Goal: Task Accomplishment & Management: Use online tool/utility

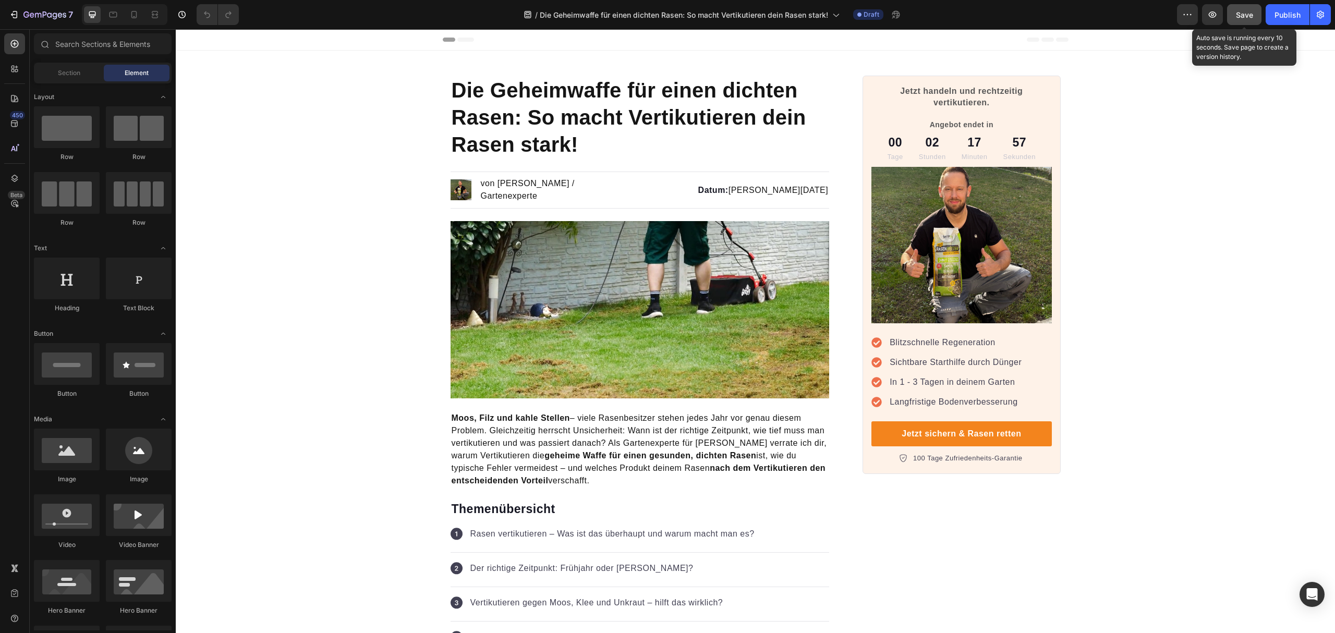
click at [1234, 13] on button "Save" at bounding box center [1244, 14] width 34 height 21
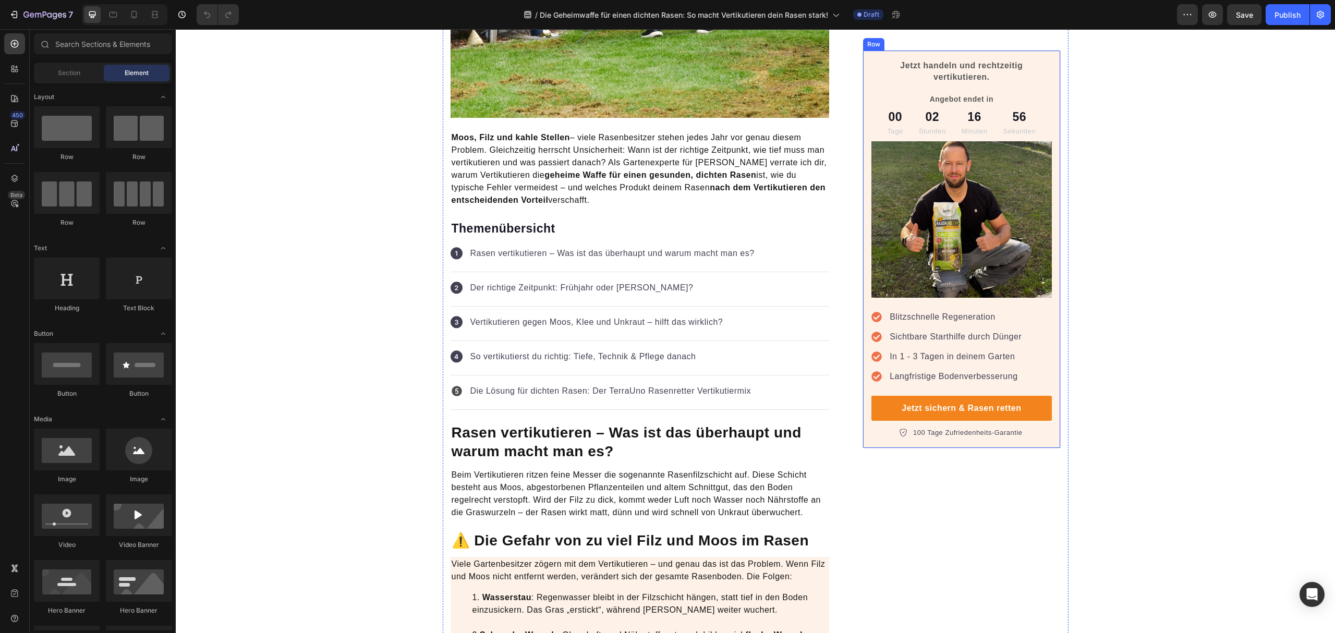
scroll to position [347, 0]
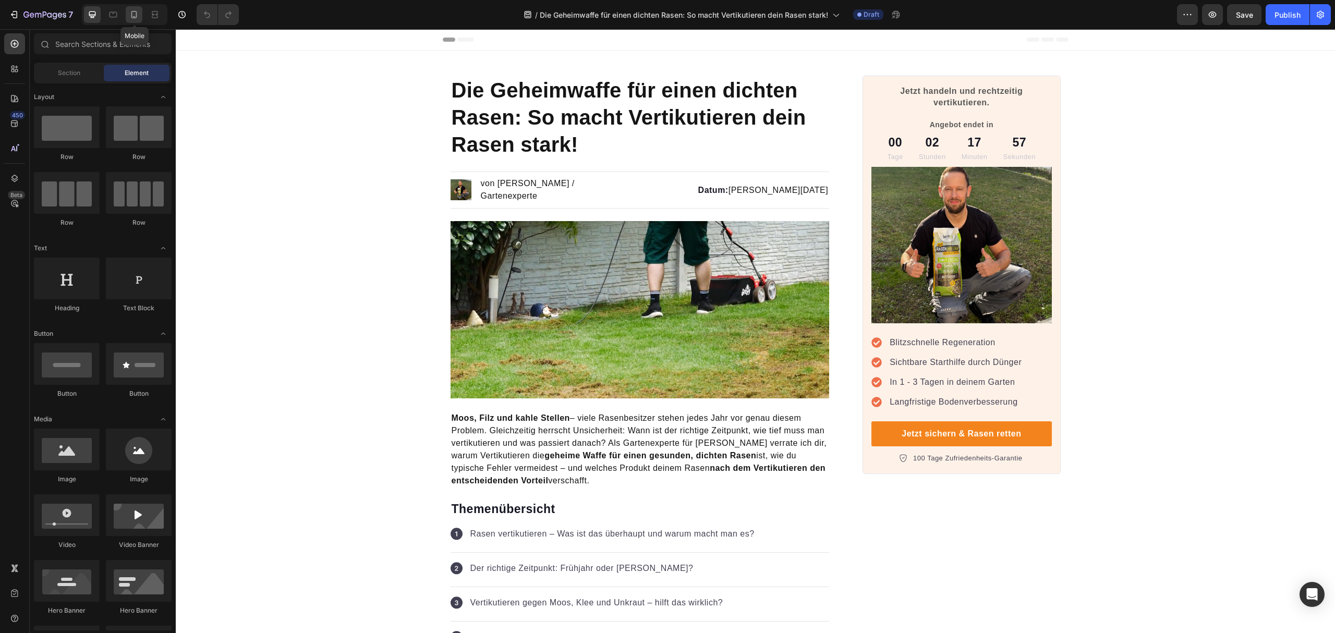
click at [136, 19] on icon at bounding box center [134, 14] width 10 height 10
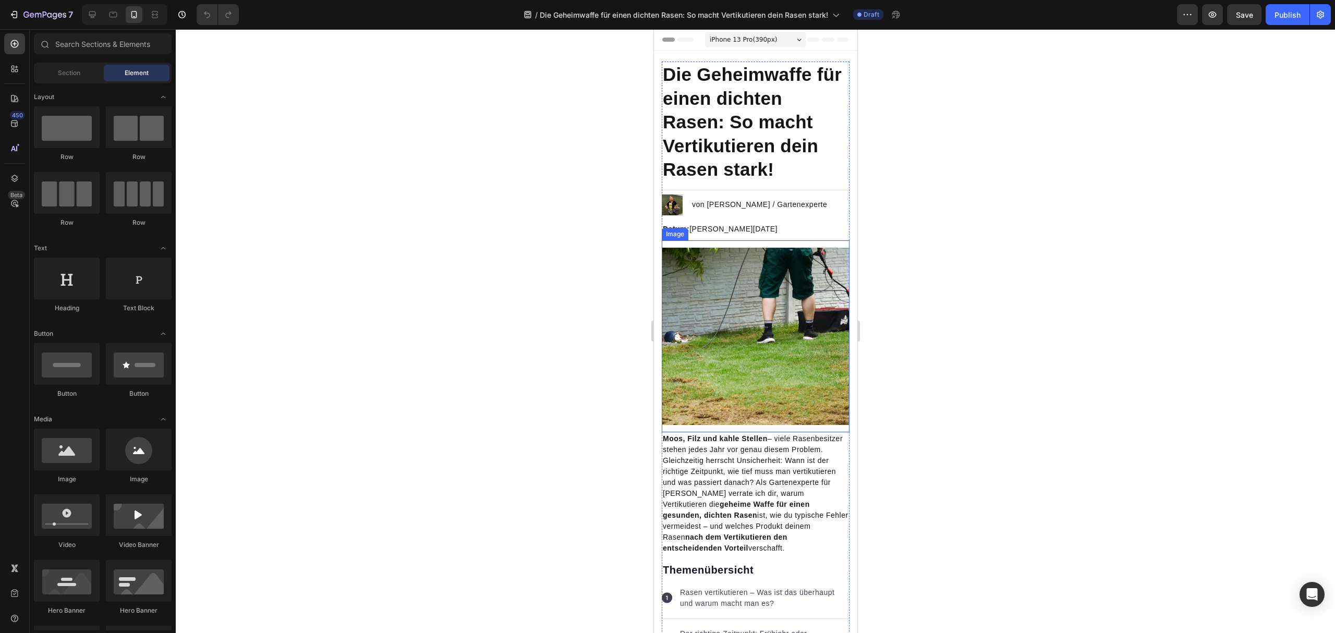
click at [760, 324] on img at bounding box center [755, 336] width 188 height 177
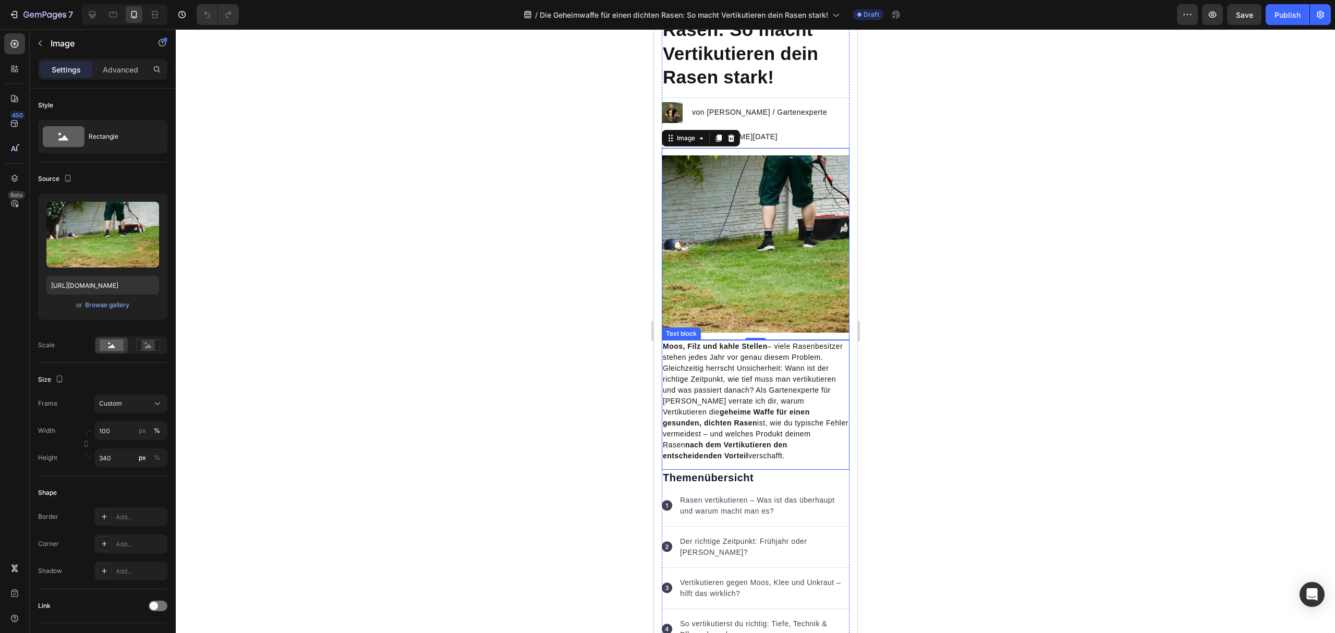
scroll to position [139, 0]
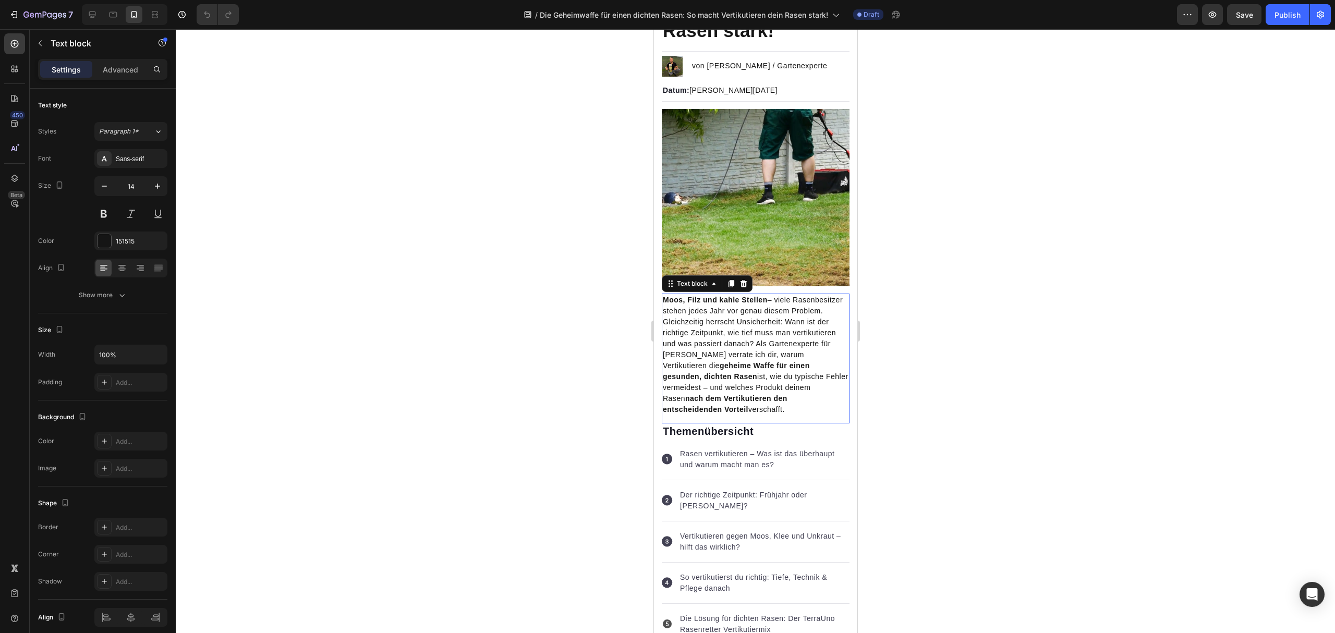
click at [761, 376] on strong "geheime Waffe für einen gesunden, dichten Rasen" at bounding box center [736, 371] width 147 height 19
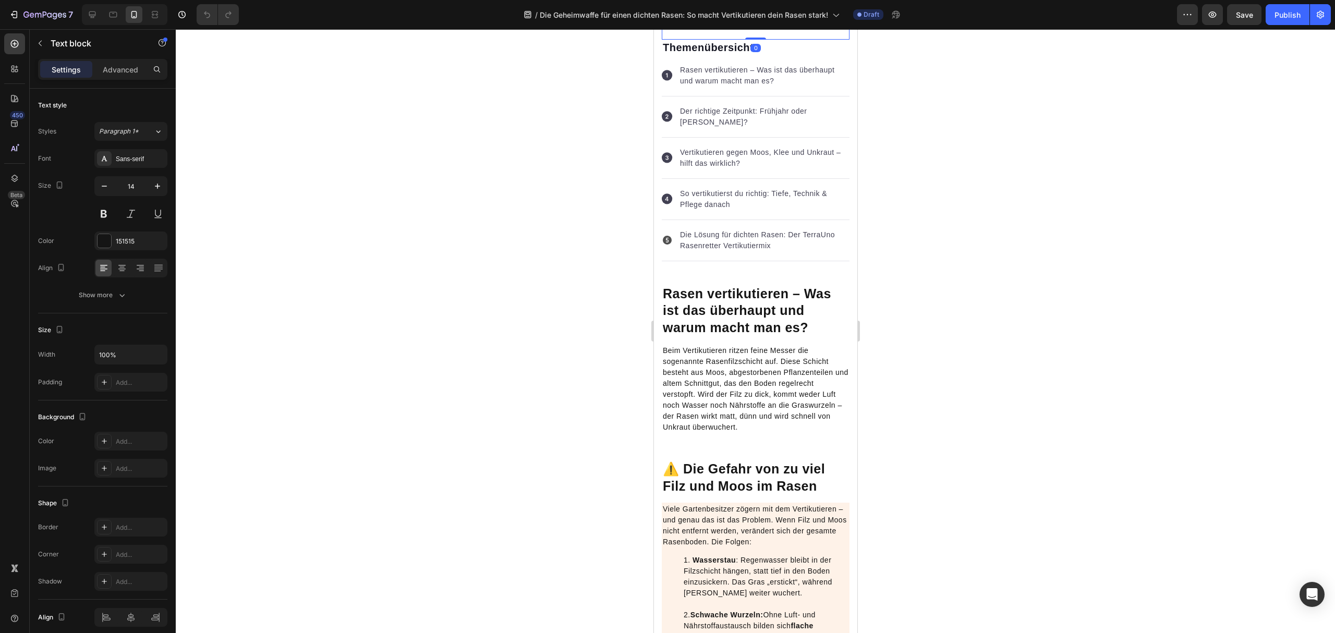
scroll to position [556, 0]
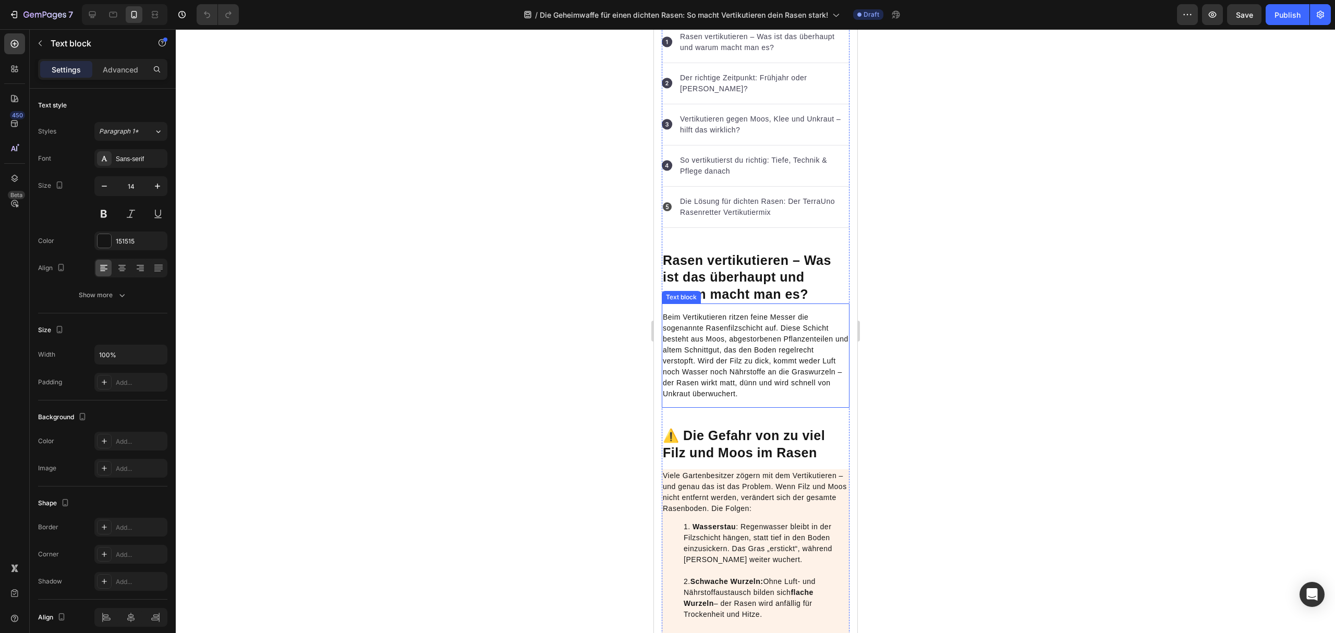
click at [749, 390] on p "Beim Vertikutieren ritzen feine Messer die sogenannte Rasenfilzschicht auf. Die…" at bounding box center [756, 356] width 186 height 88
click at [750, 416] on div "⚠️ Die Gefahr von zu viel Filz und Moos im Rasen Heading" at bounding box center [755, 439] width 188 height 46
click at [124, 73] on p "Advanced" at bounding box center [120, 69] width 35 height 11
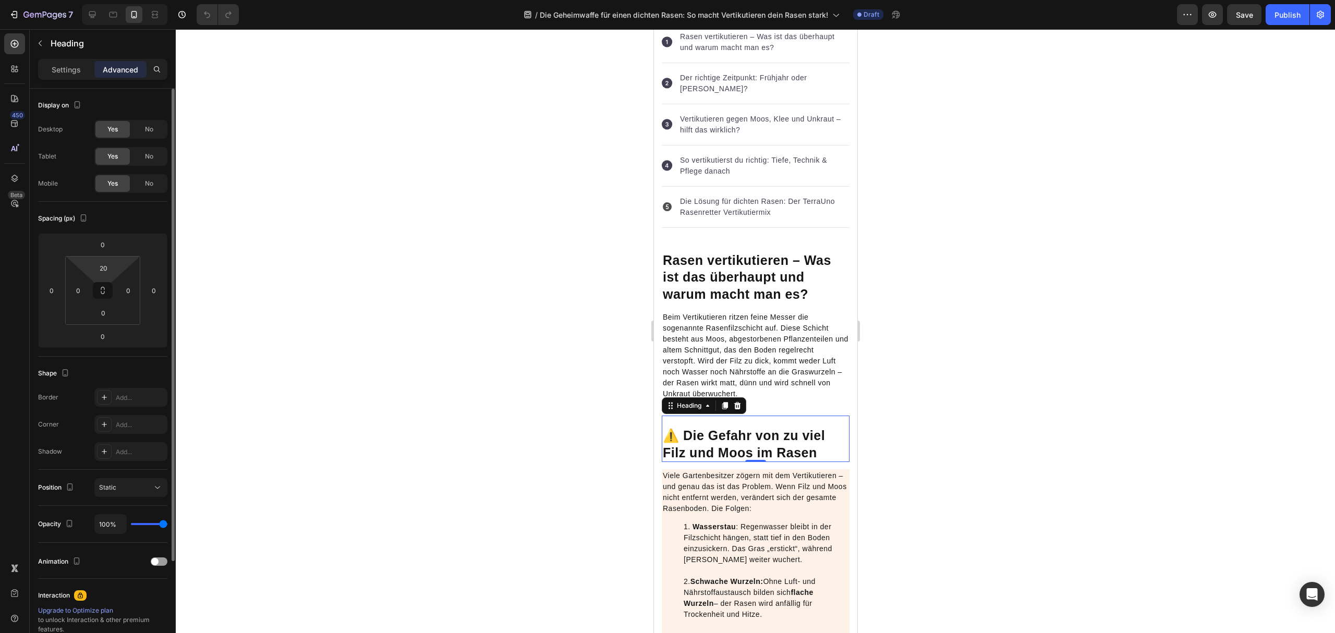
click at [101, 286] on button at bounding box center [103, 290] width 20 height 17
click at [107, 270] on input "20" at bounding box center [103, 268] width 21 height 16
type input "1"
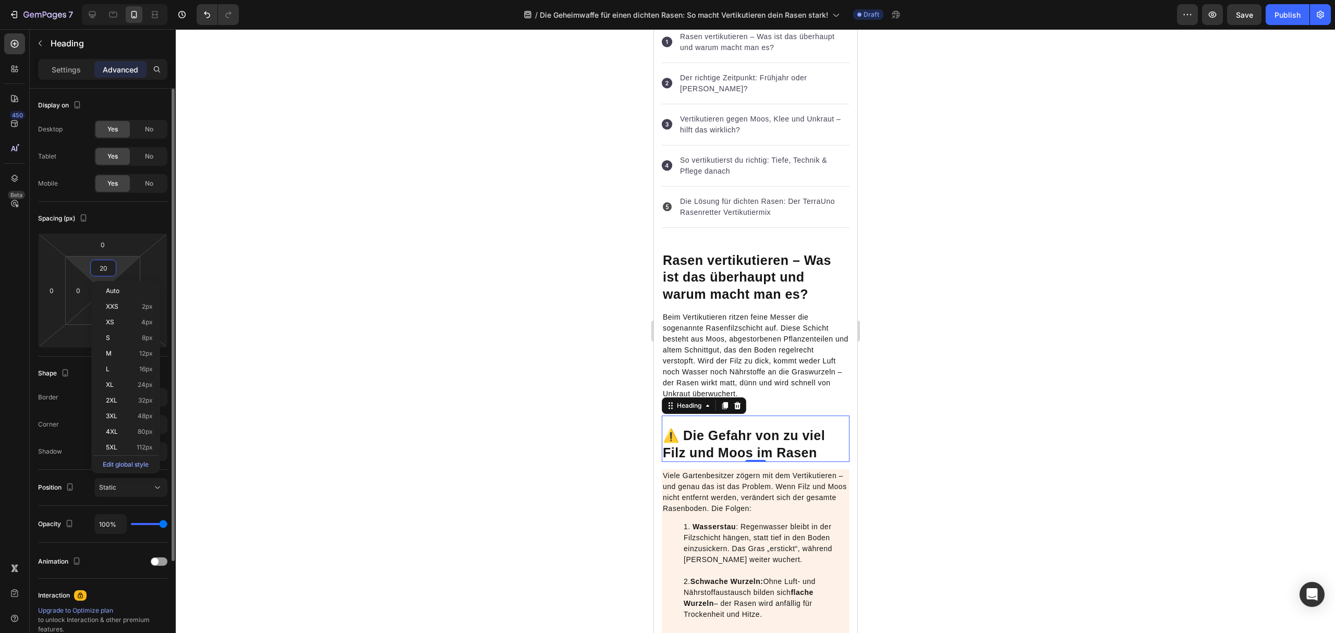
type input "1"
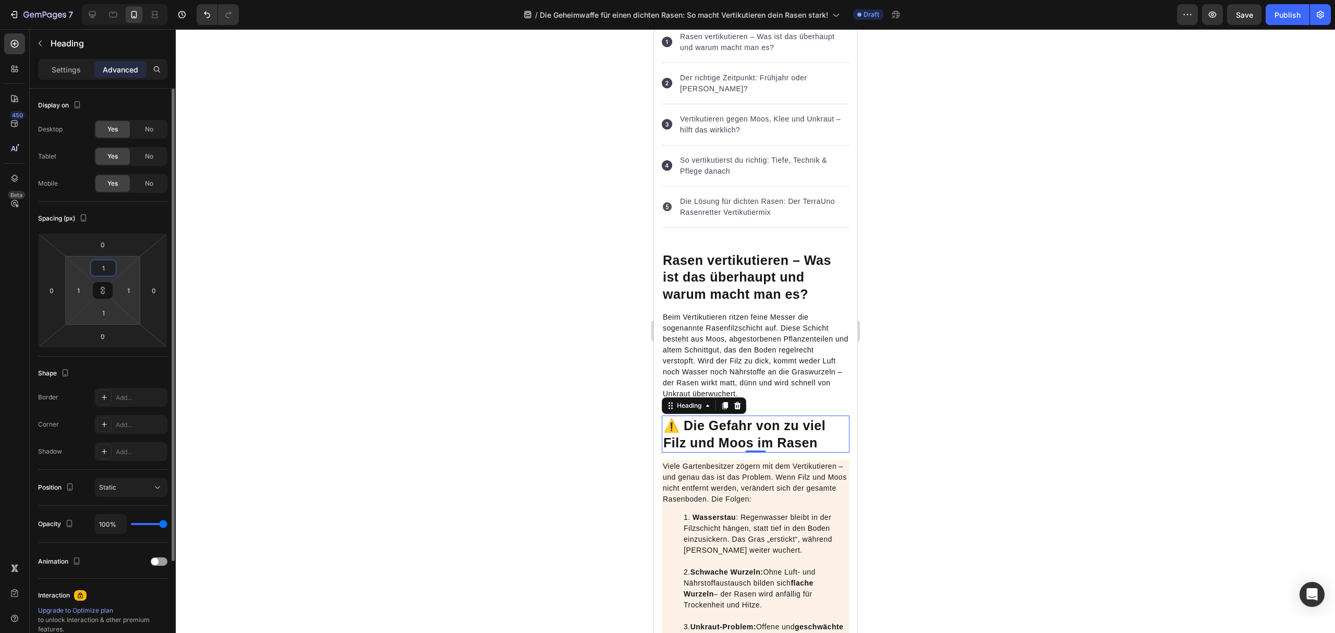
type input "15"
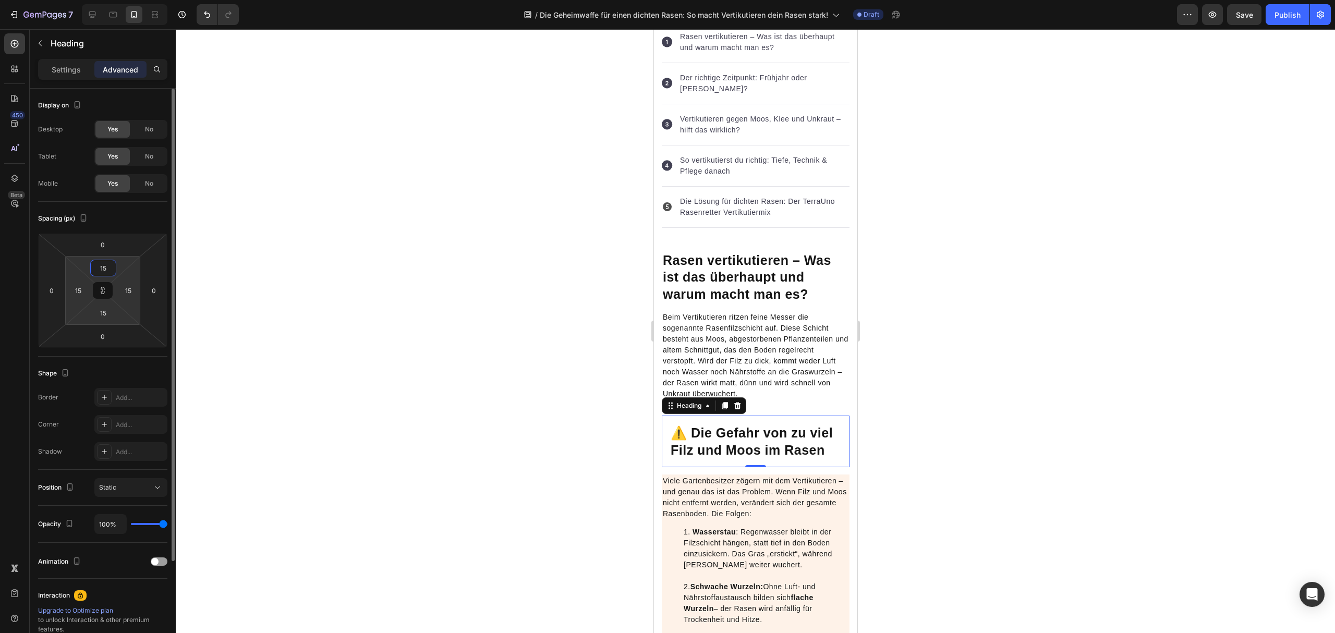
click at [107, 270] on input "15" at bounding box center [103, 268] width 21 height 16
type input "0"
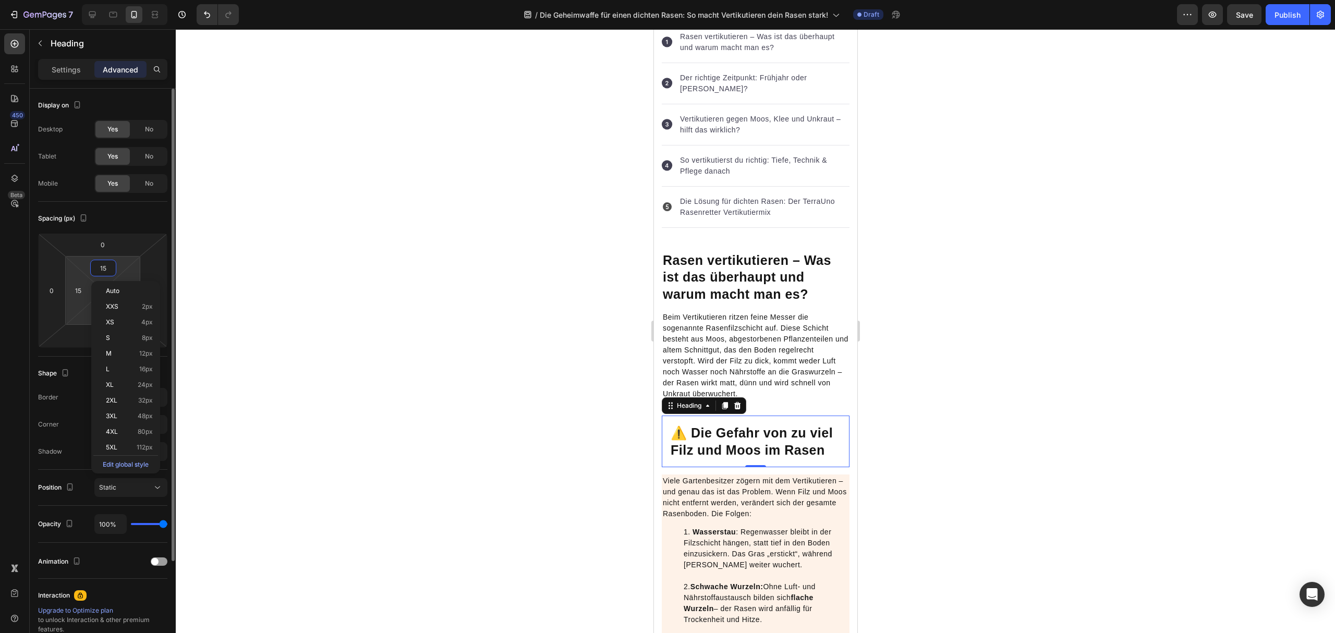
type input "0"
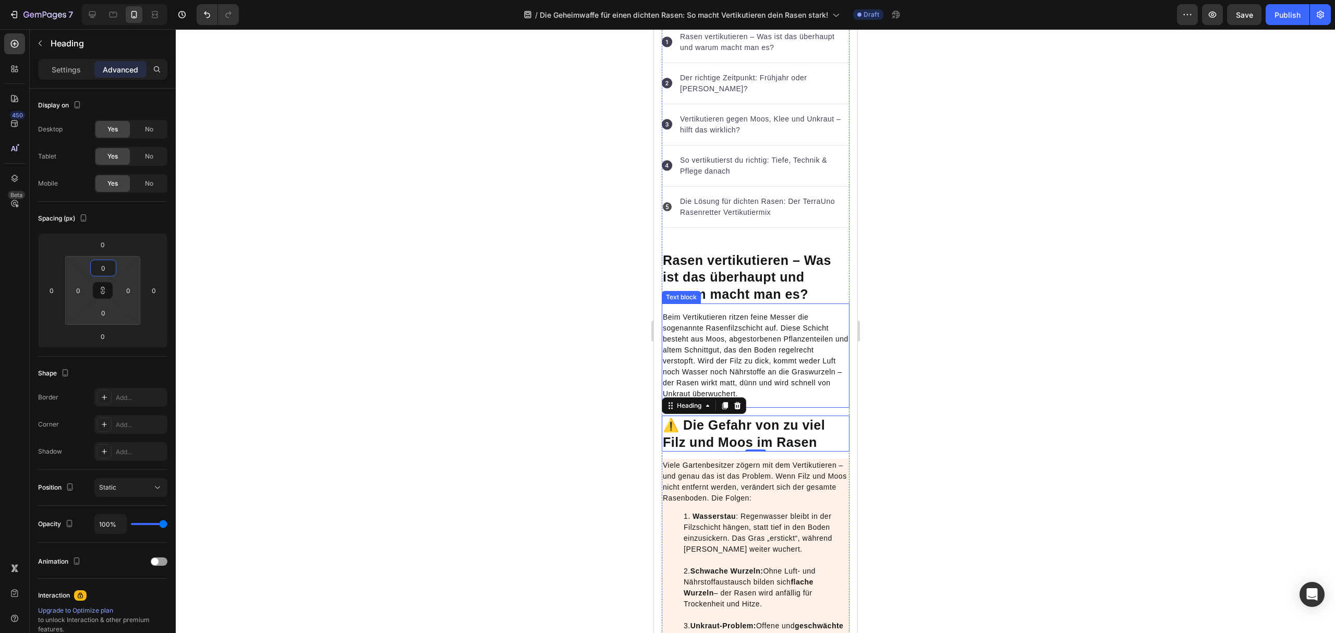
click at [730, 341] on p "Beim Vertikutieren ritzen feine Messer die sogenannte Rasenfilzschicht auf. Die…" at bounding box center [756, 356] width 186 height 88
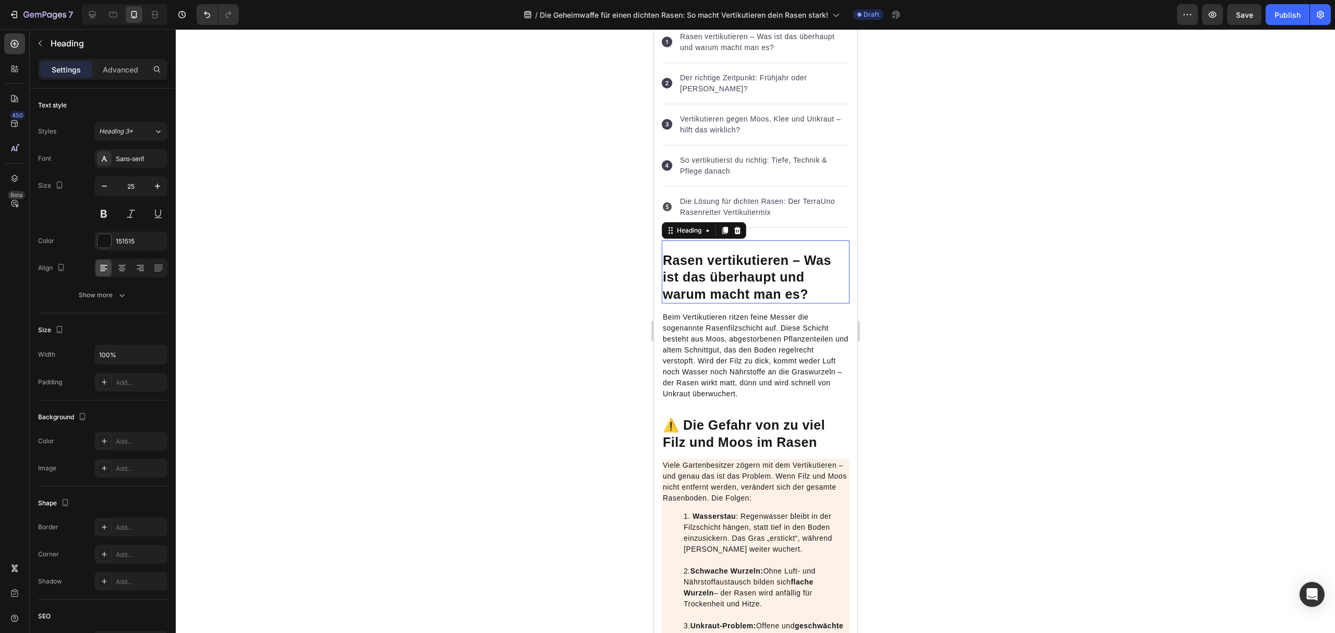
click at [769, 258] on strong "Rasen vertikutieren – Was ist das überhaupt und warum macht man es?" at bounding box center [747, 277] width 168 height 49
click at [769, 364] on p "Beim Vertikutieren ritzen feine Messer die sogenannte Rasenfilzschicht auf. Die…" at bounding box center [756, 356] width 186 height 88
click at [769, 285] on strong "Rasen vertikutieren – Was ist das überhaupt und warum macht man es?" at bounding box center [747, 277] width 168 height 49
click at [793, 230] on div "Die Geheimwaffe für einen dichten Rasen: So macht Vertikutieren dein Rasen star…" at bounding box center [755, 363] width 188 height 1716
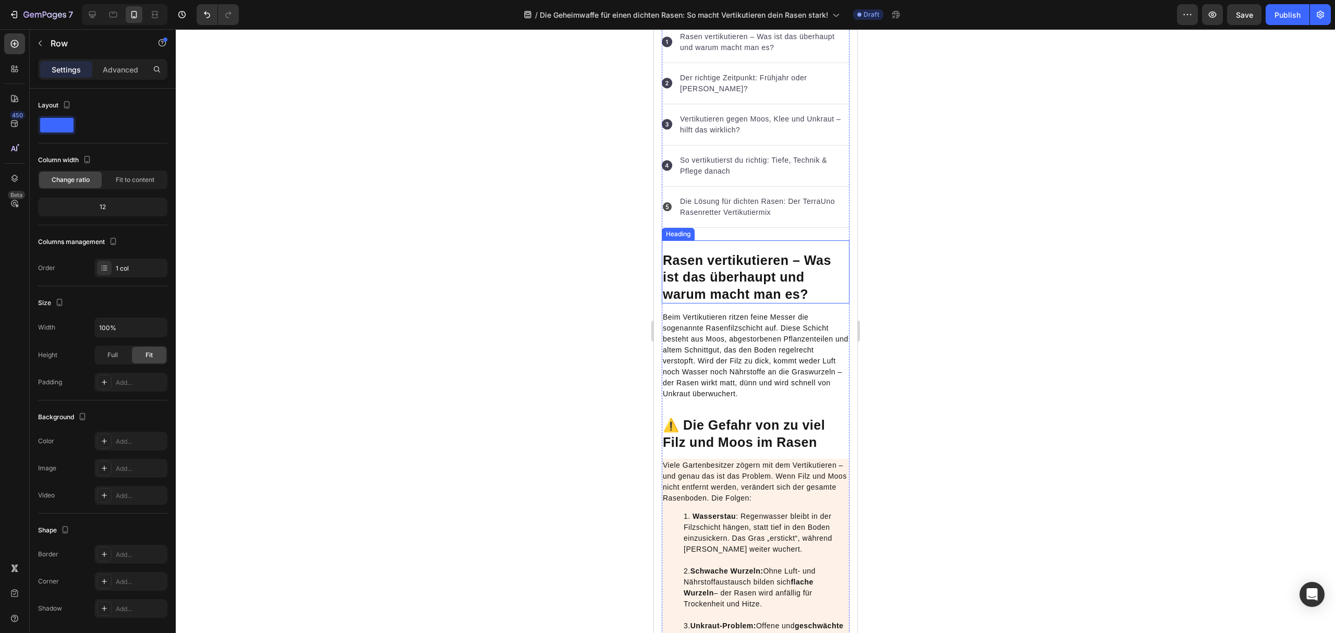
click at [775, 253] on strong "Rasen vertikutieren – Was ist das überhaupt und warum macht man es?" at bounding box center [747, 277] width 168 height 49
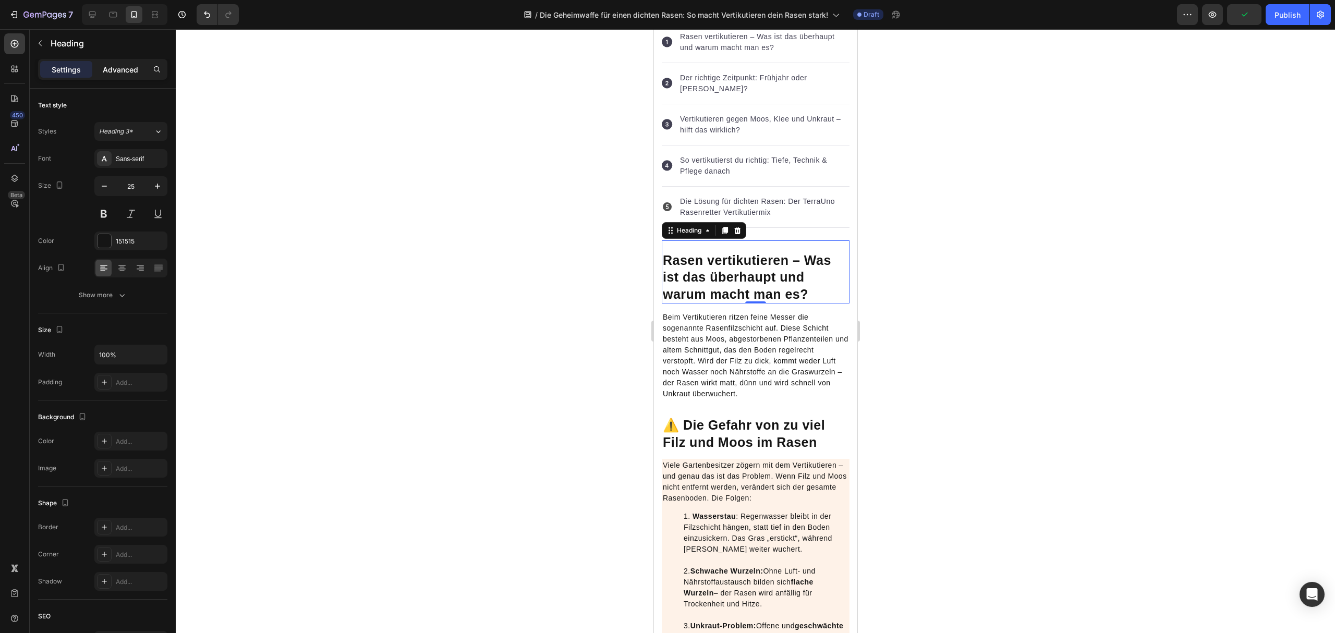
click at [127, 63] on div "Advanced" at bounding box center [120, 69] width 52 height 17
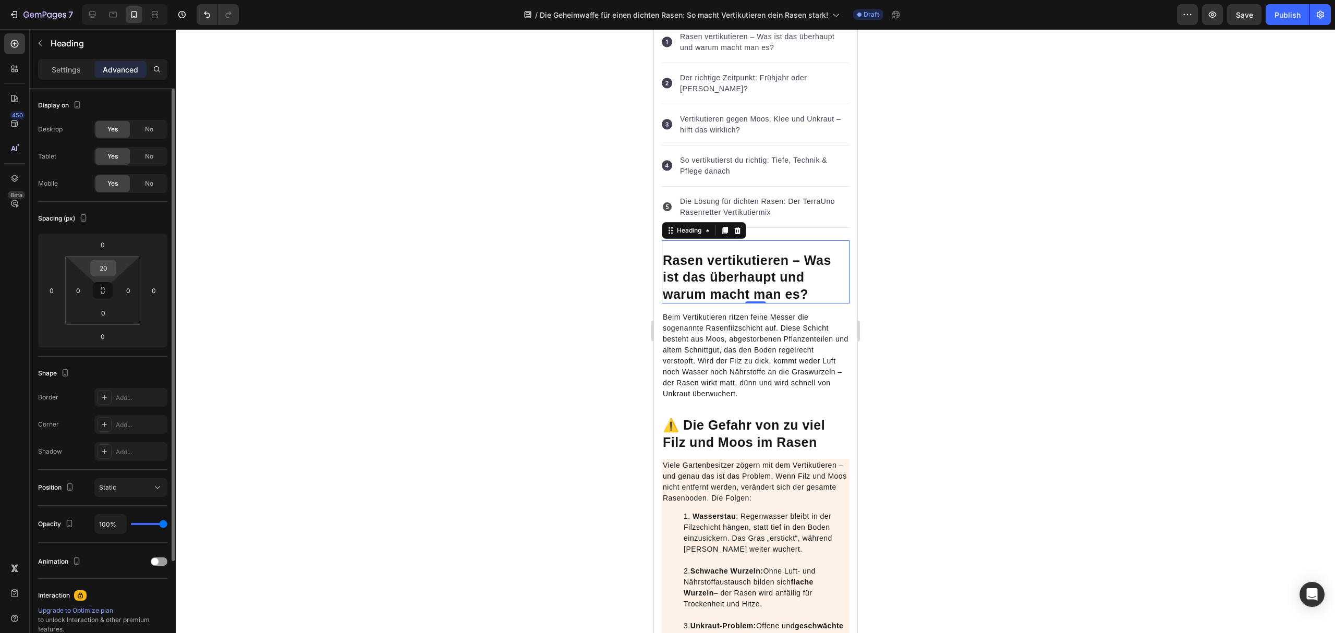
click at [103, 271] on input "20" at bounding box center [103, 268] width 21 height 16
click at [97, 272] on input "15" at bounding box center [103, 268] width 21 height 16
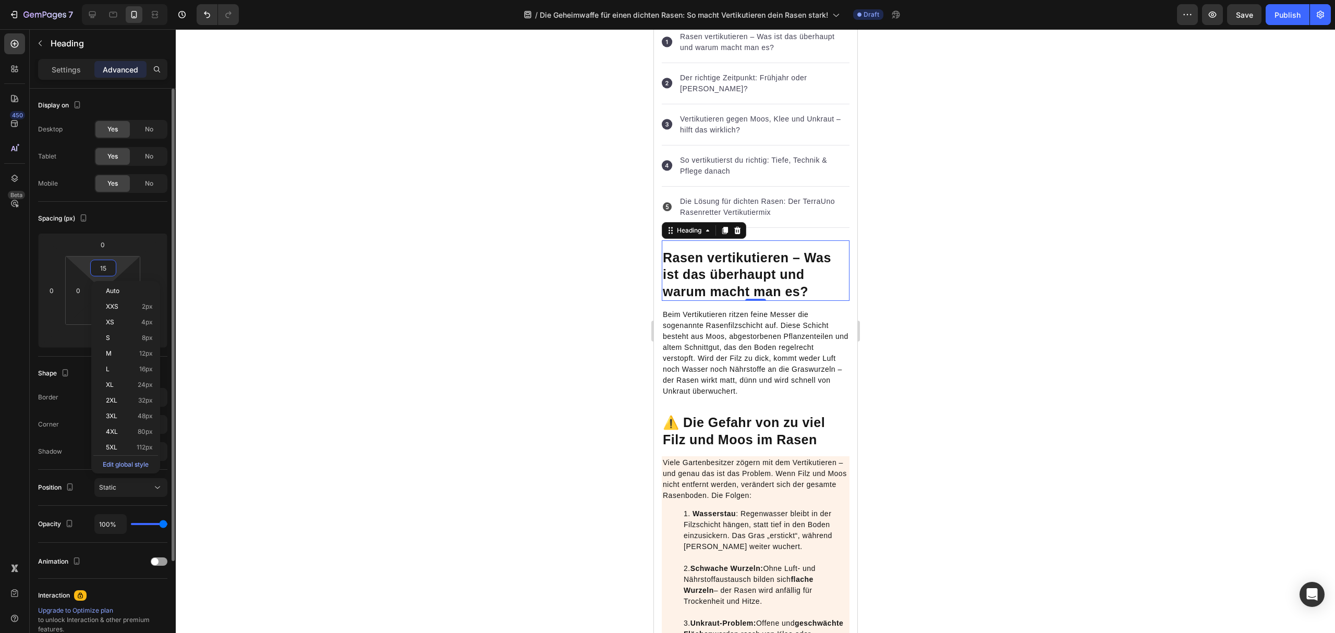
click at [97, 272] on input "15" at bounding box center [103, 268] width 21 height 16
type input "0"
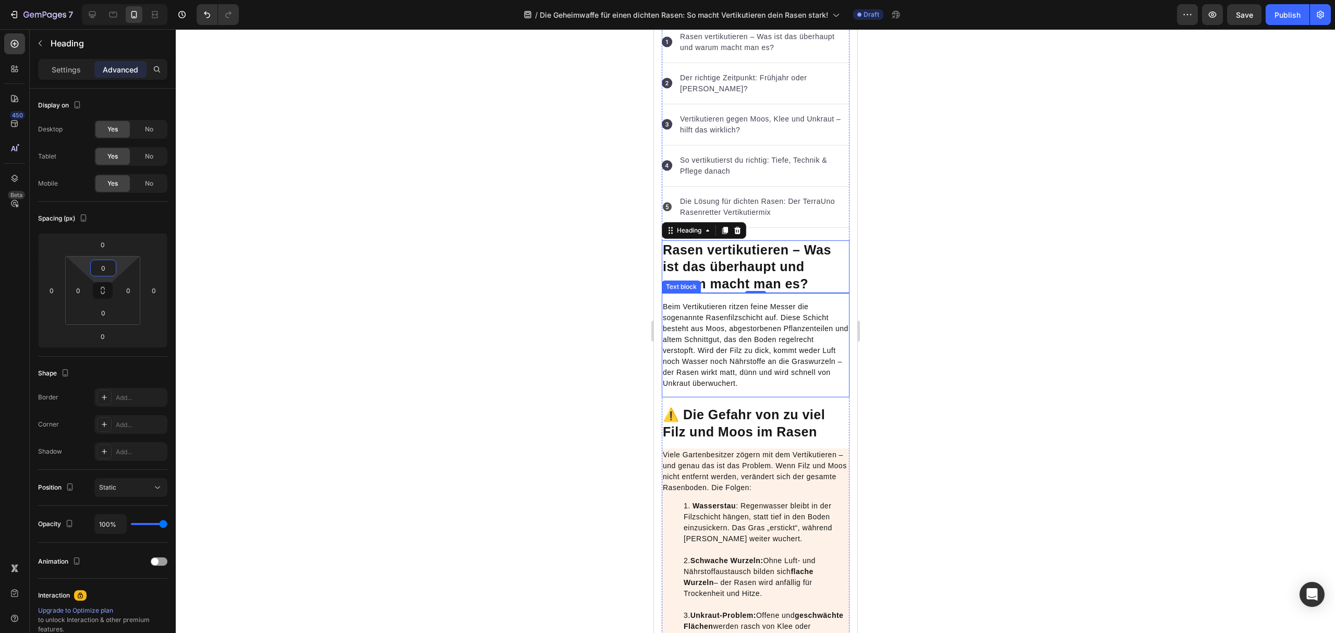
click at [798, 379] on p "Beim Vertikutieren ritzen feine Messer die sogenannte Rasenfilzschicht auf. Die…" at bounding box center [756, 346] width 186 height 88
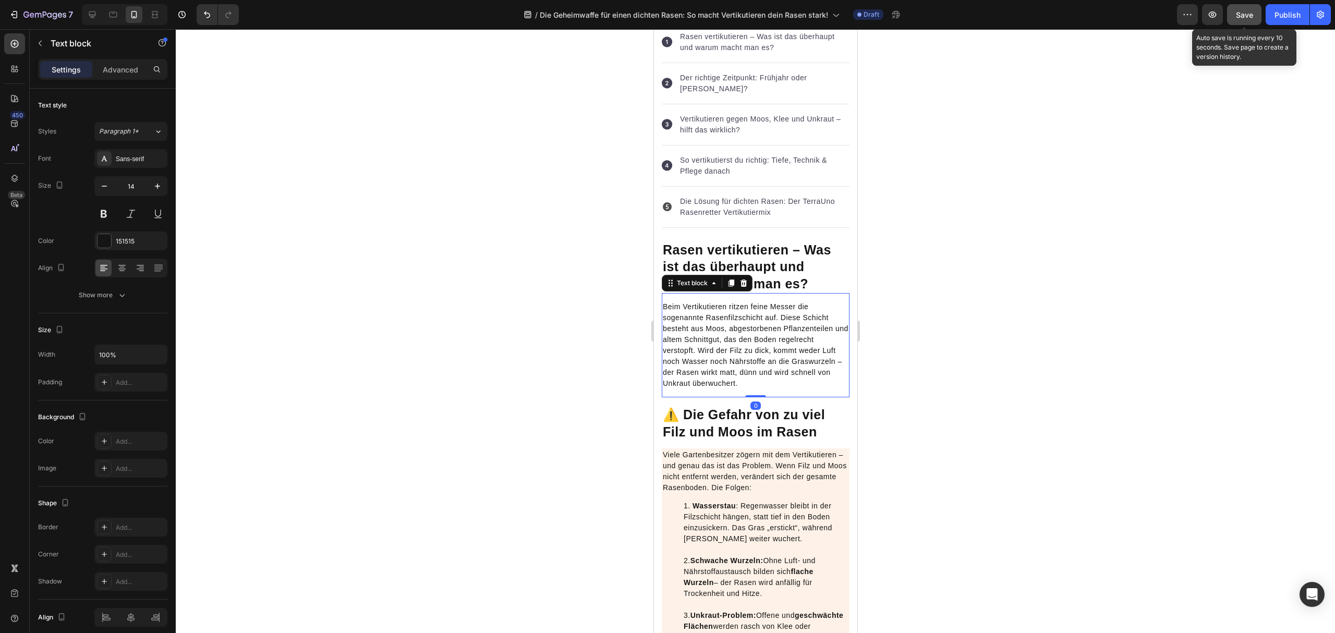
click at [1243, 17] on span "Save" at bounding box center [1244, 14] width 17 height 9
click at [785, 245] on strong "Rasen vertikutieren – Was ist das überhaupt und warum macht man es?" at bounding box center [747, 267] width 168 height 49
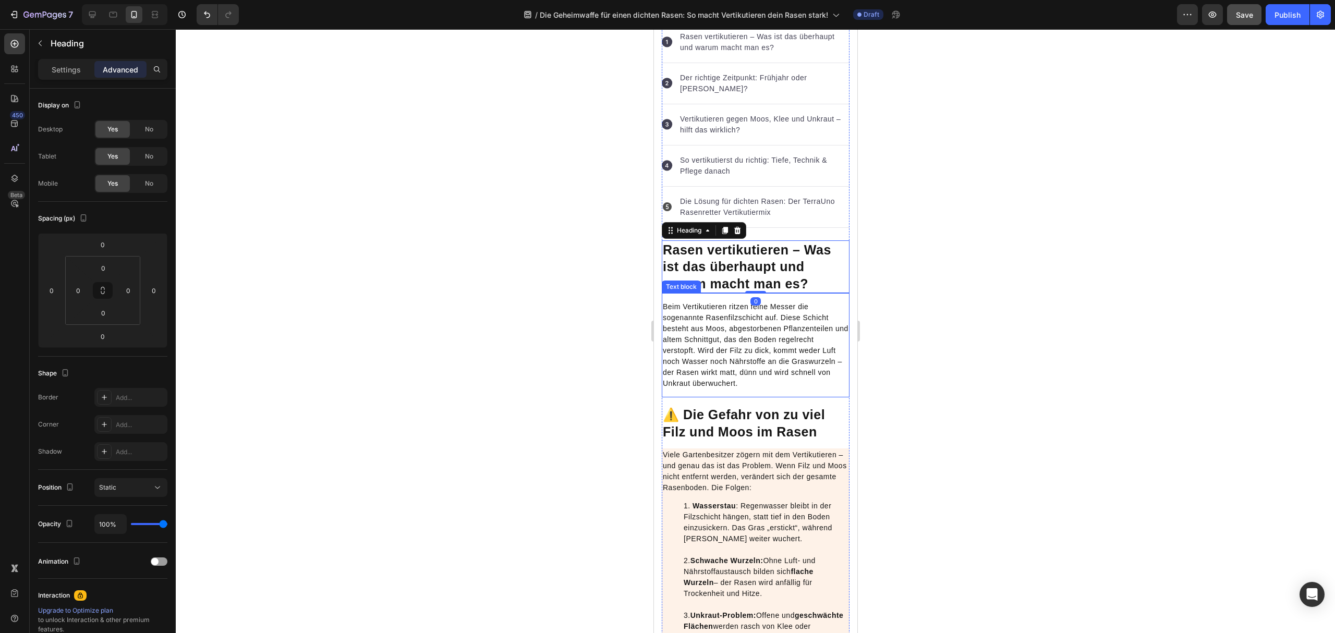
click at [810, 405] on h2 "⚠️ Die Gefahr von zu viel Filz und Moos im Rasen" at bounding box center [755, 423] width 188 height 36
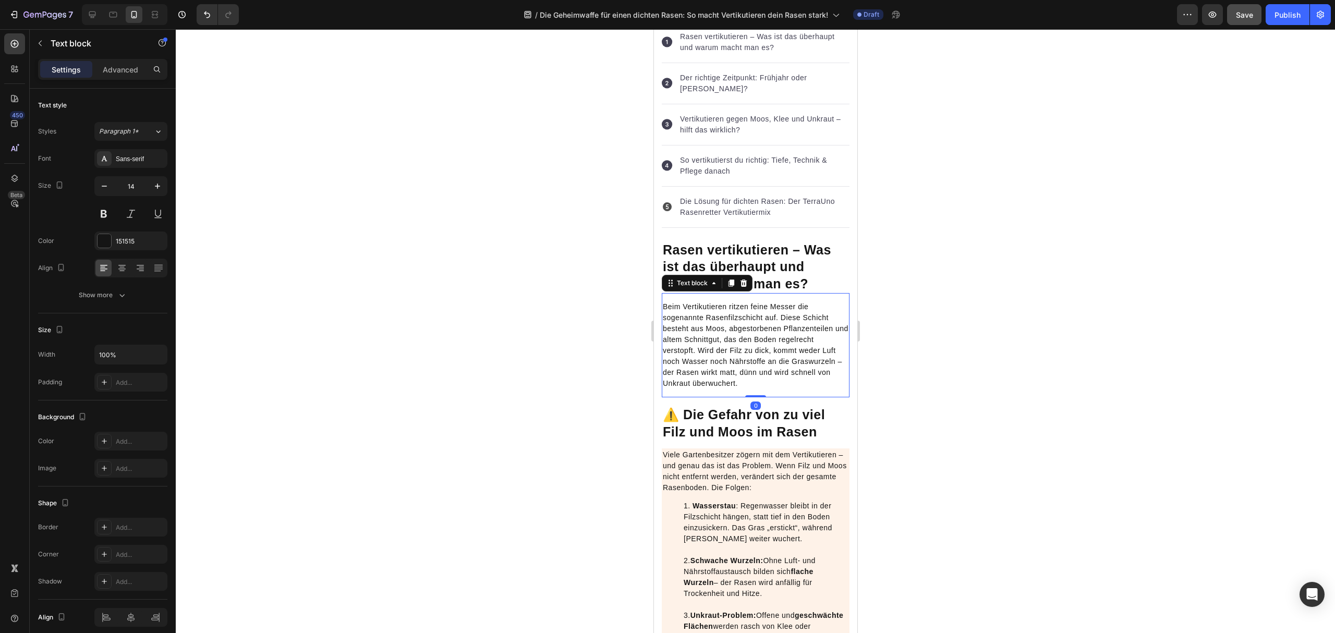
click at [803, 379] on p "Beim Vertikutieren ritzen feine Messer die sogenannte Rasenfilzschicht auf. Die…" at bounding box center [756, 346] width 186 height 88
click at [136, 70] on p "Advanced" at bounding box center [120, 69] width 35 height 11
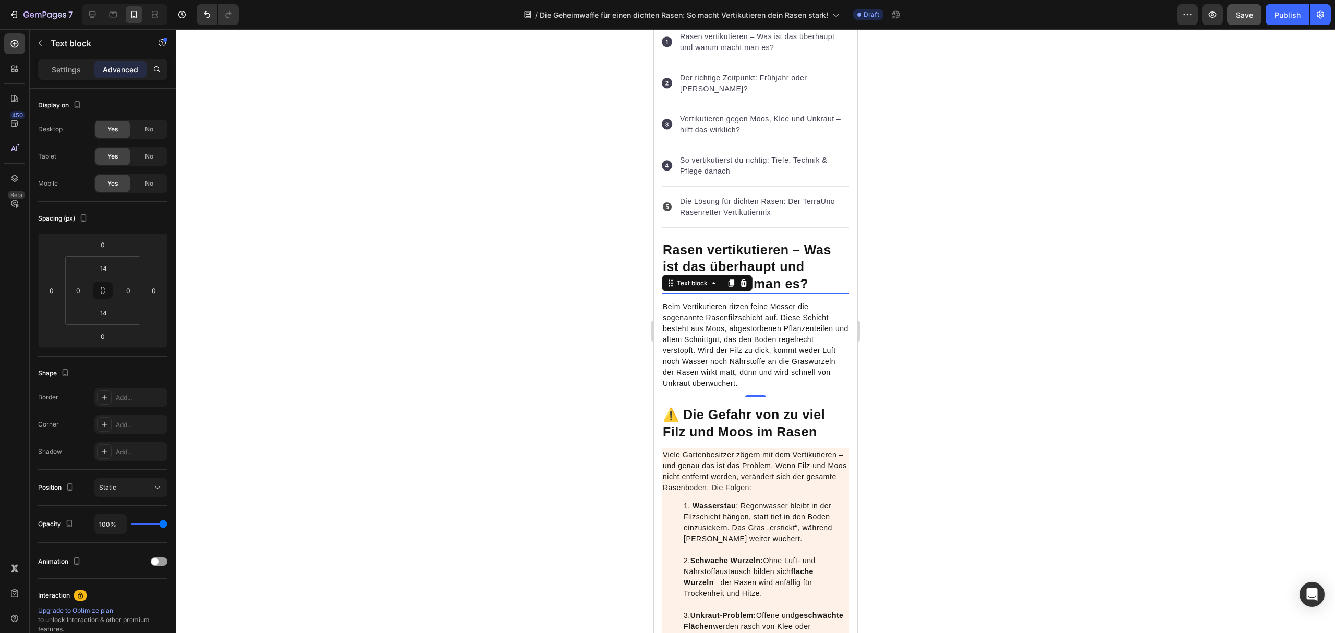
click at [784, 243] on strong "Rasen vertikutieren – Was ist das überhaupt und warum macht man es?" at bounding box center [747, 267] width 168 height 49
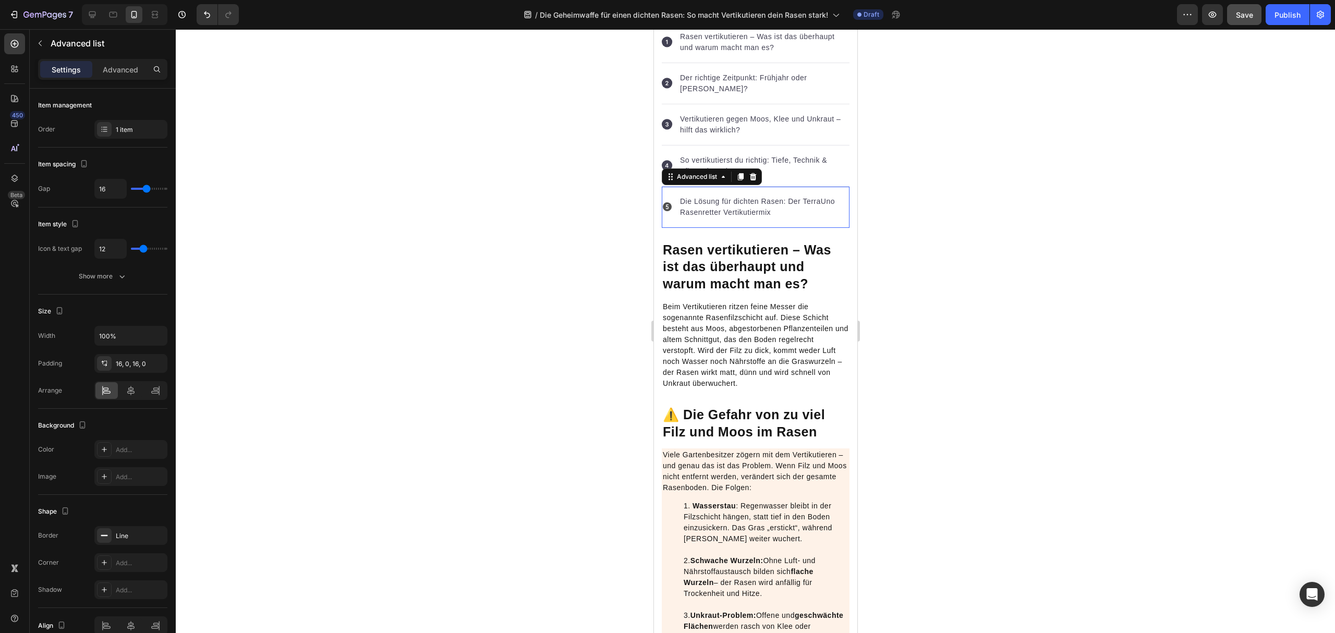
click at [788, 215] on div "Icon Die Lösung für dichten Rasen: Der TerraUno Rasenretter Vertikutiermix Text…" at bounding box center [755, 207] width 188 height 41
click at [114, 63] on div "Advanced" at bounding box center [120, 69] width 52 height 17
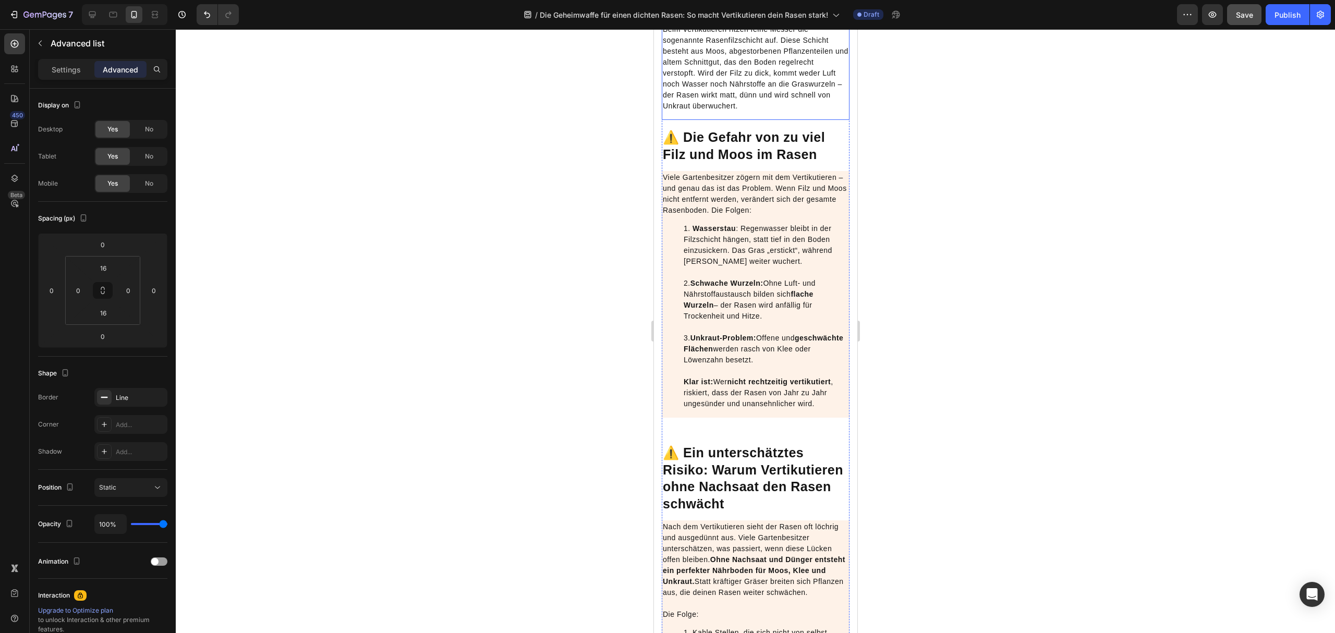
scroll to position [835, 0]
click at [744, 384] on li "Wasserstau : Regenwasser bleibt in der Filzschicht hängen, statt tief in den Bo…" at bounding box center [765, 315] width 165 height 186
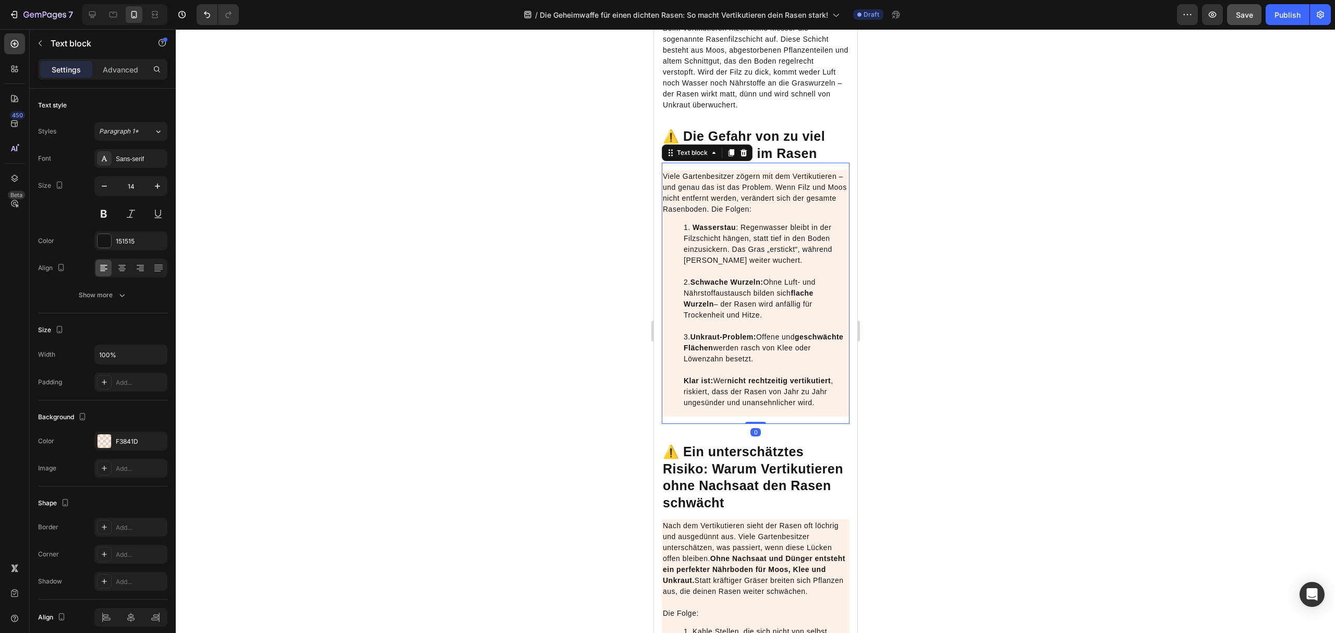
click at [729, 382] on li "Wasserstau : Regenwasser bleibt in der Filzschicht hängen, statt tief in den Bo…" at bounding box center [765, 315] width 165 height 186
click at [767, 357] on li "Wasserstau : Regenwasser bleibt in der Filzschicht hängen, statt tief in den Bo…" at bounding box center [765, 315] width 165 height 186
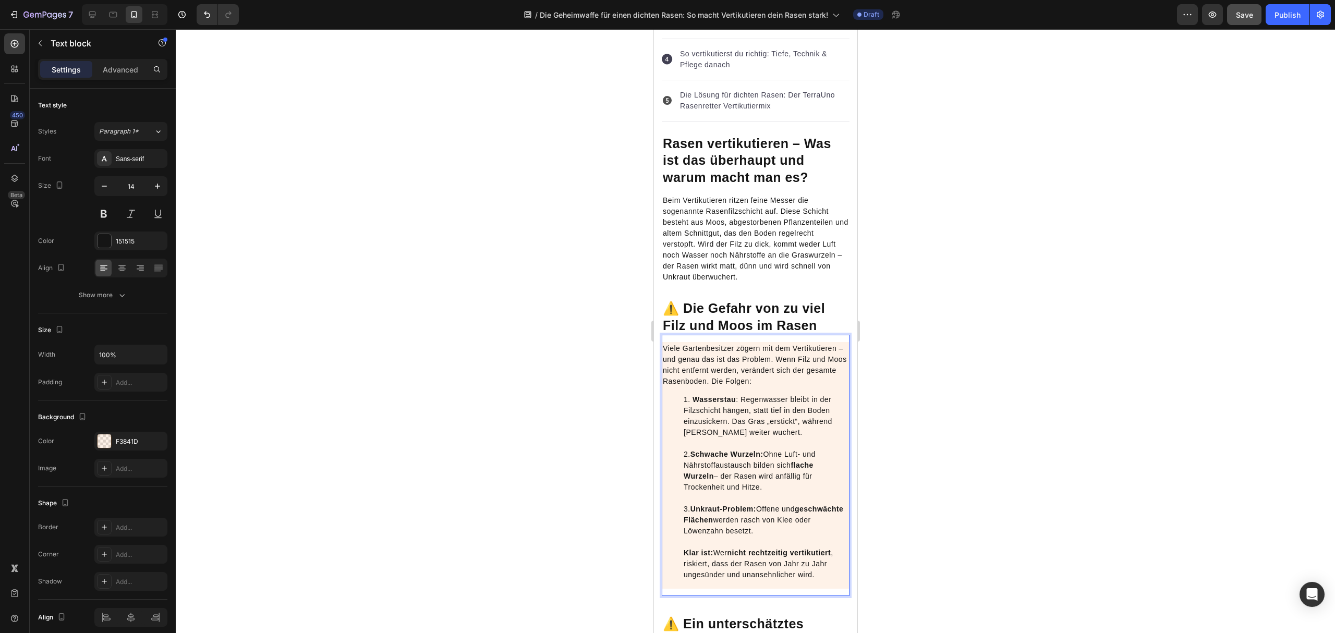
scroll to position [695, 0]
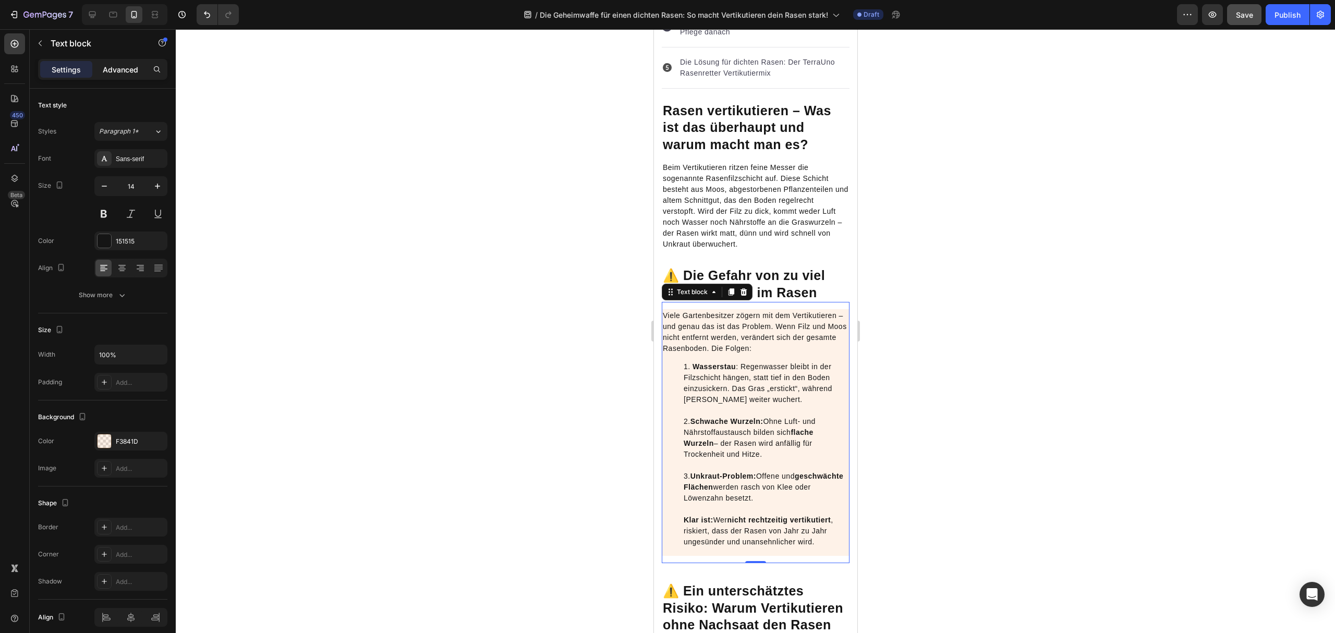
click at [122, 70] on p "Advanced" at bounding box center [120, 69] width 35 height 11
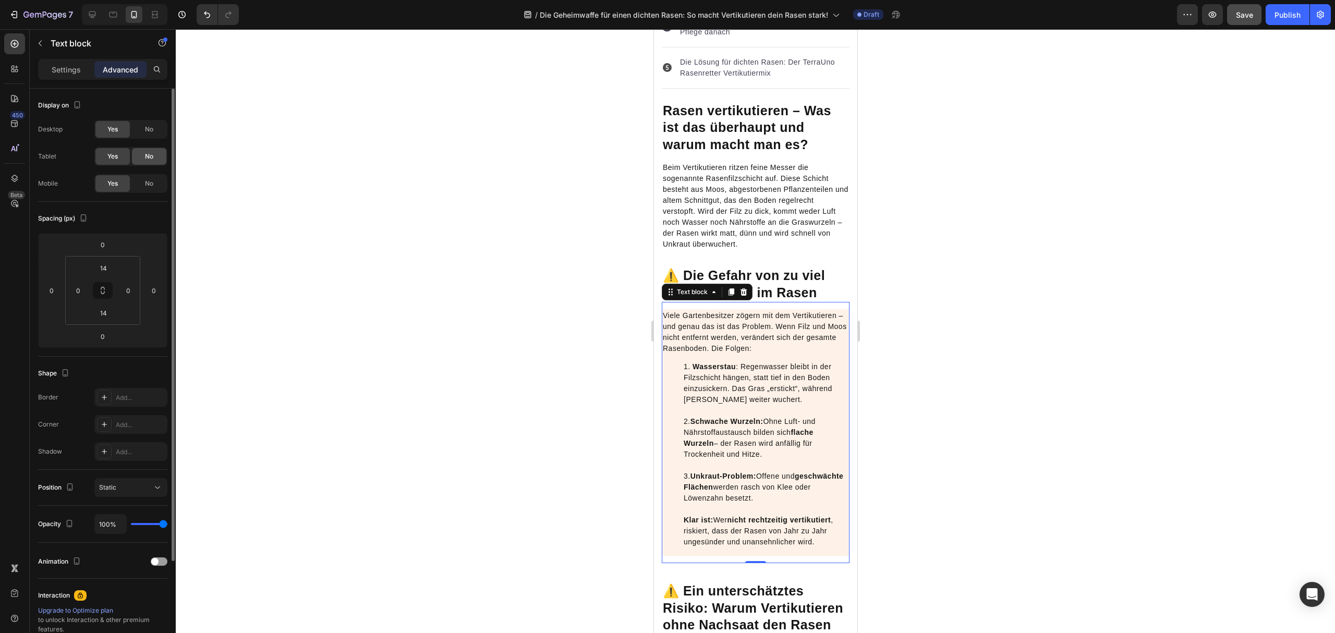
click at [150, 158] on span "No" at bounding box center [149, 156] width 8 height 9
click at [150, 137] on div "No" at bounding box center [149, 129] width 34 height 17
click at [730, 288] on icon at bounding box center [731, 291] width 6 height 7
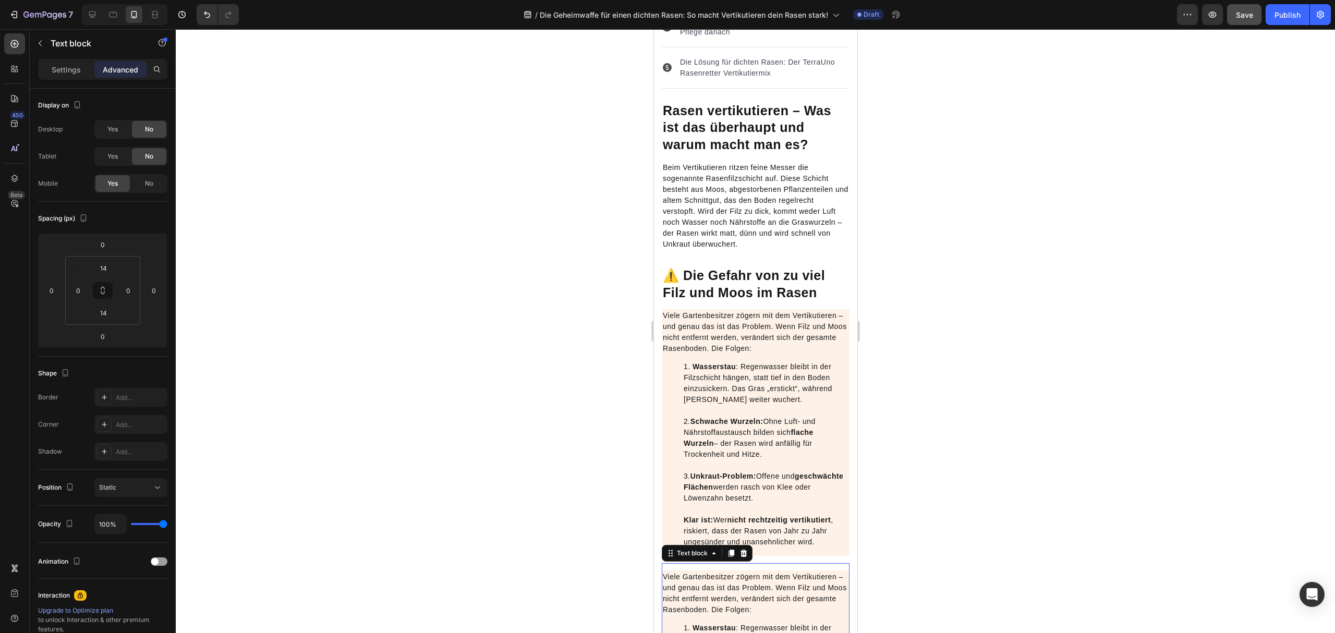
scroll to position [846, 0]
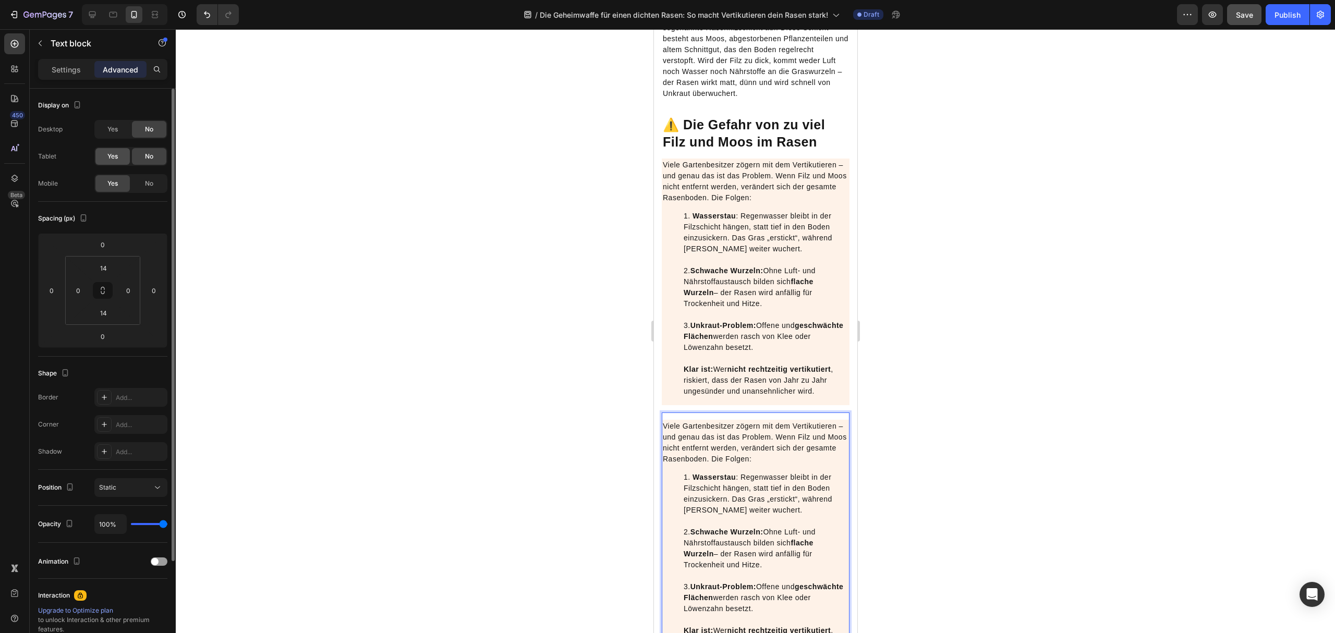
click at [116, 162] on div "Yes" at bounding box center [112, 156] width 34 height 17
click at [117, 134] on span "Yes" at bounding box center [112, 129] width 10 height 9
click at [116, 188] on span "Yes" at bounding box center [112, 183] width 10 height 9
click at [136, 187] on div "No" at bounding box center [149, 183] width 34 height 17
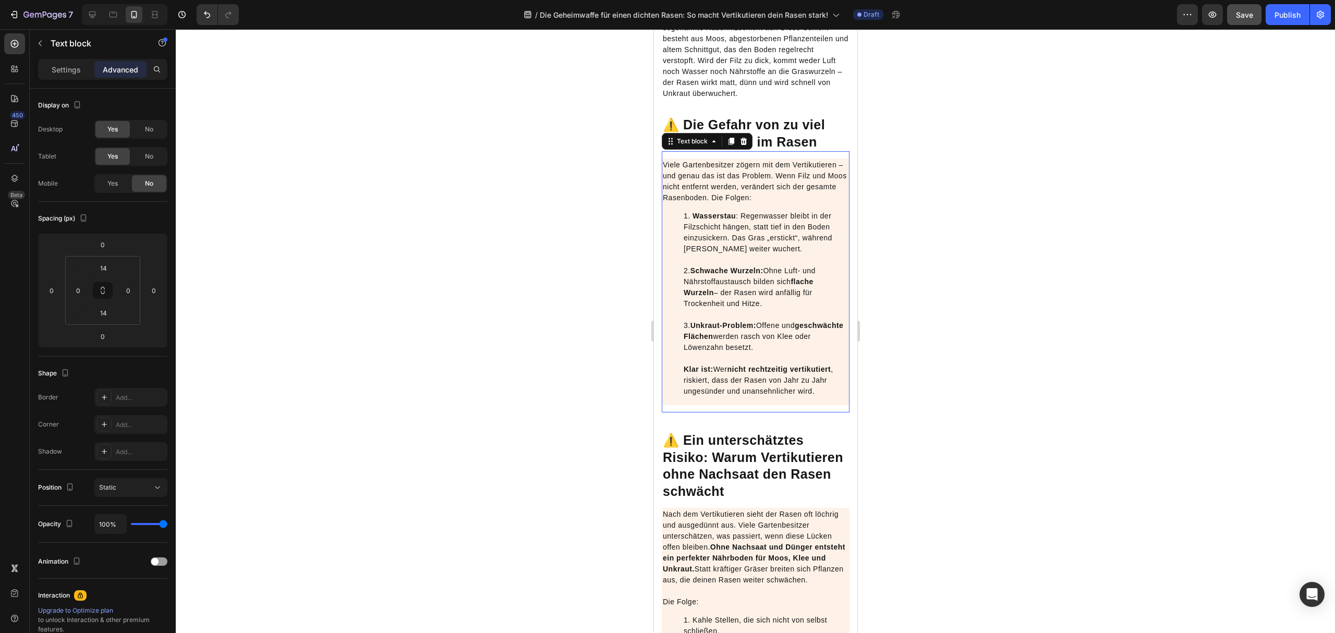
click at [752, 401] on div "Viele Gartenbesitzer zögern mit dem Vertikutieren – und genau das ist das Probl…" at bounding box center [755, 281] width 188 height 261
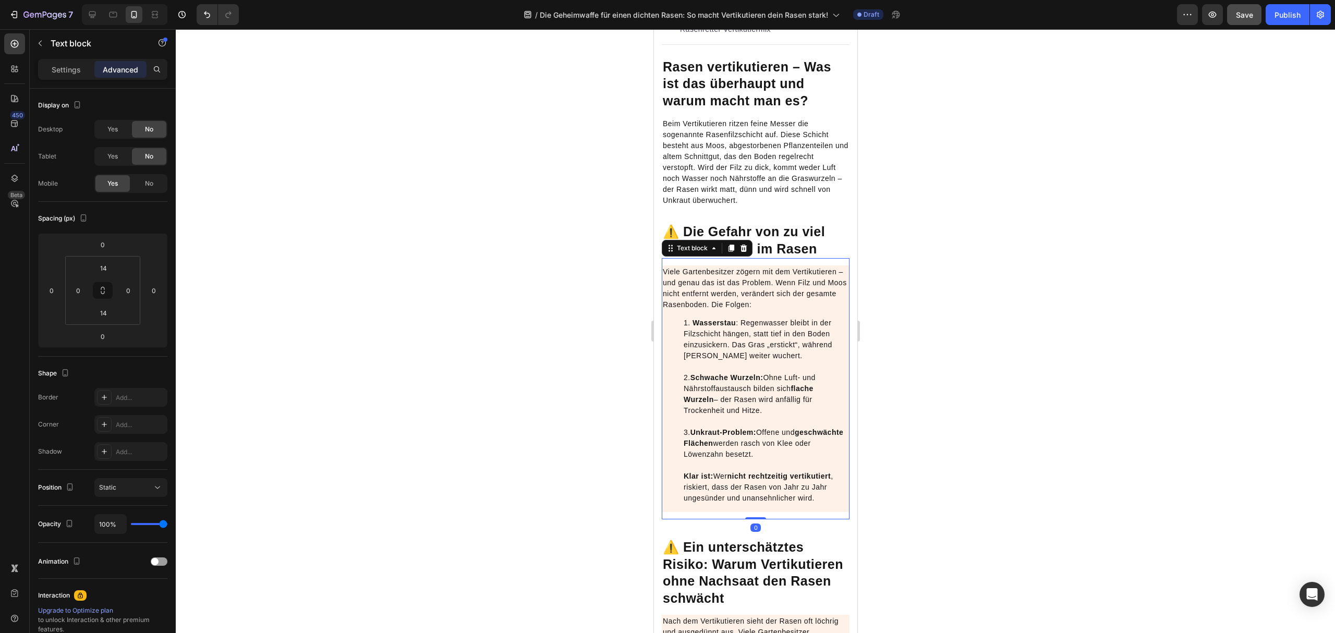
scroll to position [707, 0]
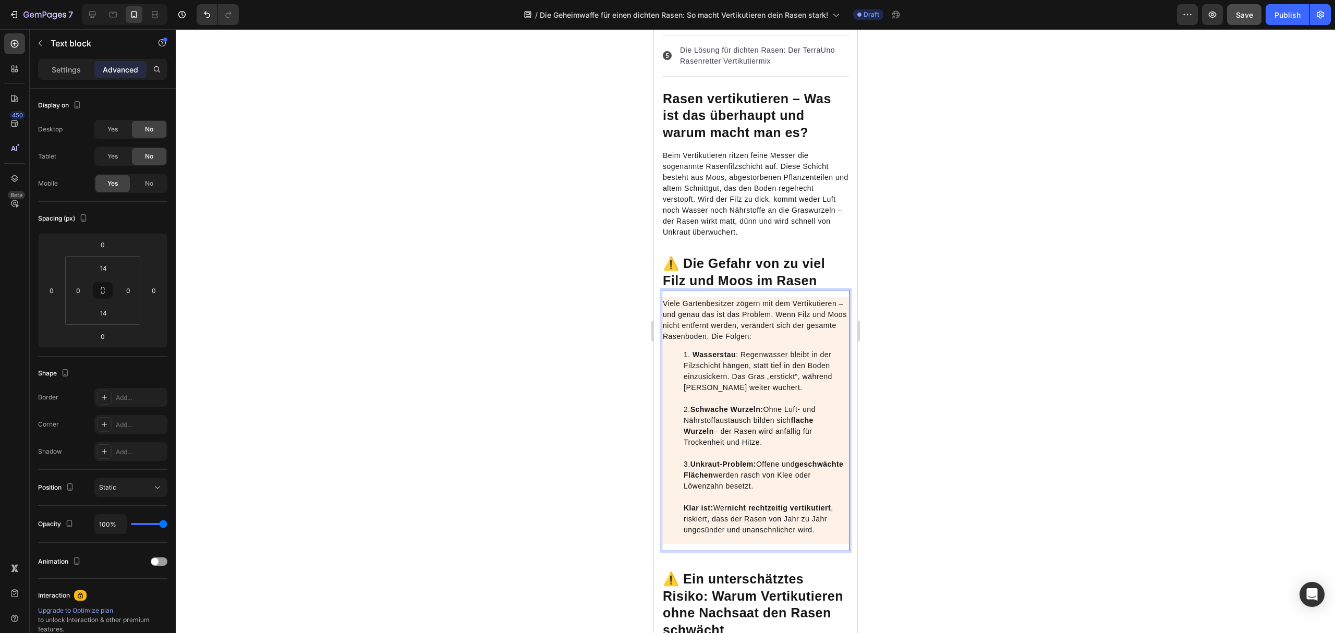
click at [792, 472] on li "Wasserstau : Regenwasser bleibt in der Filzschicht hängen, statt tief in den Bo…" at bounding box center [765, 443] width 165 height 186
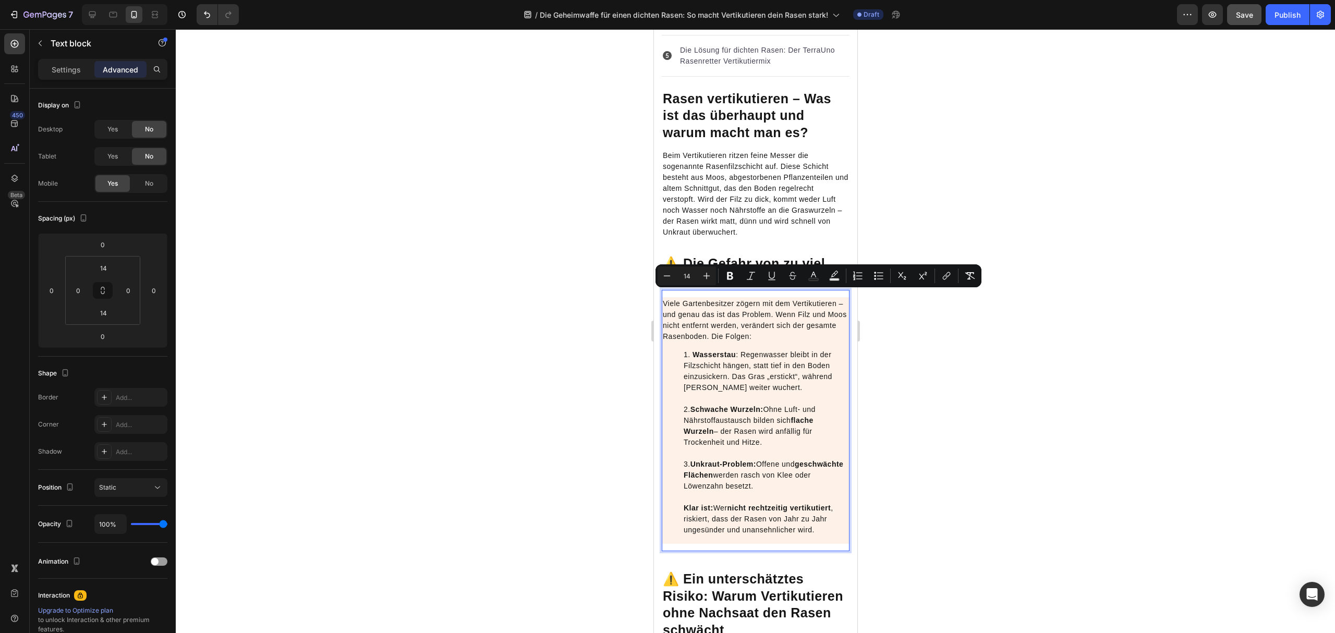
drag, startPoint x: 794, startPoint y: 478, endPoint x: 664, endPoint y: 300, distance: 220.5
click at [664, 300] on div "Viele Gartenbesitzer zögern mit dem Vertikutieren – und genau das ist das Probl…" at bounding box center [755, 420] width 188 height 247
click at [732, 393] on li "Wasserstau : Regenwasser bleibt in der Filzschicht hängen, statt tief in den Bo…" at bounding box center [765, 443] width 165 height 186
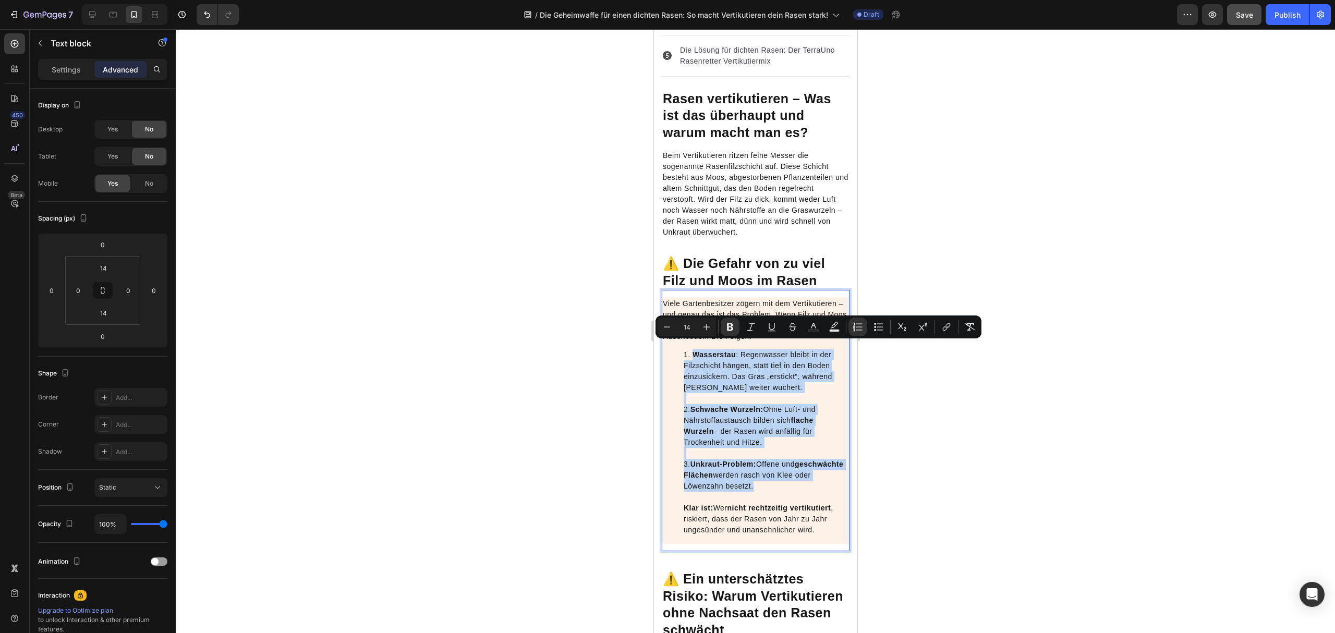
drag, startPoint x: 786, startPoint y: 479, endPoint x: 680, endPoint y: 353, distance: 164.4
click at [680, 353] on ol "Wasserstau : Regenwasser bleibt in der Filzschicht hängen, statt tief in den Bo…" at bounding box center [756, 443] width 186 height 186
copy li "Wasserstau : Regenwasser bleibt in der Filzschicht hängen, statt tief in den Bo…"
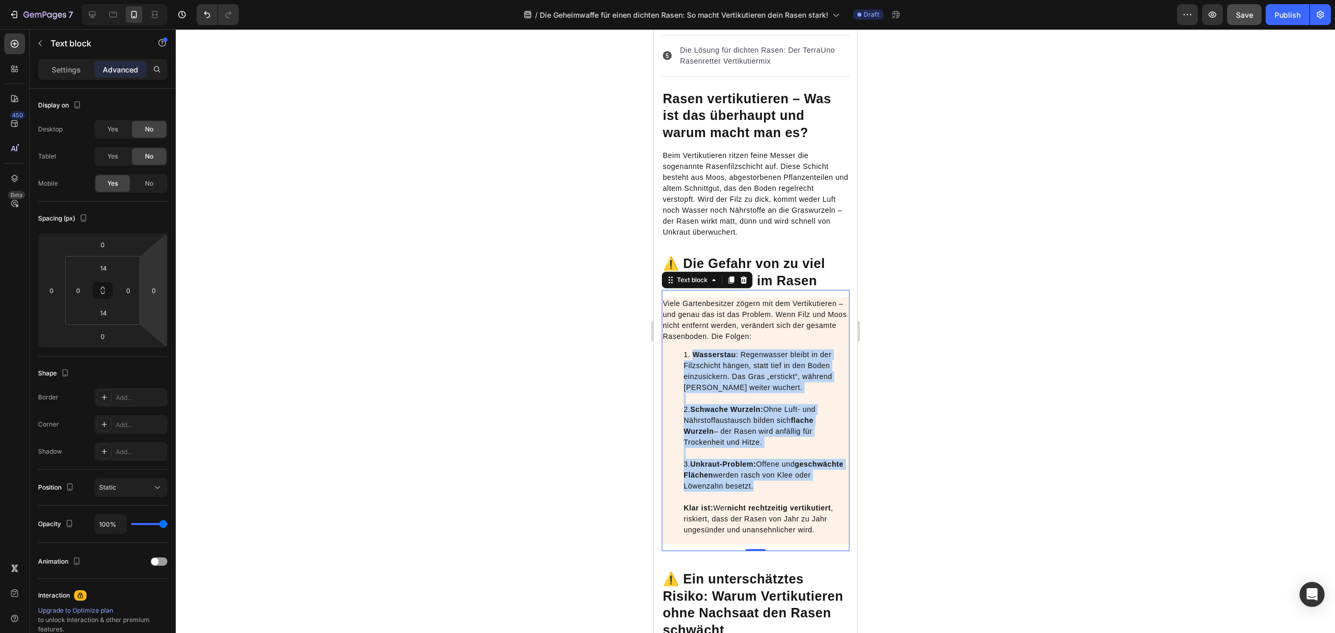
click at [800, 417] on li "Wasserstau : Regenwasser bleibt in der Filzschicht hängen, statt tief in den Bo…" at bounding box center [765, 443] width 165 height 186
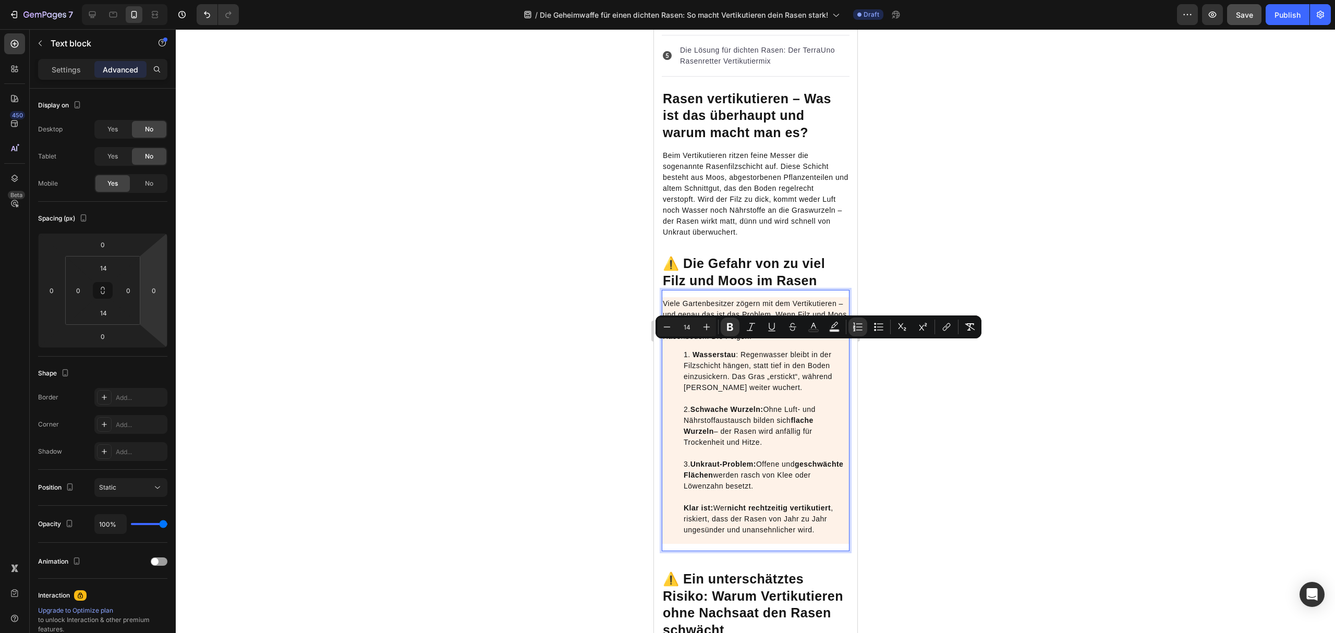
drag, startPoint x: 797, startPoint y: 477, endPoint x: 678, endPoint y: 345, distance: 176.9
click at [678, 350] on ol "Wasserstau : Regenwasser bleibt in der Filzschicht hängen, statt tief in den Bo…" at bounding box center [756, 443] width 186 height 186
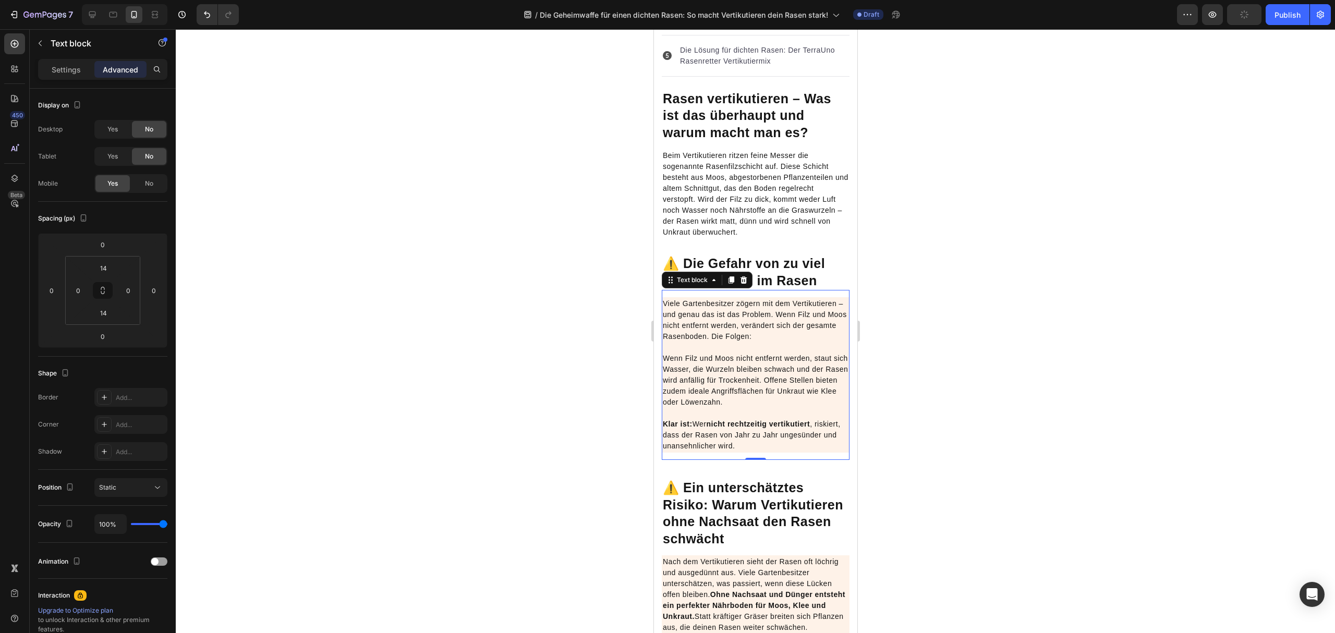
click at [794, 400] on p "⁠⁠⁠⁠⁠⁠⁠Wenn Filz und Moos nicht entfernt werden, staut sich Wasser, die Wurzeln…" at bounding box center [756, 402] width 186 height 99
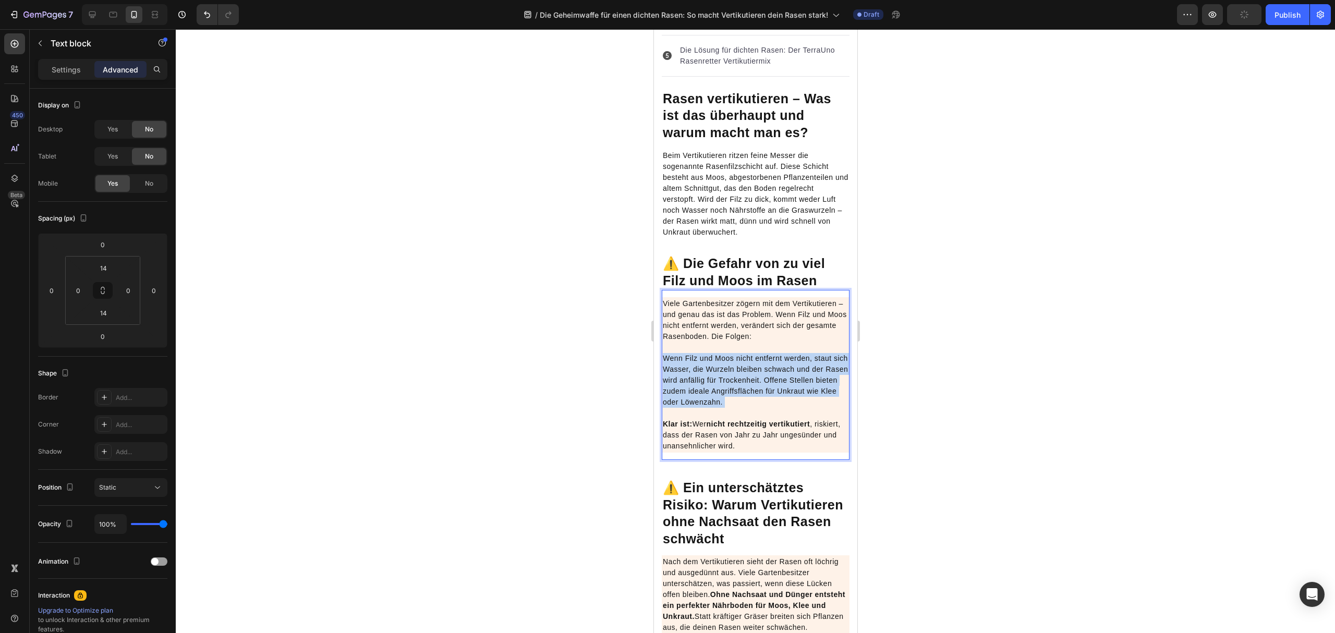
click at [794, 400] on p "⁠⁠⁠⁠⁠⁠⁠Wenn Filz und Moos nicht entfernt werden, staut sich Wasser, die Wurzeln…" at bounding box center [756, 402] width 186 height 99
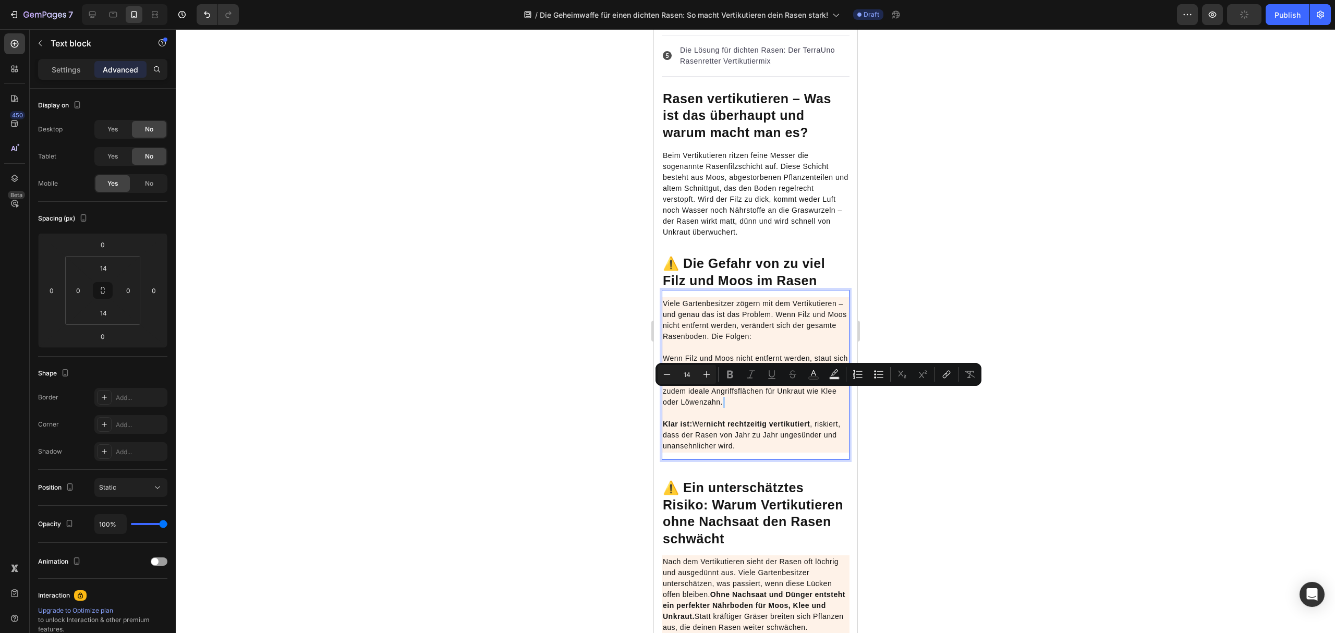
click at [802, 378] on div "Minus 14 Plus Bold Italic Underline Strikethrough Text Color Text Background Co…" at bounding box center [819, 374] width 322 height 19
click at [786, 394] on p "Wenn Filz und Moos nicht entfernt werden, staut sich Wasser, die Wurzeln bleibe…" at bounding box center [756, 402] width 186 height 99
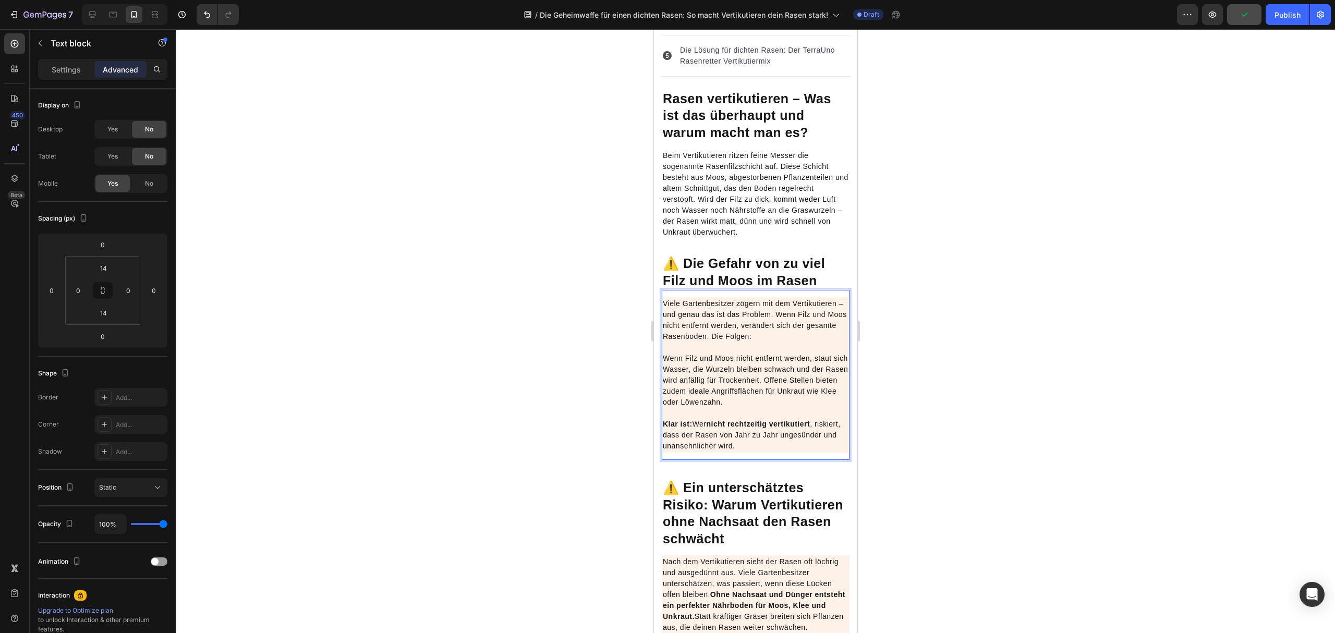
click at [797, 376] on p "Wenn Filz und Moos nicht entfernt werden, staut sich Wasser, die Wurzeln bleibe…" at bounding box center [756, 402] width 186 height 99
drag, startPoint x: 803, startPoint y: 370, endPoint x: 809, endPoint y: 392, distance: 23.2
click at [809, 392] on p "Wenn Filz und Moos nicht entfernt werden, staut sich Wasser, die Wurzeln bleibe…" at bounding box center [756, 402] width 186 height 99
click at [784, 385] on p "Wenn Filz und Moos nicht entfernt werden, staut sich Wasser, die Wurzeln bleibe…" at bounding box center [756, 402] width 186 height 99
click at [796, 400] on p "Wenn Filz und Moos nicht entfernt werden, staut sich Wasser, die Wurzeln bleibe…" at bounding box center [756, 402] width 186 height 99
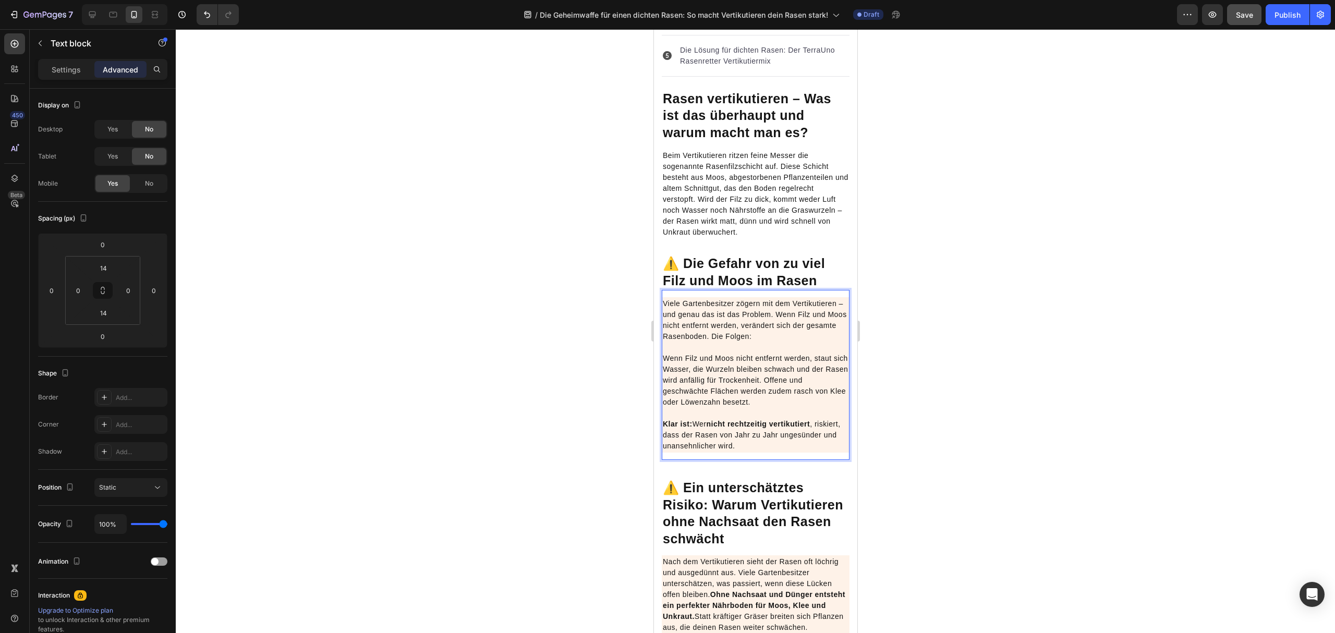
click at [784, 435] on p "Wenn Filz und Moos nicht entfernt werden, staut sich Wasser, die Wurzeln bleibe…" at bounding box center [756, 402] width 186 height 99
click at [794, 384] on p "Wenn Filz und Moos nicht entfernt werden, staut sich Wasser, die Wurzeln bleibe…" at bounding box center [756, 402] width 186 height 99
click at [792, 391] on p "Wenn Filz und Moos nicht entfernt werden, staut sich Wasser, die Wurzeln bleibe…" at bounding box center [756, 402] width 186 height 99
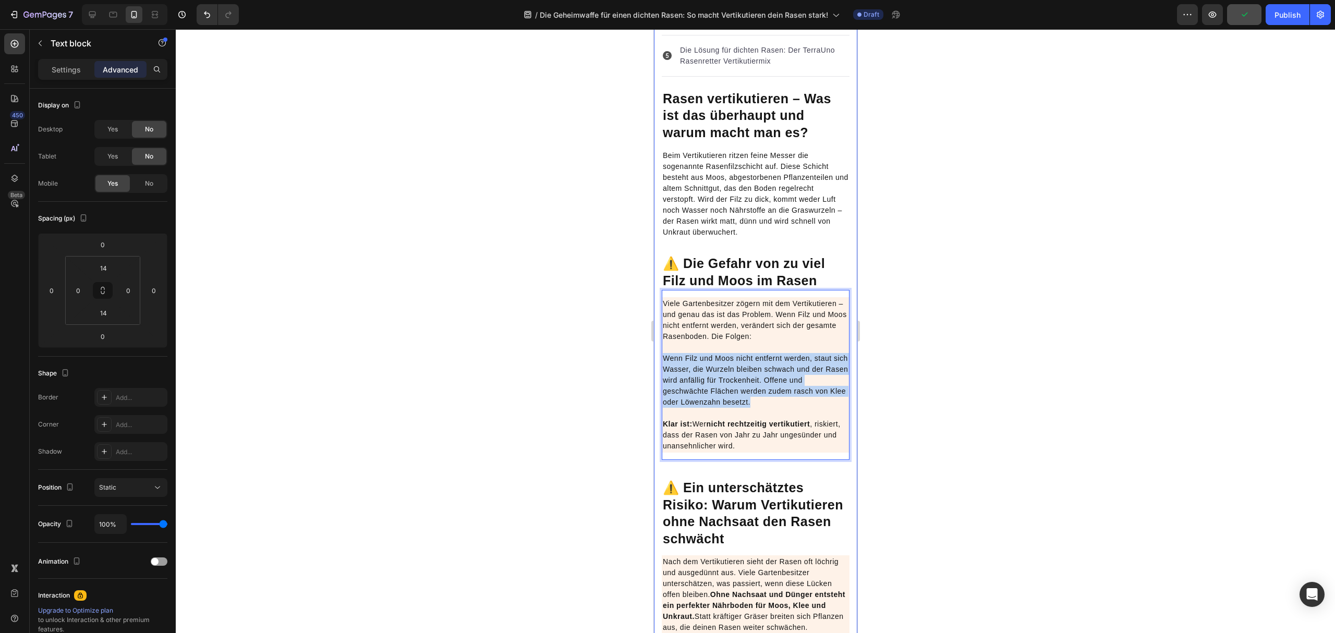
drag, startPoint x: 791, startPoint y: 395, endPoint x: 659, endPoint y: 355, distance: 137.5
click at [659, 355] on div "Die Geheimwaffe für einen dichten Rasen: So macht Vertikutieren dein Rasen star…" at bounding box center [755, 161] width 203 height 1615
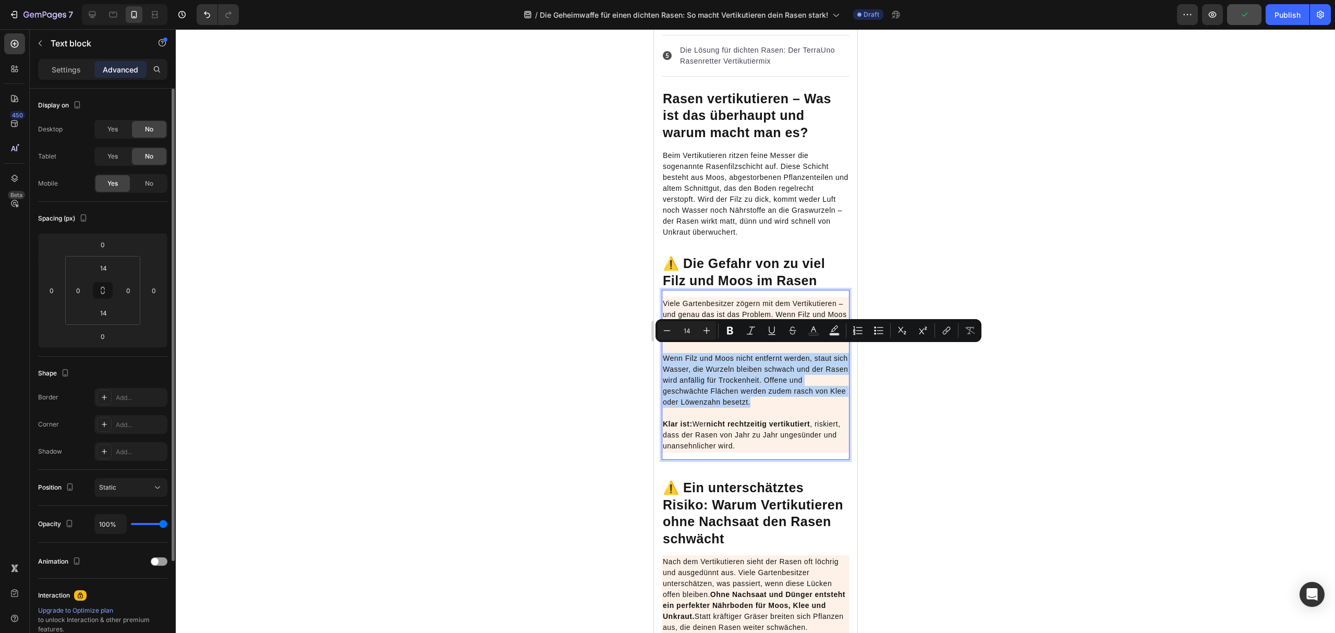
copy p "Wenn Filz und Moos nicht entfernt werden, staut sich Wasser, die Wurzeln bleibe…"
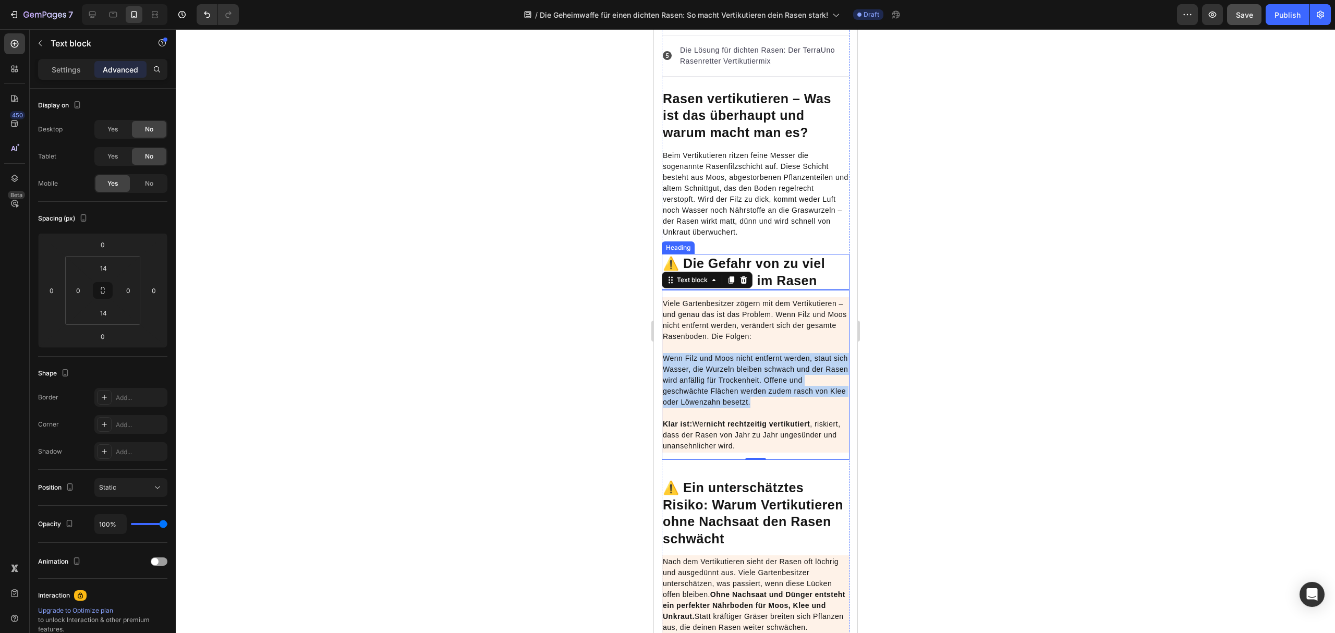
click at [813, 267] on strong "⚠️ Die Gefahr von zu viel Filz und Moos im Rasen" at bounding box center [744, 272] width 162 height 32
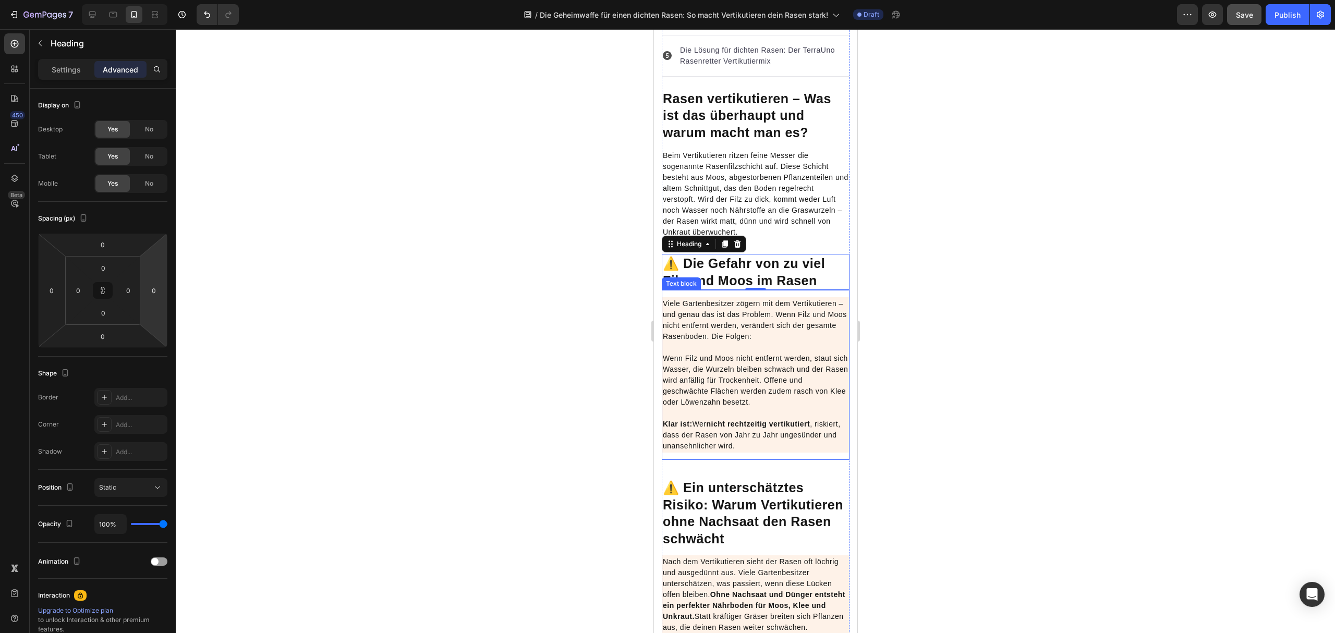
click at [747, 359] on p "Wenn Filz und Moos nicht entfernt werden, staut sich Wasser, die Wurzeln bleibe…" at bounding box center [756, 402] width 186 height 99
click at [782, 363] on p "Wenn Filz und Moos nicht entfernt werden, staut sich Wasser, die Wurzeln bleibe…" at bounding box center [756, 402] width 186 height 99
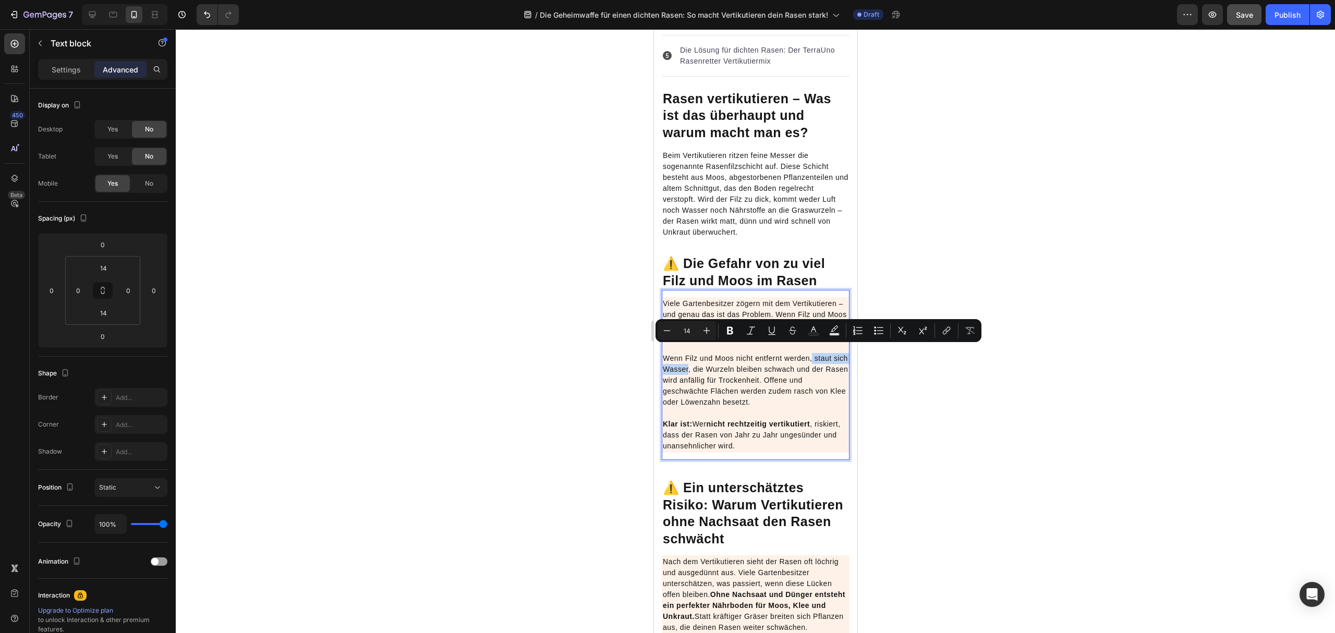
drag, startPoint x: 813, startPoint y: 351, endPoint x: 704, endPoint y: 362, distance: 109.0
click at [704, 362] on p "Wenn Filz und Moos nicht entfernt werden, staut sich Wasser, die Wurzeln bleibe…" at bounding box center [756, 402] width 186 height 99
click at [724, 334] on button "Bold" at bounding box center [730, 330] width 19 height 19
click at [724, 395] on p "Wenn Filz und Moos nicht entfernt werden, staut sich Wasser , die Wurzeln bleib…" at bounding box center [756, 402] width 186 height 99
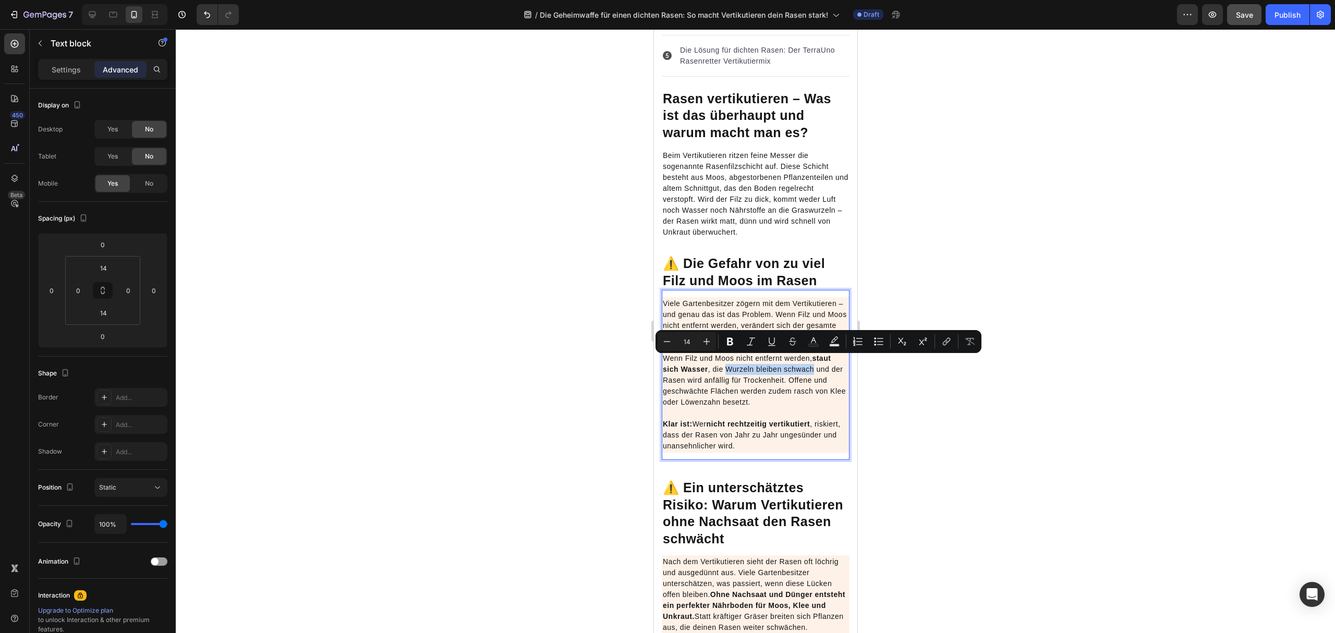
drag, startPoint x: 725, startPoint y: 364, endPoint x: 813, endPoint y: 359, distance: 88.3
click at [813, 359] on p "Wenn Filz und Moos nicht entfernt werden, staut sich Wasser , die Wurzeln bleib…" at bounding box center [756, 402] width 186 height 99
click at [733, 341] on icon "Editor contextual toolbar" at bounding box center [730, 341] width 10 height 10
click at [772, 389] on p "Wenn Filz und Moos nicht entfernt werden, staut sich Wasser , die Wurzeln bleib…" at bounding box center [756, 402] width 186 height 99
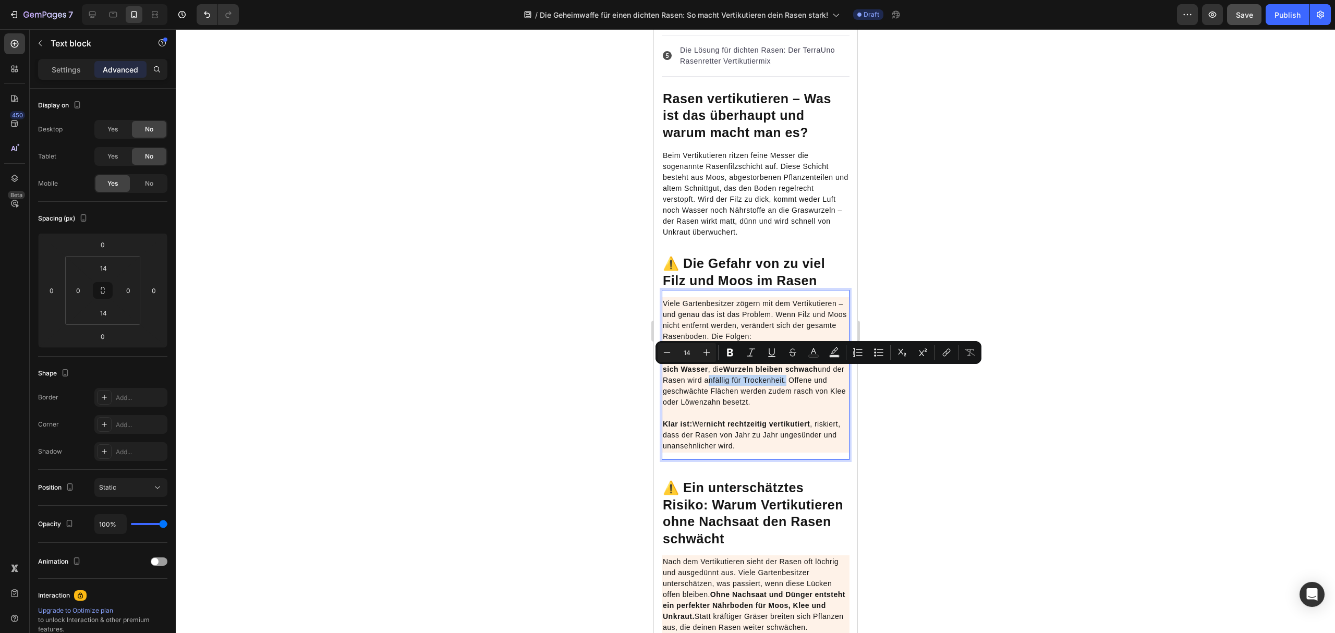
drag, startPoint x: 717, startPoint y: 370, endPoint x: 798, endPoint y: 370, distance: 80.9
click at [798, 370] on p "Wenn Filz und Moos nicht entfernt werden, staut sich Wasser , die Wurzeln bleib…" at bounding box center [756, 402] width 186 height 99
click at [732, 355] on icon "Editor contextual toolbar" at bounding box center [730, 353] width 6 height 8
click at [779, 399] on p "Wenn Filz und Moos nicht entfernt werden, staut sich Wasser , die Wurzeln bleib…" at bounding box center [756, 402] width 186 height 99
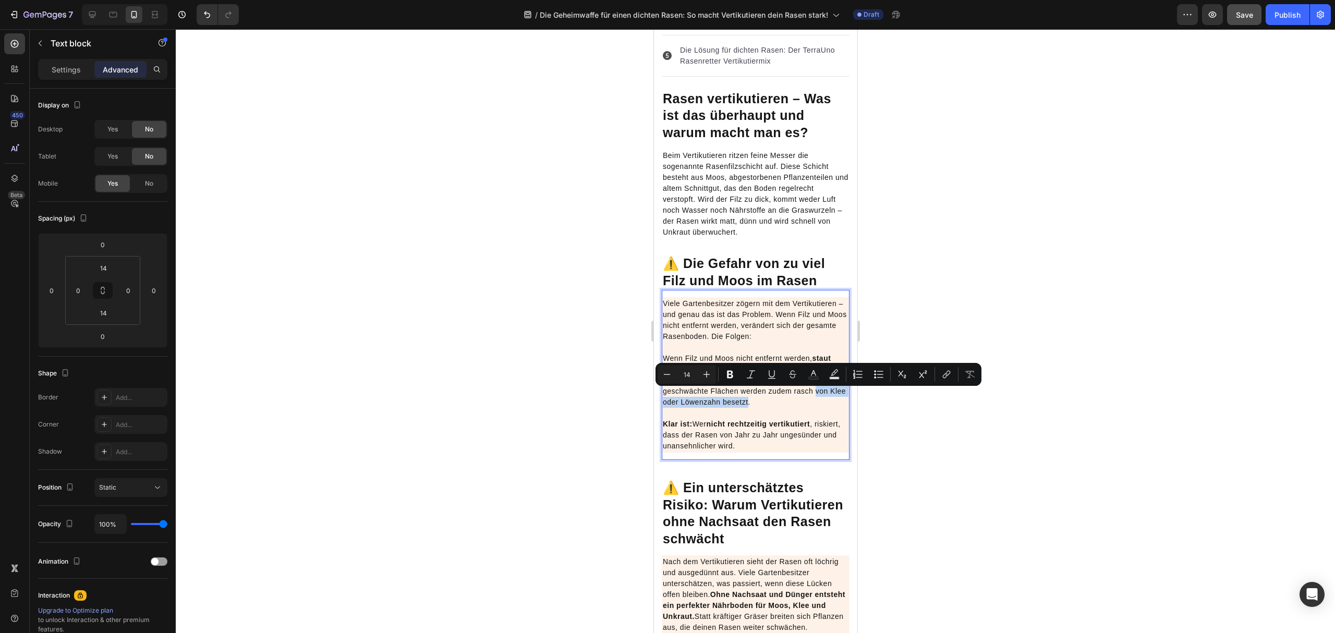
drag, startPoint x: 663, startPoint y: 393, endPoint x: 780, endPoint y: 396, distance: 116.9
click at [780, 396] on p "Wenn Filz und Moos nicht entfernt werden, staut sich Wasser , die Wurzeln bleib…" at bounding box center [756, 402] width 186 height 99
drag, startPoint x: 731, startPoint y: 376, endPoint x: 114, endPoint y: 374, distance: 616.6
click at [731, 376] on icon "Editor contextual toolbar" at bounding box center [730, 374] width 10 height 10
click at [799, 420] on strong "nicht rechtzeitig vertikutiert" at bounding box center [758, 424] width 104 height 8
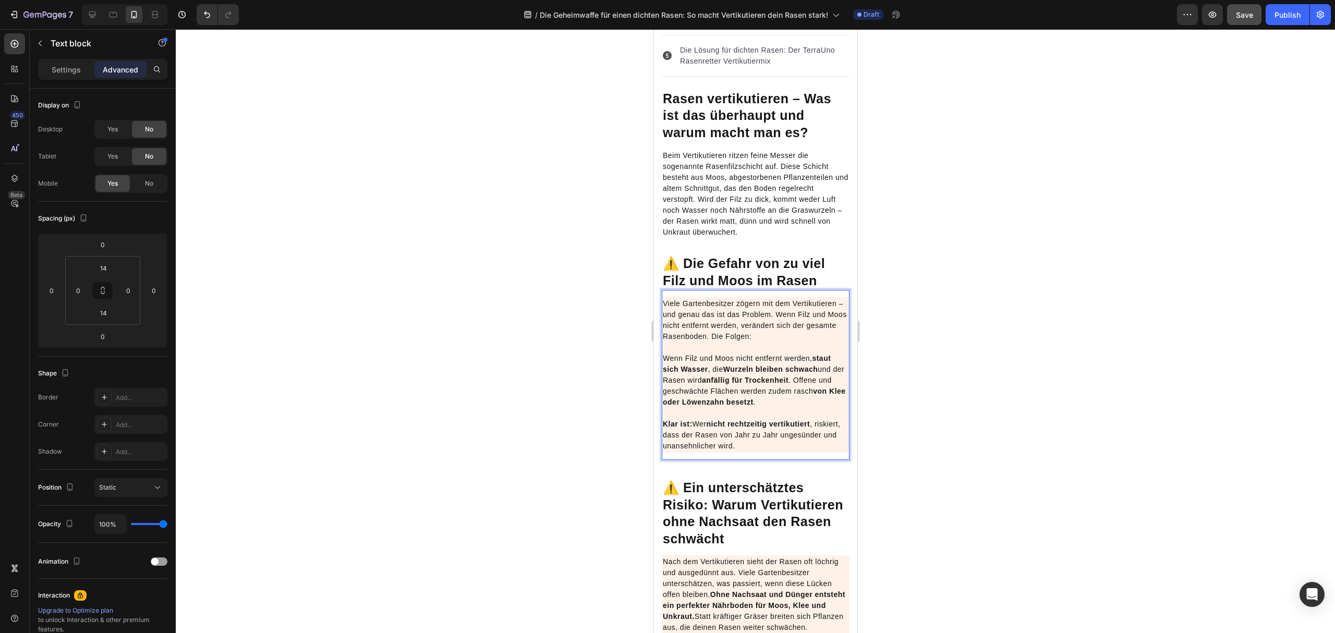
click at [788, 299] on p "Viele Gartenbesitzer zögern mit dem Vertikutieren – und genau das ist das Probl…" at bounding box center [756, 320] width 186 height 44
click at [786, 327] on p "Viele Gartenbesitzer zögern mit dem Vertikutieren – und genau das ist das Probl…" at bounding box center [756, 320] width 186 height 44
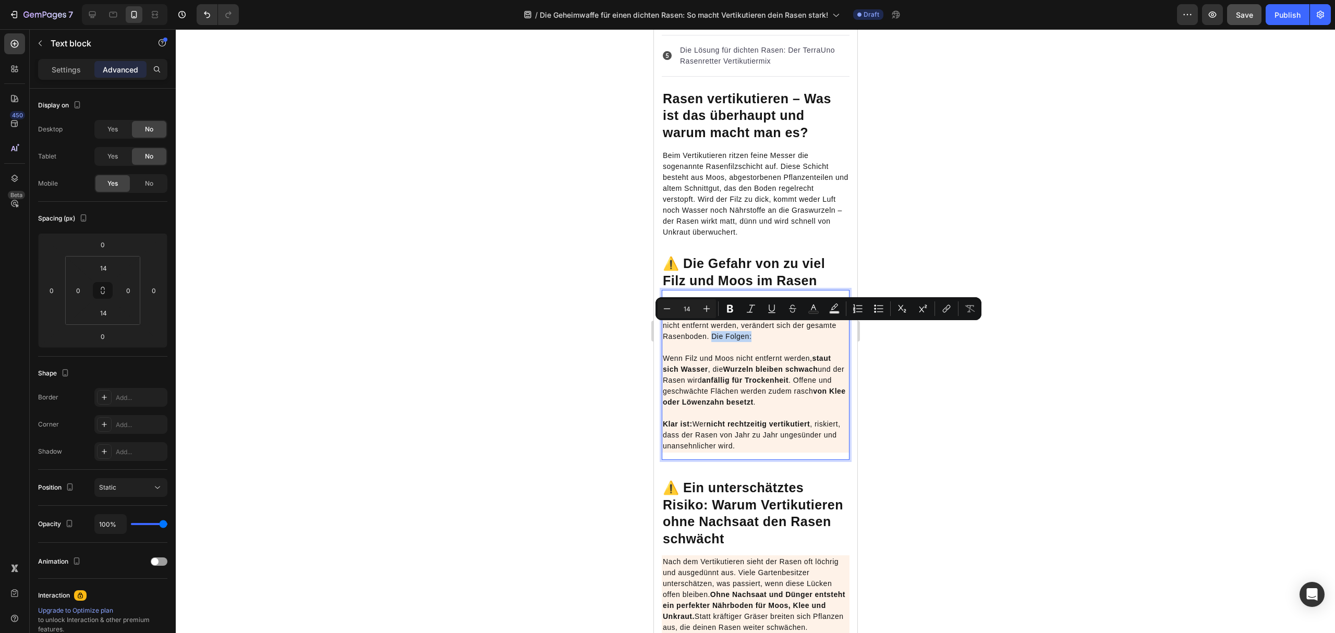
drag, startPoint x: 792, startPoint y: 328, endPoint x: 745, endPoint y: 327, distance: 47.0
click at [745, 327] on p "Viele Gartenbesitzer zögern mit dem Vertikutieren – und genau das ist das Probl…" at bounding box center [756, 320] width 186 height 44
click at [734, 309] on icon "Editor contextual toolbar" at bounding box center [730, 309] width 10 height 10
click at [770, 377] on p "Wenn Filz und Moos nicht entfernt werden, staut sich Wasser , die Wurzeln bleib…" at bounding box center [756, 402] width 186 height 99
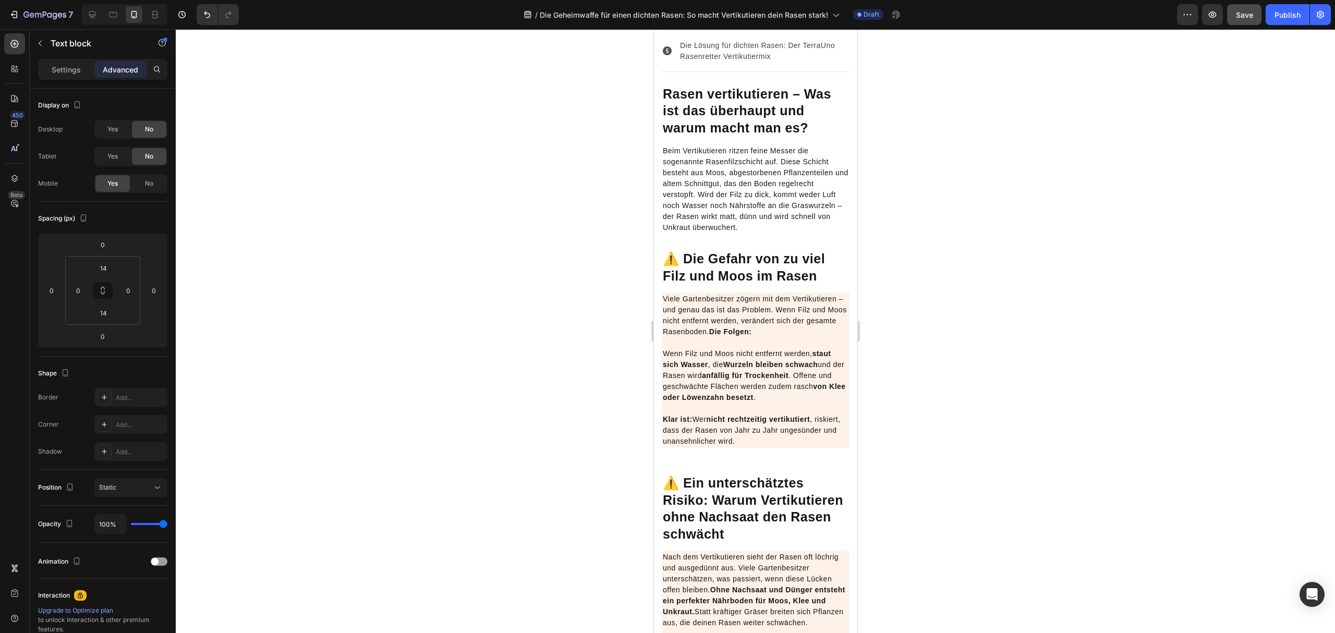
scroll to position [712, 0]
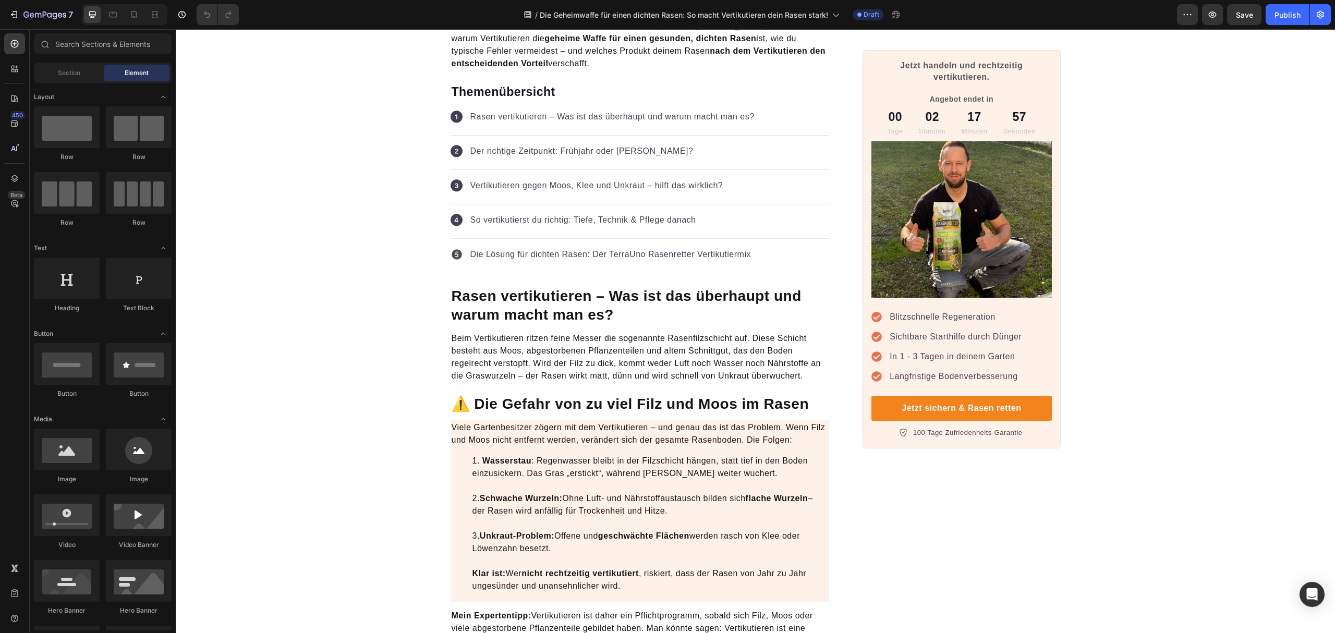
scroll to position [487, 0]
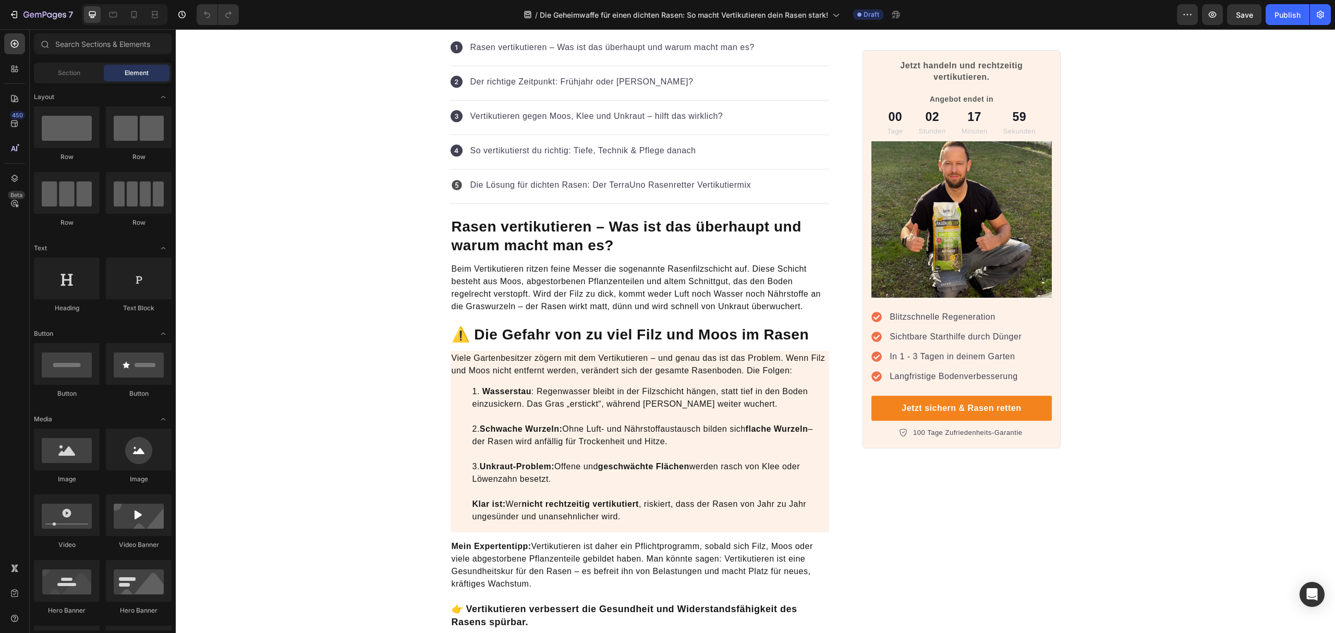
scroll to position [626, 0]
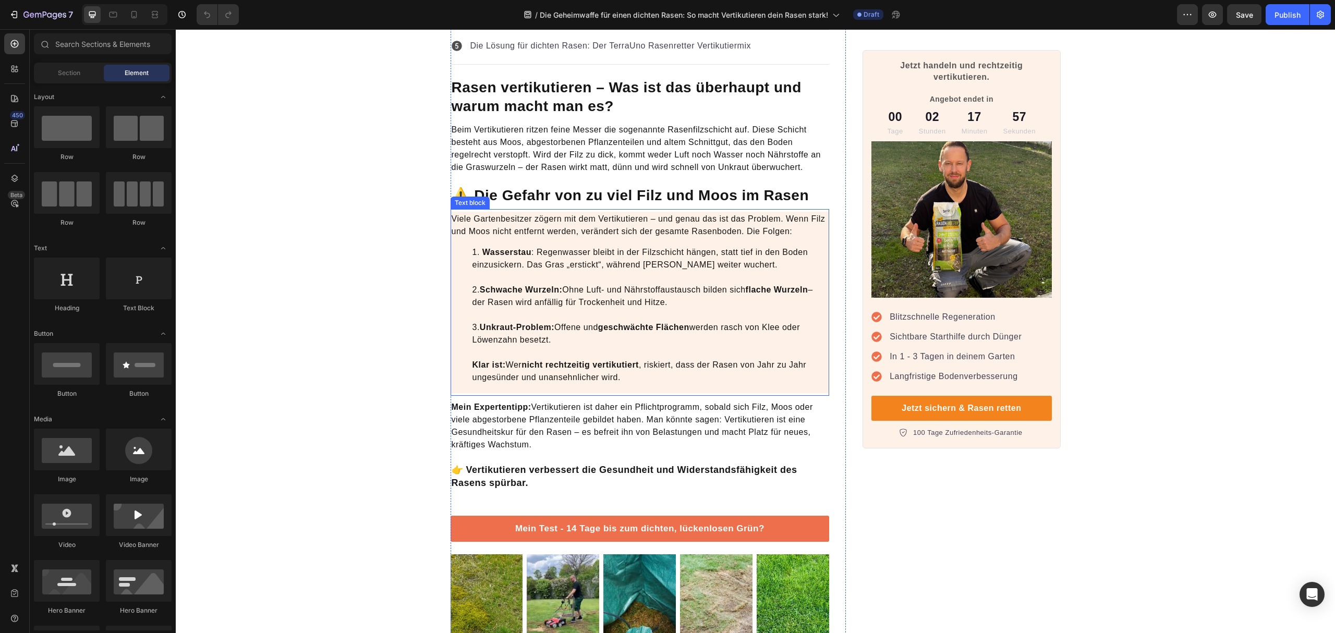
click at [795, 246] on li "Wasserstau : Regenwasser bleibt in der Filzschicht hängen, statt tief in den Bo…" at bounding box center [651, 315] width 356 height 138
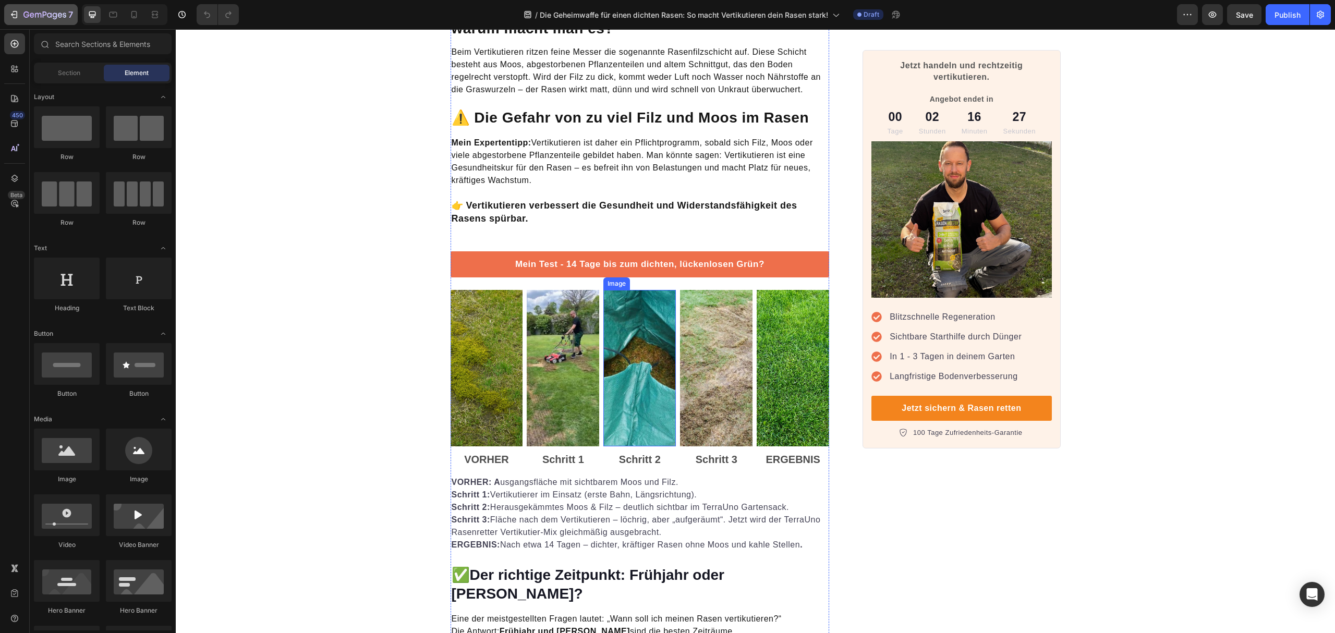
scroll to position [695, 0]
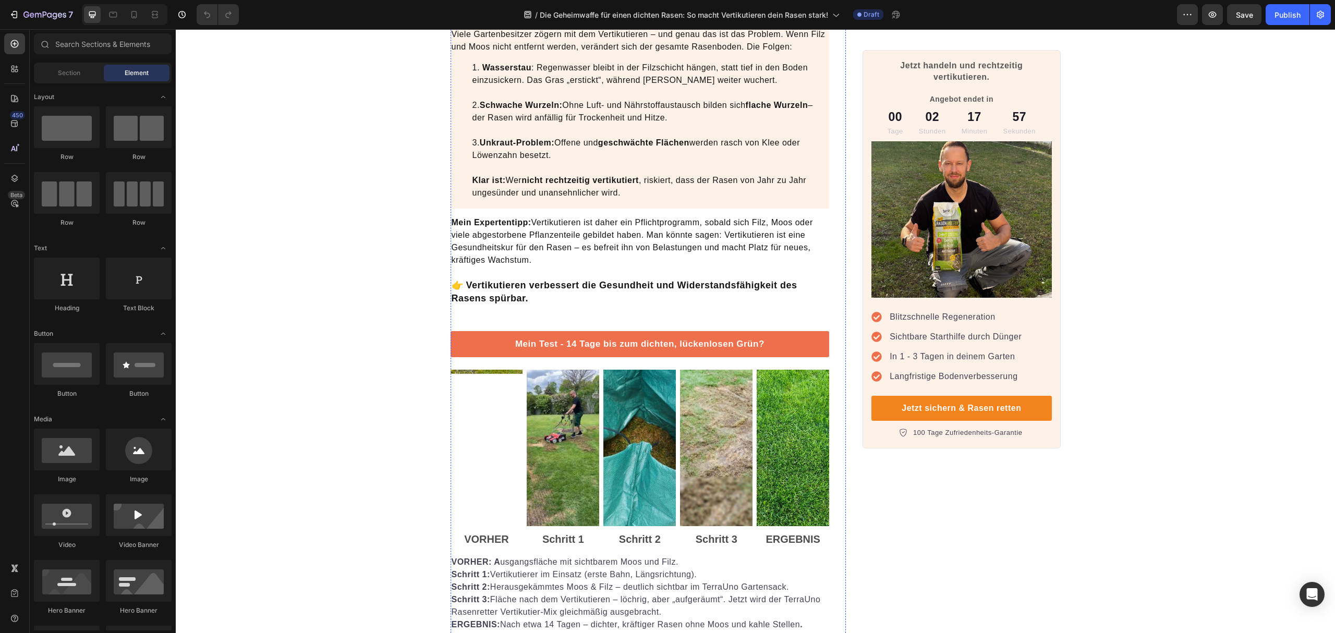
scroll to position [835, 0]
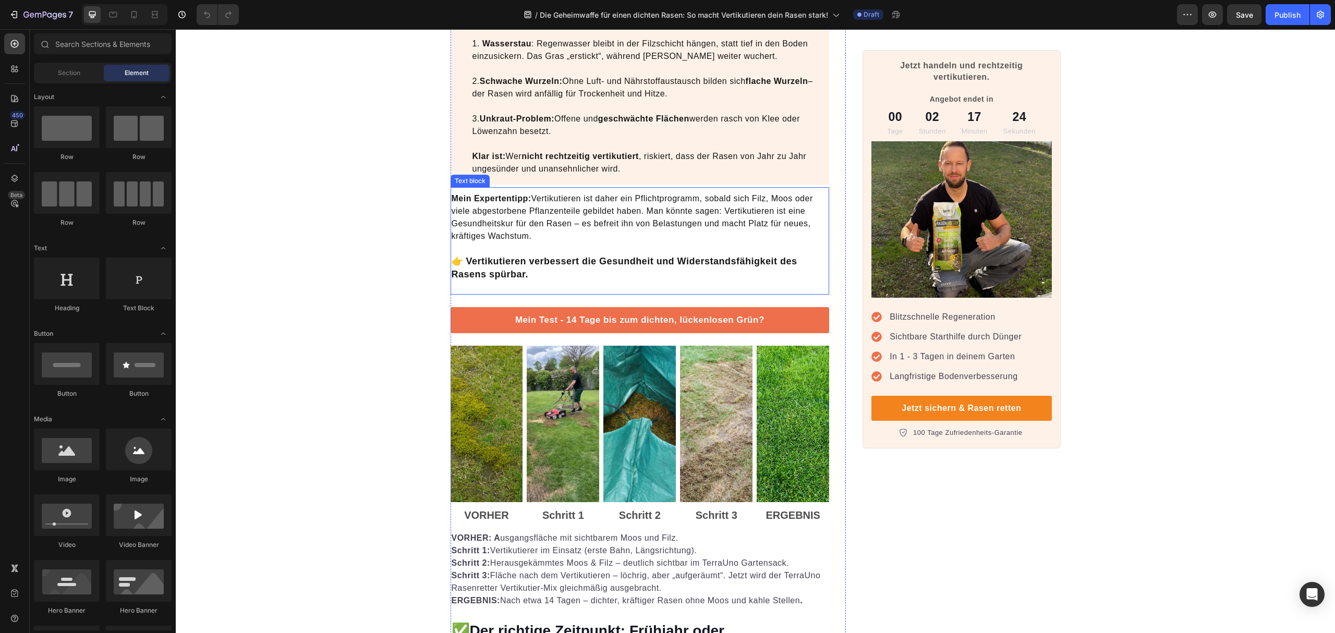
click at [532, 209] on p "Mein Expertentipp: Vertikutieren ist daher ein Pflichtprogramm, sobald sich Fil…" at bounding box center [640, 236] width 377 height 89
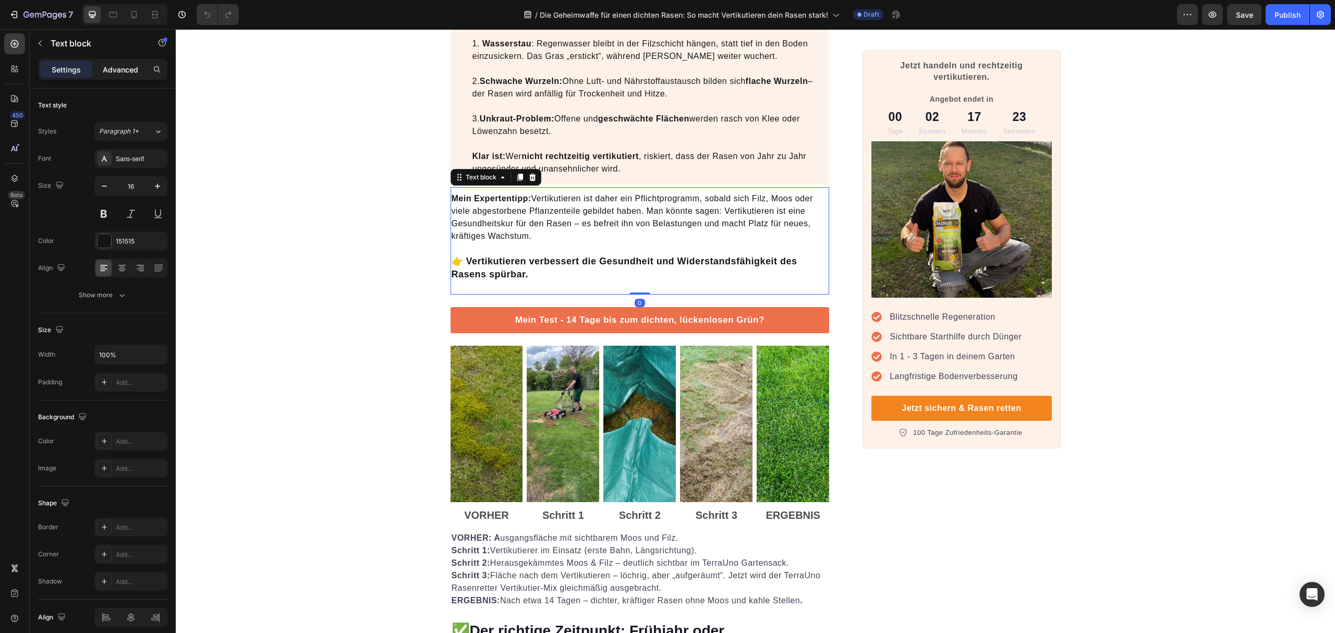
click at [115, 69] on p "Advanced" at bounding box center [120, 69] width 35 height 11
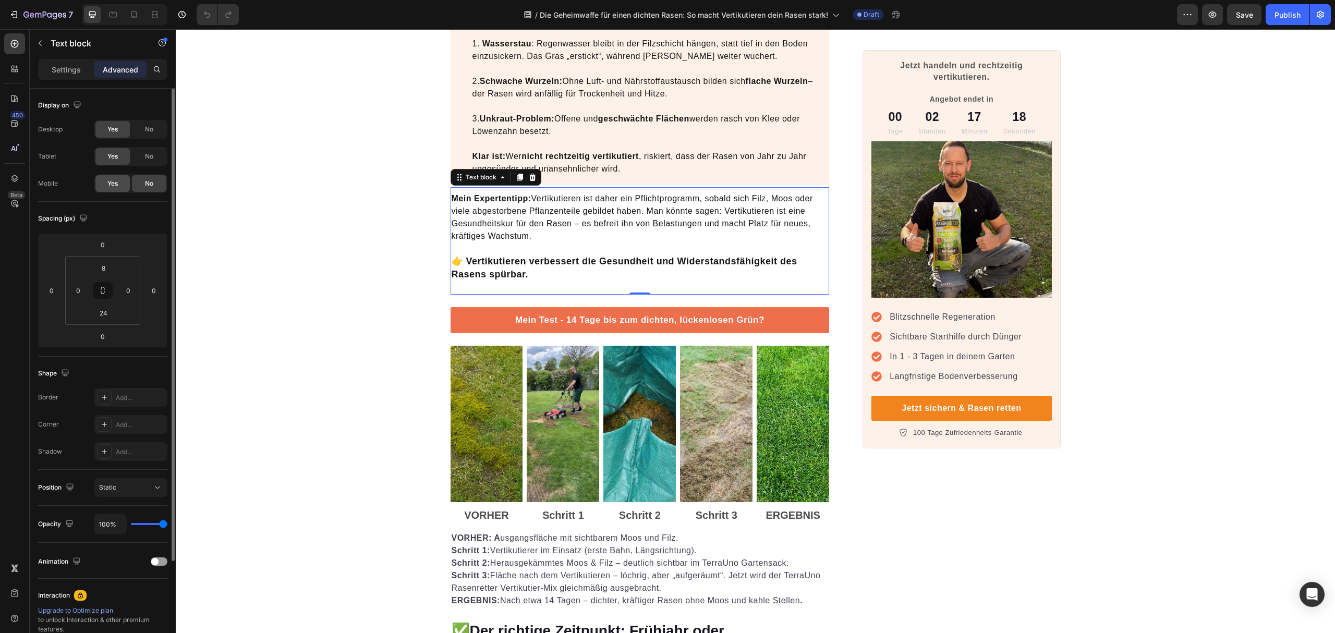
click at [106, 191] on div "Yes" at bounding box center [112, 183] width 34 height 17
click at [529, 213] on p "Mein Expertentipp: Vertikutieren ist daher ein Pflichtprogramm, sobald sich Fil…" at bounding box center [640, 236] width 377 height 89
click at [532, 237] on p "Mein Expertentipp: Vertikutieren ist daher ein Pflichtprogramm, sobald sich Fil…" at bounding box center [640, 236] width 377 height 89
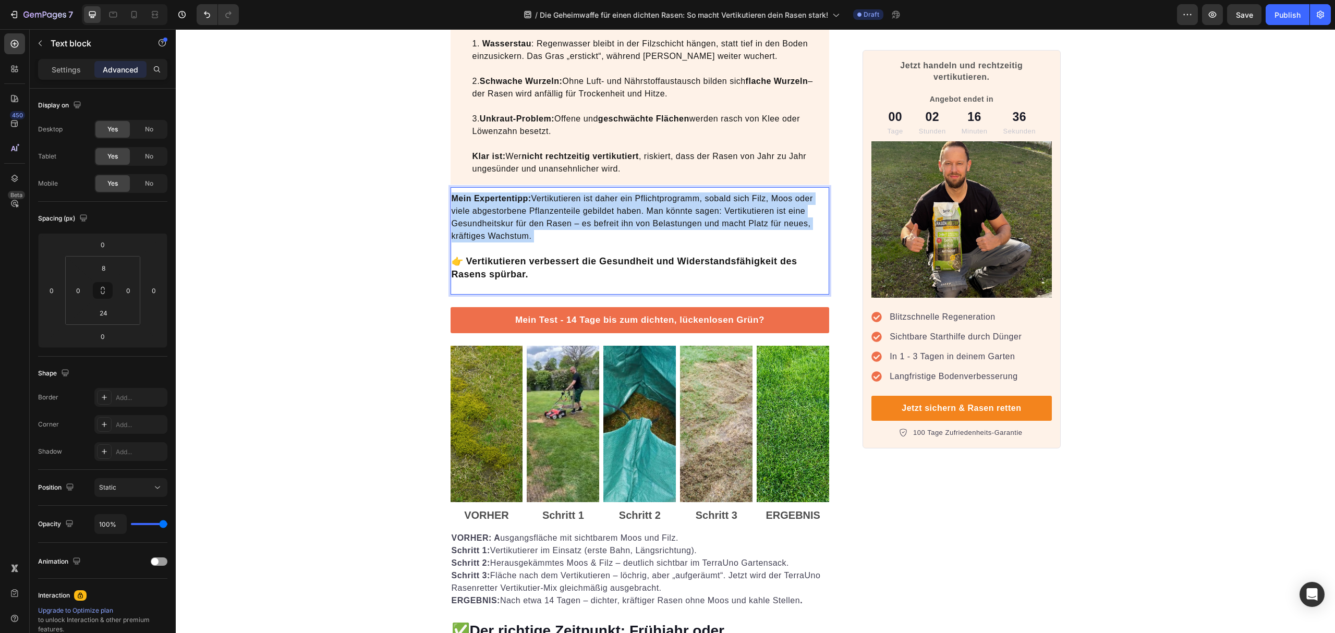
drag, startPoint x: 532, startPoint y: 237, endPoint x: 449, endPoint y: 200, distance: 90.6
click at [452, 200] on p "Mein Expertentipp: Vertikutieren ist daher ein Pflichtprogramm, sobald sich Fil…" at bounding box center [640, 236] width 377 height 89
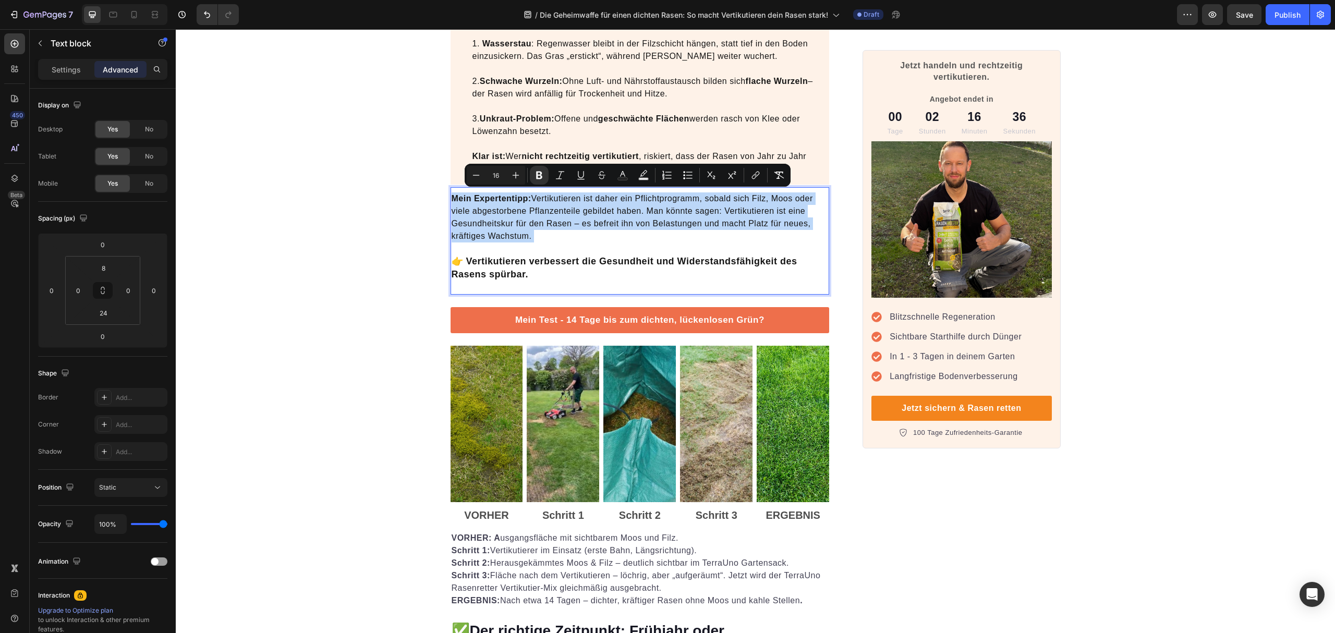
copy p "Mein Expertentipp: Vertikutieren ist daher ein Pflichtprogramm, sobald sich Fil…"
click at [572, 124] on li "Wasserstau : Regenwasser bleibt in der Filzschicht hängen, statt tief in den Bo…" at bounding box center [651, 107] width 356 height 138
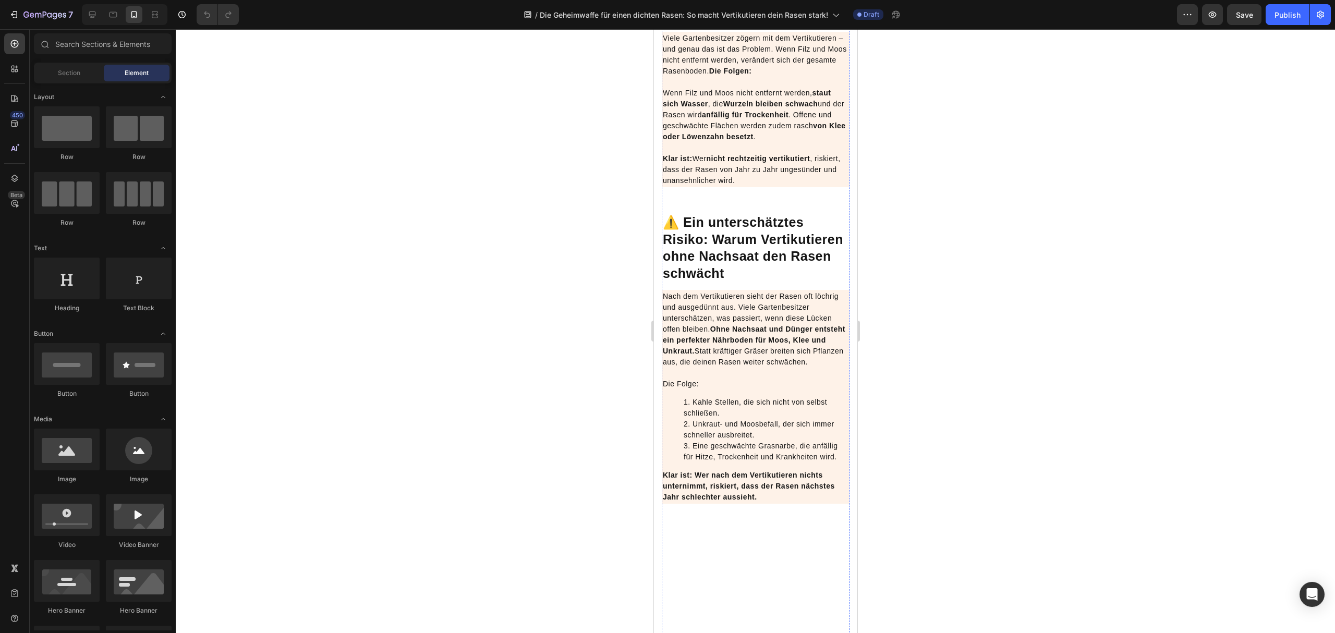
scroll to position [973, 0]
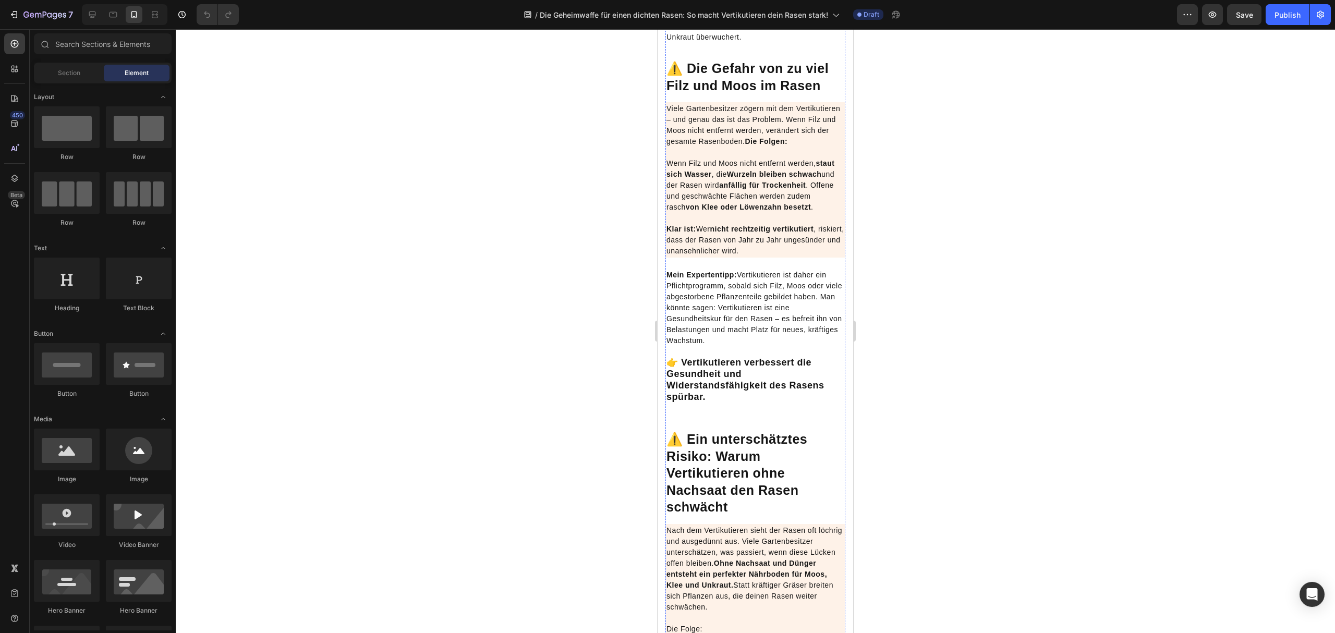
scroll to position [904, 0]
click at [760, 402] on p "Mein Expertentipp: Vertikutieren ist daher ein Pflichtprogramm, sobald sich Fil…" at bounding box center [756, 335] width 178 height 134
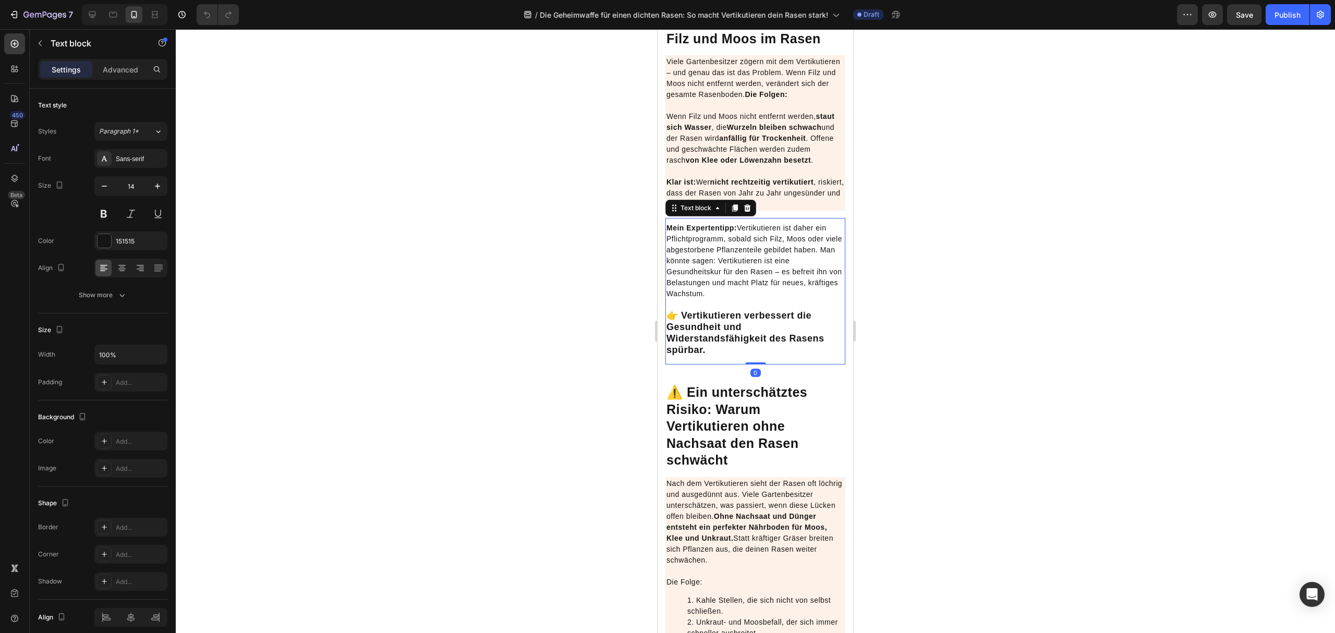
scroll to position [973, 0]
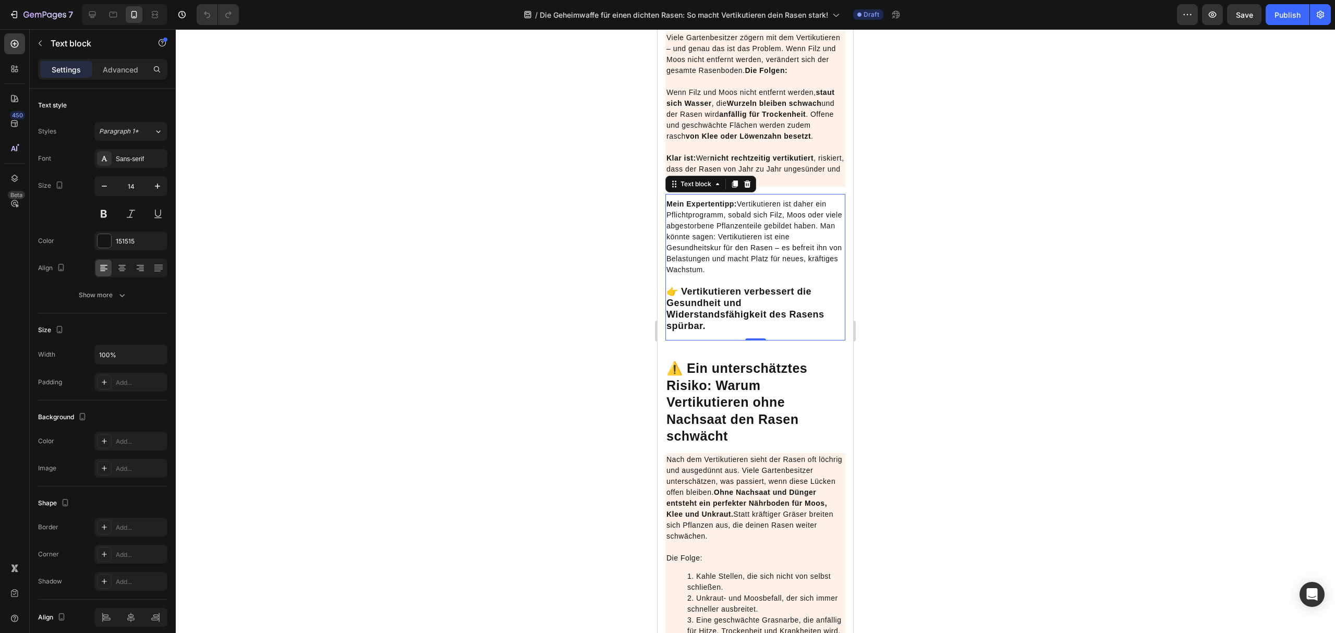
click at [758, 324] on p "Mein Expertentipp: Vertikutieren ist daher ein Pflichtprogramm, sobald sich Fil…" at bounding box center [756, 266] width 178 height 134
click at [754, 326] on p "Mein Expertentipp: Vertikutieren ist daher ein Pflichtprogramm, sobald sich Fil…" at bounding box center [756, 266] width 178 height 134
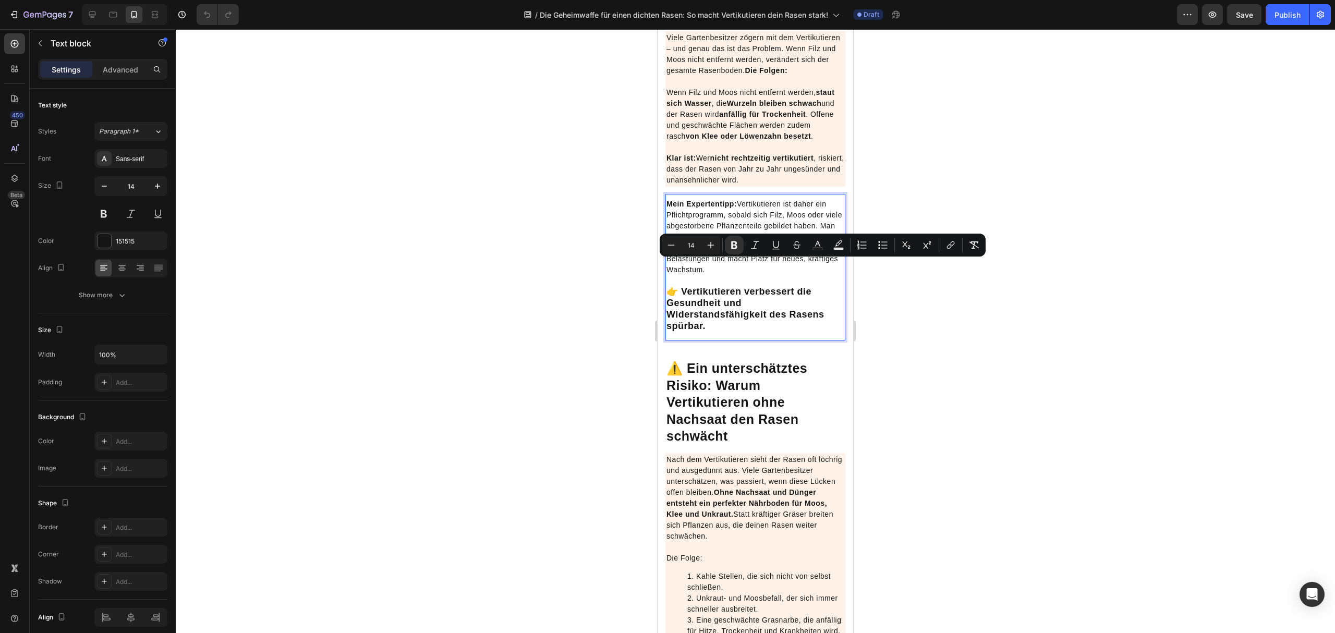
drag, startPoint x: 752, startPoint y: 331, endPoint x: 668, endPoint y: 258, distance: 111.3
click at [668, 258] on div "Mein Expertentipp: Vertikutieren ist daher ein Pflichtprogramm, sobald sich Fil…" at bounding box center [756, 267] width 180 height 147
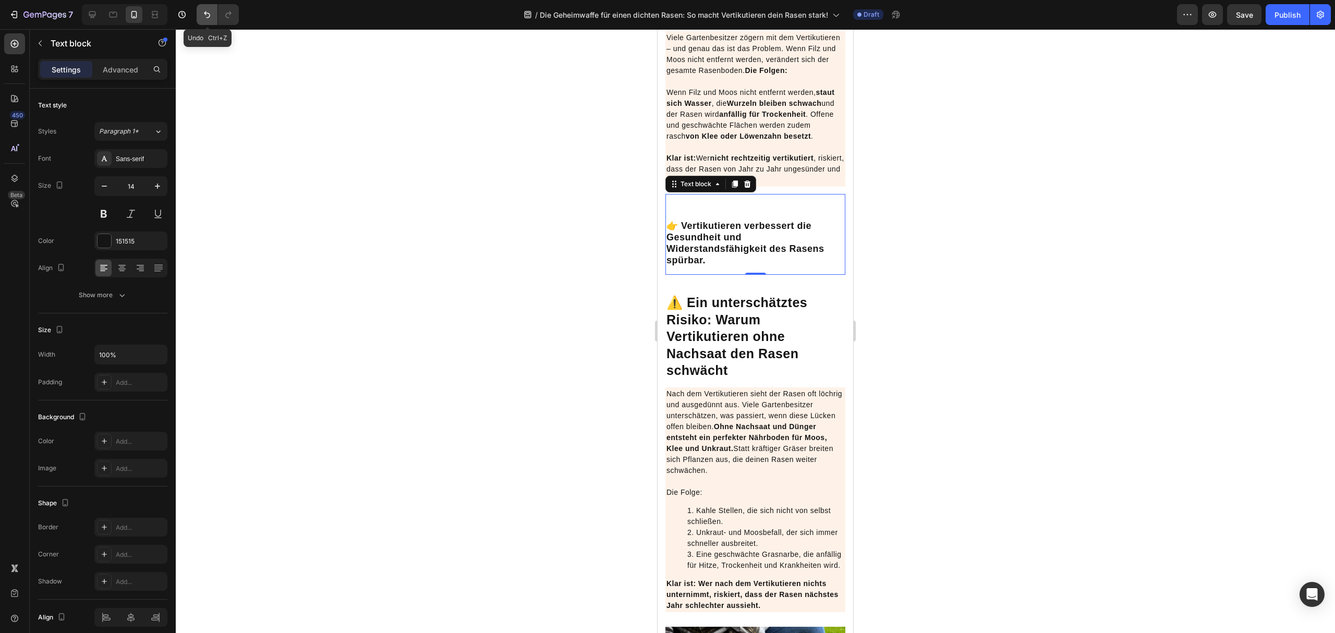
click at [213, 10] on button "Undo/Redo" at bounding box center [207, 14] width 21 height 21
drag, startPoint x: 809, startPoint y: 212, endPoint x: 1512, endPoint y: 245, distance: 704.0
click at [809, 186] on p "Wenn Filz und Moos nicht entfernt werden, staut sich Wasser , die Wurzeln bleib…" at bounding box center [756, 136] width 178 height 99
click at [697, 275] on div "⁠⁠⁠⁠⁠⁠⁠ 👉 Vertikutieren verbessert die Gesundheit und Widerstandsfähigkeit des …" at bounding box center [756, 234] width 180 height 81
click at [774, 186] on p "Wenn Filz und Moos nicht entfernt werden, staut sich Wasser , die Wurzeln bleib…" at bounding box center [756, 136] width 178 height 99
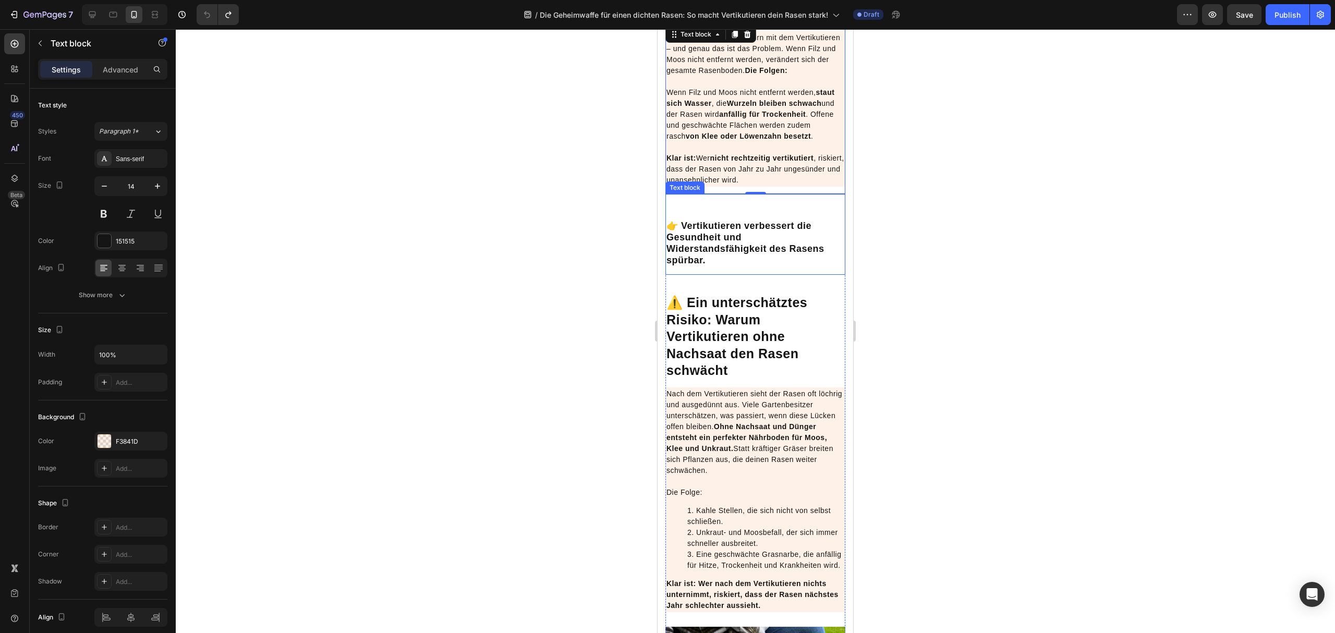
click at [742, 267] on p "⁠⁠⁠⁠⁠⁠⁠ 👉 Vertikutieren verbessert die Gesundheit und Widerstandsfähigkeit des …" at bounding box center [756, 233] width 178 height 68
click at [731, 167] on p "Wenn Filz und Moos nicht entfernt werden, staut sich Wasser , die Wurzeln bleib…" at bounding box center [756, 136] width 178 height 99
click at [786, 266] on strong "👉 Vertikutieren verbessert die Gesundheit und Widerstandsfähigkeit des Rasens s…" at bounding box center [746, 243] width 158 height 45
click at [786, 186] on p "Wenn Filz und Moos nicht entfernt werden, staut sich Wasser , die Wurzeln bleib…" at bounding box center [756, 136] width 178 height 99
click at [739, 266] on strong "👉 Vertikutieren verbessert die Gesundheit und Widerstandsfähigkeit des Rasens s…" at bounding box center [746, 243] width 158 height 45
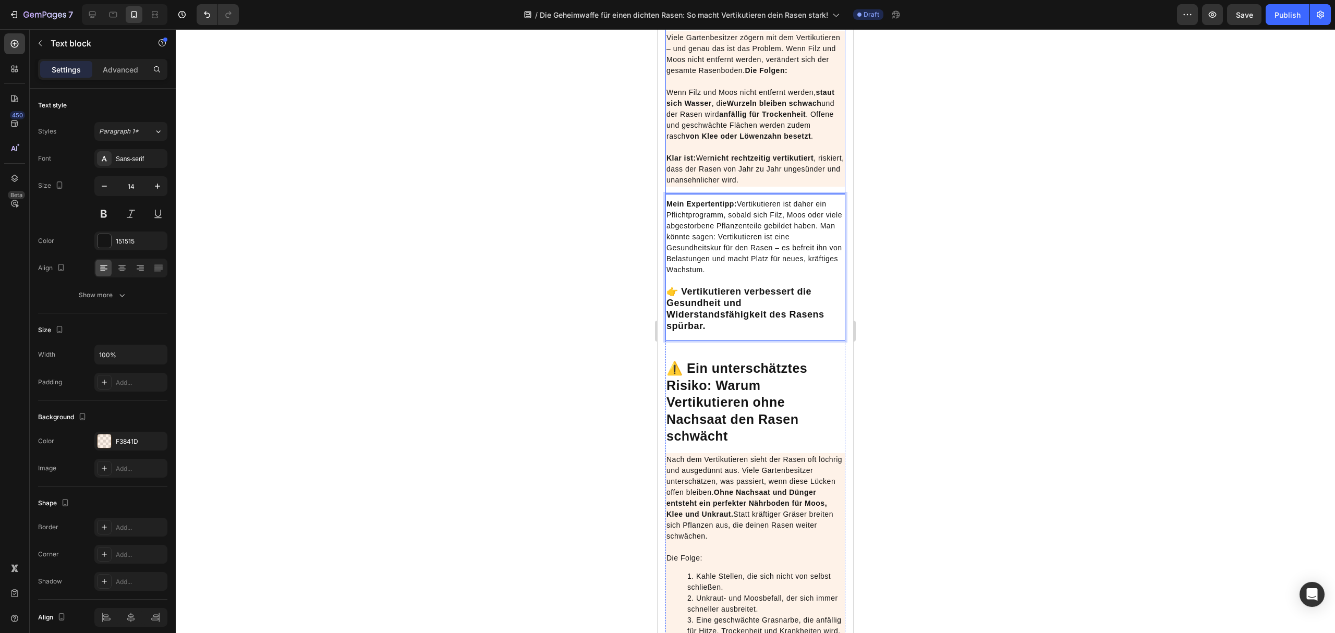
click at [796, 162] on strong "nicht rechtzeitig vertikutiert" at bounding box center [763, 158] width 104 height 8
click at [785, 332] on p "Mein Expertentipp: Vertikutieren ist daher ein Pflichtprogramm, sobald sich Fil…" at bounding box center [756, 266] width 178 height 134
click at [735, 188] on icon at bounding box center [735, 183] width 6 height 7
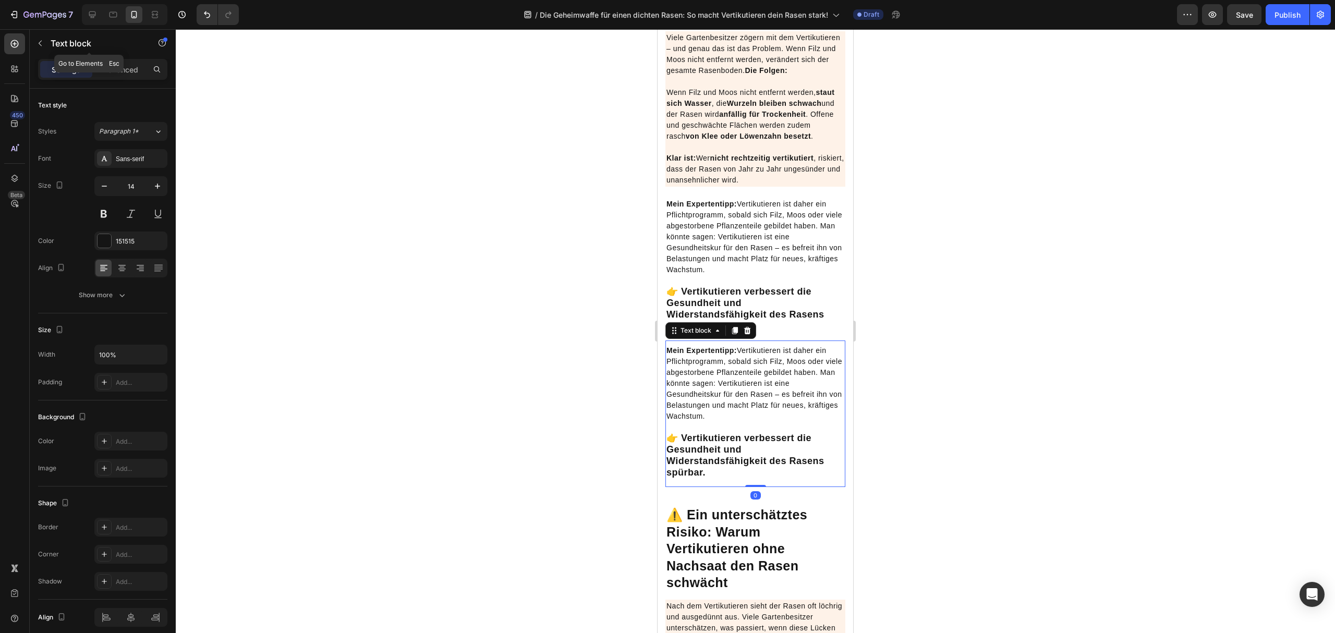
click at [107, 57] on div "Text block" at bounding box center [89, 44] width 119 height 30
click at [125, 66] on p "Advanced" at bounding box center [120, 69] width 35 height 11
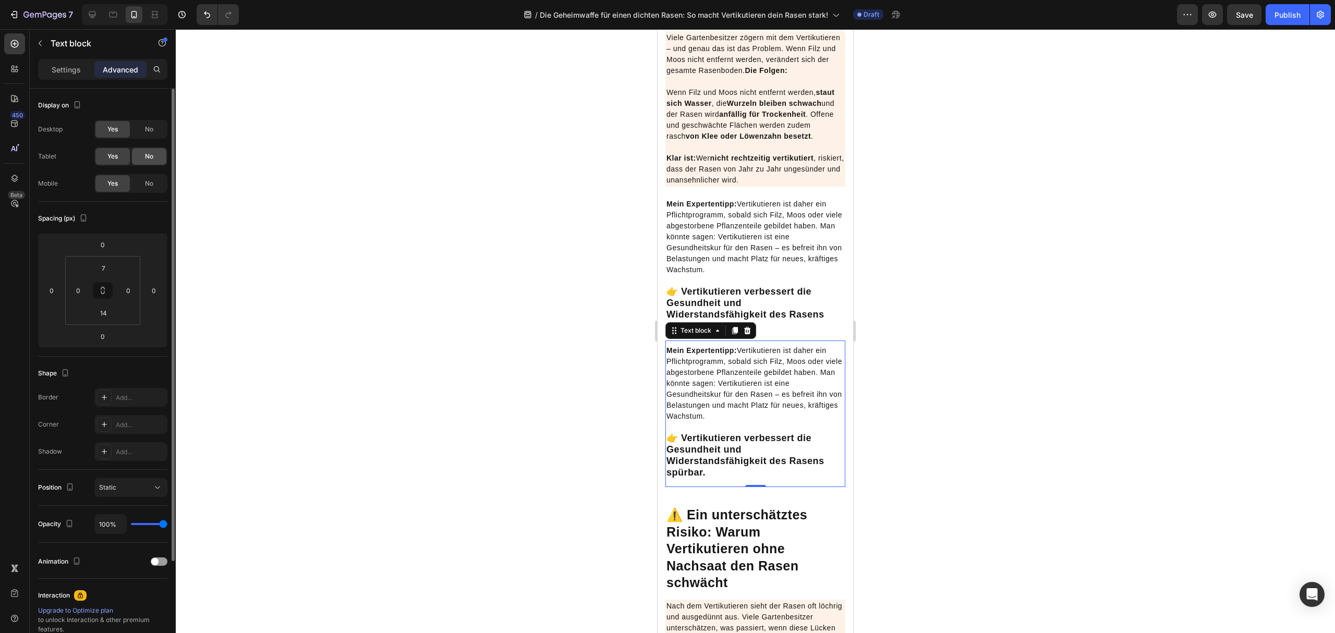
click at [135, 158] on div "No" at bounding box center [149, 156] width 34 height 17
click at [150, 128] on span "No" at bounding box center [149, 129] width 8 height 9
click at [727, 324] on p "Mein Expertentipp: Vertikutieren ist daher ein Pflichtprogramm, sobald sich Fil…" at bounding box center [756, 266] width 178 height 134
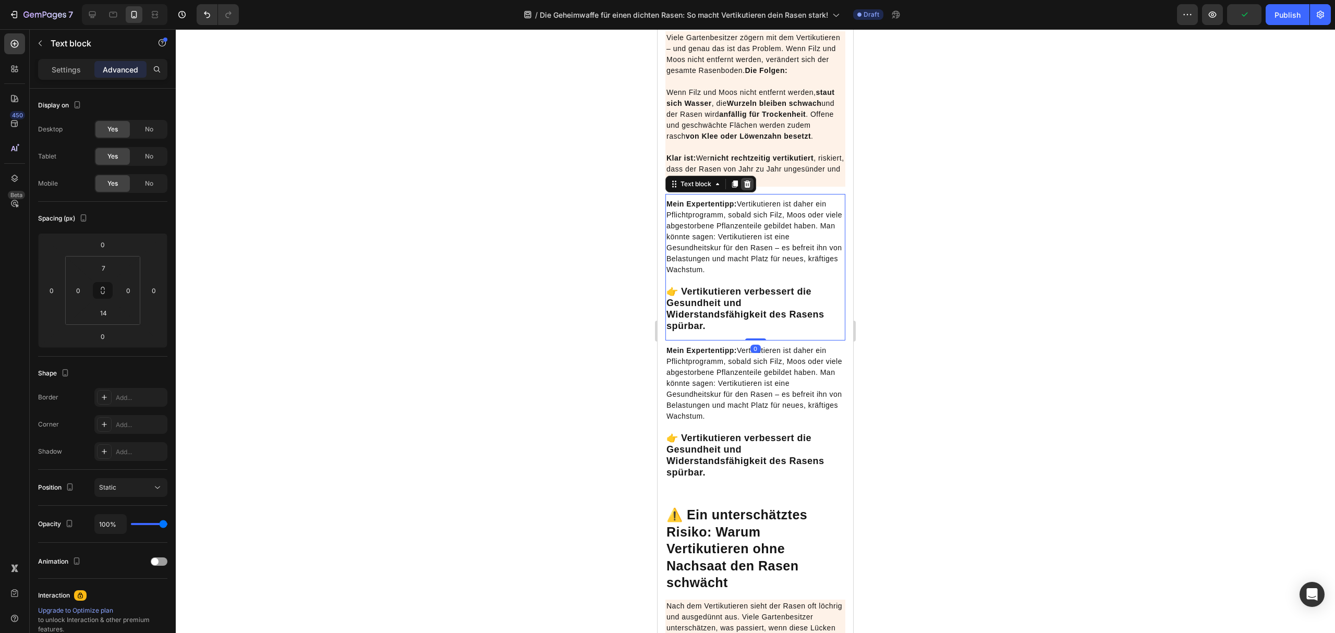
click at [750, 188] on icon at bounding box center [747, 183] width 7 height 7
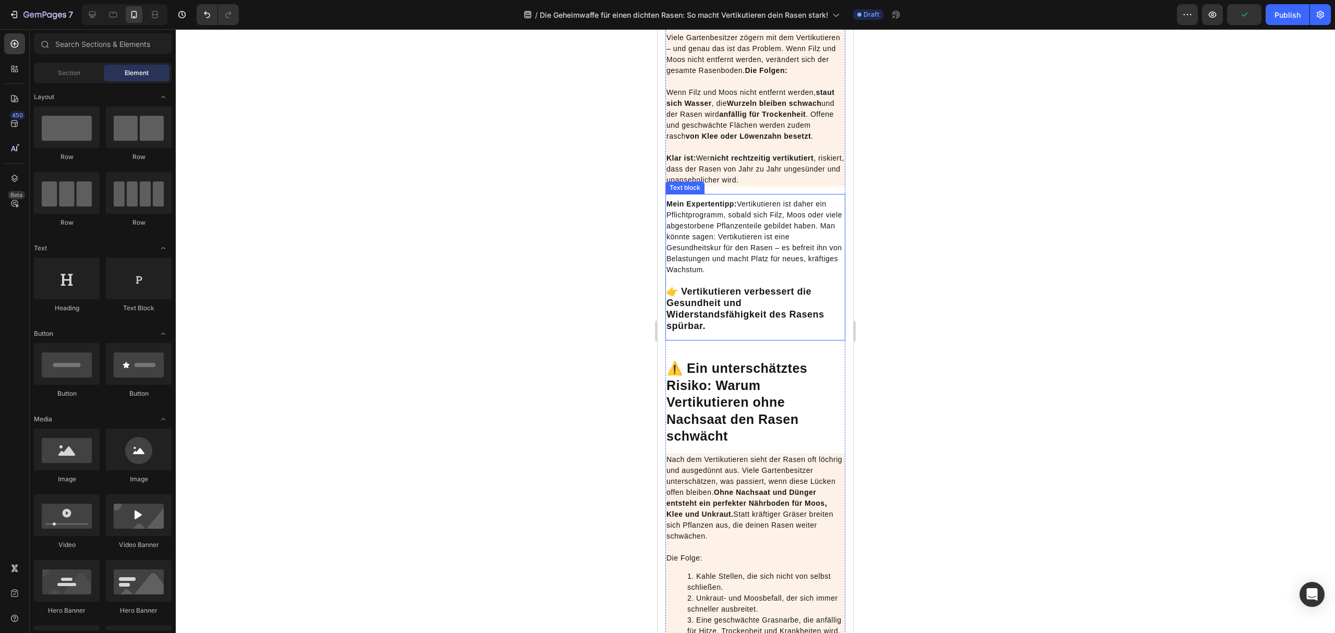
click at [752, 290] on p "Mein Expertentipp: Vertikutieren ist daher ein Pflichtprogramm, sobald sich Fil…" at bounding box center [756, 266] width 178 height 134
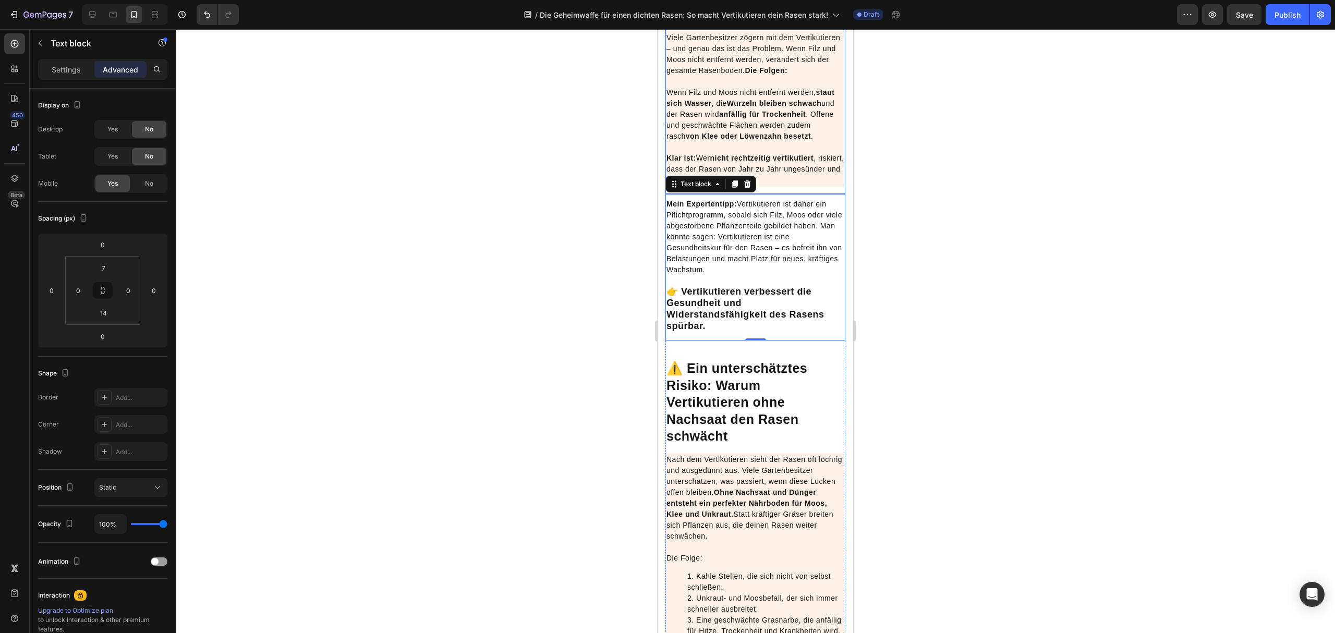
click at [726, 186] on p "Wenn Filz und Moos nicht entfernt werden, staut sich Wasser , die Wurzeln bleib…" at bounding box center [756, 136] width 178 height 99
click at [783, 307] on p "Mein Expertentipp: Vertikutieren ist daher ein Pflichtprogramm, sobald sich Fil…" at bounding box center [756, 266] width 178 height 134
click at [800, 162] on strong "nicht rechtzeitig vertikutiert" at bounding box center [763, 158] width 104 height 8
click at [731, 331] on strong "👉 Vertikutieren verbessert die Gesundheit und Widerstandsfähigkeit des Rasens s…" at bounding box center [746, 308] width 158 height 45
click at [752, 332] on p "Mein Expertentipp: Vertikutieren ist daher ein Pflichtprogramm, sobald sich Fil…" at bounding box center [756, 266] width 178 height 134
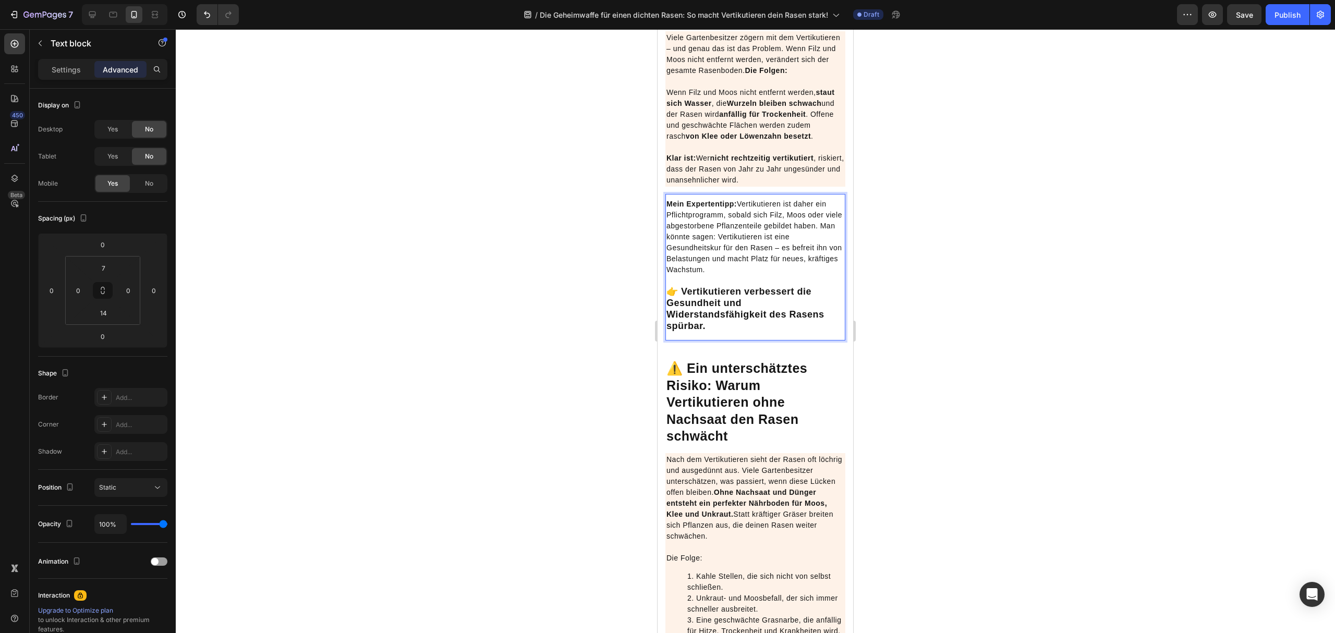
click at [745, 332] on p "Mein Expertentipp: Vertikutieren ist daher ein Pflichtprogramm, sobald sich Fil…" at bounding box center [756, 266] width 178 height 134
click at [744, 332] on p "Mein Expertentipp: Vertikutieren ist daher ein Pflichtprogramm, sobald sich Fil…" at bounding box center [756, 266] width 178 height 134
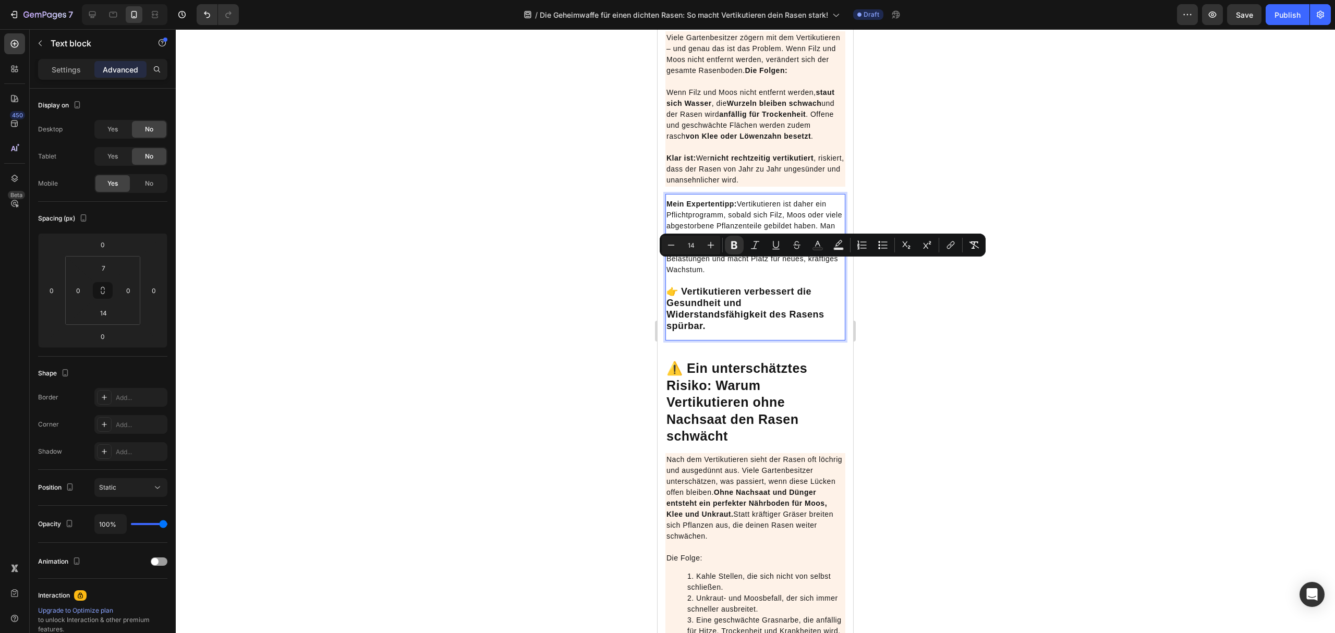
drag, startPoint x: 748, startPoint y: 336, endPoint x: 669, endPoint y: 270, distance: 103.3
click at [669, 270] on p "Mein Expertentipp: Vertikutieren ist daher ein Pflichtprogramm, sobald sich Fil…" at bounding box center [756, 266] width 178 height 134
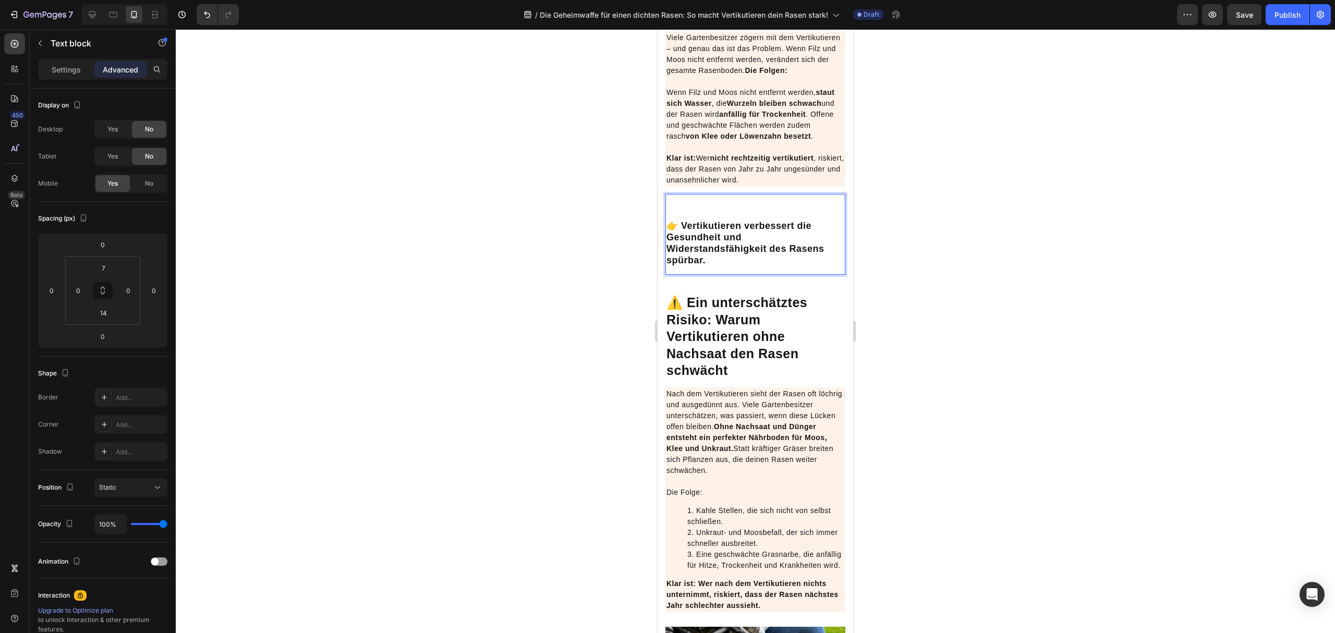
click at [700, 266] on strong "👉 Vertikutieren verbessert die Gesundheit und Widerstandsfähigkeit des Rasens s…" at bounding box center [746, 243] width 158 height 45
click at [674, 266] on strong "👉 Vertikutieren verbessert die Gesundheit und Widerstandsfähigkeit des Rasens s…" at bounding box center [746, 243] width 158 height 45
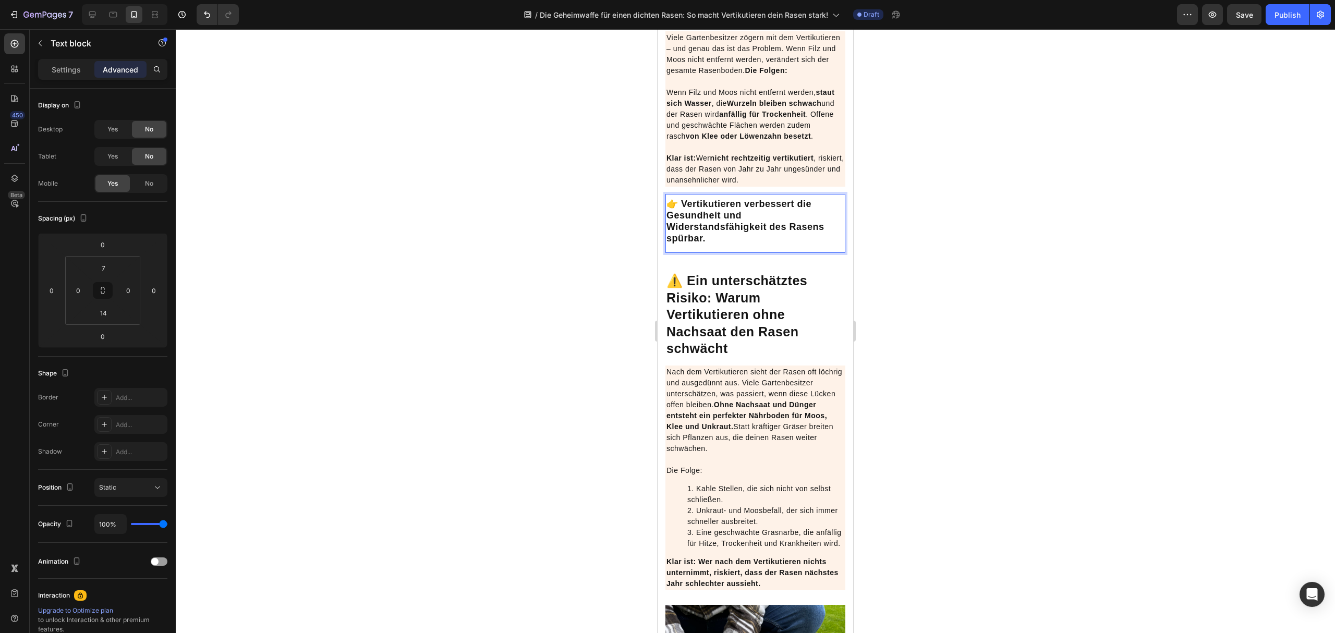
click at [761, 186] on p "Wenn Filz und Moos nicht entfernt werden, staut sich Wasser , die Wurzeln bleib…" at bounding box center [756, 136] width 178 height 99
click at [781, 253] on div "👉 Vertikutieren verbessert die Gesundheit und Widerstandsfähigkeit des Rasens s…" at bounding box center [756, 223] width 180 height 59
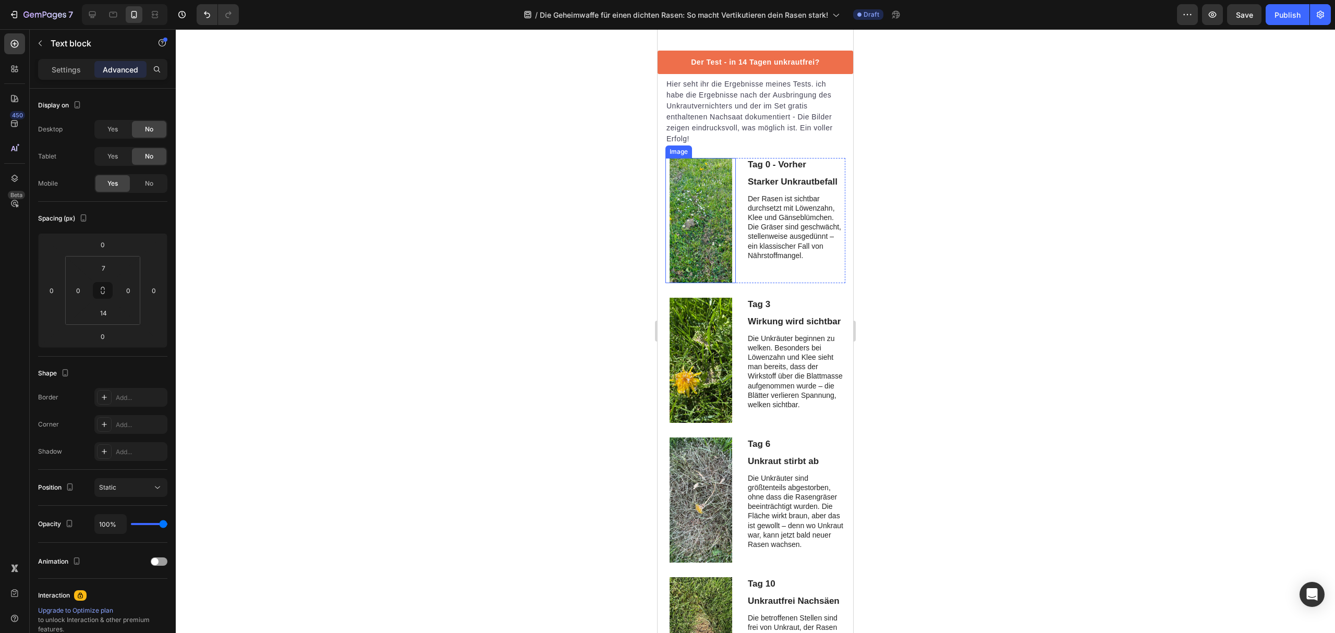
scroll to position [1817, 0]
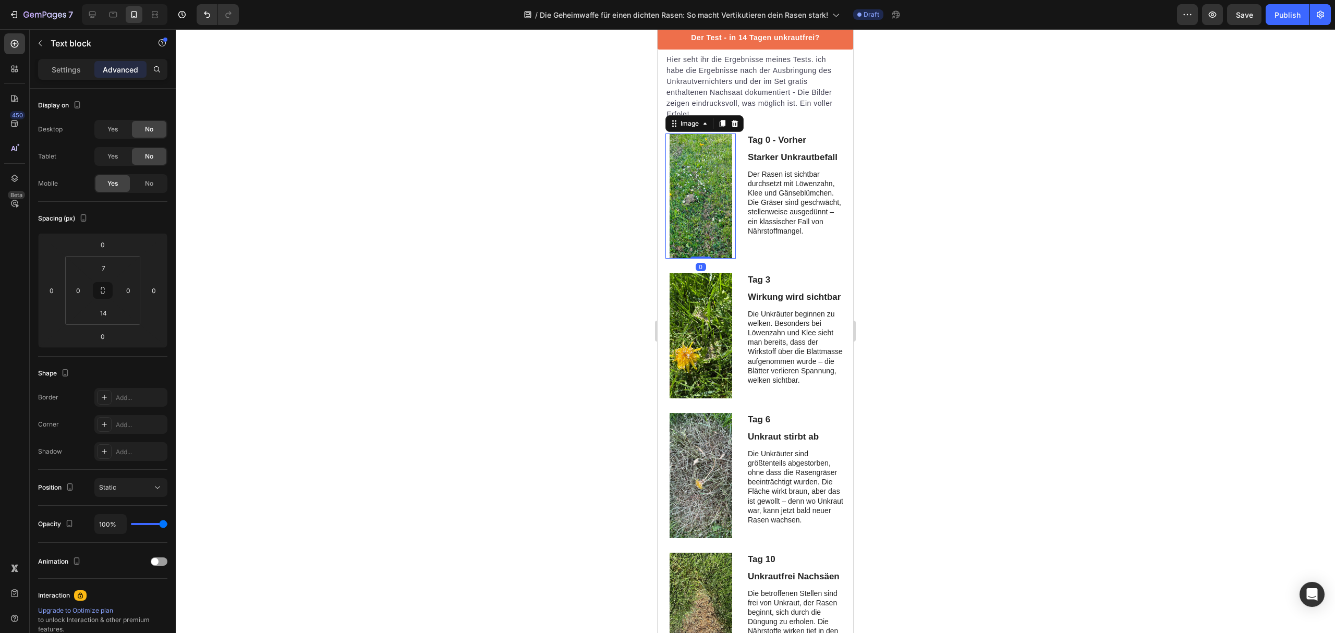
click at [694, 187] on img at bounding box center [701, 196] width 63 height 125
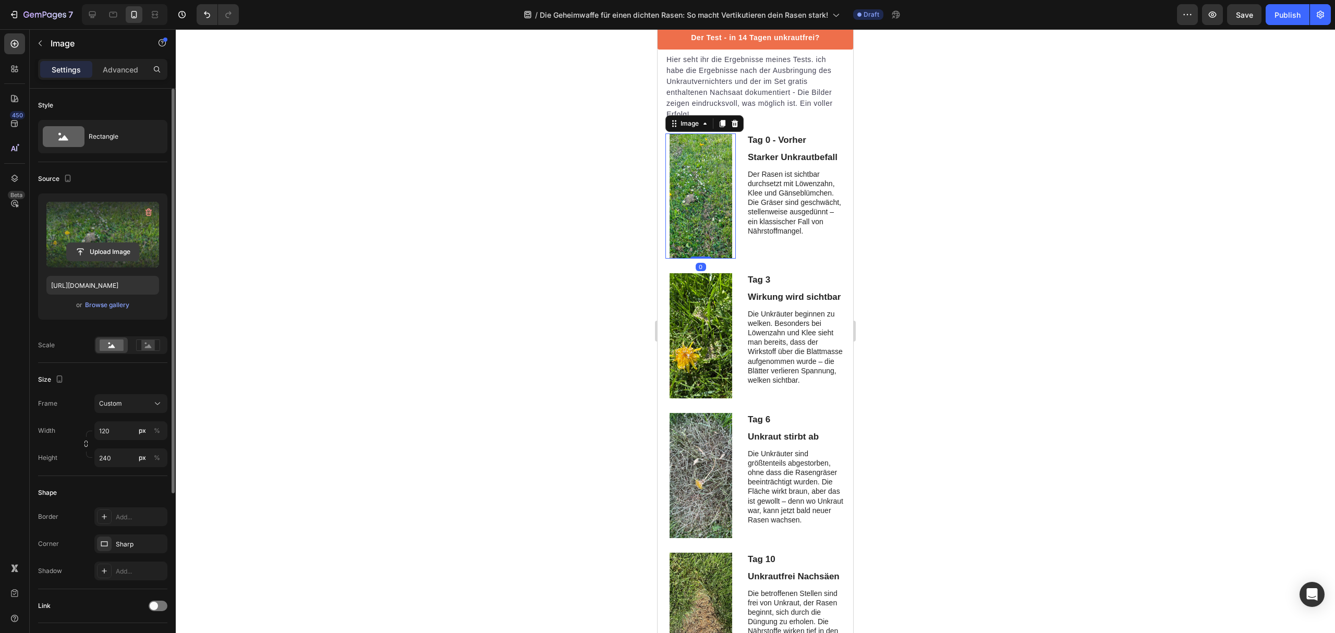
click at [111, 246] on input "file" at bounding box center [103, 252] width 72 height 18
type input "https://cdn.shopify.com/s/files/1/0573/8433/7557/files/gempages_566148665027069…"
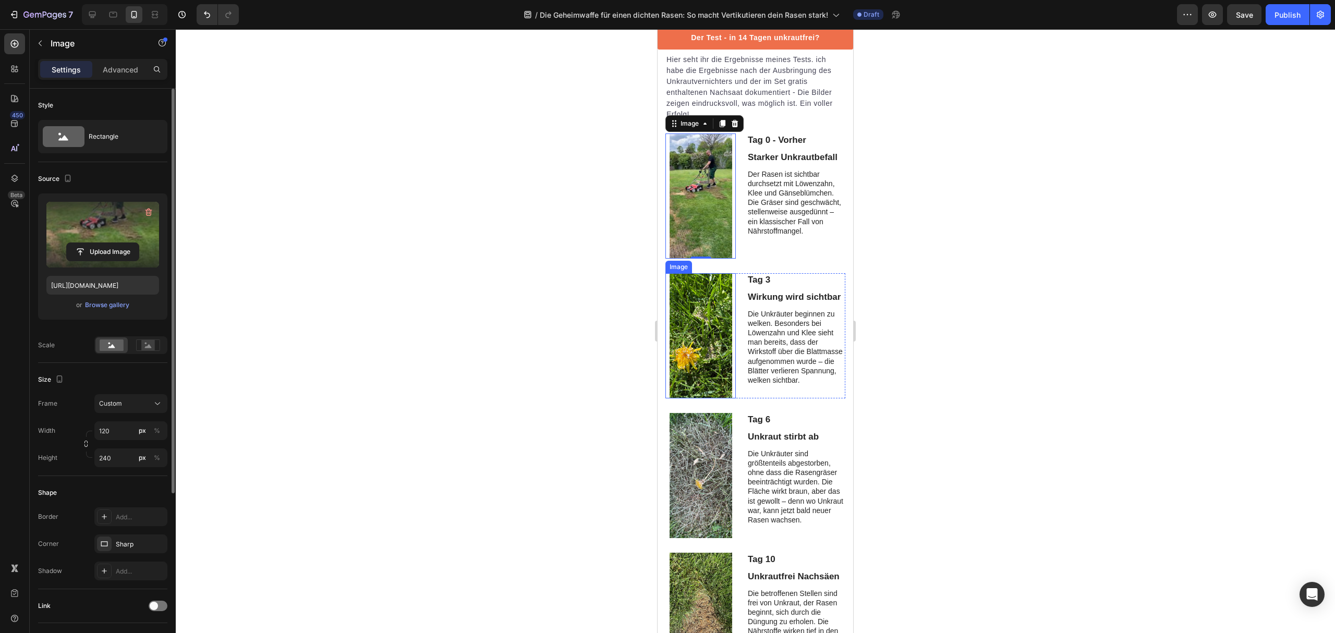
click at [687, 371] on img at bounding box center [701, 335] width 63 height 125
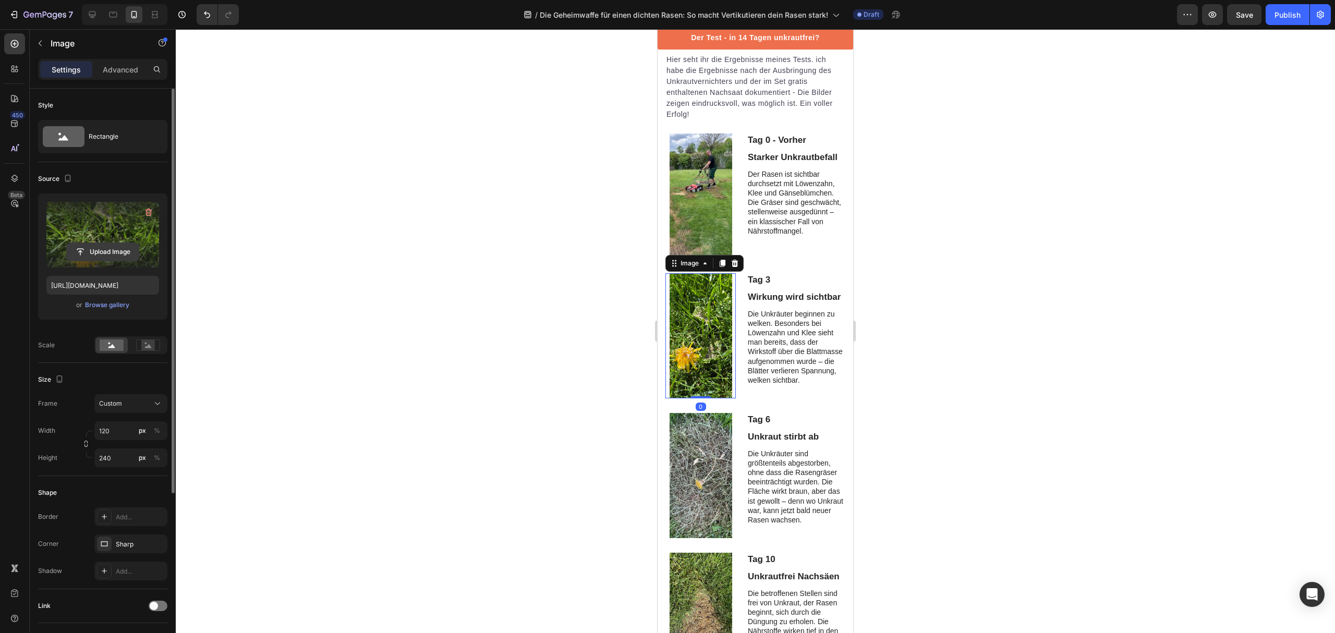
click at [101, 247] on input "file" at bounding box center [103, 252] width 72 height 18
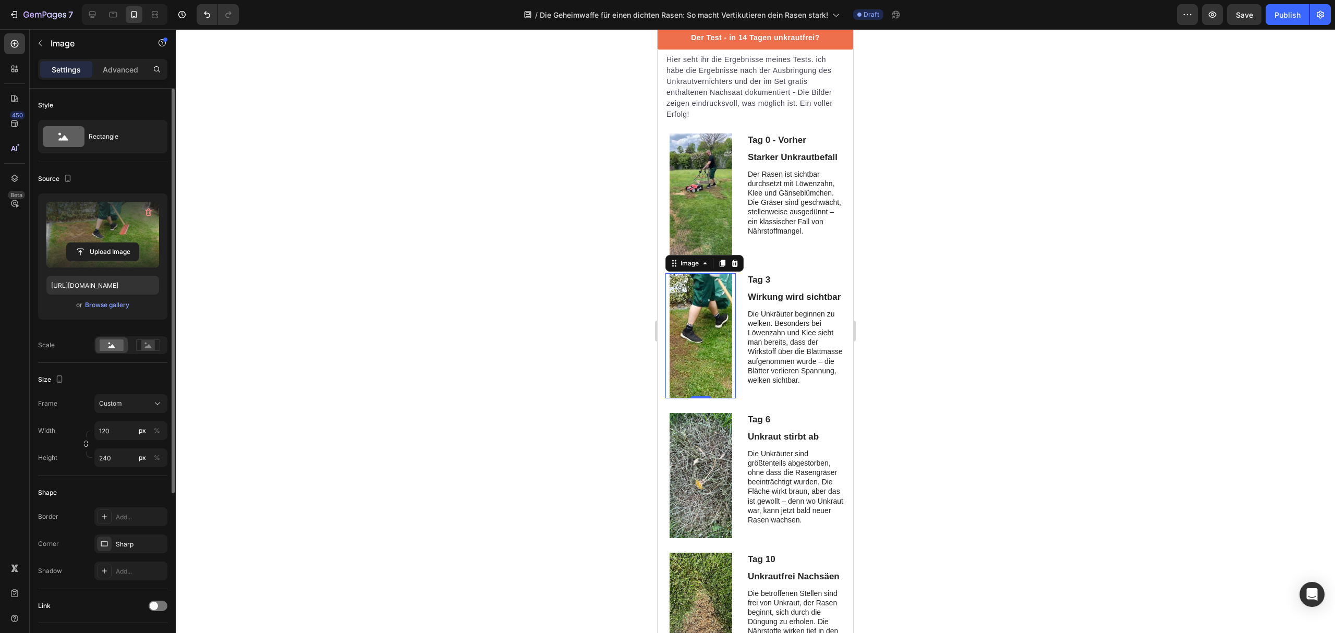
click at [689, 362] on img at bounding box center [701, 335] width 63 height 125
click at [98, 248] on input "file" at bounding box center [103, 252] width 72 height 18
type input "https://cdn.shopify.com/s/files/1/0573/8433/7557/files/gempages_566148665027069…"
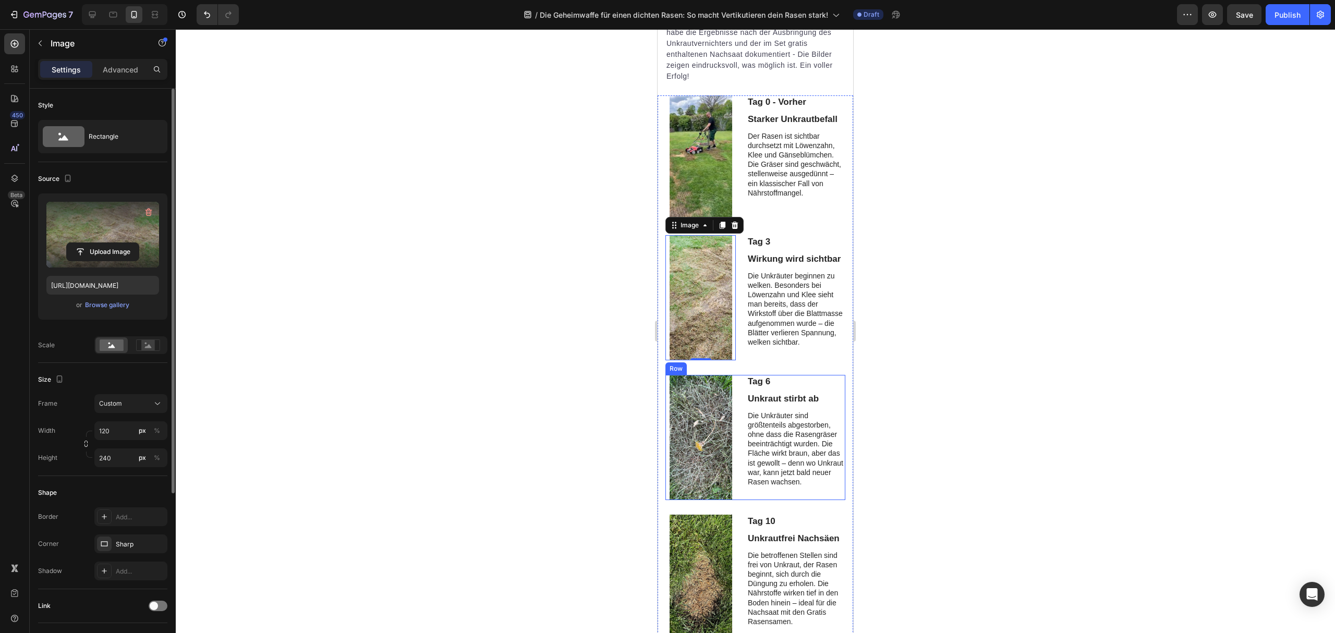
scroll to position [1887, 0]
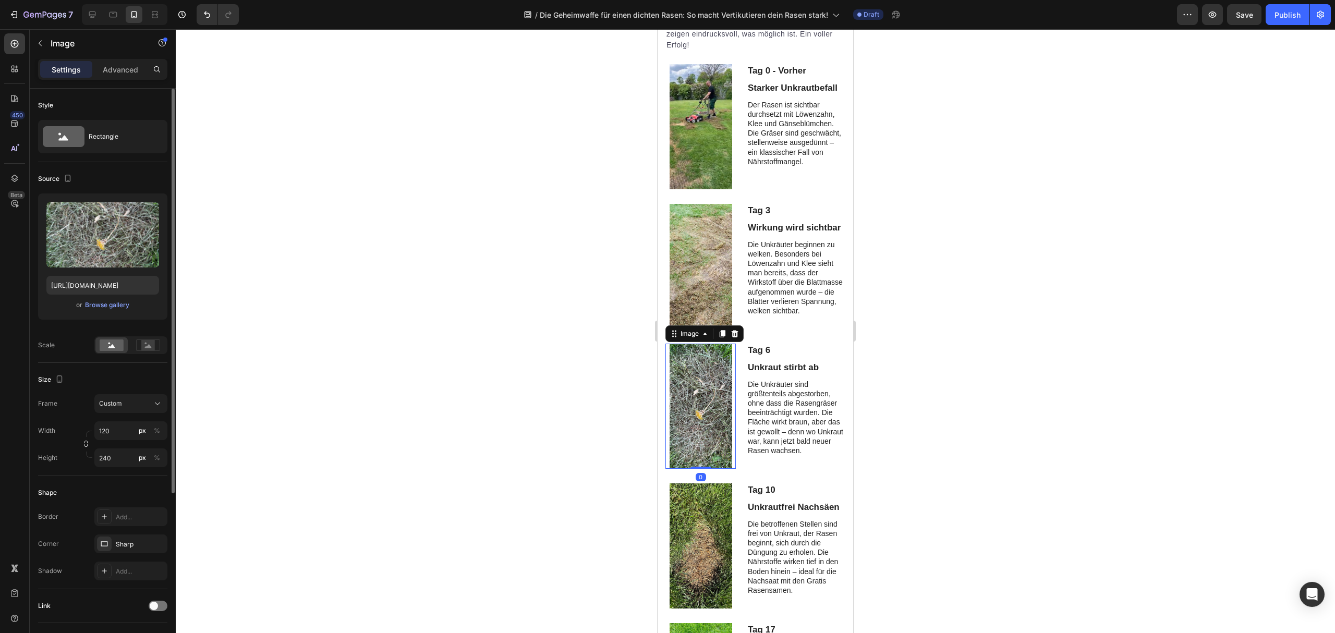
click at [706, 428] on img at bounding box center [701, 406] width 63 height 125
click at [117, 254] on input "file" at bounding box center [103, 252] width 72 height 18
type input "https://cdn.shopify.com/s/files/1/0573/8433/7557/files/gempages_566148665027069…"
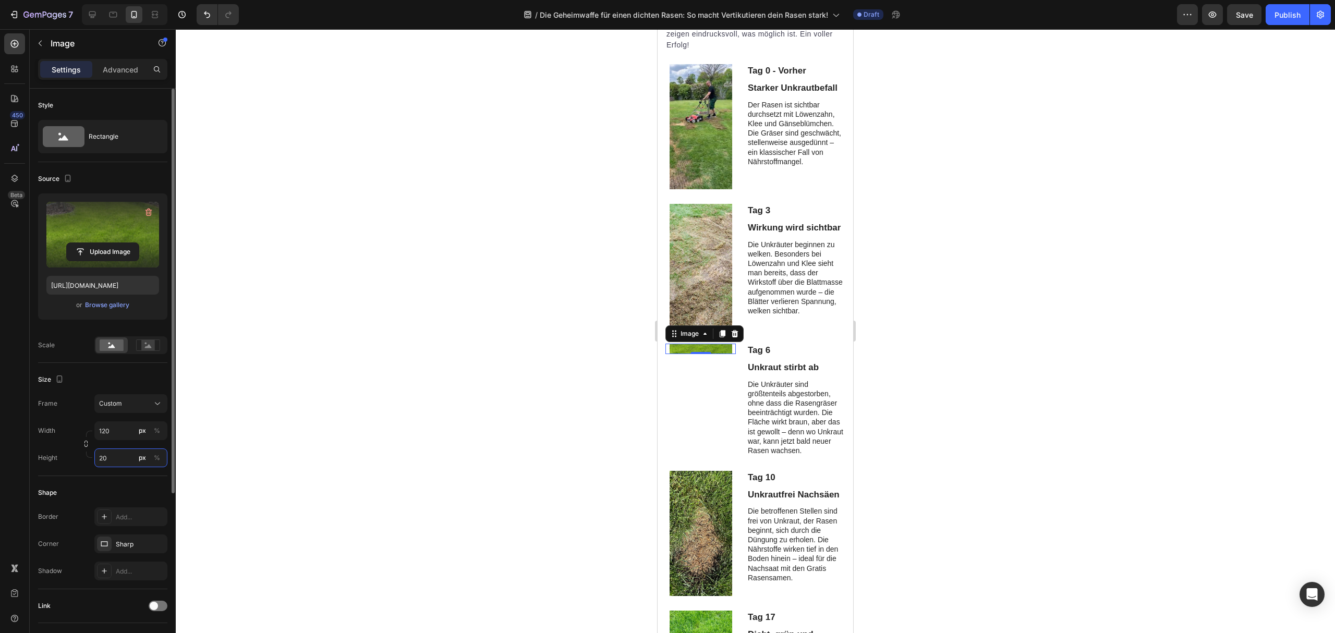
type input "200"
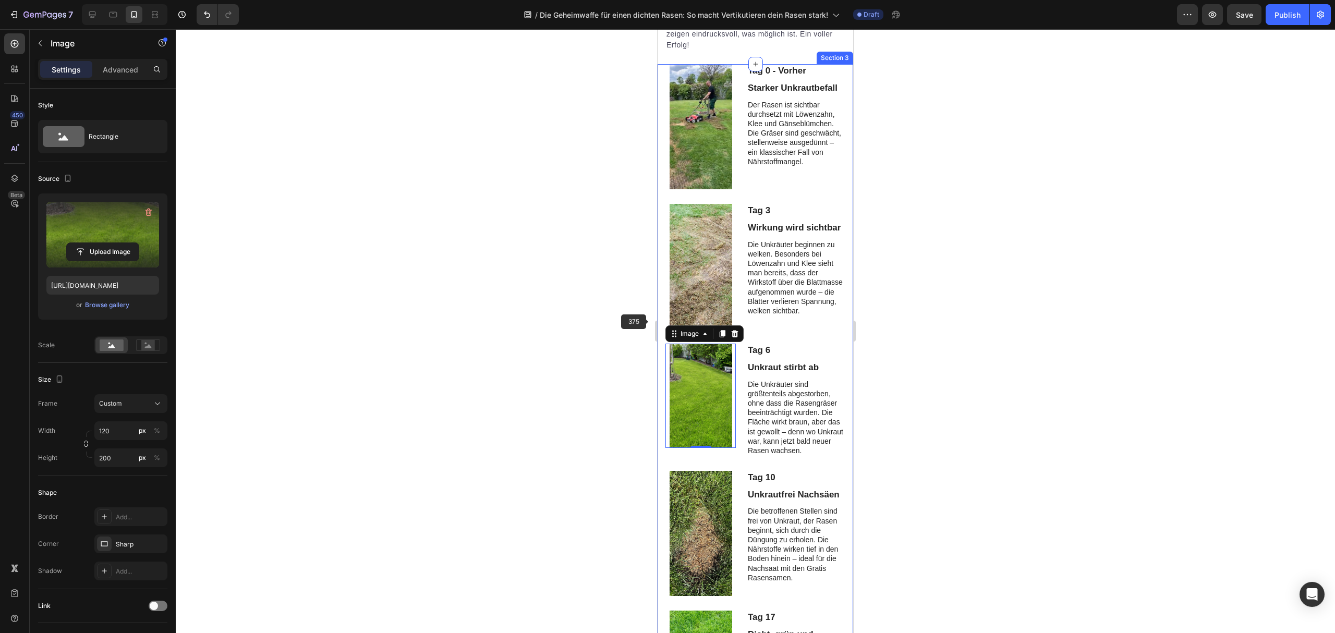
click at [706, 294] on img at bounding box center [701, 266] width 63 height 125
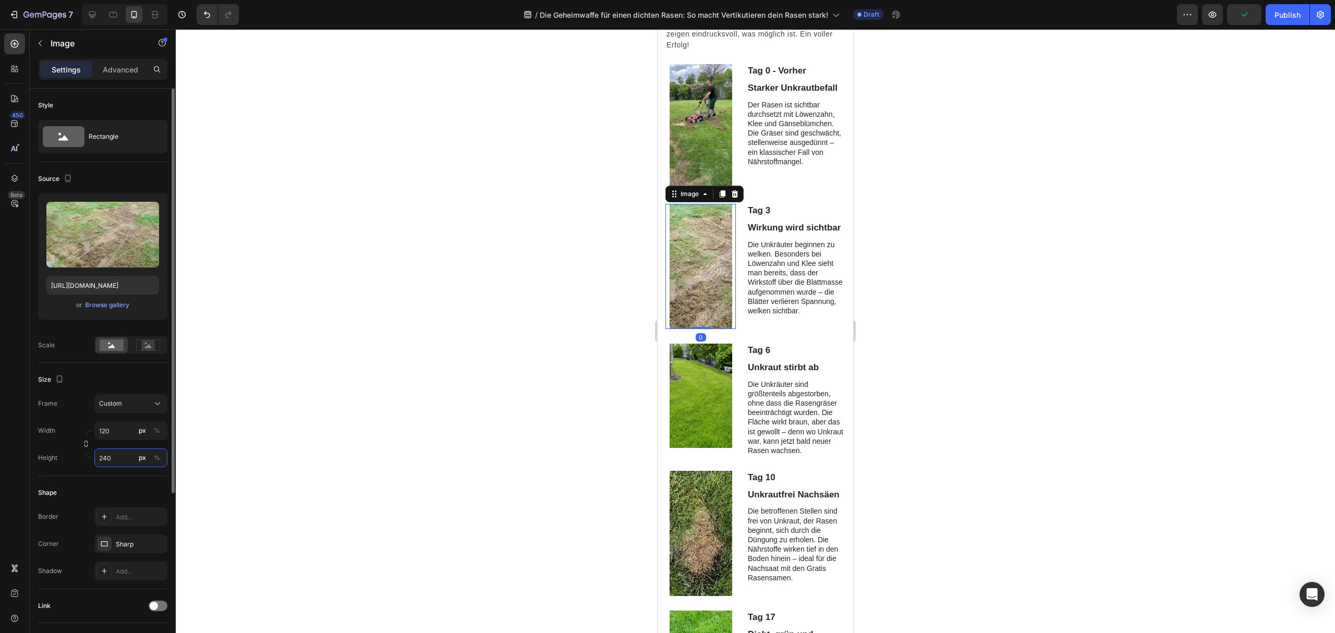
type input "3"
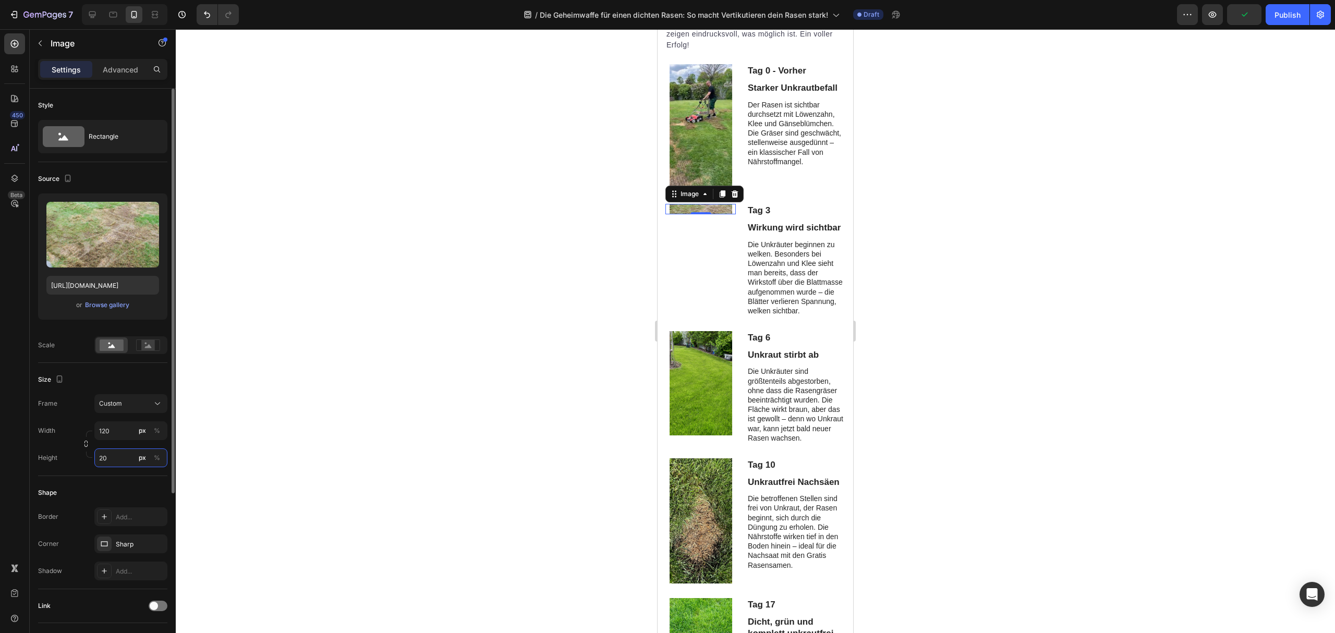
type input "200"
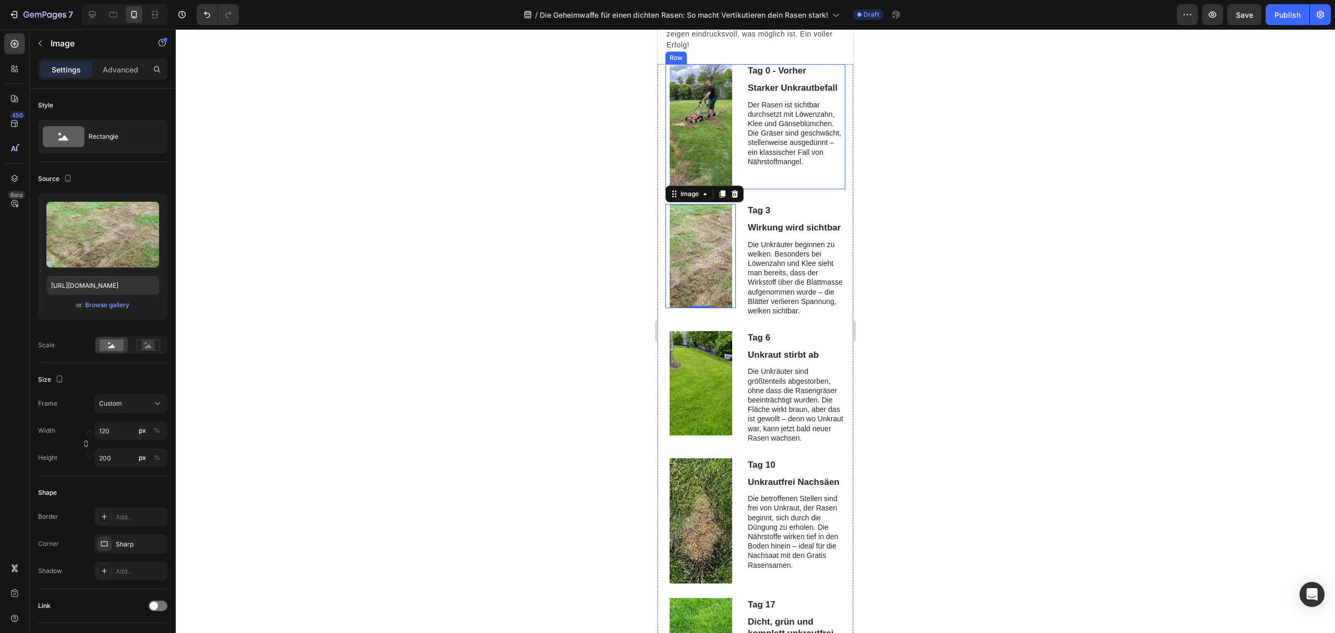
click at [720, 164] on img at bounding box center [701, 126] width 63 height 125
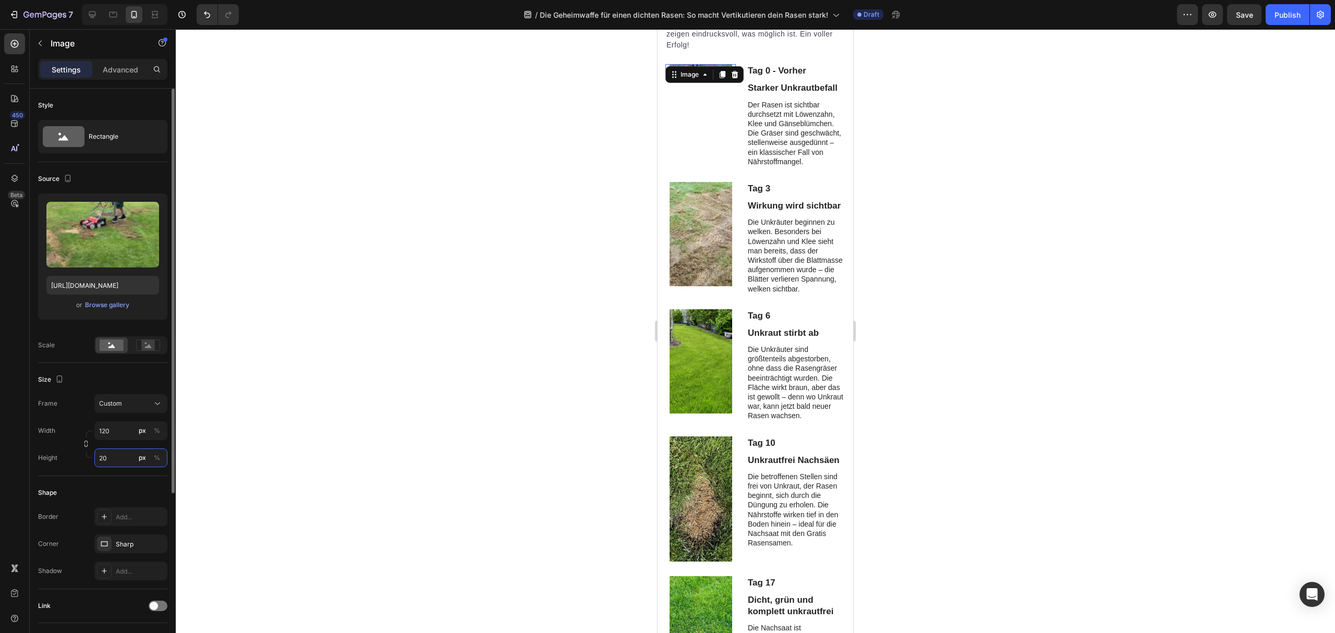
type input "200"
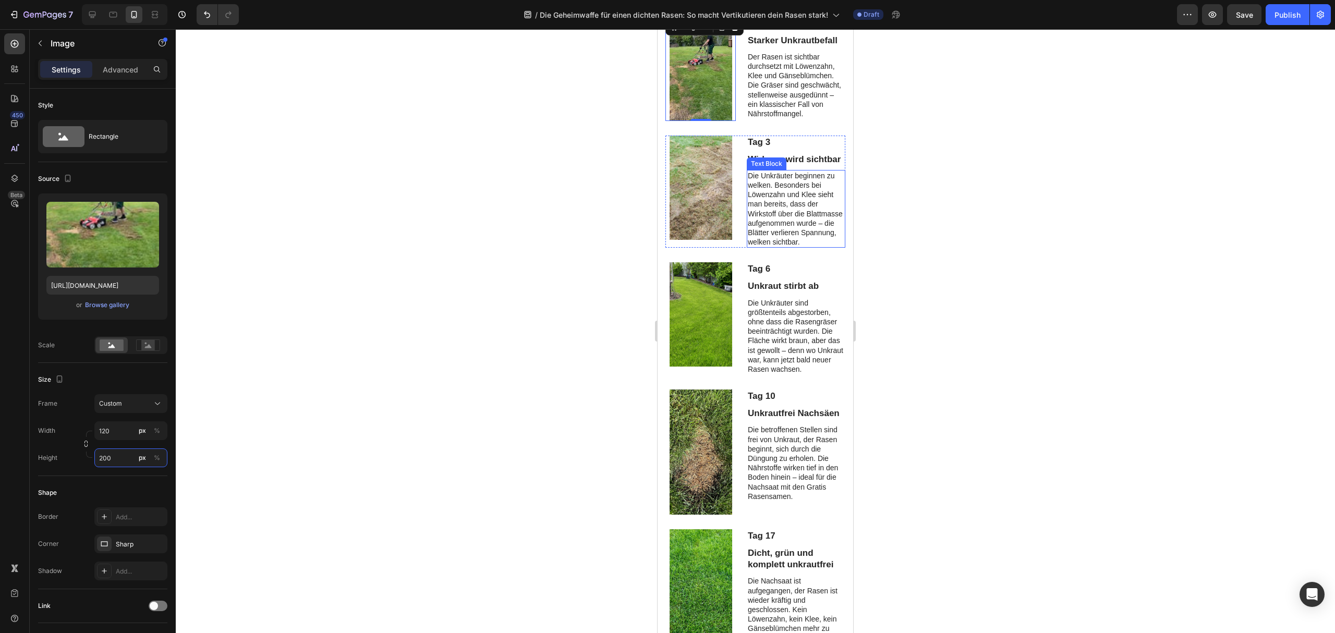
scroll to position [1752, 0]
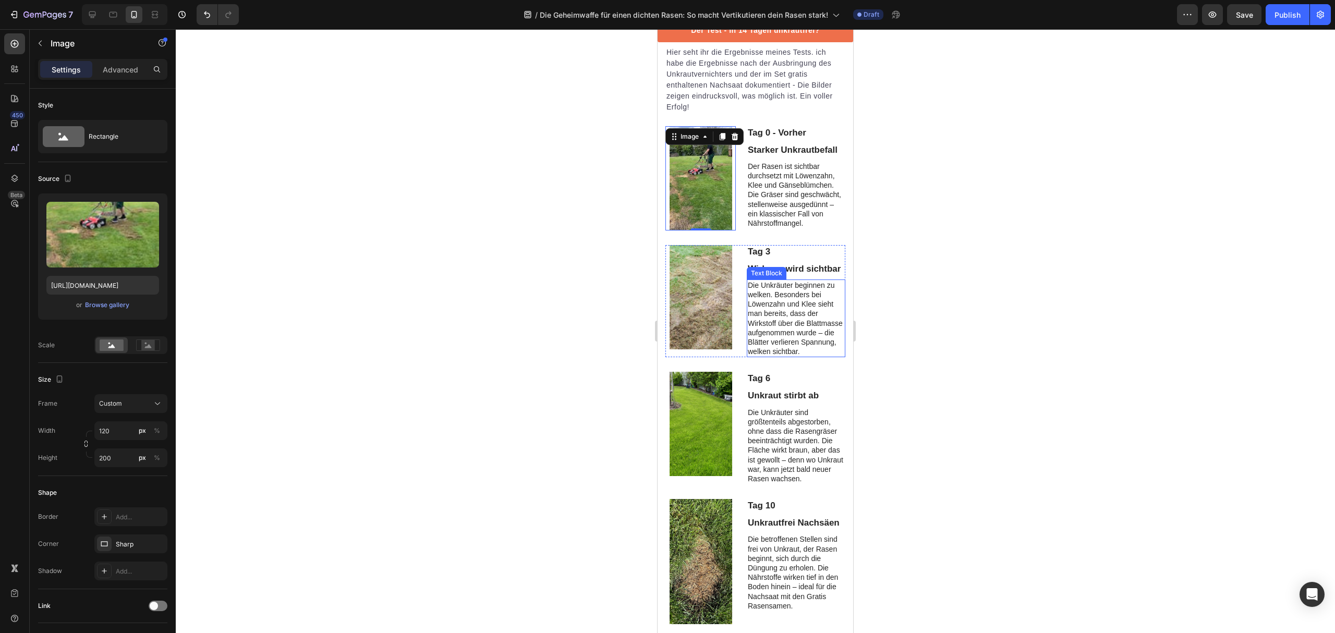
click at [801, 357] on p "Die Unkräuter beginnen zu welken. Besonders bei Löwenzahn und Klee sieht man be…" at bounding box center [796, 319] width 97 height 76
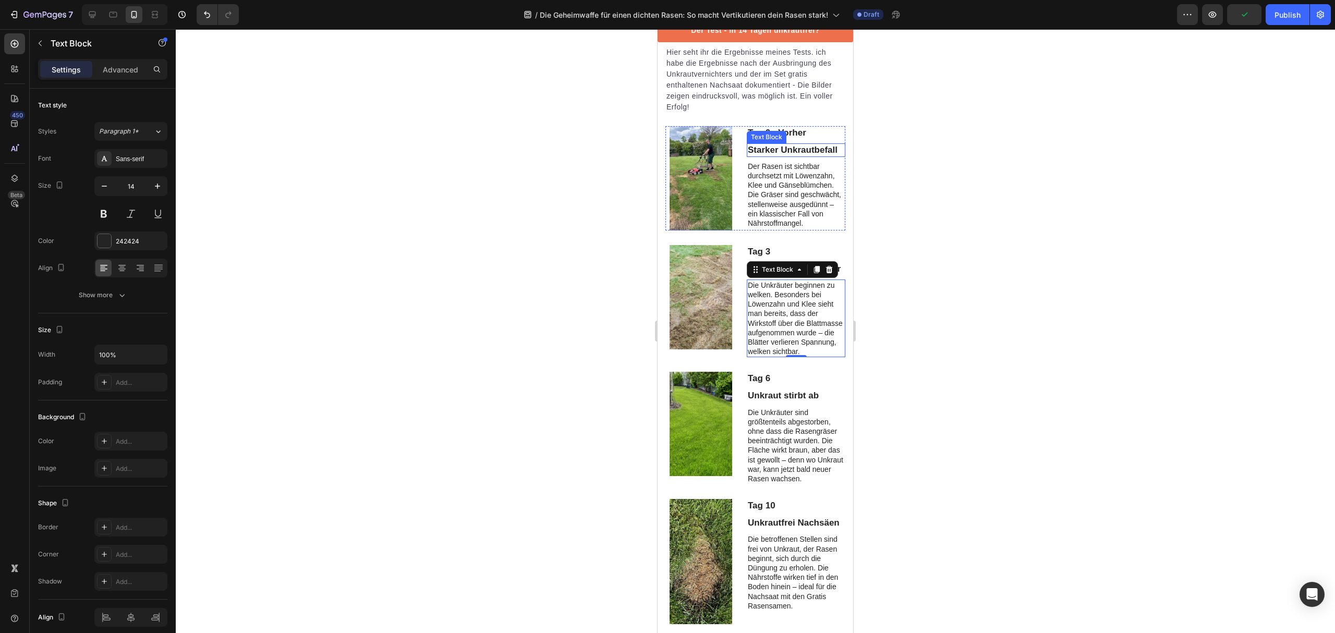
click at [791, 156] on p "Starker Unkrautbefall" at bounding box center [796, 150] width 97 height 11
click at [768, 157] on div "Starker Unkrautbefall" at bounding box center [796, 150] width 99 height 14
click at [770, 139] on p "Tag 0 - Vorher" at bounding box center [796, 132] width 97 height 11
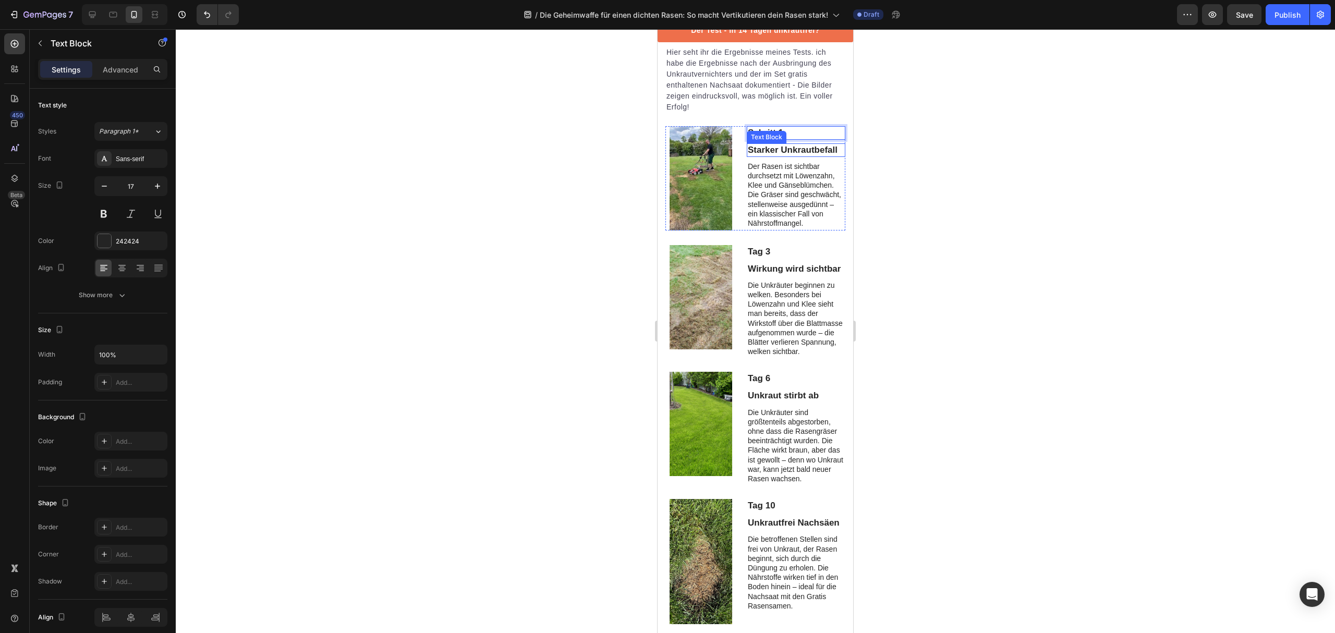
click at [768, 156] on p "Starker Unkrautbefall" at bounding box center [796, 150] width 97 height 11
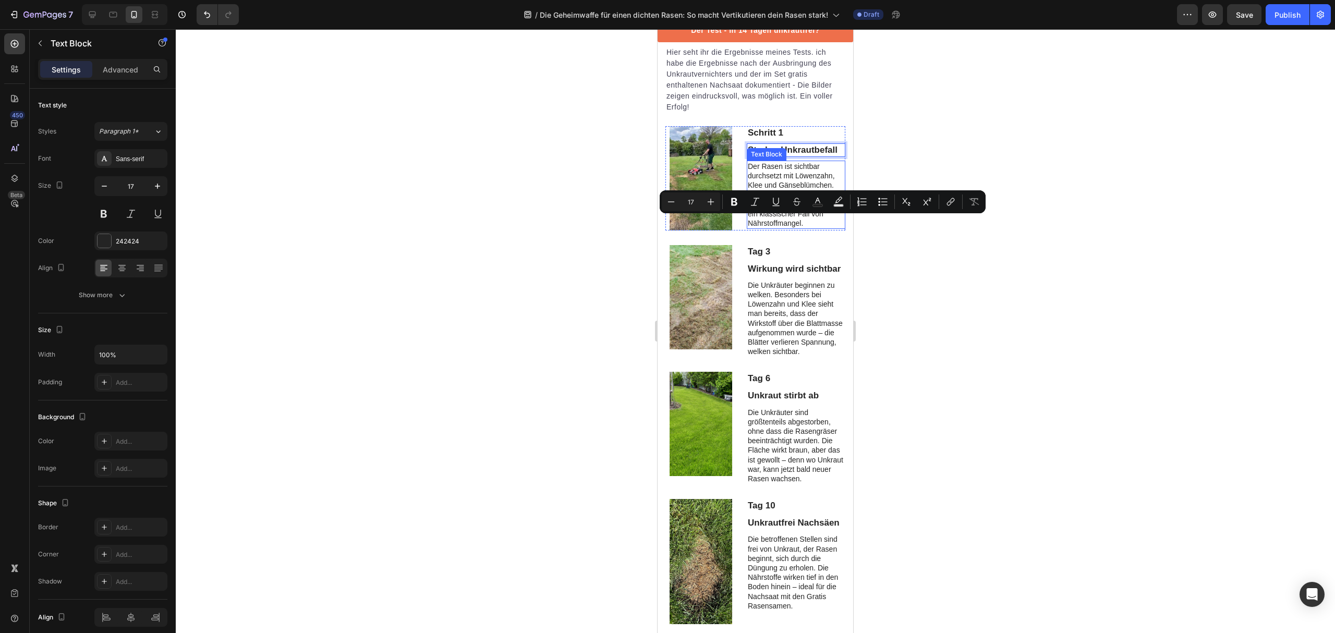
click at [777, 228] on p "Der Rasen ist sichtbar durchsetzt mit Löwenzahn, Klee und Gänseblümchen. Die Gr…" at bounding box center [796, 195] width 97 height 66
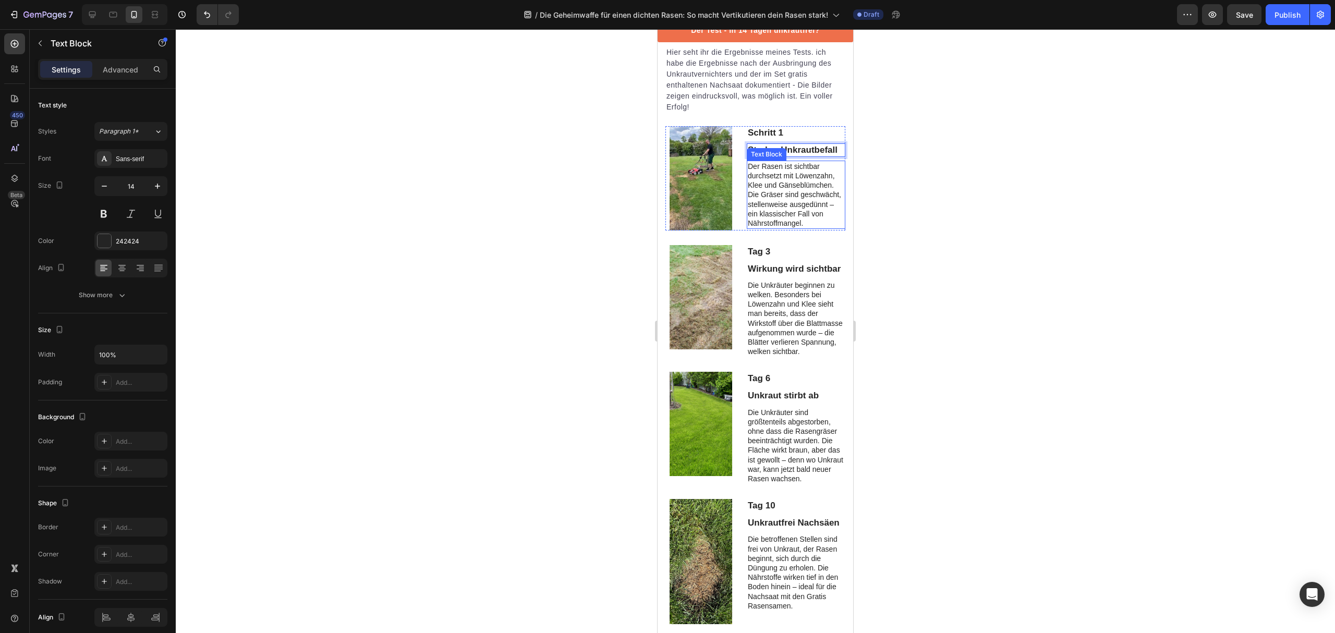
click at [777, 228] on p "Der Rasen ist sichtbar durchsetzt mit Löwenzahn, Klee und Gänseblümchen. Die Gr…" at bounding box center [796, 195] width 97 height 66
click at [788, 156] on p "Starker Unkrautbefall" at bounding box center [796, 150] width 97 height 11
click at [781, 190] on p "Schritt 1: Vertikutierer im Einsatz (erste Bahn, Längsrichtung)." at bounding box center [796, 176] width 97 height 29
drag, startPoint x: 888, startPoint y: 203, endPoint x: 153, endPoint y: 189, distance: 735.2
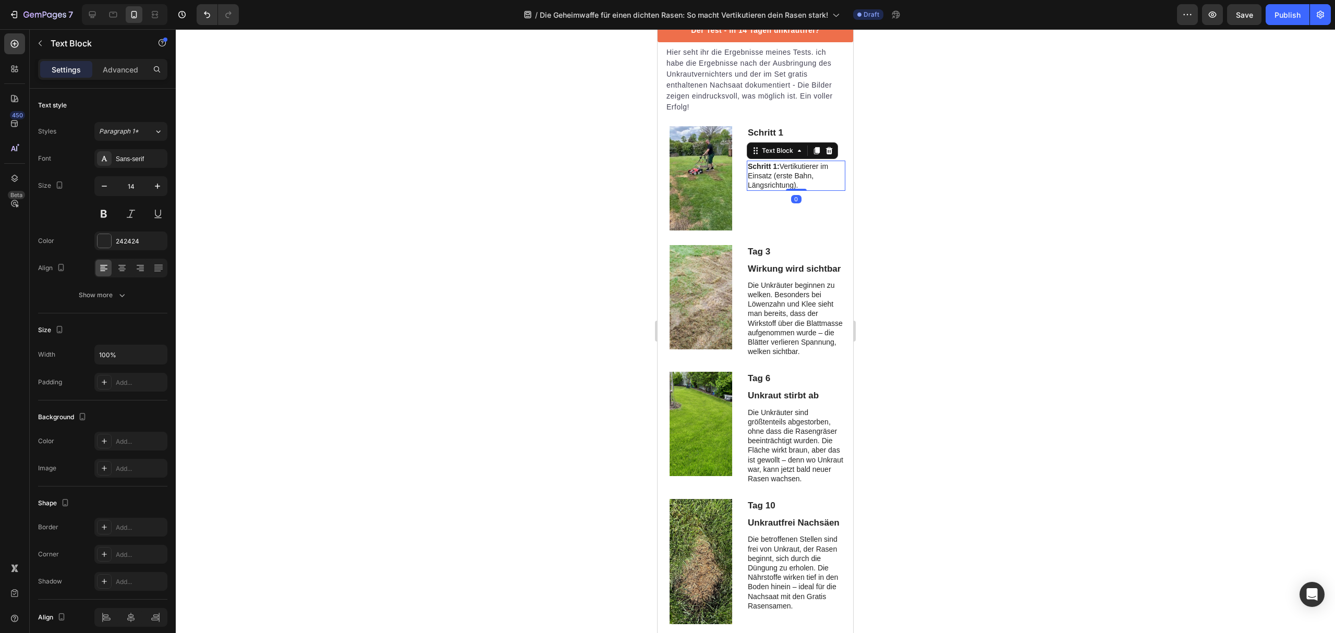
click at [888, 203] on div at bounding box center [756, 331] width 1160 height 604
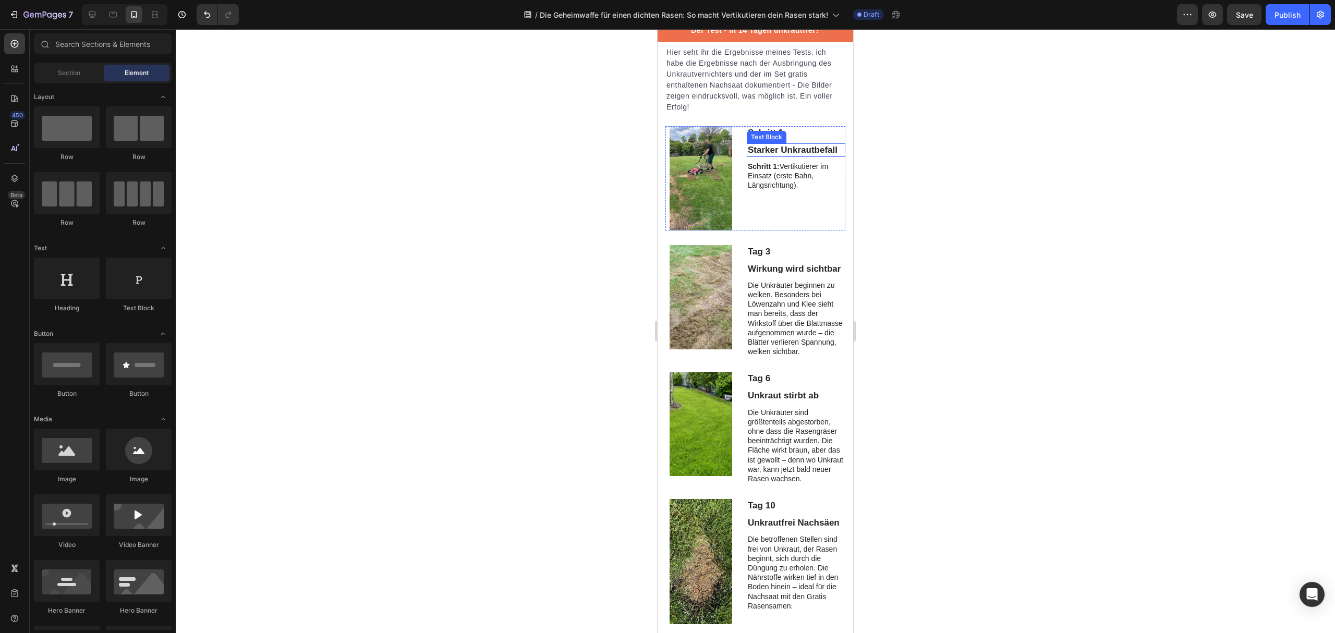
click at [803, 156] on p "Starker Unkrautbefall" at bounding box center [796, 150] width 97 height 11
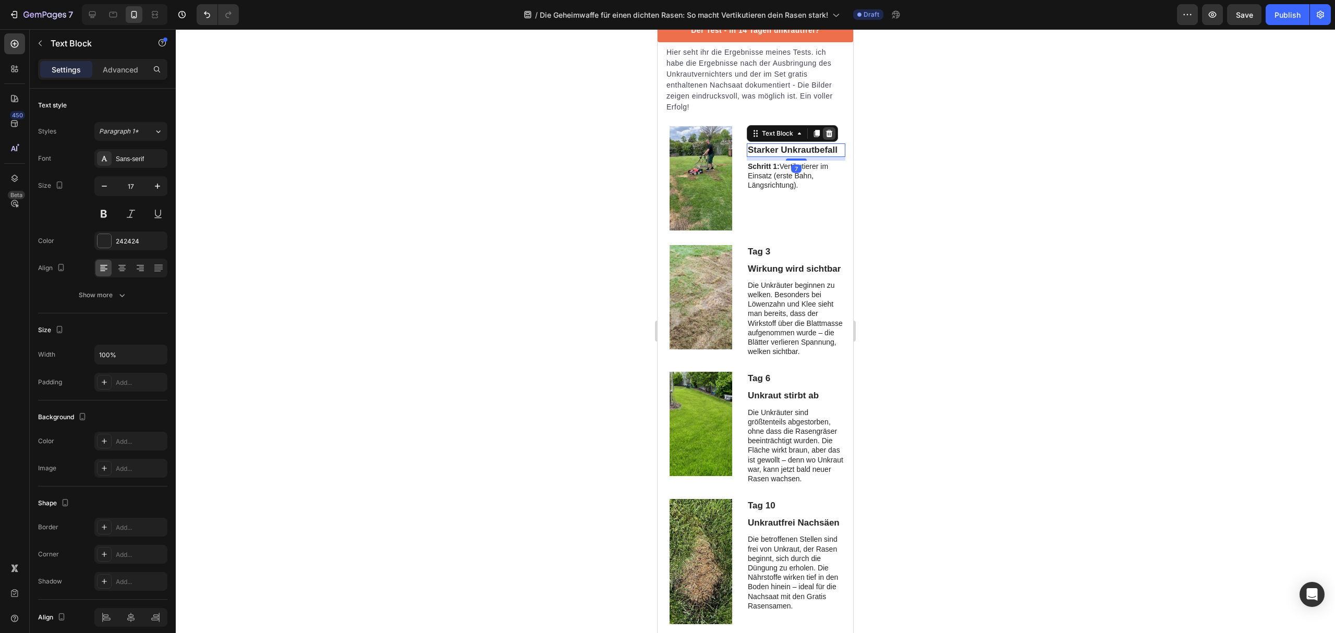
click at [826, 137] on icon at bounding box center [829, 132] width 7 height 7
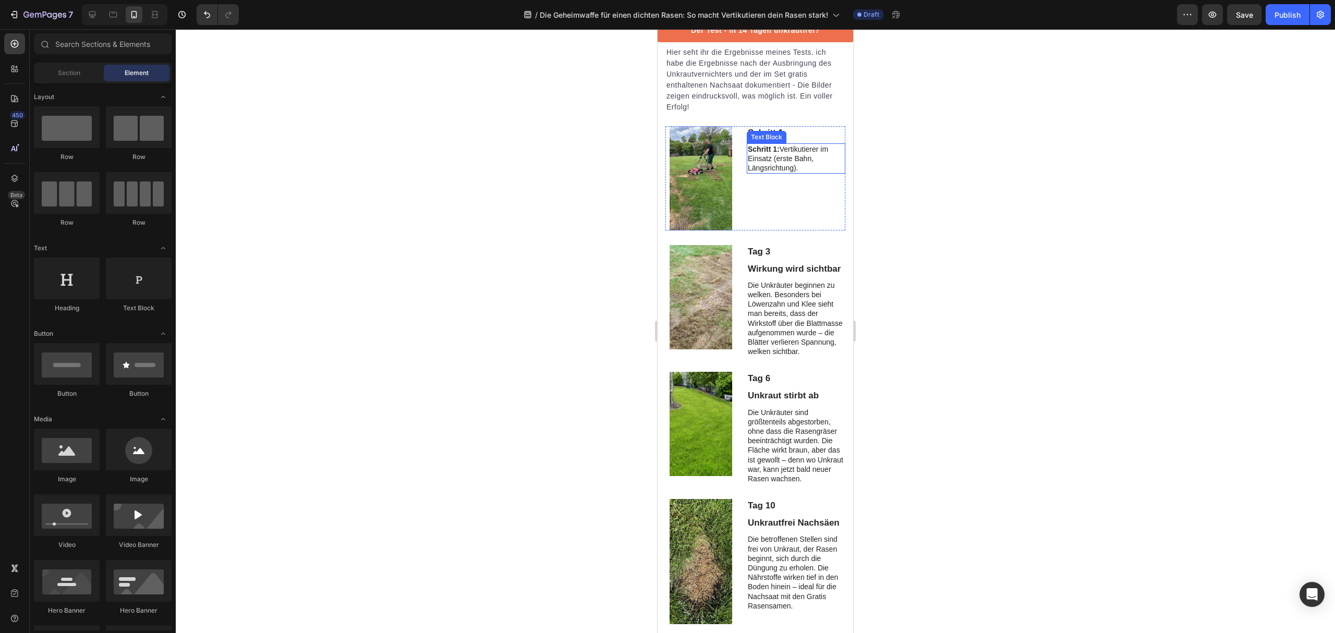
click at [801, 173] on p "Schritt 1: Vertikutierer im Einsatz (erste Bahn, Längsrichtung)." at bounding box center [796, 159] width 97 height 29
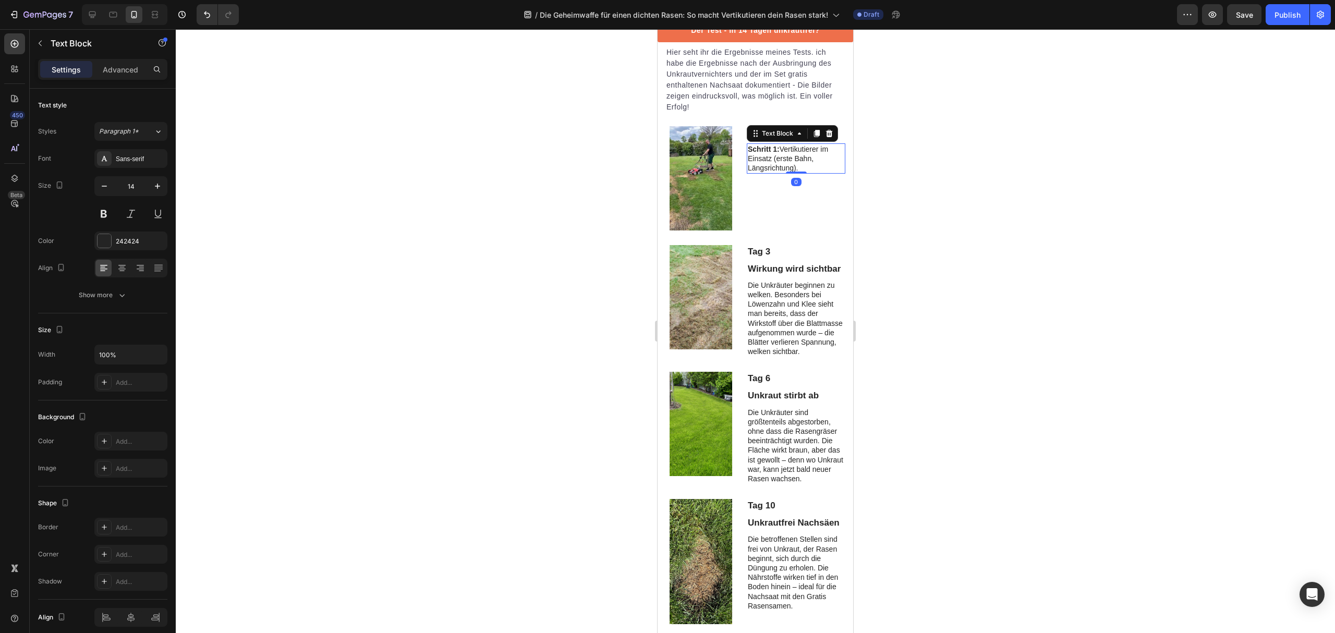
click at [913, 302] on div at bounding box center [756, 331] width 1160 height 604
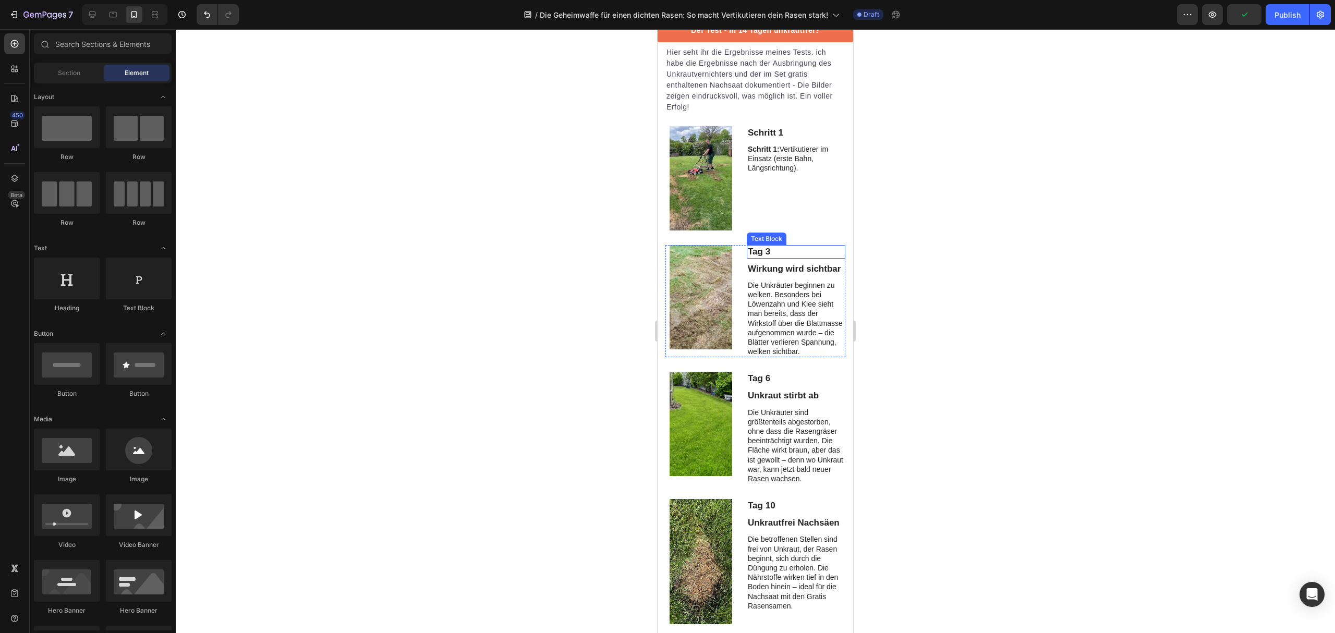
click at [790, 258] on p "Tag 3" at bounding box center [796, 251] width 97 height 11
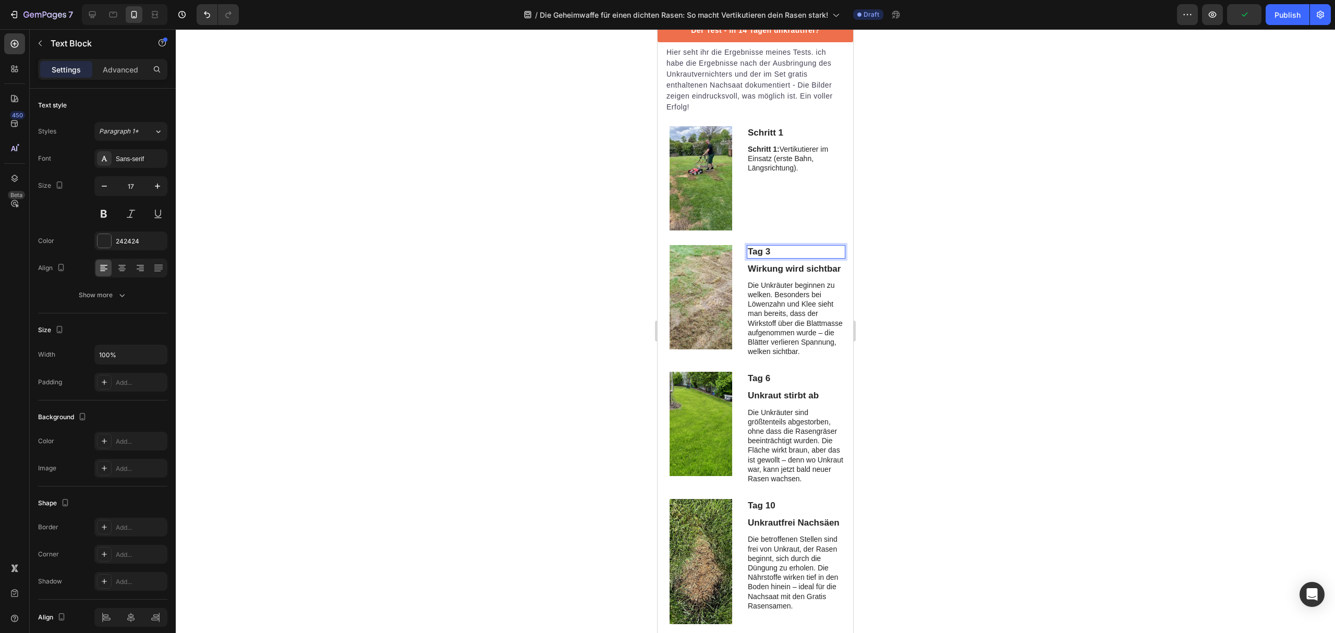
click at [790, 258] on p "Tag 3" at bounding box center [796, 251] width 97 height 11
click at [769, 258] on p "Tag 3" at bounding box center [796, 251] width 97 height 11
click at [762, 258] on p "Tag 3" at bounding box center [796, 251] width 97 height 11
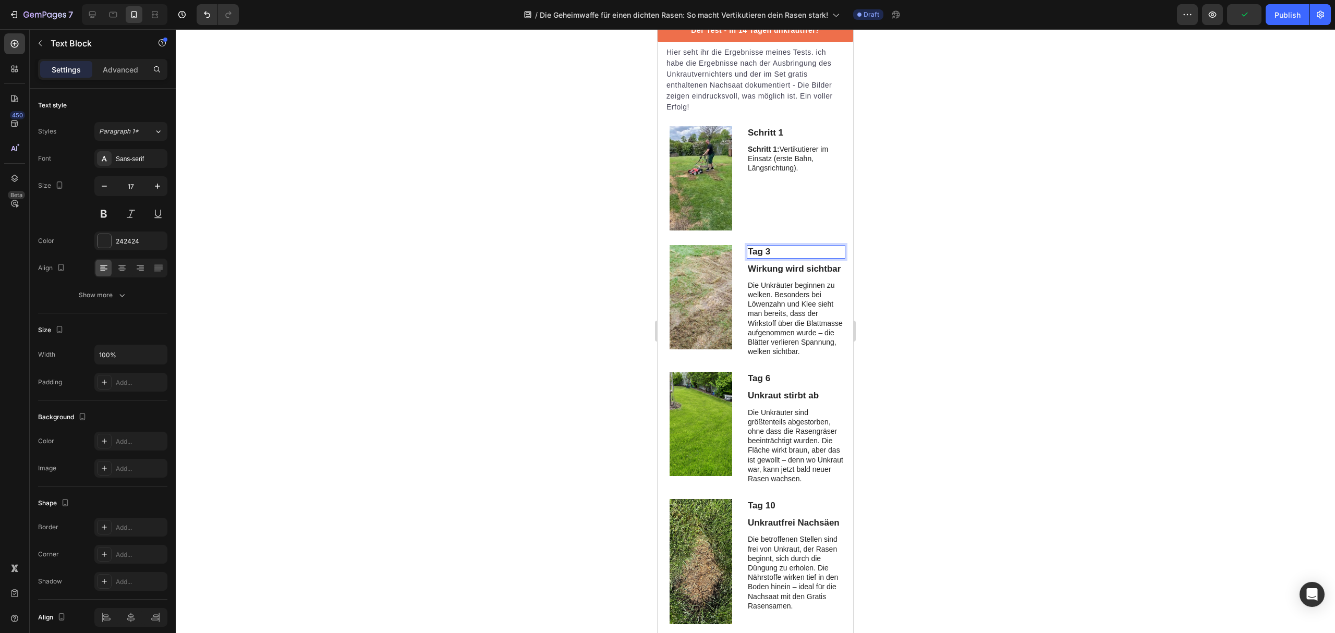
click at [762, 258] on p "Tag 3" at bounding box center [796, 251] width 97 height 11
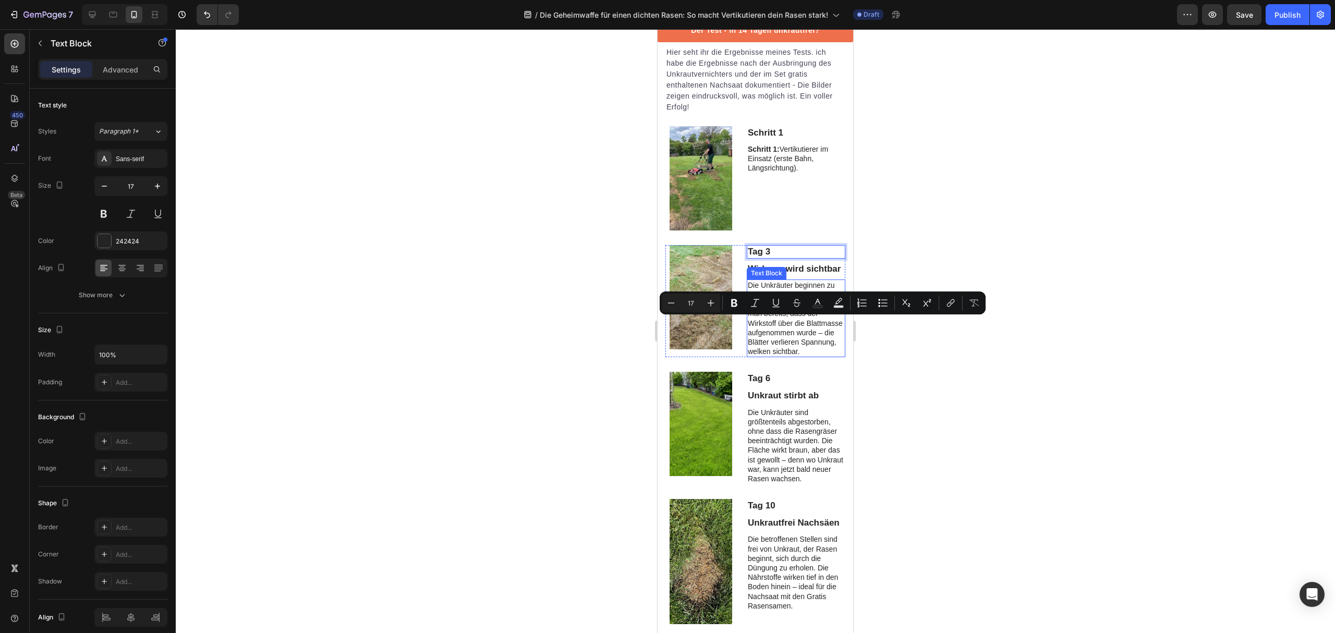
click at [780, 357] on p "Die Unkräuter beginnen zu welken. Besonders bei Löwenzahn und Klee sieht man be…" at bounding box center [796, 319] width 97 height 76
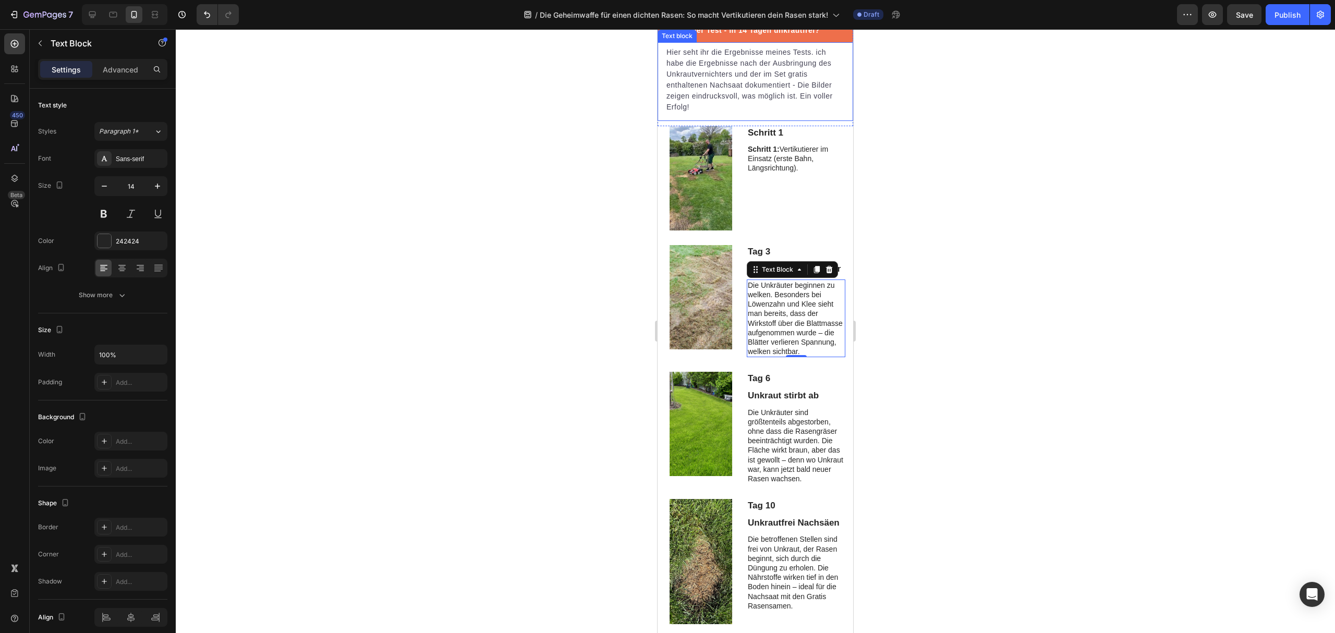
click at [777, 113] on p "Hier seht ihr die Ergebnisse meines Tests. ich habe die Ergebnisse nach der Aus…" at bounding box center [756, 80] width 178 height 66
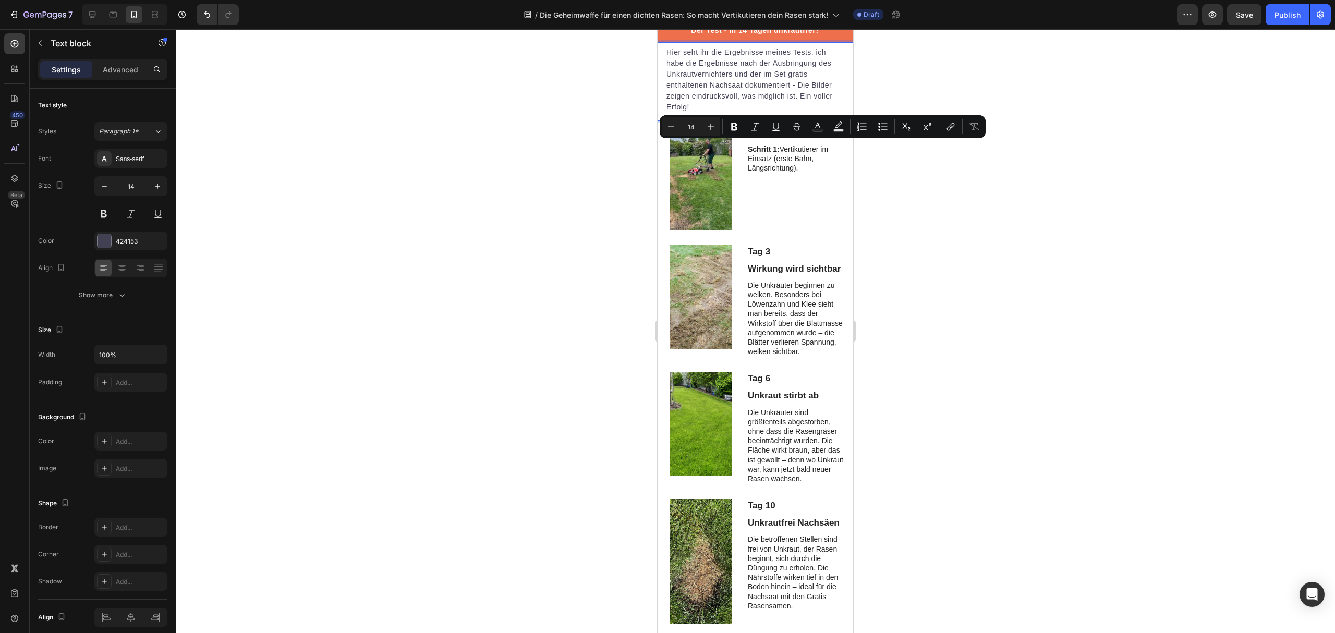
click at [709, 113] on p "Hier seht ihr die Ergebnisse meines Tests. ich habe die Ergebnisse nach der Aus…" at bounding box center [756, 80] width 178 height 66
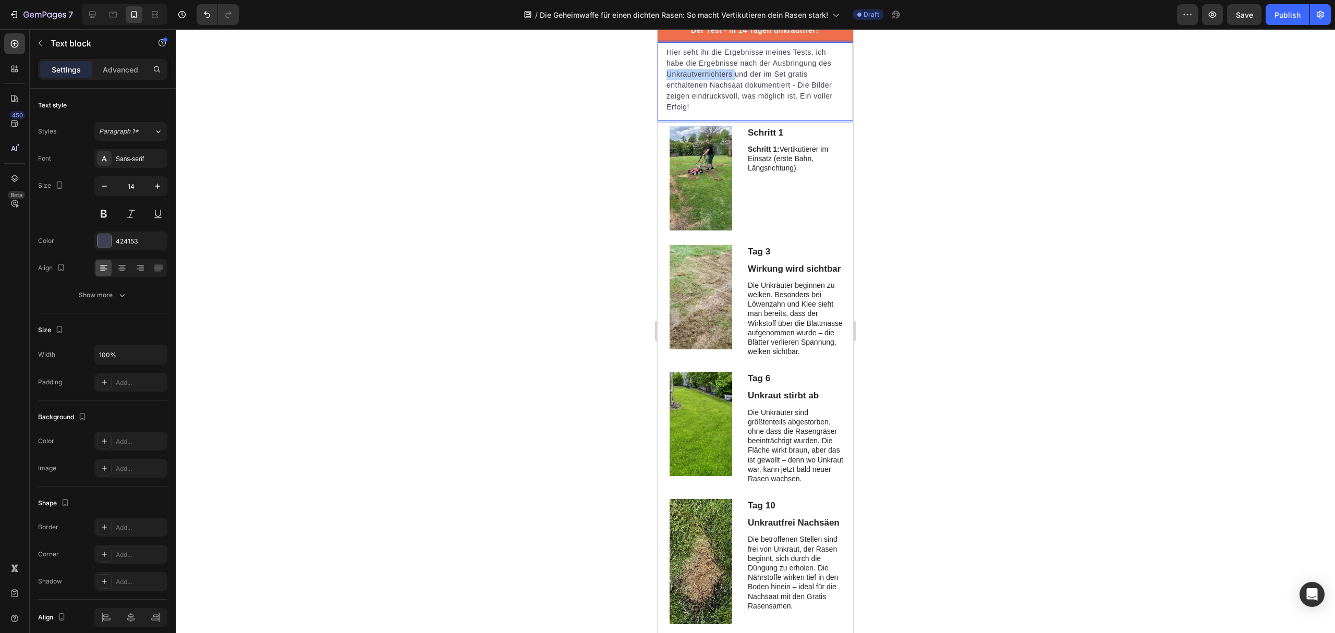
click at [709, 113] on p "Hier seht ihr die Ergebnisse meines Tests. ich habe die Ergebnisse nach der Aus…" at bounding box center [756, 80] width 178 height 66
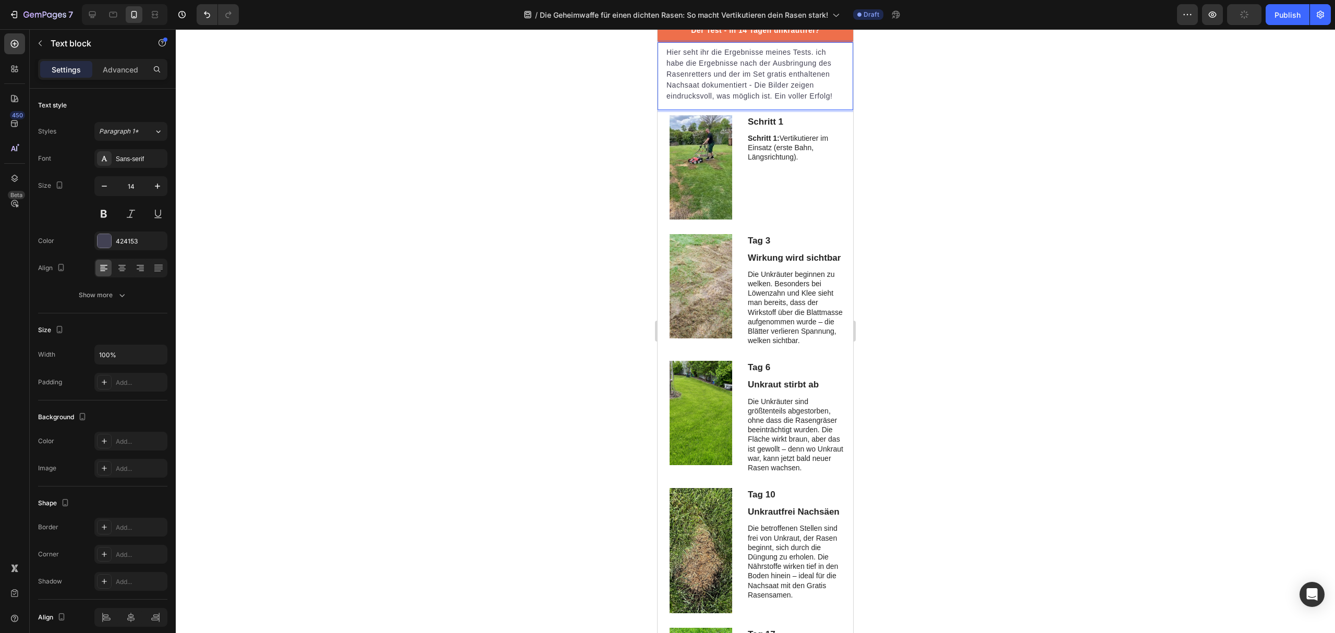
click at [747, 102] on p "Hier seht ihr die Ergebnisse meines Tests. ich habe die Ergebnisse nach der Aus…" at bounding box center [756, 74] width 178 height 55
click at [703, 102] on p "Hier seht ihr die Ergebnisse meines Tests. ich habe die Ergebnisse nach der Aus…" at bounding box center [756, 74] width 178 height 55
drag, startPoint x: 700, startPoint y: 158, endPoint x: 712, endPoint y: 146, distance: 16.6
click at [712, 102] on p "Hier seht ihr die Ergebnisse meines Tests. ich habe die Ergebnisse nach der Aus…" at bounding box center [756, 74] width 178 height 55
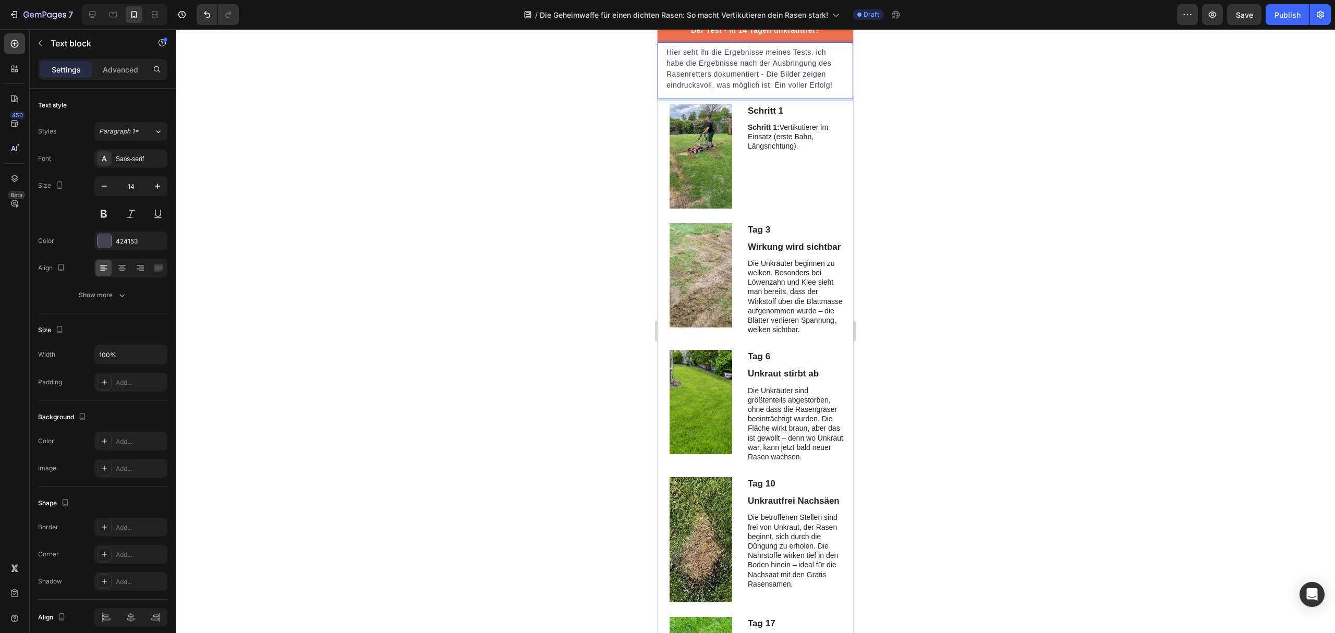
click at [788, 91] on p "Hier seht ihr die Ergebnisse meines Tests. ich habe die Ergebnisse nach der Aus…" at bounding box center [756, 69] width 178 height 44
click at [800, 151] on p "Schritt 1: Vertikutierer im Einsatz (erste Bahn, Längsrichtung)." at bounding box center [796, 137] width 97 height 29
click at [800, 209] on div "Schritt 1 Text Block Schritt 1: Vertikutierer im Einsatz (erste Bahn, Längsrich…" at bounding box center [796, 156] width 99 height 104
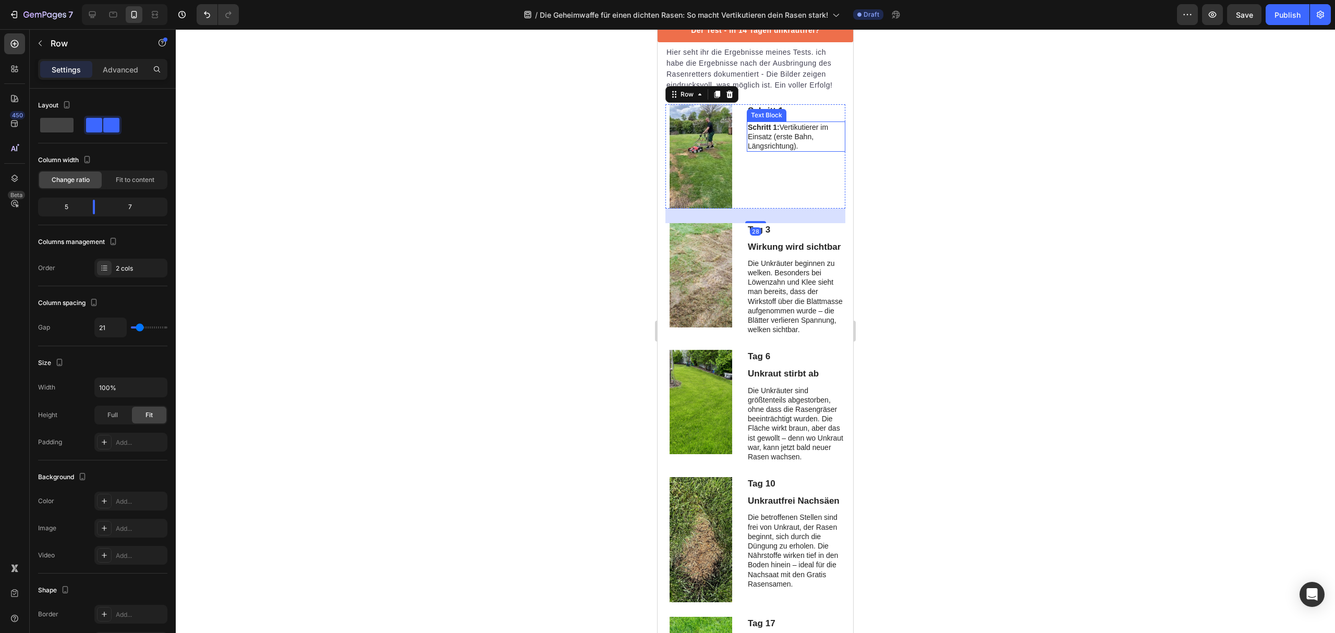
click at [773, 131] on strong "Schritt 1:" at bounding box center [764, 127] width 32 height 8
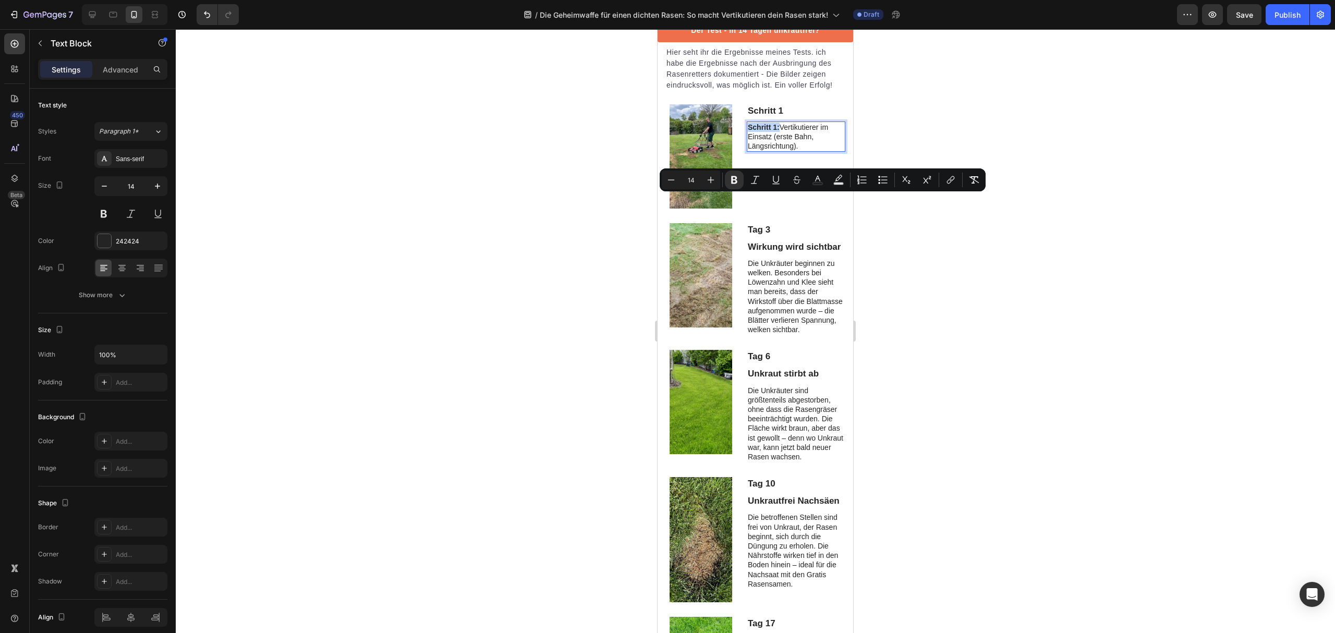
drag, startPoint x: 776, startPoint y: 199, endPoint x: 743, endPoint y: 199, distance: 33.4
click at [747, 152] on div "Schritt 1: Vertikutierer im Einsatz (erste Bahn, Längsrichtung)." at bounding box center [796, 137] width 99 height 31
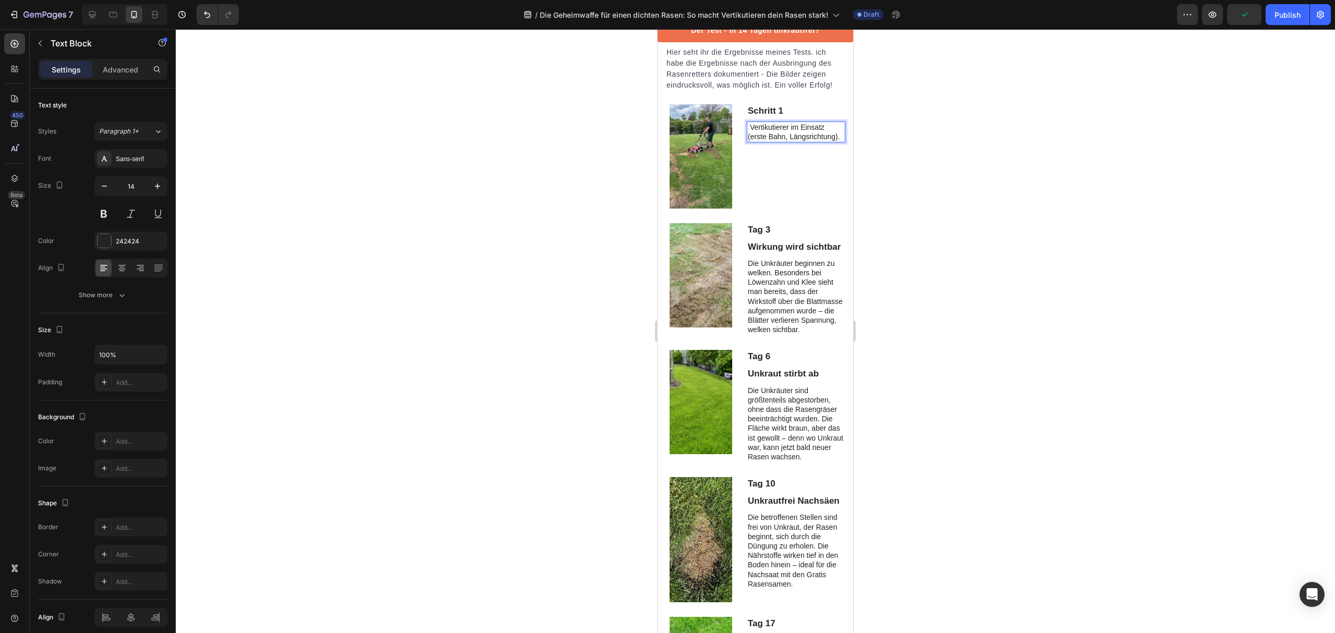
click at [751, 141] on p "Vertikutierer im Einsatz (erste Bahn, Längsrichtung)." at bounding box center [796, 132] width 97 height 19
click at [748, 141] on p "Vertikutierer im Einsatz (erste Bahn, Längsrichtung)." at bounding box center [796, 132] width 97 height 19
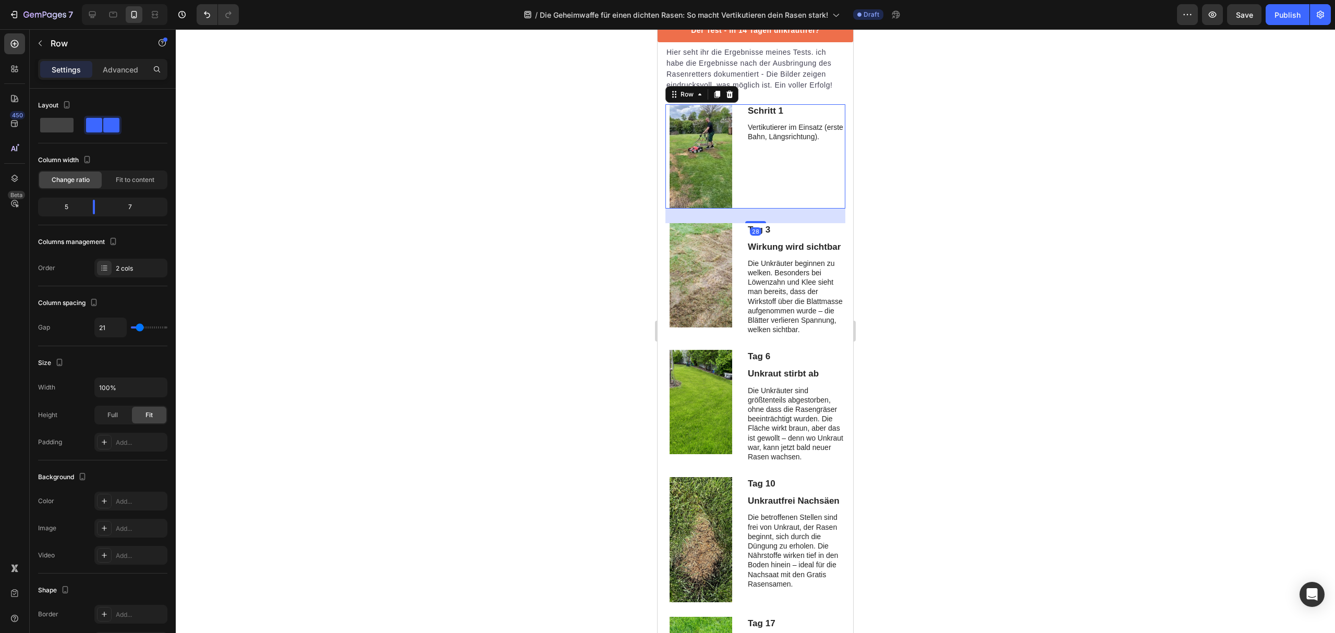
click at [777, 209] on div "Schritt 1 Text Block Vertikutierer im Einsatz (erste Bahn, Längsrichtung). Text…" at bounding box center [796, 156] width 99 height 104
click at [793, 253] on p "Wirkung wird sichtbar" at bounding box center [796, 247] width 97 height 11
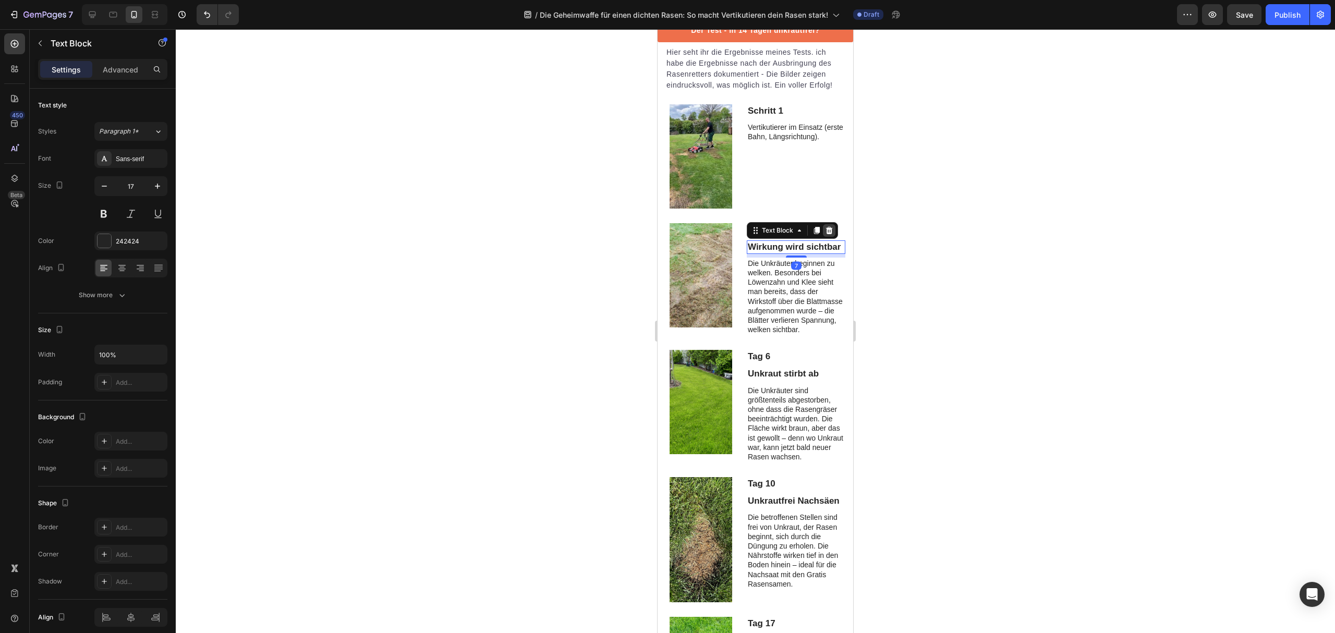
click at [825, 235] on icon at bounding box center [829, 230] width 8 height 8
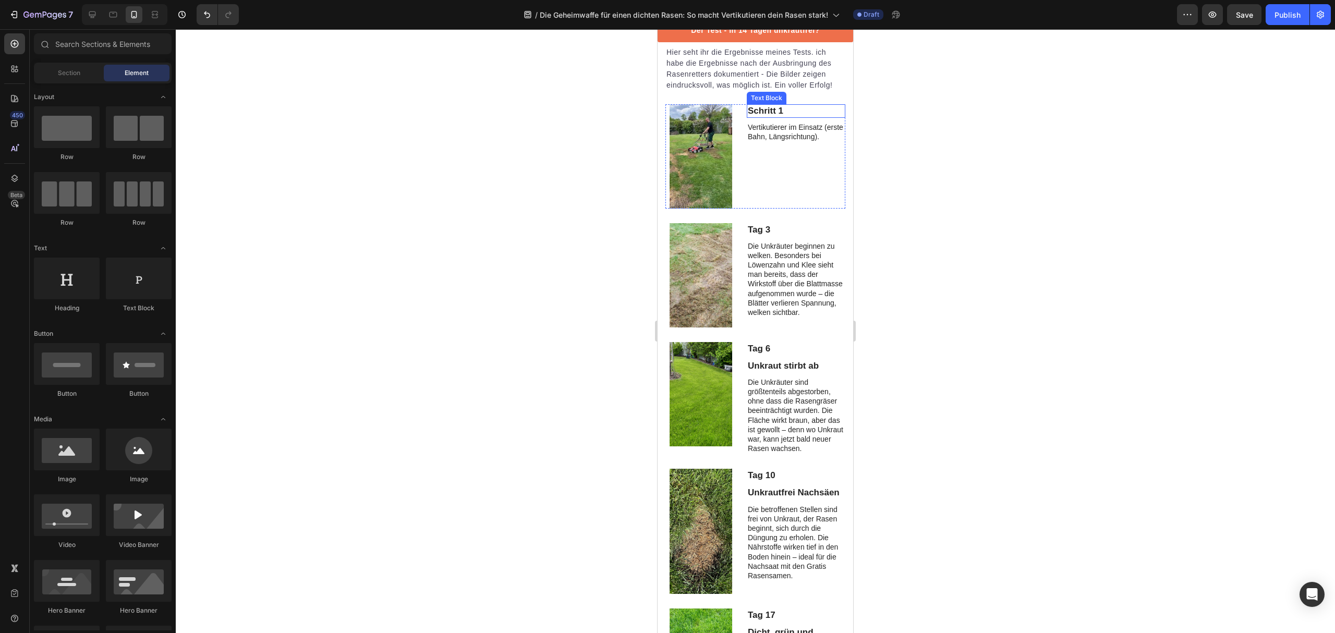
click at [784, 117] on p "Schritt 1" at bounding box center [796, 110] width 97 height 11
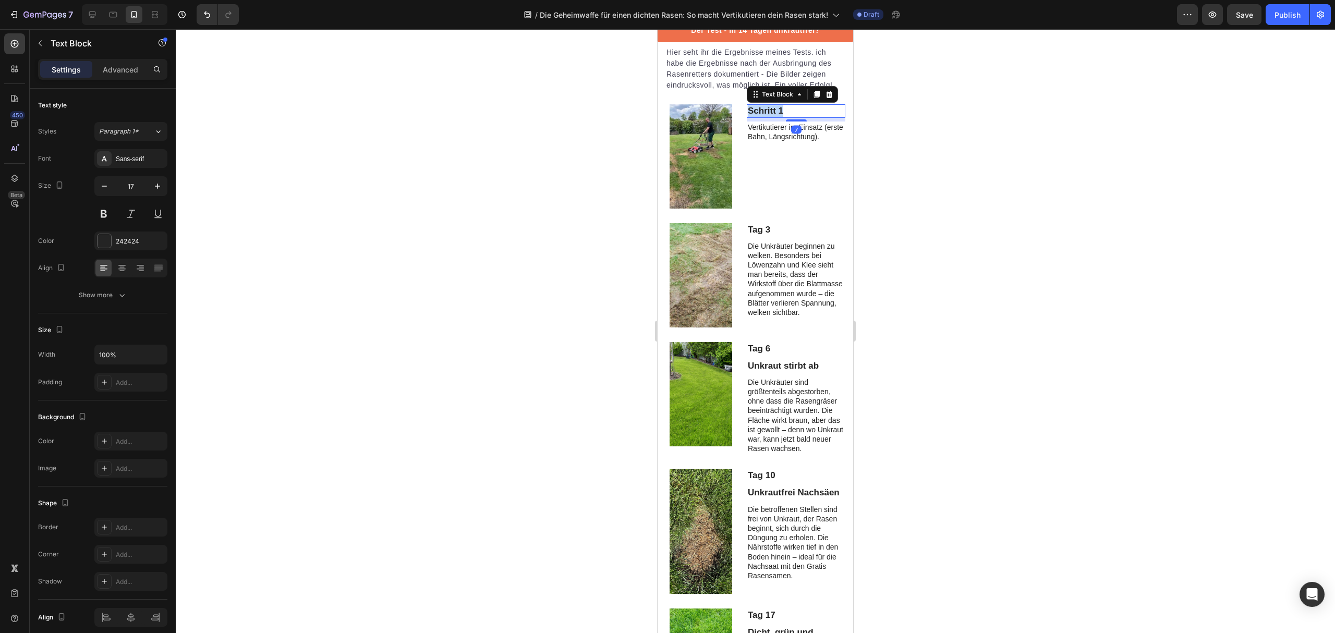
click at [784, 117] on p "Schritt 1" at bounding box center [796, 110] width 97 height 11
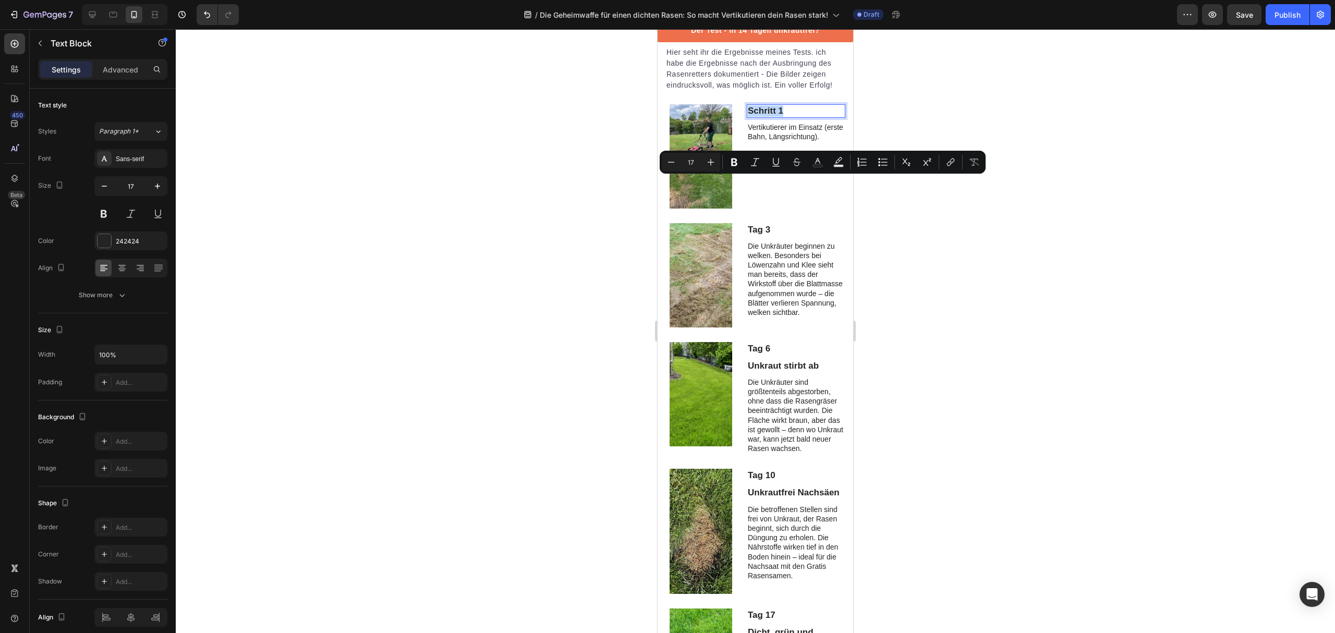
copy p "Schritt 1"
click at [771, 236] on p "Tag 3" at bounding box center [796, 229] width 97 height 11
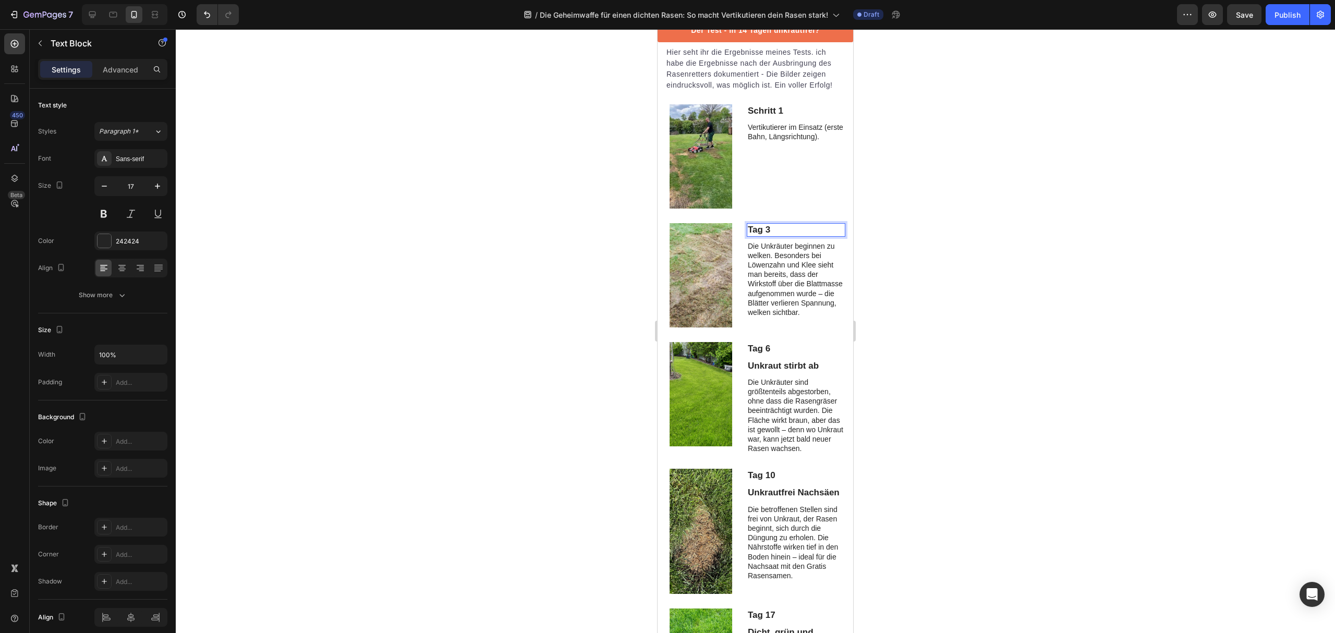
click at [771, 236] on p "Tag 3" at bounding box center [796, 229] width 97 height 11
click at [785, 318] on p "Die Unkräuter beginnen zu welken. Besonders bei Löwenzahn und Klee sieht man be…" at bounding box center [796, 280] width 97 height 76
click at [804, 450] on div "Die Unkräuter sind größtenteils abgestorben, ohne dass die Rasengräser beeinträ…" at bounding box center [796, 416] width 99 height 78
click at [782, 355] on p "Tag 6" at bounding box center [796, 348] width 97 height 11
click at [771, 355] on p "Tag 6" at bounding box center [796, 348] width 97 height 11
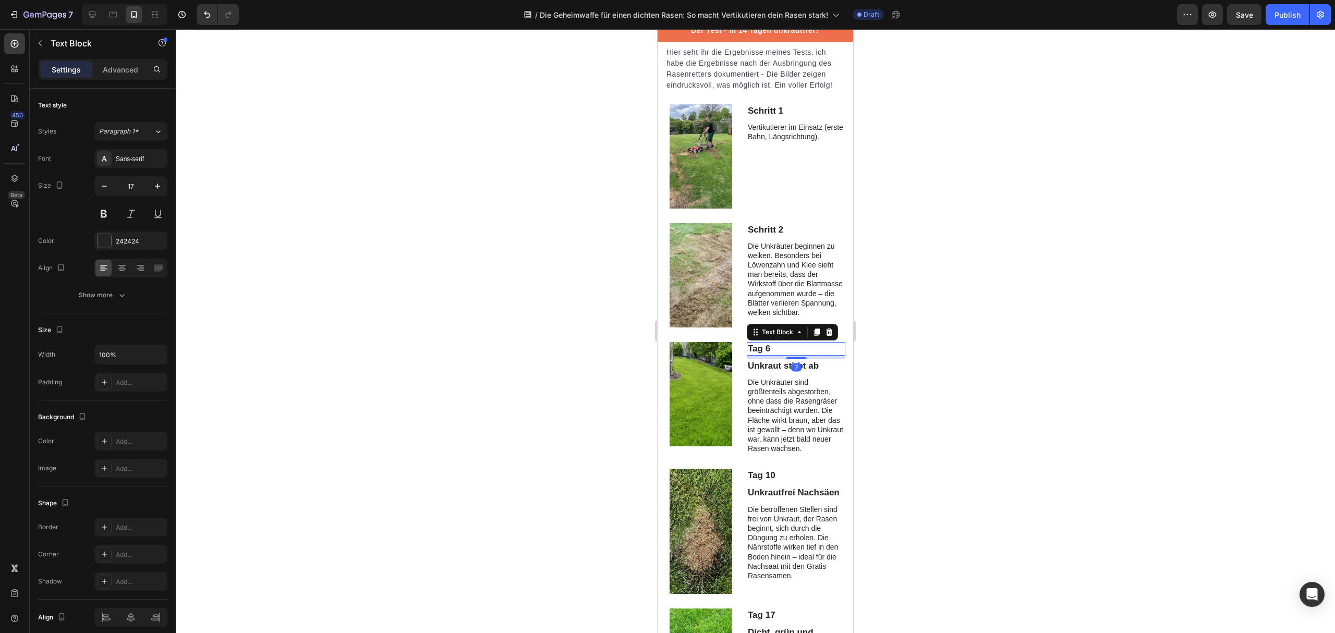
click at [771, 355] on p "Tag 6" at bounding box center [796, 348] width 97 height 11
click at [799, 454] on p "Die Unkräuter sind größtenteils abgestorben, ohne dass die Rasengräser beeinträ…" at bounding box center [796, 416] width 97 height 76
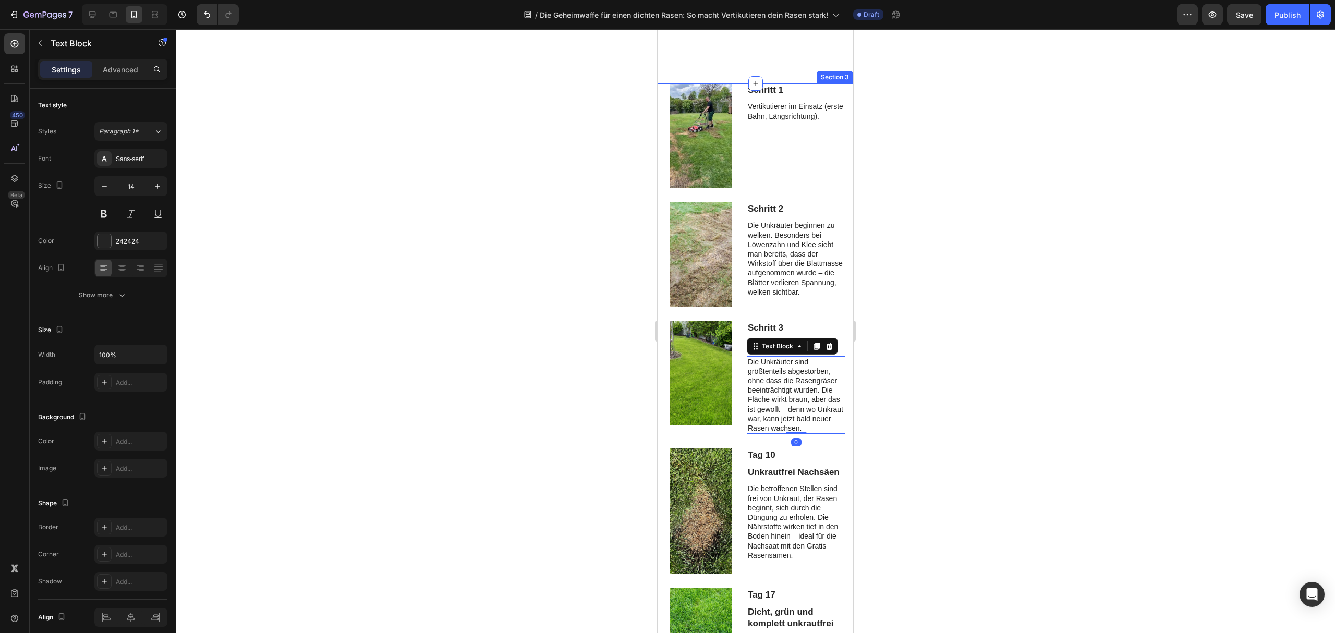
scroll to position [1960, 0]
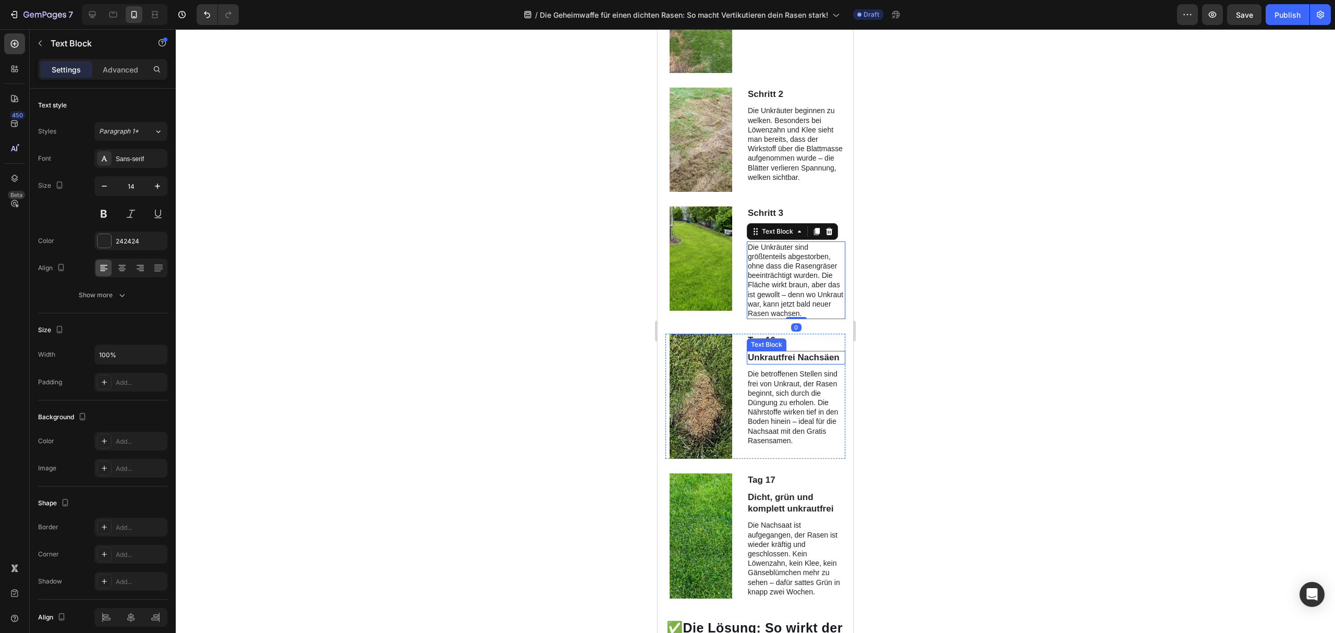
click at [809, 359] on p "Unkrautfrei Nachsäen" at bounding box center [796, 357] width 97 height 11
click at [890, 357] on div at bounding box center [756, 331] width 1160 height 604
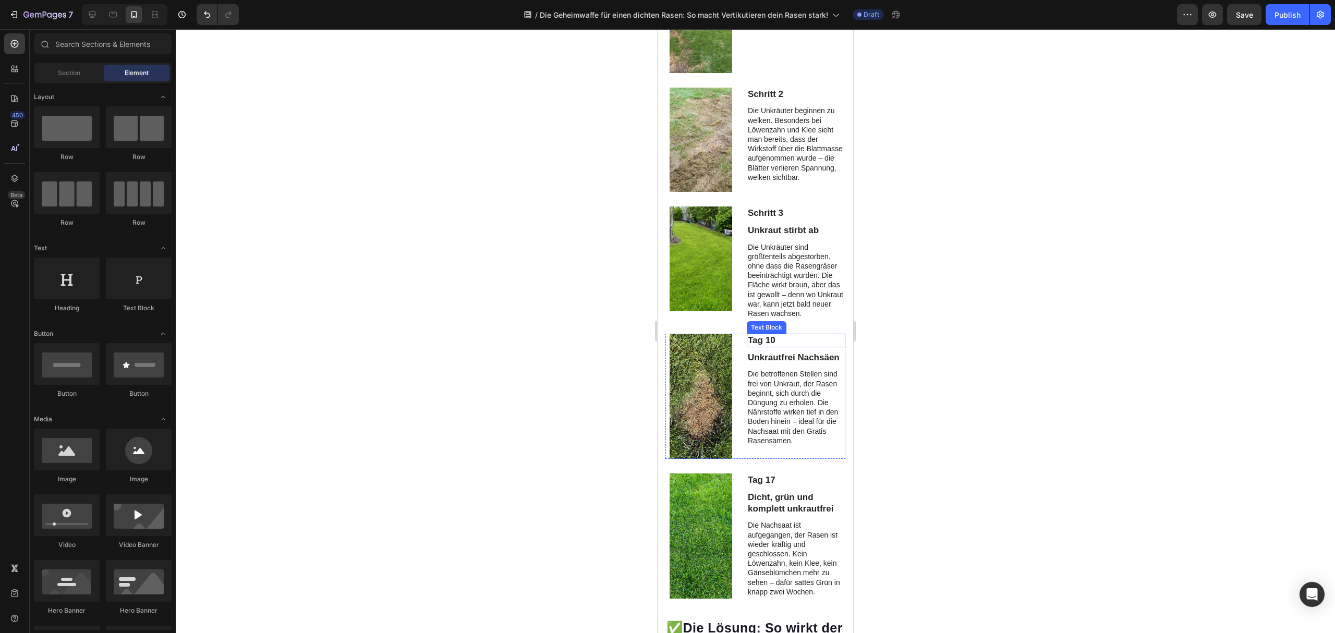
click at [816, 345] on p "Tag 10" at bounding box center [796, 340] width 97 height 11
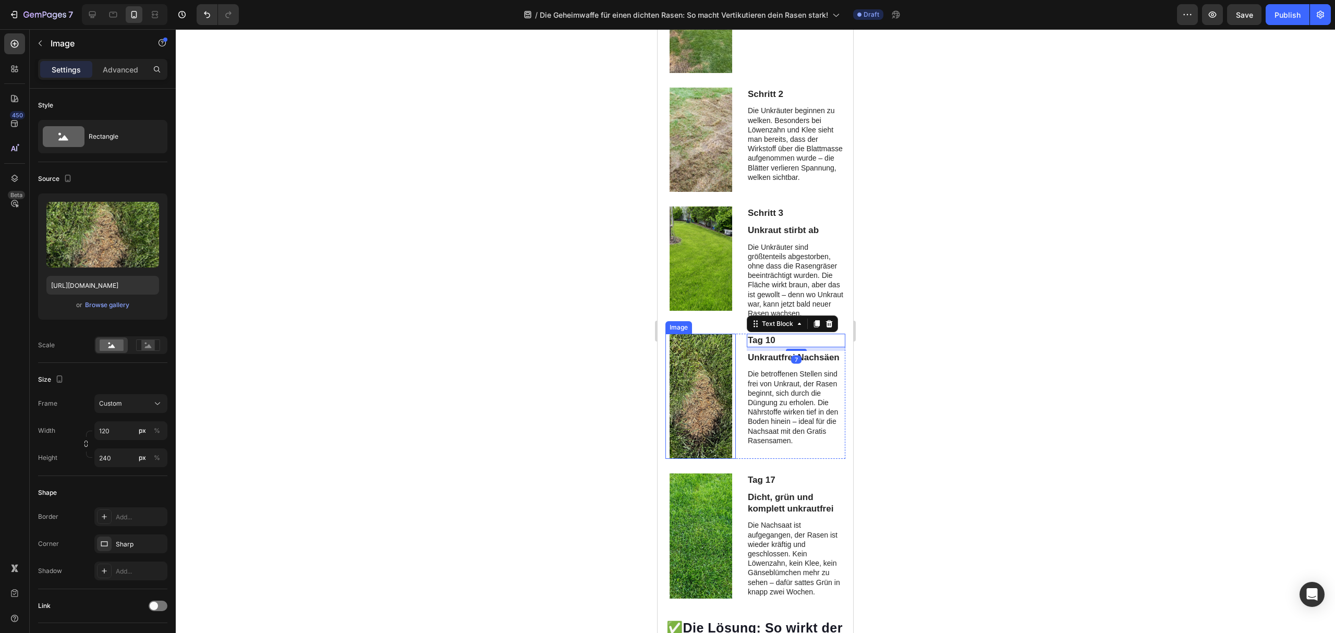
click at [675, 347] on img at bounding box center [701, 396] width 63 height 125
click at [741, 326] on div at bounding box center [735, 324] width 13 height 13
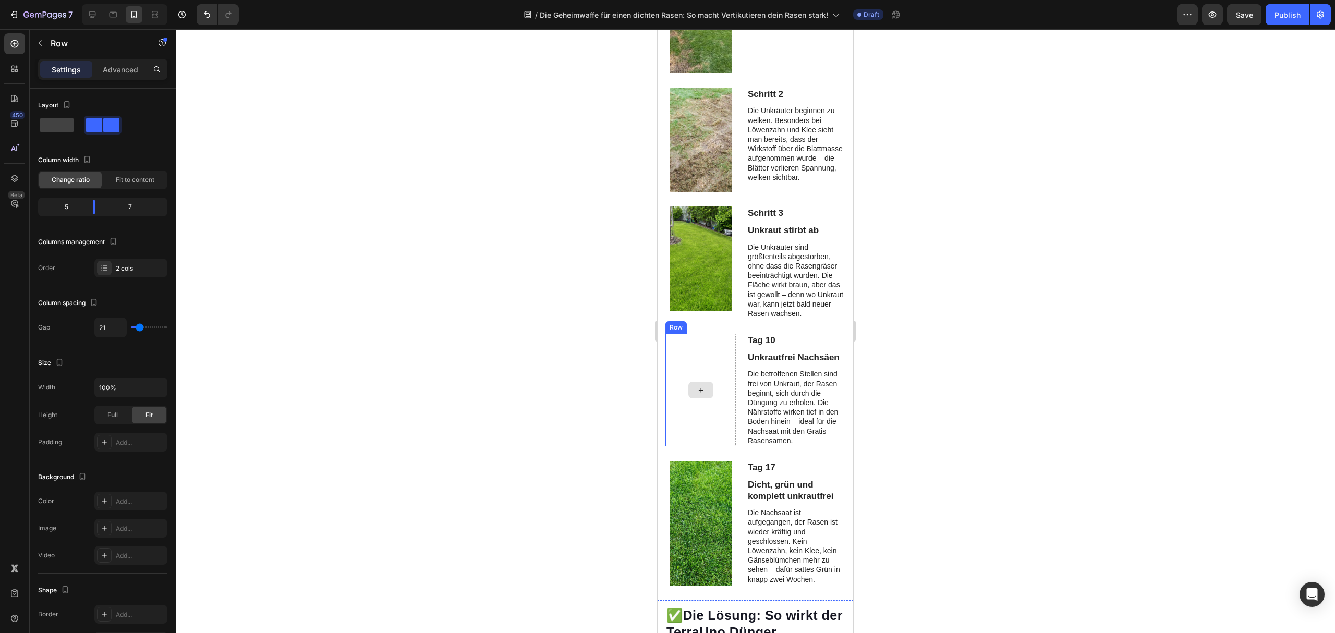
click at [722, 357] on div at bounding box center [701, 390] width 70 height 113
click at [732, 323] on icon at bounding box center [730, 323] width 7 height 7
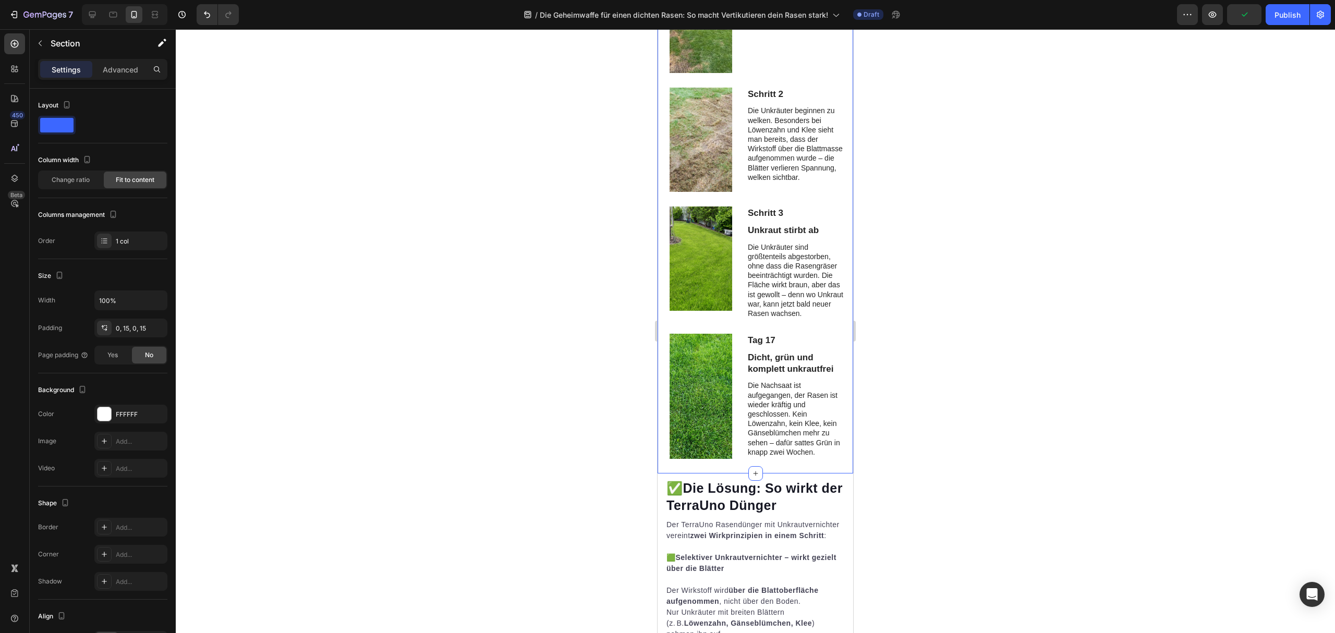
click at [705, 330] on div "Schritt 1 Text Block Vertikutierer im Einsatz (erste Bahn, Längsrichtung). Text…" at bounding box center [756, 221] width 180 height 505
click at [917, 336] on div at bounding box center [756, 331] width 1160 height 604
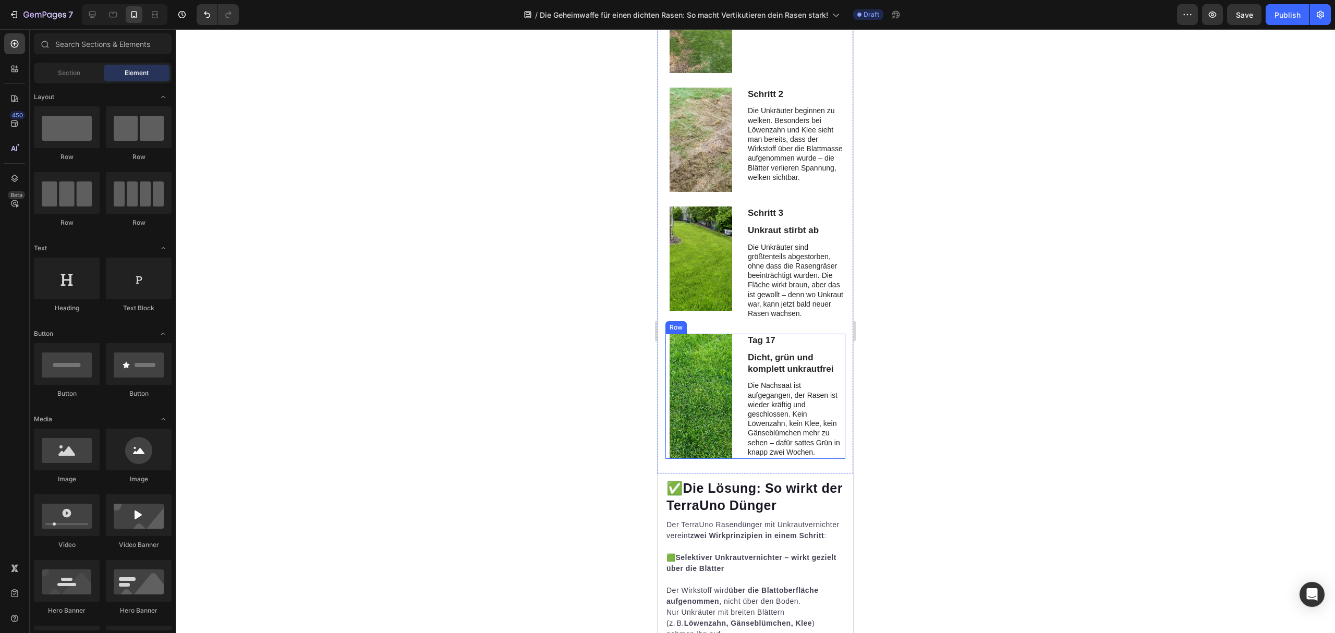
click at [737, 355] on div "Tag 17 Text Block Dicht, grün und komplett unkrautfrei Text Block Die Nachsaat …" at bounding box center [756, 396] width 180 height 125
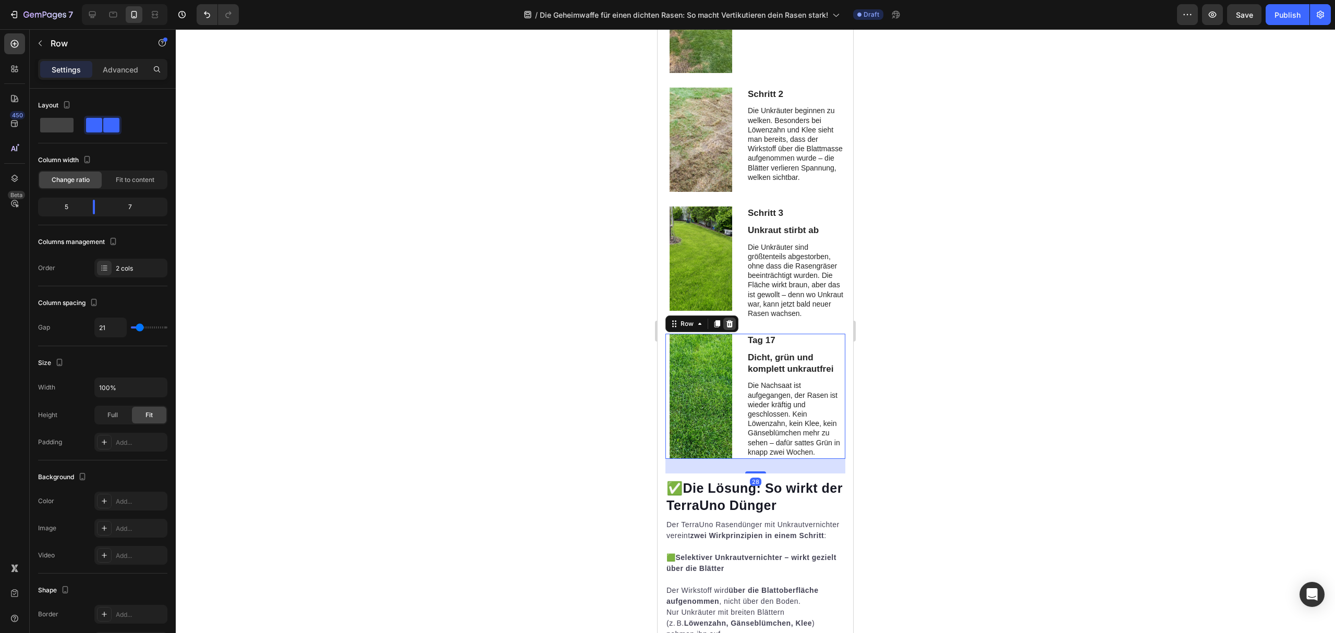
click at [733, 327] on icon at bounding box center [730, 324] width 8 height 8
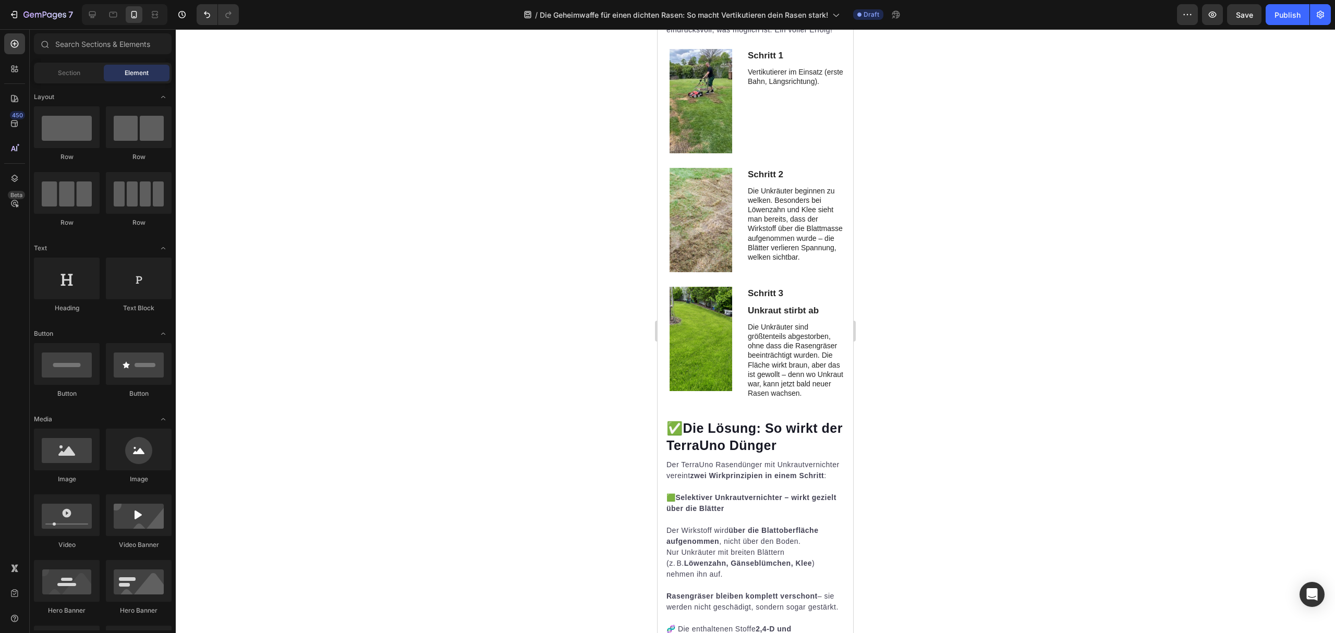
scroll to position [1743, 0]
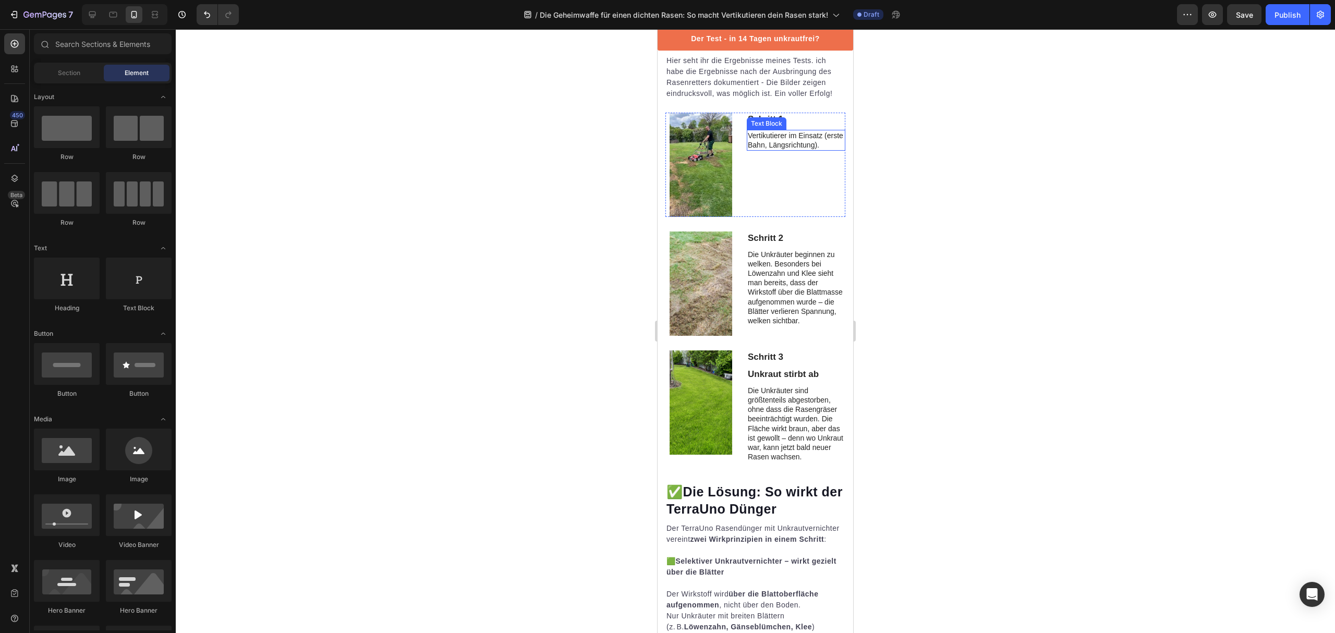
click at [775, 150] on p "Vertikutierer im Einsatz (erste Bahn, Längsrichtung)." at bounding box center [796, 140] width 97 height 19
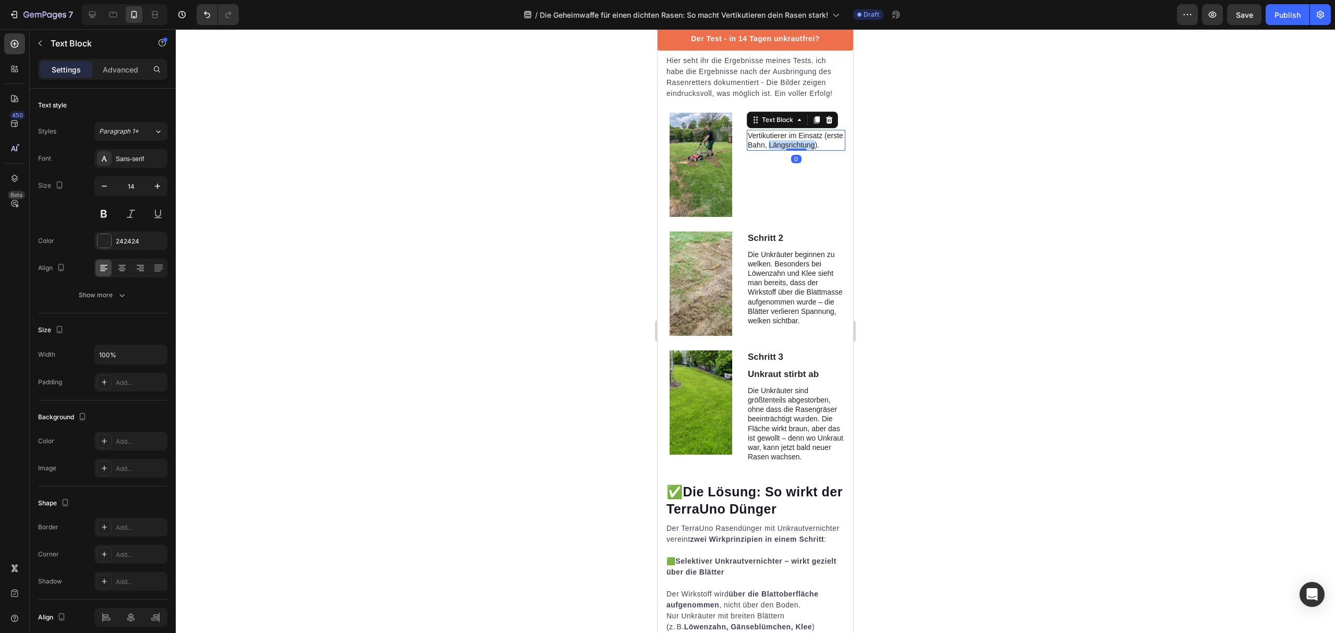
click at [775, 150] on p "Vertikutierer im Einsatz (erste Bahn, Längsrichtung)." at bounding box center [796, 140] width 97 height 19
click at [780, 326] on p "Die Unkräuter beginnen zu welken. Besonders bei Löwenzahn und Klee sieht man be…" at bounding box center [796, 288] width 97 height 76
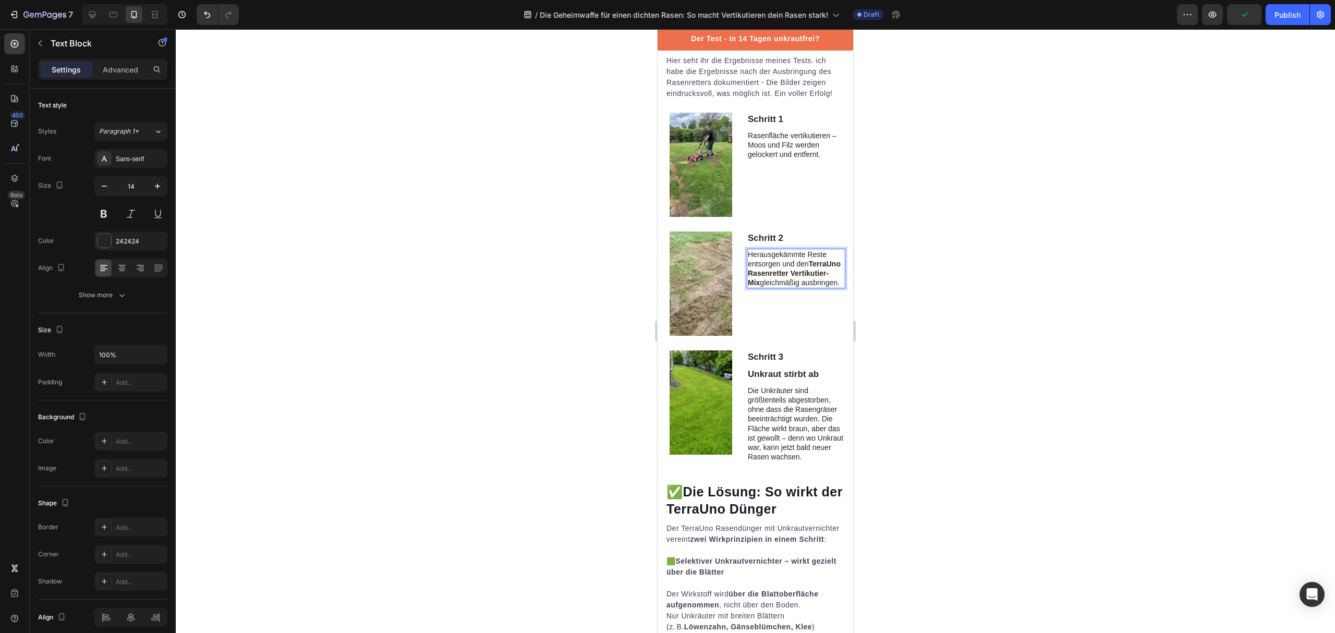
click at [1017, 349] on div at bounding box center [756, 331] width 1160 height 604
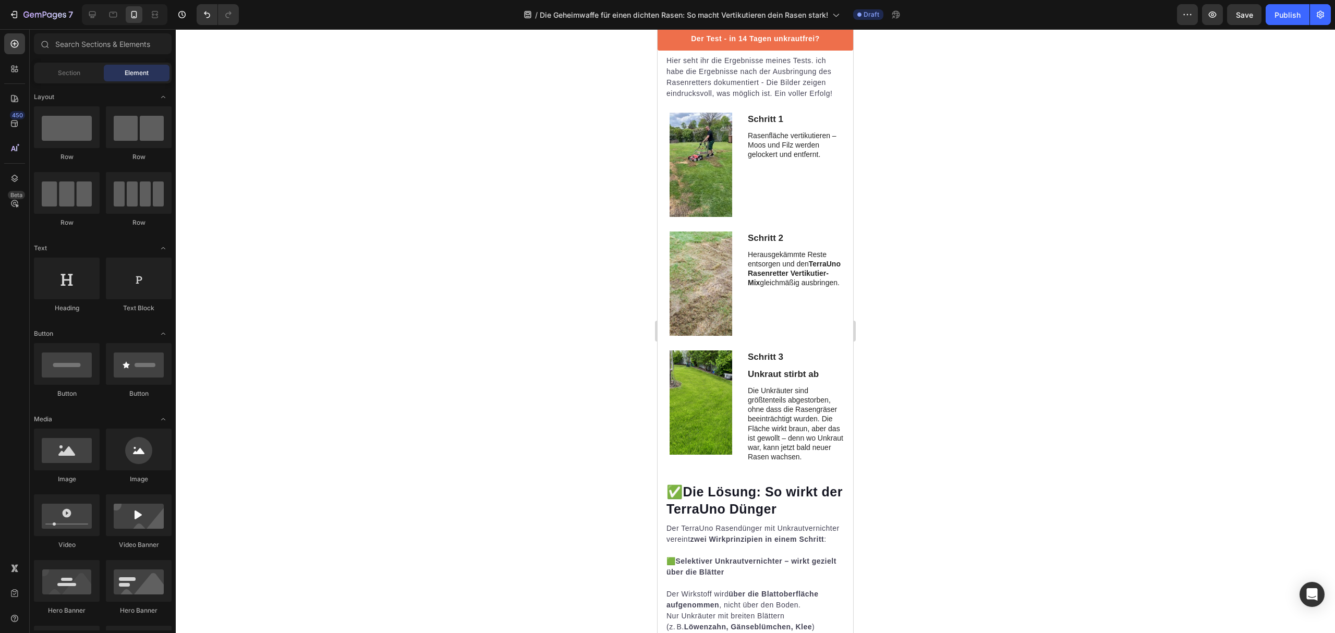
click at [791, 462] on p "Die Unkräuter sind größtenteils abgestorben, ohne dass die Rasengräser beeinträ…" at bounding box center [796, 424] width 97 height 76
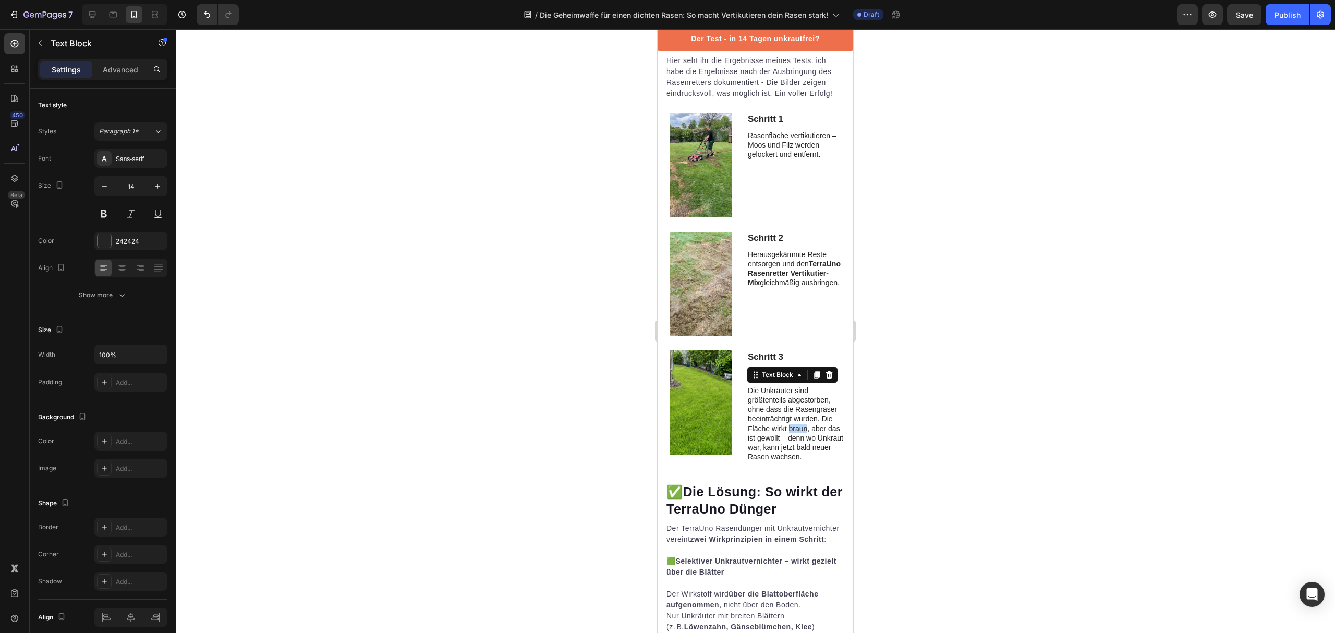
click at [791, 462] on p "Die Unkräuter sind größtenteils abgestorben, ohne dass die Rasengräser beeinträ…" at bounding box center [796, 424] width 97 height 76
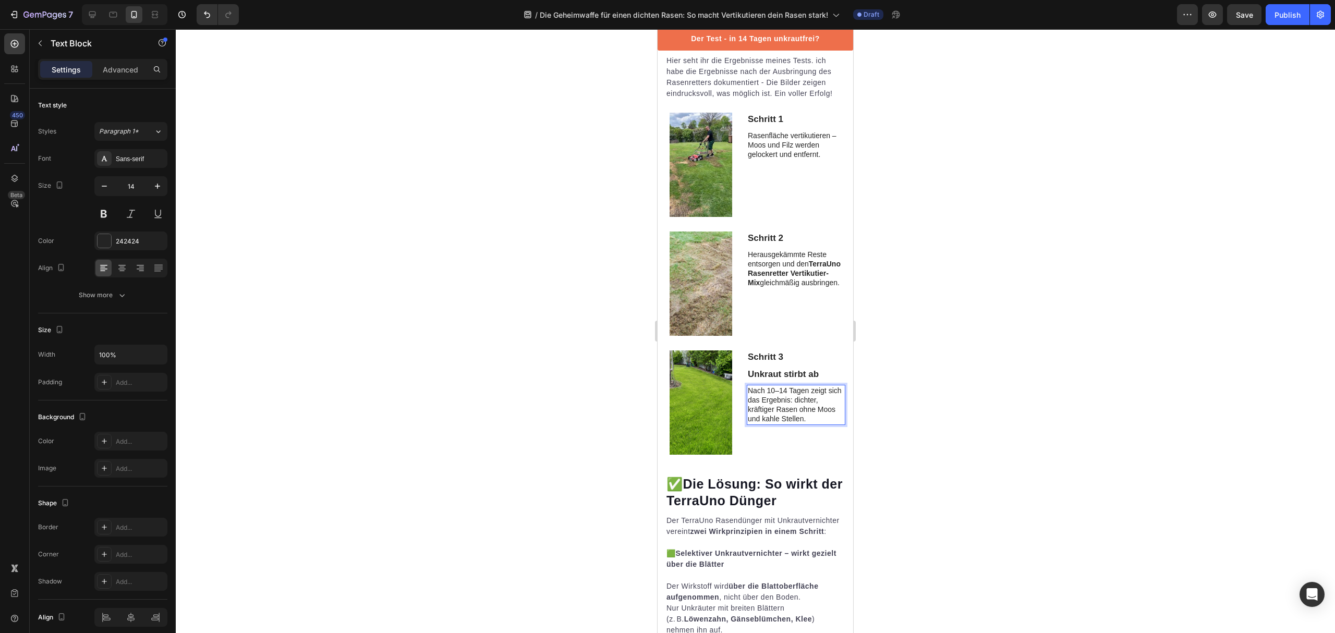
click at [950, 459] on div at bounding box center [756, 331] width 1160 height 604
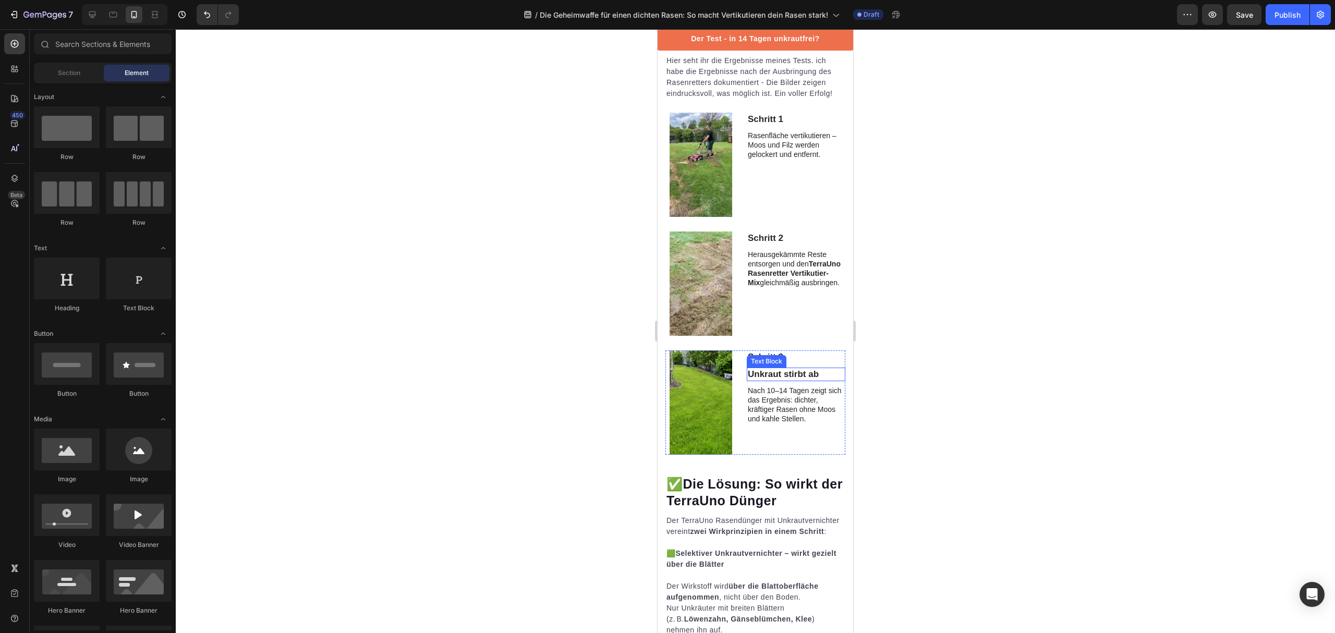
click at [799, 380] on p "Unkraut stirbt ab" at bounding box center [796, 374] width 97 height 11
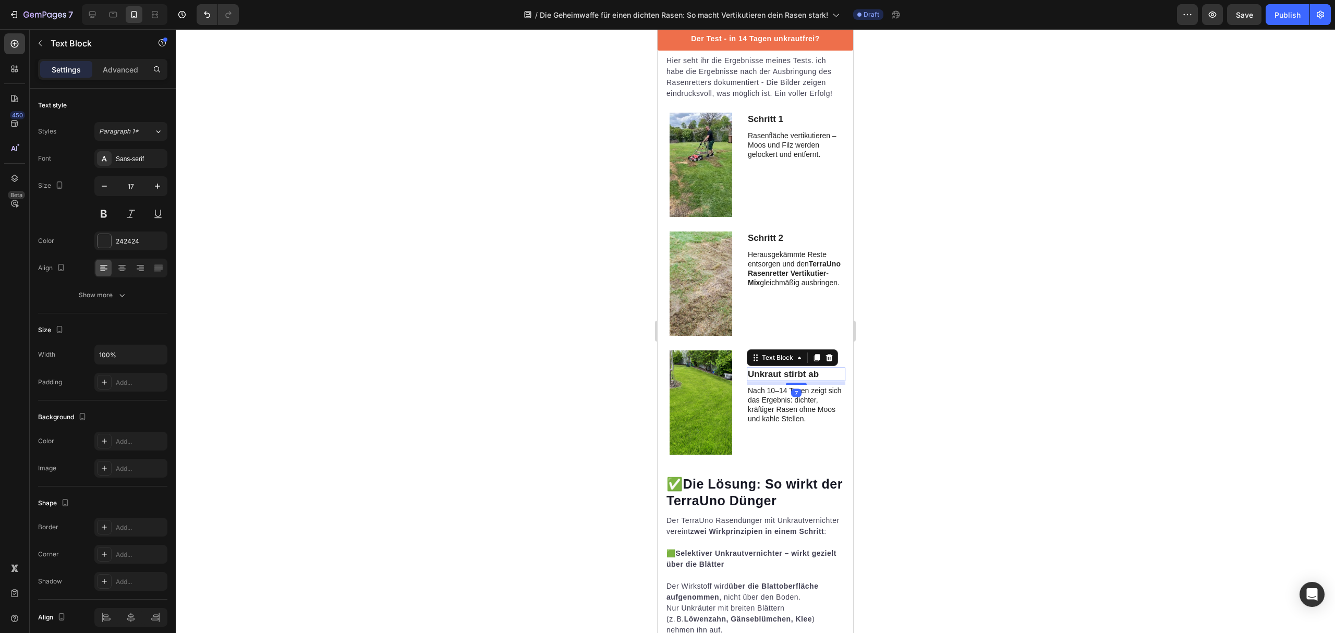
click at [799, 380] on p "Unkraut stirbt ab" at bounding box center [796, 374] width 97 height 11
click at [921, 475] on div at bounding box center [756, 331] width 1160 height 604
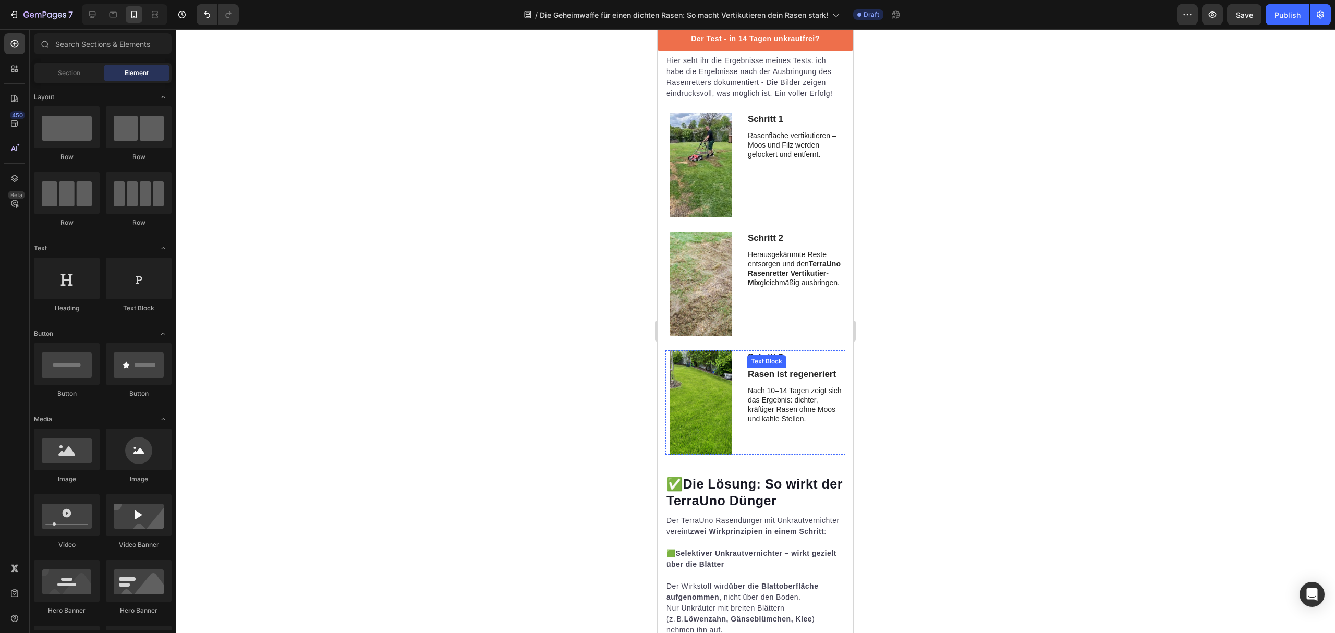
click at [822, 380] on p "Rasen ist regeneriert" at bounding box center [796, 374] width 97 height 11
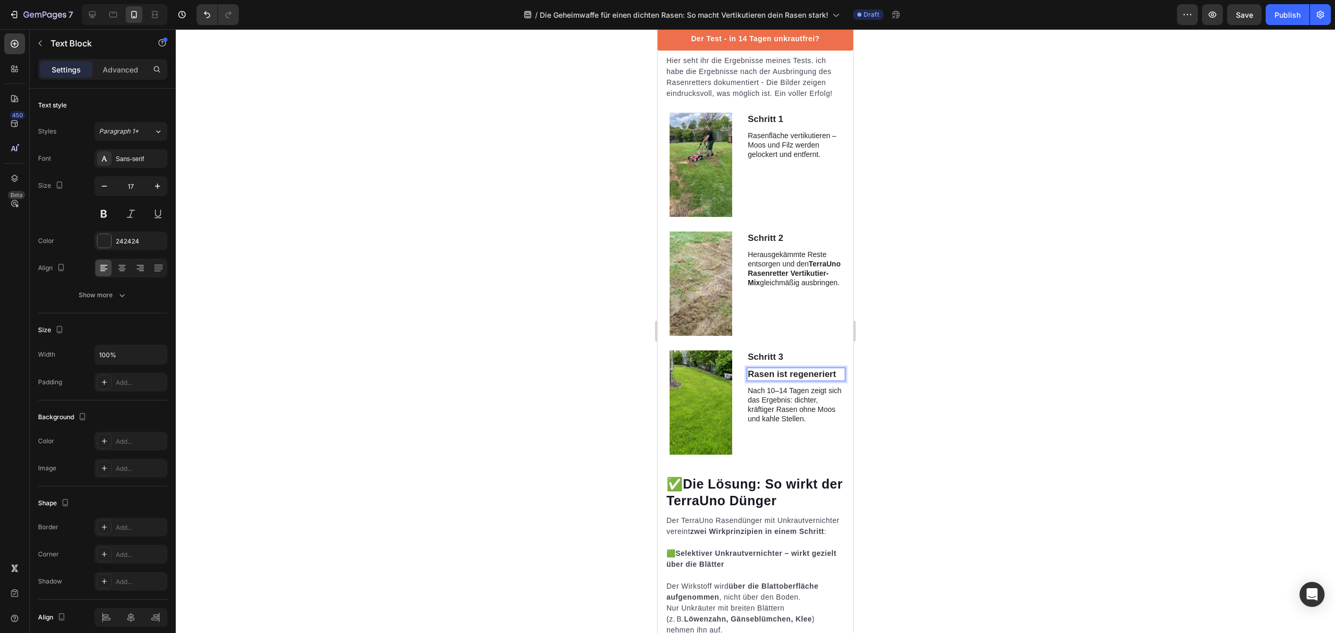
click at [787, 380] on p "Rasen ist regeneriert" at bounding box center [796, 374] width 97 height 11
click at [806, 392] on p "Rasen ist top regeneriert" at bounding box center [796, 380] width 97 height 23
click at [991, 475] on div at bounding box center [756, 331] width 1160 height 604
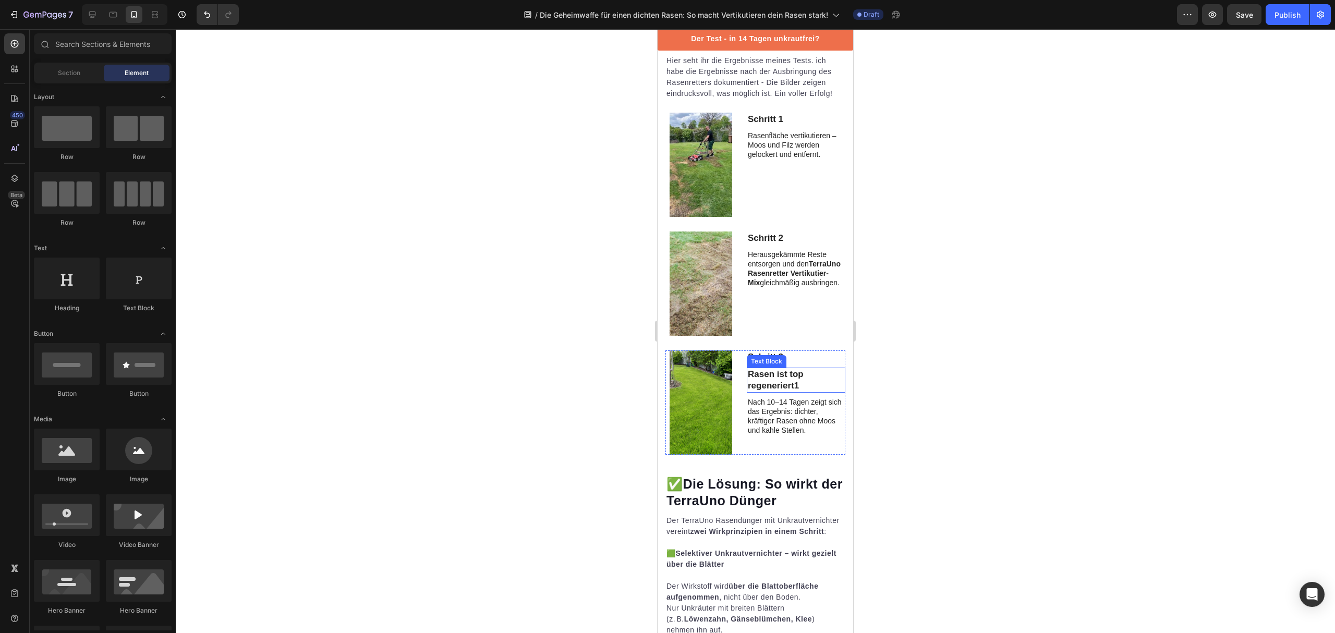
click at [798, 392] on p "Rasen ist top regeneriert1" at bounding box center [796, 380] width 97 height 23
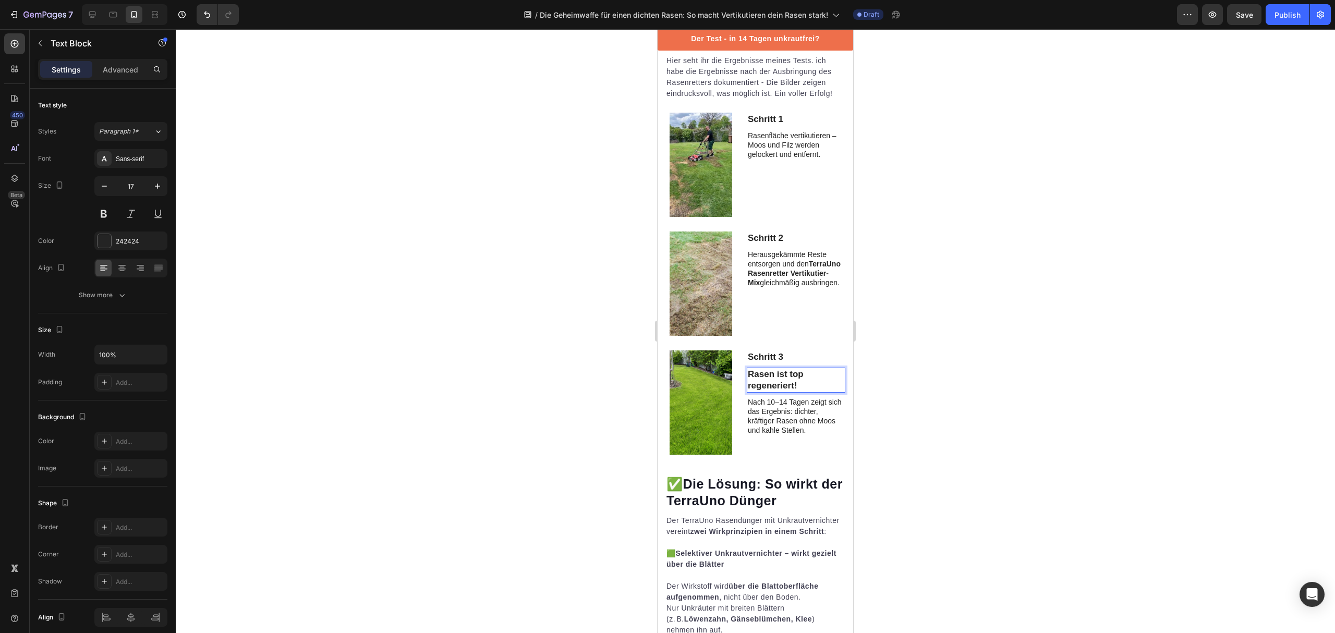
click at [982, 460] on div at bounding box center [756, 331] width 1160 height 604
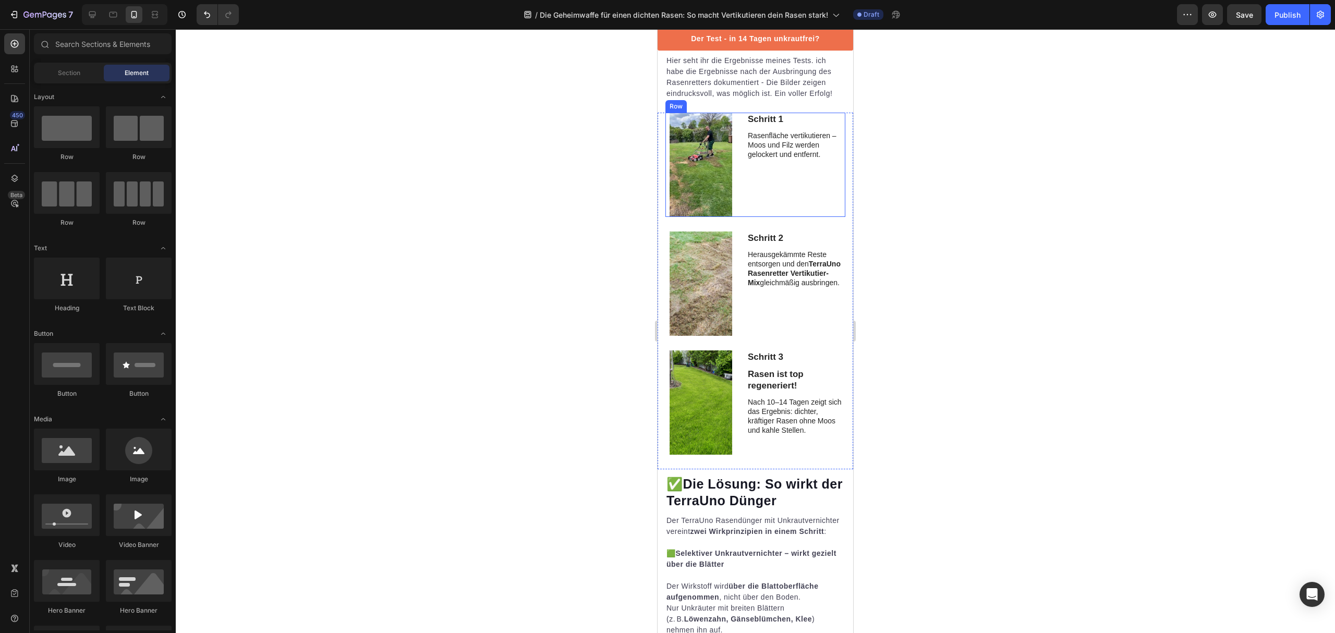
click at [779, 217] on div "Schritt 1 Text Block Rasenfläche vertikutieren – Moos und Filz werden gelockert…" at bounding box center [796, 165] width 99 height 104
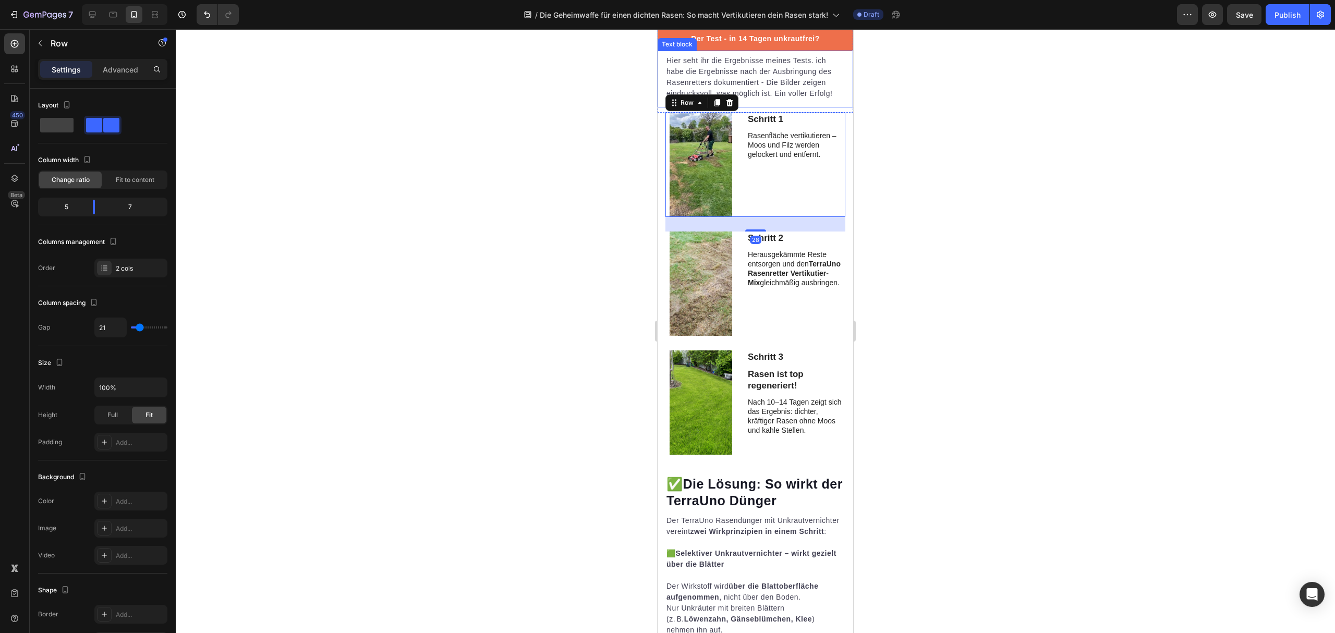
click at [788, 99] on p "Hier seht ihr die Ergebnisse meines Tests. ich habe die Ergebnisse nach der Aus…" at bounding box center [756, 77] width 178 height 44
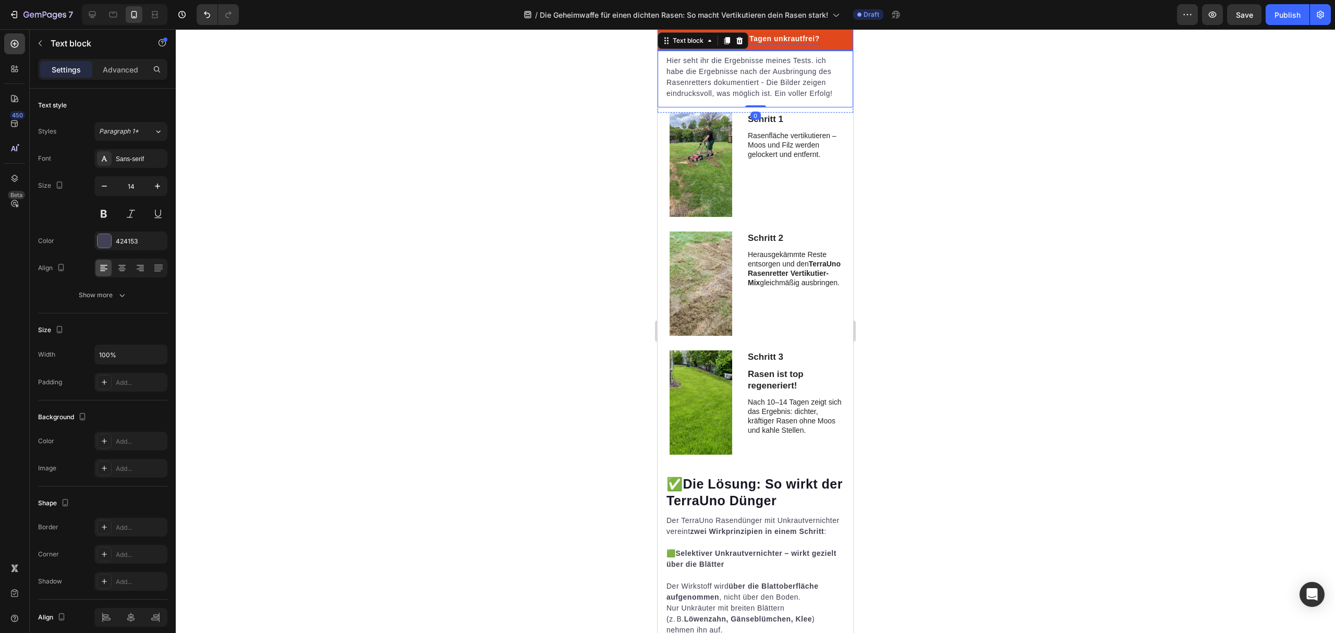
click at [800, 44] on p "Der Test - in 14 Tagen unkrautfrei?" at bounding box center [755, 38] width 128 height 11
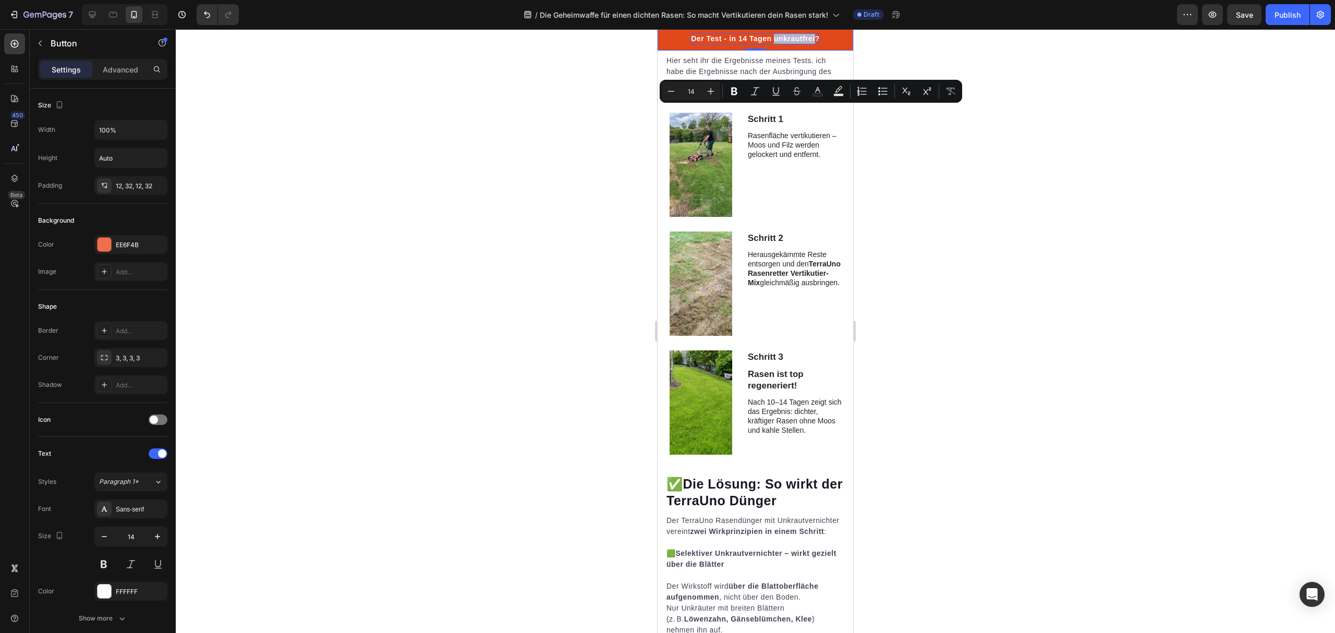
click at [769, 44] on p "Der Test - in 14 Tagen unkrautfrei?" at bounding box center [755, 38] width 128 height 11
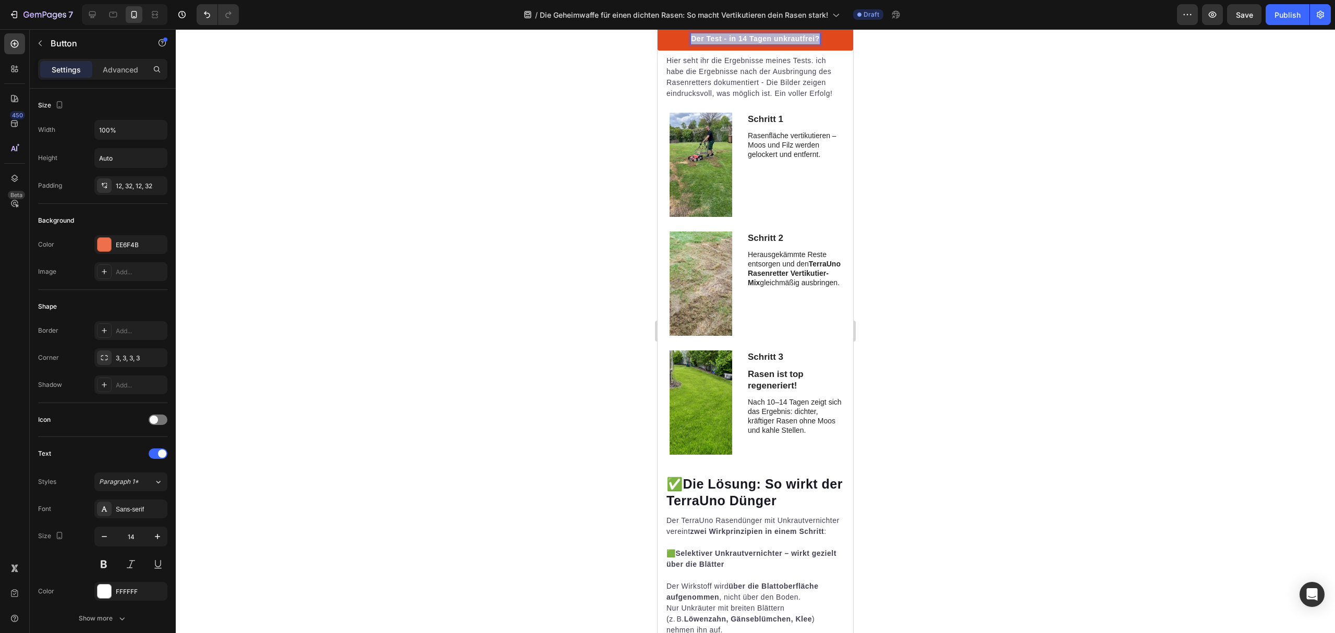
click at [769, 44] on p "Der Test - in 14 Tagen unkrautfrei?" at bounding box center [755, 38] width 128 height 11
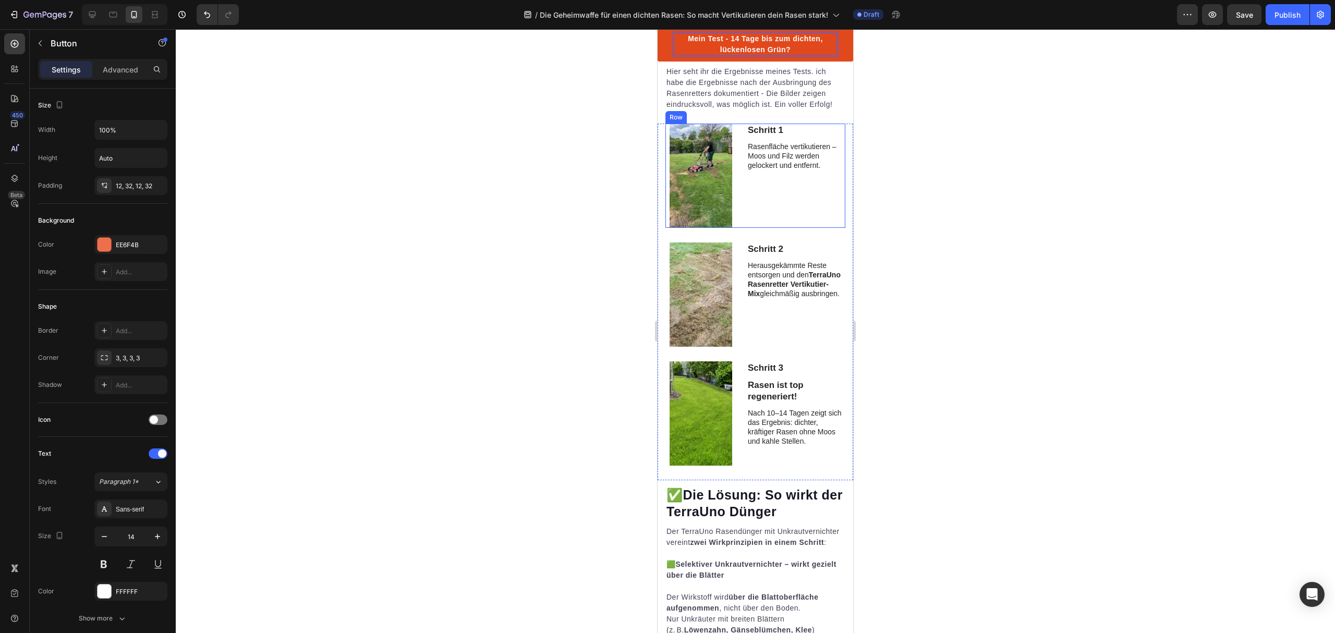
click at [809, 171] on p "Rasenfläche vertikutieren – Moos und Filz werden gelockert und entfernt." at bounding box center [796, 156] width 97 height 29
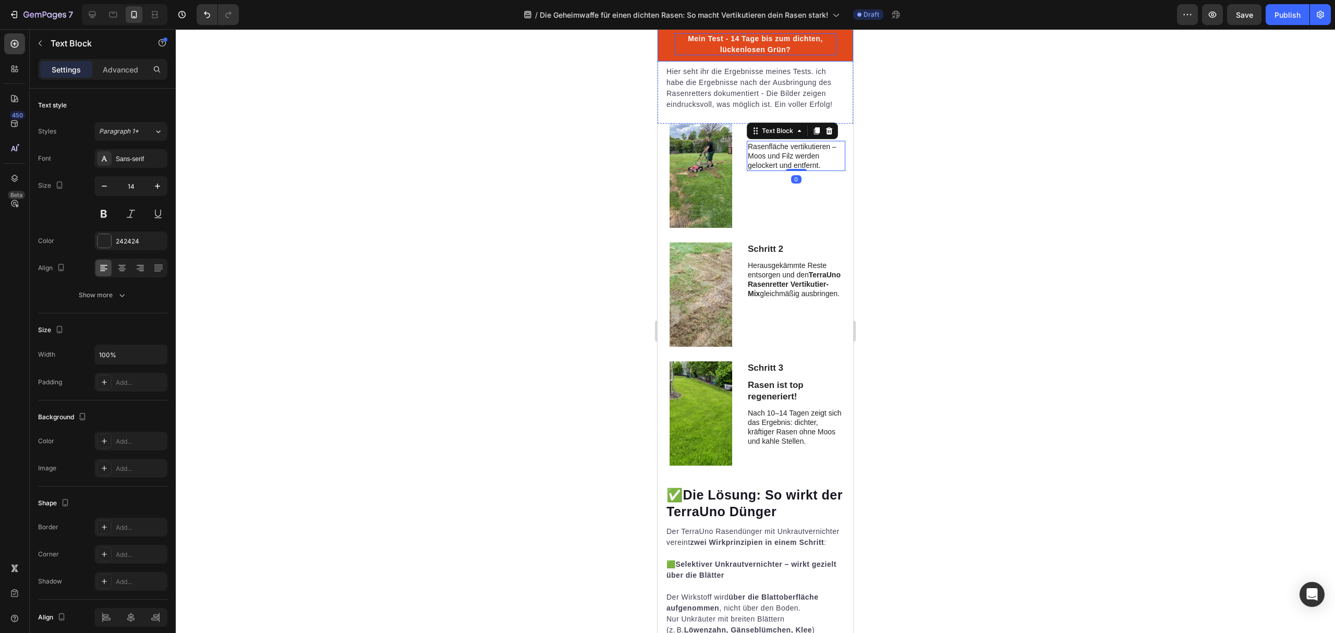
click at [788, 55] on p "Mein Test - 14 Tage bis zum dichten, lückenlosen Grün?" at bounding box center [756, 44] width 162 height 22
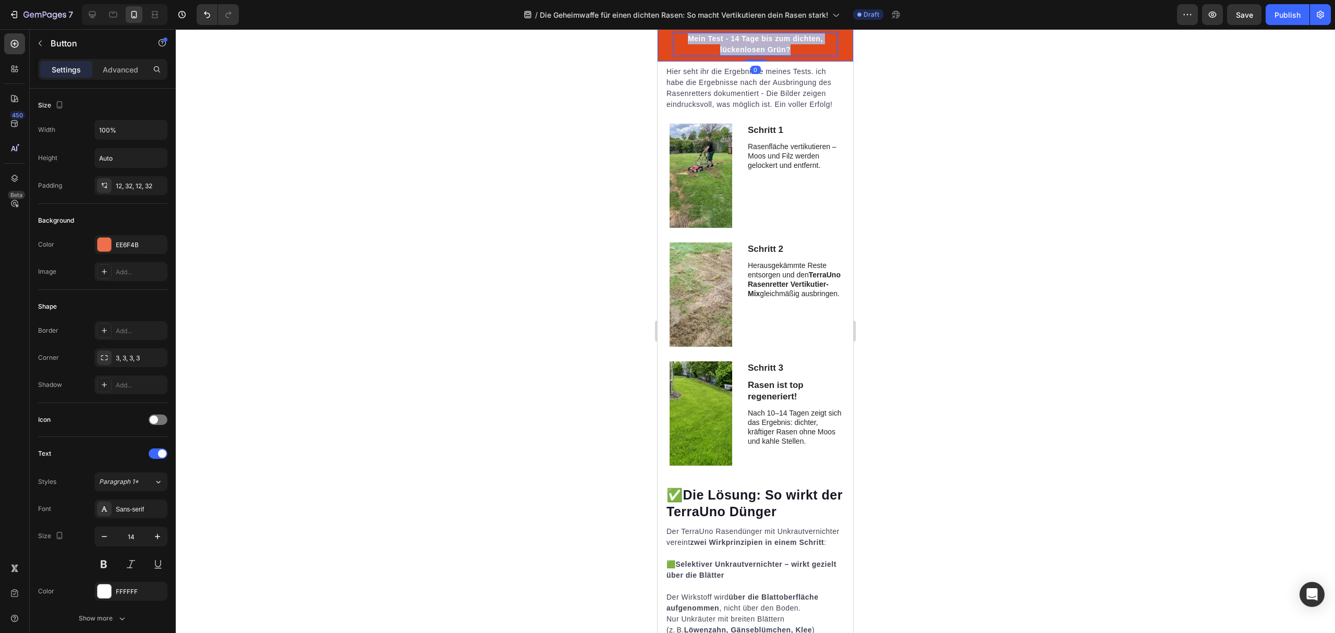
click at [788, 55] on p "Mein Test - 14 Tage bis zum dichten, lückenlosen Grün?" at bounding box center [756, 44] width 162 height 22
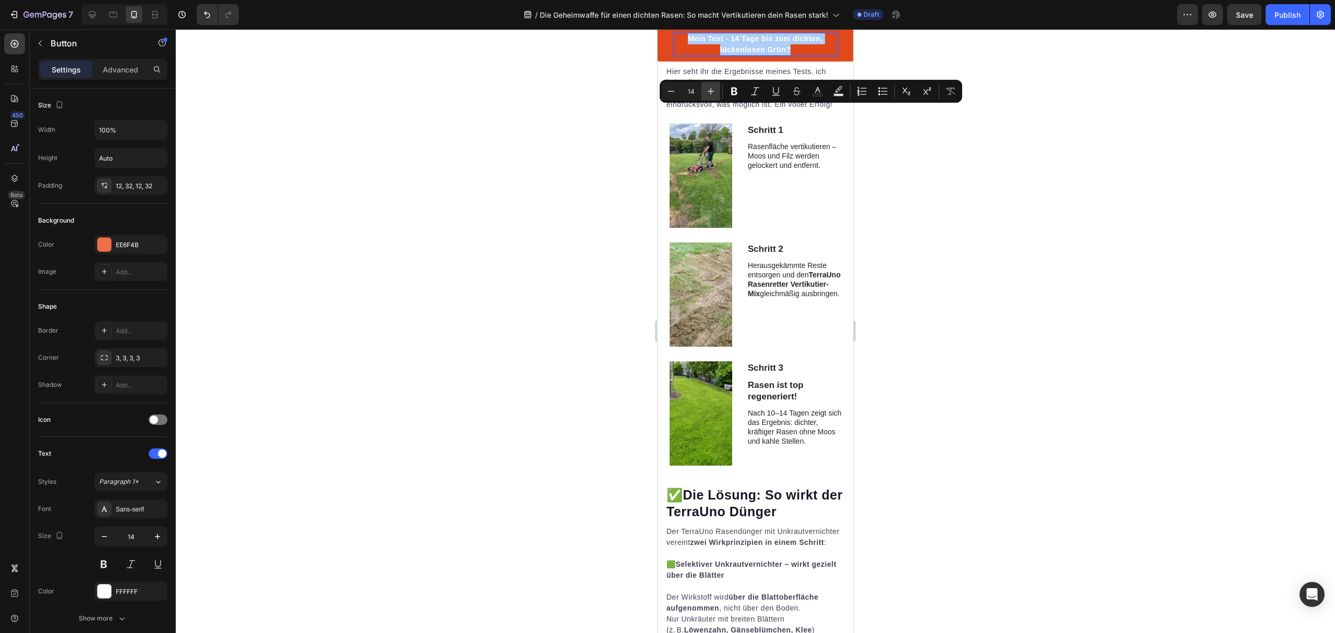
click at [707, 90] on icon "Editor contextual toolbar" at bounding box center [711, 91] width 10 height 10
type input "15"
click at [756, 132] on div at bounding box center [756, 124] width 15 height 15
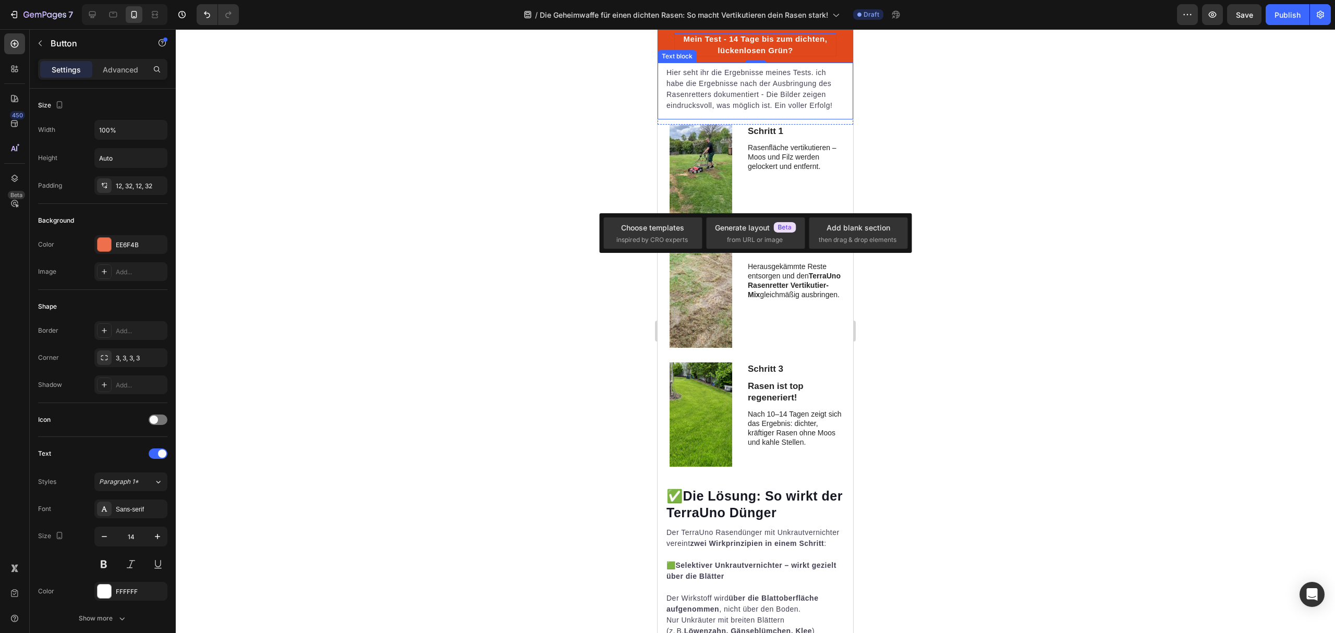
click at [787, 111] on p "Hier seht ihr die Ergebnisse meines Tests. ich habe die Ergebnisse nach der Aus…" at bounding box center [756, 89] width 178 height 44
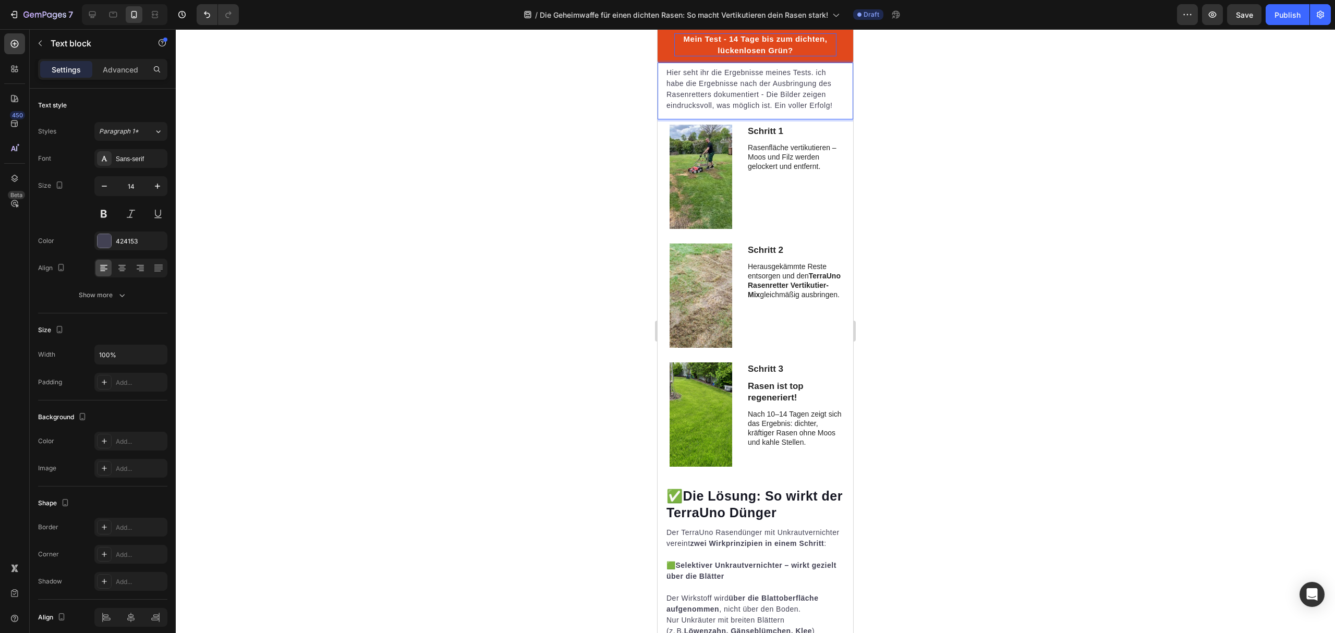
click at [793, 111] on p "Hier seht ihr die Ergebnisse meines Tests. ich habe die Ergebnisse nach der Aus…" at bounding box center [756, 89] width 178 height 44
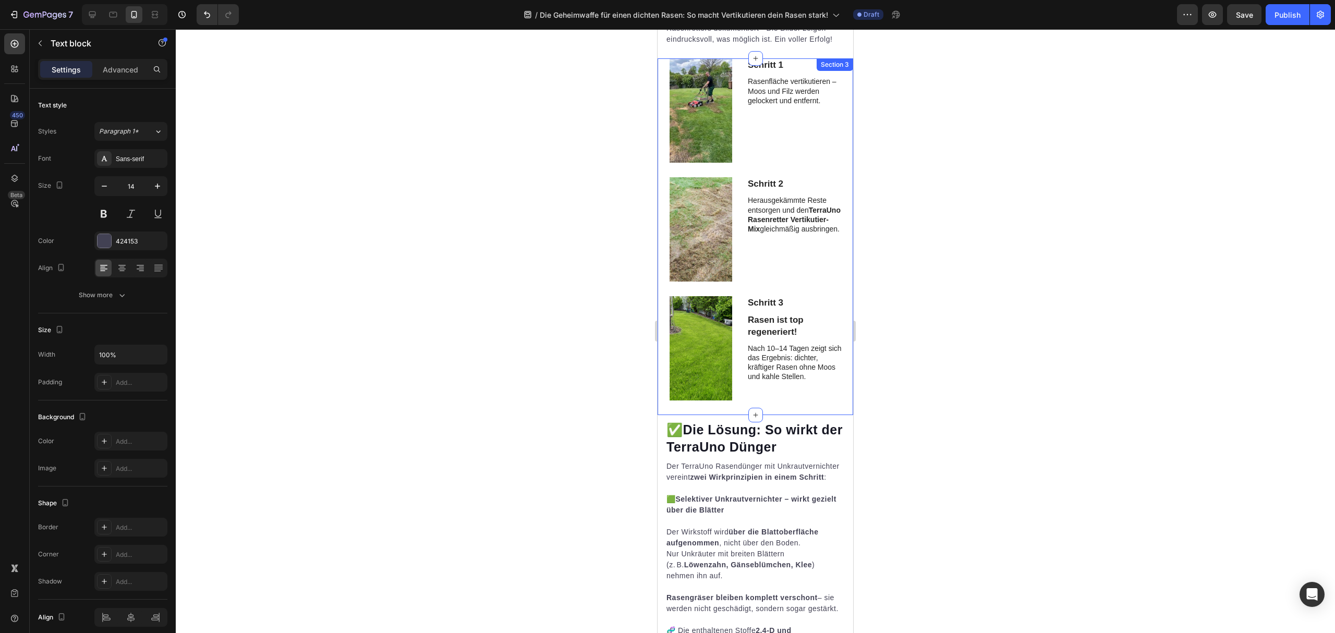
scroll to position [1813, 0]
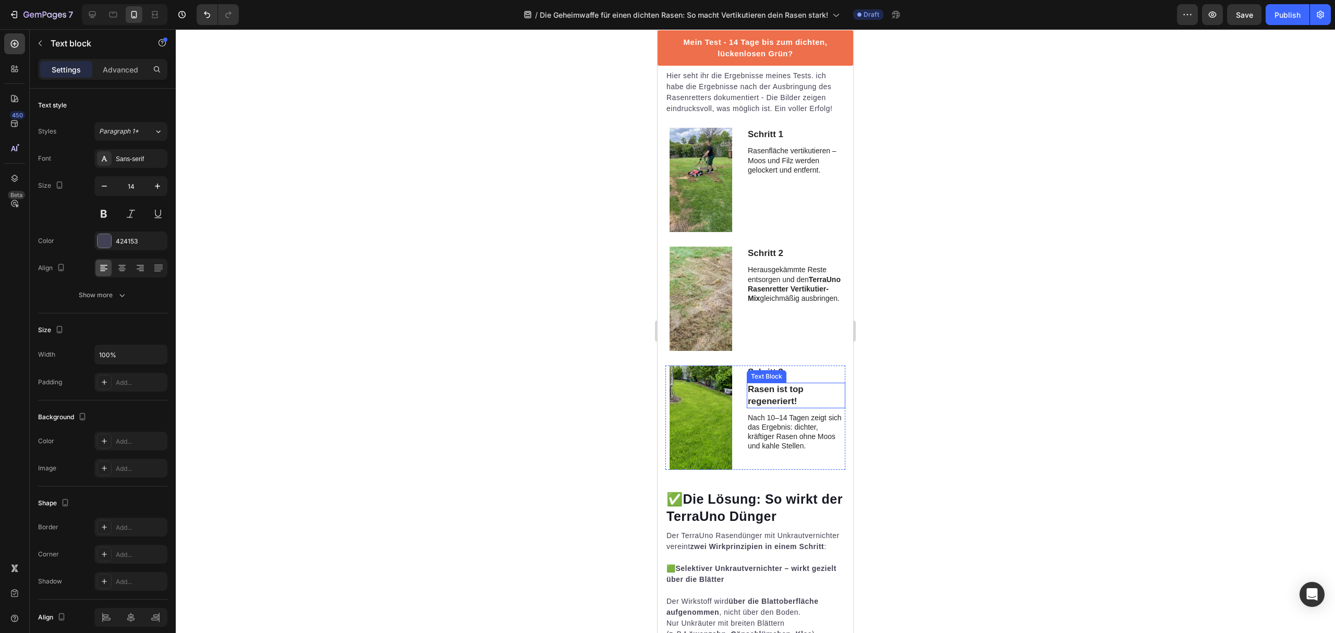
click at [762, 393] on p "Rasen ist top regeneriert!" at bounding box center [796, 395] width 97 height 23
click at [815, 371] on icon at bounding box center [817, 373] width 6 height 7
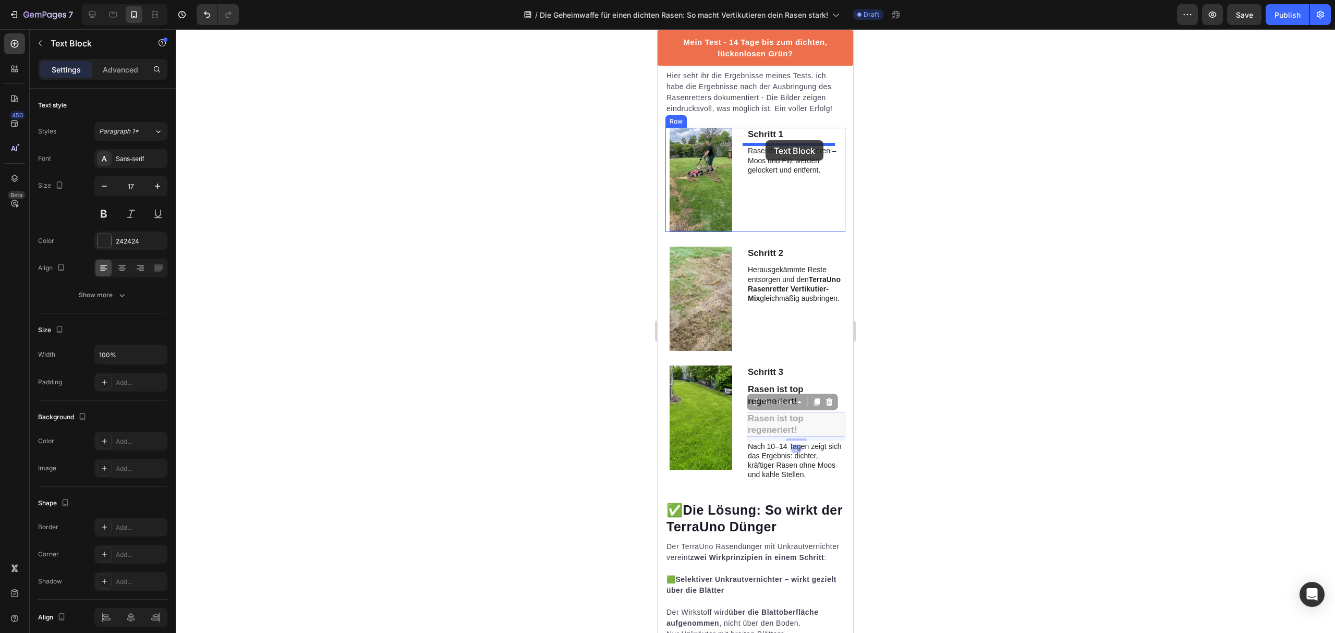
drag, startPoint x: 751, startPoint y: 403, endPoint x: 766, endPoint y: 140, distance: 263.3
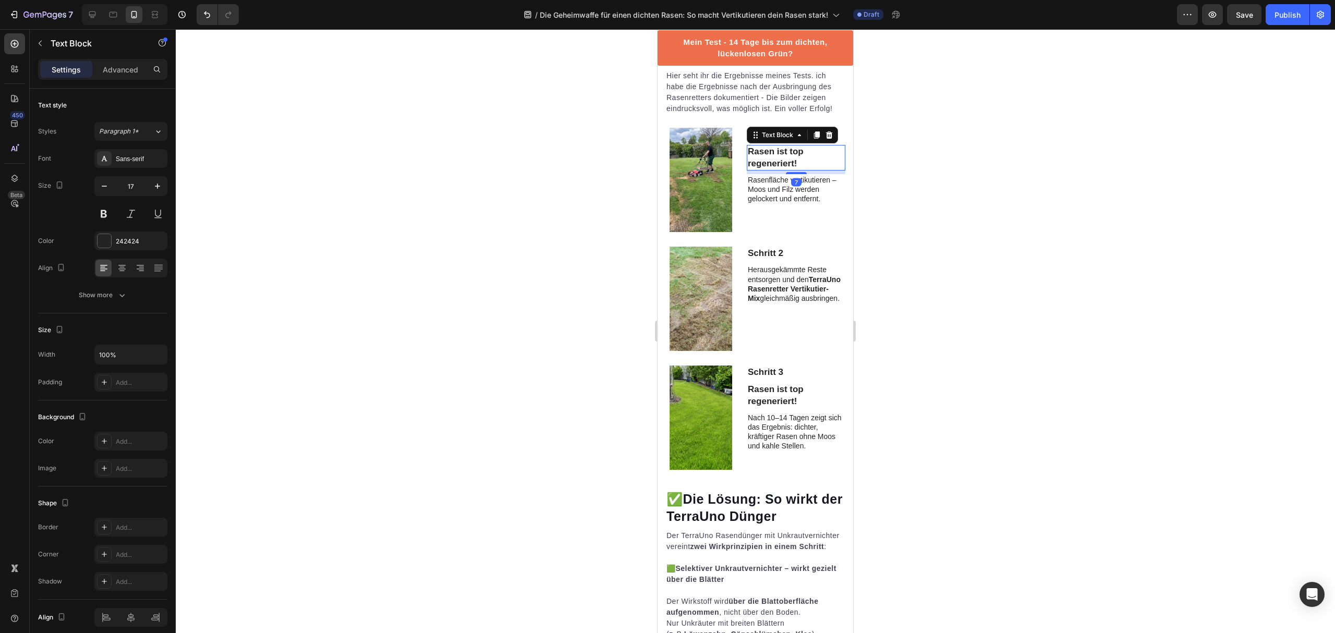
click at [779, 155] on p "Rasen ist top regeneriert!" at bounding box center [796, 157] width 97 height 23
click at [796, 208] on div "Schritt 1 Text Block Rasen befreien Text Block 7 Rasenfläche vertikutieren – Mo…" at bounding box center [796, 180] width 99 height 104
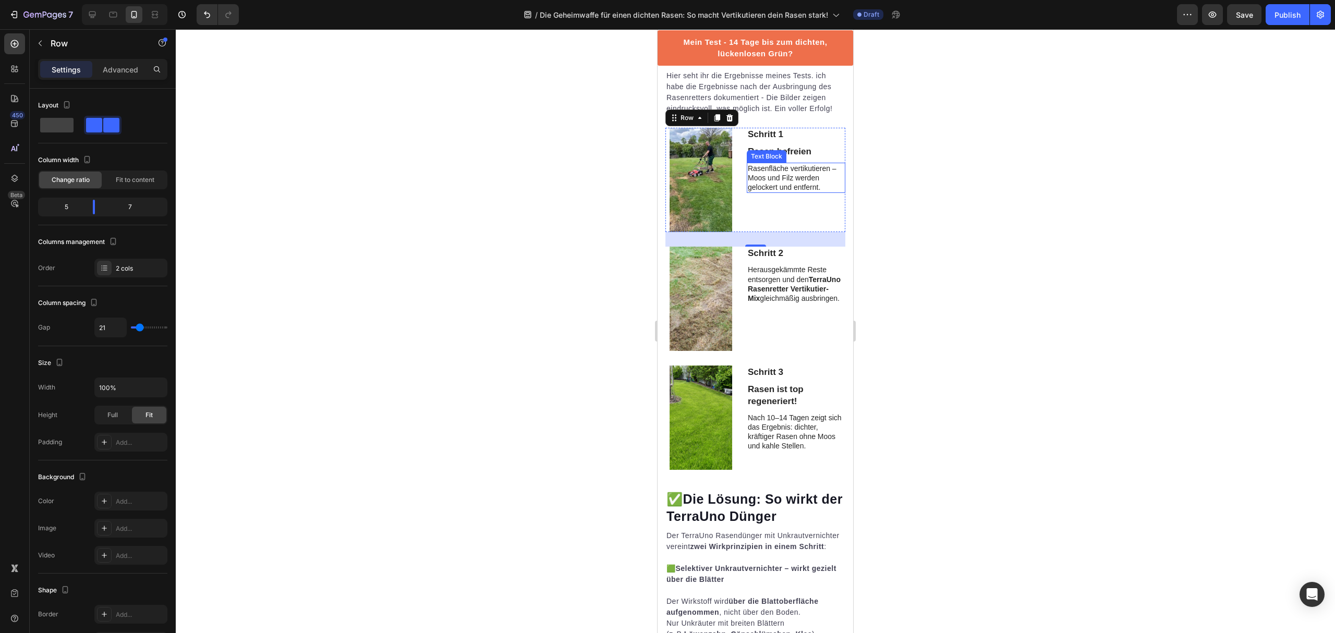
click at [821, 188] on p "Rasenfläche vertikutieren – Moos und Filz werden gelockert und entfernt." at bounding box center [796, 178] width 97 height 29
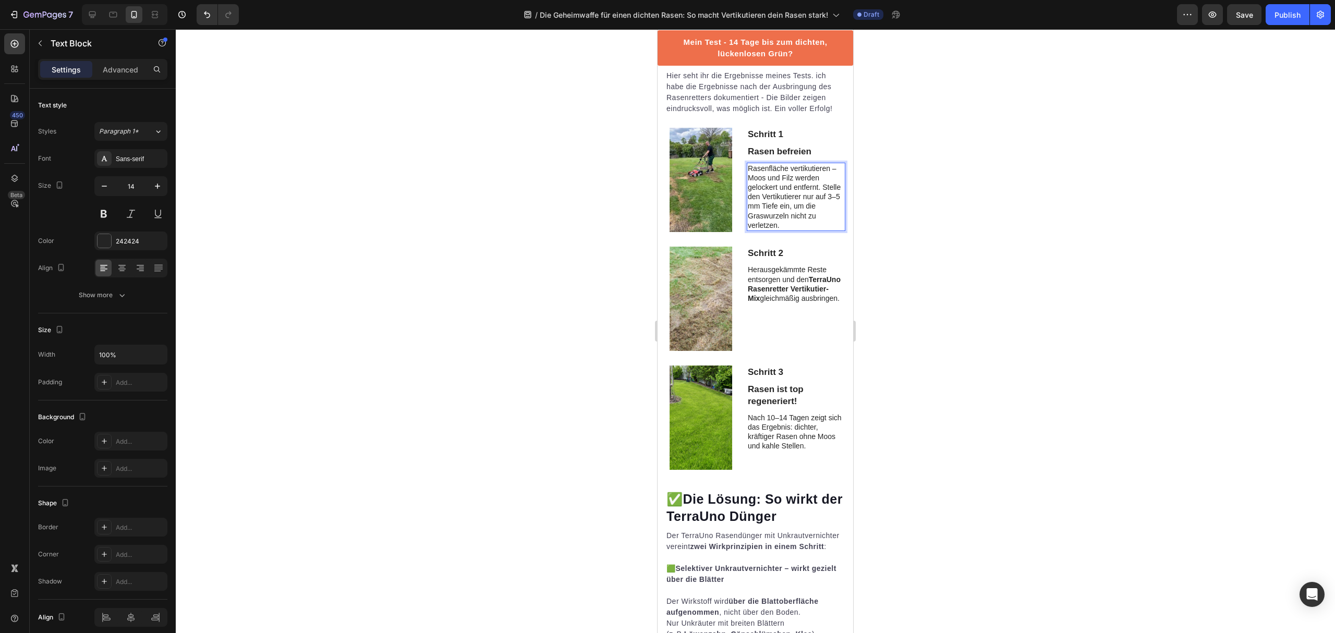
click at [893, 188] on div at bounding box center [756, 331] width 1160 height 604
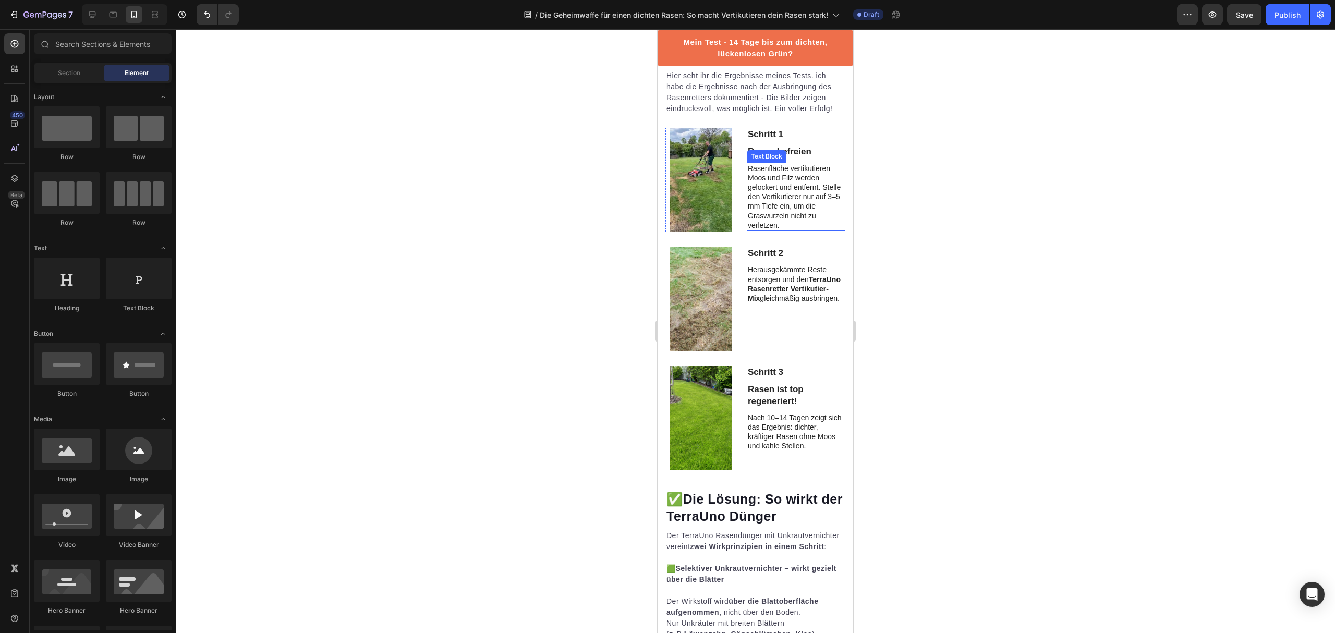
click at [788, 204] on p "Rasenfläche vertikutieren – Moos und Filz werden gelockert und entfernt. Stelle…" at bounding box center [796, 197] width 97 height 66
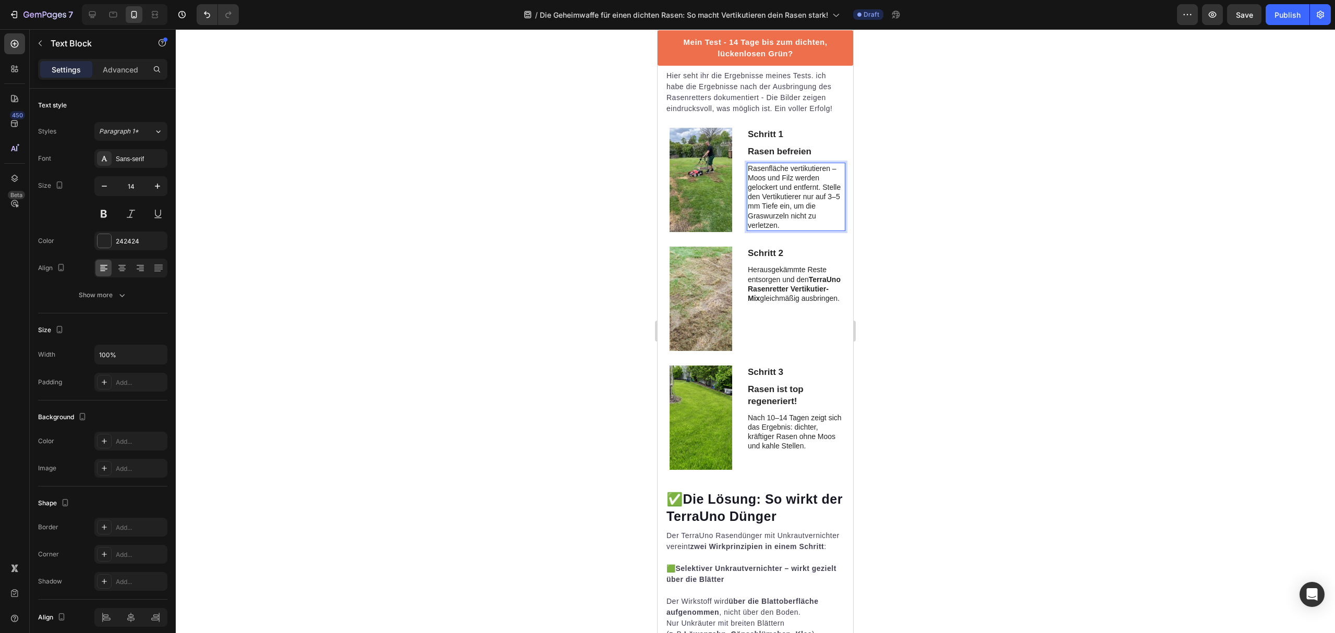
click at [779, 201] on p "Rasenfläche vertikutieren – Moos und Filz werden gelockert und entfernt. Stelle…" at bounding box center [796, 197] width 97 height 66
drag, startPoint x: 754, startPoint y: 206, endPoint x: 812, endPoint y: 207, distance: 57.4
click at [812, 207] on p "Rasenfläche vertikutieren – Moos und Filz werden gelockert und entfernt. Stelle…" at bounding box center [796, 197] width 97 height 66
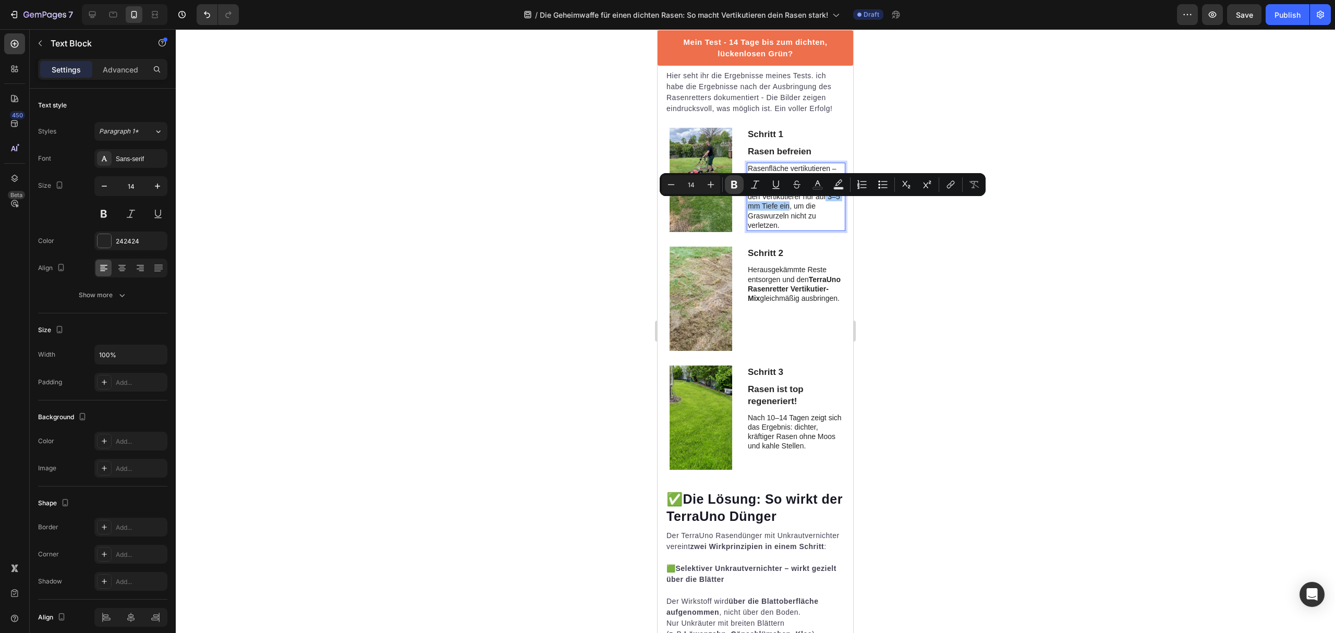
click at [732, 185] on icon "Editor contextual toolbar" at bounding box center [734, 185] width 6 height 8
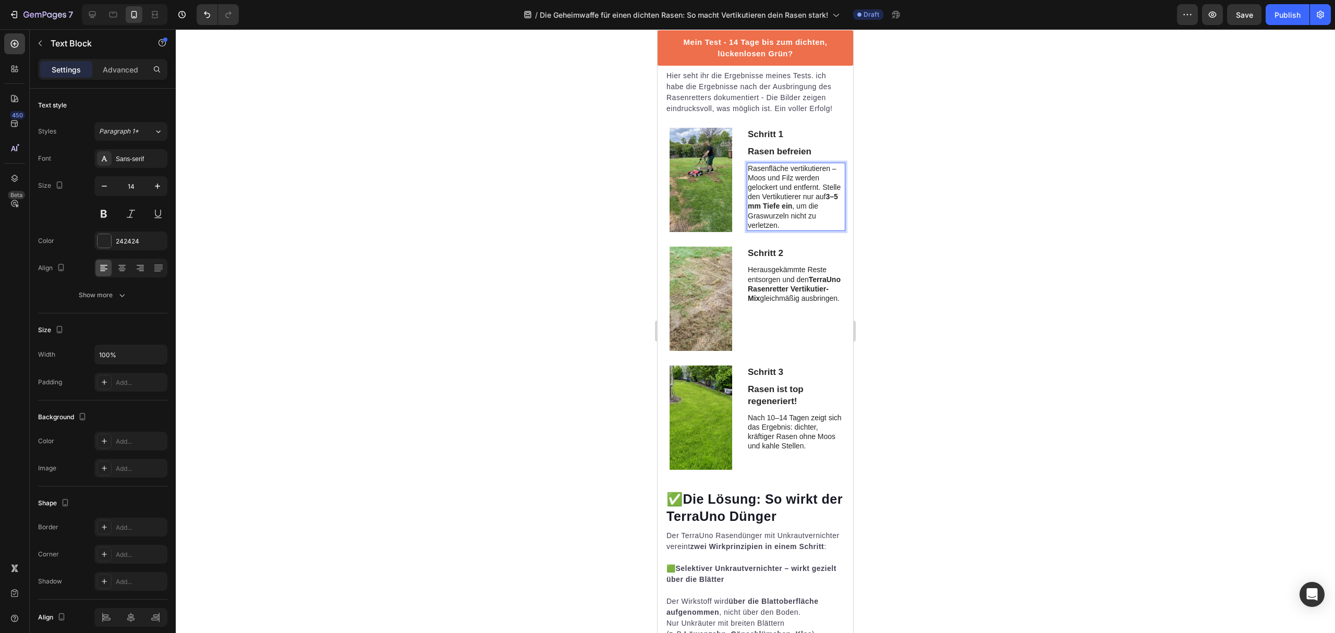
click at [794, 195] on p "Rasenfläche vertikutieren – Moos und Filz werden gelockert und entfernt. Stelle…" at bounding box center [796, 197] width 97 height 66
click at [925, 220] on div at bounding box center [756, 331] width 1160 height 604
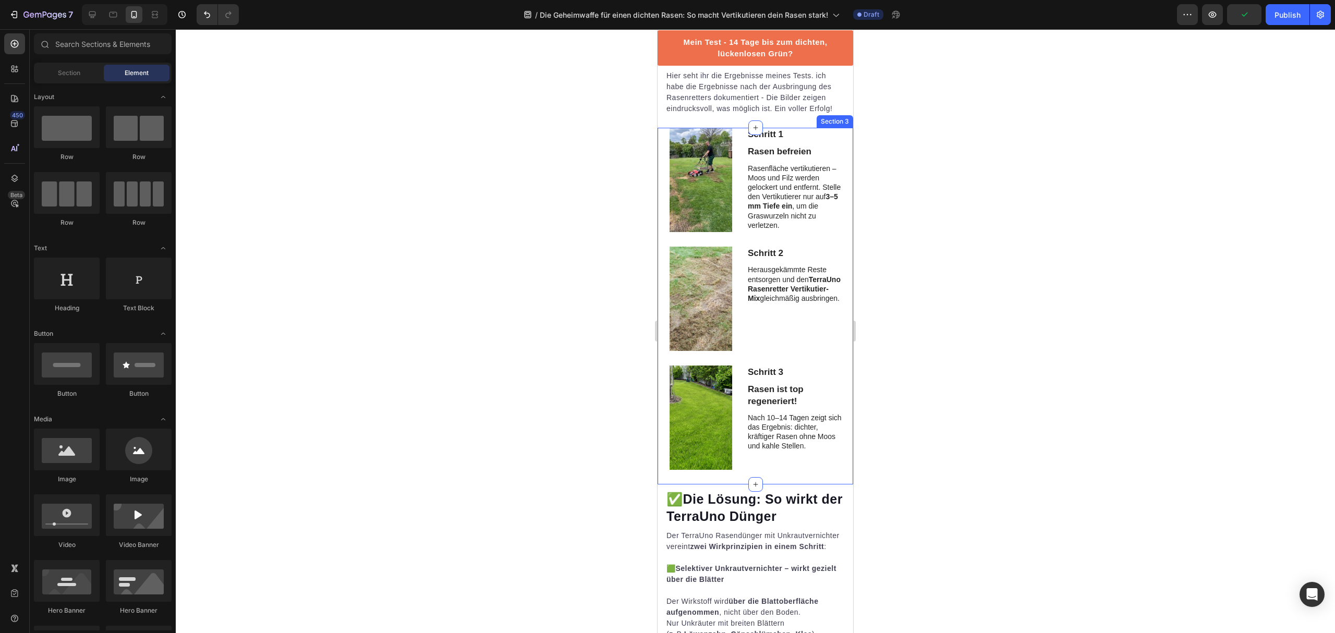
scroll to position [1883, 0]
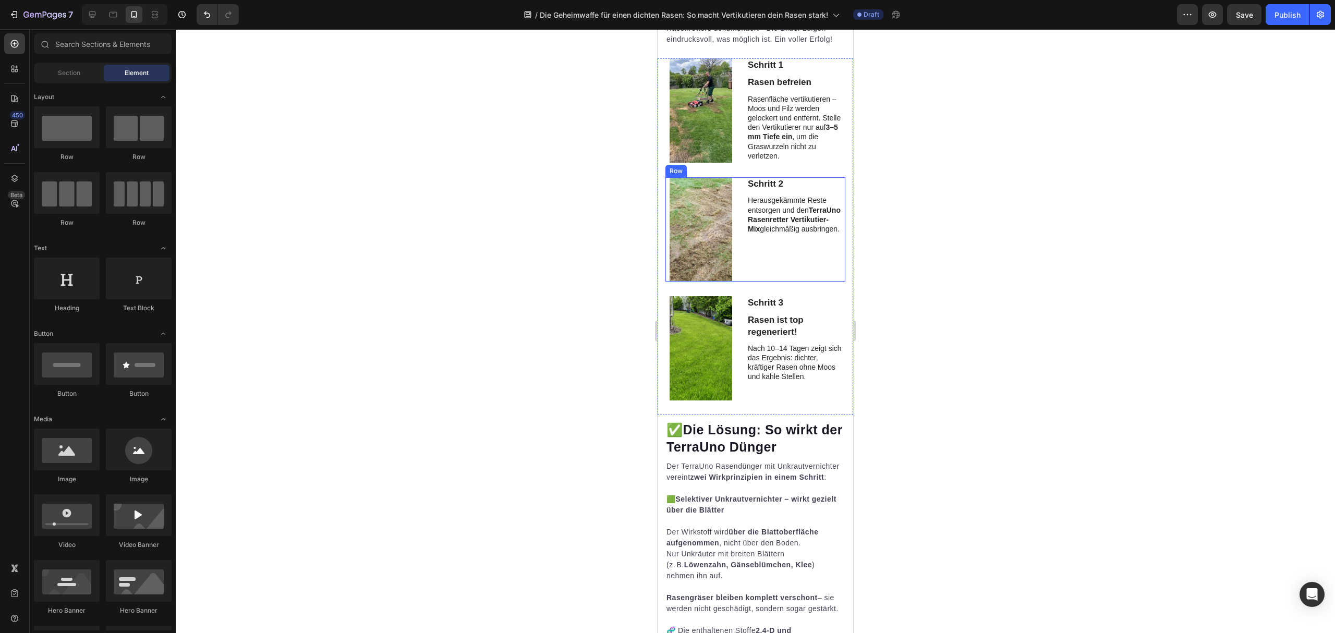
click at [791, 230] on strong "TerraUno Rasenretter Vertikutier-Mix" at bounding box center [794, 219] width 93 height 27
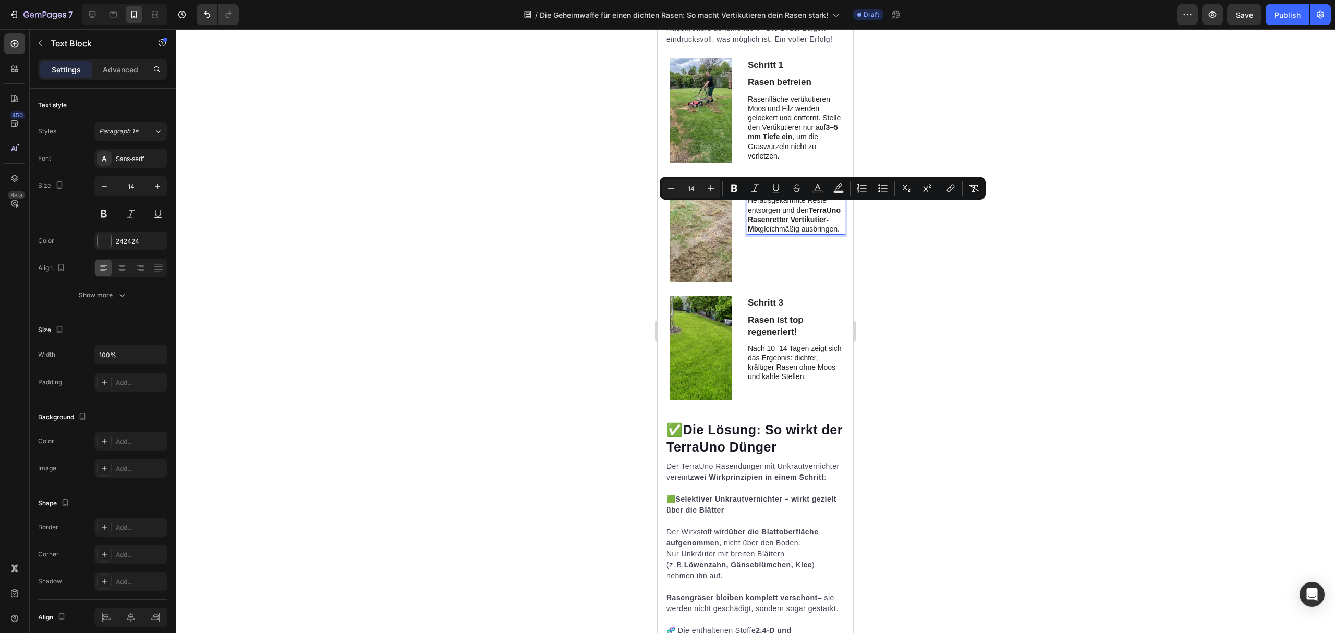
drag, startPoint x: 792, startPoint y: 207, endPoint x: 827, endPoint y: 241, distance: 49.4
click at [827, 234] on p "Herausgekämmte Reste entsorgen und den TerraUno Rasenretter Vertikutier-Mix gle…" at bounding box center [796, 215] width 97 height 38
drag, startPoint x: 825, startPoint y: 218, endPoint x: 793, endPoint y: 210, distance: 32.9
click at [793, 210] on p "Herausgekämmte Reste entsorgen und Nach dem Entfernen der Reste den TerraUno Ra…" at bounding box center [796, 234] width 97 height 76
click at [804, 212] on p "Herausgekämmte Reste entsorgen und Nach dem Entfernen der Reste den TerraUno Ra…" at bounding box center [796, 234] width 97 height 76
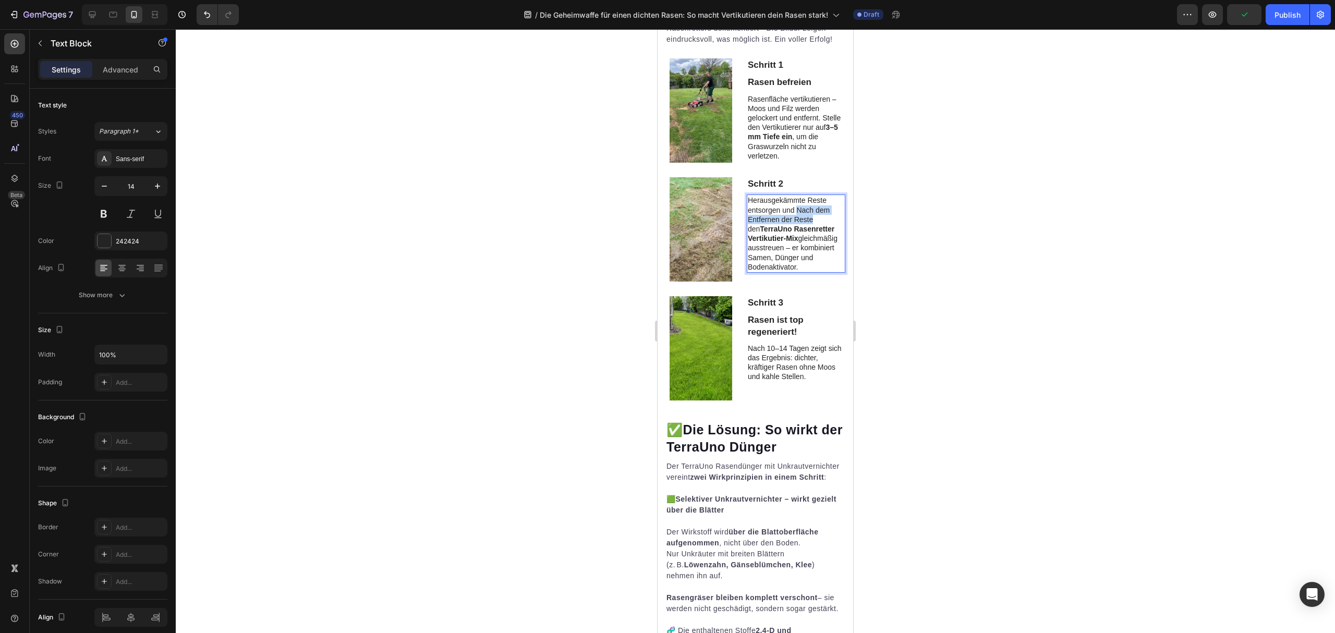
drag, startPoint x: 810, startPoint y: 219, endPoint x: 792, endPoint y: 211, distance: 19.4
click at [792, 211] on p "Herausgekämmte Reste entsorgen und Nach dem Entfernen der Reste den TerraUno Ra…" at bounding box center [796, 234] width 97 height 76
click at [804, 249] on p "Herausgekämmte Reste entsorgen und den TerraUno Rasenretter Vertikutier-Mix gle…" at bounding box center [796, 224] width 97 height 57
click at [797, 252] on p "Herausgekämmte Reste entsorgen und den TerraUno Rasenretter Vertikutier-Mix gle…" at bounding box center [796, 224] width 97 height 57
click at [748, 252] on p "Herausgekämmte Reste entsorgen und den TerraUno Rasenretter Vertikutier-Mix gle…" at bounding box center [796, 224] width 97 height 57
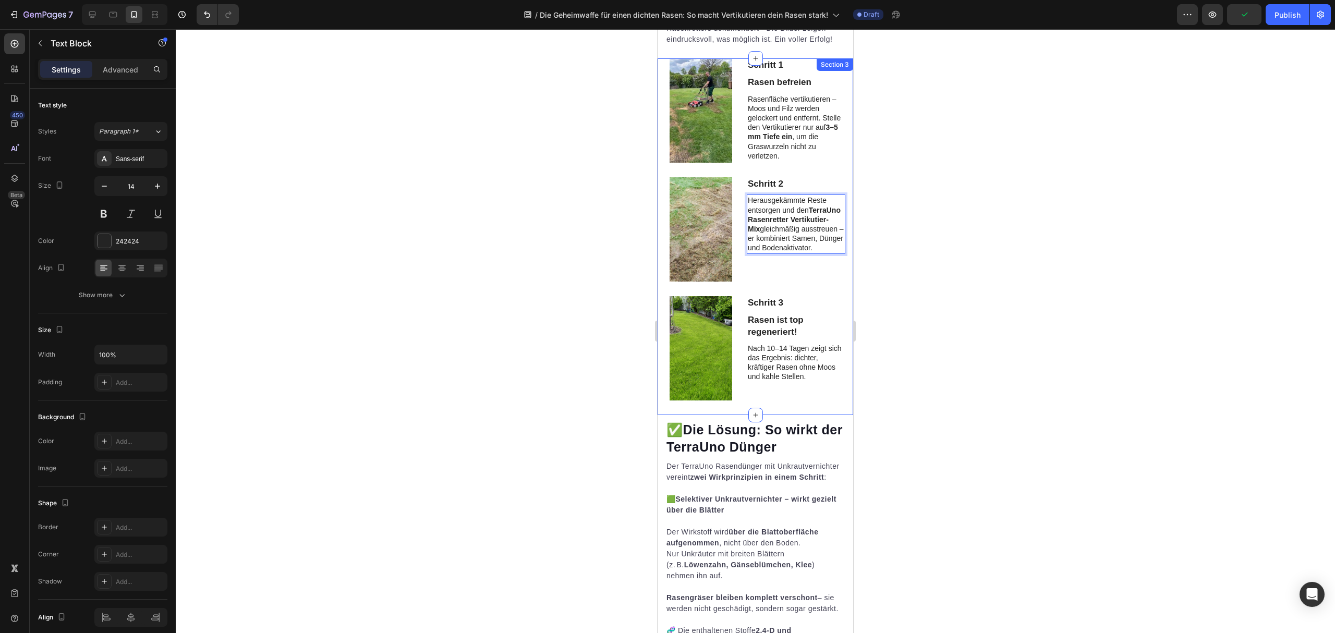
click at [806, 170] on div "Schritt 1 Text Block Rasen befreien Text Block Rasenfläche vertikutieren – Moos…" at bounding box center [756, 236] width 180 height 357
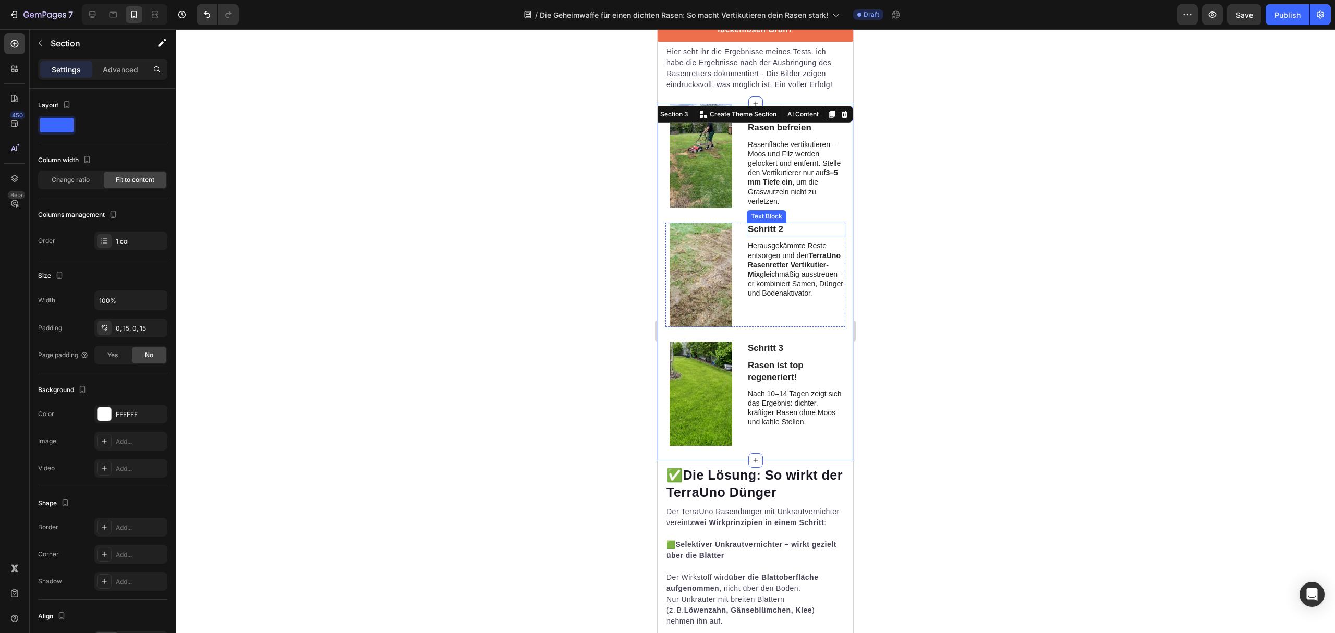
scroll to position [1813, 0]
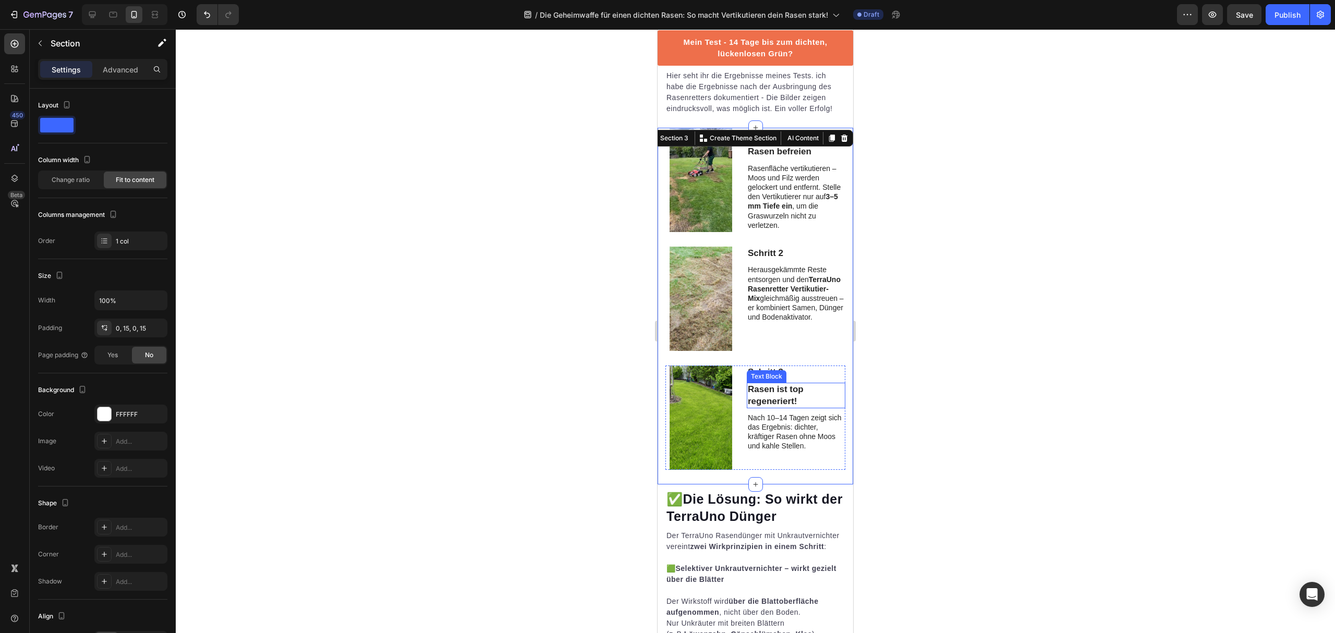
click at [770, 400] on p "Rasen ist top regeneriert!" at bounding box center [796, 395] width 97 height 23
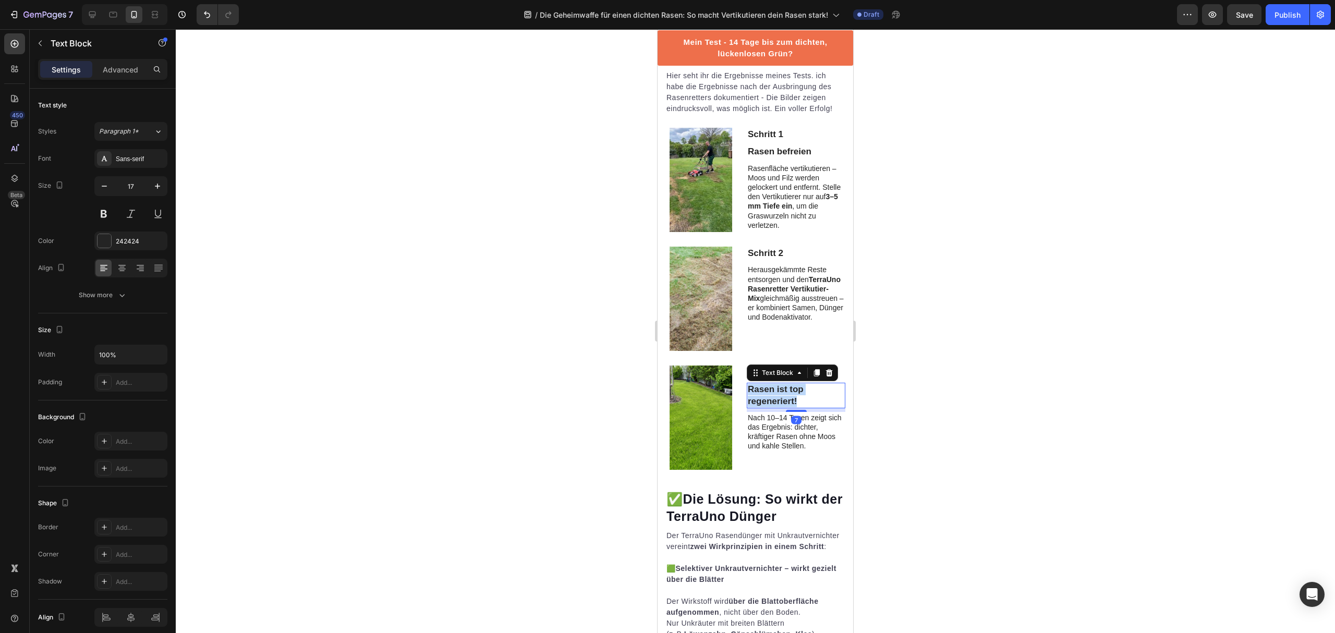
click at [770, 400] on p "Rasen ist top regeneriert!" at bounding box center [796, 395] width 97 height 23
click at [783, 311] on p "Herausgekämmte Reste entsorgen und den TerraUno Rasenretter Vertikutier-Mix gle…" at bounding box center [796, 293] width 97 height 57
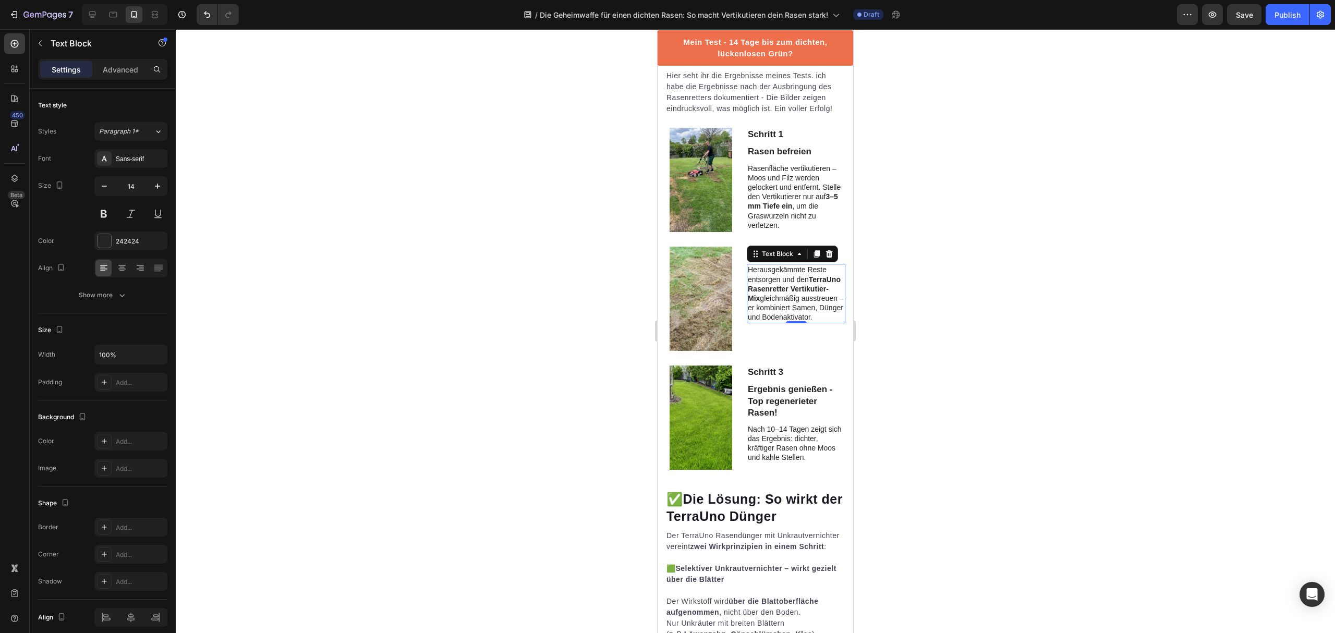
click at [809, 454] on p "Nach 10–14 Tagen zeigt sich das Ergebnis: dichter, kräftiger Rasen ohne Moos un…" at bounding box center [796, 444] width 97 height 38
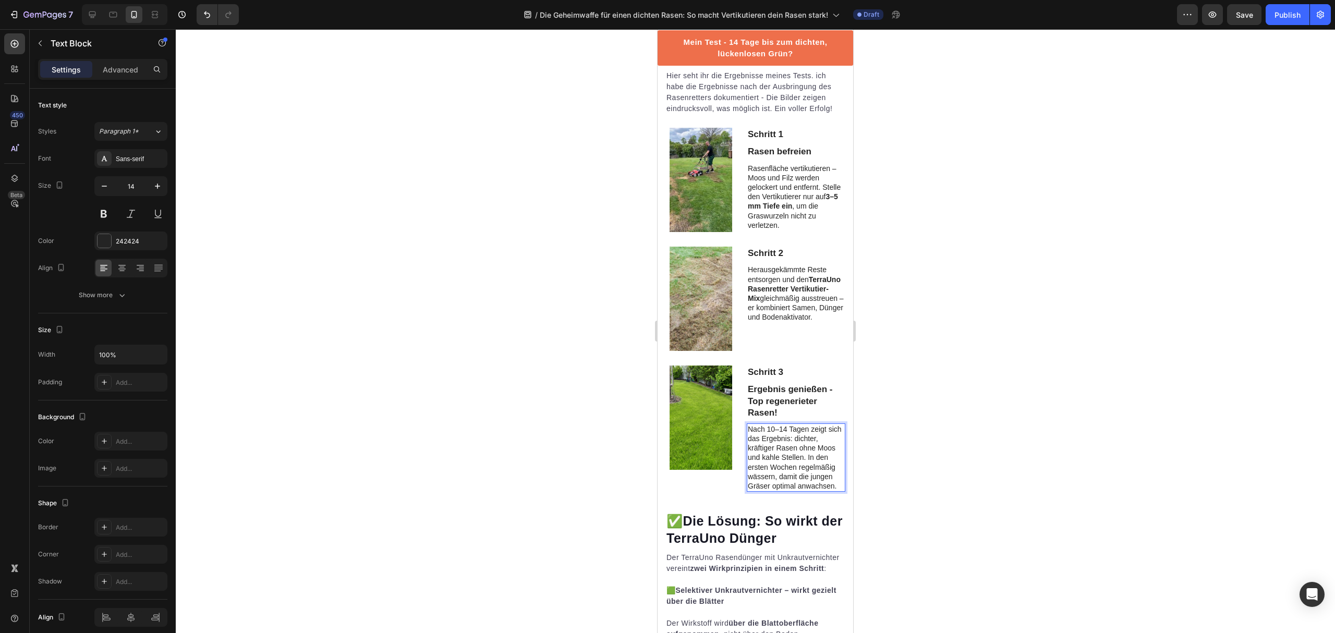
click at [898, 429] on div at bounding box center [756, 331] width 1160 height 604
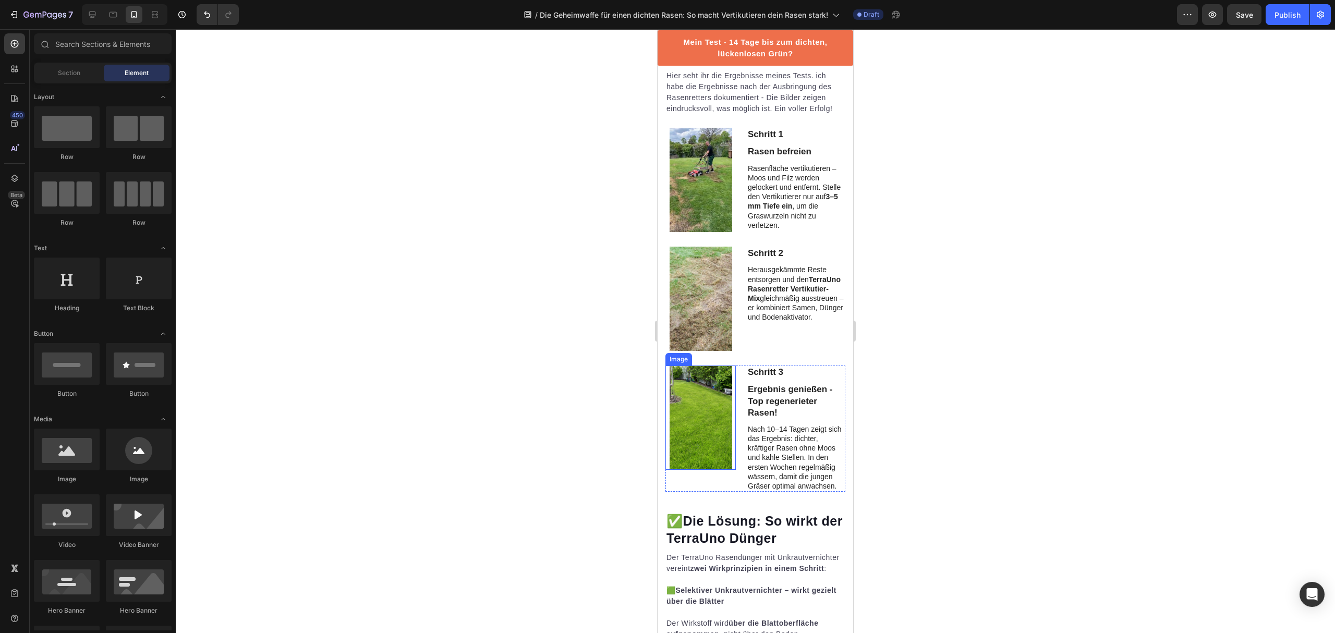
click at [694, 412] on img at bounding box center [701, 418] width 63 height 104
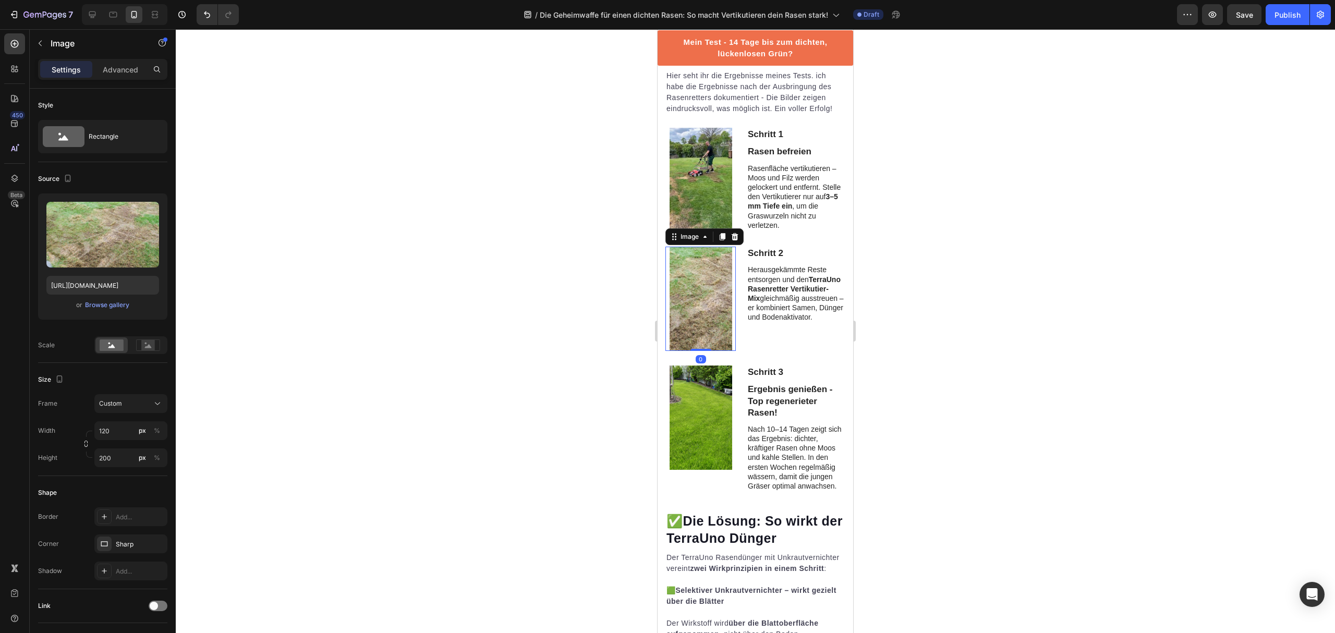
click at [715, 322] on img at bounding box center [701, 299] width 63 height 104
click at [789, 410] on p "Ergebnis genießen - Top regenerieter Rasen!" at bounding box center [796, 401] width 97 height 34
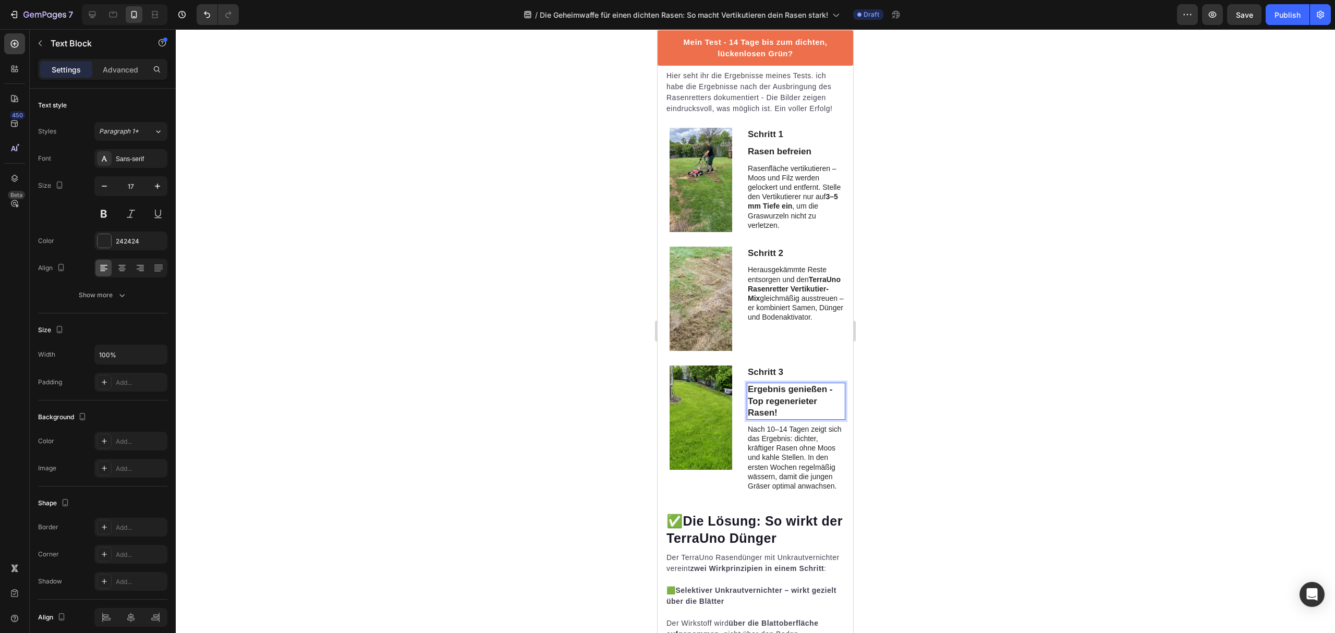
click at [753, 402] on p "Ergebnis genießen - Top regenerieter Rasen!" at bounding box center [796, 401] width 97 height 34
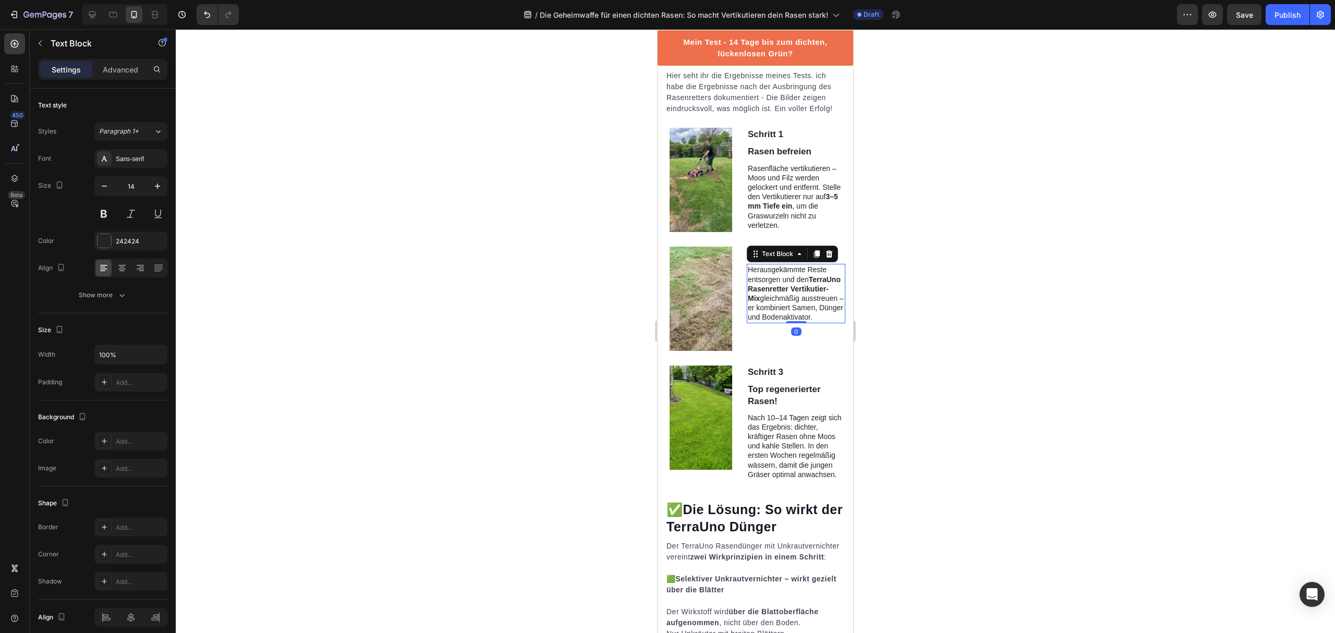
click at [800, 322] on p "Herausgekämmte Reste entsorgen und den TerraUno Rasenretter Vertikutier-Mix gle…" at bounding box center [796, 293] width 97 height 57
click at [810, 423] on p "Nach 10–14 Tagen zeigt sich das Ergebnis: dichter, kräftiger Rasen ohne Moos un…" at bounding box center [796, 446] width 97 height 66
click at [817, 356] on div "Schritt 1 Text Block Rasen befreien Text Block Rasenfläche vertikutieren – Moos…" at bounding box center [756, 311] width 180 height 367
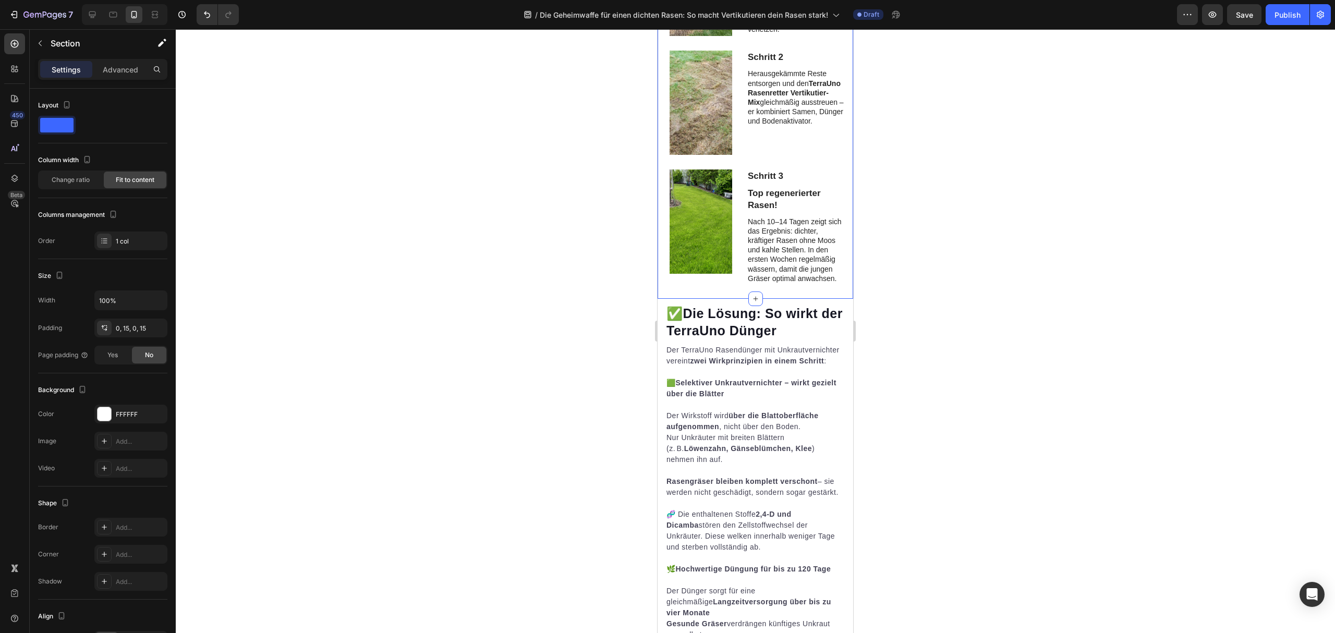
scroll to position [2026, 0]
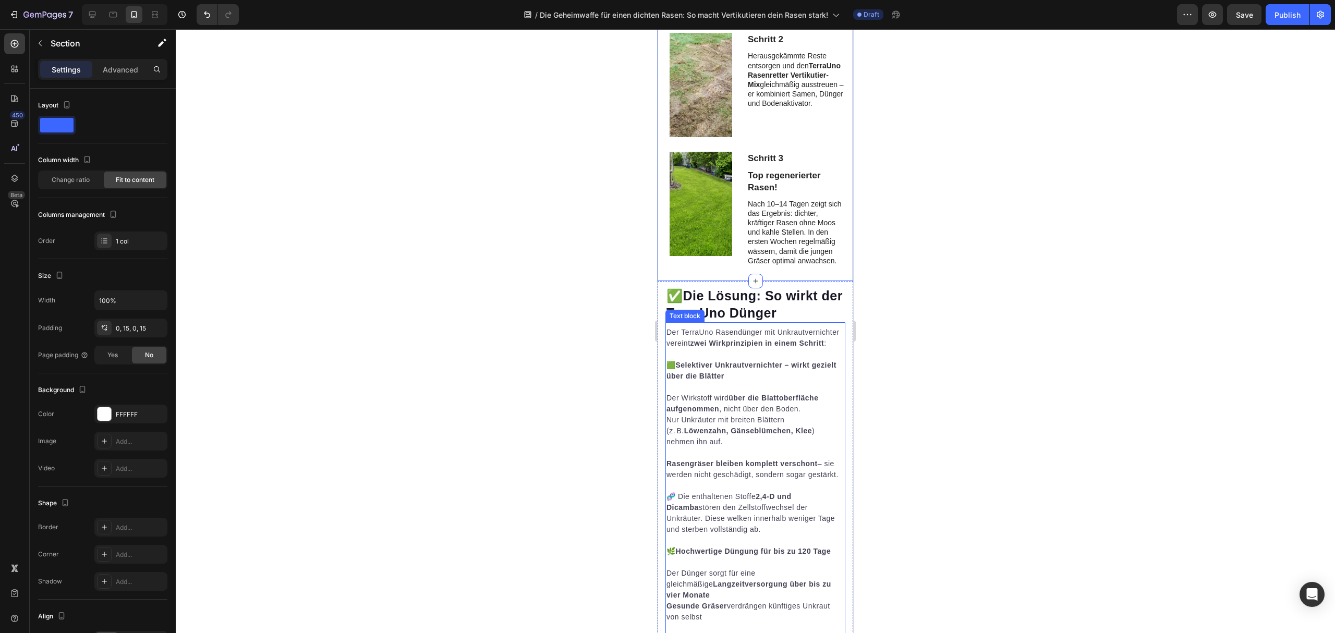
click at [796, 405] on strong "über die Blattoberfläche aufgenommen" at bounding box center [743, 403] width 152 height 19
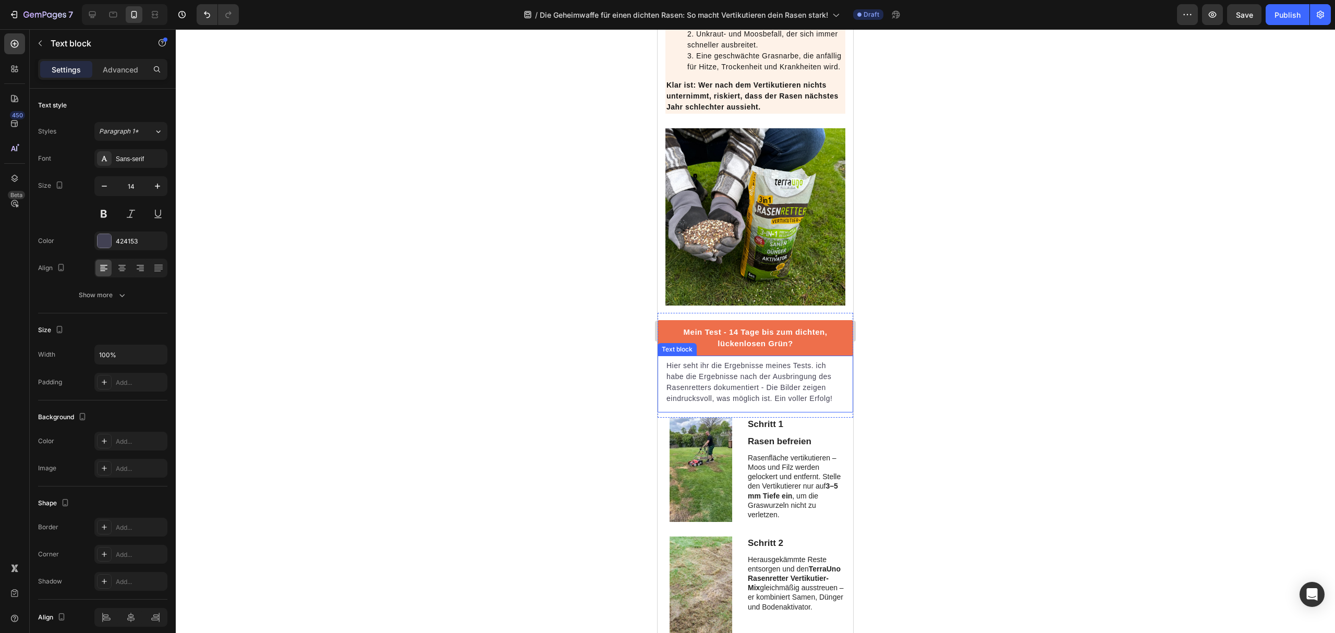
scroll to position [1474, 0]
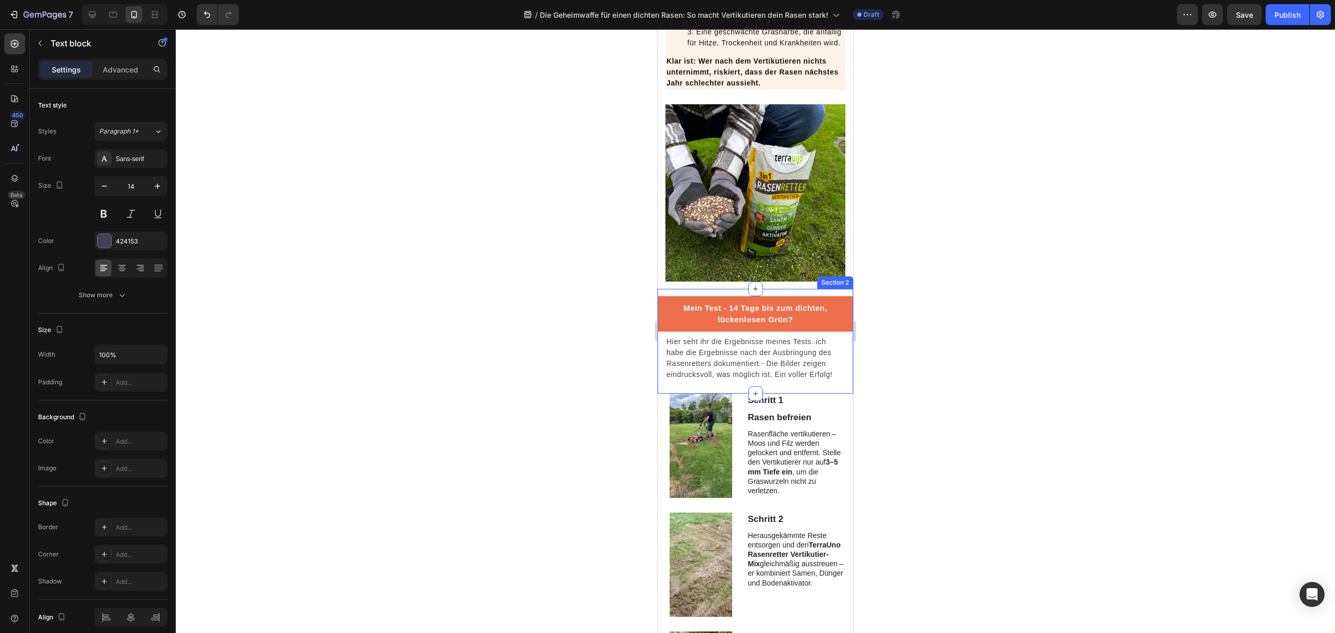
click at [814, 363] on div "Mein Test - 14 Tage bis zum dichten, lückenlosen Grün? Button Hier seht ihr die…" at bounding box center [756, 341] width 196 height 105
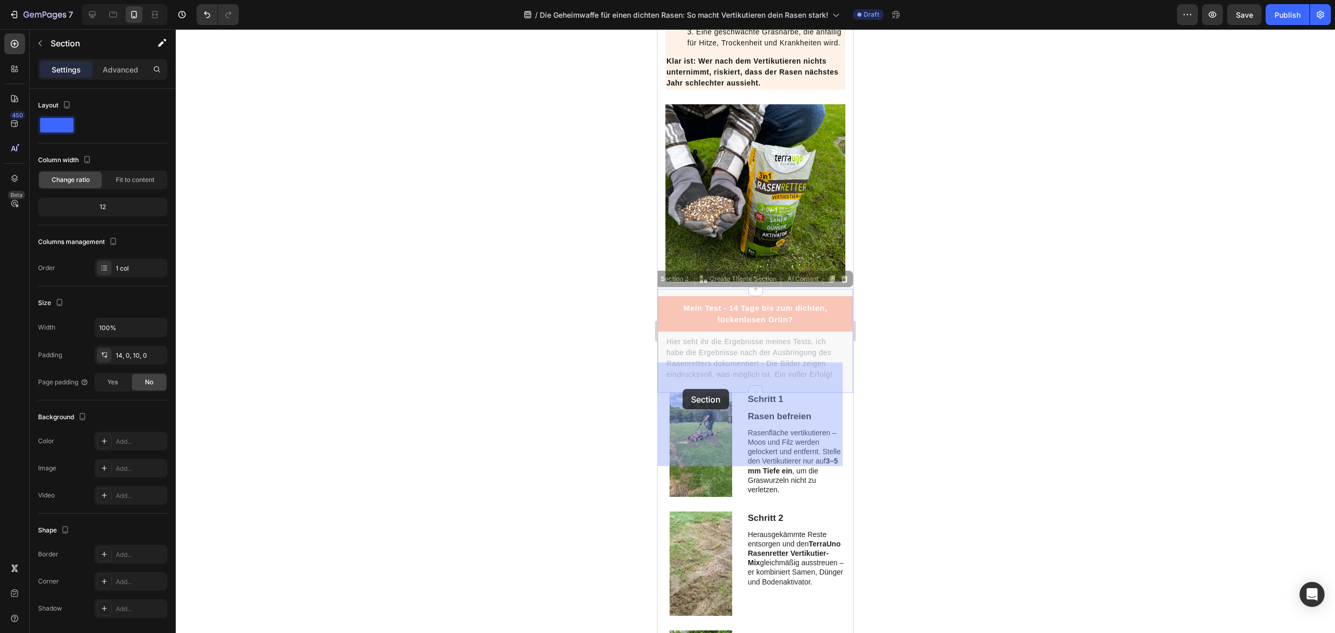
drag, startPoint x: 666, startPoint y: 353, endPoint x: 683, endPoint y: 389, distance: 39.9
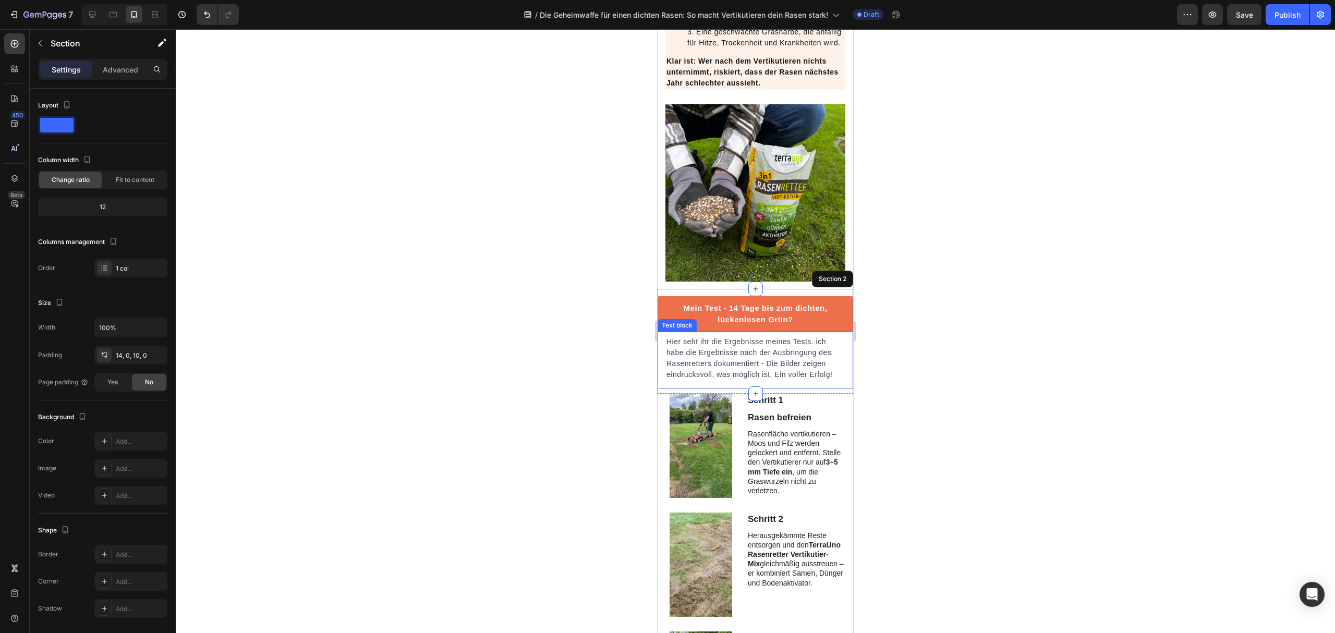
click at [876, 407] on div at bounding box center [756, 331] width 1160 height 604
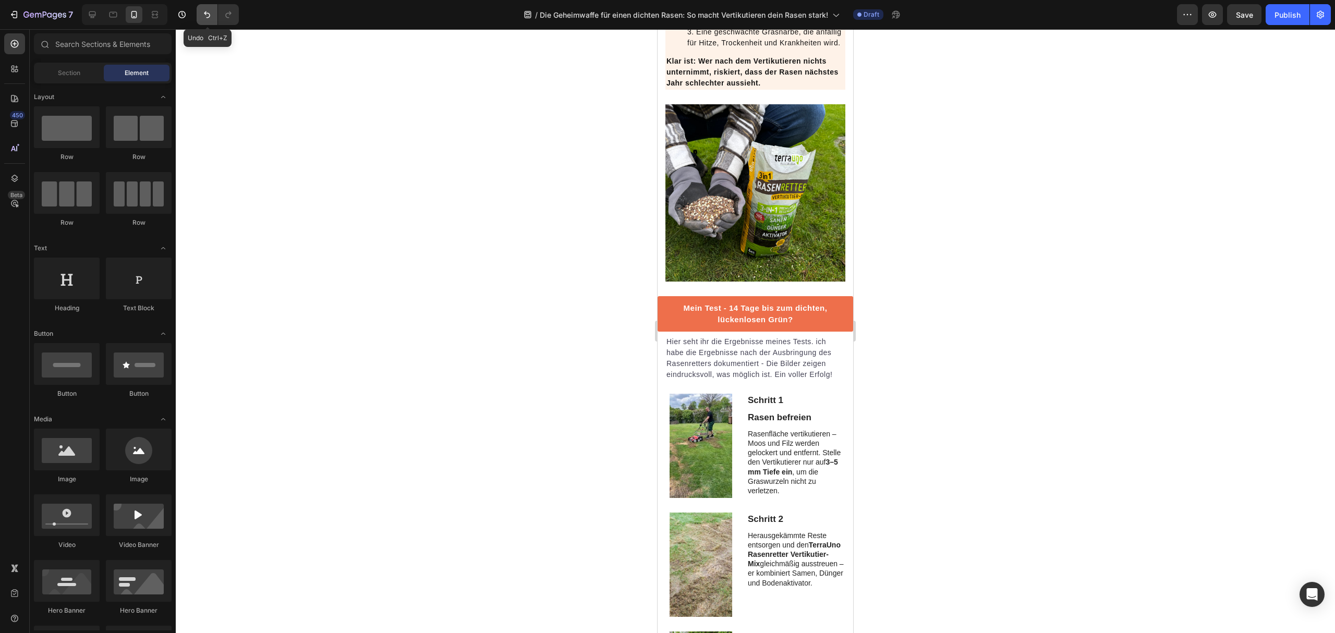
click at [207, 19] on icon "Undo/Redo" at bounding box center [207, 14] width 10 height 10
click at [203, 15] on icon "Undo/Redo" at bounding box center [207, 14] width 10 height 10
click at [663, 394] on div "Mein Test - 14 Tage bis zum dichten, lückenlosen Grün? Button Hier seht ihr die…" at bounding box center [756, 341] width 196 height 105
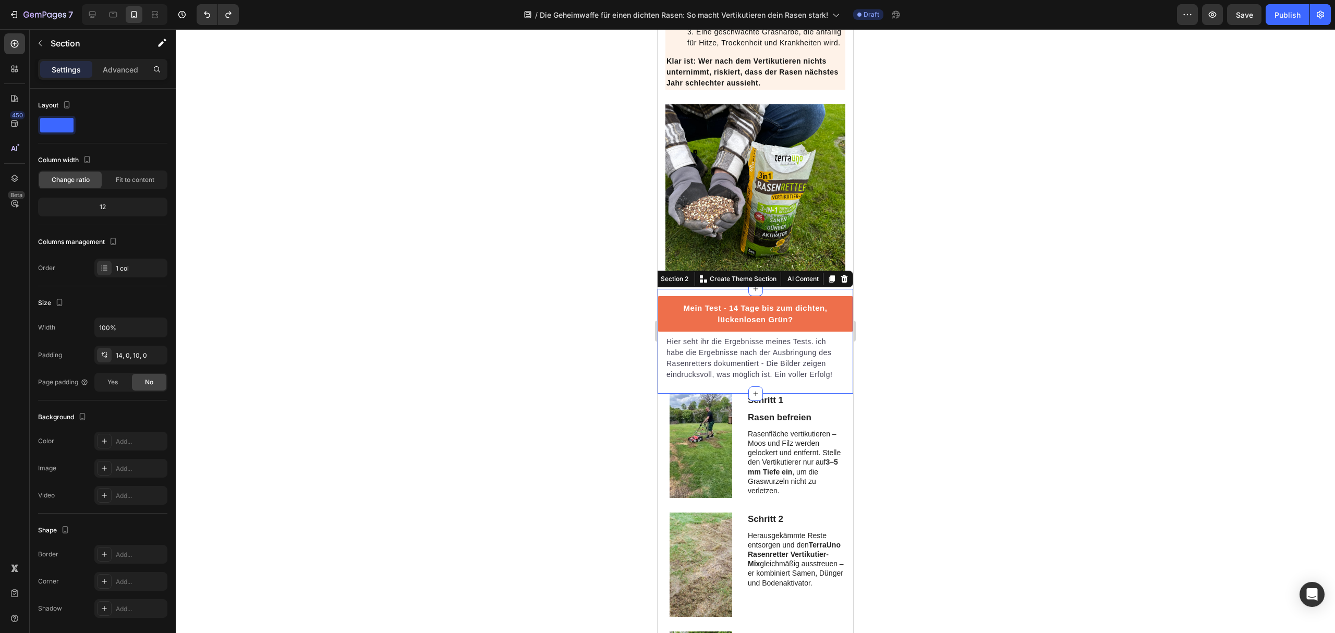
click at [937, 382] on div at bounding box center [756, 331] width 1160 height 604
click at [839, 363] on div "Mein Test - 14 Tage bis zum dichten, lückenlosen Grün? Button Hier seht ihr die…" at bounding box center [756, 341] width 196 height 105
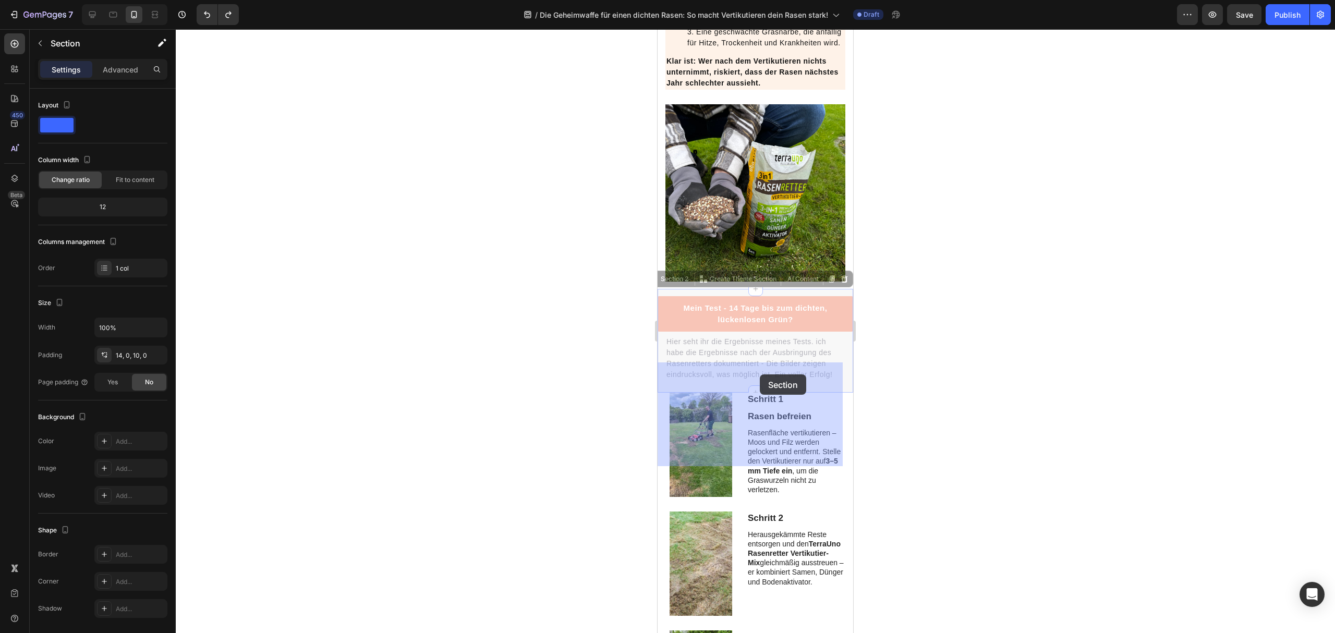
drag, startPoint x: 837, startPoint y: 365, endPoint x: 760, endPoint y: 375, distance: 77.3
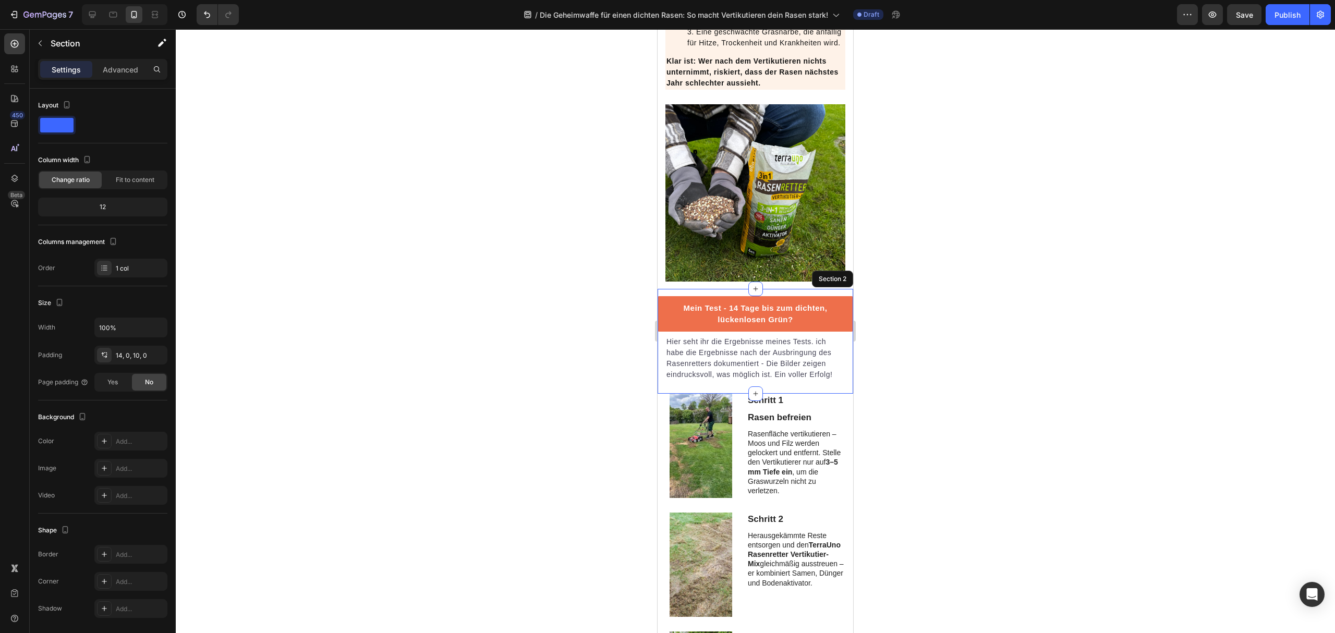
click at [934, 392] on div at bounding box center [756, 331] width 1160 height 604
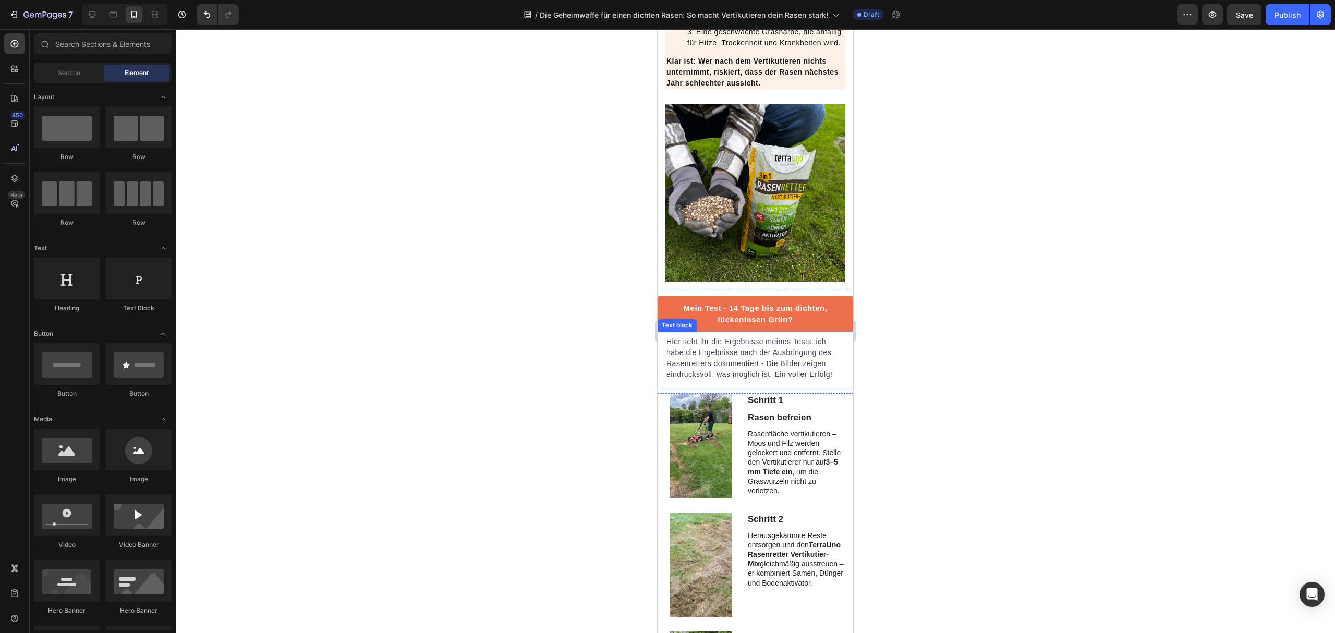
click at [675, 380] on p "Hier seht ihr die Ergebnisse meines Tests. ich habe die Ergebnisse nach der Aus…" at bounding box center [756, 358] width 178 height 44
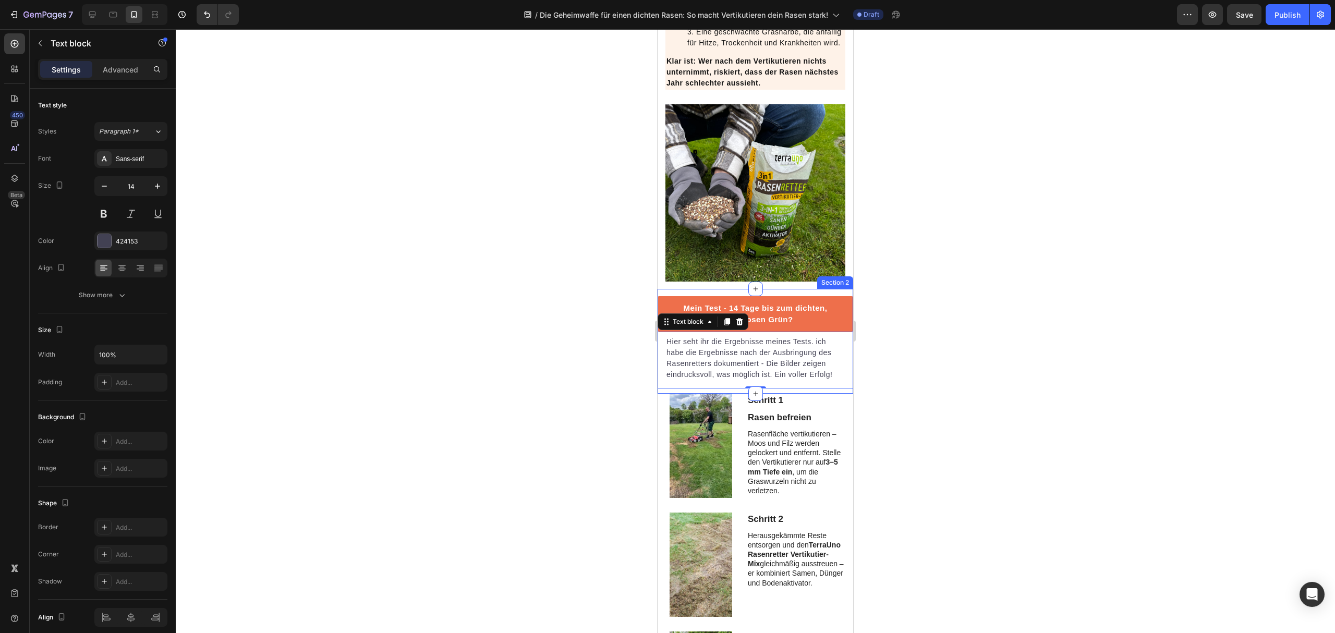
click at [664, 394] on div "Mein Test - 14 Tage bis zum dichten, lückenlosen Grün? Button Hier seht ihr die…" at bounding box center [756, 341] width 196 height 105
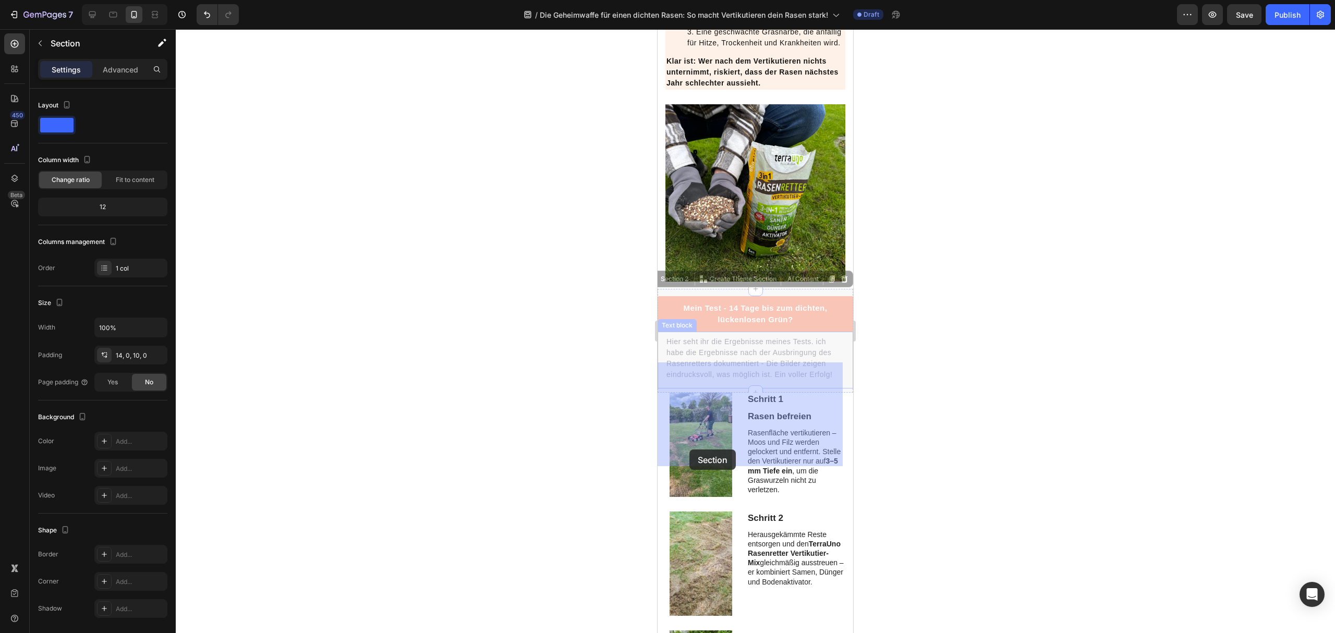
drag, startPoint x: 662, startPoint y: 463, endPoint x: 690, endPoint y: 450, distance: 30.8
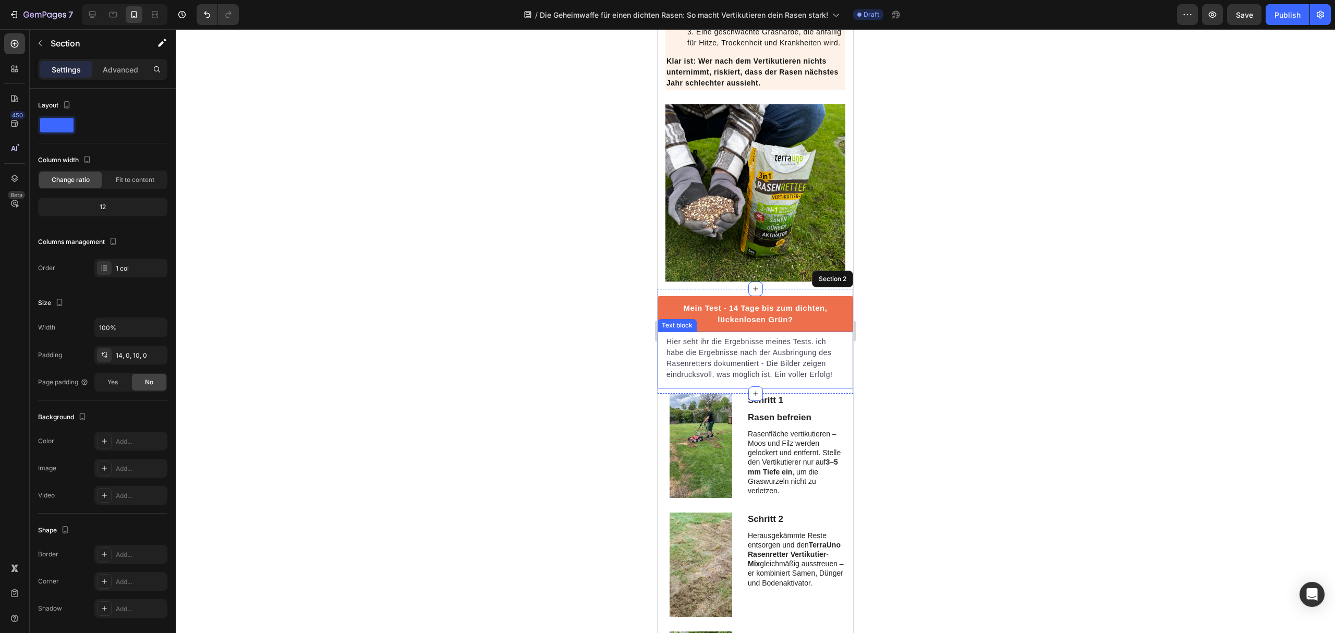
click at [910, 447] on div at bounding box center [756, 331] width 1160 height 604
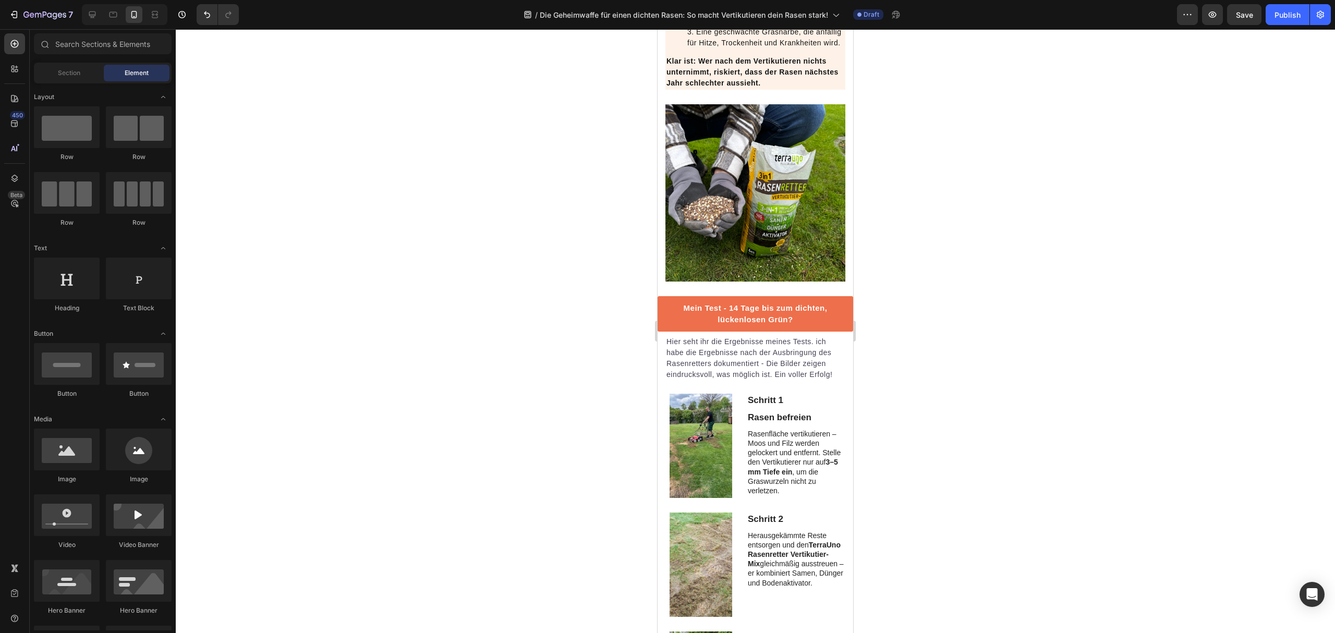
click at [1015, 400] on div at bounding box center [756, 331] width 1160 height 604
click at [214, 16] on button "Undo/Redo" at bounding box center [207, 14] width 21 height 21
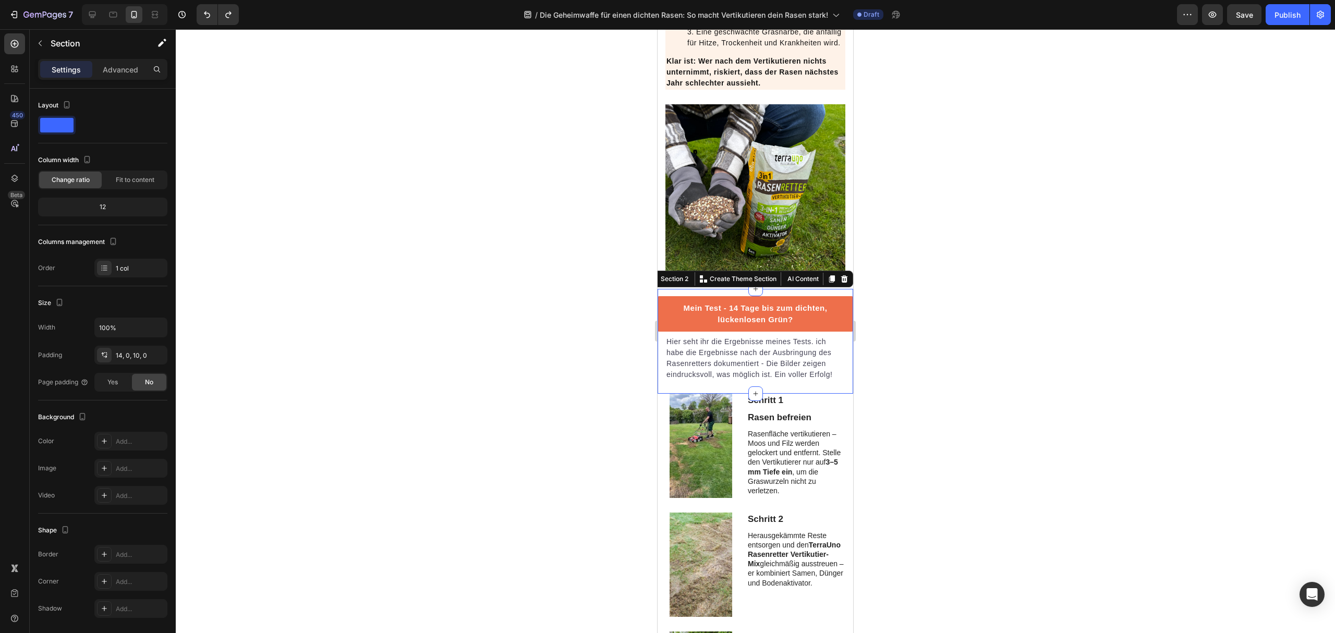
click at [775, 365] on div "Mein Test - 14 Tage bis zum dichten, lückenlosen Grün? Button Hier seht ihr die…" at bounding box center [756, 341] width 196 height 105
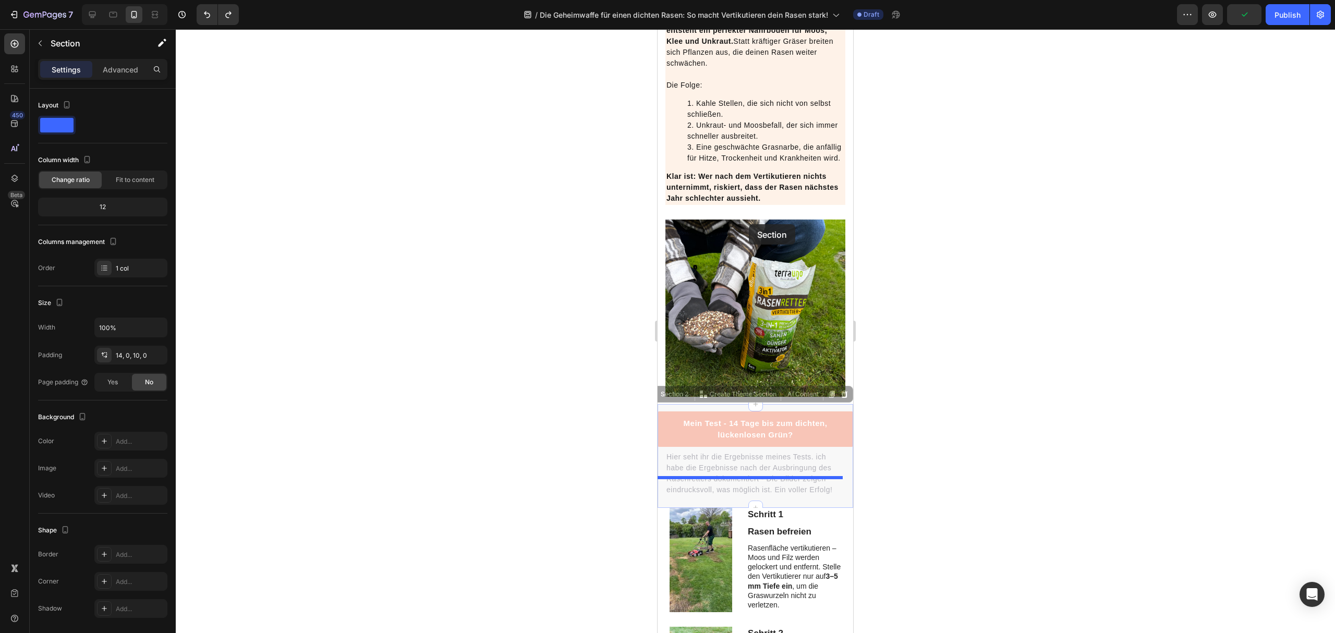
scroll to position [1266, 0]
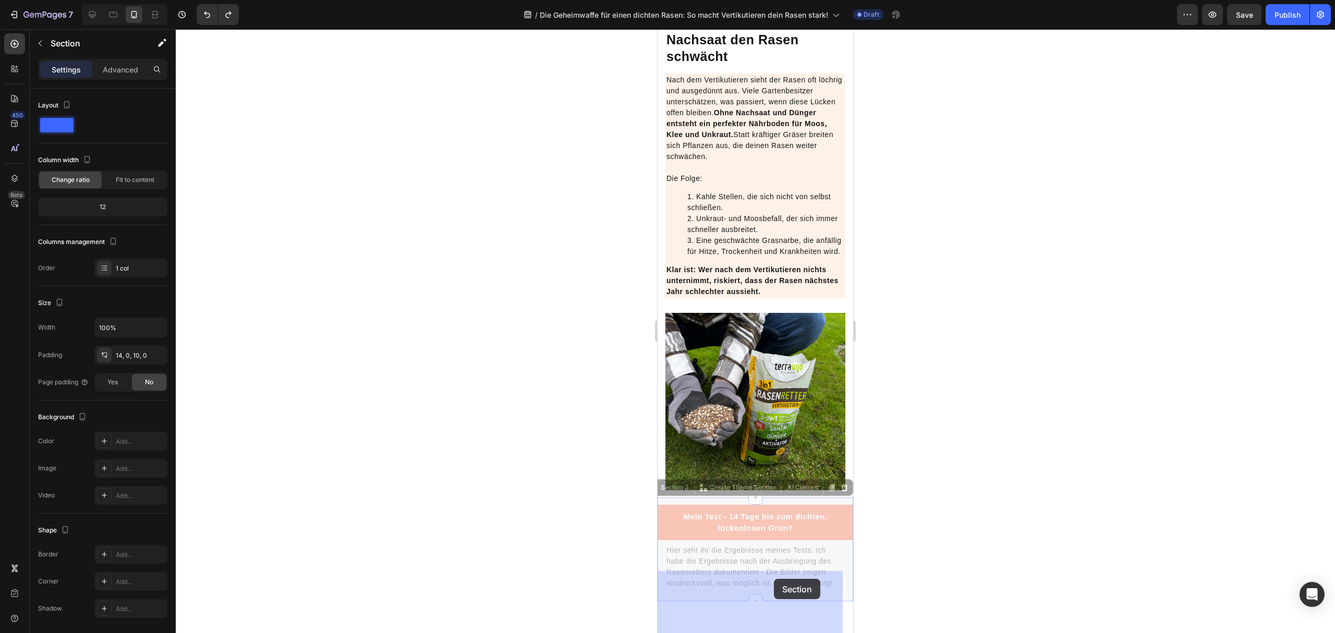
drag, startPoint x: 667, startPoint y: 353, endPoint x: 774, endPoint y: 579, distance: 250.1
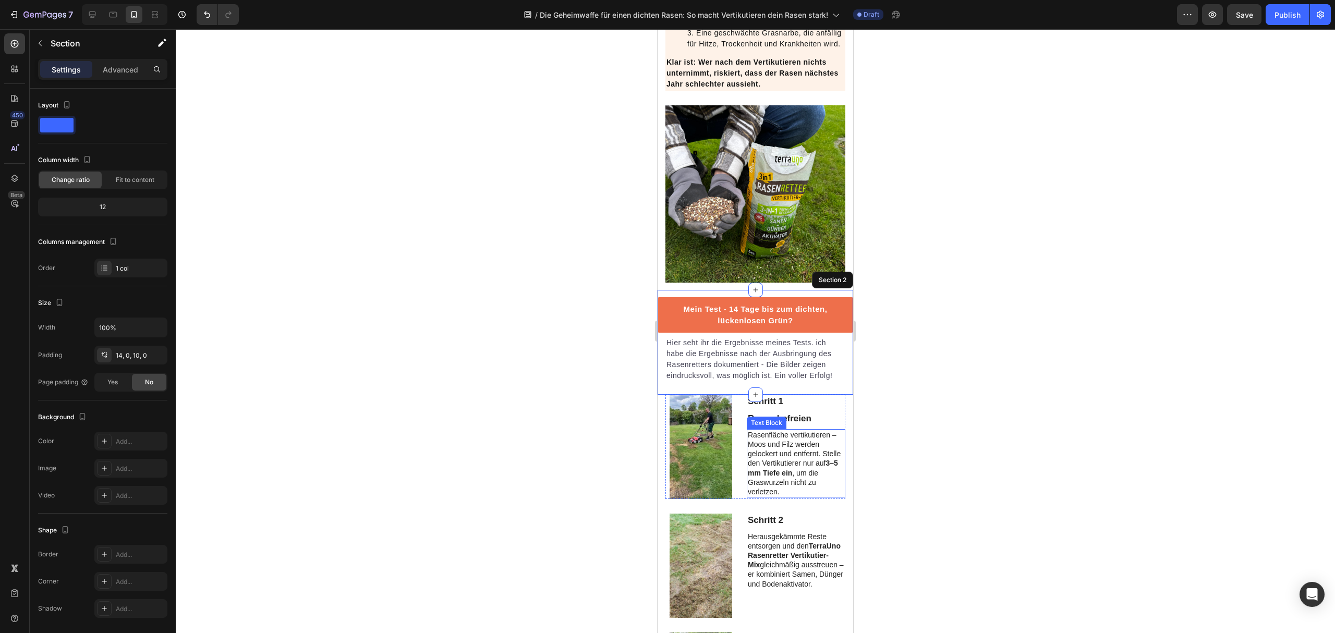
scroll to position [1474, 0]
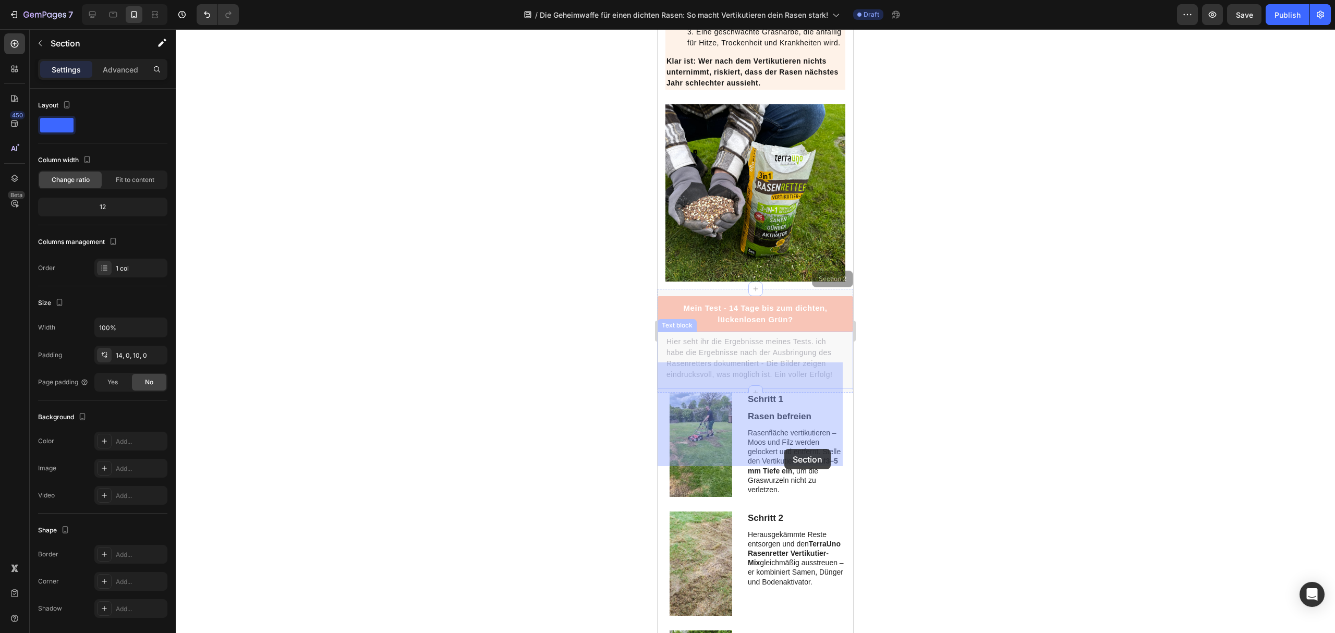
drag, startPoint x: 795, startPoint y: 464, endPoint x: 785, endPoint y: 449, distance: 18.0
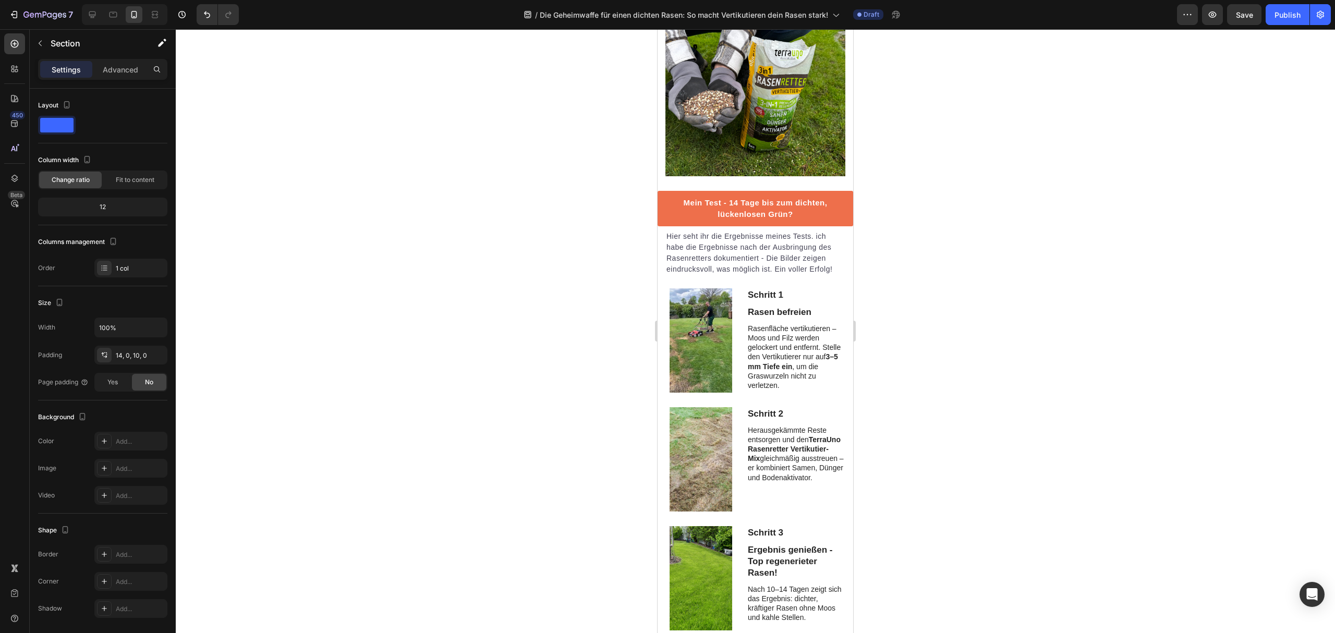
scroll to position [1613, 0]
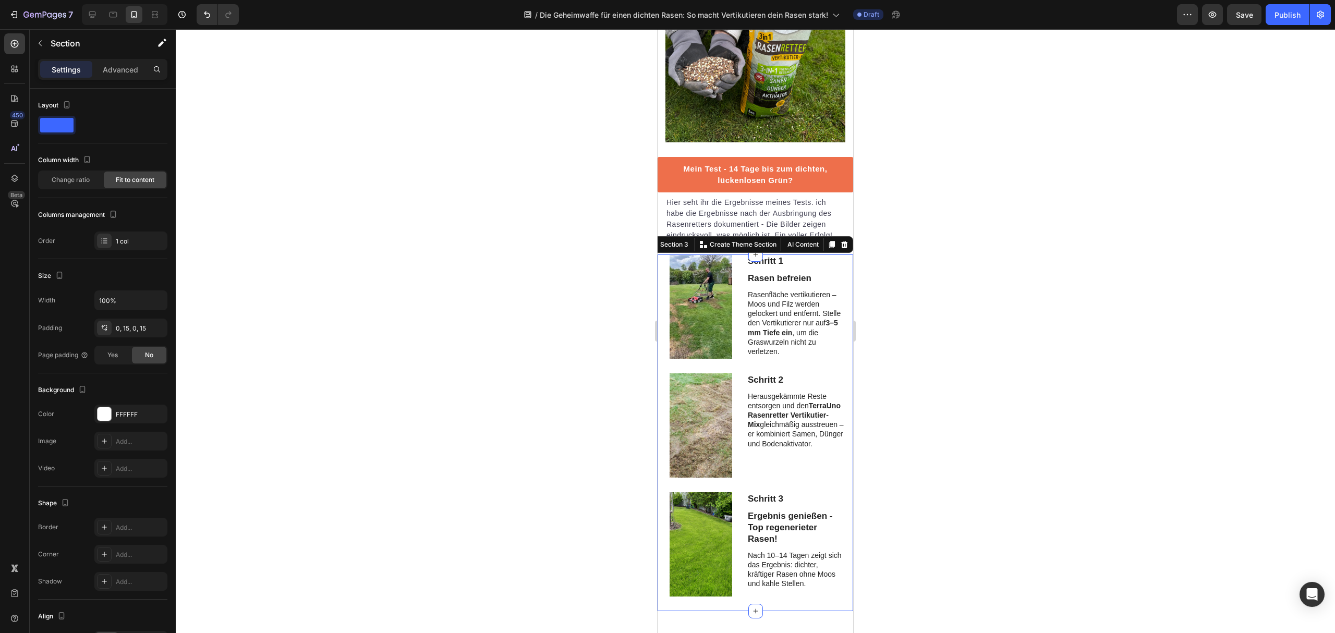
click at [837, 362] on div "Schritt 1 Text Block Rasen befreien Text Block Rasenfläche vertikutieren – Moos…" at bounding box center [756, 433] width 196 height 357
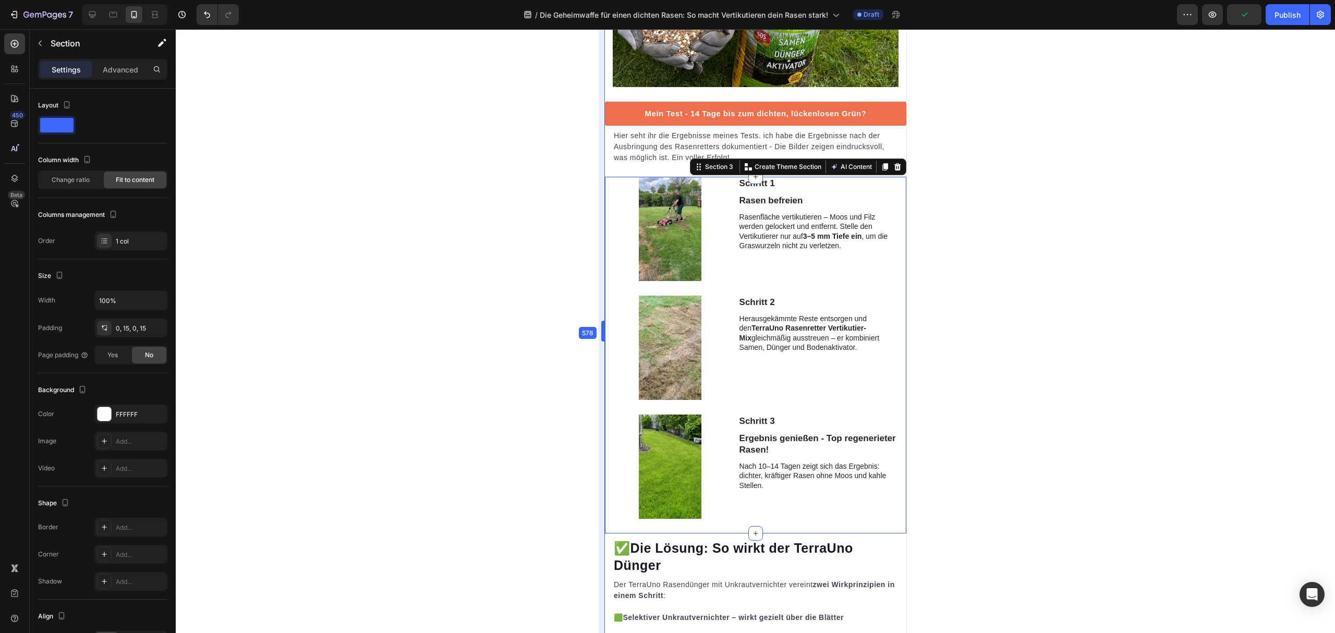
scroll to position [1279, 0]
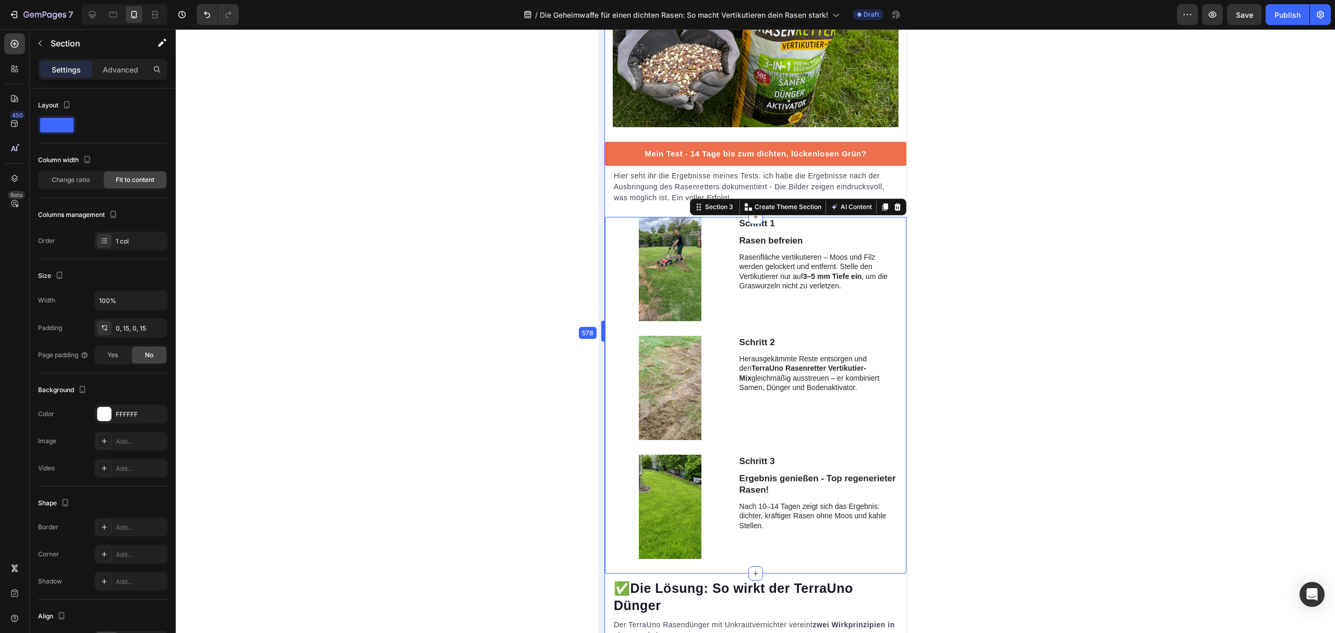
drag, startPoint x: 653, startPoint y: 333, endPoint x: 540, endPoint y: 333, distance: 112.7
click at [1057, 257] on div at bounding box center [756, 331] width 1160 height 604
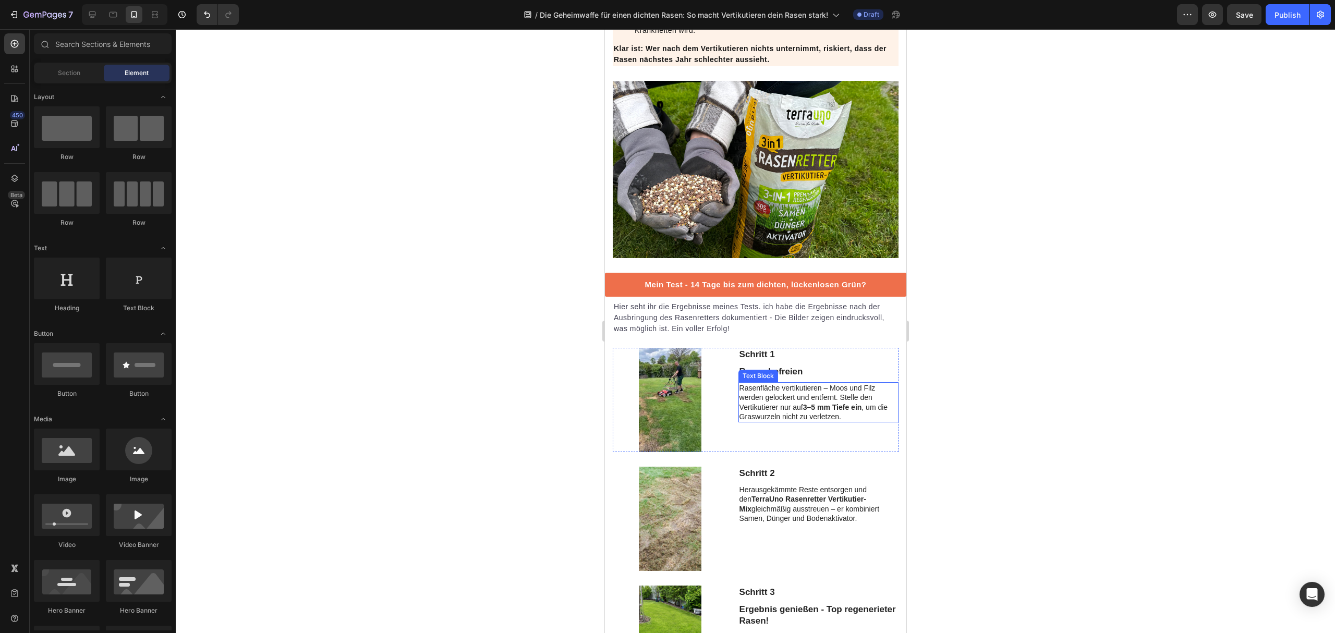
scroll to position [1140, 0]
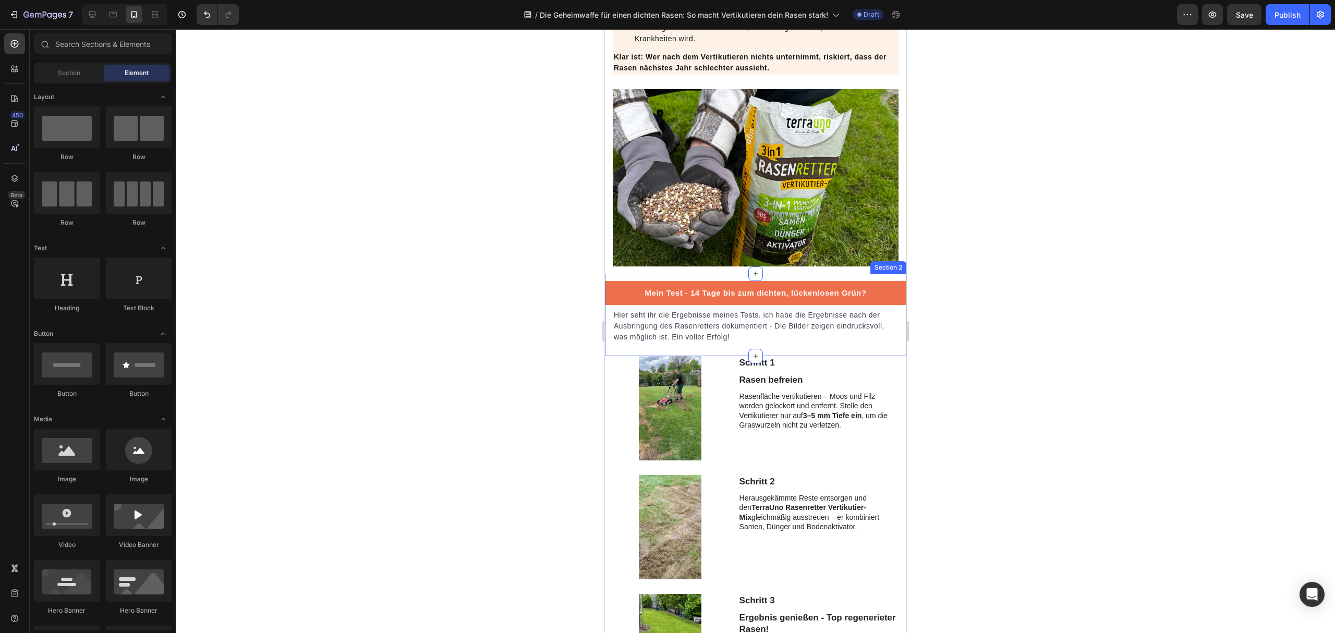
click at [608, 356] on div "Mein Test - 14 Tage bis zum dichten, lückenlosen Grün? Button Hier seht ihr die…" at bounding box center [756, 315] width 302 height 82
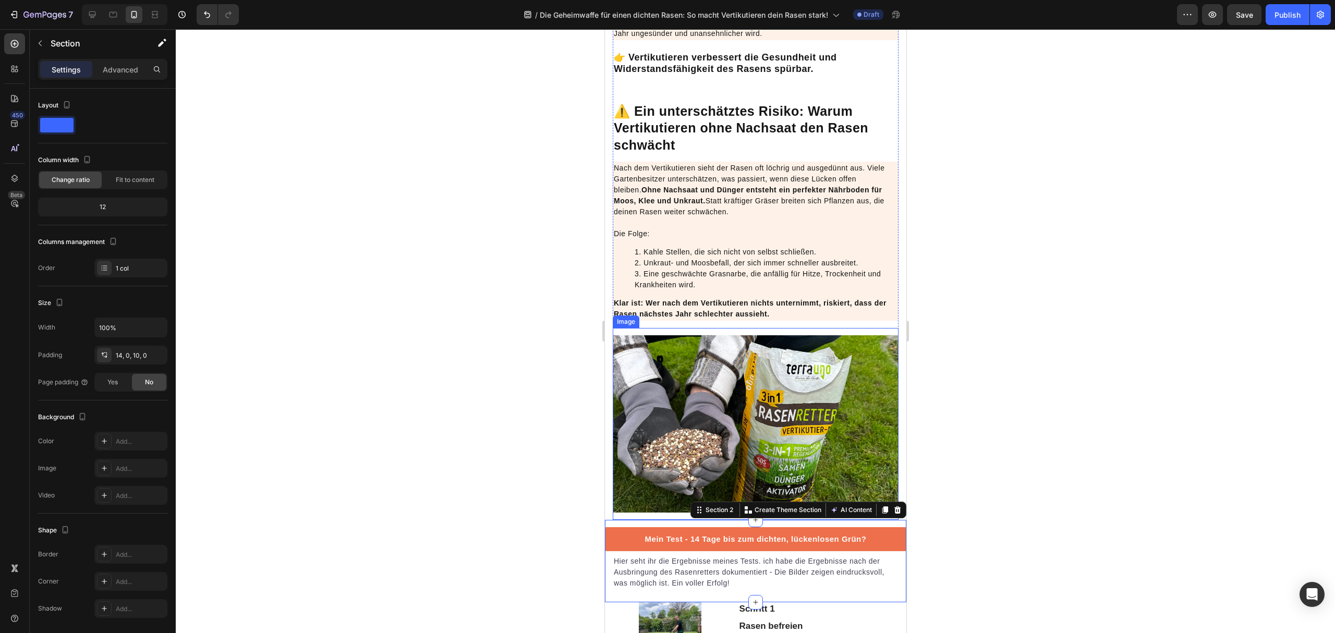
scroll to position [862, 0]
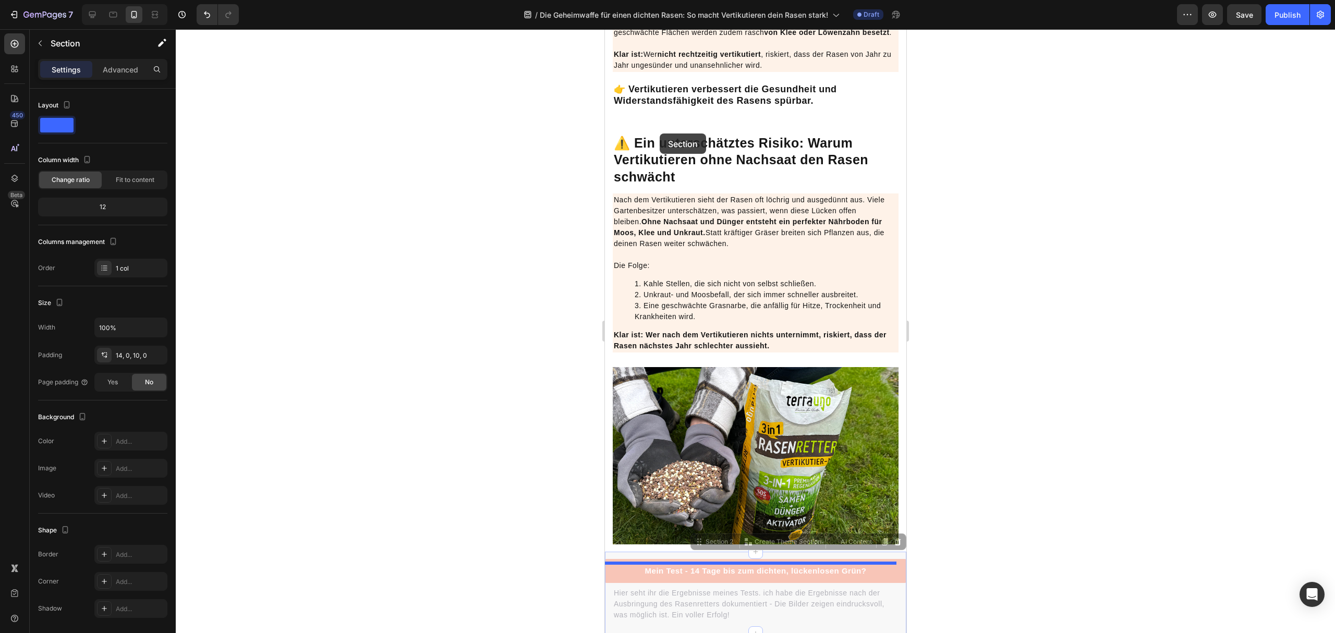
drag, startPoint x: 690, startPoint y: 553, endPoint x: 659, endPoint y: 134, distance: 420.5
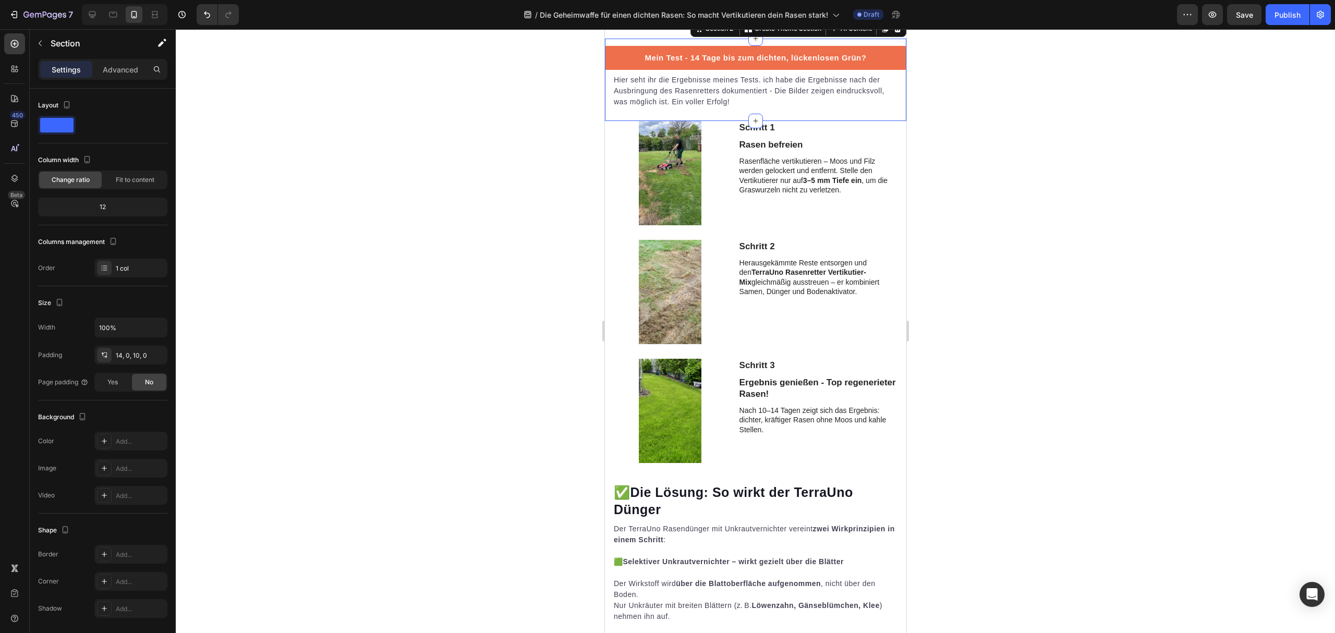
scroll to position [1418, 0]
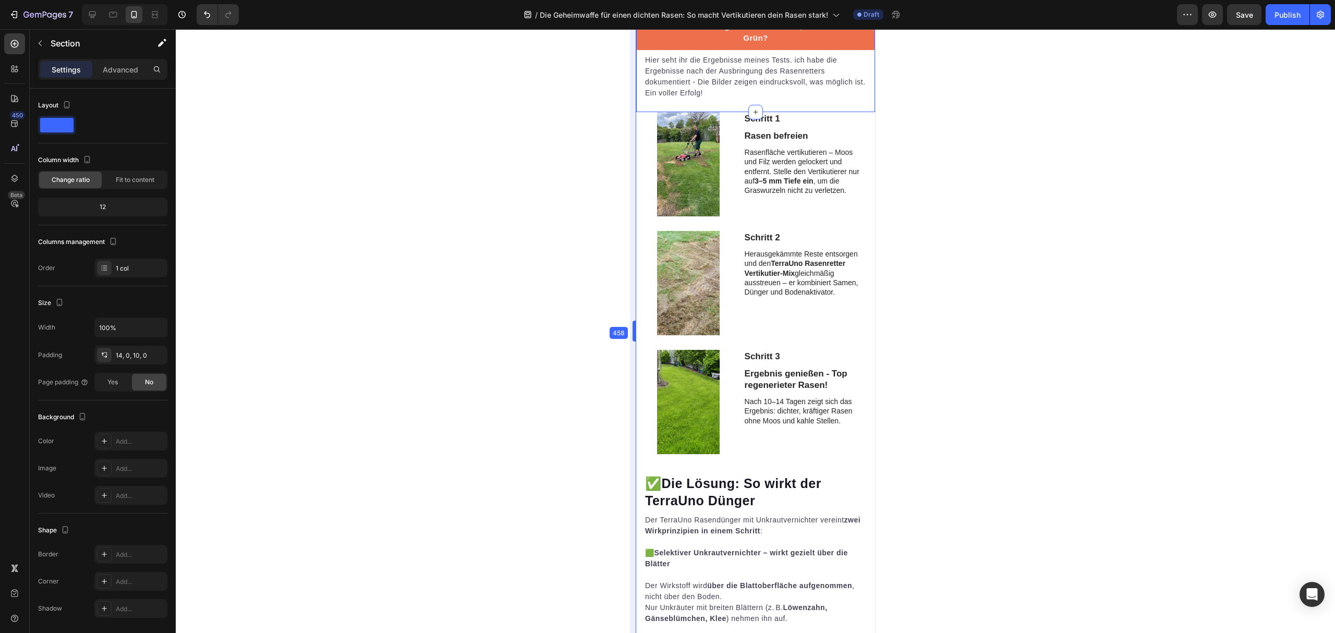
drag, startPoint x: 601, startPoint y: 327, endPoint x: 28, endPoint y: 301, distance: 574.4
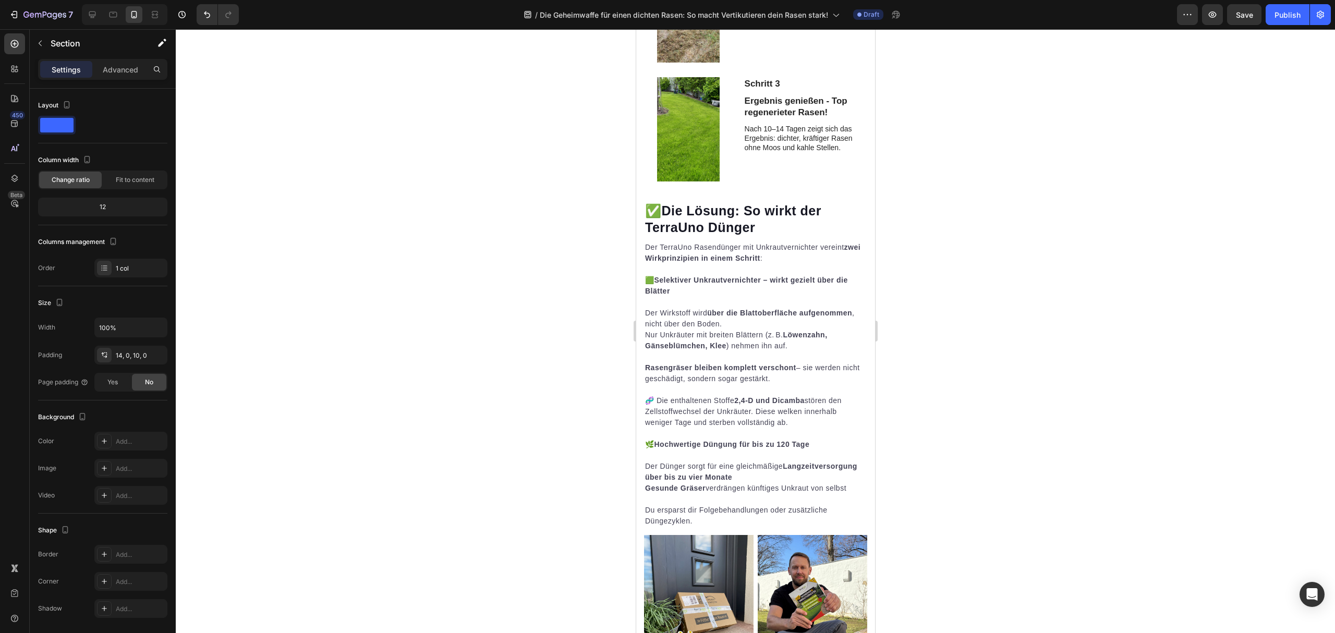
scroll to position [1909, 0]
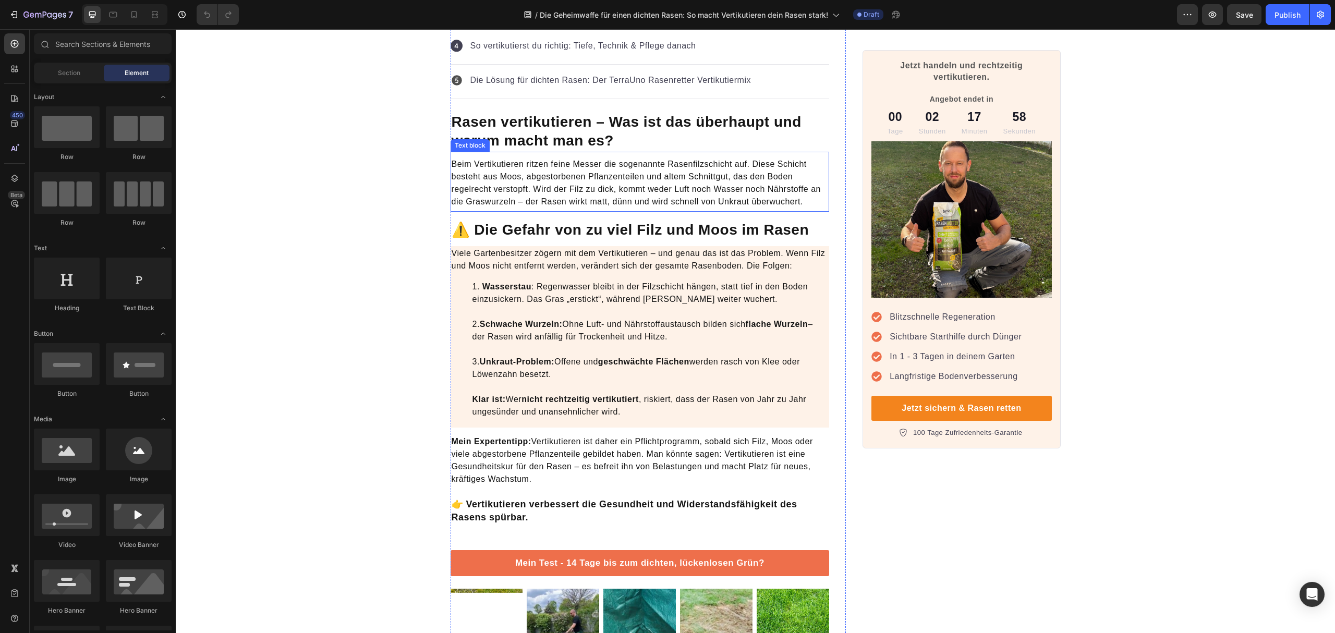
scroll to position [626, 0]
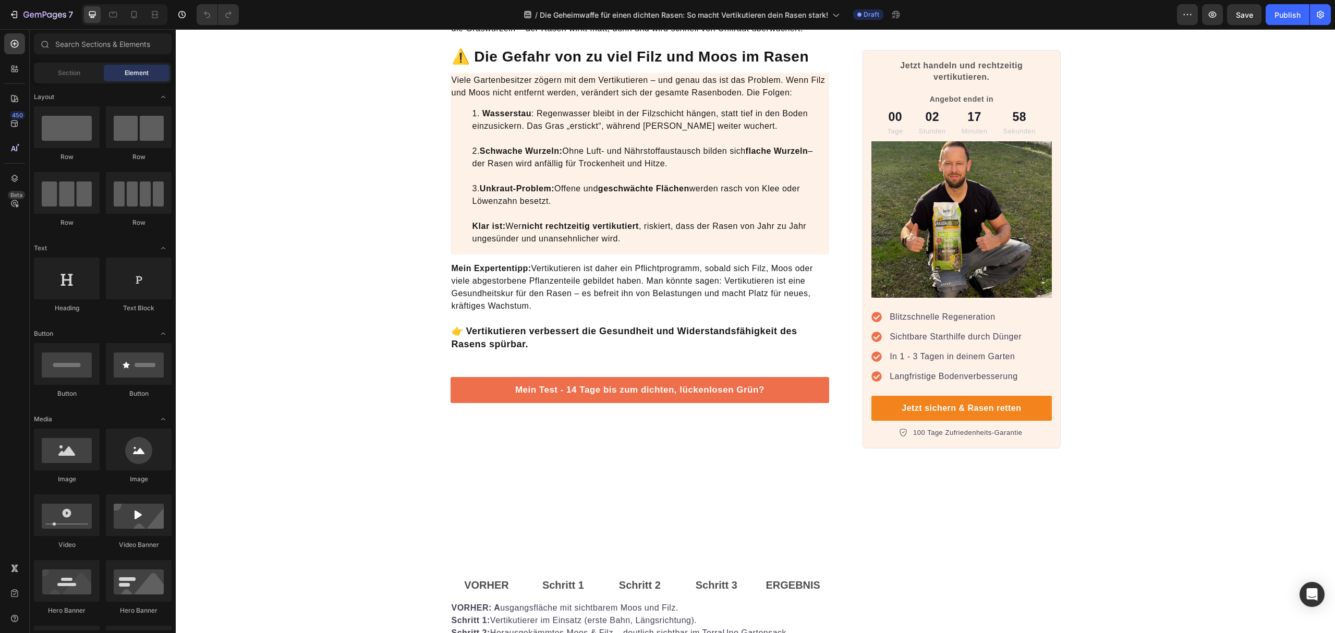
scroll to position [835, 0]
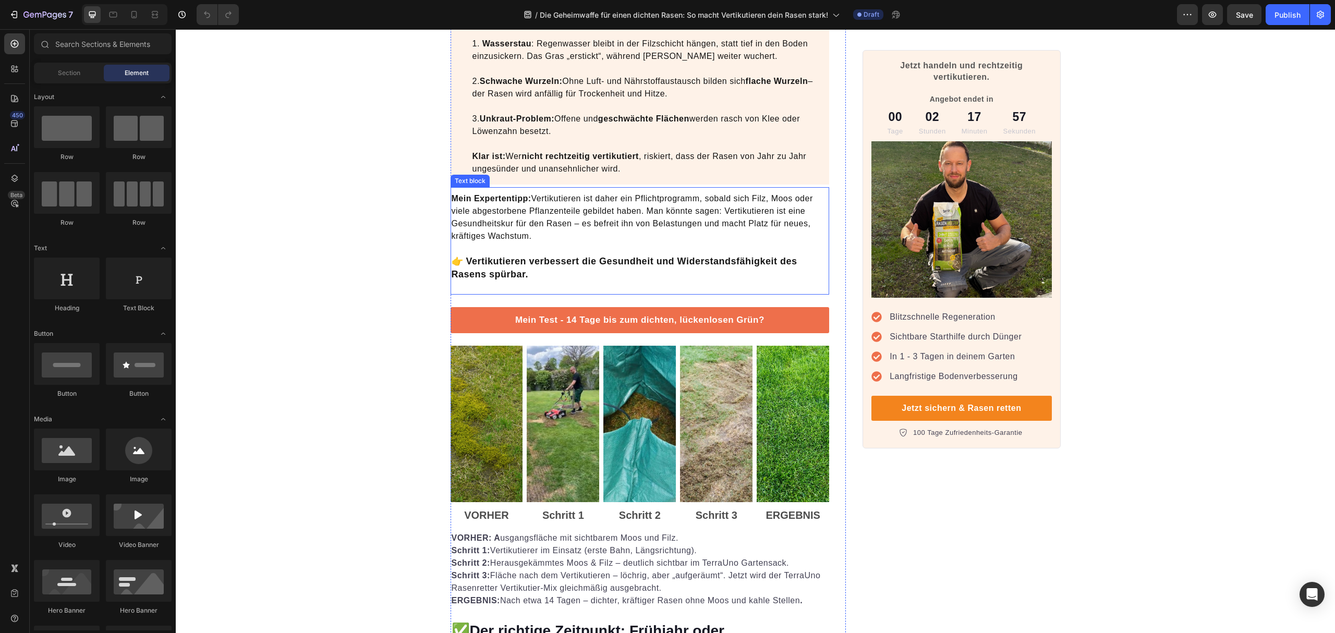
click at [700, 226] on p "Mein Expertentipp: Vertikutieren ist daher ein Pflichtprogramm, sobald sich Fil…" at bounding box center [640, 236] width 377 height 89
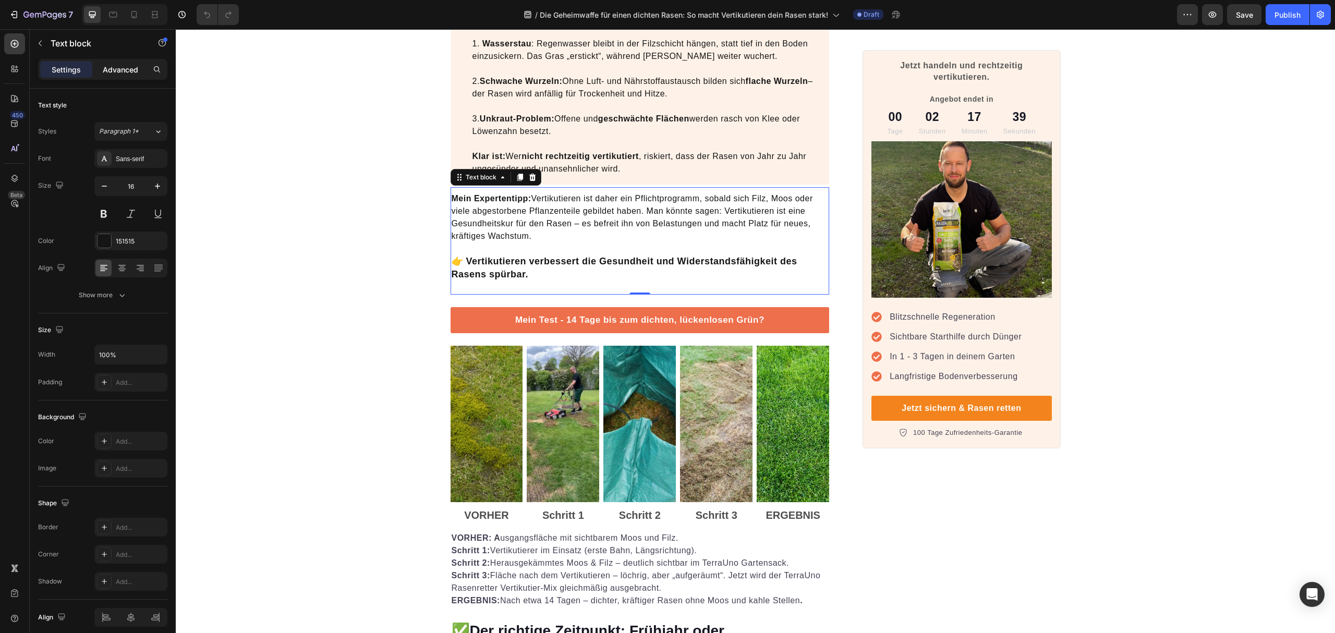
click at [104, 69] on p "Advanced" at bounding box center [120, 69] width 35 height 11
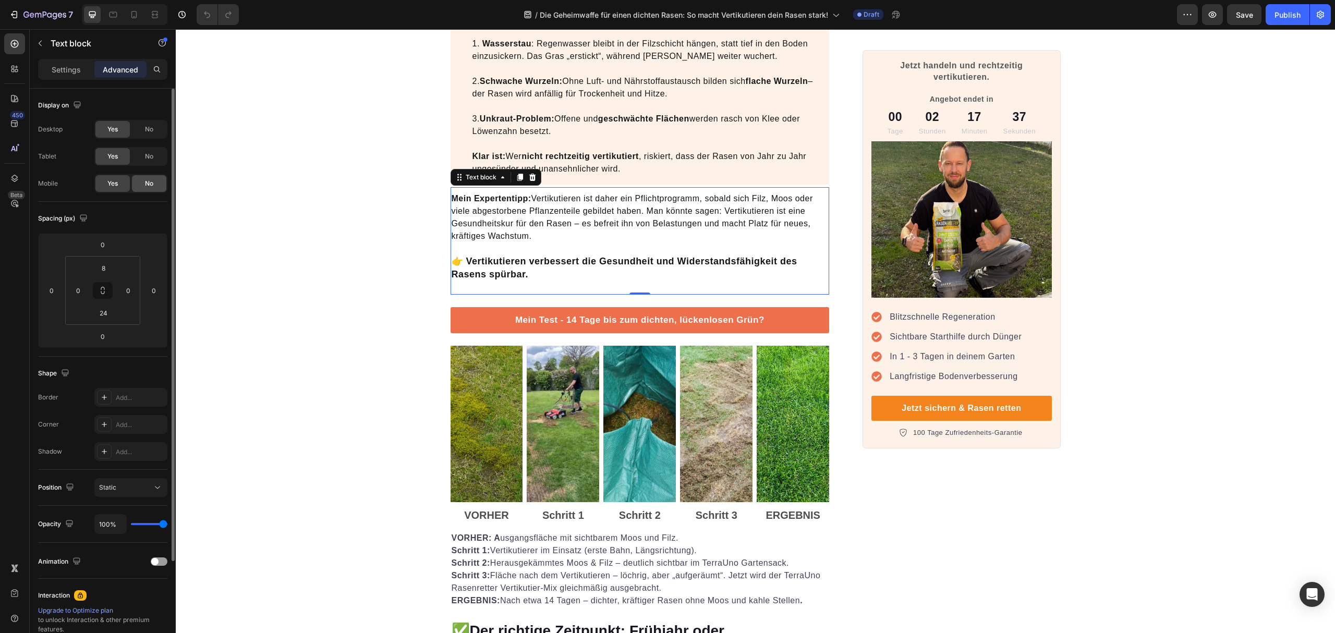
click at [153, 182] on div "No" at bounding box center [149, 183] width 34 height 17
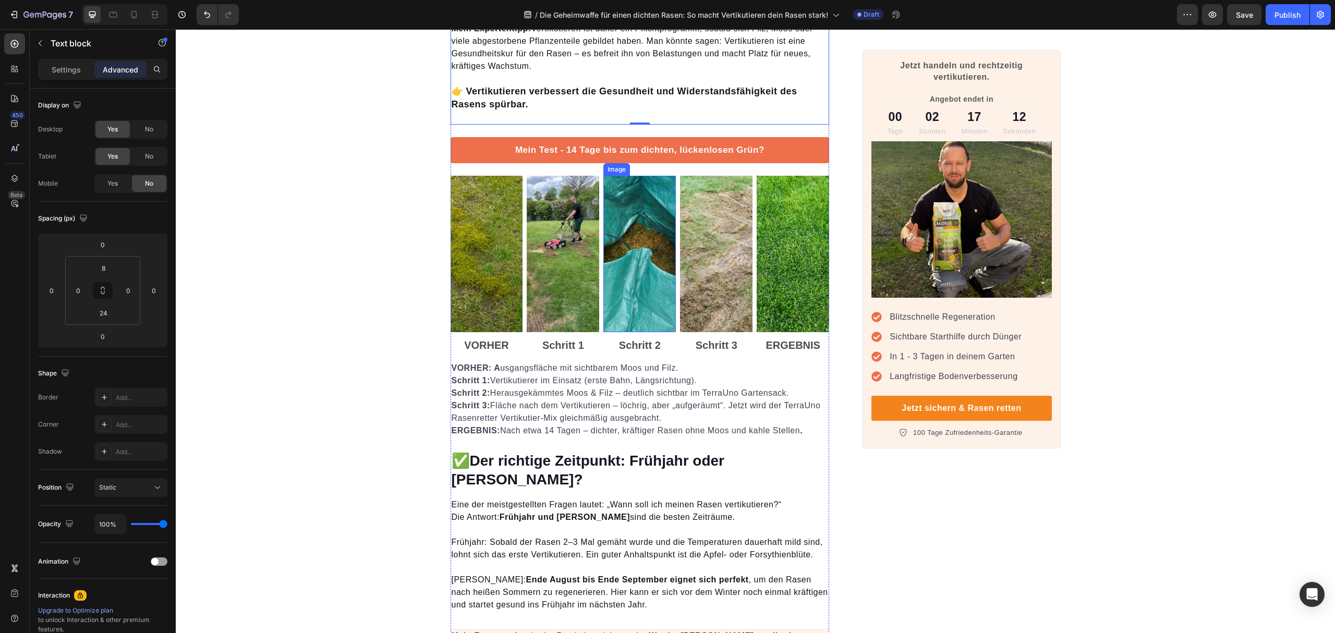
scroll to position [973, 0]
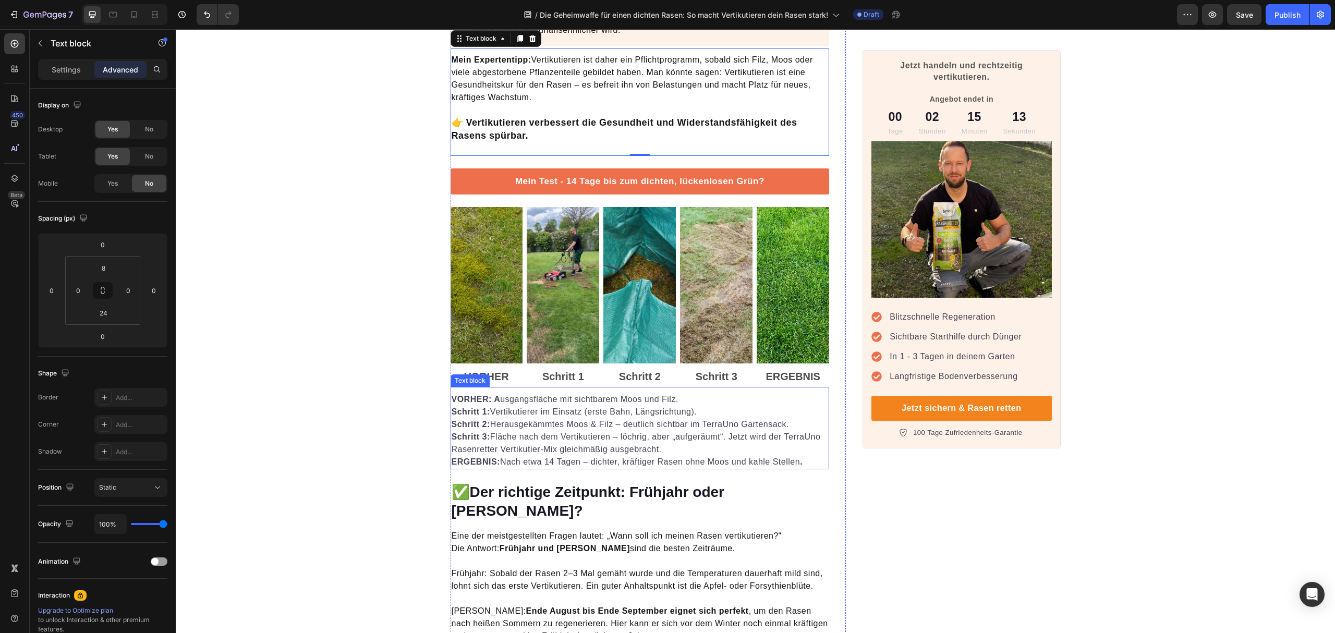
click at [537, 405] on p "VORHER: A usgangsfläche mit sichtbarem Moos und Filz. Schritt 1: Vertikutierer …" at bounding box center [640, 405] width 377 height 25
click at [493, 406] on p "VORHER: A usgangsfläche mit sichtbarem Moos und Filz. Schritt 1: Vertikutierer …" at bounding box center [640, 405] width 377 height 25
click at [654, 411] on p "VORHER: A usgangsfläche mit sichtbarem Moos und Filz. Schritt 1: Vertikutierer …" at bounding box center [640, 405] width 377 height 25
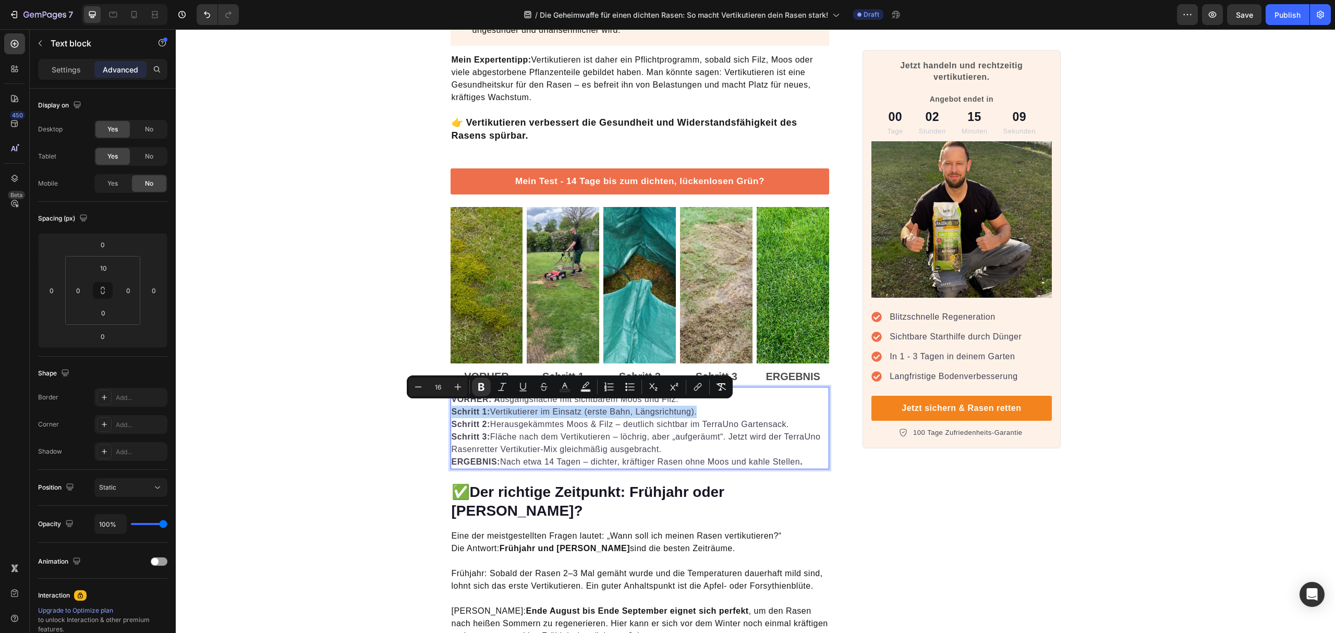
drag, startPoint x: 698, startPoint y: 409, endPoint x: 449, endPoint y: 406, distance: 249.4
click at [452, 406] on p "VORHER: A usgangsfläche mit sichtbarem Moos und Filz. Schritt 1: Vertikutierer …" at bounding box center [640, 405] width 377 height 25
copy p "Schritt 1: Vertikutierer im Einsatz (erste Bahn, Längsrichtung)."
click at [647, 402] on p "VORHER: A usgangsfläche mit sichtbarem Moos und Filz. Schritt 1: Vertikutierer …" at bounding box center [640, 405] width 377 height 25
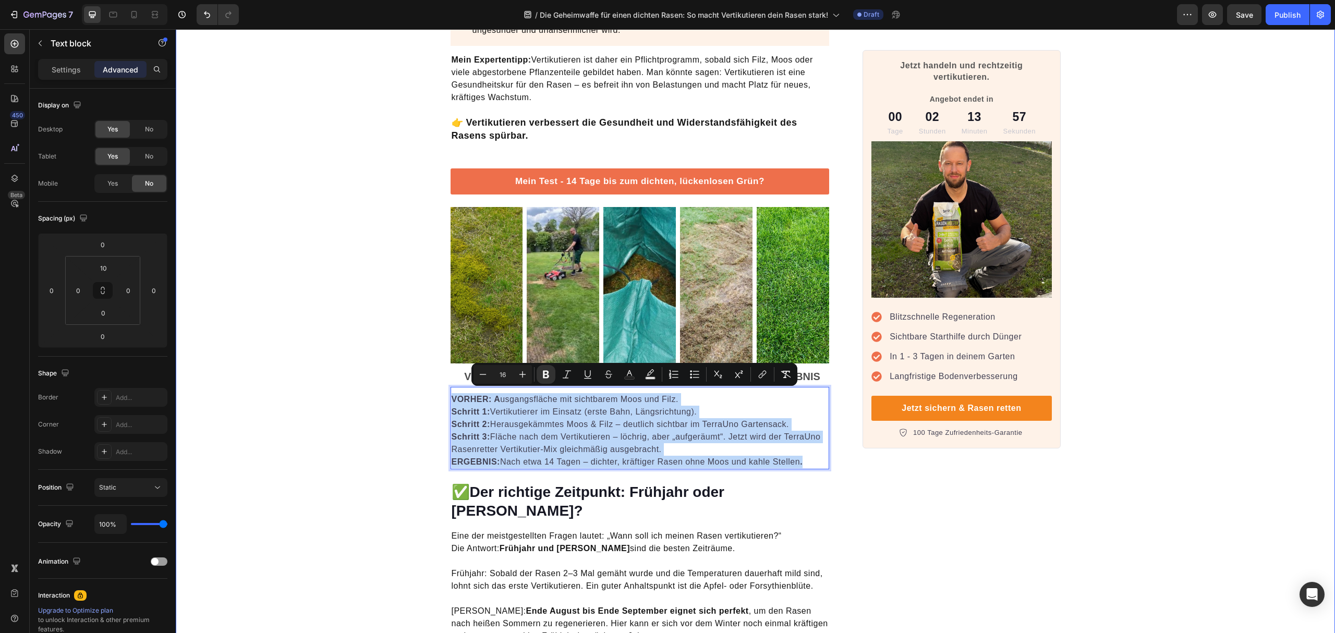
drag, startPoint x: 808, startPoint y: 455, endPoint x: 372, endPoint y: 393, distance: 439.5
copy div "VORHER: A usgangsfläche mit sichtbarem Moos und Filz. Schritt 1: Vertikutierer …"
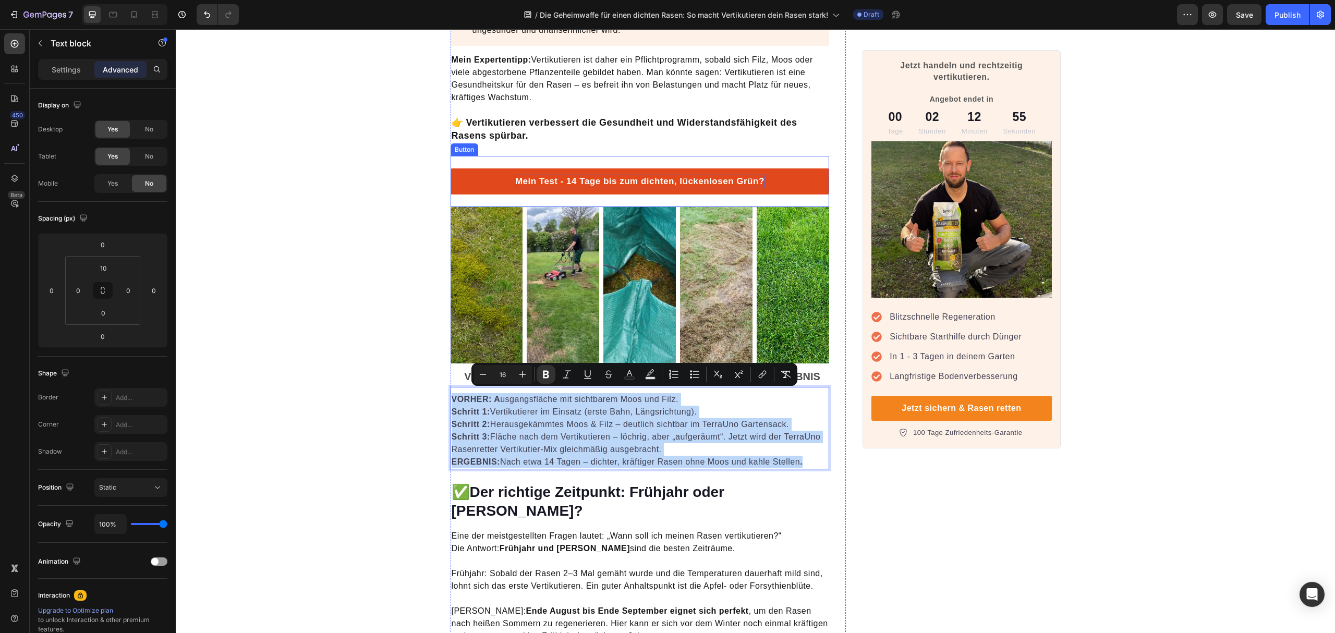
click at [659, 177] on p "Mein Test - 14 Tage bis zum dichten, lückenlosen Grün?" at bounding box center [639, 182] width 249 height 14
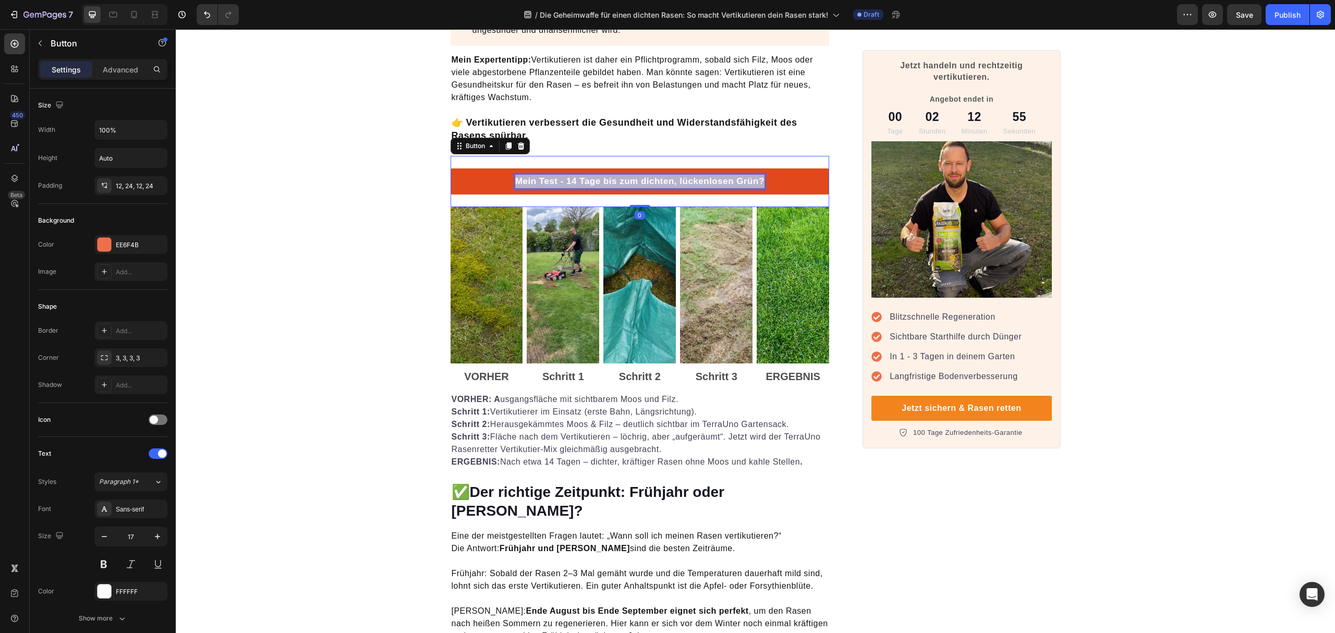
click at [659, 177] on p "Mein Test - 14 Tage bis zum dichten, lückenlosen Grün?" at bounding box center [639, 182] width 249 height 14
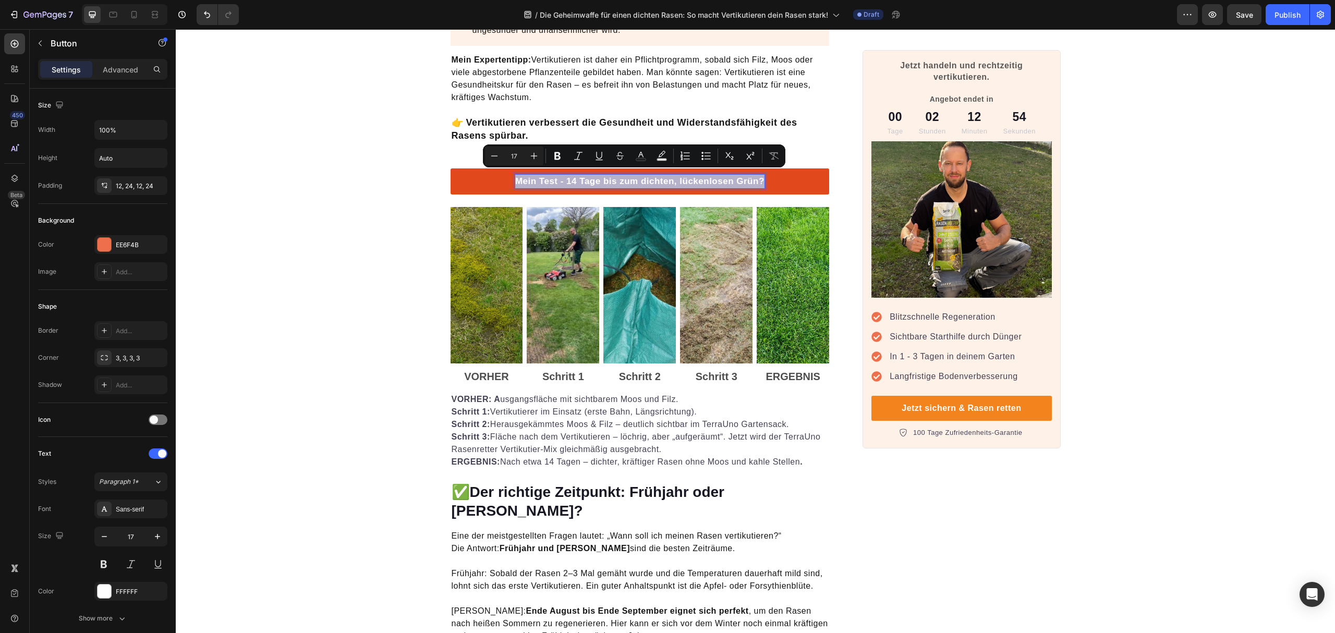
copy p "Mein Test - 14 Tage bis zum dichten, lückenlosen Grün?"
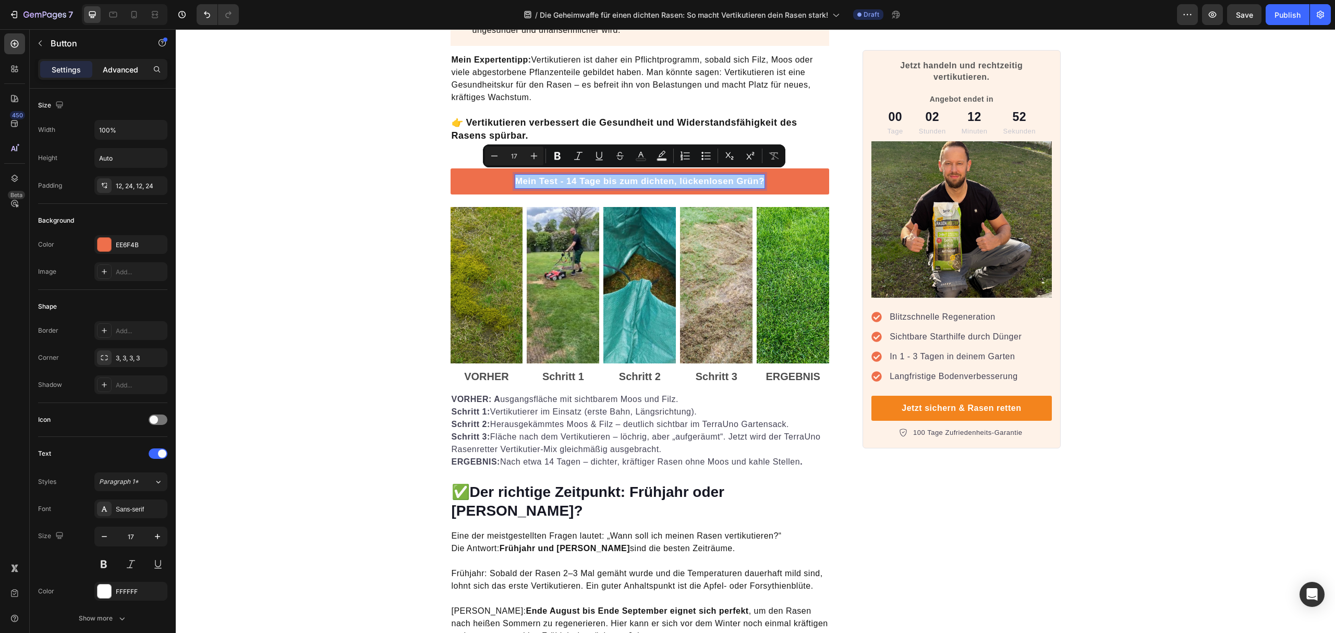
click at [120, 65] on p "Advanced" at bounding box center [120, 69] width 35 height 11
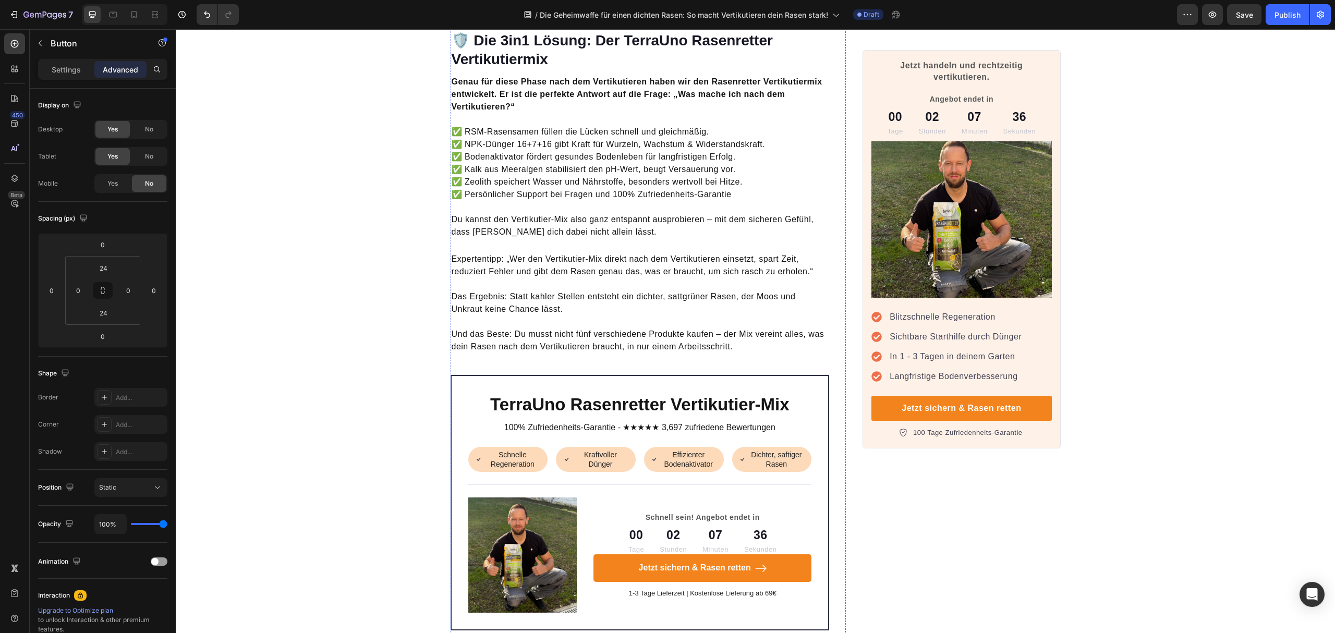
scroll to position [3269, 0]
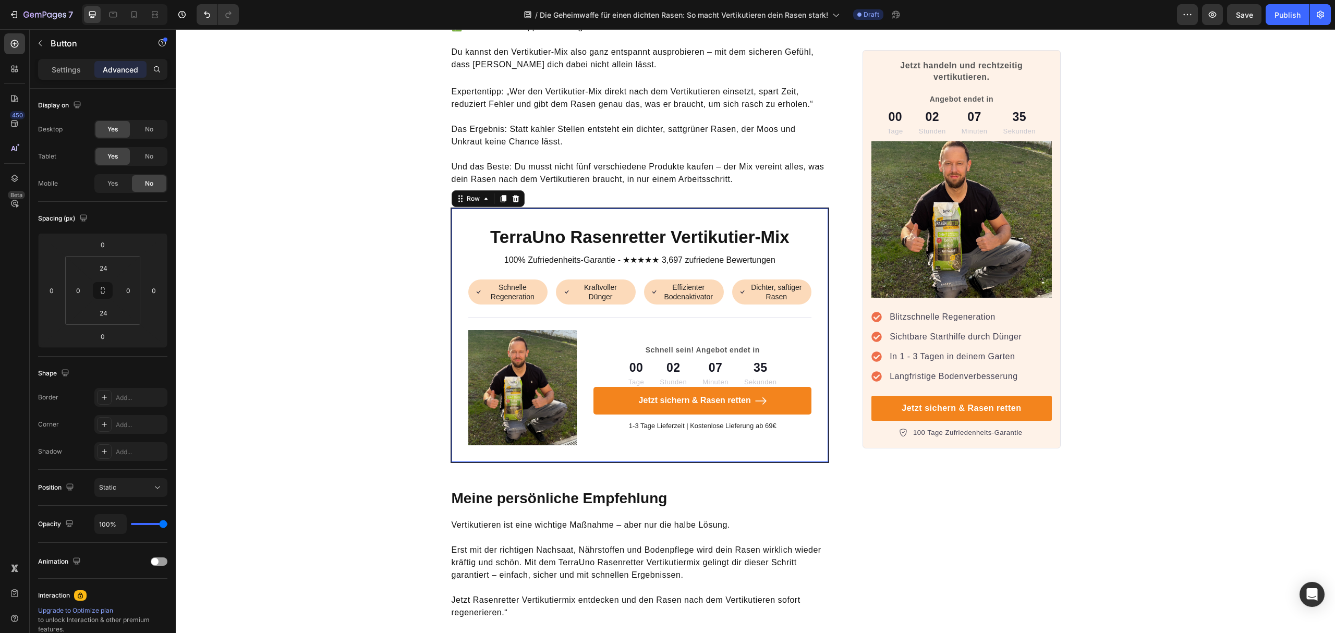
click at [811, 208] on div "TerraUno Rasenretter Vertikutier-Mix Heading 100% Zufriedenheits-Garantie - ★★★…" at bounding box center [640, 336] width 379 height 256
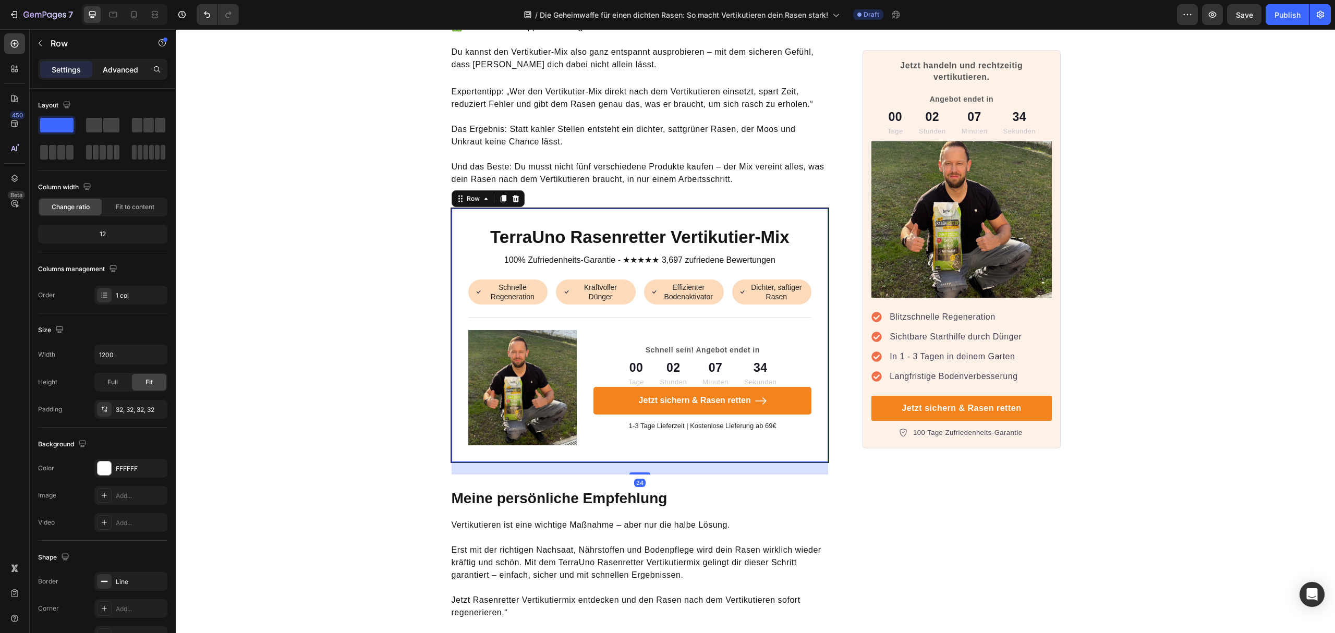
click at [112, 71] on p "Advanced" at bounding box center [120, 69] width 35 height 11
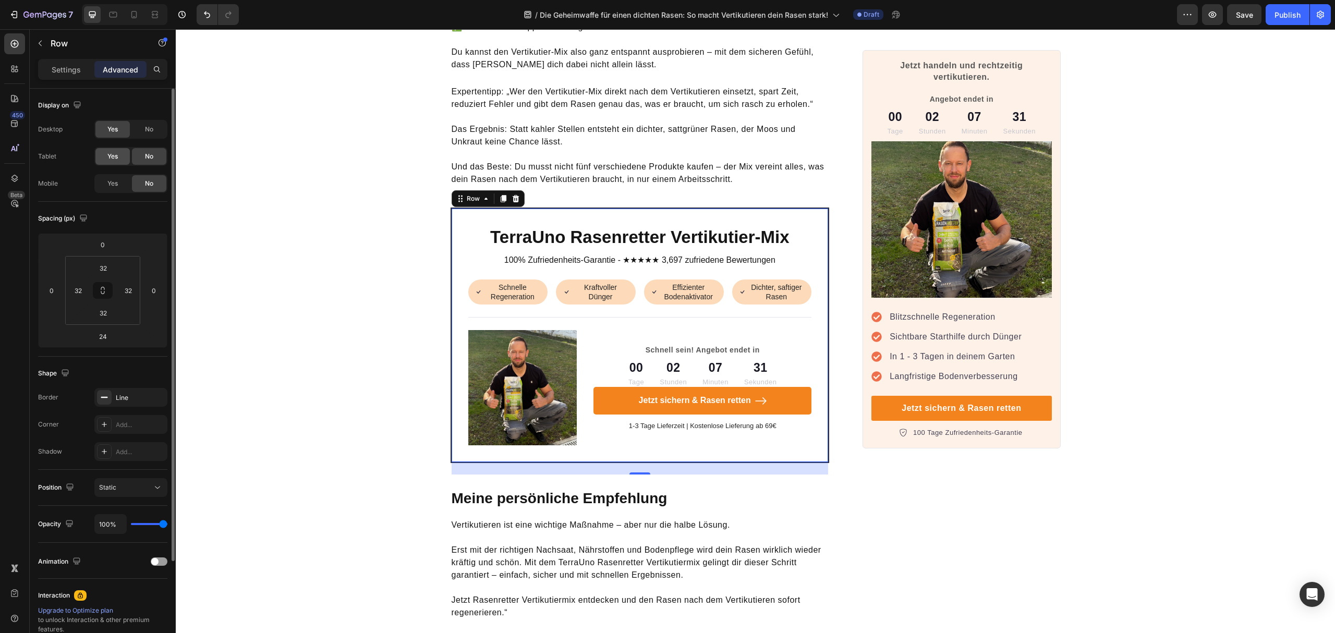
click at [121, 158] on div "Yes" at bounding box center [112, 156] width 34 height 17
click at [116, 188] on span "Yes" at bounding box center [112, 183] width 10 height 9
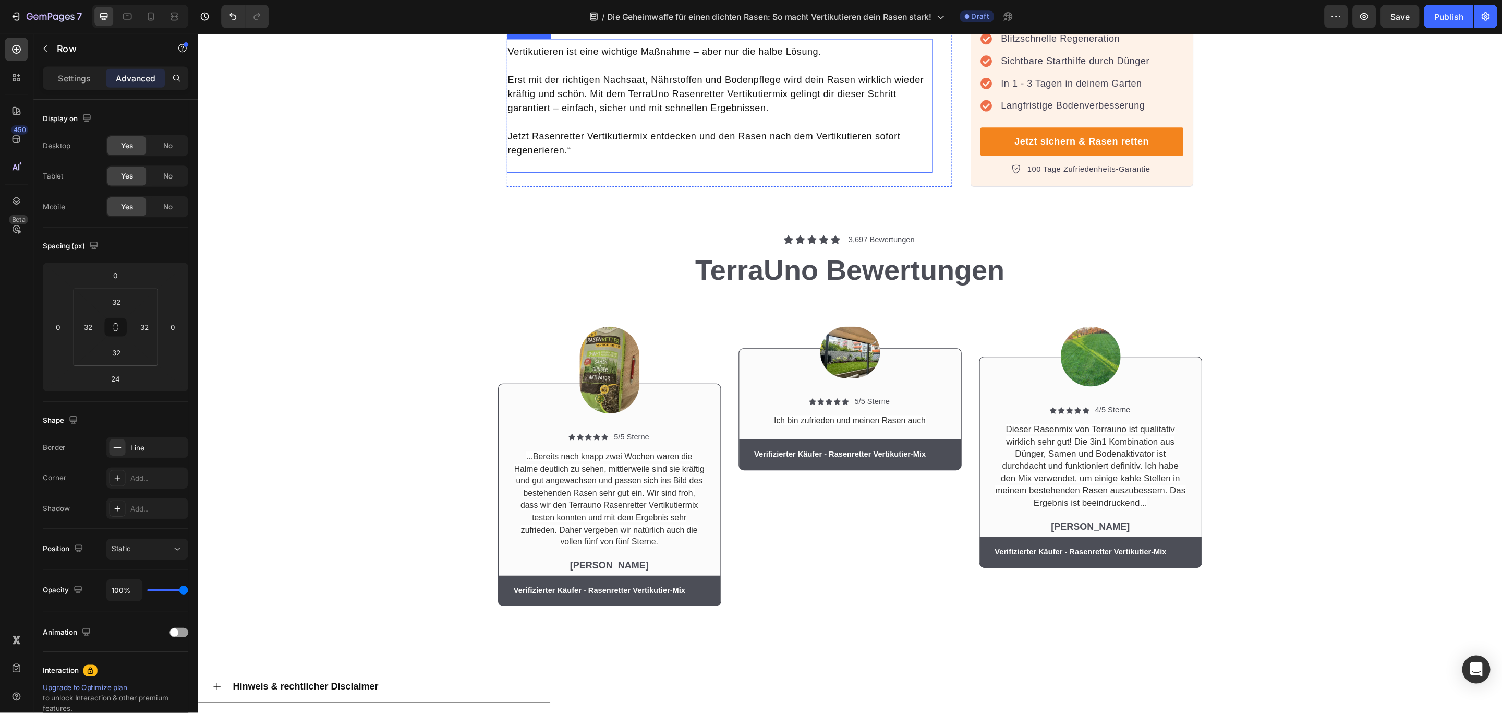
scroll to position [3756, 0]
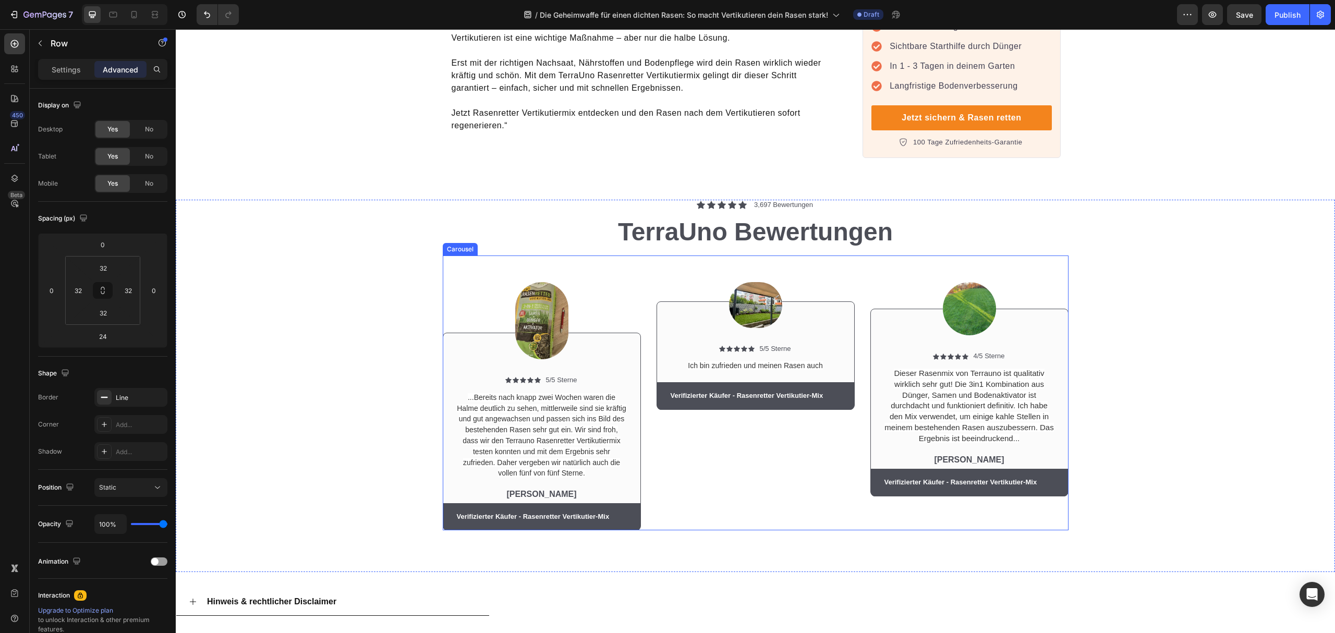
click at [553, 256] on div "Image Icon Icon Icon Icon Icon Icon List 5/5 Sterne Text Block Row ...Bereits n…" at bounding box center [542, 393] width 198 height 275
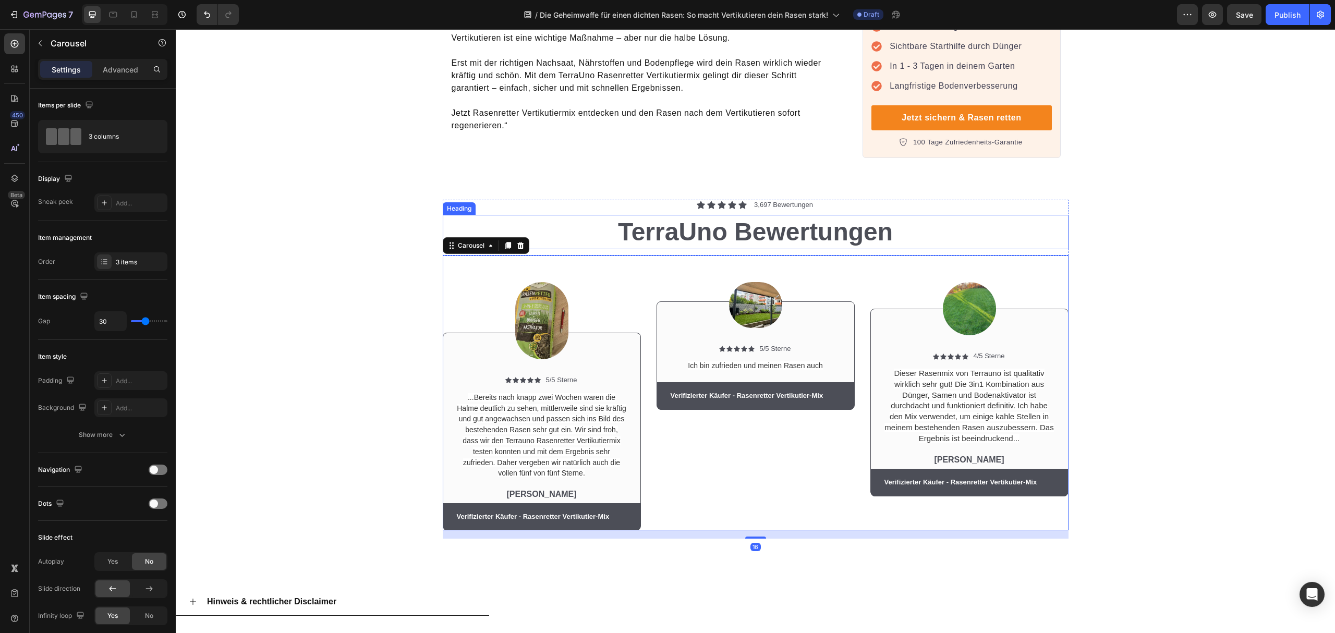
click at [455, 202] on div "Heading" at bounding box center [459, 208] width 33 height 13
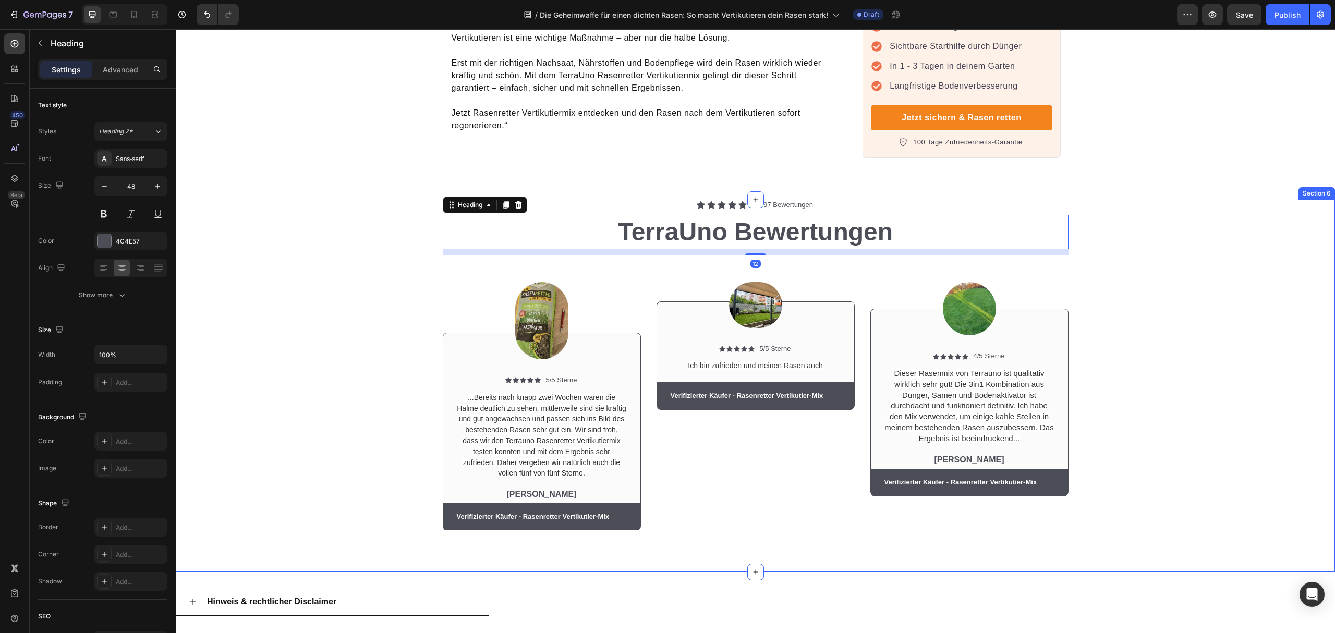
click at [430, 259] on div "Image Icon Icon Icon Icon Icon Icon List 5/5 Sterne Text Block Row ...Bereits n…" at bounding box center [756, 397] width 1144 height 283
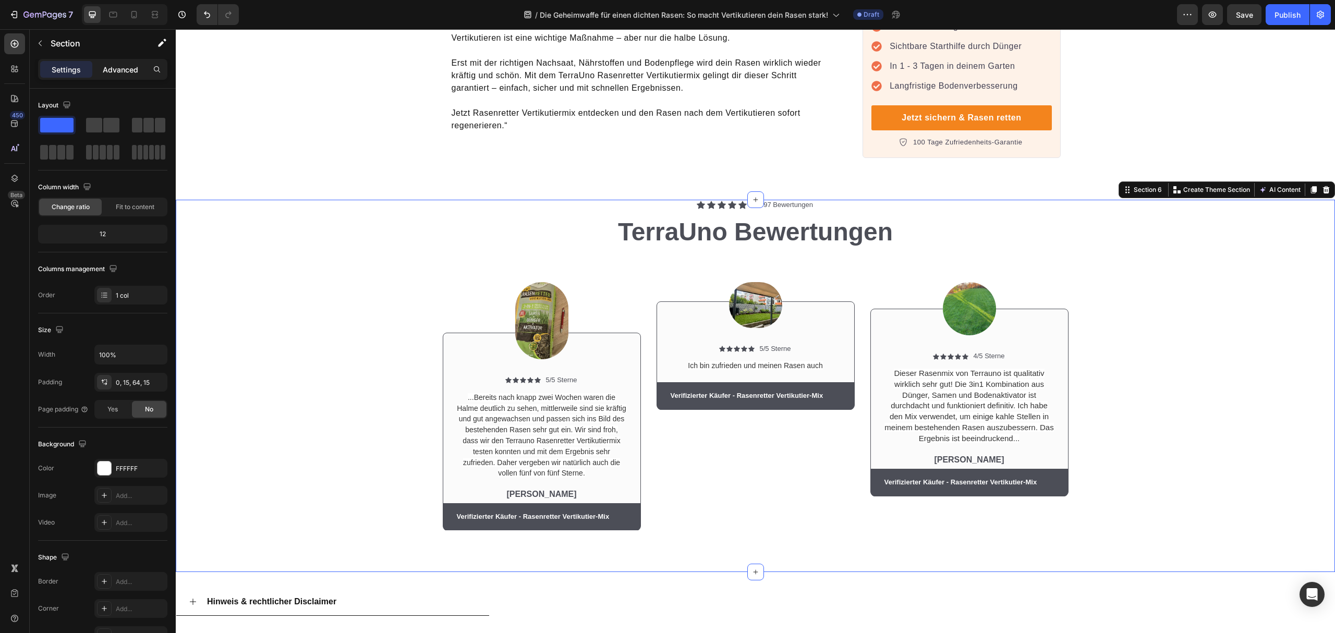
click at [122, 71] on p "Advanced" at bounding box center [120, 69] width 35 height 11
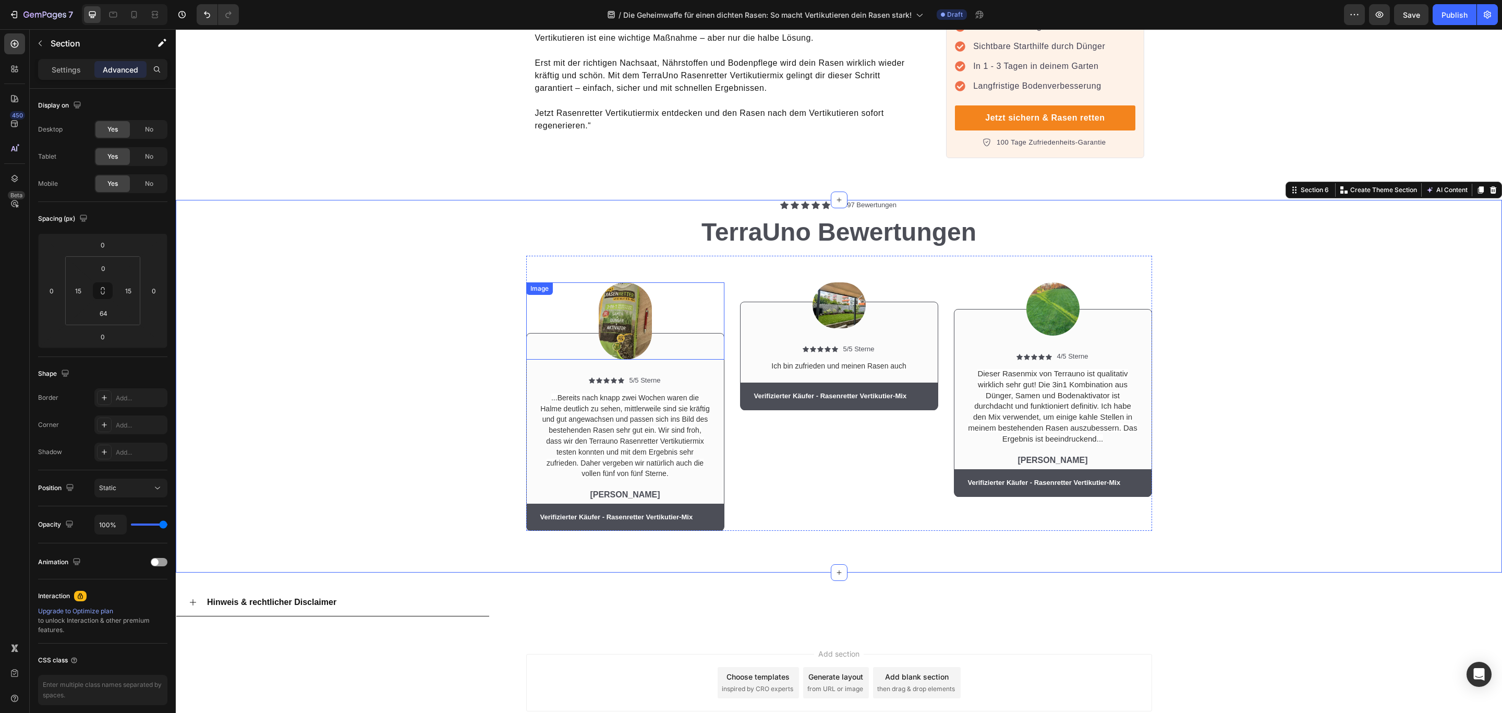
click at [565, 282] on div at bounding box center [625, 320] width 198 height 77
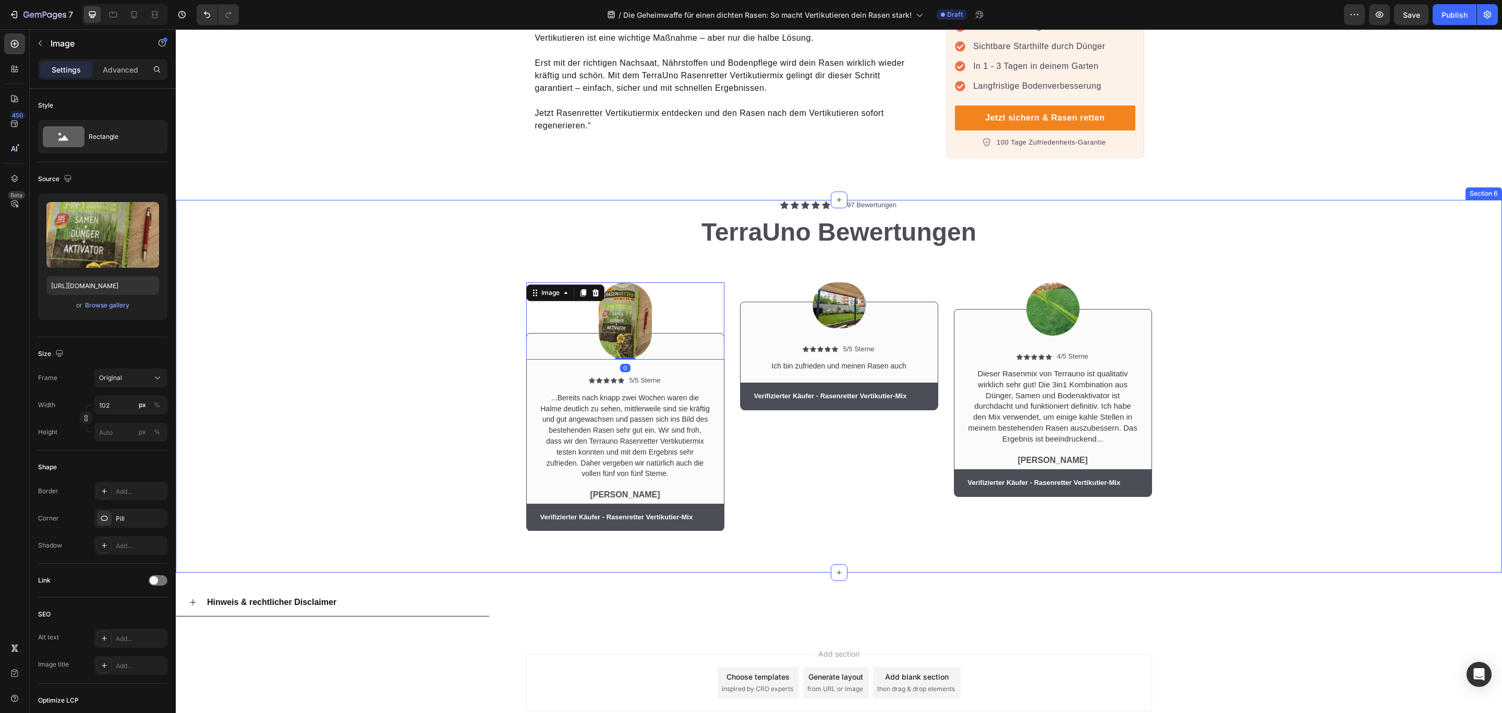
click at [296, 212] on div "Icon Icon Icon Icon Icon Icon List 3,697 Bewertungen Text Block Row TerraUno Be…" at bounding box center [839, 369] width 1311 height 339
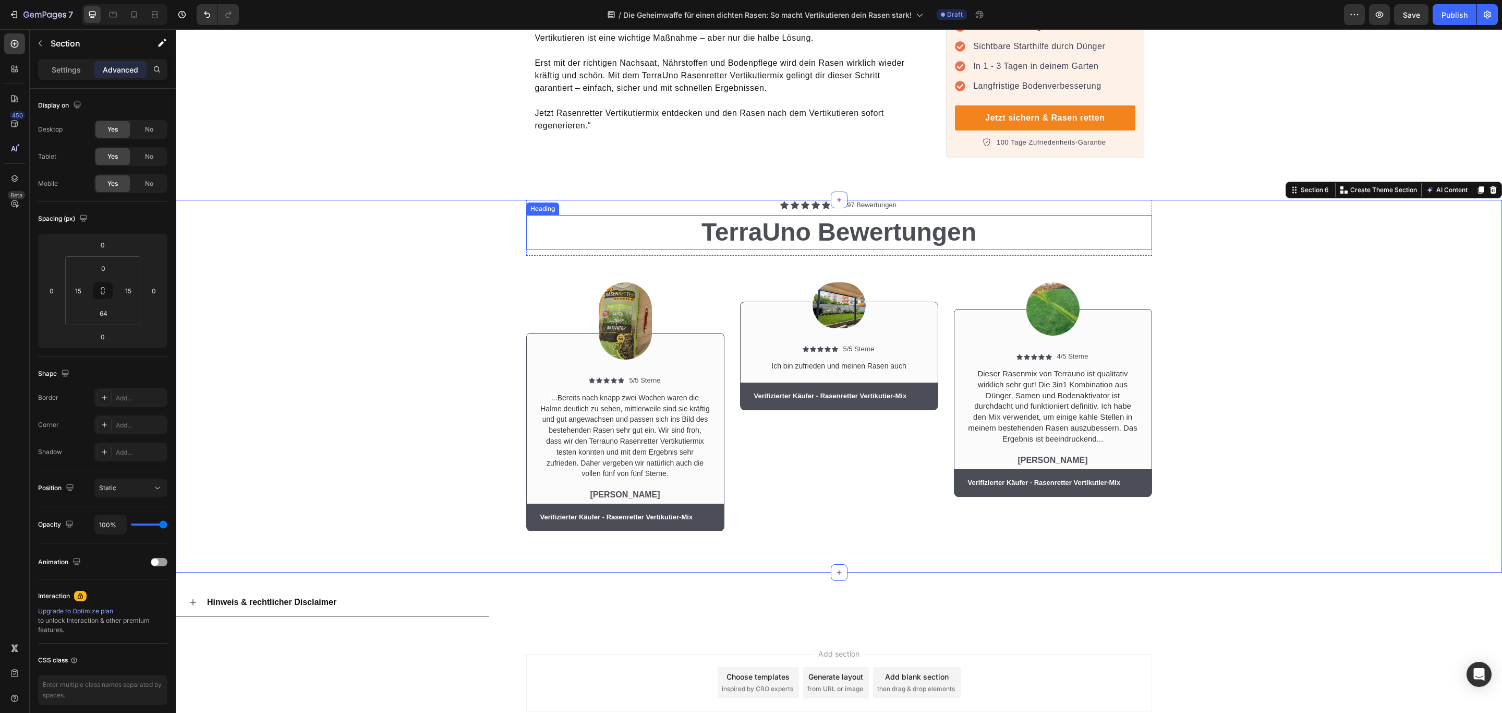
click at [529, 215] on h2 "TerraUno Bewertungen" at bounding box center [839, 232] width 626 height 34
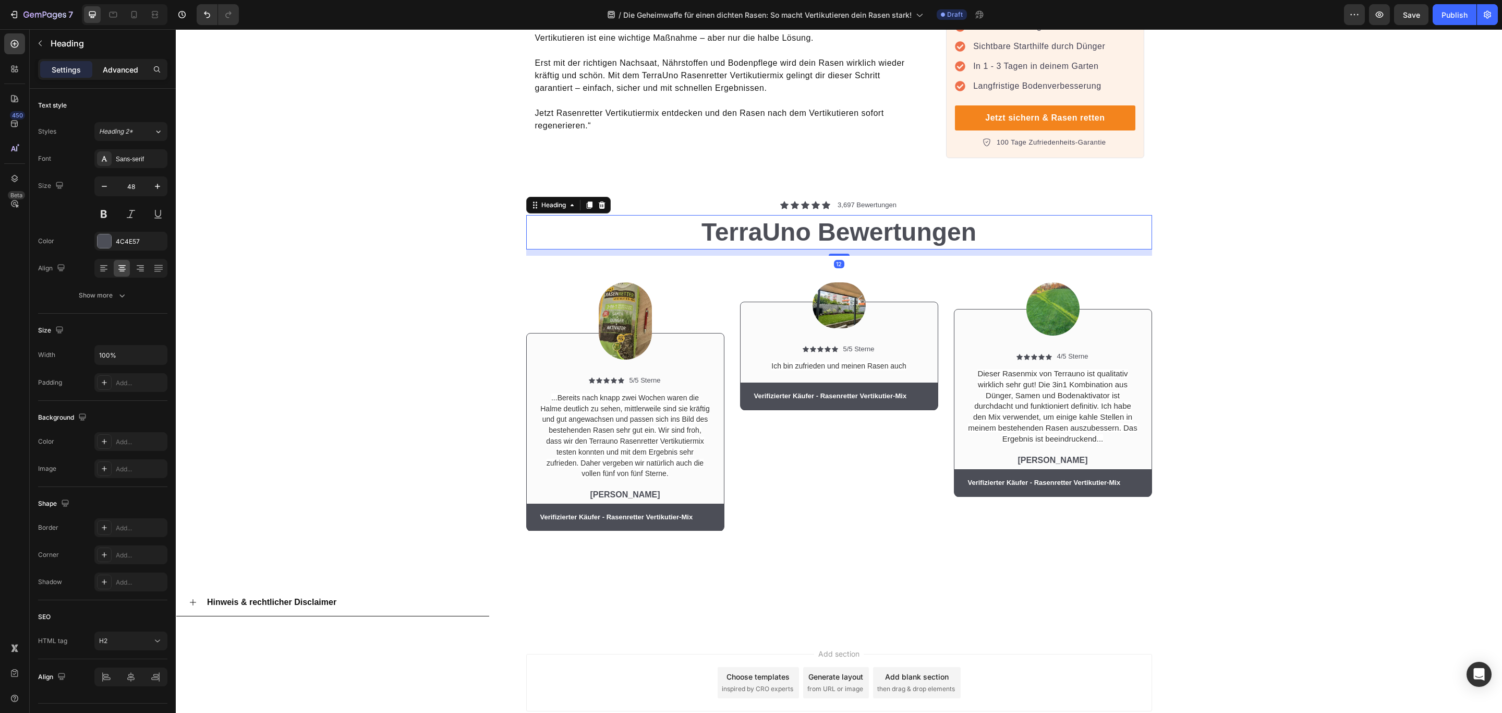
click at [128, 69] on p "Advanced" at bounding box center [120, 69] width 35 height 11
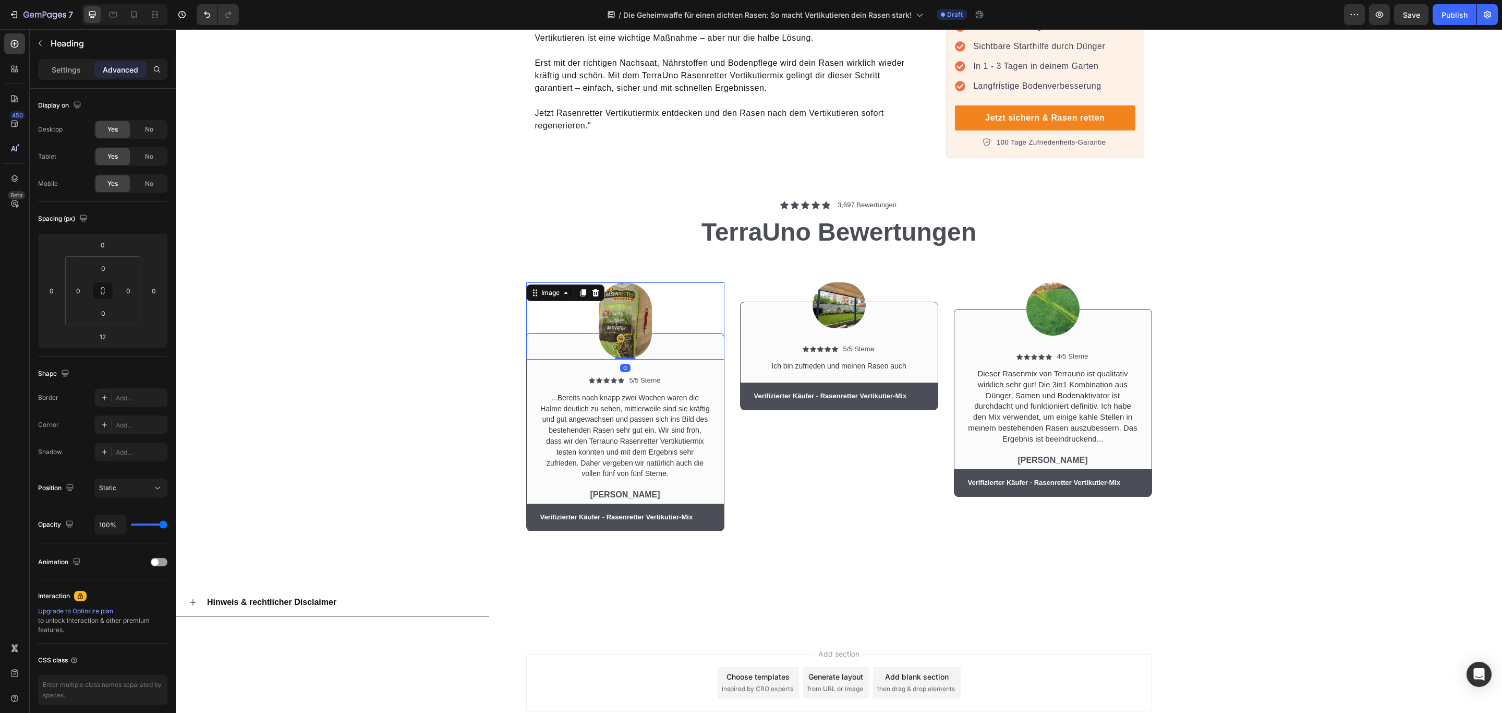
click at [553, 291] on div at bounding box center [625, 320] width 198 height 77
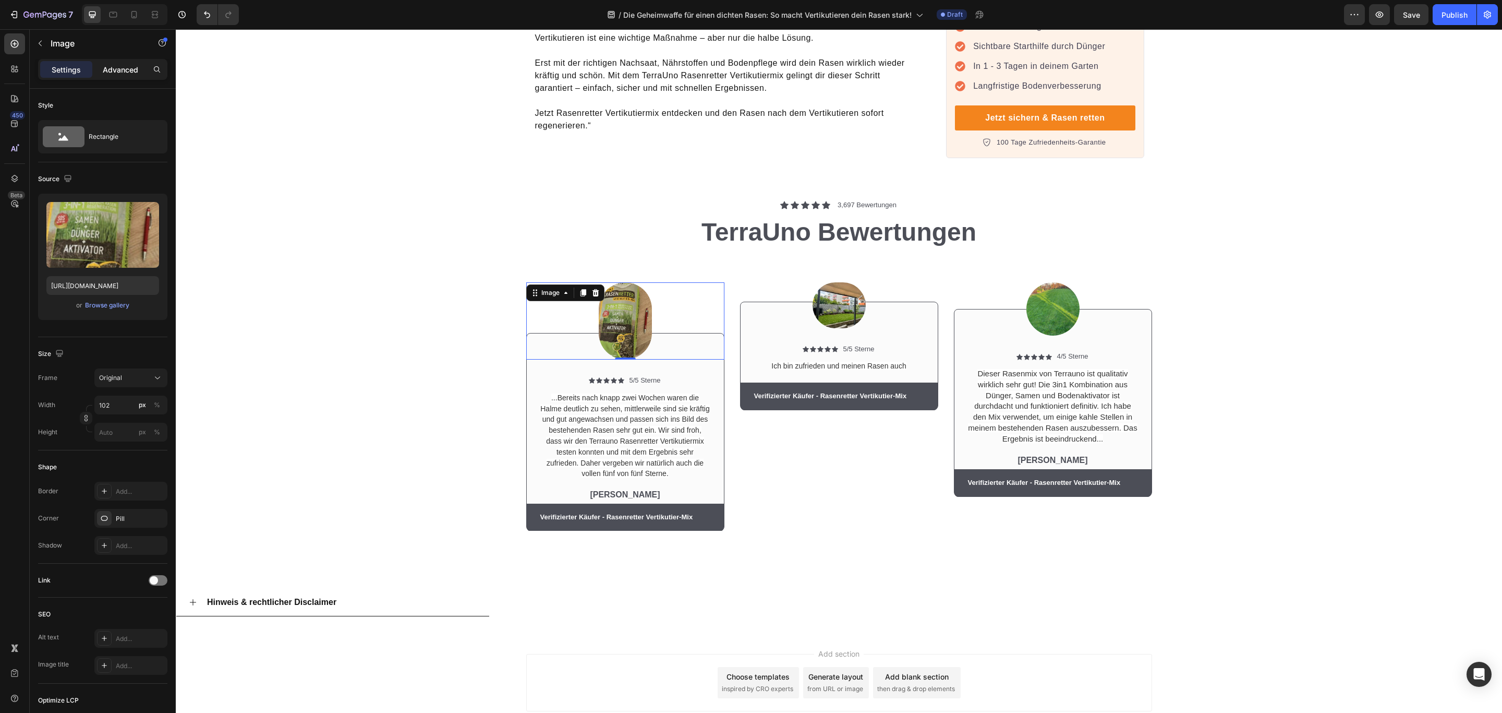
click at [117, 70] on p "Advanced" at bounding box center [120, 69] width 35 height 11
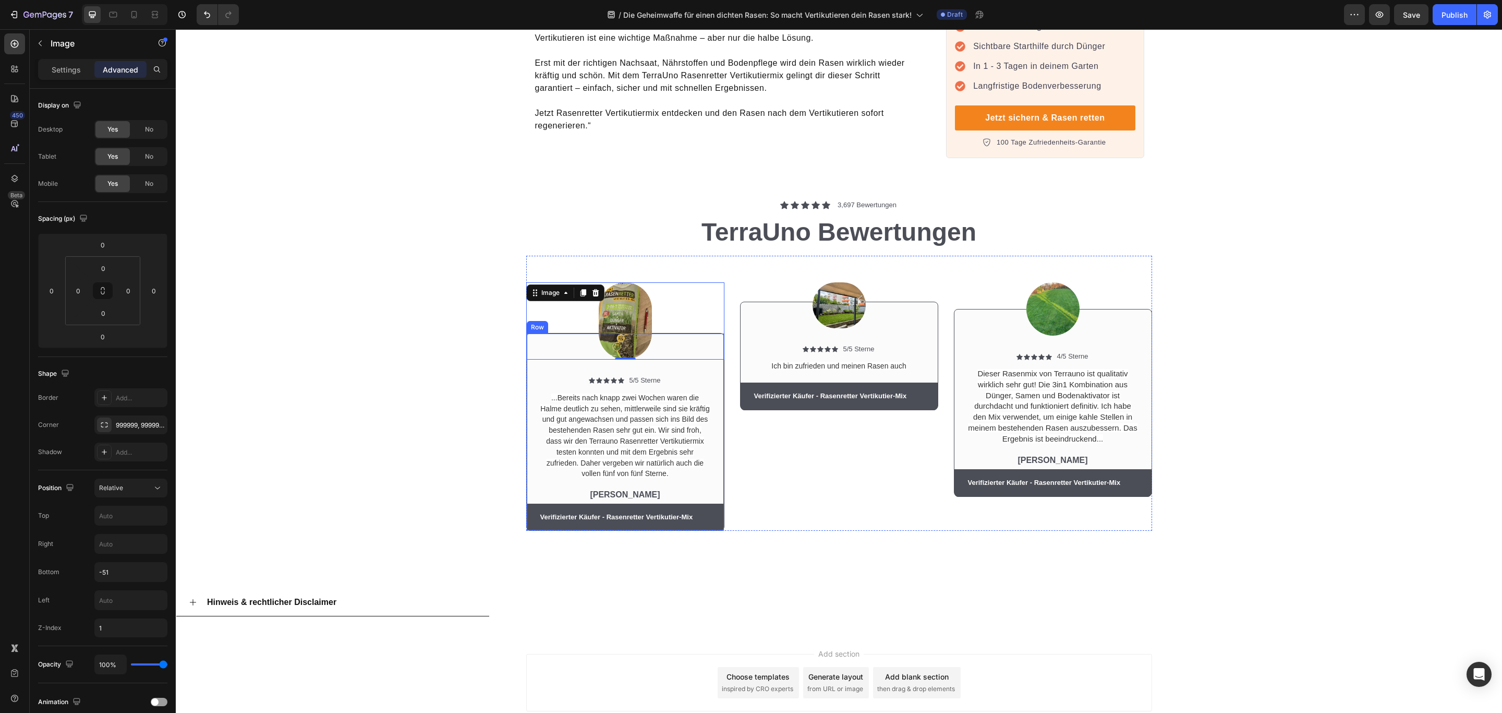
click at [623, 288] on img at bounding box center [625, 320] width 53 height 77
click at [636, 285] on img at bounding box center [625, 320] width 53 height 77
click at [673, 215] on h2 "TerraUno Bewertungen" at bounding box center [839, 232] width 626 height 34
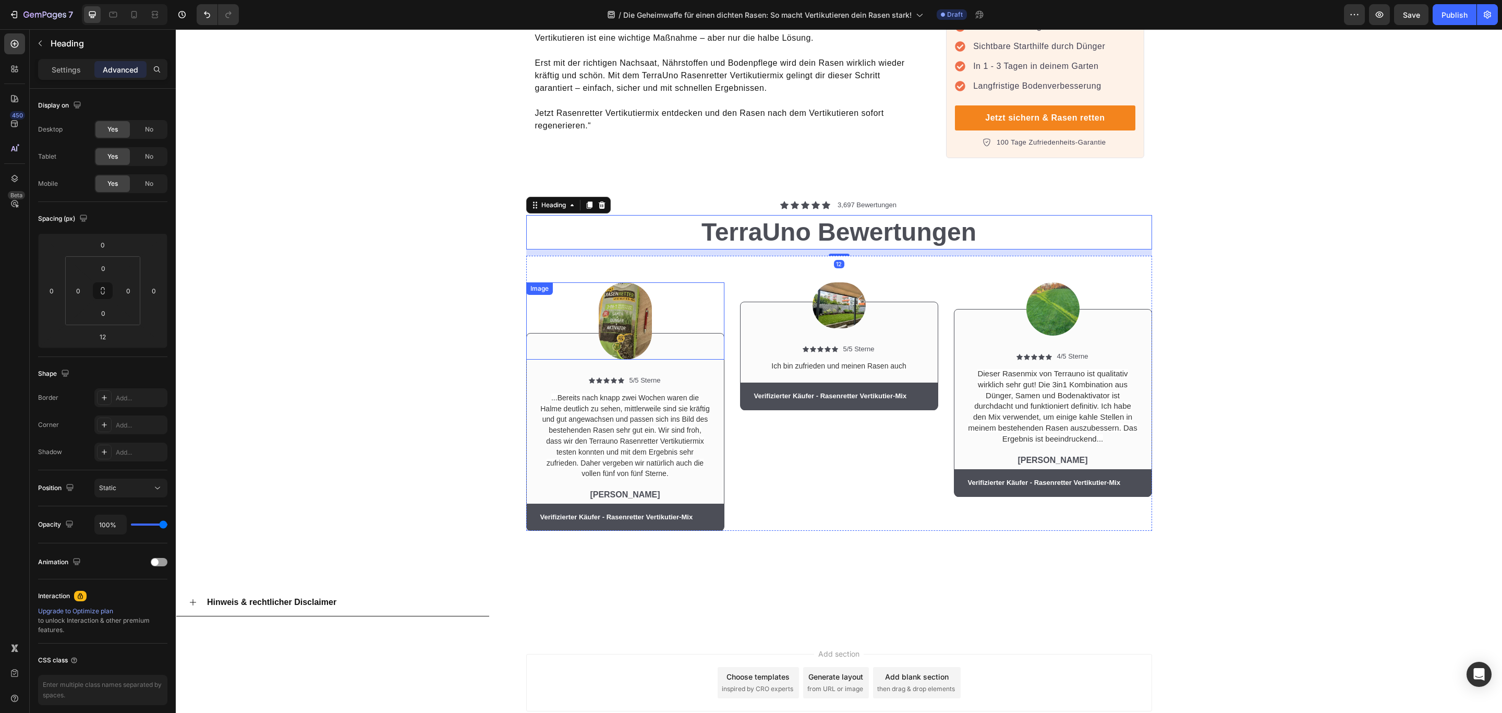
click at [637, 290] on img at bounding box center [625, 320] width 53 height 77
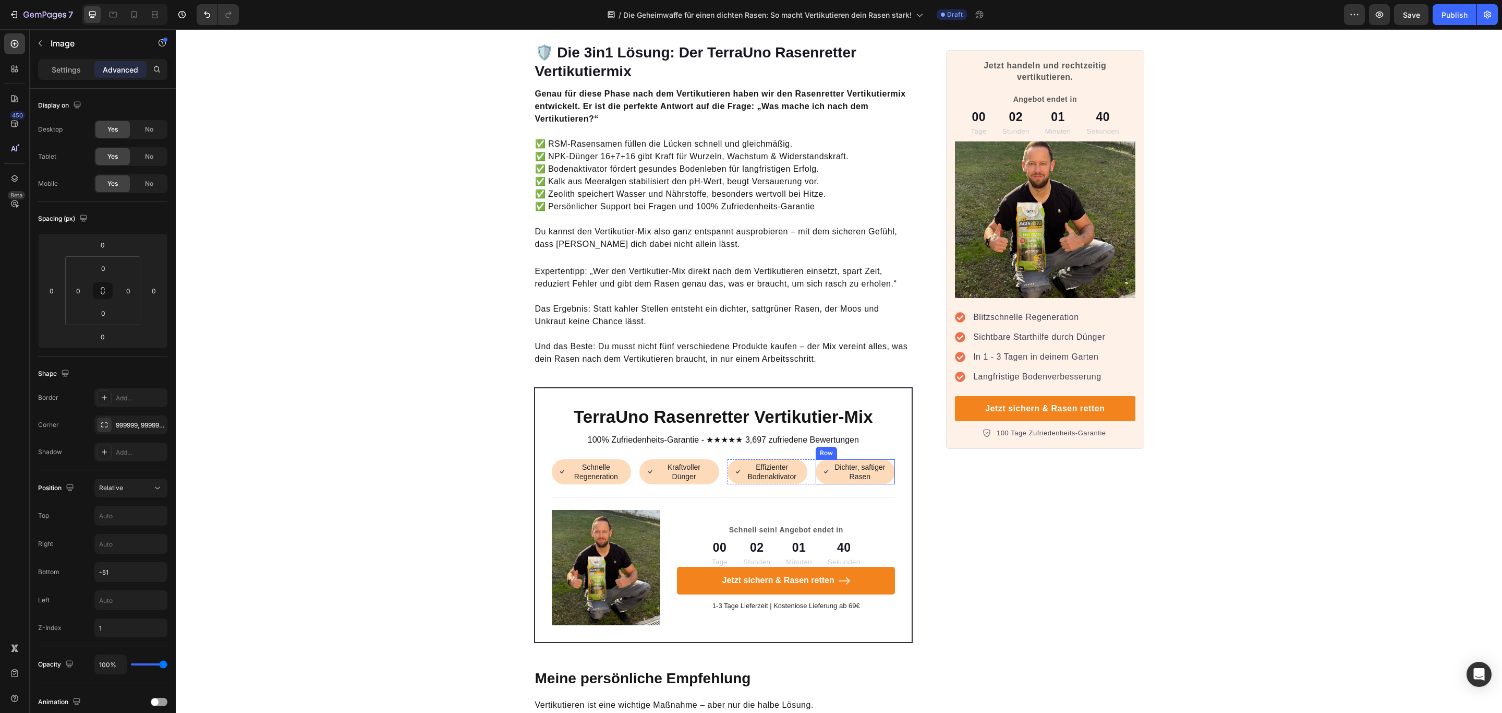
scroll to position [2870, 0]
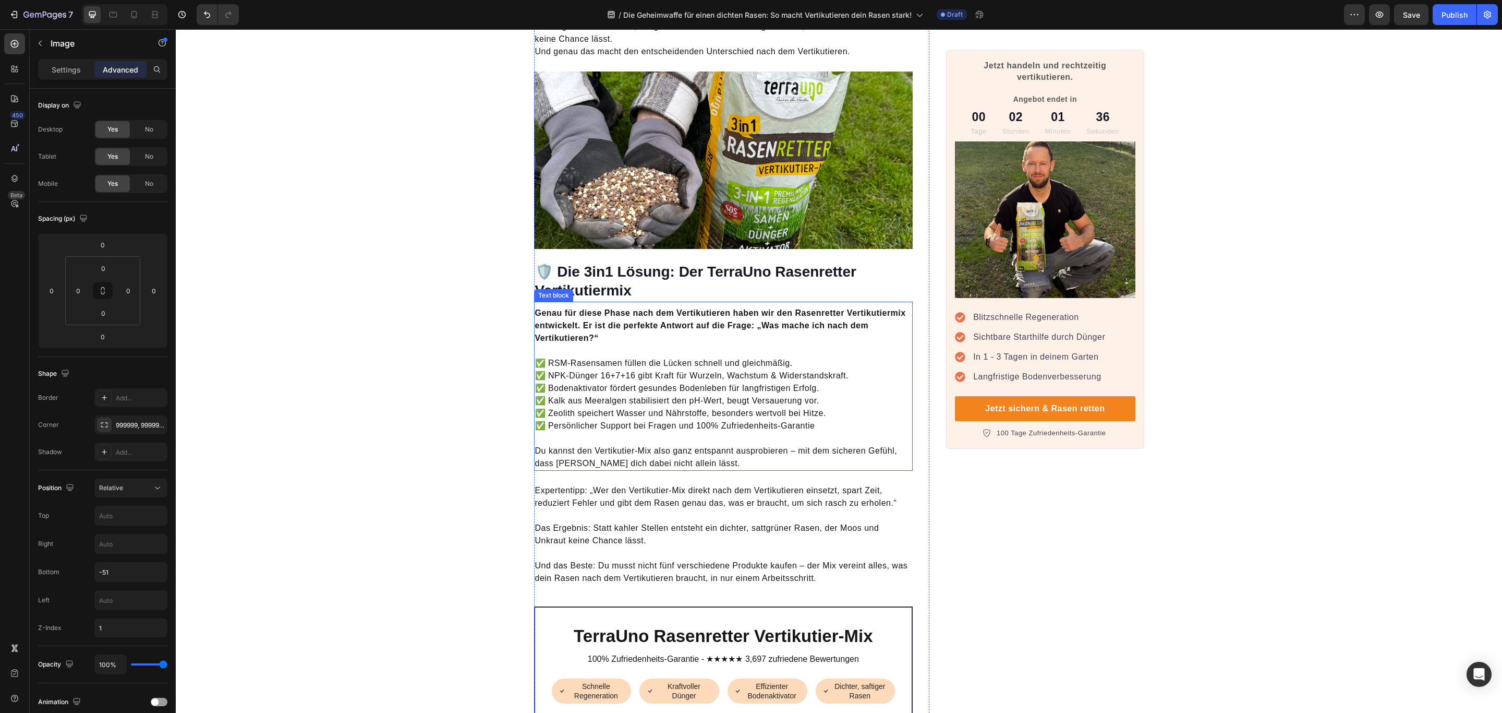
click at [642, 308] on strong "Genau für diese Phase nach dem Vertikutieren haben wir den Rasenretter Vertikut…" at bounding box center [720, 325] width 371 height 34
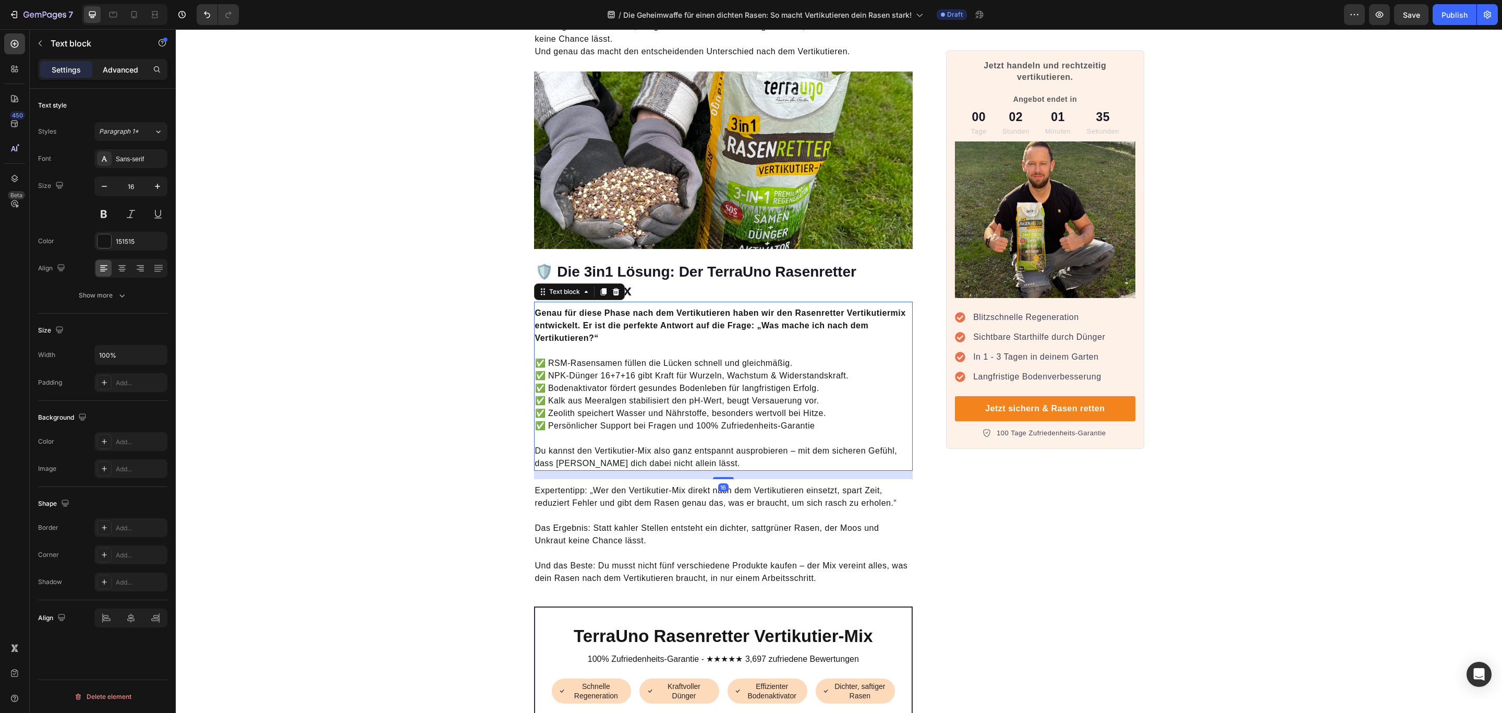
click at [126, 69] on p "Advanced" at bounding box center [120, 69] width 35 height 11
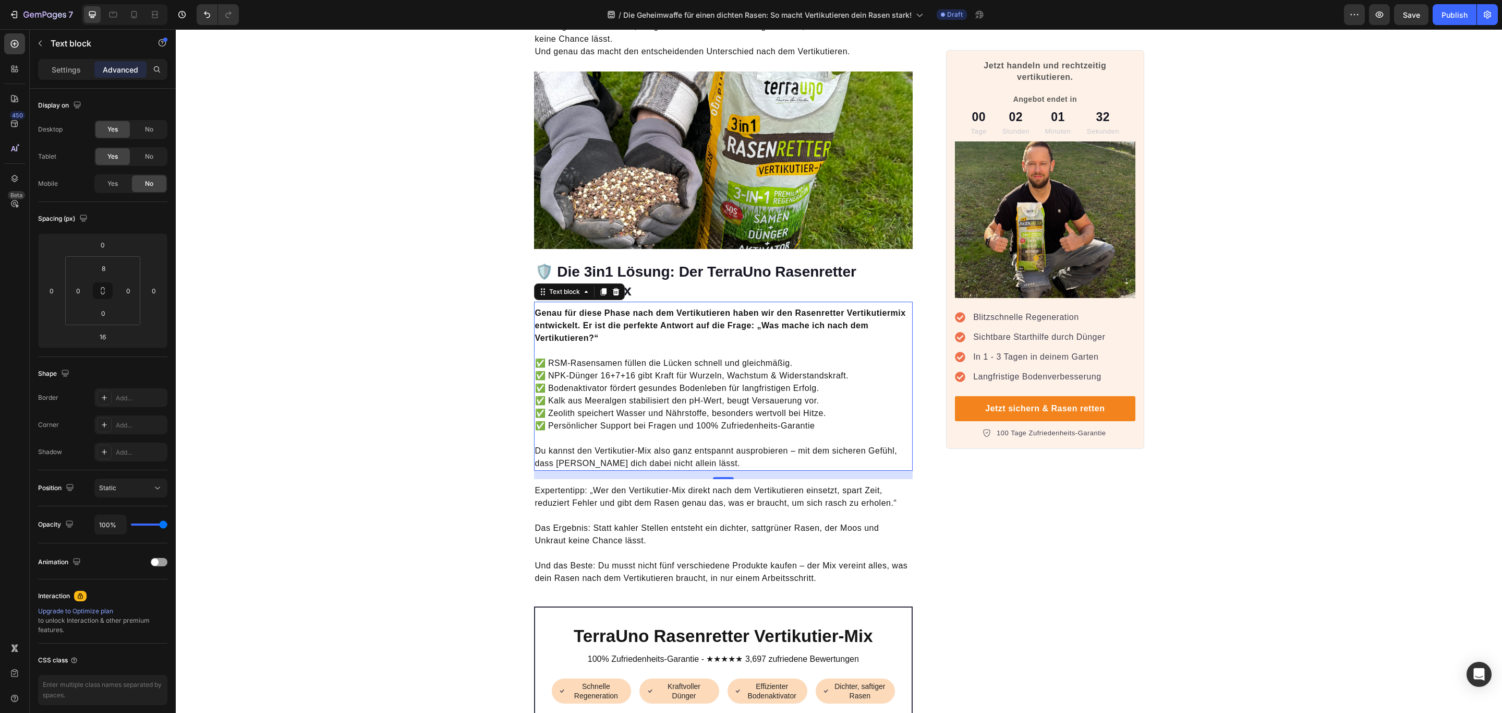
click at [724, 263] on strong "🛡️ Die 3in1 Lösung: Der TerraUno Rasenretter Vertikutiermix" at bounding box center [695, 280] width 321 height 35
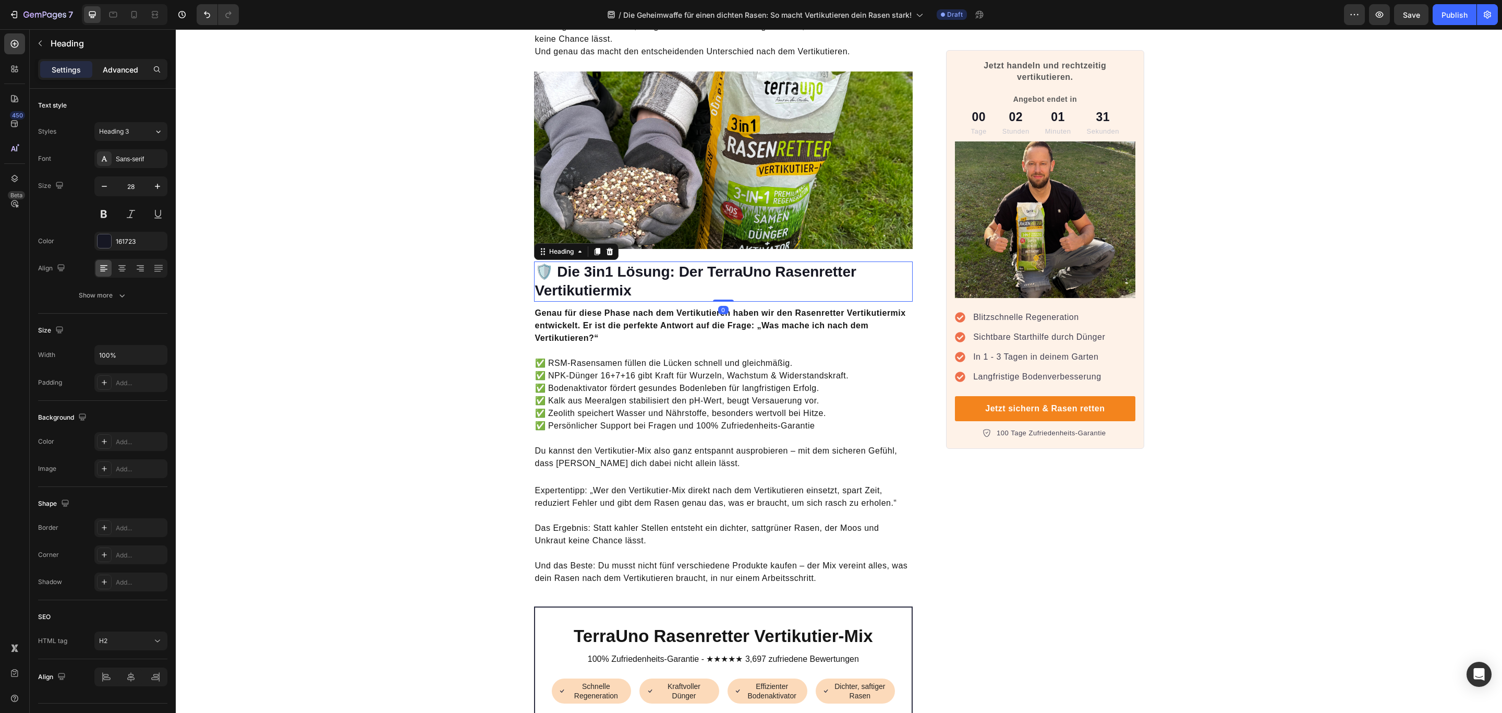
click at [116, 77] on div "Advanced" at bounding box center [120, 69] width 52 height 17
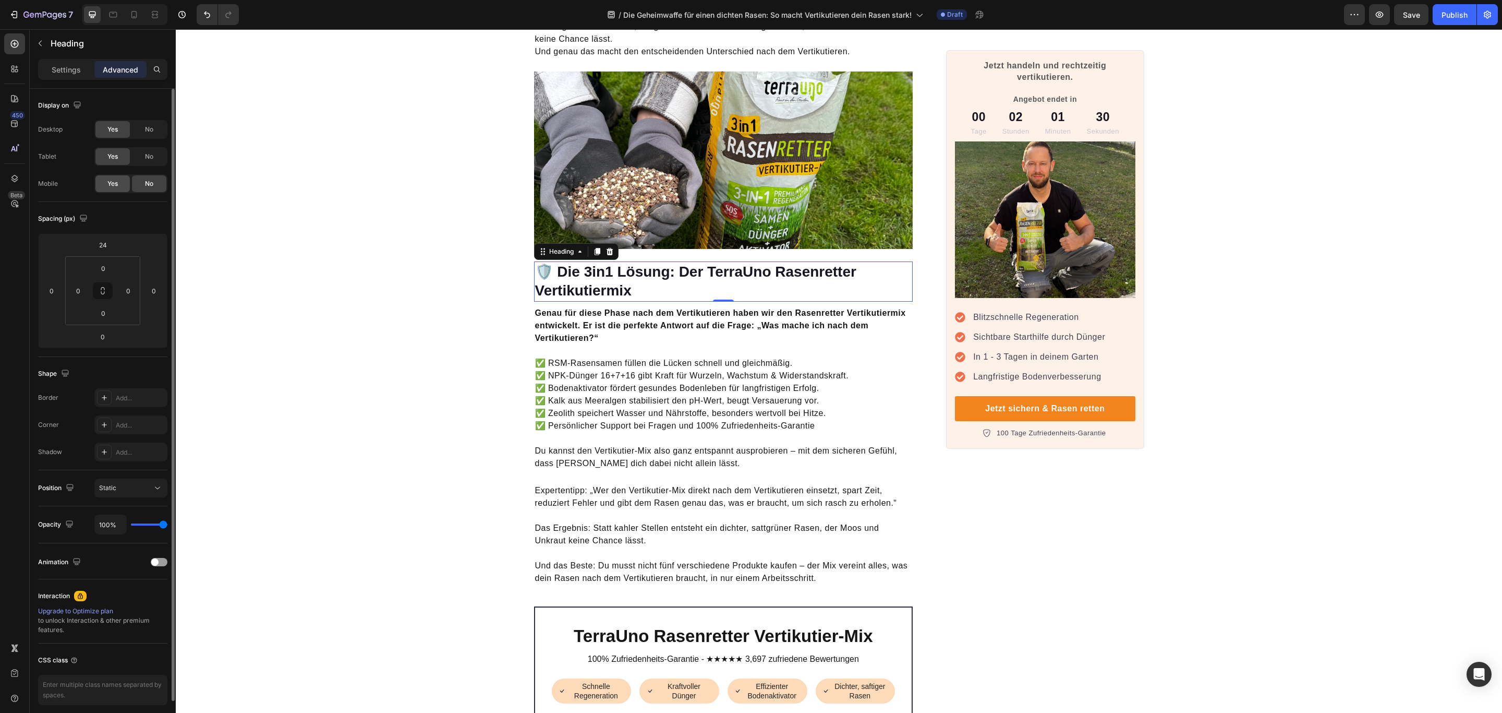
click at [121, 186] on div "Yes" at bounding box center [112, 183] width 34 height 17
click at [686, 308] on strong "Genau für diese Phase nach dem Vertikutieren haben wir den Rasenretter Vertikut…" at bounding box center [720, 325] width 371 height 34
click at [118, 188] on div "Yes" at bounding box center [112, 183] width 34 height 17
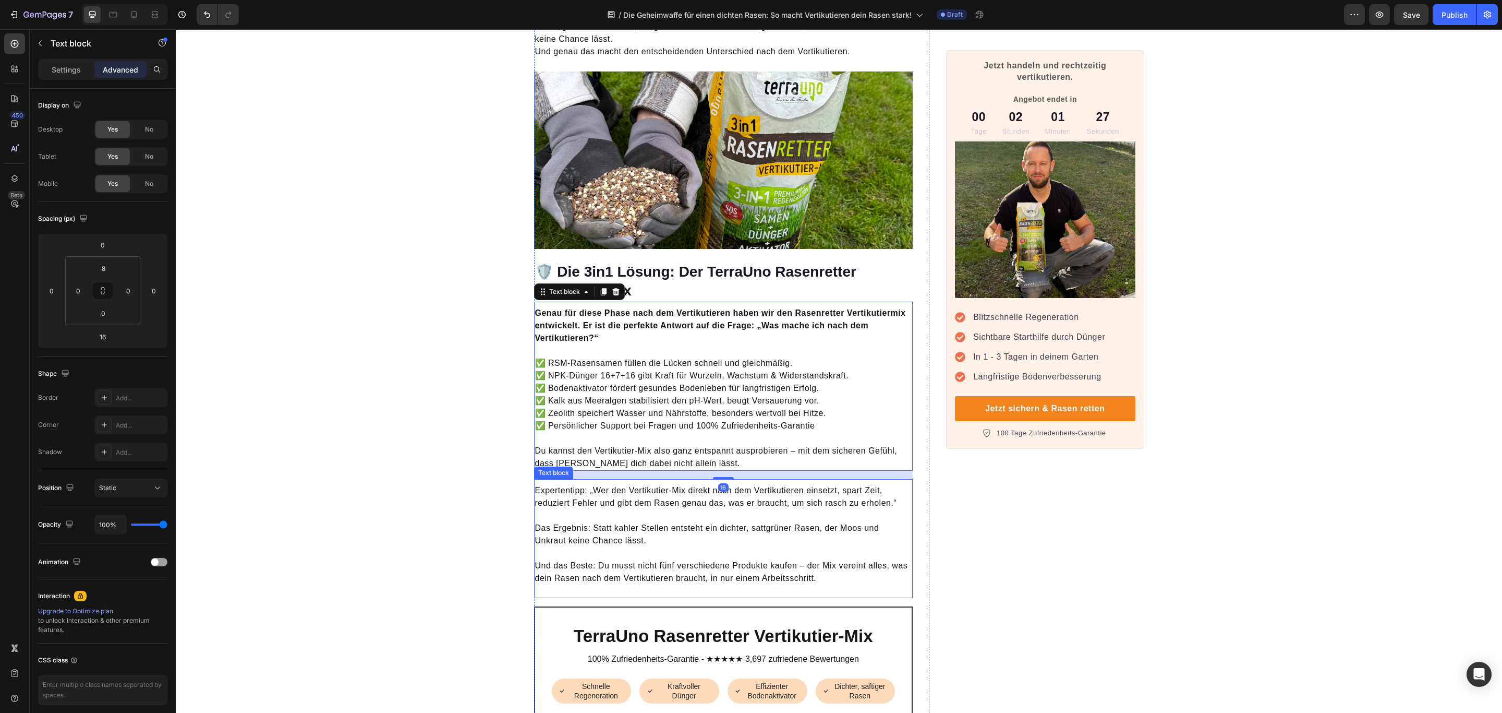
click at [676, 509] on p "Das Ergebnis: Statt kahler Stellen entsteht ein dichter, sattgrüner Rasen, der …" at bounding box center [723, 528] width 377 height 38
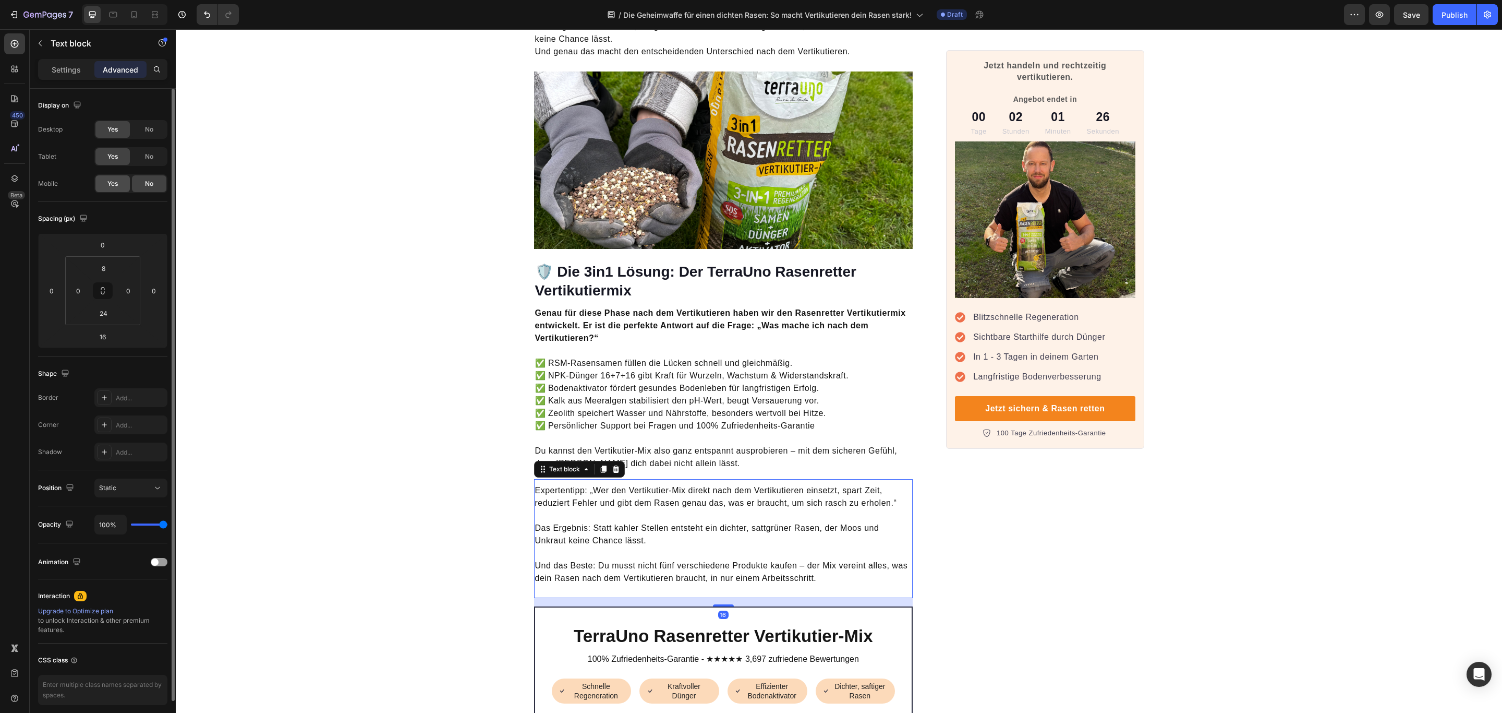
click at [111, 180] on span "Yes" at bounding box center [112, 183] width 10 height 9
click at [839, 393] on p "✅ RSM-Rasensamen füllen die Lücken schnell und gleichmäßig. ✅ NPK-Dünger 16+7+1…" at bounding box center [723, 394] width 377 height 75
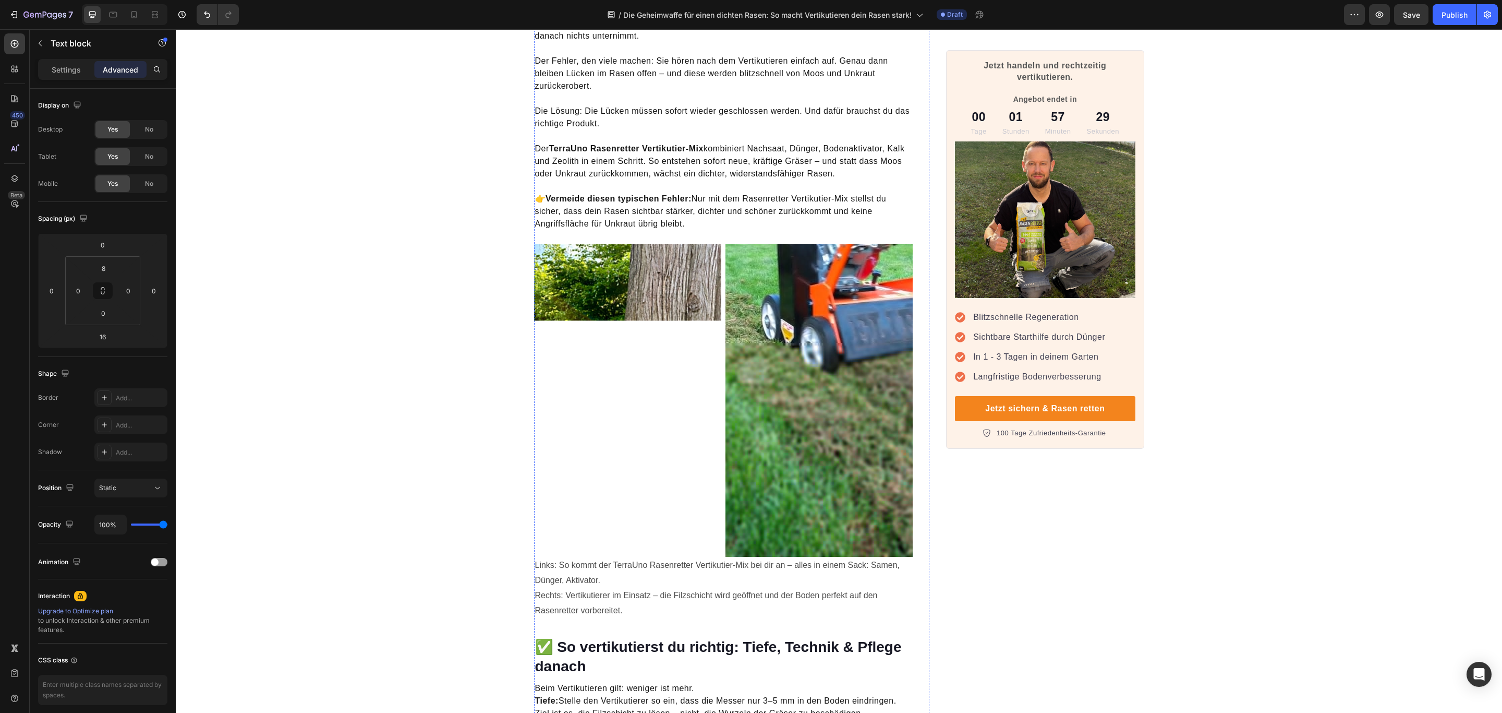
scroll to position [1776, 0]
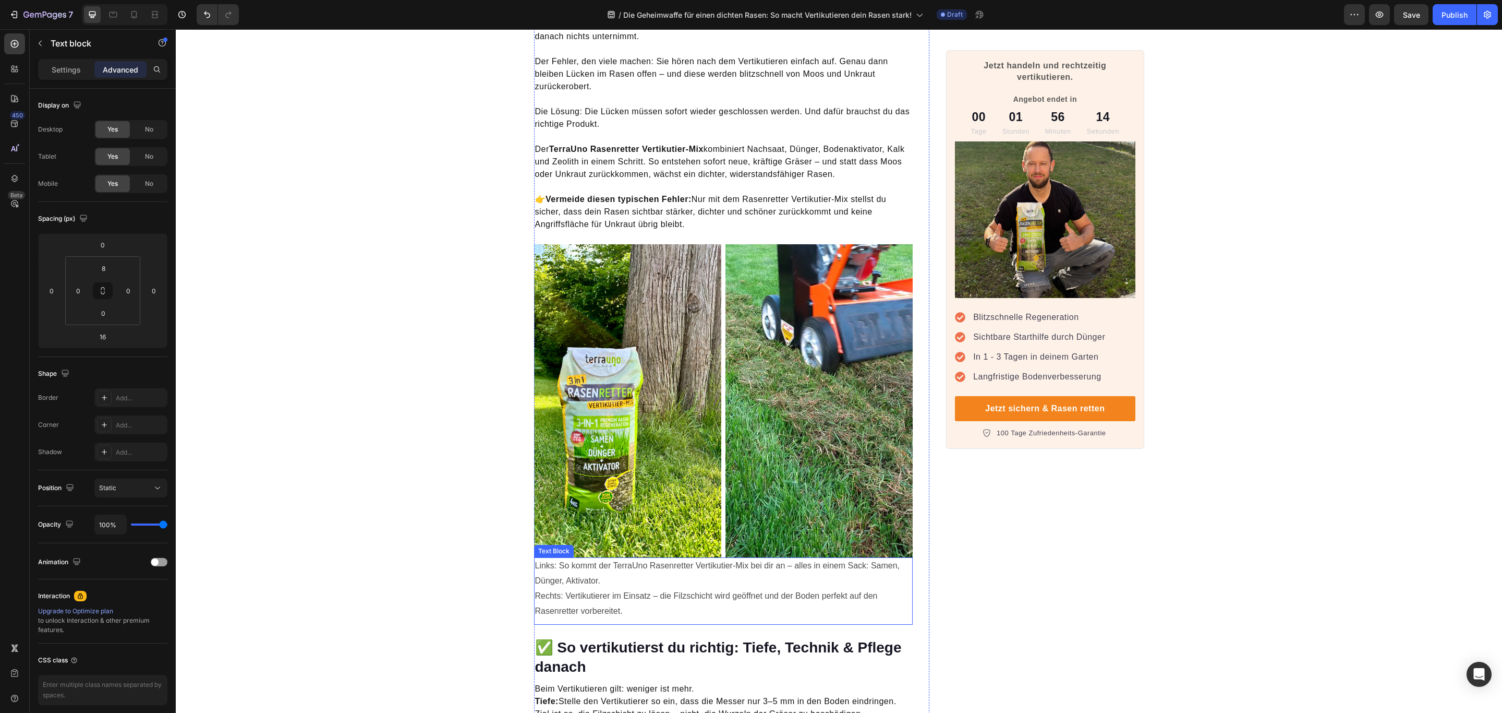
click at [618, 558] on p "Links: So kommt der TerraUno Rasenretter Vertikutier-Mix bei dir an – alles in …" at bounding box center [723, 588] width 377 height 60
drag, startPoint x: 667, startPoint y: 554, endPoint x: 601, endPoint y: 551, distance: 66.3
click at [667, 558] on p "Links: So kommt der TerraUno Rasenretter Vertikutier-Mix bei dir an – alles in …" at bounding box center [723, 588] width 377 height 60
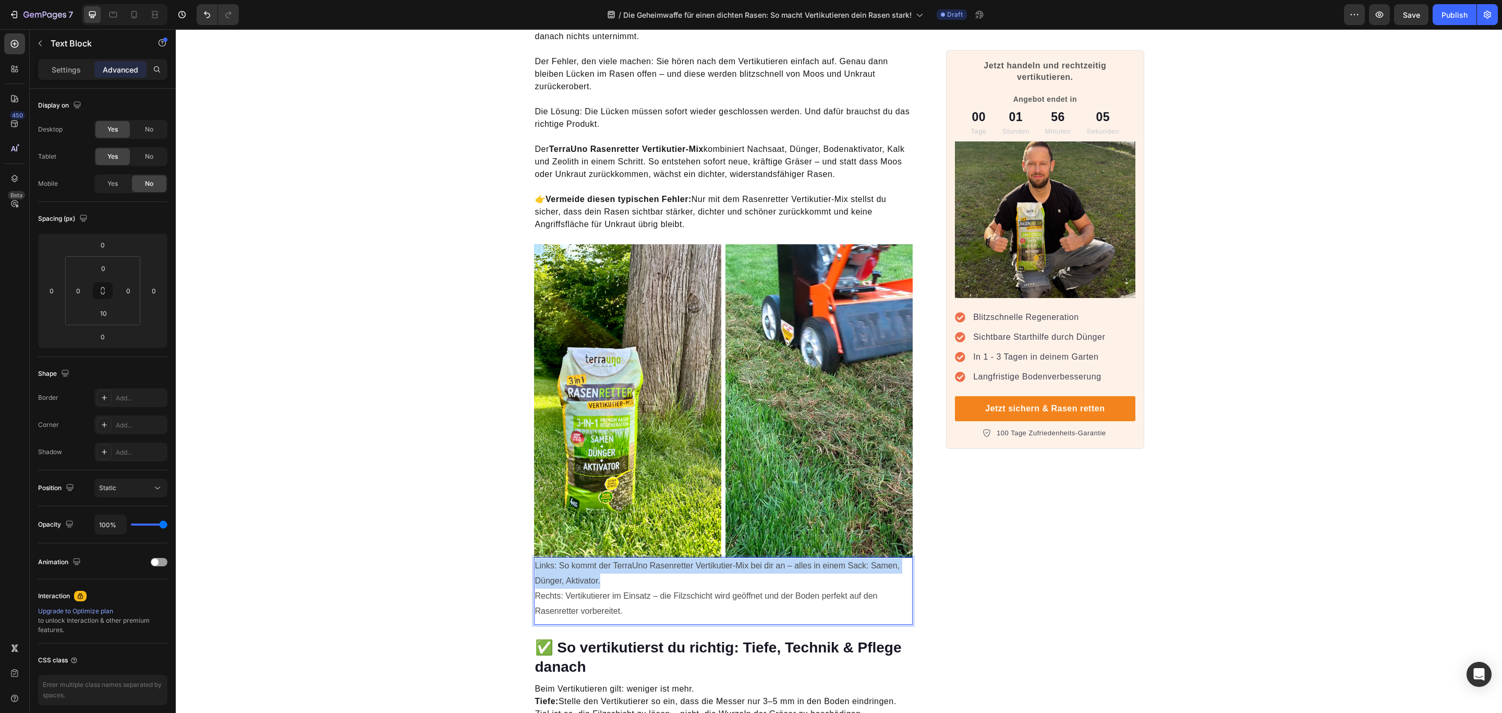
drag, startPoint x: 603, startPoint y: 552, endPoint x: 528, endPoint y: 542, distance: 75.3
click at [535, 558] on p "Links: So kommt der TerraUno Rasenretter Vertikutier-Mix bei dir an – alles in …" at bounding box center [723, 588] width 377 height 60
copy p "Links: So kommt der TerraUno Rasenretter Vertikutier-Mix bei dir an – alles in …"
click at [623, 587] on p "Links: So kommt der TerraUno Rasenretter Vertikutier-Mix bei dir an – alles in …" at bounding box center [723, 588] width 377 height 60
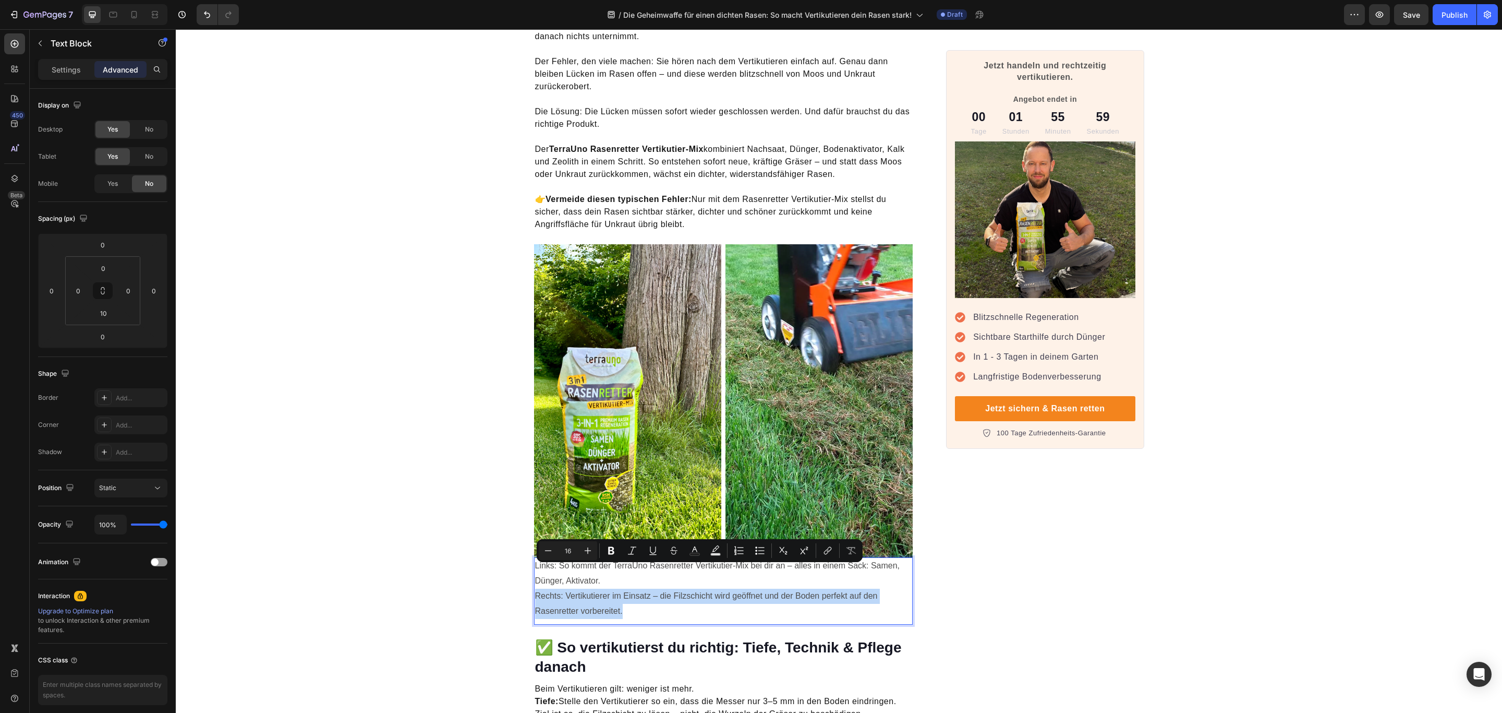
drag, startPoint x: 639, startPoint y: 588, endPoint x: 531, endPoint y: 573, distance: 109.0
click at [535, 573] on p "Links: So kommt der TerraUno Rasenretter Vertikutier-Mix bei dir an – alles in …" at bounding box center [723, 588] width 377 height 60
copy p "Rechts: Vertikutierer im Einsatz – die Filzschicht wird geöffnet und der Boden …"
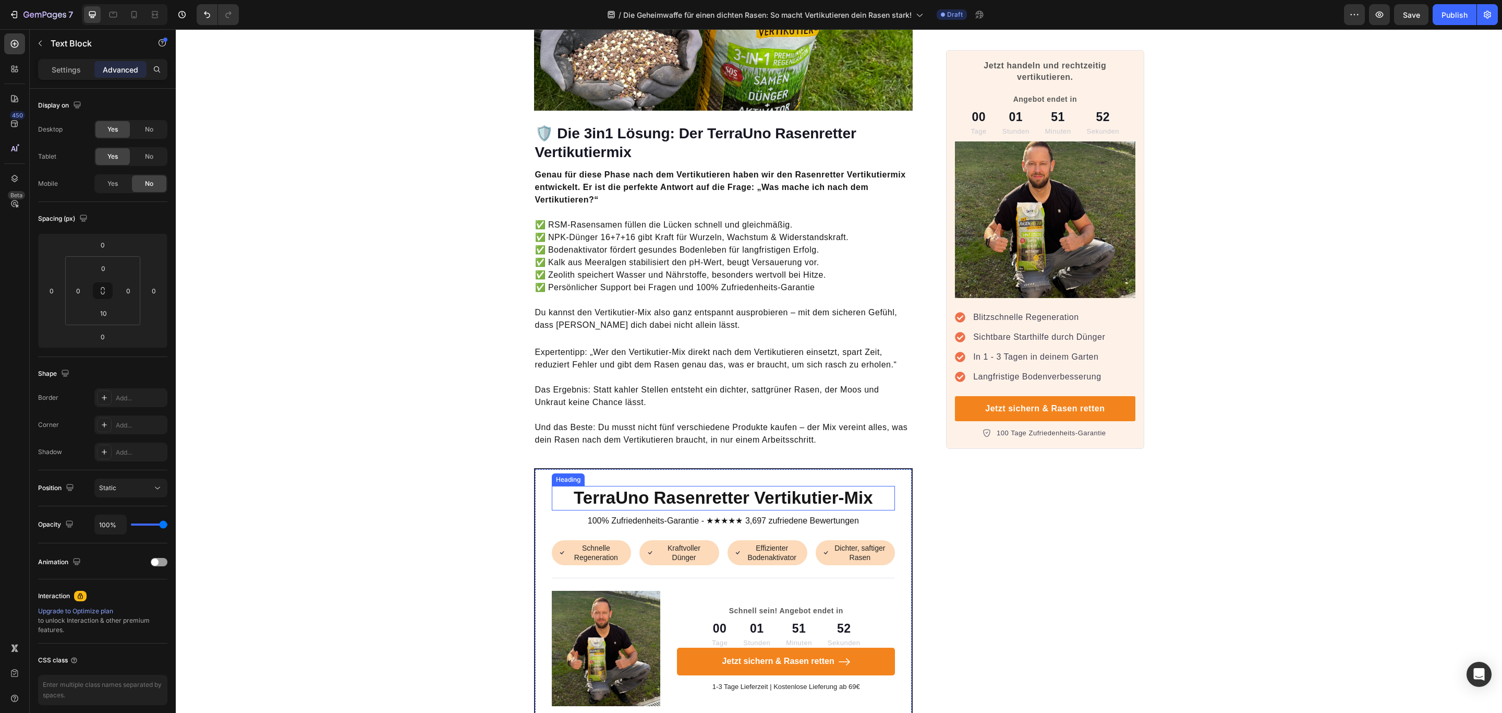
scroll to position [3286, 0]
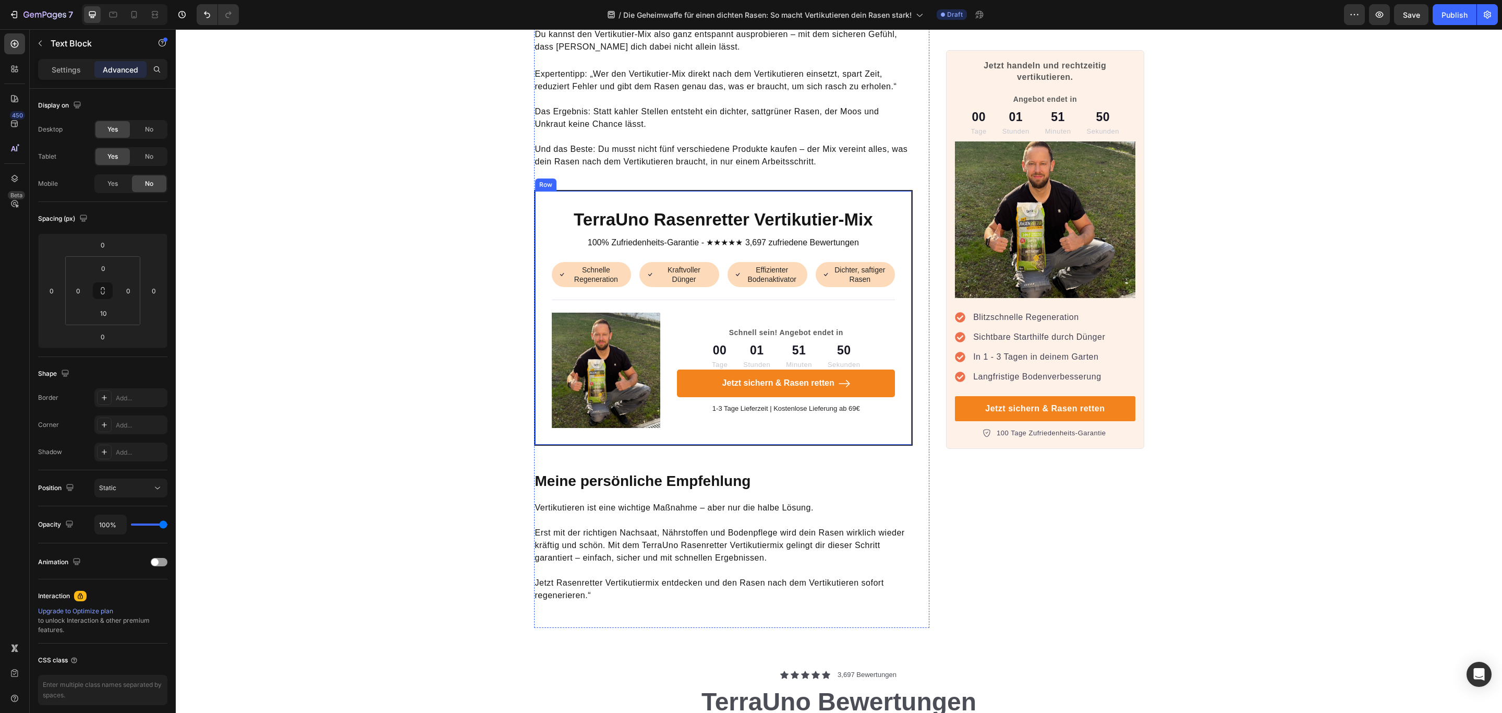
click at [806, 190] on div "TerraUno Rasenretter Vertikutier-Mix Heading 100% Zufriedenheits-Garantie - ★★★…" at bounding box center [723, 318] width 379 height 256
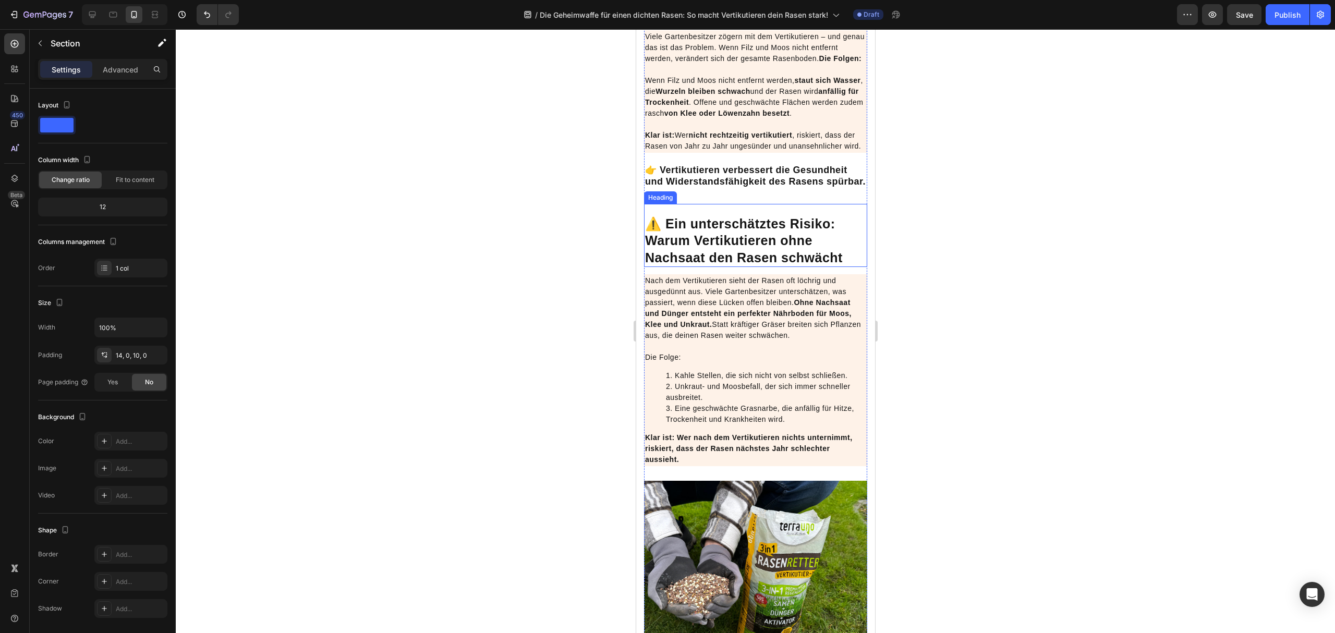
scroll to position [904, 0]
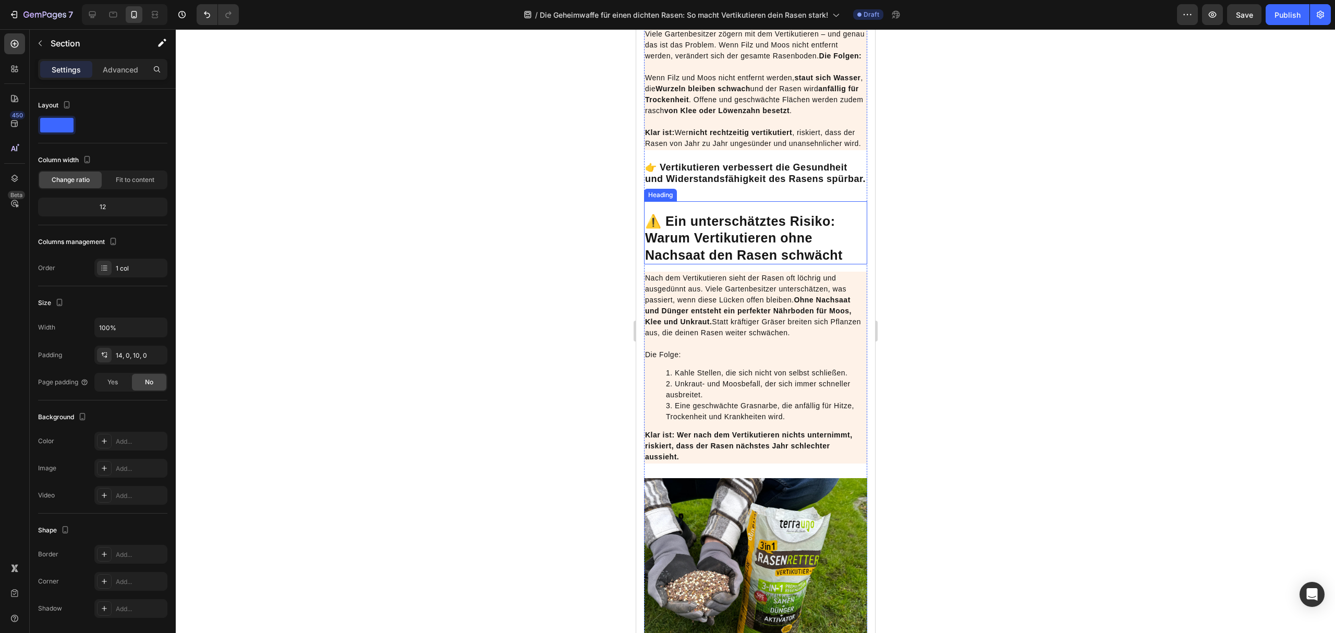
click at [759, 257] on strong "⚠️ Ein unterschätztes Risiko: Warum Vertikutieren ohne Nachsaat den Rasen schwä…" at bounding box center [744, 238] width 198 height 49
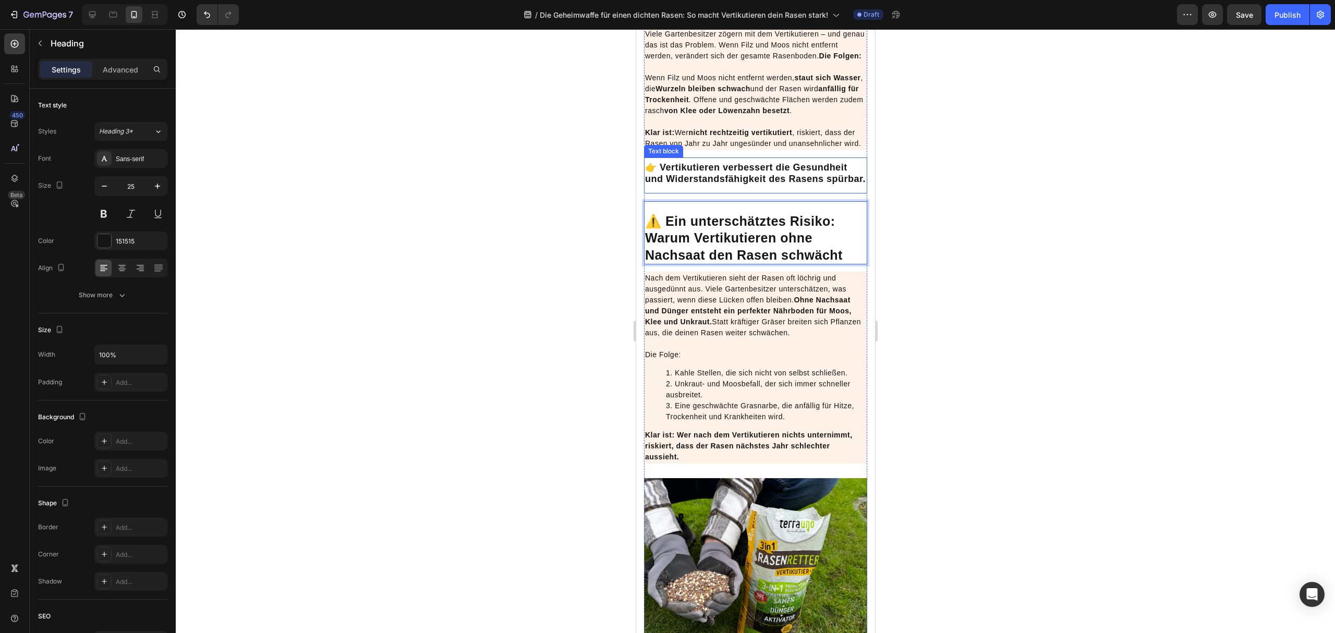
click at [765, 184] on strong "👉 Vertikutieren verbessert die Gesundheit und Widerstandsfähigkeit des Rasens s…" at bounding box center [755, 173] width 221 height 22
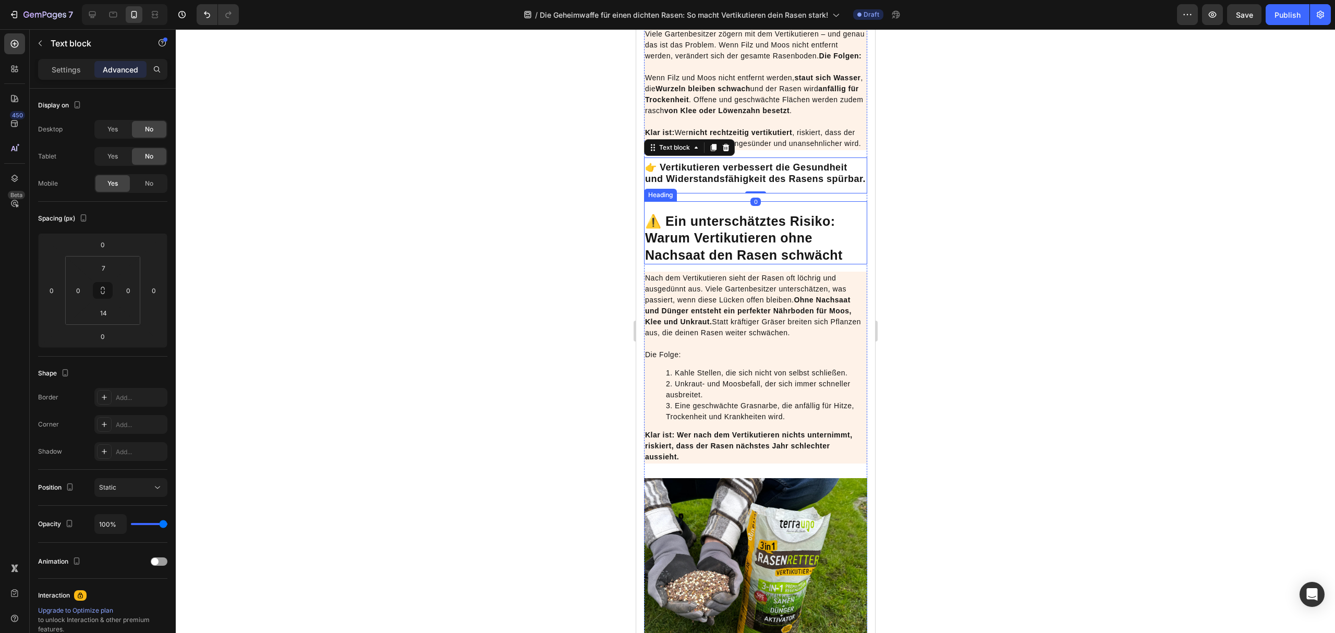
click at [824, 257] on strong "⚠️ Ein unterschätztes Risiko: Warum Vertikutieren ohne Nachsaat den Rasen schwä…" at bounding box center [744, 238] width 198 height 49
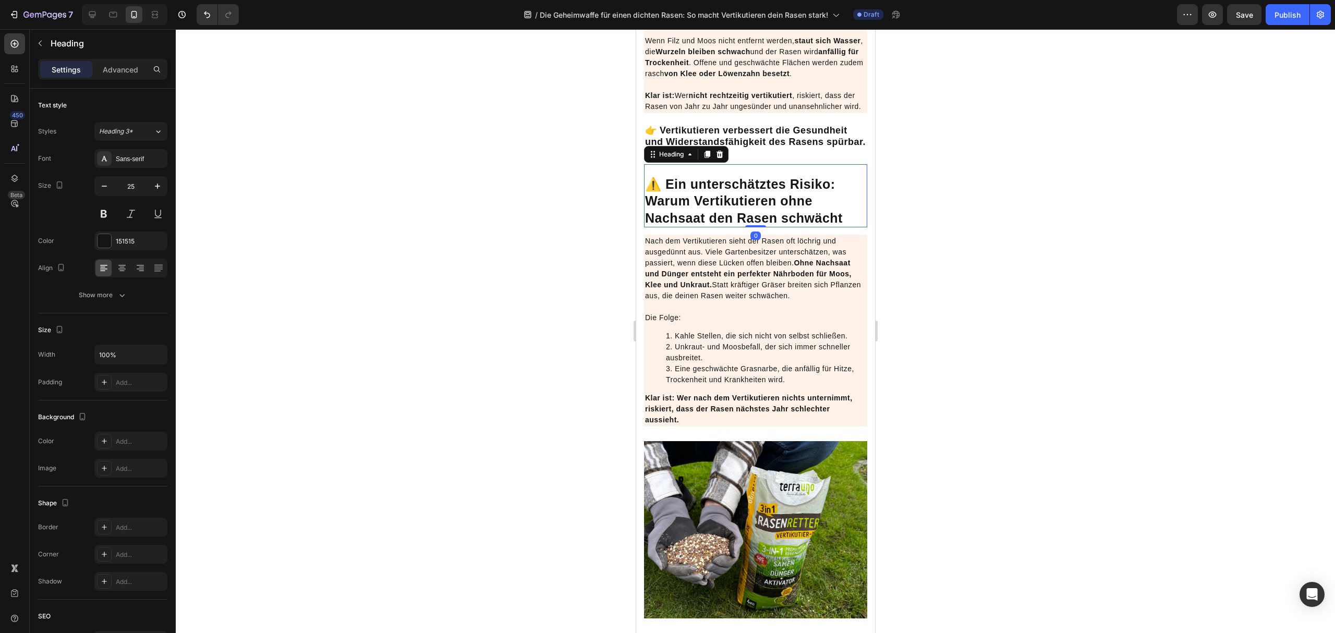
scroll to position [973, 0]
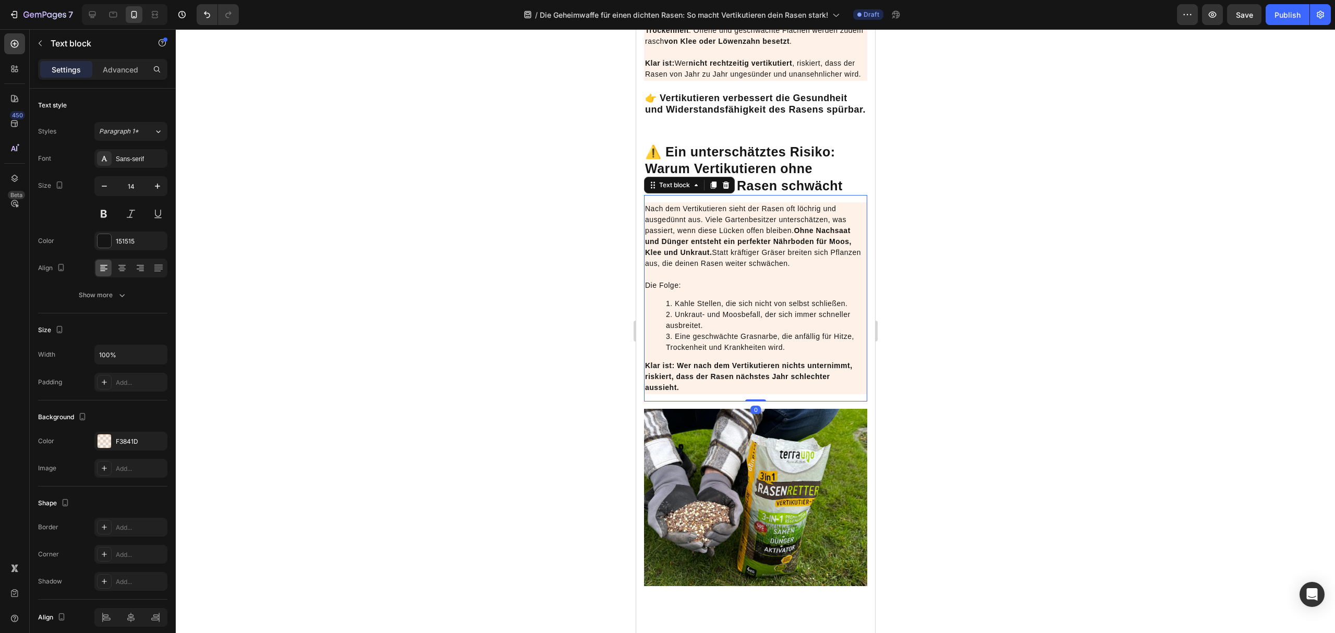
click at [841, 339] on div "Nach dem Vertikutieren sieht der Rasen oft löchrig und ausgedünnt aus. Viele Ga…" at bounding box center [755, 298] width 223 height 192
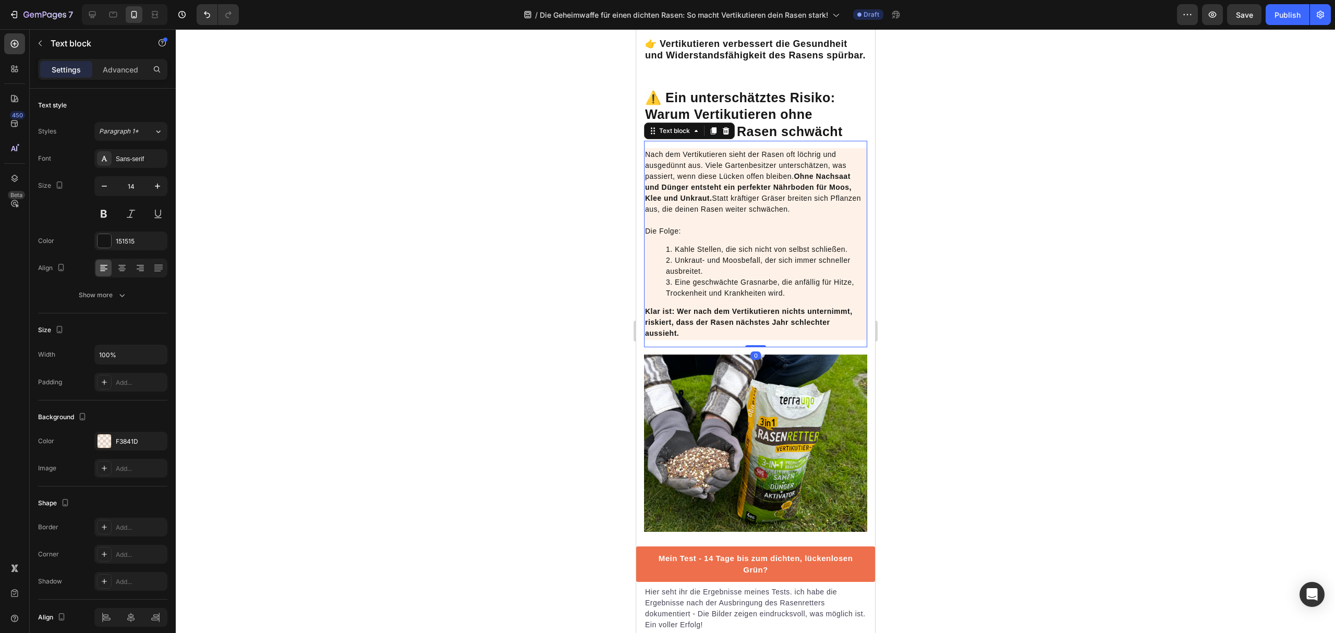
scroll to position [1113, 0]
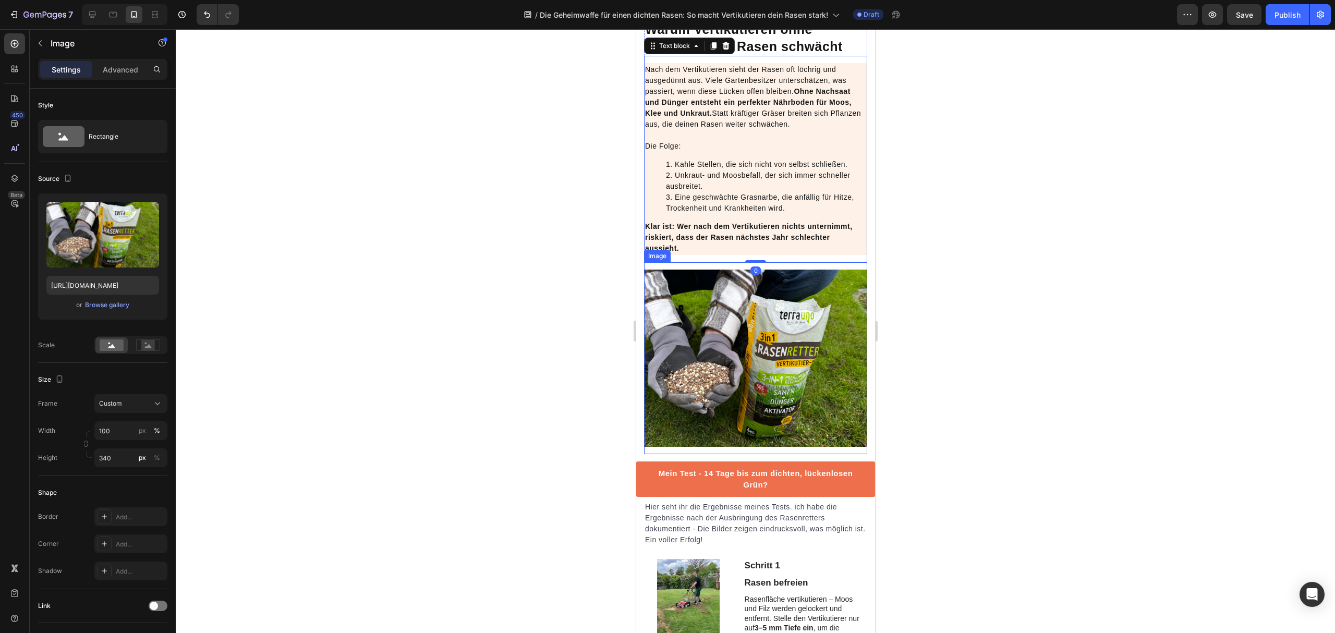
click at [840, 337] on img at bounding box center [755, 358] width 223 height 177
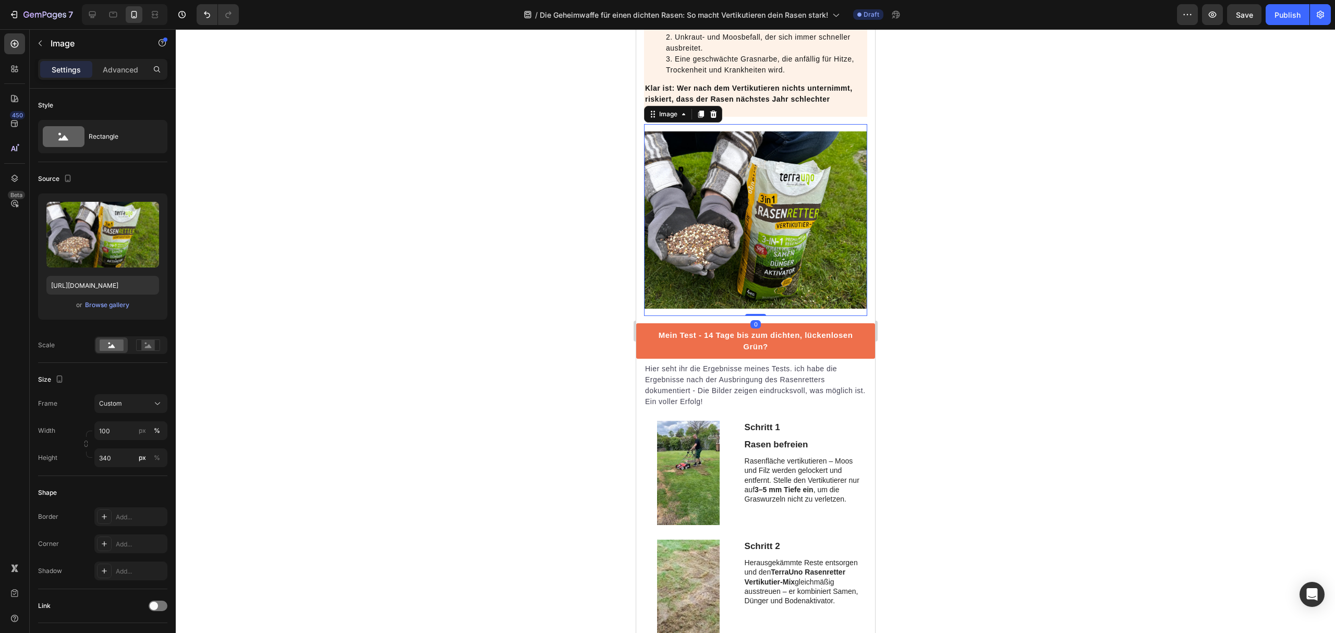
scroll to position [1252, 0]
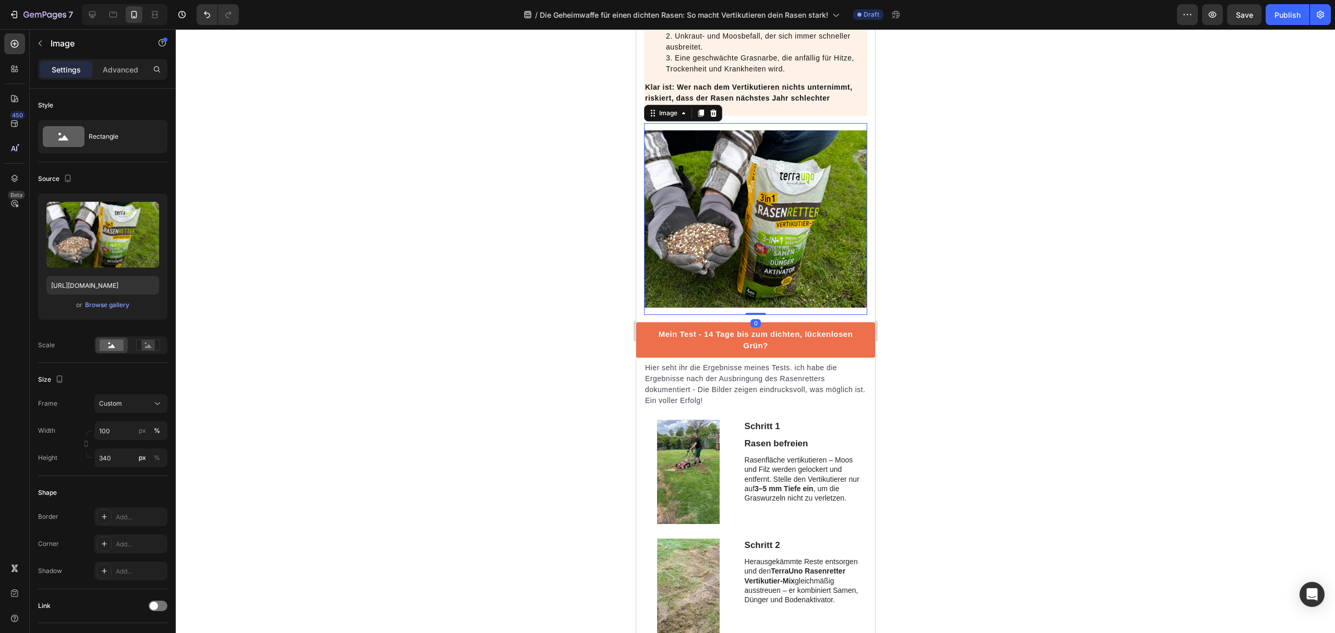
drag, startPoint x: 745, startPoint y: 355, endPoint x: 747, endPoint y: 345, distance: 10.6
click at [747, 315] on div "Image 0" at bounding box center [755, 219] width 223 height 192
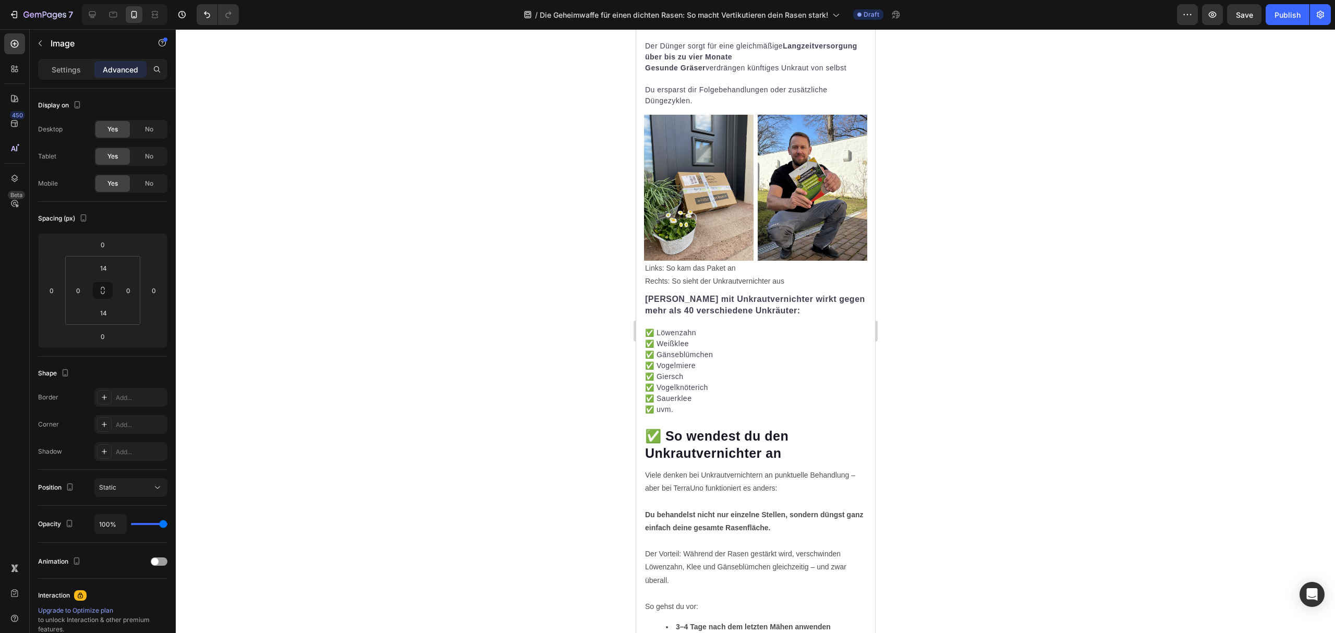
scroll to position [2365, 0]
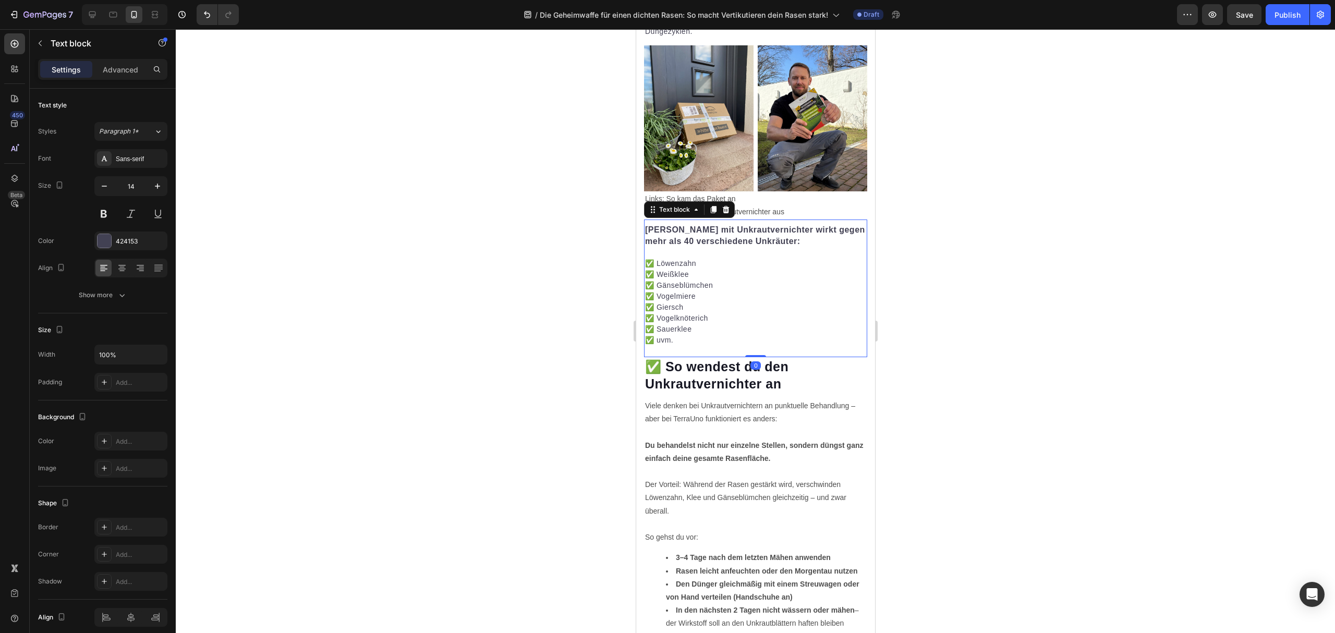
click at [770, 324] on p "✅ Sauerklee" at bounding box center [755, 329] width 221 height 11
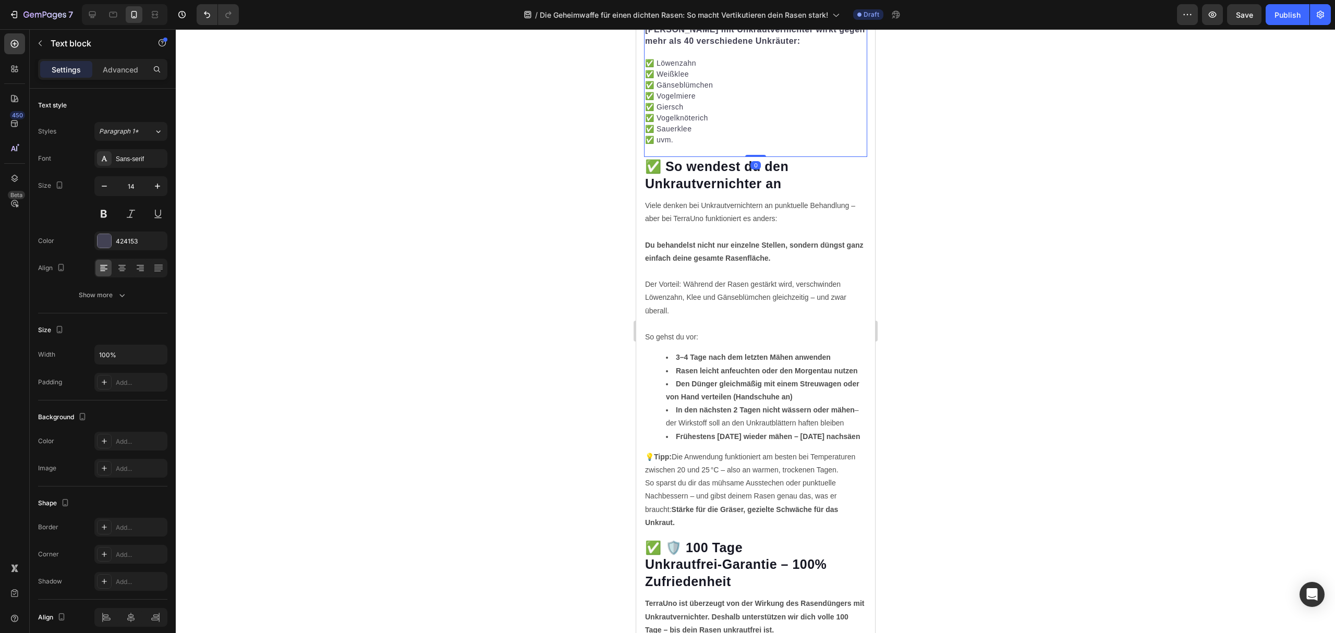
scroll to position [2573, 0]
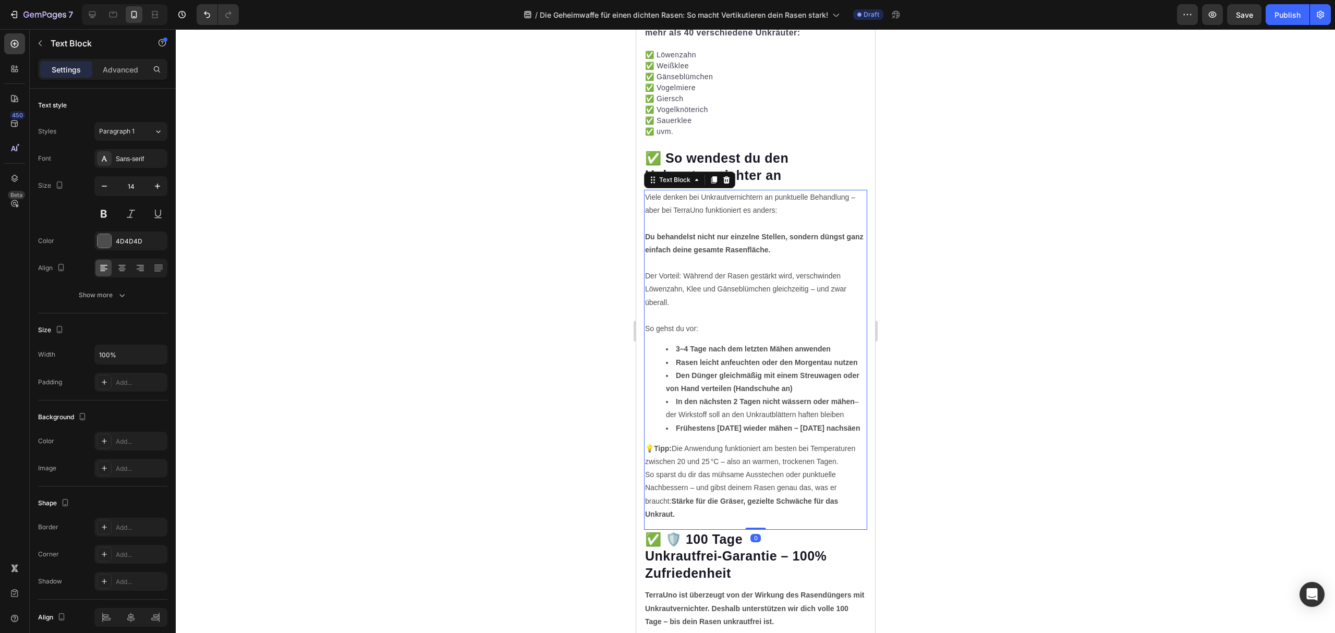
click at [789, 273] on p "Der Vorteil: Während der Rasen gestärkt wird, verschwinden Löwenzahn, Klee und …" at bounding box center [755, 283] width 221 height 53
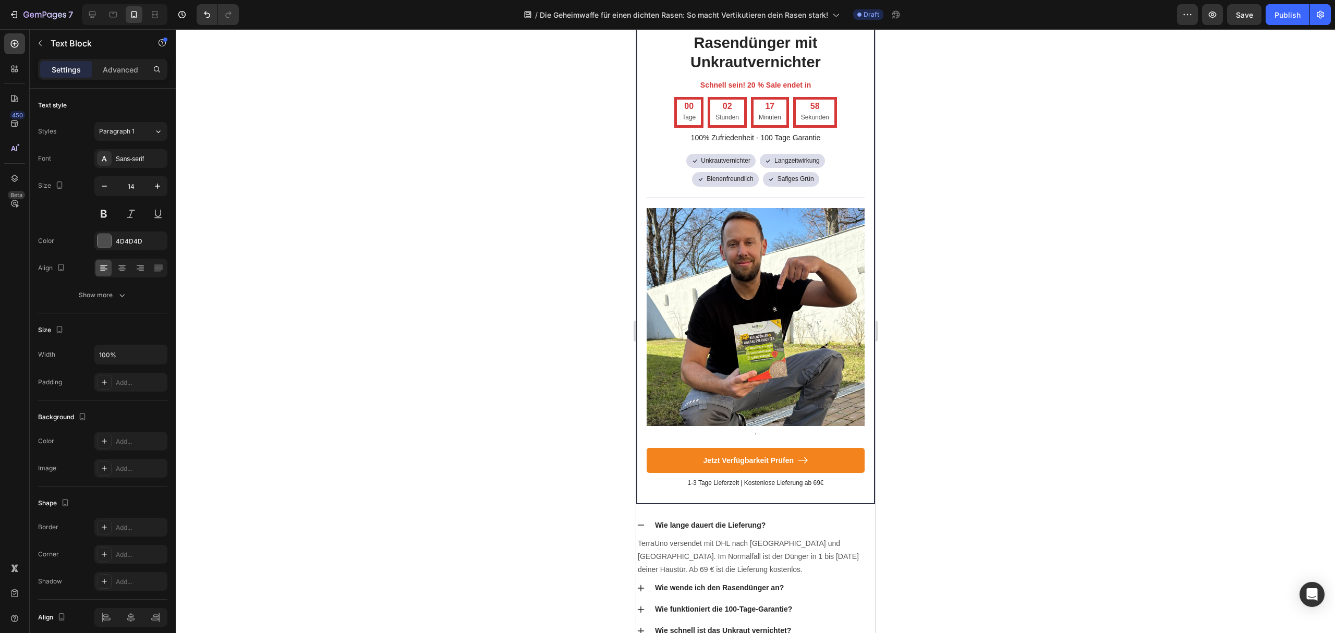
scroll to position [3339, 0]
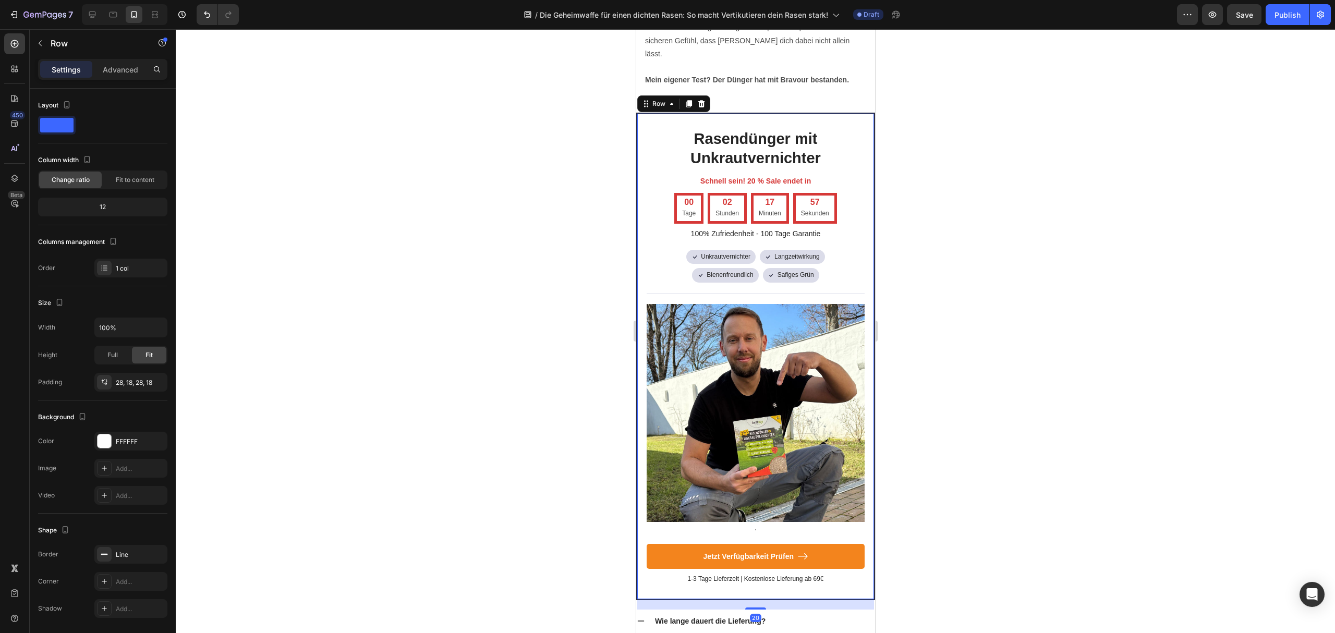
click at [643, 182] on div "Rasendünger mit Unkrautvernichter Heading Schnell sein! 20 % Sale endet in Text…" at bounding box center [755, 357] width 239 height 488
click at [126, 71] on p "Advanced" at bounding box center [120, 69] width 35 height 11
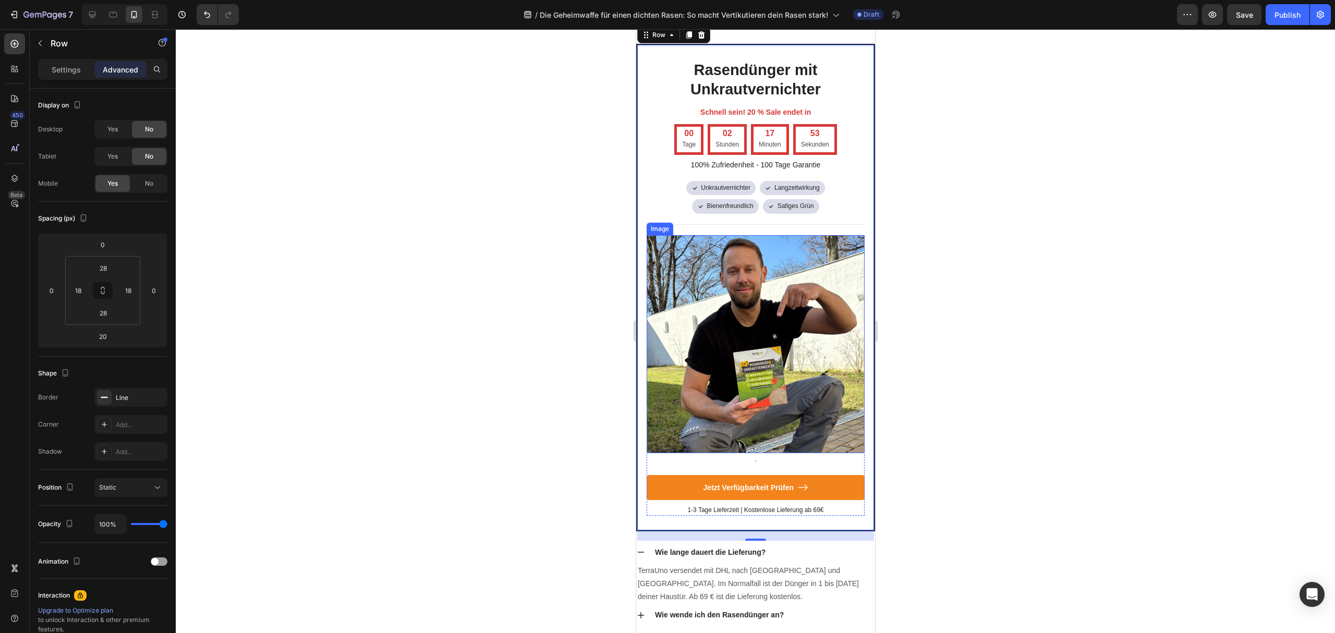
scroll to position [3408, 0]
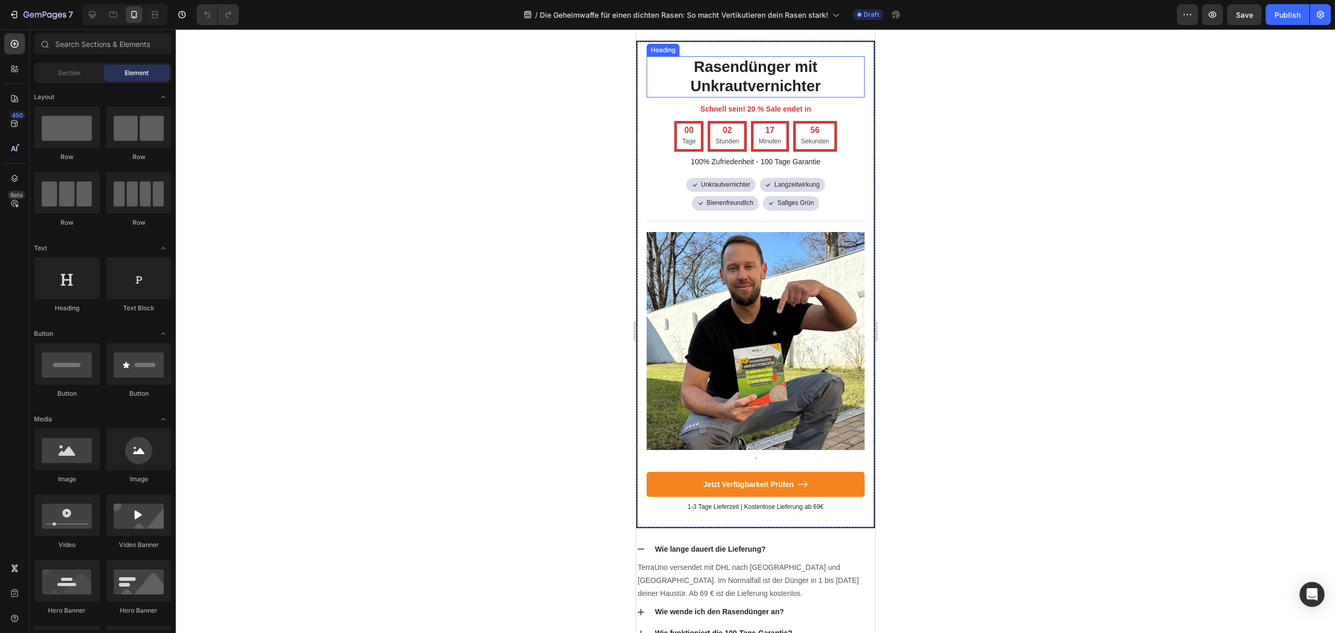
scroll to position [3056, 0]
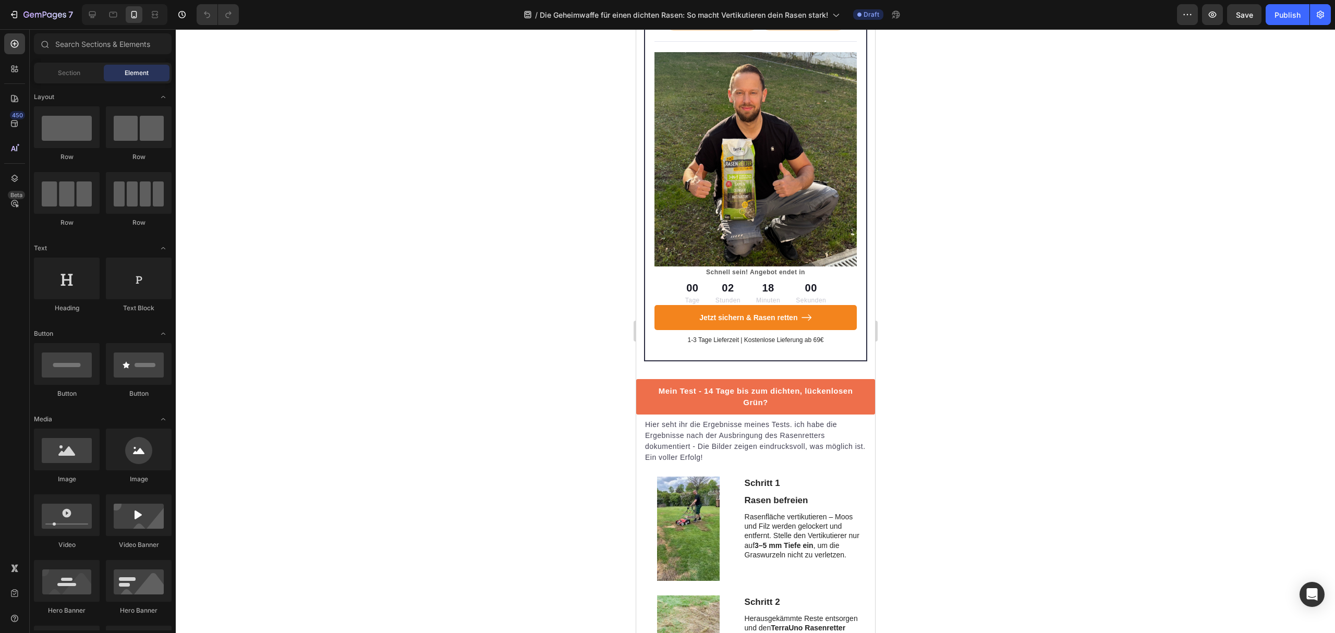
scroll to position [1465, 0]
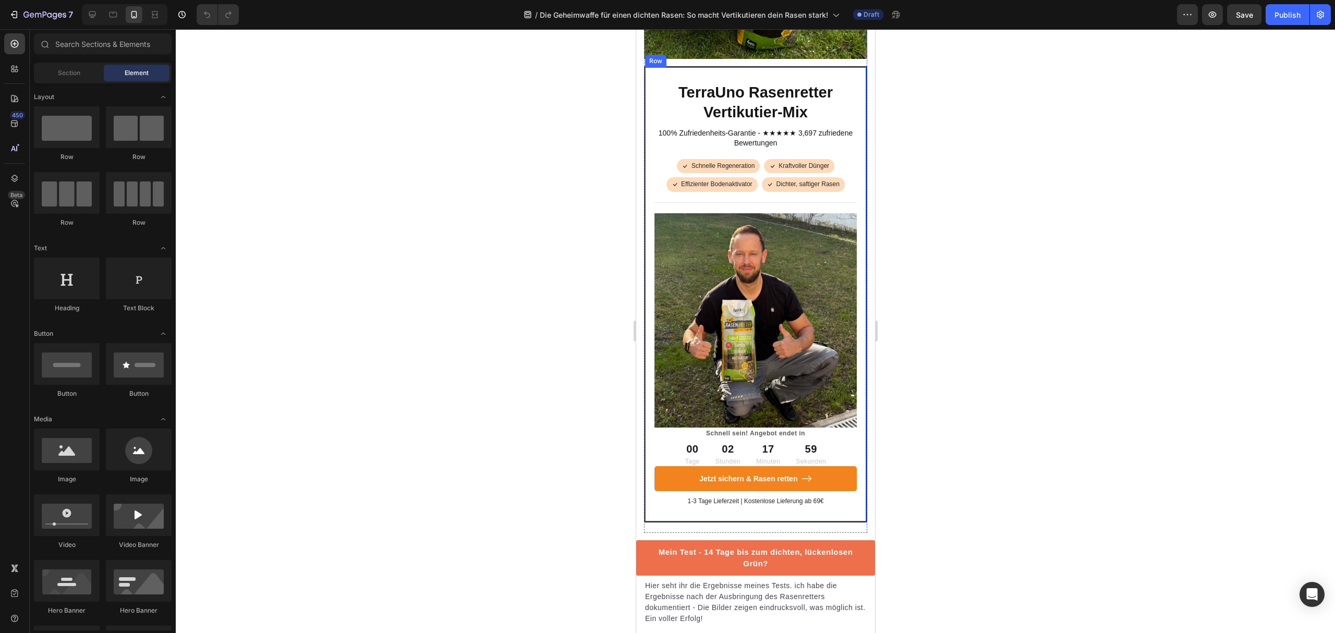
click at [646, 101] on div "TerraUno Rasenretter Vertikutier-Mix Heading 100% Zufriedenheits-Garantie - ★★★…" at bounding box center [755, 294] width 223 height 456
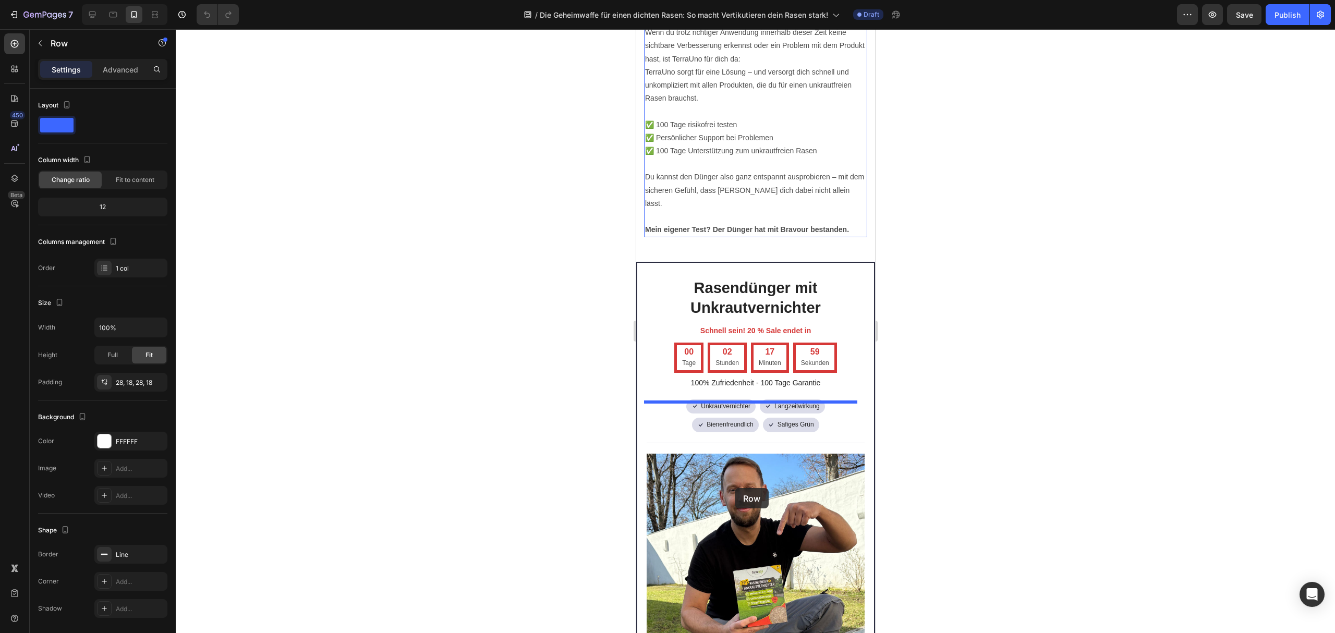
scroll to position [3551, 0]
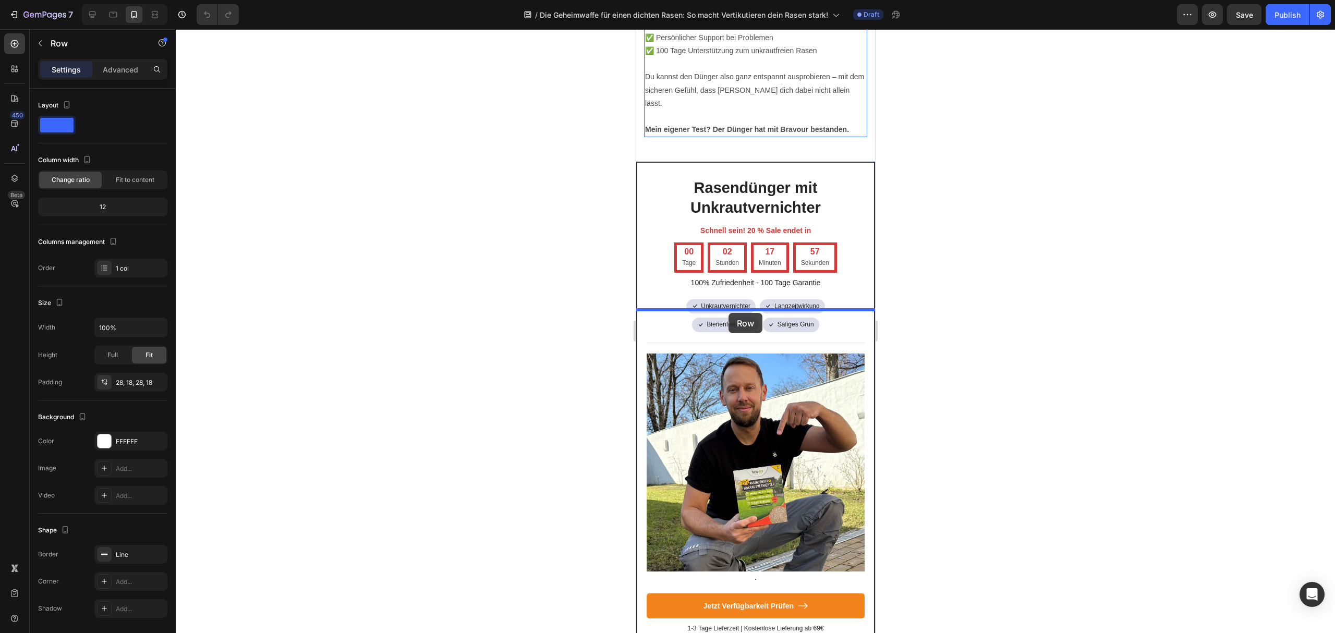
drag, startPoint x: 657, startPoint y: 90, endPoint x: 728, endPoint y: 313, distance: 234.3
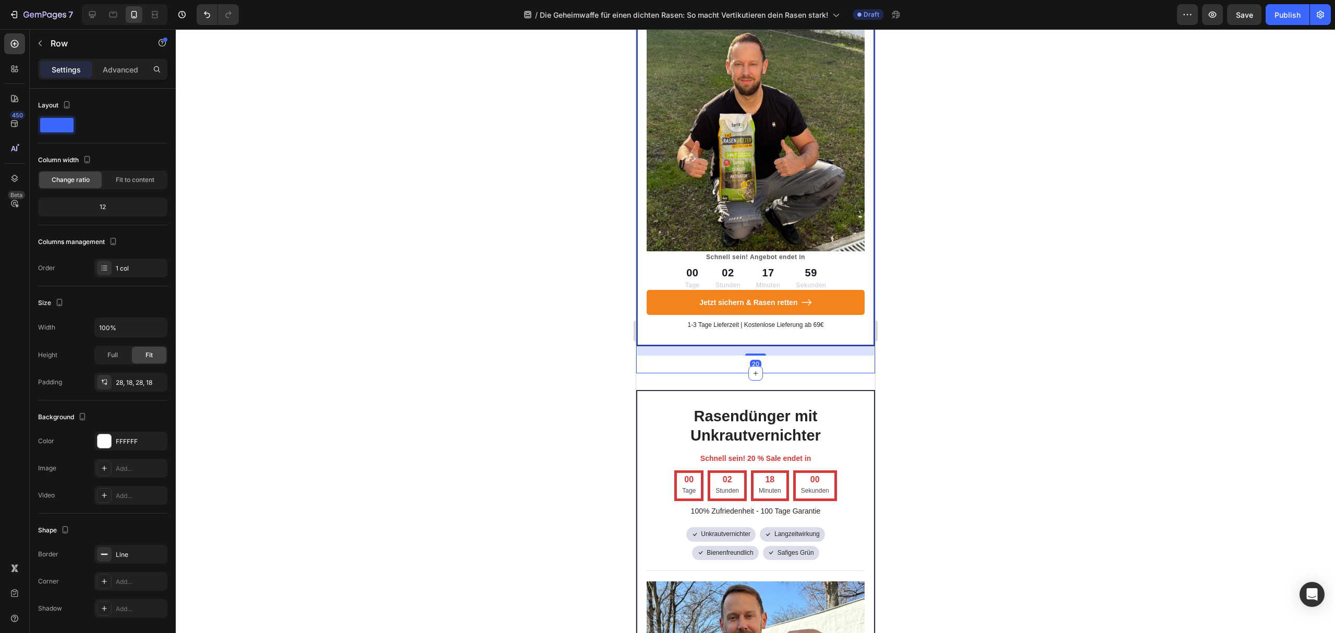
scroll to position [4108, 0]
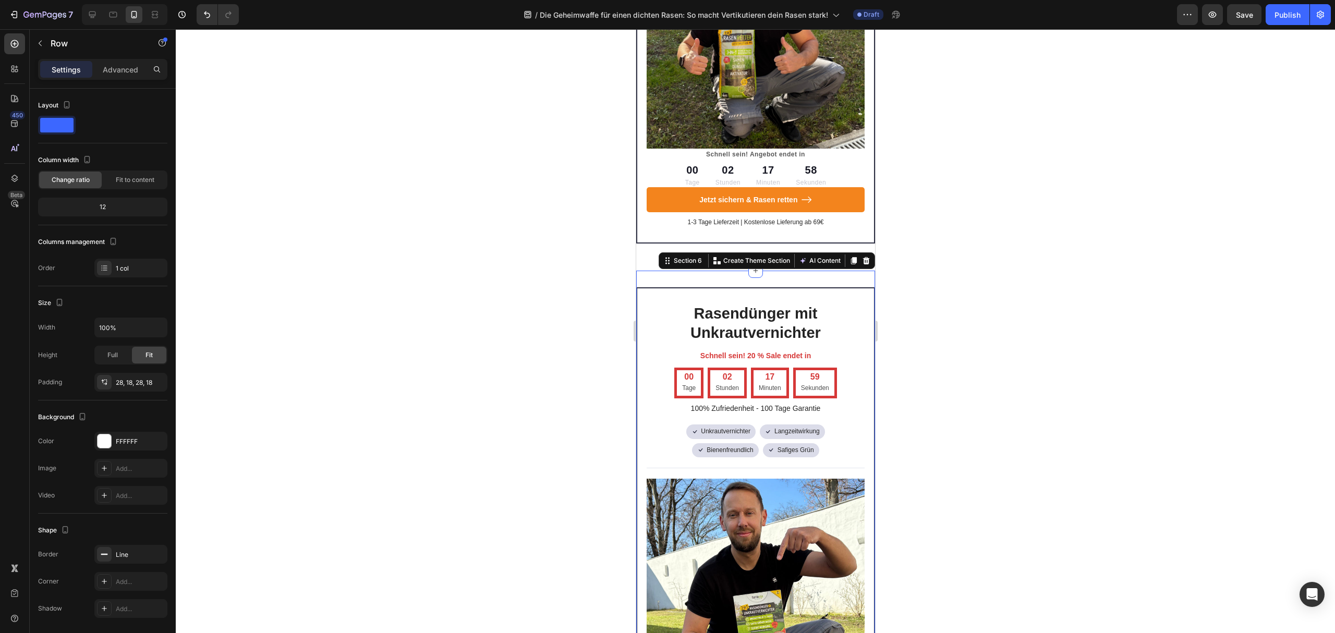
click at [661, 271] on div "Rasendünger mit Unkrautvernichter Heading Schnell sein! 20 % Sale endet in Text…" at bounding box center [755, 615] width 239 height 689
click at [863, 257] on icon at bounding box center [866, 260] width 7 height 7
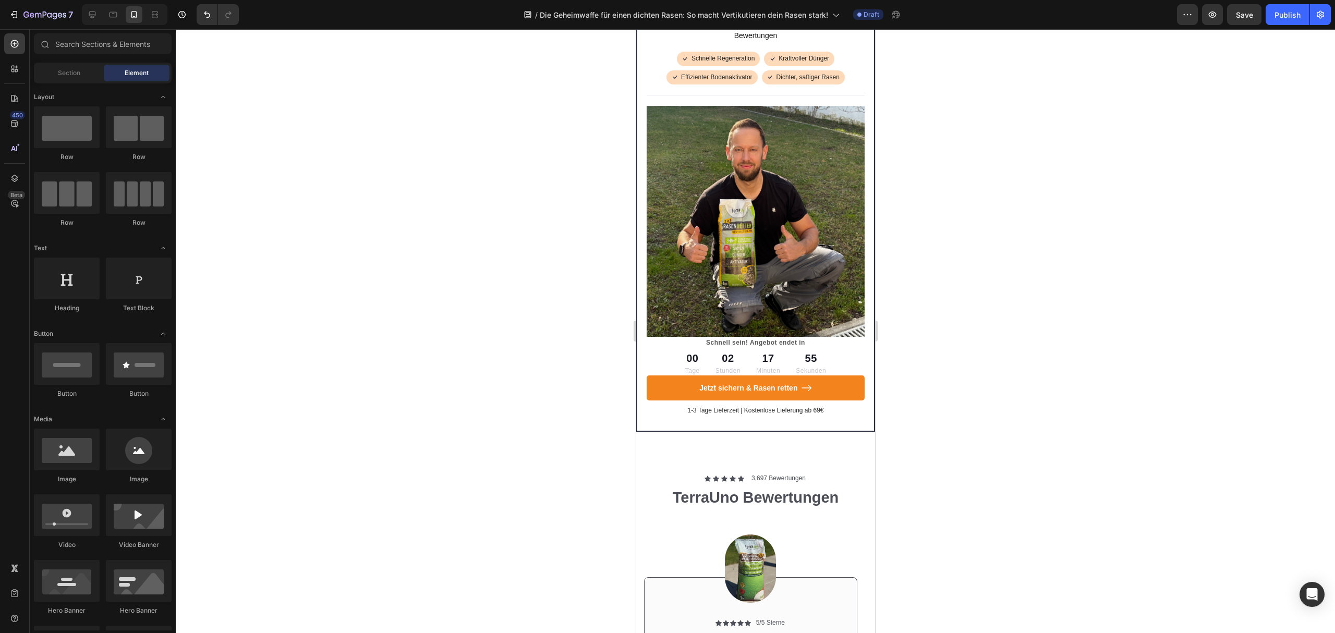
scroll to position [3918, 0]
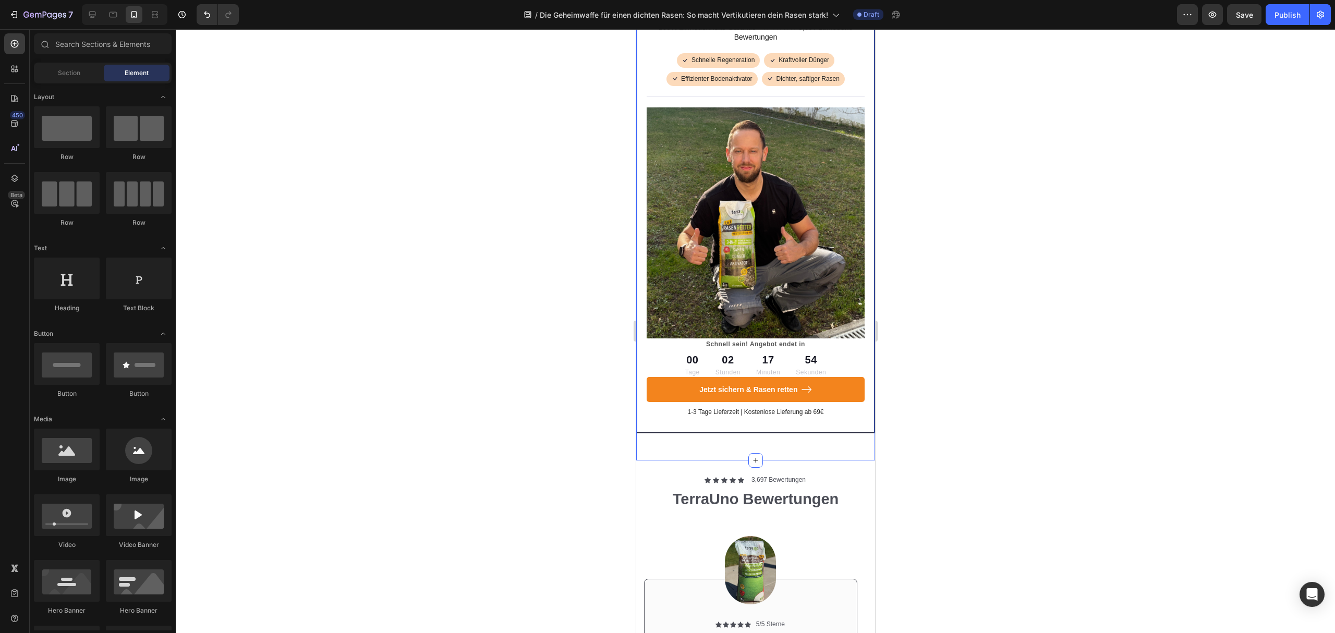
click at [746, 437] on div "TerraUno Rasenretter Vertikutier-Mix Heading 100% Zufriedenheits-Garantie - ★★★…" at bounding box center [755, 202] width 239 height 517
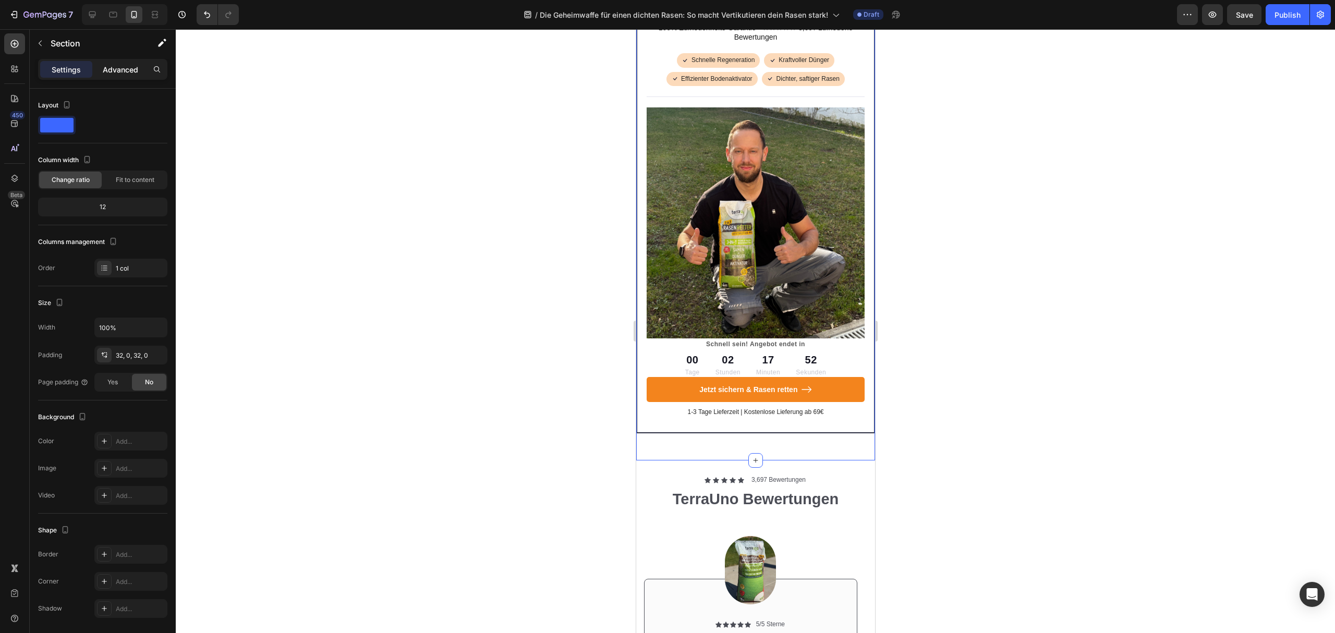
click at [119, 73] on p "Advanced" at bounding box center [120, 69] width 35 height 11
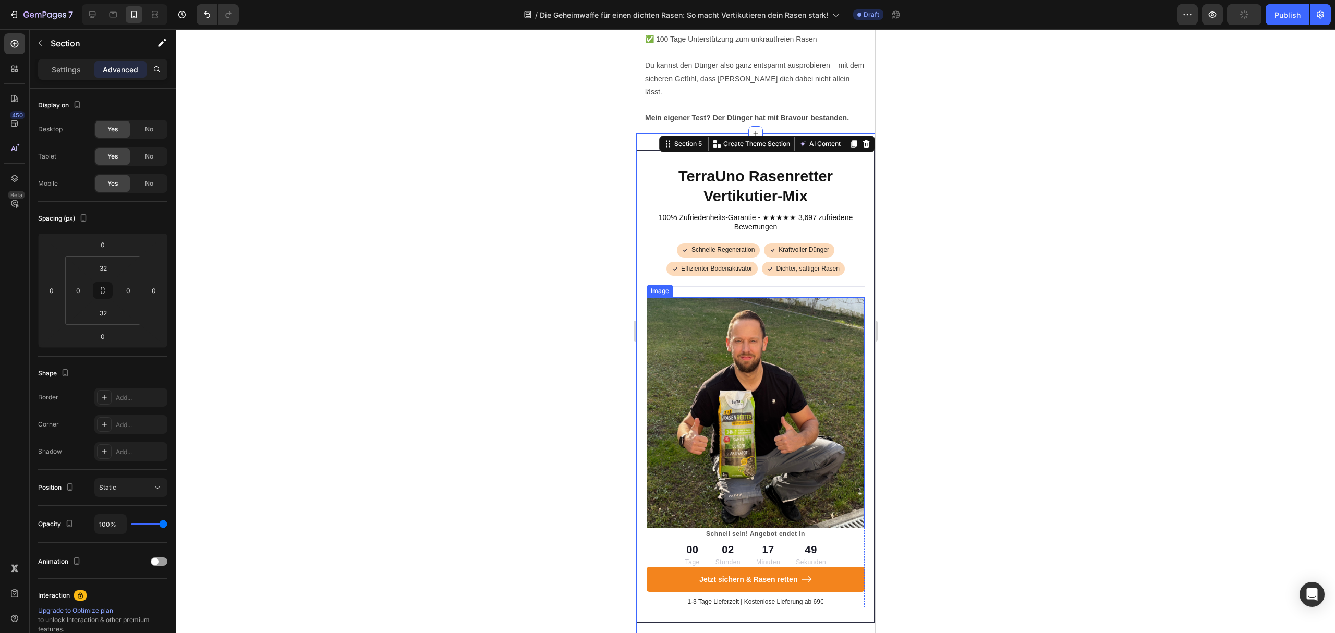
scroll to position [3570, 0]
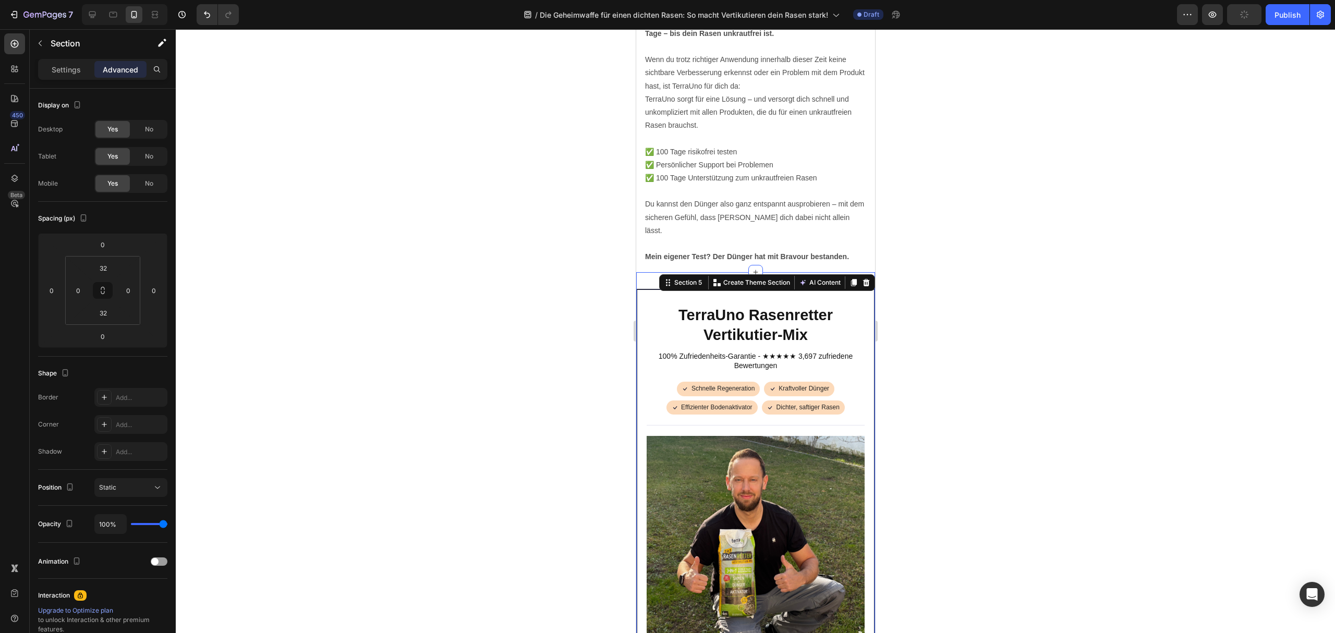
click at [1109, 296] on div at bounding box center [756, 331] width 1160 height 604
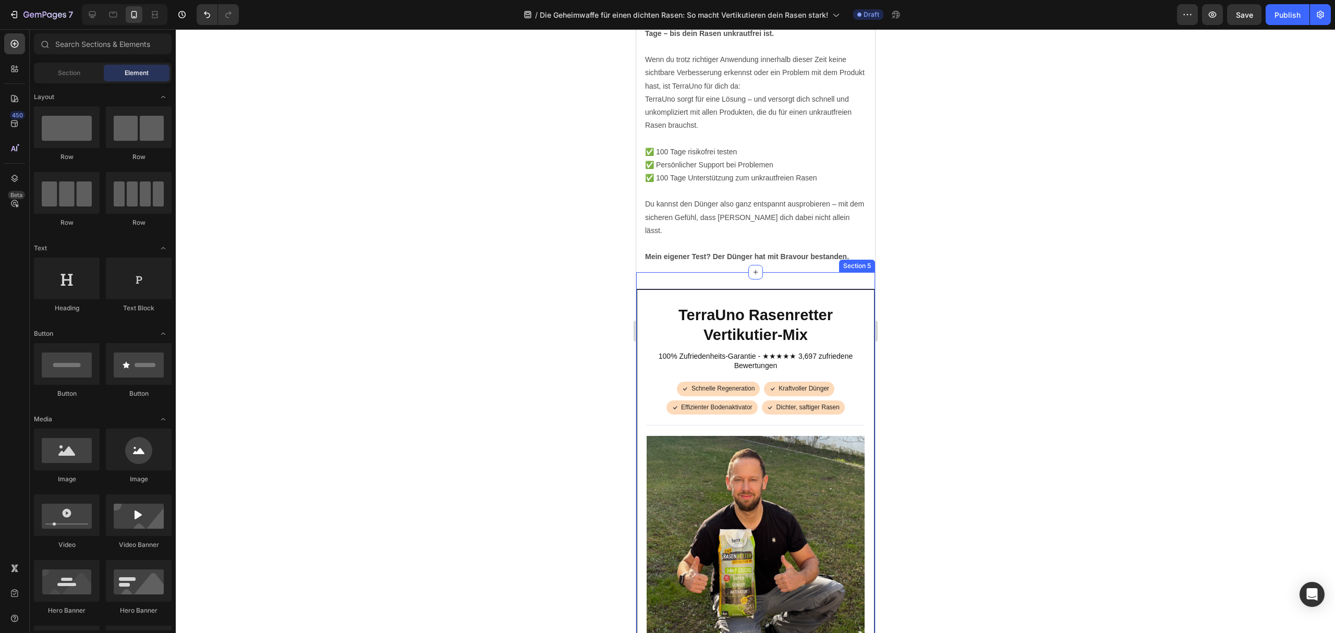
click at [807, 303] on div "TerraUno Rasenretter Vertikutier-Mix Heading 100% Zufriedenheits-Garantie - ★★★…" at bounding box center [755, 530] width 239 height 517
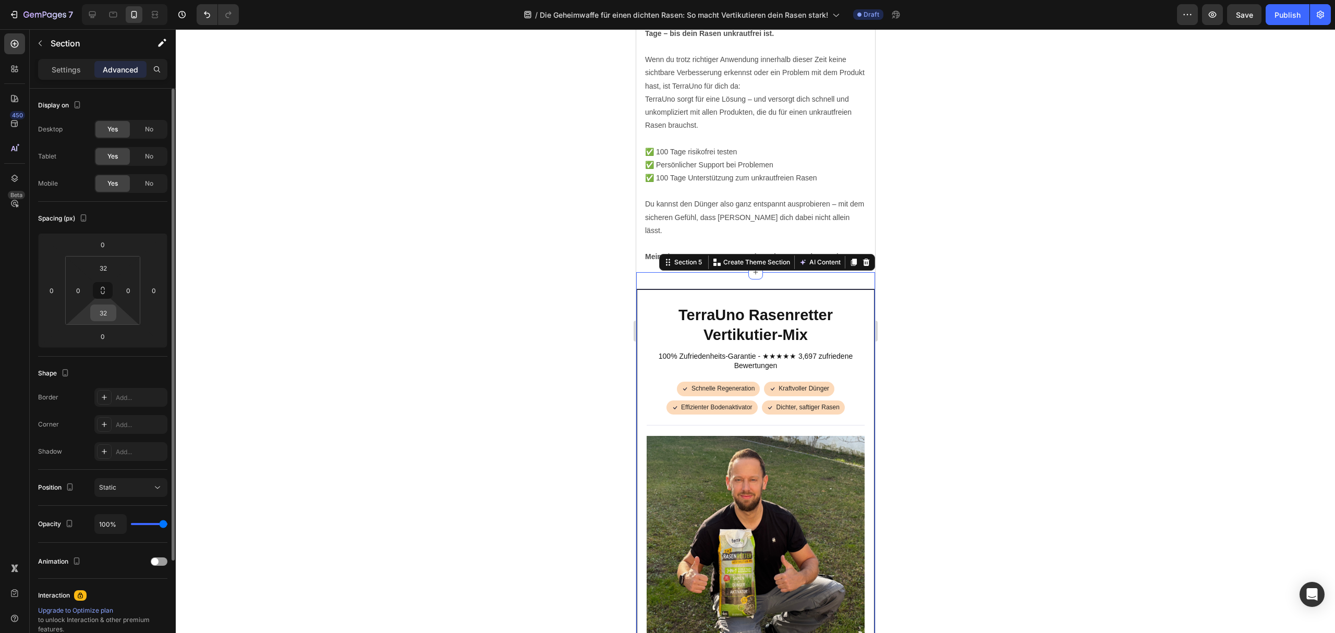
click at [106, 314] on input "32" at bounding box center [103, 313] width 21 height 16
type input "24"
click at [944, 364] on div at bounding box center [756, 331] width 1160 height 604
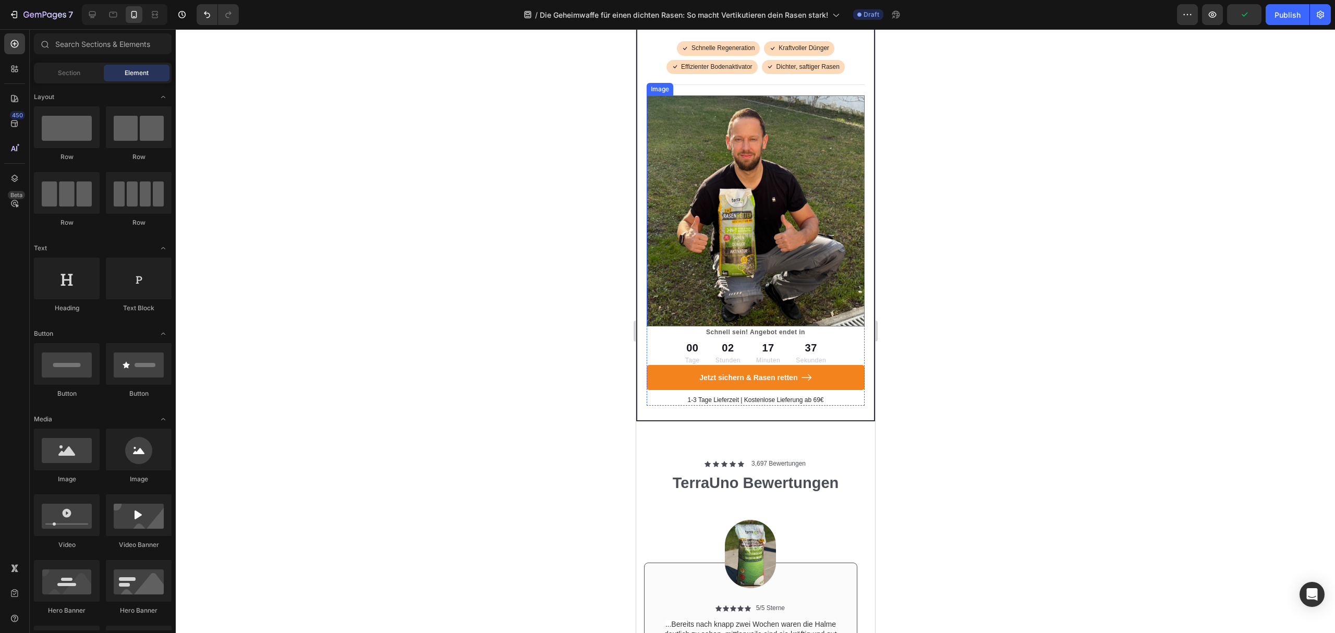
scroll to position [4057, 0]
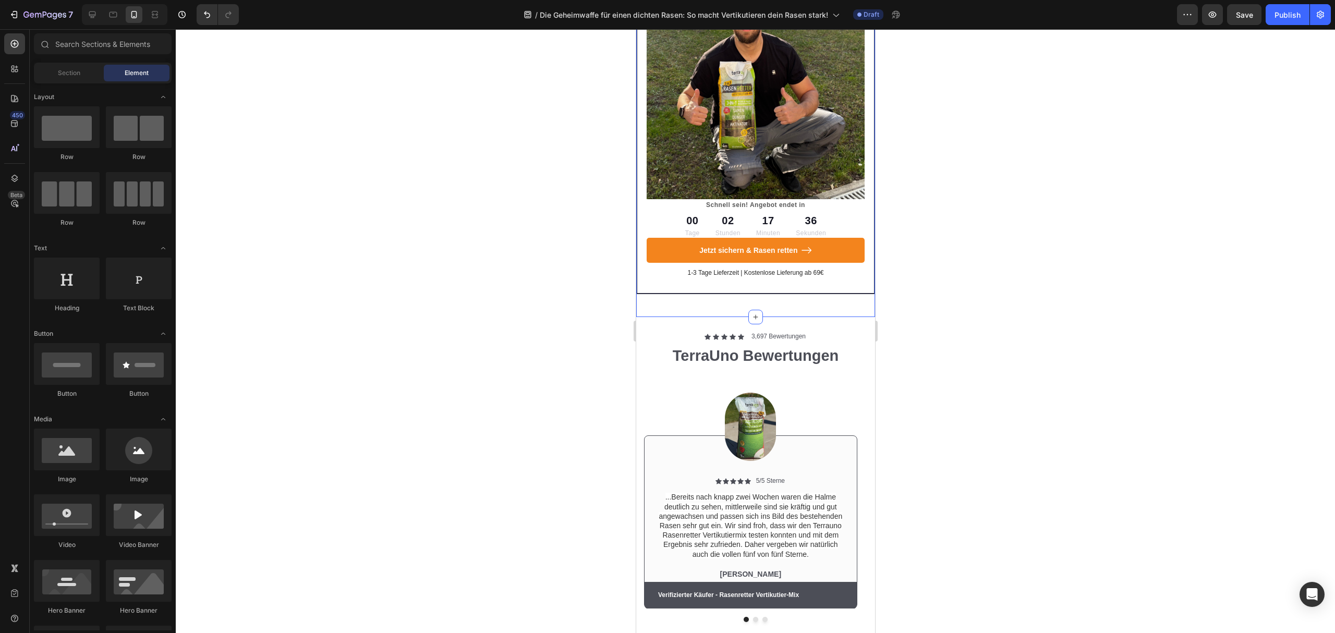
click at [790, 293] on div "TerraUno Rasenretter Vertikutier-Mix Heading 100% Zufriedenheits-Garantie - ★★★…" at bounding box center [755, 63] width 239 height 484
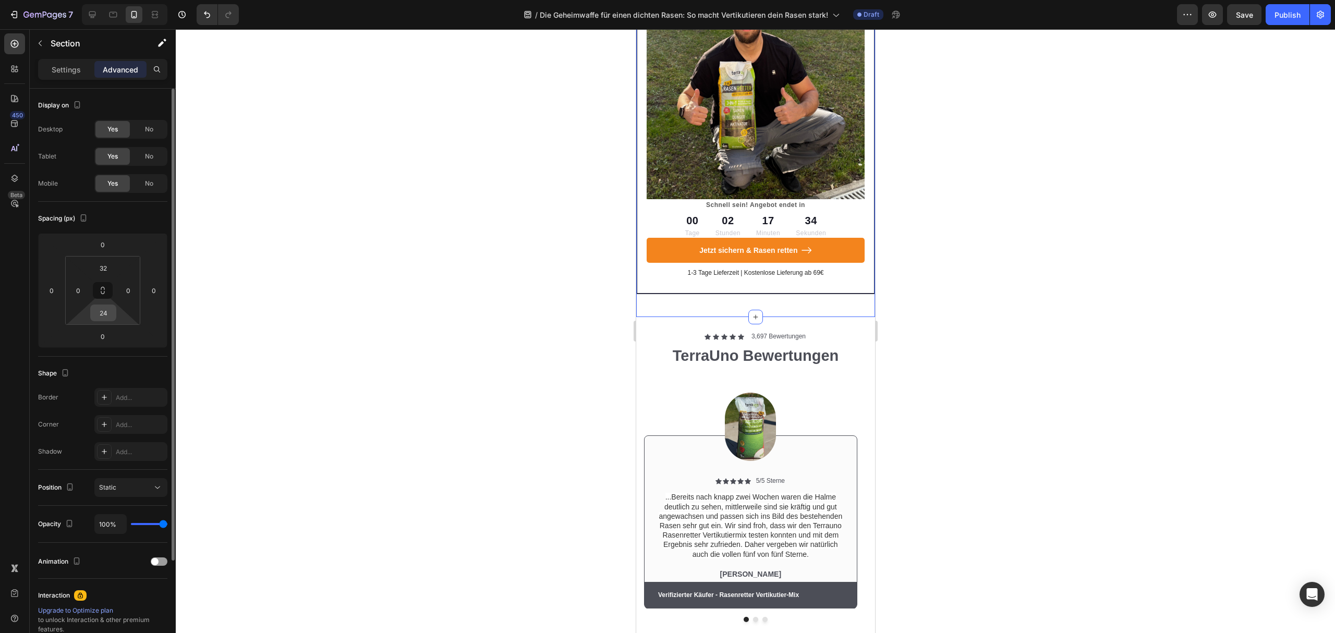
click at [105, 315] on input "24" at bounding box center [103, 313] width 21 height 16
type input "0"
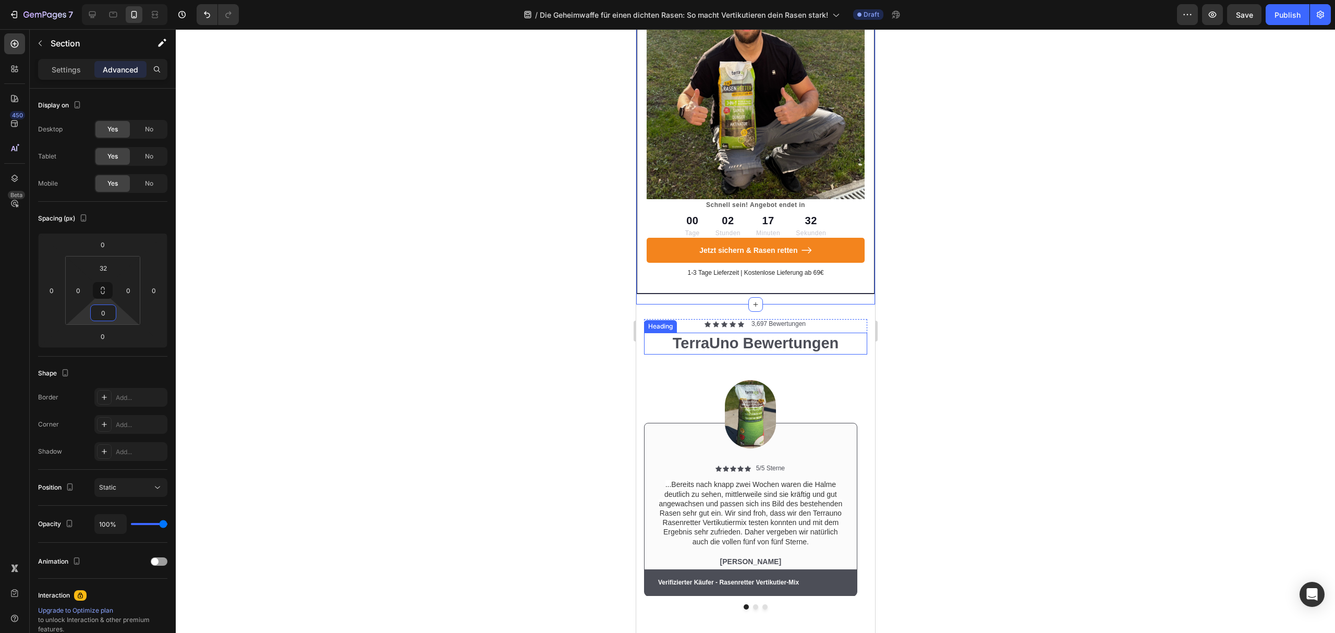
click at [790, 320] on p "3,697 Bewertungen" at bounding box center [778, 324] width 54 height 8
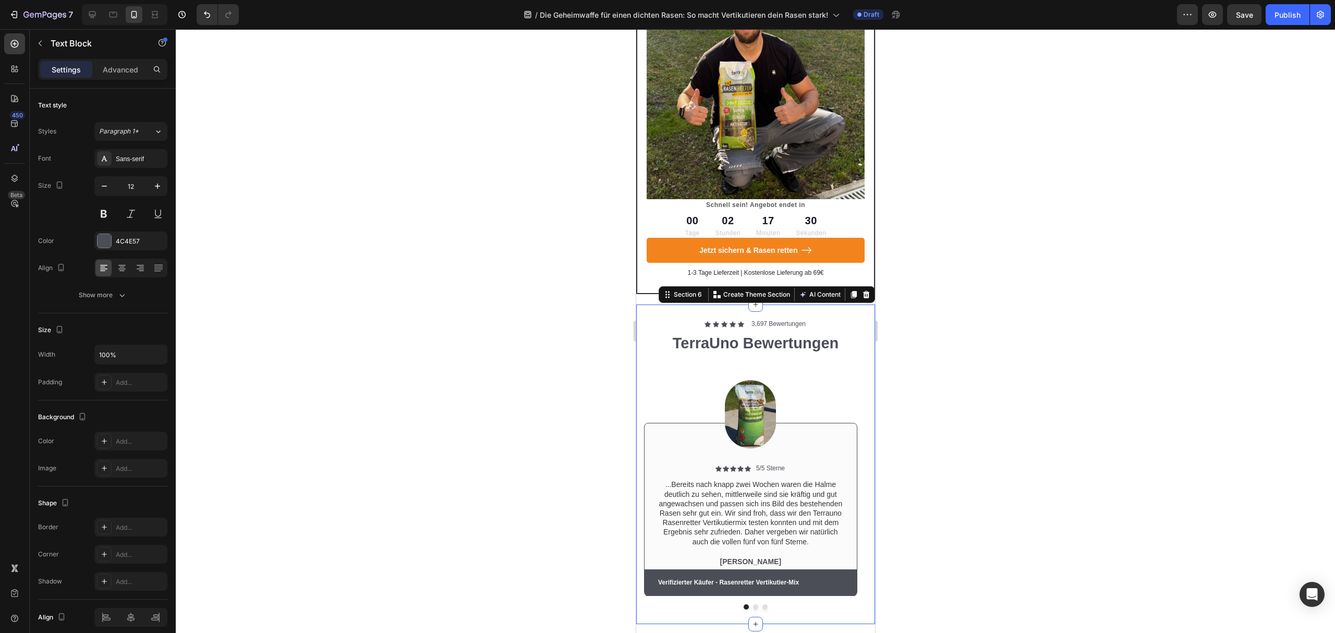
click at [851, 305] on div "Icon Icon Icon Icon Icon Icon List 3,697 Bewertungen Text Block Row TerraUno Be…" at bounding box center [755, 465] width 239 height 320
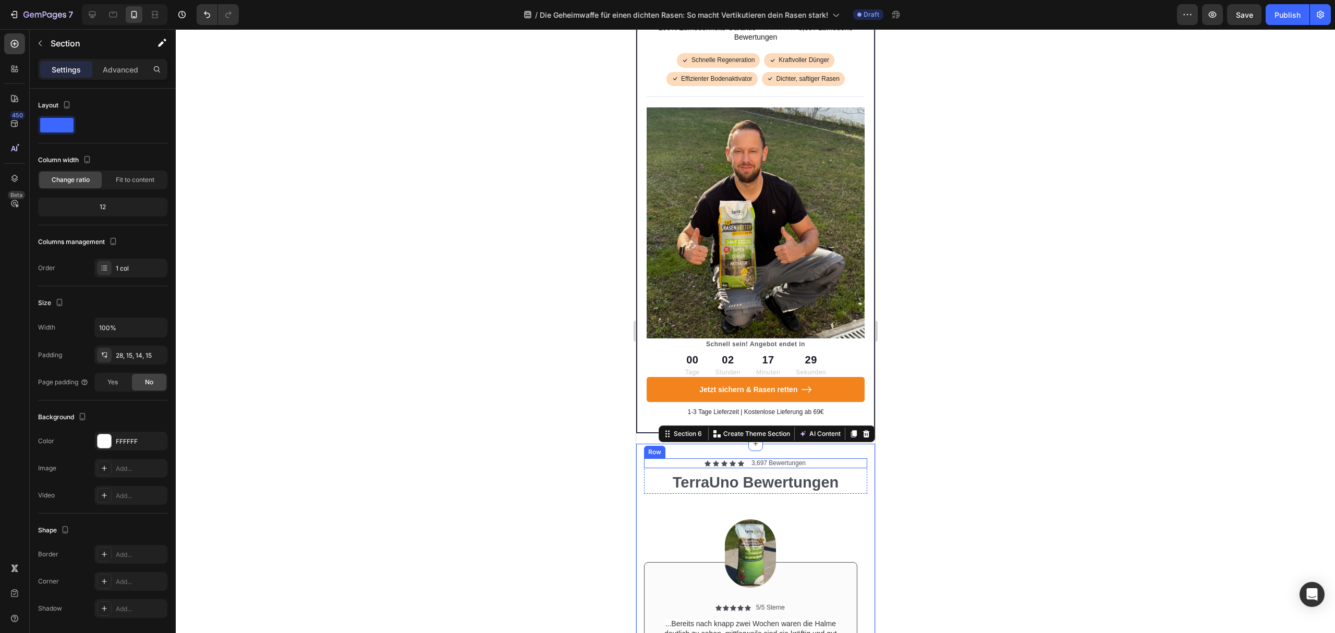
scroll to position [3988, 0]
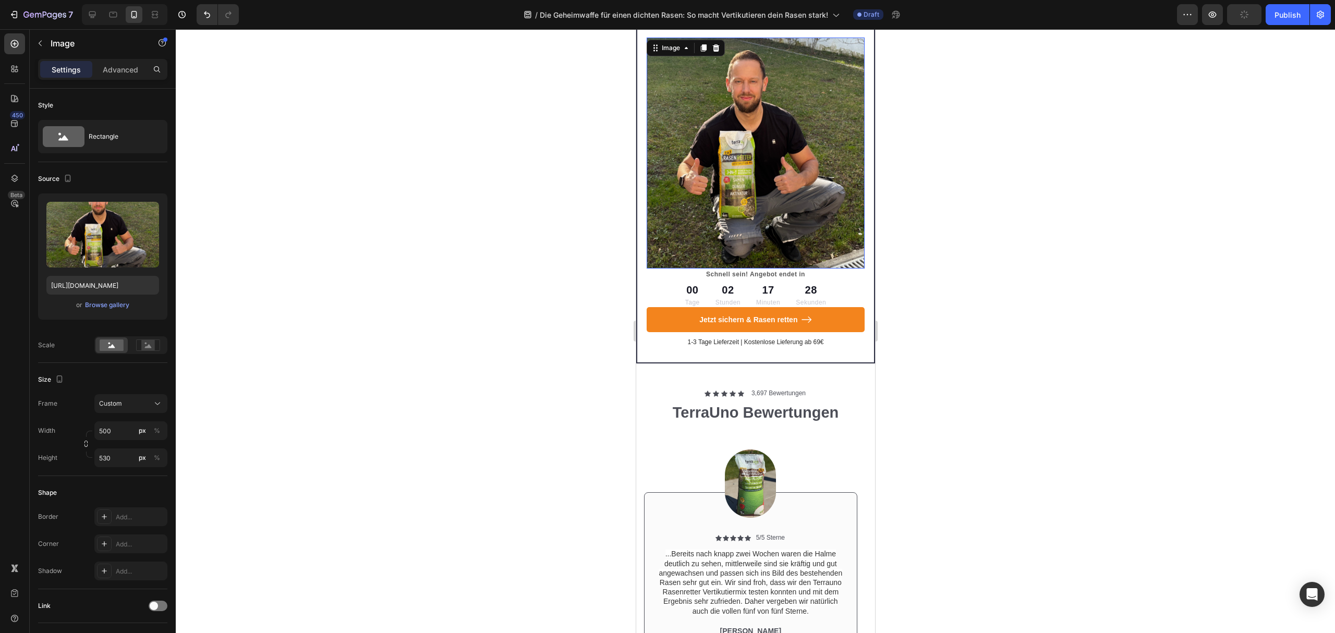
click at [837, 228] on img at bounding box center [755, 153] width 218 height 231
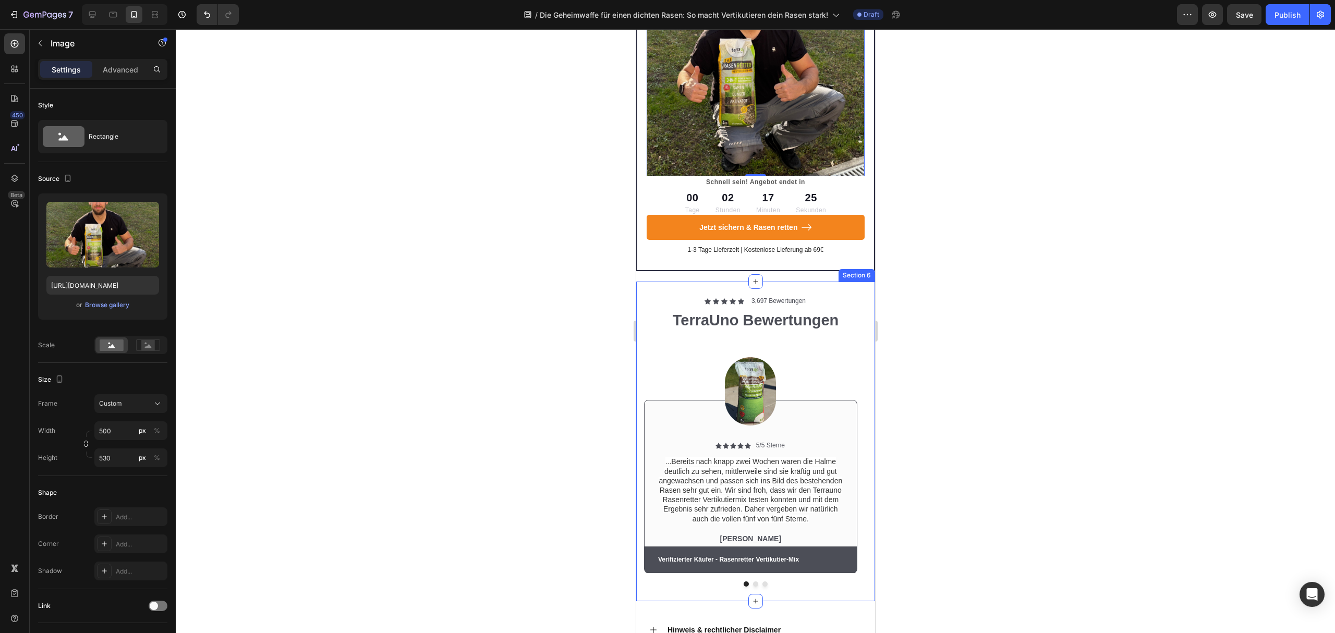
scroll to position [4266, 0]
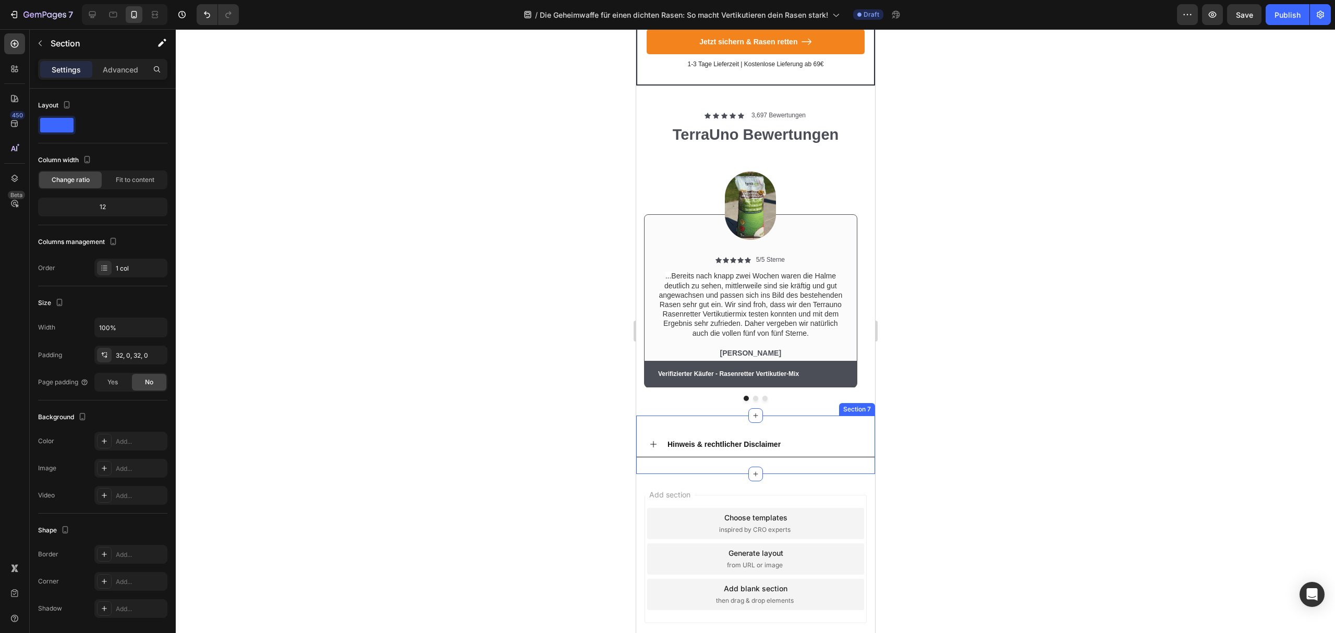
click at [797, 416] on div "Hinweis & rechtlicher Disclaimer Accordion Section 7" at bounding box center [755, 445] width 239 height 58
click at [110, 76] on div "Advanced" at bounding box center [120, 69] width 52 height 17
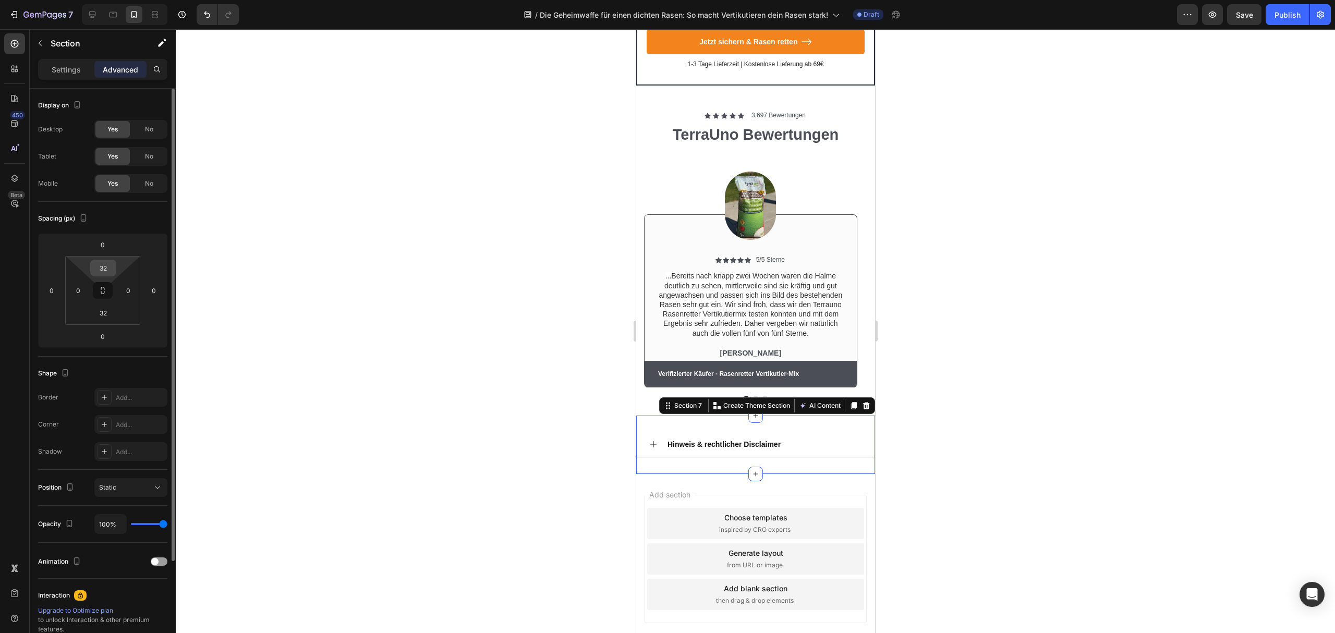
click at [107, 270] on input "32" at bounding box center [103, 268] width 21 height 16
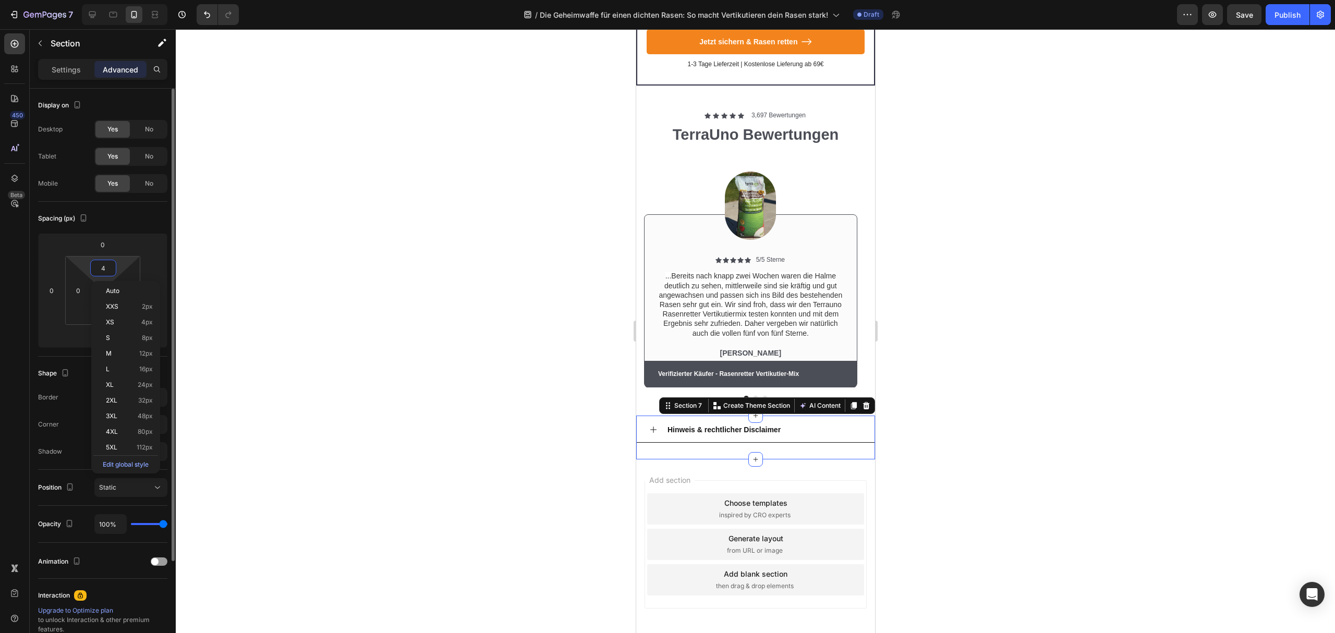
type input "45"
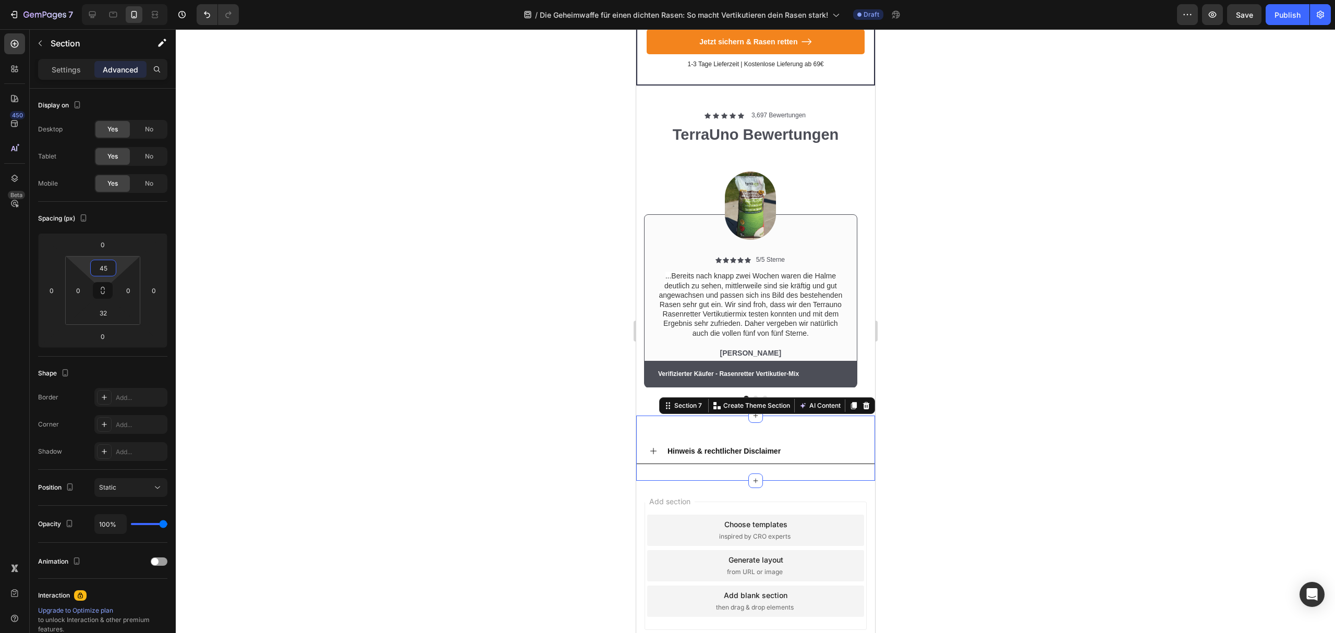
click at [830, 484] on div "Add section Choose templates inspired by CRO experts Generate layout from URL o…" at bounding box center [755, 580] width 239 height 199
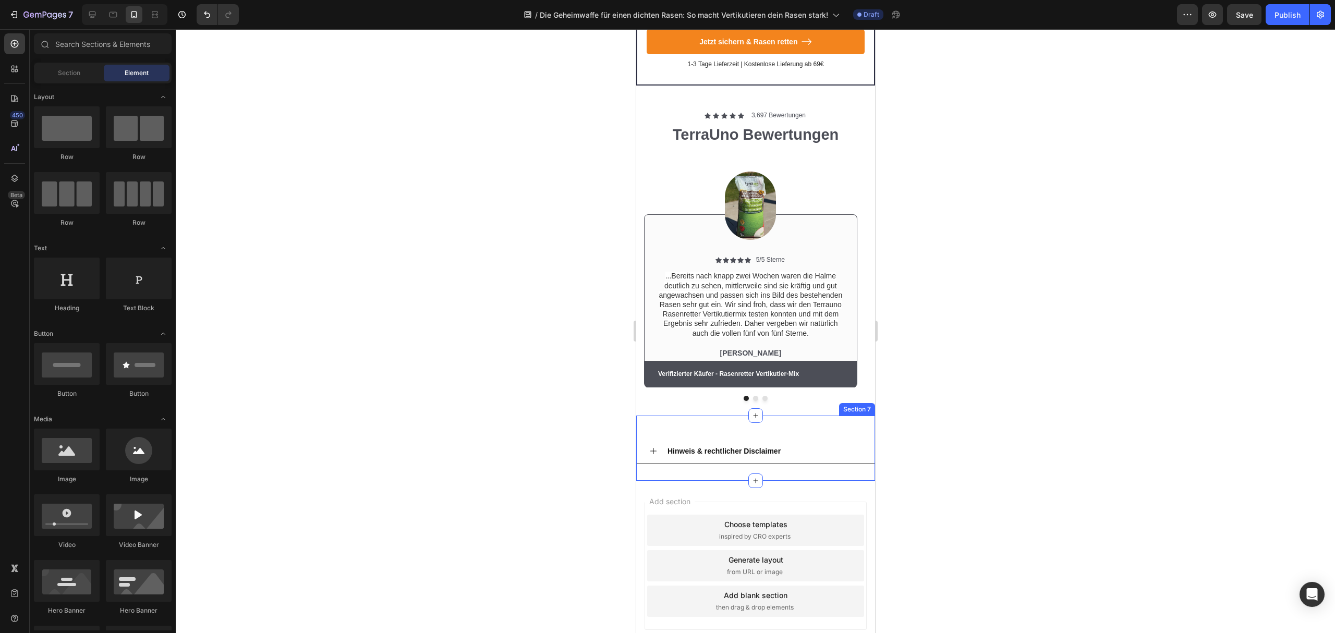
click at [811, 416] on div "Hinweis & rechtlicher Disclaimer Accordion Section 7" at bounding box center [755, 448] width 239 height 65
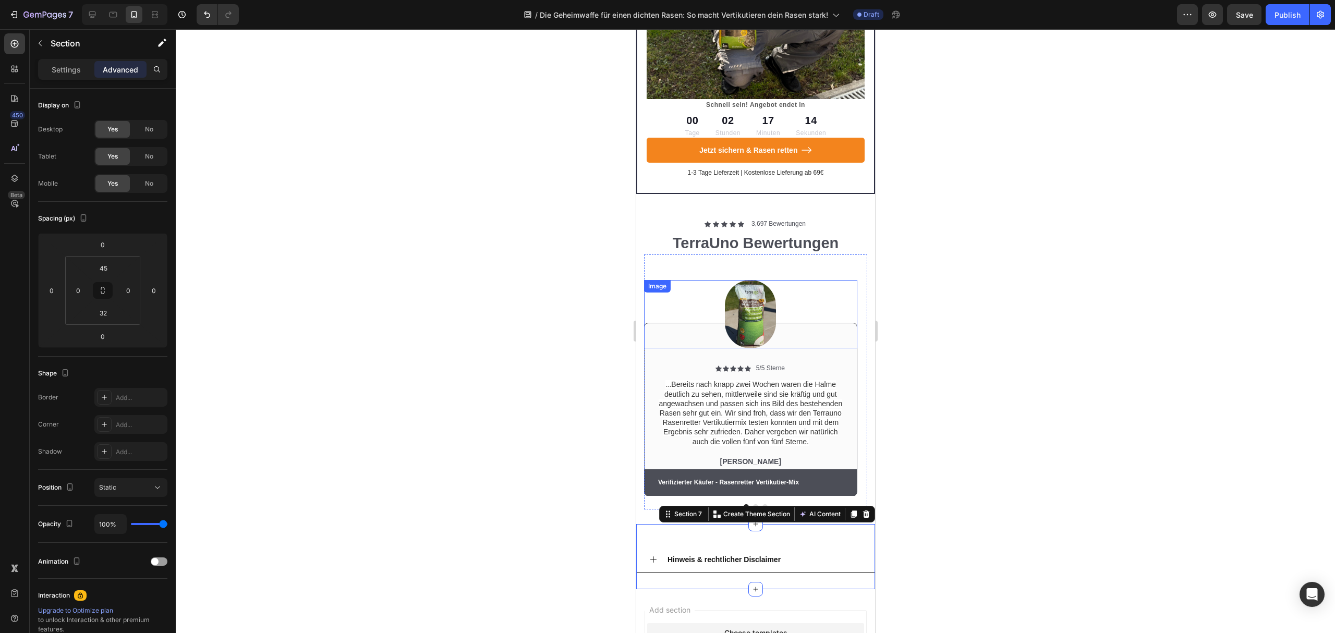
scroll to position [4126, 0]
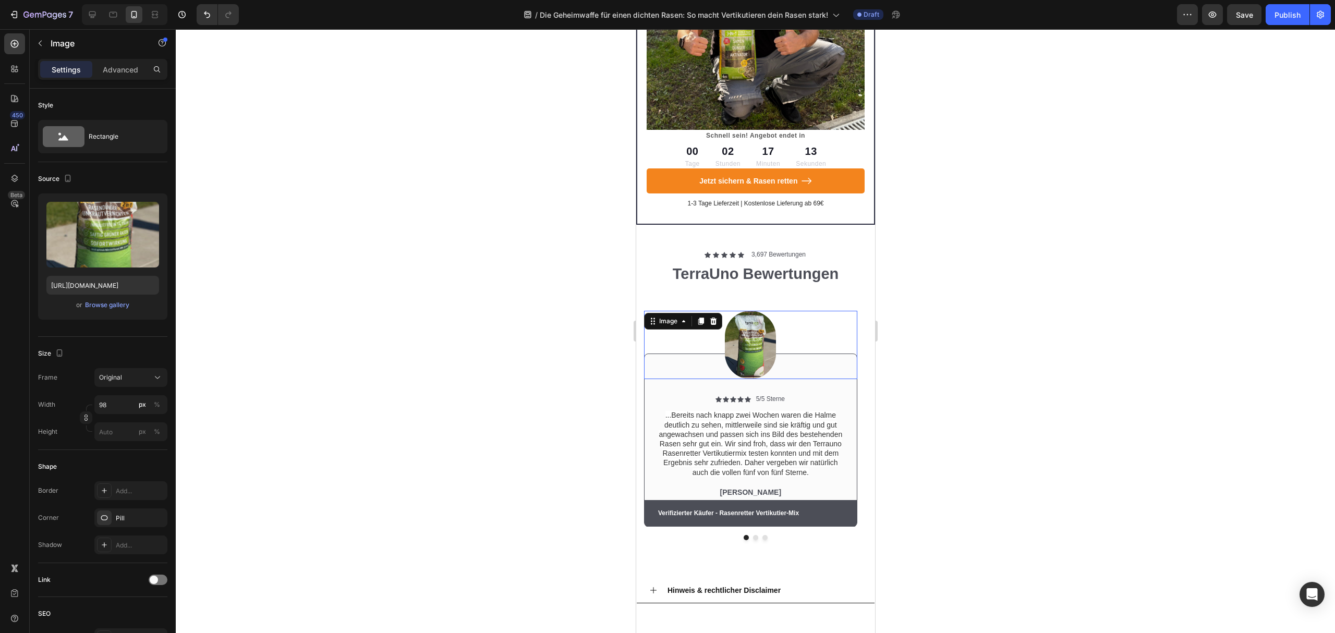
click at [834, 328] on div at bounding box center [750, 345] width 213 height 68
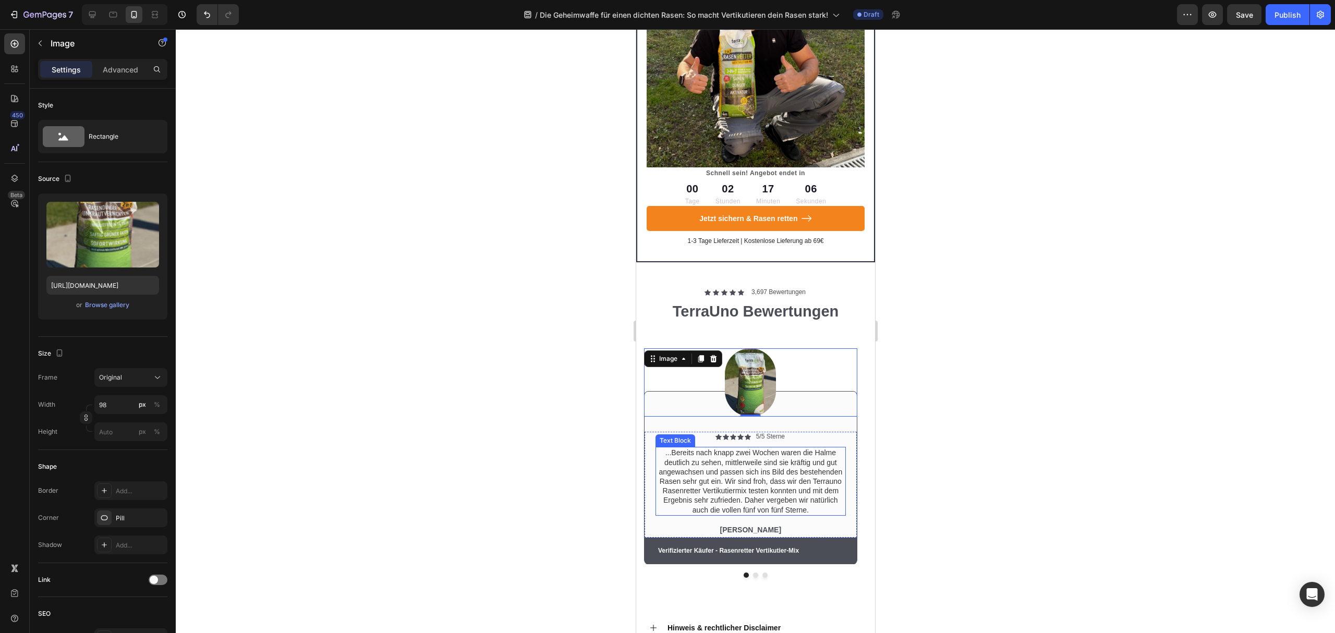
scroll to position [4057, 0]
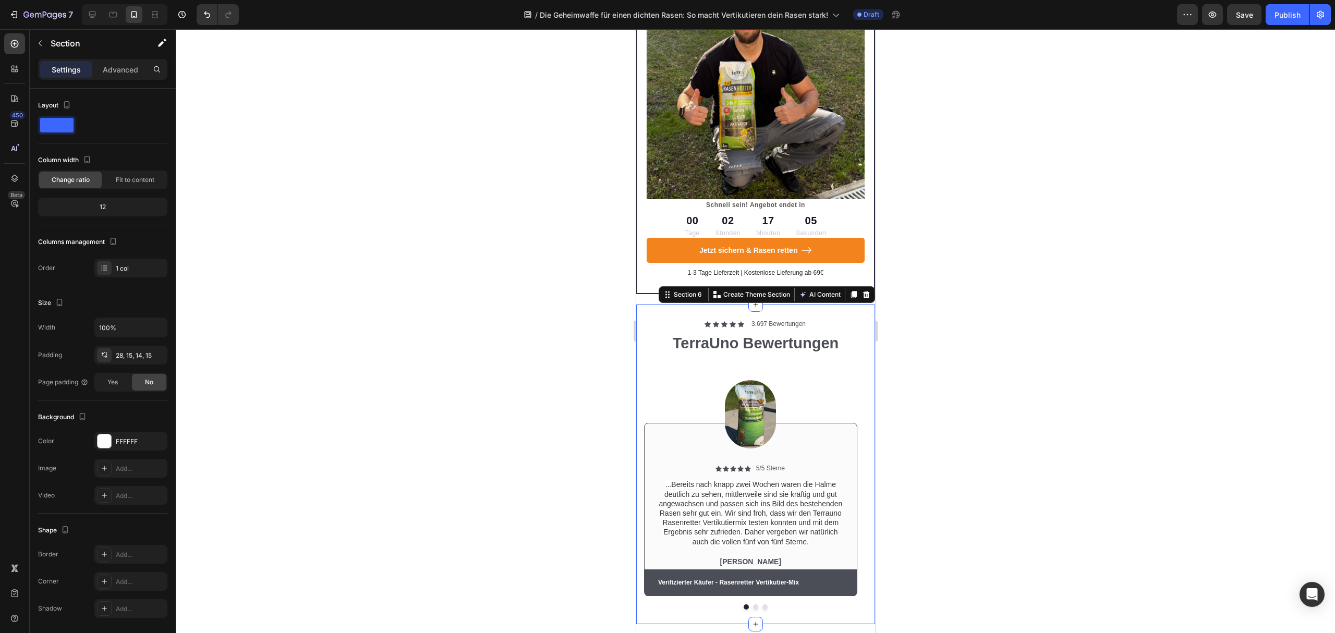
click at [842, 305] on div "Icon Icon Icon Icon Icon Icon List 3,697 Bewertungen Text Block Row TerraUno Be…" at bounding box center [755, 465] width 239 height 320
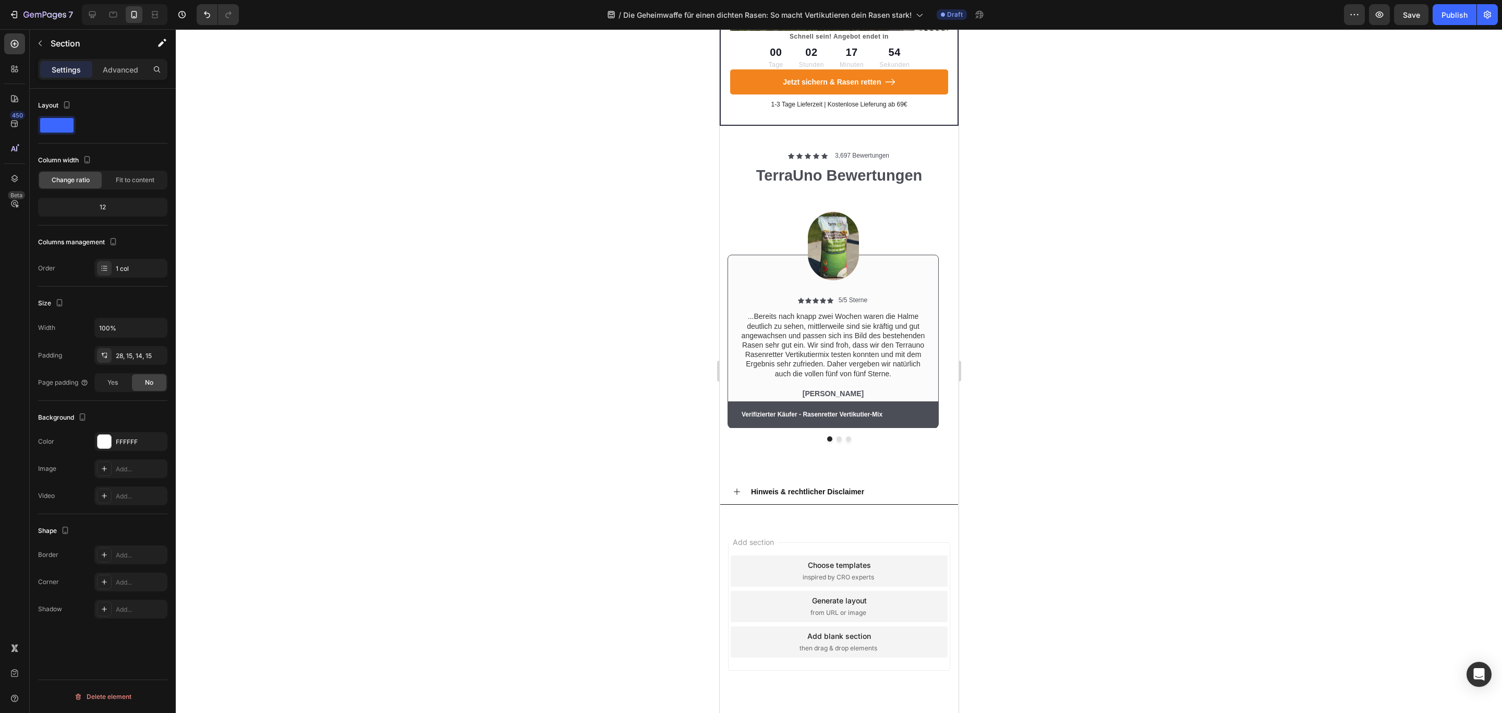
scroll to position [3775, 0]
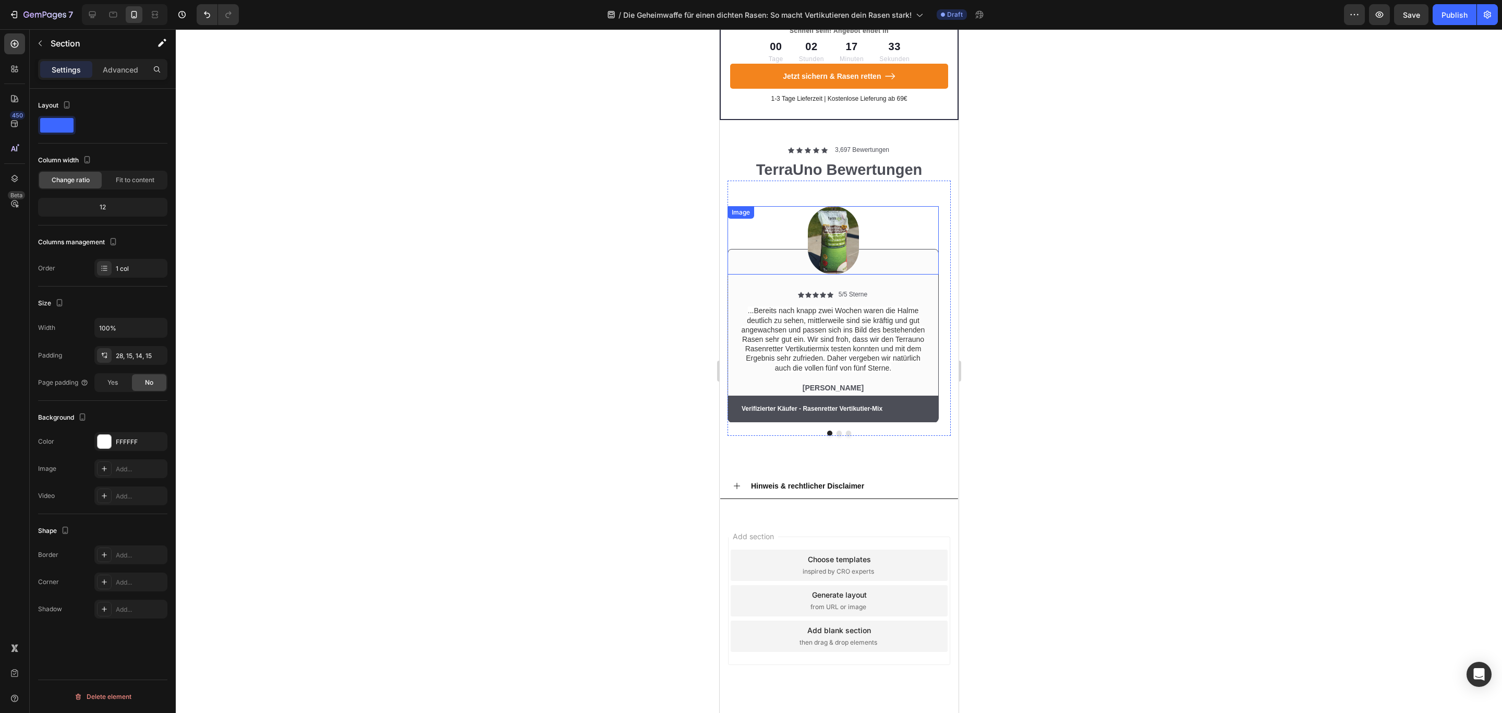
click at [832, 207] on img at bounding box center [833, 240] width 51 height 68
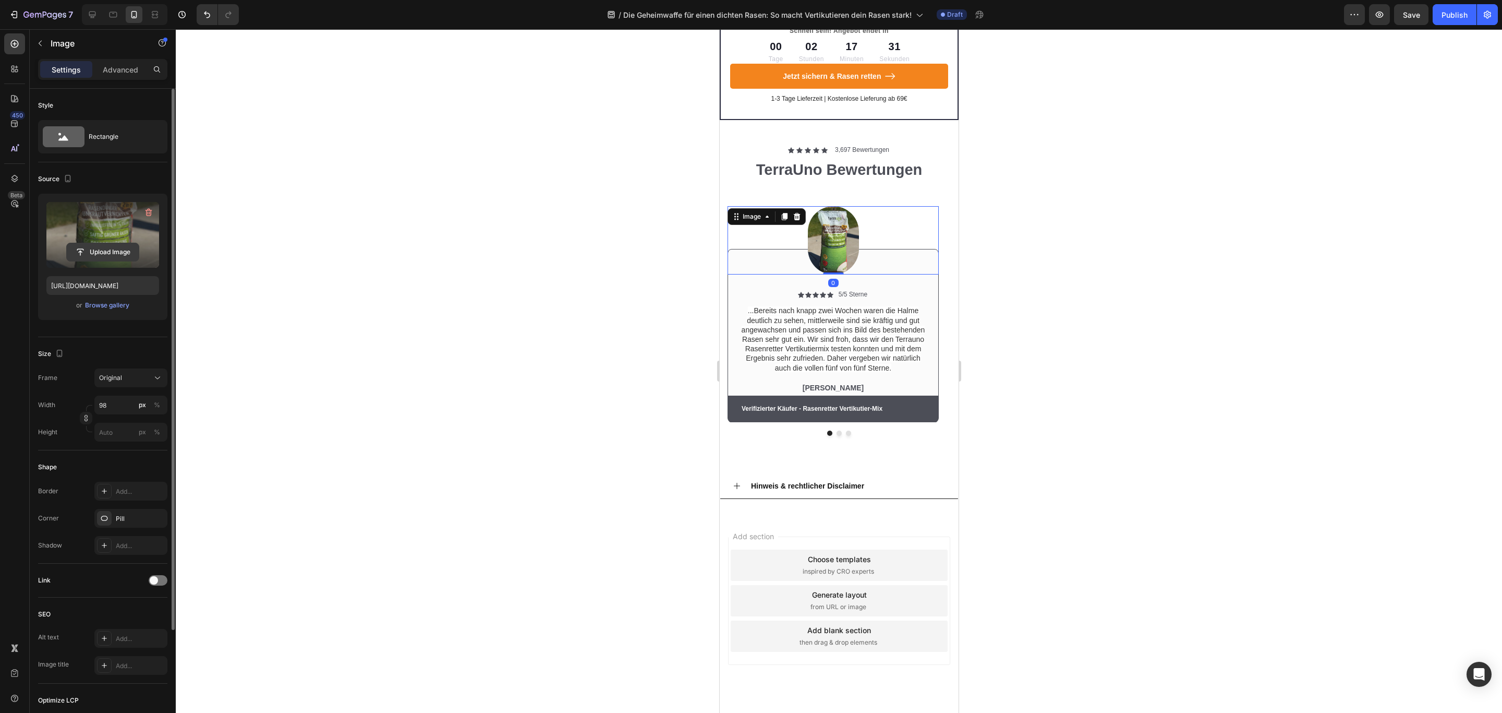
click at [105, 255] on input "file" at bounding box center [103, 252] width 72 height 18
type input "[URL][DOMAIN_NAME]"
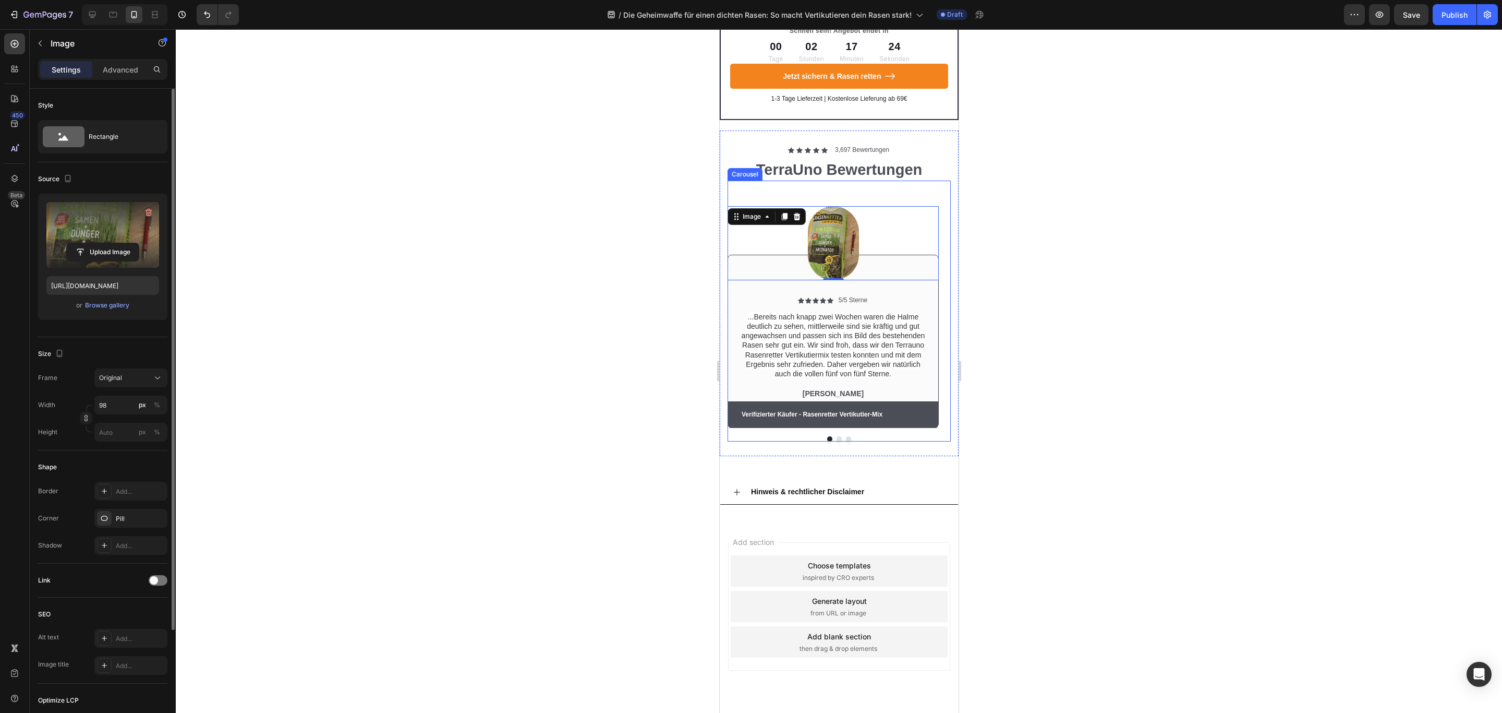
click at [836, 436] on button "Dot" at bounding box center [838, 438] width 5 height 5
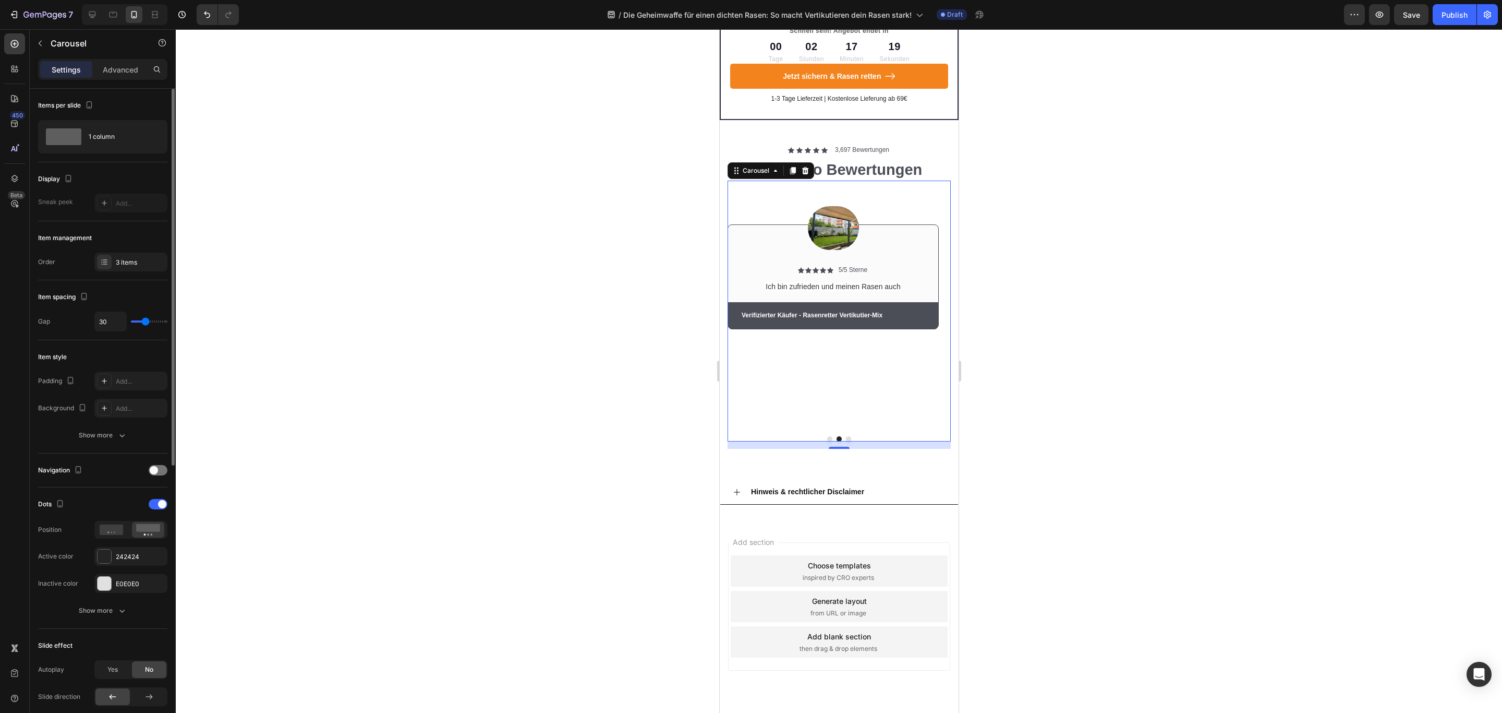
click at [846, 436] on button "Dot" at bounding box center [848, 438] width 5 height 5
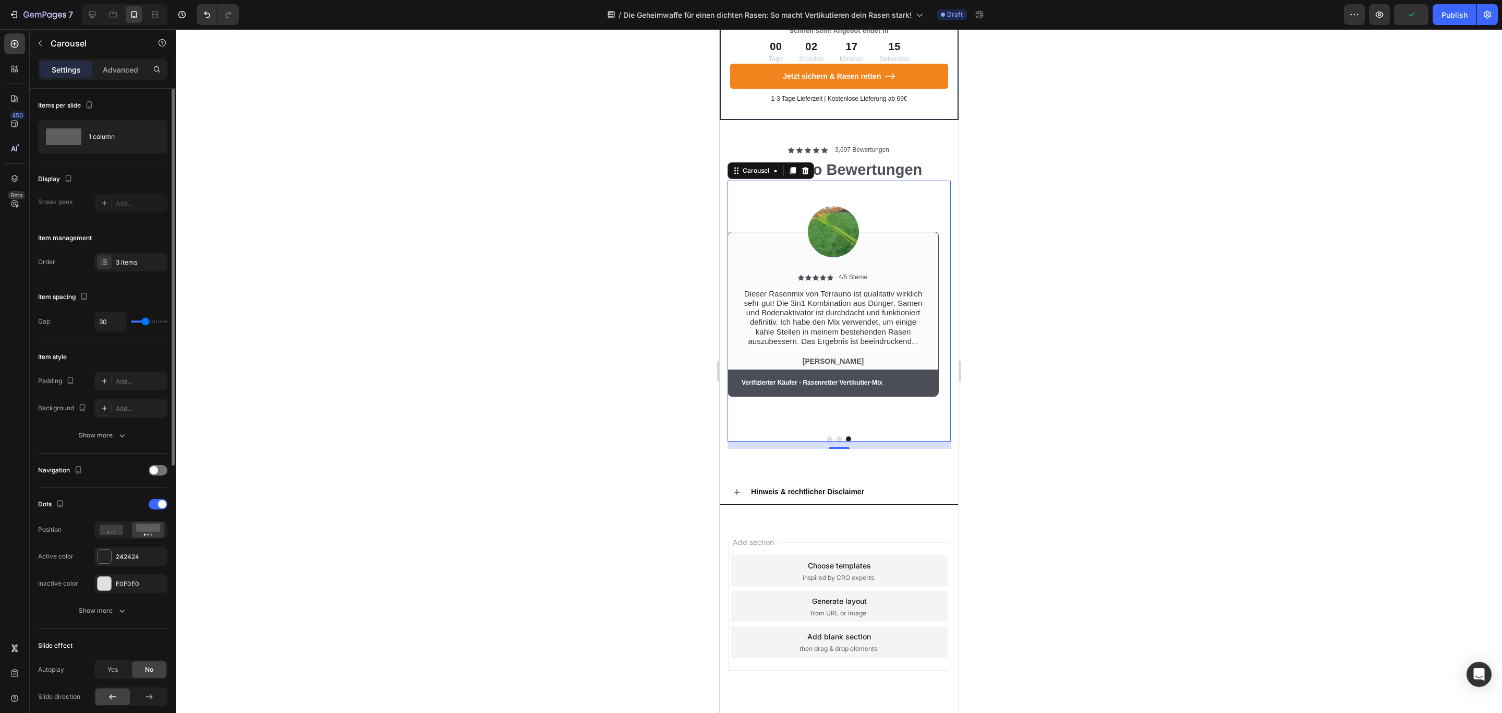
click at [827, 436] on button "Dot" at bounding box center [829, 438] width 5 height 5
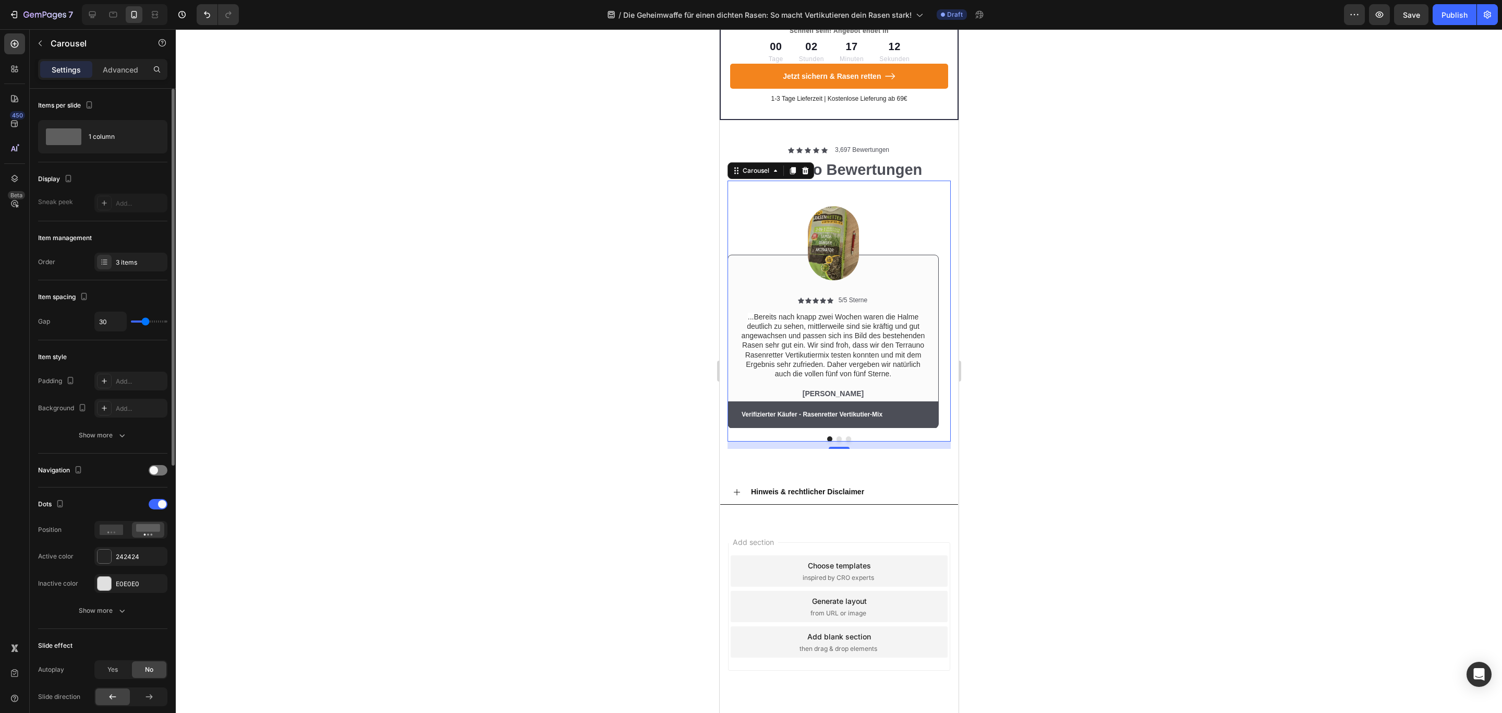
click at [1027, 230] on div at bounding box center [839, 370] width 1327 height 683
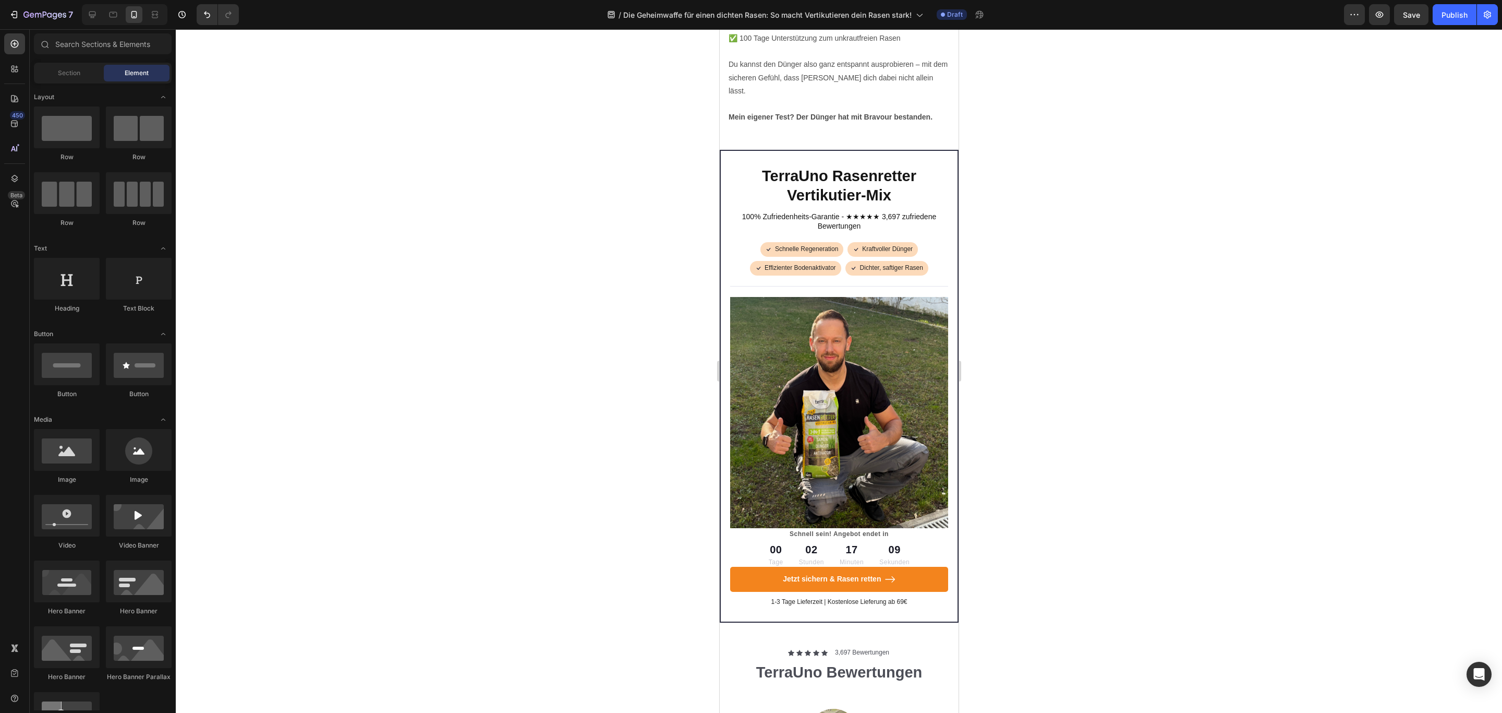
scroll to position [3222, 0]
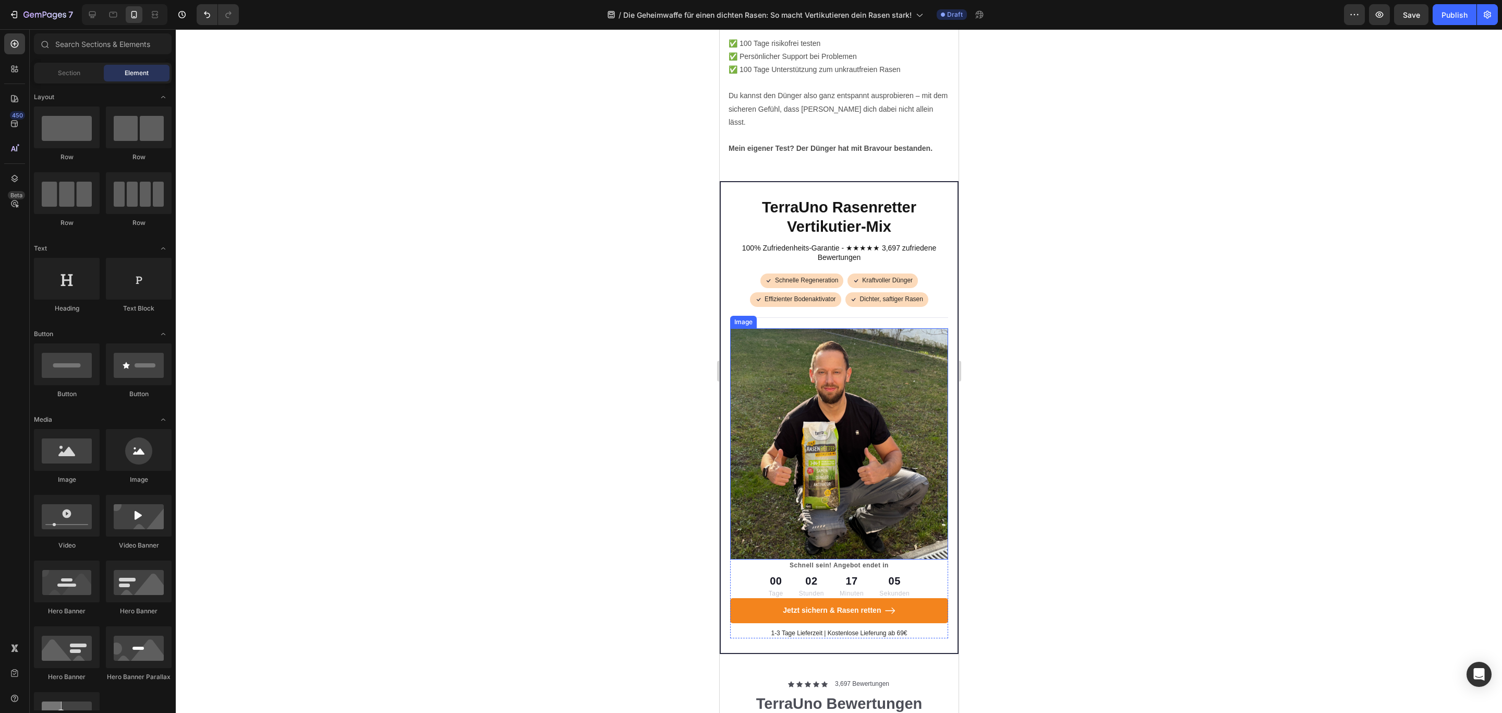
click at [846, 338] on img at bounding box center [839, 443] width 218 height 231
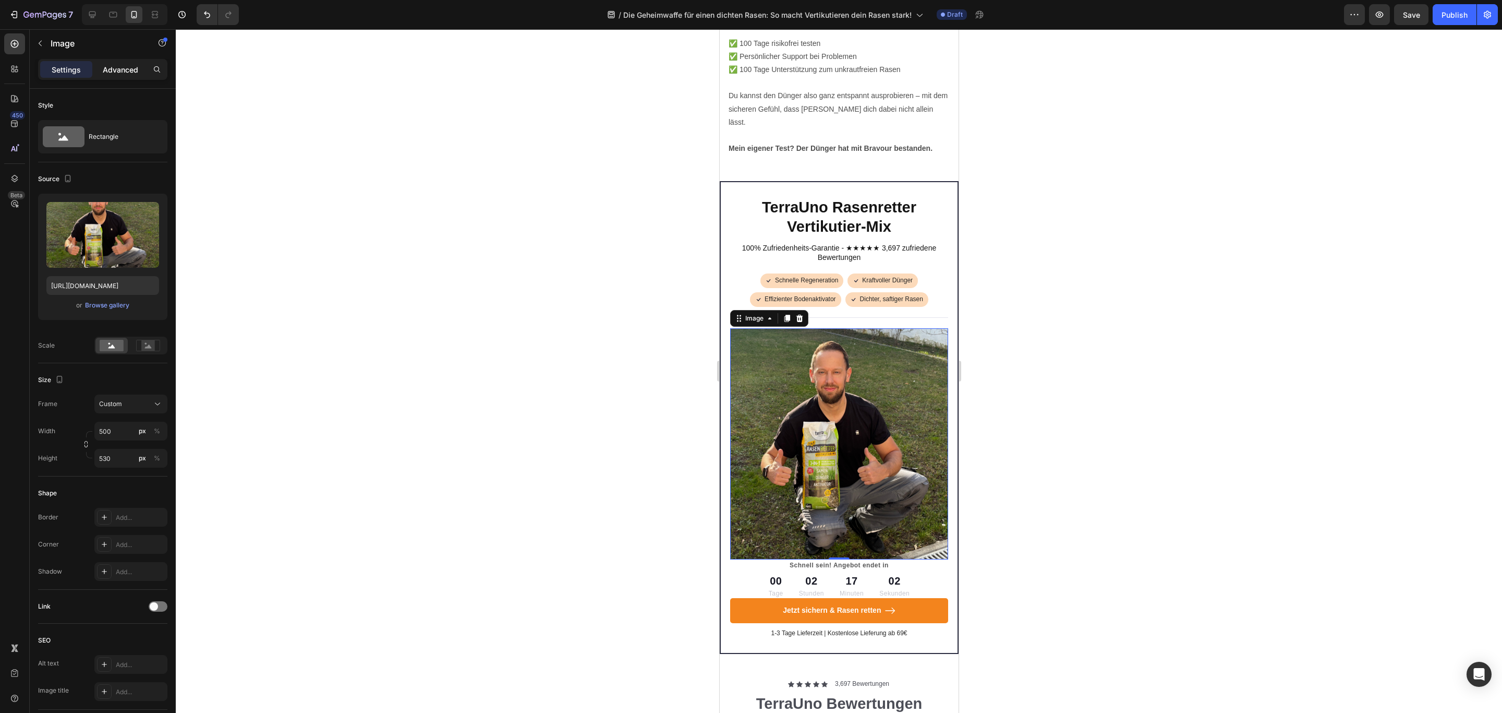
click at [131, 73] on p "Advanced" at bounding box center [120, 69] width 35 height 11
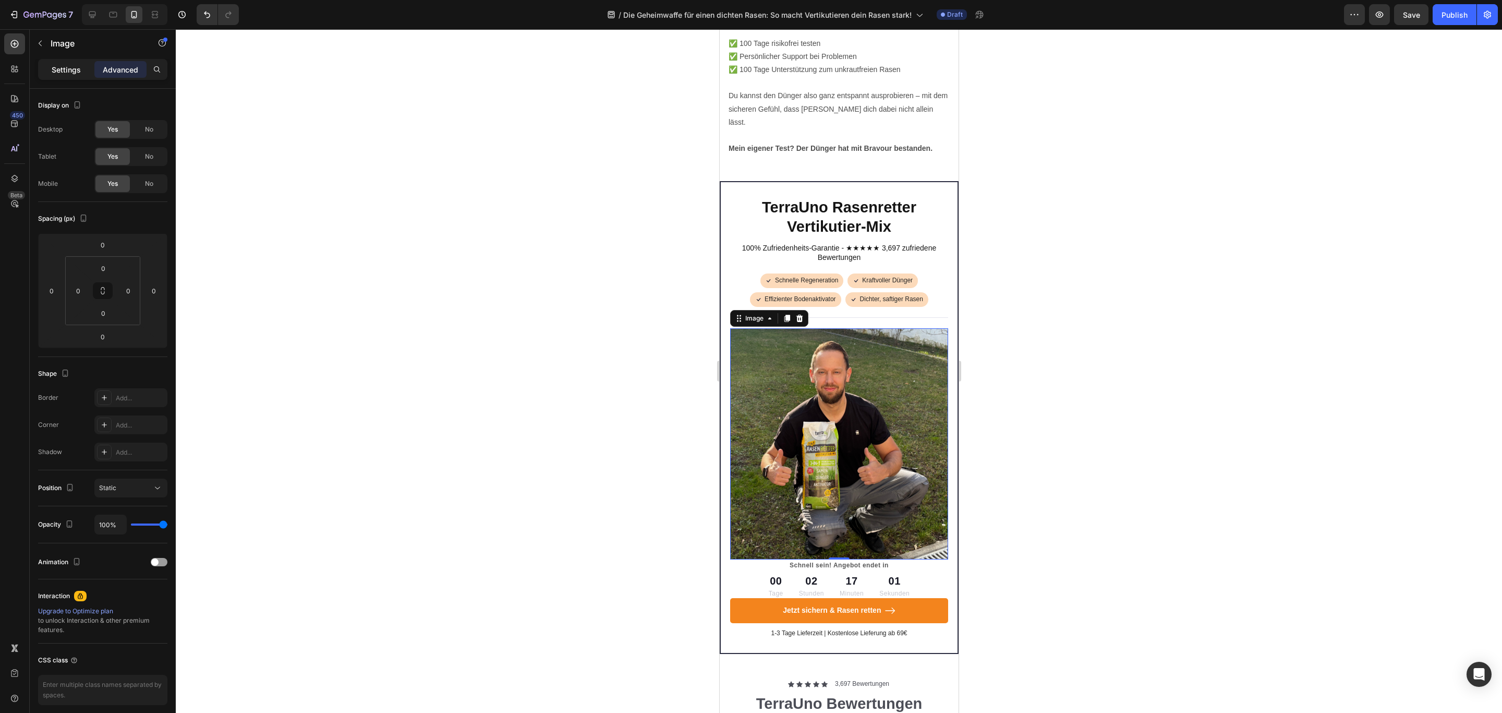
click at [72, 72] on p "Settings" at bounding box center [66, 69] width 29 height 11
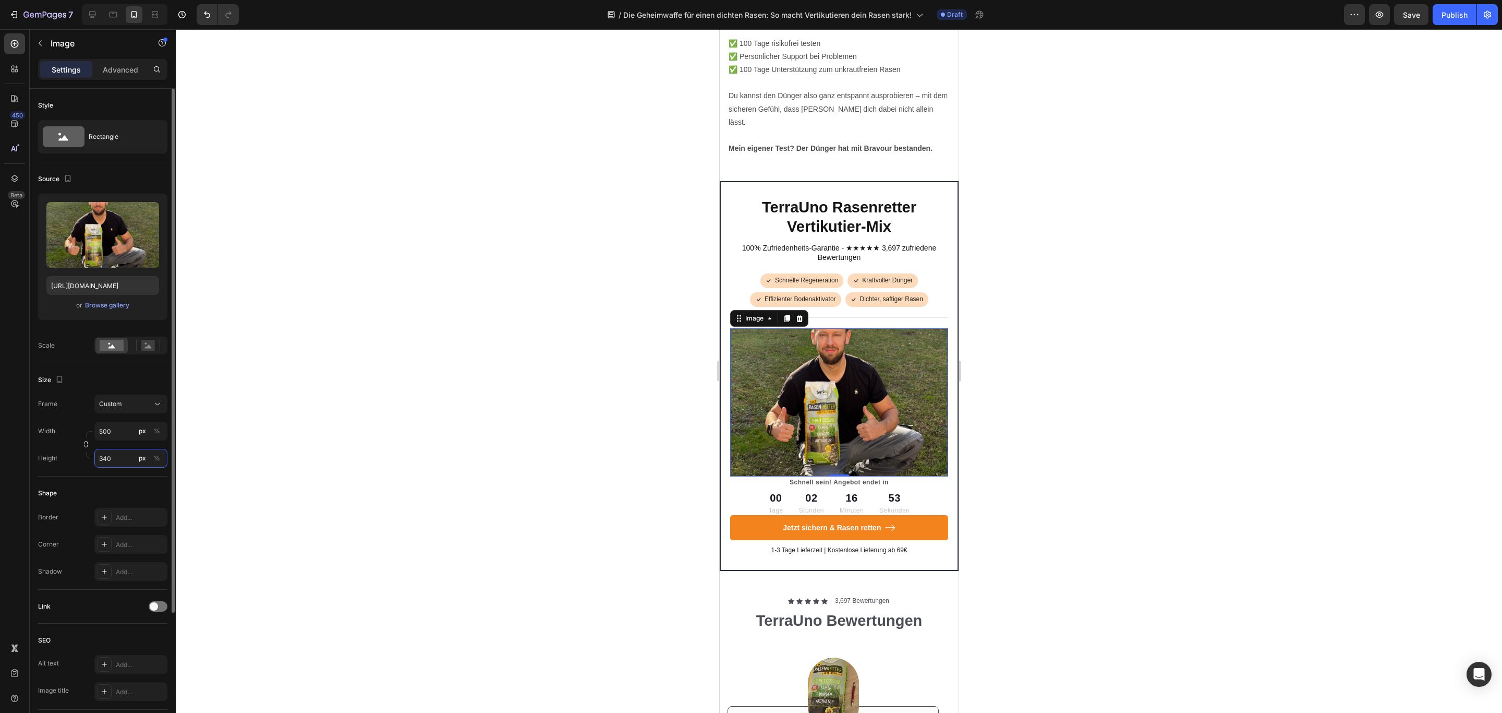
drag, startPoint x: 116, startPoint y: 460, endPoint x: 95, endPoint y: 460, distance: 20.3
click at [95, 460] on input "340" at bounding box center [130, 458] width 73 height 19
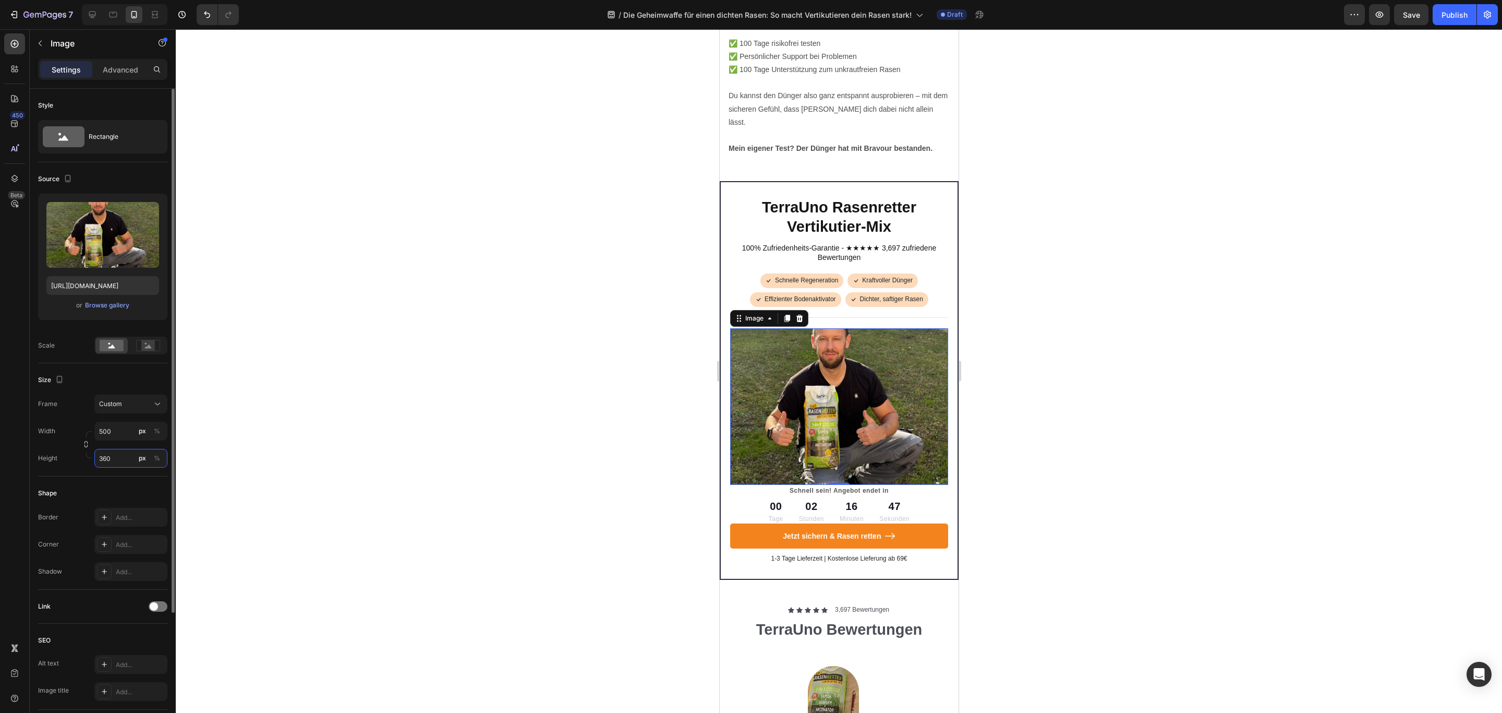
click at [87, 462] on div "Height 360 px %" at bounding box center [102, 458] width 129 height 19
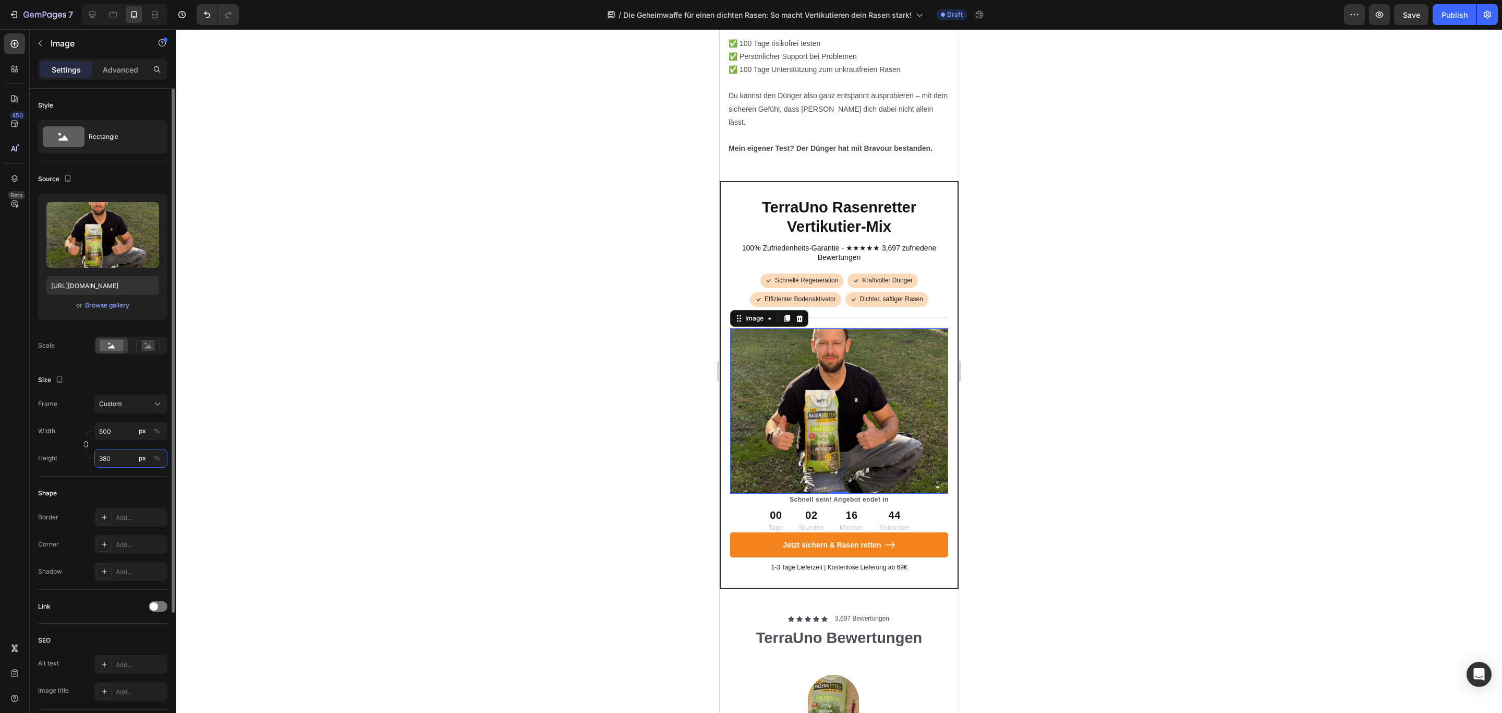
drag, startPoint x: 102, startPoint y: 463, endPoint x: 82, endPoint y: 463, distance: 20.3
click at [82, 463] on div "Height 380 px %" at bounding box center [102, 458] width 129 height 19
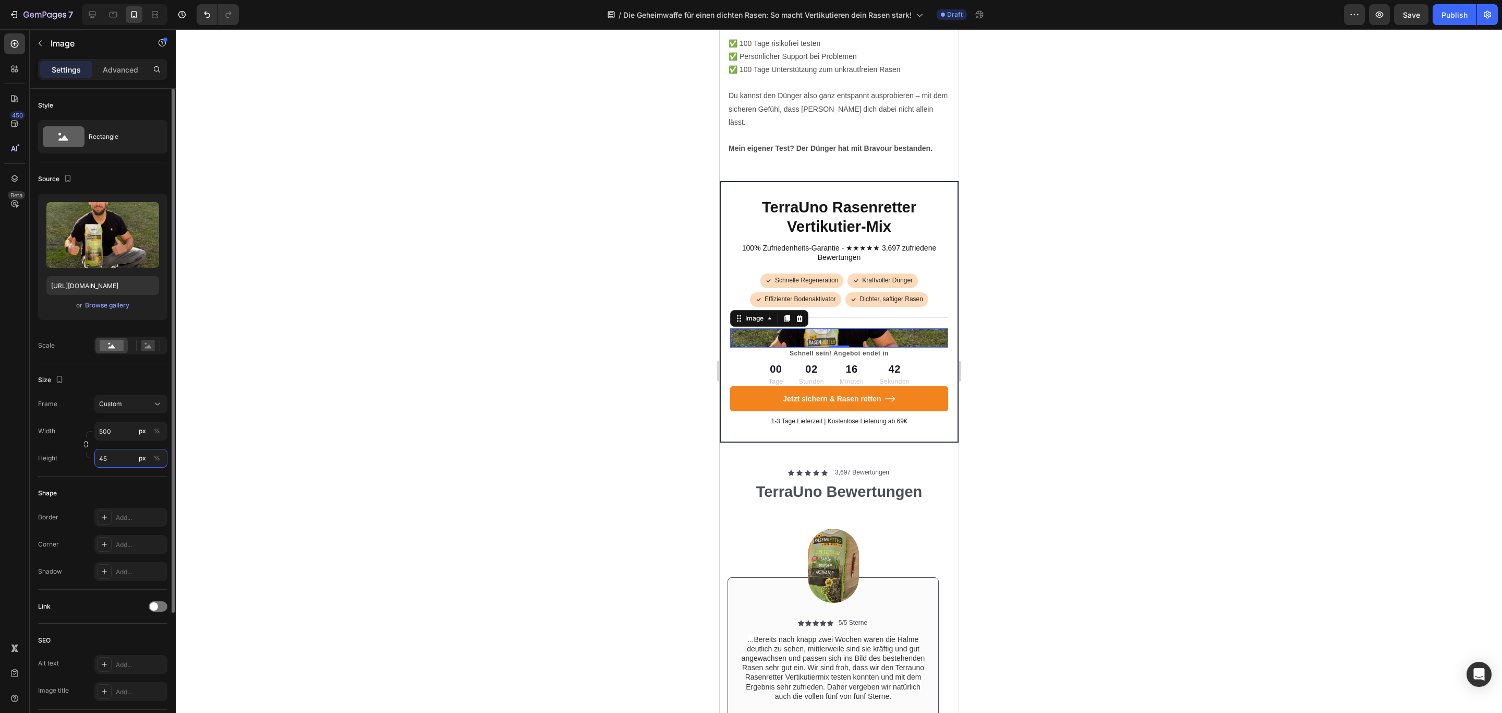
type input "450"
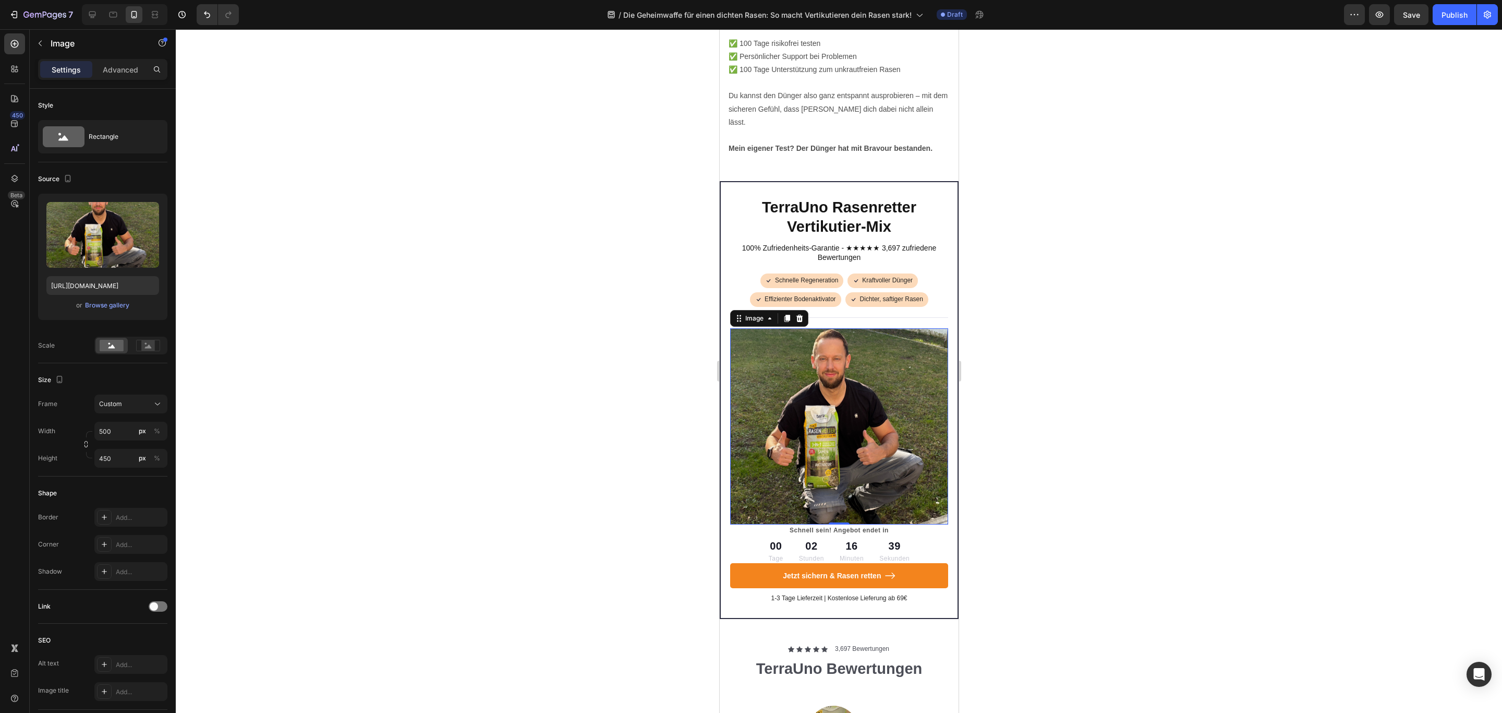
click at [349, 463] on div at bounding box center [839, 370] width 1327 height 683
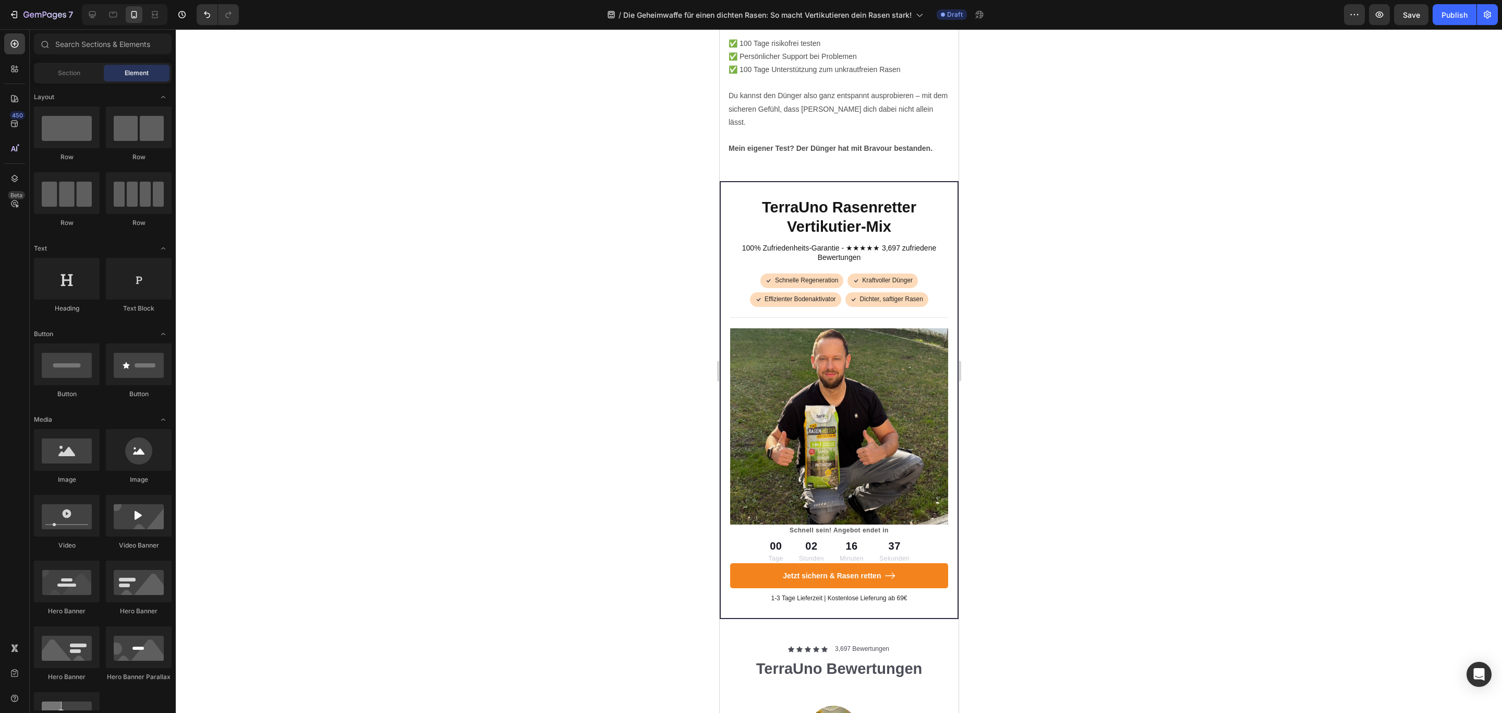
click at [1129, 329] on div at bounding box center [839, 370] width 1327 height 683
click at [1130, 301] on div at bounding box center [839, 370] width 1327 height 683
click at [777, 340] on img at bounding box center [839, 426] width 218 height 196
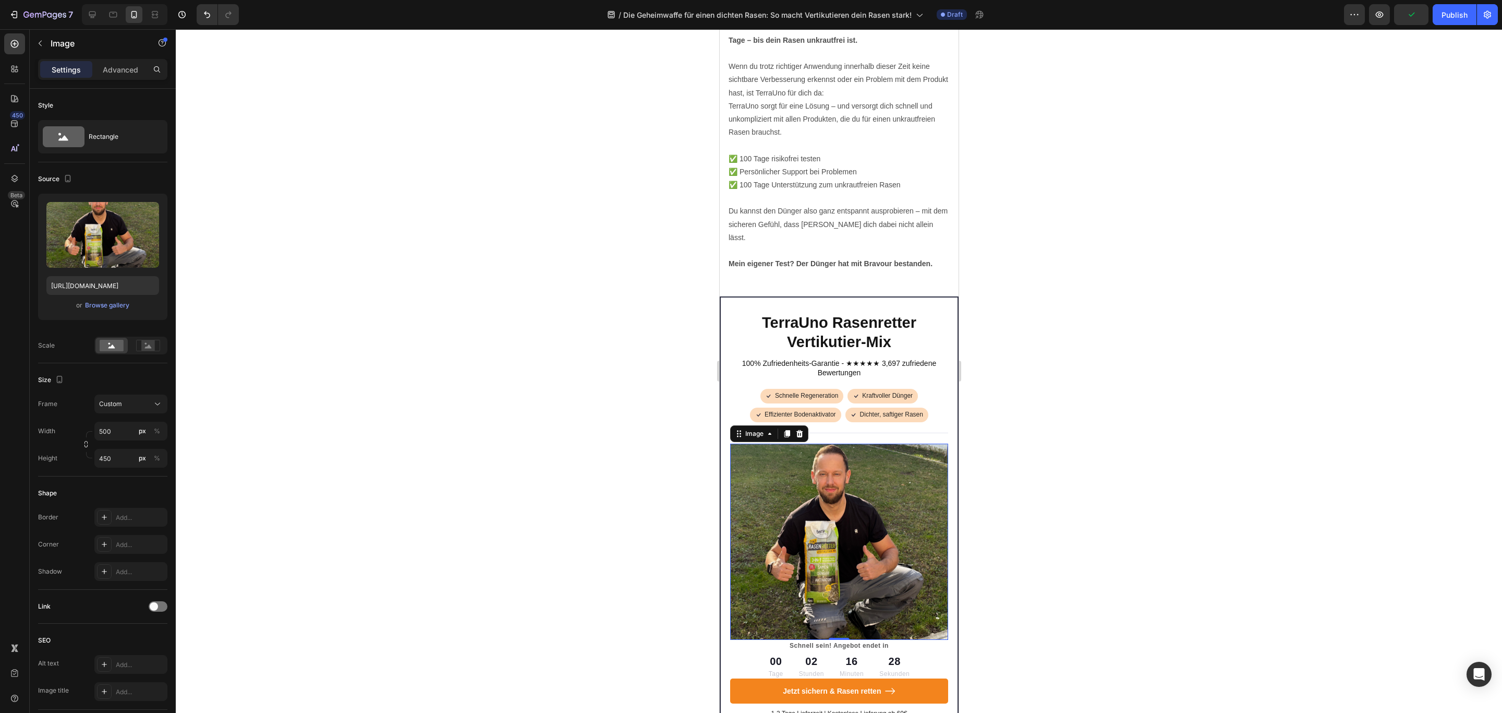
scroll to position [3282, 0]
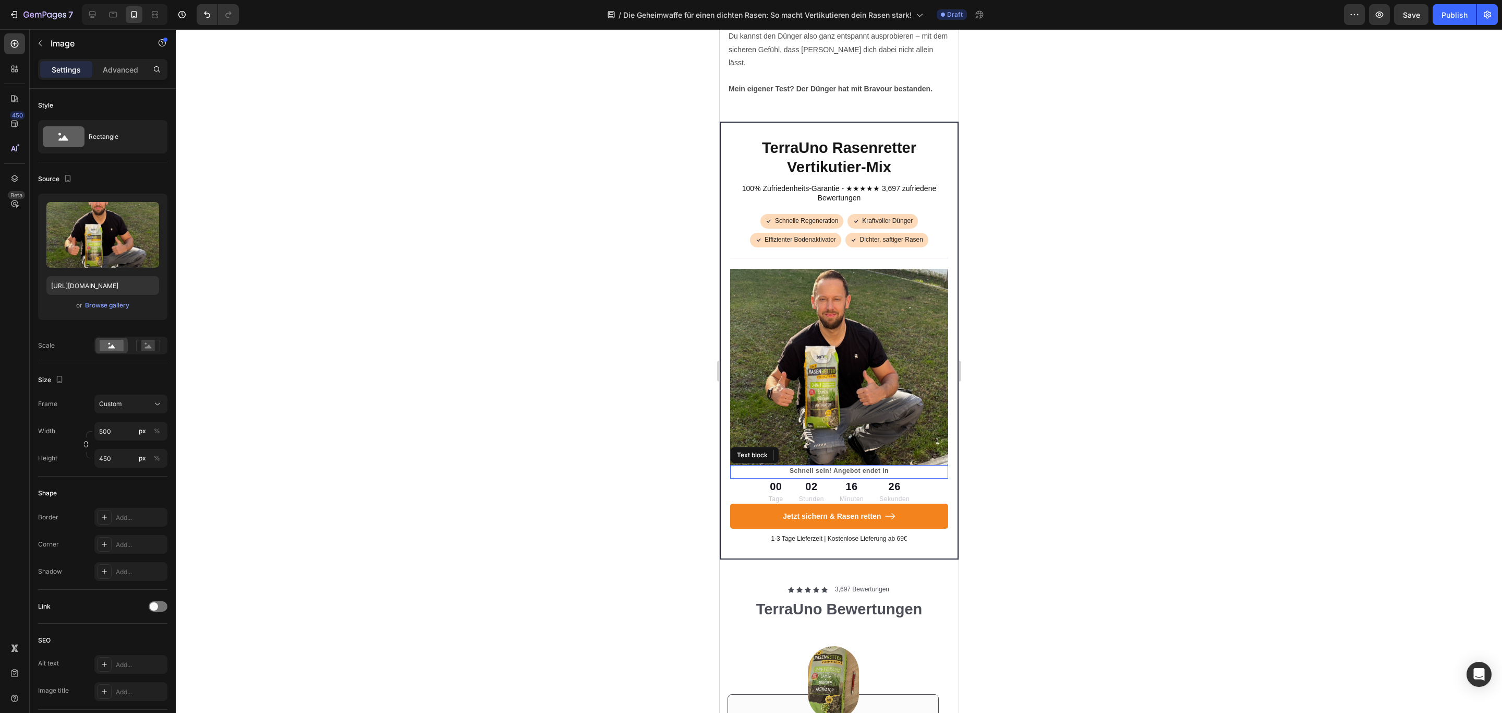
click at [888, 475] on p "Schnell sein! Angebot endet in" at bounding box center [839, 470] width 216 height 9
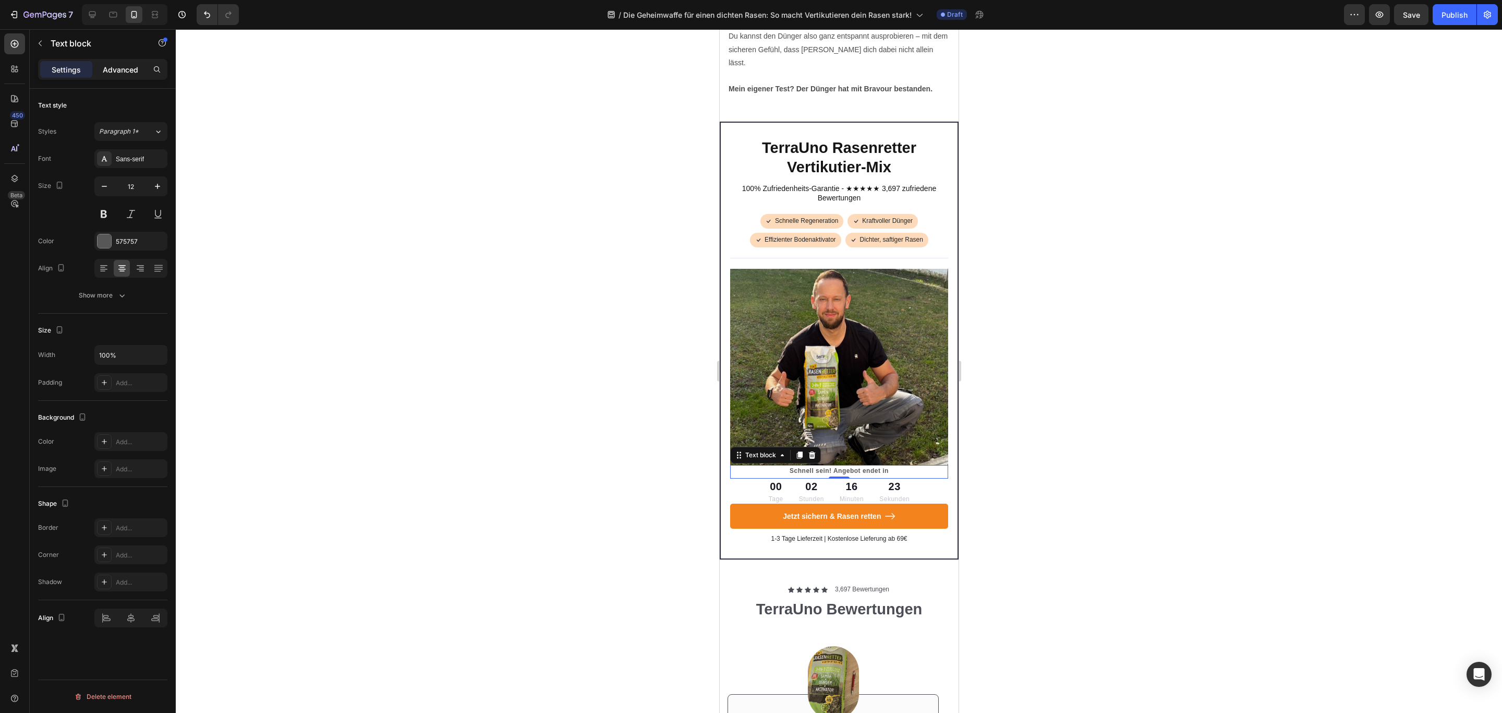
click at [137, 67] on p "Advanced" at bounding box center [120, 69] width 35 height 11
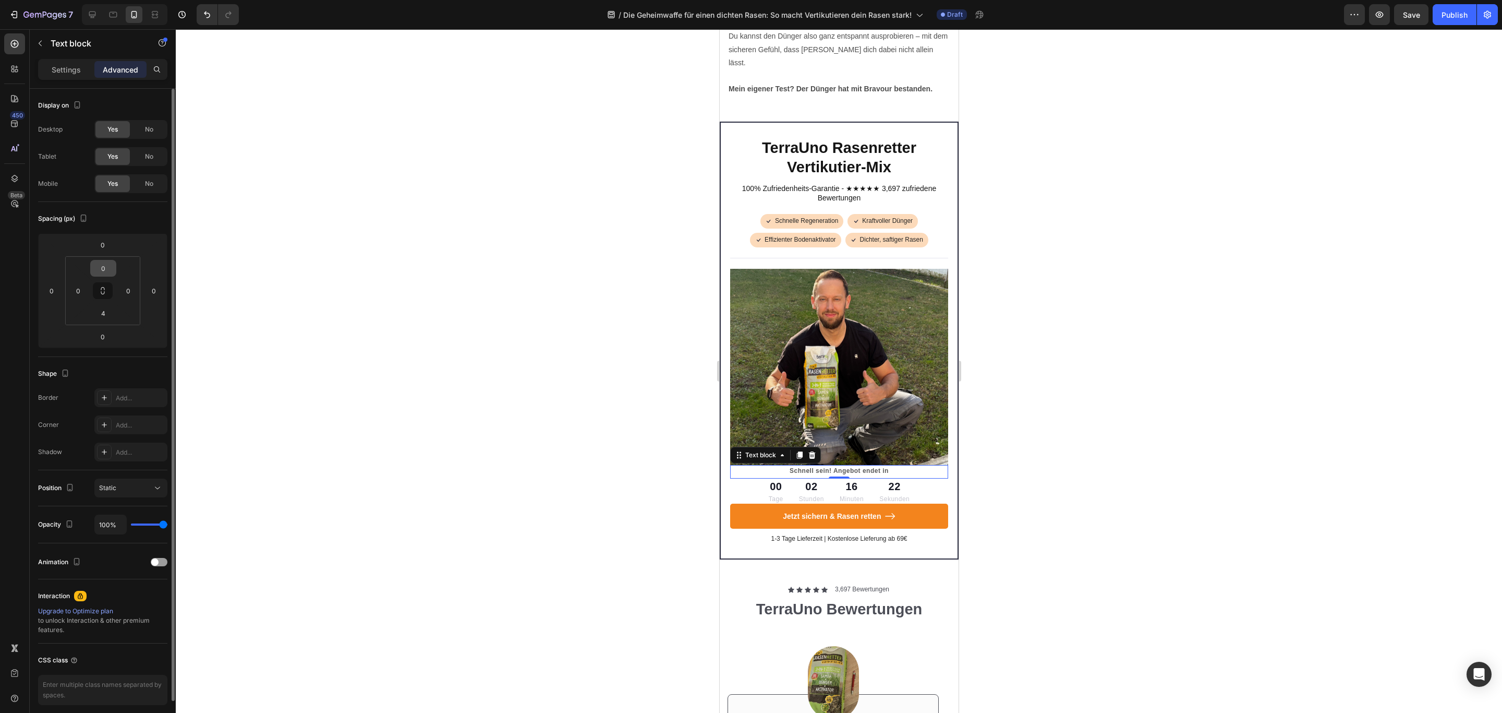
click at [102, 266] on input "0" at bounding box center [103, 268] width 21 height 16
type input "10"
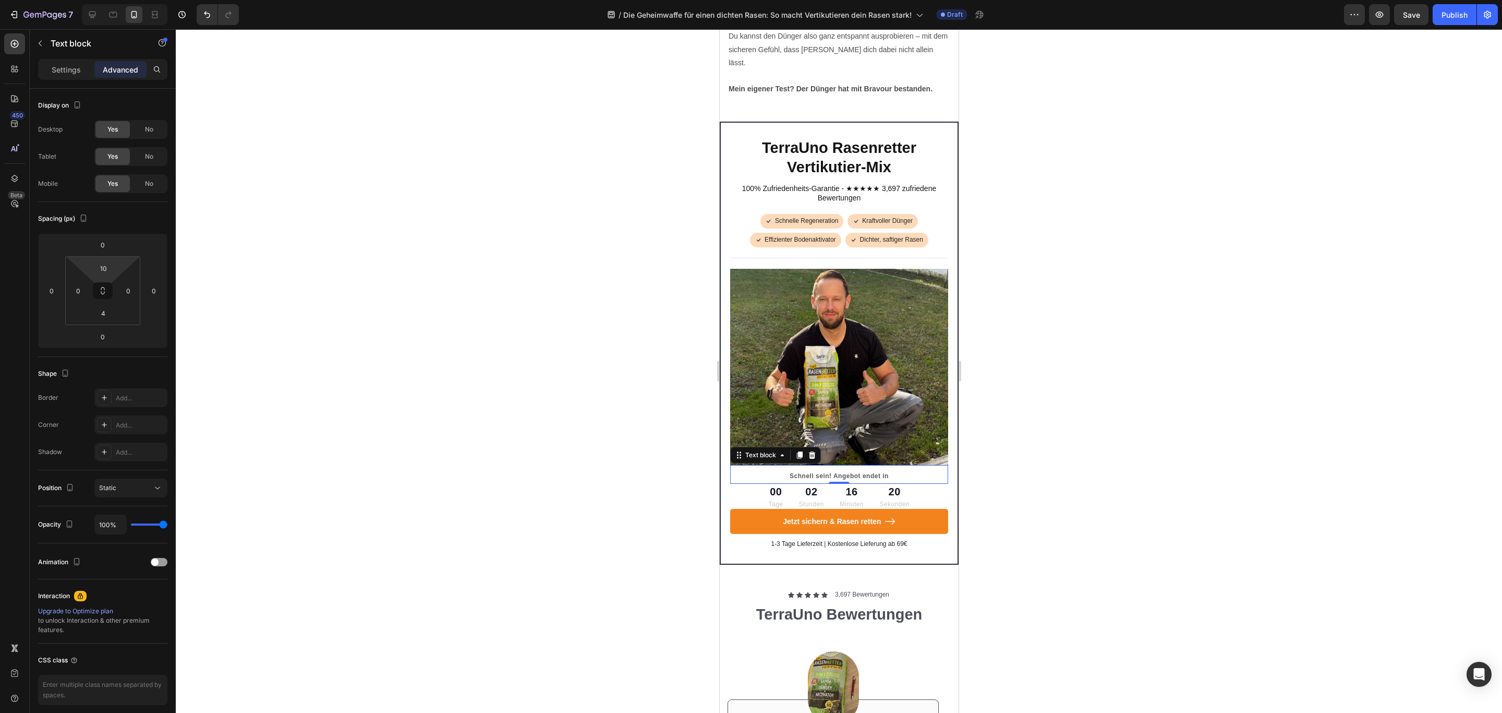
click at [1053, 421] on div at bounding box center [839, 370] width 1327 height 683
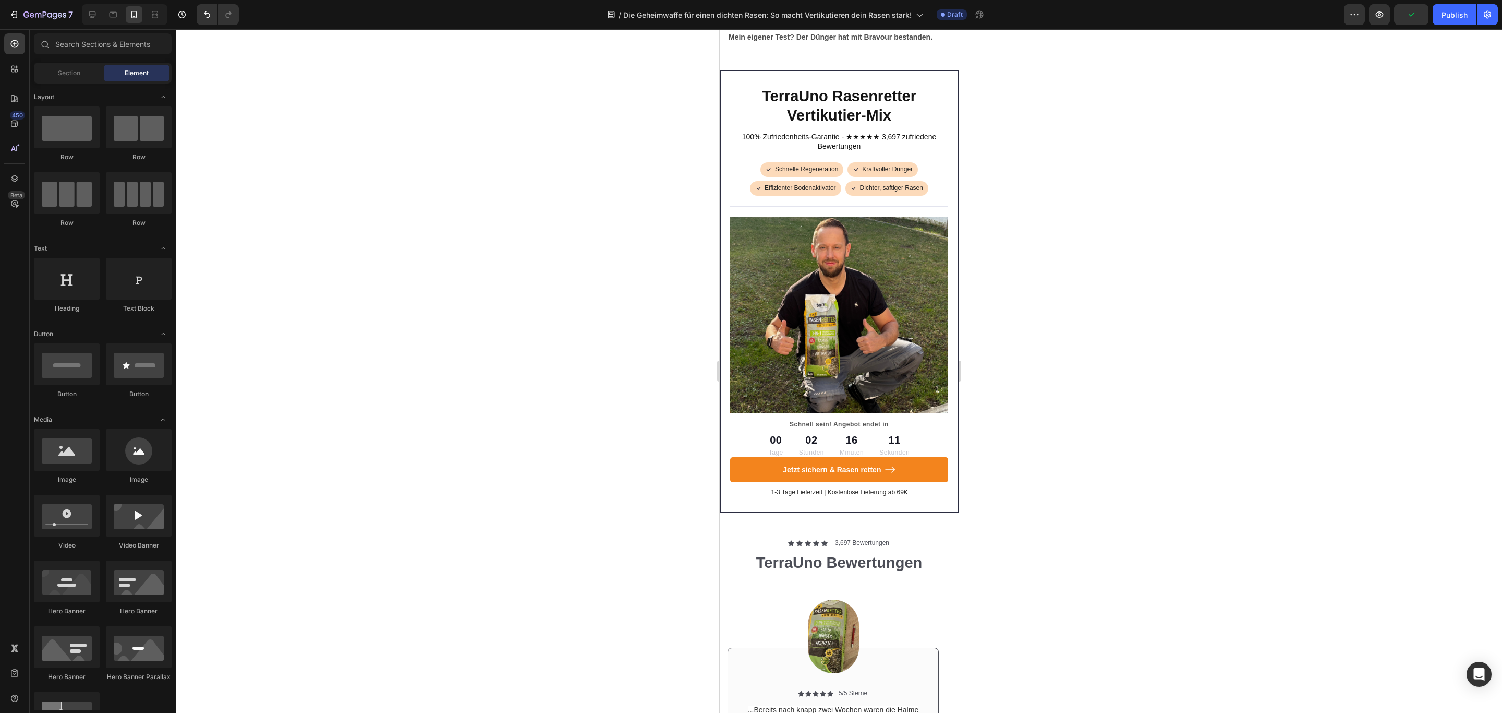
scroll to position [3360, 0]
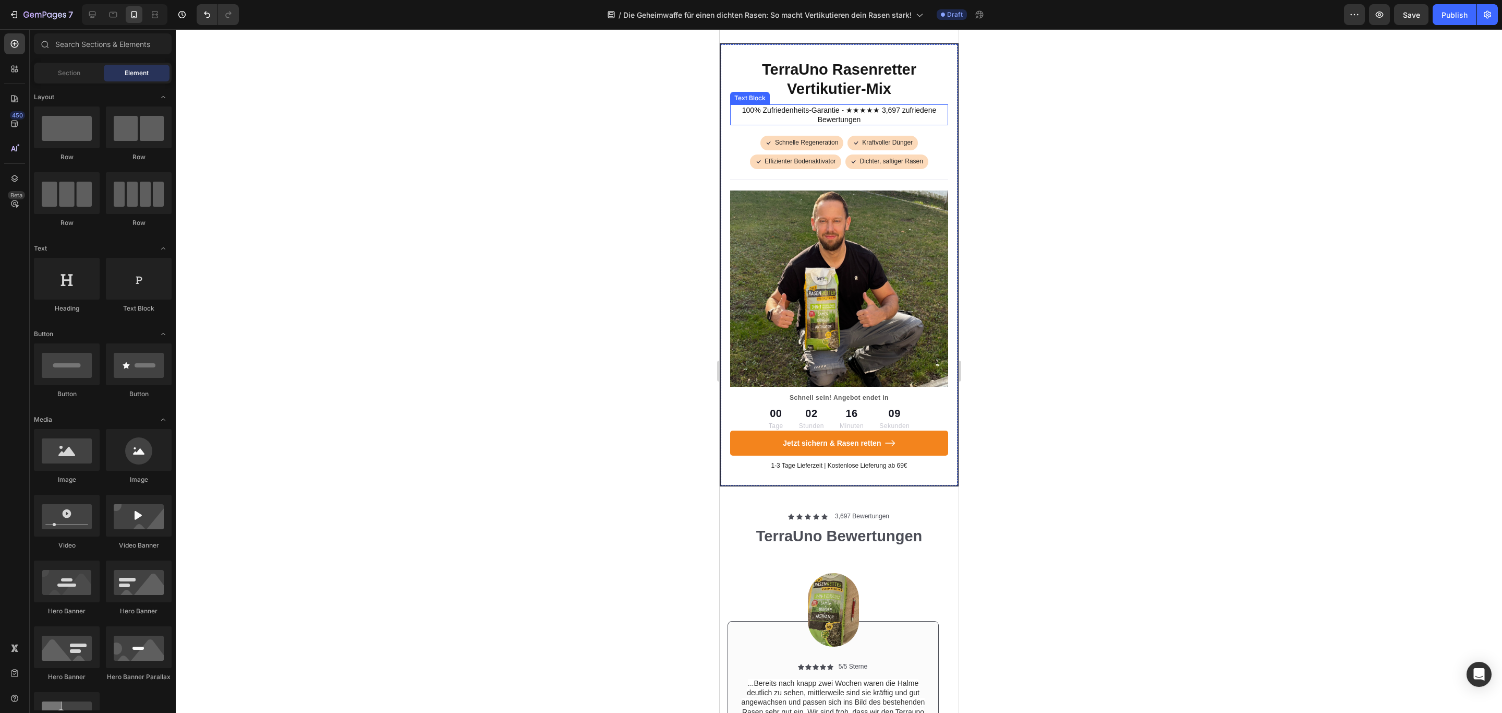
click at [847, 124] on p "100% Zufriedenheits-Garantie - ★★★★★ 3,697 zufriedene Bewertungen" at bounding box center [839, 114] width 216 height 19
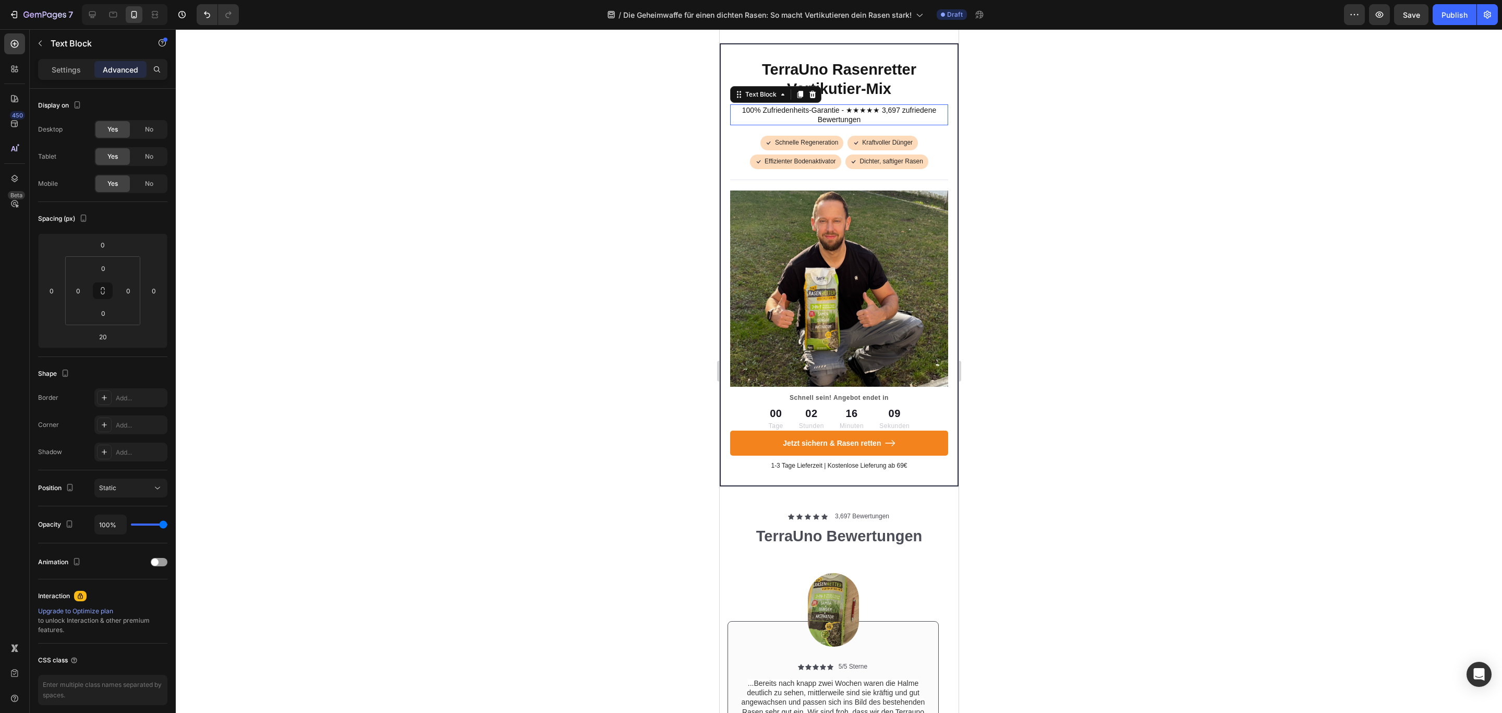
click at [847, 124] on p "100% Zufriedenheits-Garantie - ★★★★★ 3,697 zufriedene Bewertungen" at bounding box center [839, 114] width 216 height 19
click at [841, 124] on p "100% Zufriedenheits-Garantie - ★★★★★ 3,697 zufriedene Bewertungen" at bounding box center [839, 114] width 216 height 19
click at [1066, 155] on div at bounding box center [839, 370] width 1327 height 683
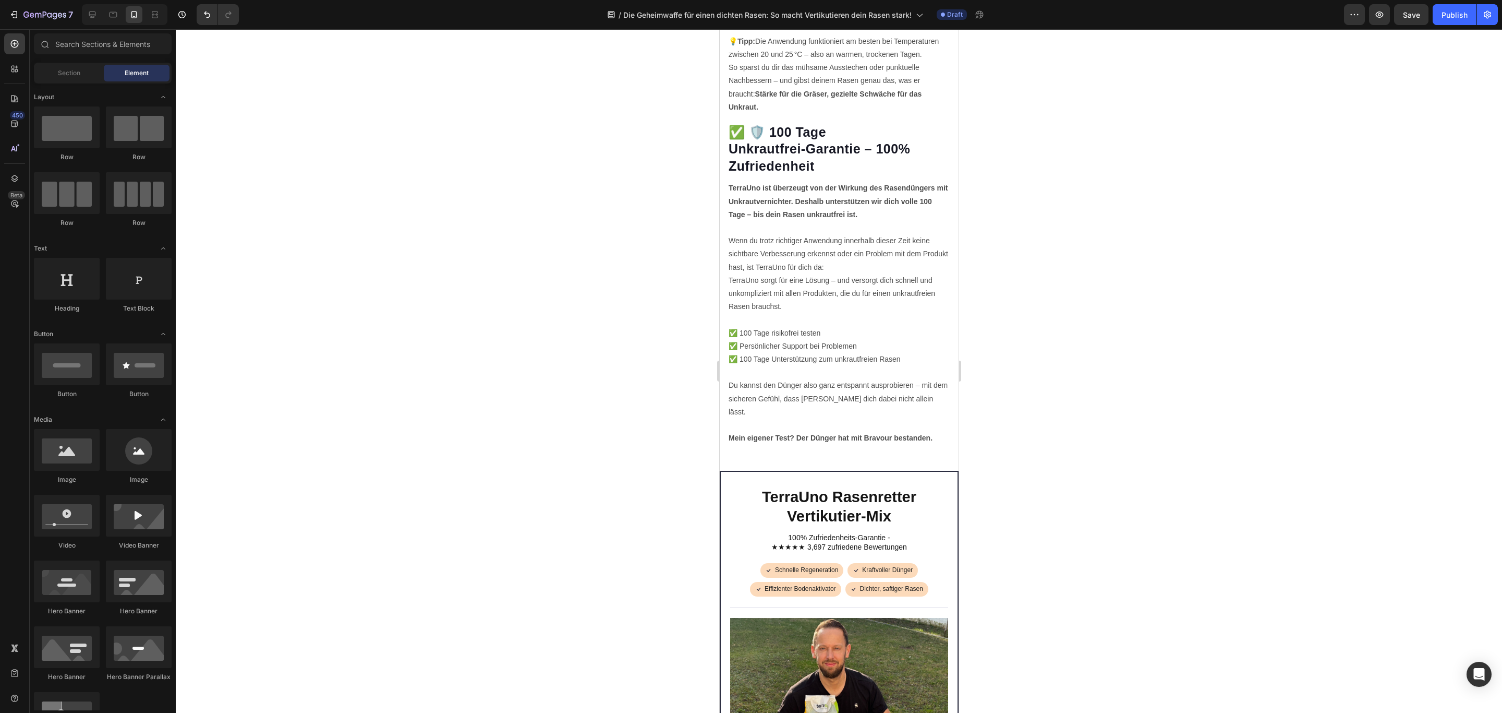
scroll to position [2931, 0]
click at [911, 315] on p "Wenn du trotz richtiger Anwendung innerhalb dieser Zeit keine sichtbare Verbess…" at bounding box center [838, 275] width 221 height 79
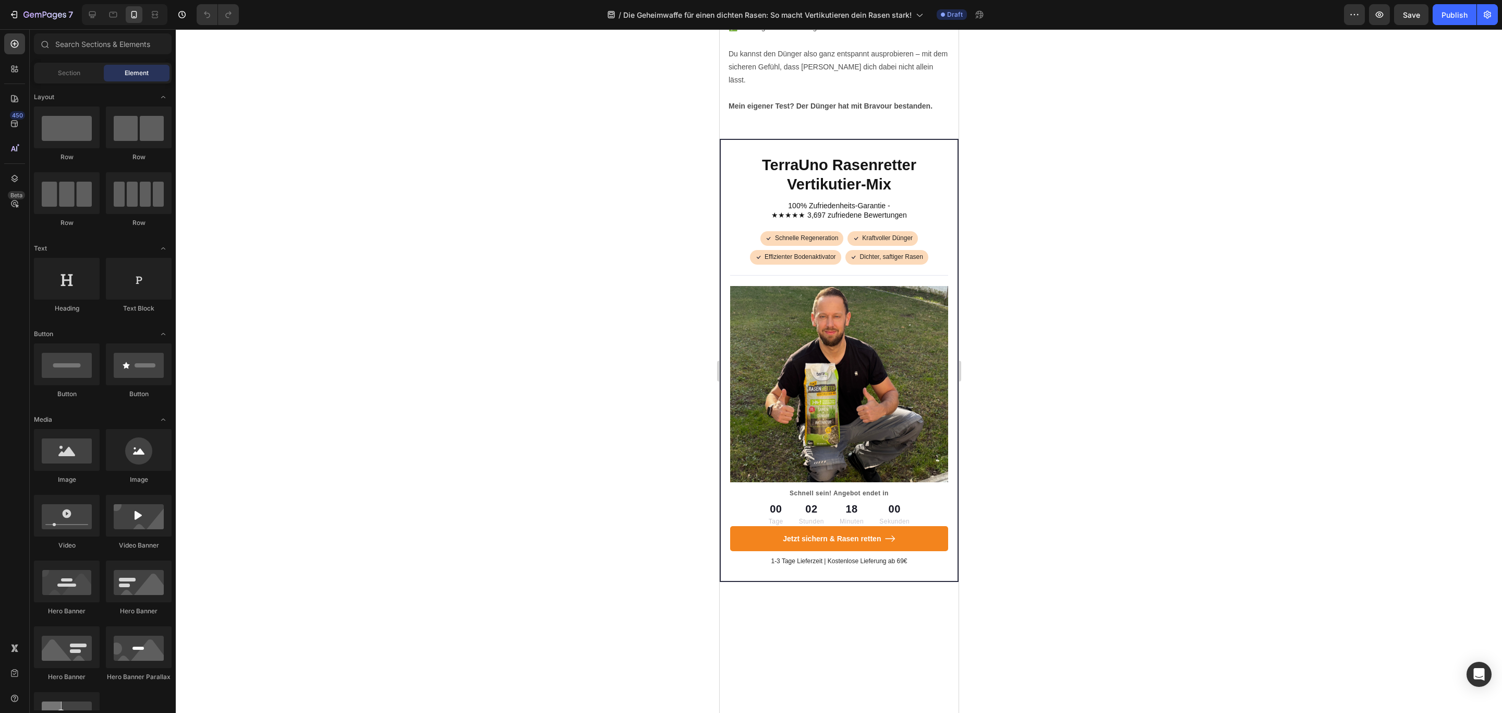
scroll to position [3268, 0]
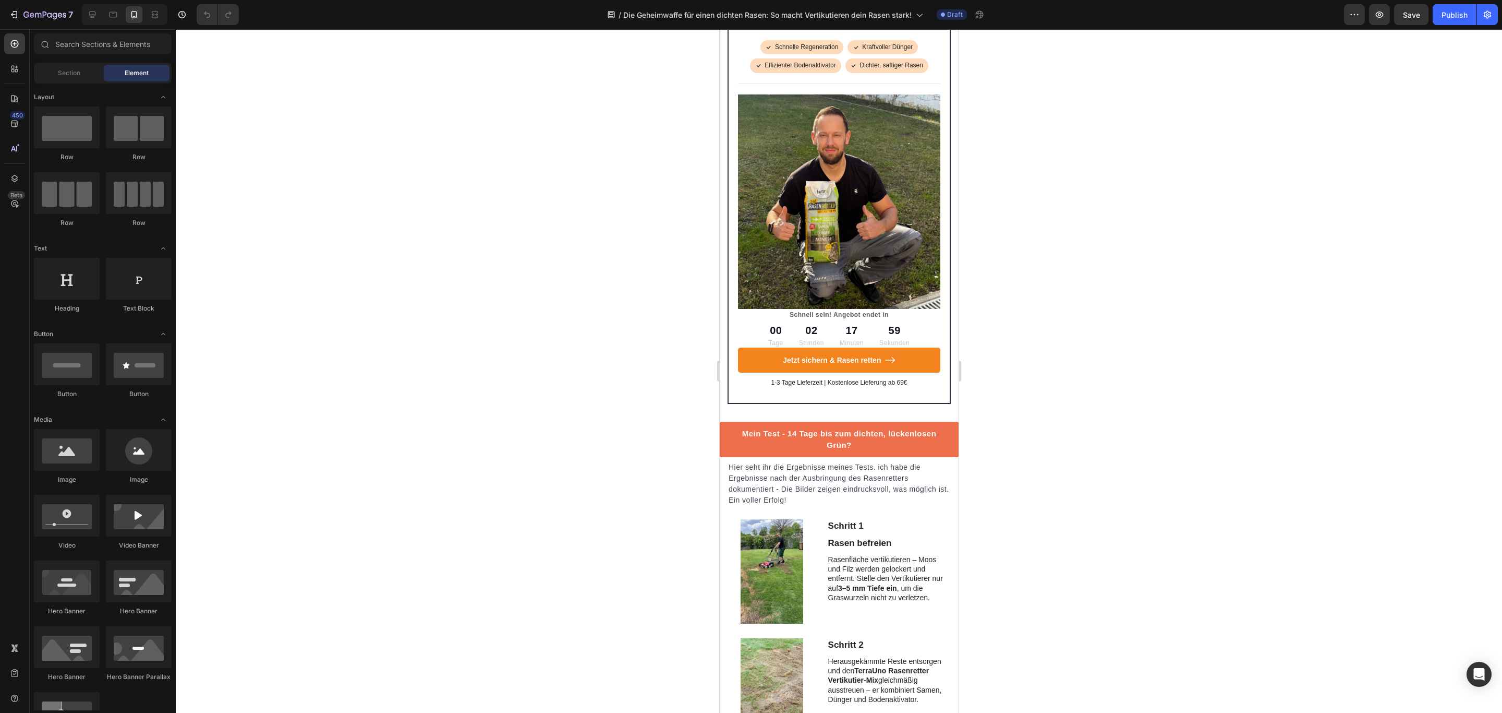
scroll to position [2013, 0]
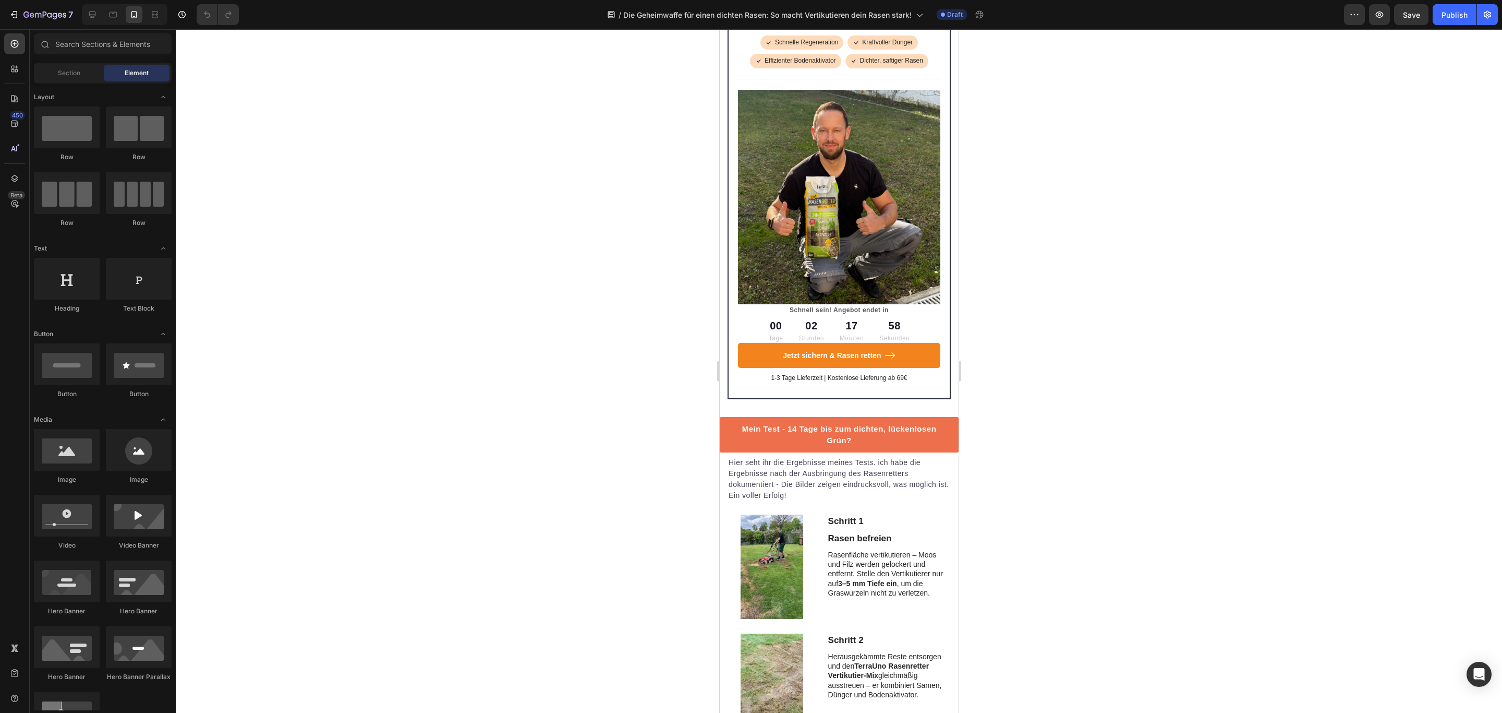
click at [780, 257] on img at bounding box center [839, 197] width 202 height 214
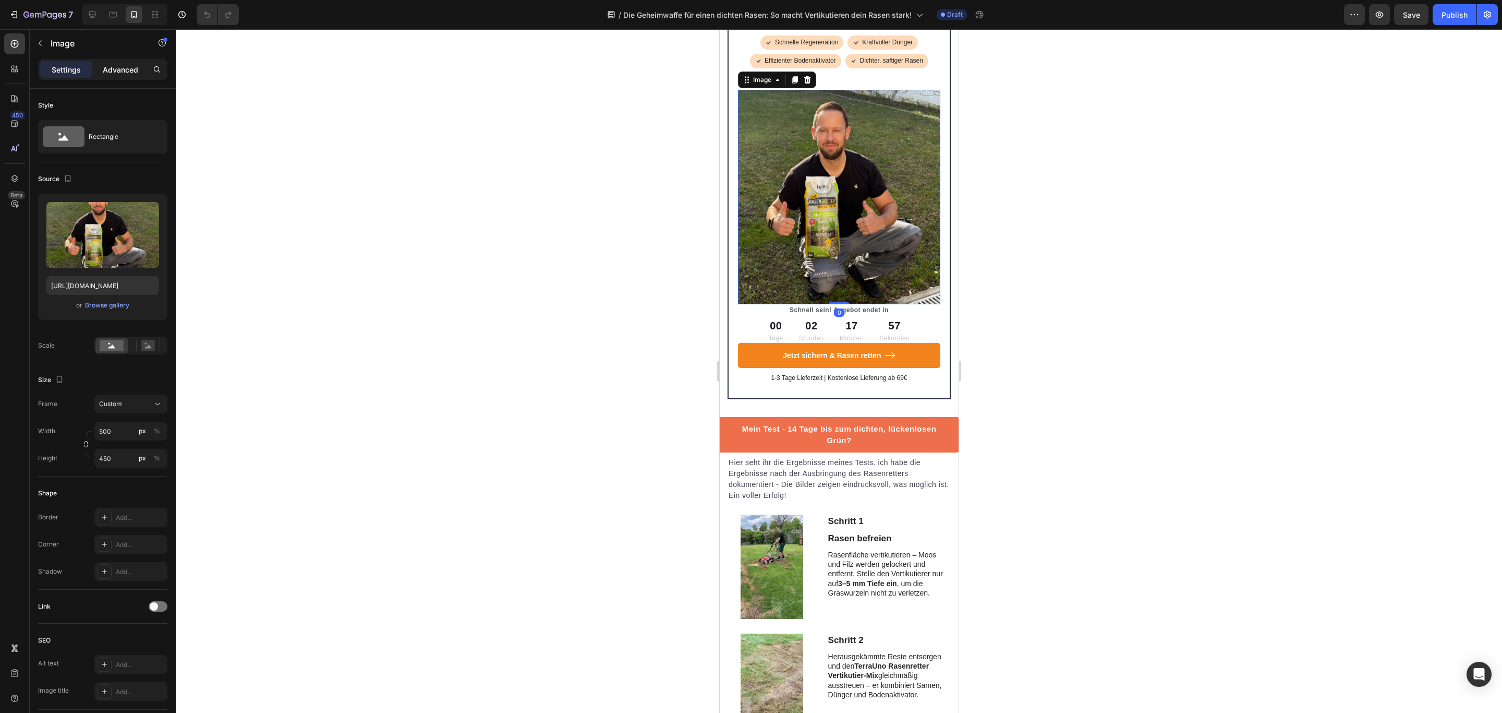
click at [135, 69] on p "Advanced" at bounding box center [120, 69] width 35 height 11
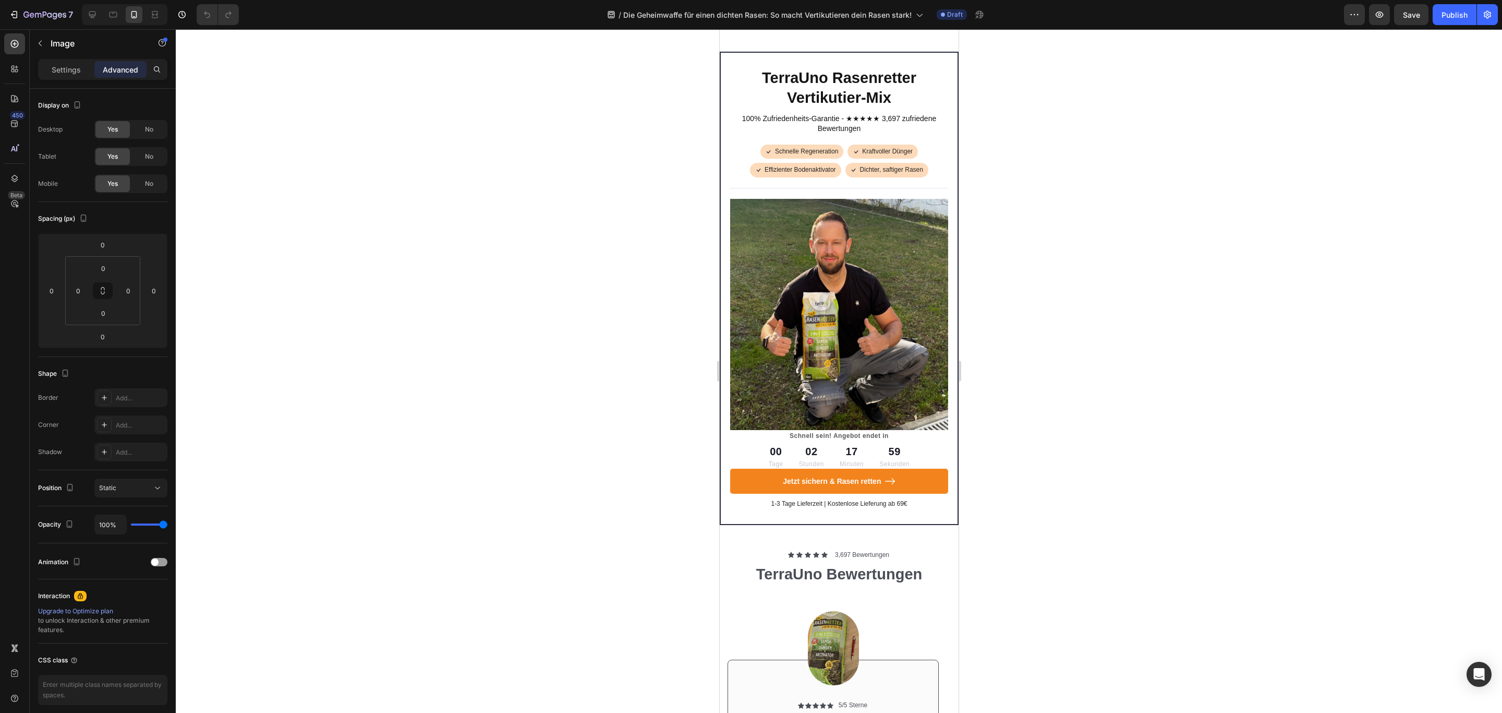
scroll to position [4131, 0]
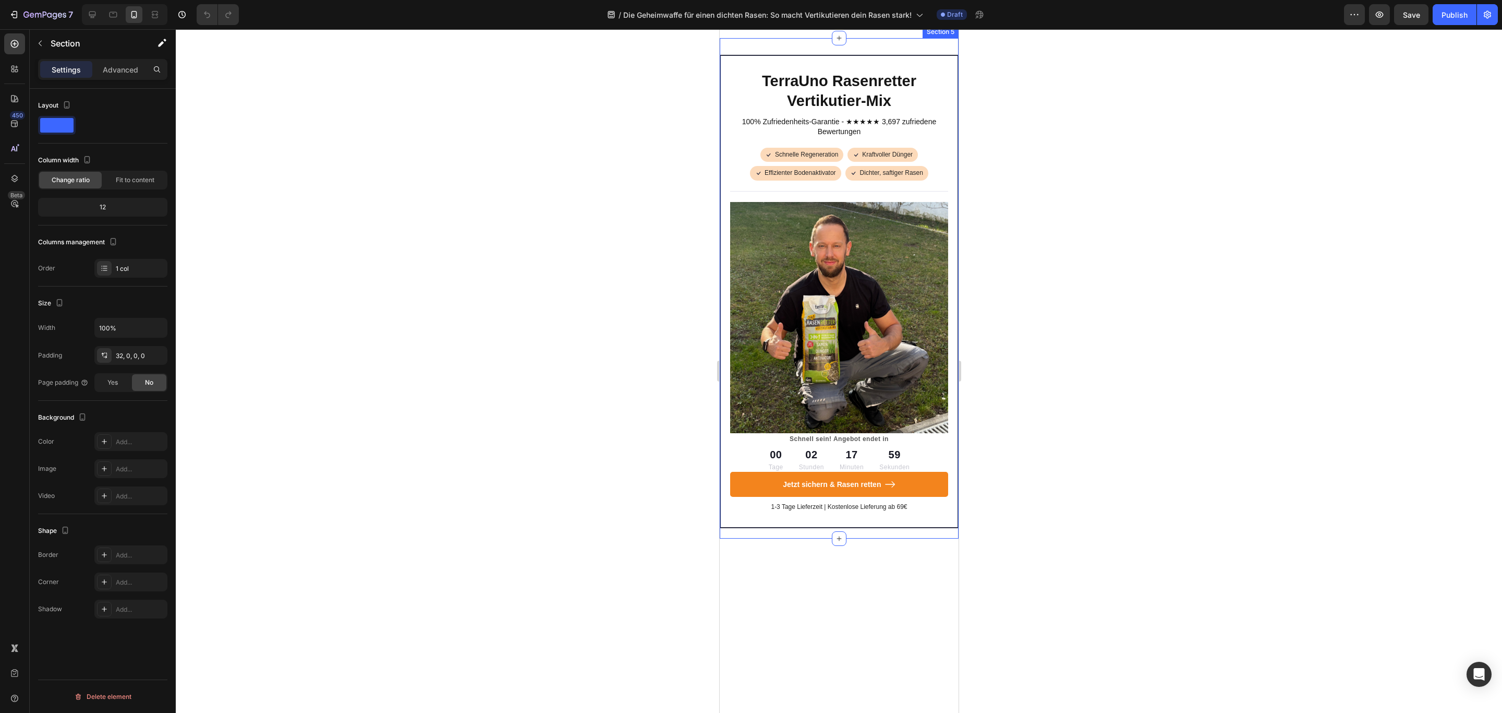
click at [918, 243] on div "TerraUno Rasenretter Vertikutier-Mix Heading 100% Zufriedenheits-Garantie - ★★★…" at bounding box center [838, 288] width 239 height 500
click at [118, 74] on p "Advanced" at bounding box center [120, 69] width 35 height 11
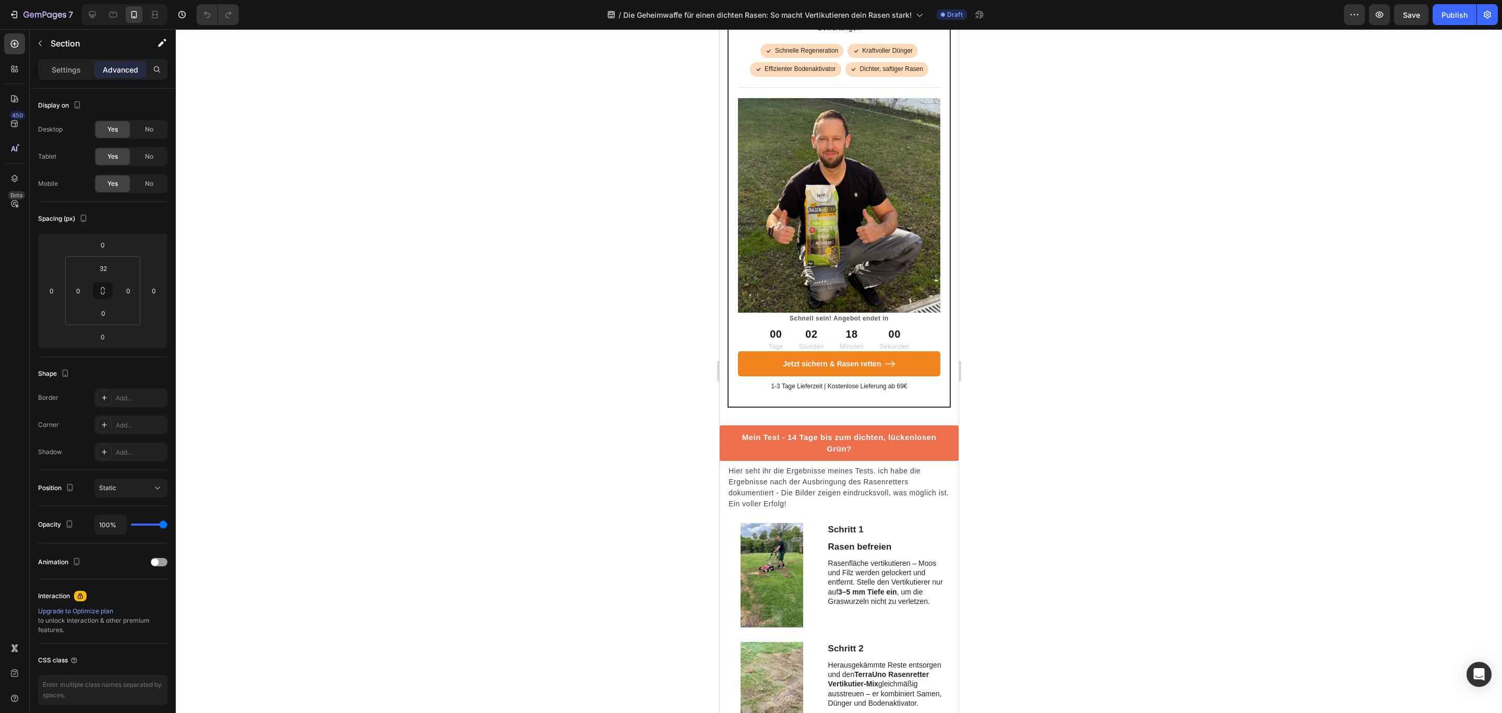
scroll to position [1865, 0]
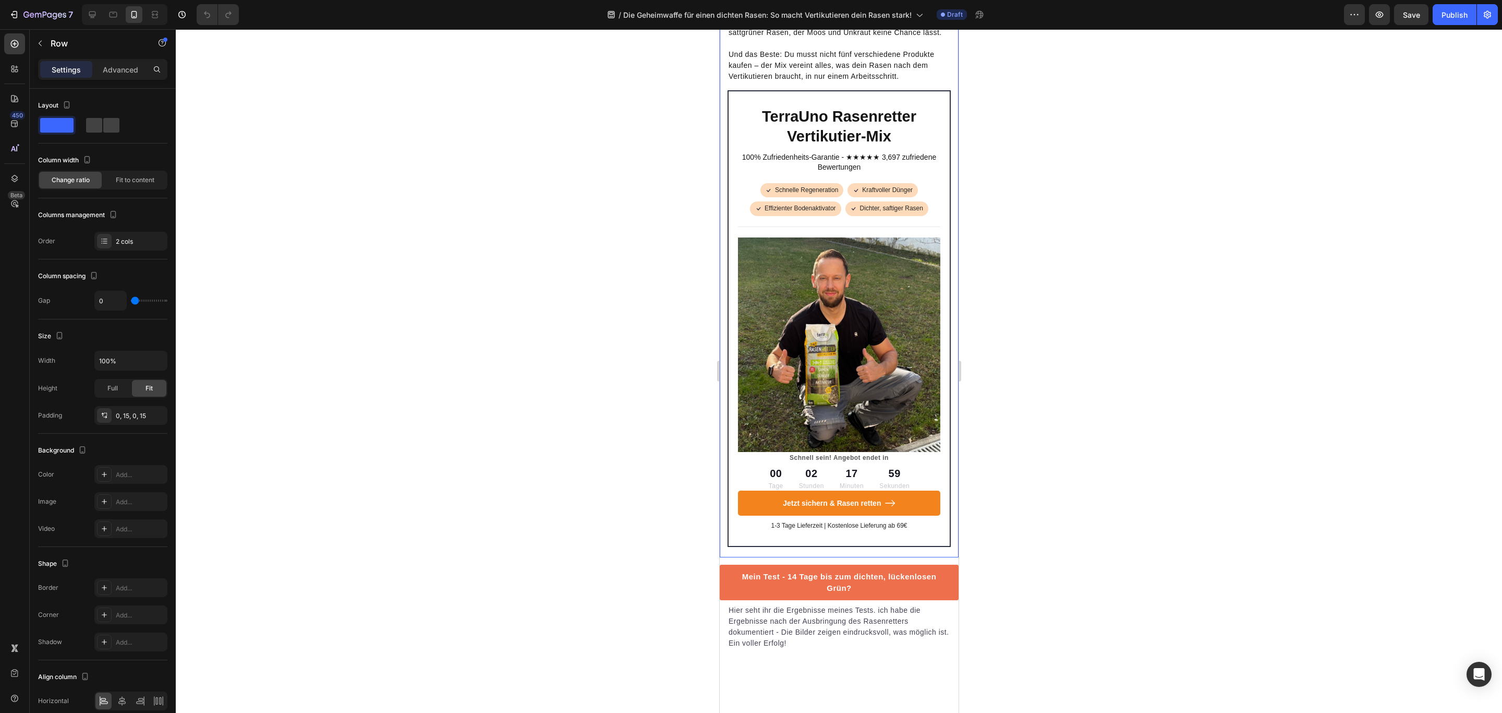
click at [914, 147] on h2 "TerraUno Rasenretter Vertikutier-Mix" at bounding box center [839, 126] width 202 height 41
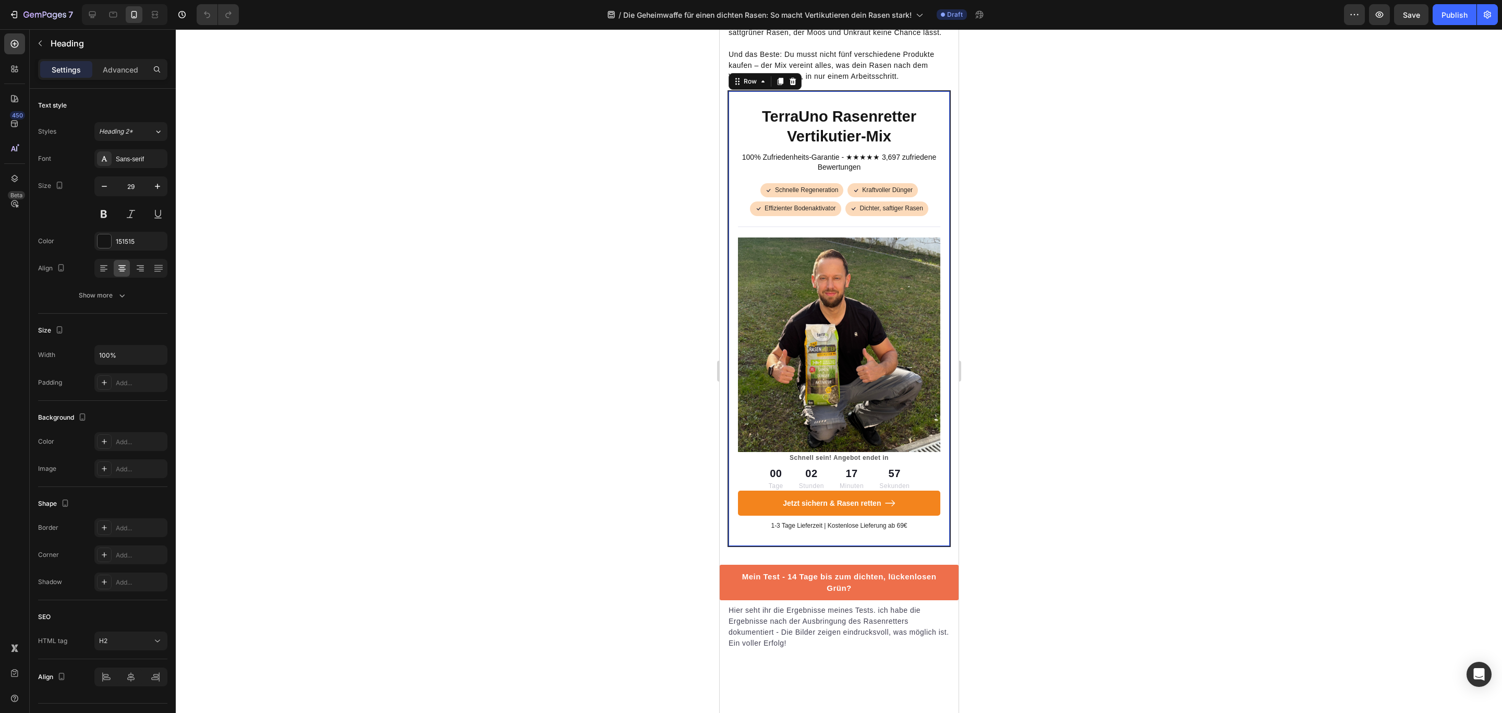
click at [932, 173] on div "TerraUno Rasenretter Vertikutier-Mix Heading 100% Zufriedenheits-Garantie - ★★★…" at bounding box center [838, 318] width 223 height 456
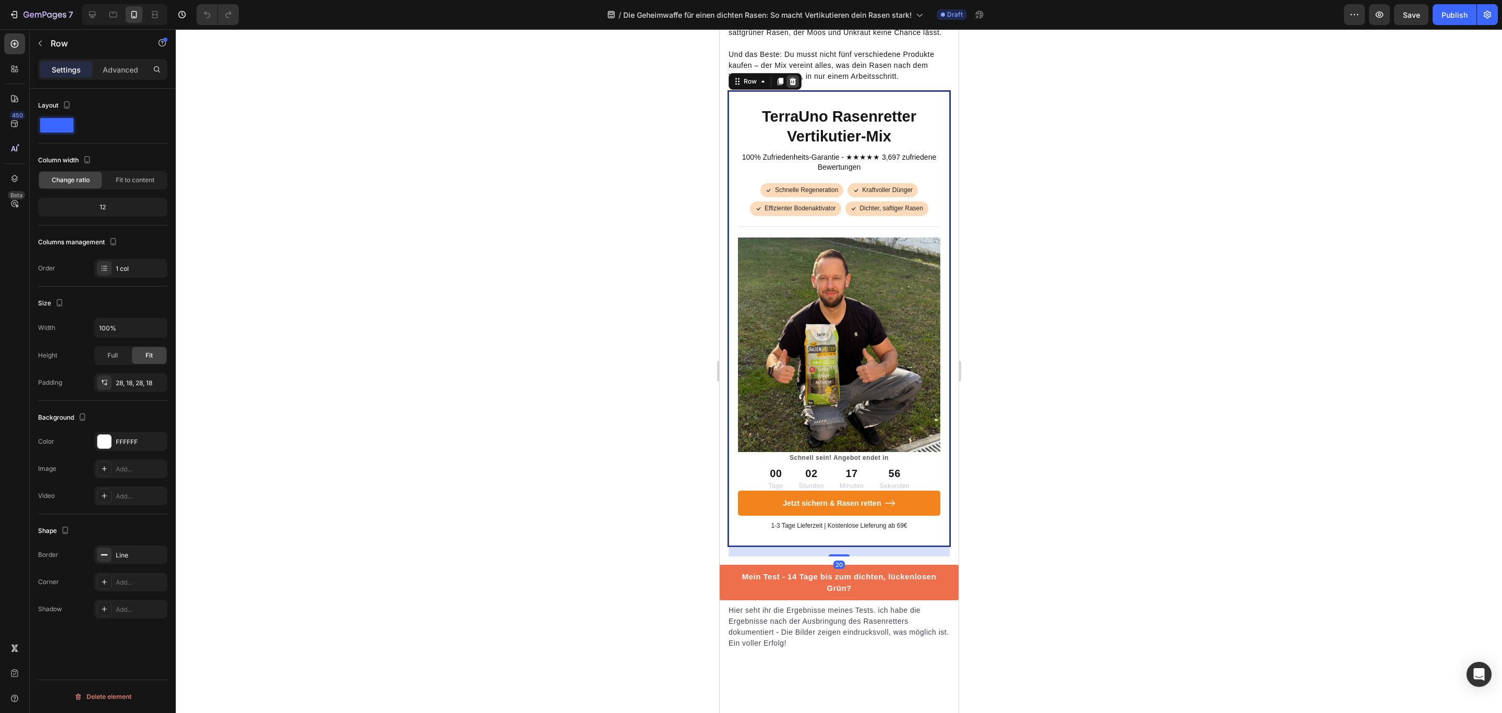
click at [787, 88] on div at bounding box center [792, 81] width 13 height 13
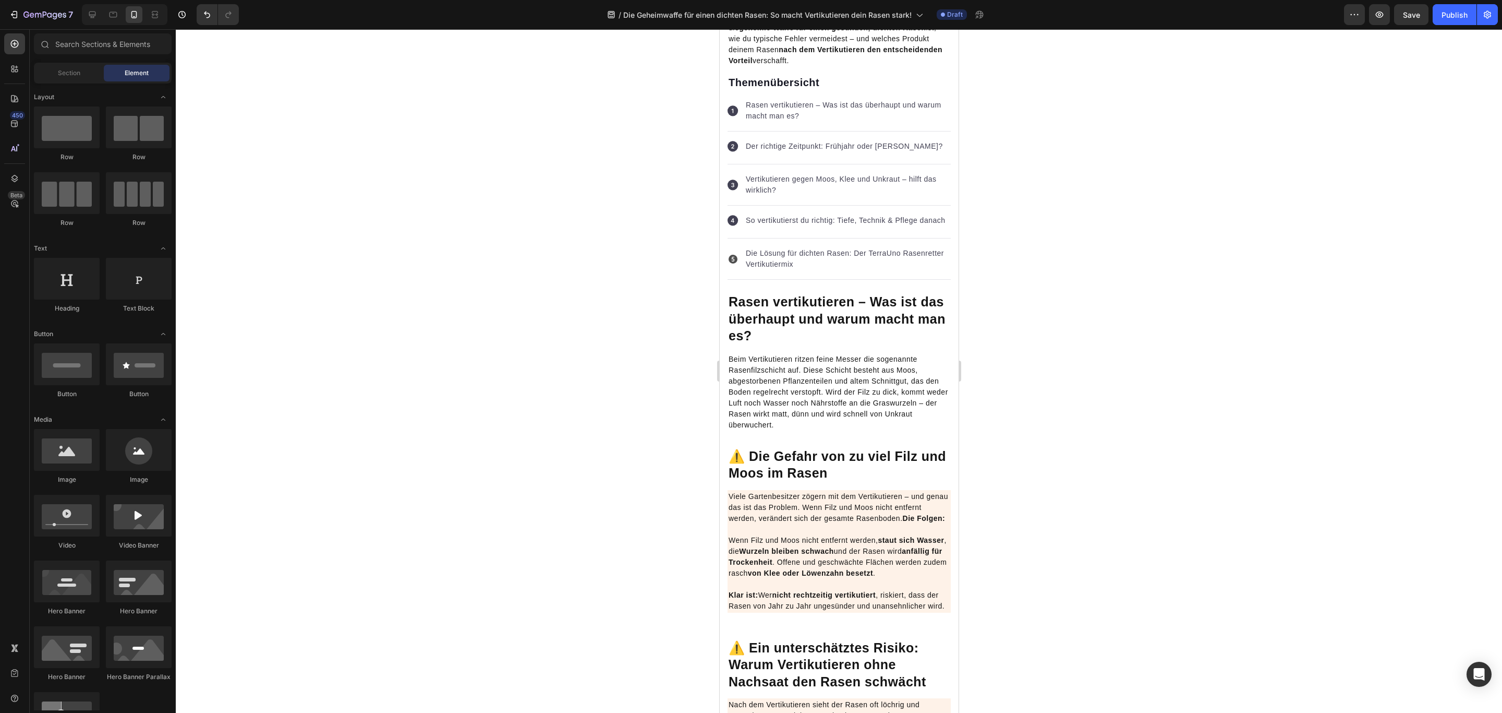
scroll to position [401, 0]
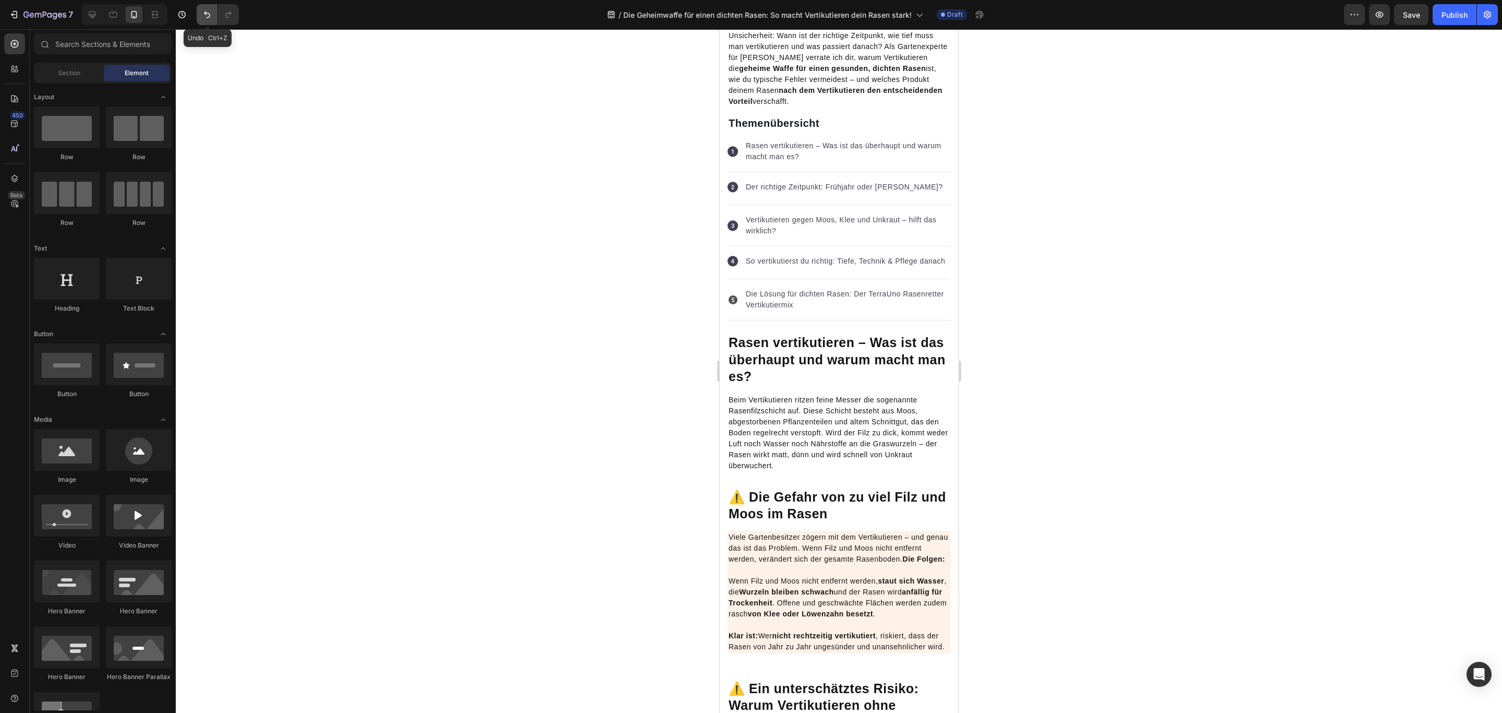
click at [203, 11] on icon "Undo/Redo" at bounding box center [207, 14] width 10 height 10
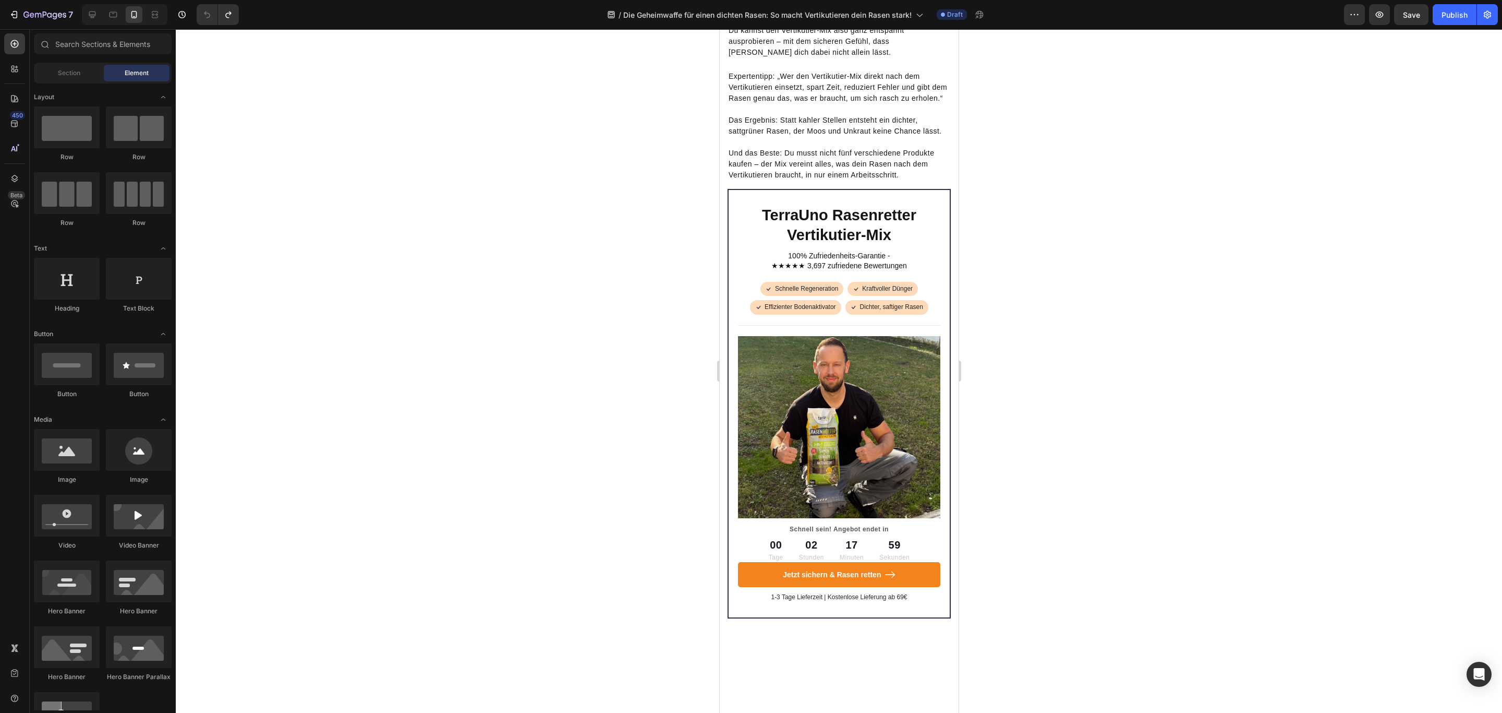
scroll to position [1783, 0]
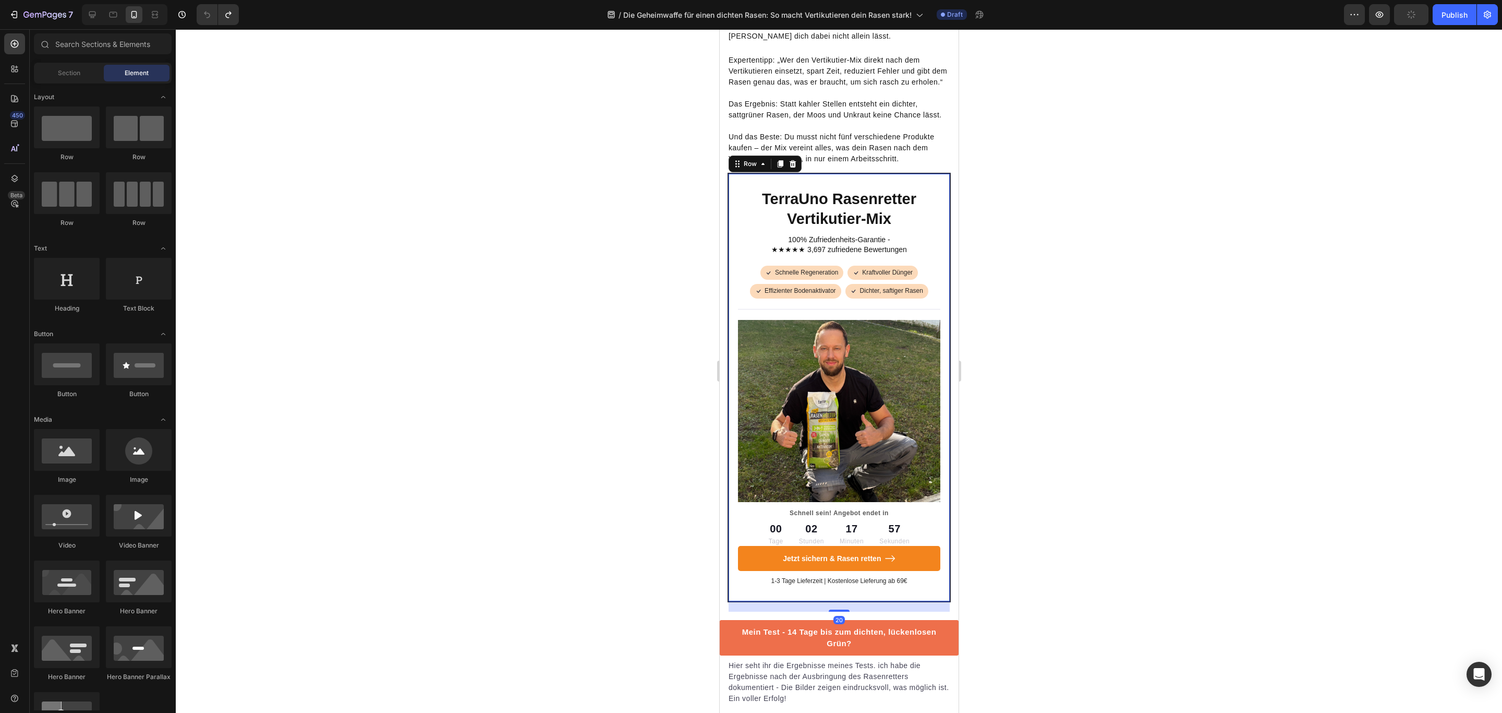
click at [733, 263] on div "TerraUno Rasenretter Vertikutier-Mix Heading 100% Zufriedenheits-Garantie - ★★★…" at bounding box center [838, 387] width 223 height 429
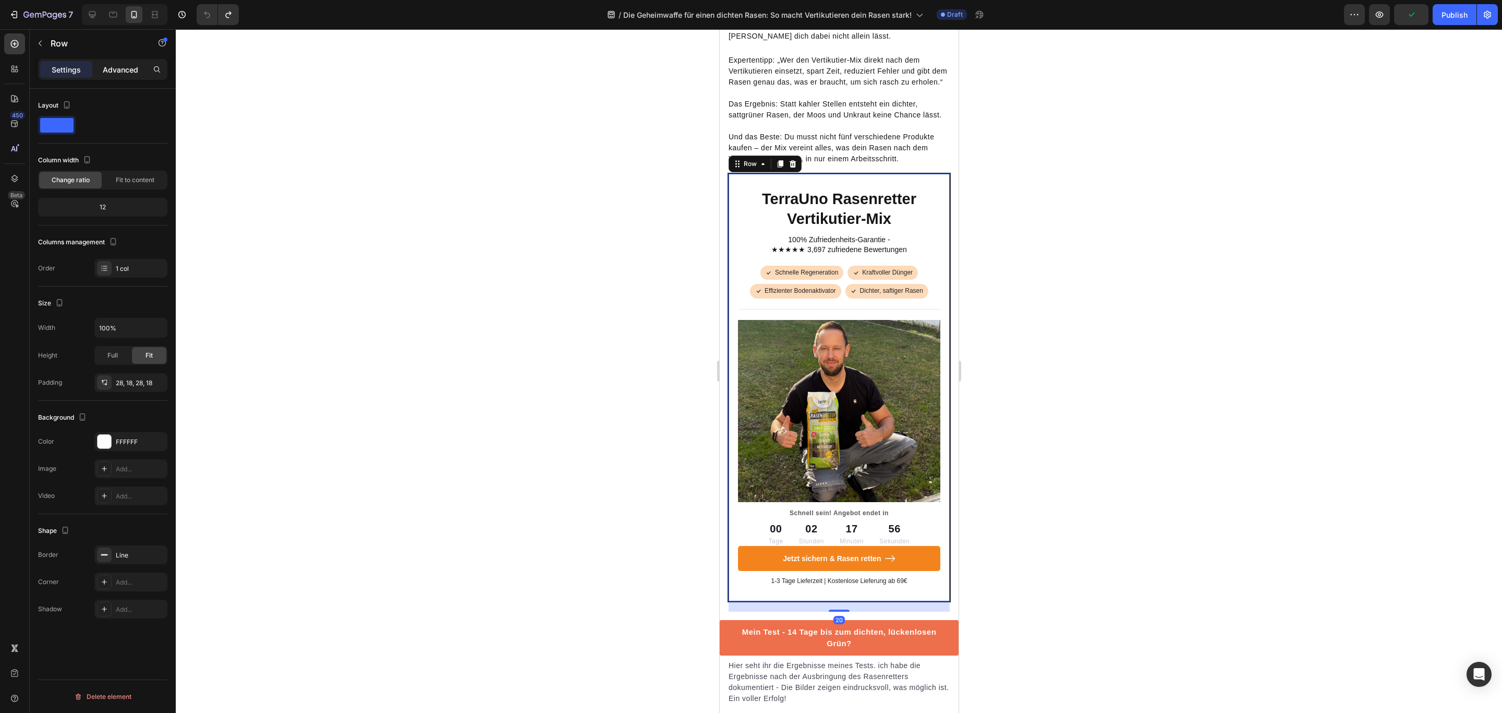
click at [117, 69] on p "Advanced" at bounding box center [120, 69] width 35 height 11
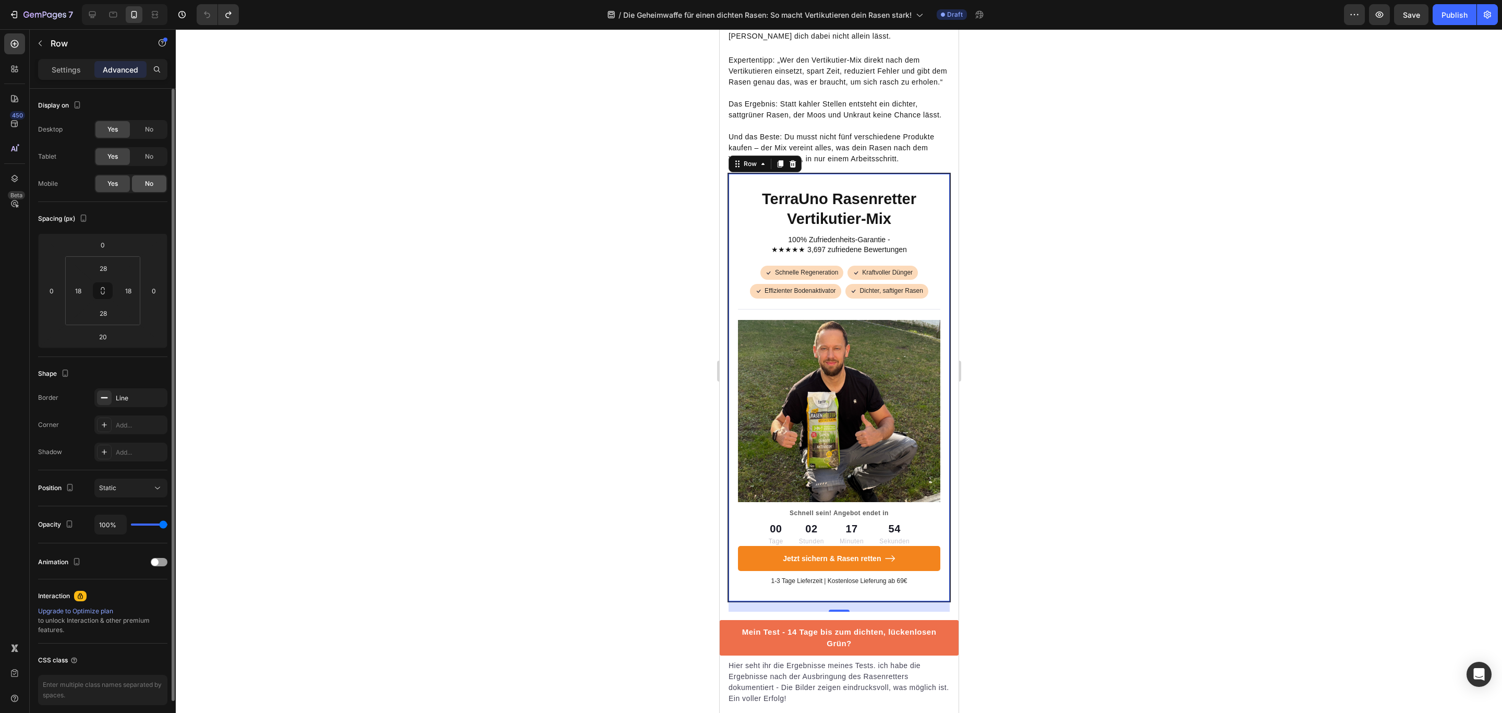
click at [146, 188] on span "No" at bounding box center [149, 183] width 8 height 9
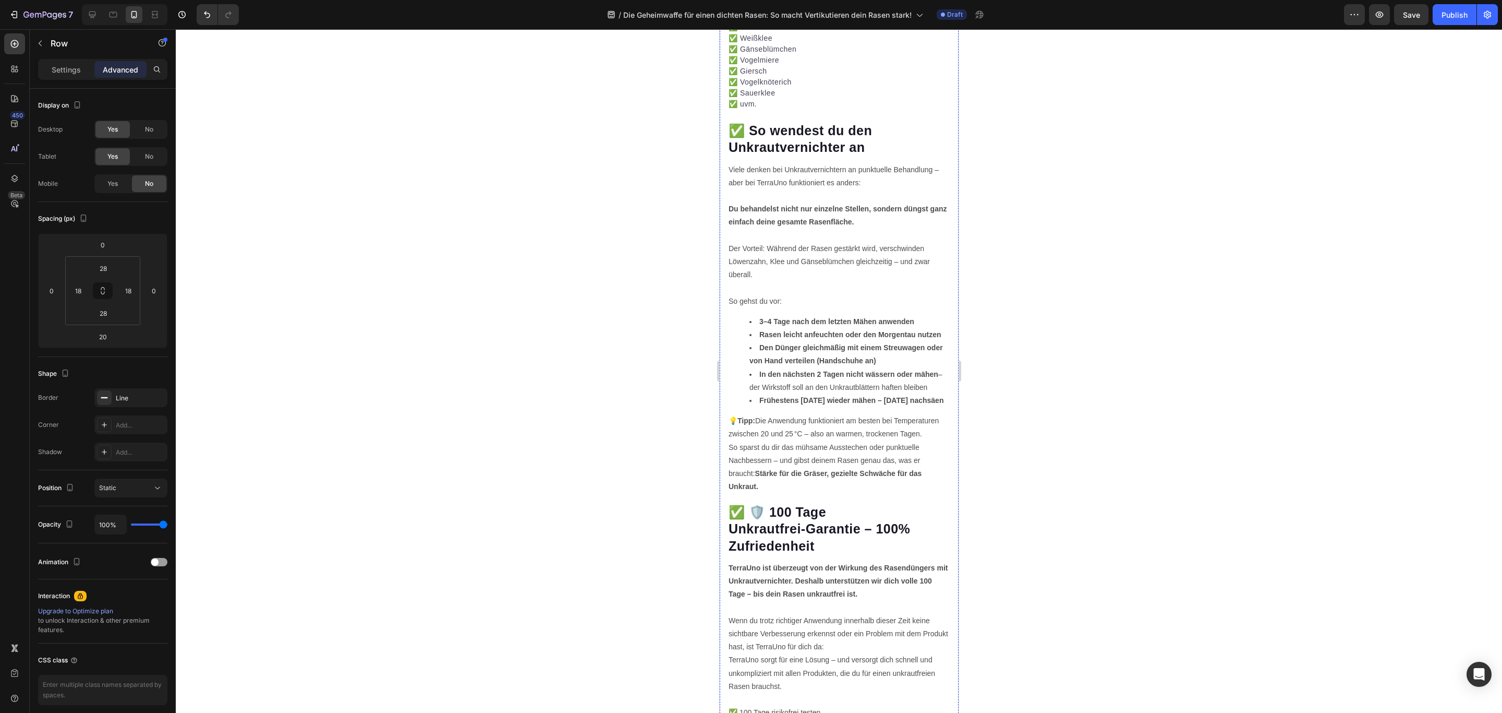
scroll to position [2714, 0]
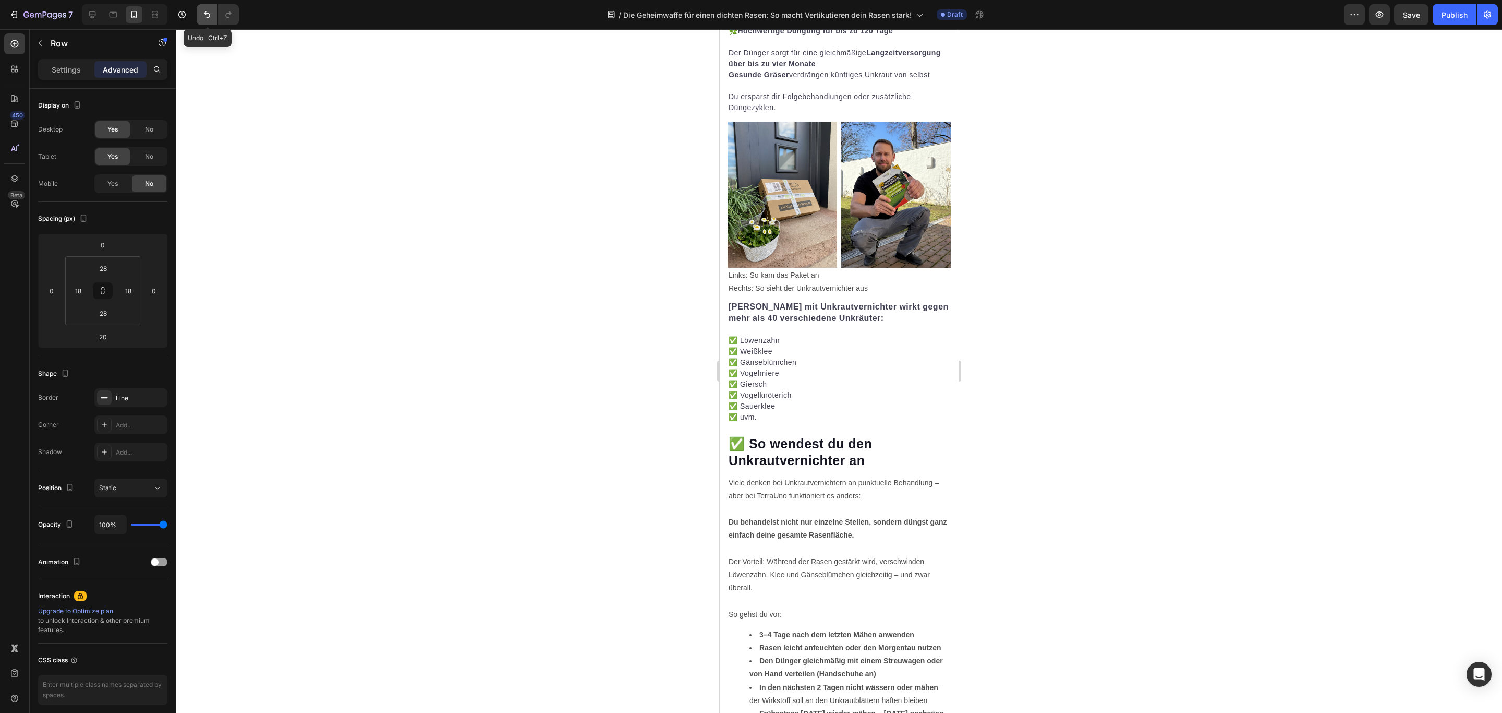
click at [204, 13] on icon "Undo/Redo" at bounding box center [207, 14] width 10 height 10
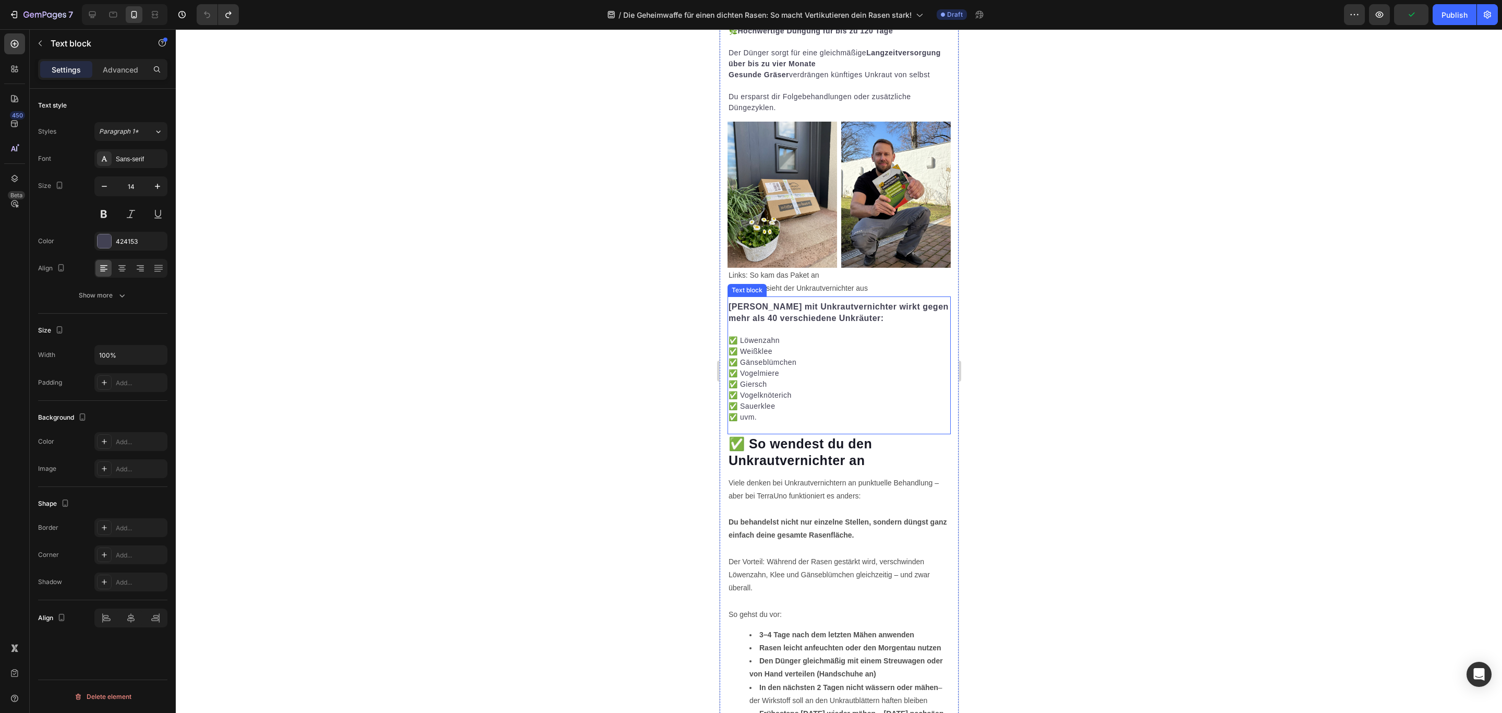
click at [816, 390] on p "✅ Vogelknöterich" at bounding box center [838, 395] width 221 height 11
click at [126, 74] on p "Advanced" at bounding box center [120, 69] width 35 height 11
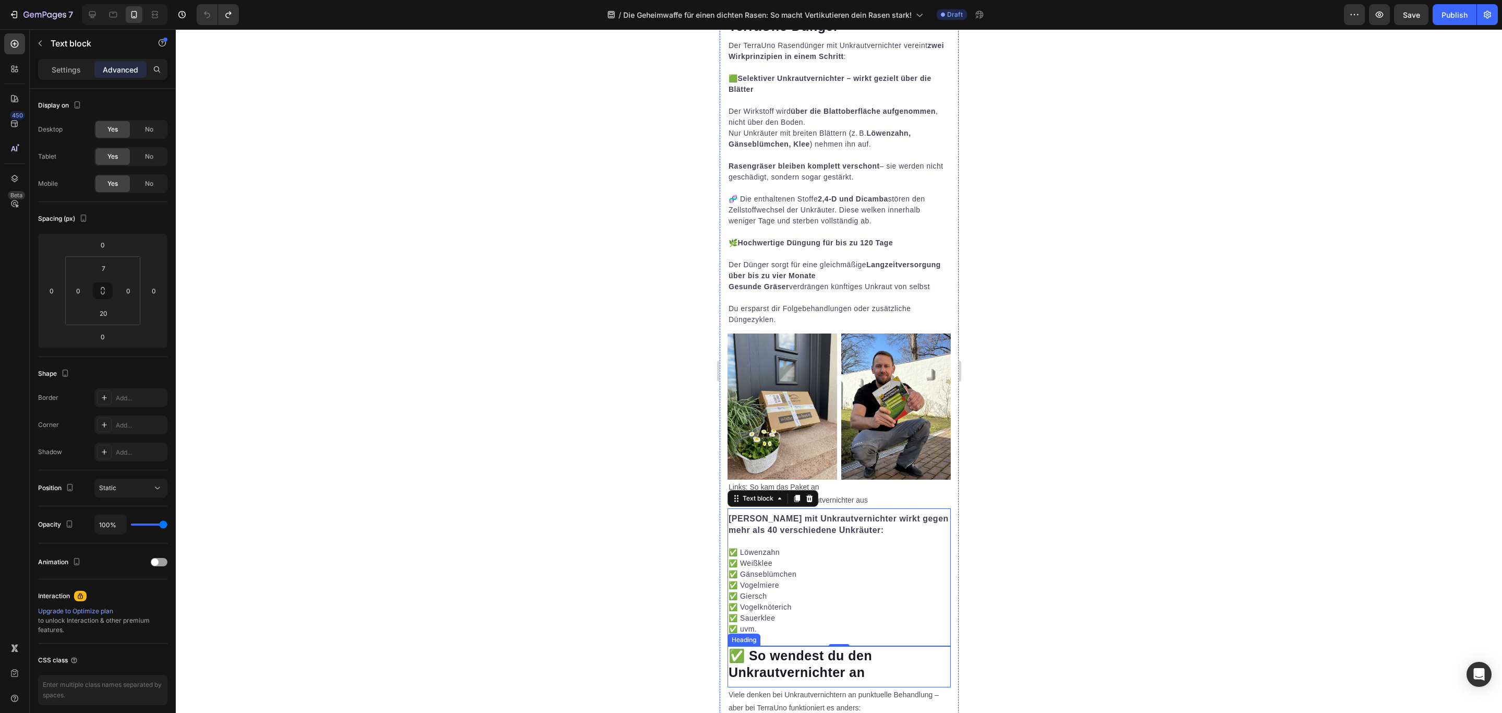
scroll to position [2636, 0]
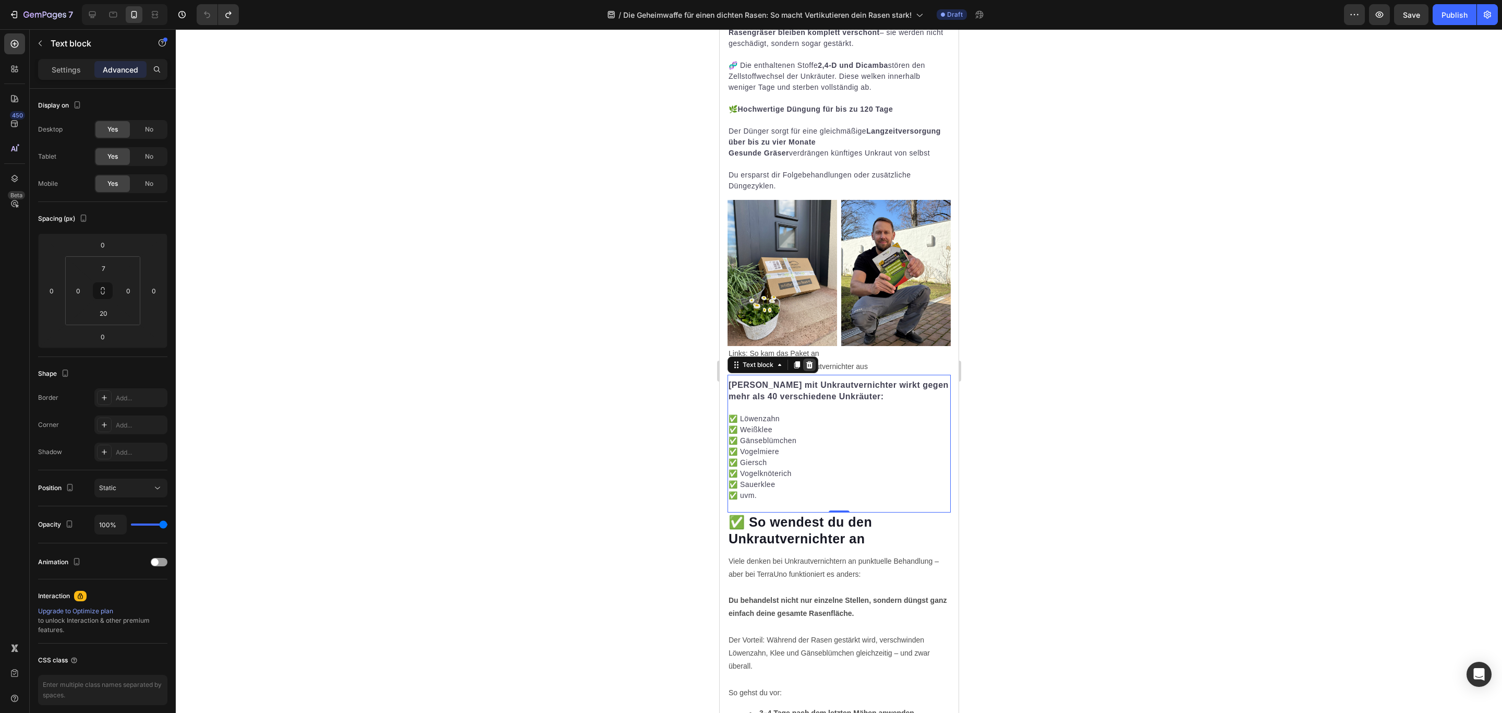
click at [813, 360] on icon at bounding box center [809, 364] width 8 height 8
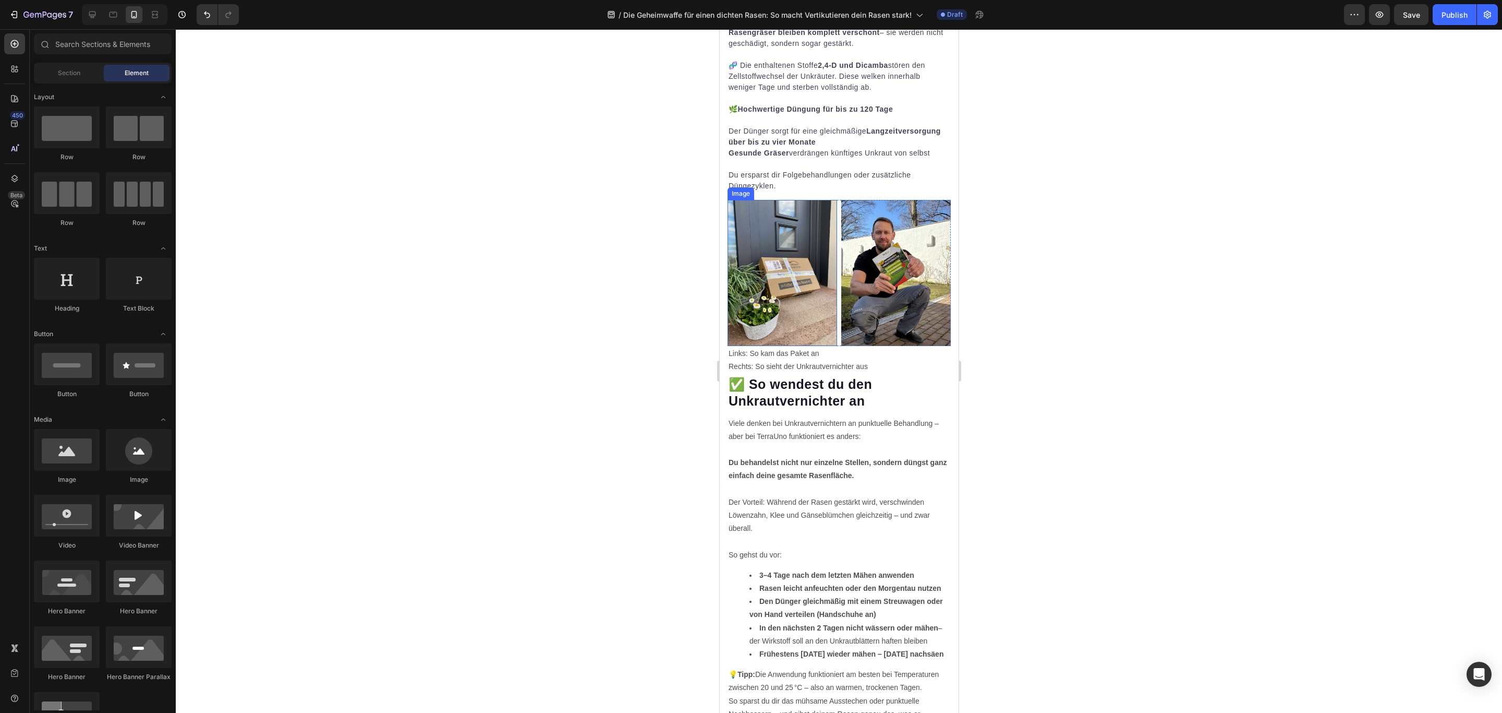
click at [786, 299] on img at bounding box center [782, 273] width 110 height 146
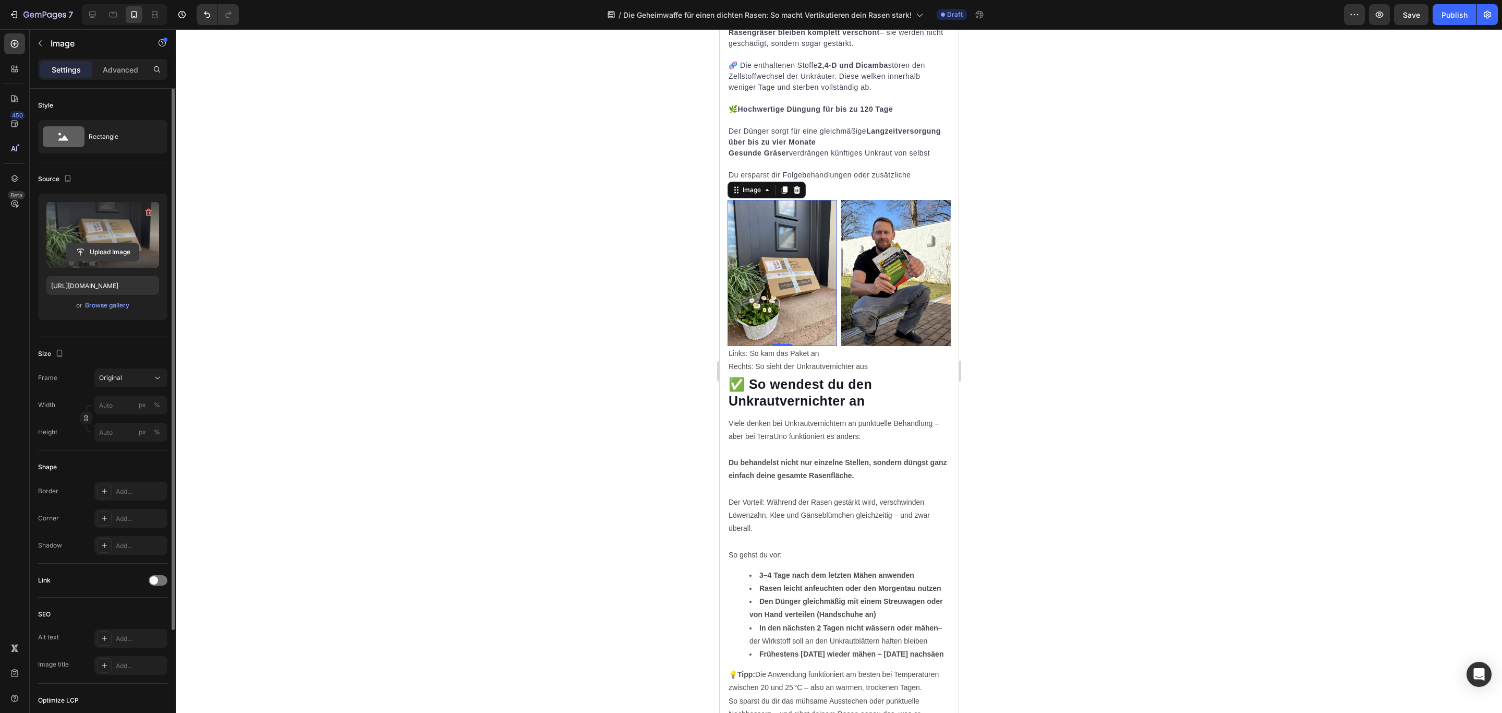
click at [107, 255] on input "file" at bounding box center [103, 252] width 72 height 18
click at [905, 318] on img at bounding box center [896, 273] width 110 height 146
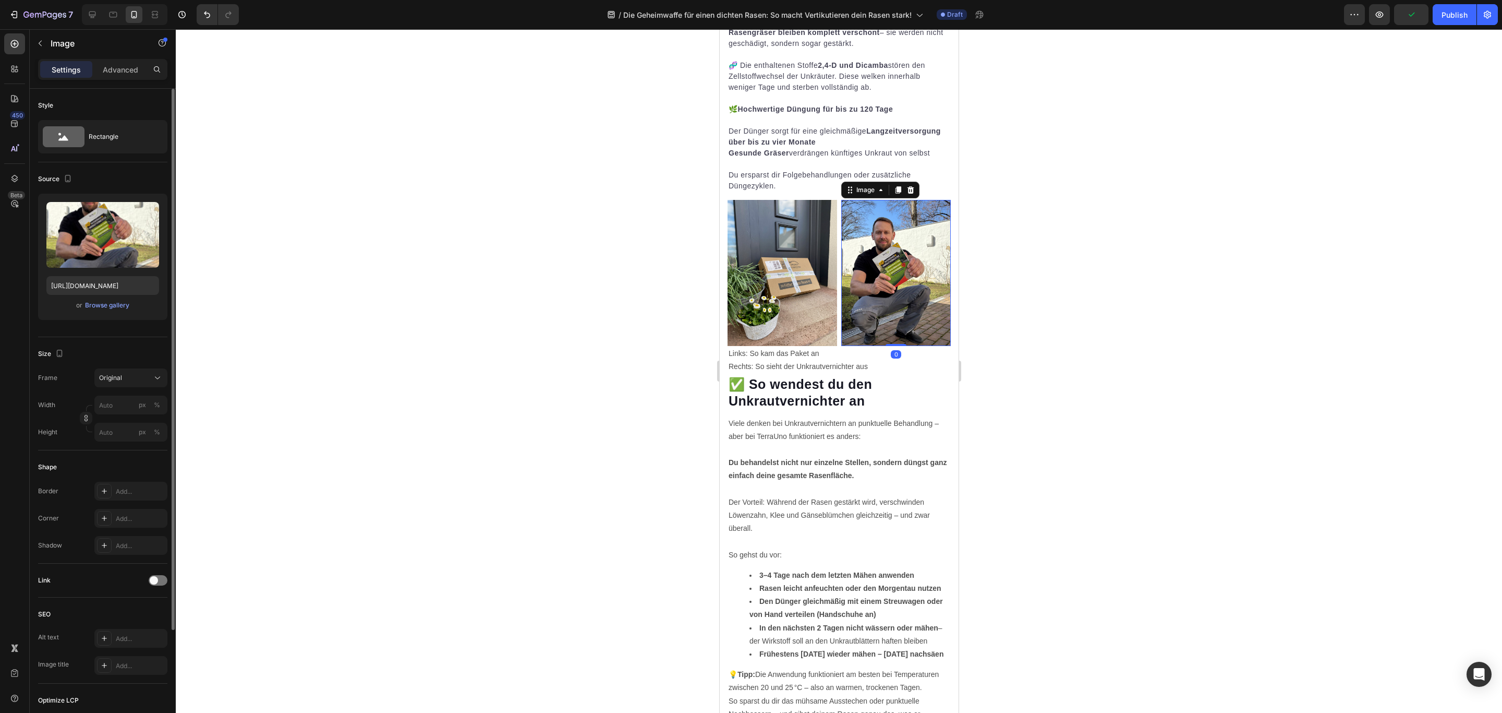
click at [775, 301] on img at bounding box center [782, 273] width 110 height 146
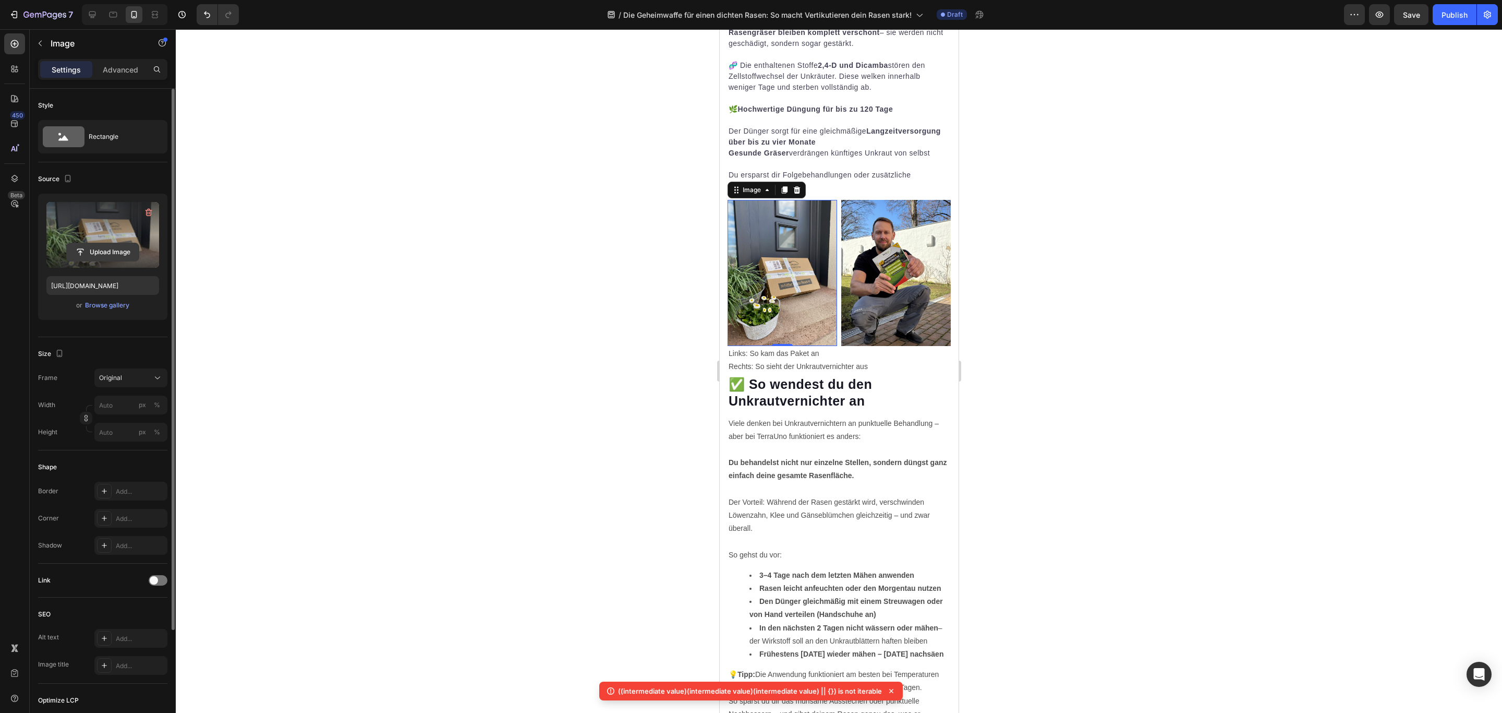
click at [103, 251] on input "file" at bounding box center [103, 252] width 72 height 18
type input "https://cdn.shopify.com/s/files/1/0573/8433/7557/files/gempages_566148665027069…"
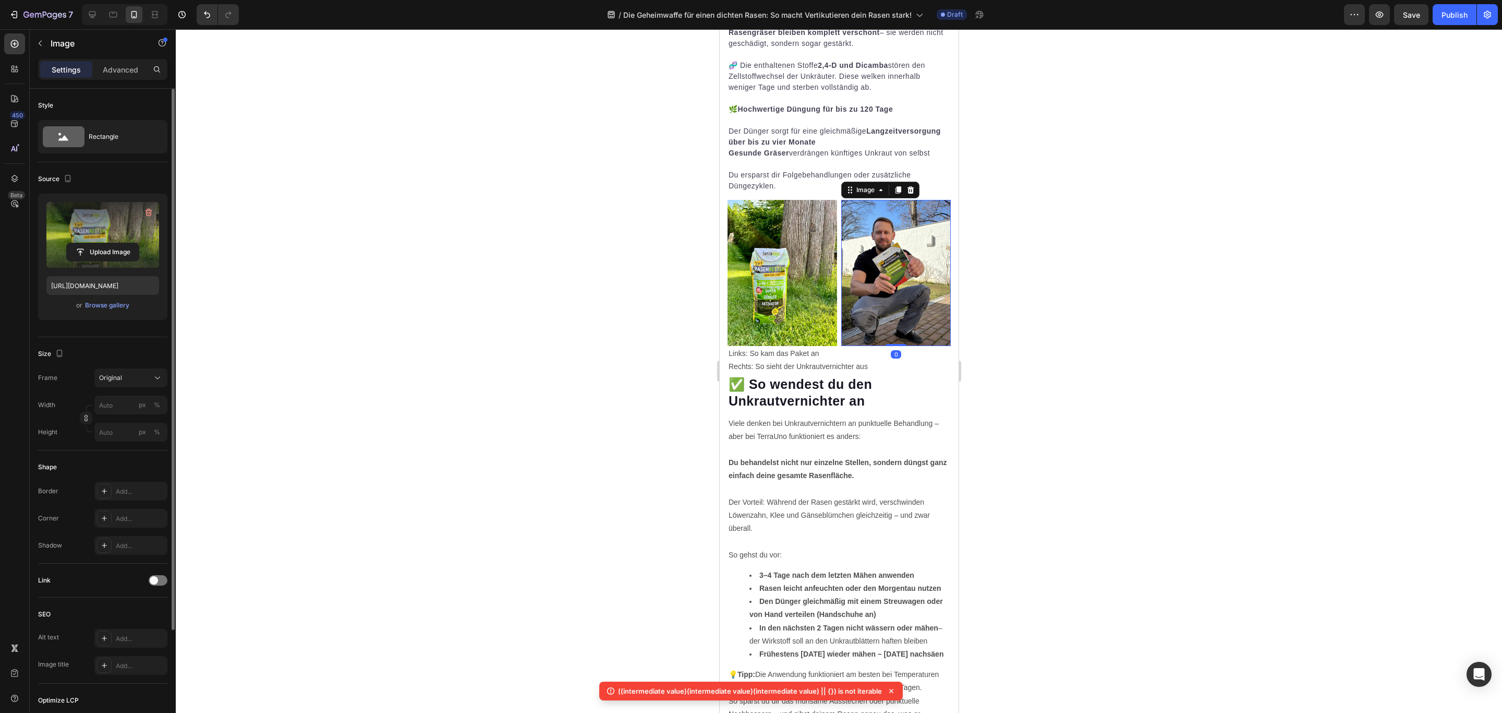
click at [897, 309] on img at bounding box center [896, 273] width 110 height 146
click at [105, 249] on input "file" at bounding box center [103, 252] width 72 height 18
type input "https://cdn.shopify.com/s/files/1/0573/8433/7557/files/gempages_566148665027069…"
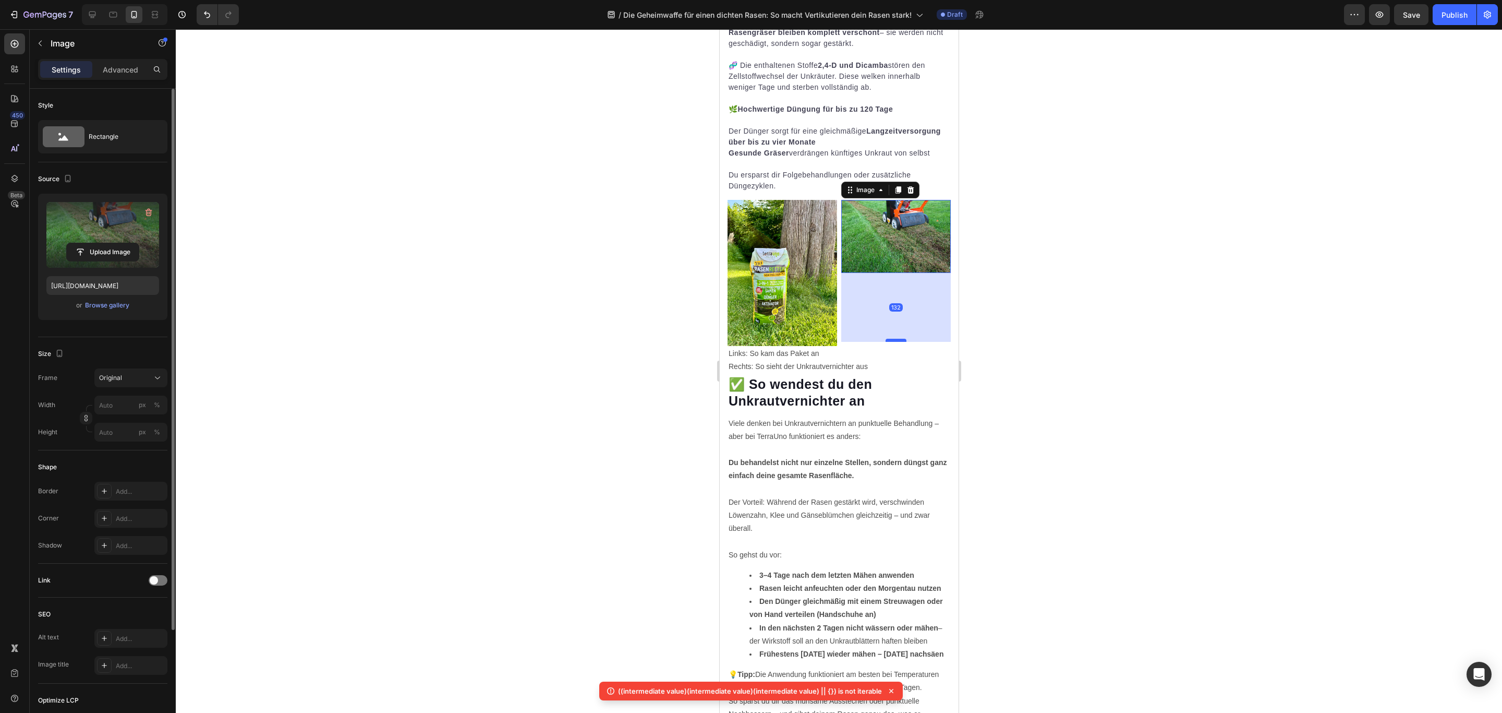
drag, startPoint x: 884, startPoint y: 267, endPoint x: 886, endPoint y: 335, distance: 68.9
click at [886, 339] on div at bounding box center [895, 340] width 21 height 3
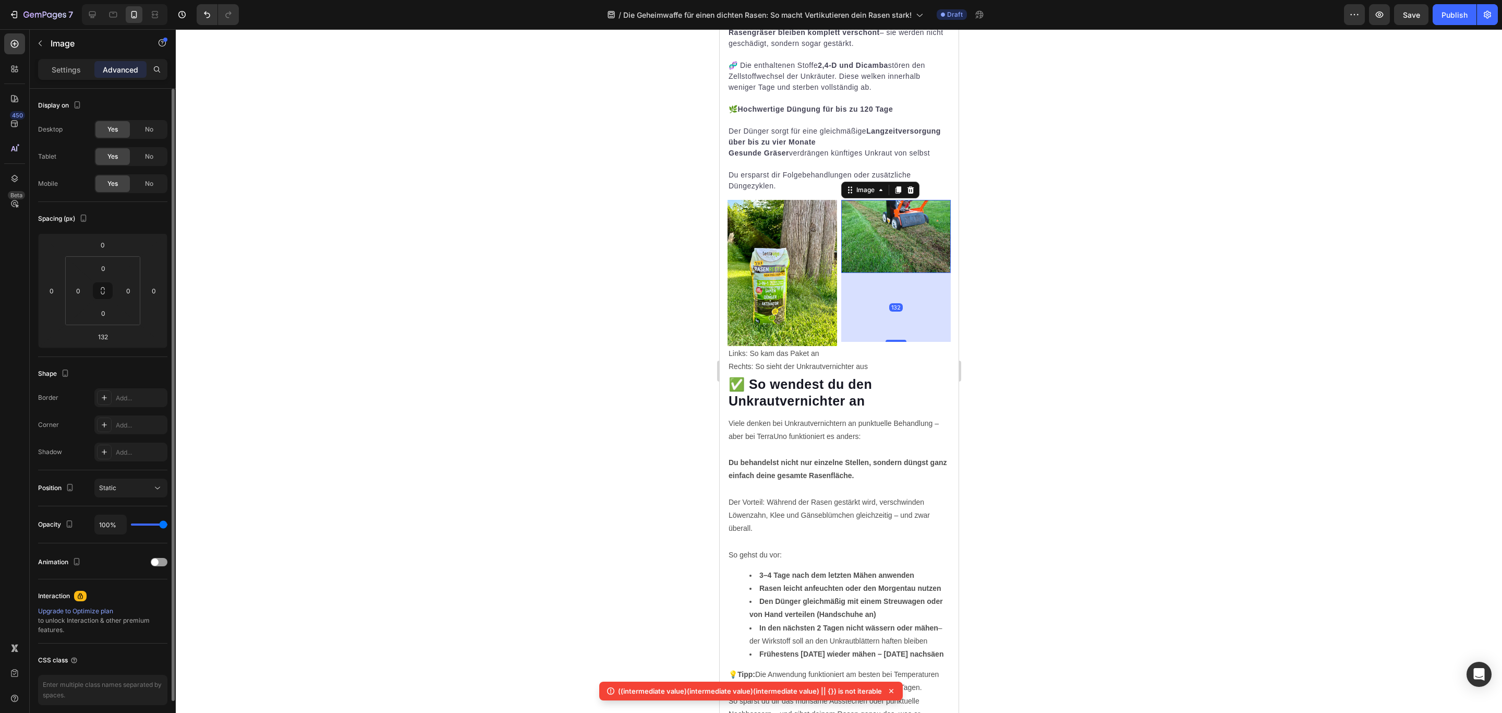
click at [1061, 295] on div at bounding box center [839, 370] width 1327 height 683
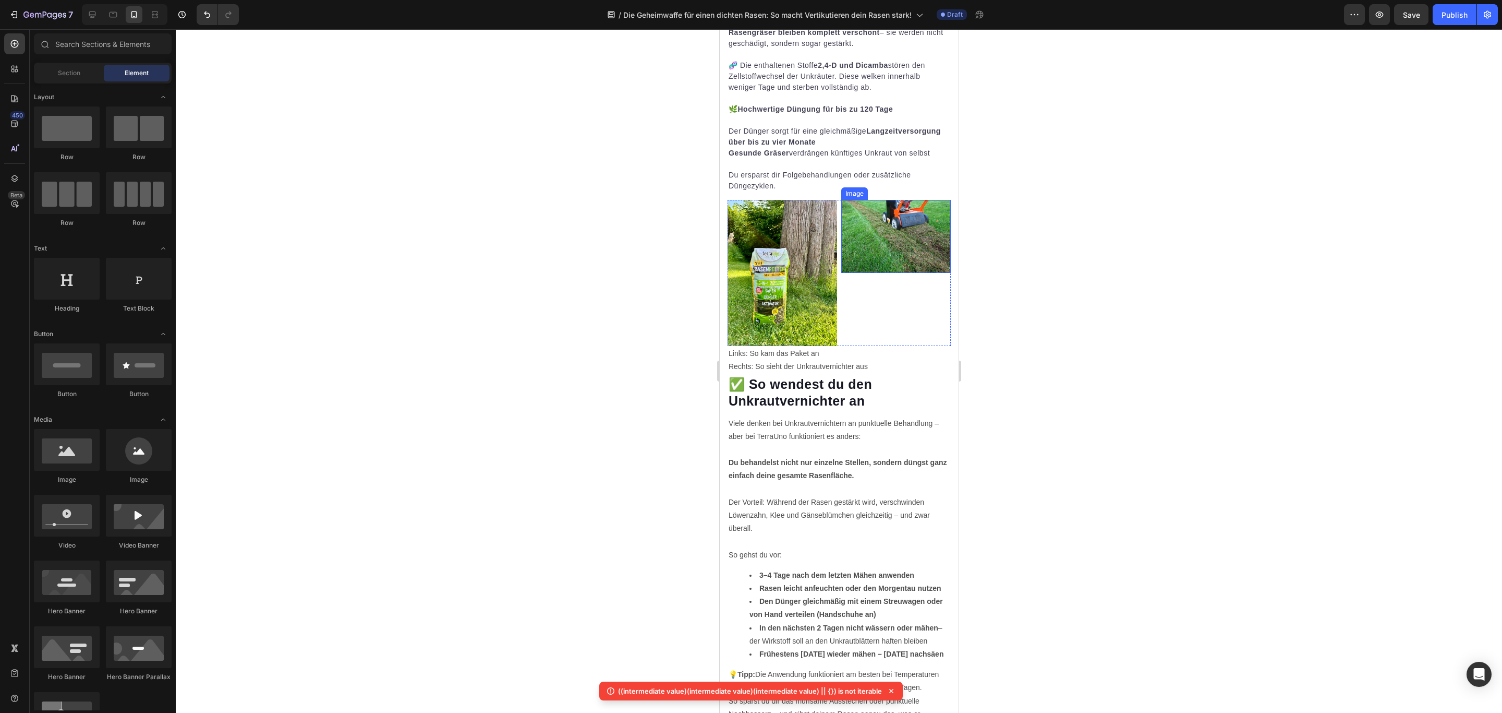
click at [885, 256] on img at bounding box center [896, 236] width 110 height 73
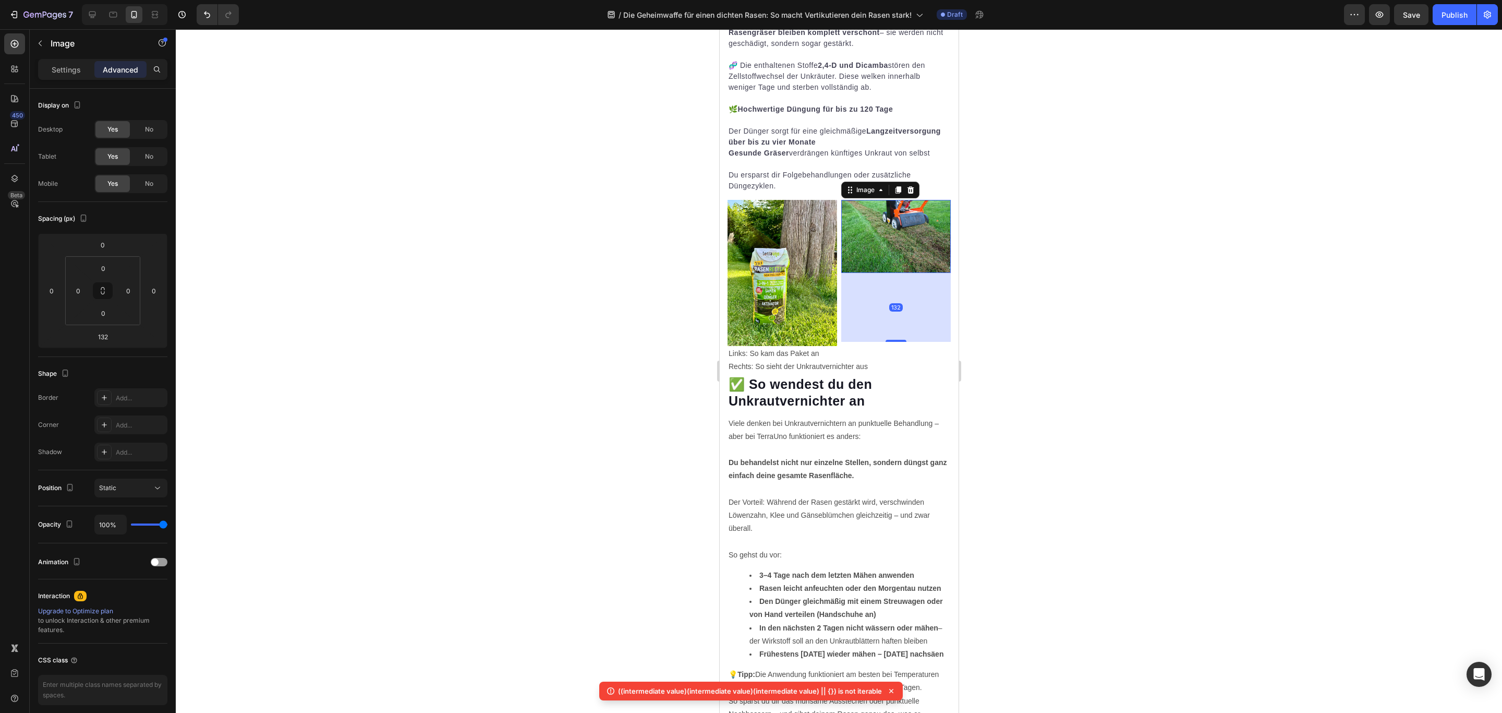
click at [889, 227] on img at bounding box center [896, 236] width 110 height 73
click at [69, 71] on p "Settings" at bounding box center [66, 69] width 29 height 11
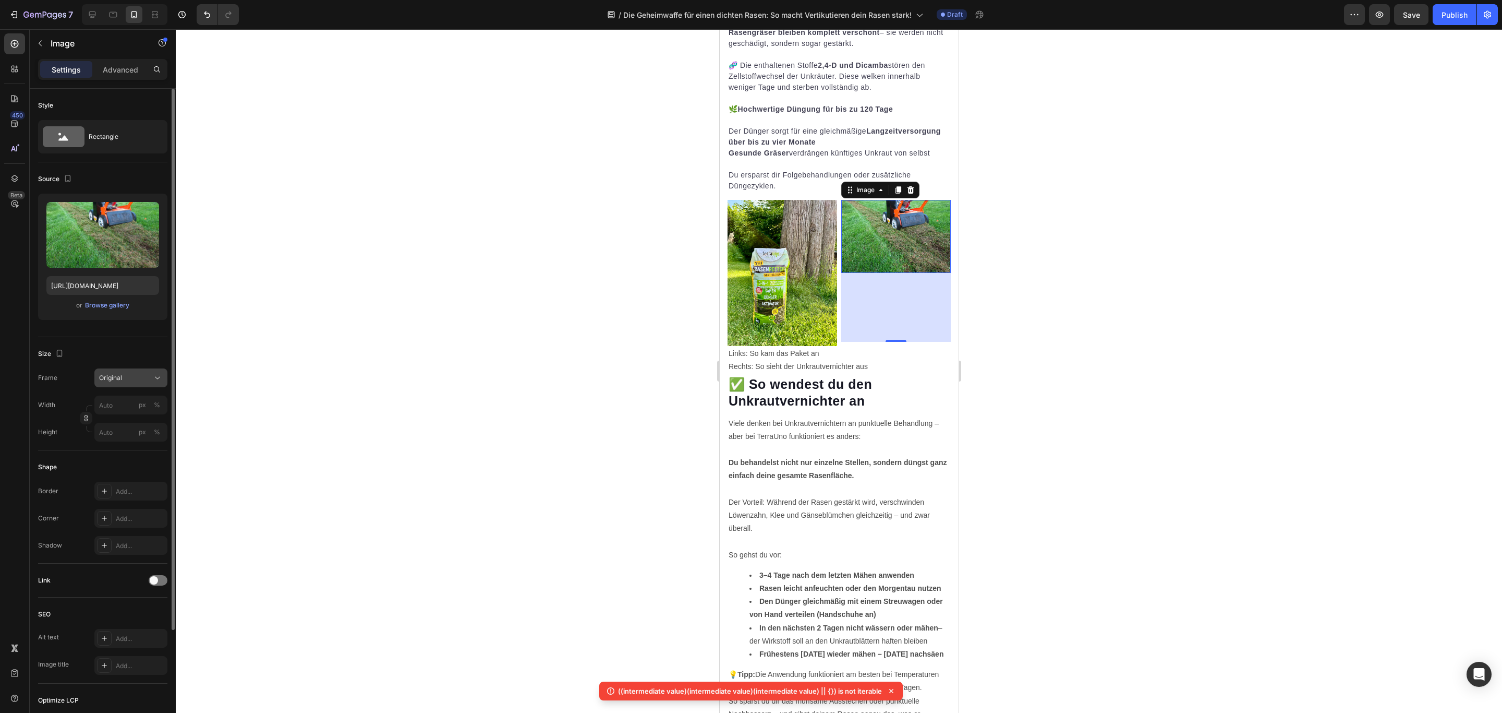
click at [138, 380] on div "Original" at bounding box center [124, 377] width 51 height 9
click at [130, 481] on div "Custom" at bounding box center [129, 480] width 61 height 9
click at [776, 296] on img at bounding box center [782, 273] width 110 height 146
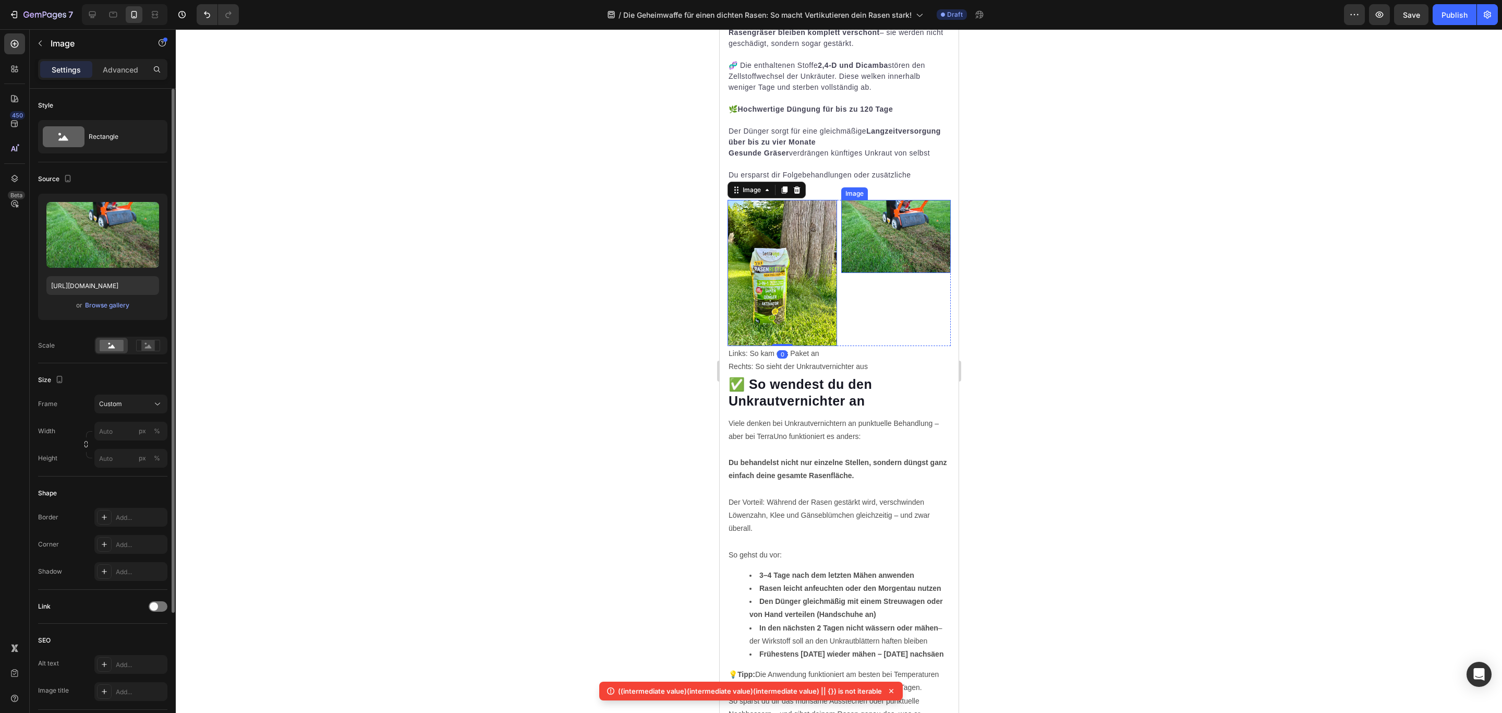
click at [914, 257] on img at bounding box center [896, 236] width 110 height 73
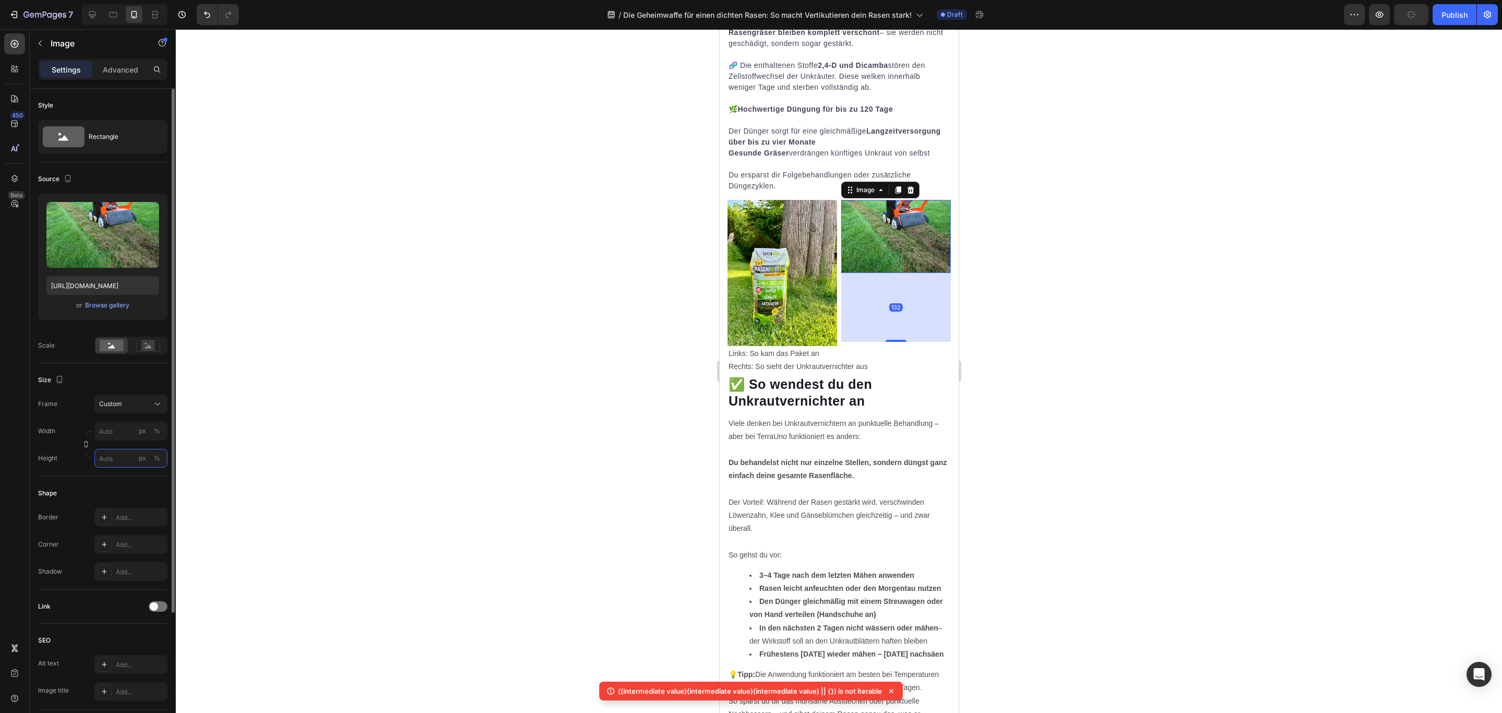
click at [114, 453] on input "px %" at bounding box center [130, 458] width 73 height 19
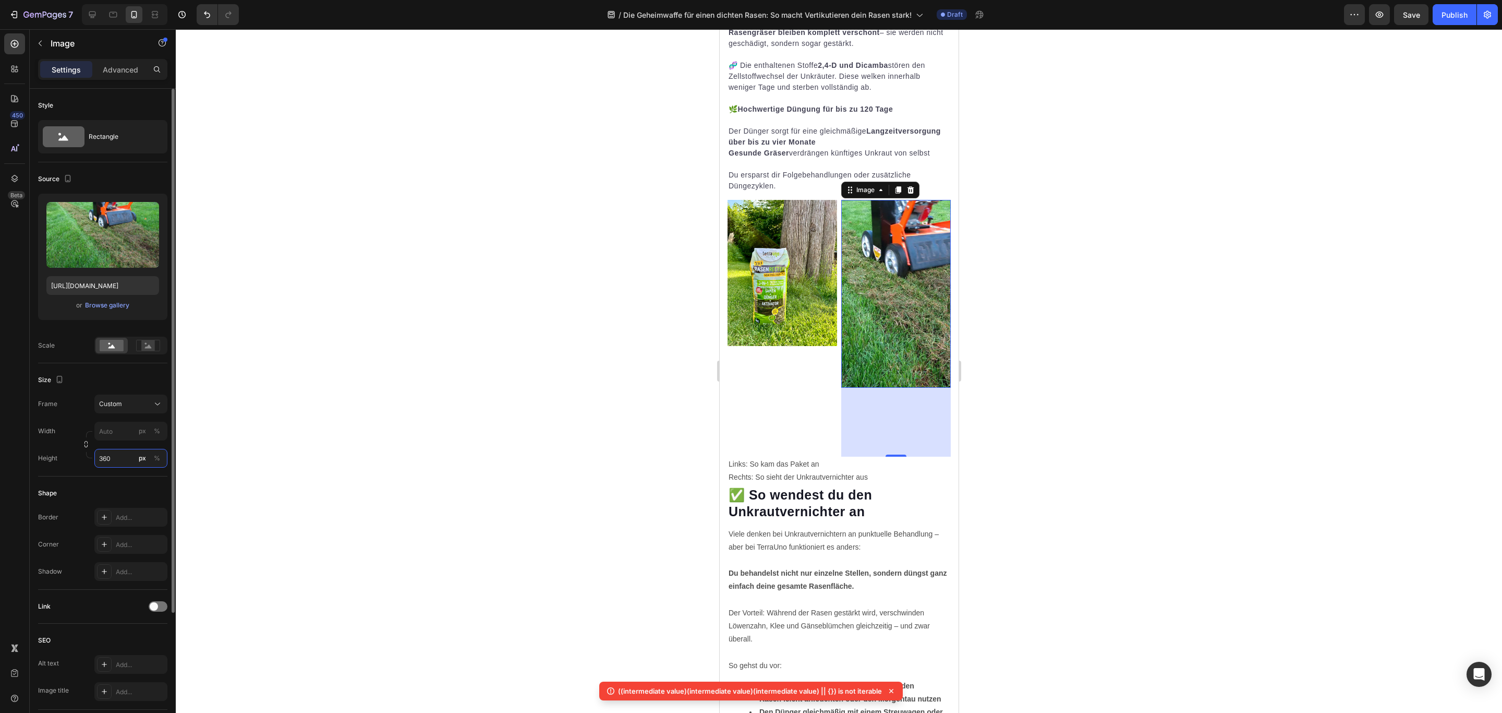
drag, startPoint x: 117, startPoint y: 454, endPoint x: 80, endPoint y: 463, distance: 38.1
click at [80, 463] on div "Height 360 px %" at bounding box center [102, 458] width 129 height 19
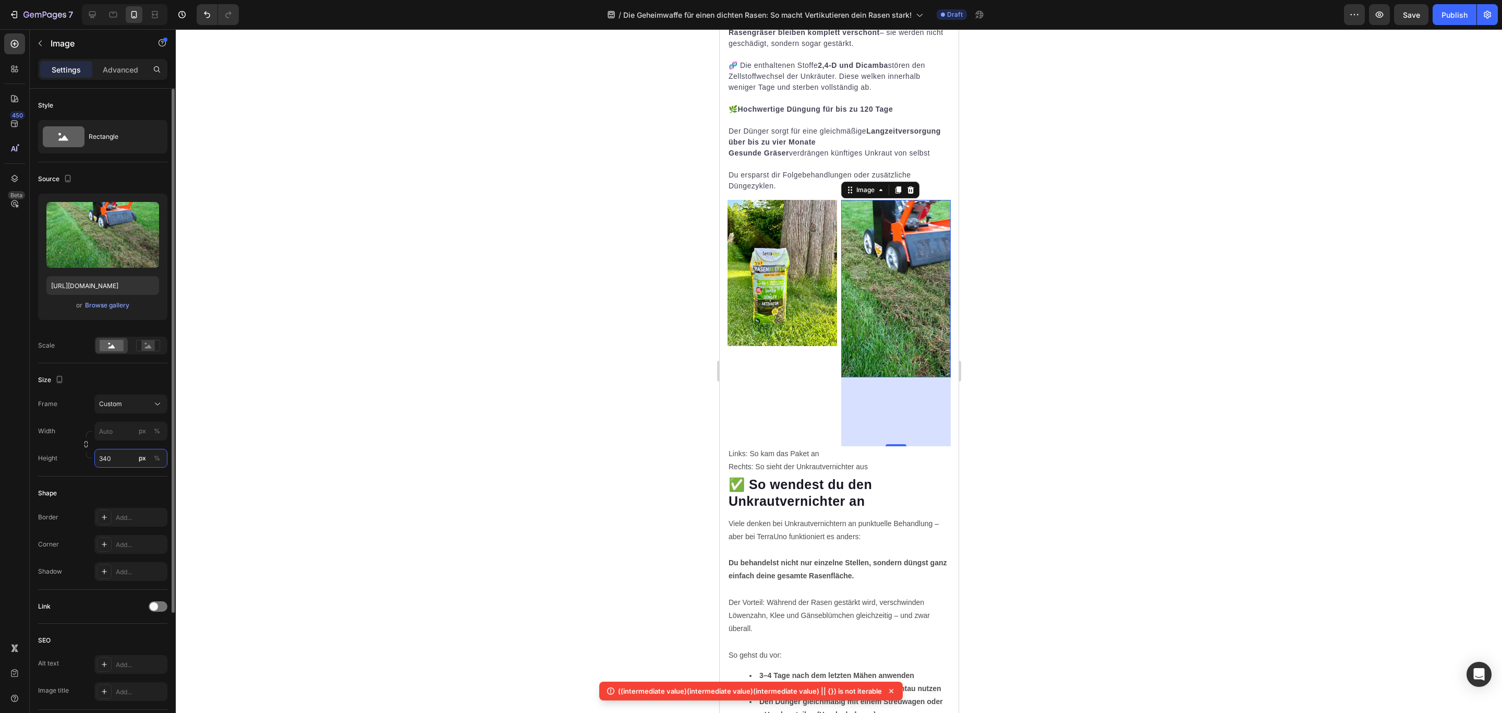
drag, startPoint x: 125, startPoint y: 462, endPoint x: 72, endPoint y: 467, distance: 53.5
click at [72, 467] on div "Height 340 px %" at bounding box center [102, 458] width 129 height 19
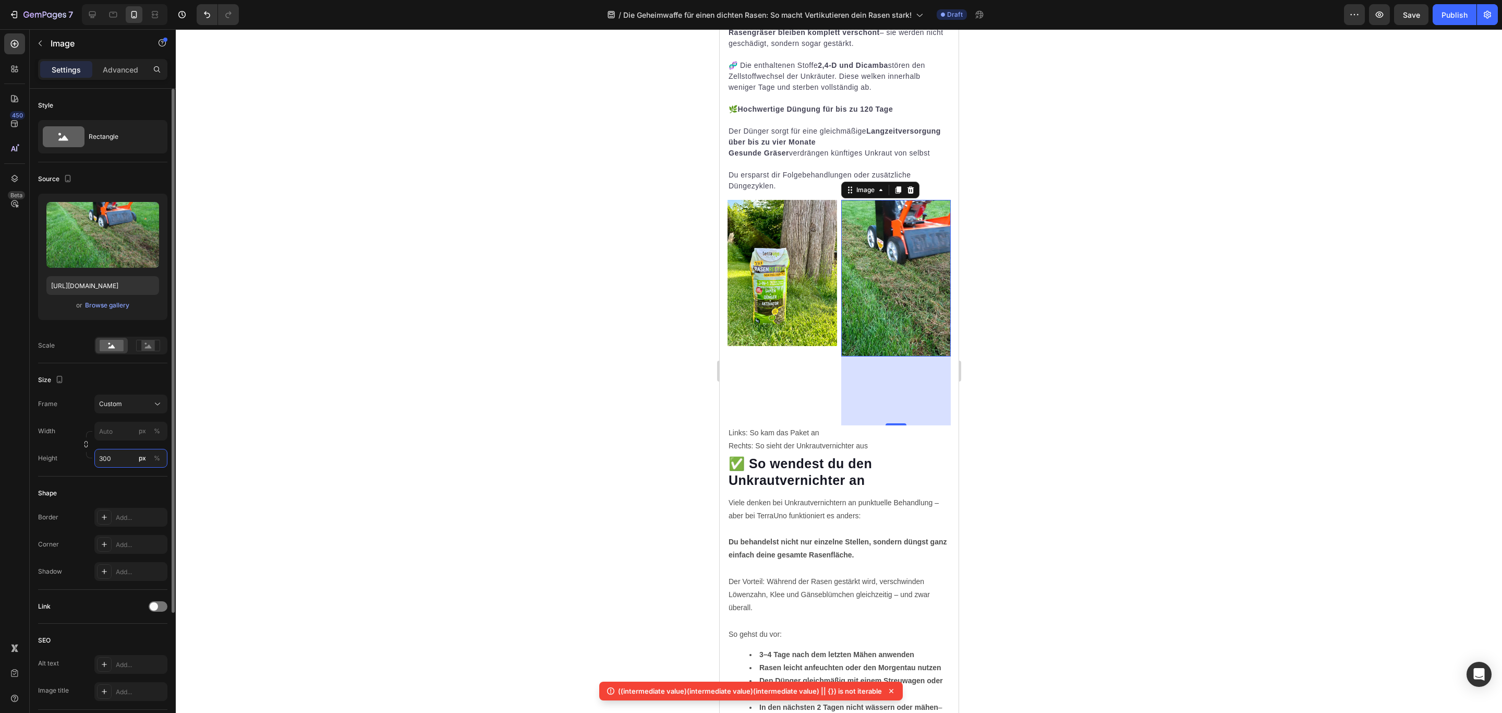
drag, startPoint x: 114, startPoint y: 462, endPoint x: 75, endPoint y: 461, distance: 39.2
click at [75, 461] on div "Height 300 px %" at bounding box center [102, 458] width 129 height 19
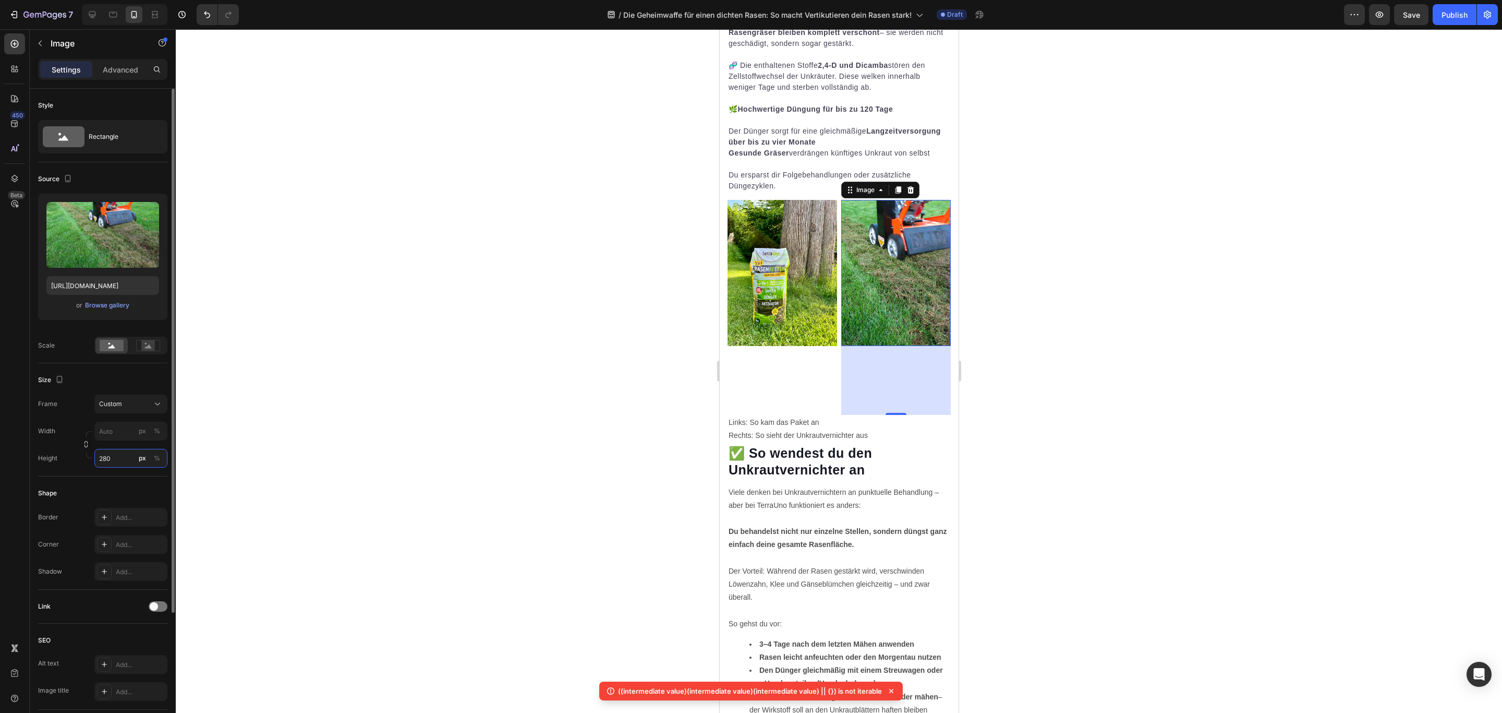
drag, startPoint x: 112, startPoint y: 459, endPoint x: 46, endPoint y: 462, distance: 65.8
click at [46, 462] on div "Height 280 px %" at bounding box center [102, 458] width 129 height 19
drag, startPoint x: 123, startPoint y: 460, endPoint x: 60, endPoint y: 464, distance: 62.7
click at [60, 464] on div "Height 270 px %" at bounding box center [102, 458] width 129 height 19
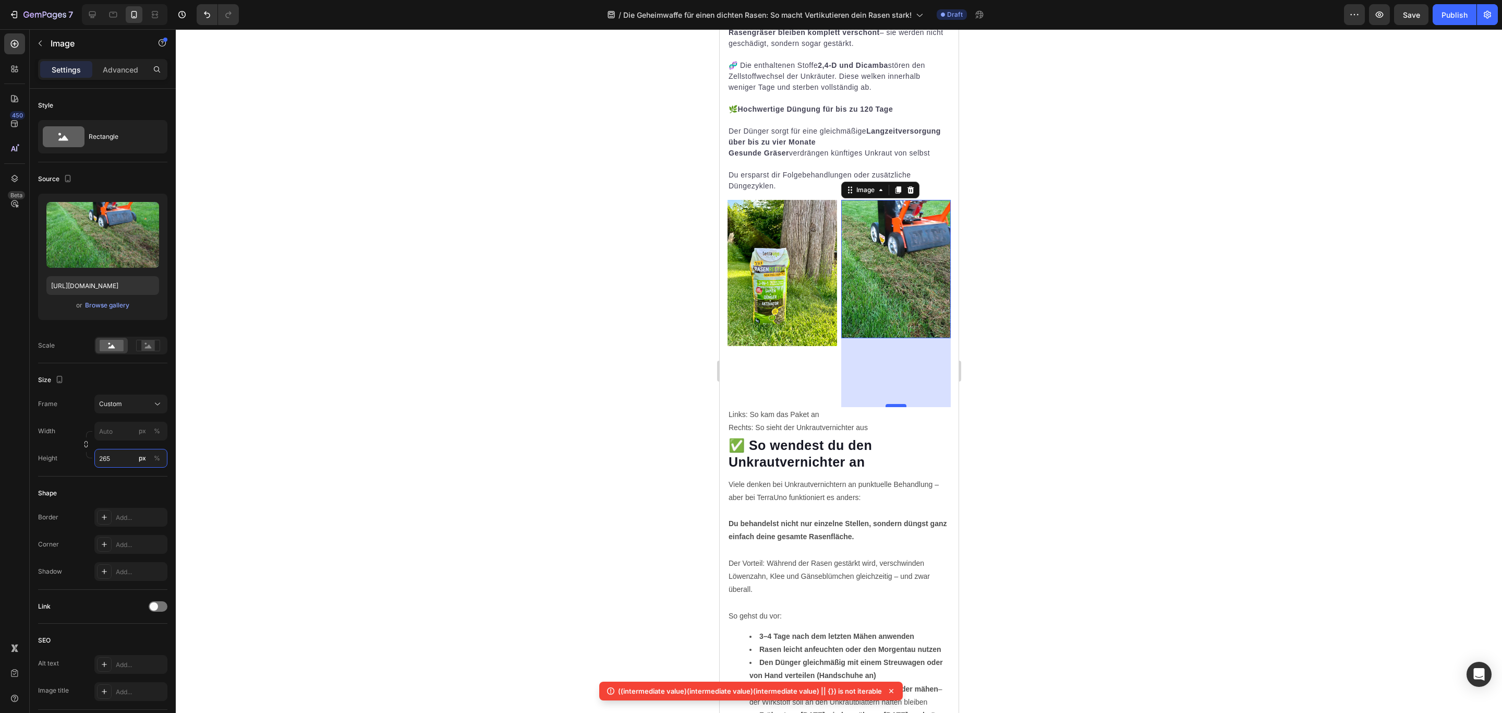
type input "265"
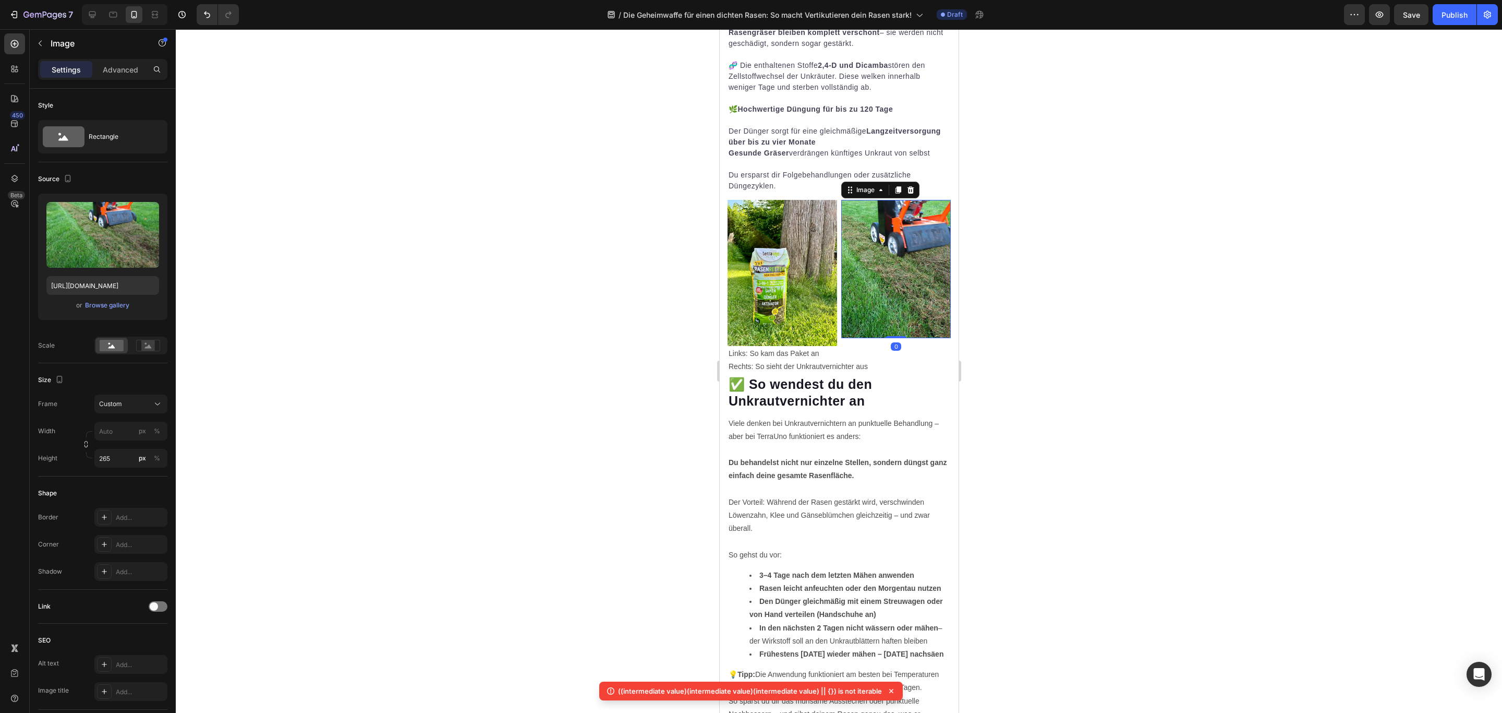
drag, startPoint x: 889, startPoint y: 406, endPoint x: 901, endPoint y: 335, distance: 71.9
click at [901, 335] on div "Image 0" at bounding box center [896, 269] width 110 height 138
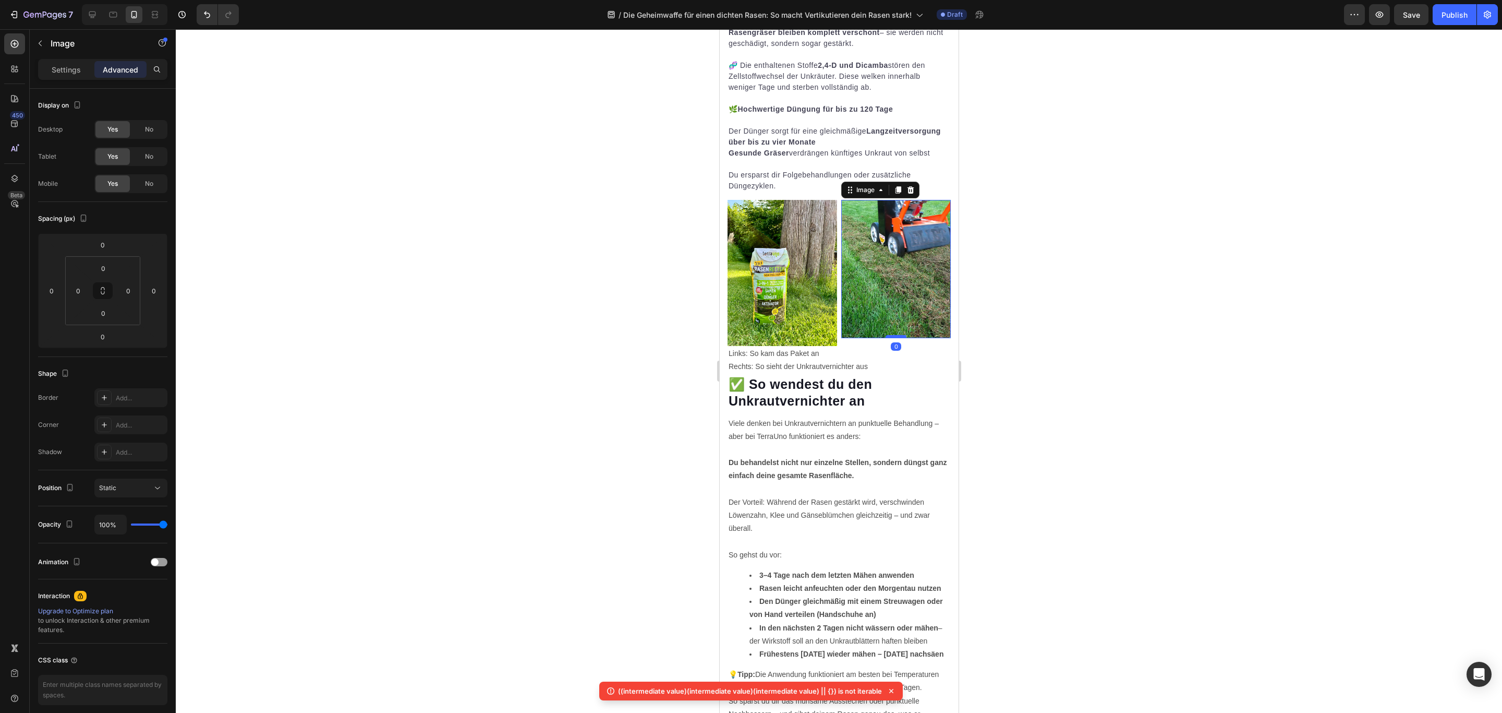
click at [885, 336] on div at bounding box center [895, 336] width 21 height 3
click at [1074, 309] on div at bounding box center [839, 370] width 1327 height 683
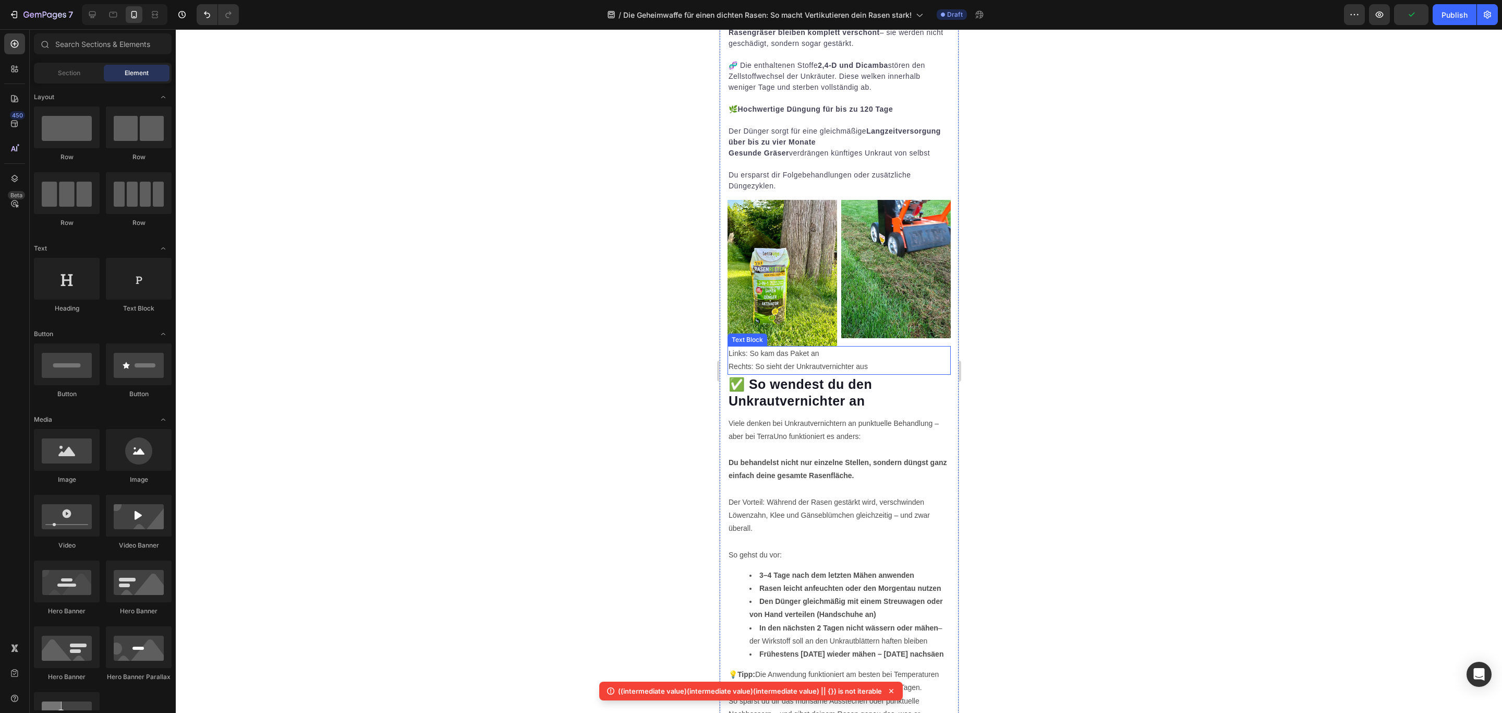
click at [802, 354] on p "Links: So kam das Paket an Rechts: So sieht der Unkrautvernichter aus" at bounding box center [838, 360] width 221 height 26
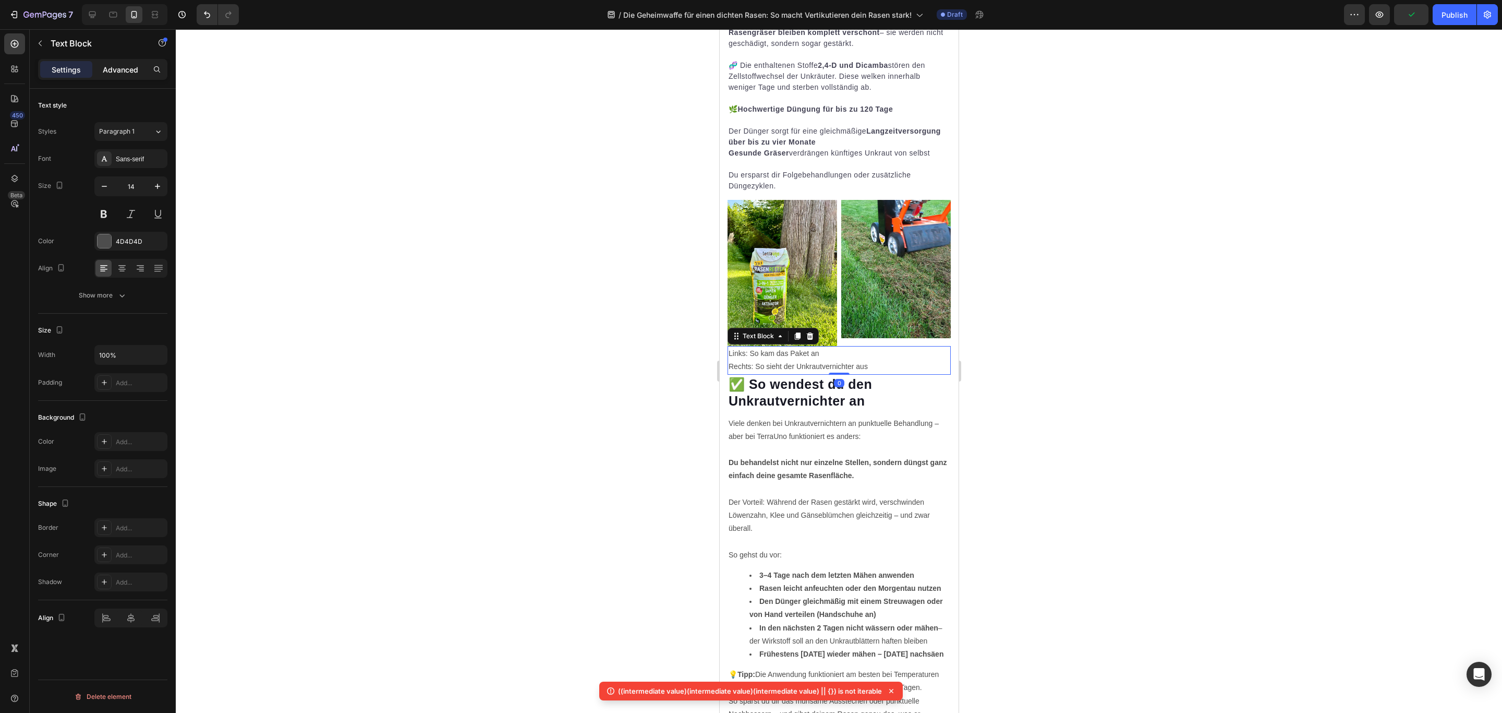
click at [123, 66] on p "Advanced" at bounding box center [120, 69] width 35 height 11
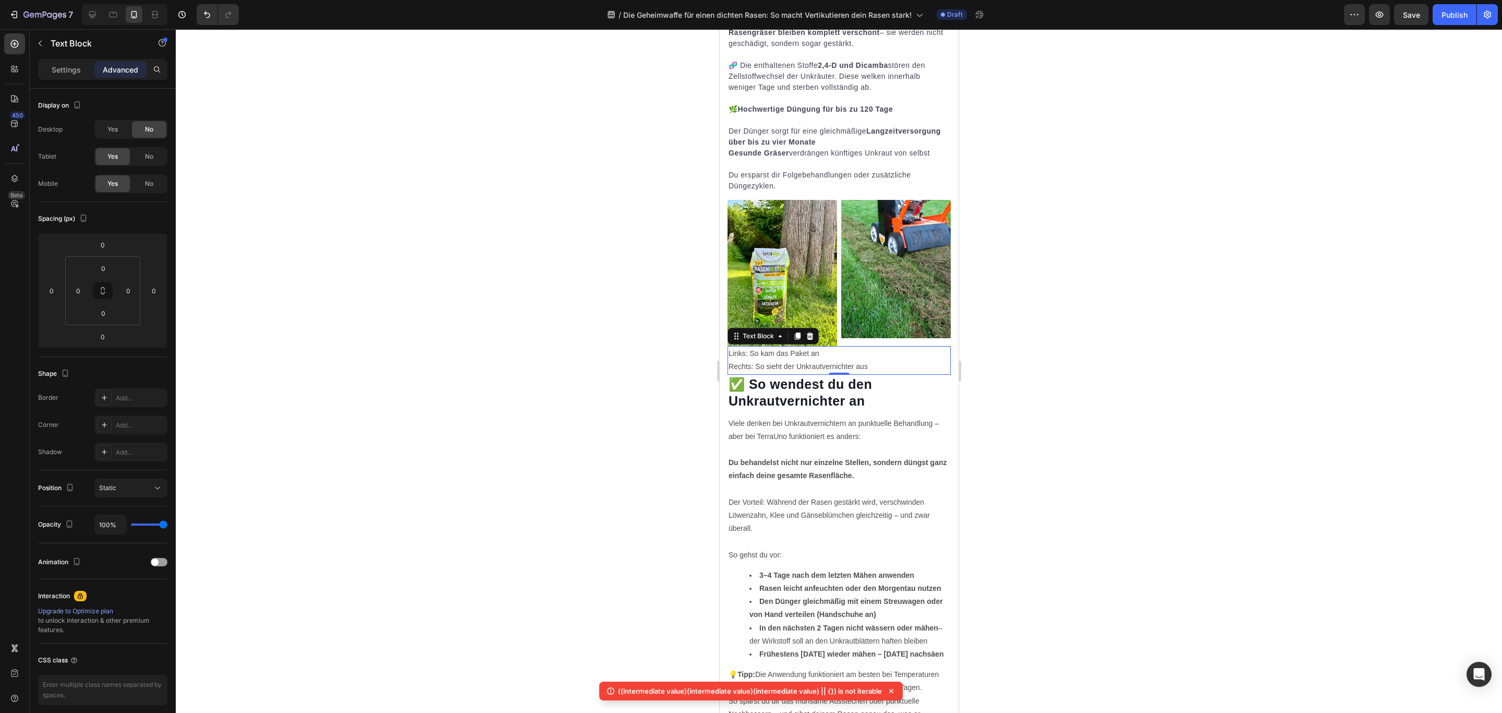
click at [825, 347] on p "Links: So kam das Paket an Rechts: So sieht der Unkrautvernichter aus" at bounding box center [838, 360] width 221 height 26
click at [811, 347] on p "Links: So kam das Paket an Rechts: So sieht der Unkrautvernichter aus" at bounding box center [838, 360] width 221 height 26
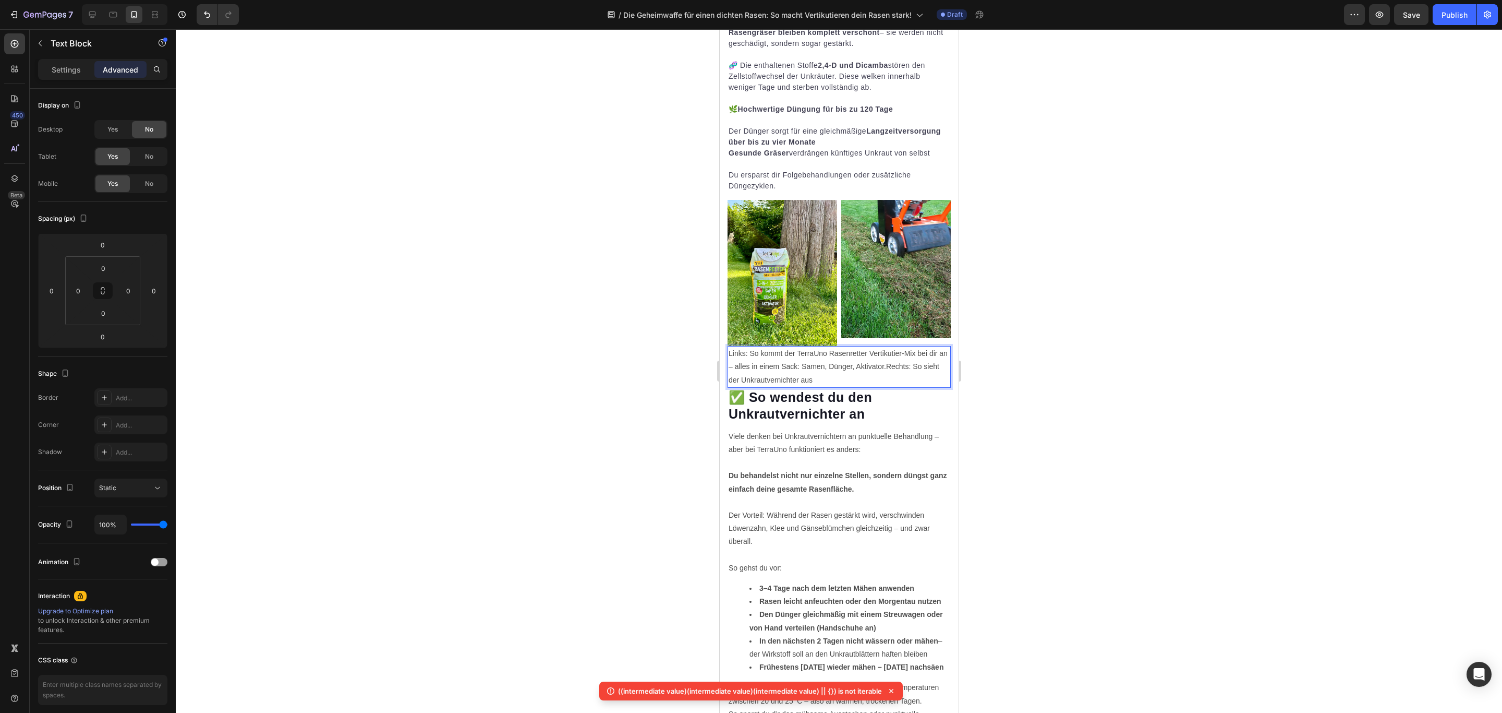
click at [841, 367] on p "Links: So kommt der TerraUno Rasenretter Vertikutier-Mix bei dir an – alles in …" at bounding box center [838, 367] width 221 height 40
click at [837, 371] on p "Links: So kommt der TerraUno Rasenretter Vertikutier-Mix bei dir an – alles in …" at bounding box center [838, 367] width 221 height 40
click at [896, 358] on p "Links: So kommt der TerraUno Rasenretter Vertikutier-Mix bei dir an – alles in …" at bounding box center [838, 367] width 221 height 40
click at [881, 368] on p "Links: So kommt der TerraUno Rasenretter Vertikutier-Mix bei dir an – alles in …" at bounding box center [838, 367] width 221 height 40
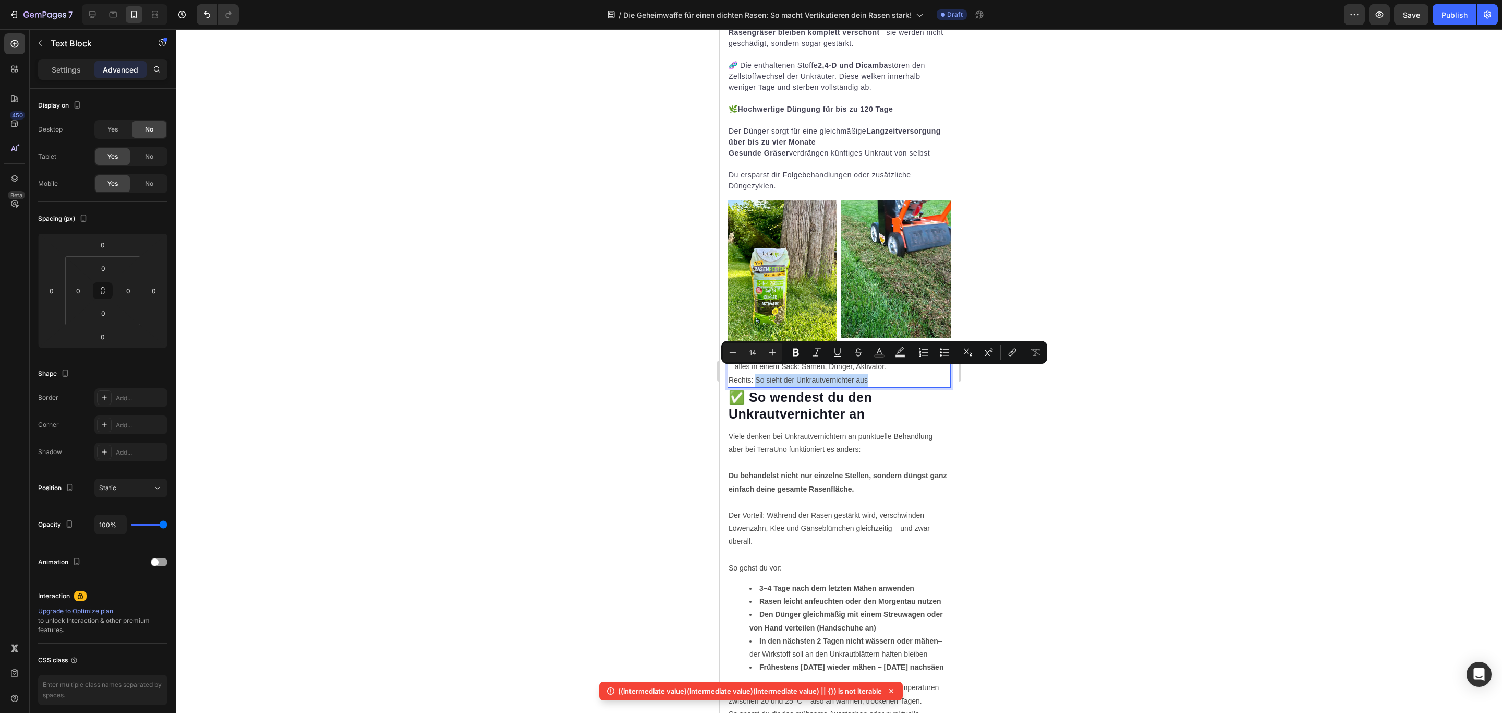
drag, startPoint x: 879, startPoint y: 371, endPoint x: 755, endPoint y: 369, distance: 124.2
click at [755, 369] on p "Links: So kommt der TerraUno Rasenretter Vertikutier-Mix bei dir an – alles in …" at bounding box center [838, 367] width 221 height 40
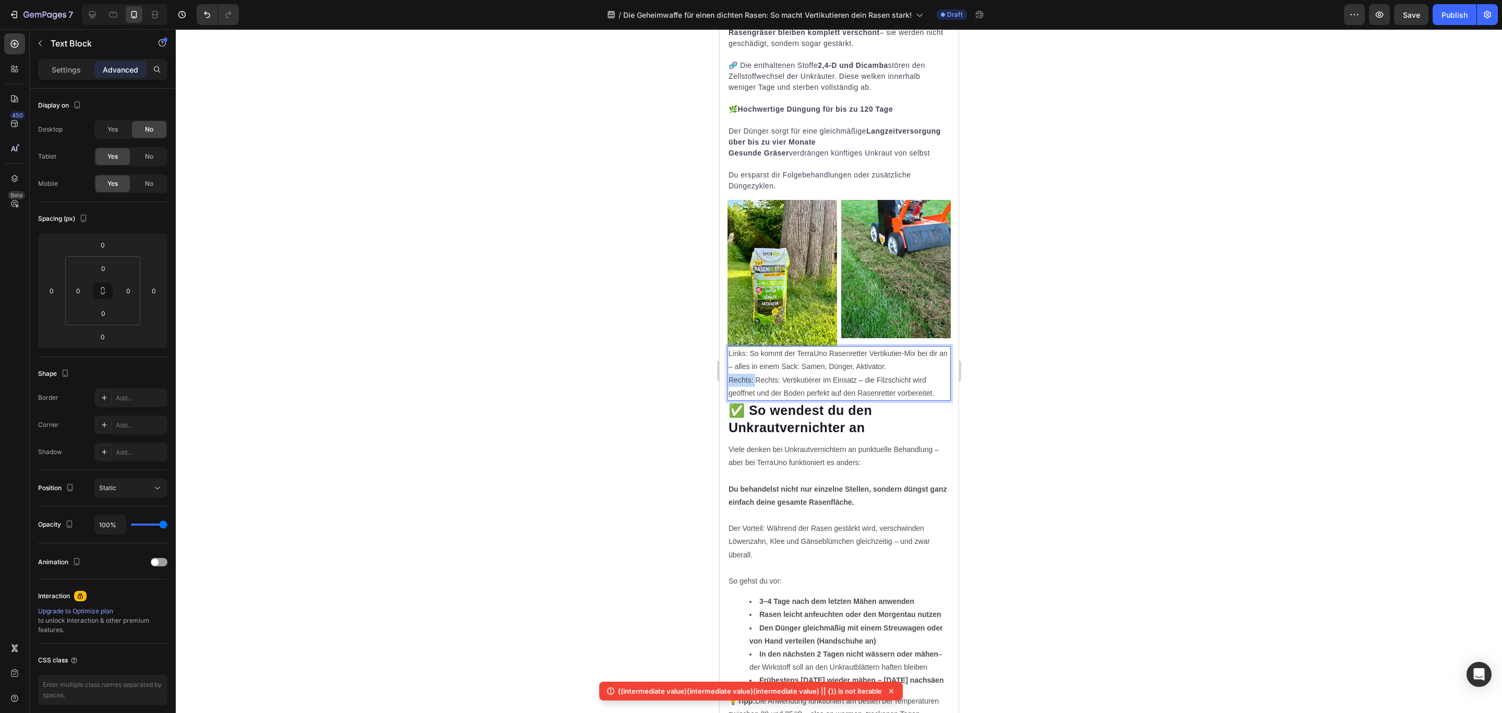
drag, startPoint x: 755, startPoint y: 370, endPoint x: 715, endPoint y: 371, distance: 40.2
click at [865, 377] on p "Links: So kommt der TerraUno Rasenretter Vertikutier-Mix bei dir an – alles in …" at bounding box center [838, 373] width 221 height 53
drag, startPoint x: 917, startPoint y: 382, endPoint x: 835, endPoint y: 372, distance: 82.4
click at [835, 372] on p "Links: So kommt der TerraUno Rasenretter Vertikutier-Mix bei dir an – alles in …" at bounding box center [838, 373] width 221 height 53
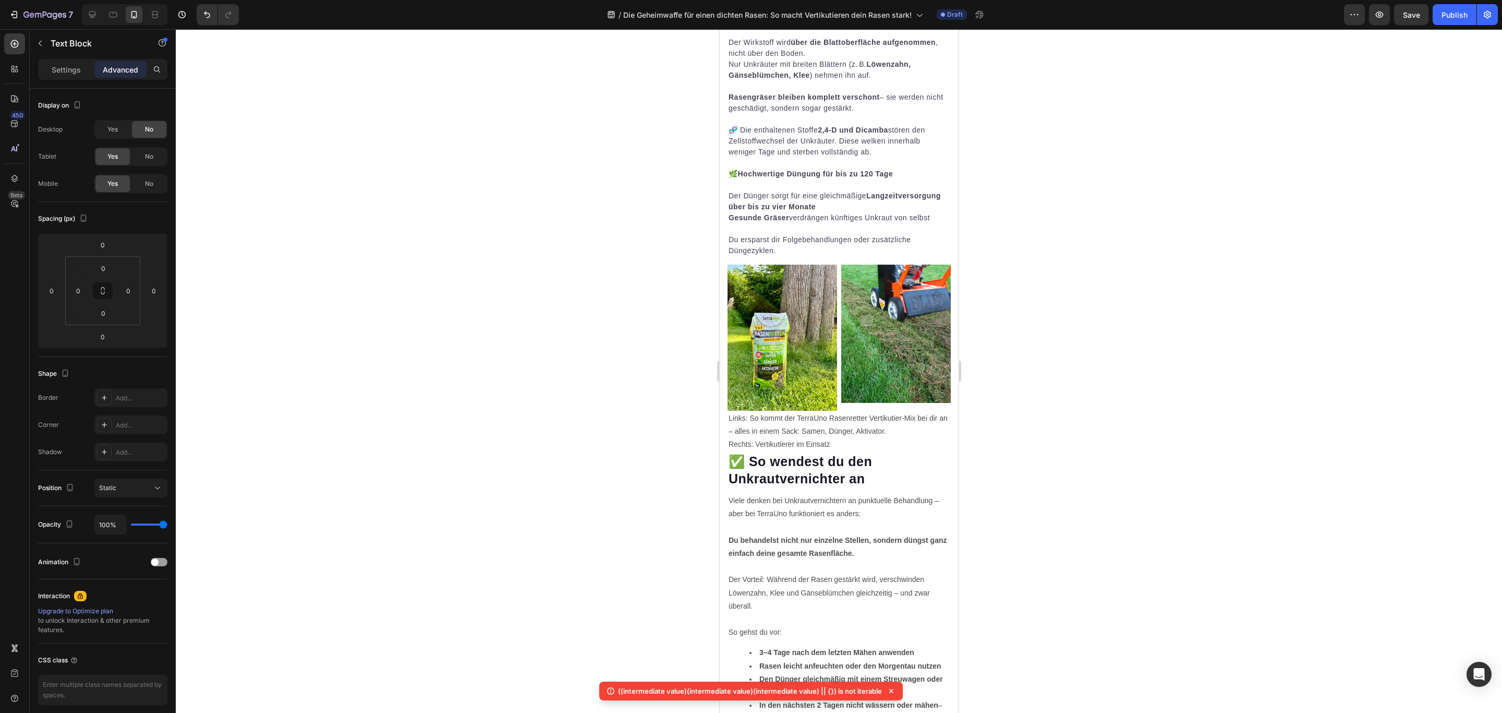
scroll to position [3031, 0]
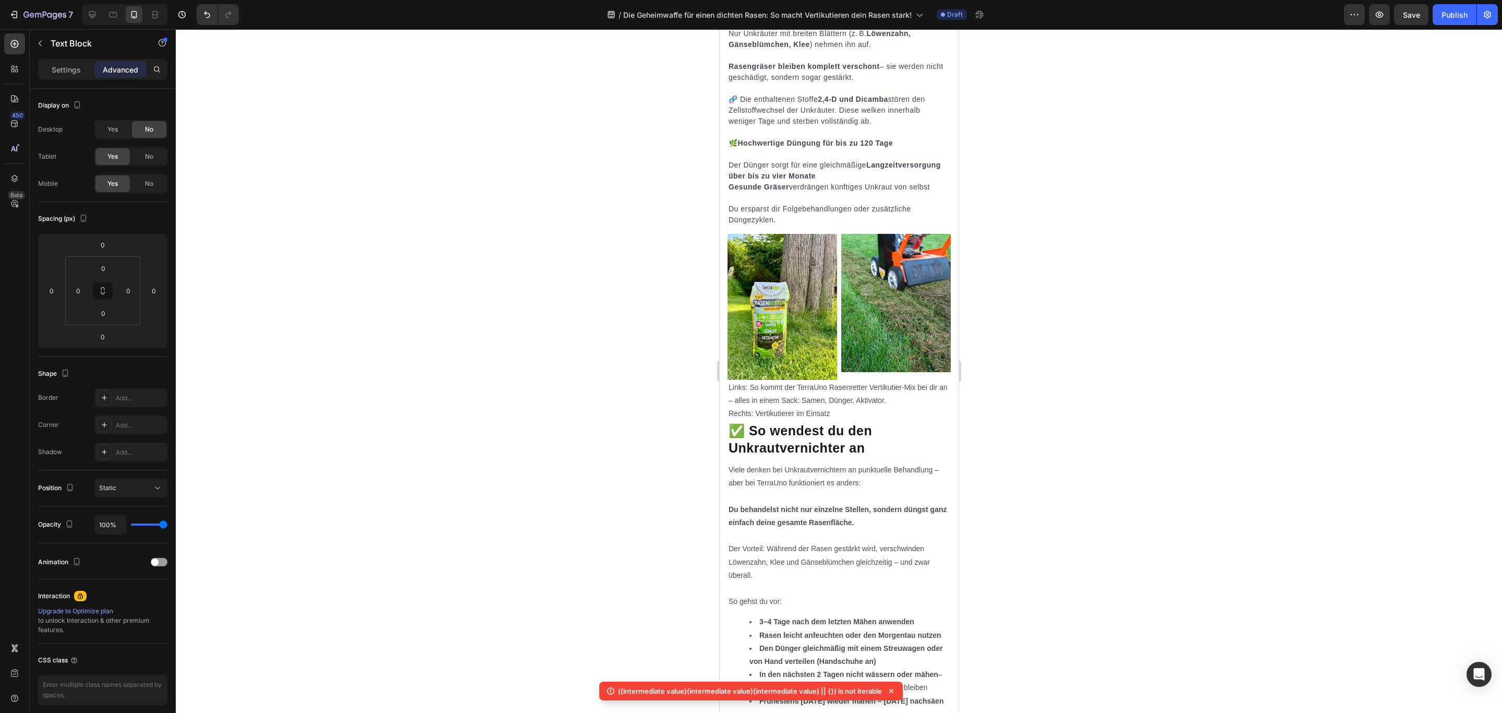
click at [870, 405] on p "Links: So kommt der TerraUno Rasenretter Vertikutier-Mix bei dir an – alles in …" at bounding box center [838, 401] width 221 height 40
click at [884, 385] on p "Links: So kommt der TerraUno Rasenretter Vertikutier-Mix bei dir an – alles in …" at bounding box center [838, 401] width 221 height 40
click at [749, 382] on p "Links: So kommt der TerraUno Rasenretter Vertikutier-Mix bei dir an – alles in …" at bounding box center [838, 401] width 221 height 40
drag, startPoint x: 747, startPoint y: 382, endPoint x: 728, endPoint y: 381, distance: 18.8
click at [728, 381] on p "Links: So kommt der TerraUno Rasenretter Vertikutier-Mix bei dir an – alles in …" at bounding box center [838, 401] width 221 height 40
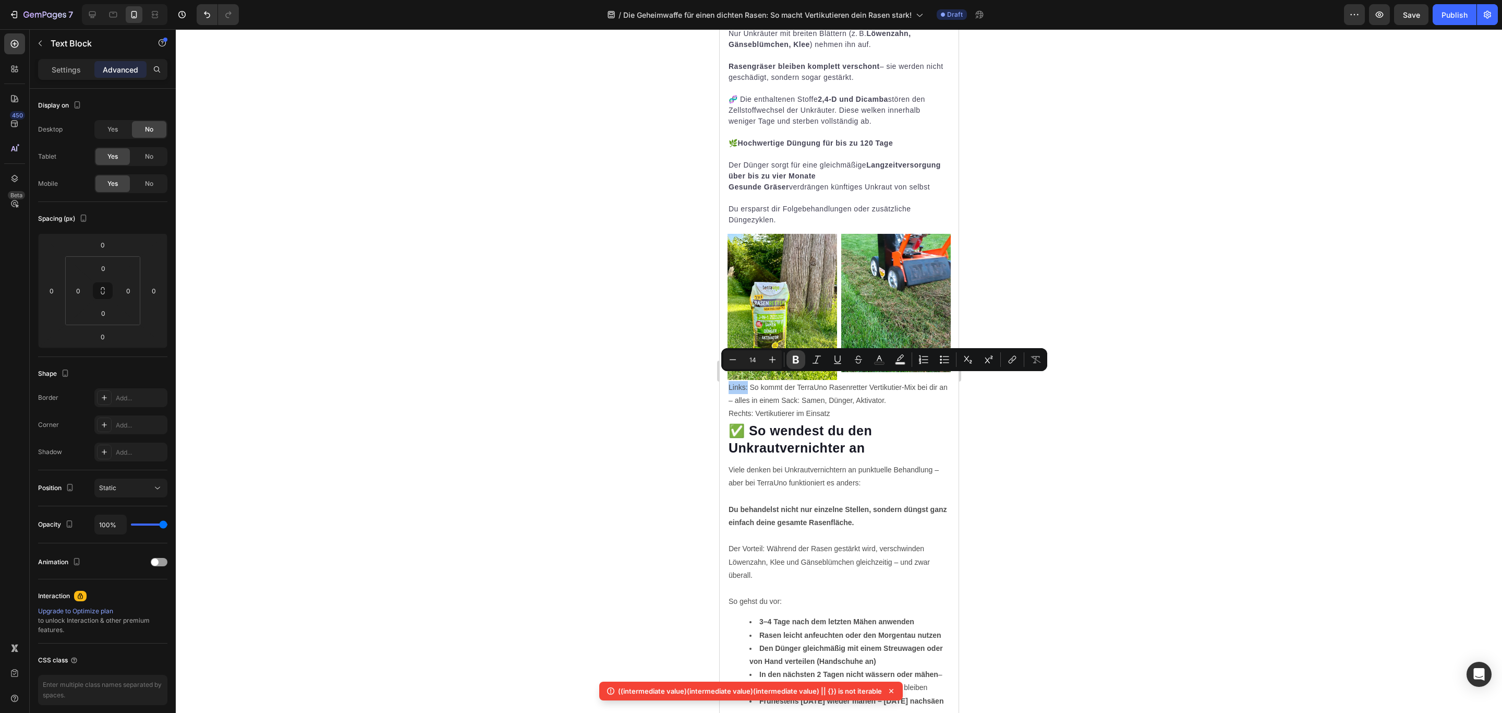
click at [792, 358] on icon "Editor contextual toolbar" at bounding box center [796, 359] width 10 height 10
click at [746, 408] on p "Links: So kommt der TerraUno Rasenretter Vertikutier-Mix bei dir an – alles in …" at bounding box center [838, 401] width 221 height 40
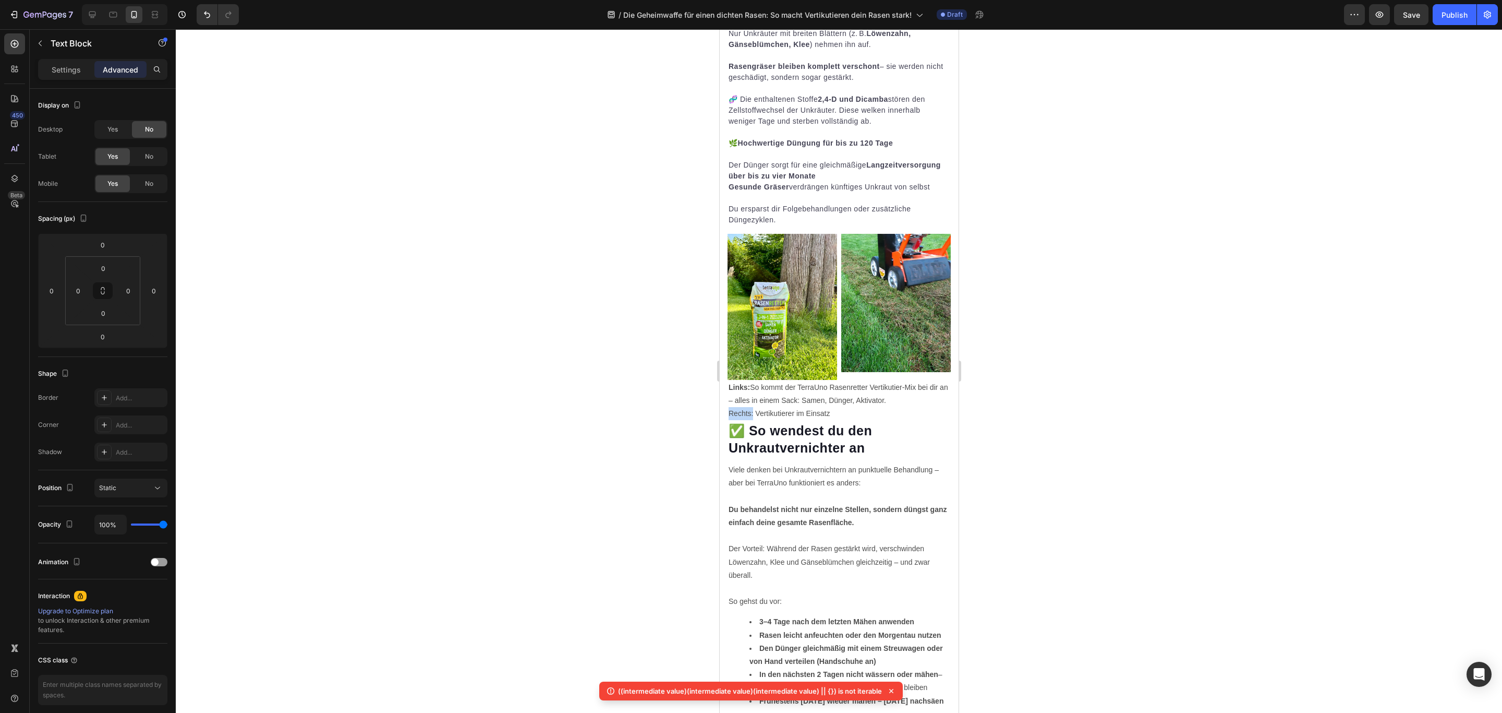
drag, startPoint x: 753, startPoint y: 407, endPoint x: 728, endPoint y: 407, distance: 25.0
click at [728, 407] on p "Links: So kommt der TerraUno Rasenretter Vertikutier-Mix bei dir an – alles in …" at bounding box center [838, 401] width 221 height 40
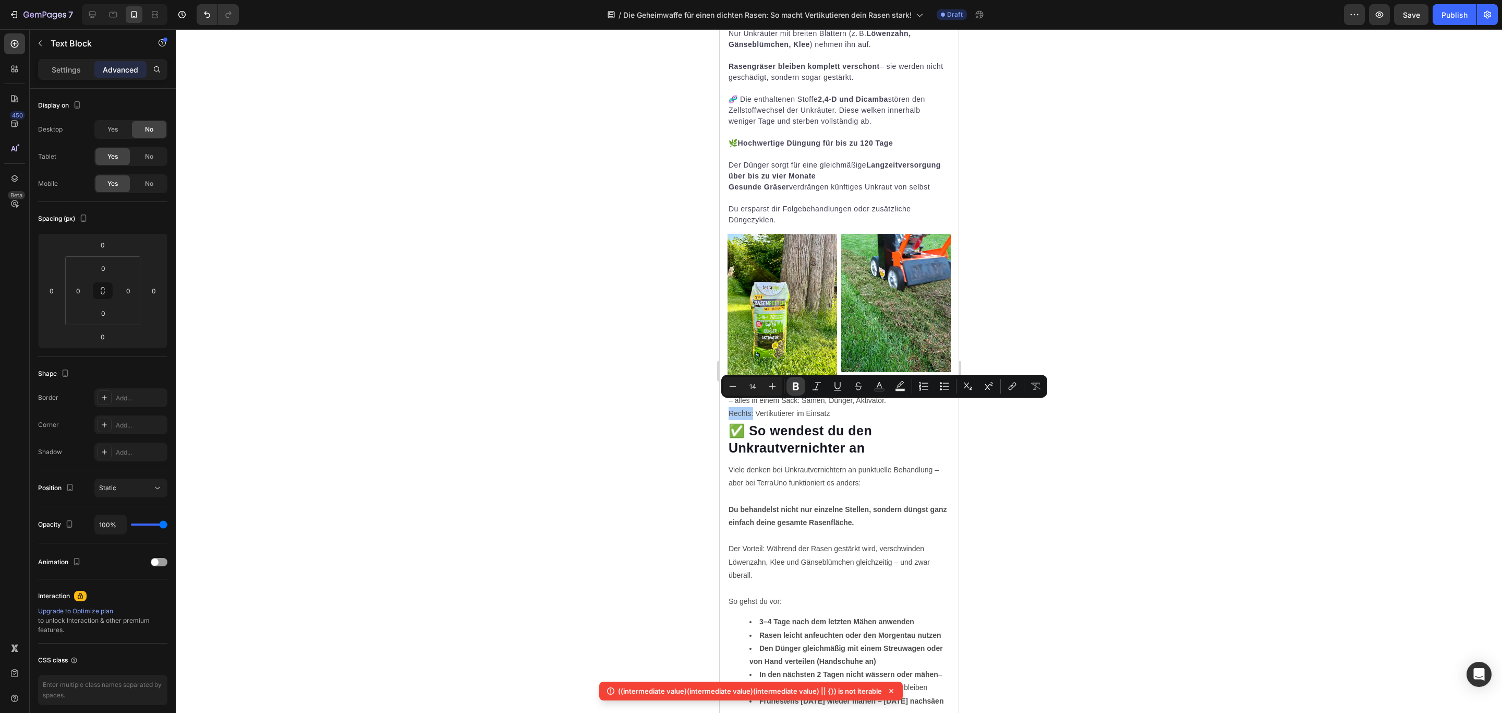
click at [797, 387] on icon "Editor contextual toolbar" at bounding box center [796, 386] width 6 height 8
click at [870, 335] on img at bounding box center [896, 303] width 110 height 138
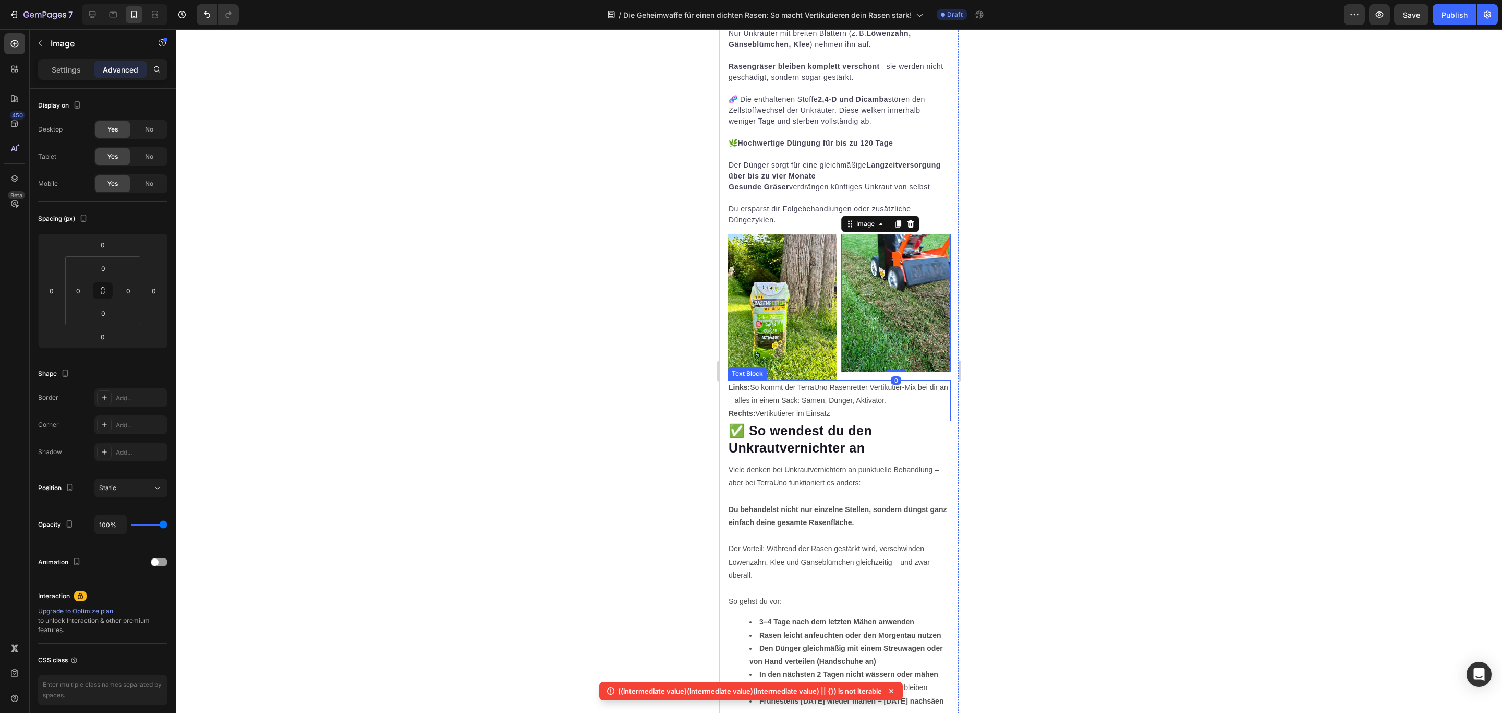
click at [840, 401] on p "Links: So kommt der TerraUno Rasenretter Vertikutier-Mix bei dir an – alles in …" at bounding box center [838, 401] width 221 height 40
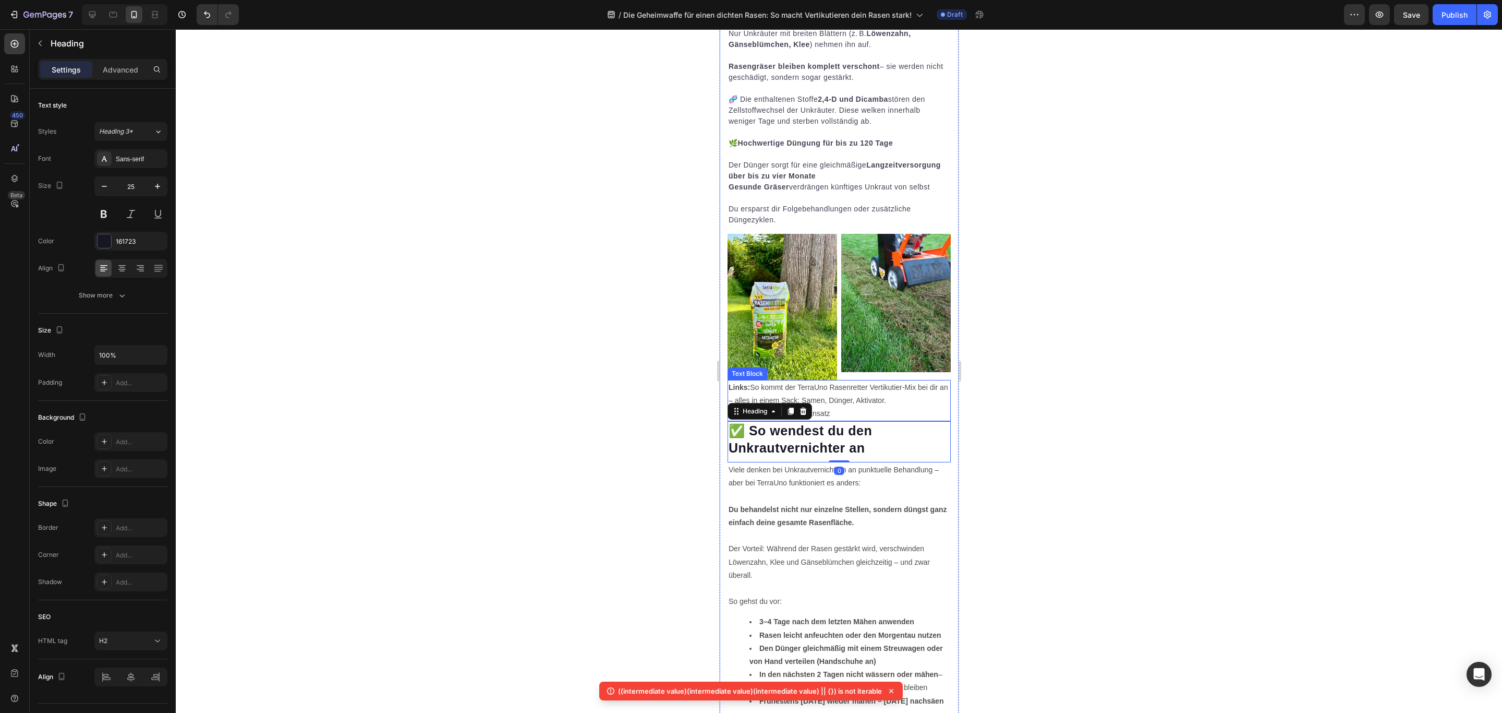
click at [849, 396] on p "Links: So kommt der TerraUno Rasenretter Vertikutier-Mix bei dir an – alles in …" at bounding box center [838, 401] width 221 height 40
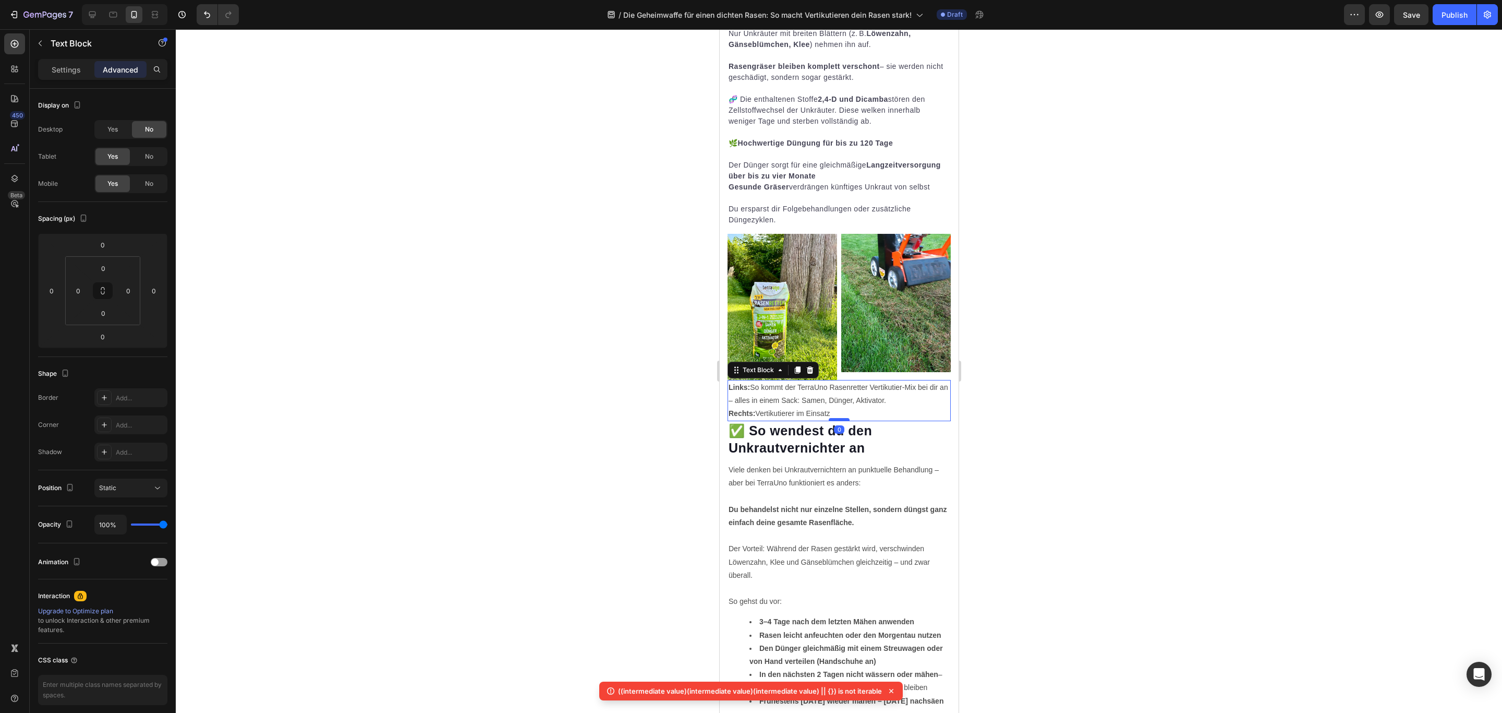
click at [835, 418] on div at bounding box center [838, 419] width 21 height 3
type input "9"
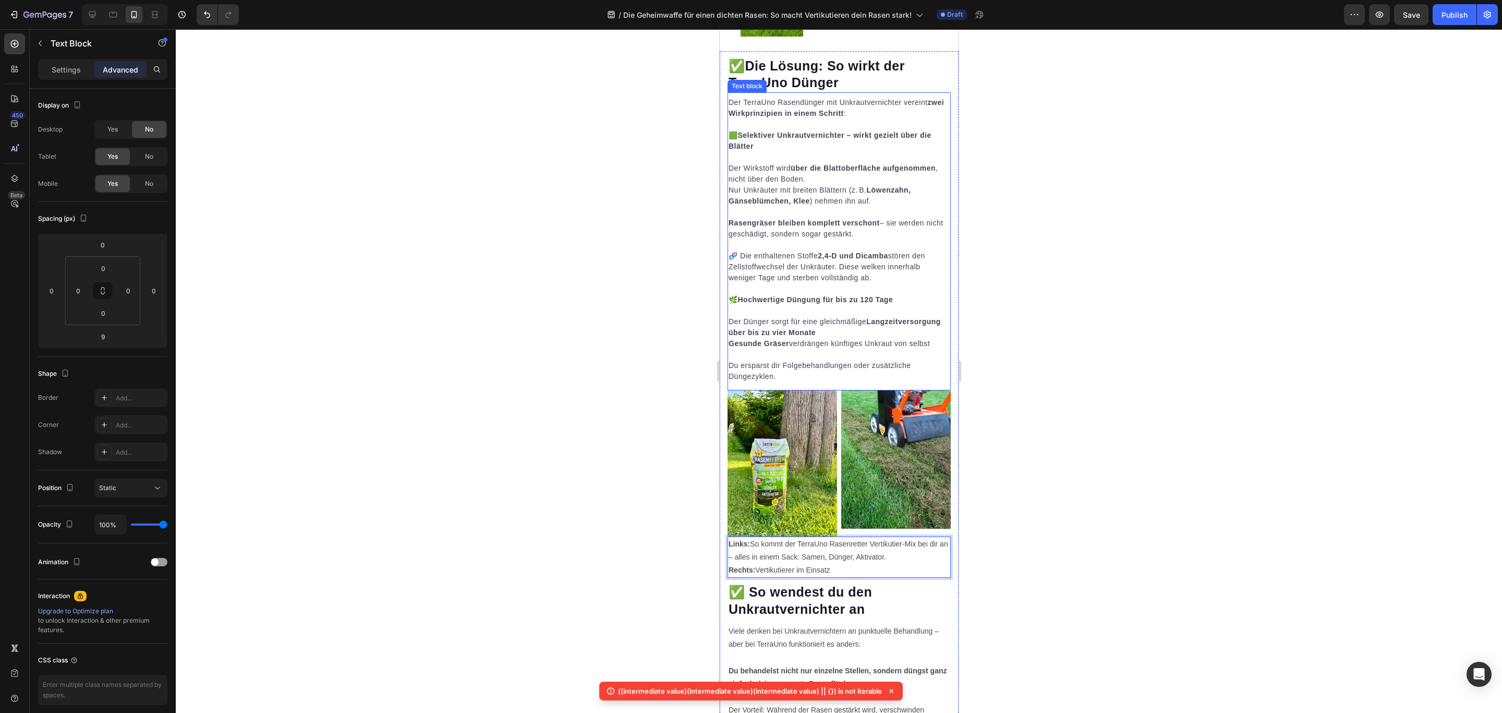
click at [892, 388] on div "Der TerraUno Rasendünger mit Unkrautvernichter vereint zwei Wirkprinzipien in e…" at bounding box center [838, 241] width 223 height 298
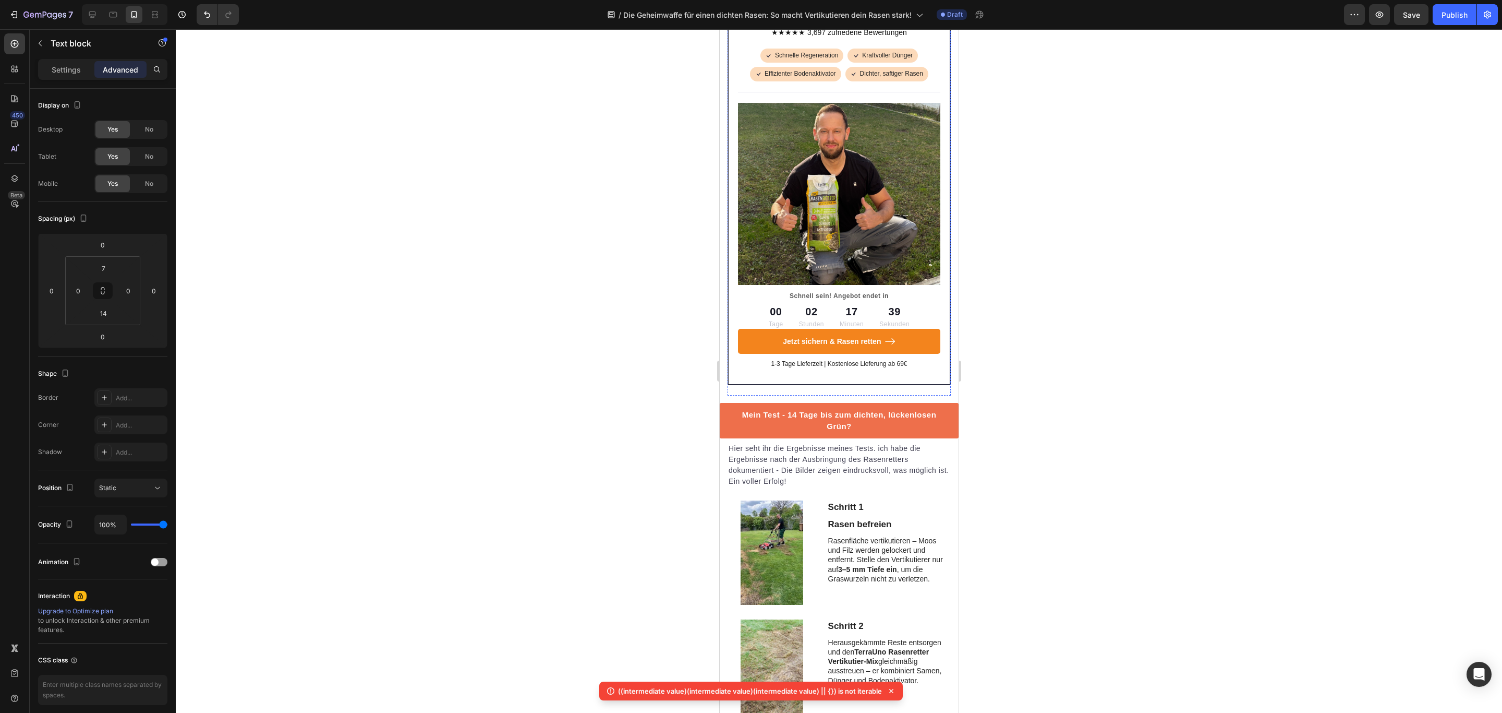
scroll to position [2113, 0]
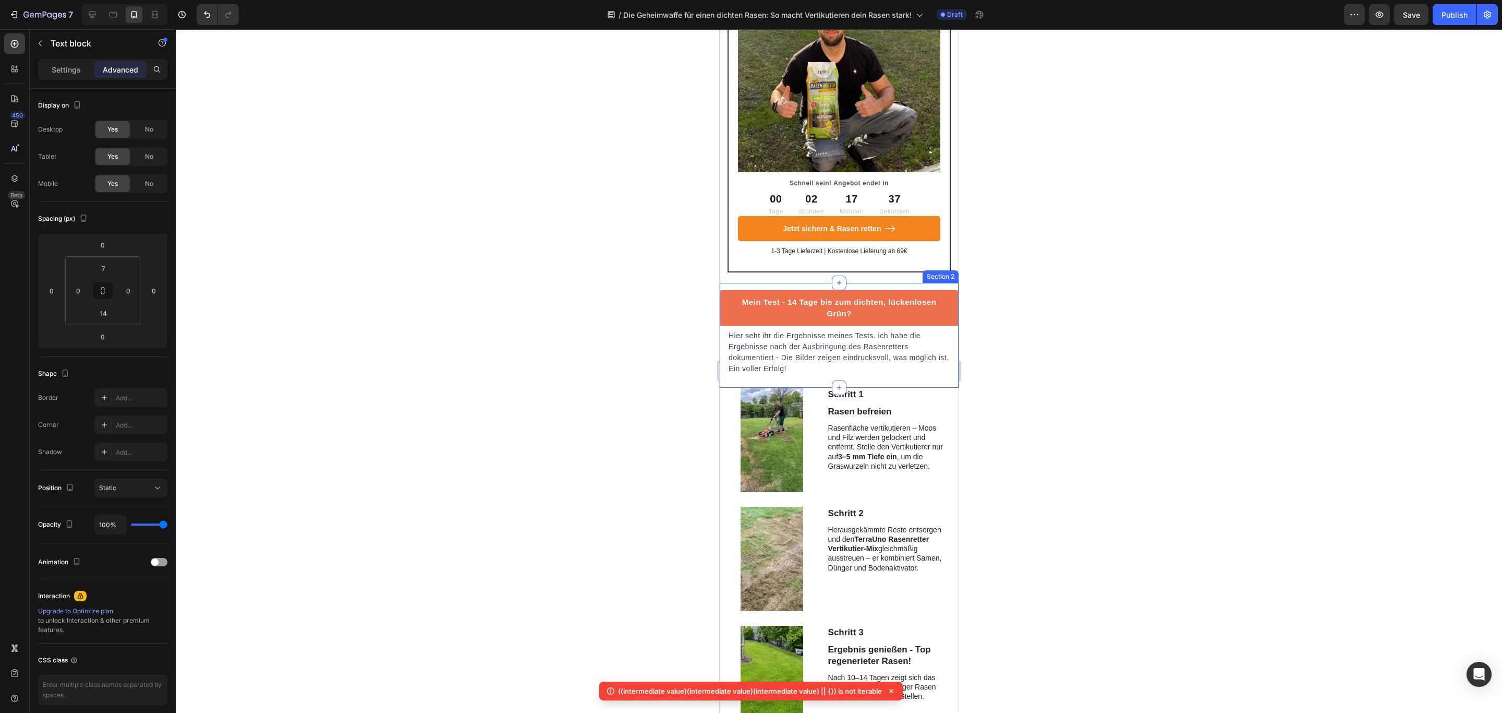
click at [749, 352] on div "Mein Test - 14 Tage bis zum dichten, lückenlosen Grün? Button Hier seht ihr die…" at bounding box center [838, 335] width 239 height 105
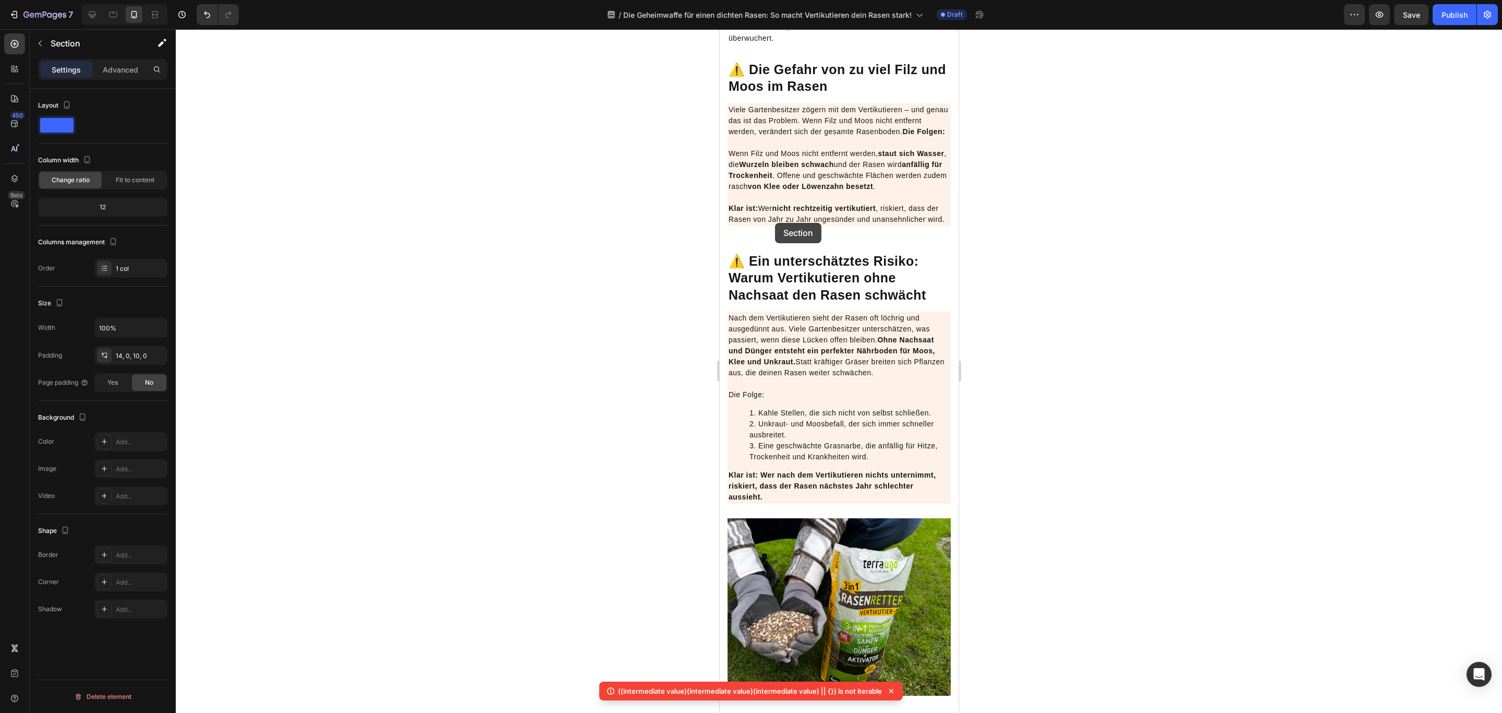
scroll to position [782, 0]
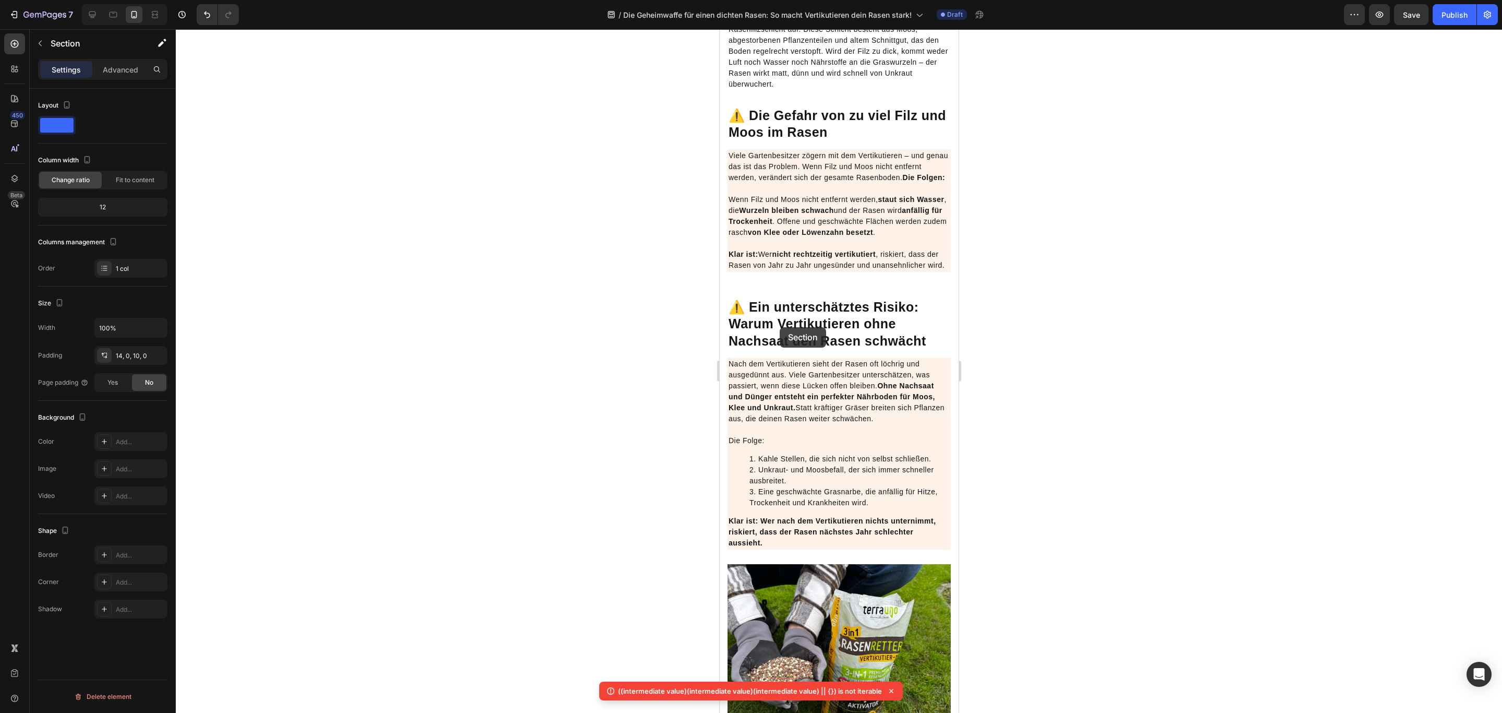
drag, startPoint x: 741, startPoint y: 345, endPoint x: 780, endPoint y: 327, distance: 42.5
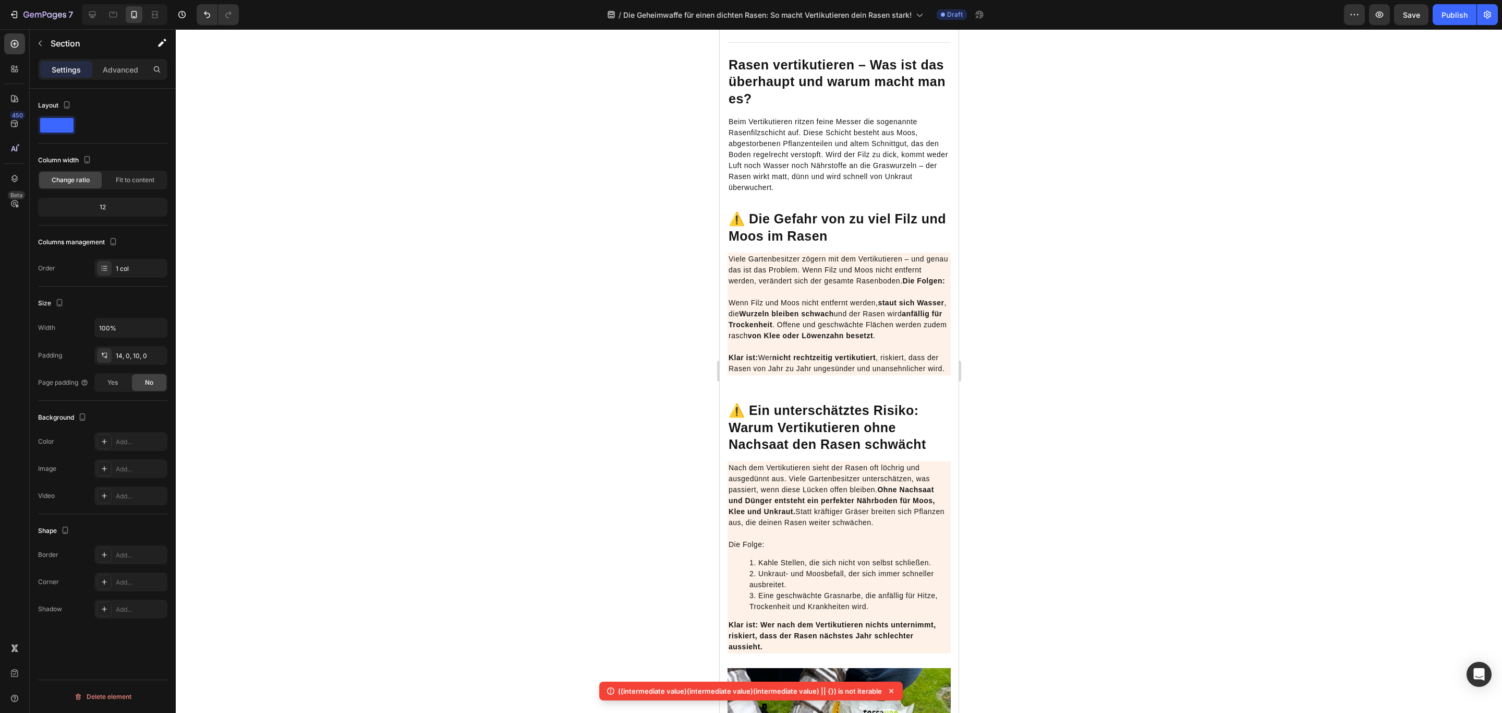
scroll to position [886, 0]
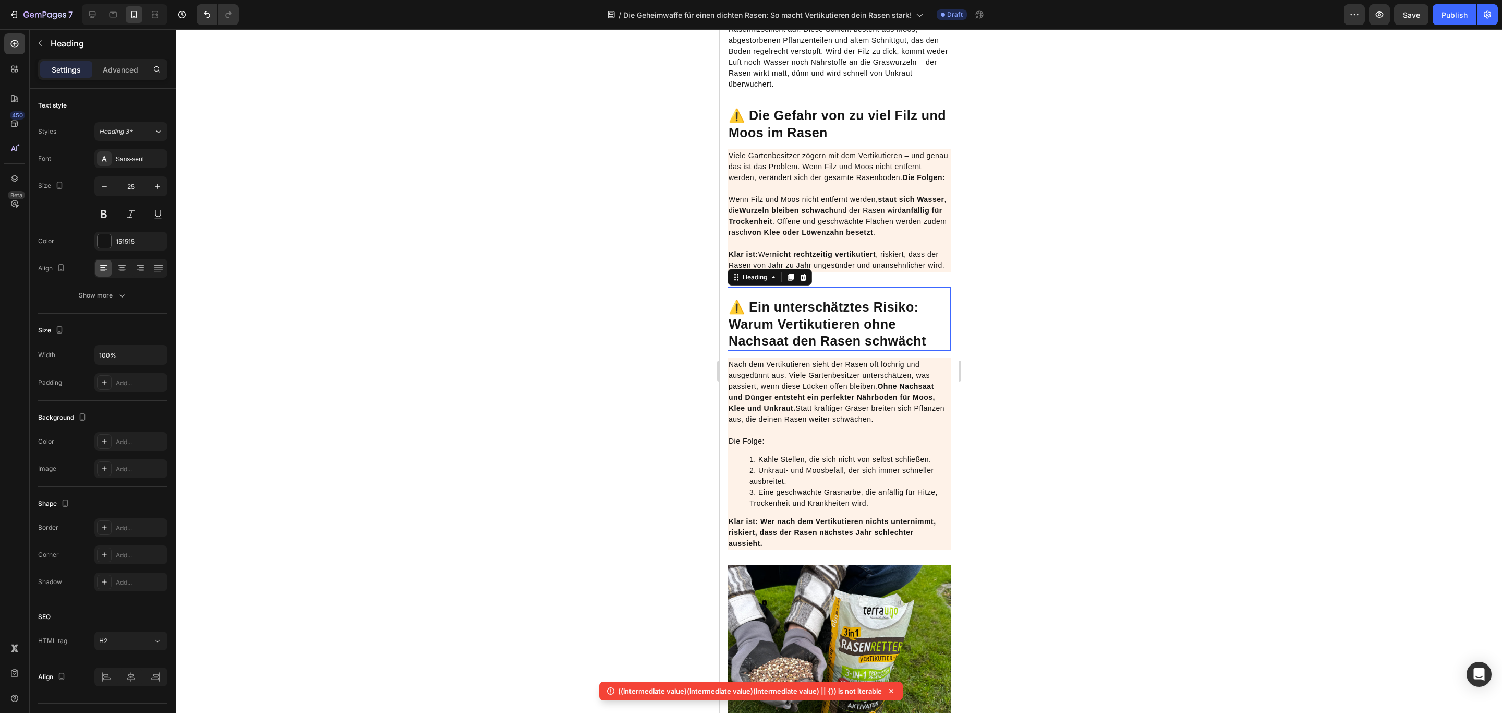
click at [783, 329] on div "⚠️ Ein unterschätztes Risiko: Warum Vertikutieren ohne Nachsaat den Rasen schwä…" at bounding box center [838, 319] width 223 height 64
click at [863, 322] on div "Die Geheimwaffe für einen dichten Rasen: So macht Vertikutieren dein Rasen star…" at bounding box center [838, 447] width 223 height 2334
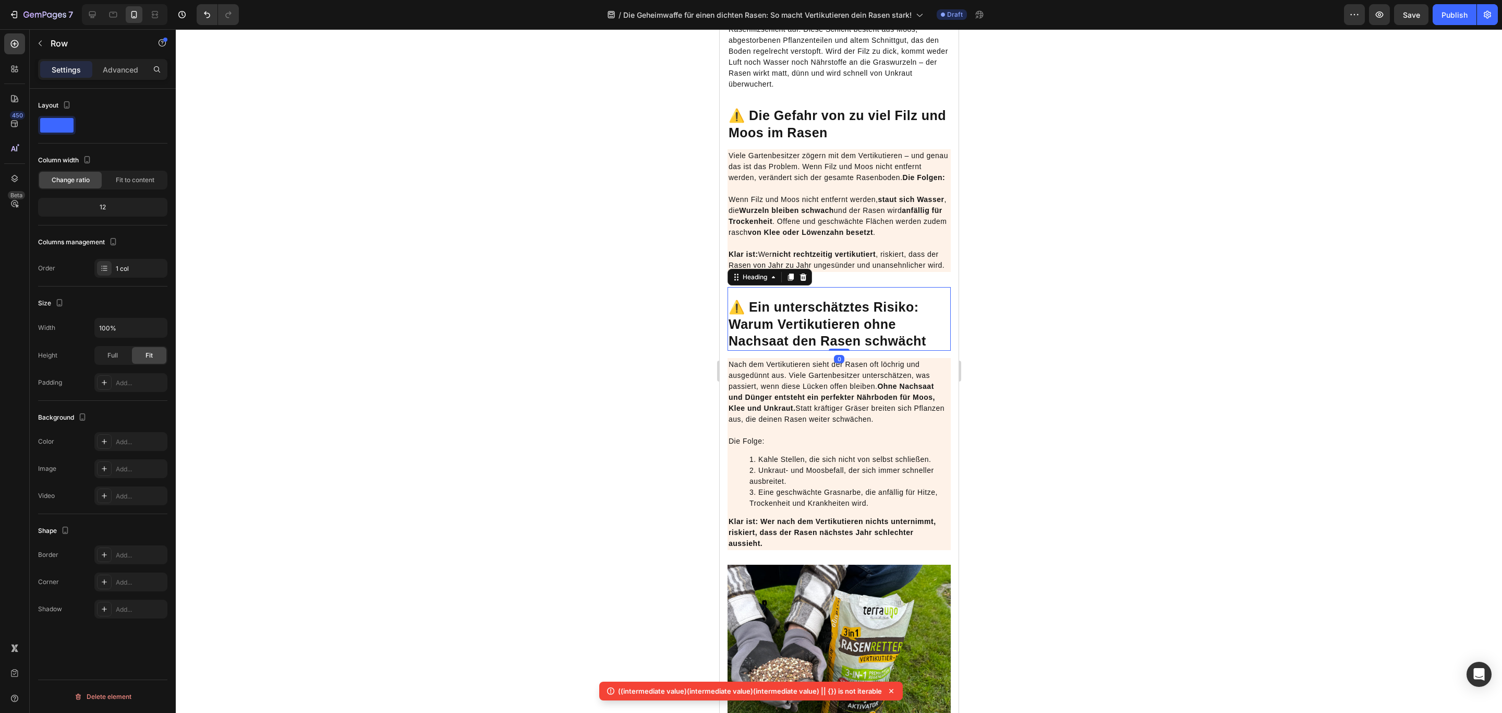
click at [860, 348] on strong "⚠️ Ein unterschätztes Risiko: Warum Vertikutieren ohne Nachsaat den Rasen schwä…" at bounding box center [827, 323] width 198 height 49
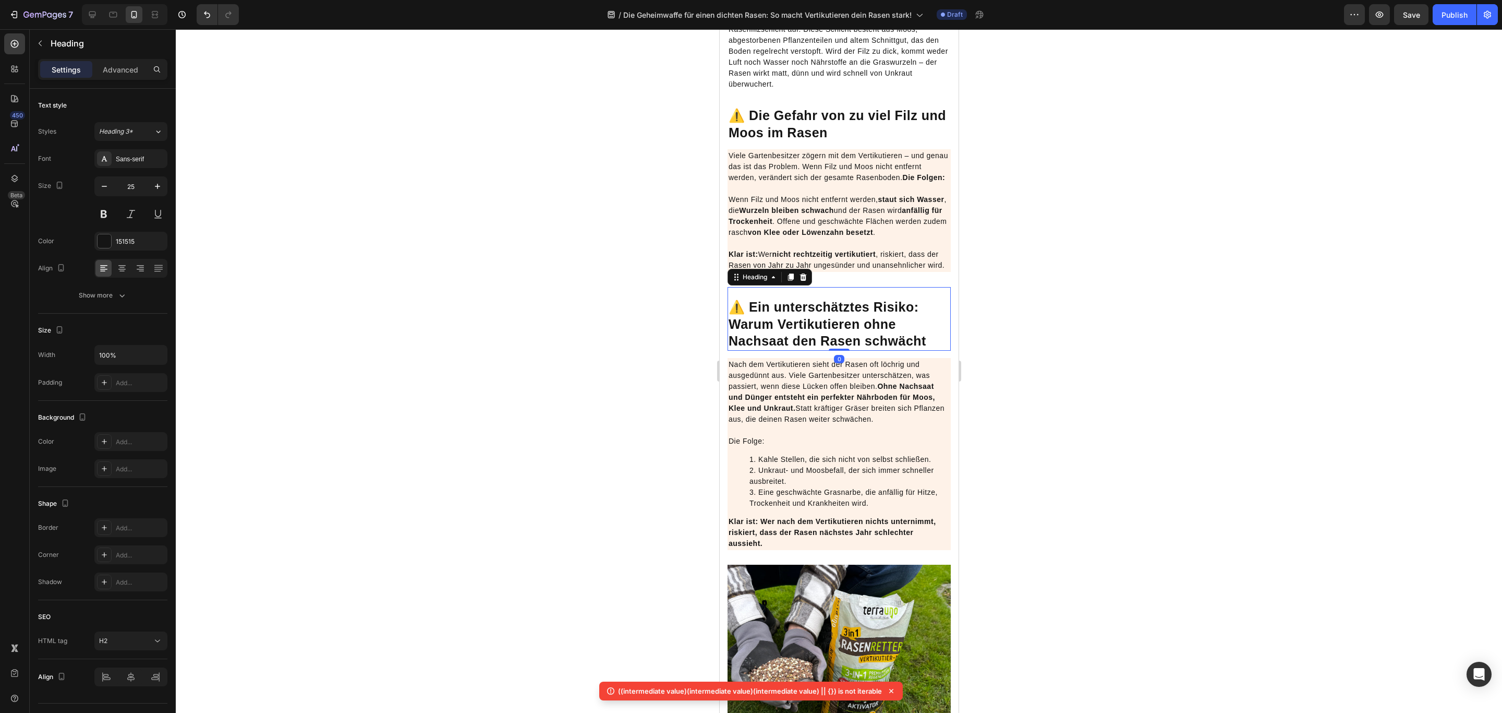
click at [879, 271] on p "Wenn Filz und Moos nicht entfernt werden, staut sich Wasser , die Wurzeln bleib…" at bounding box center [838, 232] width 221 height 77
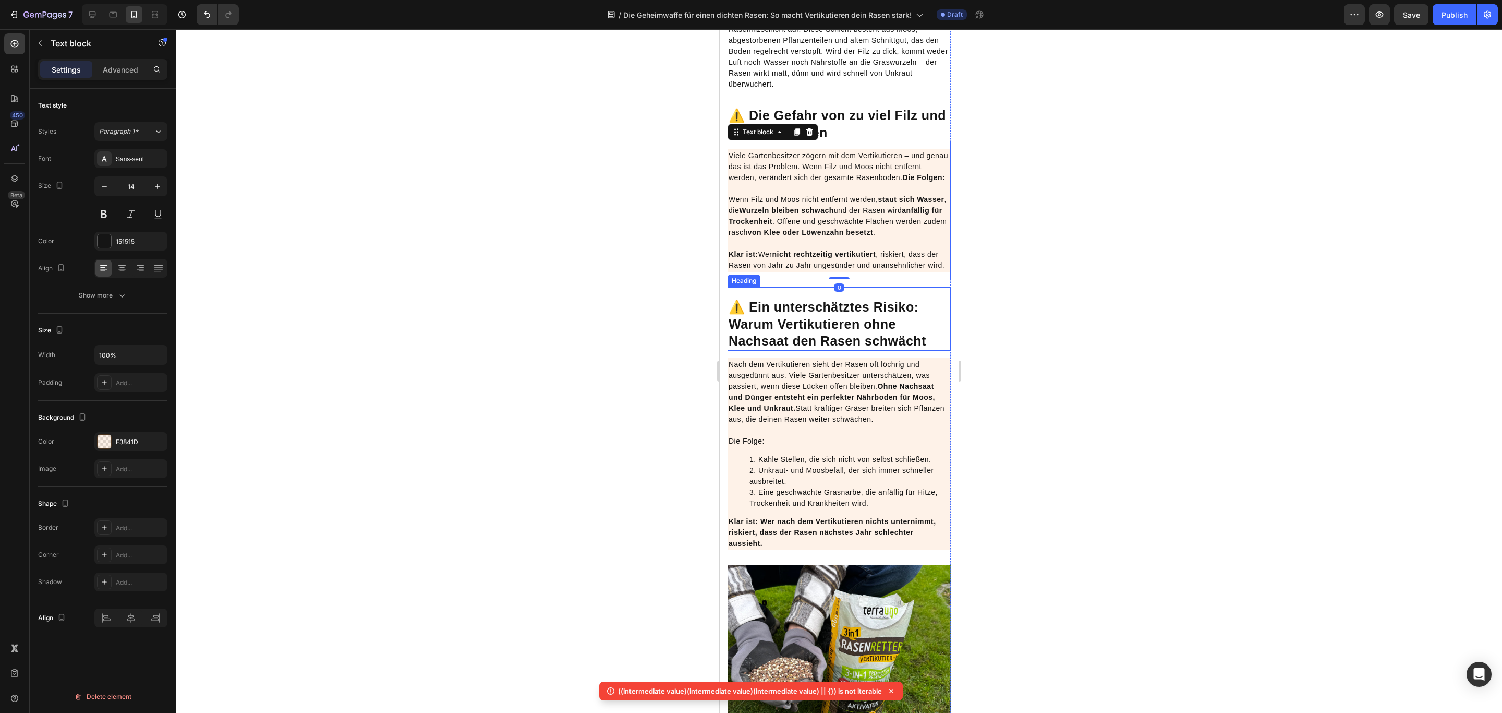
click at [936, 343] on h2 "⚠️ Ein unterschätztes Risiko: Warum Vertikutieren ohne Nachsaat den Rasen schwä…" at bounding box center [838, 323] width 223 height 53
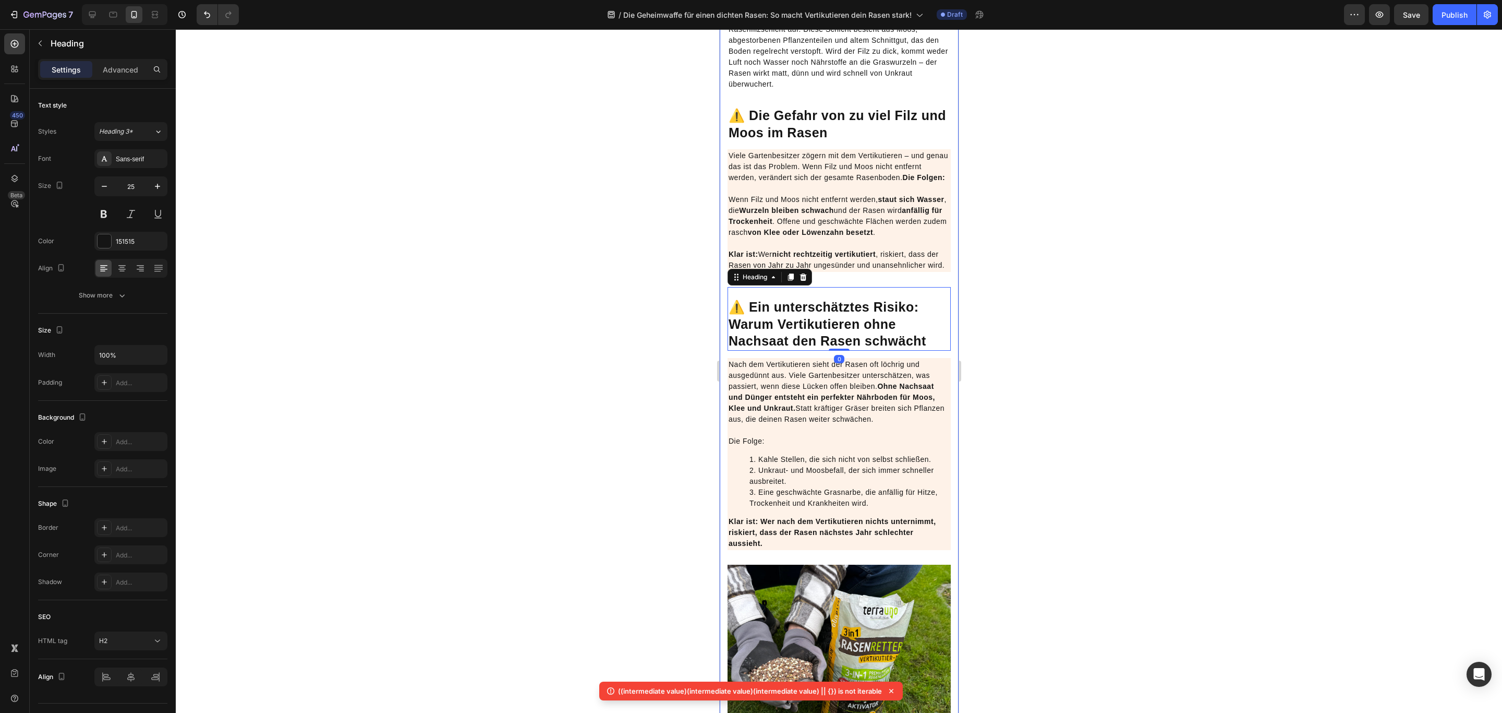
click at [942, 335] on div "Die Geheimwaffe für einen dichten Rasen: So macht Vertikutieren dein Rasen star…" at bounding box center [838, 447] width 239 height 2334
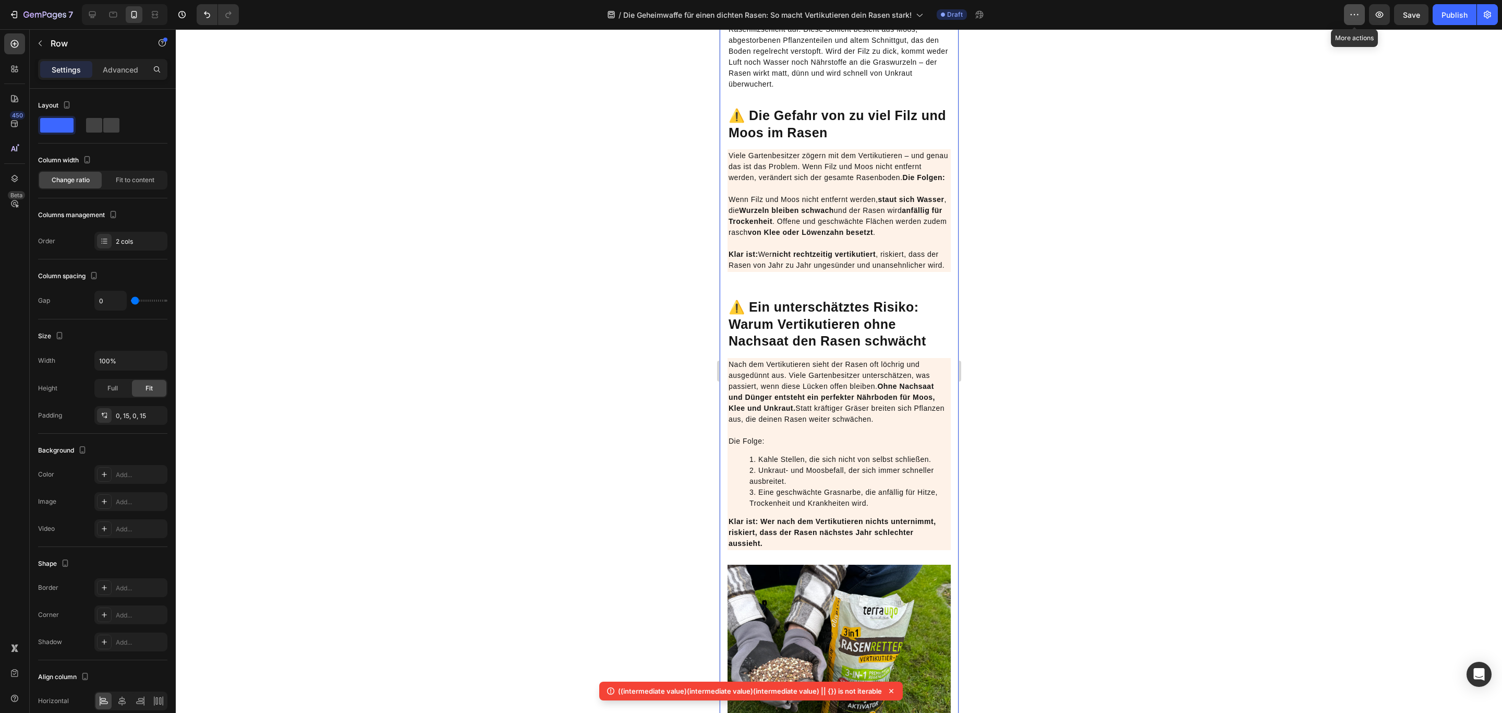
click at [1365, 13] on button "button" at bounding box center [1354, 14] width 21 height 21
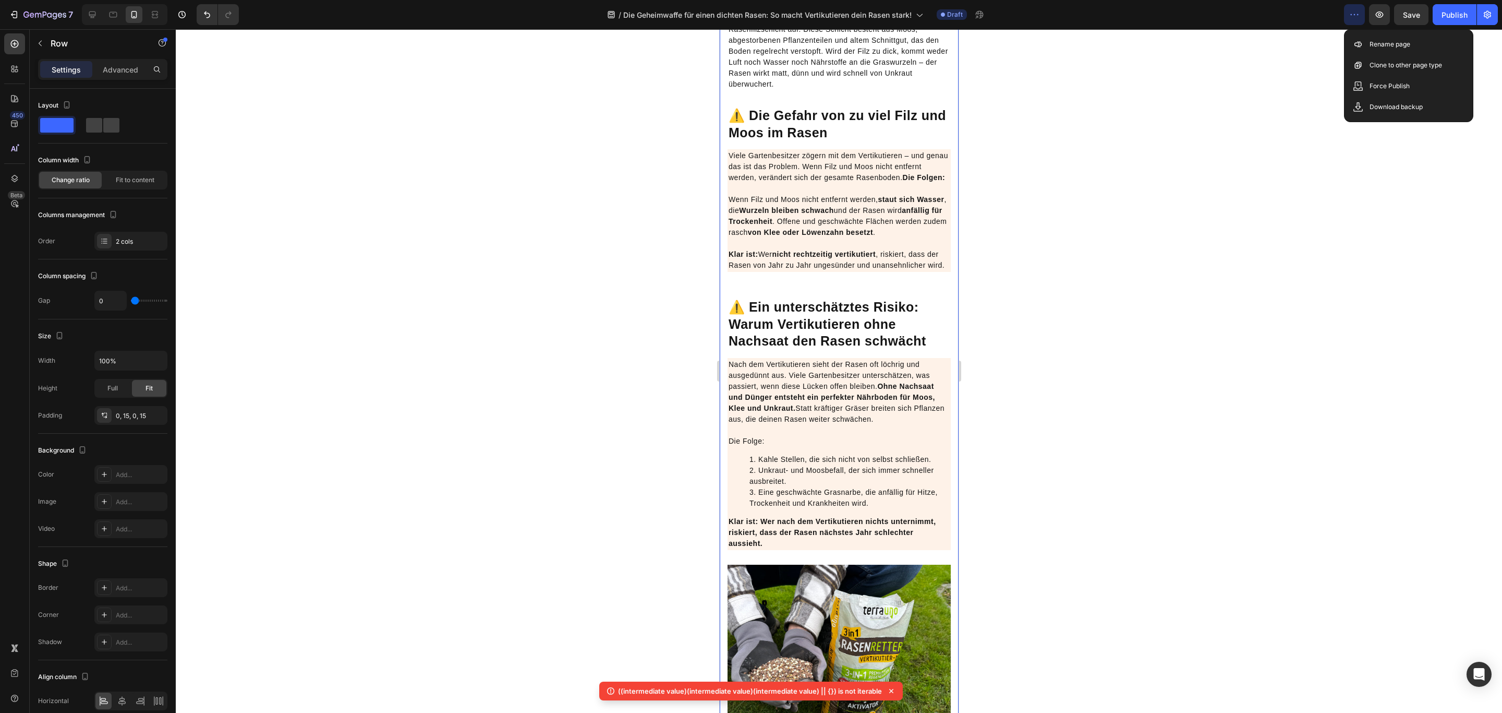
click at [1305, 69] on div at bounding box center [839, 370] width 1327 height 683
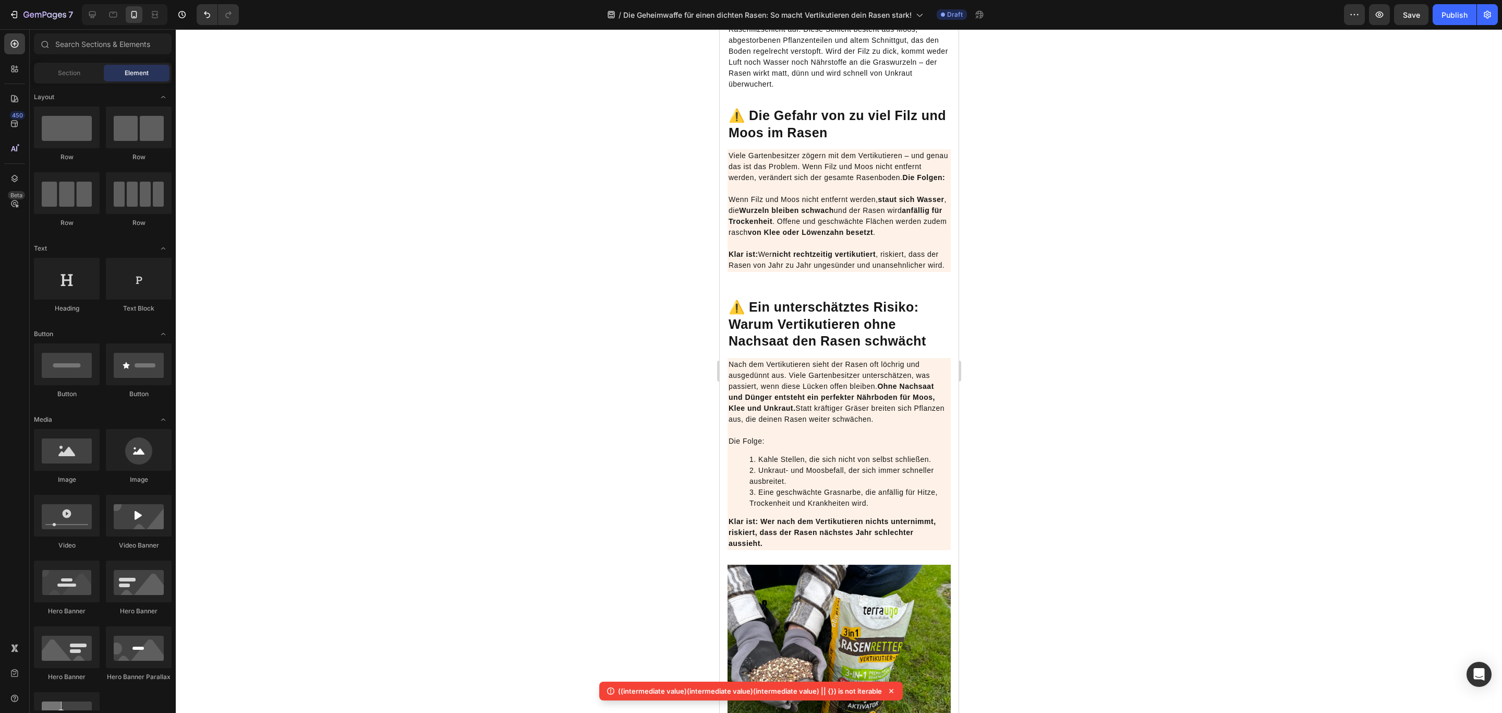
click at [935, 338] on div "⚠️ Ein unterschätztes Risiko: Warum Vertikutieren ohne Nachsaat den Rasen schwä…" at bounding box center [838, 319] width 223 height 64
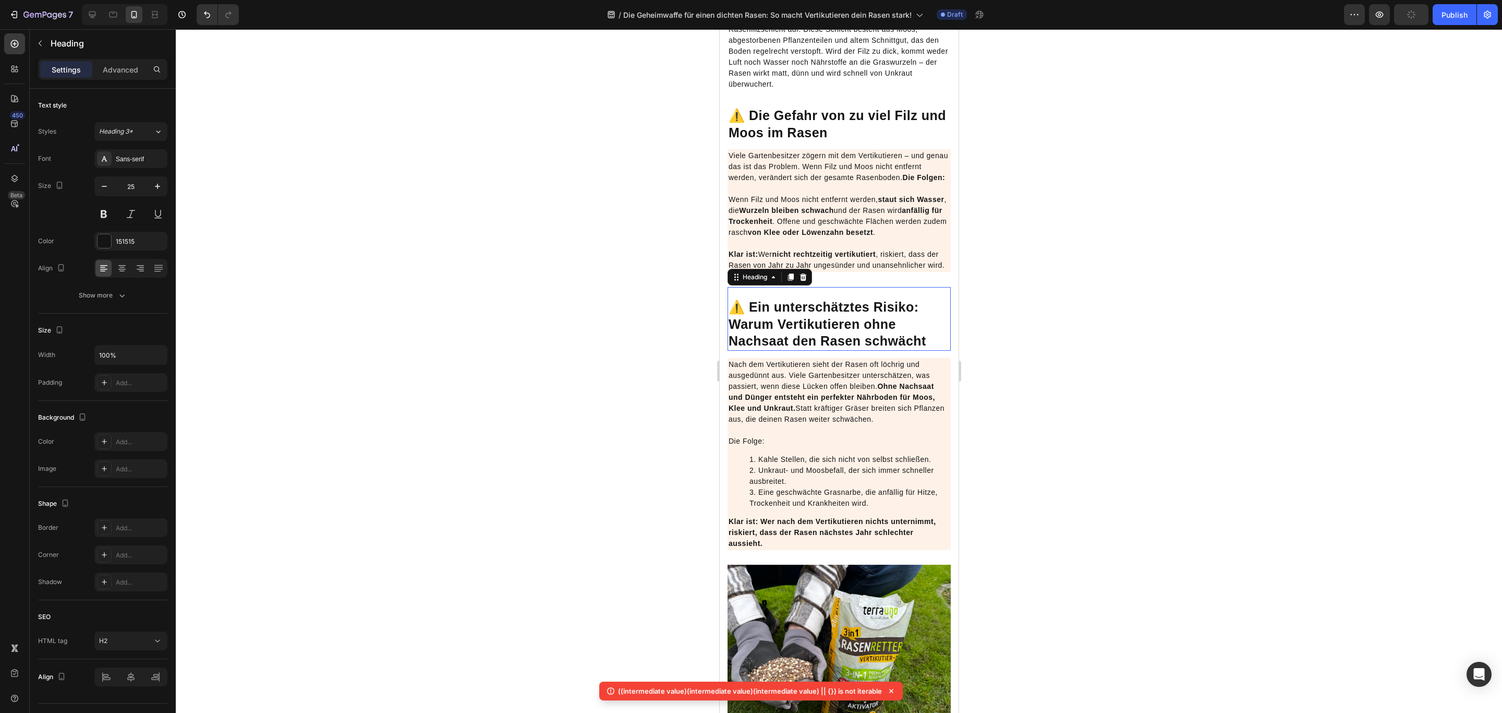
click at [935, 338] on div "⚠️ Ein unterschätztes Risiko: Warum Vertikutieren ohne Nachsaat den Rasen schwä…" at bounding box center [838, 319] width 223 height 64
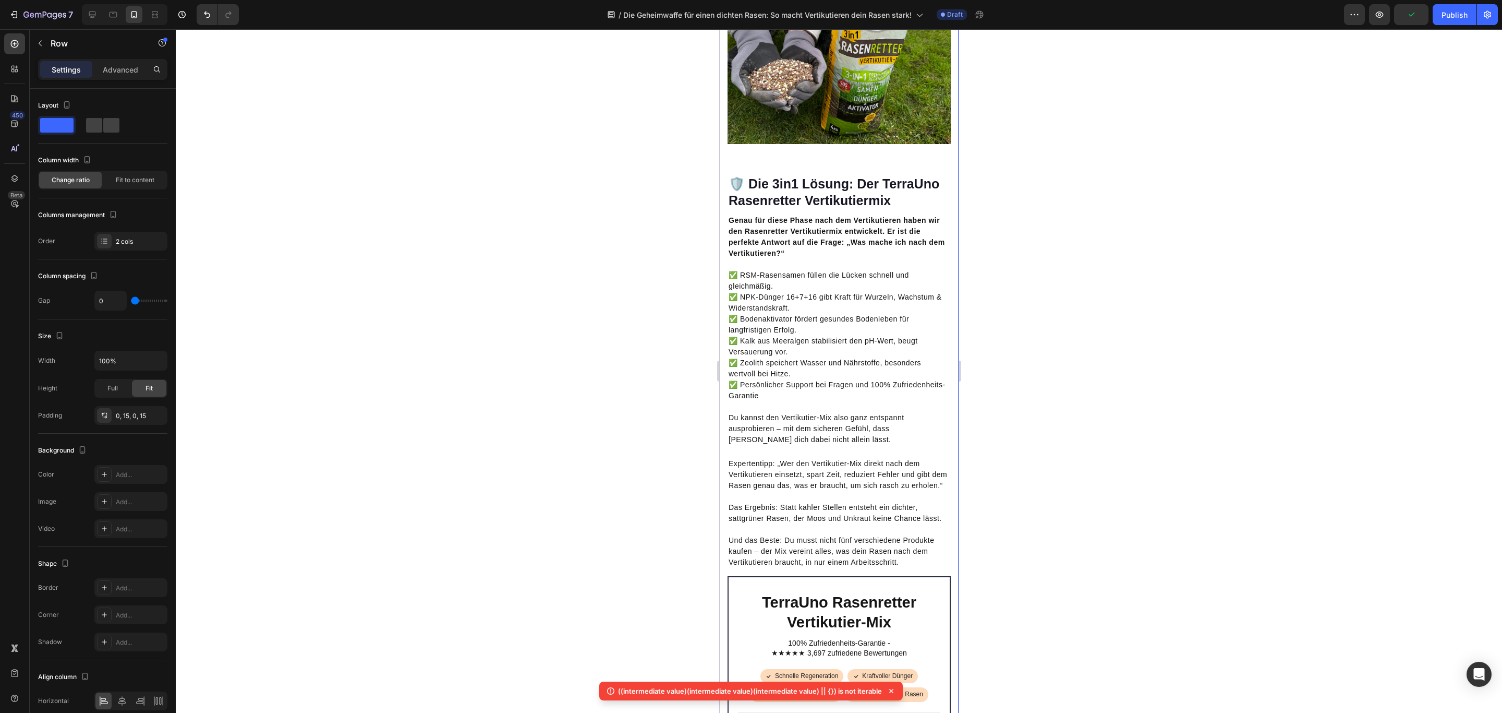
click at [1364, 5] on button "button" at bounding box center [1354, 14] width 21 height 21
click at [1088, 106] on div at bounding box center [839, 370] width 1327 height 683
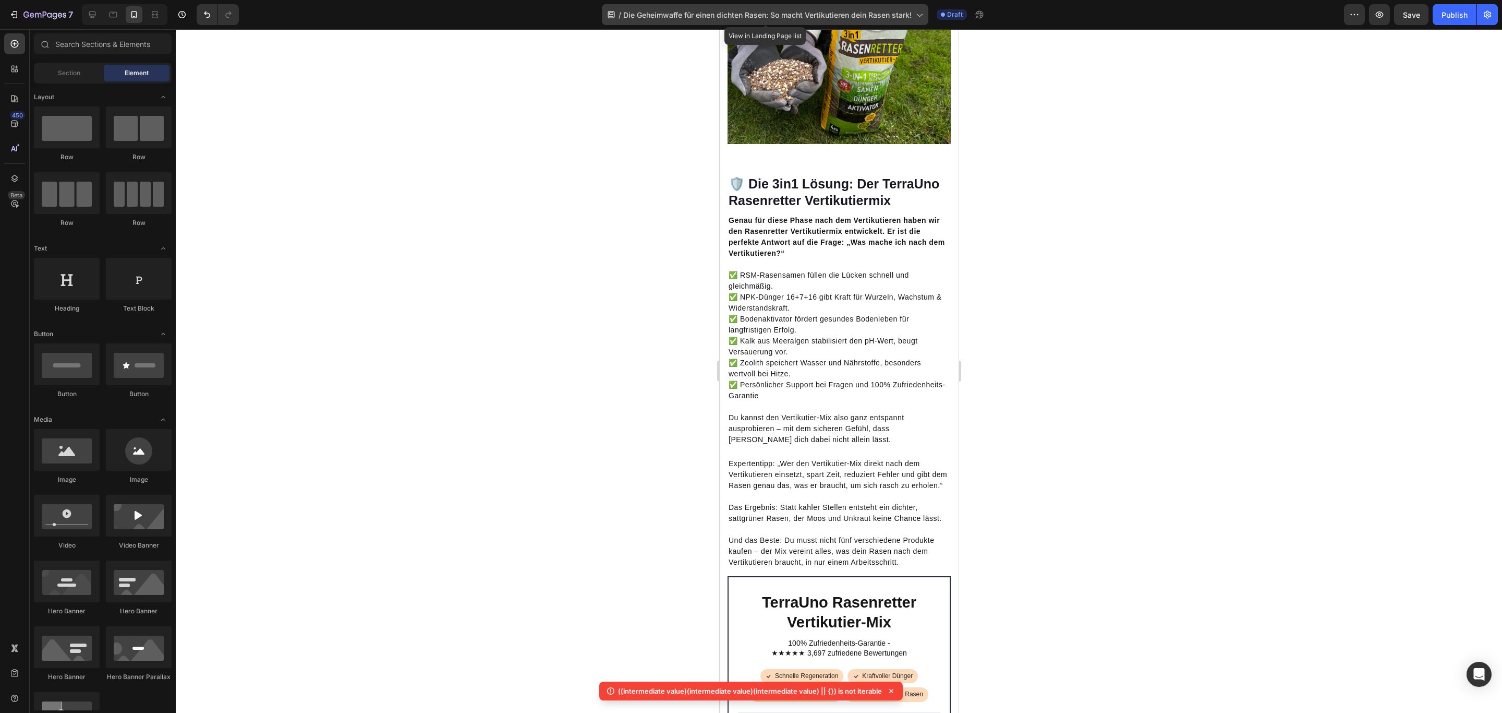
click at [927, 11] on div "/ Die Geheimwaffe für einen dichten Rasen: So macht Vertikutieren dein Rasen st…" at bounding box center [765, 14] width 327 height 21
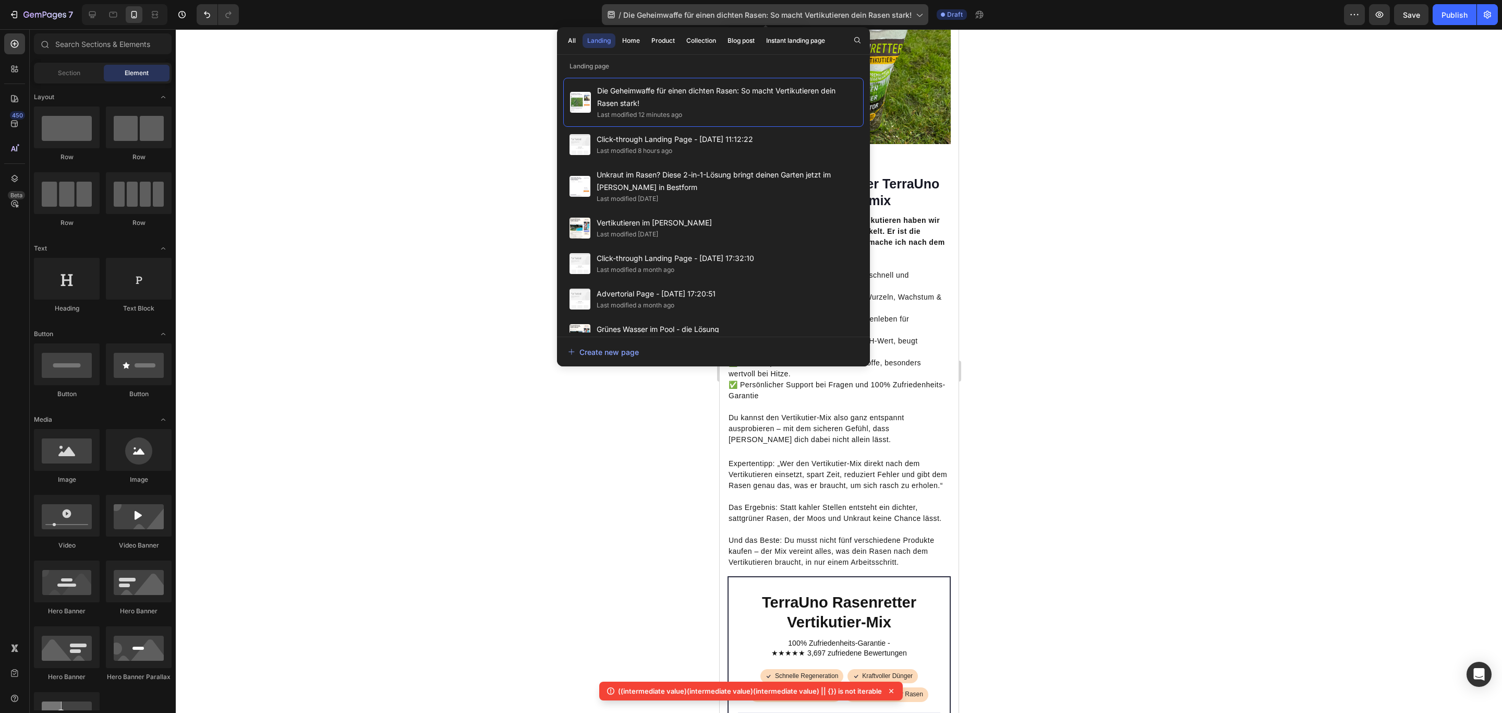
click at [927, 11] on div "/ Die Geheimwaffe für einen dichten Rasen: So macht Vertikutieren dein Rasen st…" at bounding box center [765, 14] width 327 height 21
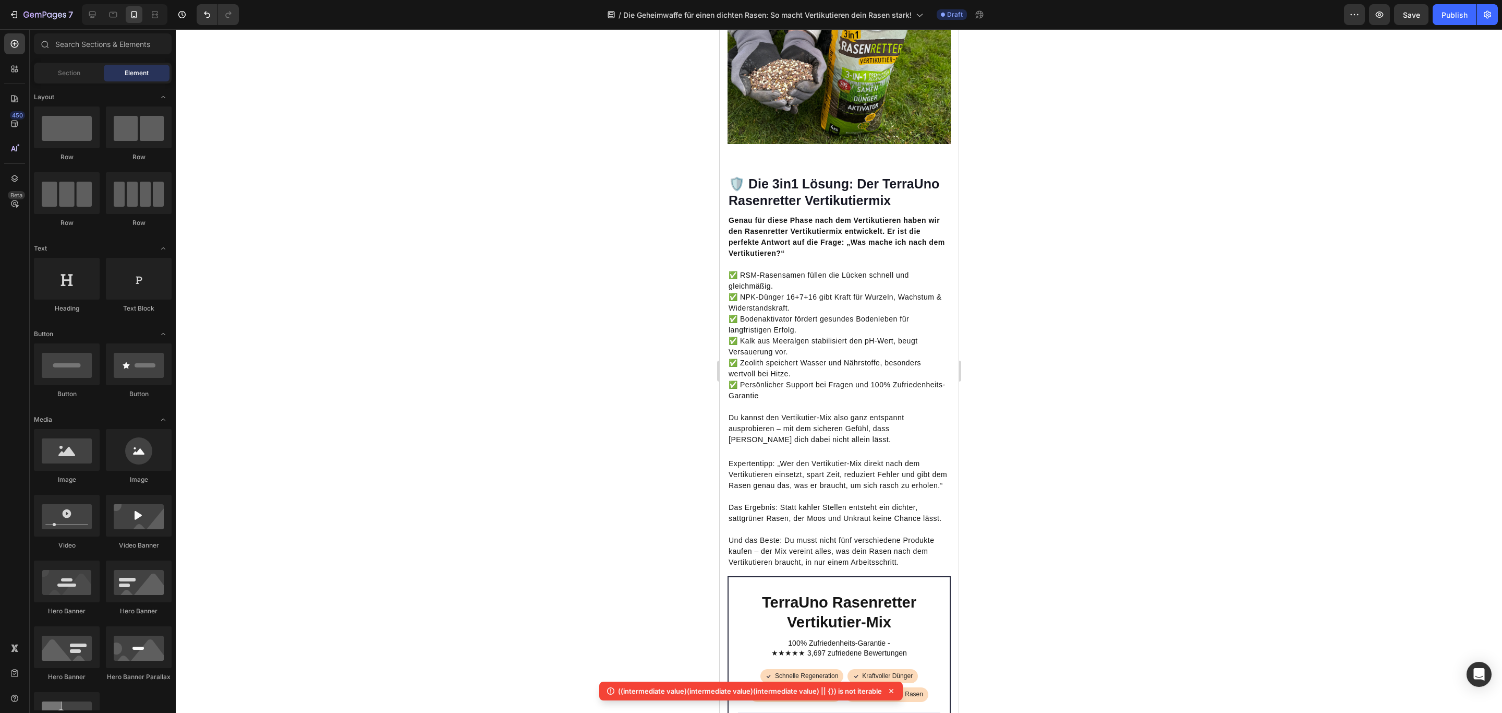
click at [1282, 182] on div at bounding box center [839, 370] width 1327 height 683
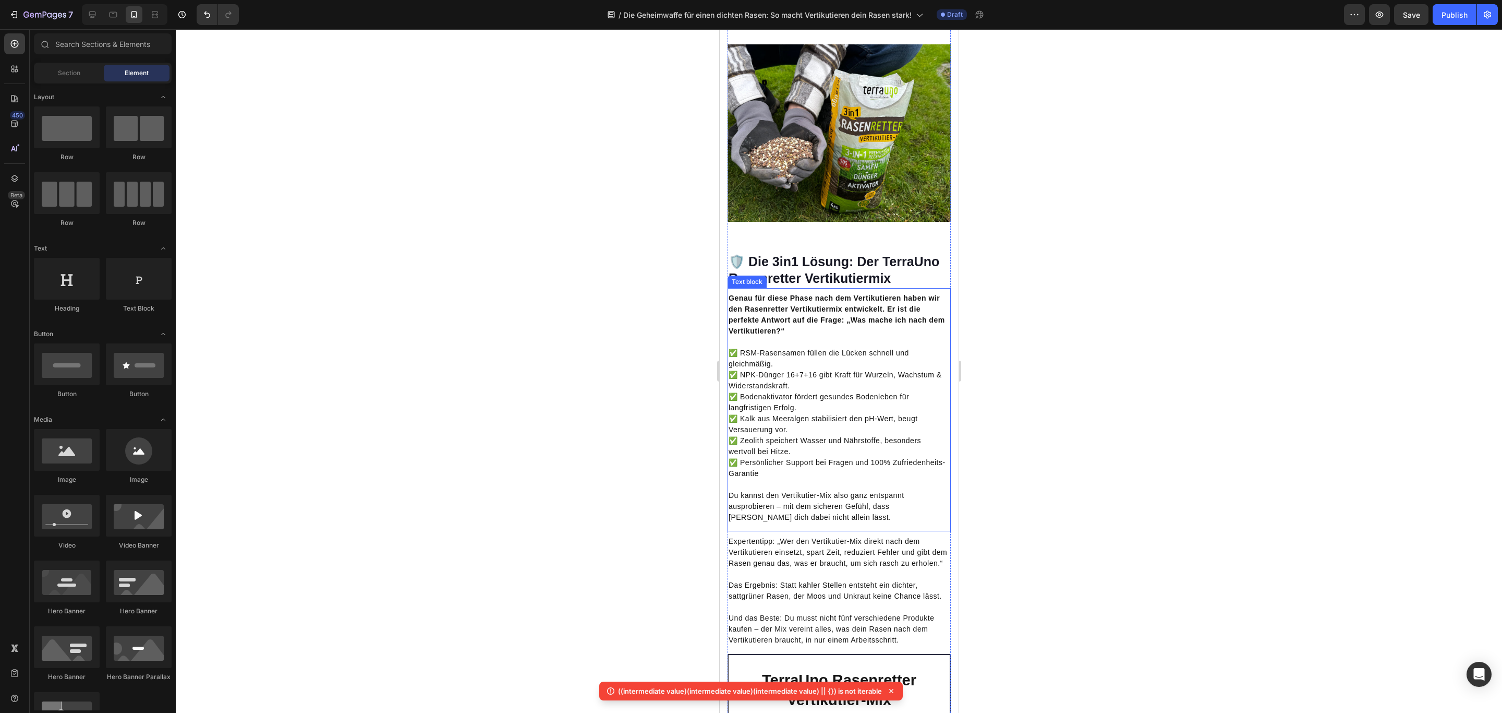
scroll to position [1405, 0]
click at [810, 337] on p "Genau für diese Phase nach dem Vertikutieren haben wir den Rasenretter Vertikut…" at bounding box center [838, 315] width 221 height 44
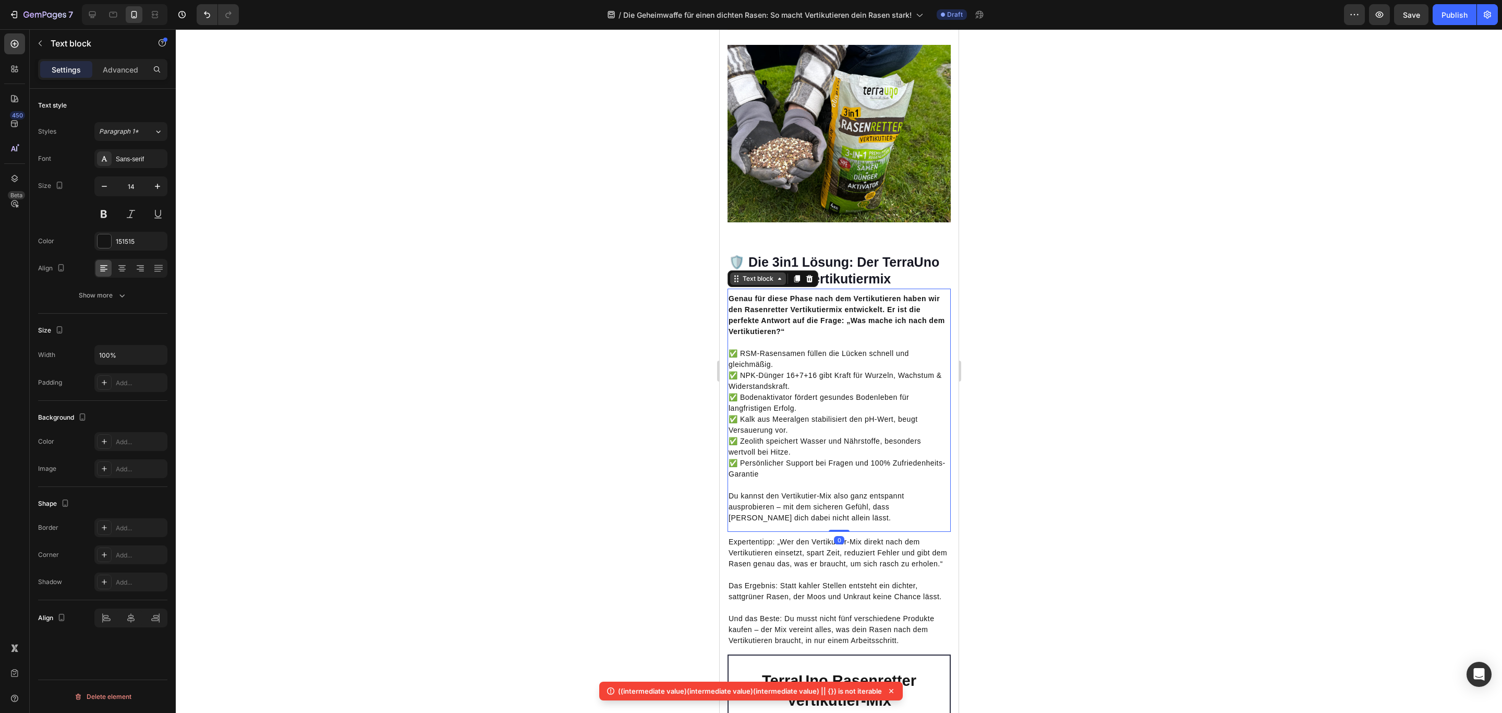
click at [766, 283] on div "Text block" at bounding box center [757, 278] width 35 height 9
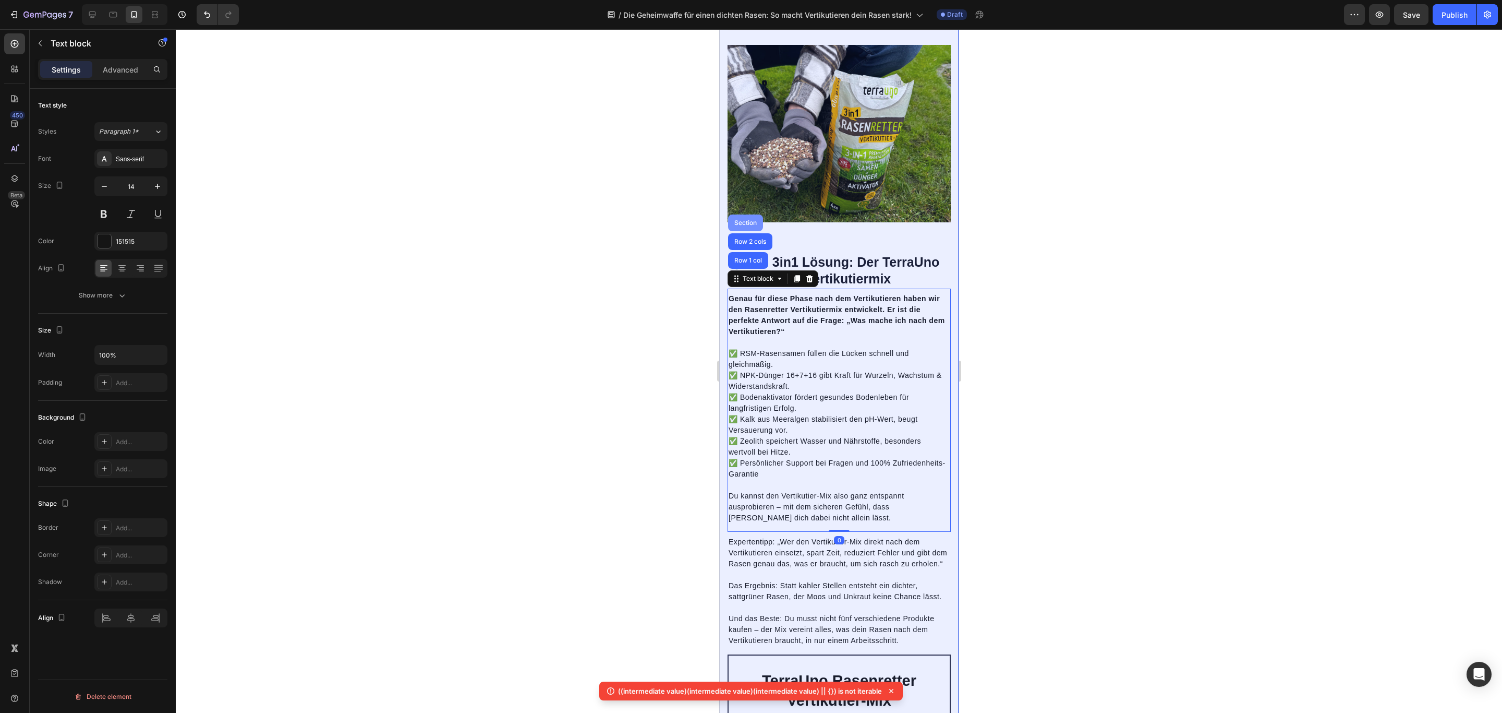
click at [752, 226] on div "Section" at bounding box center [745, 223] width 27 height 6
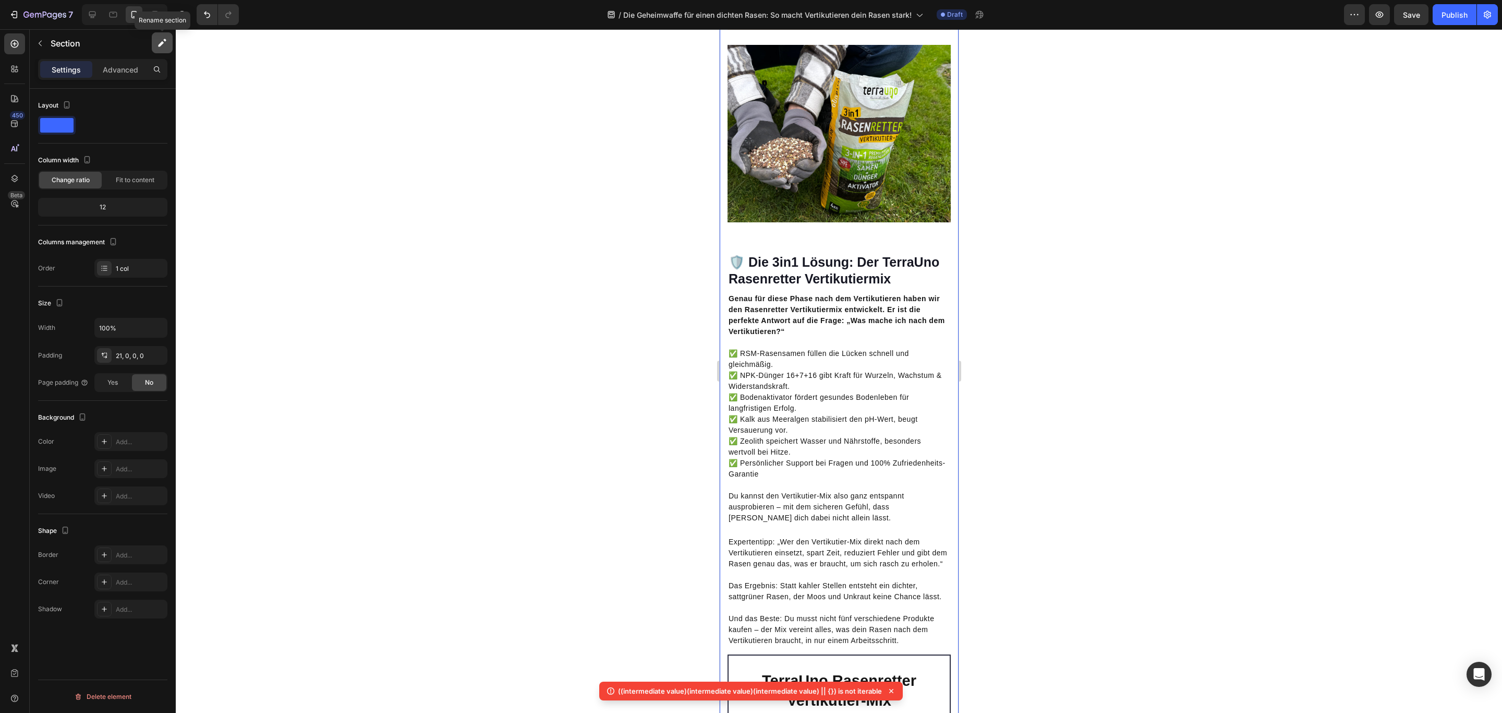
click at [165, 44] on icon "button" at bounding box center [162, 43] width 10 height 10
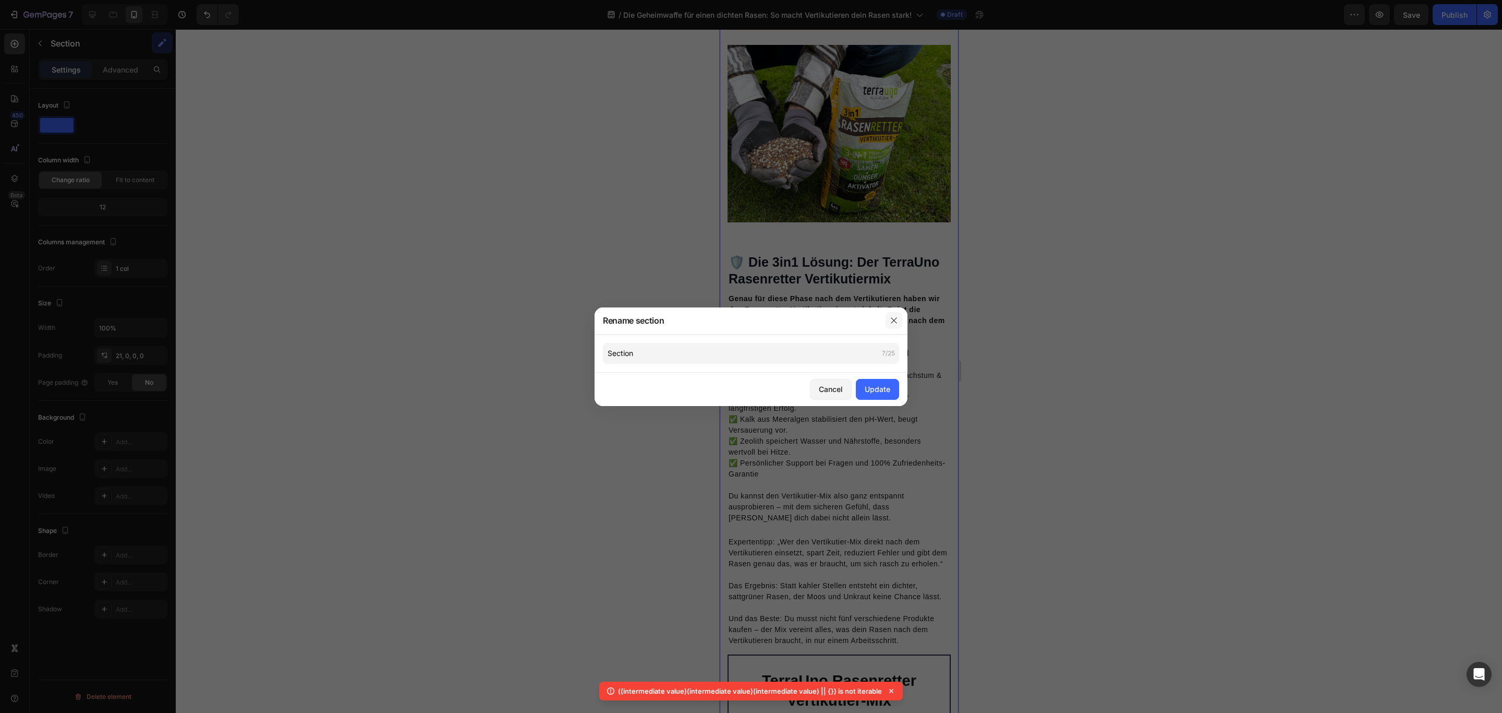
click at [894, 318] on icon "button" at bounding box center [894, 320] width 8 height 8
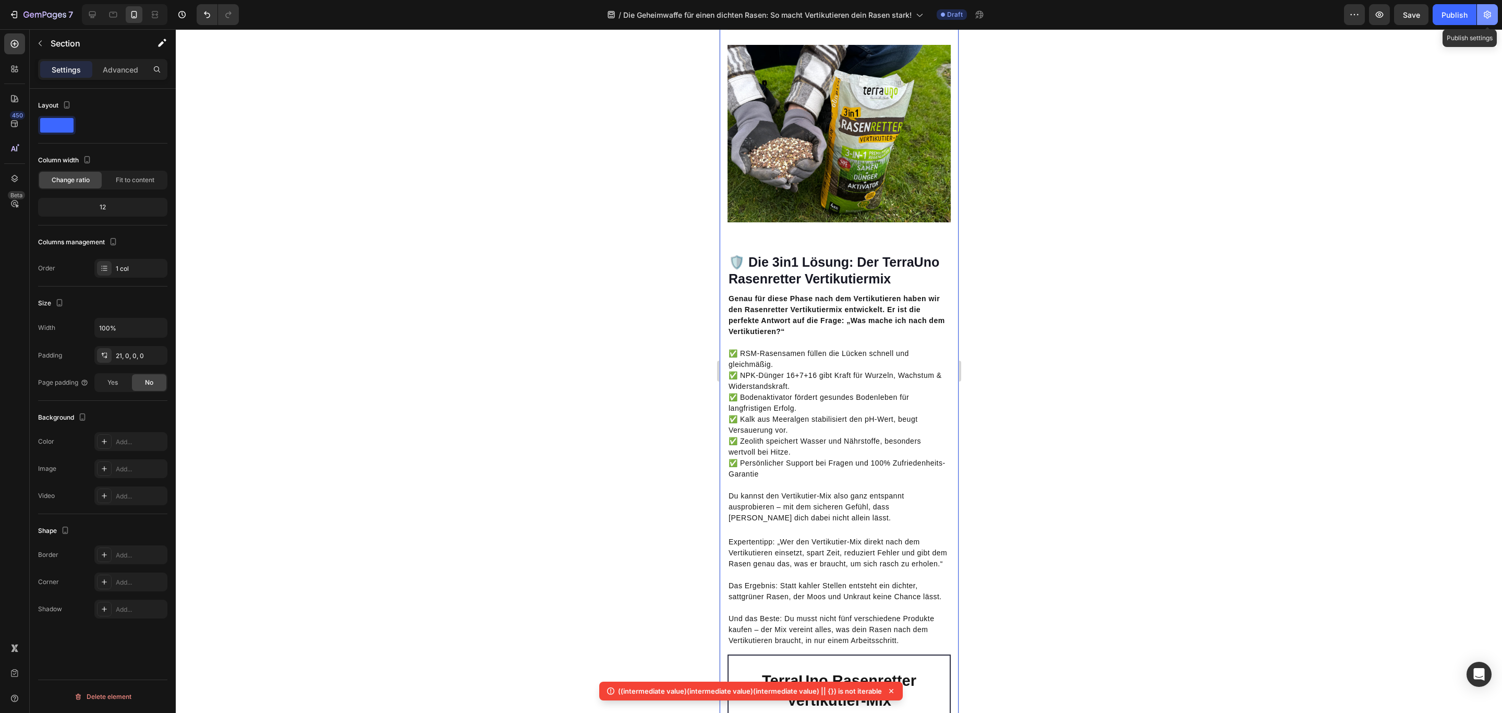
click at [1483, 19] on icon "button" at bounding box center [1488, 14] width 10 height 10
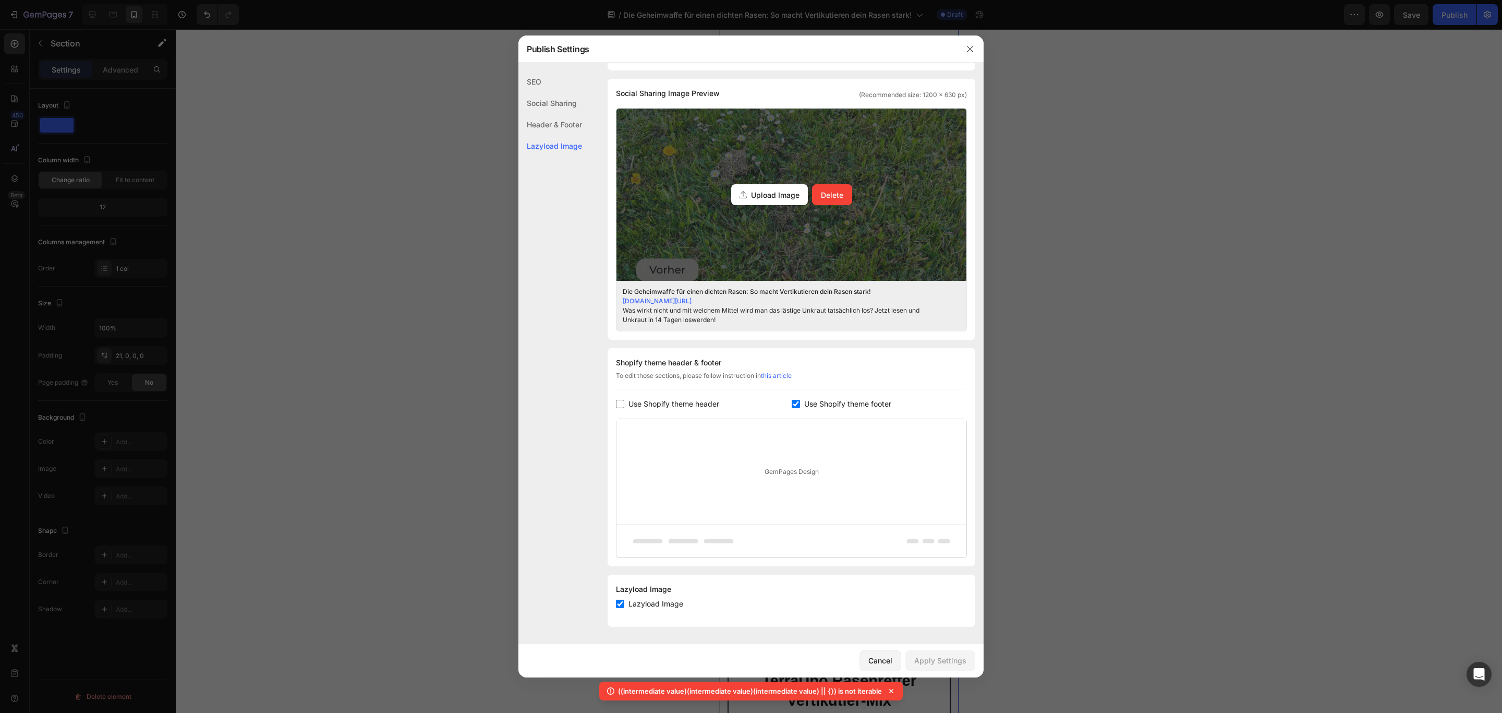
scroll to position [0, 0]
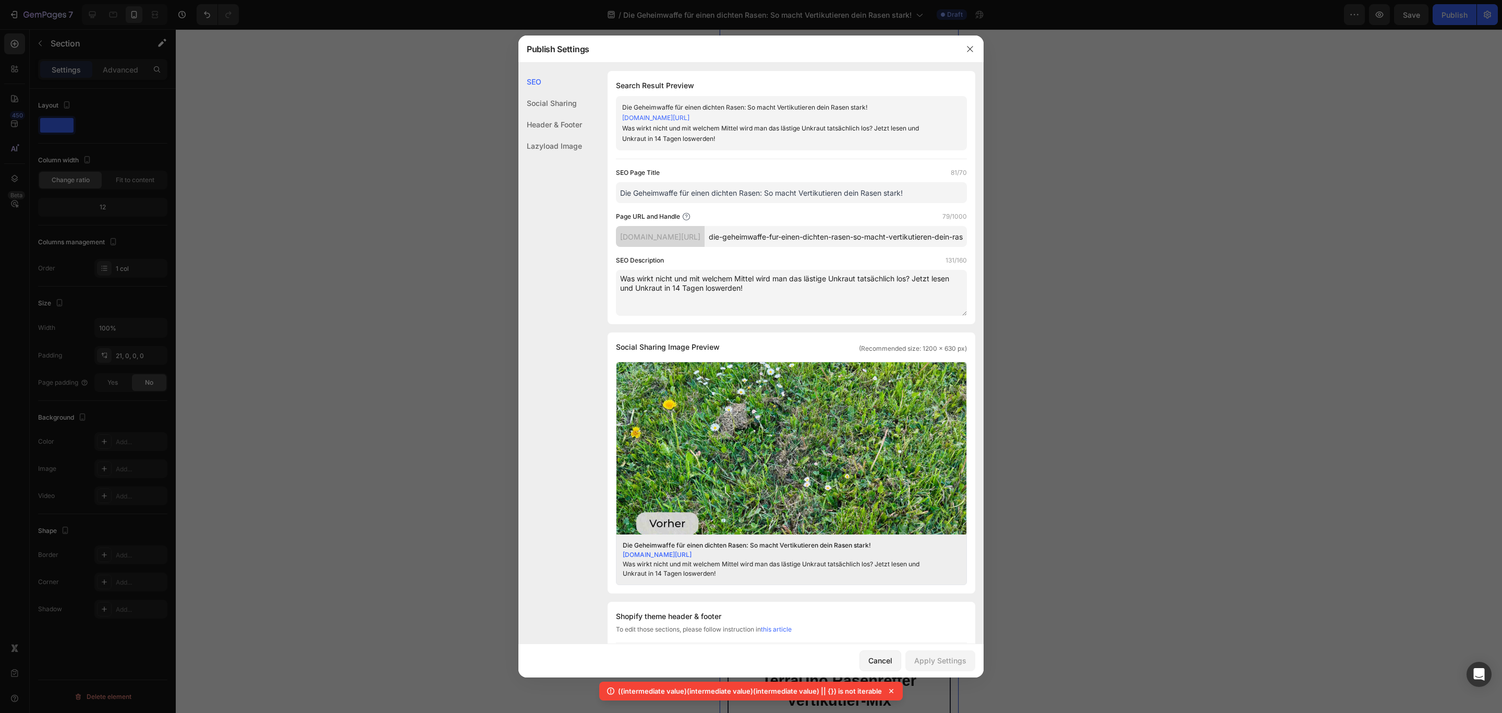
click at [1184, 335] on div at bounding box center [751, 356] width 1502 height 713
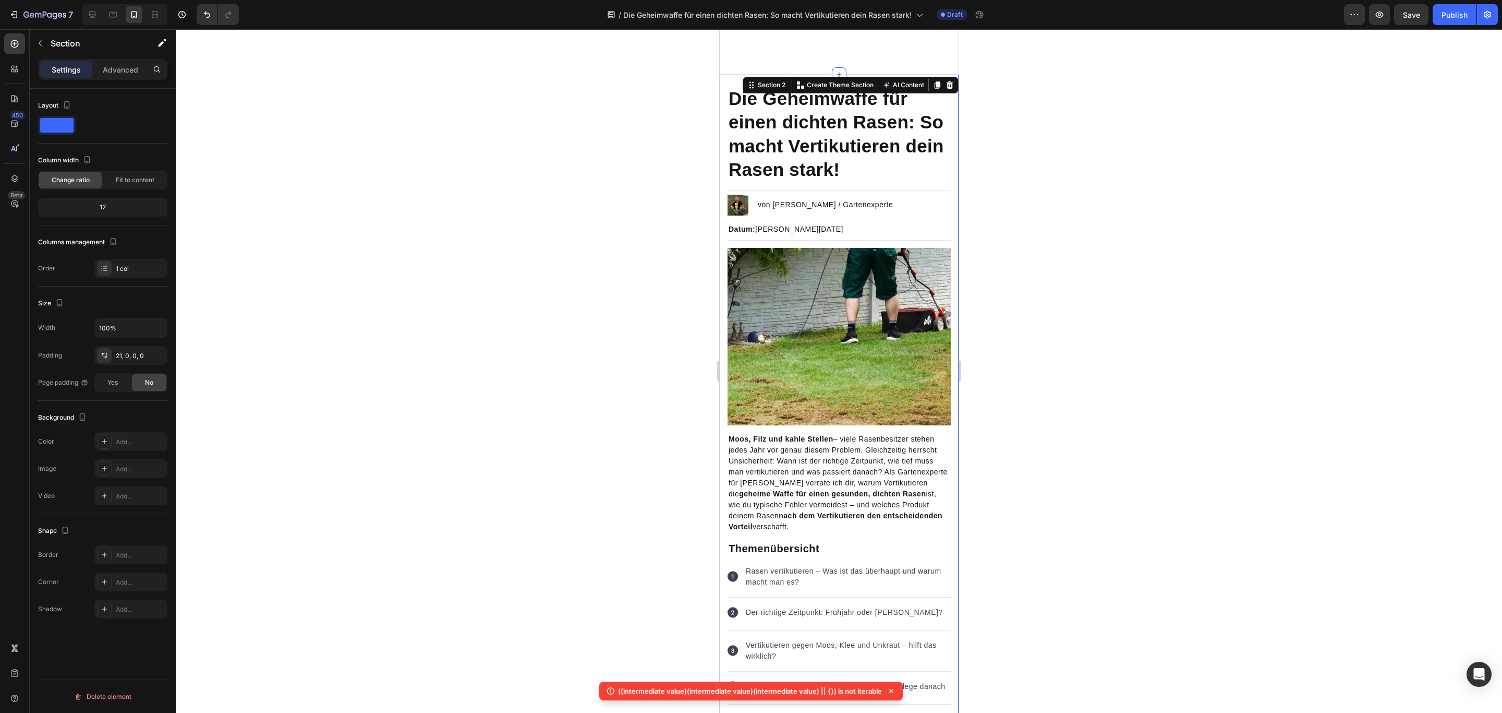
scroll to position [156, 0]
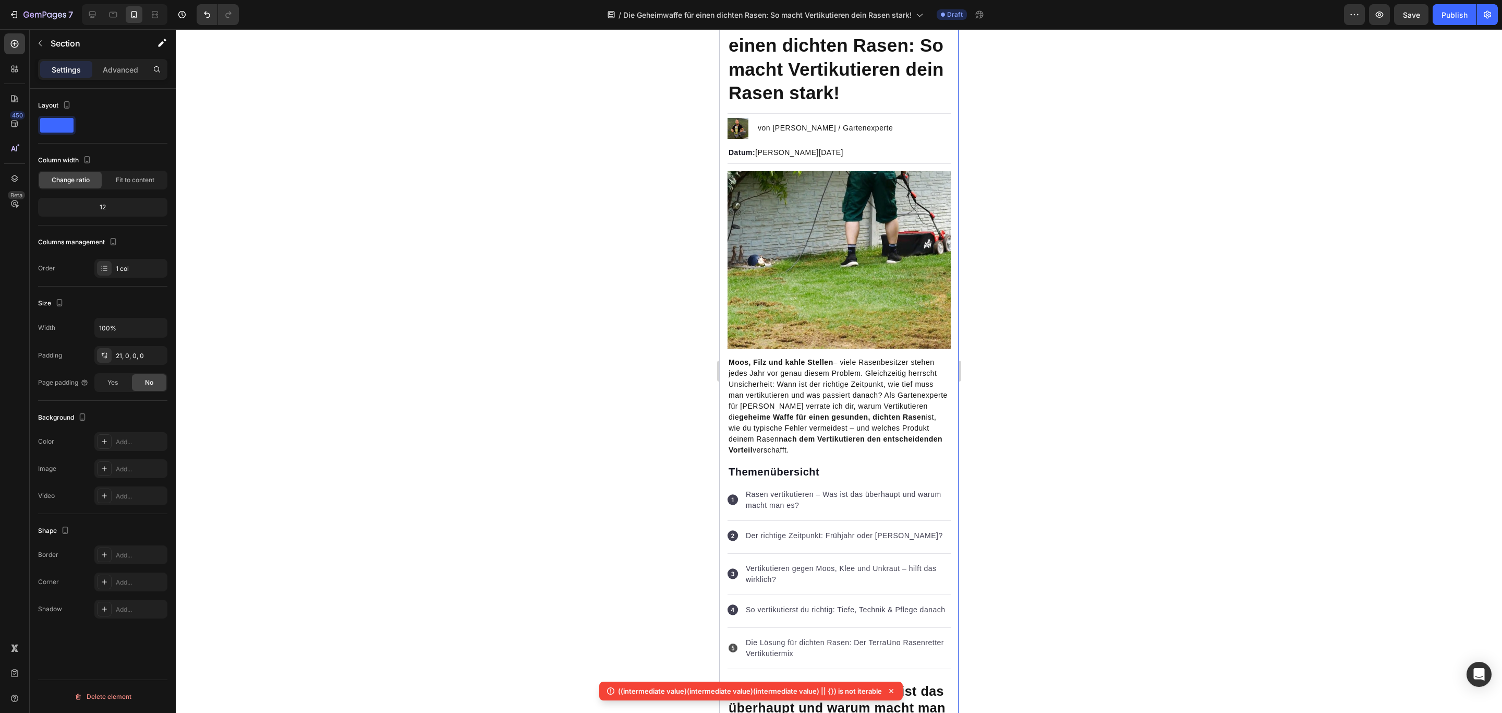
click at [1105, 332] on div at bounding box center [839, 370] width 1327 height 683
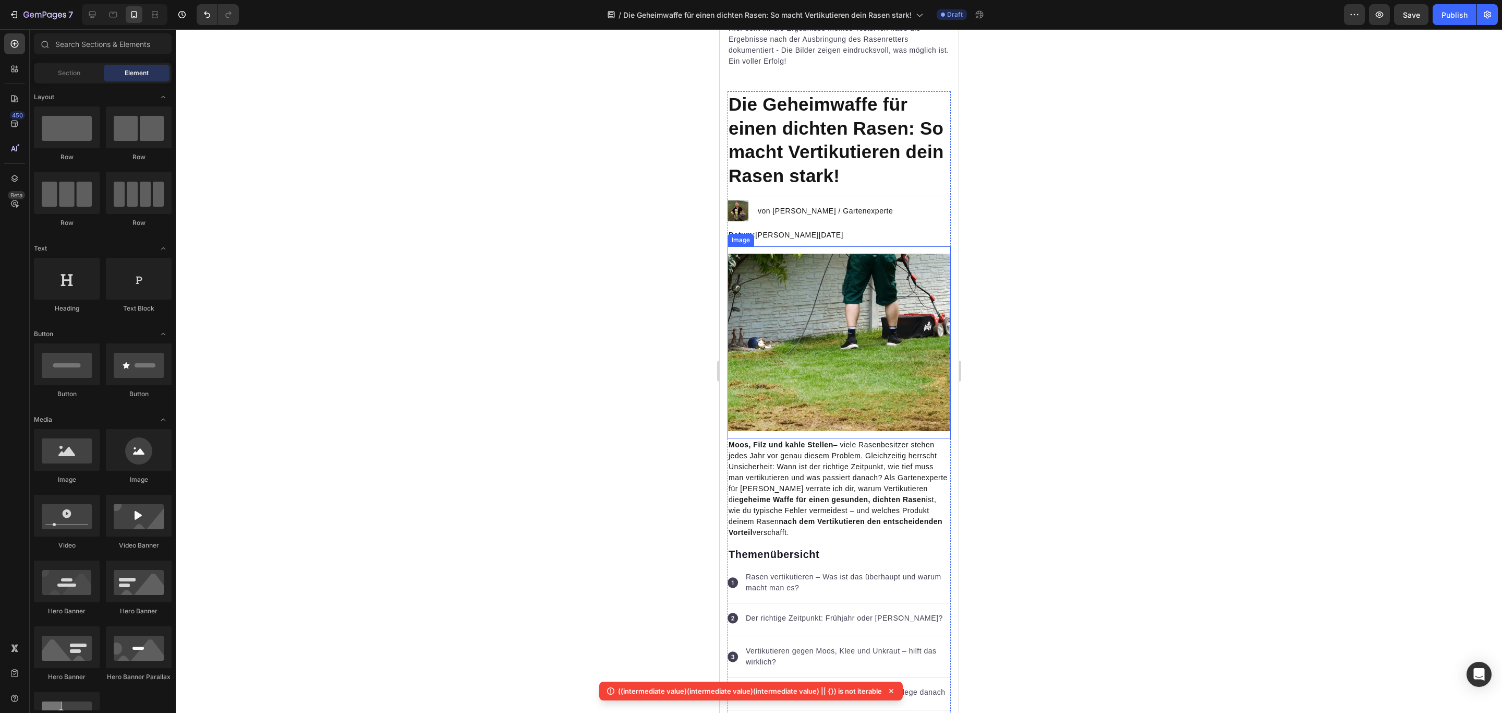
scroll to position [0, 0]
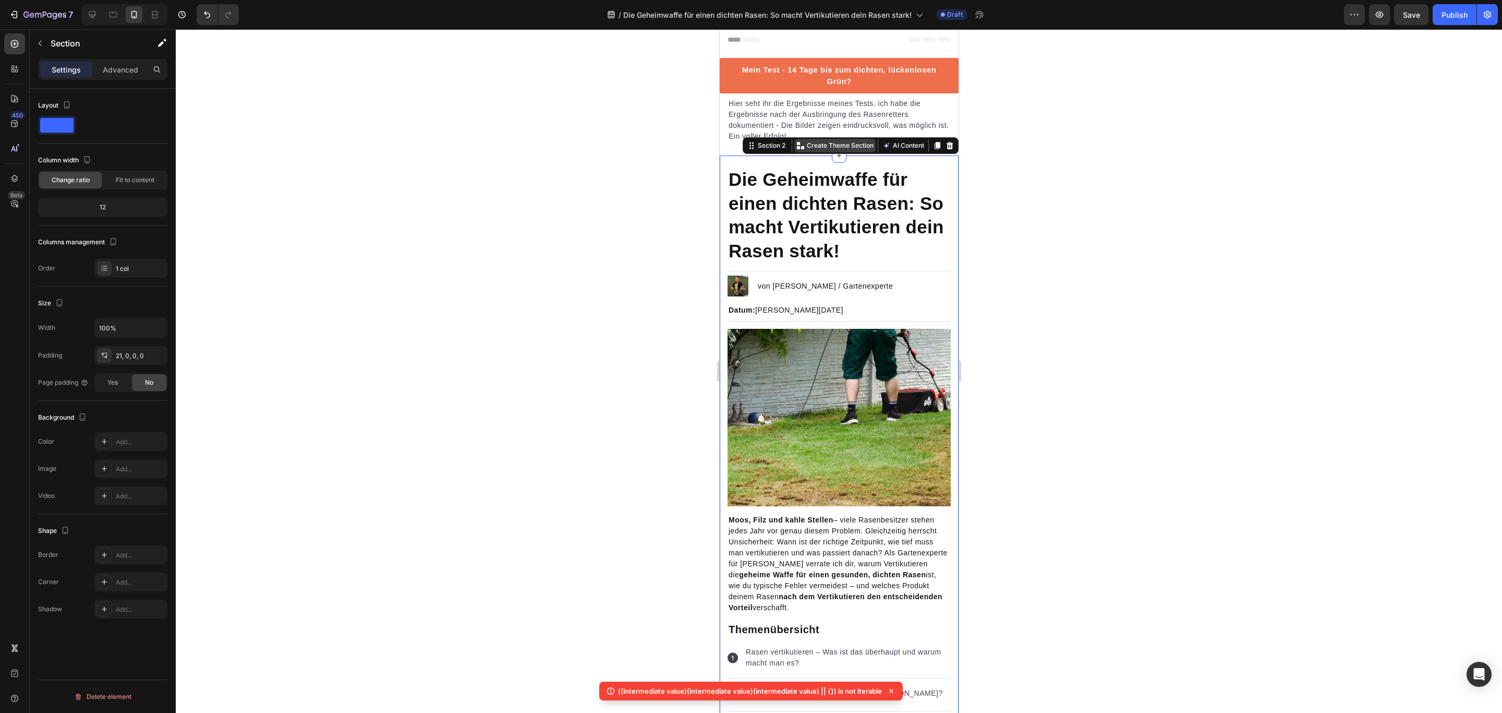
click at [832, 144] on p "Create Theme Section" at bounding box center [839, 145] width 67 height 9
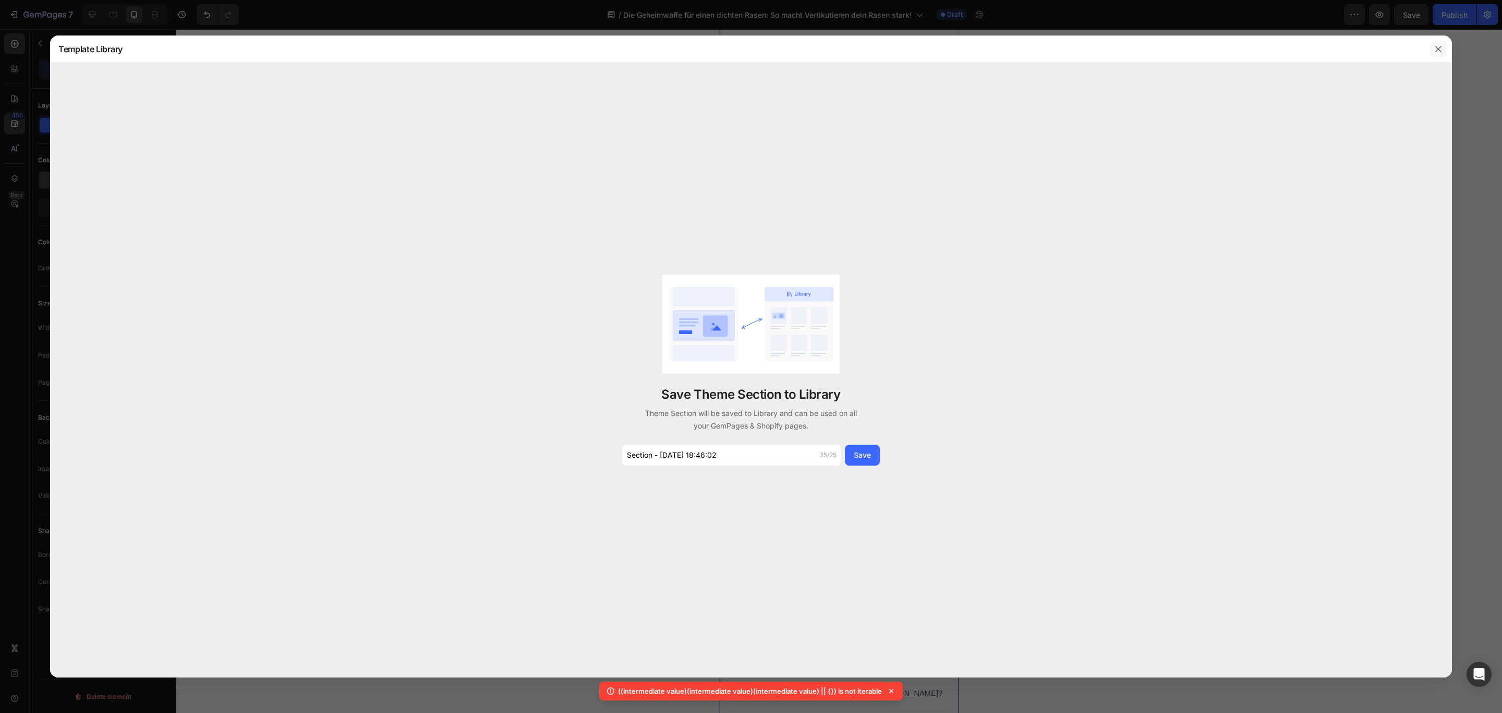
click at [1437, 52] on icon "button" at bounding box center [1439, 49] width 8 height 8
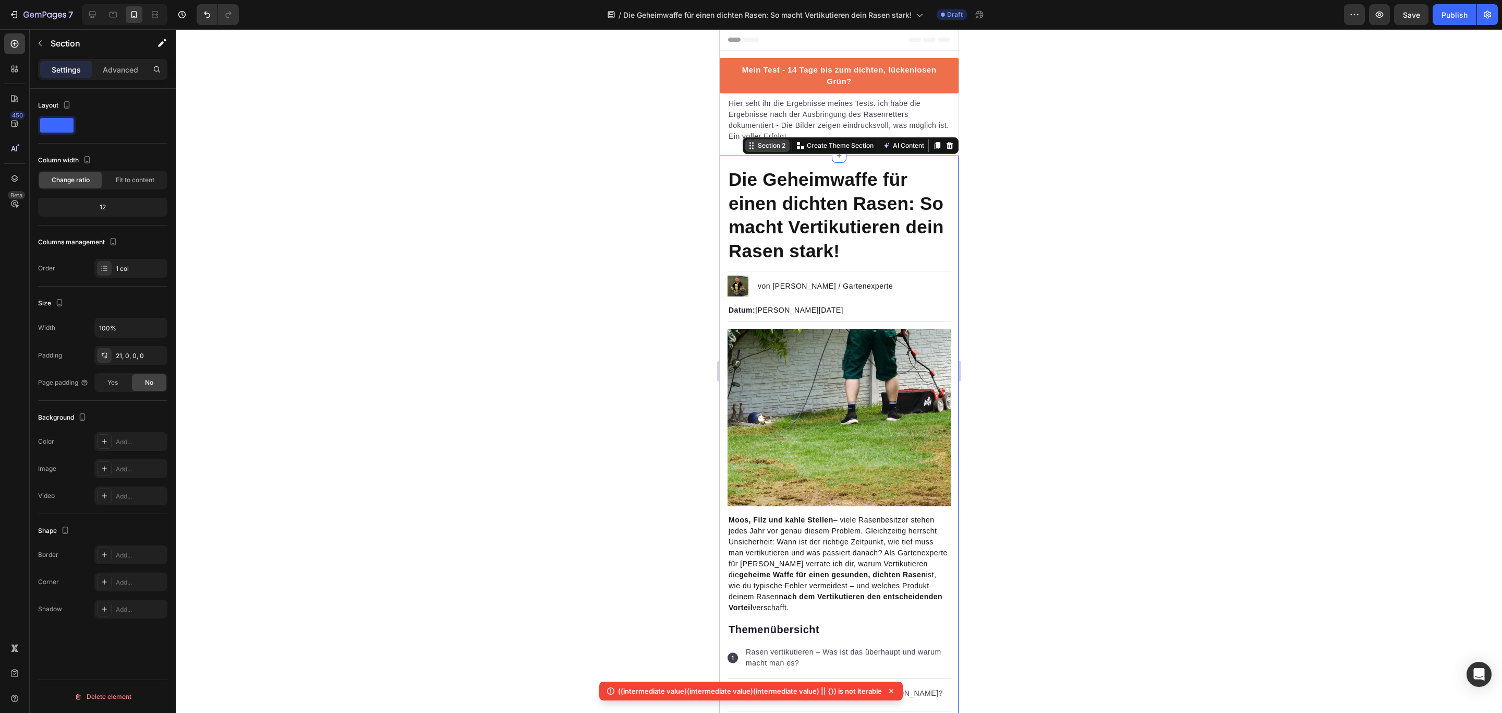
click at [758, 147] on div "Section 2" at bounding box center [771, 145] width 32 height 9
click at [766, 147] on div "Section 2" at bounding box center [771, 145] width 32 height 9
click at [812, 145] on p "Create Theme Section" at bounding box center [839, 145] width 67 height 9
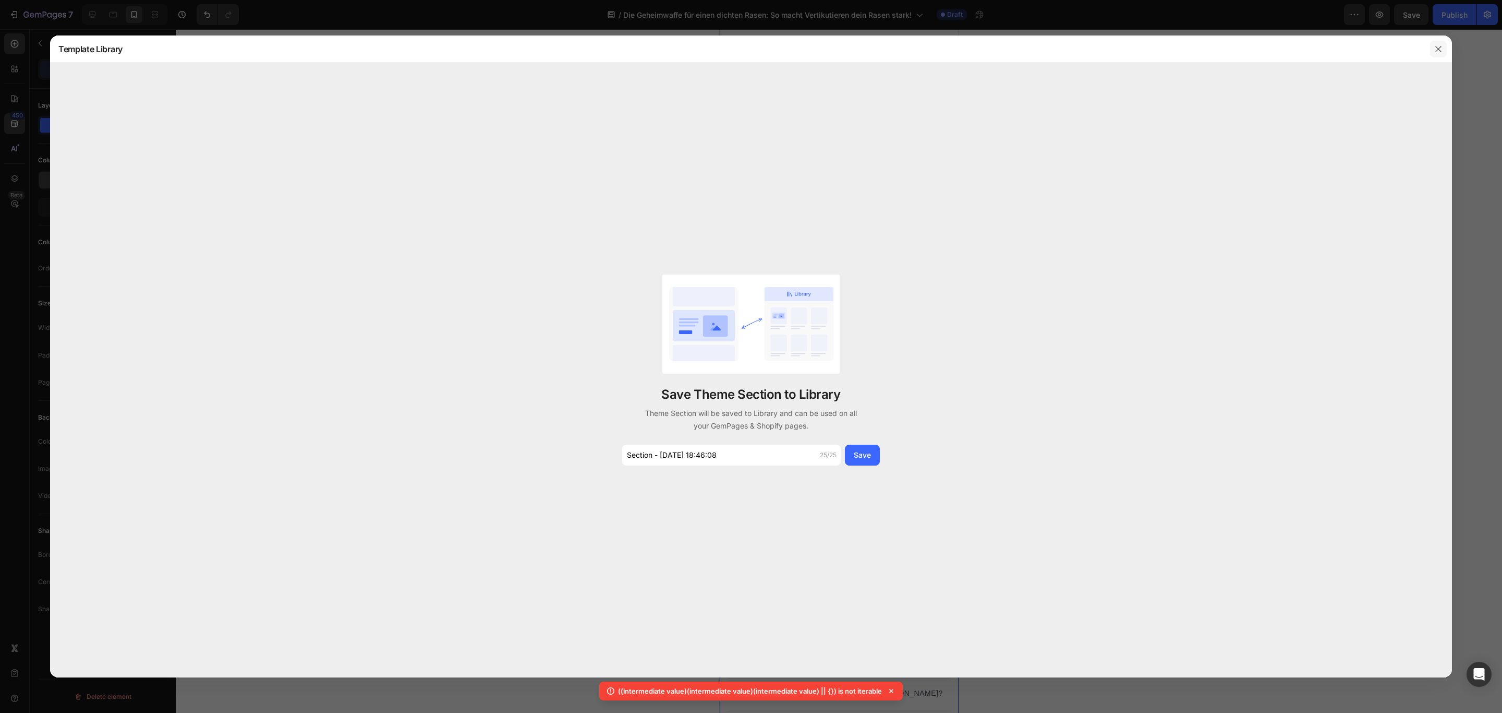
click at [1444, 49] on button "button" at bounding box center [1438, 49] width 17 height 17
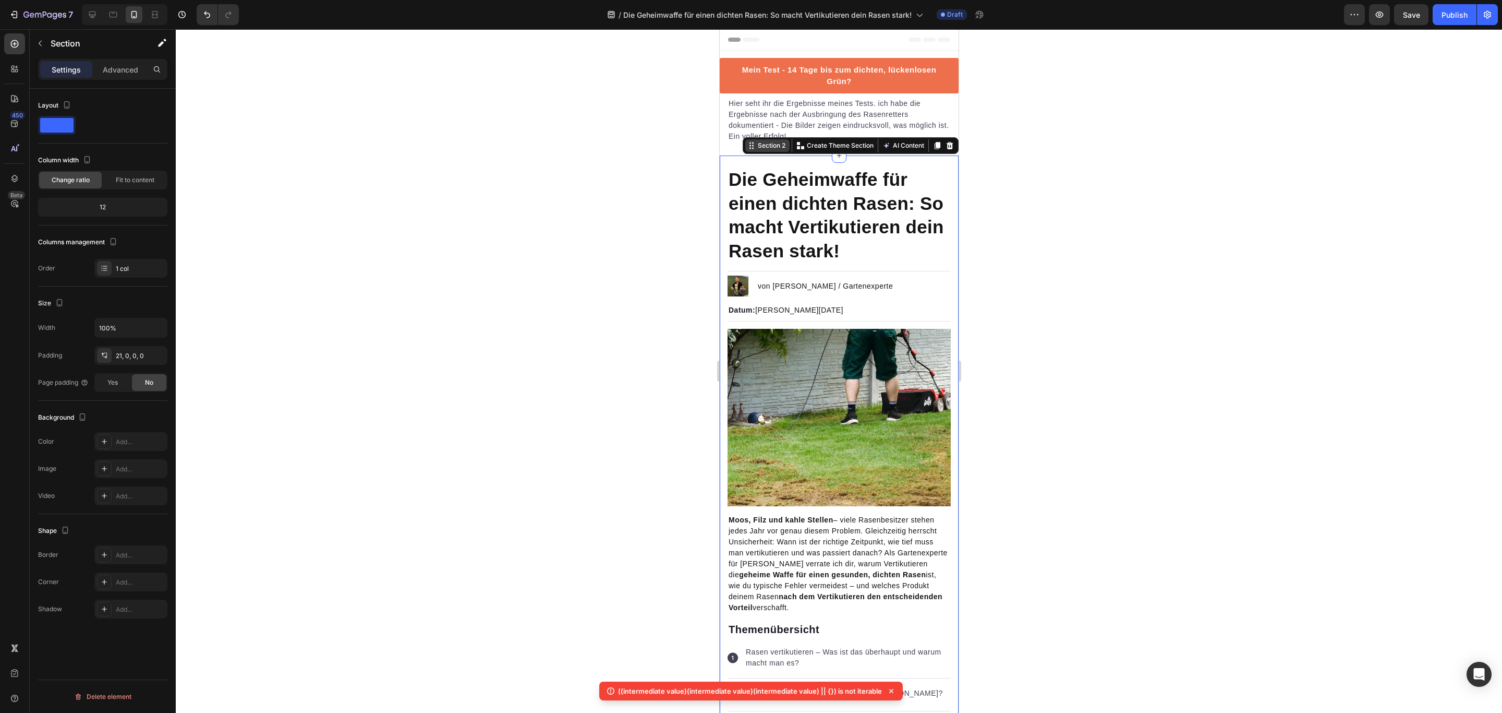
click at [747, 146] on icon at bounding box center [751, 145] width 8 height 8
drag, startPoint x: 1072, startPoint y: 141, endPoint x: 190, endPoint y: 112, distance: 882.1
click at [1072, 141] on div at bounding box center [839, 370] width 1327 height 683
click at [727, 54] on div "Mein Test - 14 Tage bis zum dichten, lückenlosen Grün? Button Hier seht ihr die…" at bounding box center [838, 103] width 239 height 105
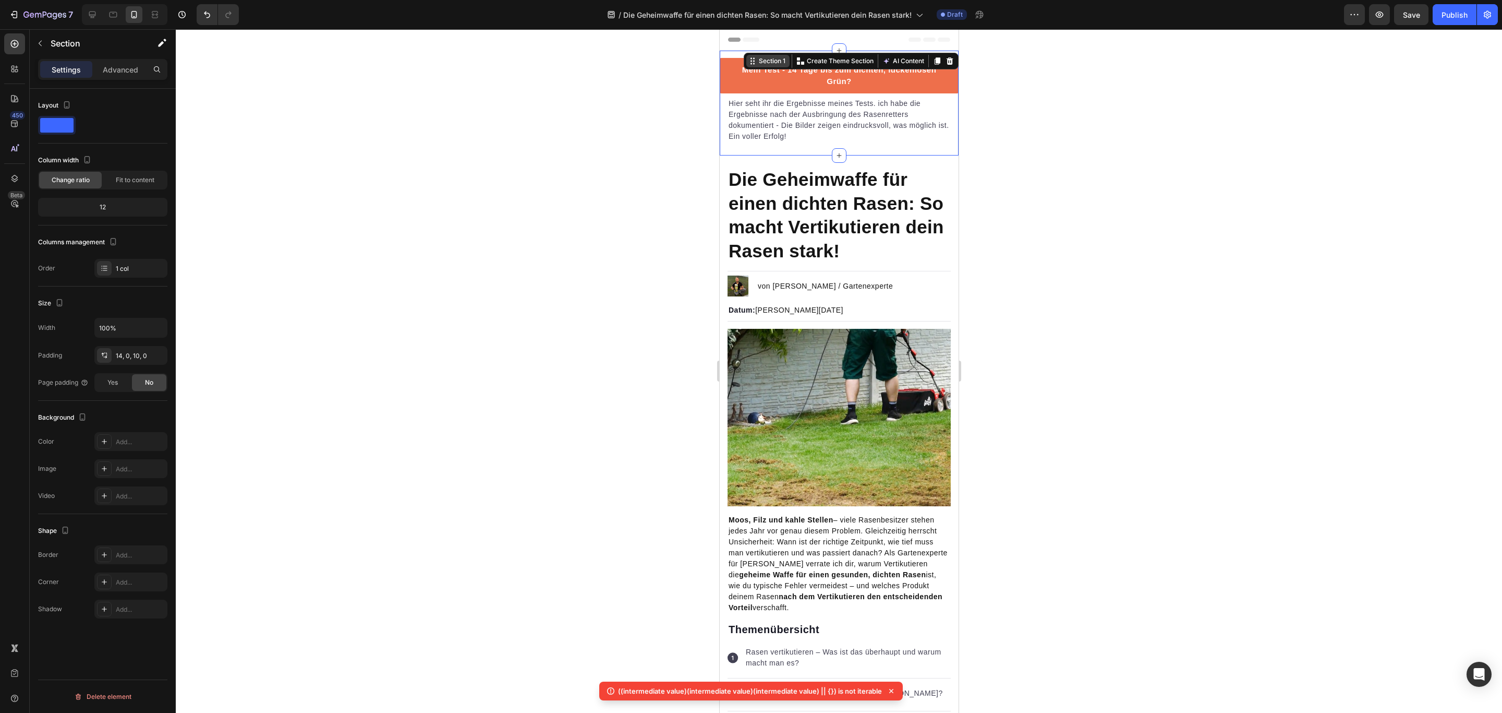
click at [756, 59] on div "Section 1" at bounding box center [771, 60] width 31 height 9
click at [1117, 107] on div at bounding box center [839, 370] width 1327 height 683
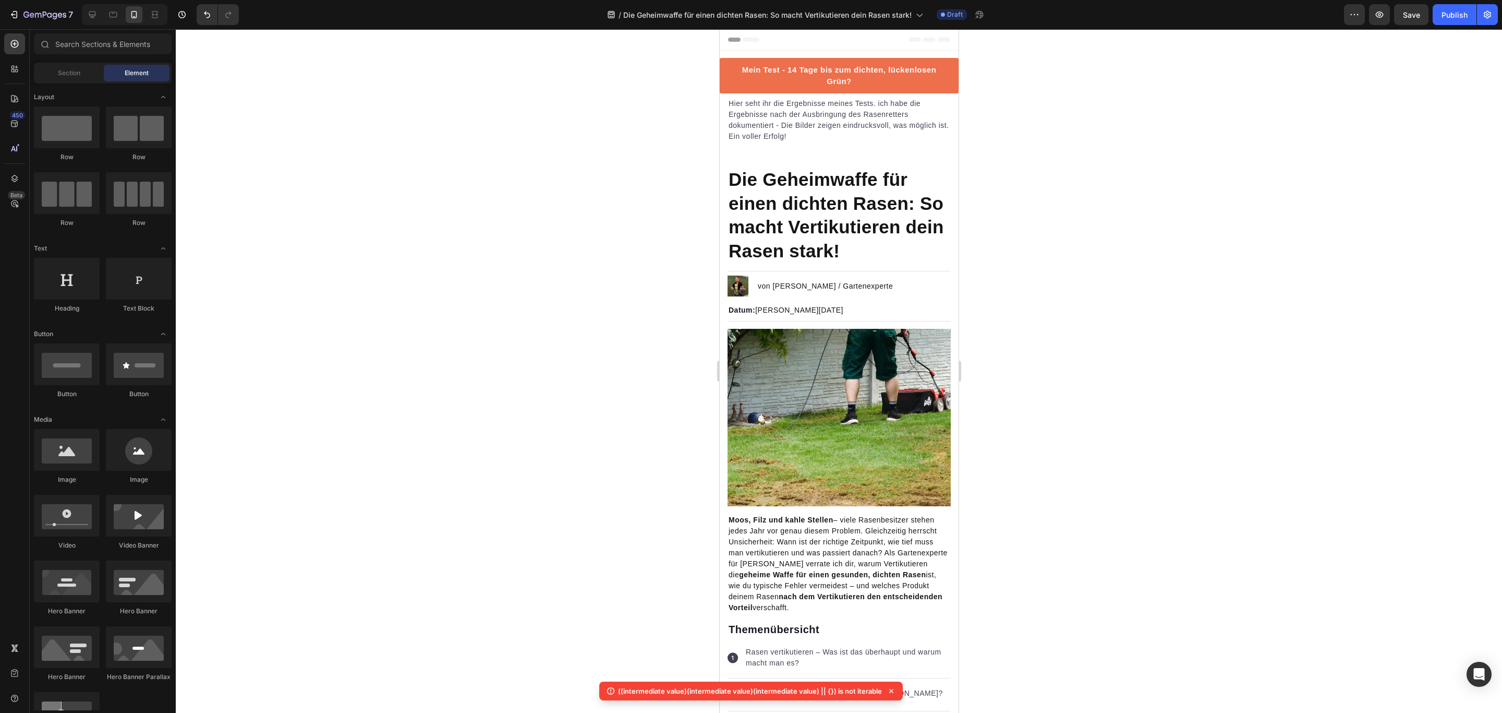
click at [1005, 316] on div at bounding box center [839, 370] width 1327 height 683
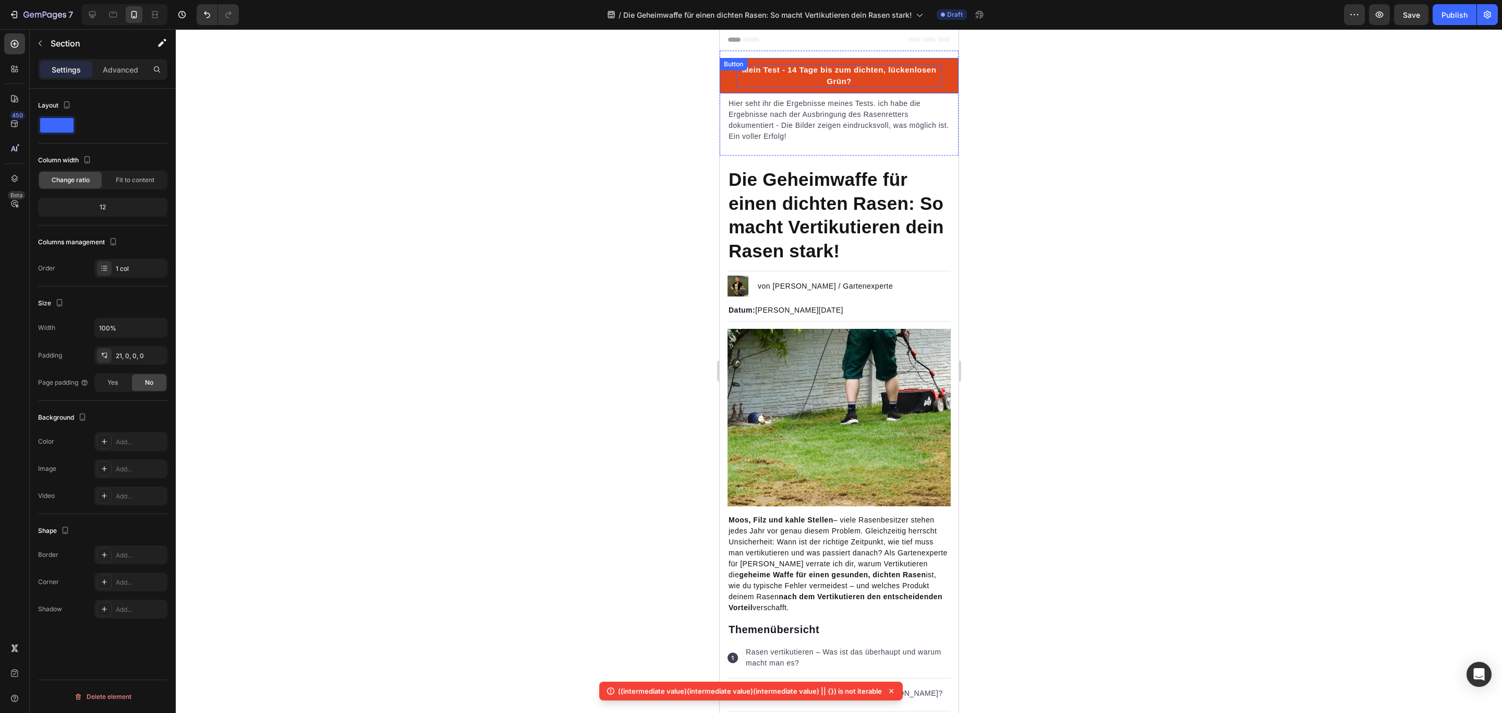
click at [814, 68] on span "Mein Test - 14 Tage bis zum dichten, lückenlosen Grün?" at bounding box center [839, 75] width 195 height 20
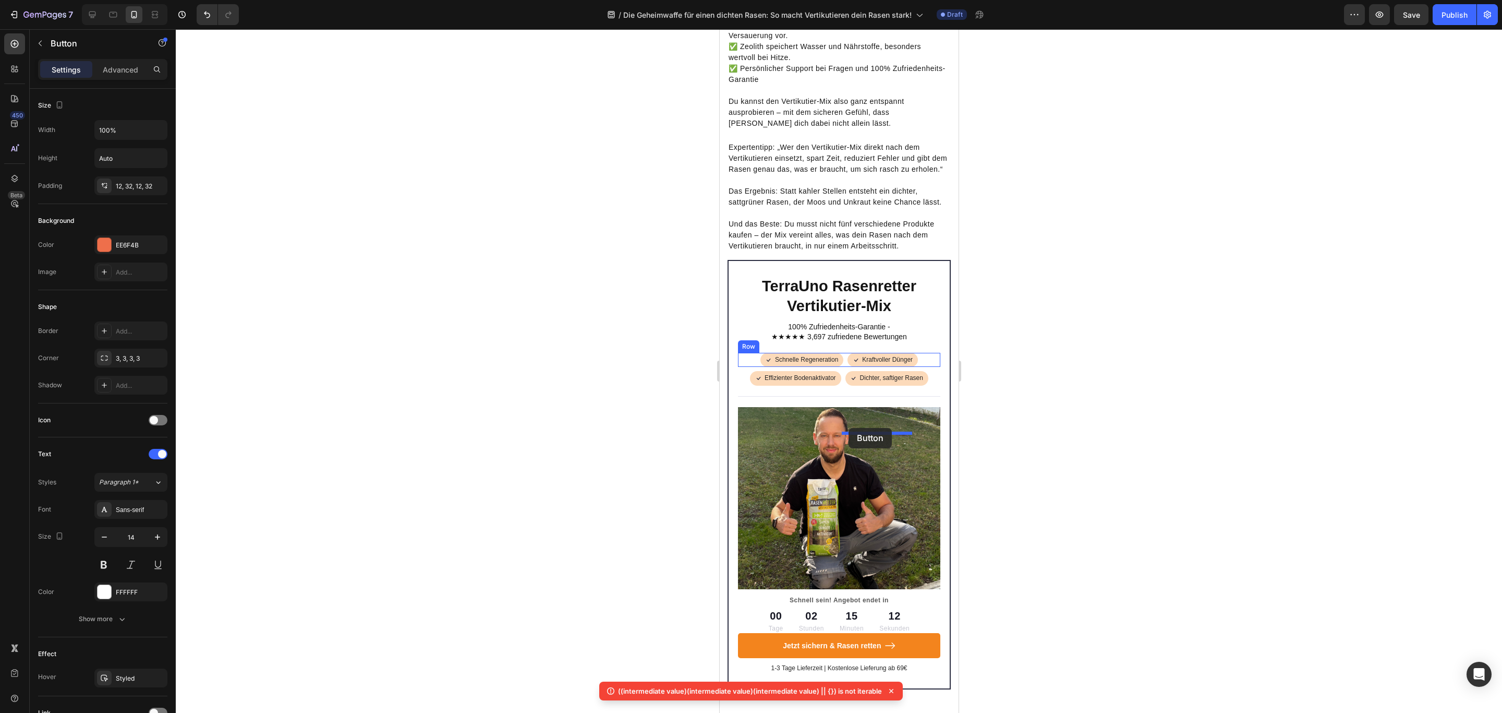
scroll to position [2191, 0]
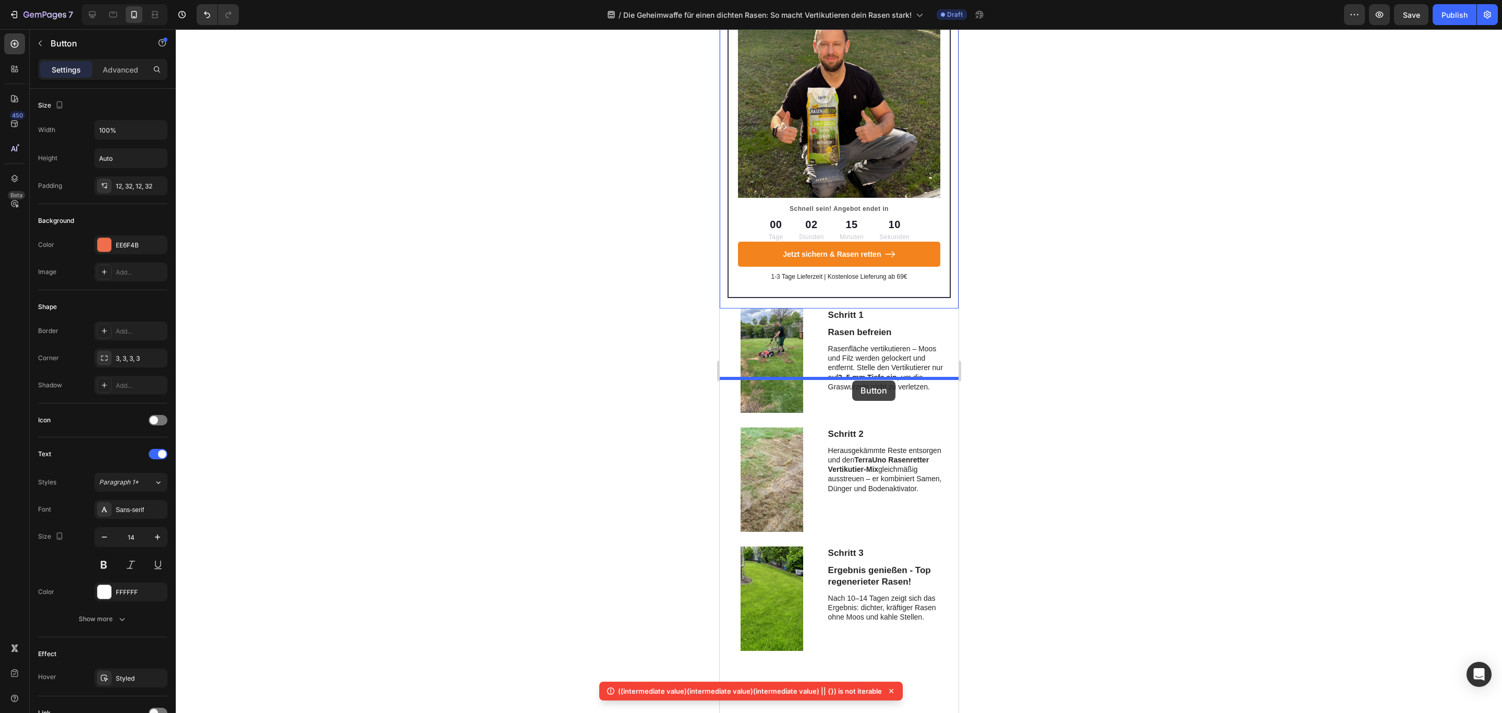
drag, startPoint x: 737, startPoint y: 64, endPoint x: 852, endPoint y: 380, distance: 336.7
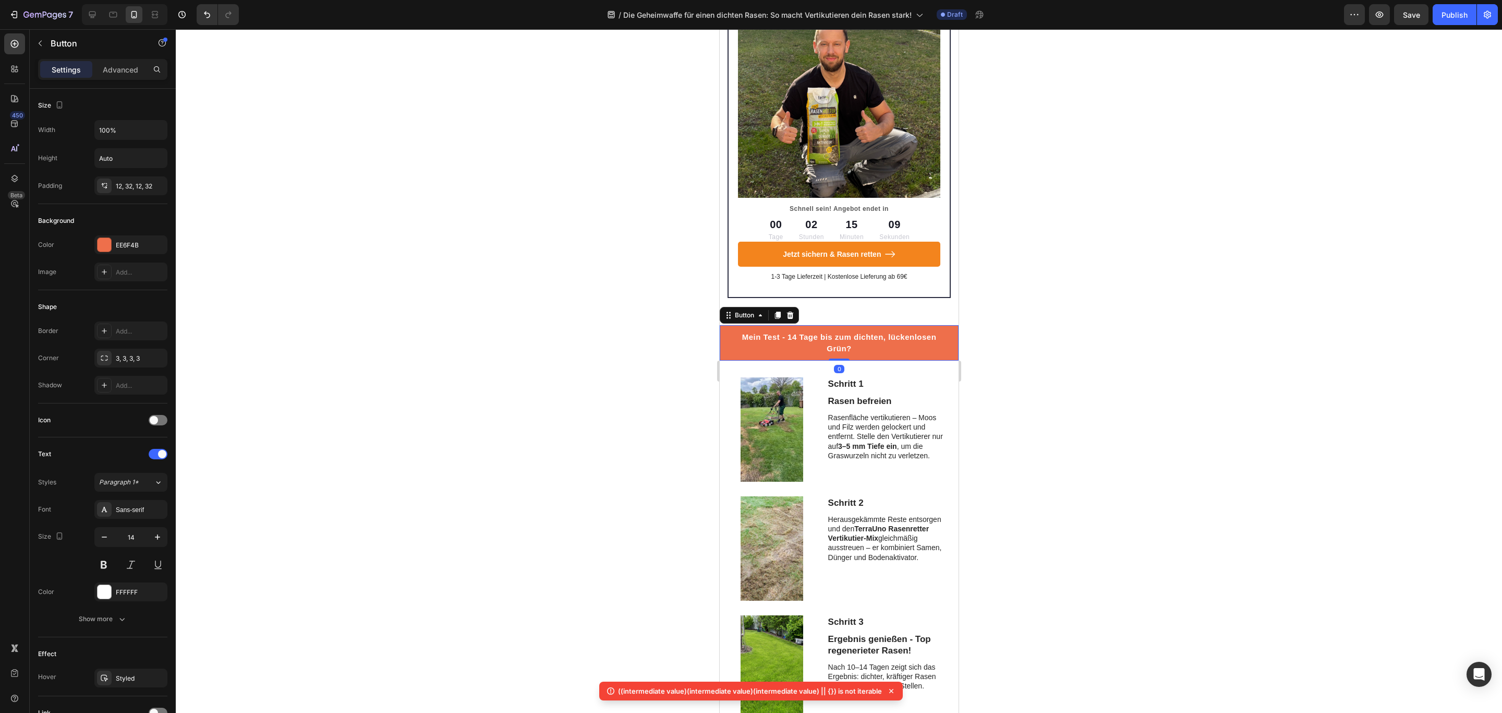
click at [1213, 369] on div at bounding box center [839, 370] width 1327 height 683
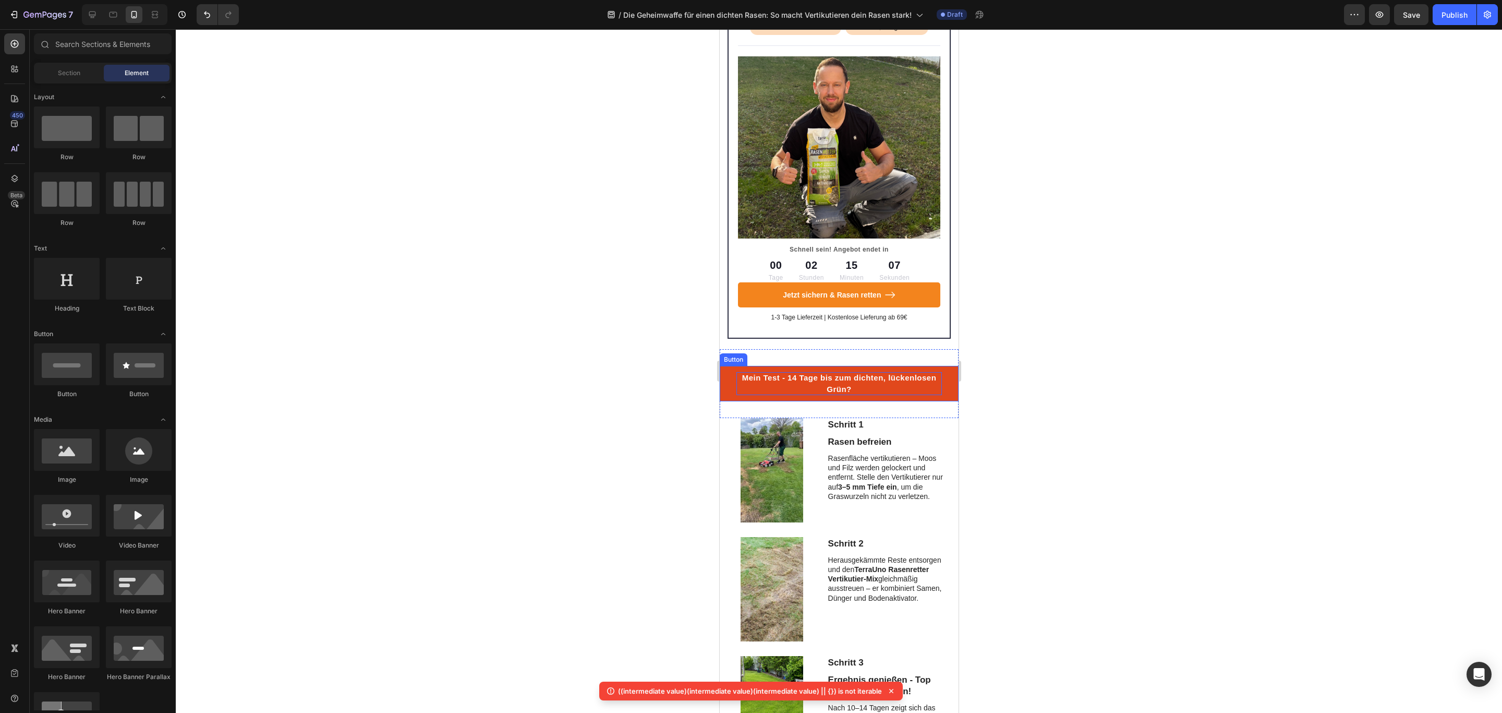
scroll to position [2113, 0]
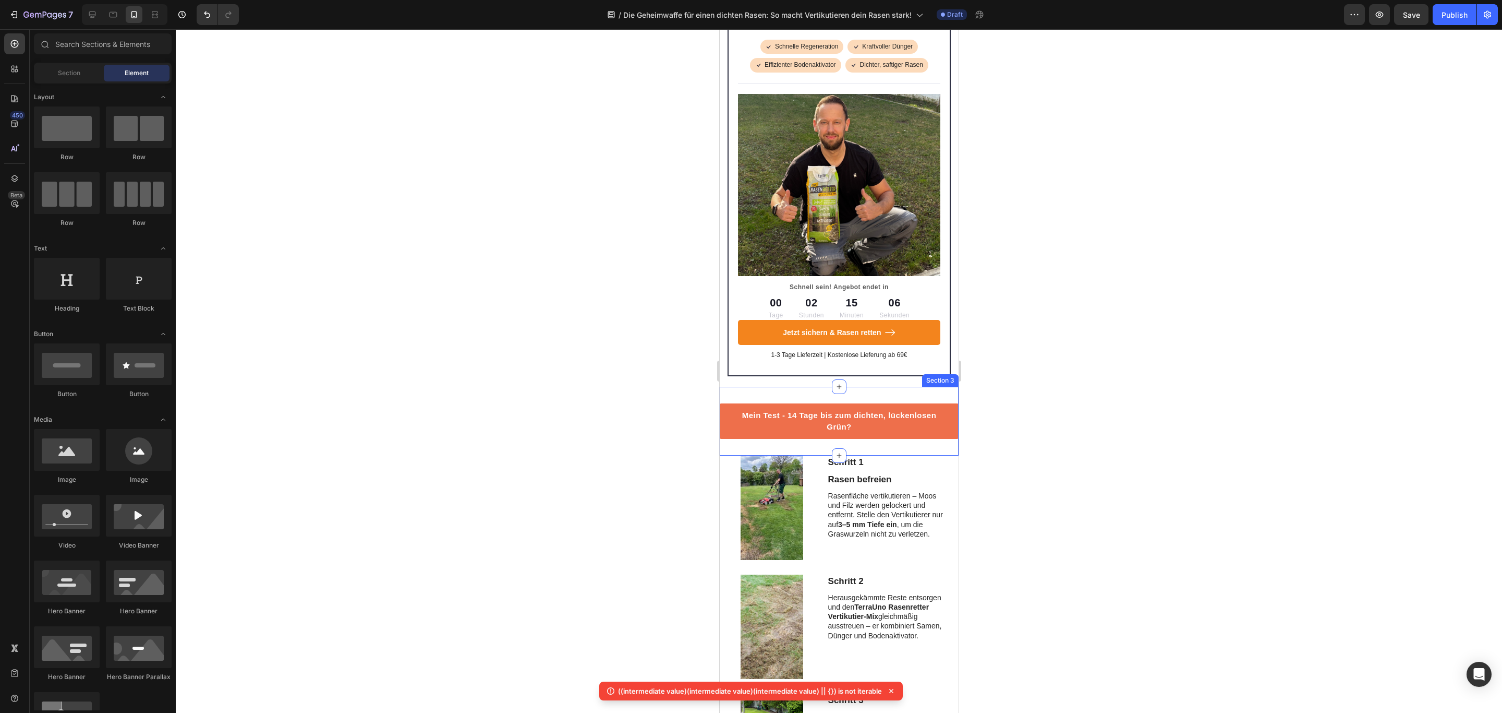
click at [771, 455] on div "Mein Test - 14 Tage bis zum dichten, lückenlosen Grün? Button Section 3" at bounding box center [838, 421] width 239 height 69
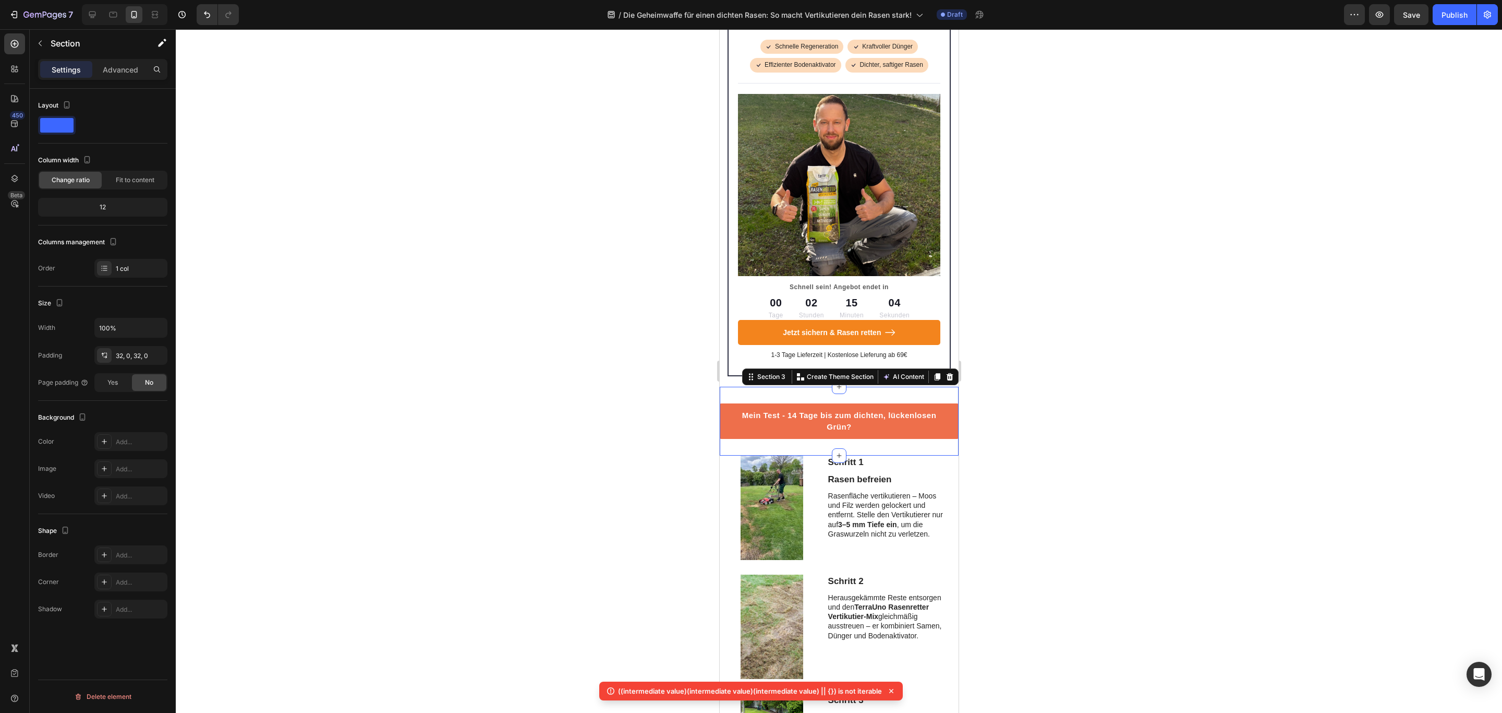
click at [743, 455] on div "Mein Test - 14 Tage bis zum dichten, lückenlosen Grün? Button Section 3 You can…" at bounding box center [838, 421] width 239 height 69
click at [1176, 434] on div at bounding box center [839, 370] width 1327 height 683
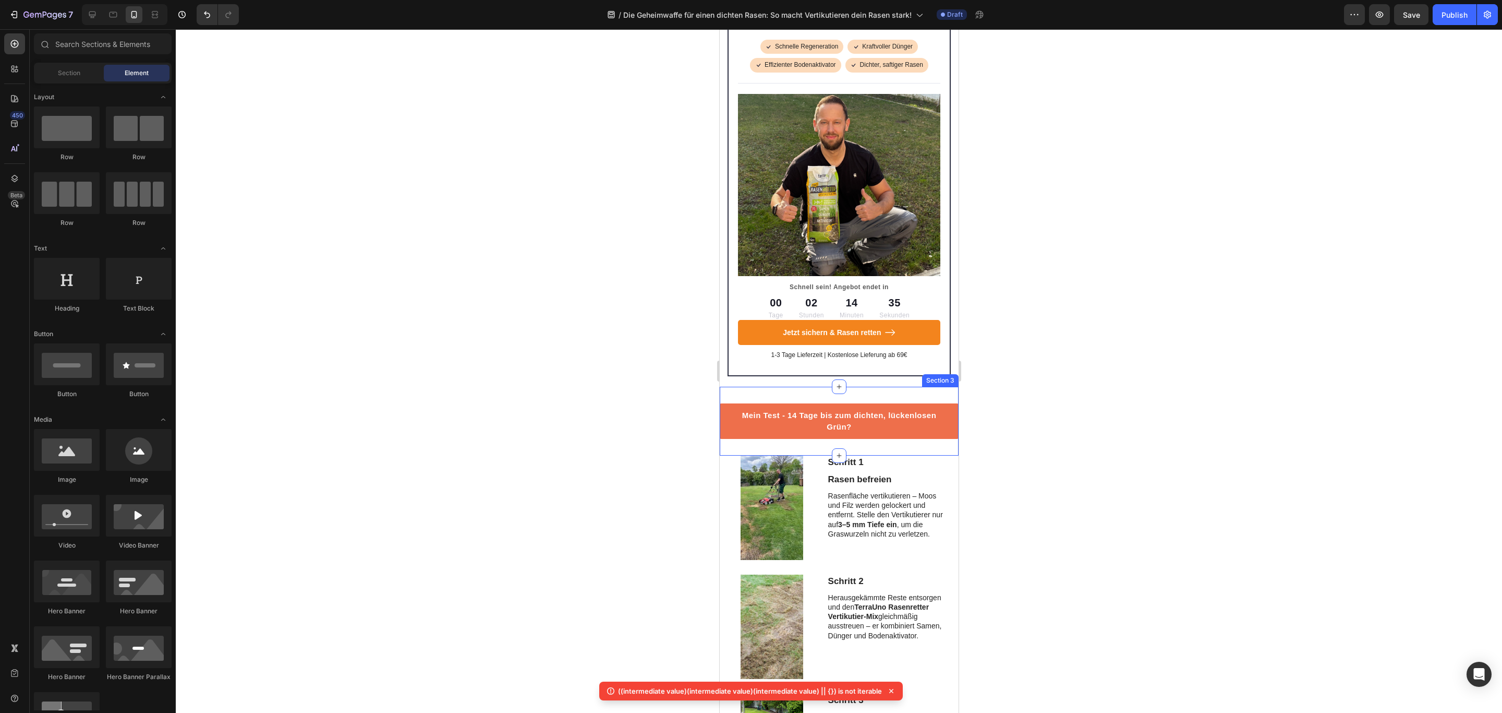
click at [772, 455] on div "Mein Test - 14 Tage bis zum dichten, lückenlosen Grün? Button Section 3" at bounding box center [838, 421] width 239 height 69
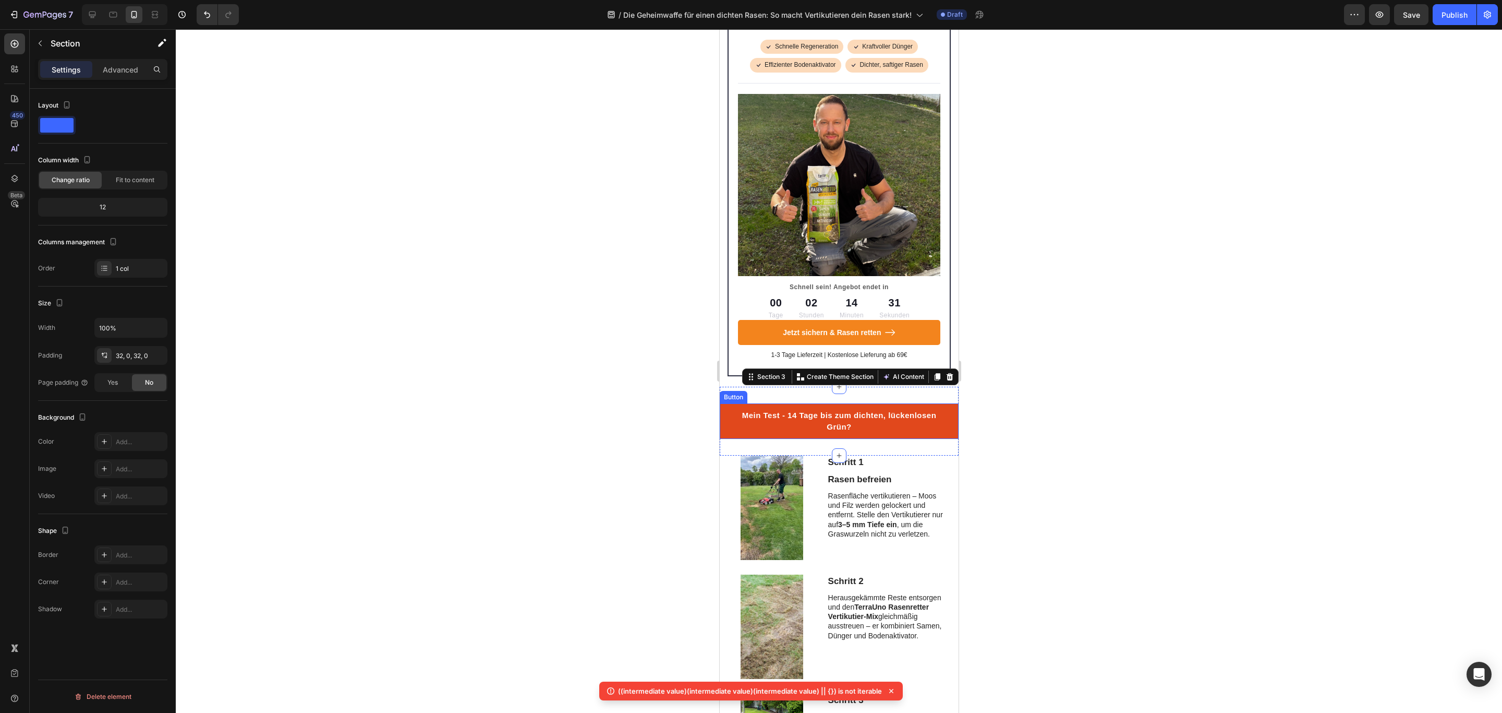
click at [766, 439] on button "Mein Test - 14 Tage bis zum dichten, lückenlosen Grün?" at bounding box center [838, 420] width 239 height 35
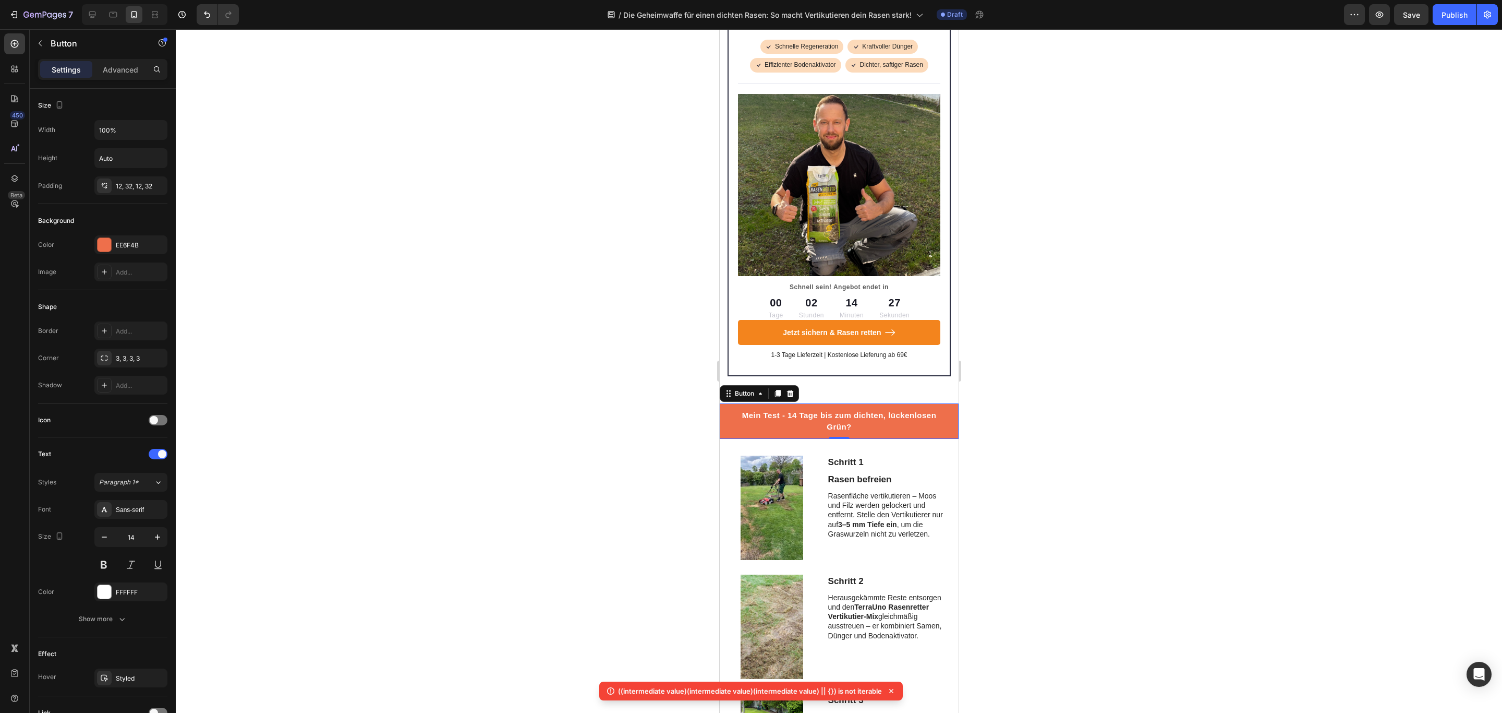
click at [1151, 441] on div at bounding box center [839, 370] width 1327 height 683
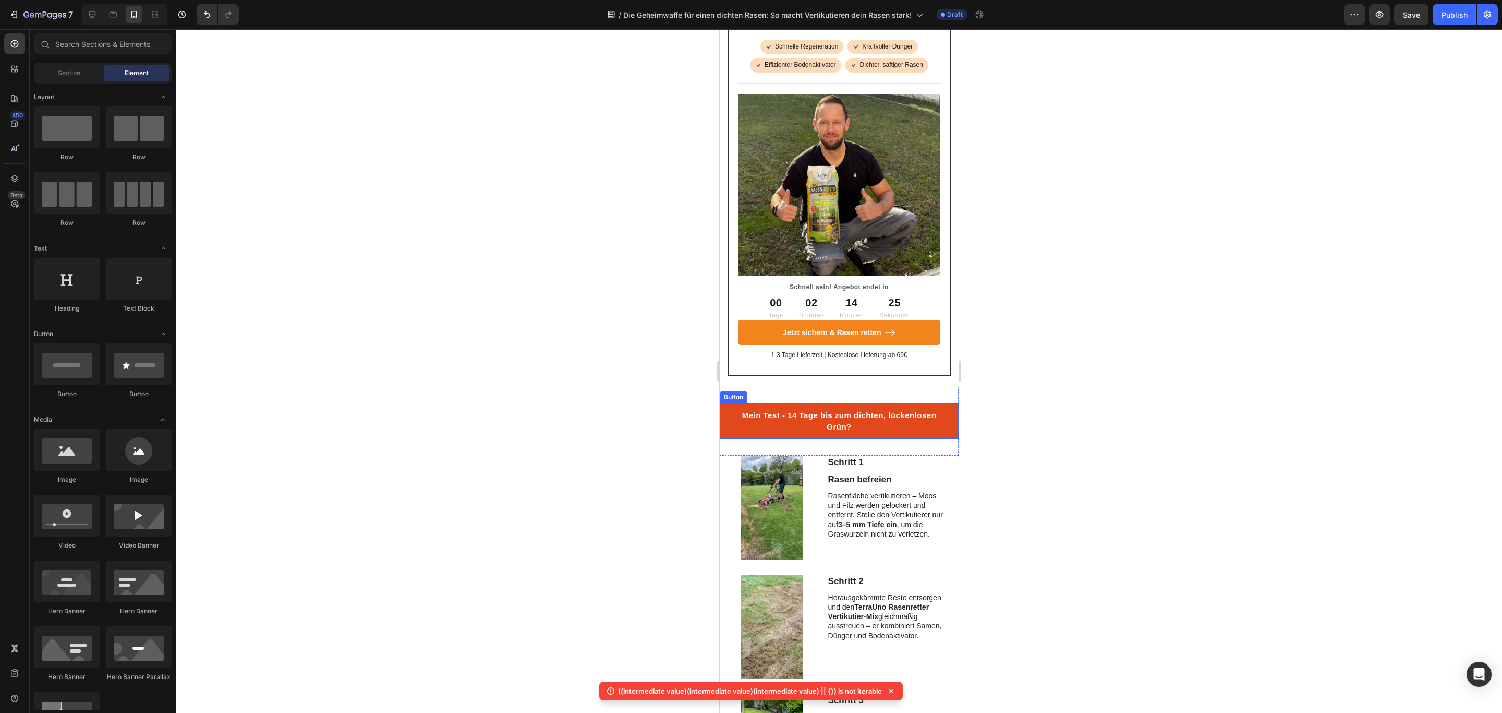
click at [733, 439] on button "Mein Test - 14 Tage bis zum dichten, lückenlosen Grün?" at bounding box center [838, 420] width 239 height 35
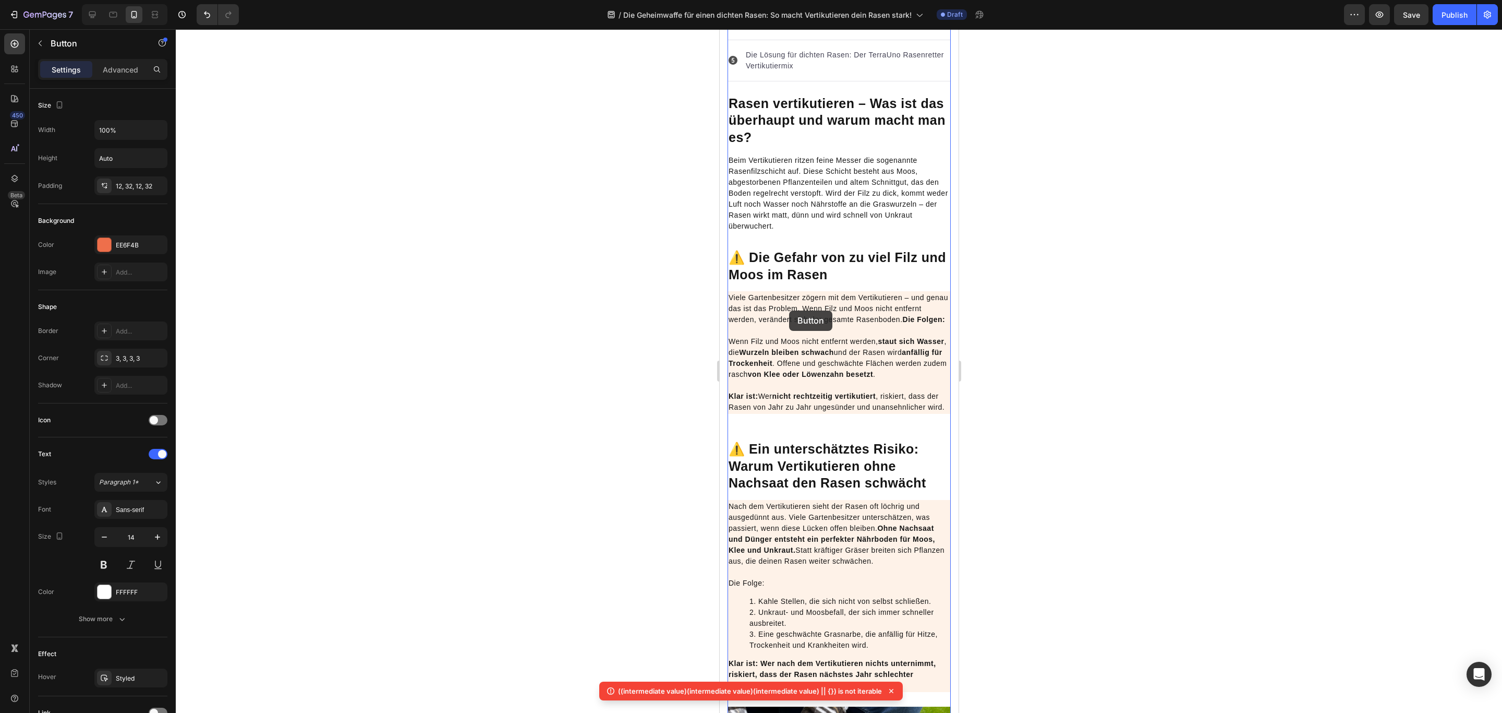
scroll to position [782, 0]
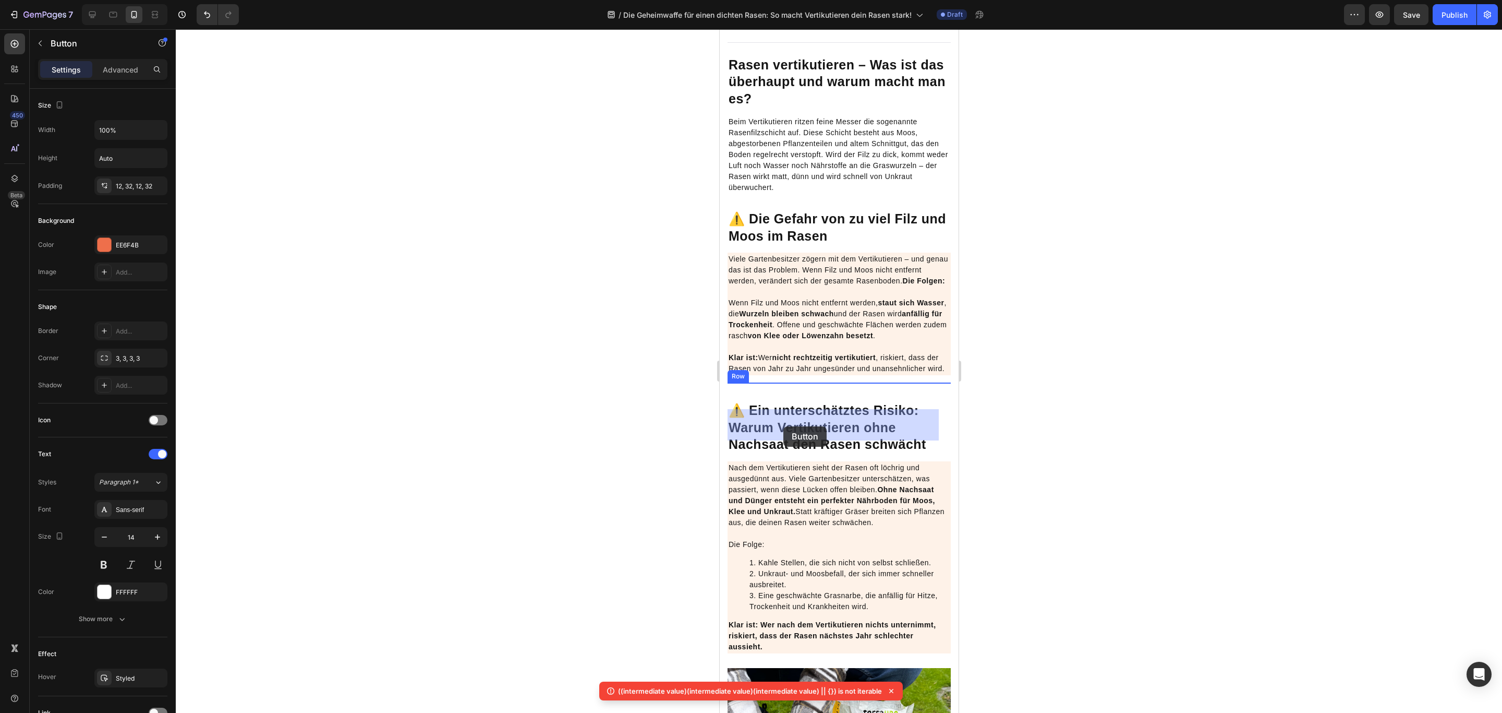
drag, startPoint x: 736, startPoint y: 462, endPoint x: 784, endPoint y: 426, distance: 59.6
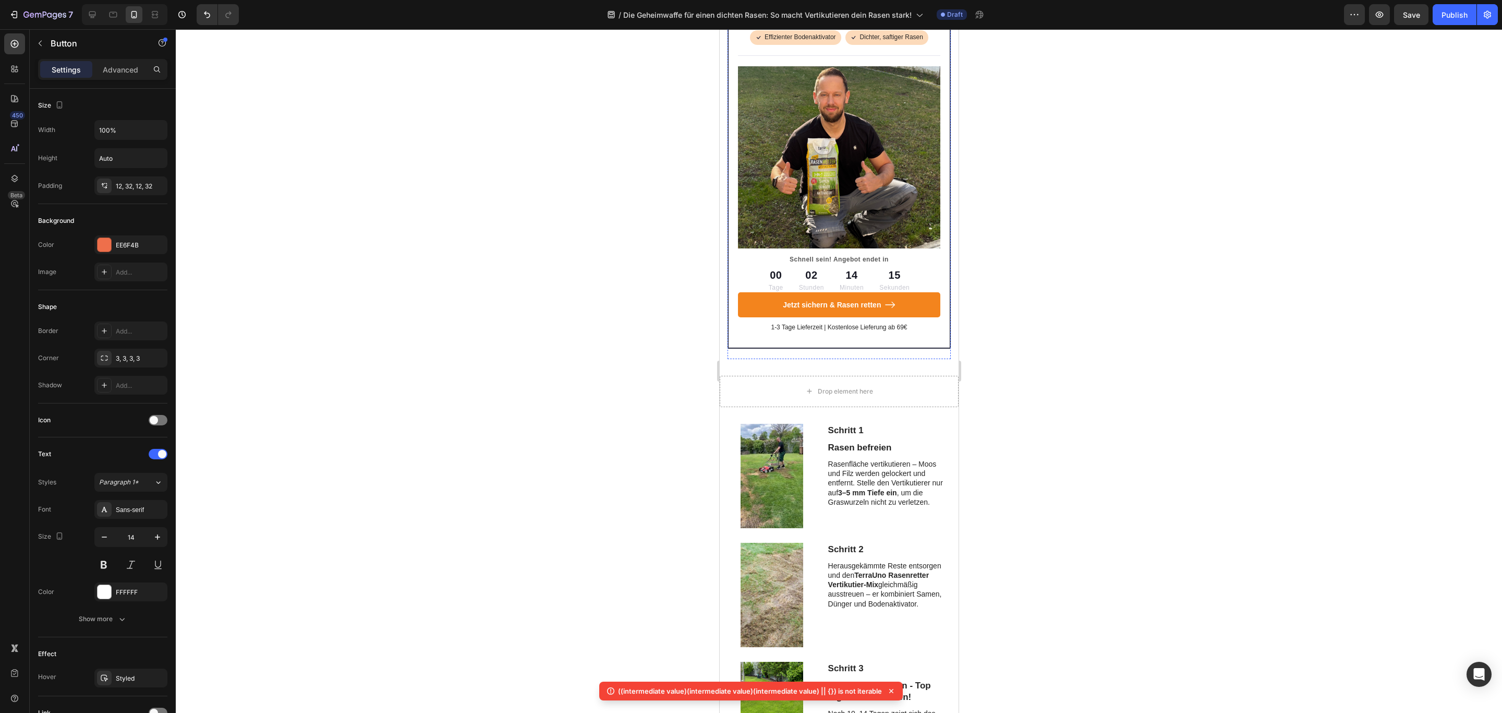
scroll to position [2269, 0]
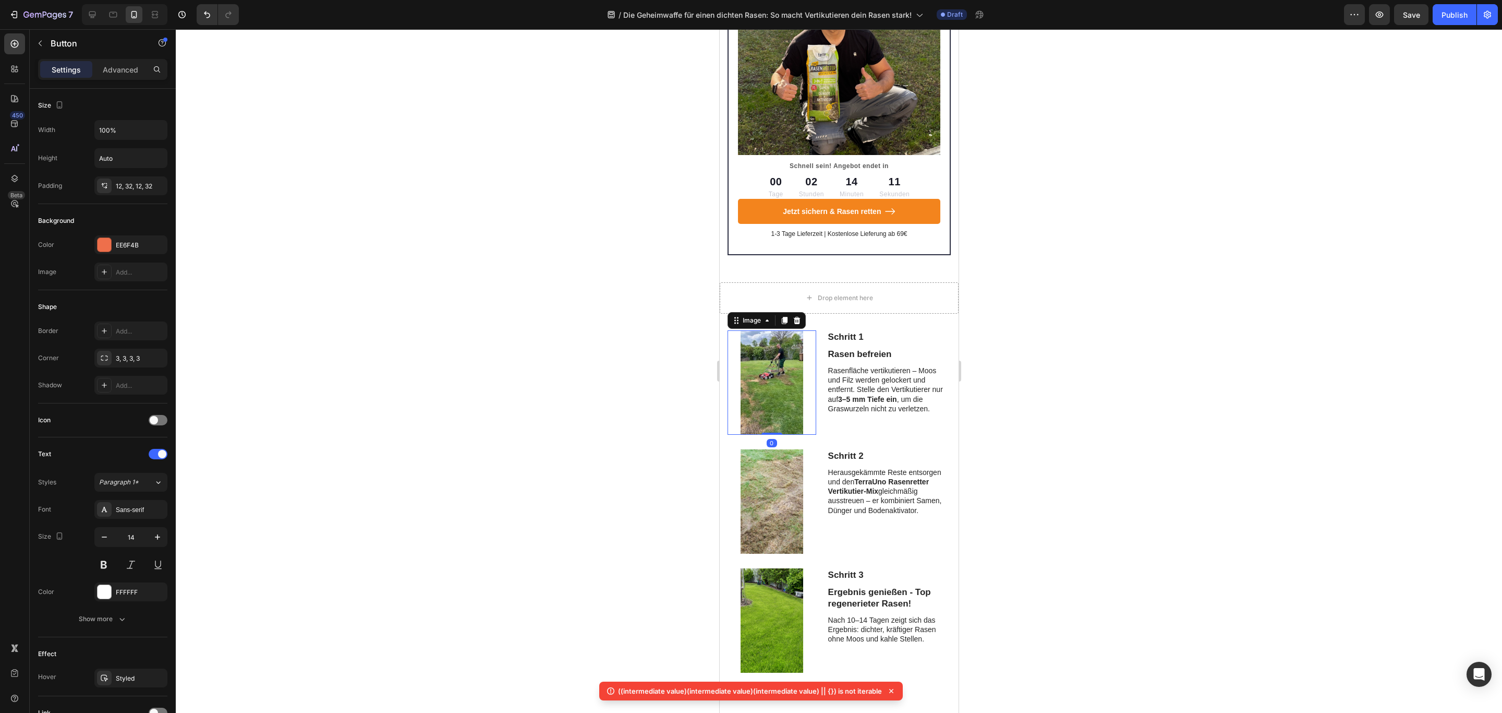
click at [727, 420] on div at bounding box center [771, 382] width 89 height 104
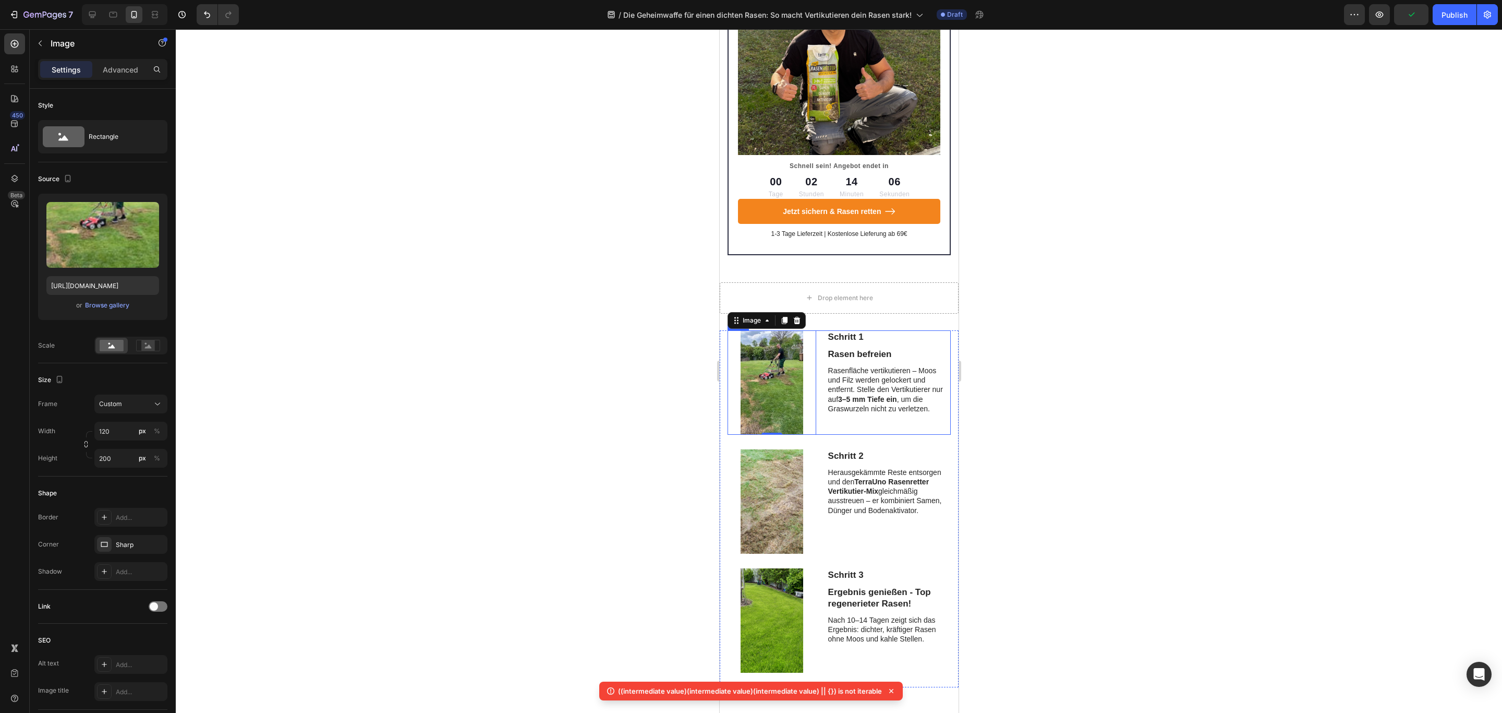
click at [895, 435] on div "Schritt 1 Text Block Rasen befreien Text Block Rasenfläche vertikutieren – Moos…" at bounding box center [889, 382] width 124 height 104
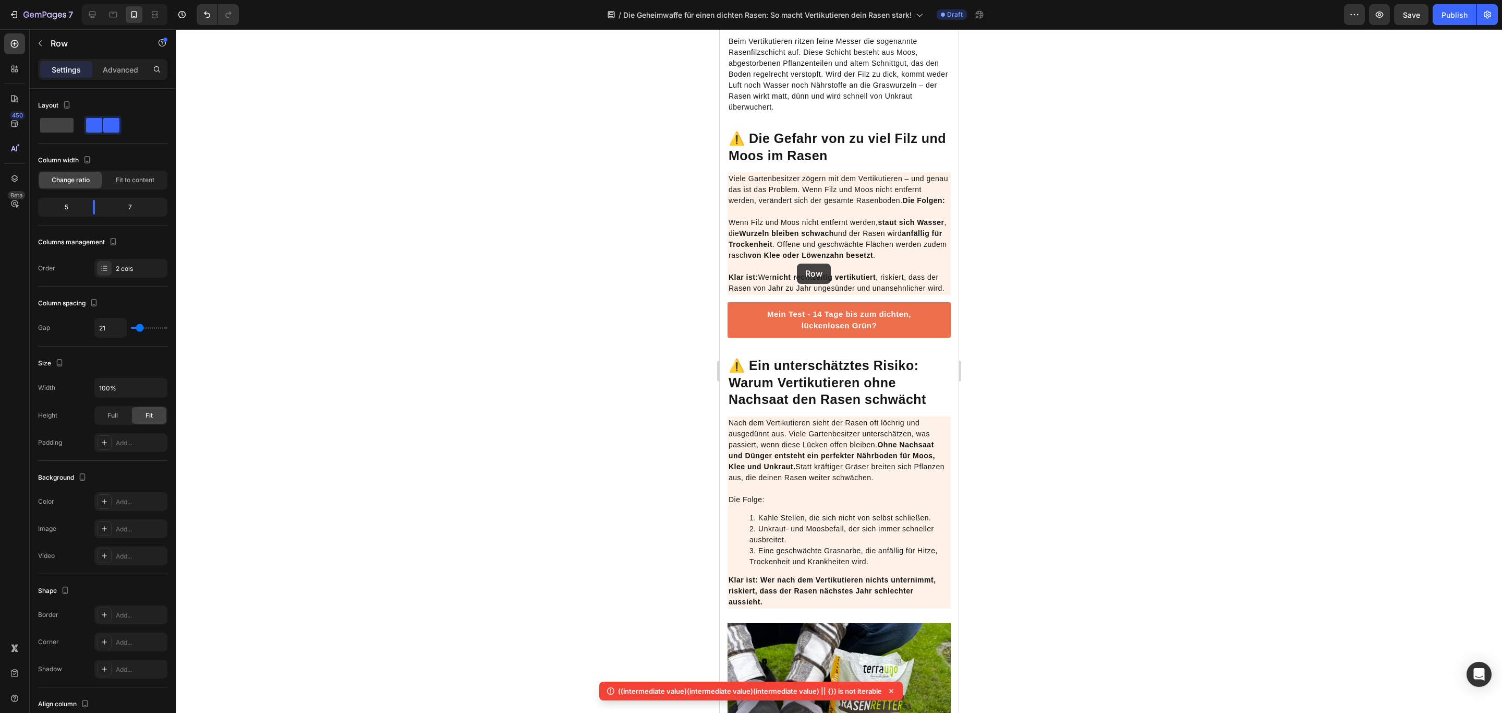
scroll to position [782, 0]
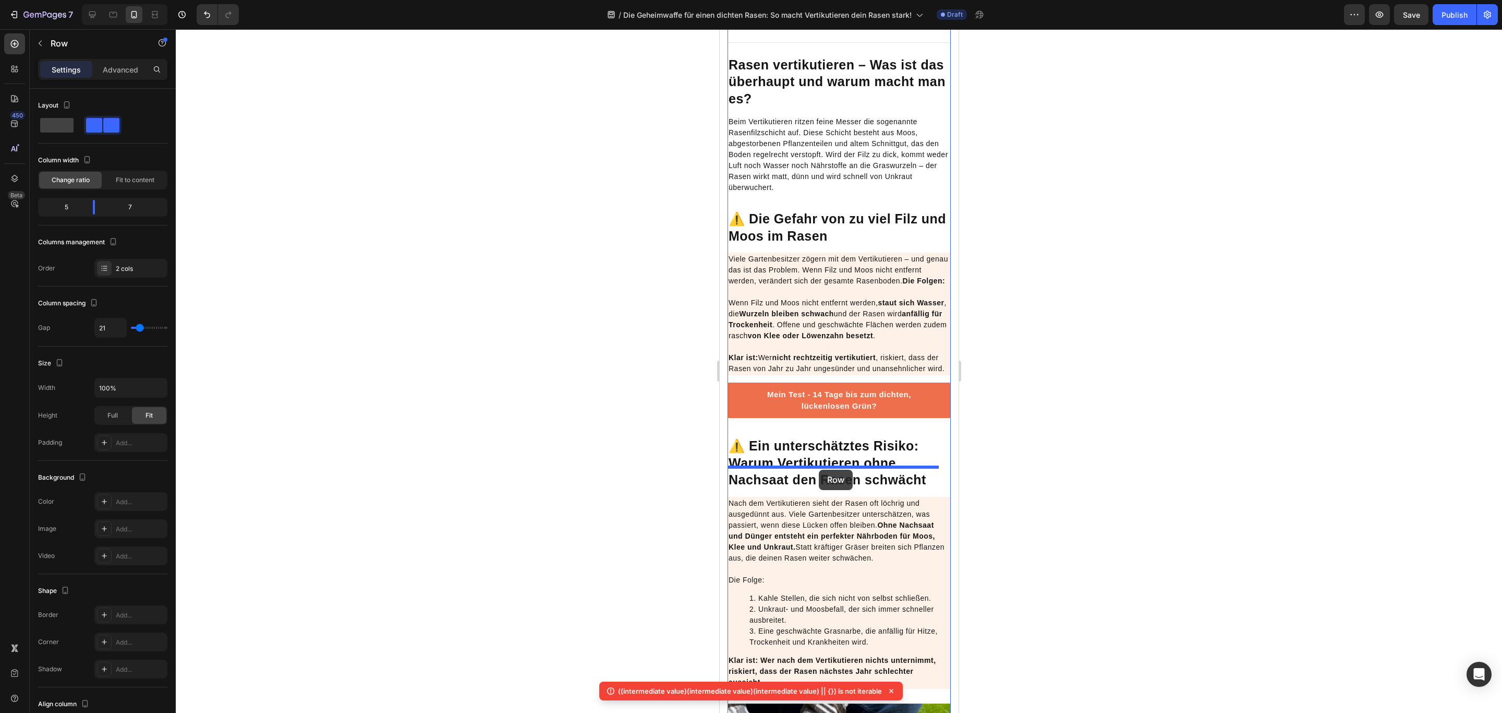
drag, startPoint x: 741, startPoint y: 393, endPoint x: 819, endPoint y: 469, distance: 109.6
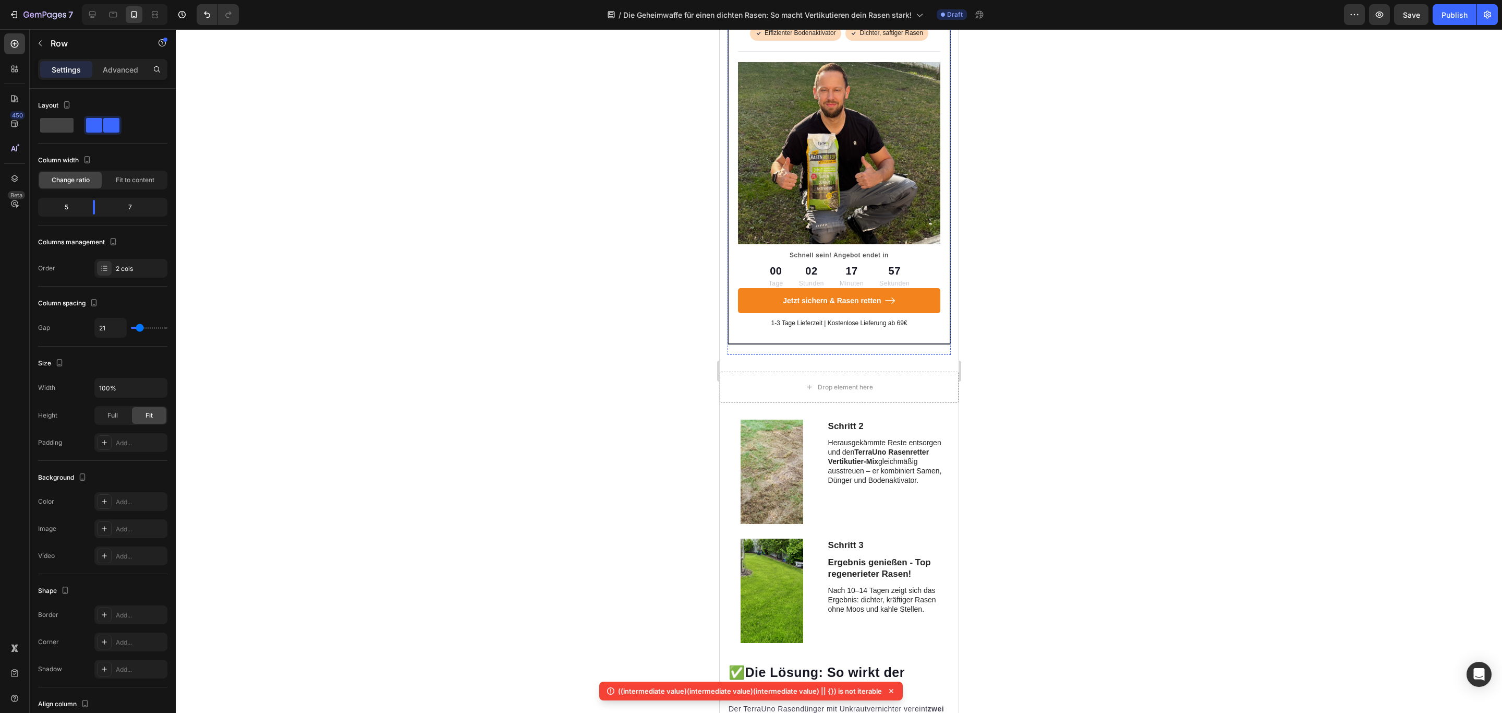
scroll to position [2973, 0]
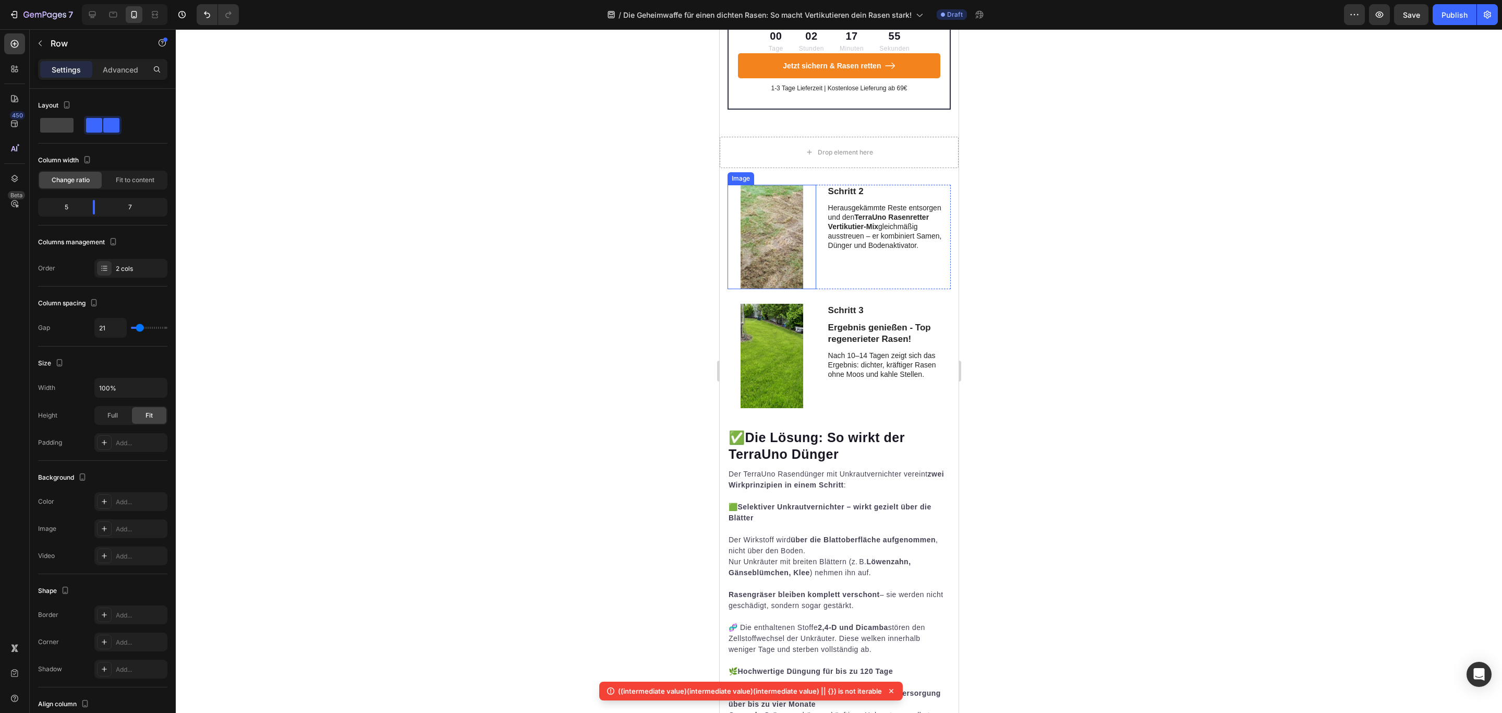
click at [731, 265] on div at bounding box center [771, 237] width 89 height 104
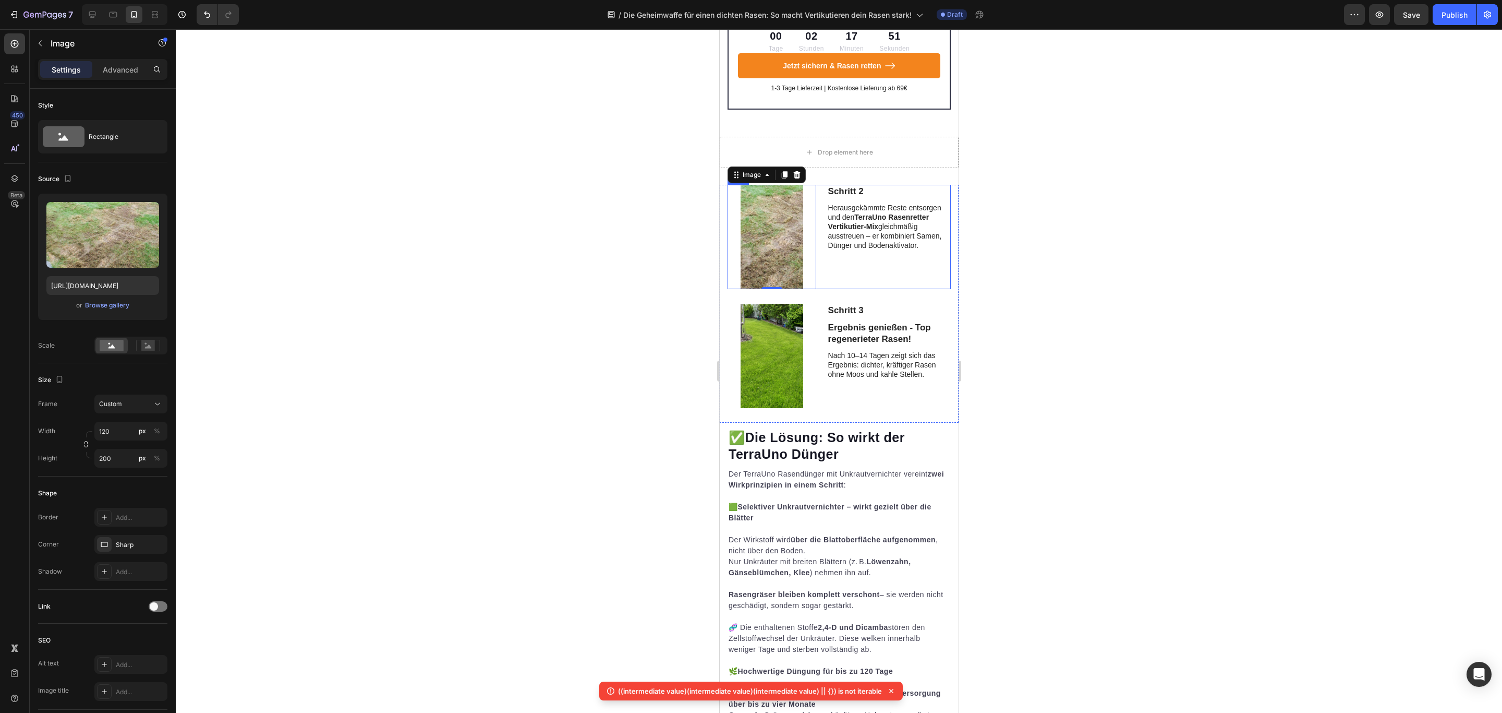
click at [935, 289] on div "Schritt 2 Text Block Herausgekämmte Reste entsorgen und den TerraUno Rasenrette…" at bounding box center [889, 237] width 124 height 104
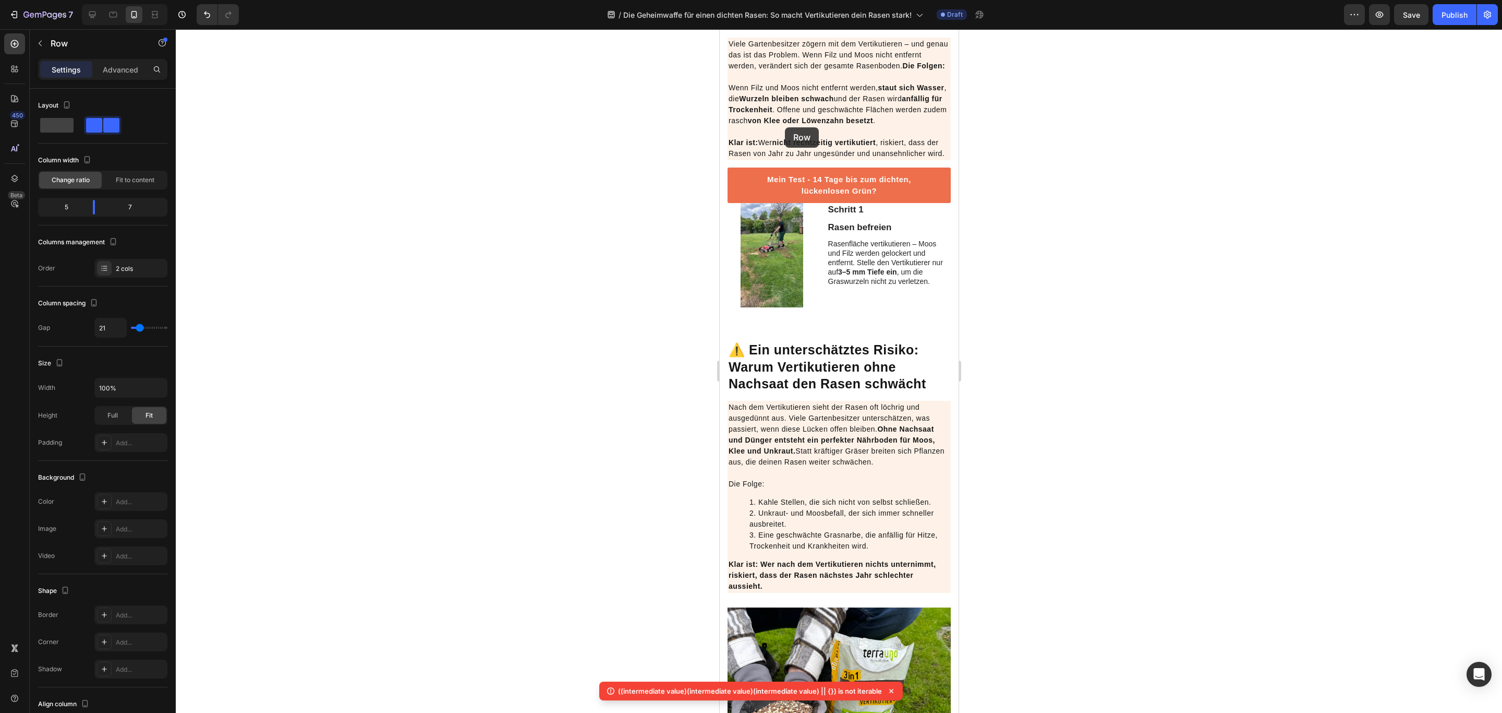
scroll to position [939, 0]
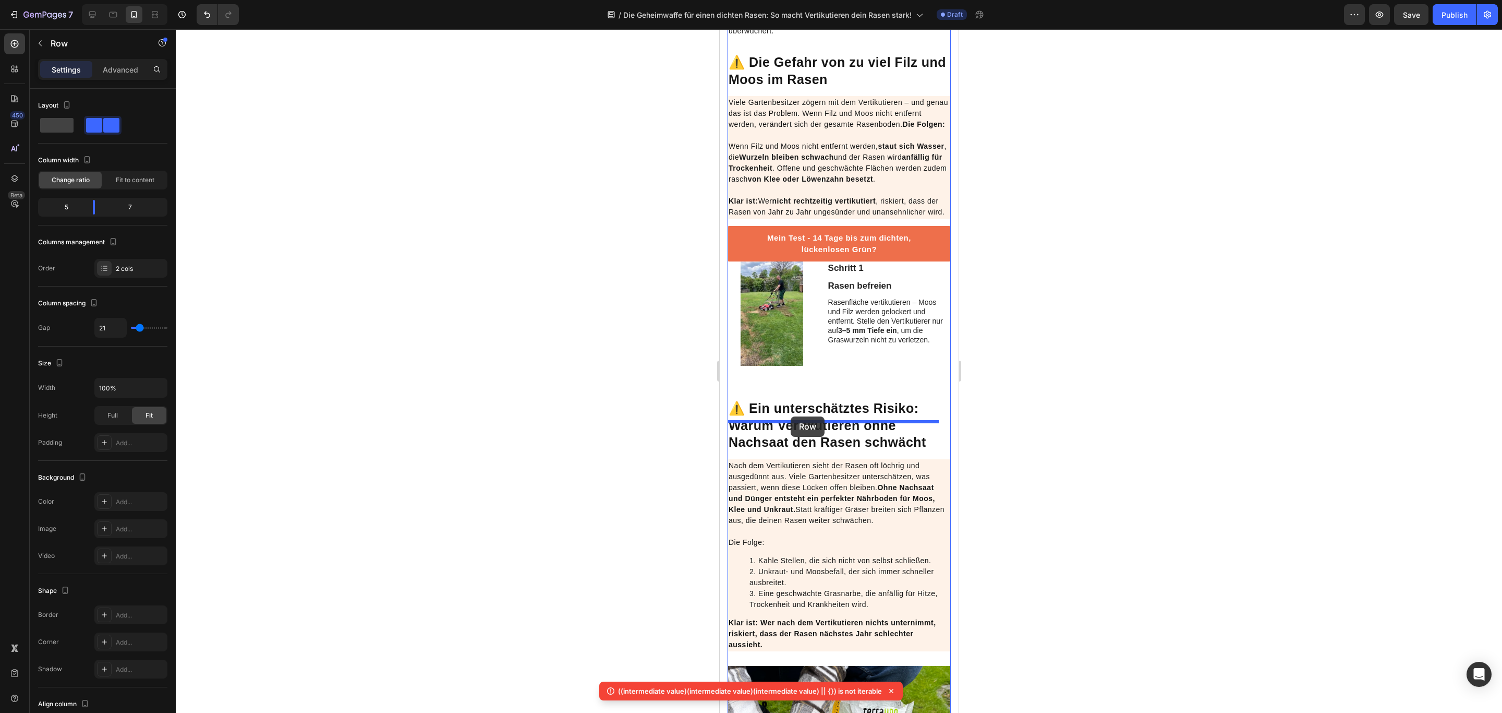
drag, startPoint x: 738, startPoint y: 234, endPoint x: 791, endPoint y: 416, distance: 190.2
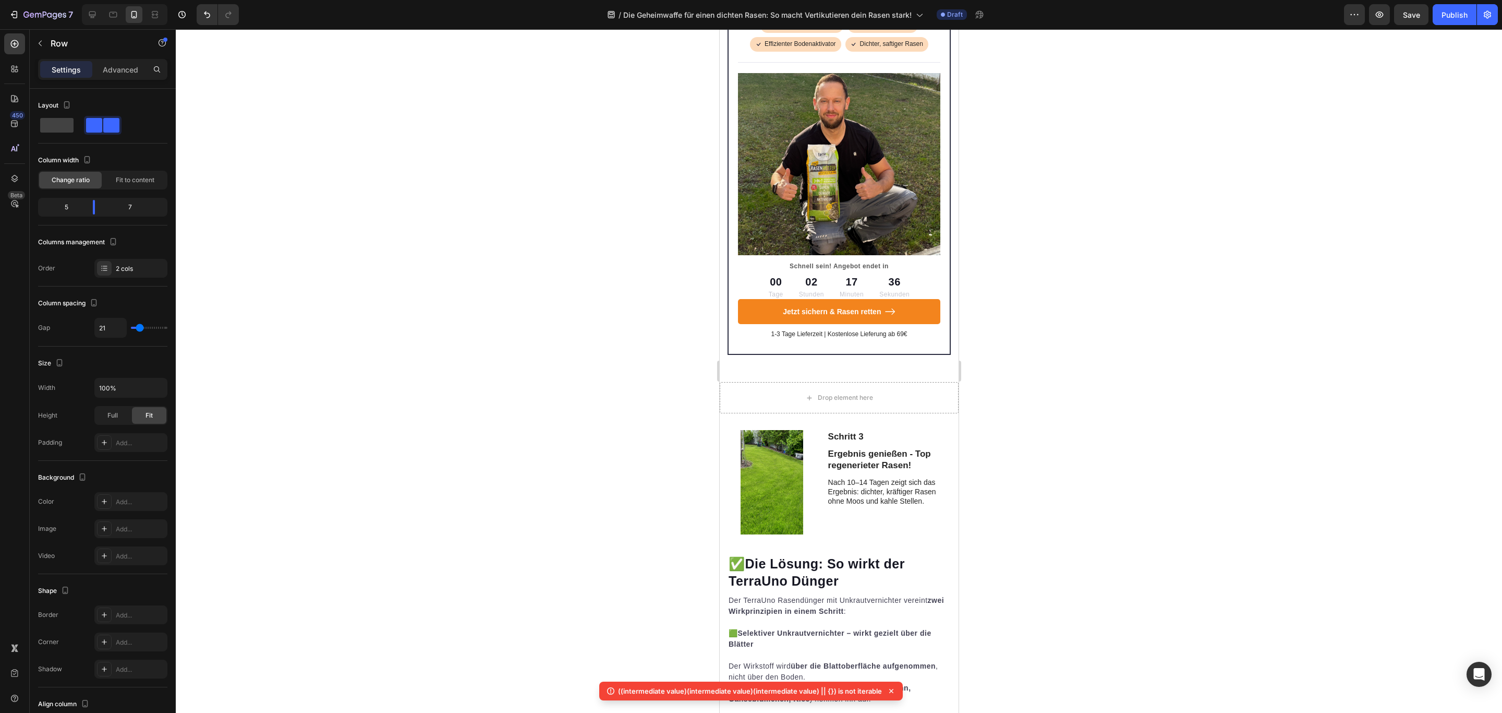
scroll to position [3599, 0]
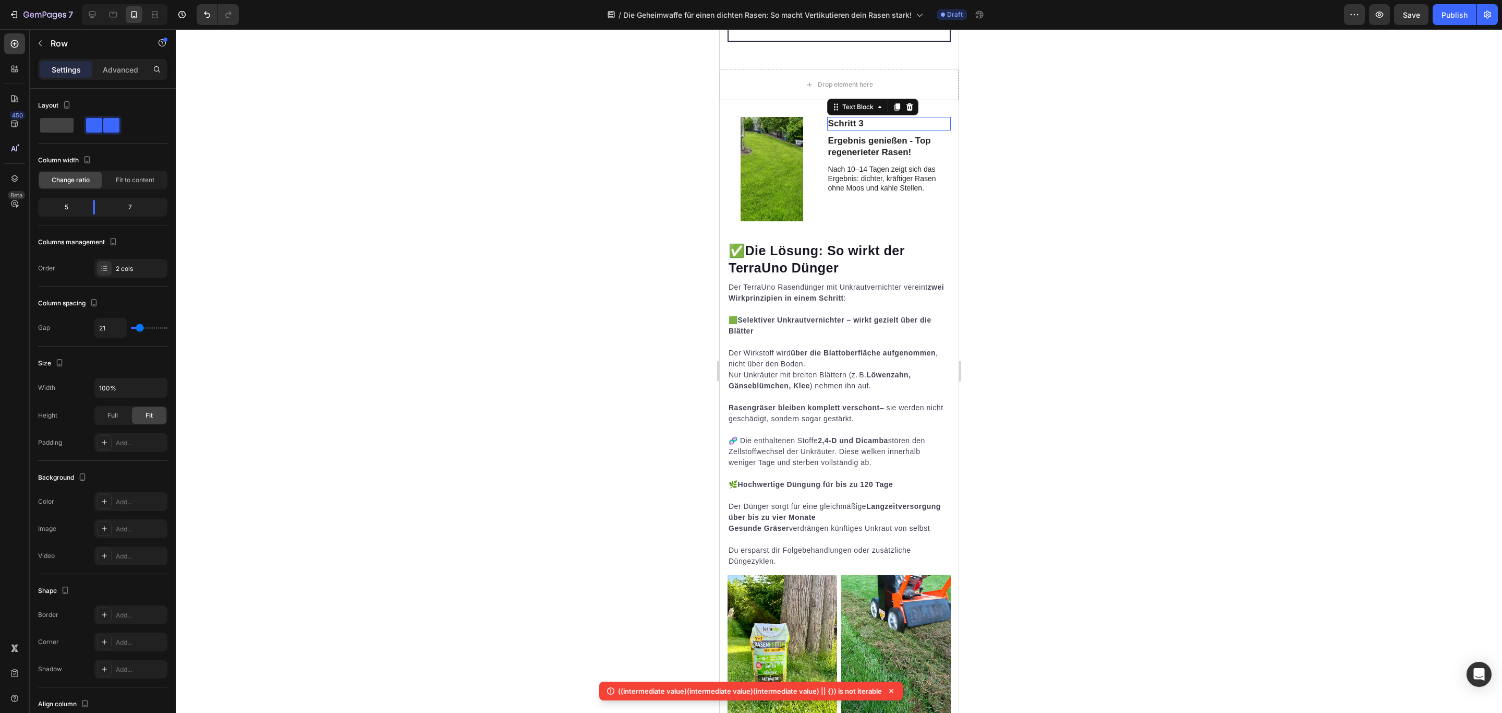
click at [938, 130] on div "Schritt 3" at bounding box center [889, 124] width 124 height 14
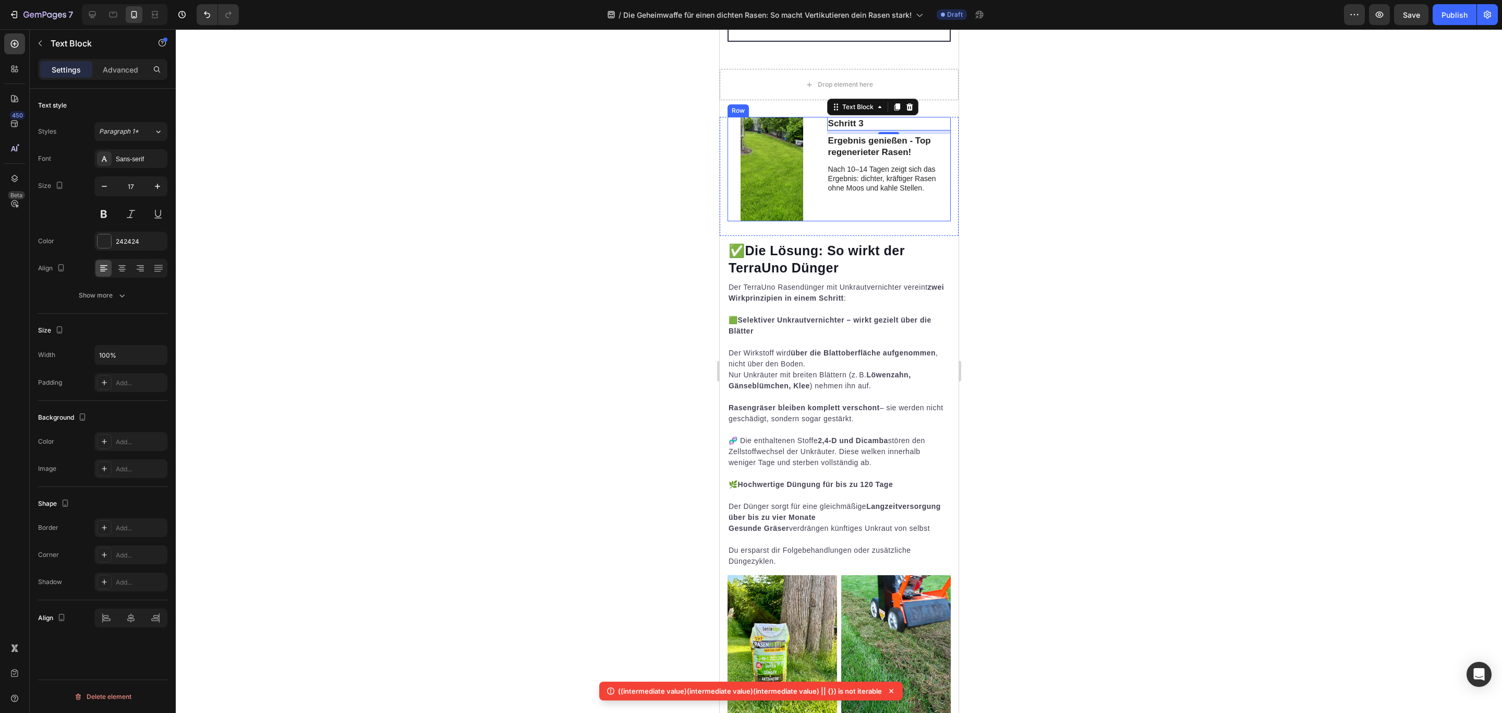
click at [929, 221] on div "Schritt 3 Text Block 7 Ergebnis genießen - Top regenerieter Rasen! Text Block N…" at bounding box center [889, 169] width 124 height 104
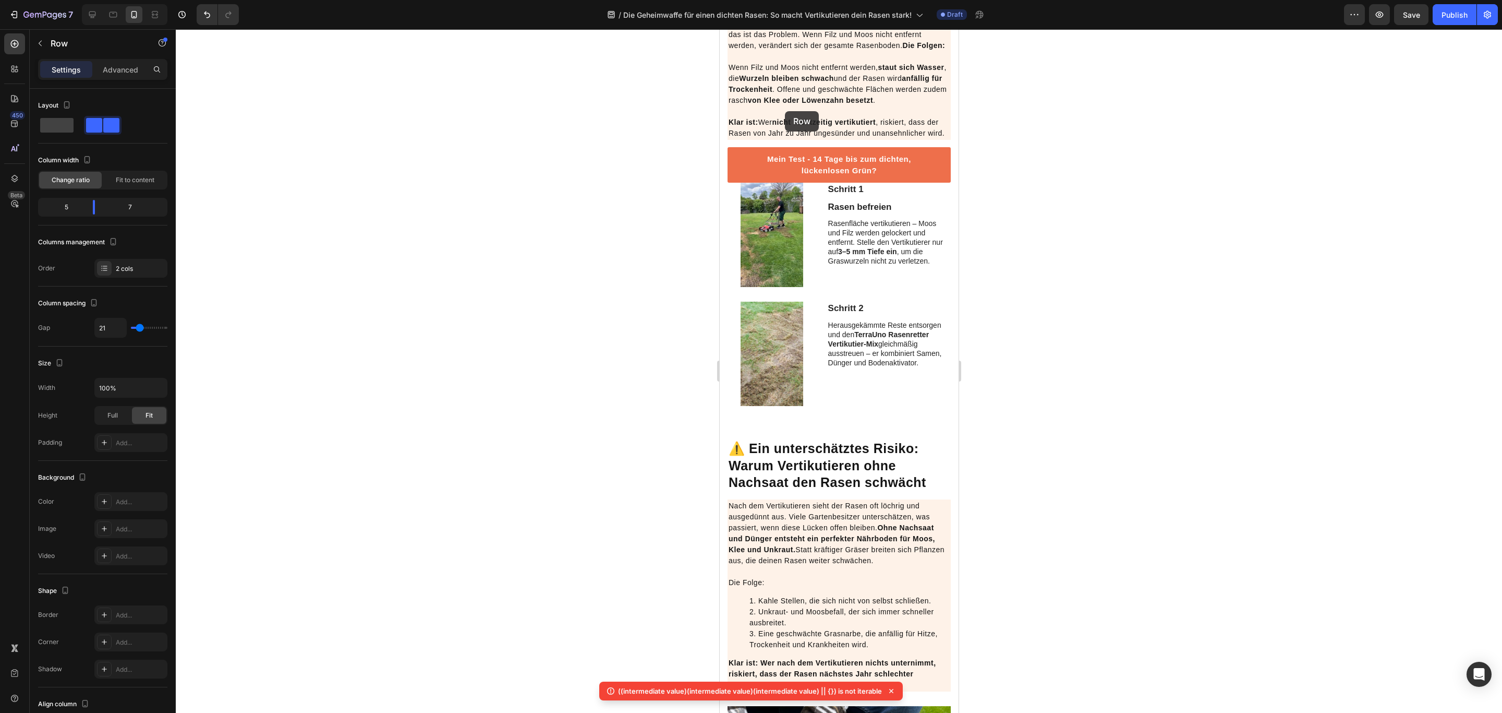
scroll to position [1017, 0]
drag, startPoint x: 741, startPoint y: 153, endPoint x: 813, endPoint y: 457, distance: 312.1
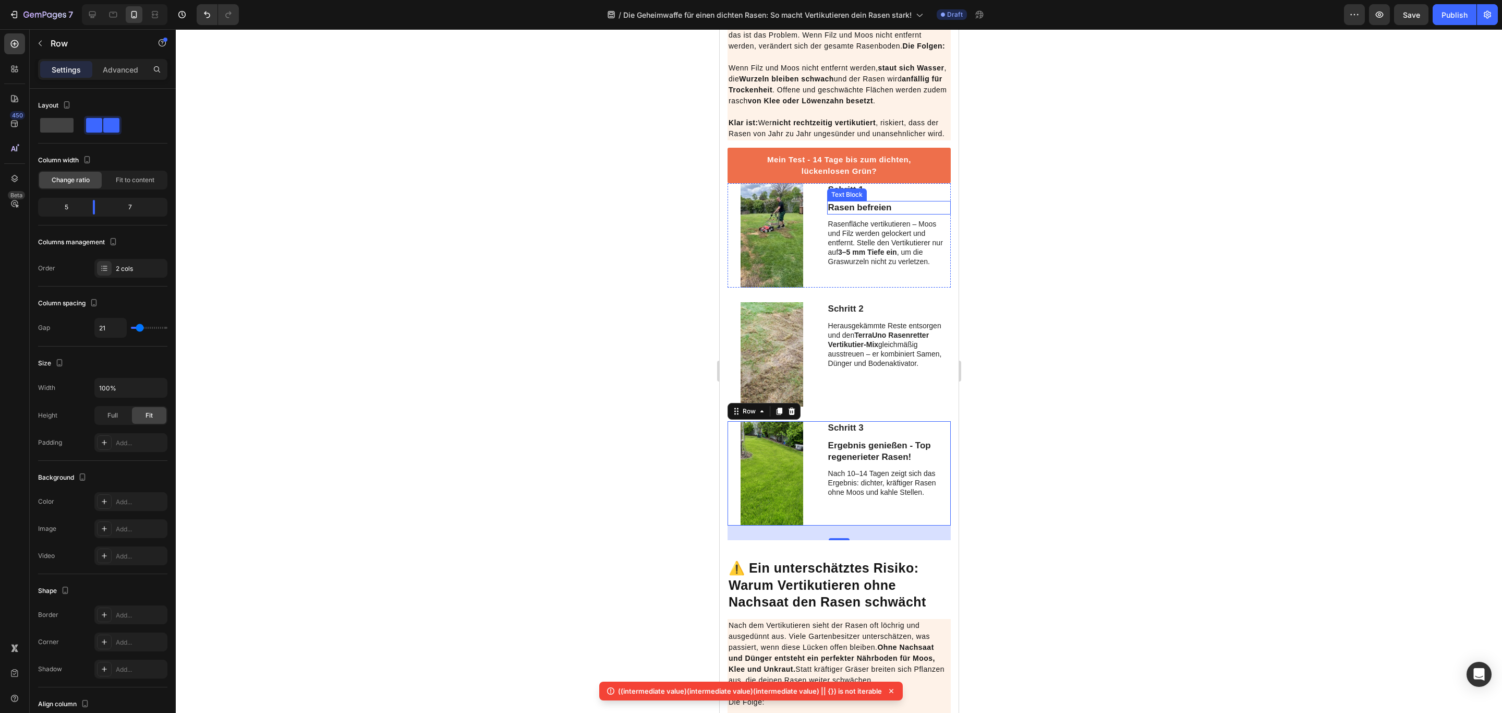
click at [936, 213] on p "Rasen befreien" at bounding box center [889, 207] width 122 height 11
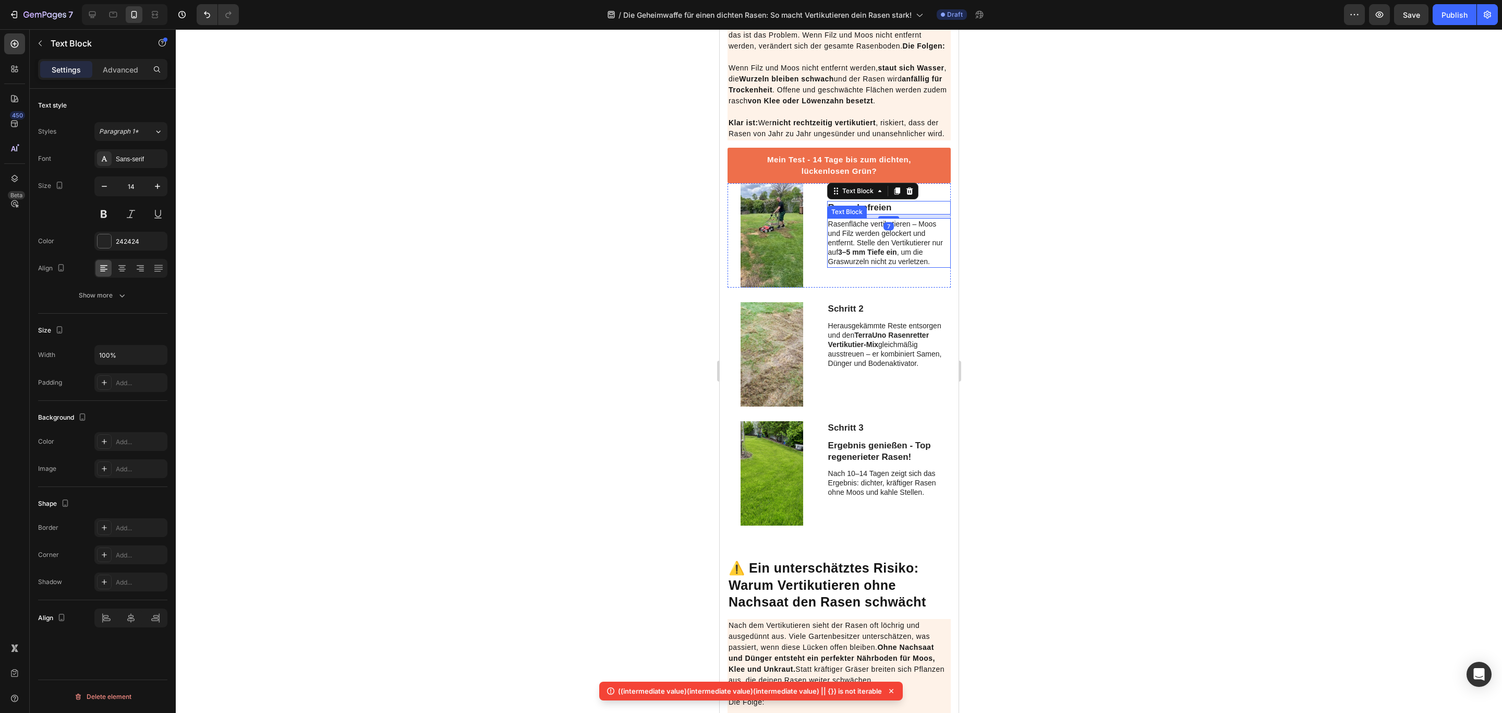
click at [935, 267] on p "Rasenfläche vertikutieren – Moos und Filz werden gelockert und entfernt. Stelle…" at bounding box center [889, 242] width 122 height 47
click at [933, 287] on div "Schritt 1 Text Block Rasen befreien Text Block Rasenfläche vertikutieren – Moos…" at bounding box center [889, 235] width 124 height 104
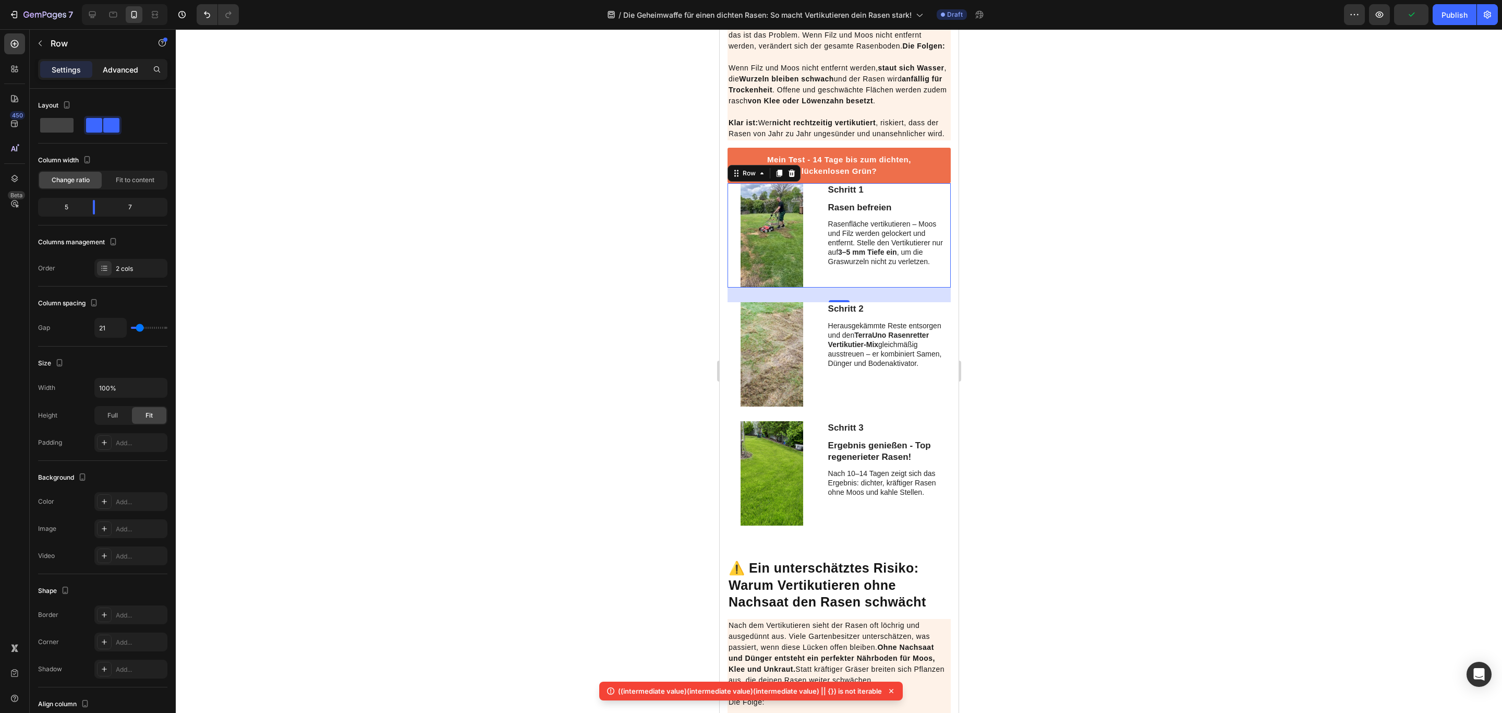
click at [119, 70] on p "Advanced" at bounding box center [120, 69] width 35 height 11
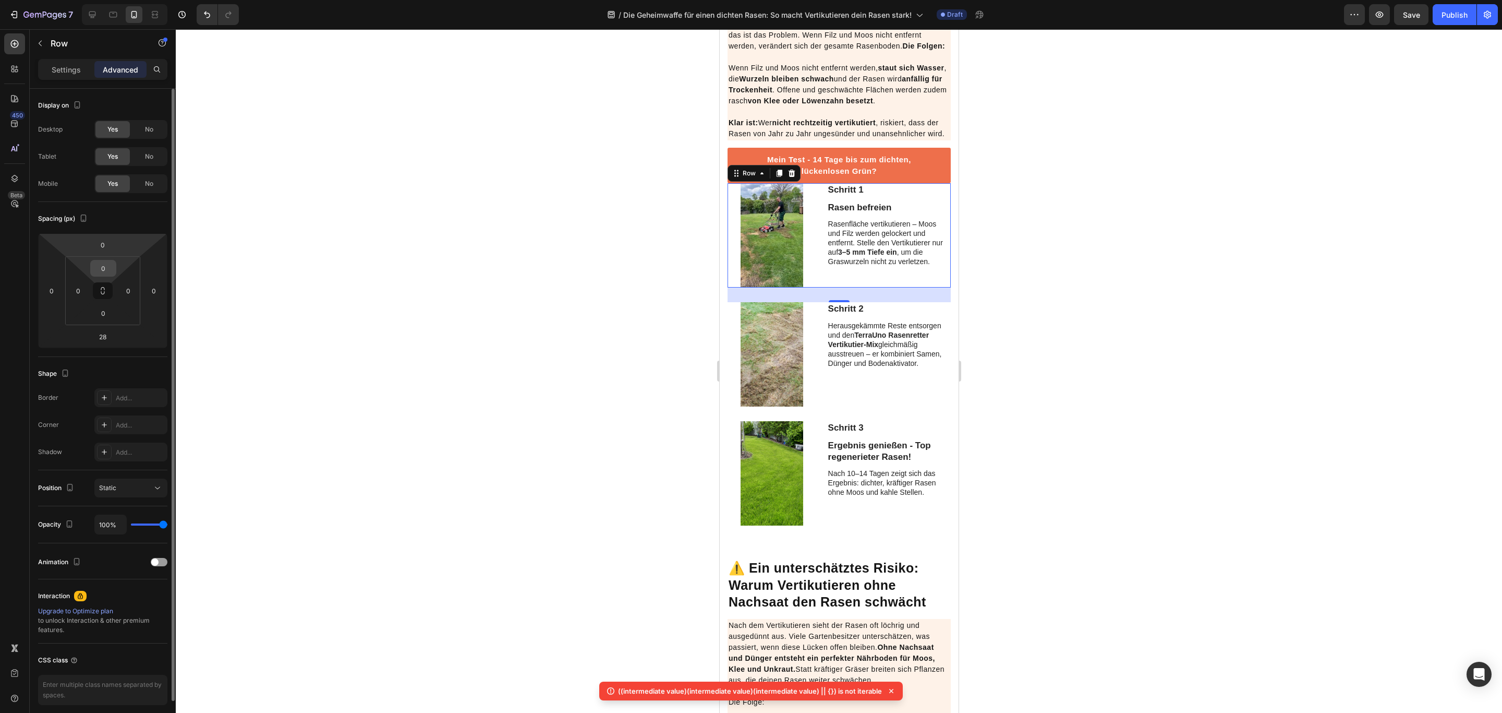
click at [109, 268] on input "0" at bounding box center [103, 268] width 21 height 16
type input "10"
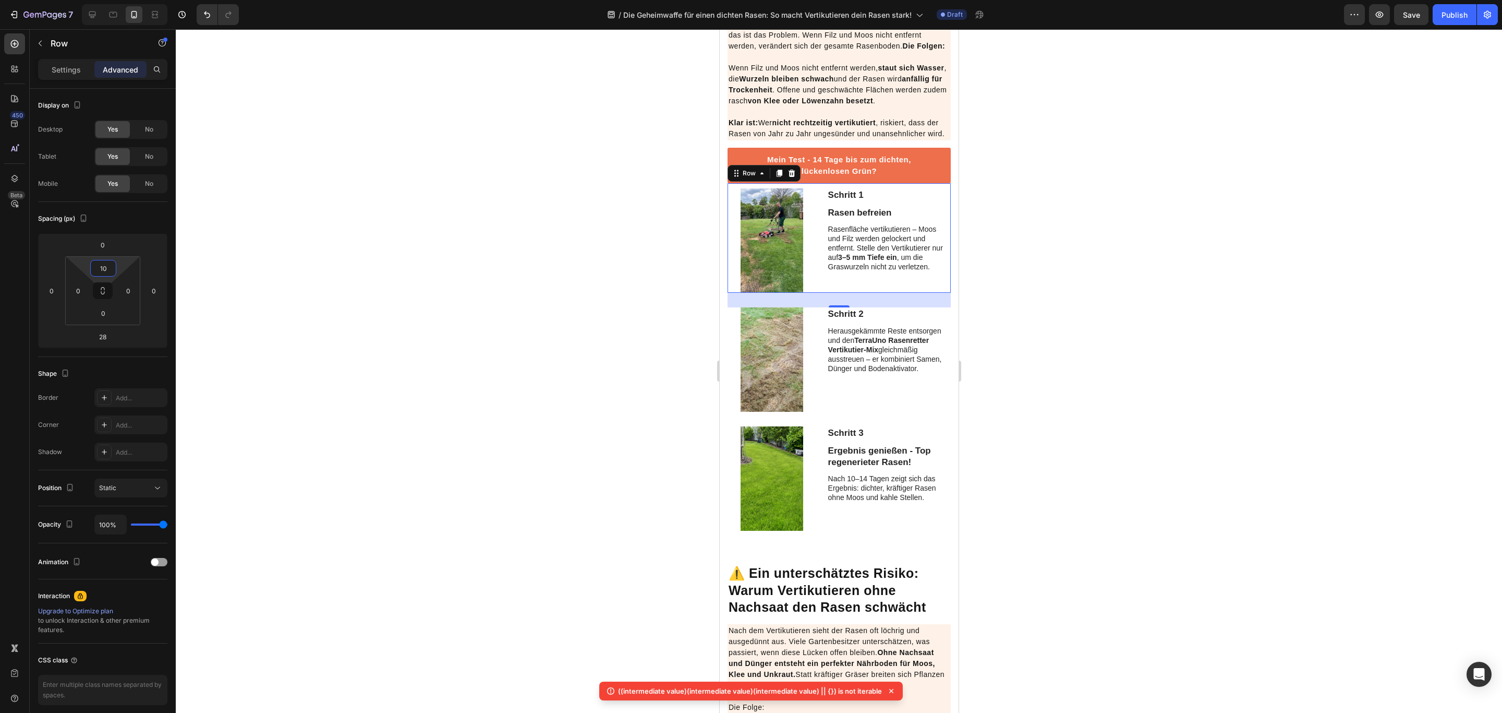
click at [1081, 236] on div at bounding box center [839, 370] width 1327 height 683
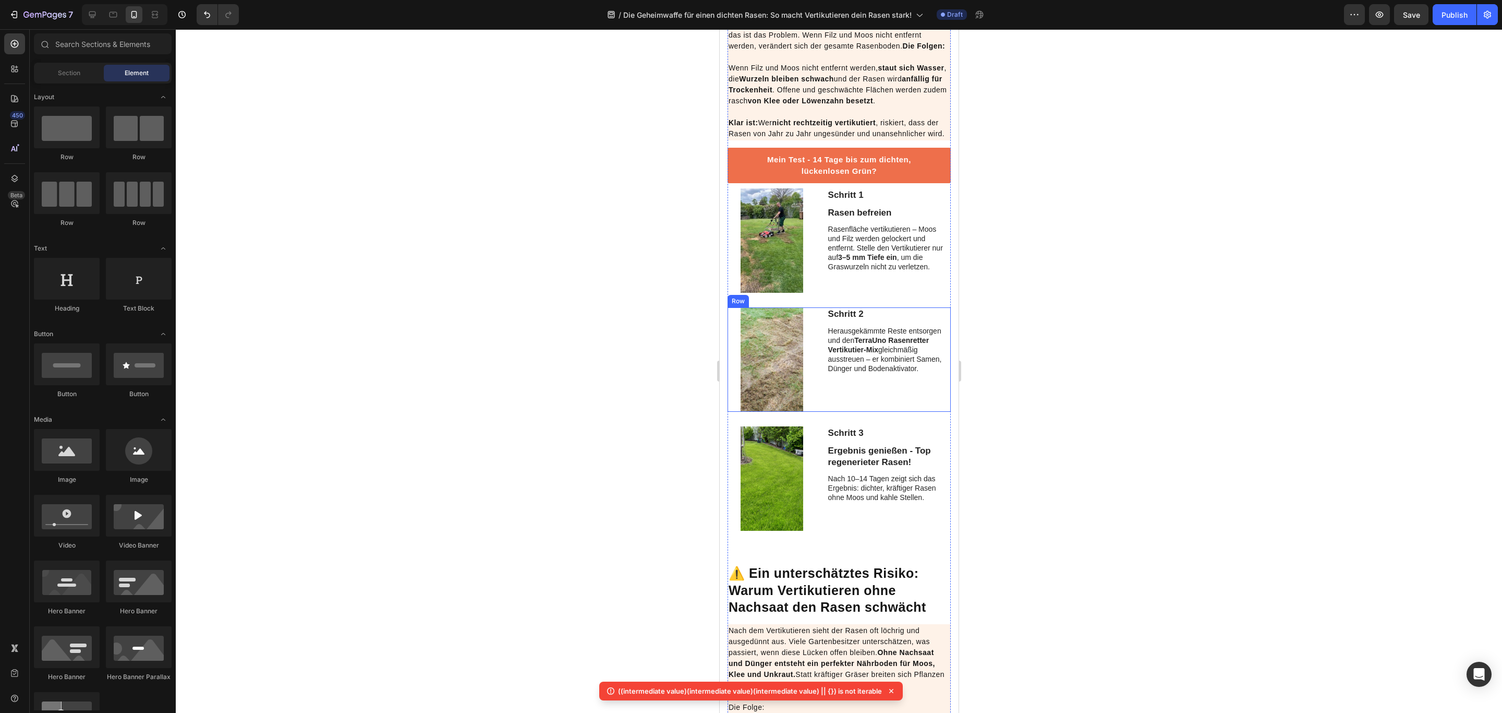
click at [815, 349] on div "Schritt 2 Text Block Herausgekämmte Reste entsorgen und den TerraUno Rasenrette…" at bounding box center [838, 359] width 223 height 104
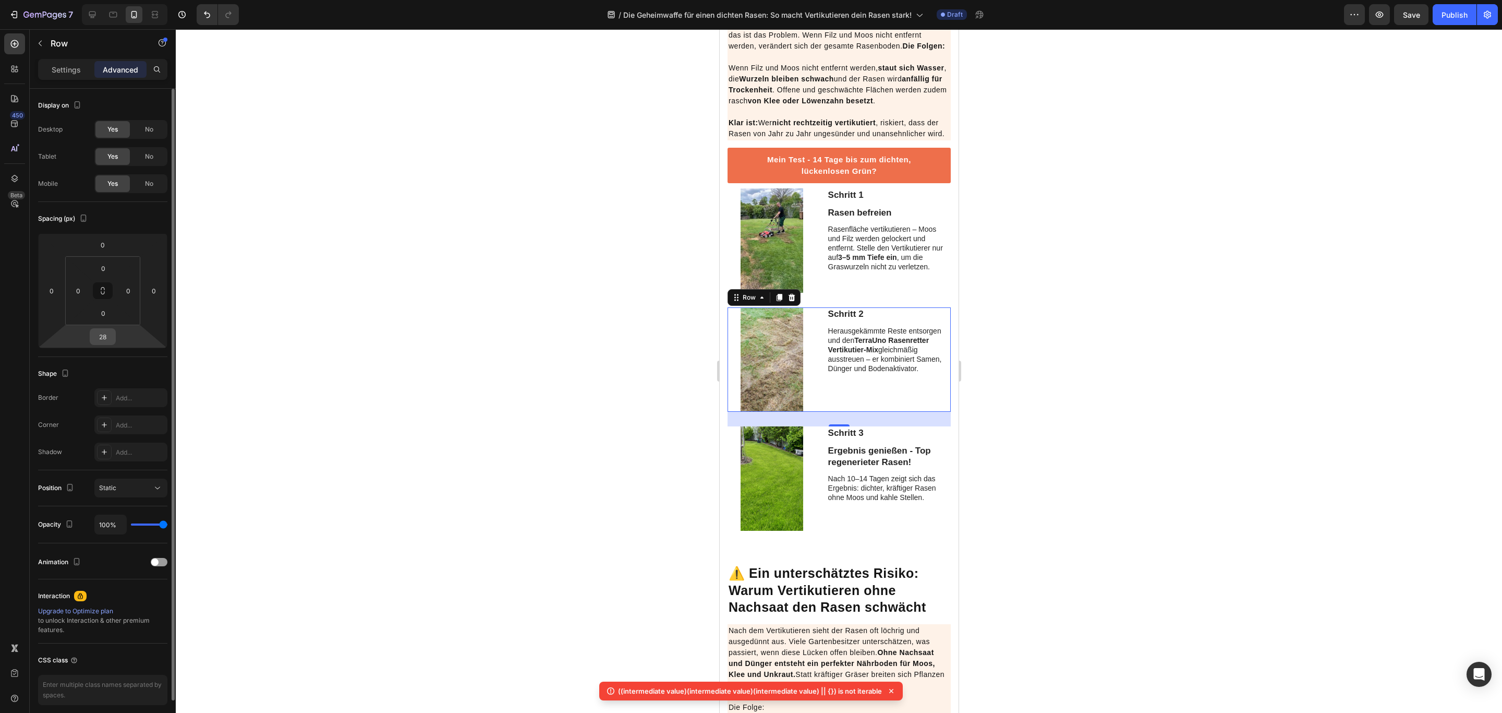
click at [107, 340] on input "28" at bounding box center [102, 337] width 21 height 16
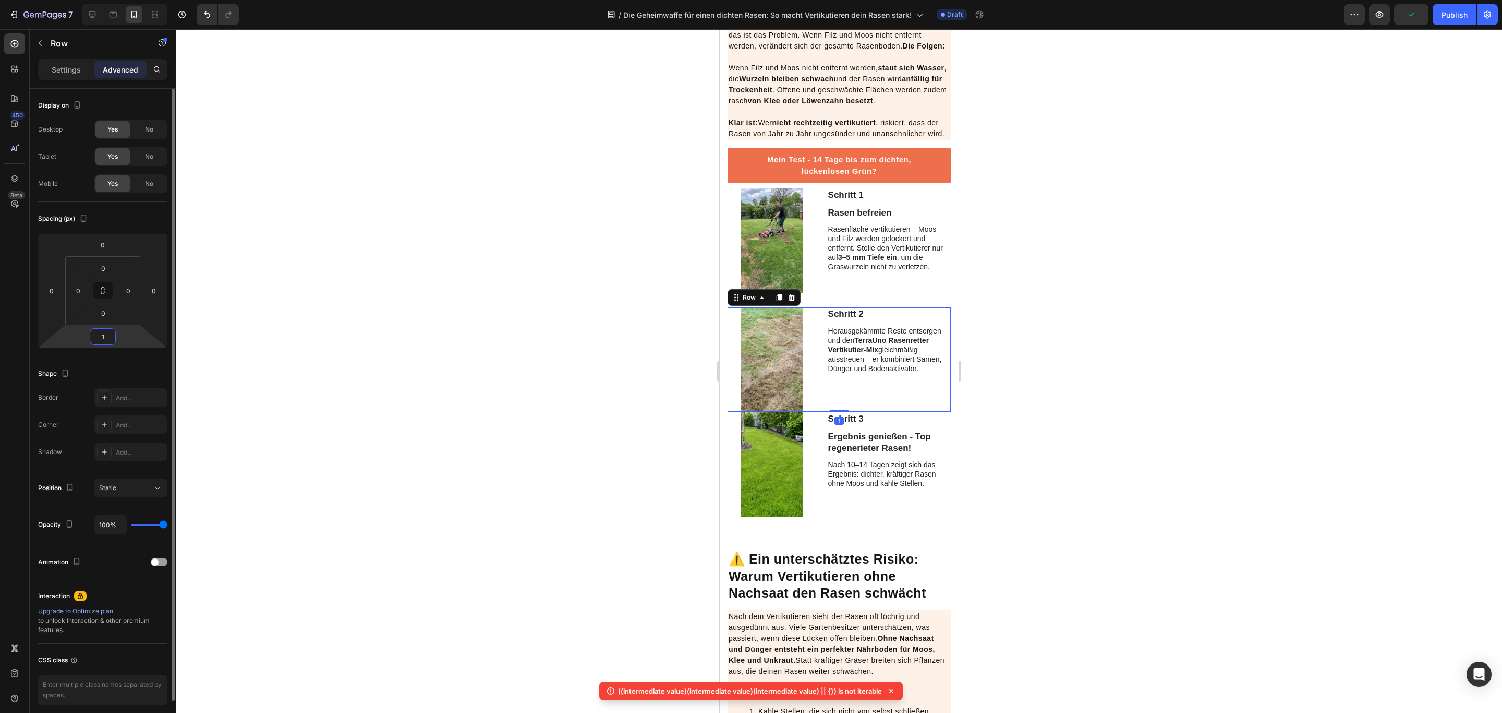
type input "10"
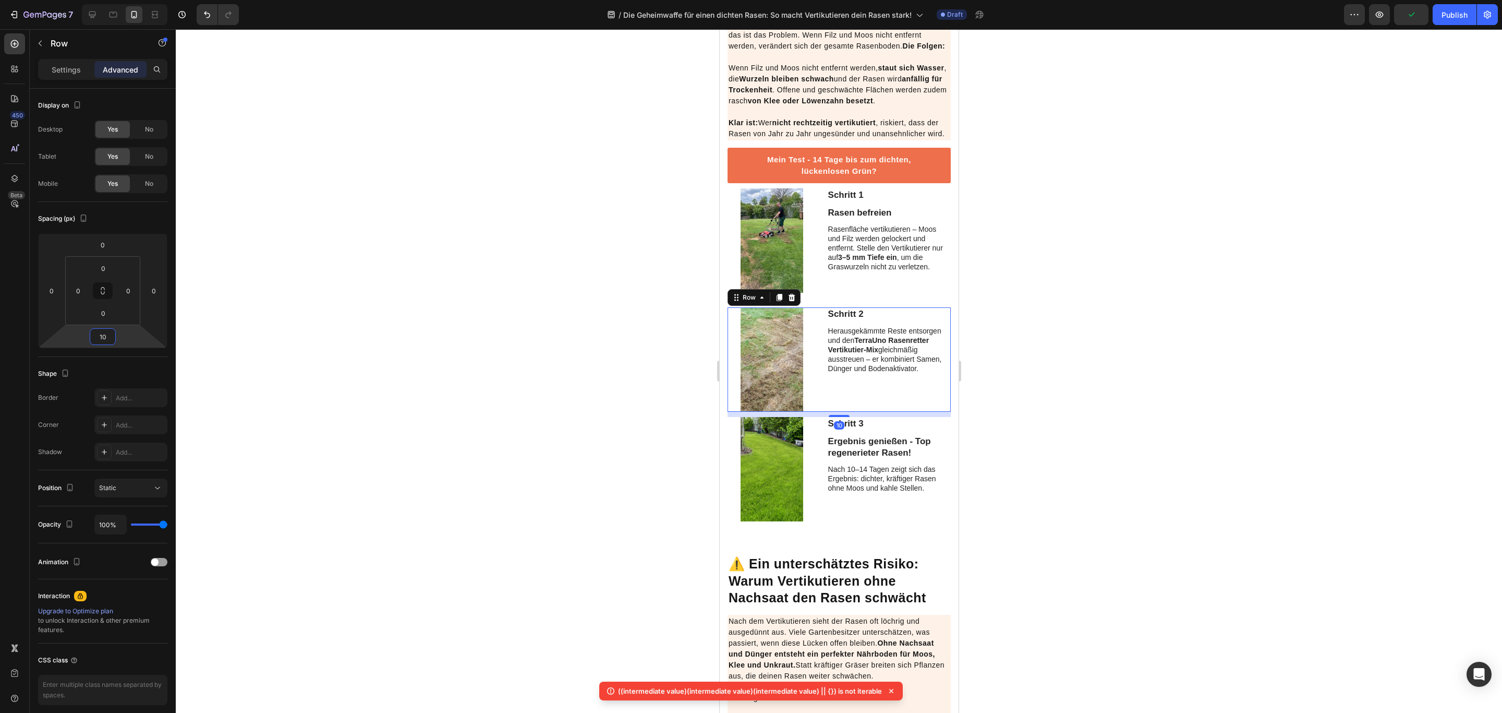
click at [1127, 318] on div at bounding box center [839, 370] width 1327 height 683
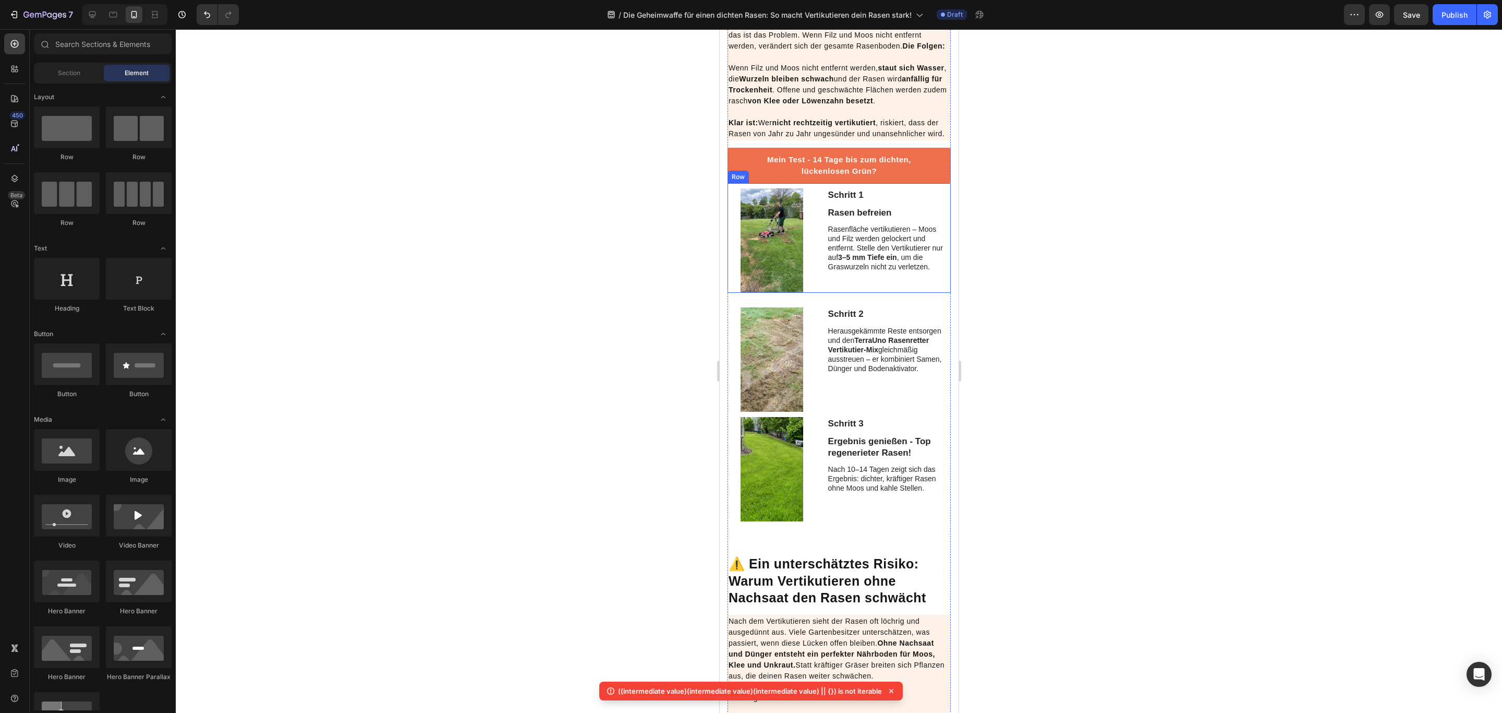
click at [852, 293] on div "Schritt 1 Text Block Rasen befreien Text Block Rasenfläche vertikutieren – Moos…" at bounding box center [889, 240] width 124 height 104
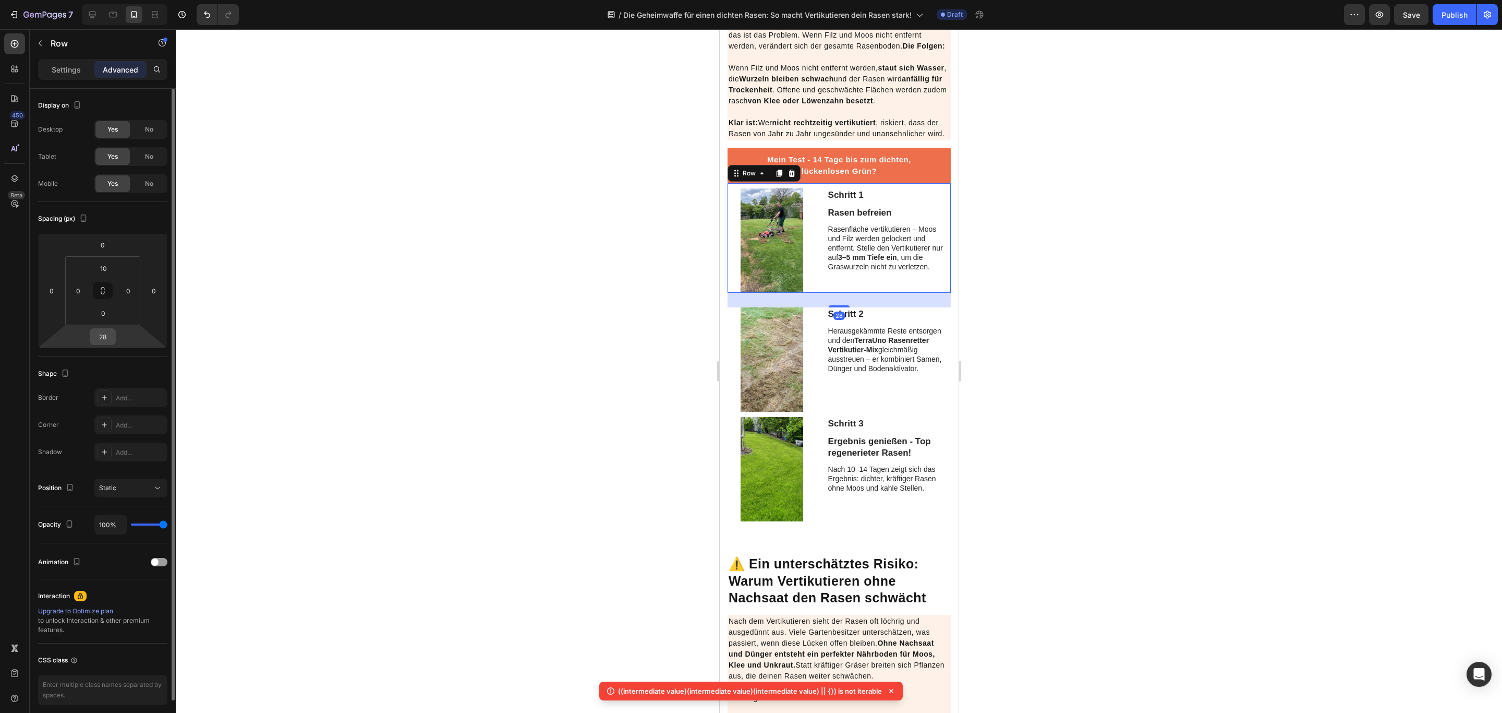
click at [107, 340] on input "28" at bounding box center [102, 337] width 21 height 16
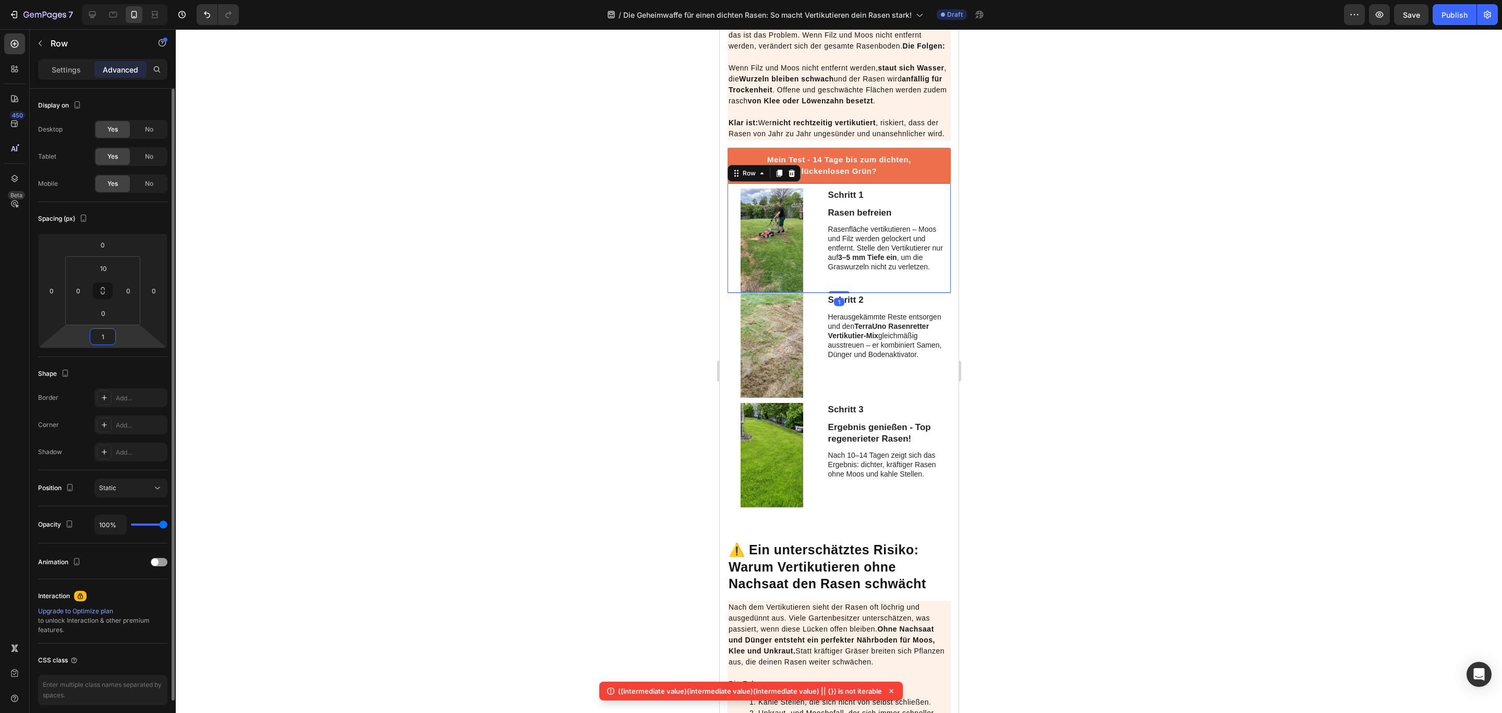
type input "10"
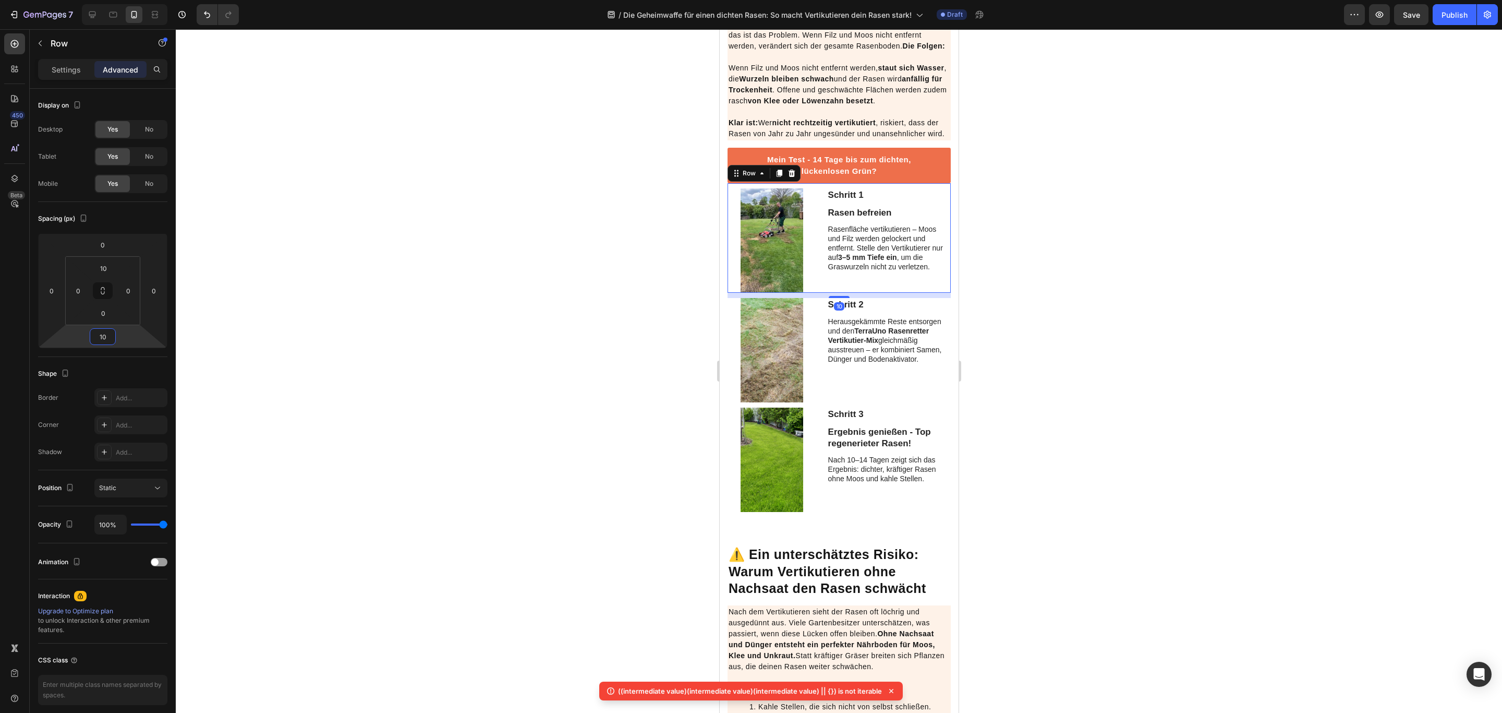
click at [1213, 268] on div at bounding box center [839, 370] width 1327 height 683
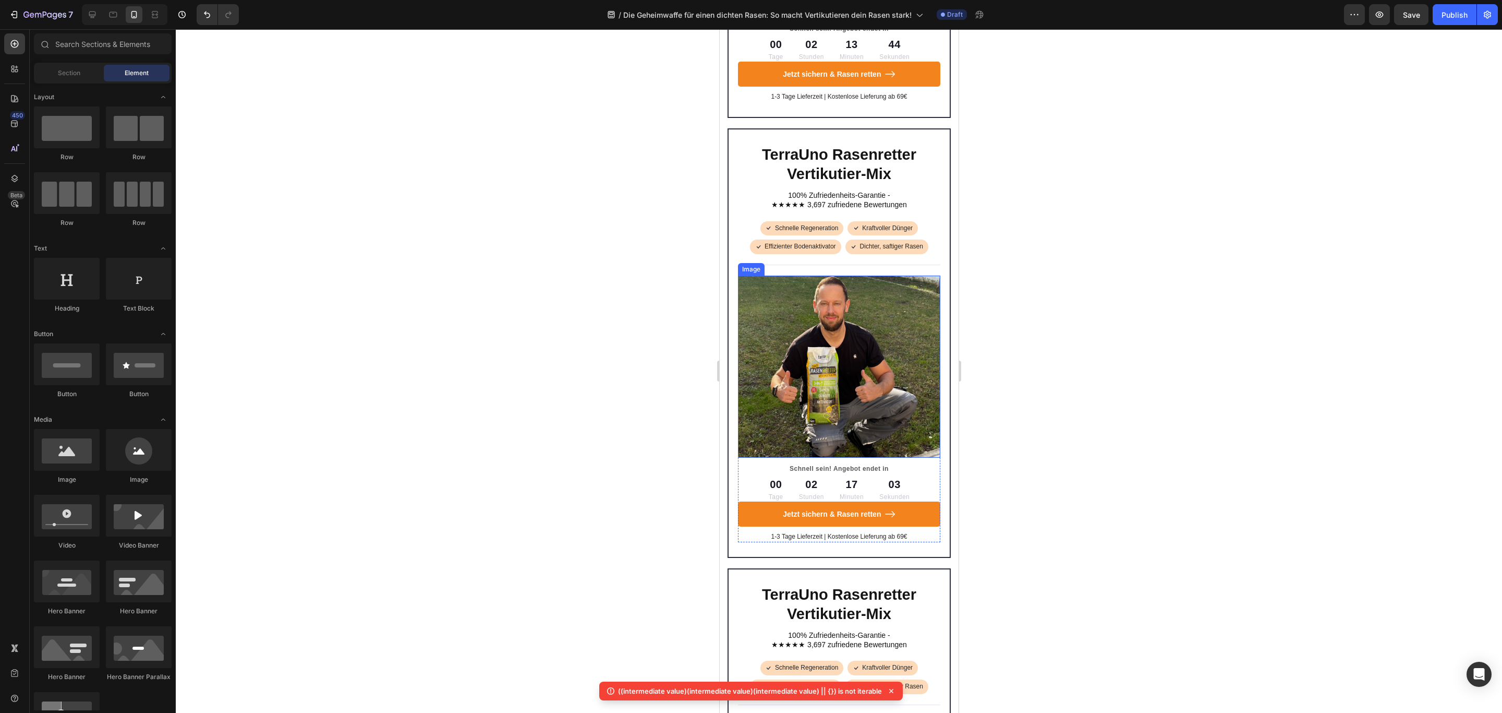
scroll to position [2739, 0]
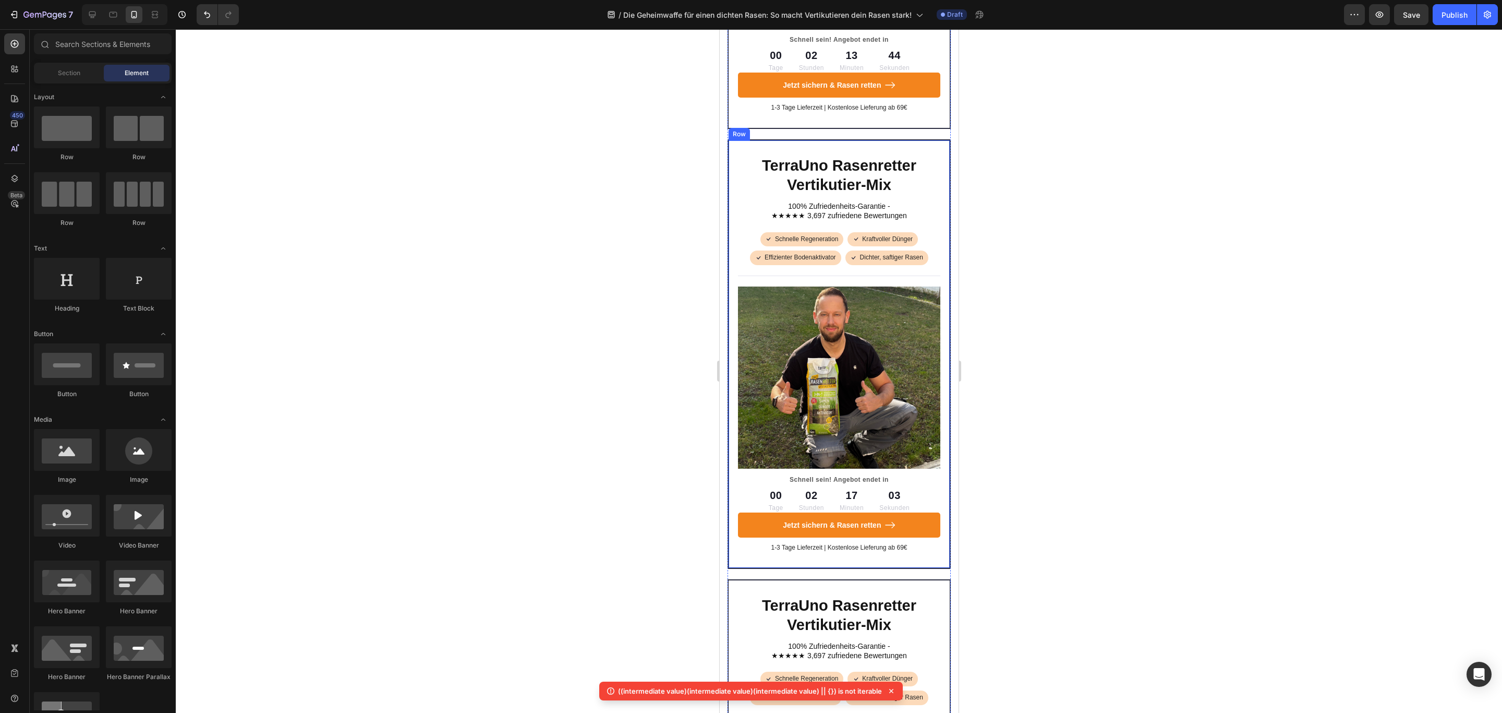
click at [838, 214] on div "TerraUno Rasenretter Vertikutier-Mix Heading 100% Zufriedenheits-Garantie - ★★★…" at bounding box center [838, 353] width 223 height 429
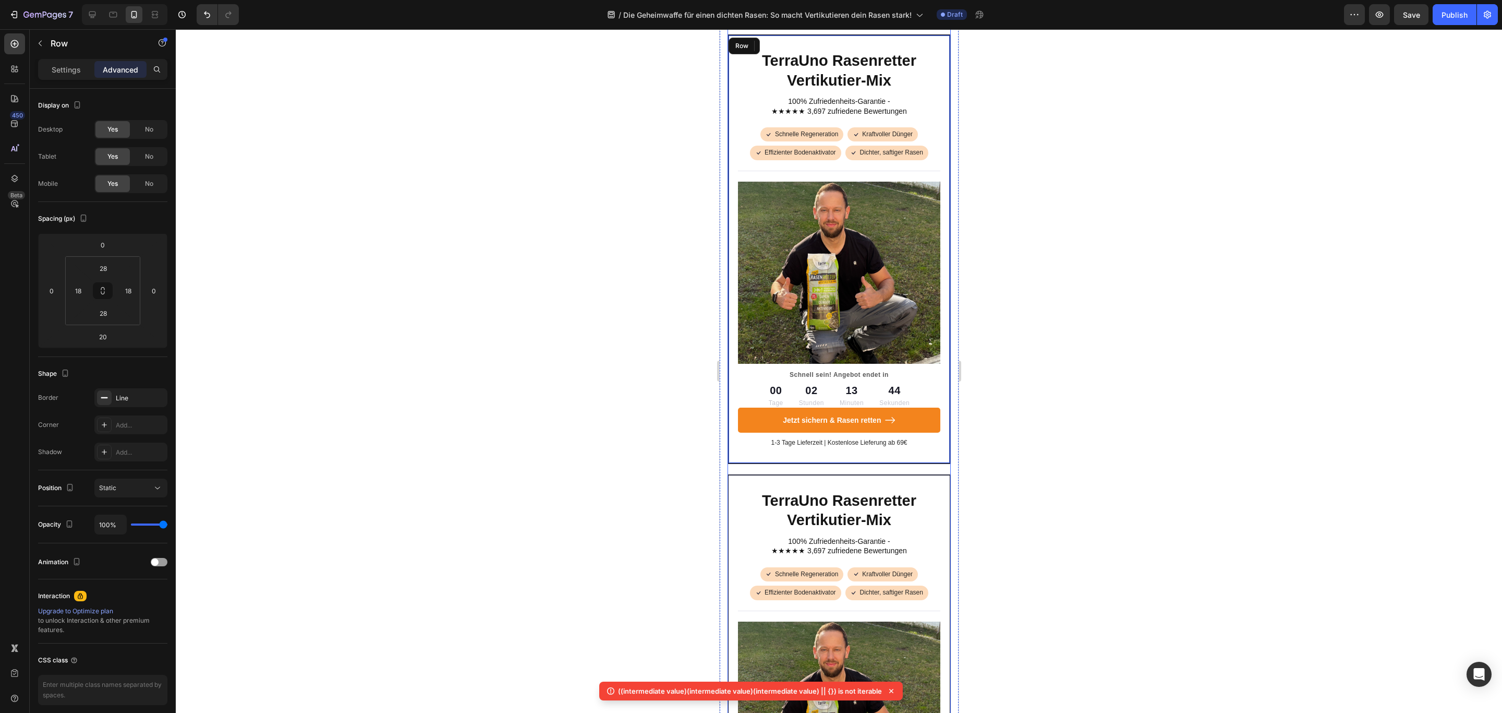
scroll to position [2347, 0]
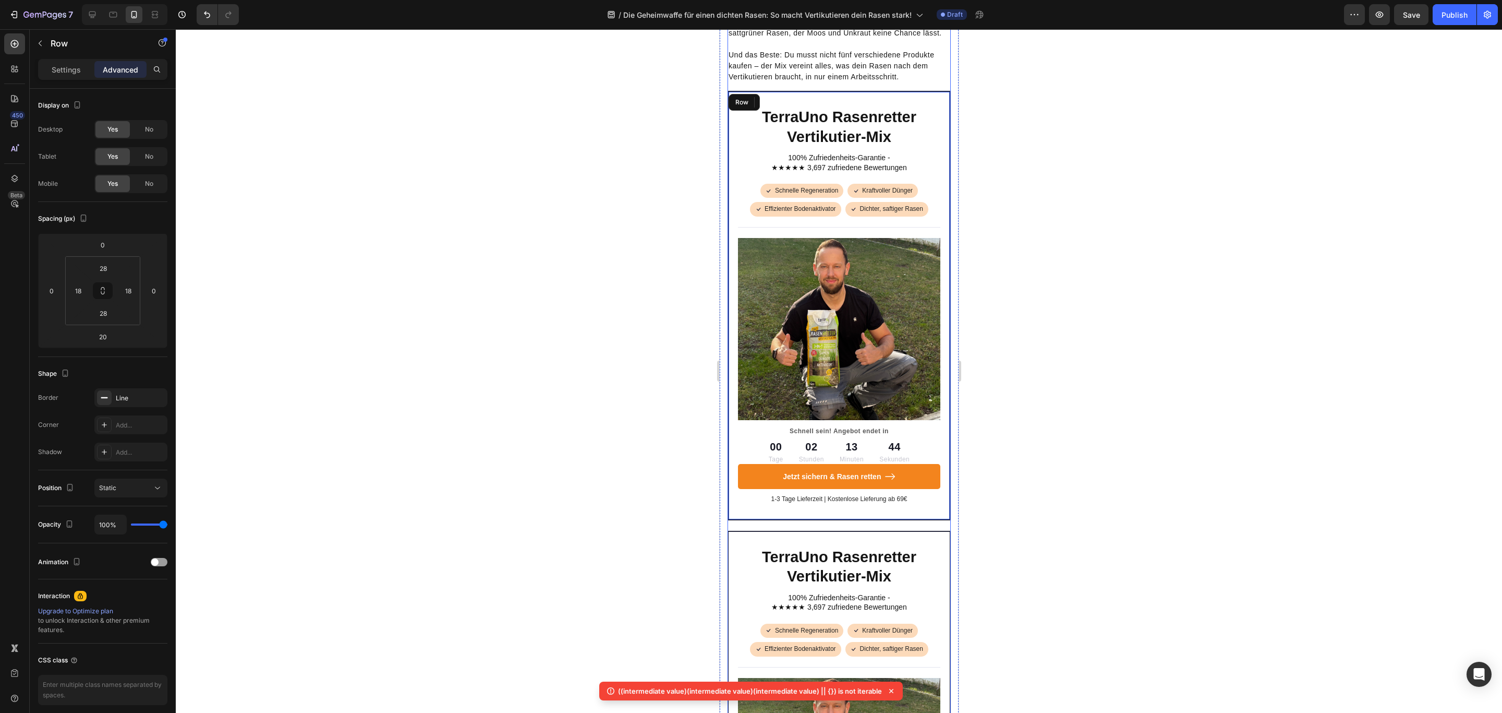
click at [838, 148] on h2 "TerraUno Rasenretter Vertikutier-Mix" at bounding box center [839, 126] width 202 height 41
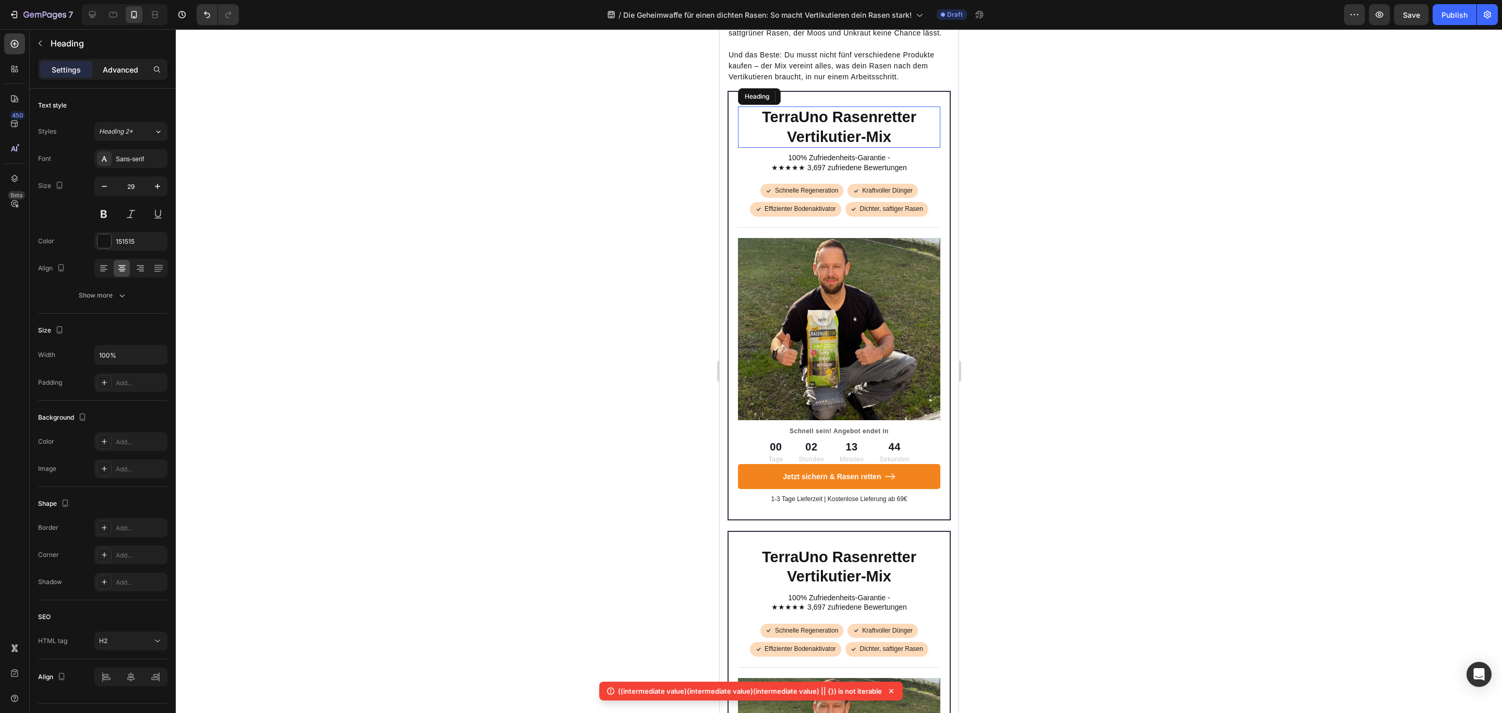
click at [107, 68] on p "Advanced" at bounding box center [120, 69] width 35 height 11
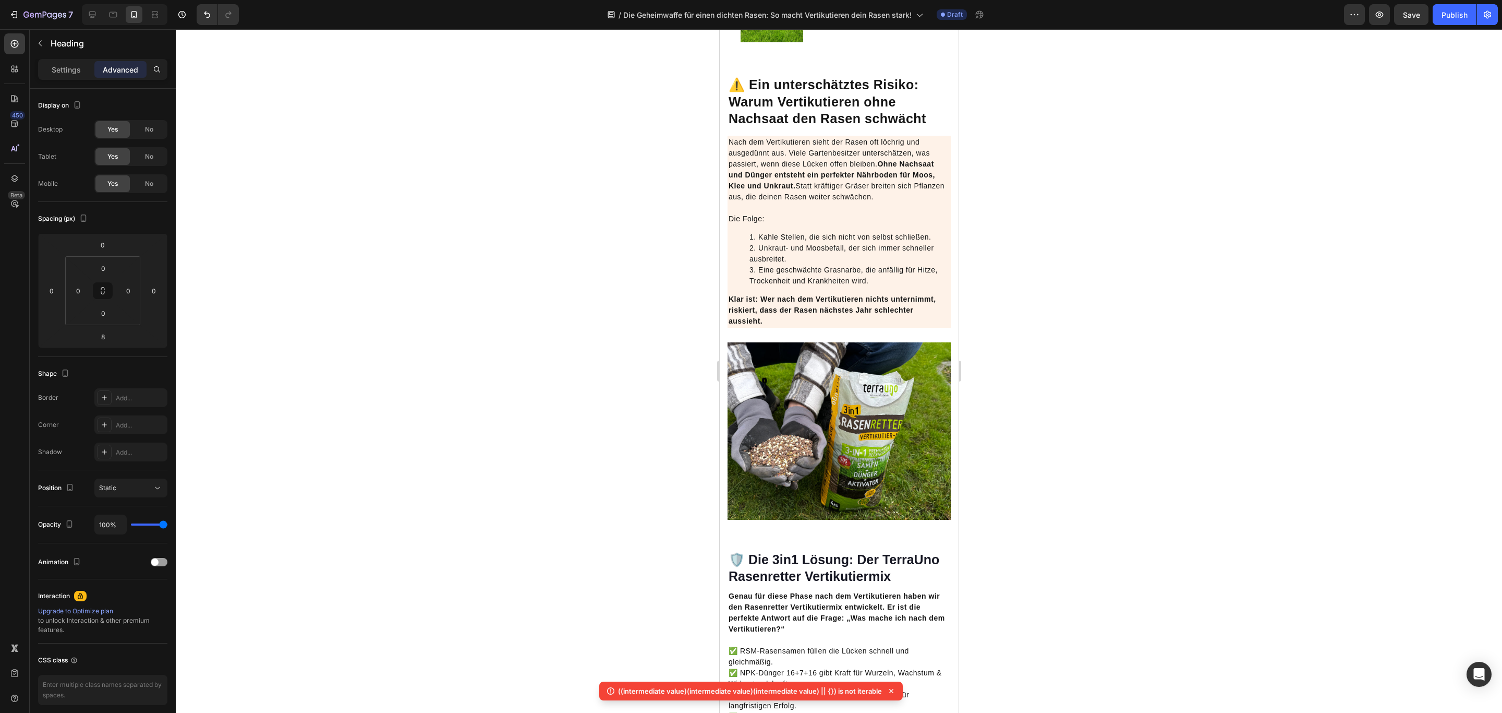
scroll to position [1956, 0]
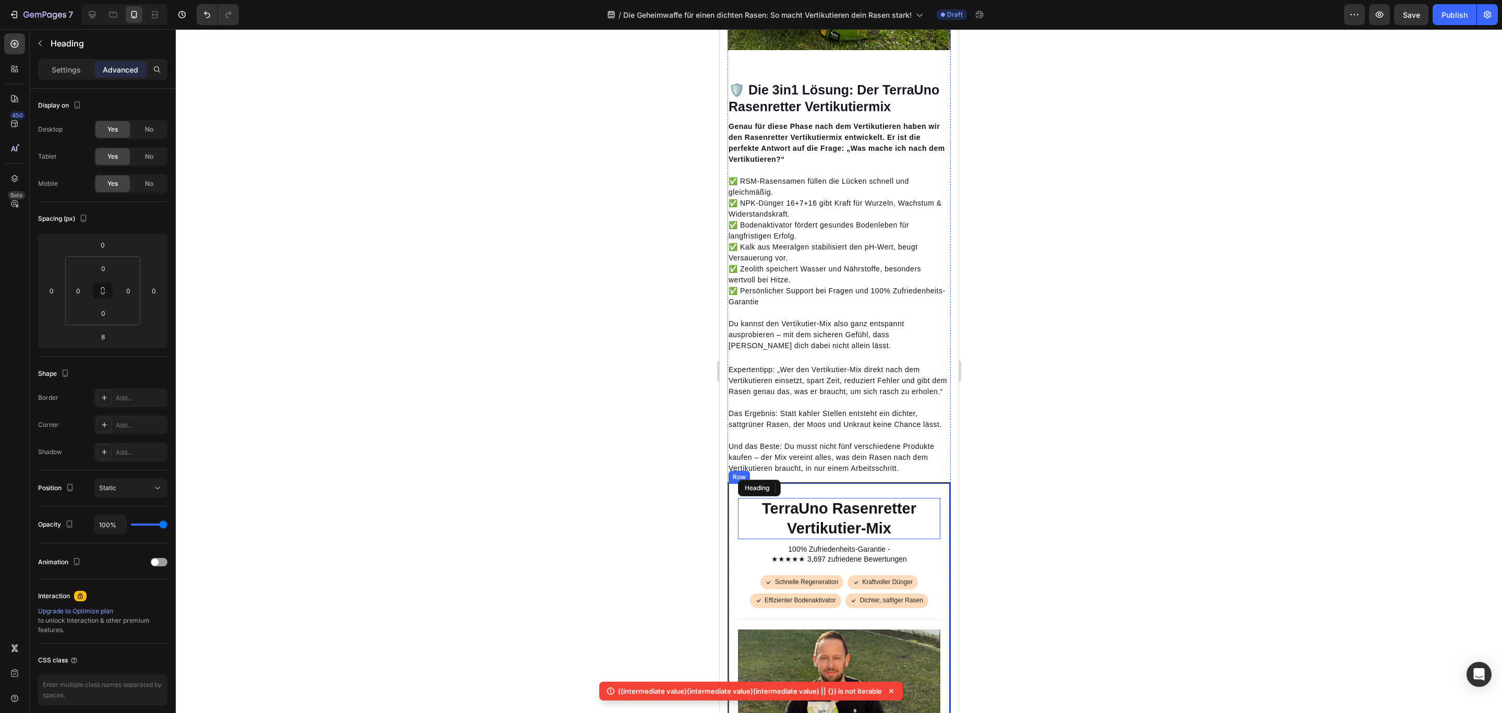
click at [730, 565] on div "TerraUno Rasenretter Vertikutier-Mix Heading 100% Zufriedenheits-Garantie - ★★★…" at bounding box center [838, 696] width 223 height 429
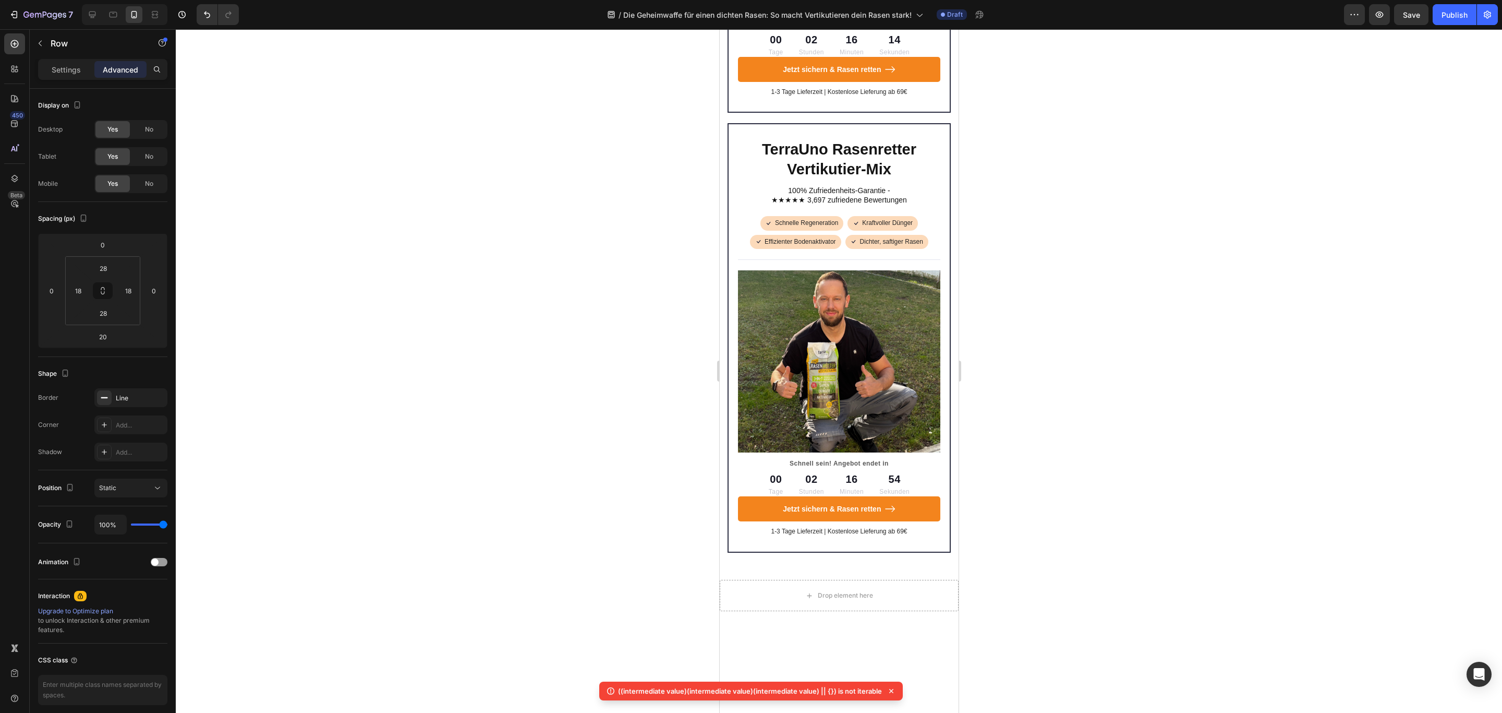
scroll to position [3443, 0]
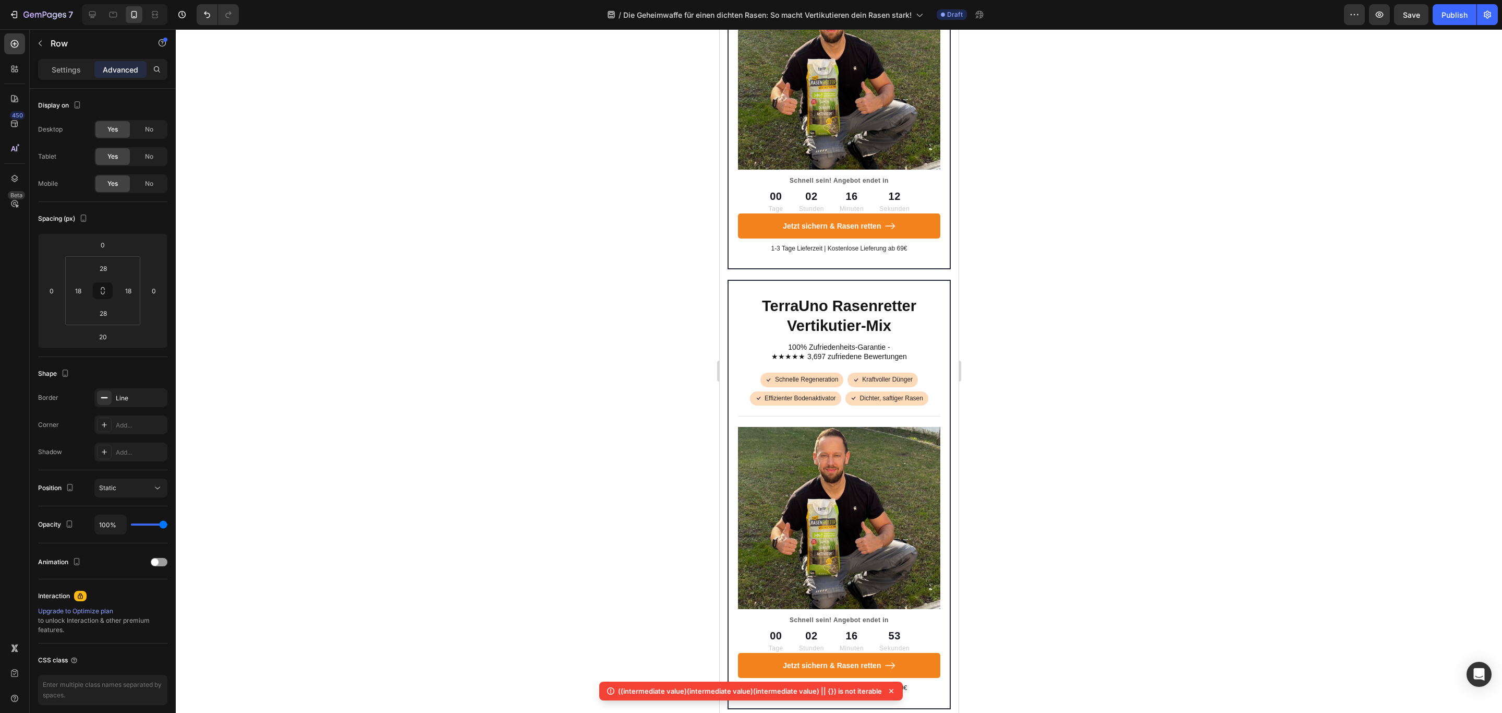
click at [738, 329] on div "TerraUno Rasenretter Vertikutier-Mix Heading 100% Zufriedenheits-Garantie - ★★★…" at bounding box center [838, 494] width 223 height 429
click at [731, 329] on div "TerraUno Rasenretter Vertikutier-Mix Heading 100% Zufriedenheits-Garantie - ★★★…" at bounding box center [838, 494] width 223 height 429
click at [738, 329] on div "TerraUno Rasenretter Vertikutier-Mix Heading 100% Zufriedenheits-Garantie - ★★★…" at bounding box center [838, 494] width 223 height 429
click at [742, 329] on div "TerraUno Rasenretter Vertikutier-Mix Heading 100% Zufriedenheits-Garantie - ★★★…" at bounding box center [838, 494] width 223 height 429
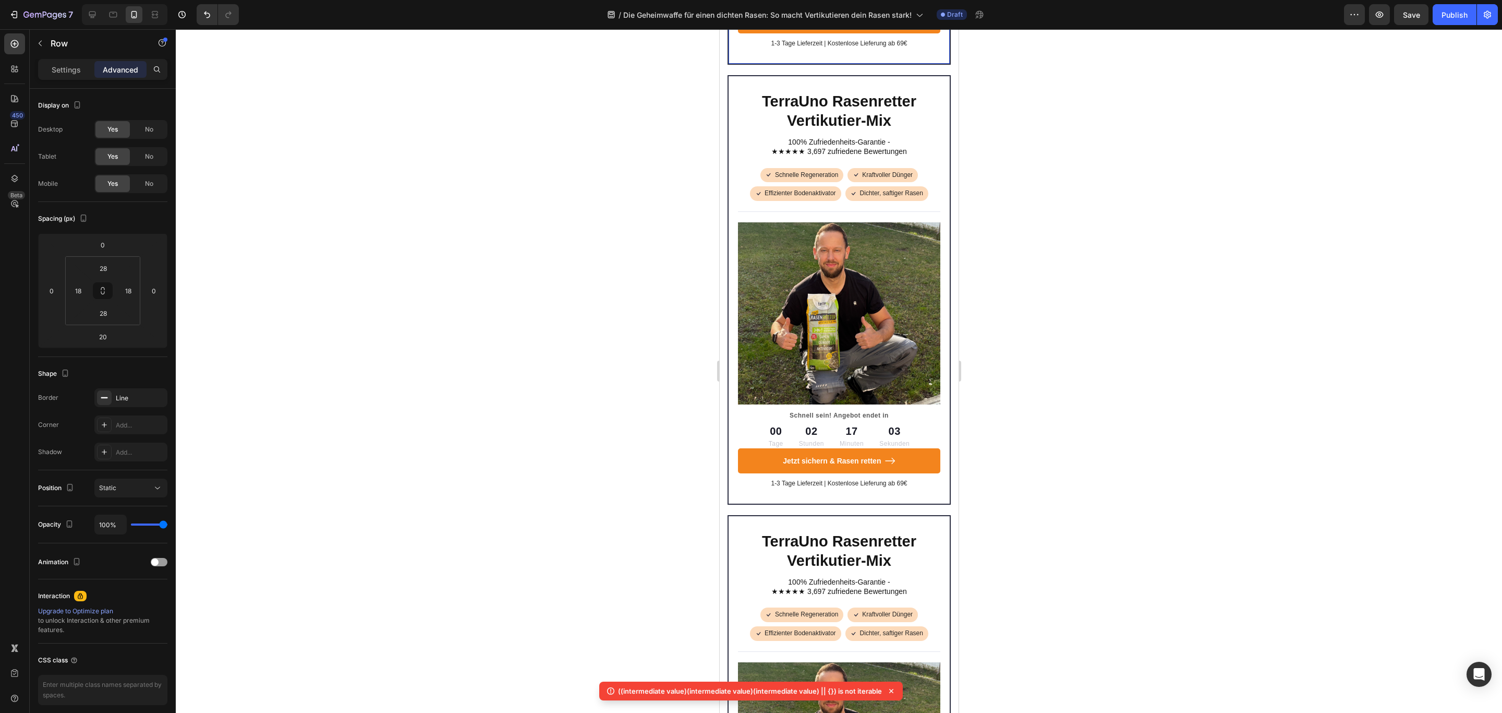
scroll to position [2739, 0]
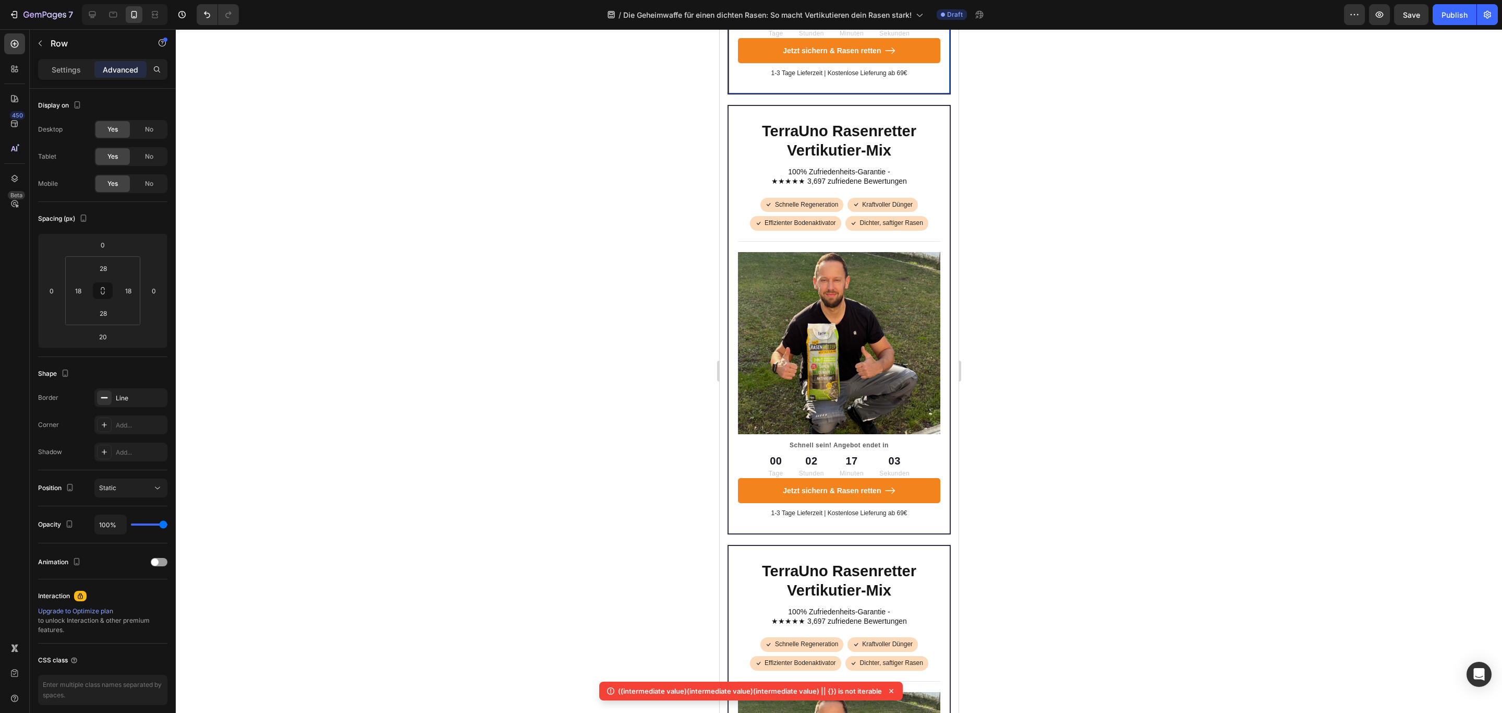
click at [788, 173] on div "TerraUno Rasenretter Vertikutier-Mix Heading 100% Zufriedenheits-Garantie - ★★★…" at bounding box center [838, 319] width 223 height 429
click at [800, 176] on div "TerraUno Rasenretter Vertikutier-Mix Heading 100% Zufriedenheits-Garantie - ★★★…" at bounding box center [838, 319] width 223 height 429
click at [1043, 190] on div at bounding box center [839, 370] width 1327 height 683
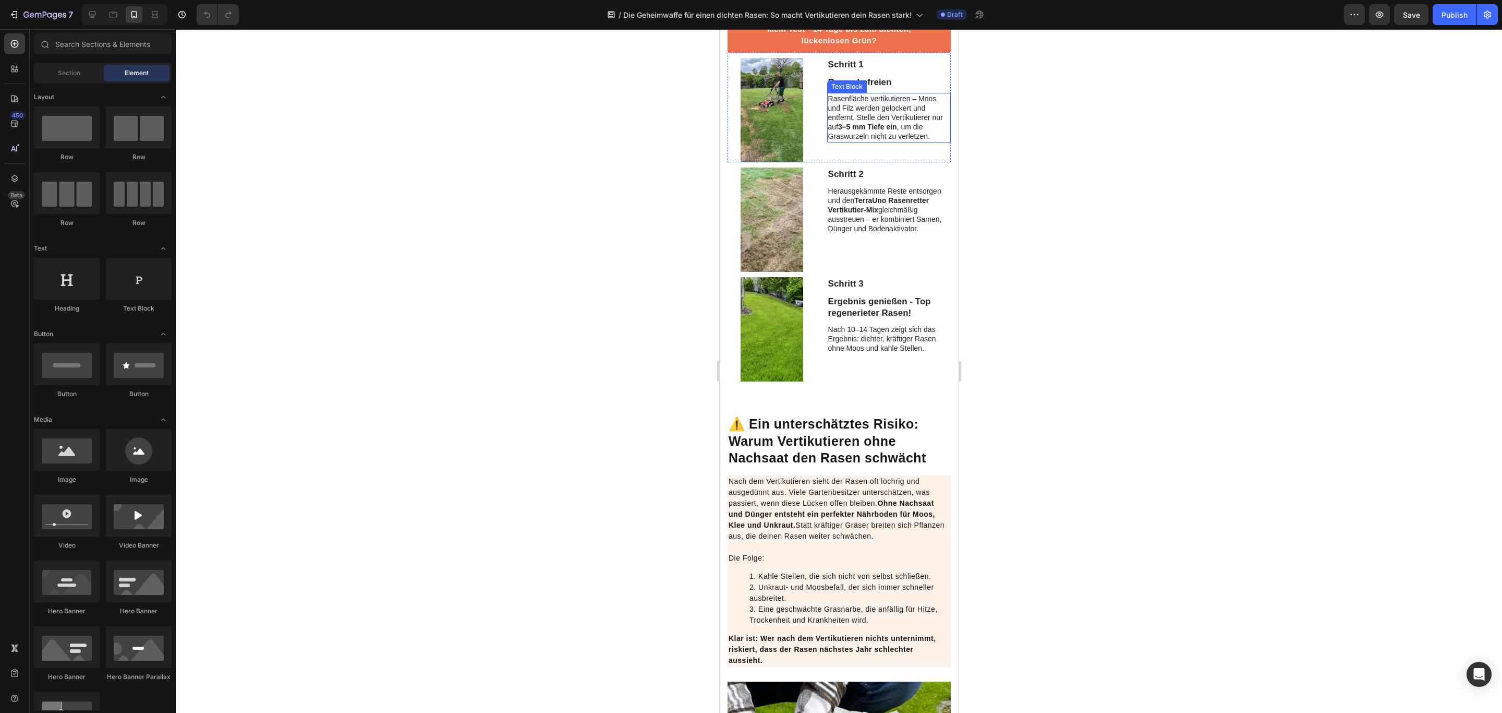
scroll to position [1095, 0]
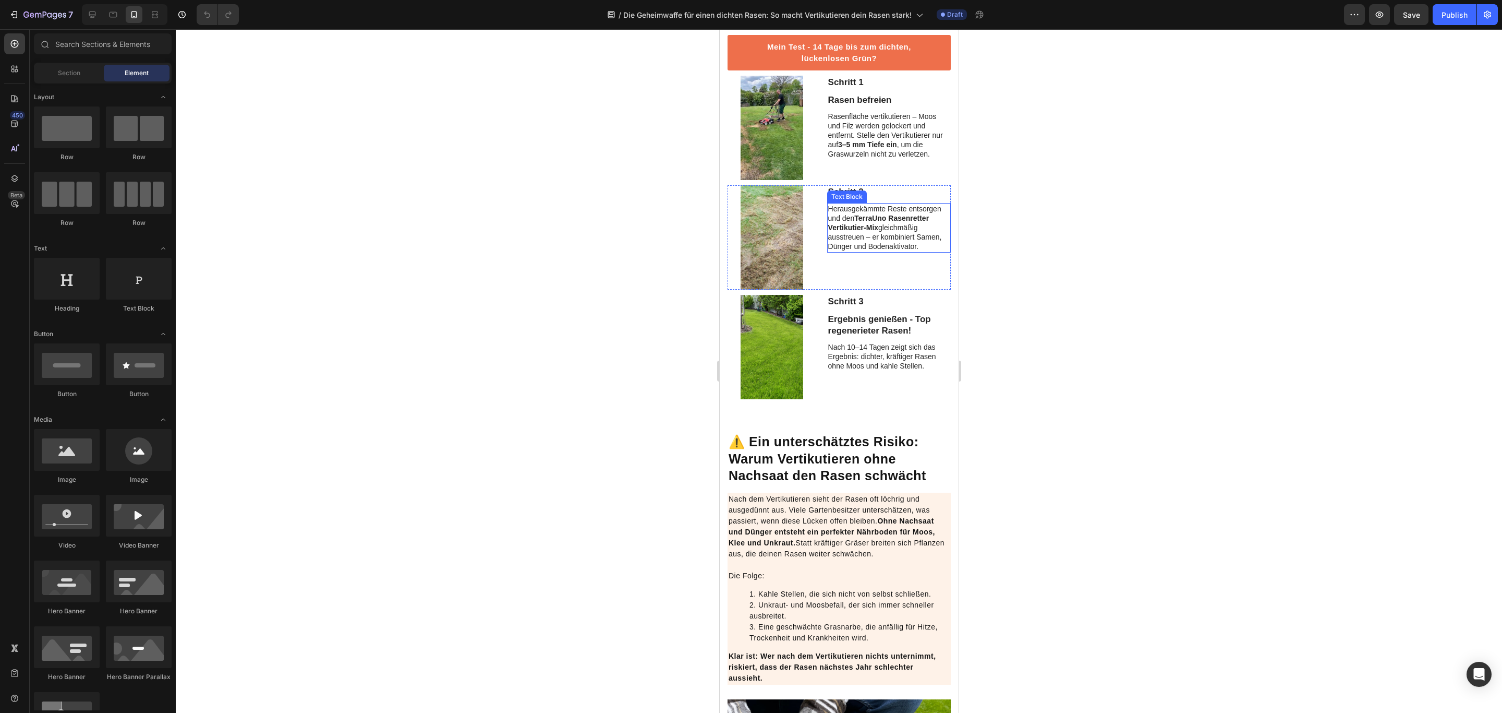
click at [873, 251] on p "Herausgekämmte Reste entsorgen und den TerraUno Rasenretter Vertikutier-Mix gle…" at bounding box center [889, 227] width 122 height 47
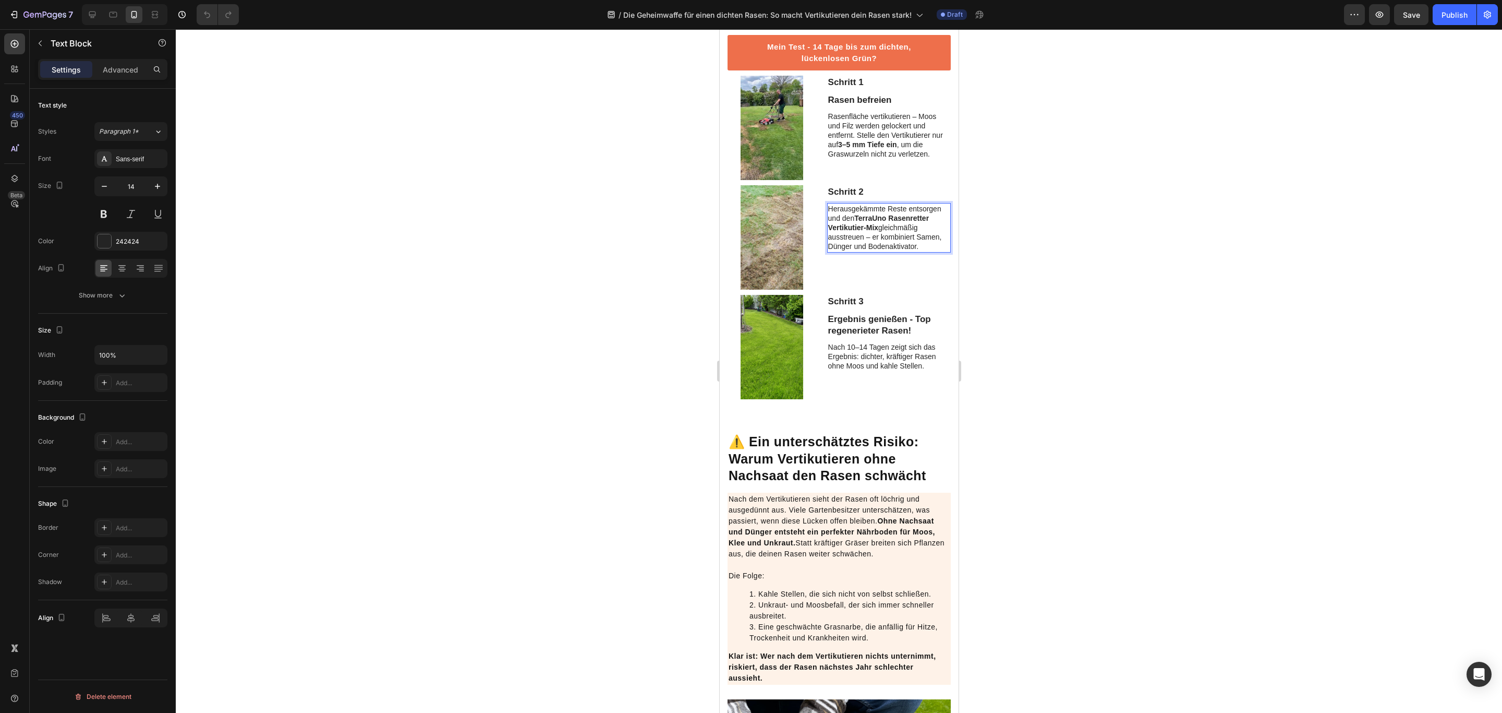
click at [873, 251] on p "Herausgekämmte Reste entsorgen und den TerraUno Rasenretter Vertikutier-Mix gle…" at bounding box center [889, 227] width 122 height 47
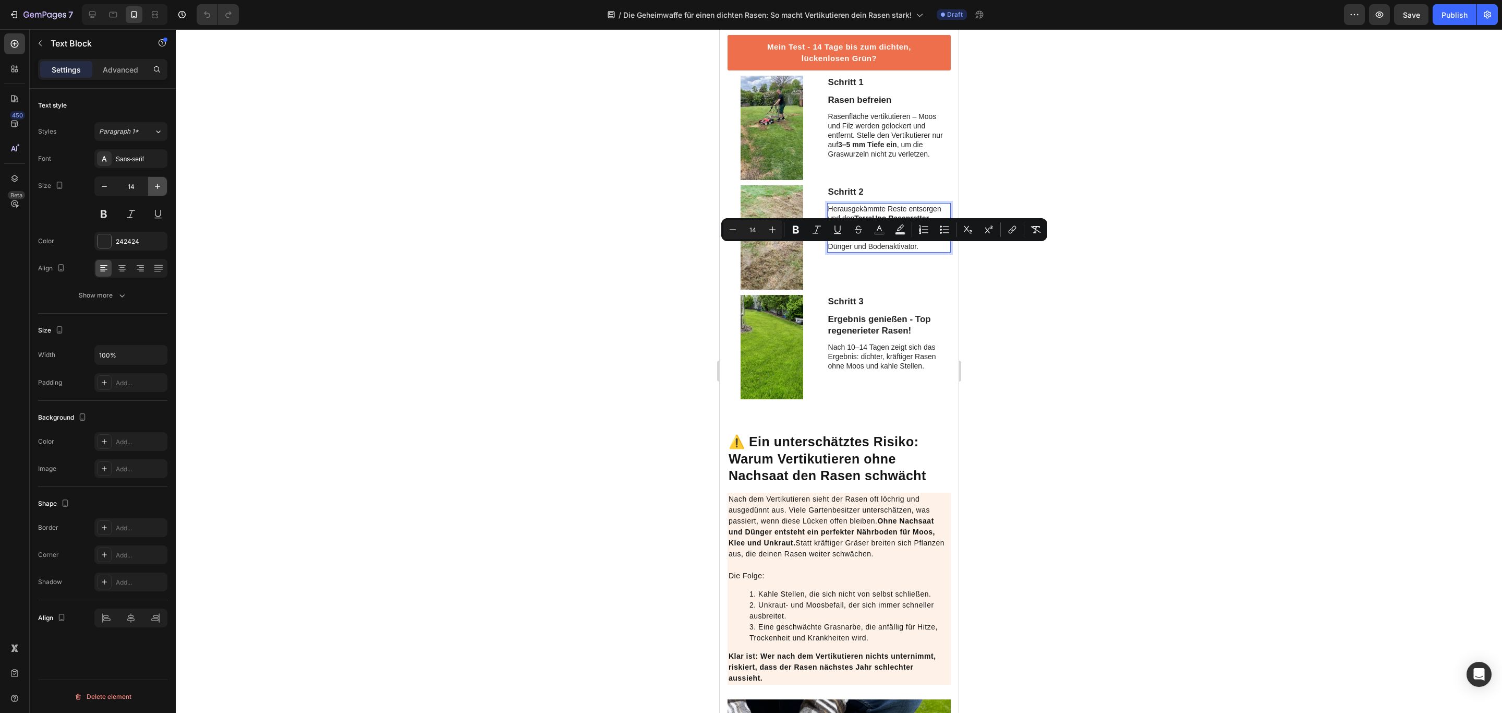
click at [155, 185] on icon "button" at bounding box center [157, 186] width 10 height 10
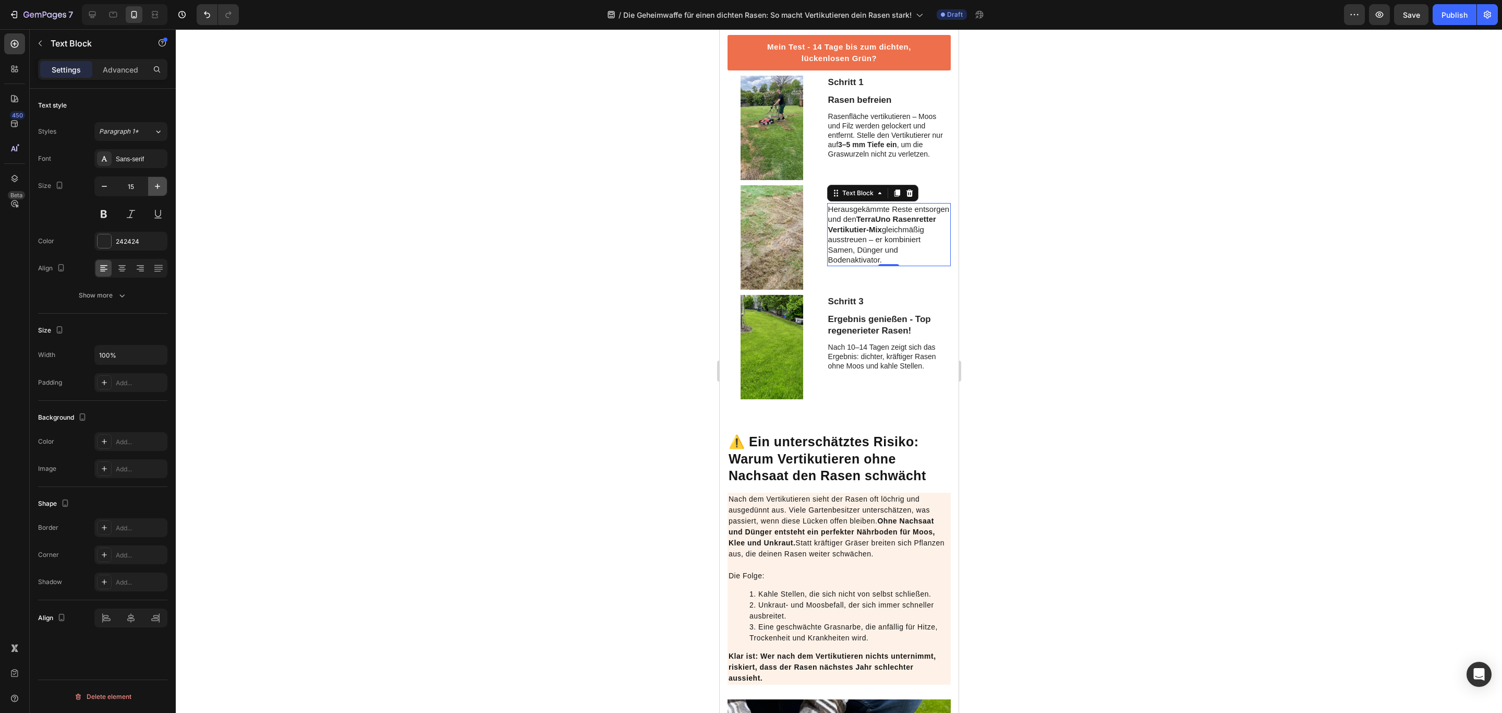
click at [155, 185] on icon "button" at bounding box center [157, 186] width 10 height 10
type input "16"
click at [863, 149] on strong "3–5 mm Tiefe ein" at bounding box center [867, 144] width 59 height 8
click at [152, 185] on button "button" at bounding box center [157, 186] width 19 height 19
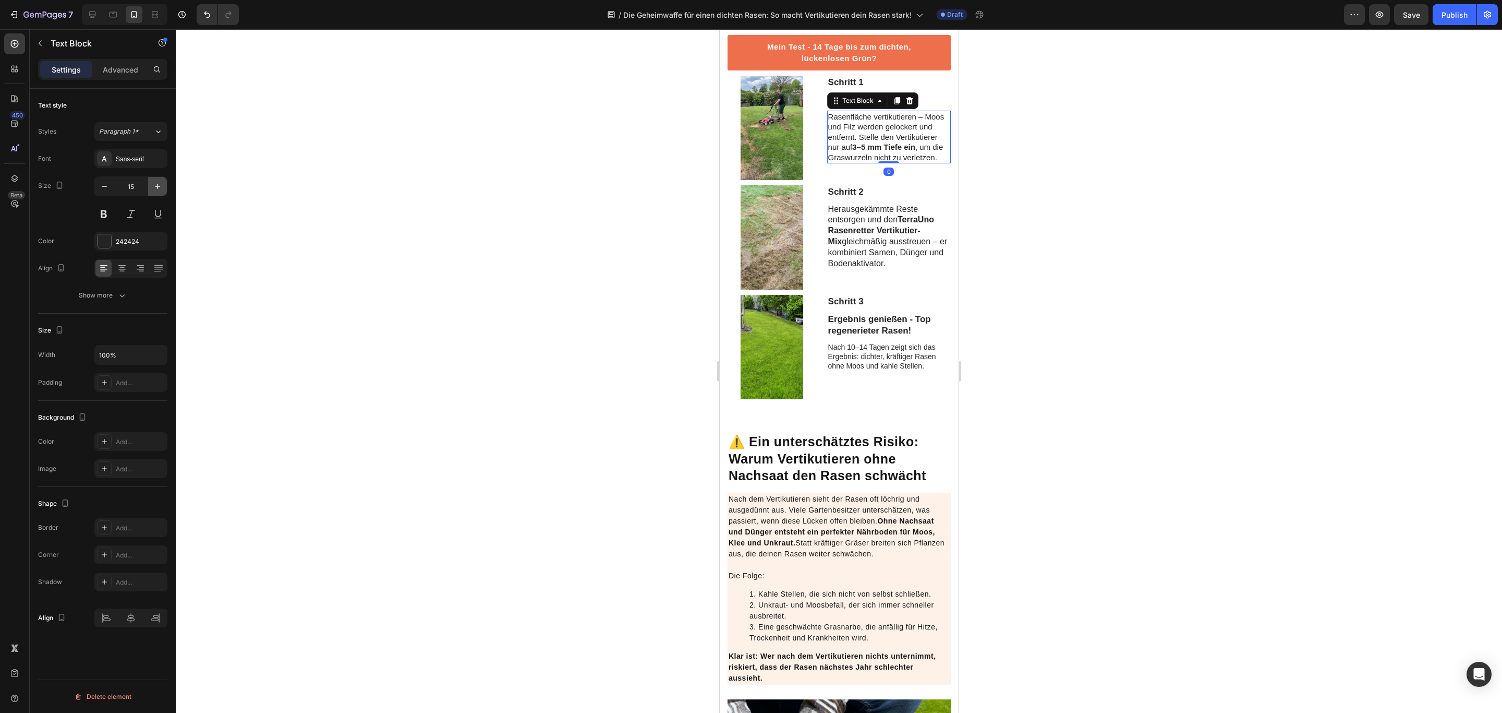
click at [152, 185] on icon "button" at bounding box center [157, 186] width 10 height 10
type input "16"
click at [914, 290] on div "Schritt 2 Text Block Herausgekämmte Reste entsorgen und den TerraUno Rasenrette…" at bounding box center [889, 237] width 124 height 104
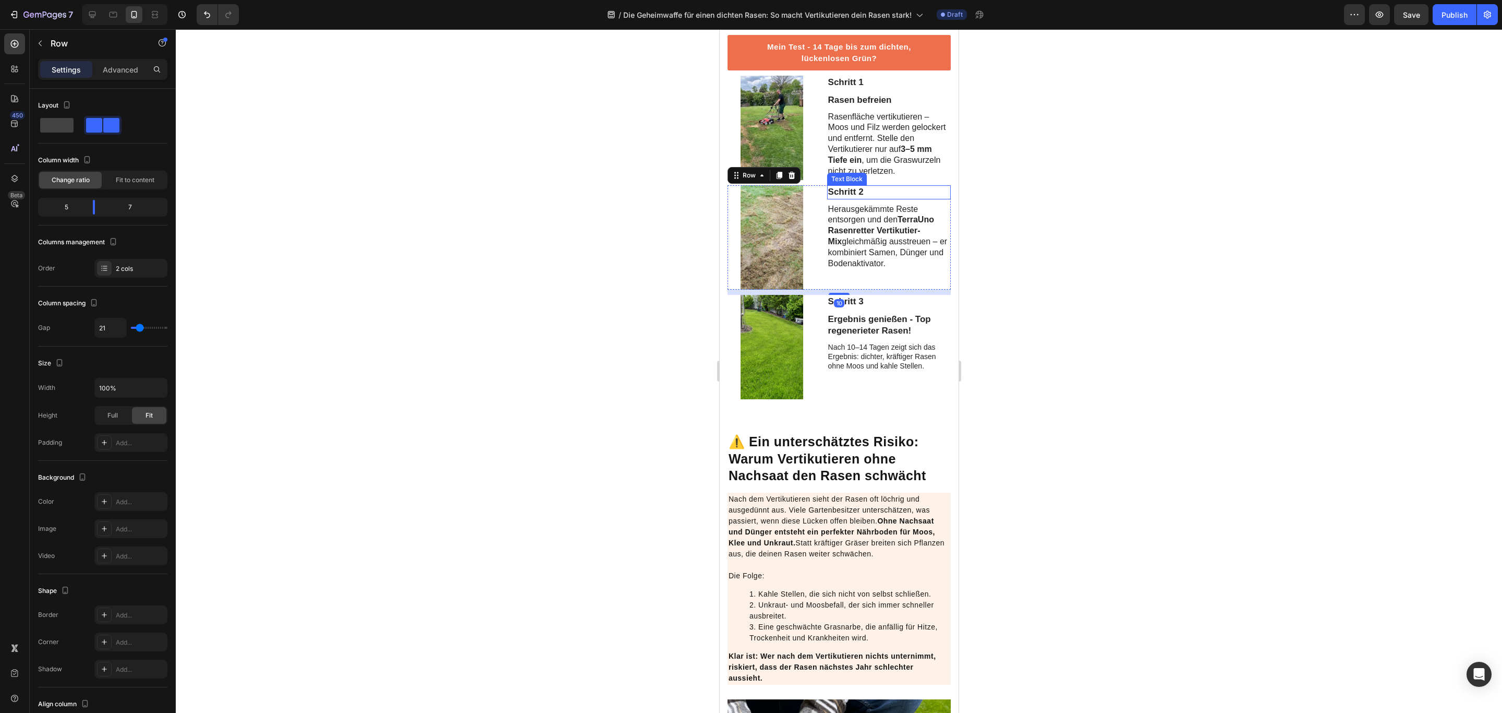
click at [878, 198] on p "Schritt 2" at bounding box center [889, 191] width 122 height 11
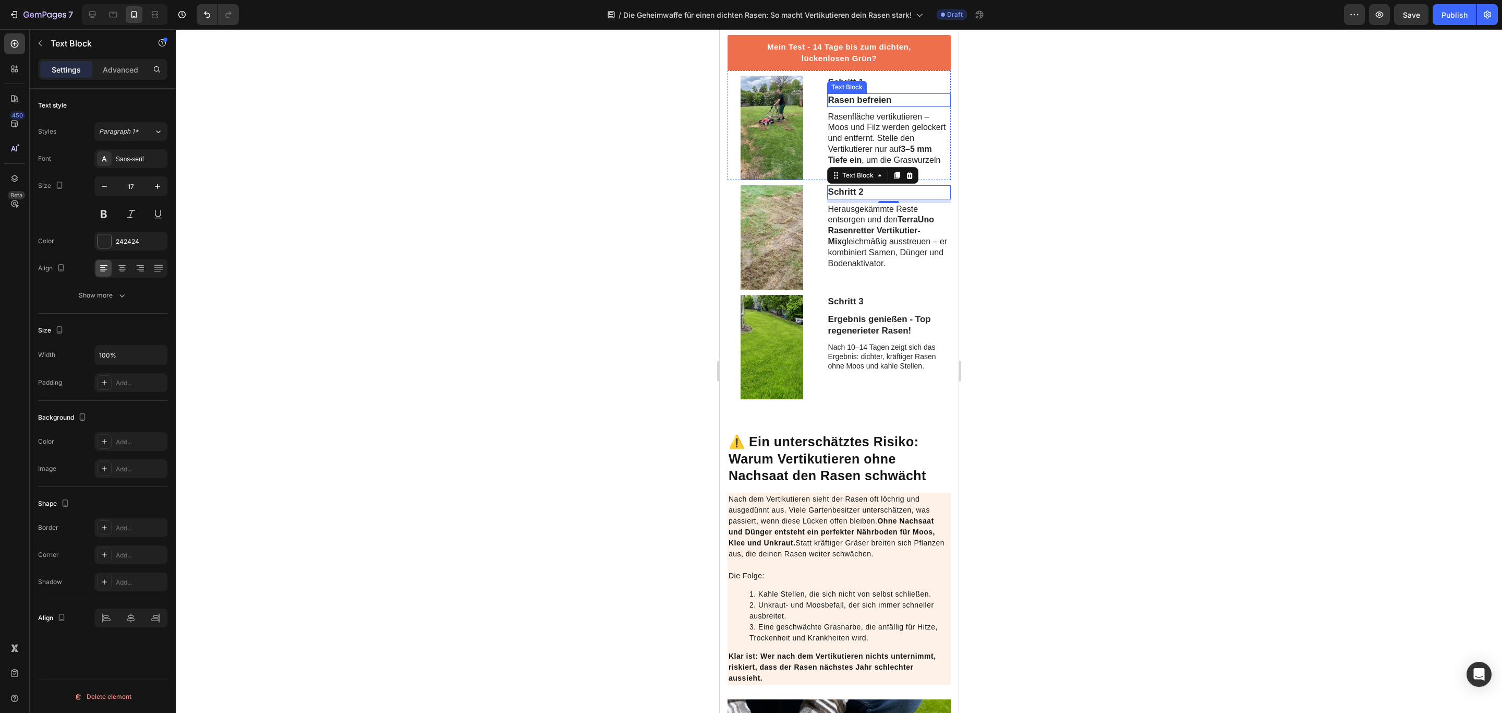
click at [874, 106] on p "Rasen befreien" at bounding box center [889, 99] width 122 height 11
click at [160, 184] on icon "button" at bounding box center [157, 186] width 10 height 10
type input "19"
click at [875, 198] on p "Schritt 2" at bounding box center [889, 191] width 122 height 11
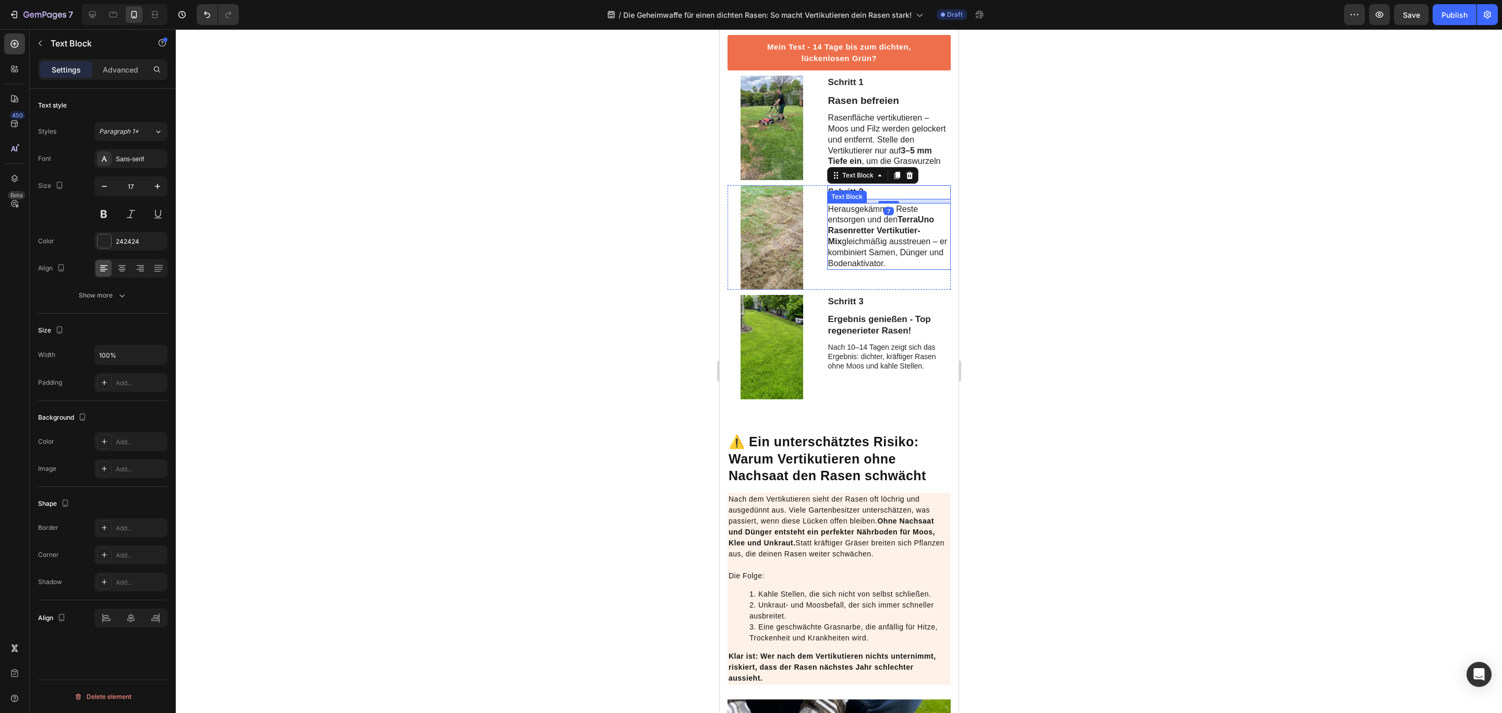
click at [857, 290] on div "Schritt 2 Text Block 7 Herausgekämmte Reste entsorgen und den TerraUno Rasenret…" at bounding box center [889, 237] width 124 height 104
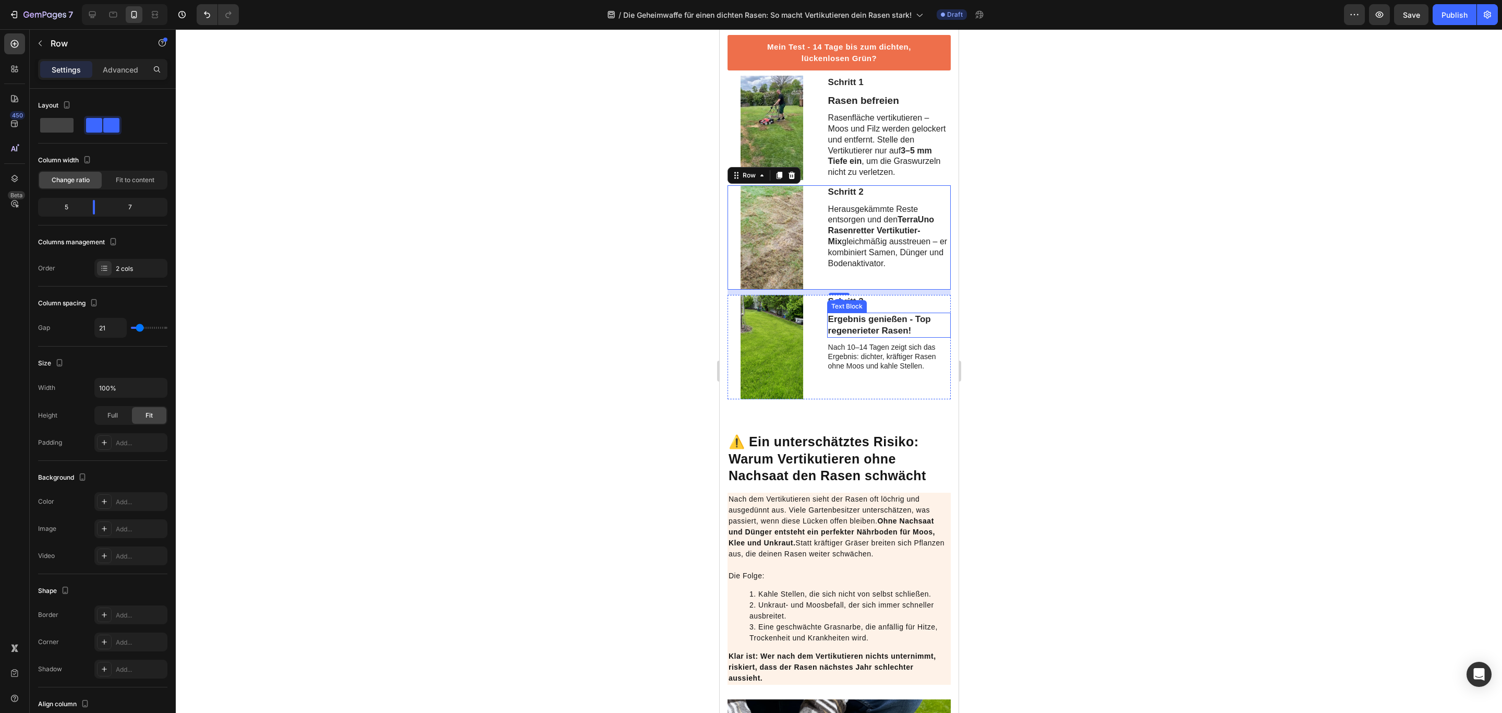
click at [891, 336] on p "Ergebnis genießen - Top regenerieter Rasen!" at bounding box center [889, 325] width 122 height 23
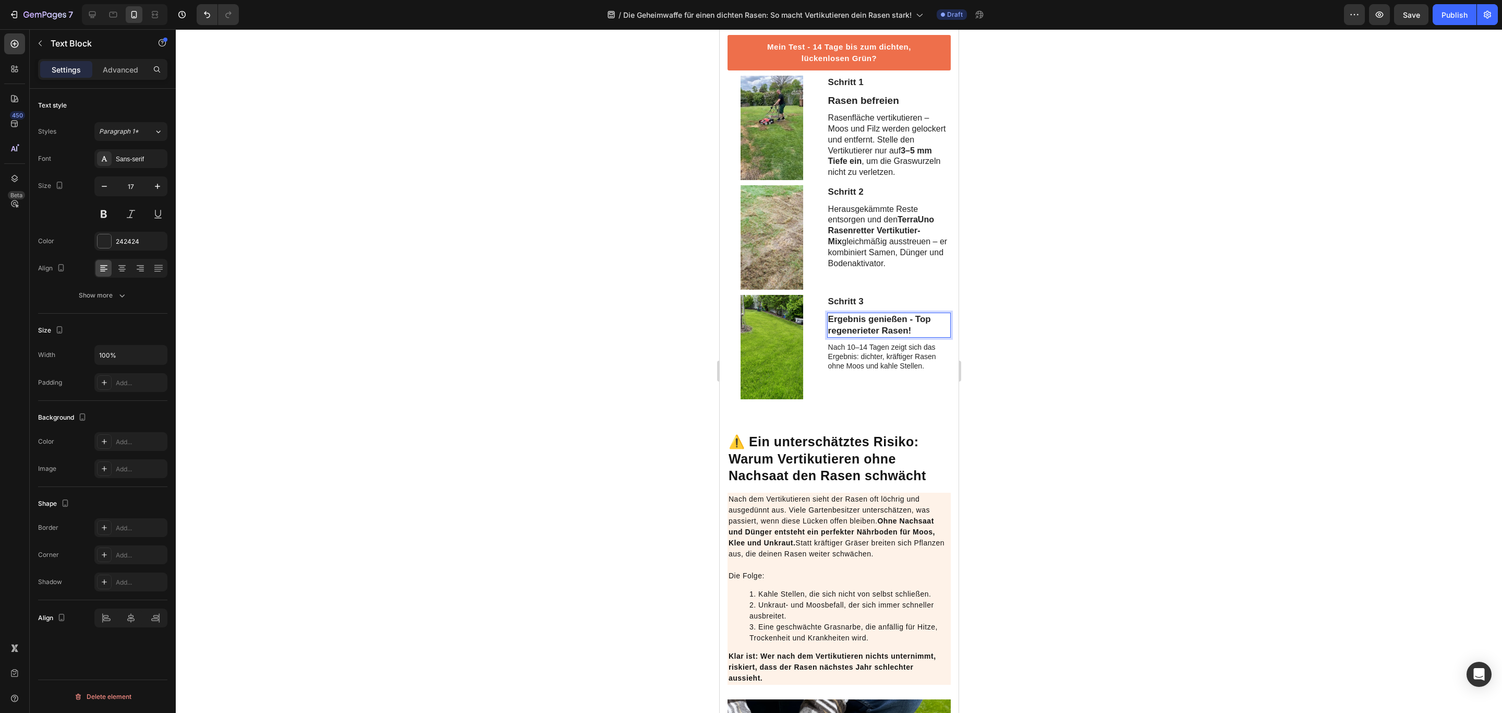
click at [899, 336] on p "Ergebnis genießen - Top regenerieter Rasen!" at bounding box center [889, 325] width 122 height 23
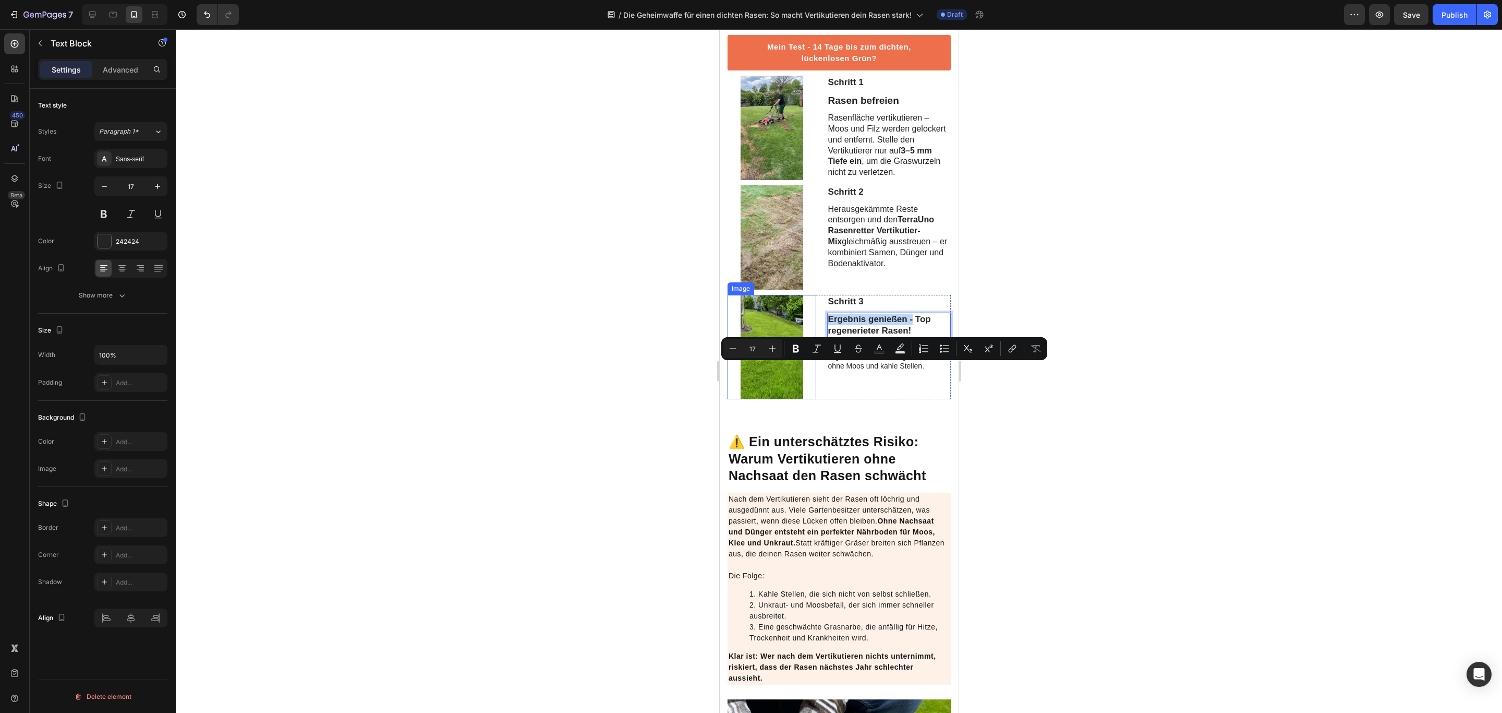
drag, startPoint x: 908, startPoint y: 371, endPoint x: 808, endPoint y: 373, distance: 100.2
click at [808, 373] on div "Schritt 3 Text Block Ergebnis genießen - Top regenerieter Rasen! Text Block 7 N…" at bounding box center [838, 347] width 223 height 104
click at [925, 336] on p "Ergebnis genießen - Top regenerieter Rasen!" at bounding box center [889, 325] width 122 height 23
drag, startPoint x: 910, startPoint y: 368, endPoint x: 824, endPoint y: 368, distance: 86.6
click at [828, 336] on p "Ergebnis genießen - Top regenerieter Rasen!" at bounding box center [889, 325] width 122 height 23
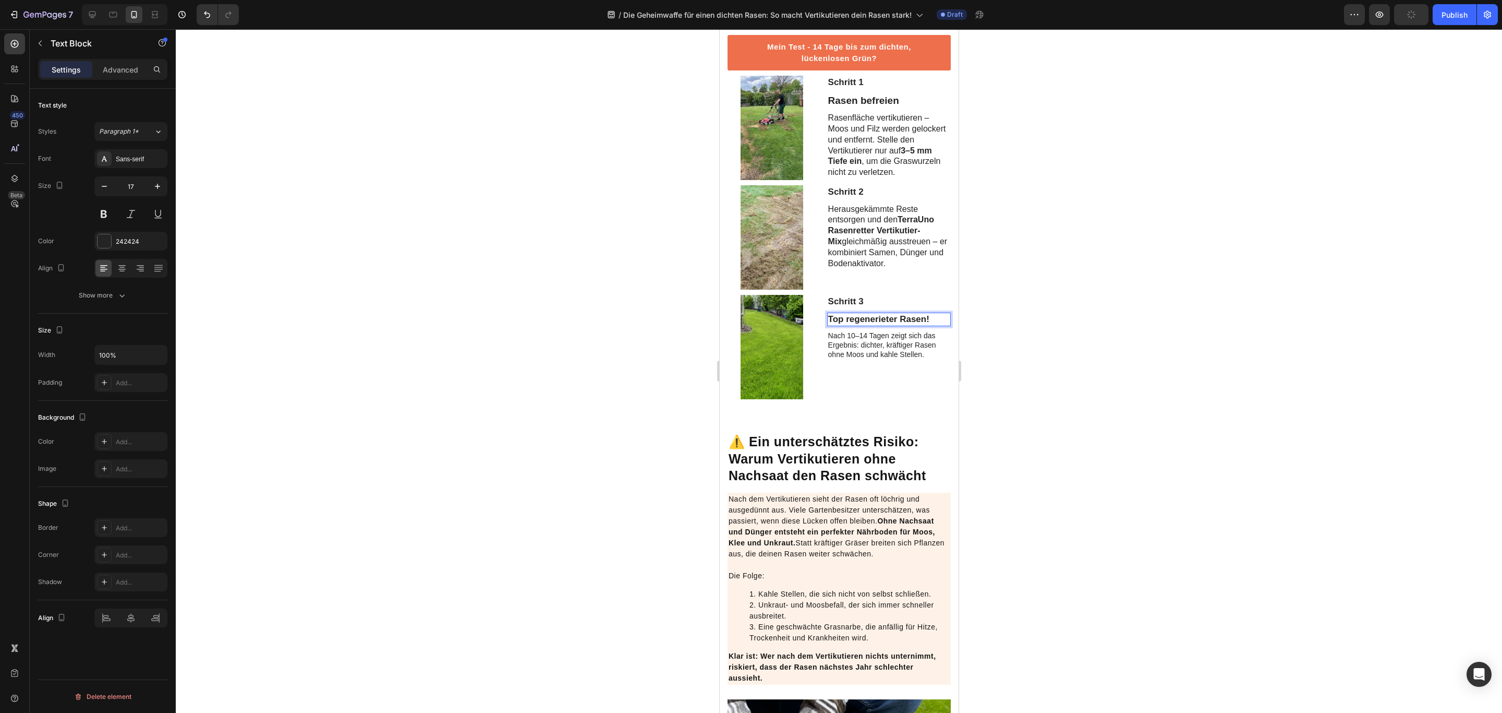
click at [907, 325] on p "Top regenerieter Rasen!" at bounding box center [889, 319] width 122 height 11
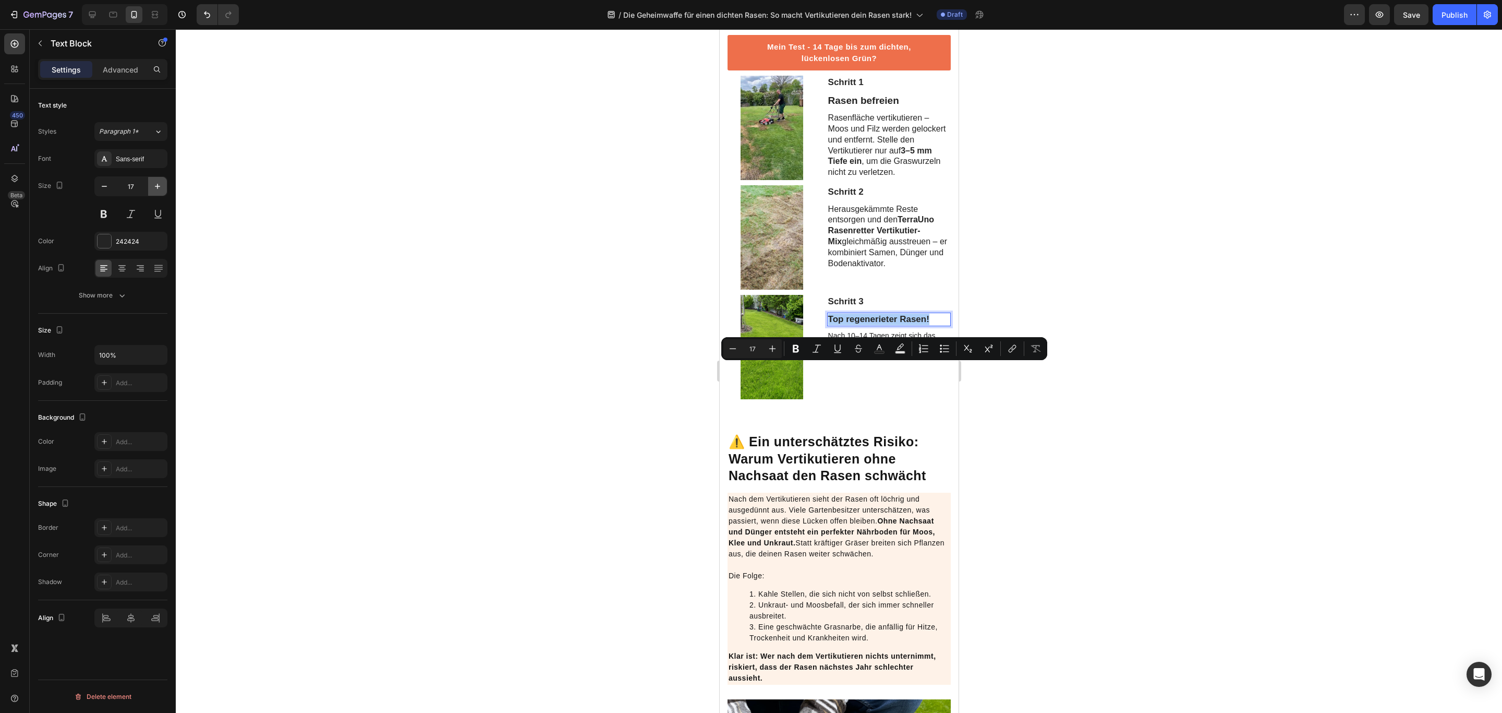
click at [155, 190] on icon "button" at bounding box center [157, 186] width 10 height 10
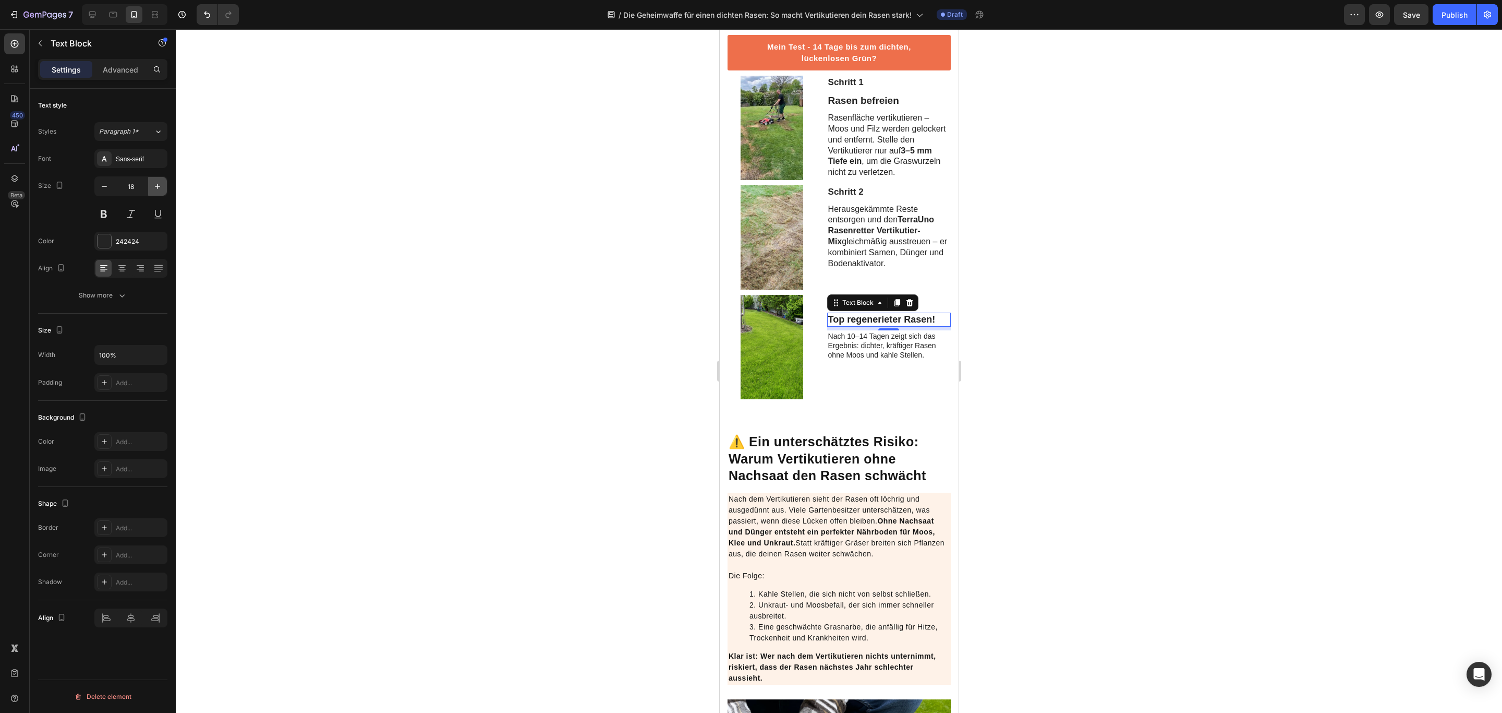
click at [155, 190] on icon "button" at bounding box center [157, 186] width 10 height 10
type input "19"
click at [917, 269] on p "Herausgekämmte Reste entsorgen und den TerraUno Rasenretter Vertikutier-Mix gle…" at bounding box center [889, 236] width 122 height 65
click at [1124, 390] on div at bounding box center [839, 370] width 1327 height 683
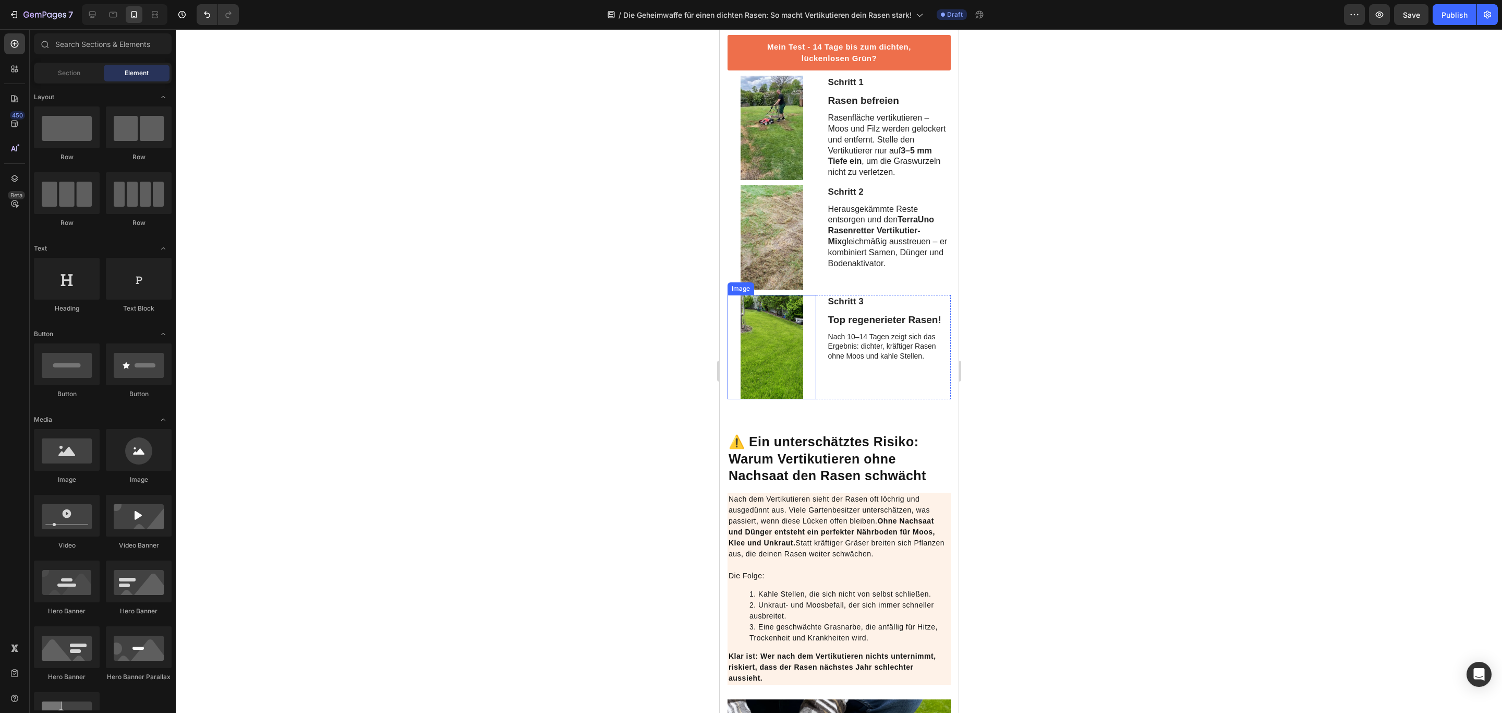
click at [773, 399] on img at bounding box center [771, 347] width 63 height 104
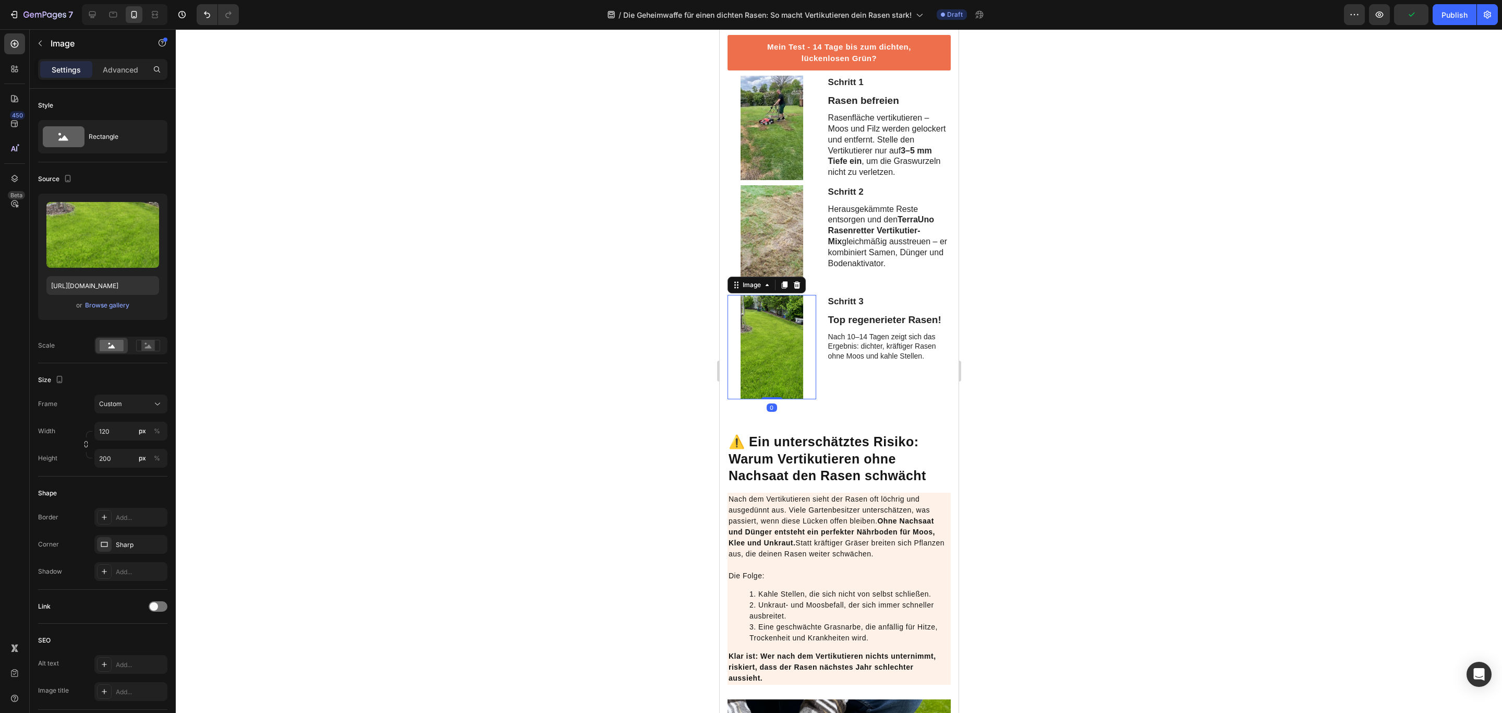
click at [1132, 375] on div at bounding box center [839, 370] width 1327 height 683
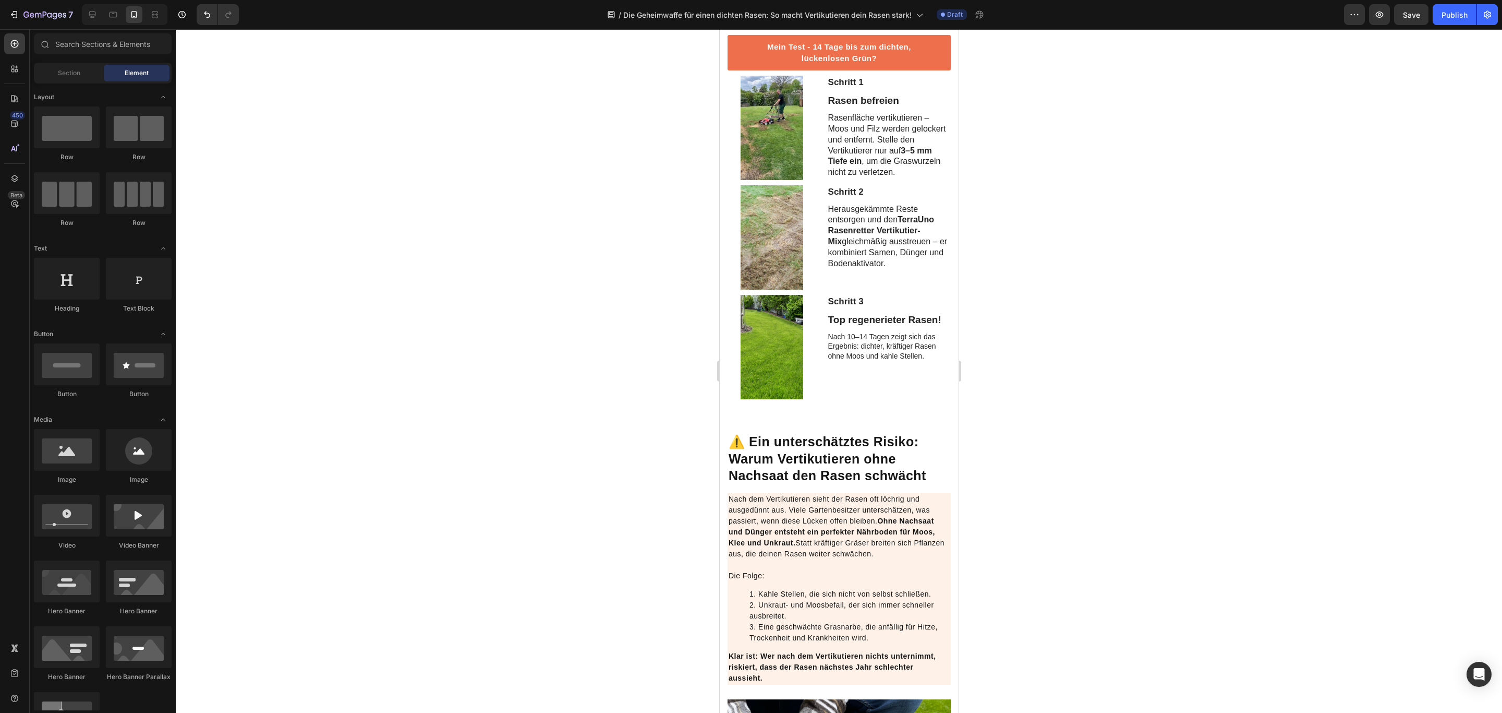
click at [897, 360] on p "Nach 10–14 Tagen zeigt sich das Ergebnis: dichter, kräftiger Rasen ohne Moos un…" at bounding box center [889, 346] width 122 height 29
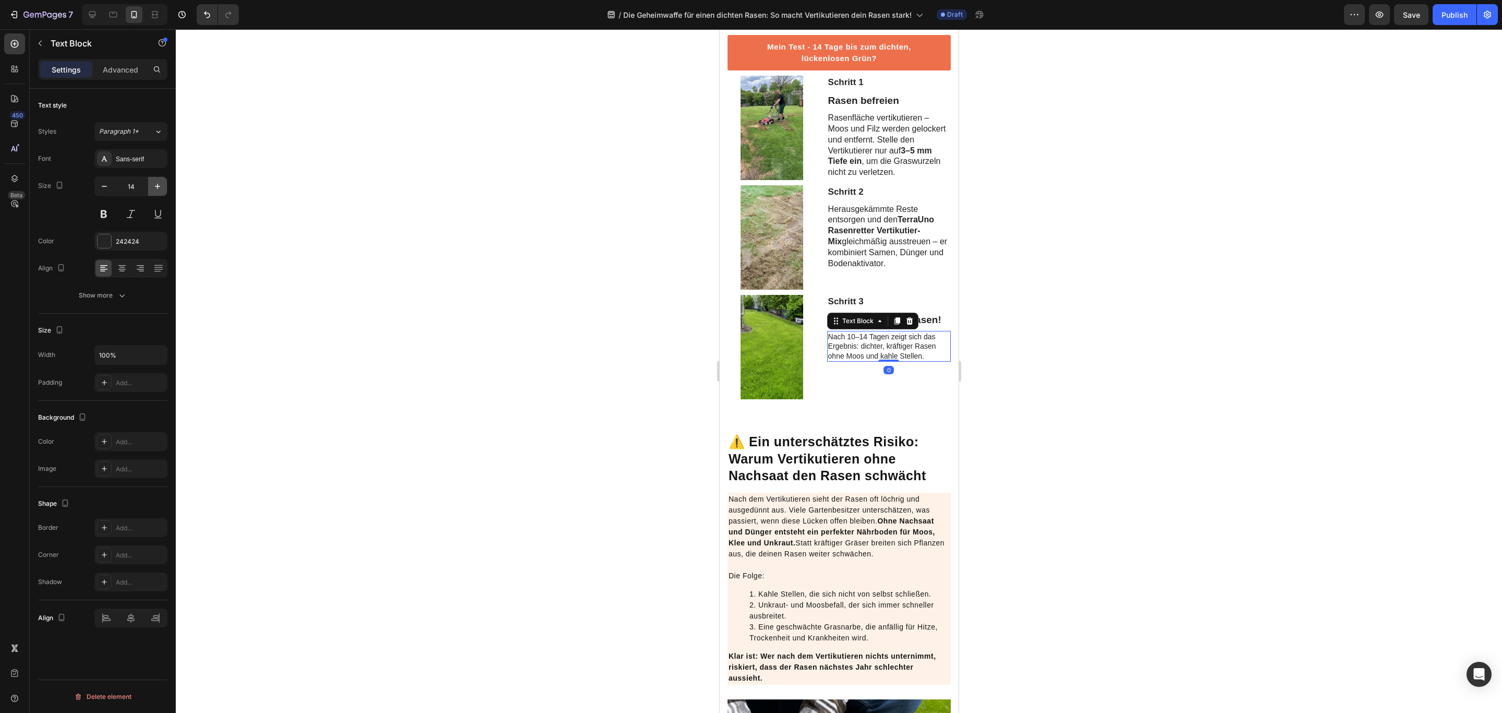
click at [158, 186] on icon "button" at bounding box center [157, 186] width 10 height 10
type input "16"
click at [1117, 391] on div at bounding box center [839, 370] width 1327 height 683
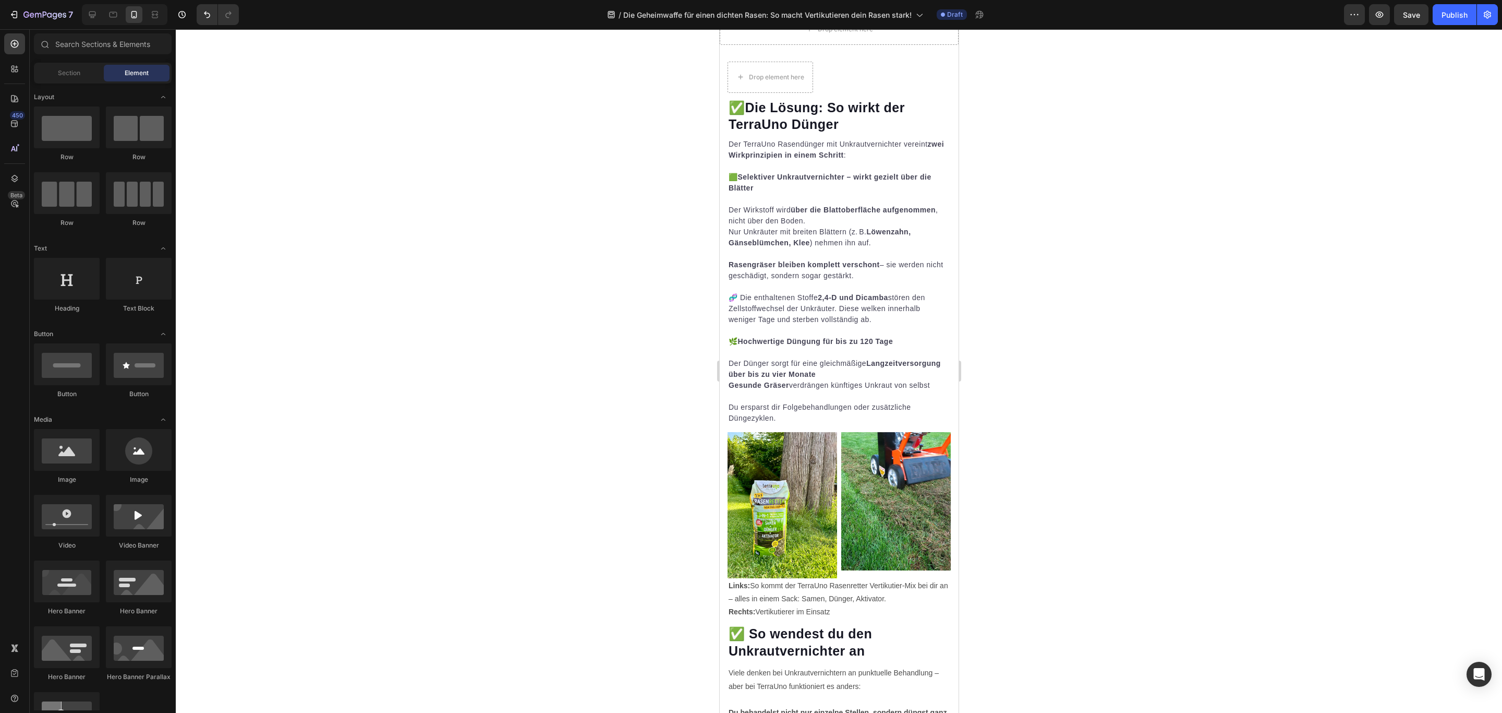
scroll to position [2895, 0]
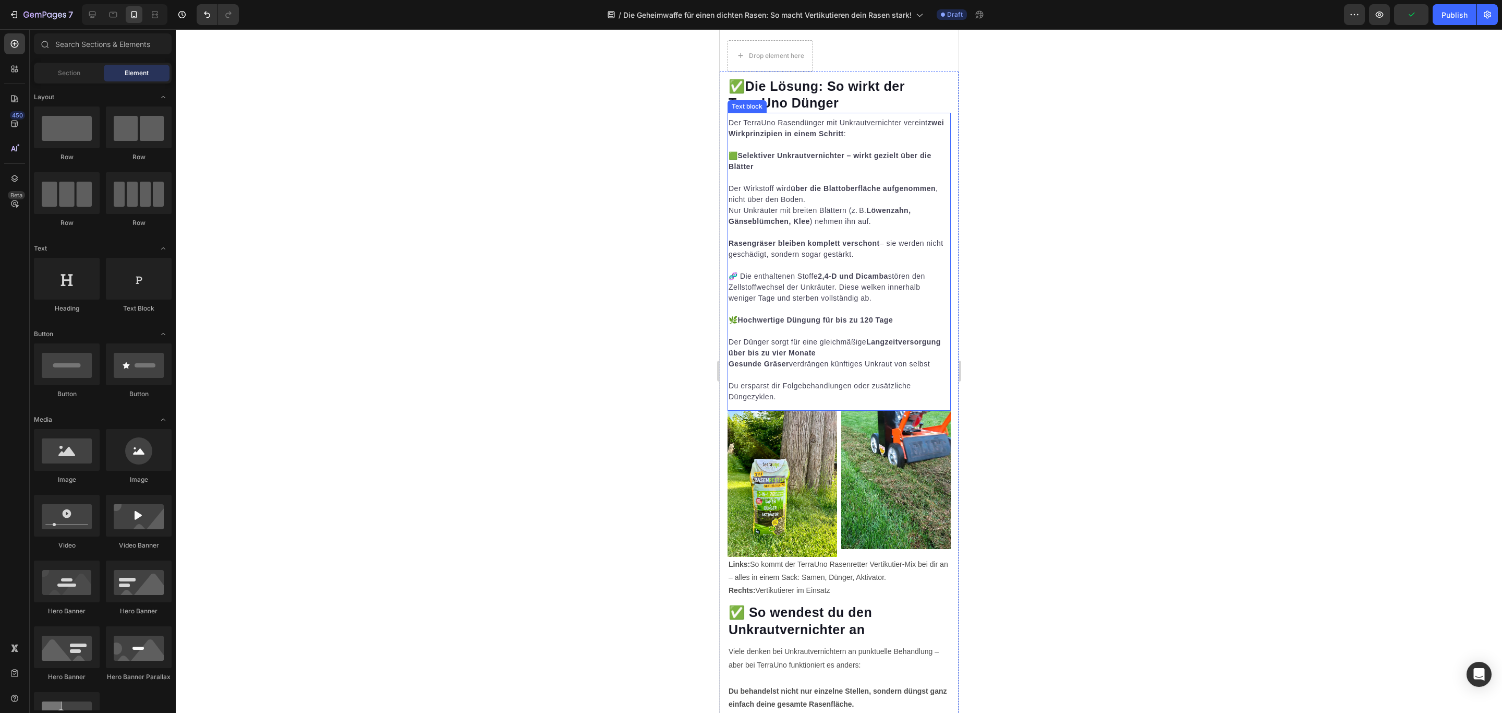
click at [787, 238] on p "Nur Unkräuter mit breiten Blättern (z. B. Löwenzahn, Gänseblümchen, Klee ) nehm…" at bounding box center [838, 221] width 221 height 33
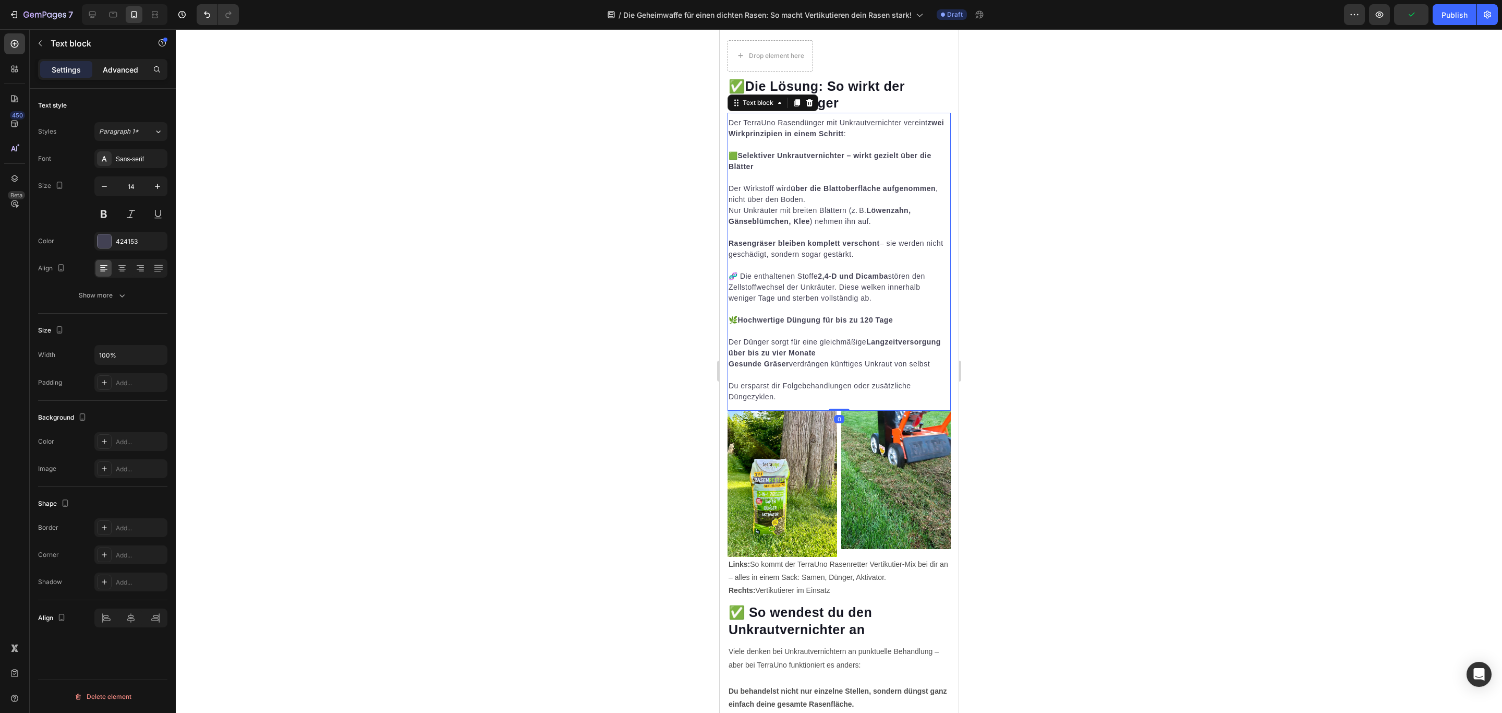
click at [127, 68] on p "Advanced" at bounding box center [120, 69] width 35 height 11
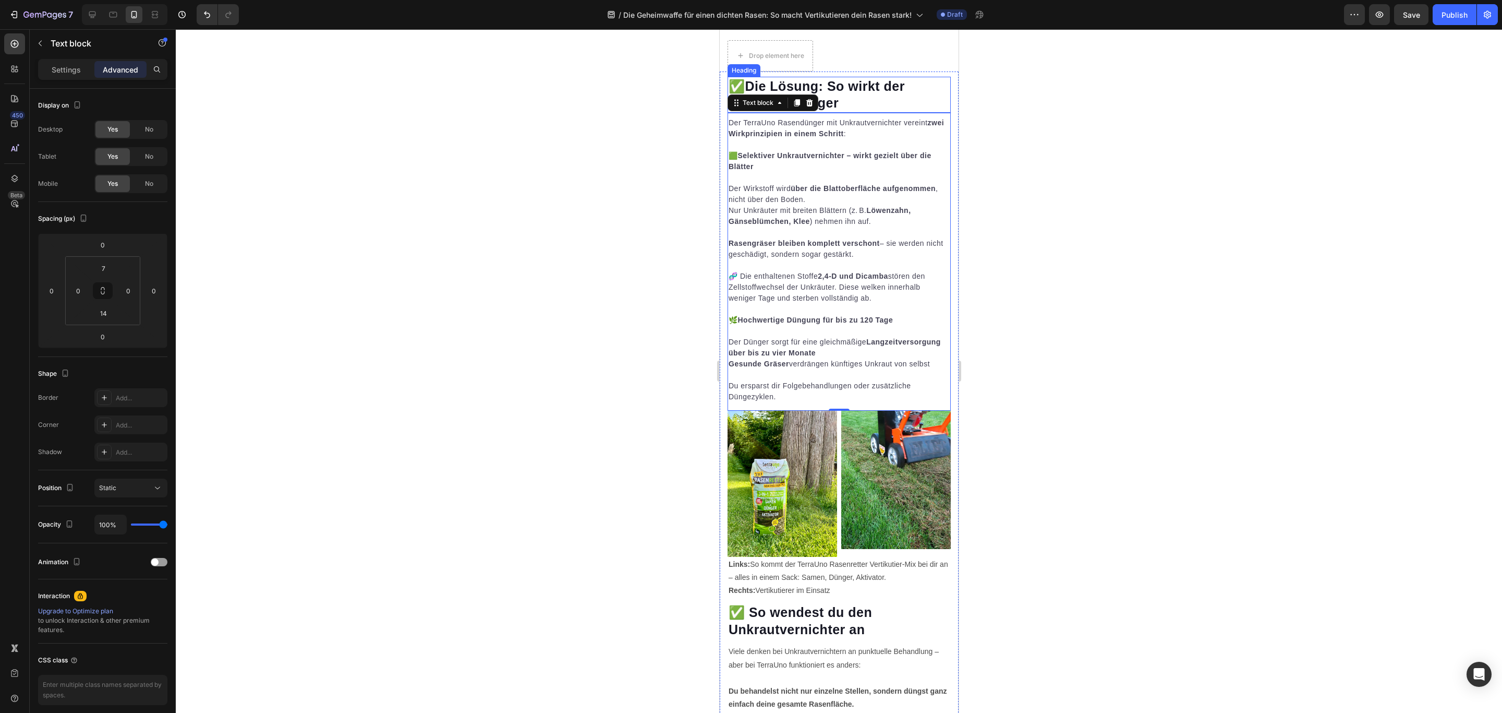
click at [859, 113] on h2 "✅ Die Lösung: So wirkt der TerraUno Dünger" at bounding box center [838, 95] width 223 height 36
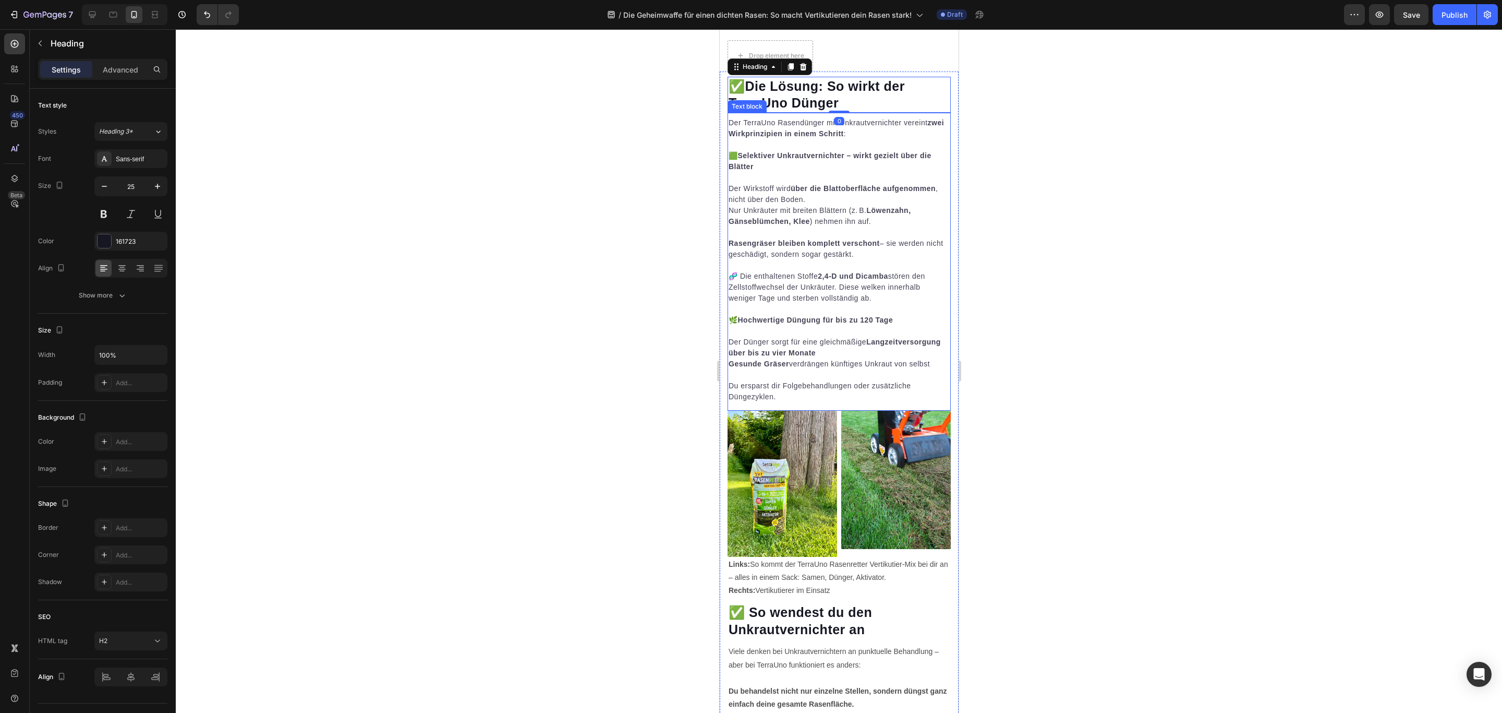
click at [852, 205] on p "Der Wirkstoff wird über die Blattoberfläche aufgenommen , nicht über den Boden." at bounding box center [838, 194] width 221 height 22
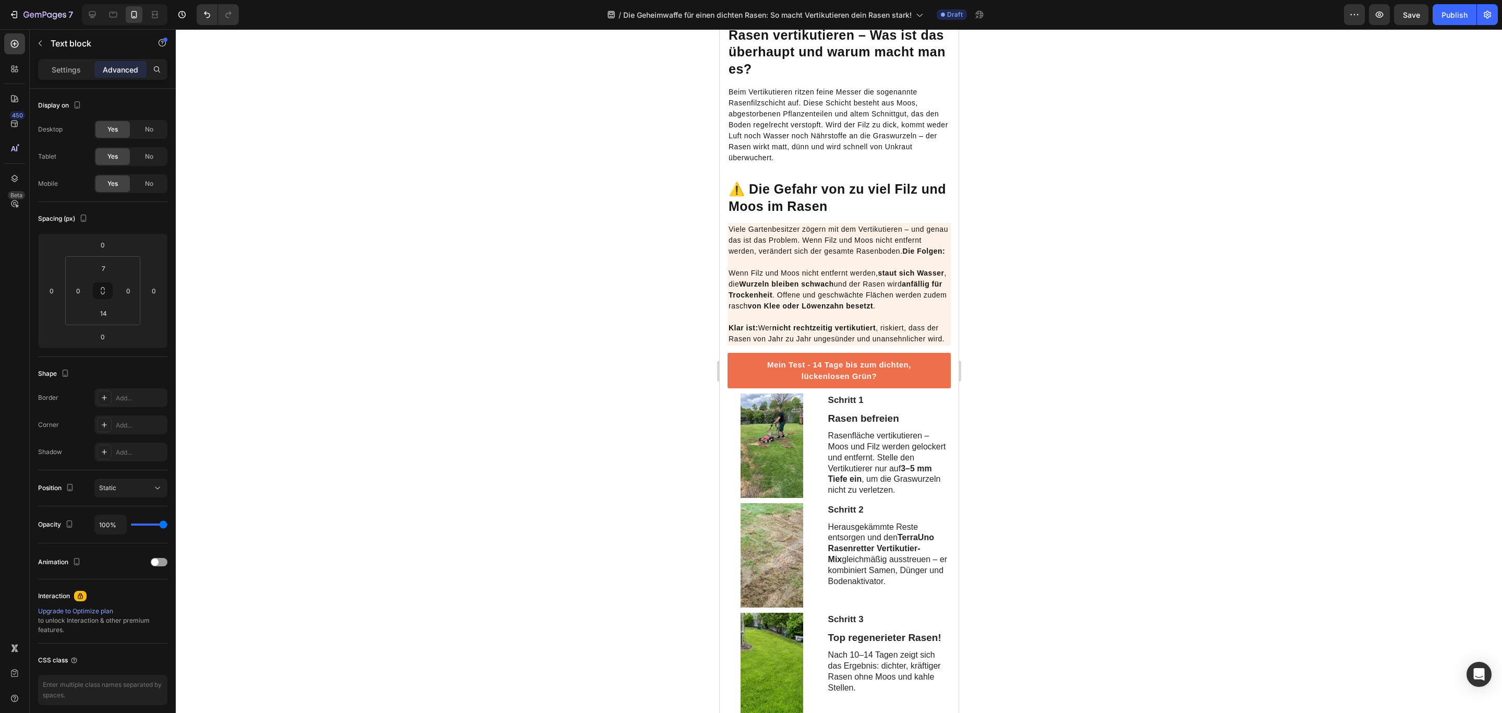
scroll to position [782, 0]
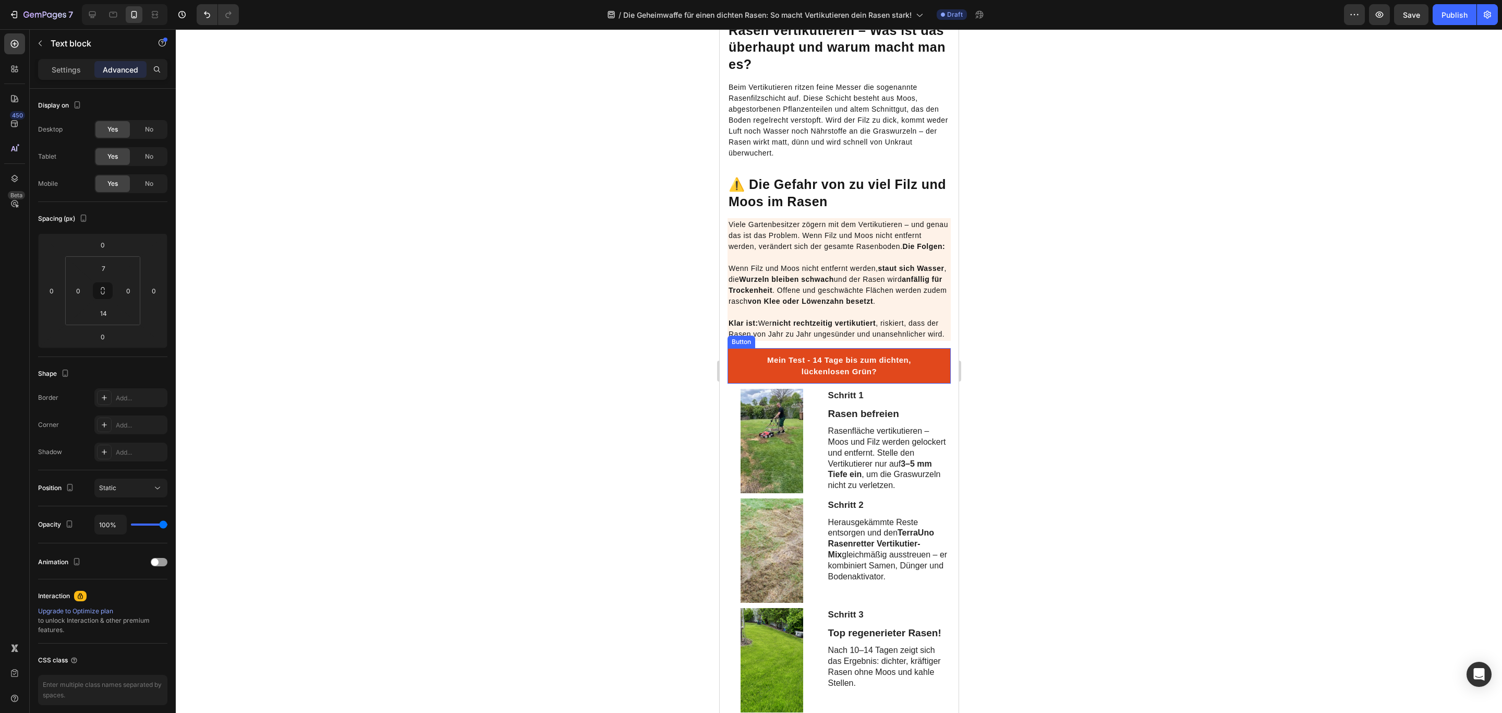
click at [733, 383] on button "Mein Test - 14 Tage bis zum dichten, lückenlosen Grün?" at bounding box center [838, 365] width 223 height 35
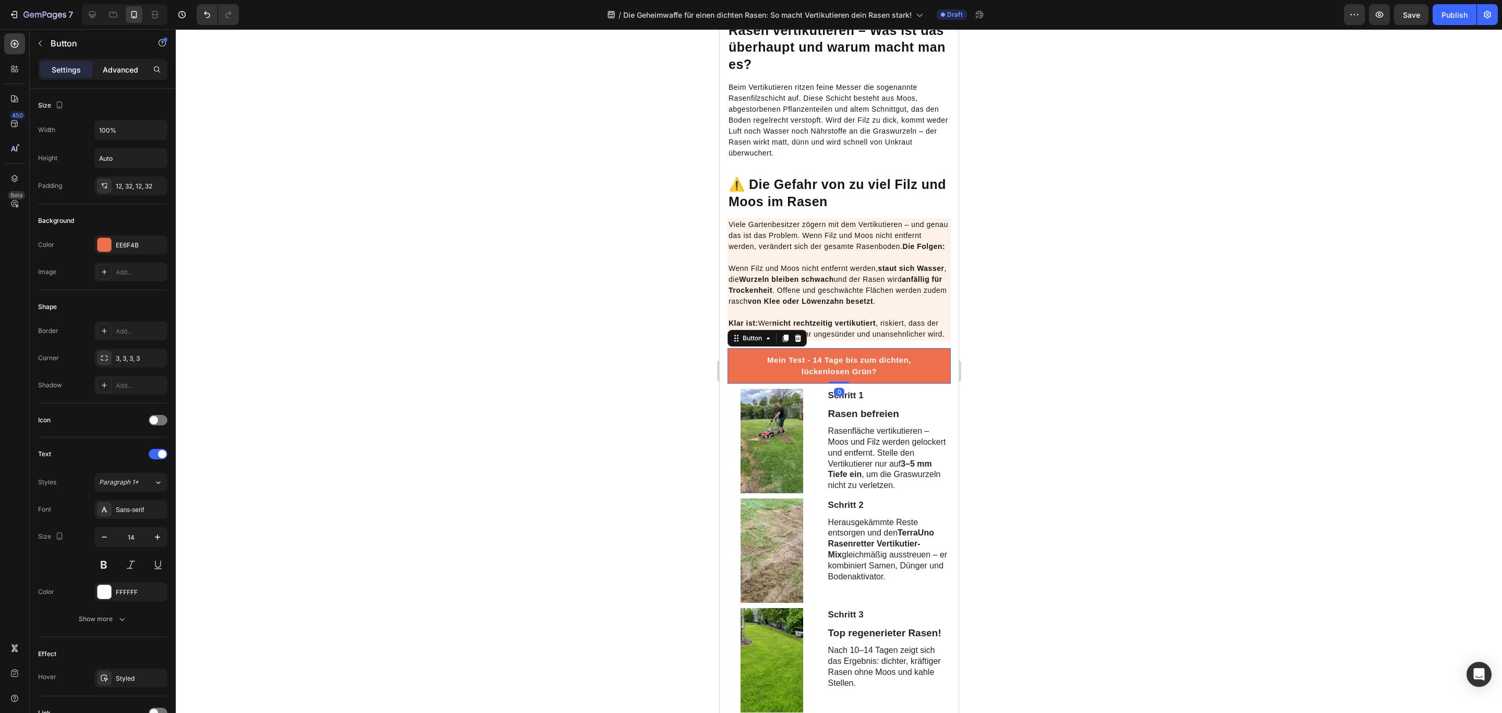
click at [114, 73] on p "Advanced" at bounding box center [120, 69] width 35 height 11
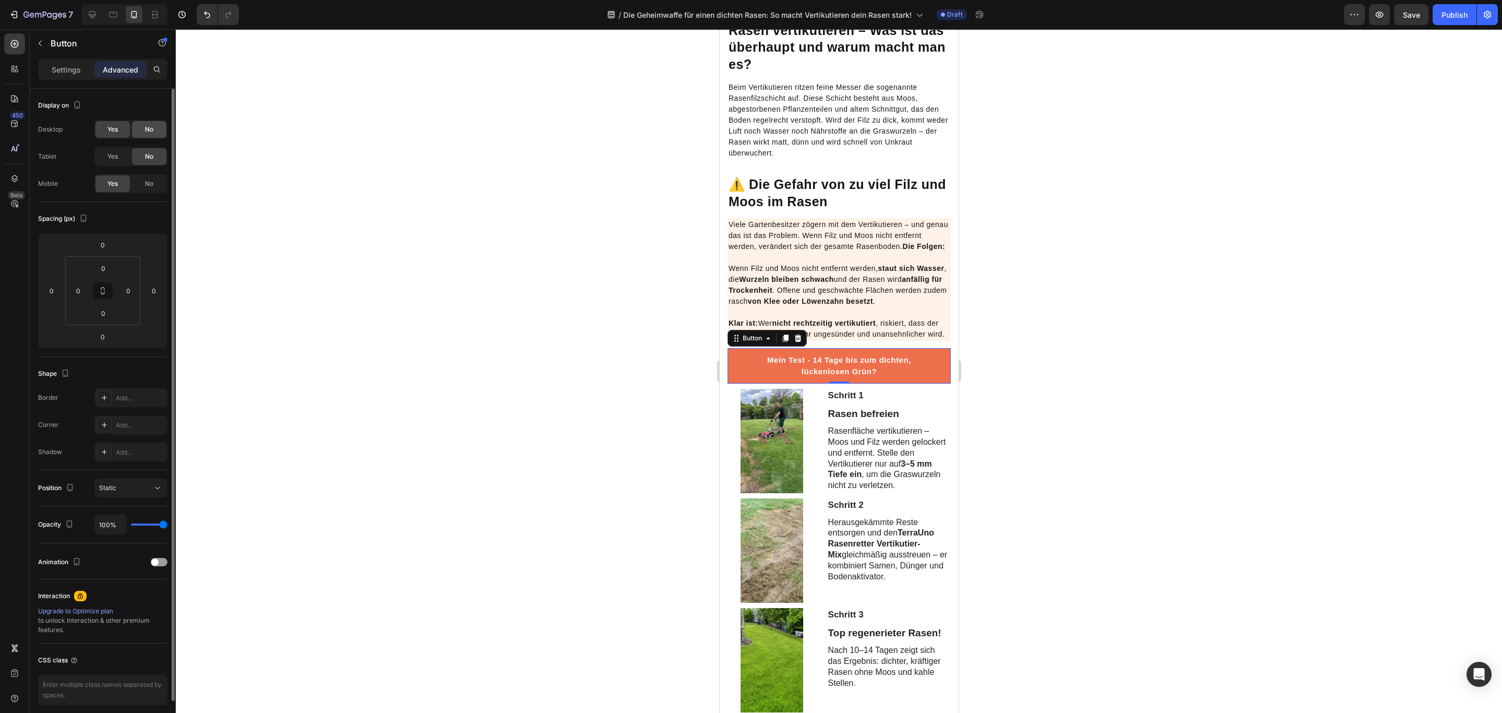
click at [148, 134] on span "No" at bounding box center [149, 129] width 8 height 9
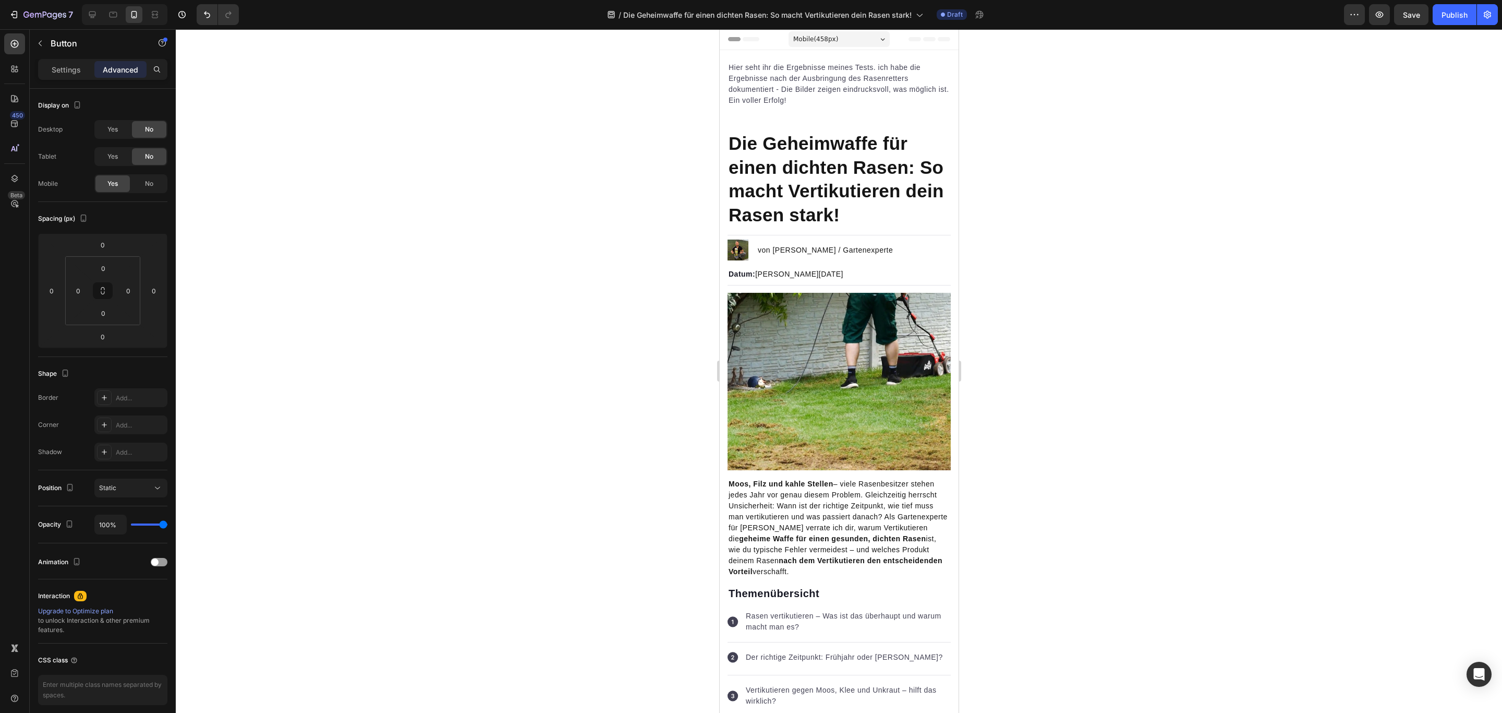
scroll to position [0, 0]
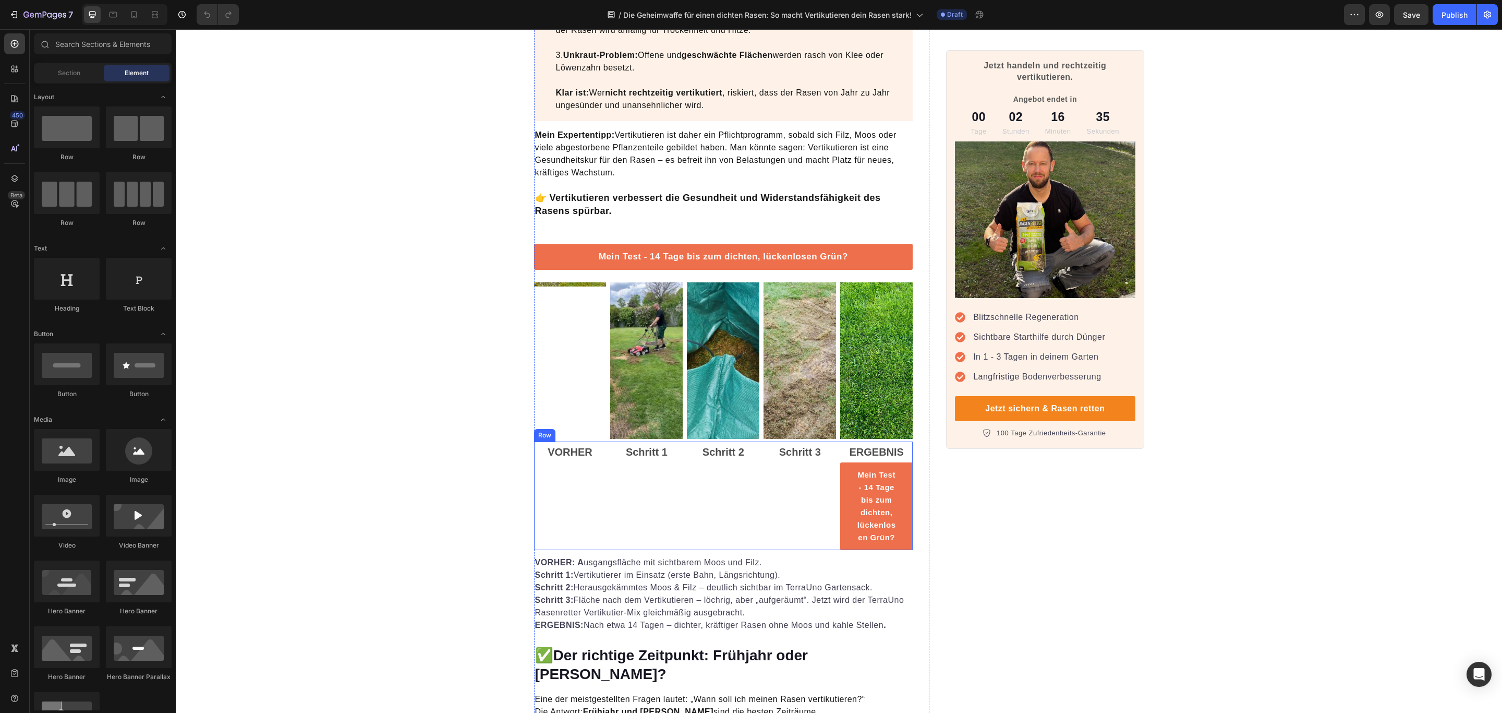
scroll to position [861, 0]
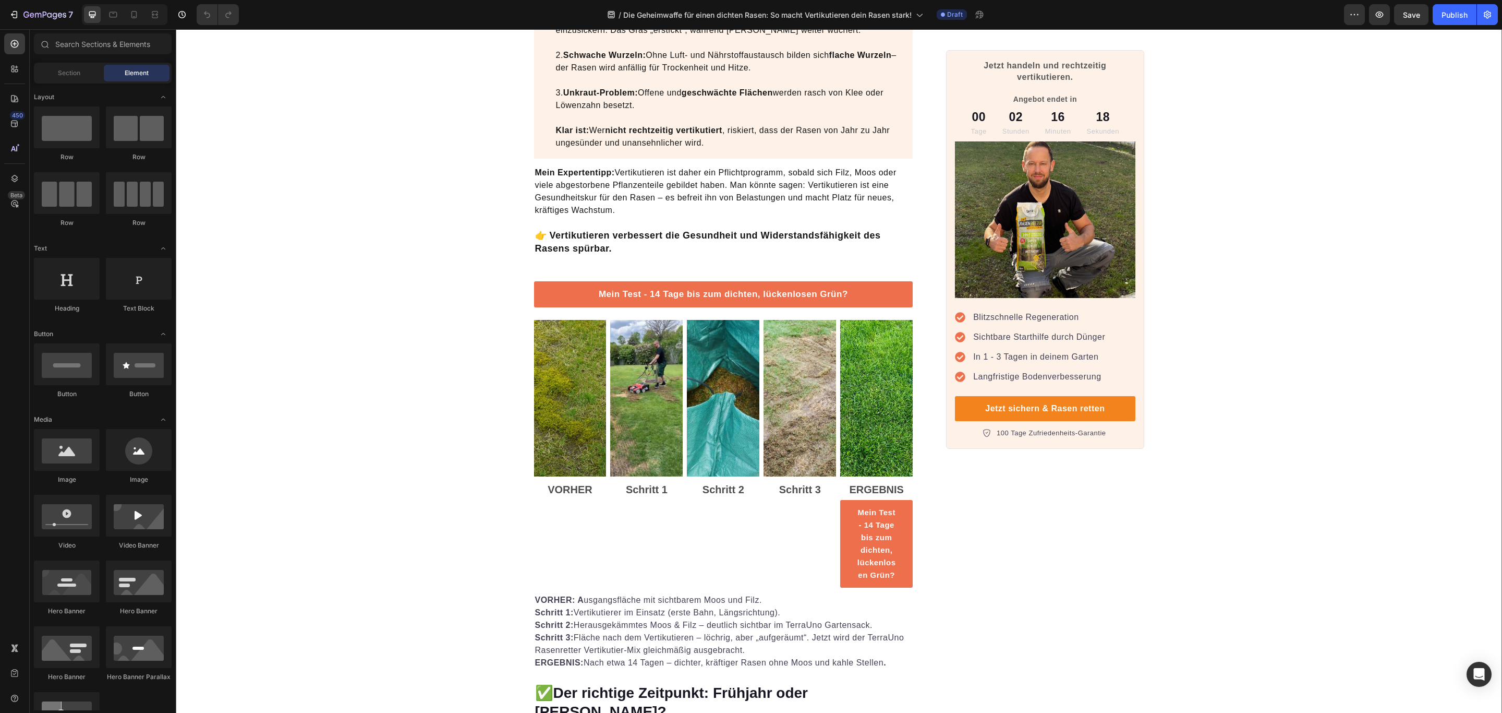
drag, startPoint x: 334, startPoint y: 254, endPoint x: 270, endPoint y: 197, distance: 85.7
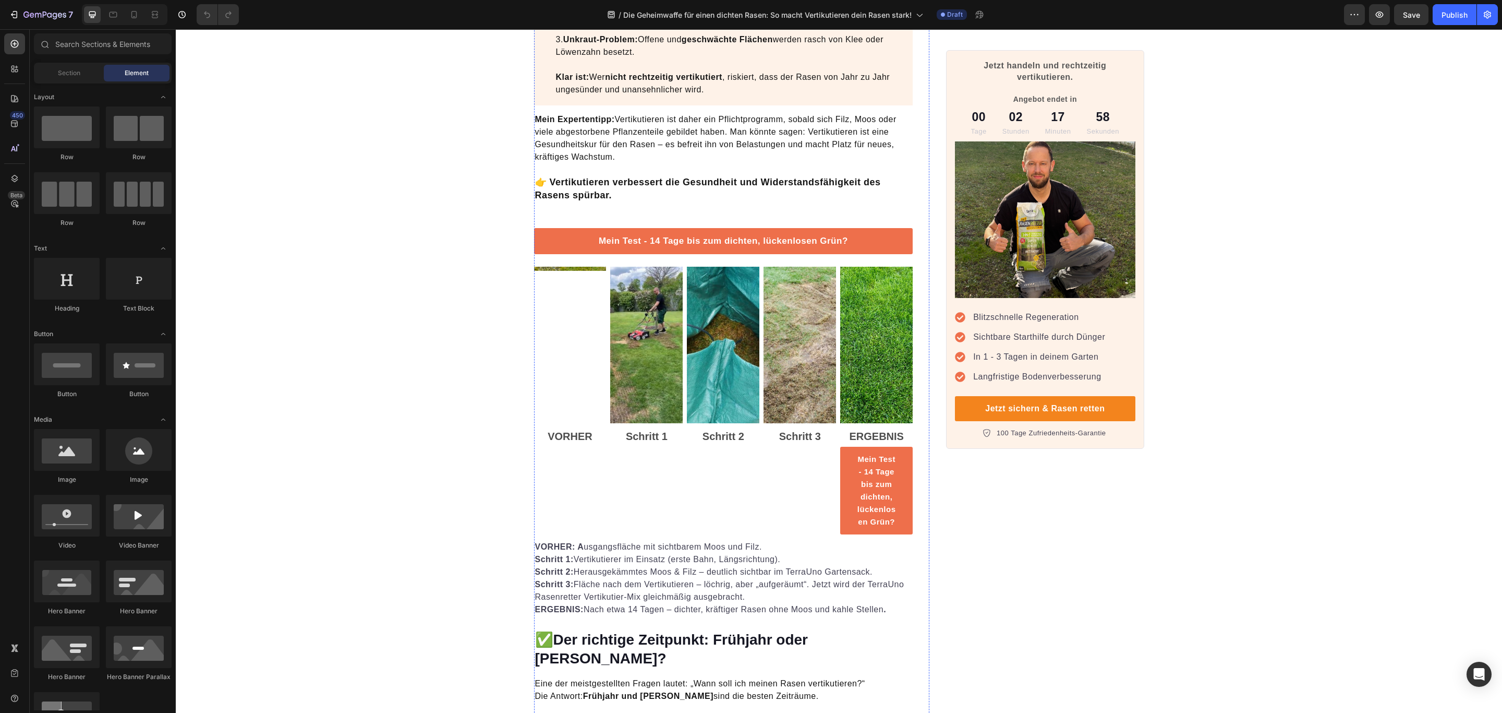
scroll to position [939, 0]
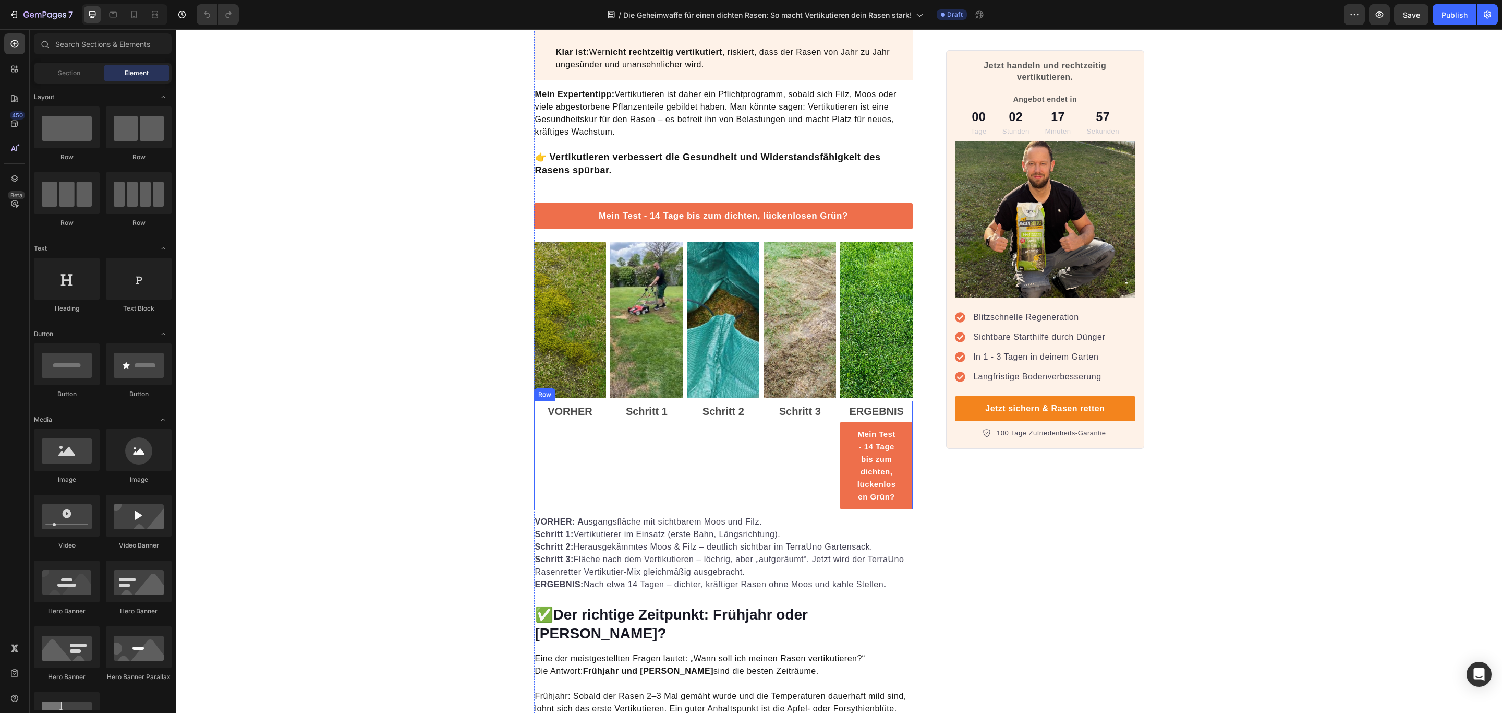
click at [825, 451] on div "Schritt 3 Text Block" at bounding box center [800, 455] width 73 height 109
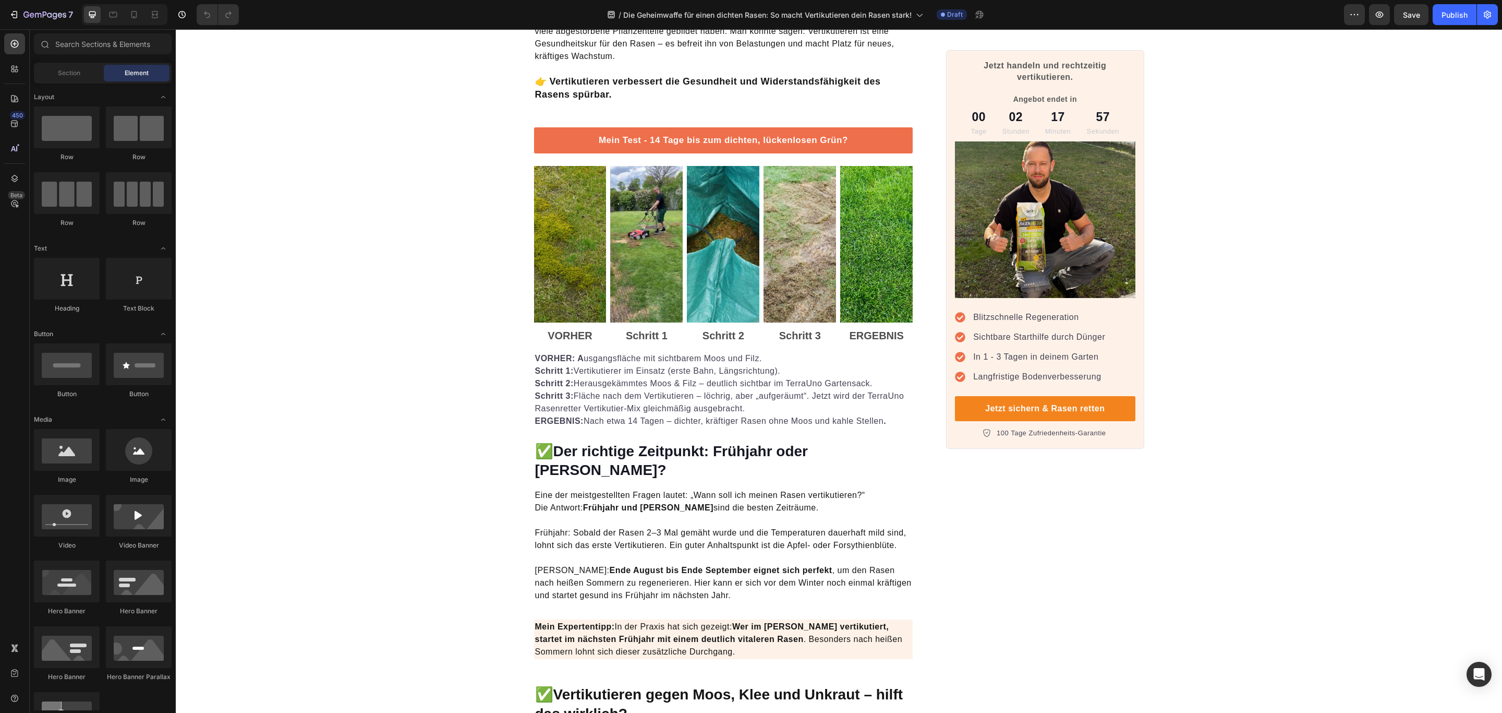
scroll to position [1017, 0]
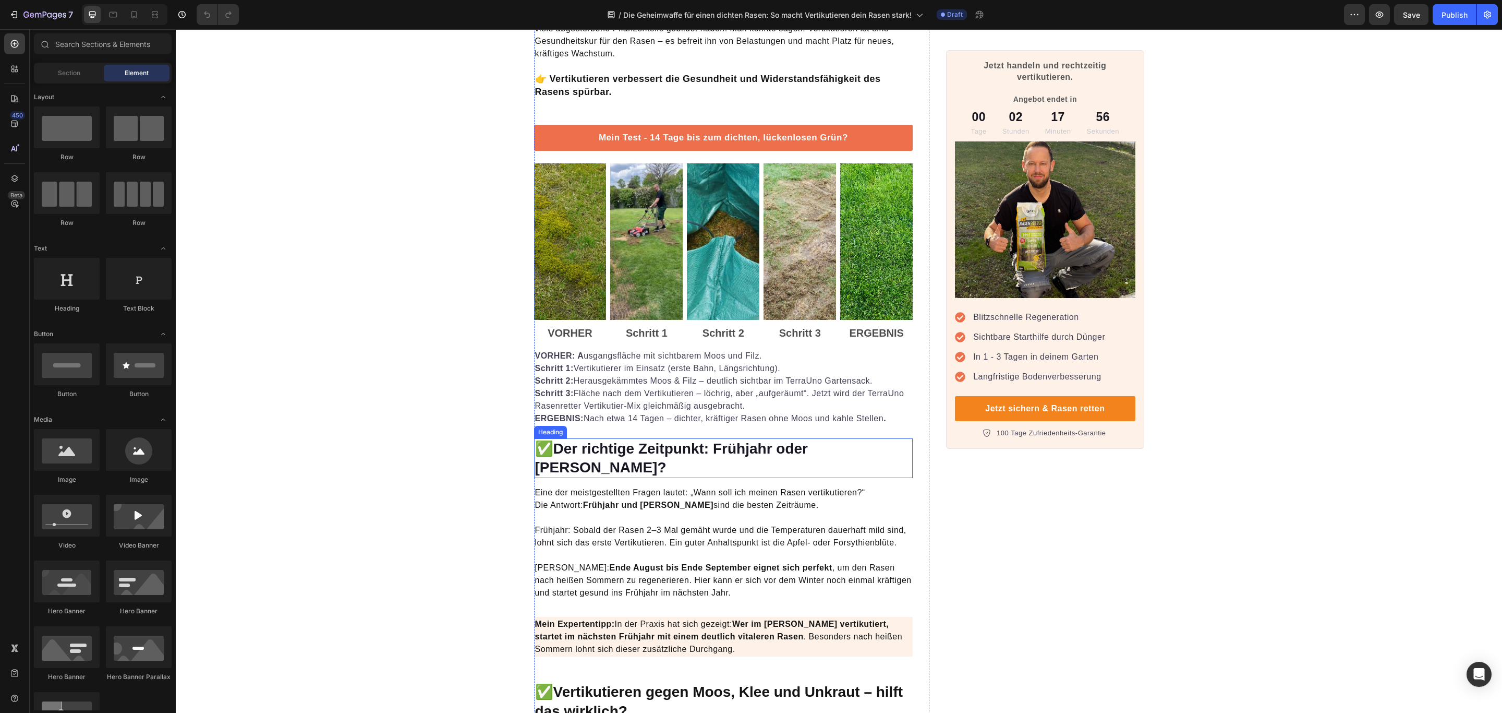
click at [808, 440] on strong "Der richtige Zeitpunkt: Frühjahr oder [PERSON_NAME]?" at bounding box center [671, 457] width 273 height 35
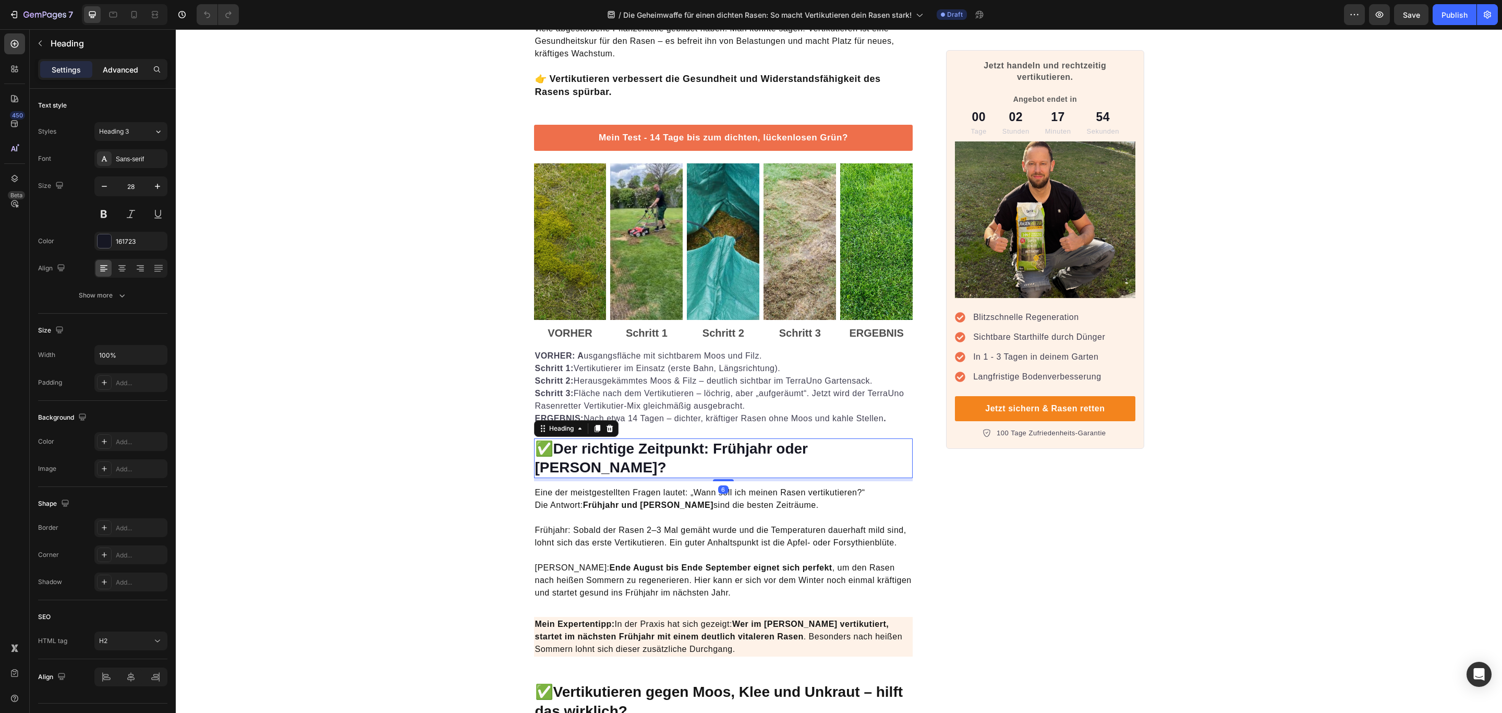
click at [129, 77] on div "Advanced" at bounding box center [120, 69] width 52 height 17
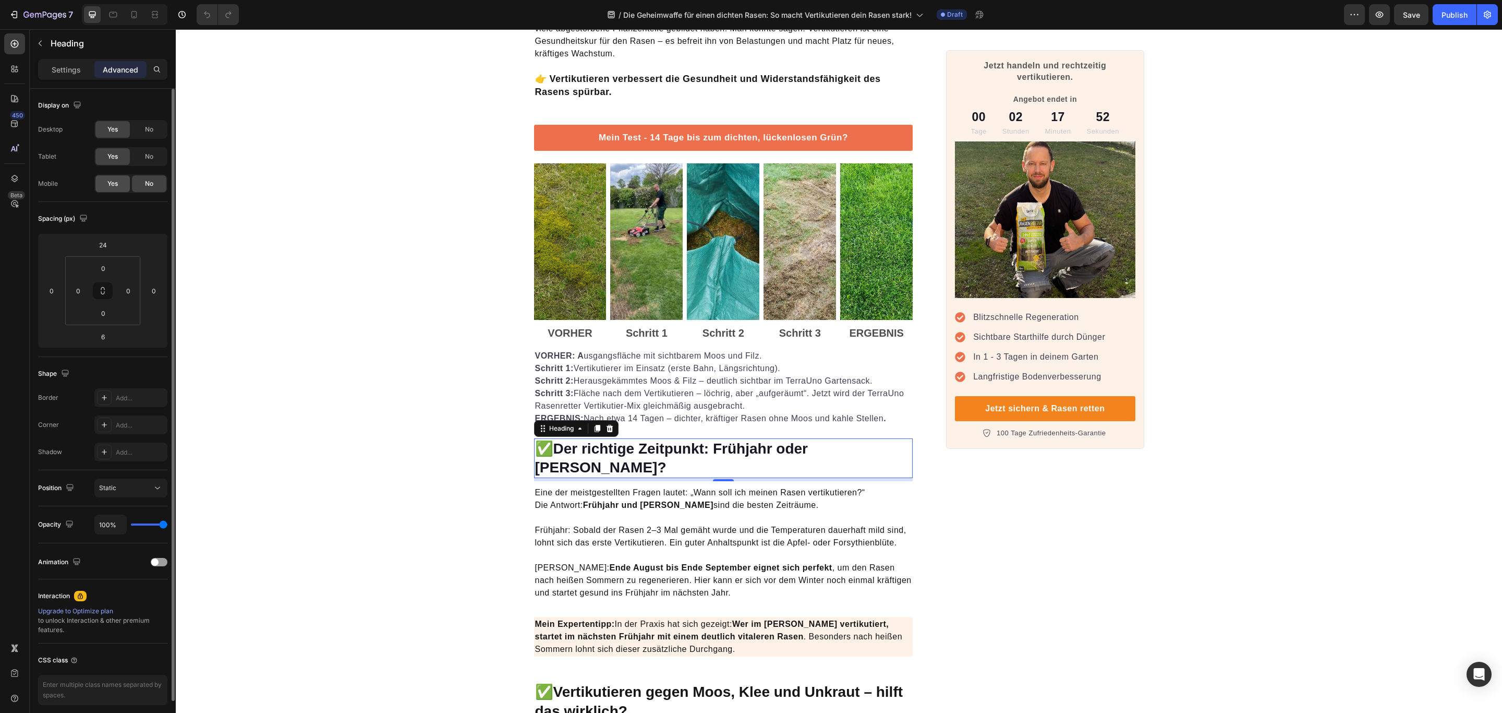
click at [116, 180] on span "Yes" at bounding box center [112, 183] width 10 height 9
click at [550, 495] on p "Eine der meistgestellten Fragen lautet: „Wann soll ich meinen Rasen vertikutier…" at bounding box center [723, 517] width 377 height 63
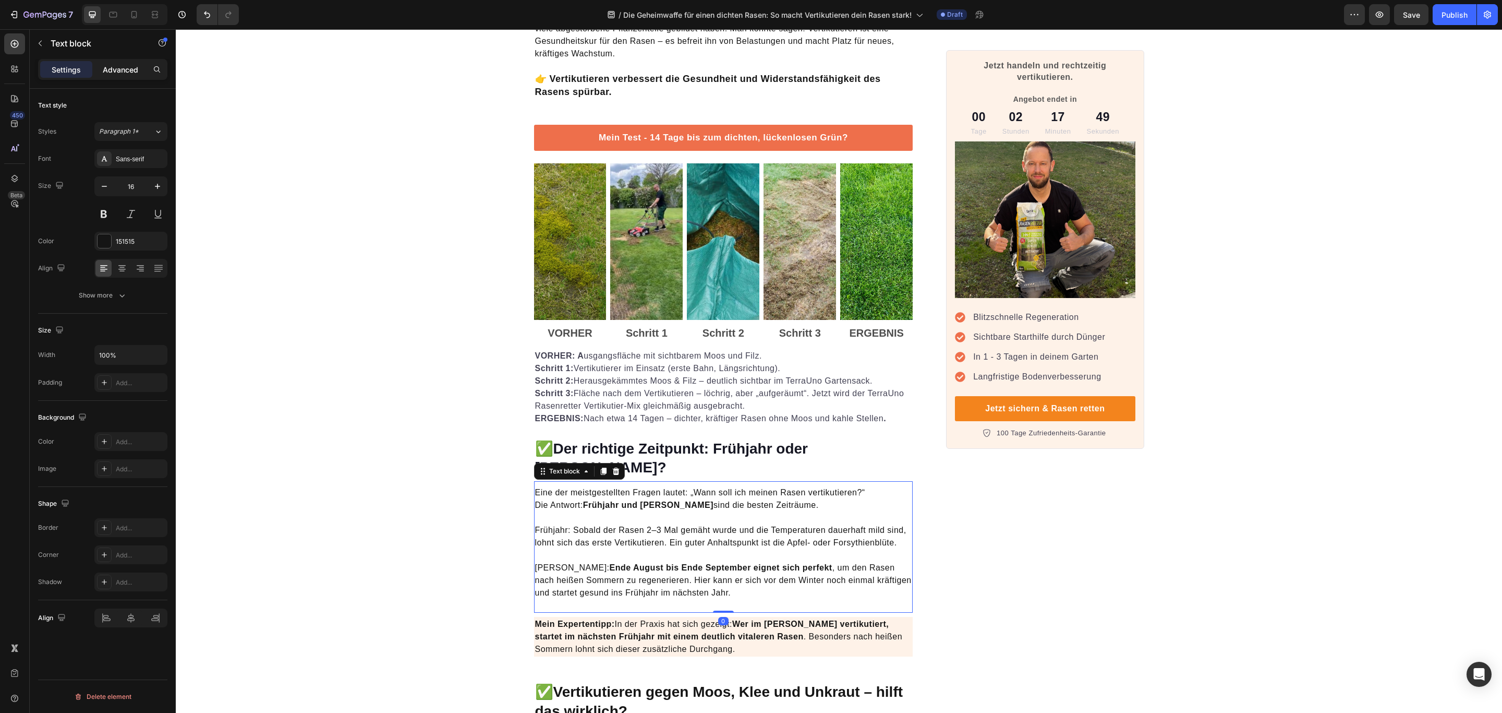
click at [122, 74] on p "Advanced" at bounding box center [120, 69] width 35 height 11
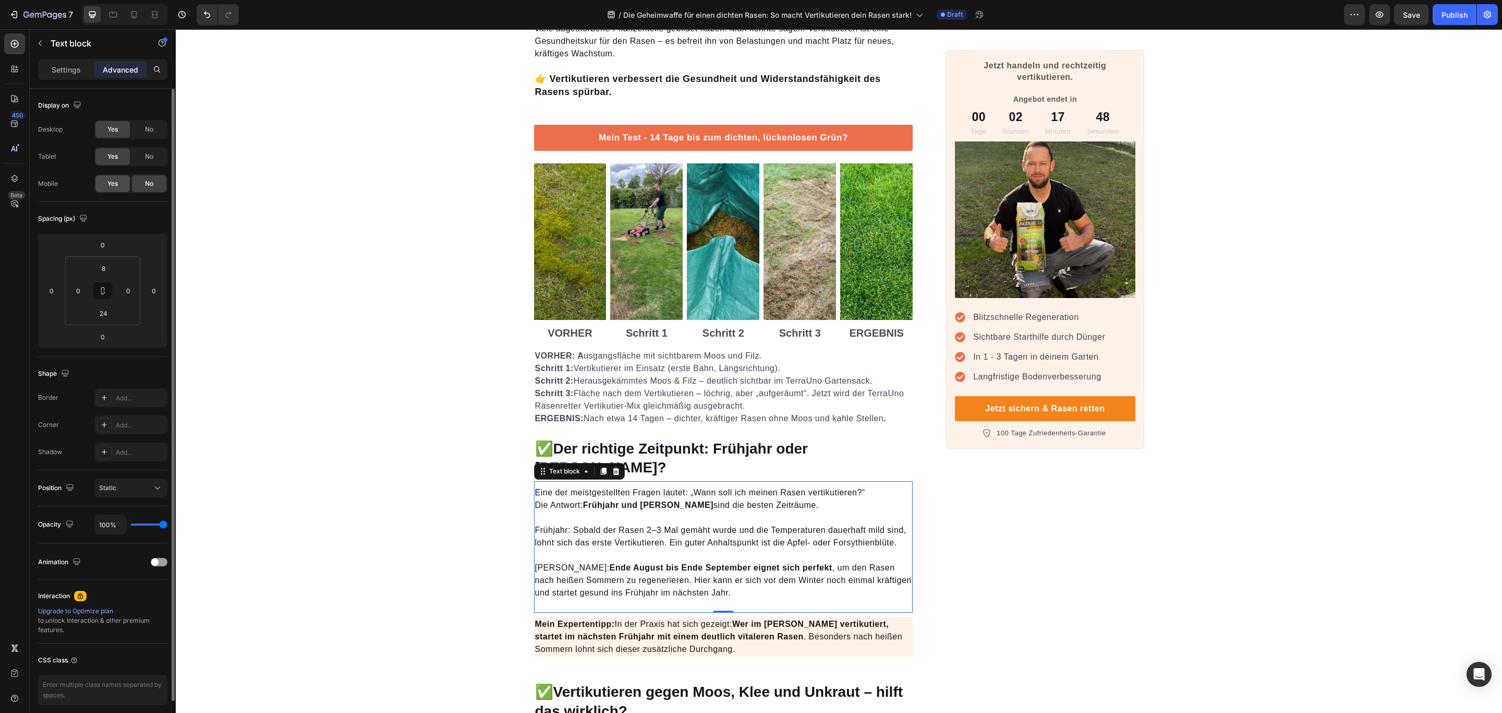
click at [121, 185] on div "Yes" at bounding box center [112, 183] width 34 height 17
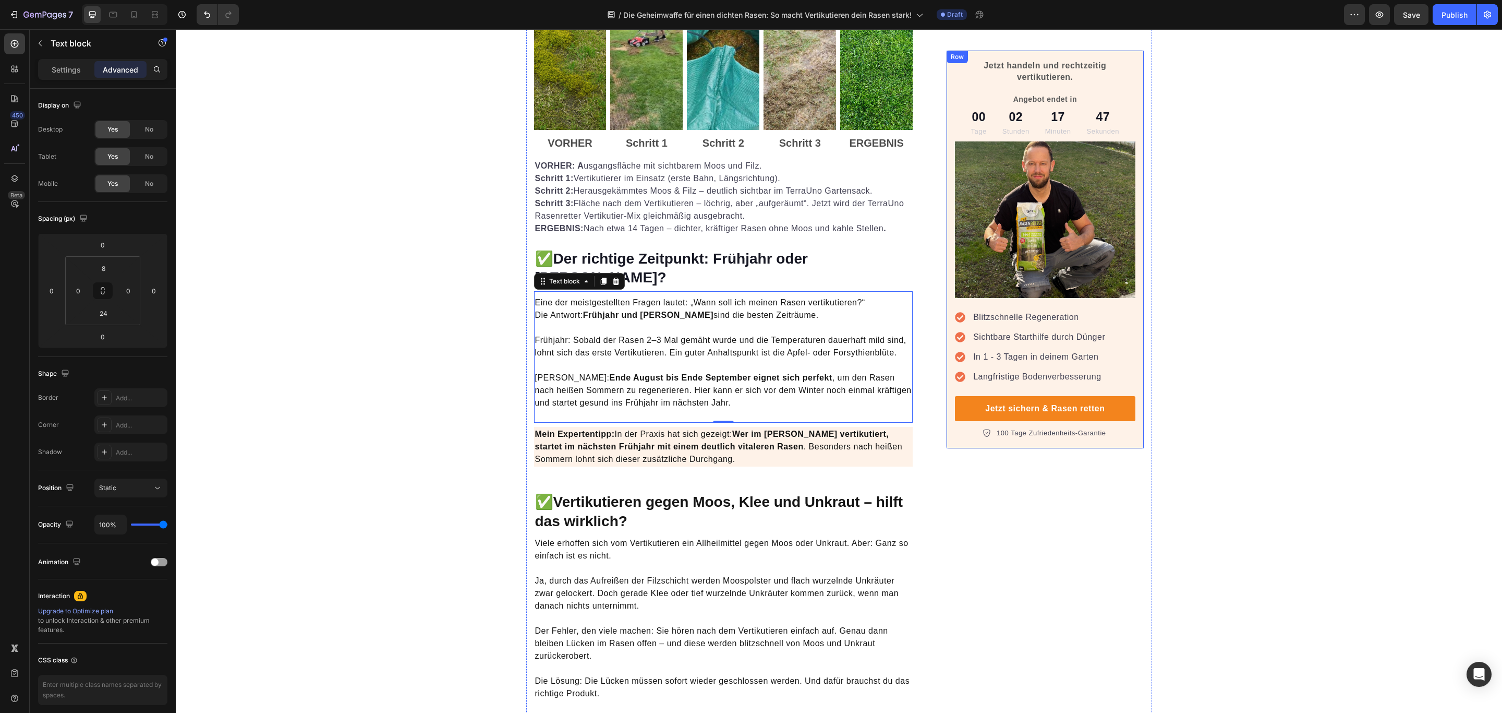
scroll to position [1252, 0]
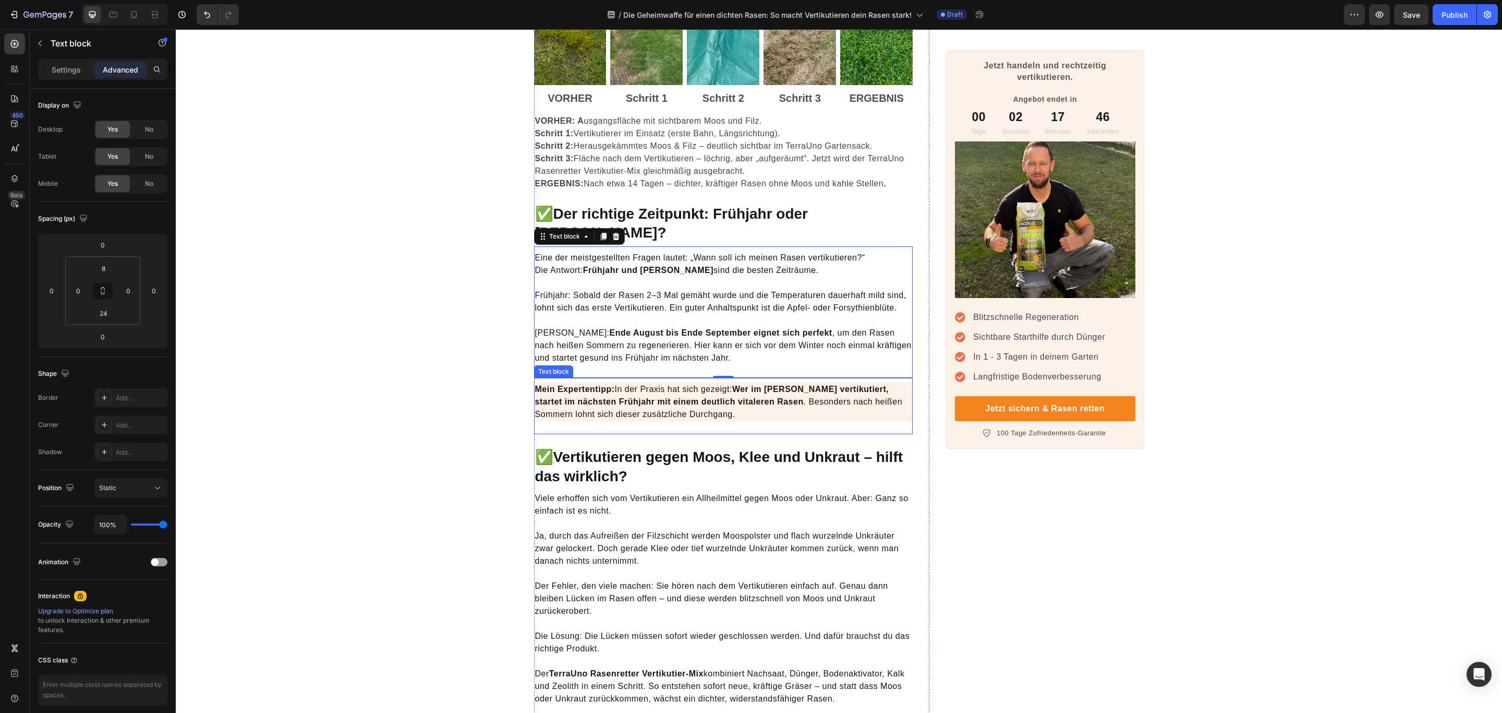
click at [703, 387] on p "Mein Expertentipp: In der Praxis hat sich gezeigt: Wer im [PERSON_NAME] vertiku…" at bounding box center [723, 402] width 377 height 38
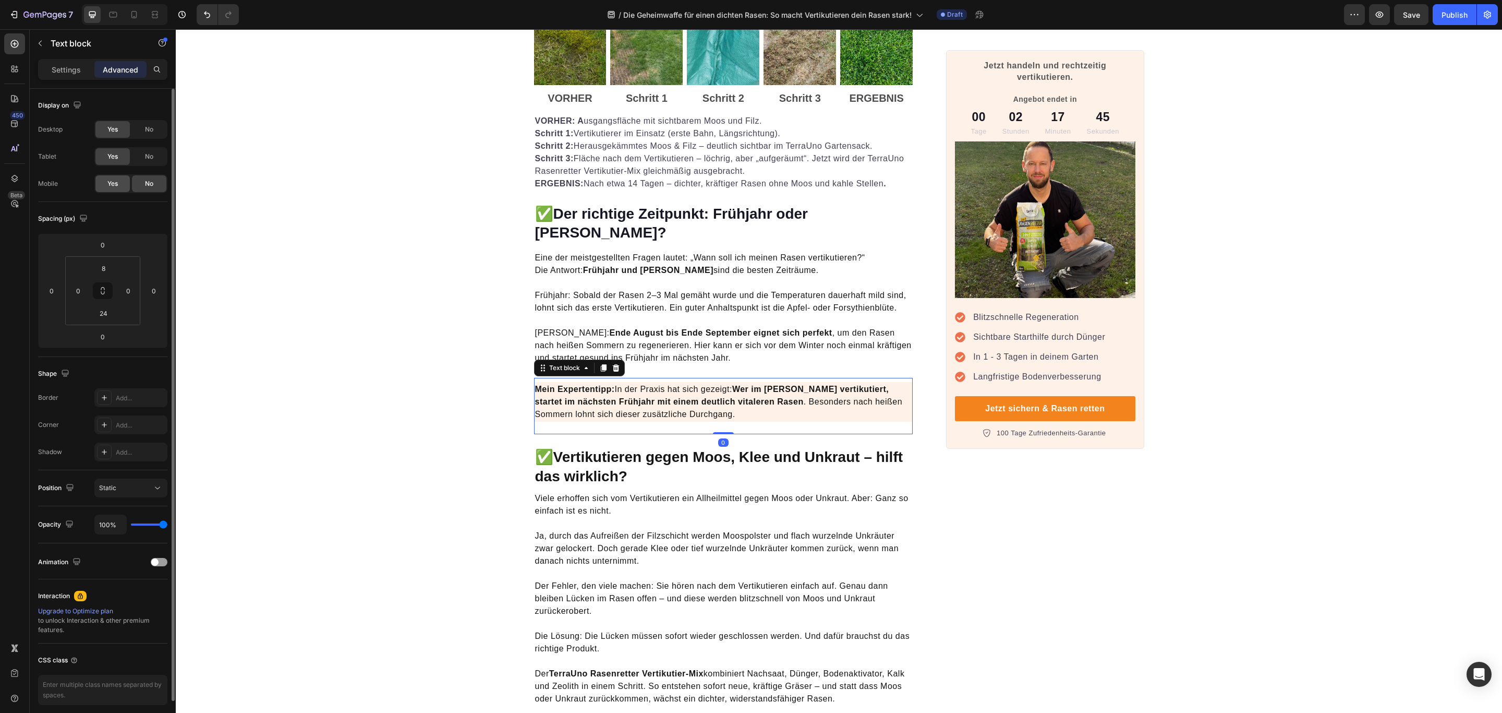
click at [108, 183] on span "Yes" at bounding box center [112, 183] width 10 height 9
click at [722, 447] on h2 "✅ Vertikutieren gegen Moos, Klee und Unkraut – hilft das wirklich?" at bounding box center [723, 467] width 379 height 40
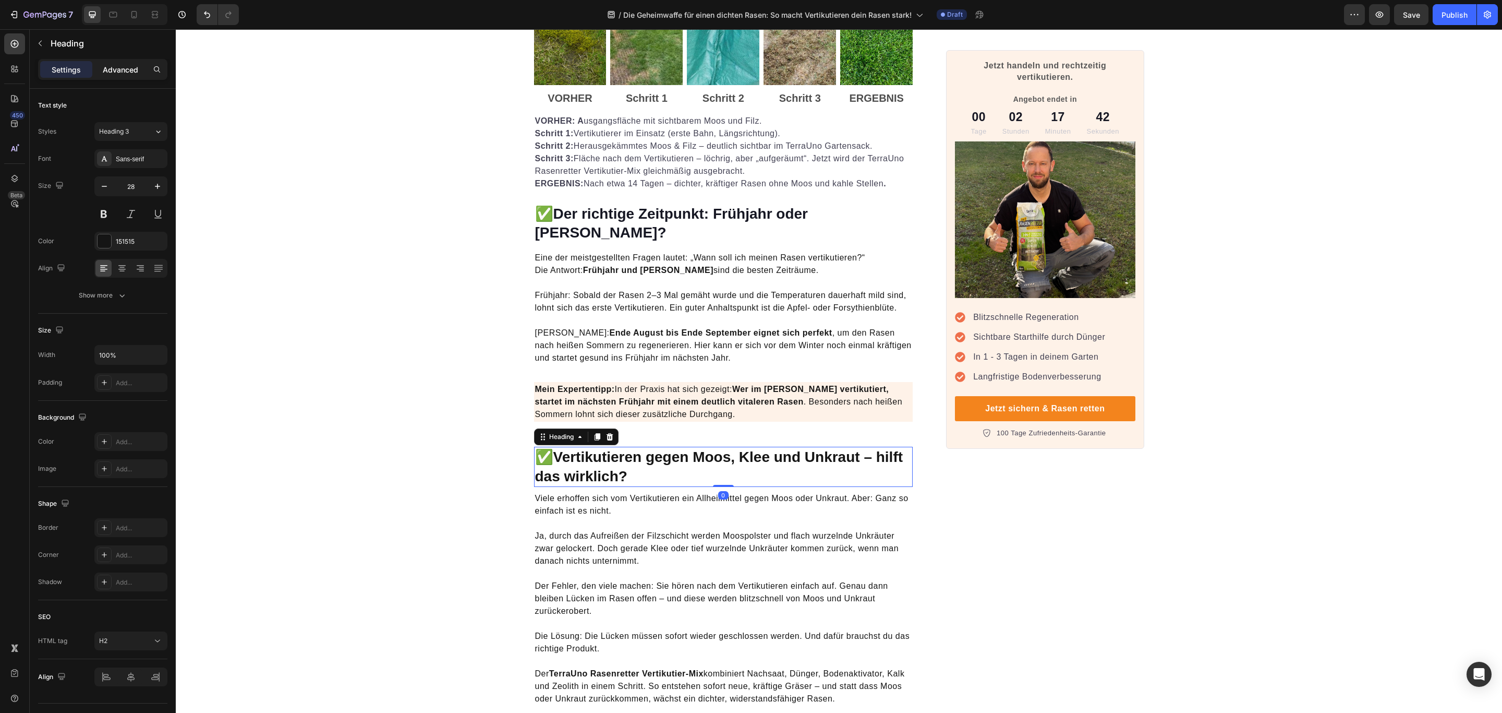
click at [132, 65] on p "Advanced" at bounding box center [120, 69] width 35 height 11
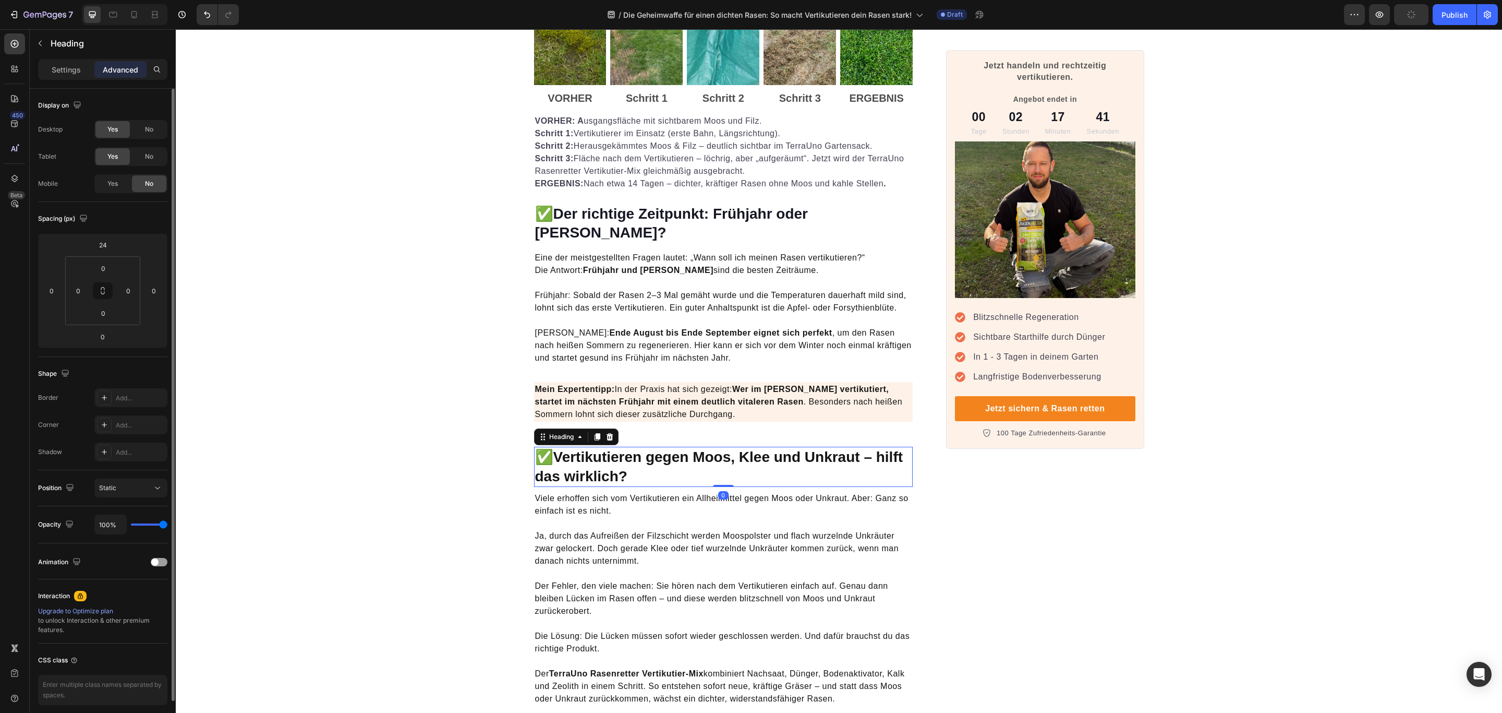
click at [116, 185] on span "Yes" at bounding box center [112, 183] width 10 height 9
click at [660, 517] on p "Ja, durch das Aufreißen der Filzschicht werden Moospolster und flach wurzelnde …" at bounding box center [723, 542] width 377 height 50
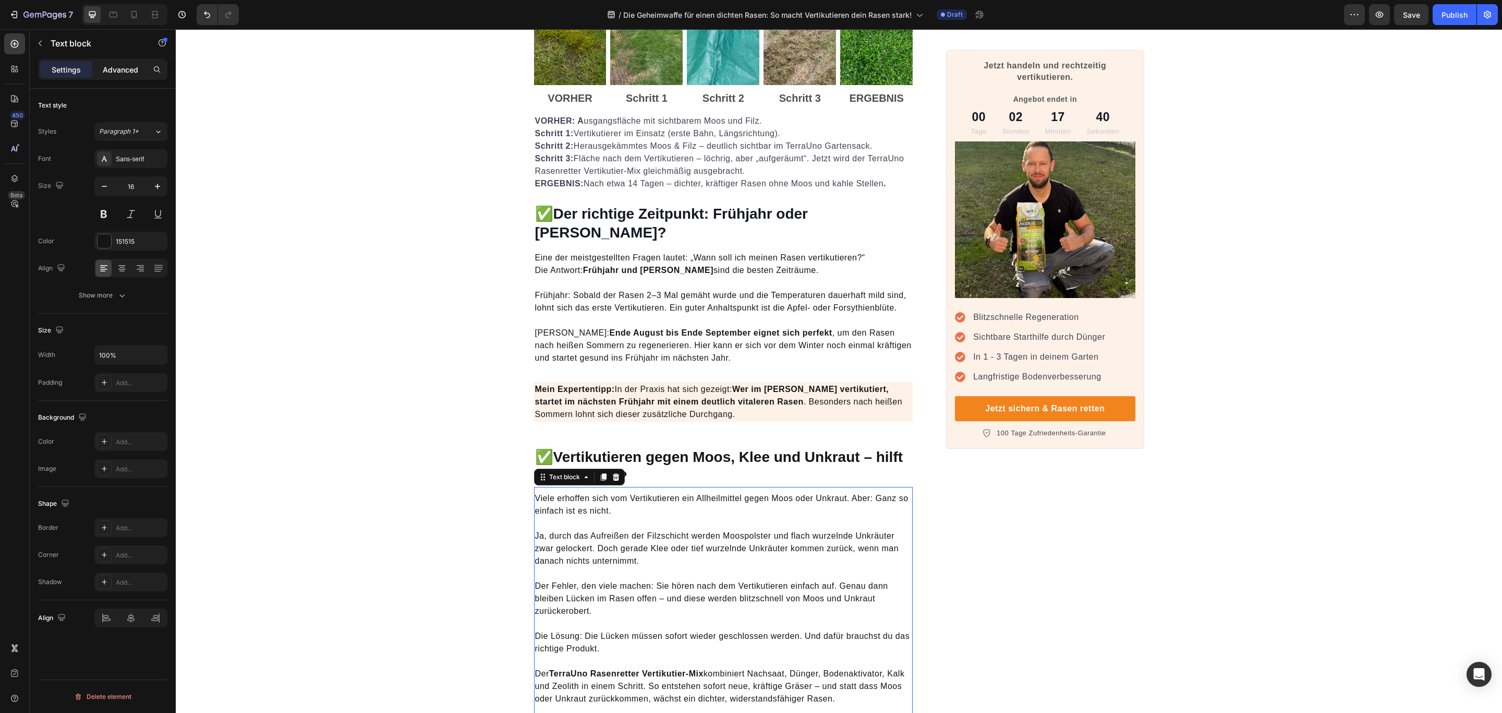
click at [126, 64] on p "Advanced" at bounding box center [120, 69] width 35 height 11
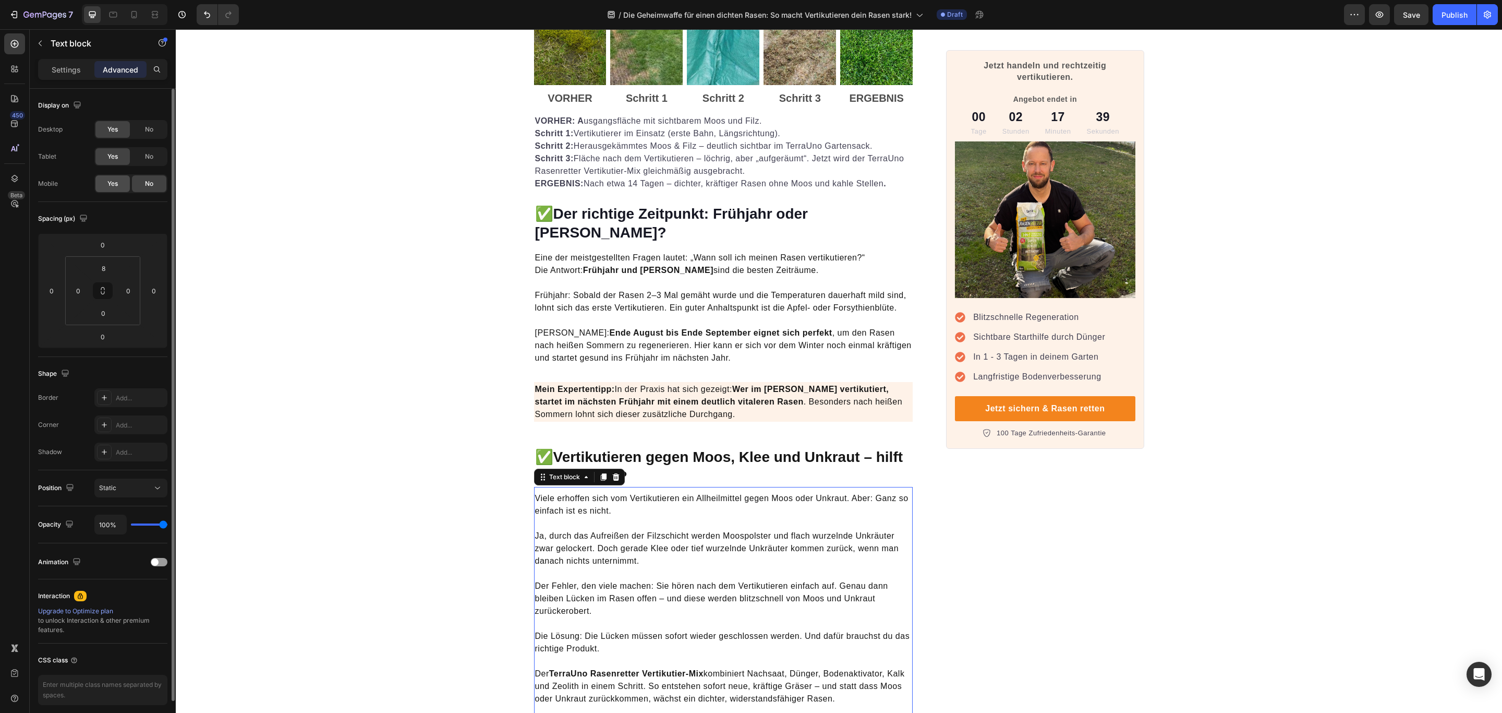
click at [116, 188] on span "Yes" at bounding box center [112, 183] width 10 height 9
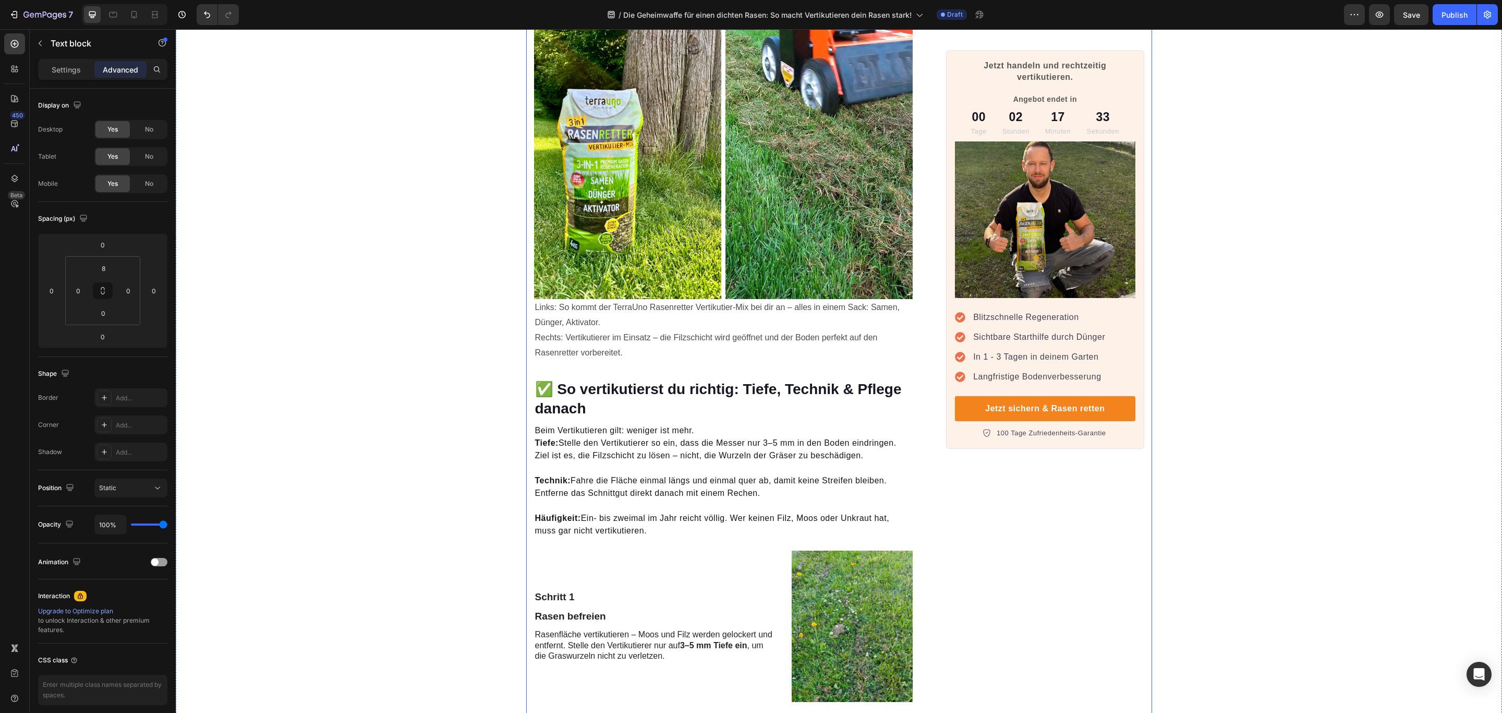
scroll to position [2191, 0]
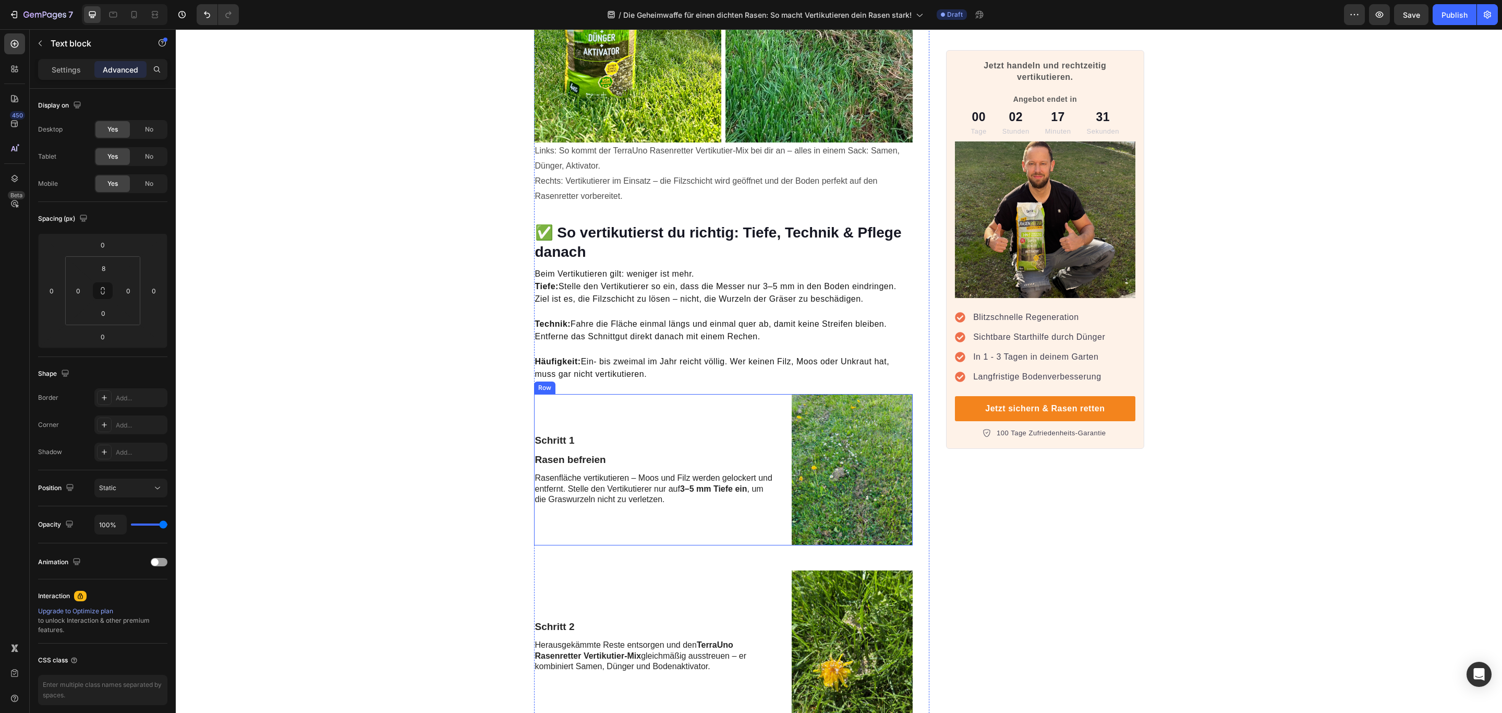
click at [610, 394] on div "Schritt 1 Text Block Rasen befreien Text Block Rasenfläche vertikutieren – Moos…" at bounding box center [655, 469] width 242 height 151
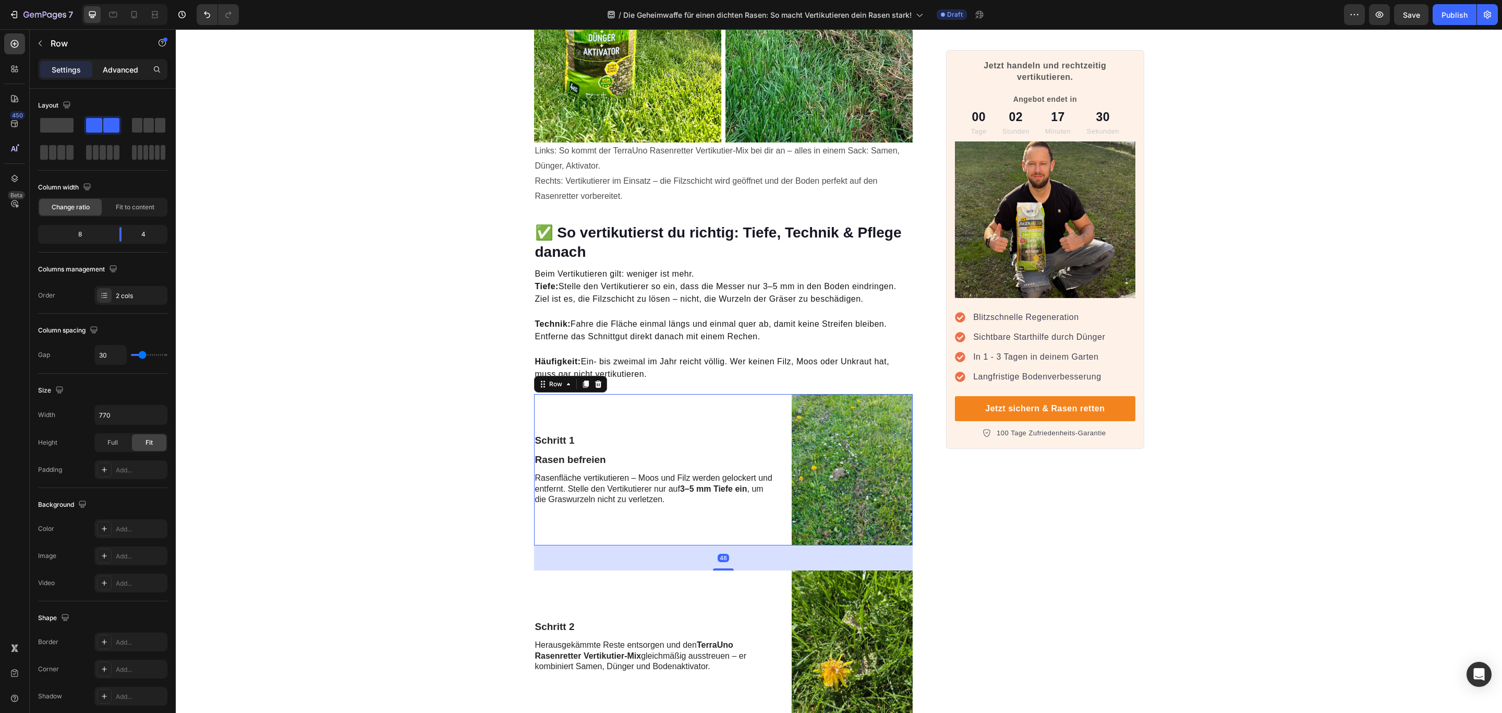
click at [127, 69] on p "Advanced" at bounding box center [120, 69] width 35 height 11
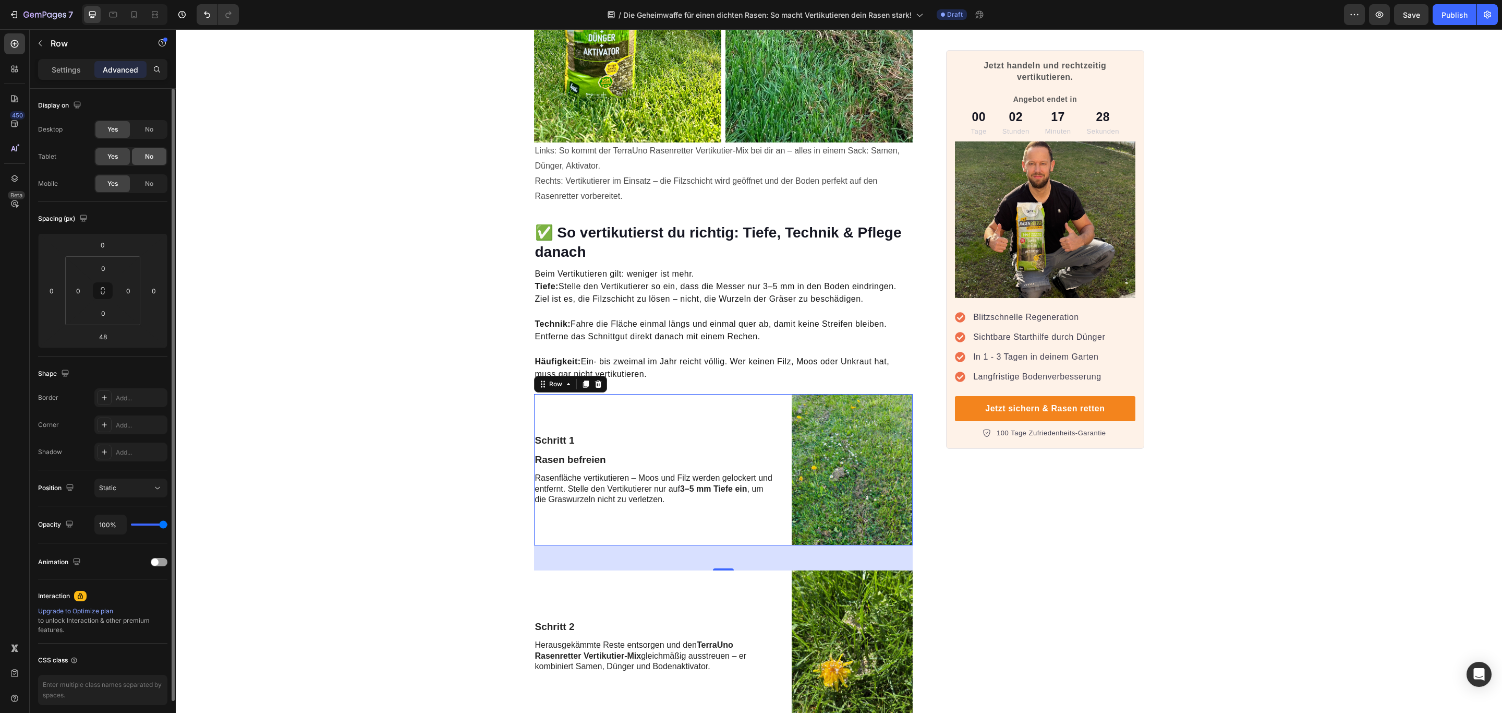
click at [146, 161] on span "No" at bounding box center [149, 156] width 8 height 9
click at [152, 133] on span "No" at bounding box center [149, 129] width 8 height 9
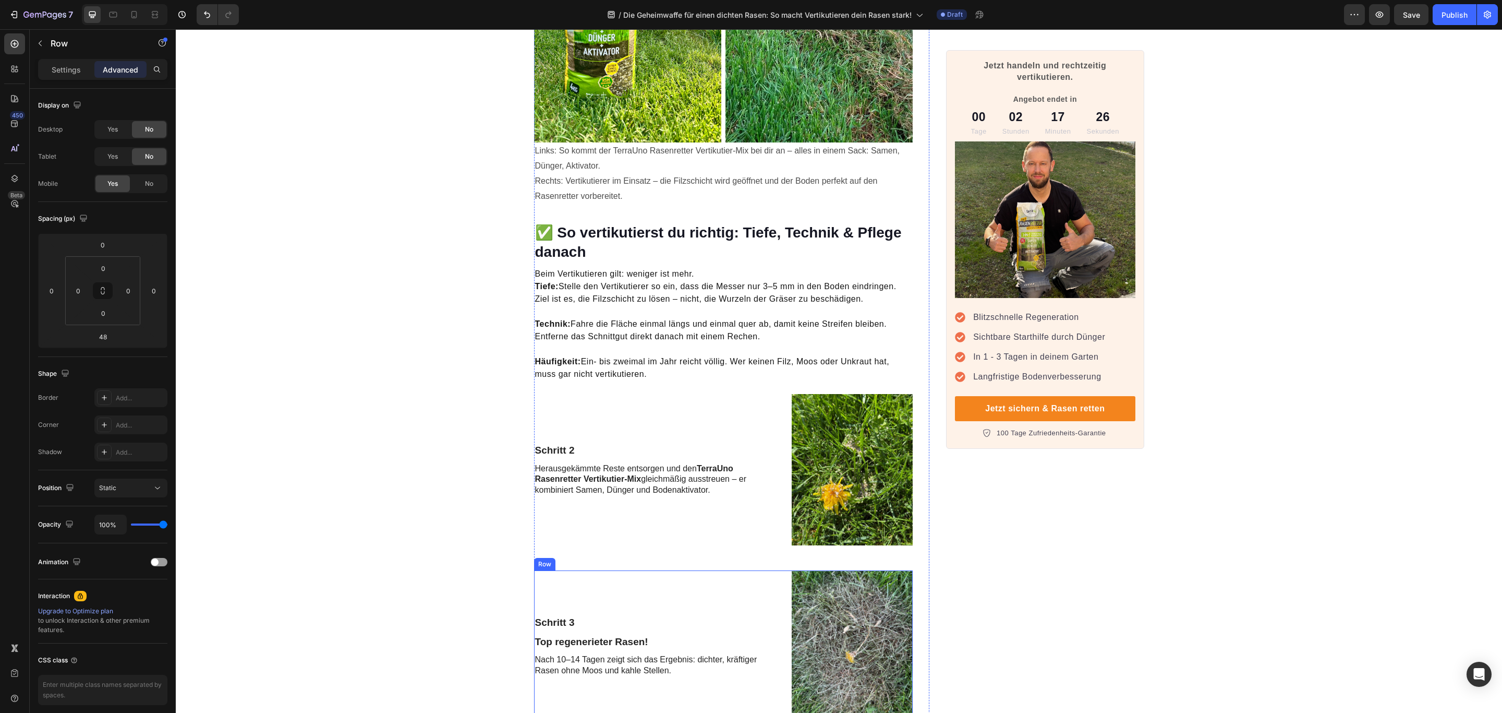
click at [686, 570] on div "Schritt 3 Text Block Top regenerieter Rasen! Text Block Nach 10–14 Tagen zeigt …" at bounding box center [655, 645] width 242 height 151
click at [158, 152] on div "No" at bounding box center [149, 156] width 34 height 17
click at [157, 132] on div "No" at bounding box center [149, 129] width 34 height 17
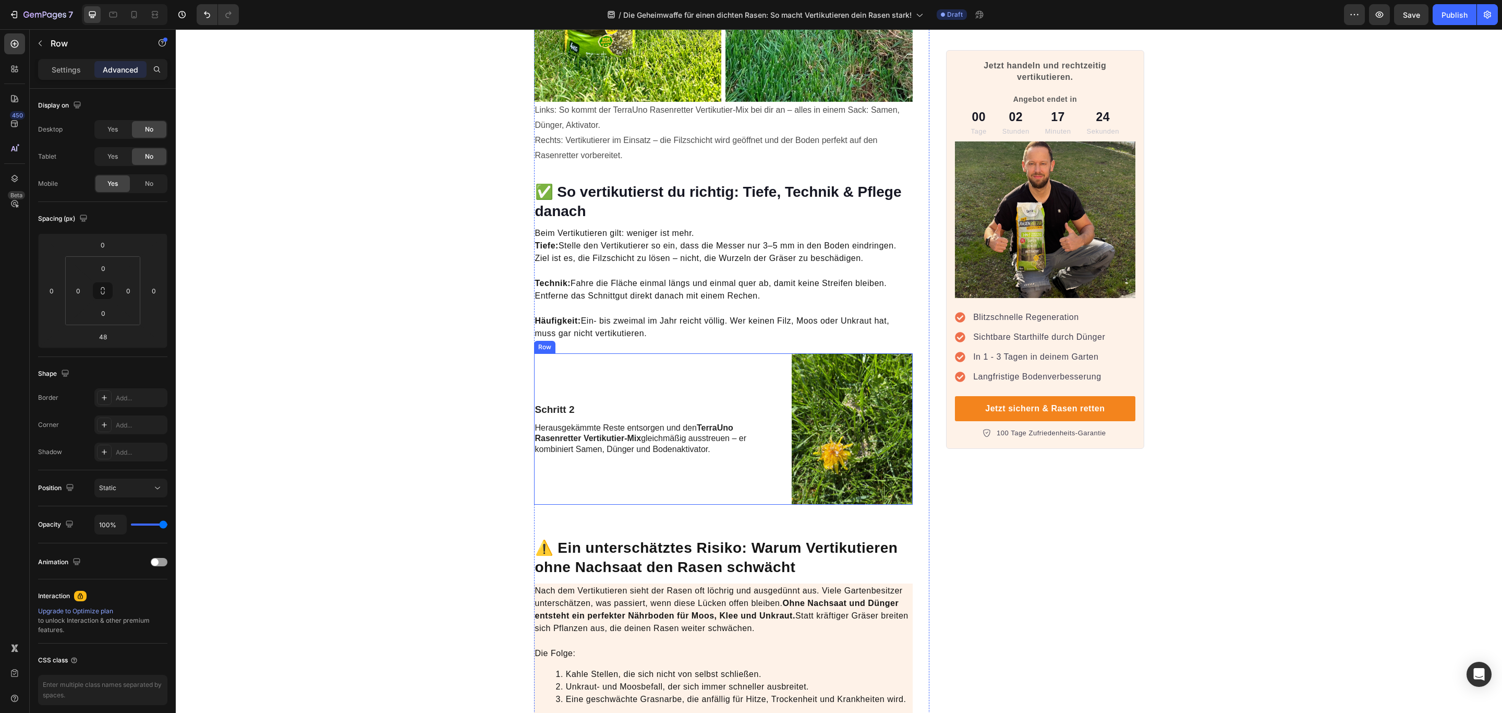
scroll to position [2269, 0]
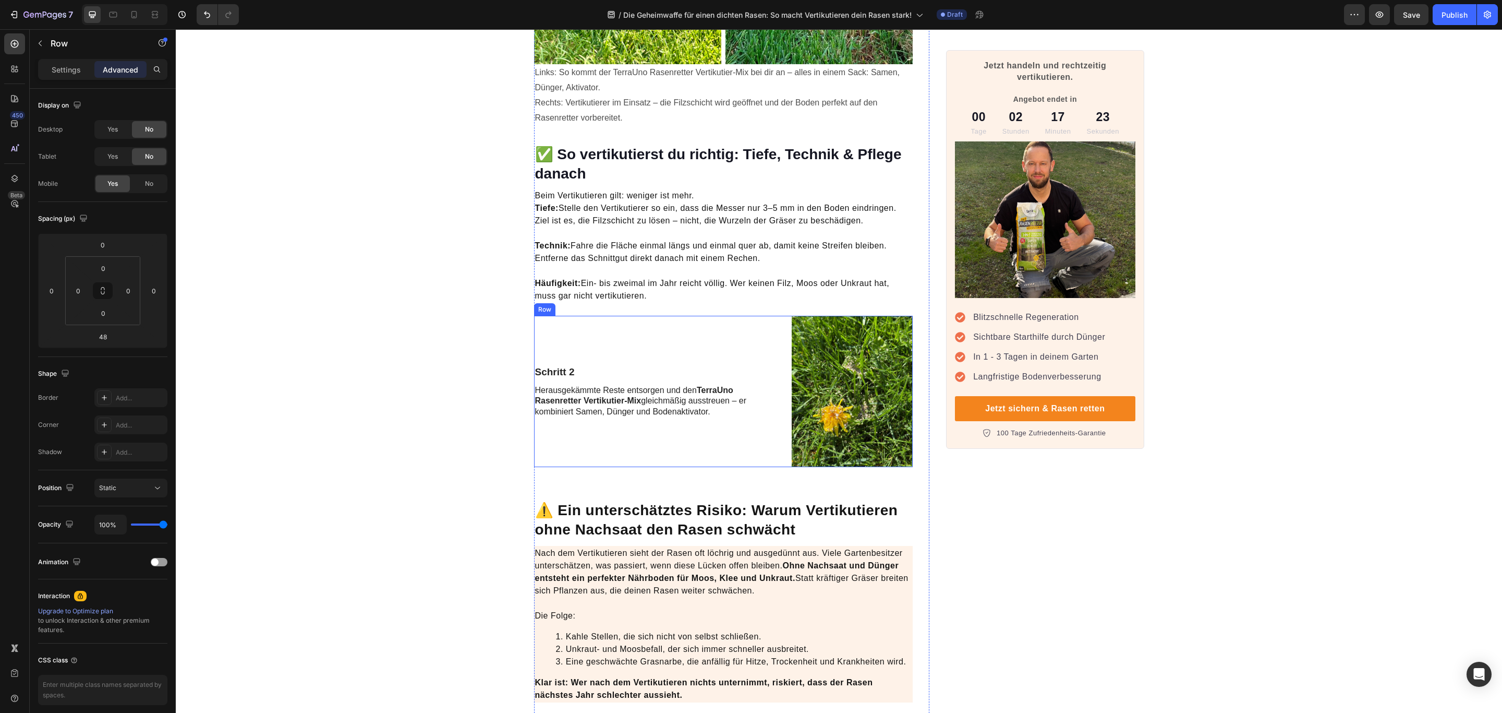
click at [706, 316] on div "Schritt 2 Text Block Herausgekämmte Reste entsorgen und den TerraUno Rasenrette…" at bounding box center [655, 391] width 242 height 151
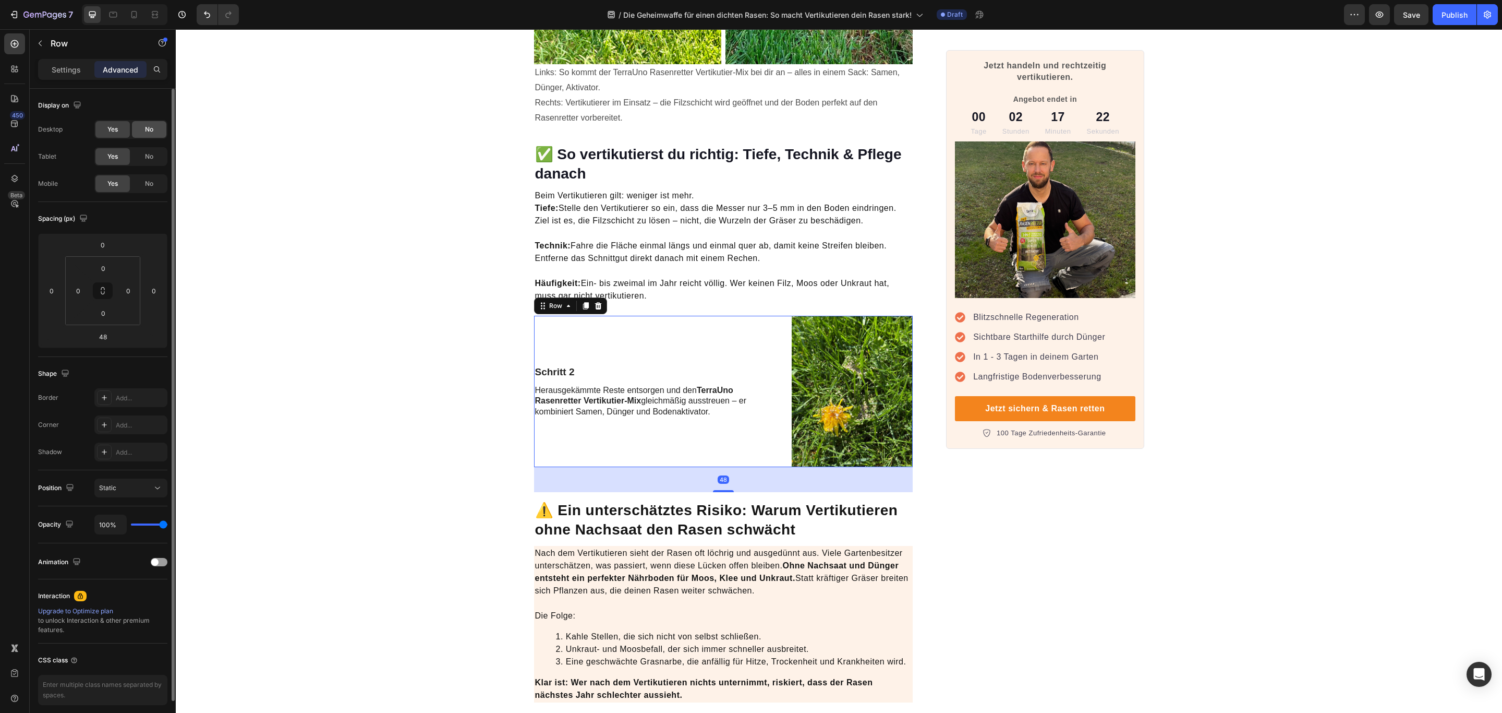
click at [142, 124] on div "No" at bounding box center [149, 129] width 34 height 17
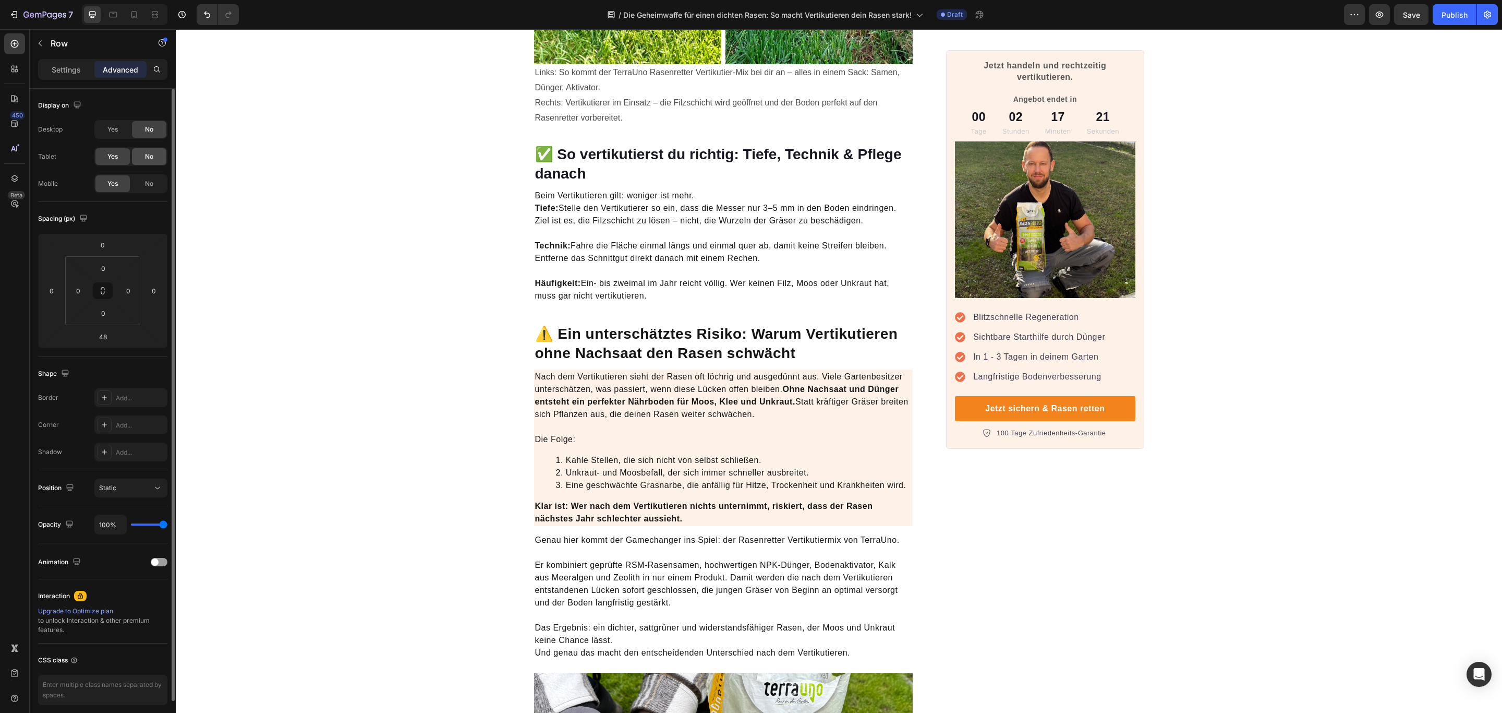
click at [155, 162] on div "No" at bounding box center [149, 156] width 34 height 17
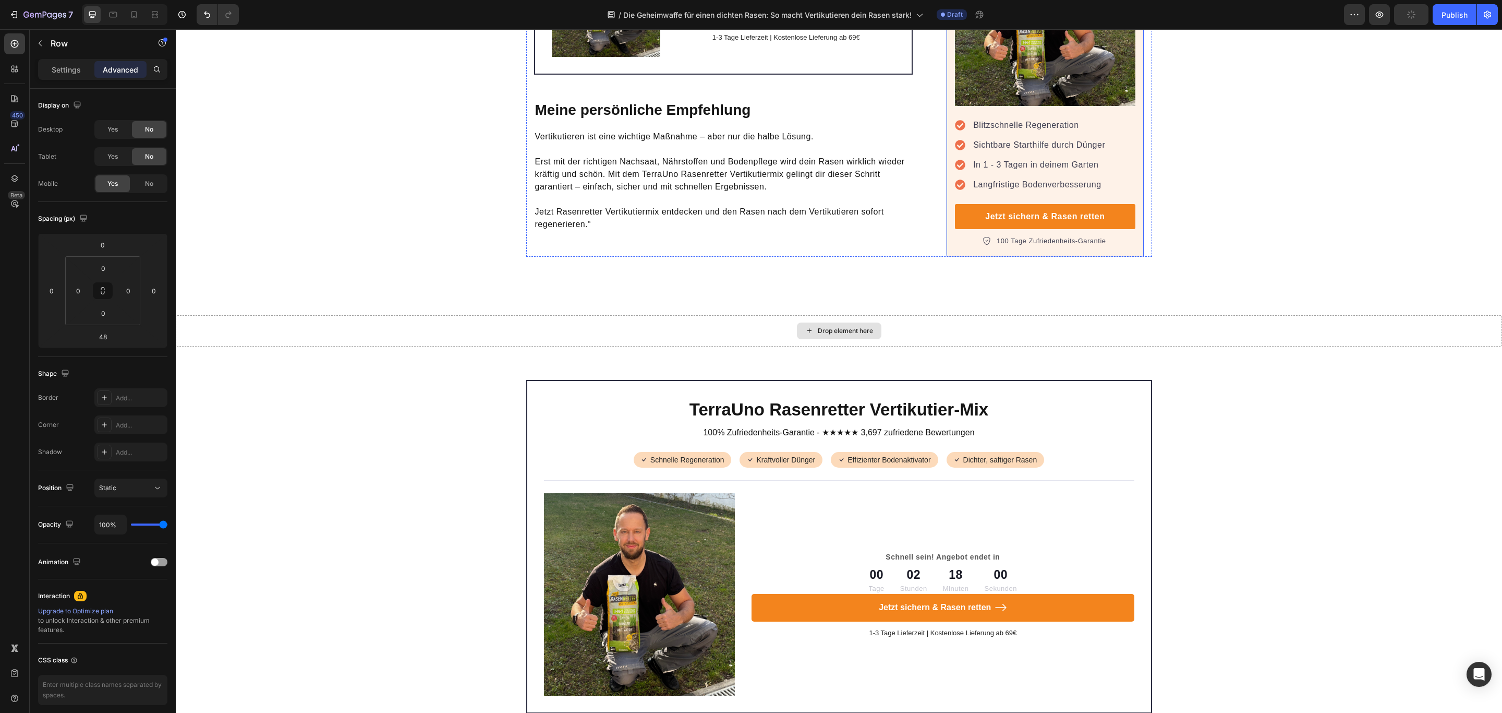
scroll to position [3756, 0]
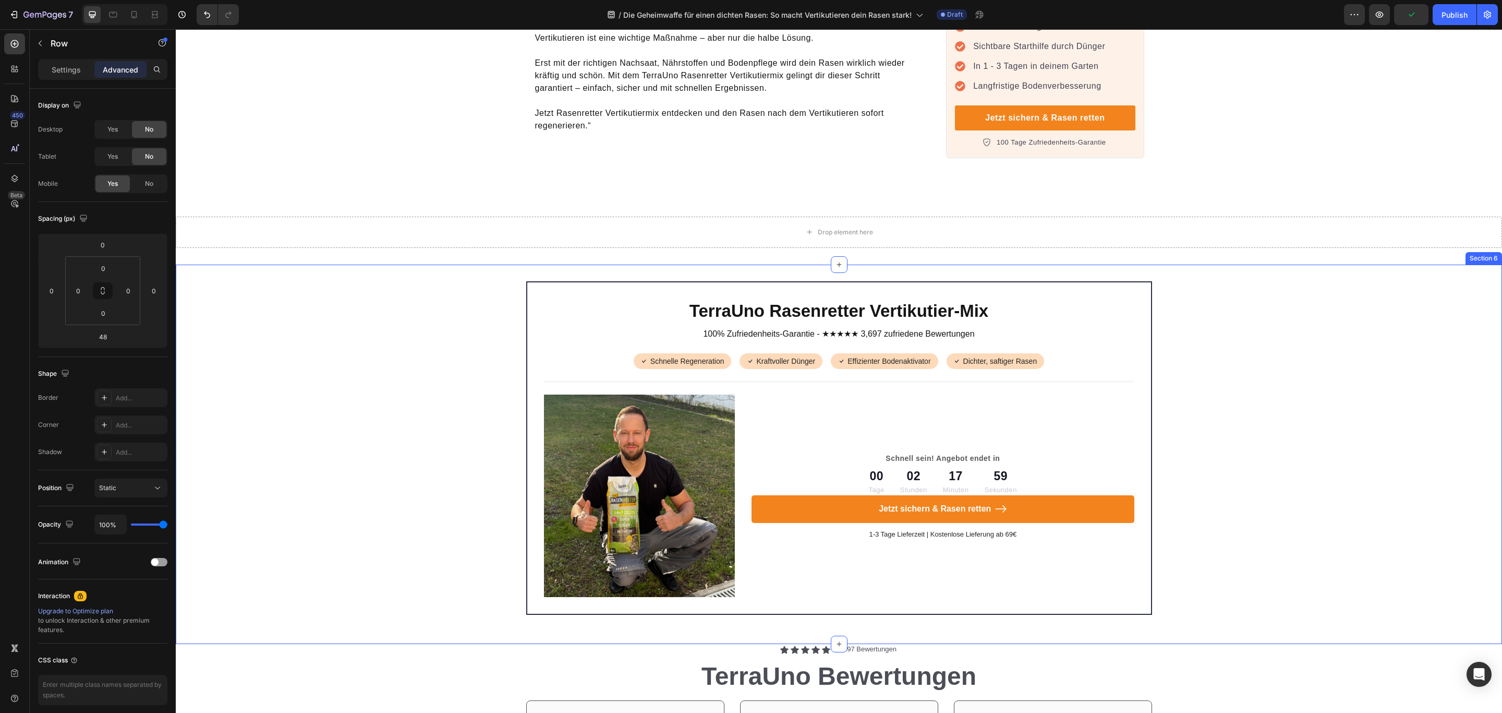
click at [1269, 281] on div "TerraUno Rasenretter Vertikutier-Mix Heading 100% Zufriedenheits-Garantie - ★★★…" at bounding box center [839, 454] width 1327 height 346
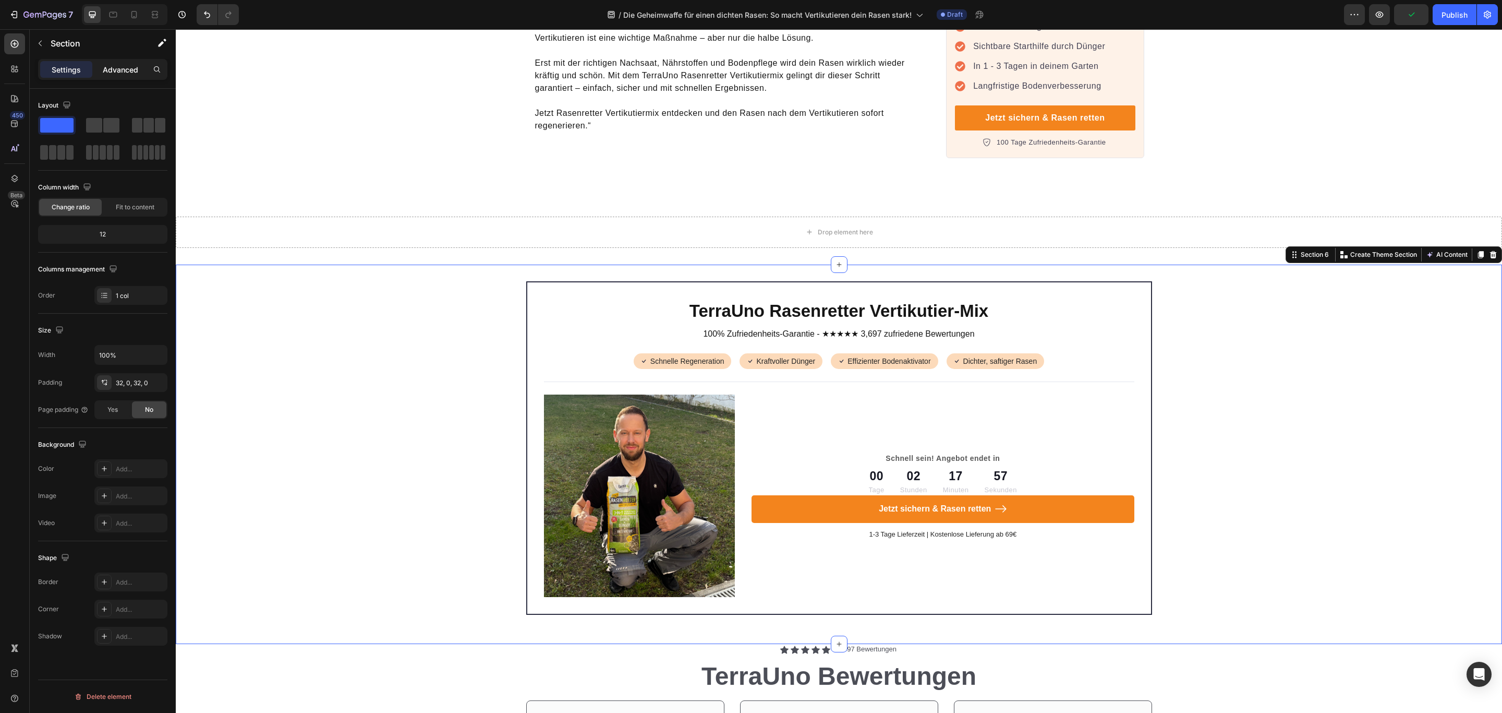
click at [127, 77] on div "Advanced" at bounding box center [120, 69] width 52 height 17
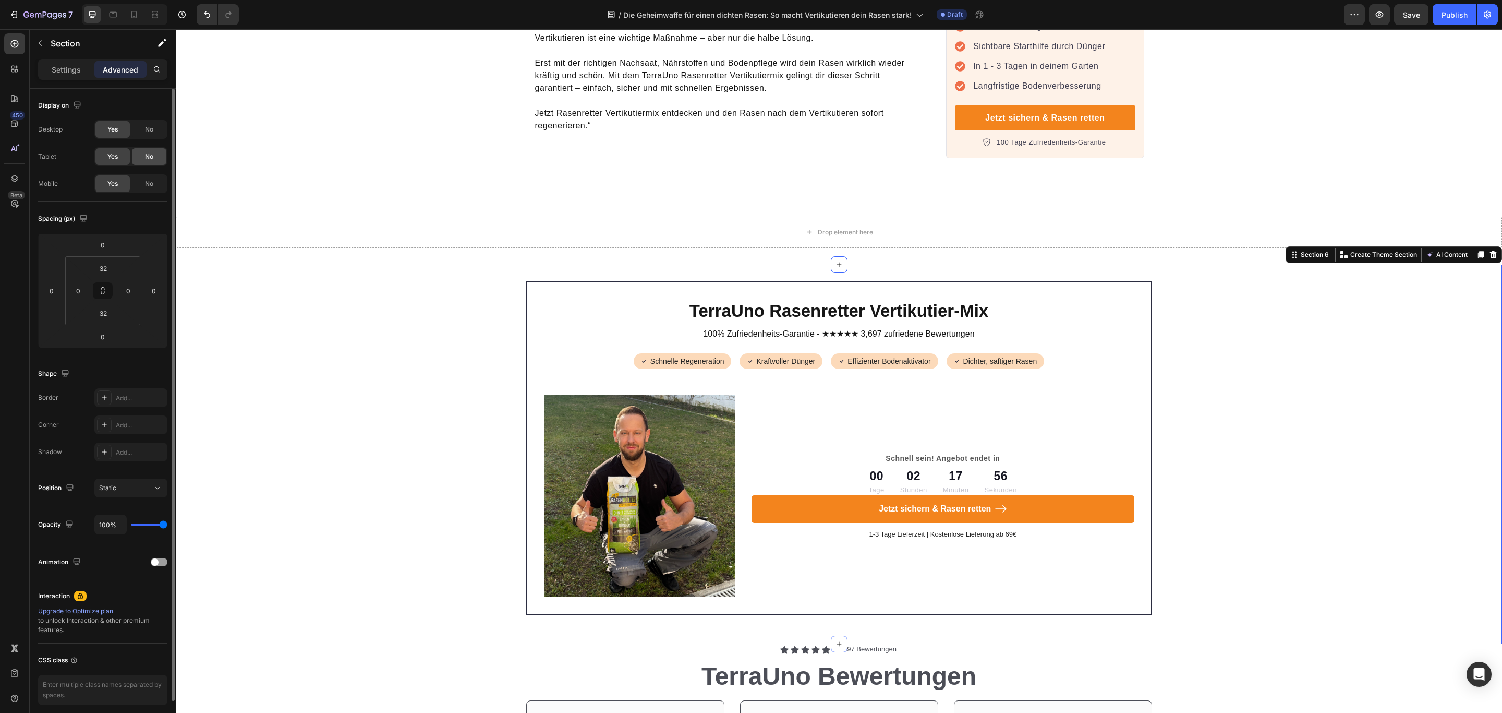
click at [150, 155] on span "No" at bounding box center [149, 156] width 8 height 9
click at [150, 131] on span "No" at bounding box center [149, 129] width 8 height 9
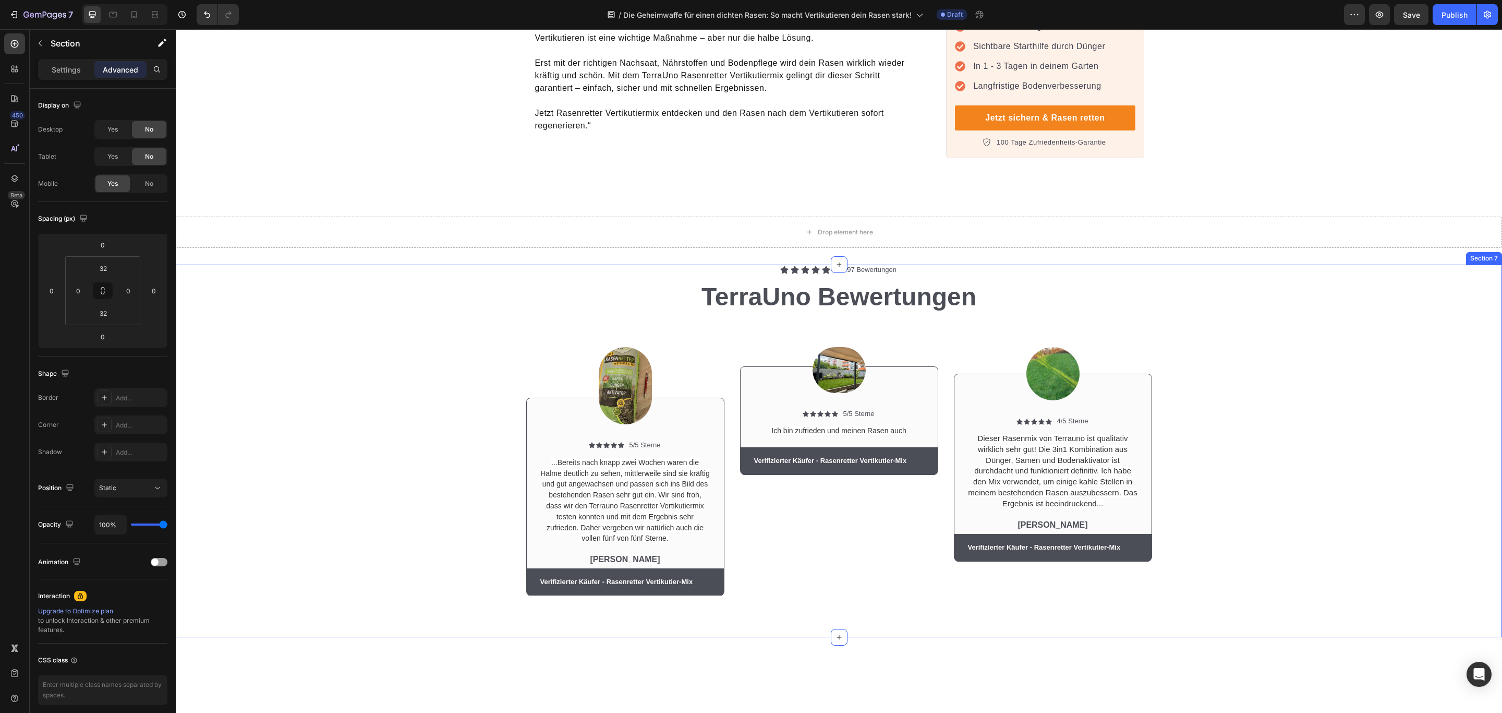
click at [369, 264] on div "Icon Icon Icon Icon Icon Icon List 3,697 Bewertungen Text Block Row TerraUno Be…" at bounding box center [839, 433] width 1311 height 339
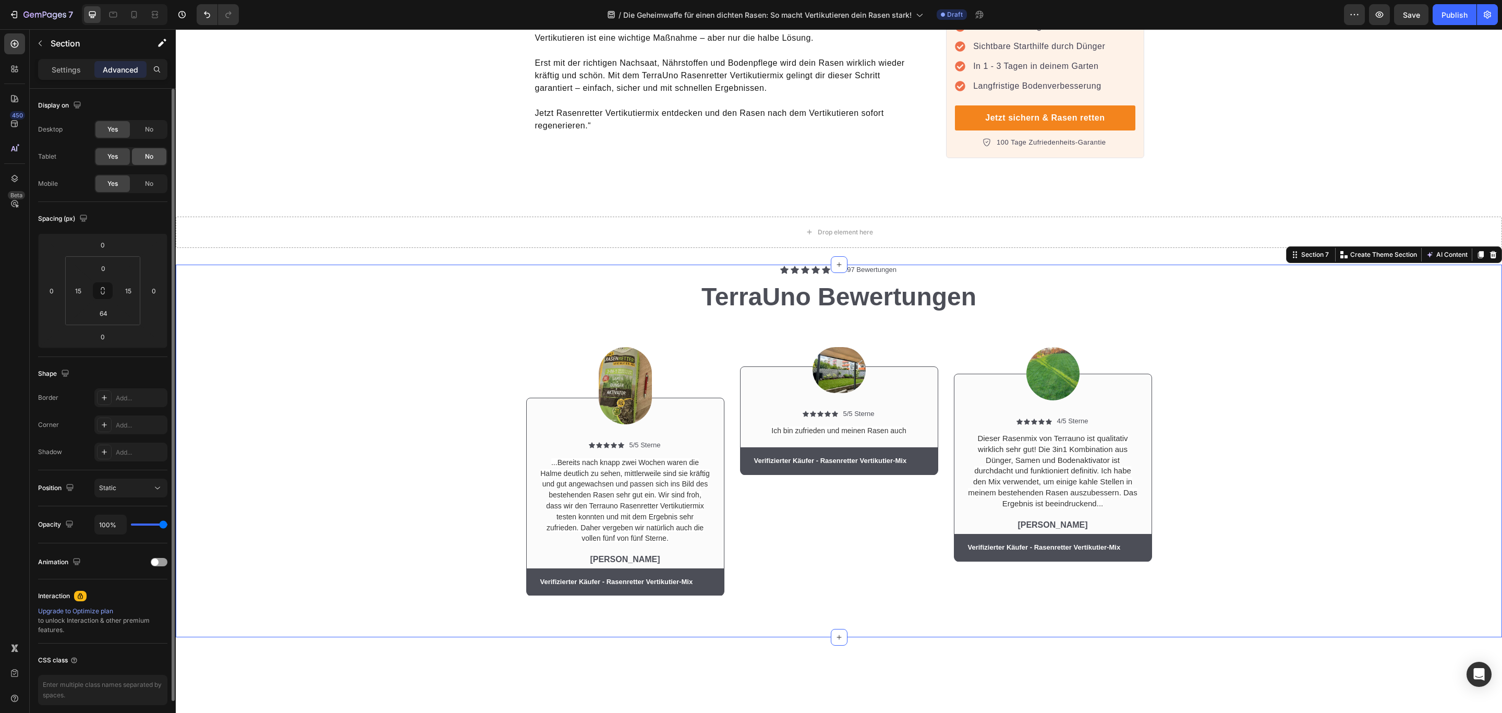
click at [146, 152] on span "No" at bounding box center [149, 156] width 8 height 9
click at [148, 129] on span "No" at bounding box center [149, 129] width 8 height 9
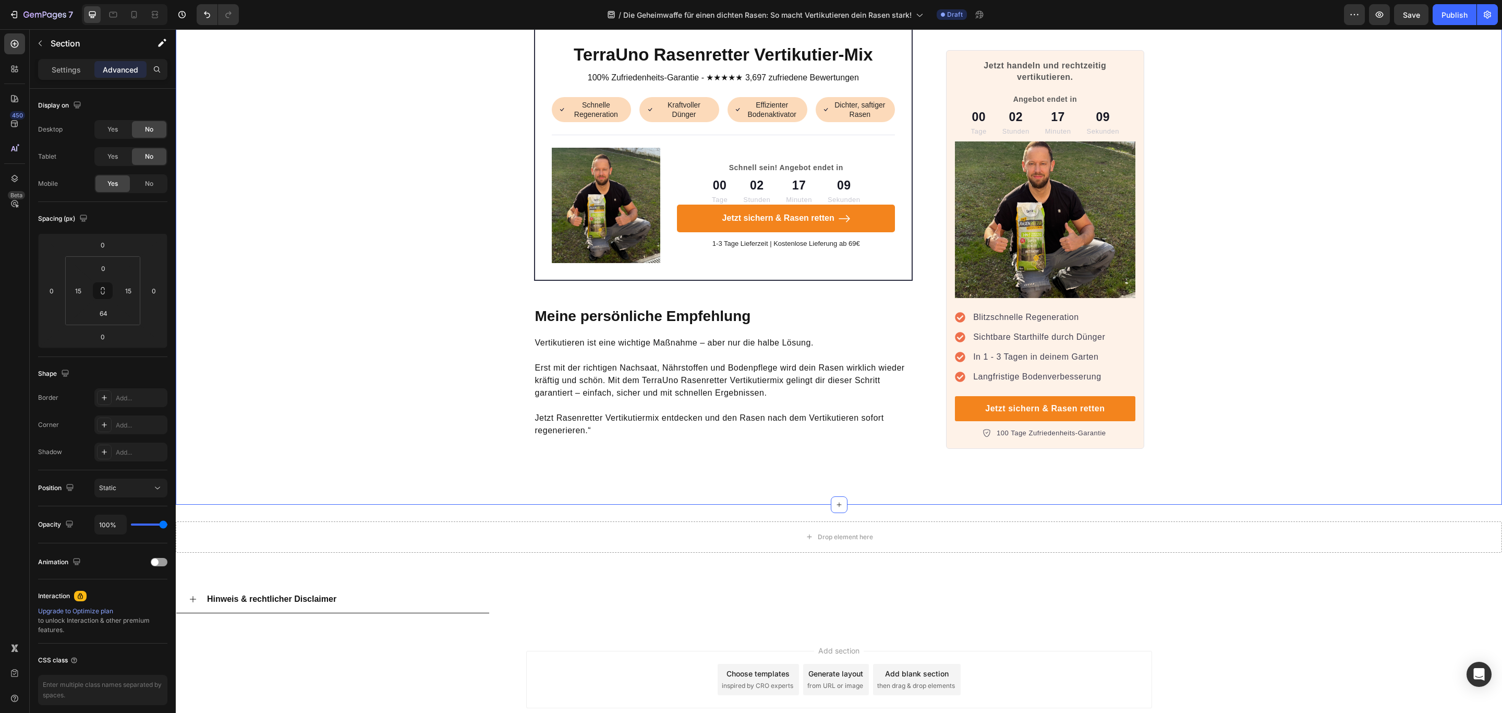
scroll to position [3416, 0]
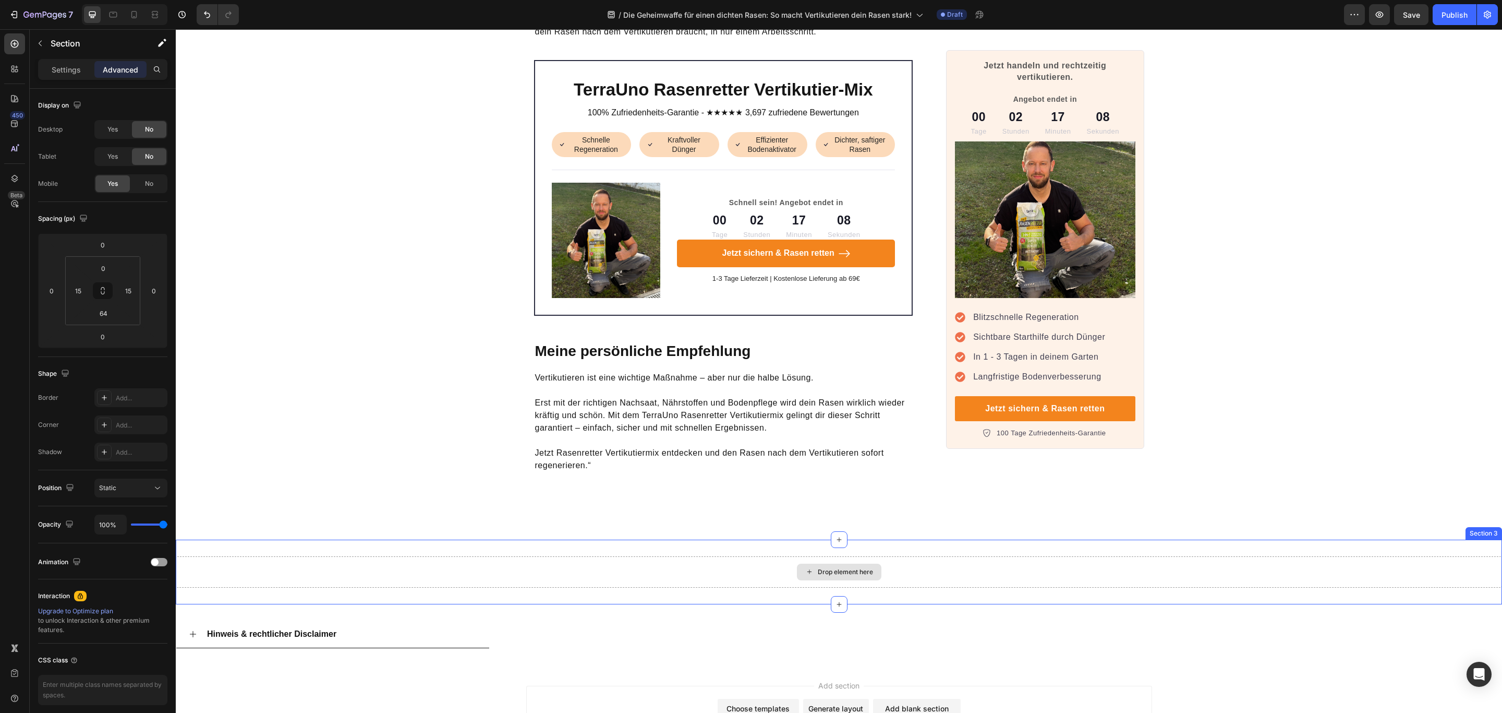
click at [719, 556] on div "Drop element here" at bounding box center [839, 571] width 1327 height 31
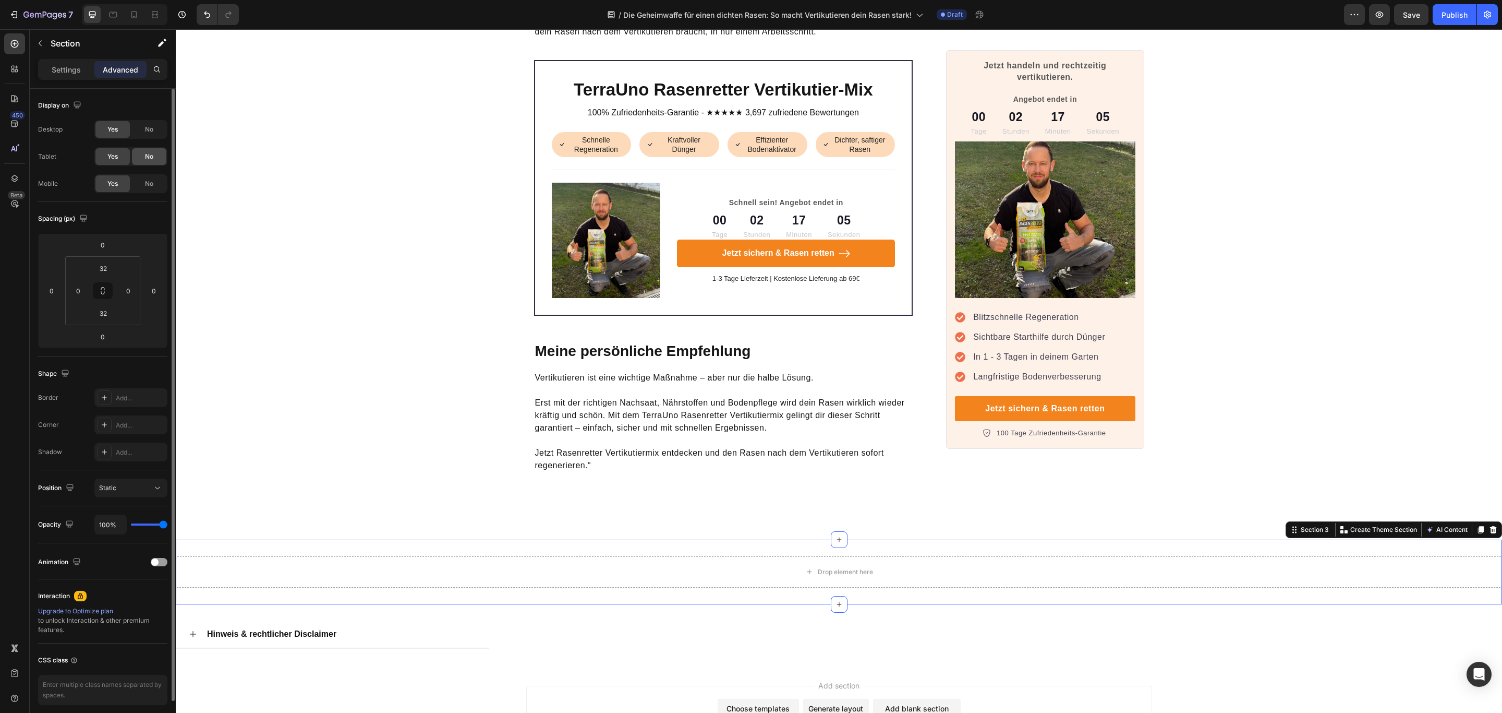
click at [146, 150] on div "No" at bounding box center [149, 156] width 34 height 17
click at [150, 127] on span "No" at bounding box center [149, 129] width 8 height 9
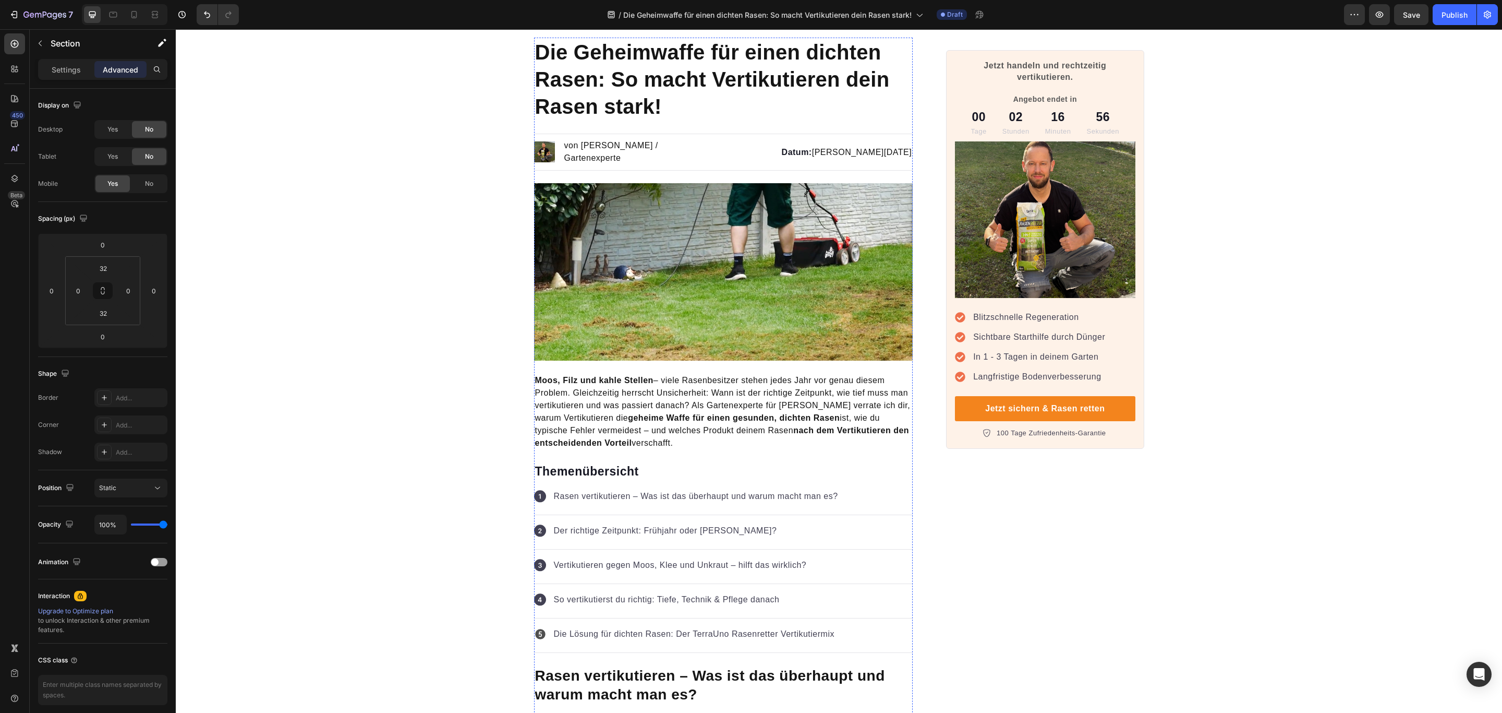
scroll to position [0, 0]
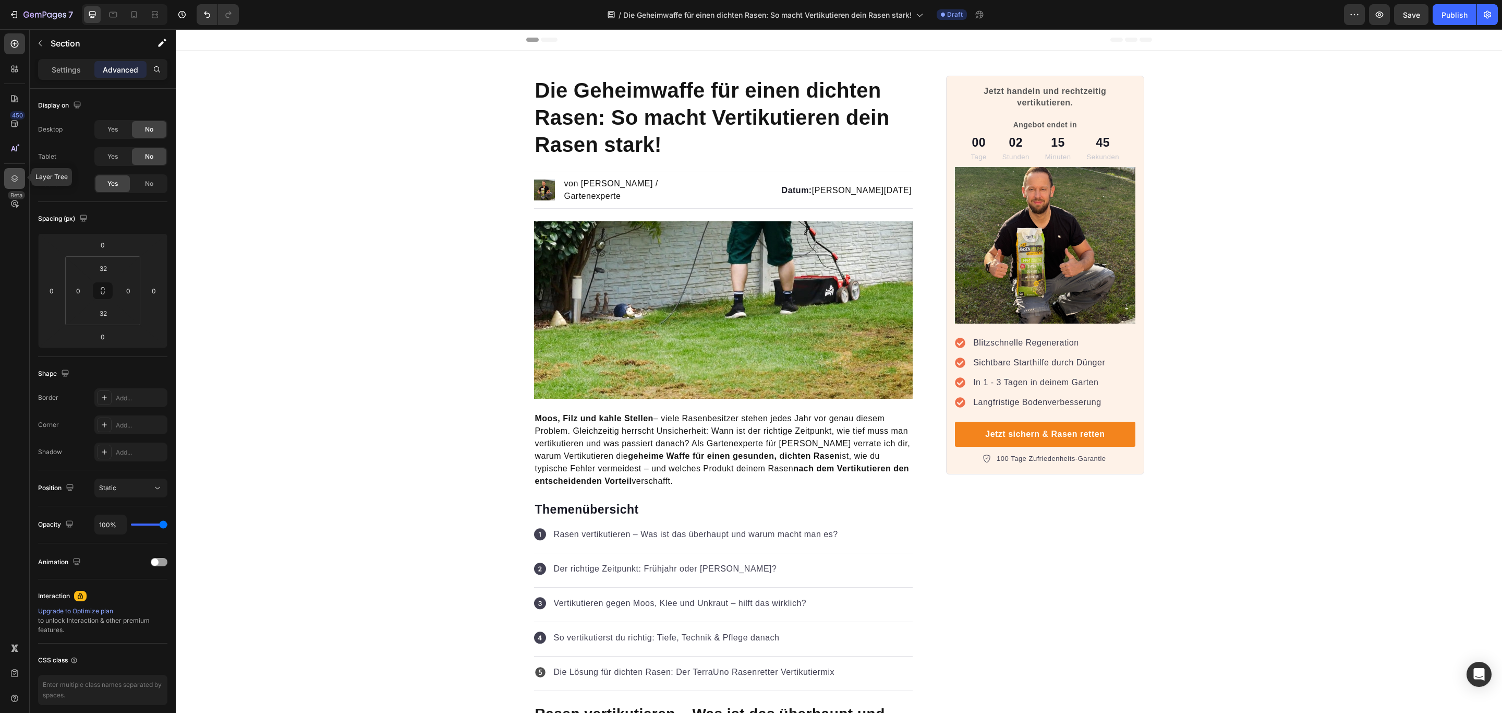
click at [16, 175] on icon at bounding box center [14, 178] width 7 height 7
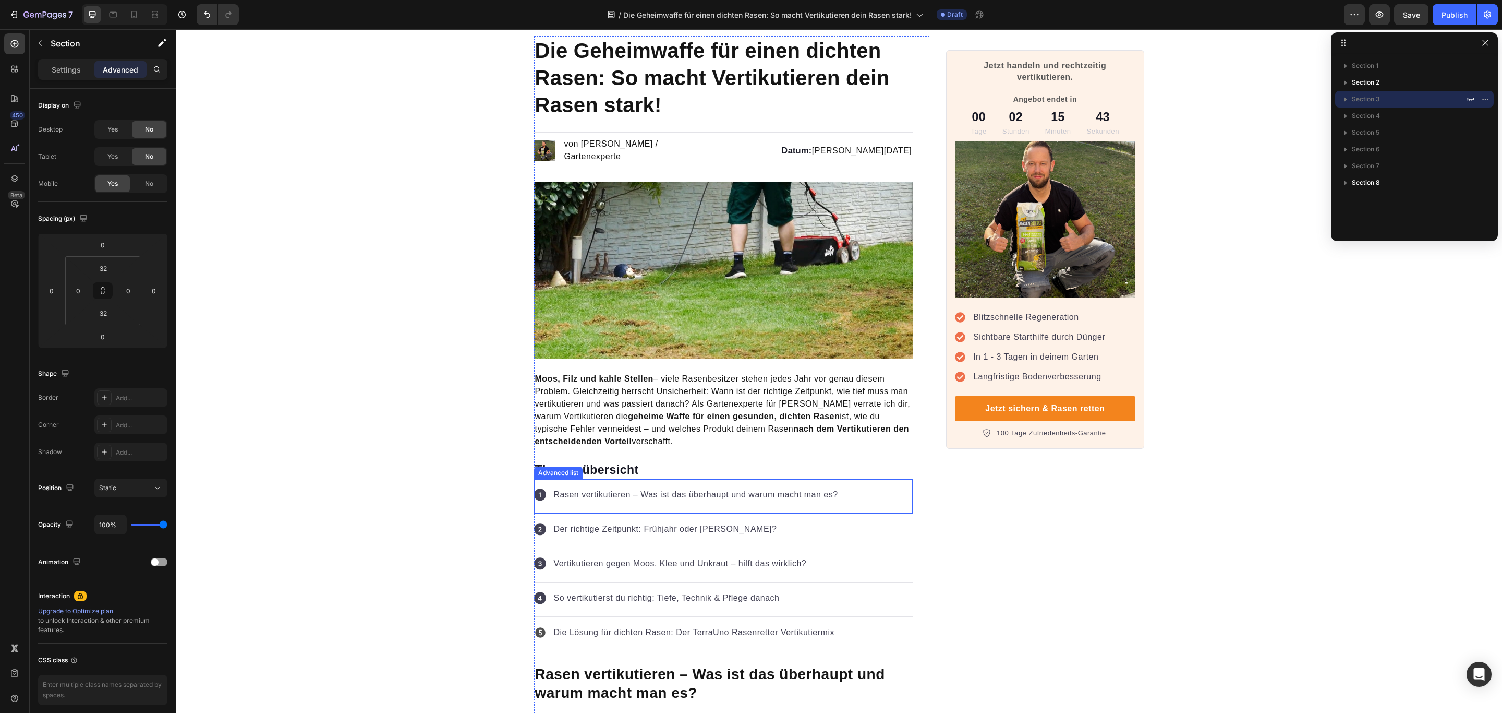
scroll to position [78, 0]
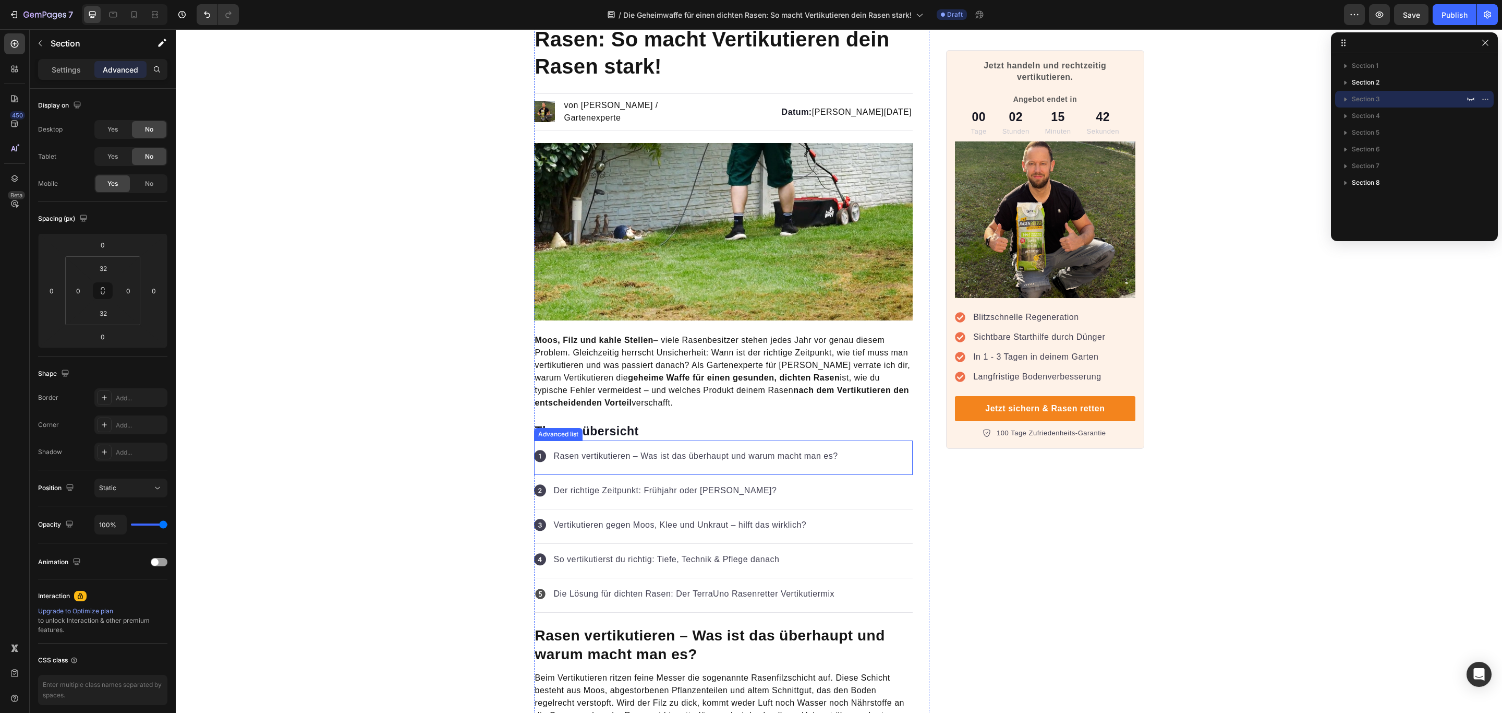
click at [884, 451] on div "Icon Rasen vertikutieren – Was ist das überhaupt und warum macht man es? Text b…" at bounding box center [723, 457] width 379 height 34
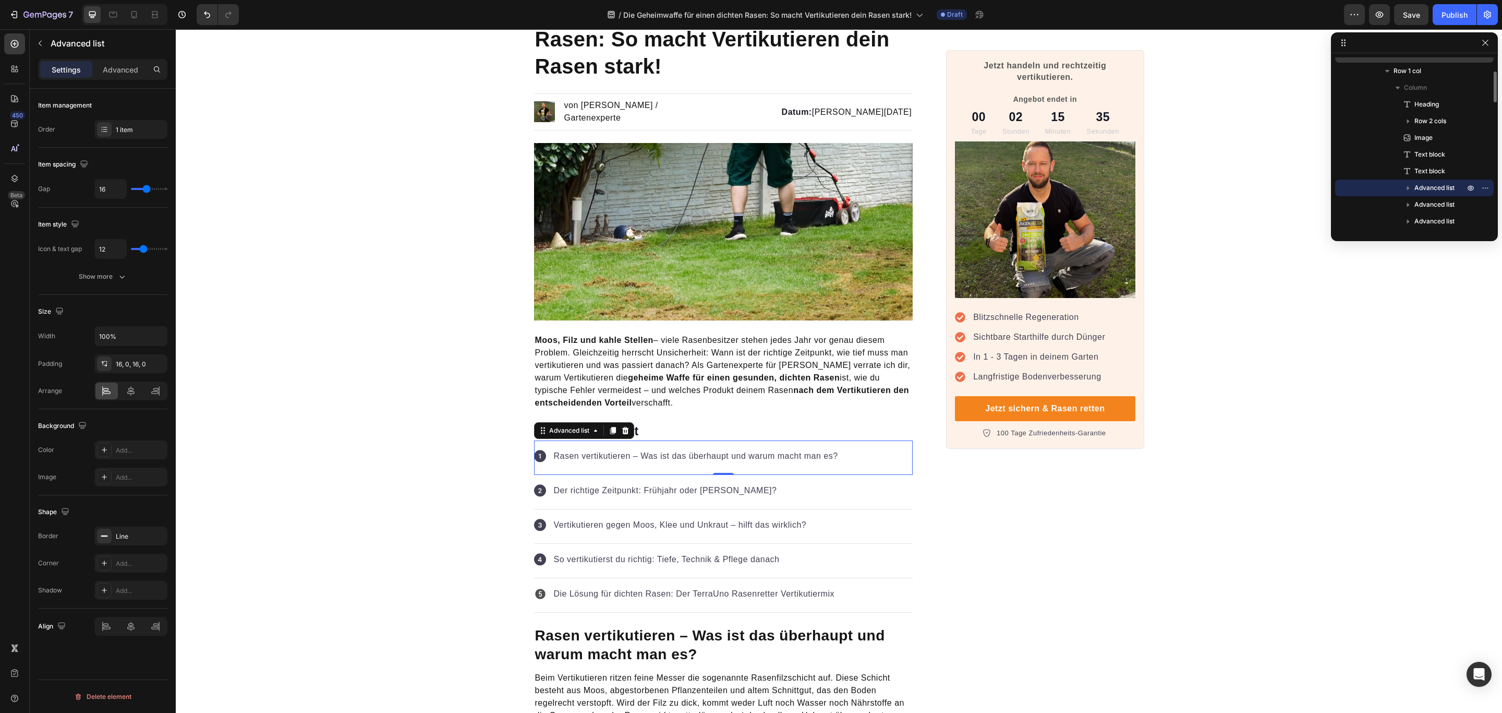
scroll to position [0, 0]
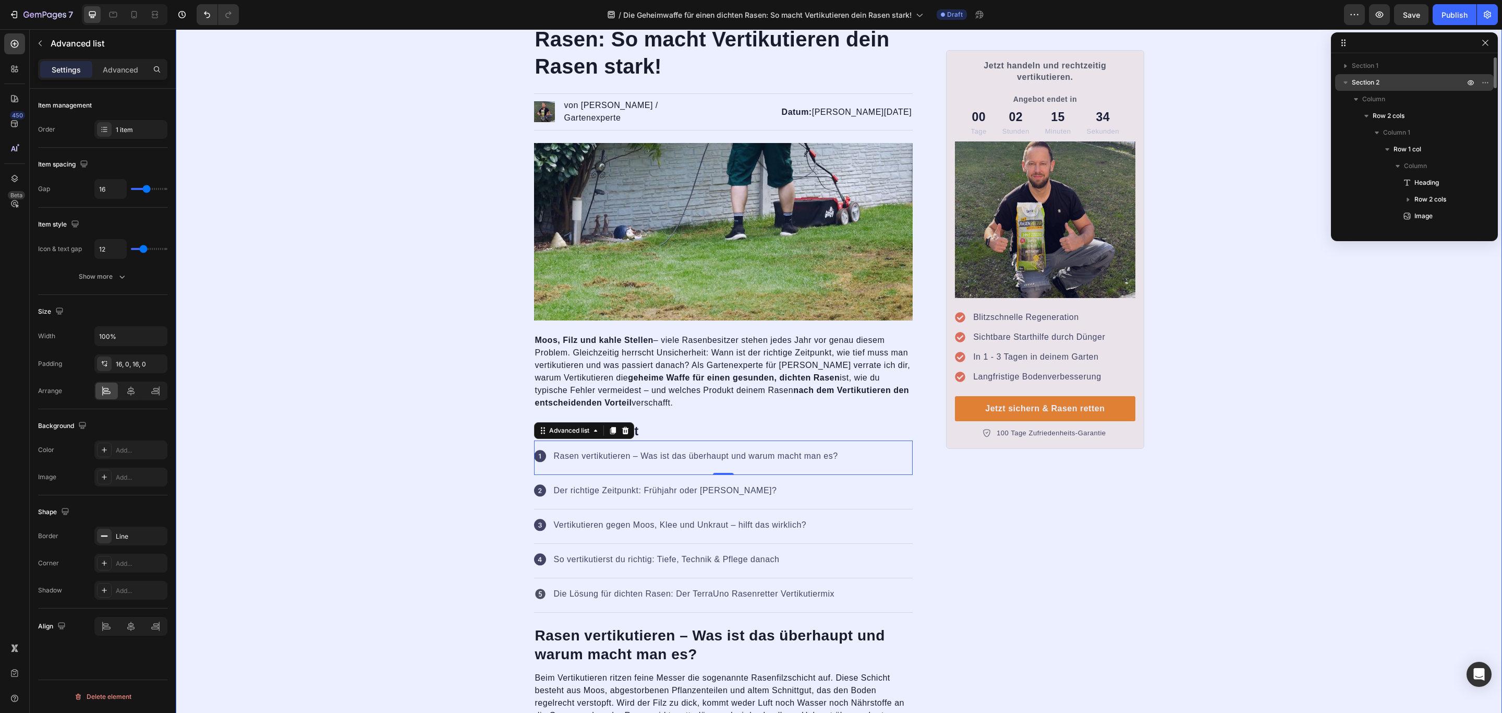
click at [1346, 85] on icon "button" at bounding box center [1346, 82] width 10 height 10
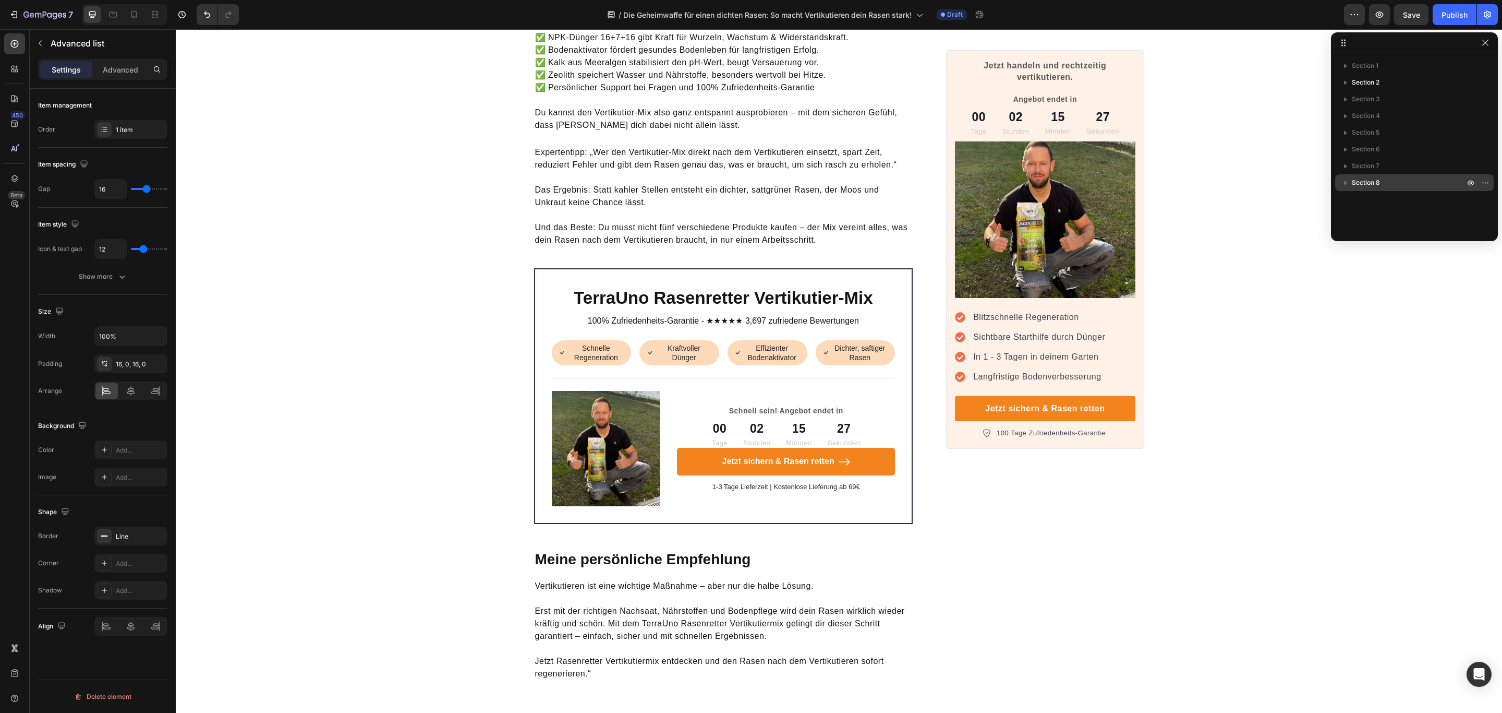
scroll to position [3430, 0]
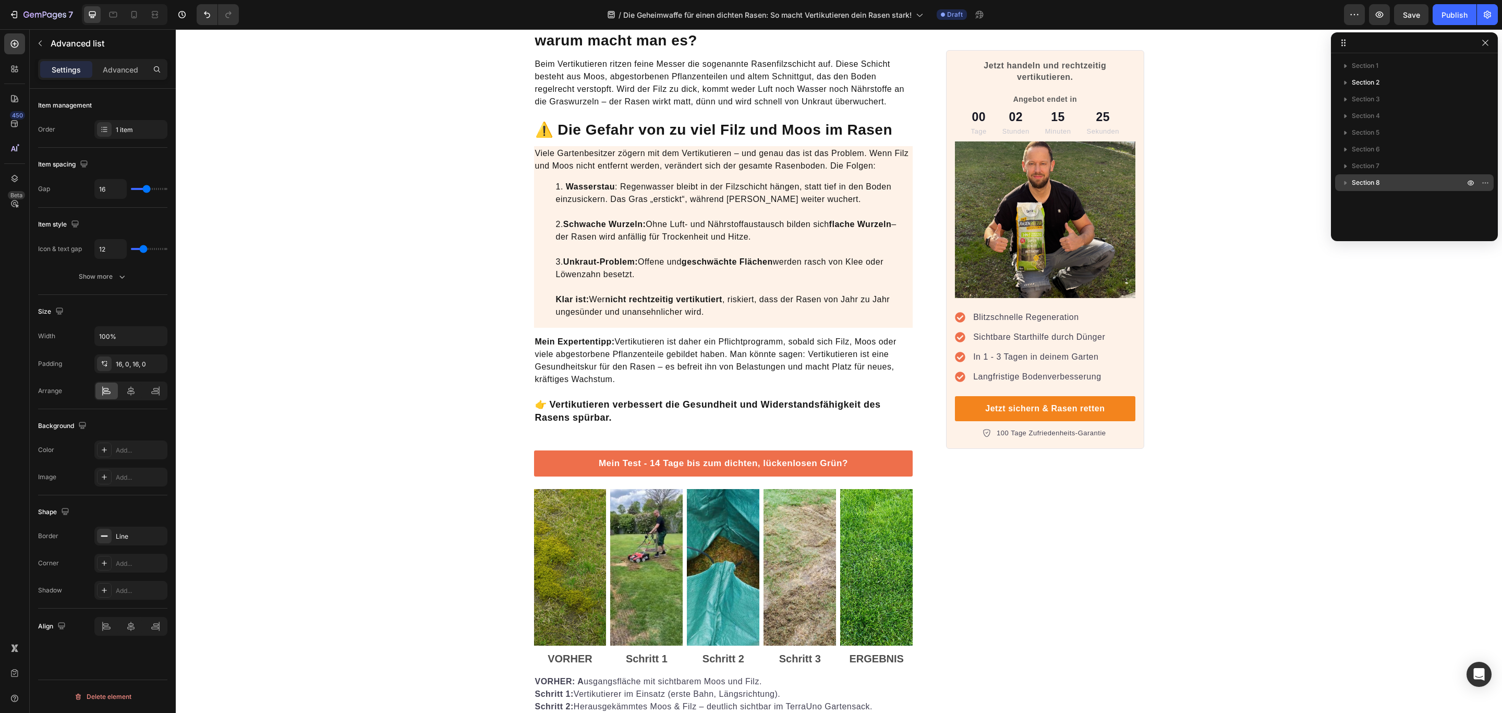
click at [1375, 177] on span "Section 8" at bounding box center [1366, 182] width 28 height 10
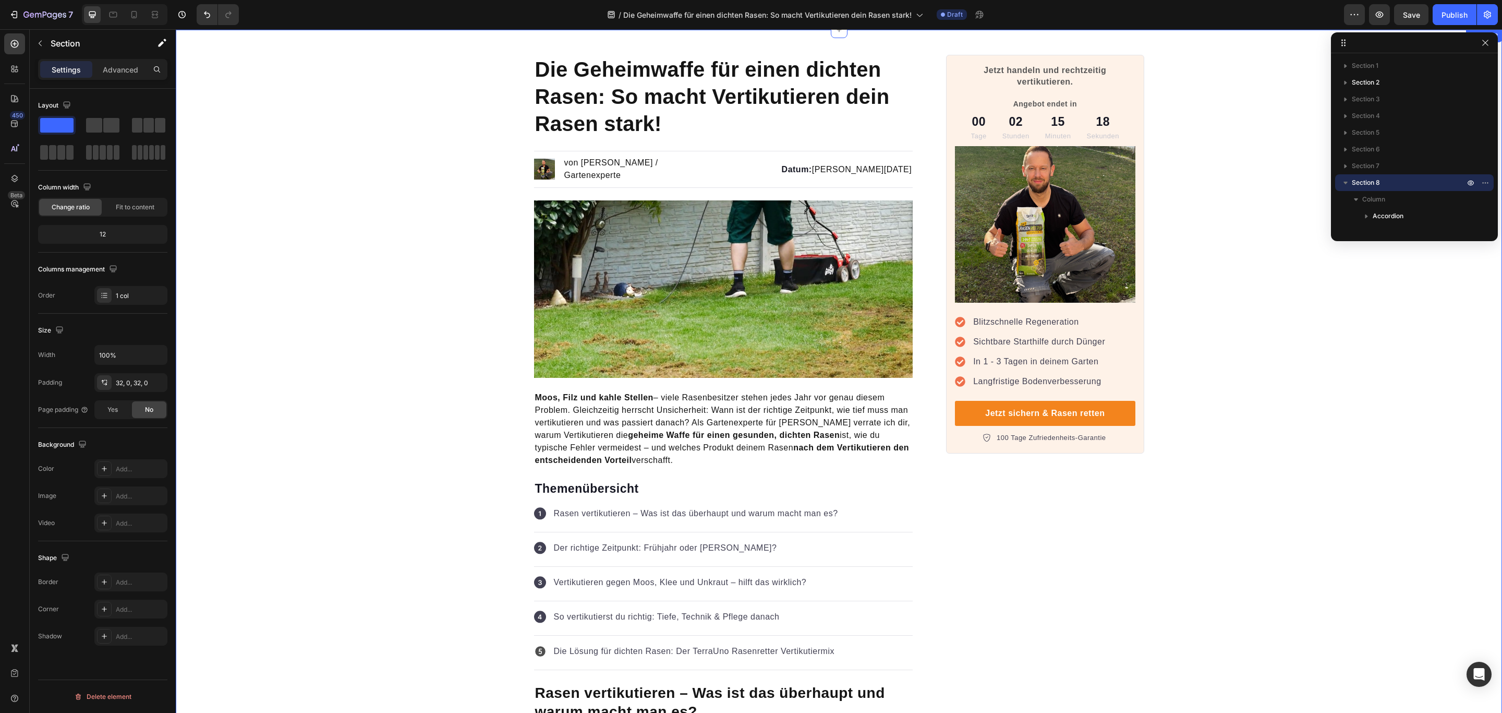
scroll to position [0, 0]
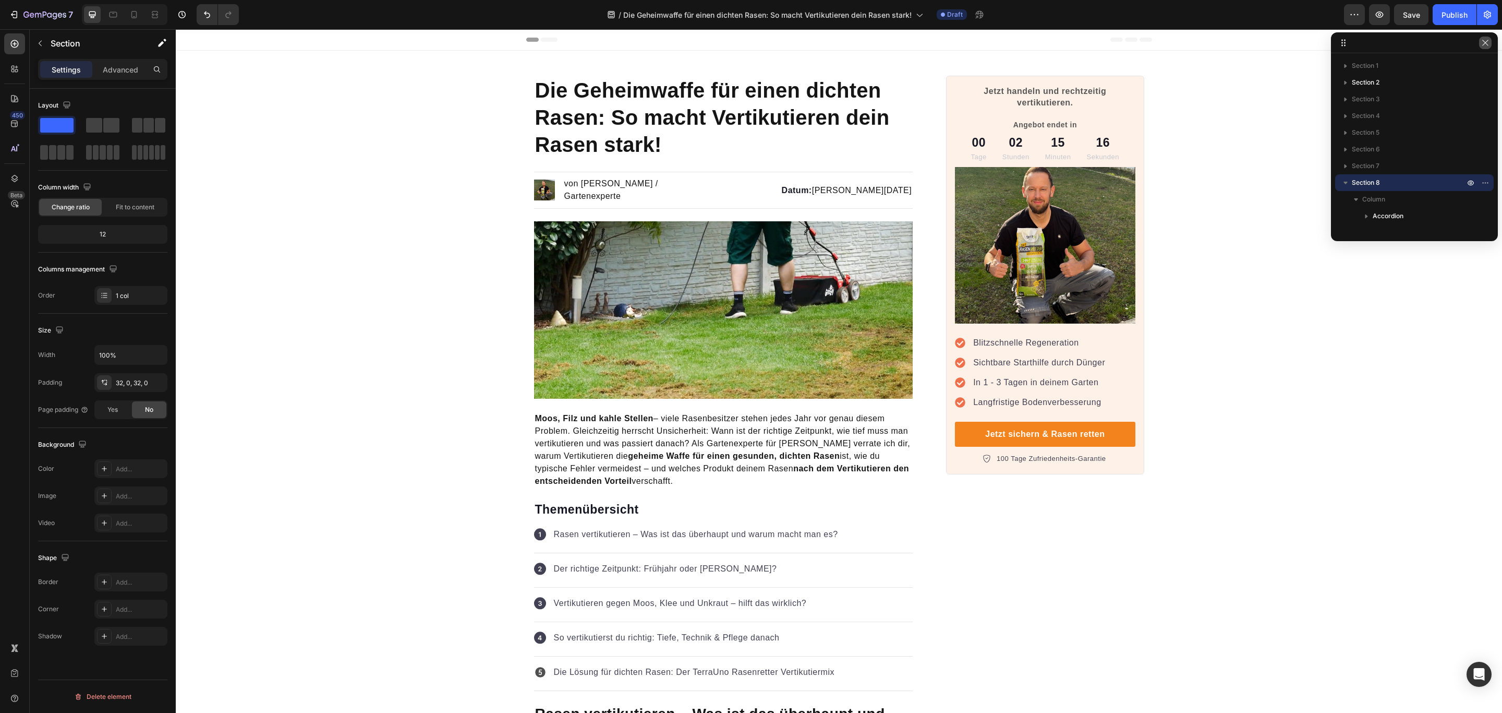
click at [1490, 41] on button "button" at bounding box center [1485, 43] width 13 height 13
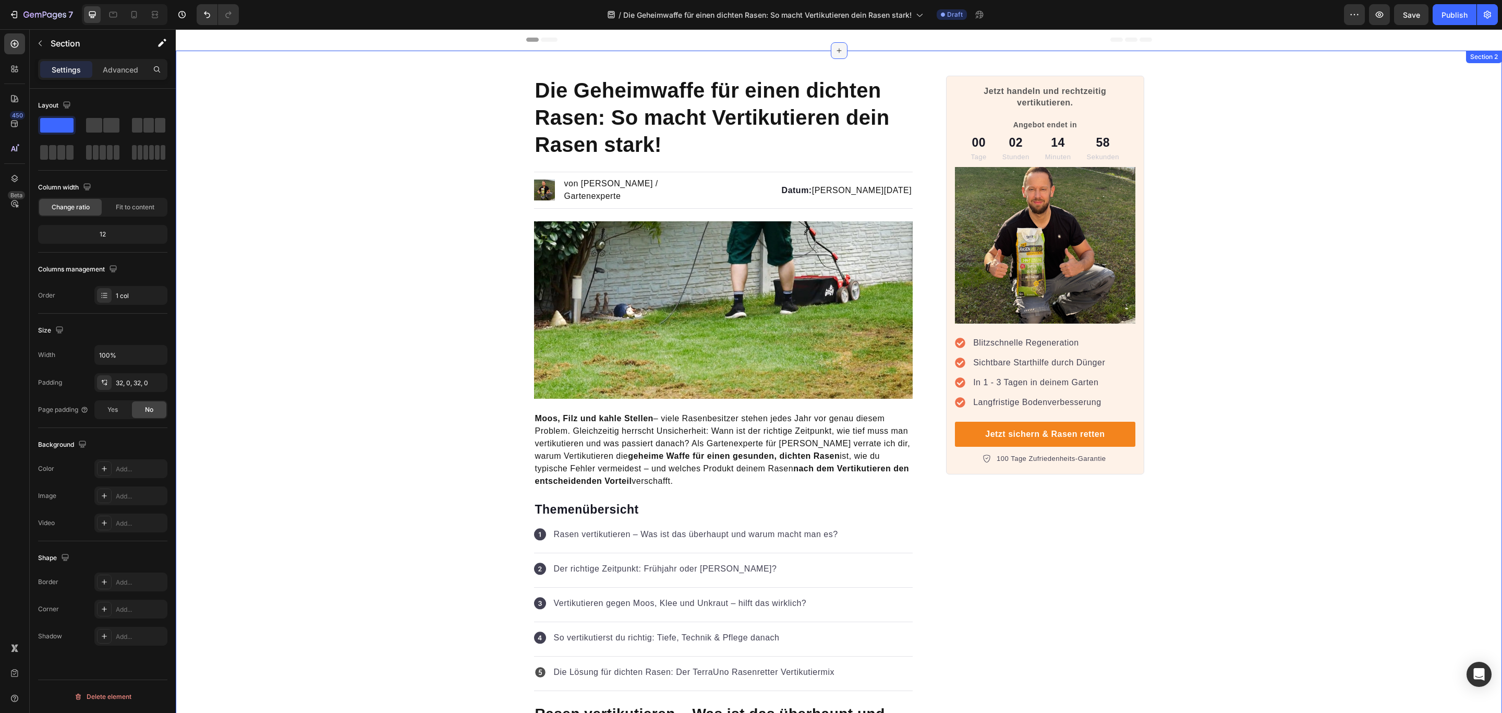
click at [840, 53] on div at bounding box center [839, 50] width 17 height 17
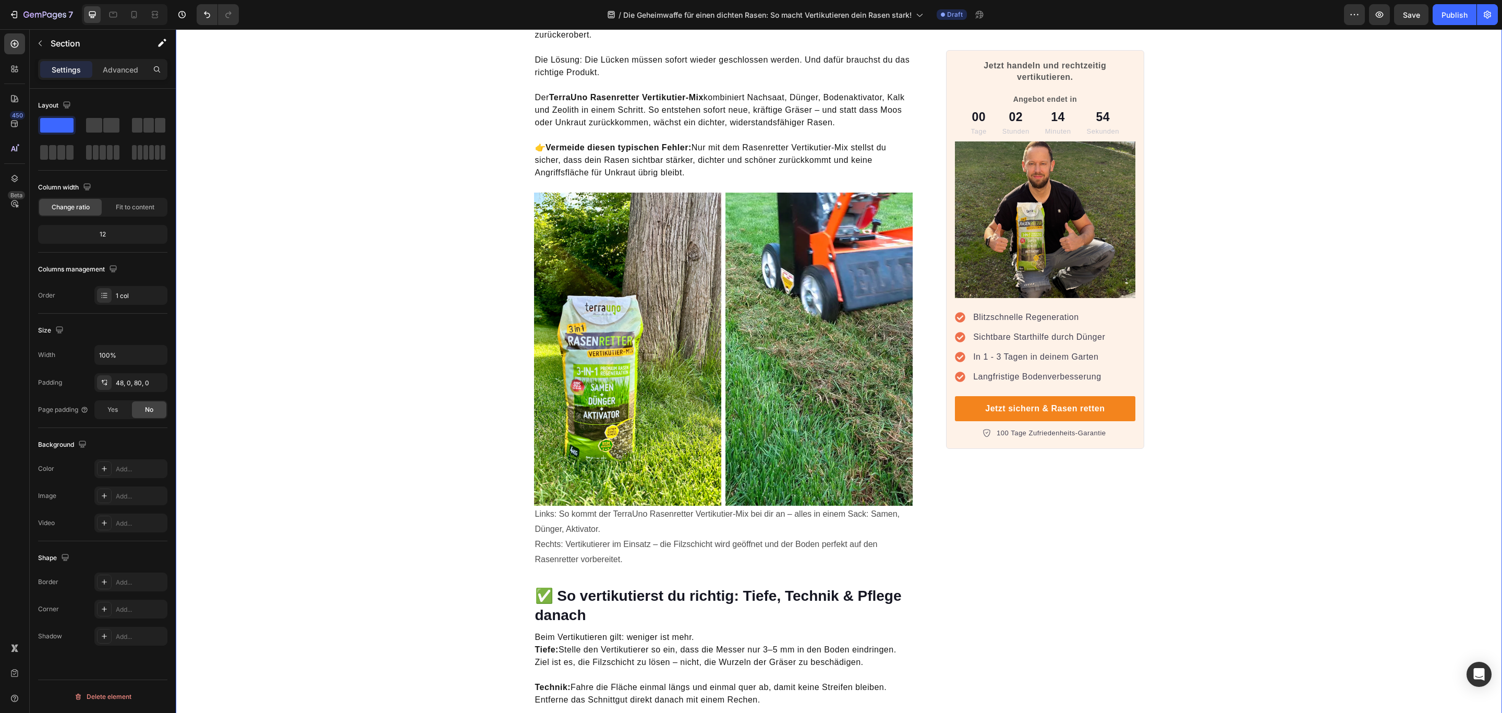
scroll to position [3430, 0]
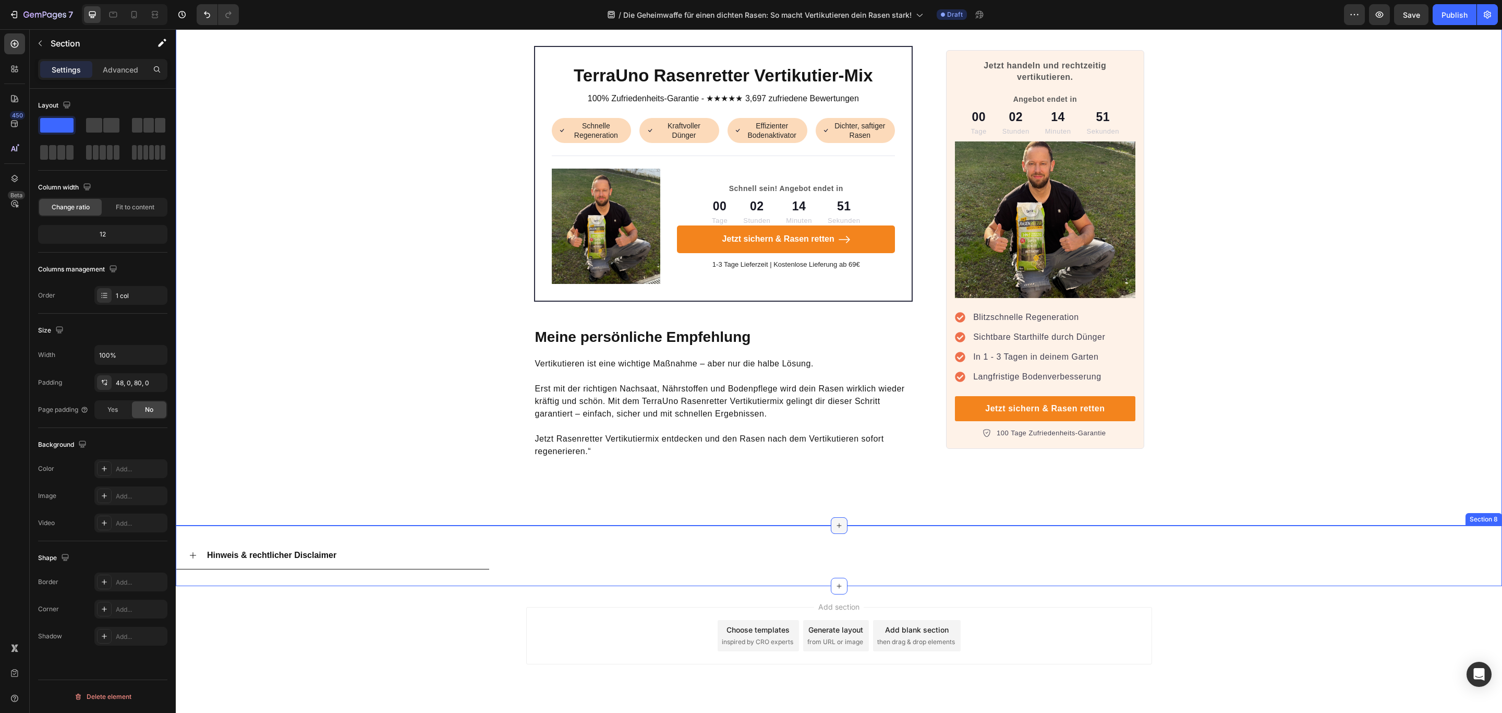
click at [835, 521] on icon at bounding box center [839, 525] width 8 height 8
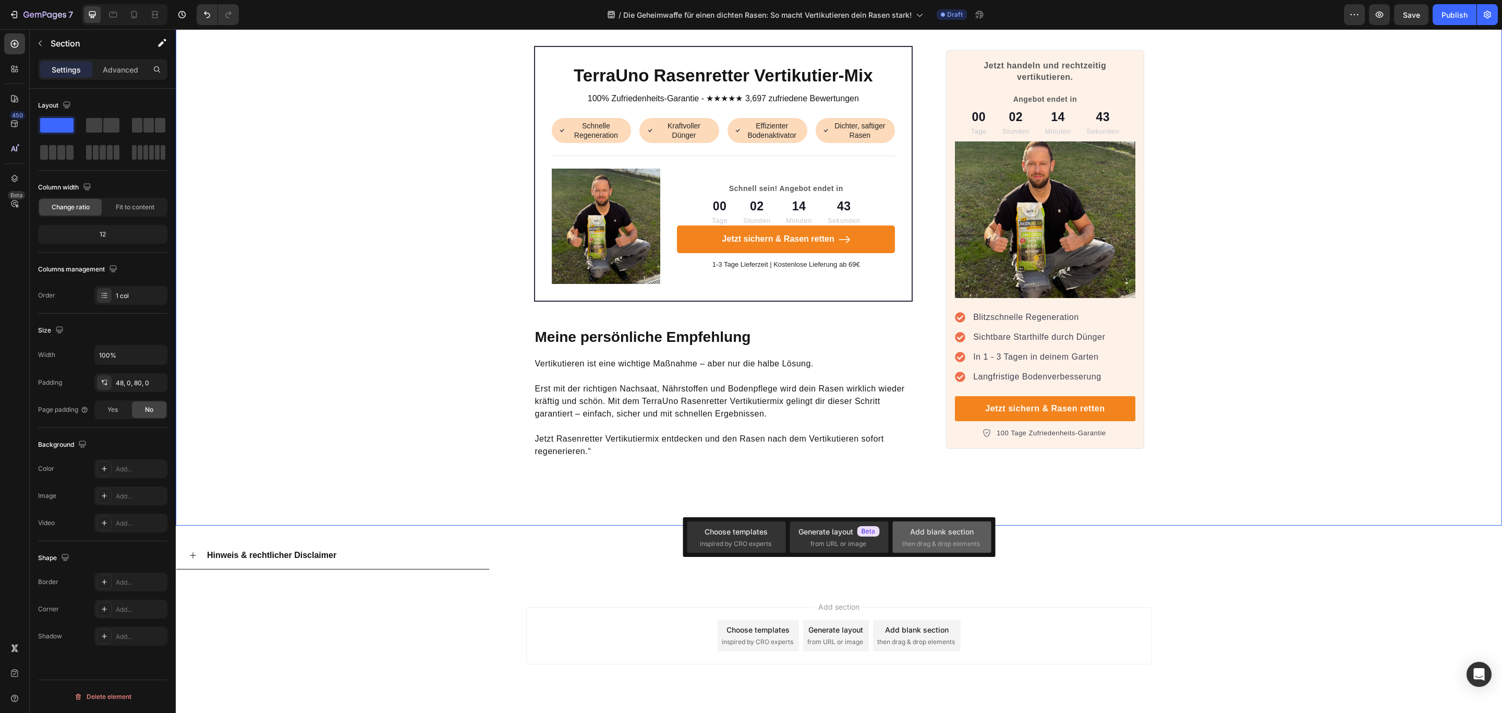
click at [962, 531] on div "Add blank section" at bounding box center [942, 531] width 64 height 11
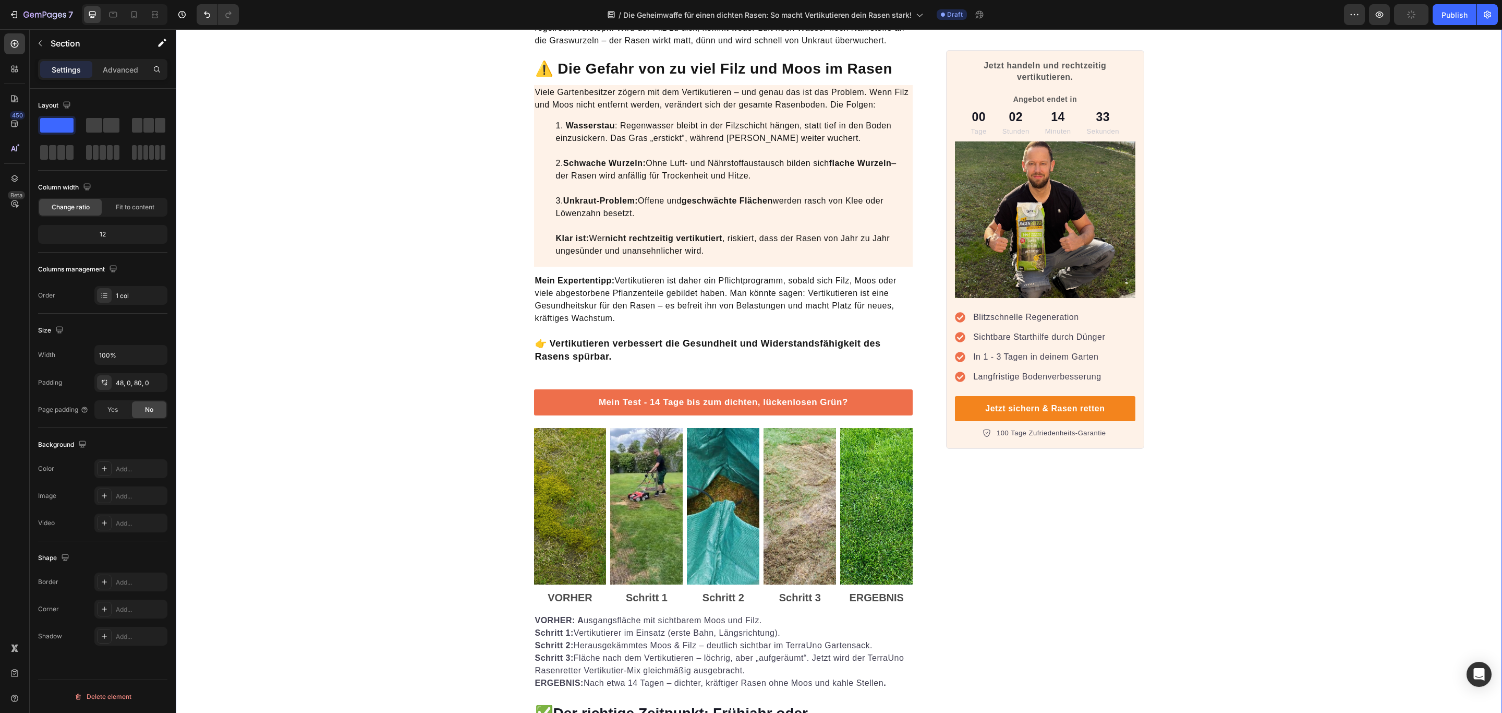
scroll to position [704, 0]
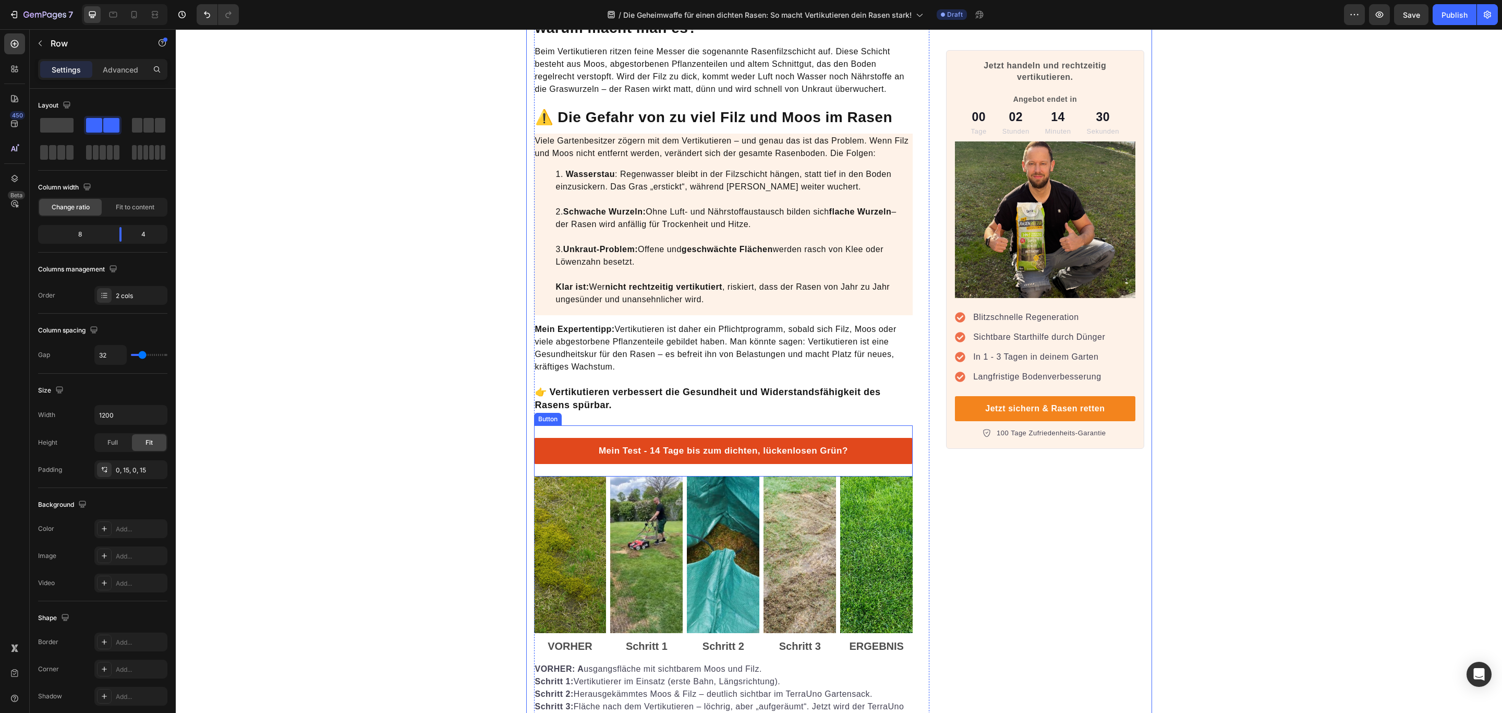
click at [891, 438] on button "Mein Test - 14 Tage bis zum dichten, lückenlosen Grün?" at bounding box center [723, 451] width 379 height 26
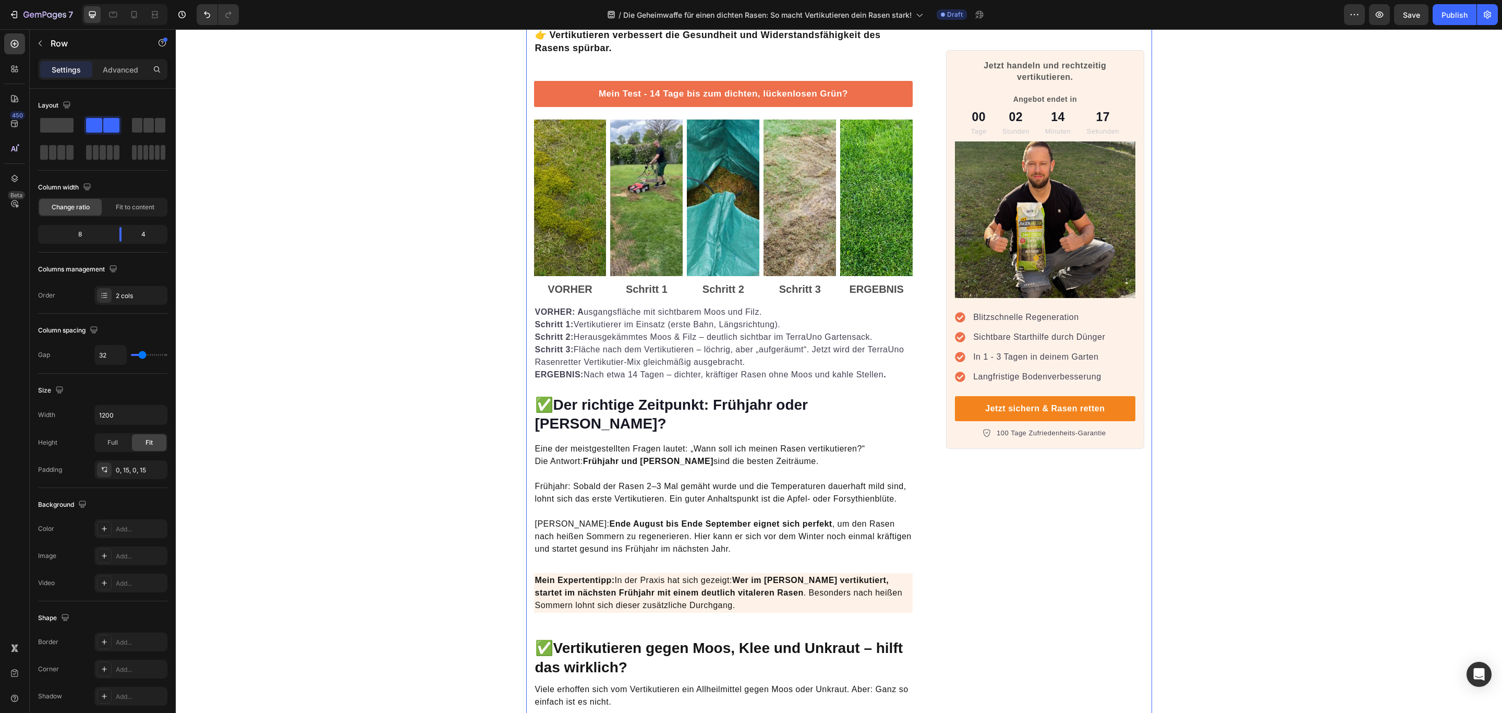
scroll to position [0, 0]
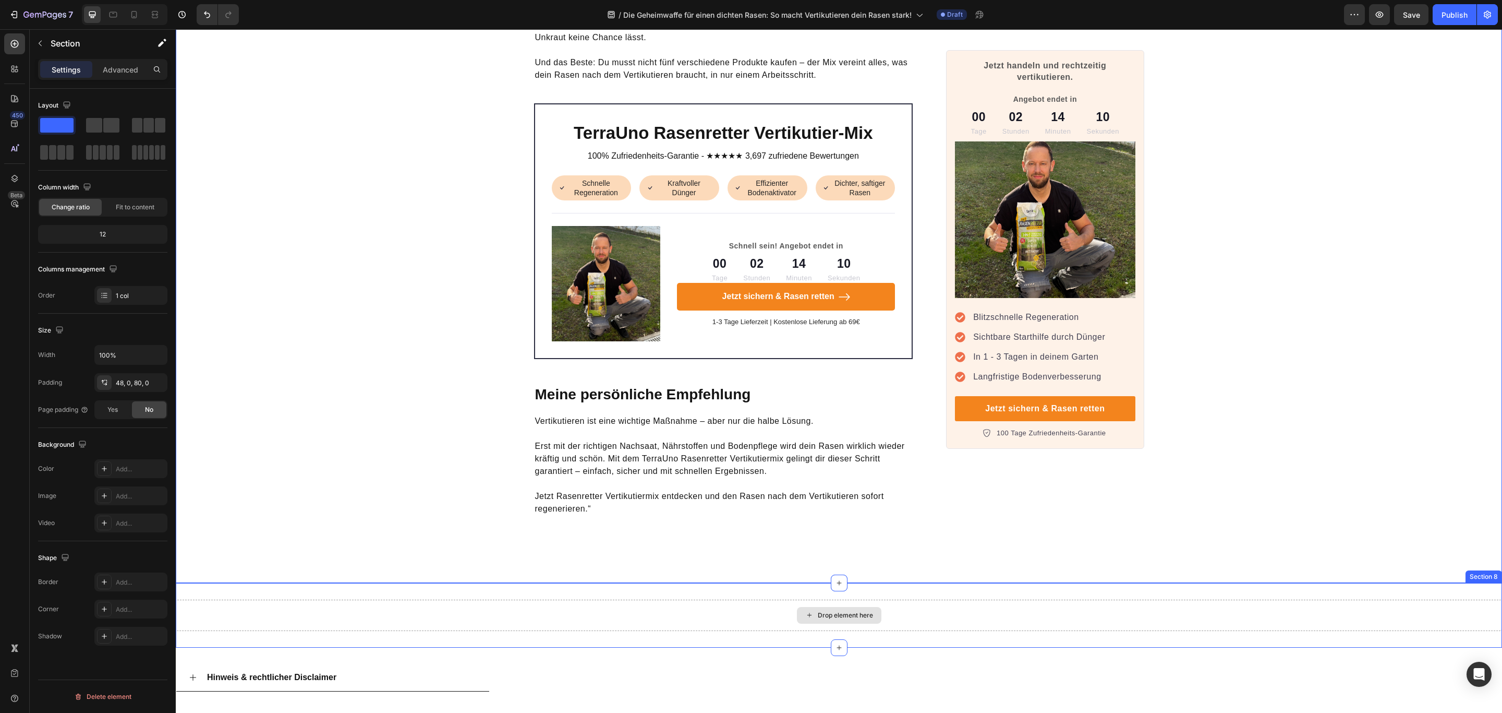
scroll to position [3495, 0]
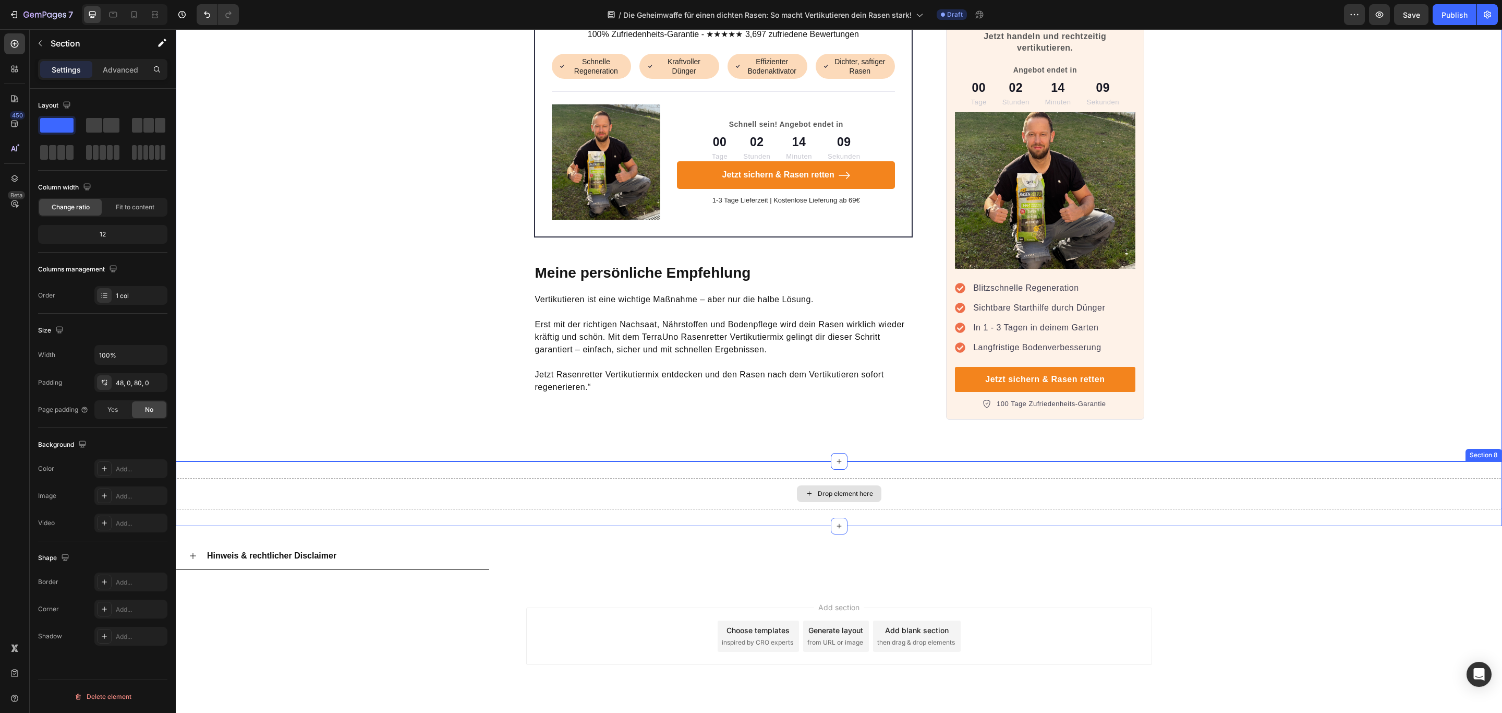
click at [997, 478] on div "Drop element here" at bounding box center [839, 493] width 1327 height 31
click at [1475, 445] on div at bounding box center [1481, 451] width 13 height 13
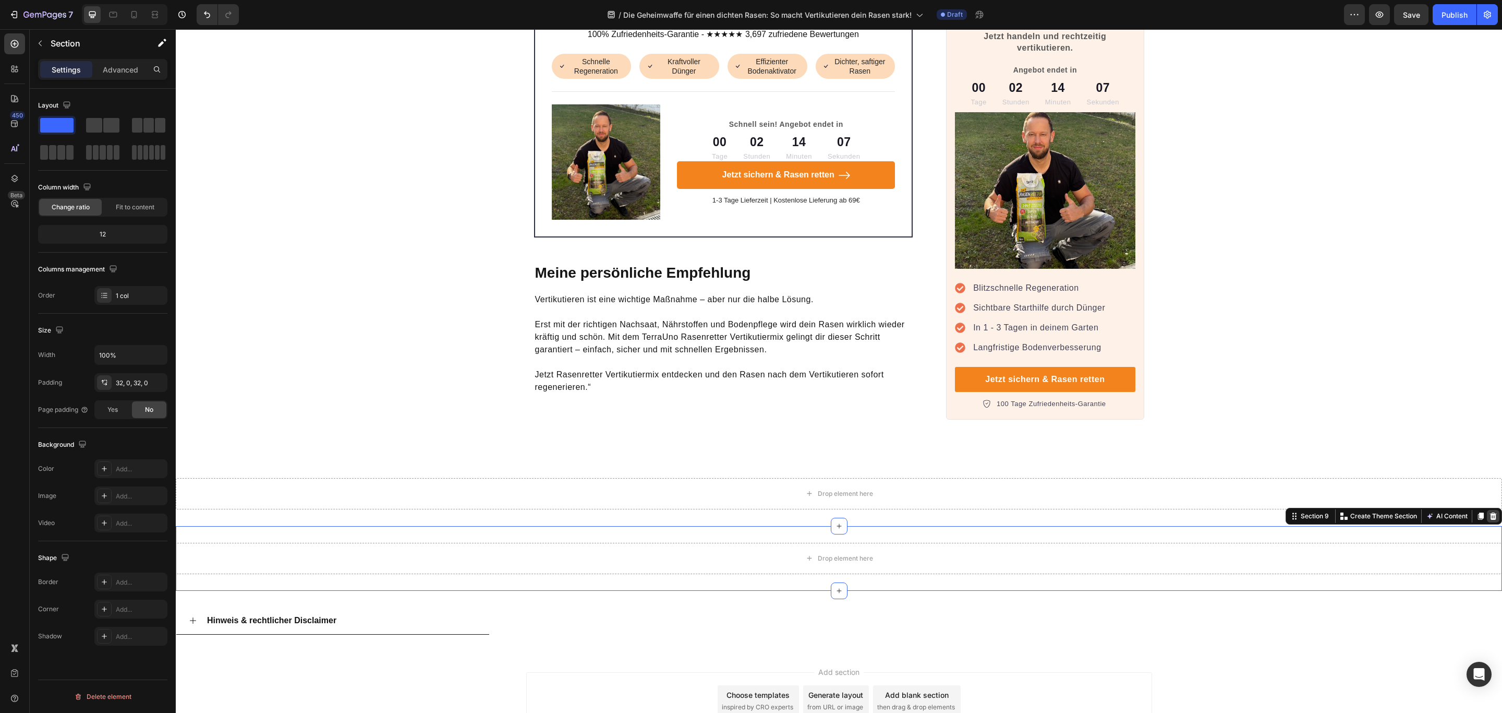
click at [1489, 512] on icon at bounding box center [1493, 516] width 8 height 8
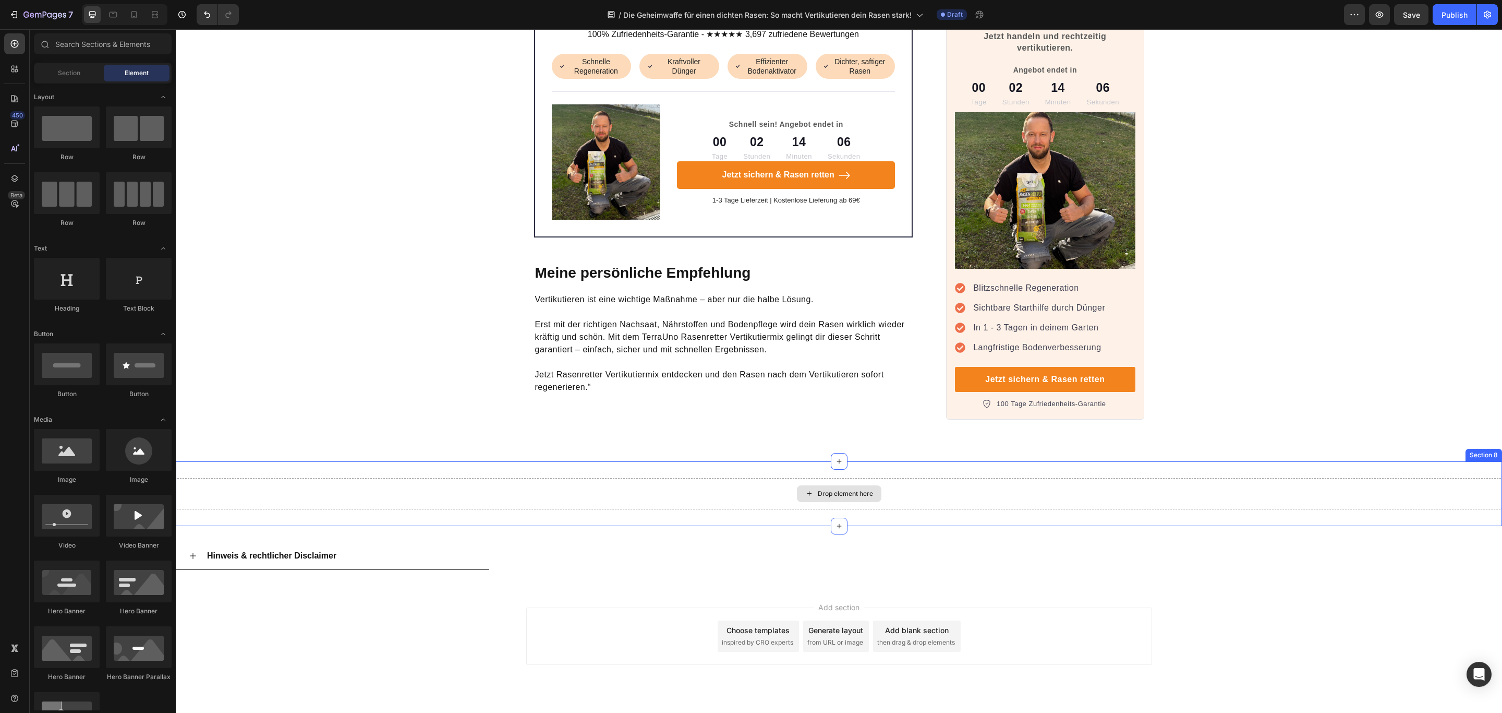
click at [1456, 478] on div "Drop element here" at bounding box center [839, 493] width 1327 height 31
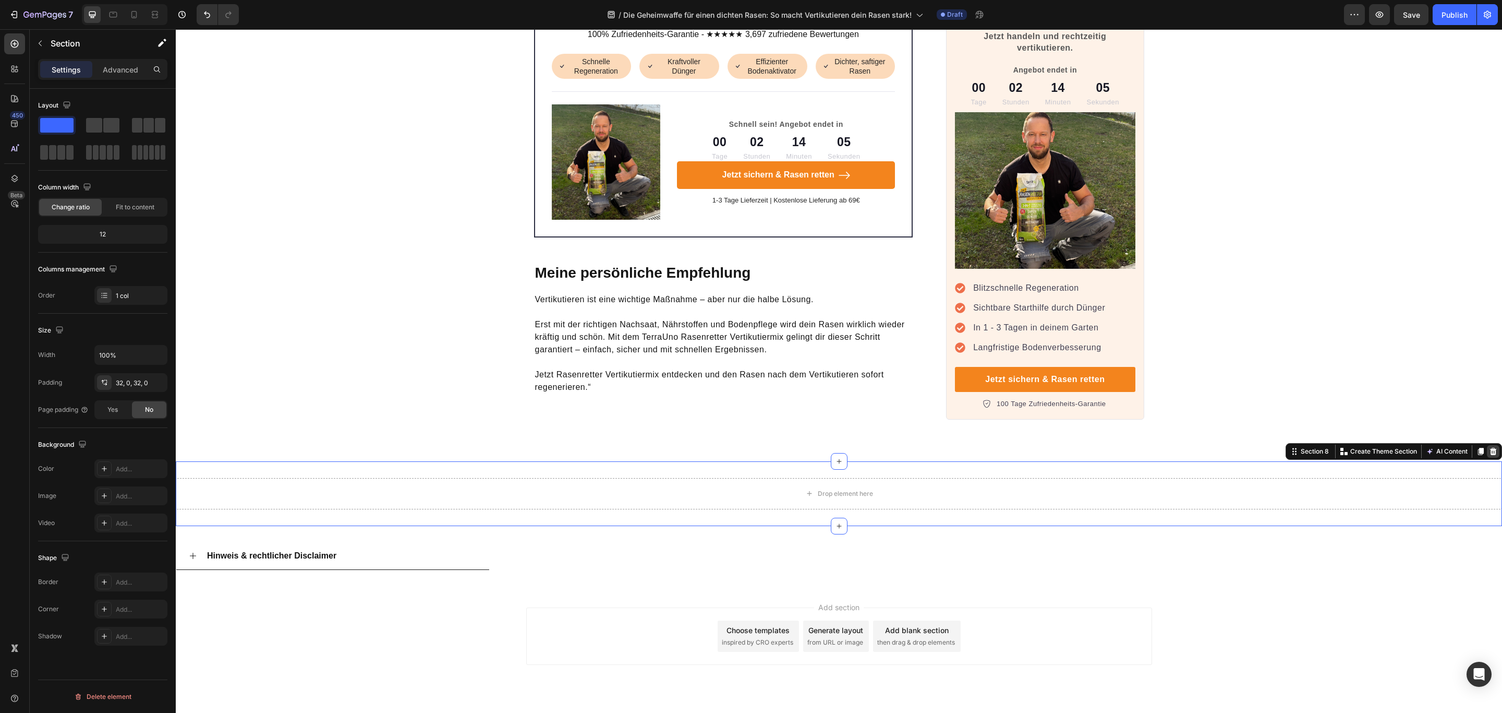
click at [1490, 448] on icon at bounding box center [1493, 451] width 7 height 7
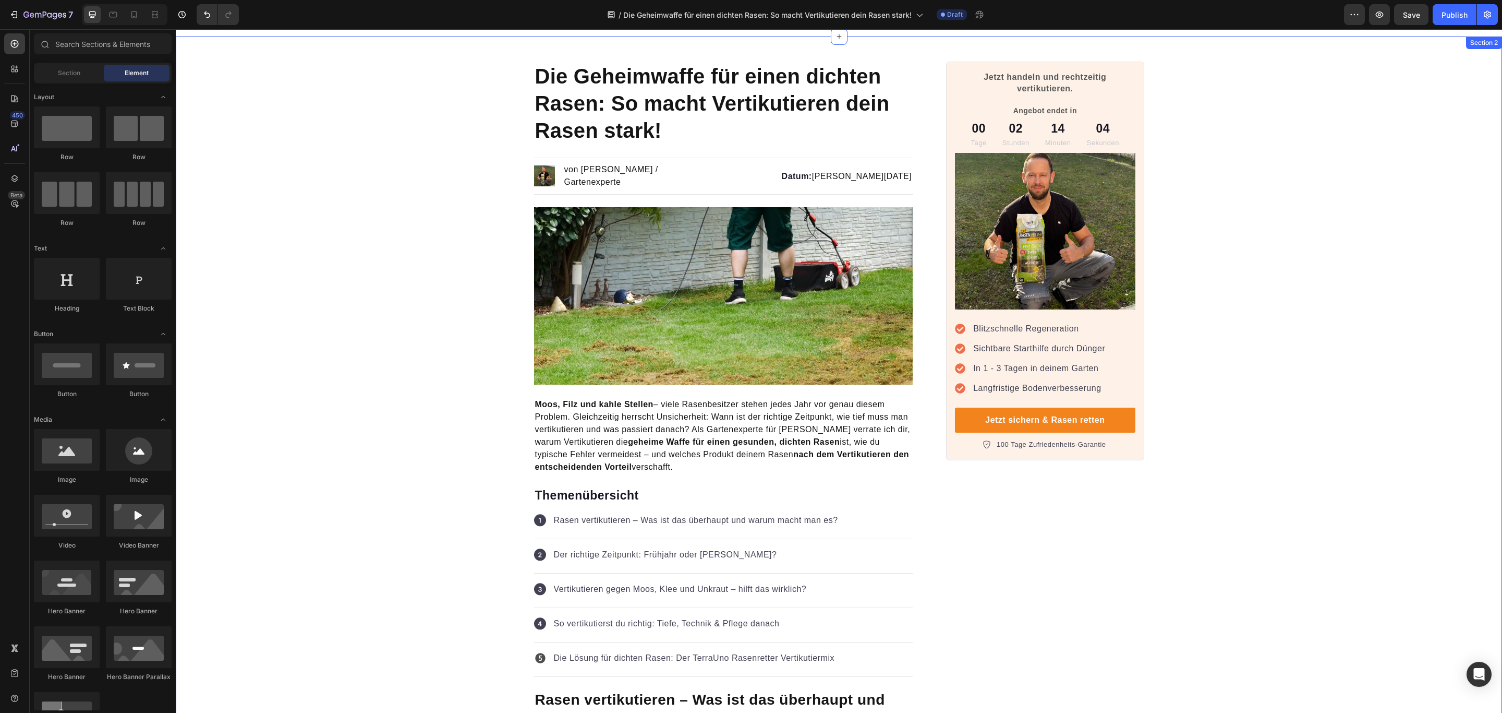
scroll to position [0, 0]
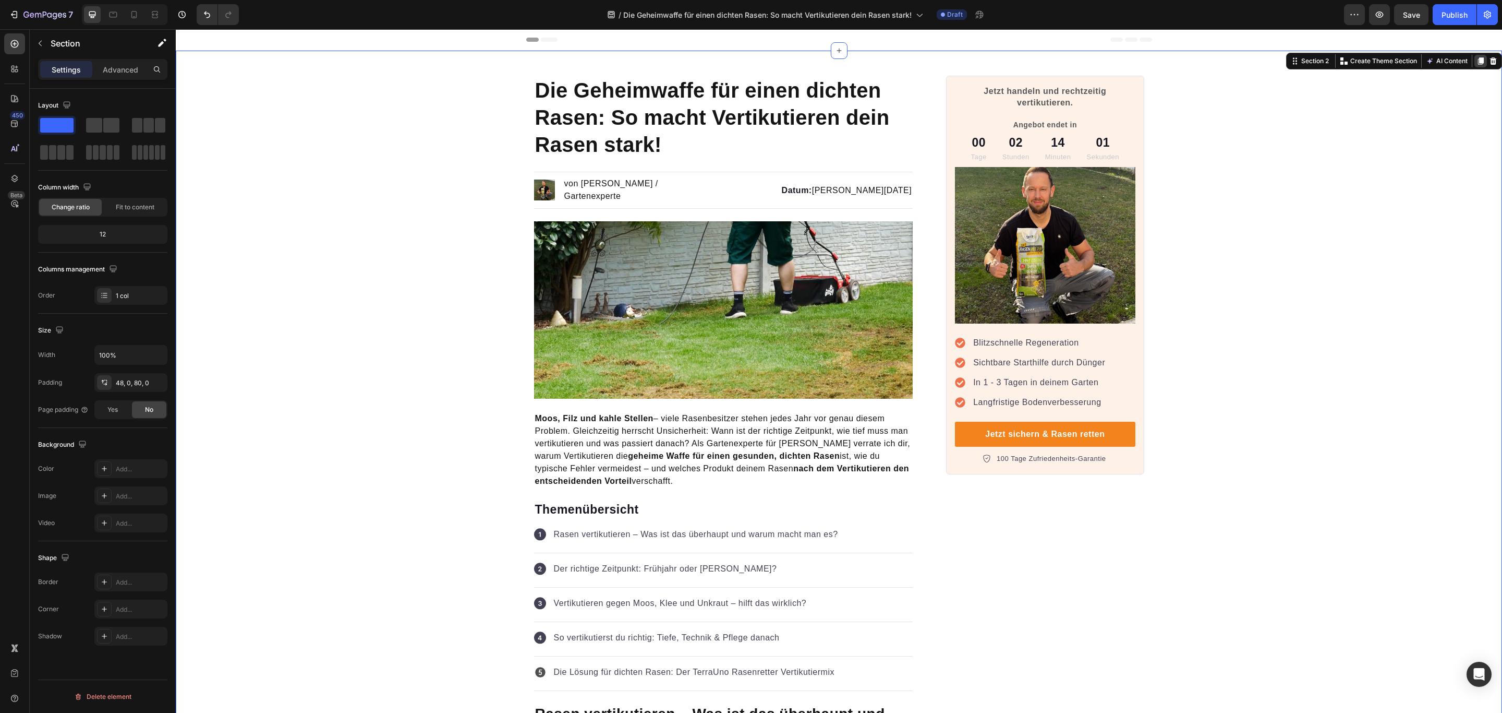
click at [1477, 58] on icon at bounding box center [1481, 61] width 8 height 8
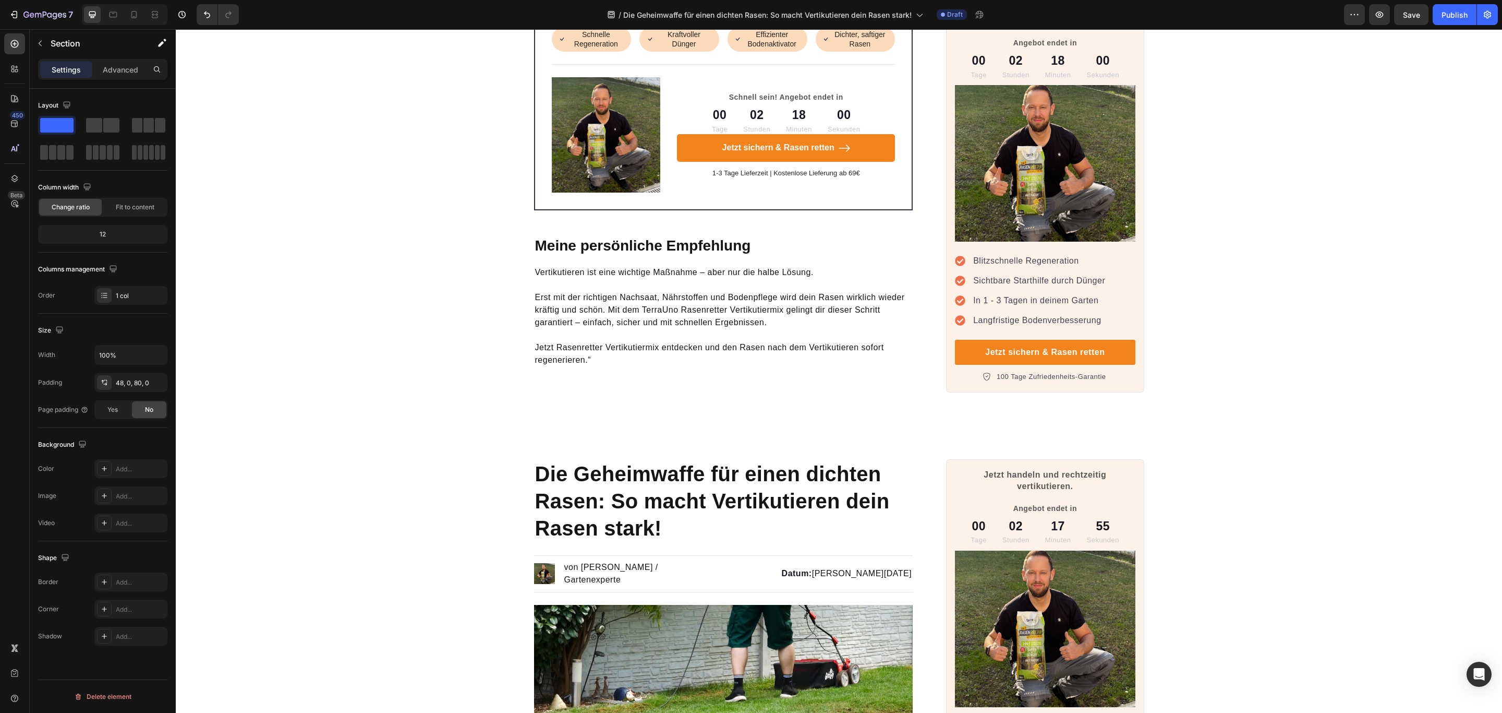
scroll to position [3521, 0]
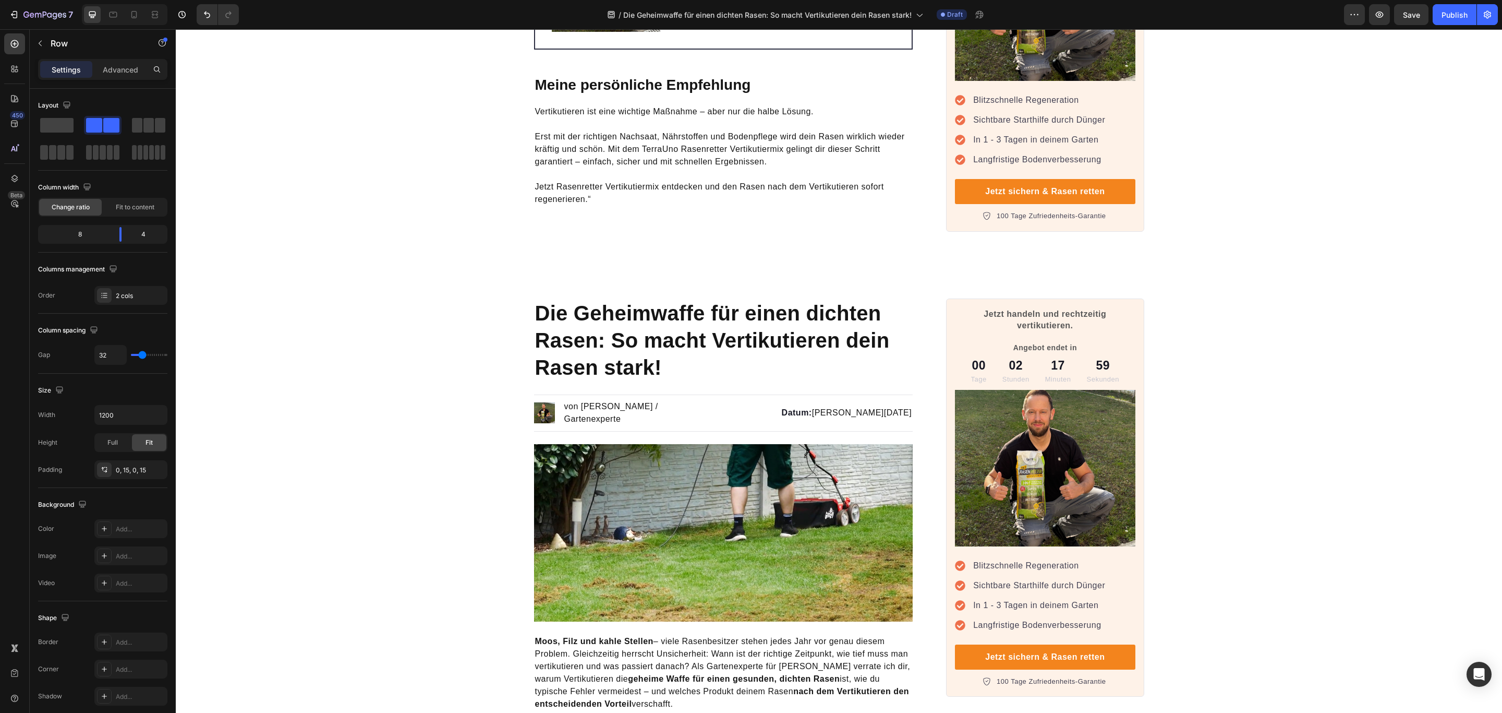
scroll to position [3681, 0]
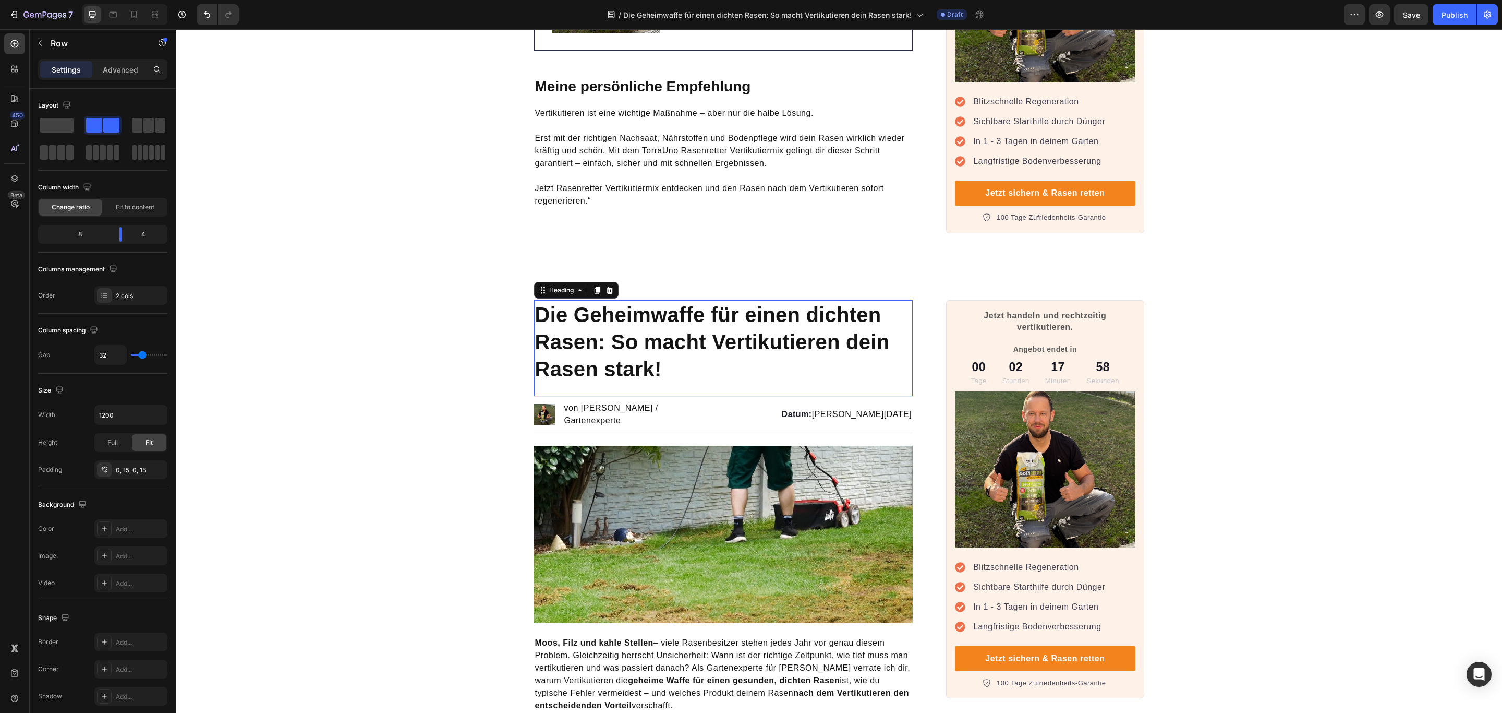
click at [890, 304] on h1 "Die Geheimwaffe für einen dichten Rasen: So macht Vertikutieren dein Rasen star…" at bounding box center [723, 341] width 379 height 83
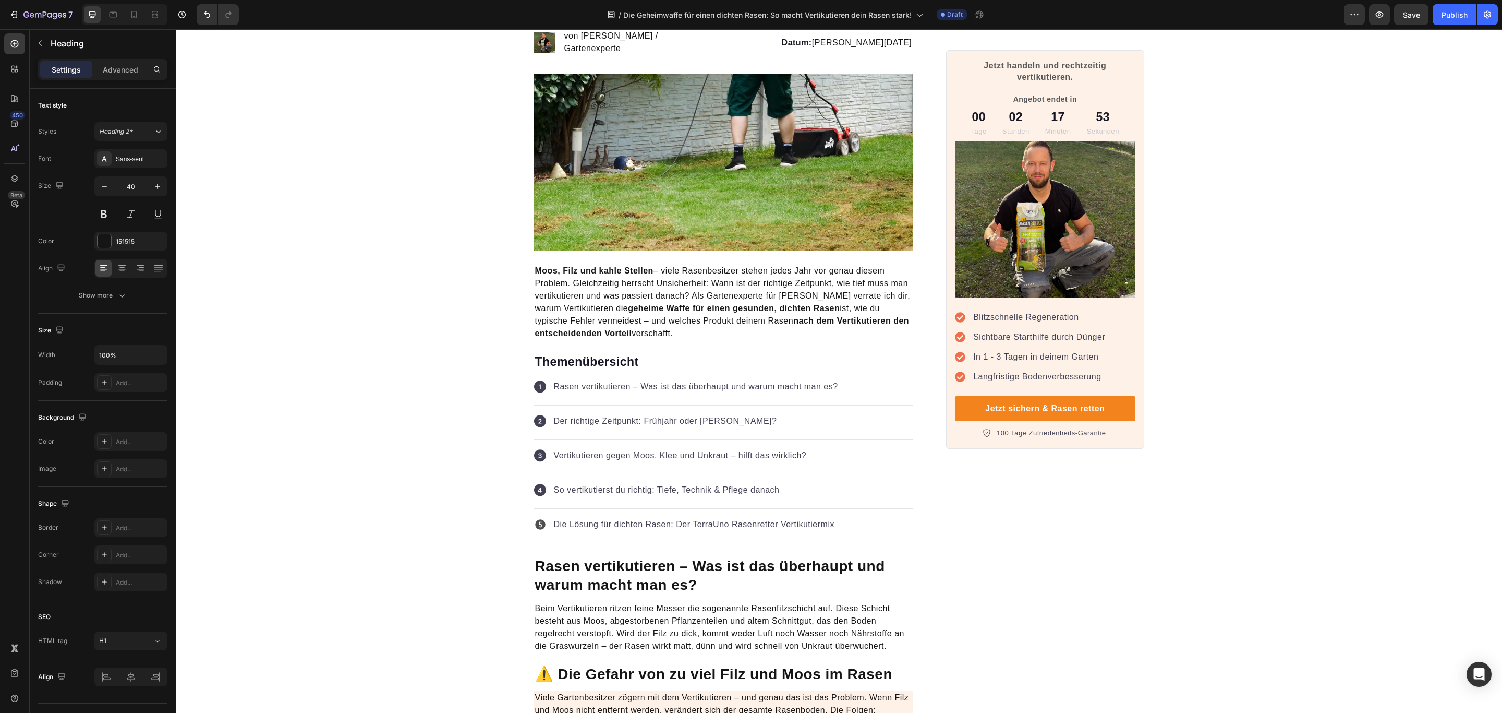
scroll to position [156, 0]
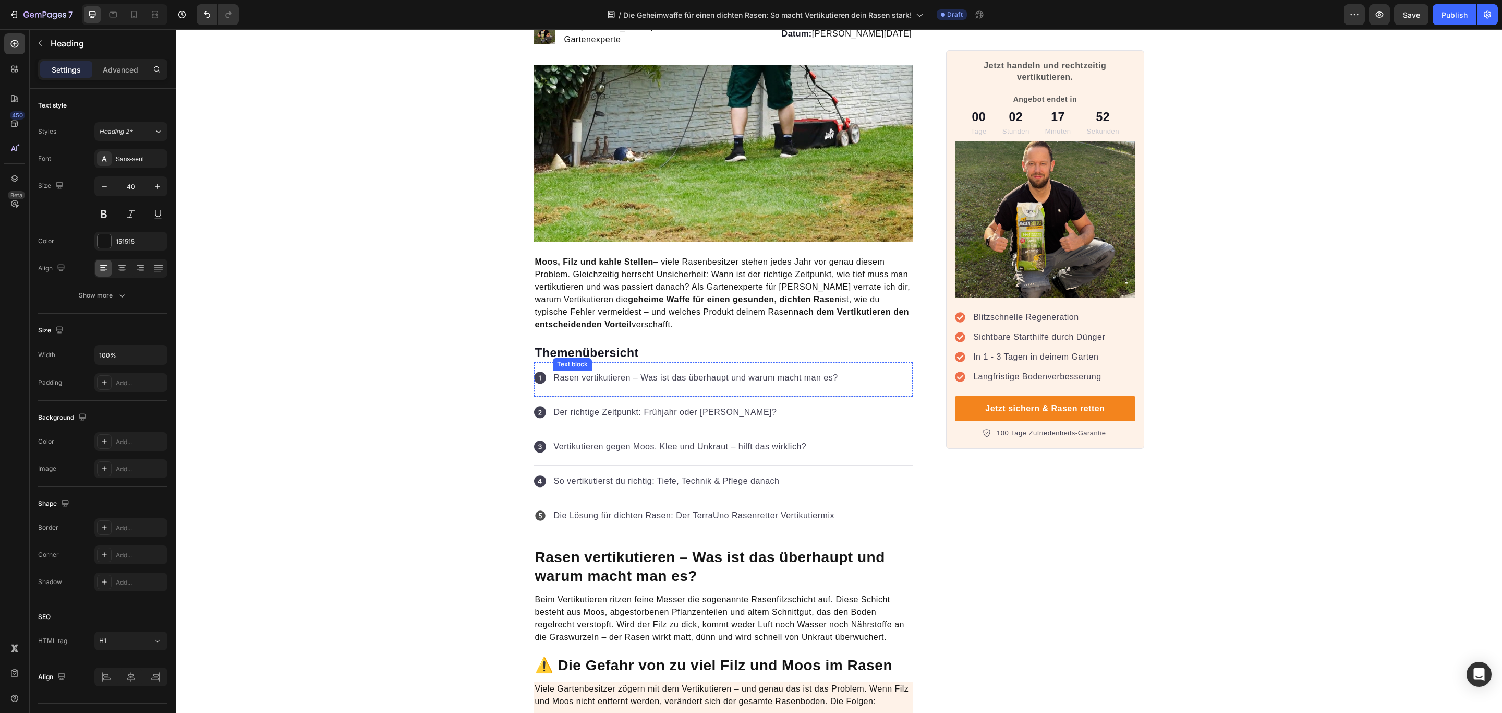
click at [761, 371] on p "Rasen vertikutieren – Was ist das überhaupt und warum macht man es?" at bounding box center [696, 377] width 284 height 13
click at [130, 292] on button "Show more" at bounding box center [102, 295] width 129 height 19
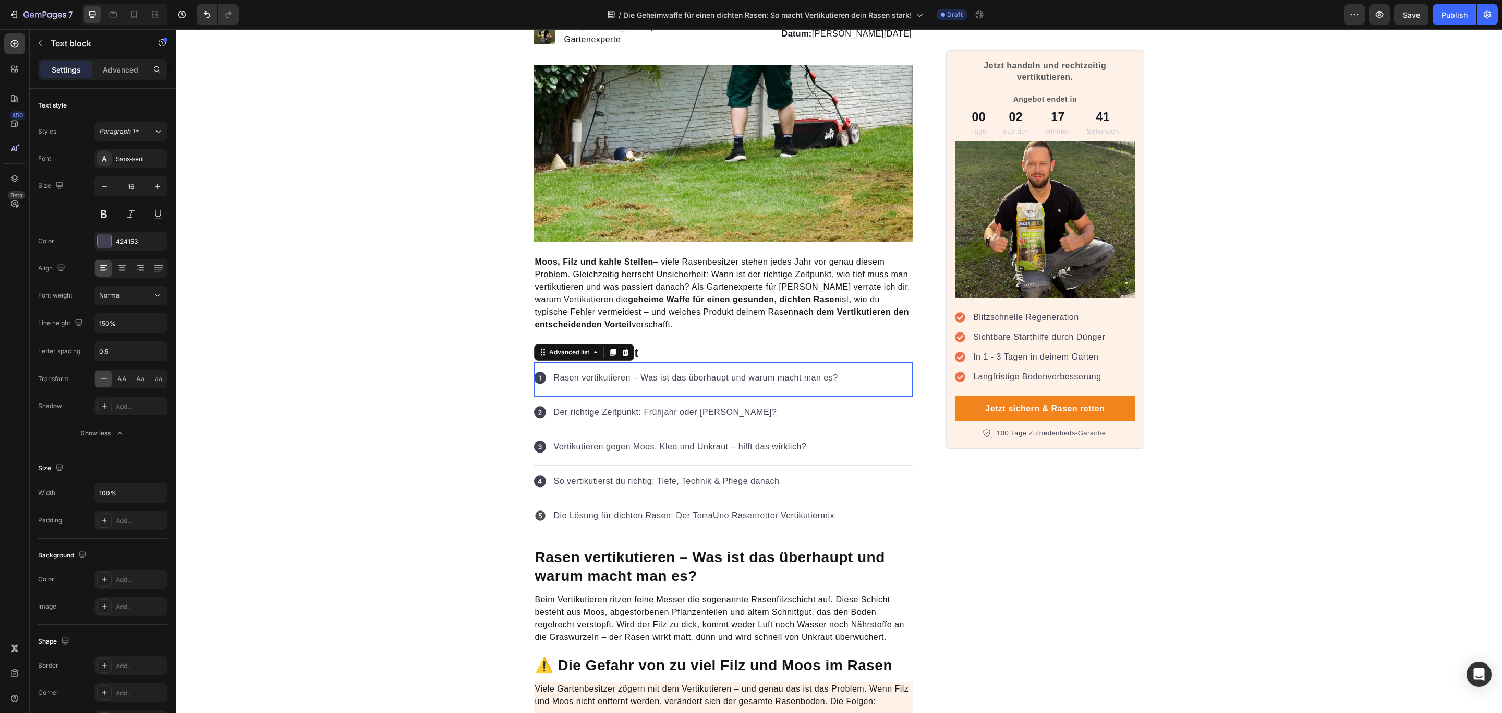
click at [842, 378] on div "Icon Rasen vertikutieren – Was ist das überhaupt und warum macht man es? Text b…" at bounding box center [723, 379] width 379 height 34
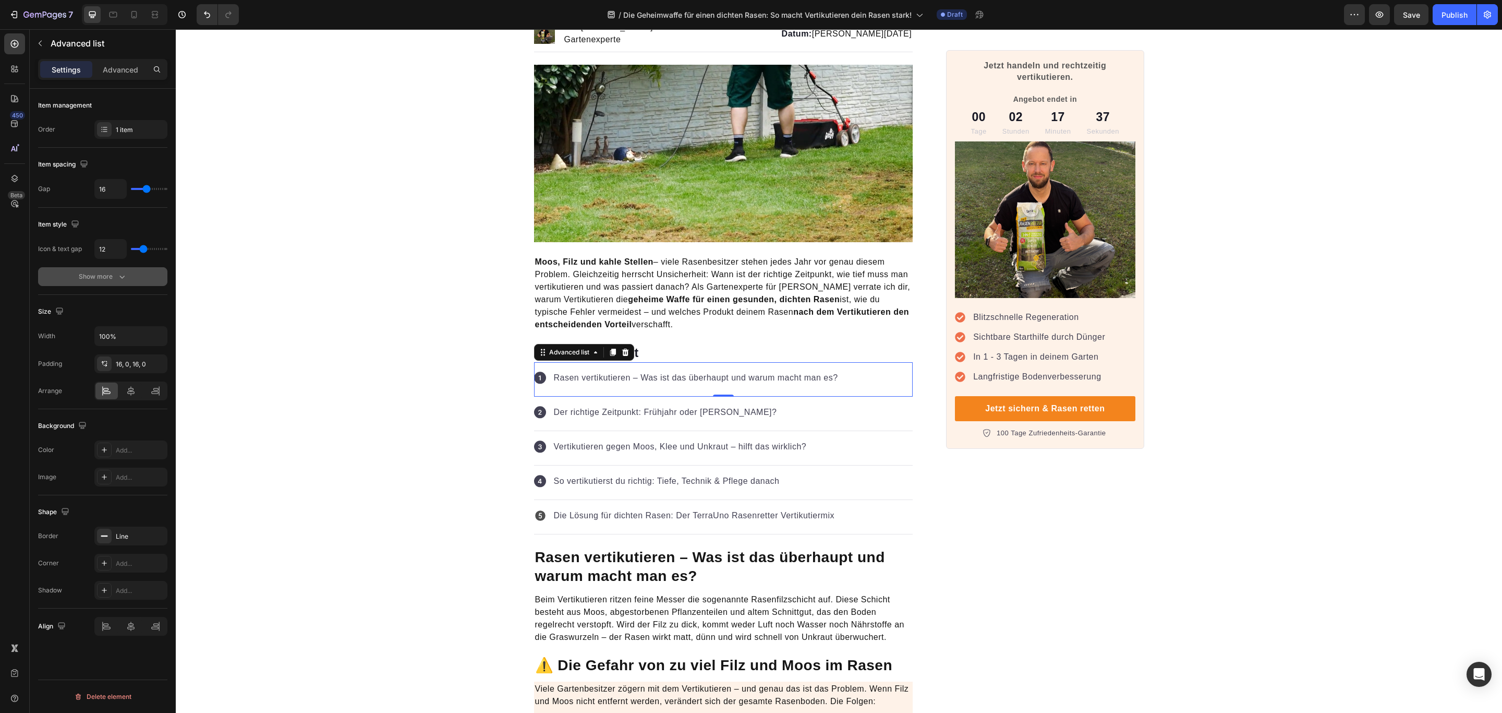
click at [91, 285] on button "Show more" at bounding box center [102, 276] width 129 height 19
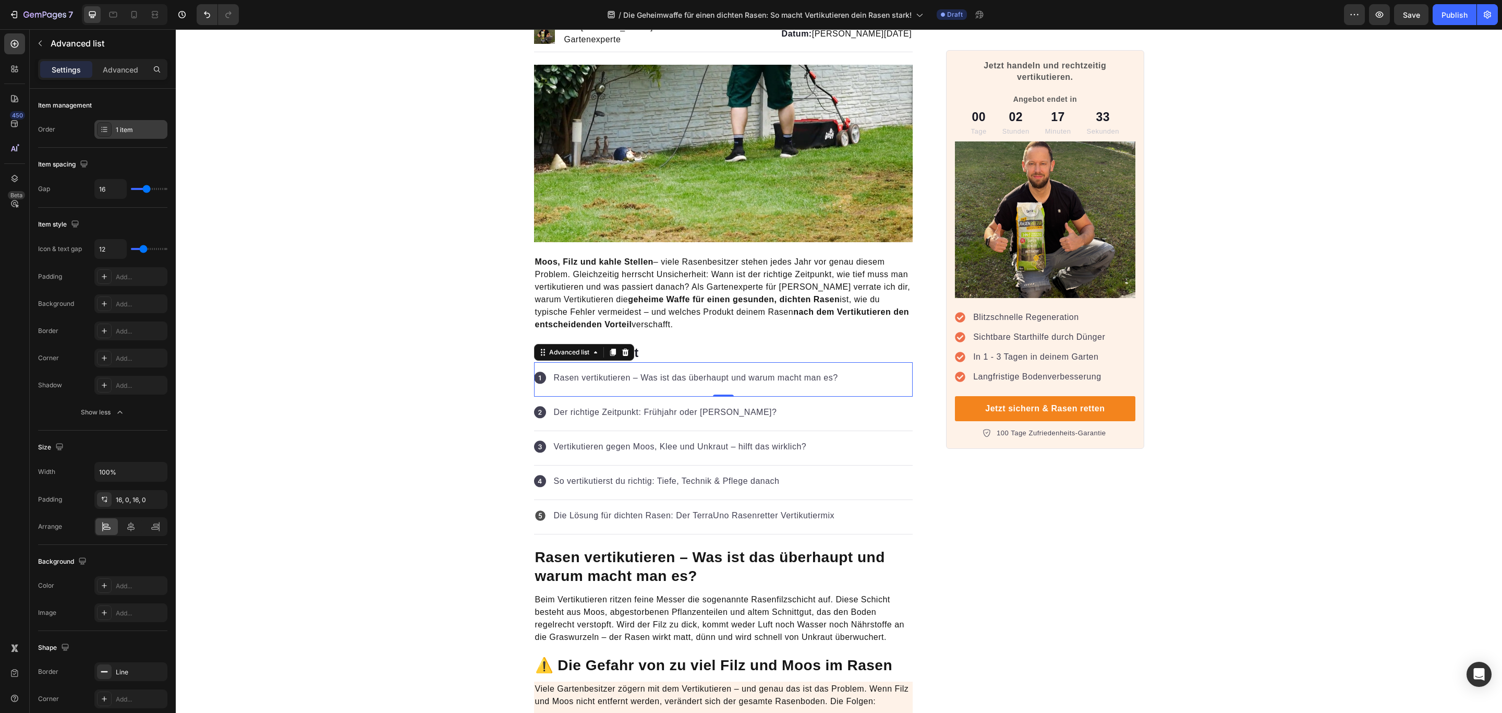
click at [101, 135] on div at bounding box center [104, 129] width 15 height 15
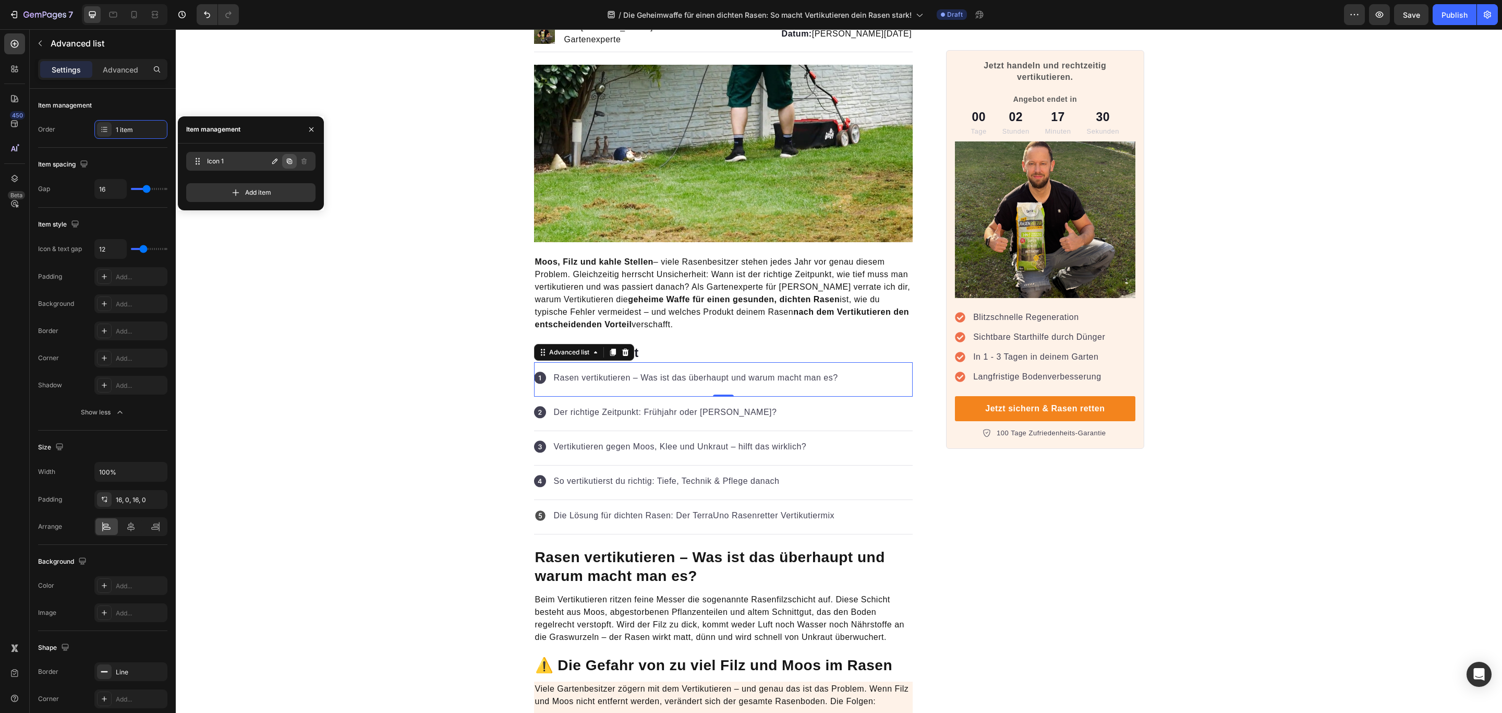
click at [288, 163] on icon "button" at bounding box center [289, 161] width 5 height 5
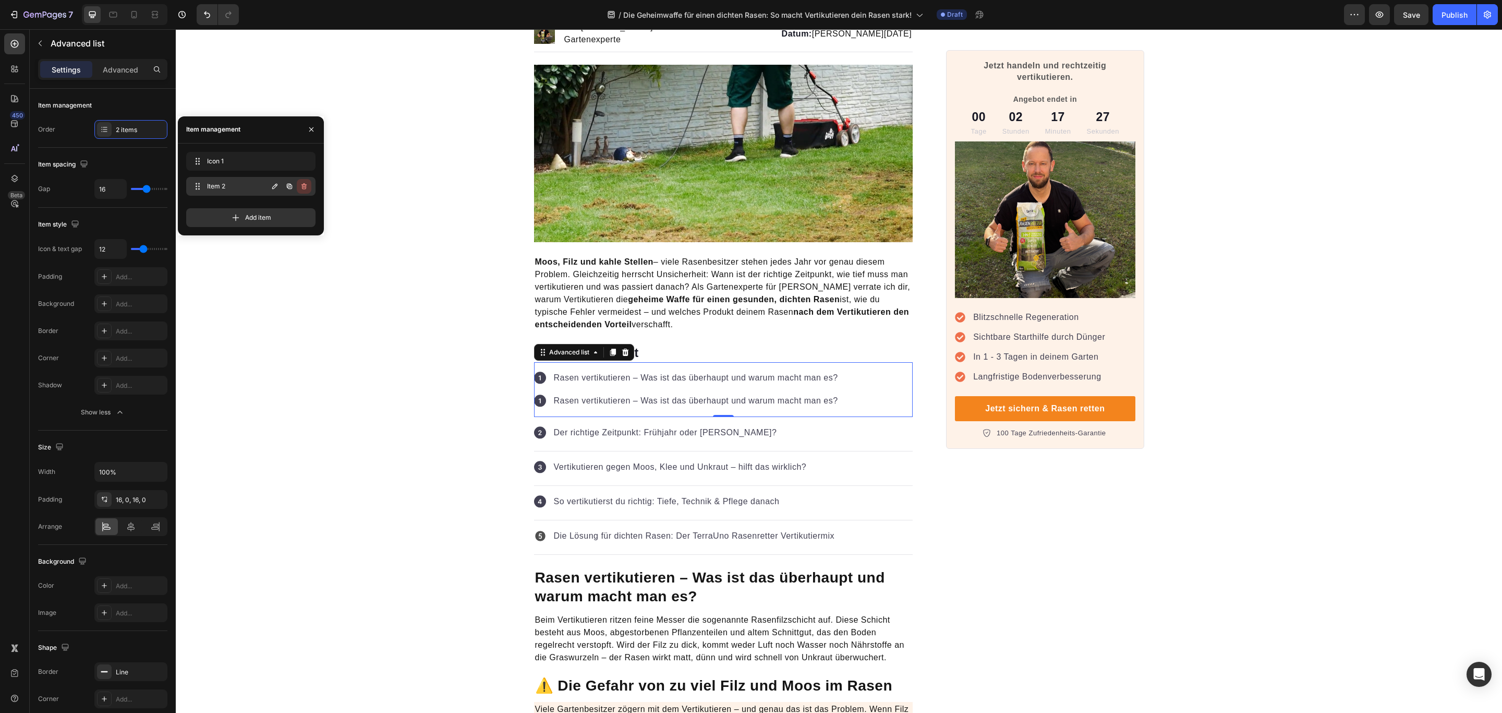
click at [304, 185] on icon "button" at bounding box center [303, 186] width 1 height 3
click at [304, 185] on div "Delete" at bounding box center [296, 186] width 19 height 9
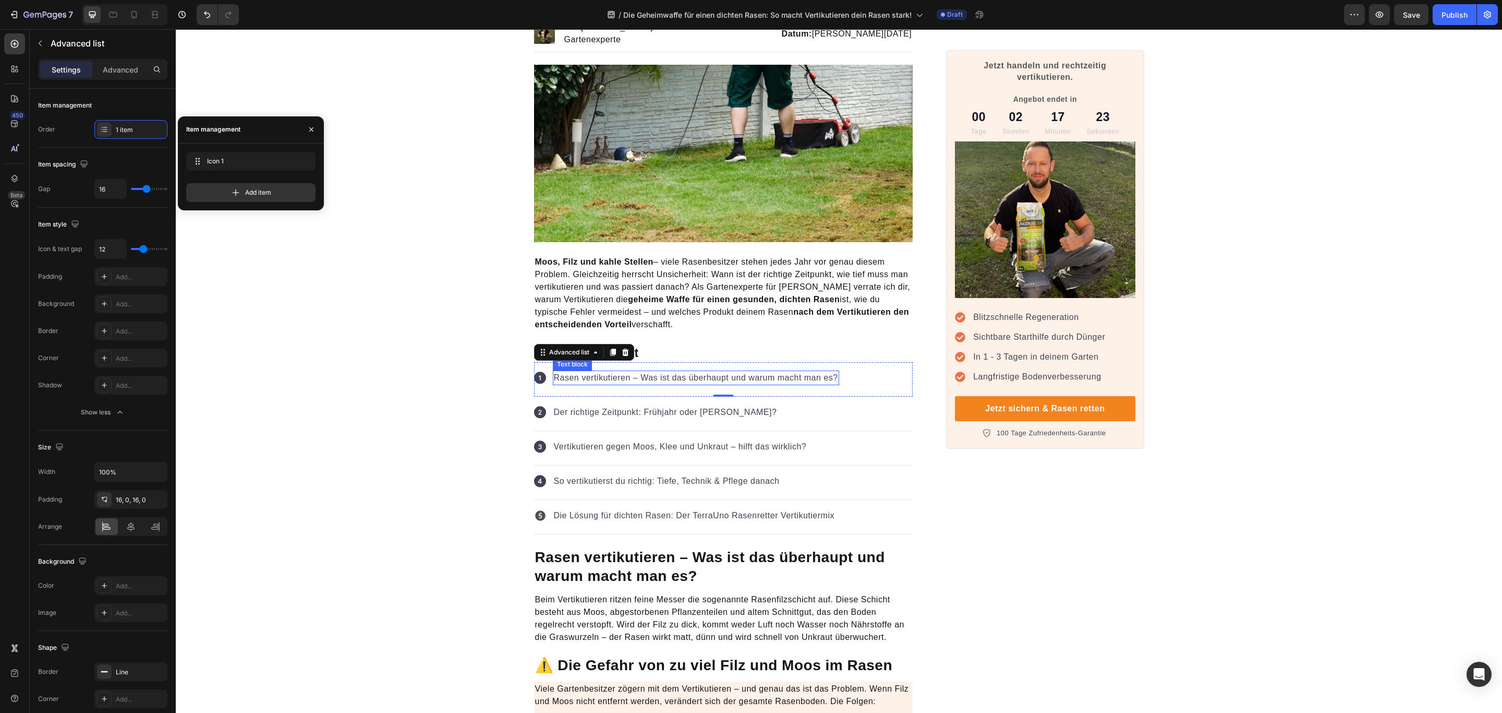
click at [593, 371] on p "Rasen vertikutieren – Was ist das überhaupt und warum macht man es?" at bounding box center [696, 377] width 284 height 13
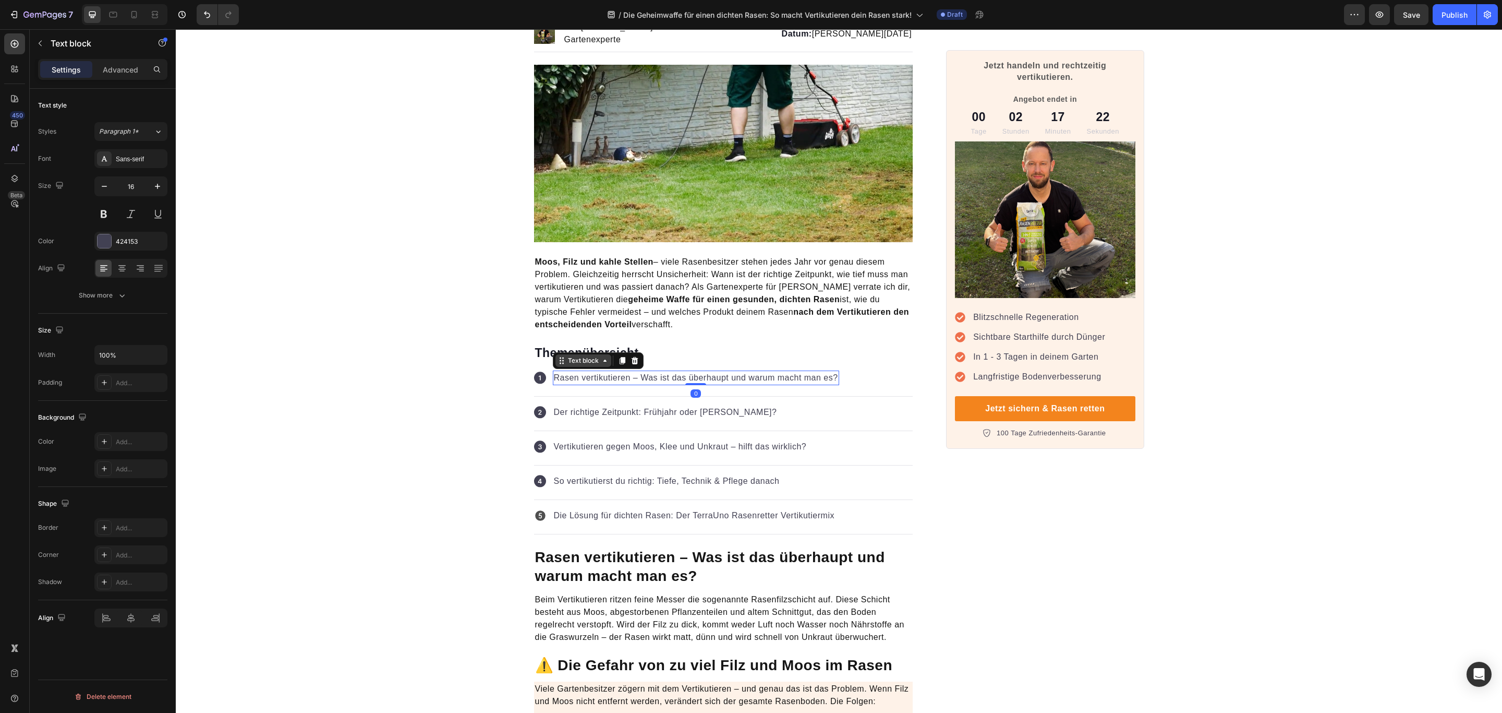
click at [601, 357] on icon at bounding box center [605, 360] width 8 height 8
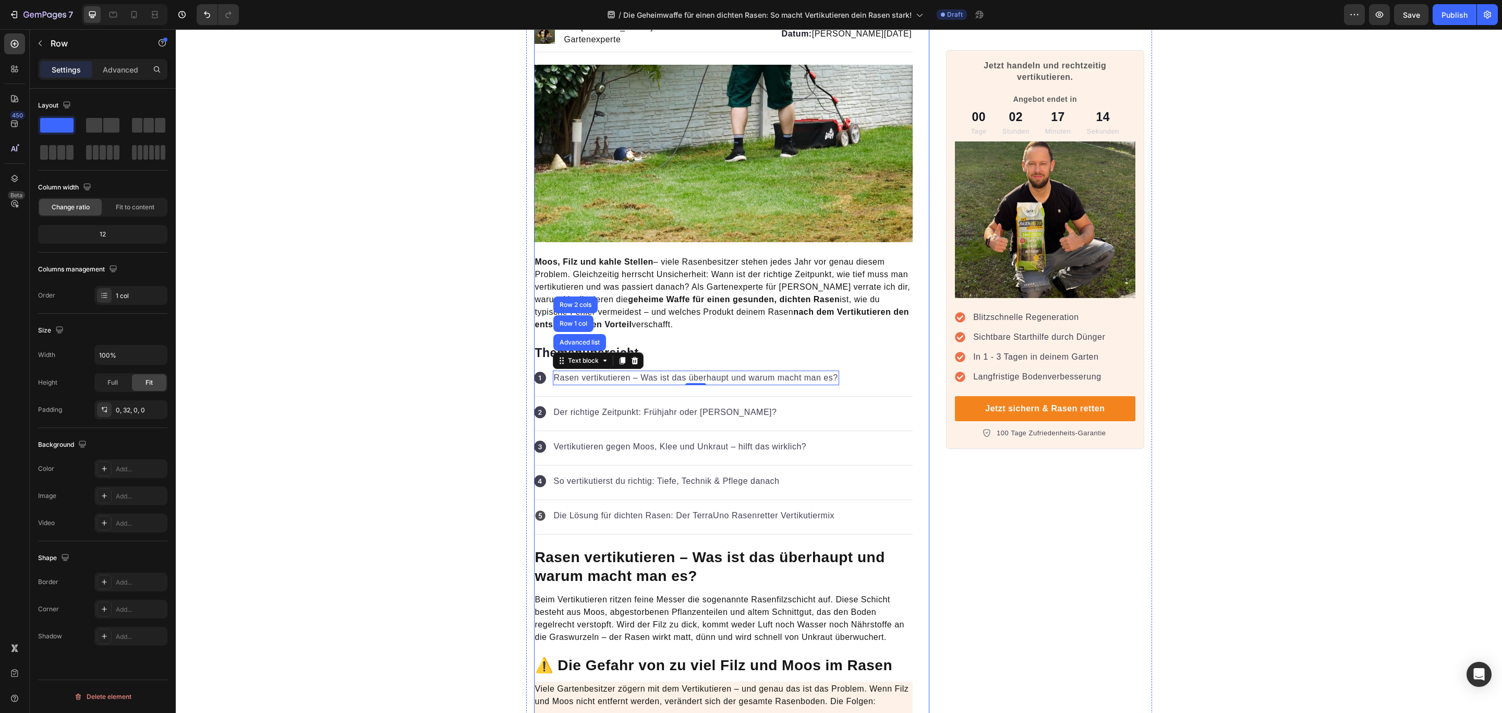
click at [733, 552] on strong "Rasen vertikutieren – Was ist das überhaupt und warum macht man es?" at bounding box center [710, 566] width 350 height 35
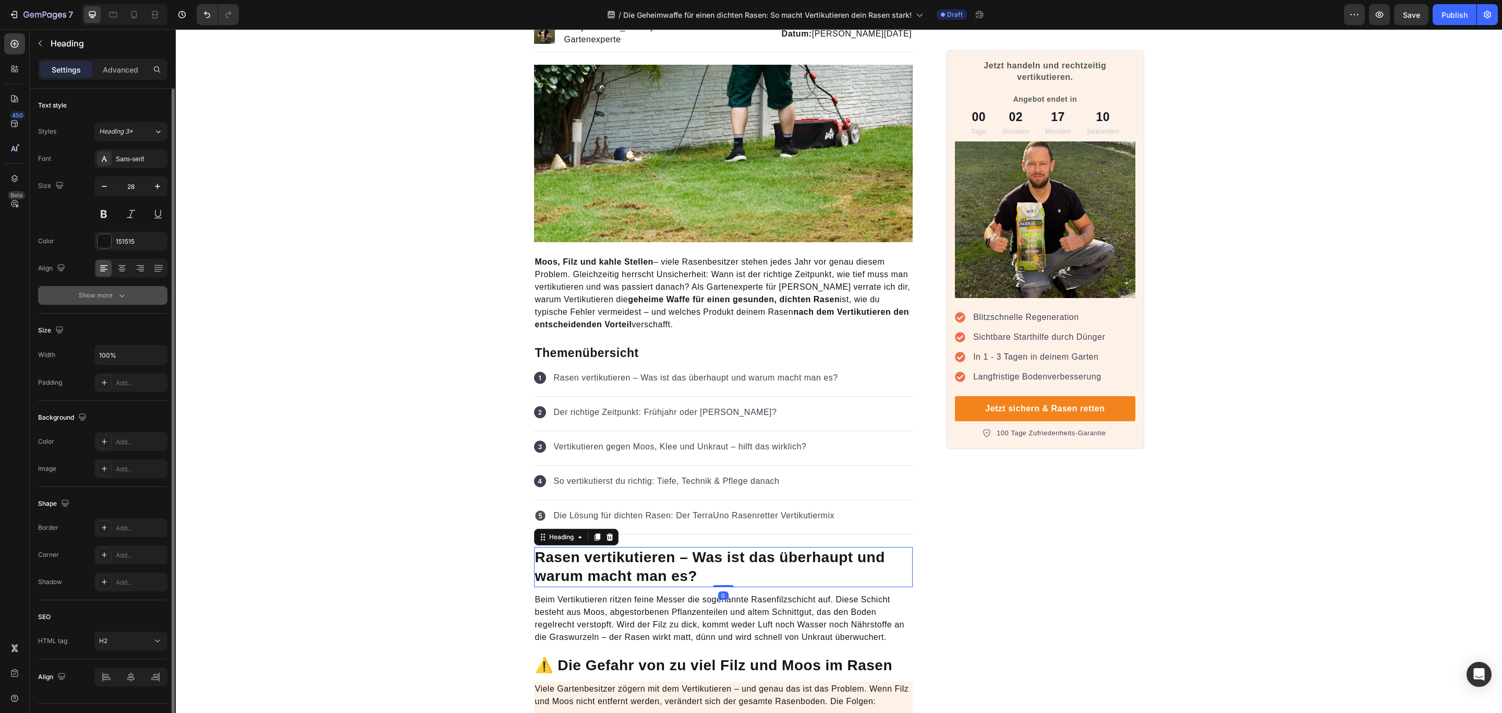
click at [121, 300] on icon "button" at bounding box center [122, 295] width 10 height 10
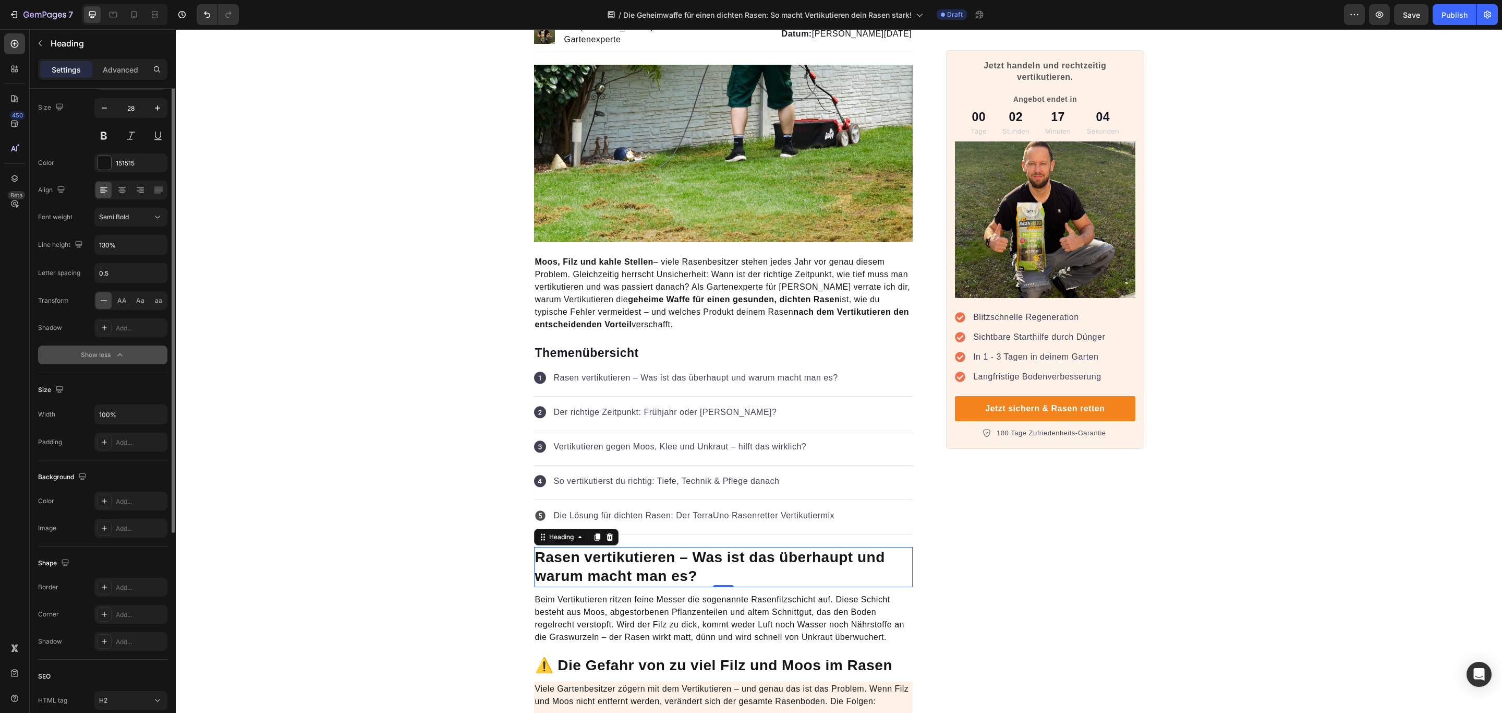
scroll to position [0, 0]
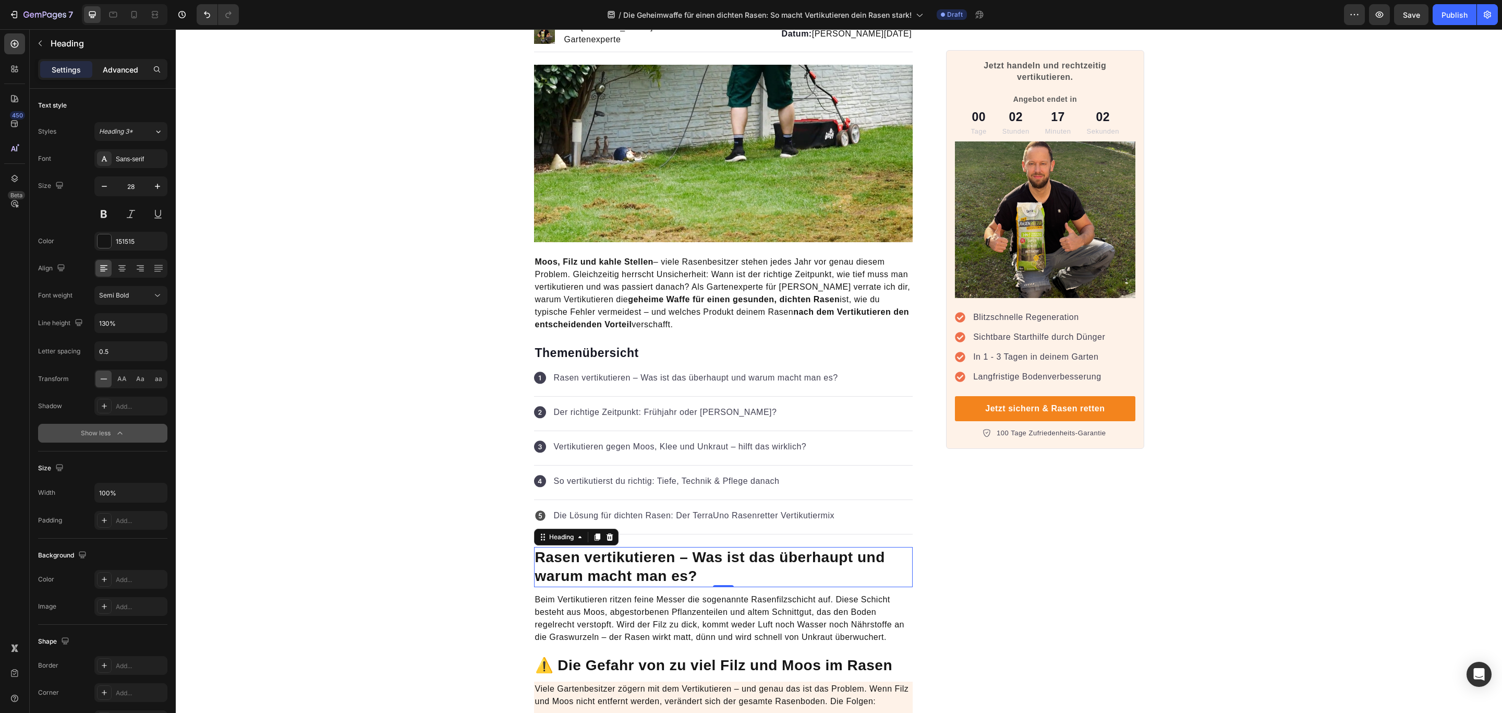
click at [132, 73] on p "Advanced" at bounding box center [120, 69] width 35 height 11
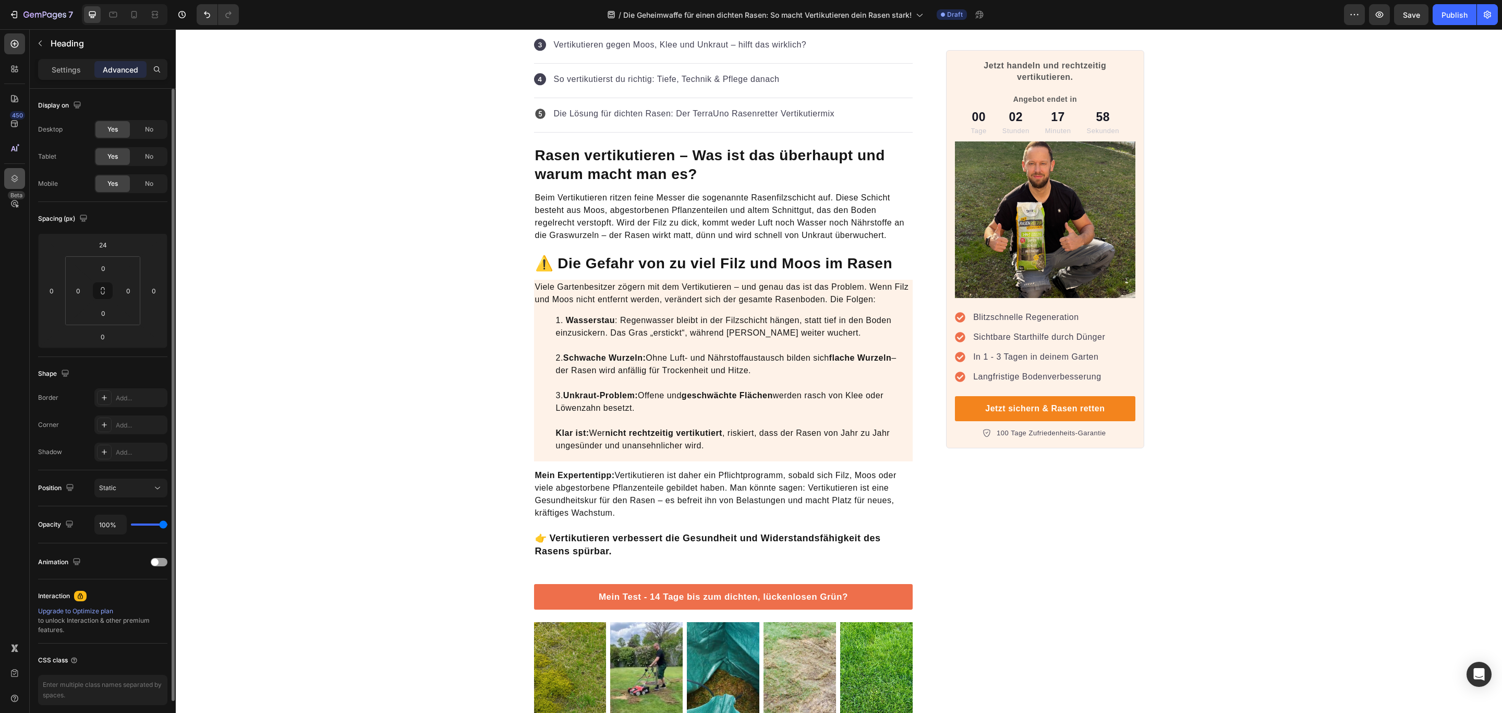
scroll to position [3714, 0]
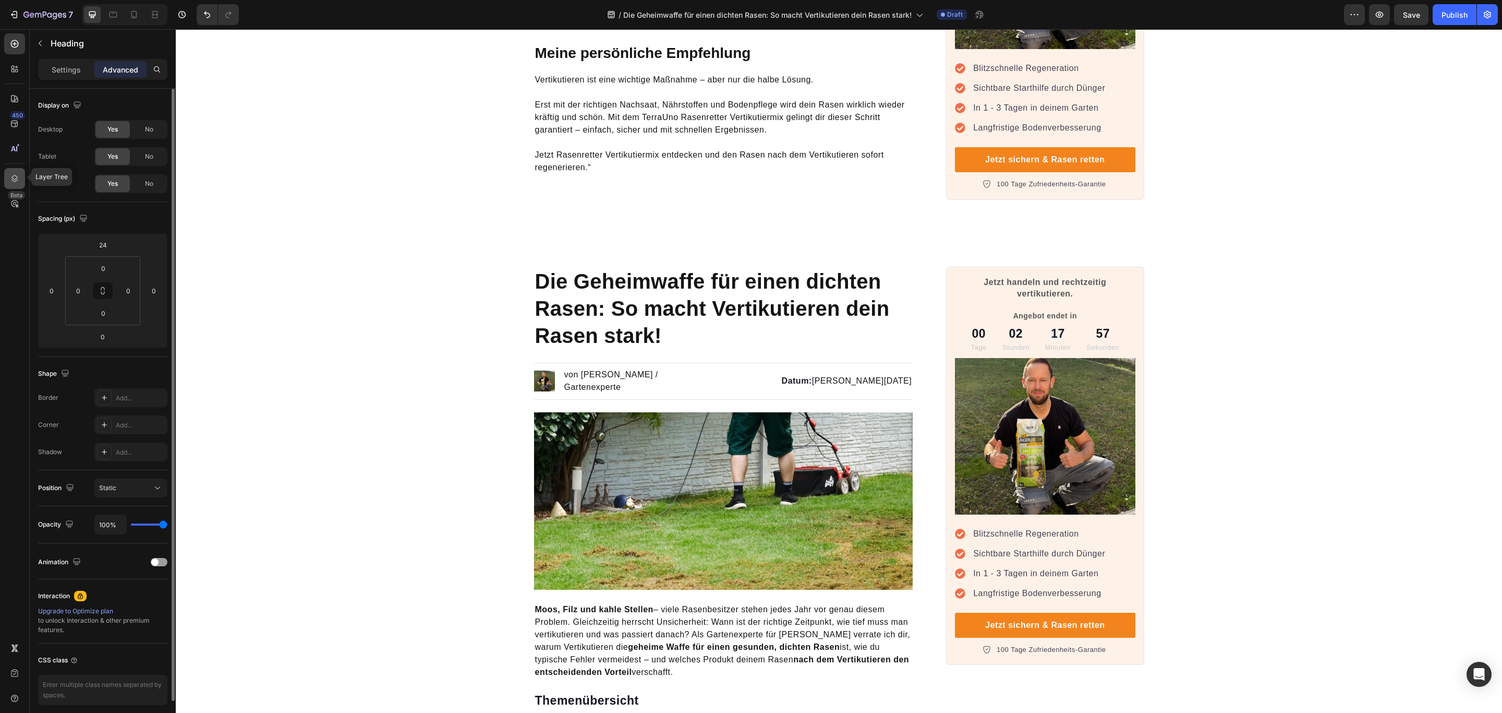
click at [9, 178] on icon at bounding box center [14, 178] width 10 height 10
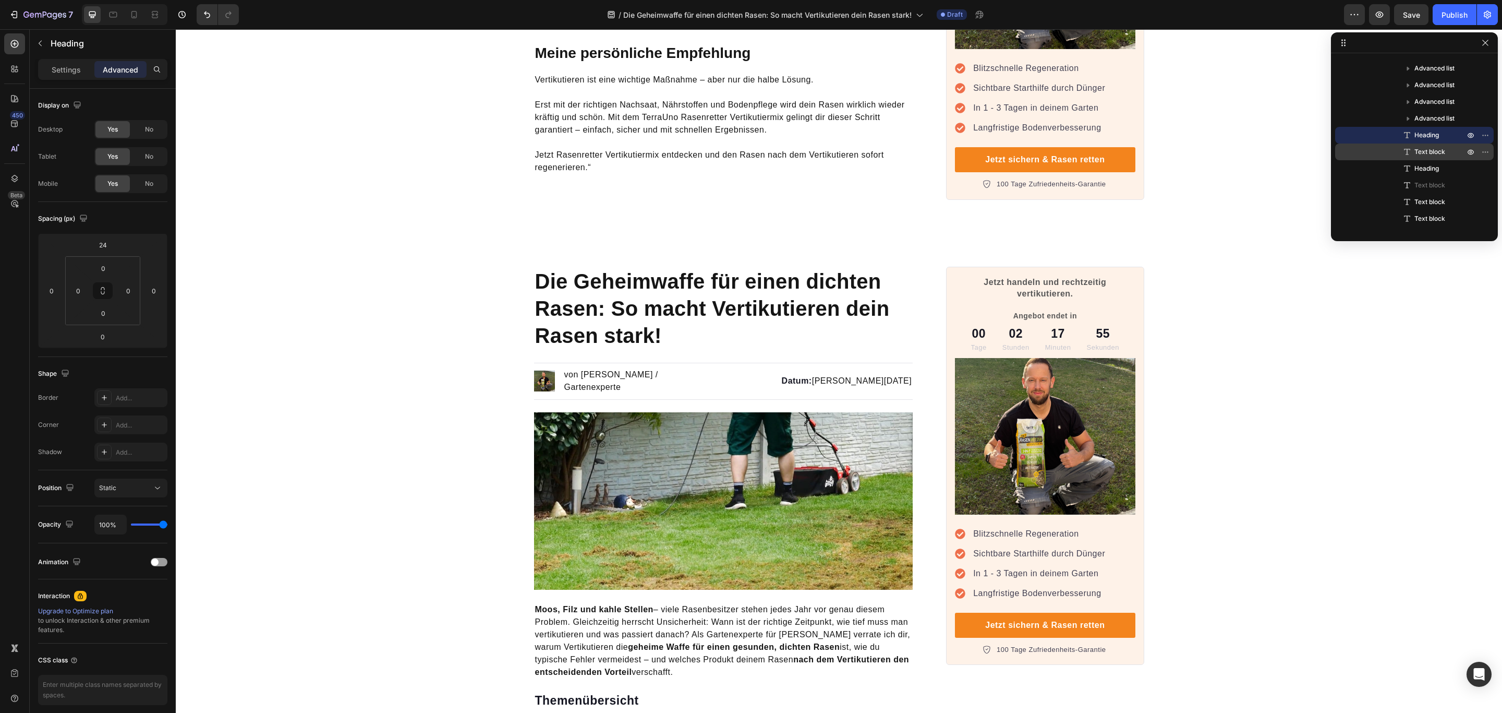
scroll to position [0, 0]
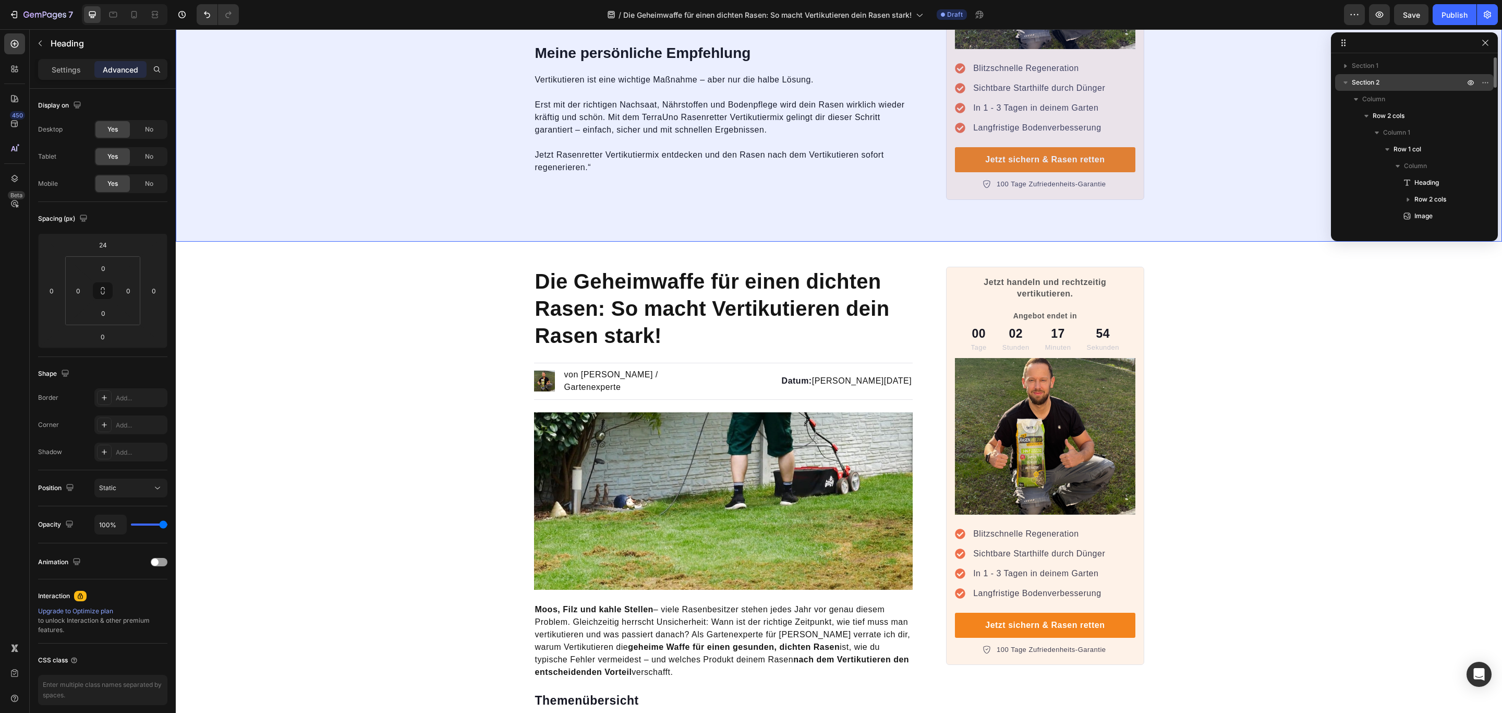
click at [1346, 85] on icon "button" at bounding box center [1346, 82] width 10 height 10
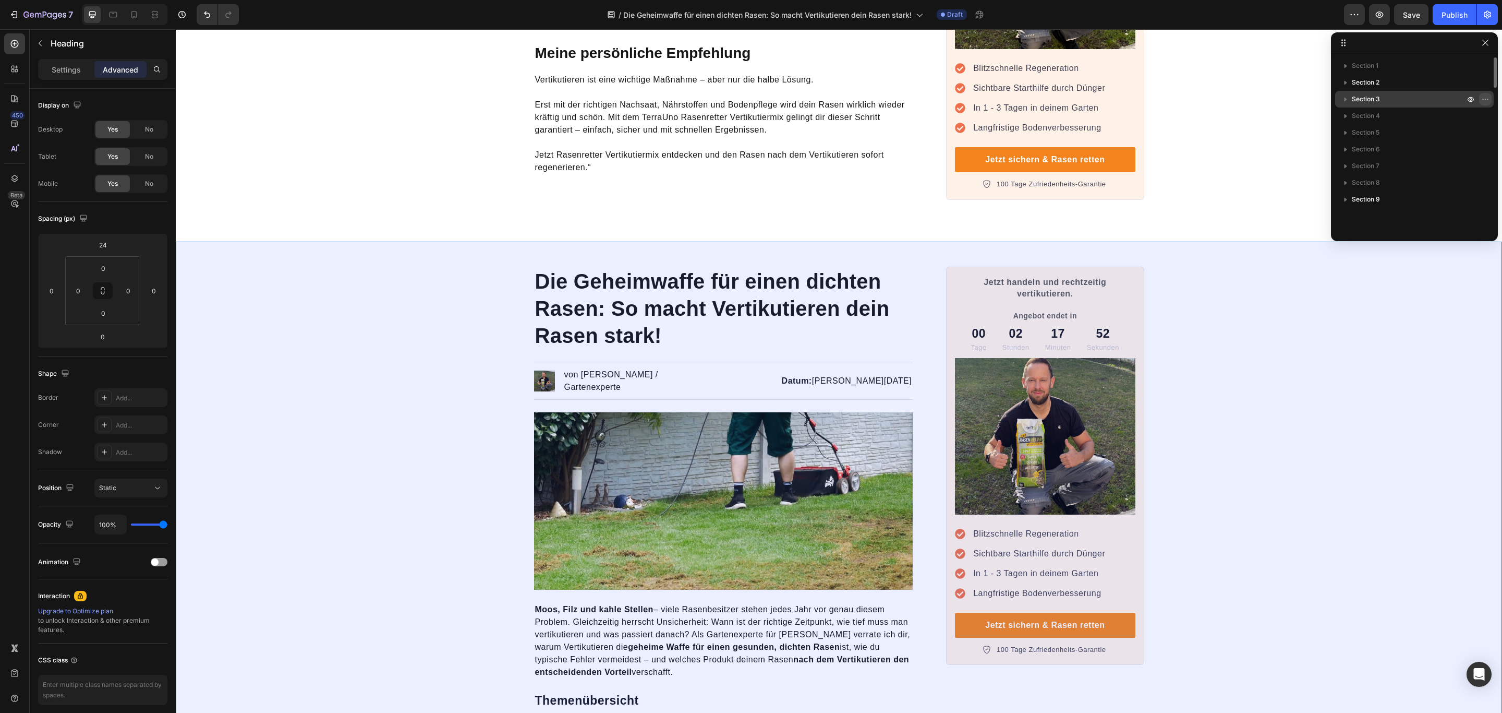
click at [1484, 99] on icon "button" at bounding box center [1486, 99] width 8 height 8
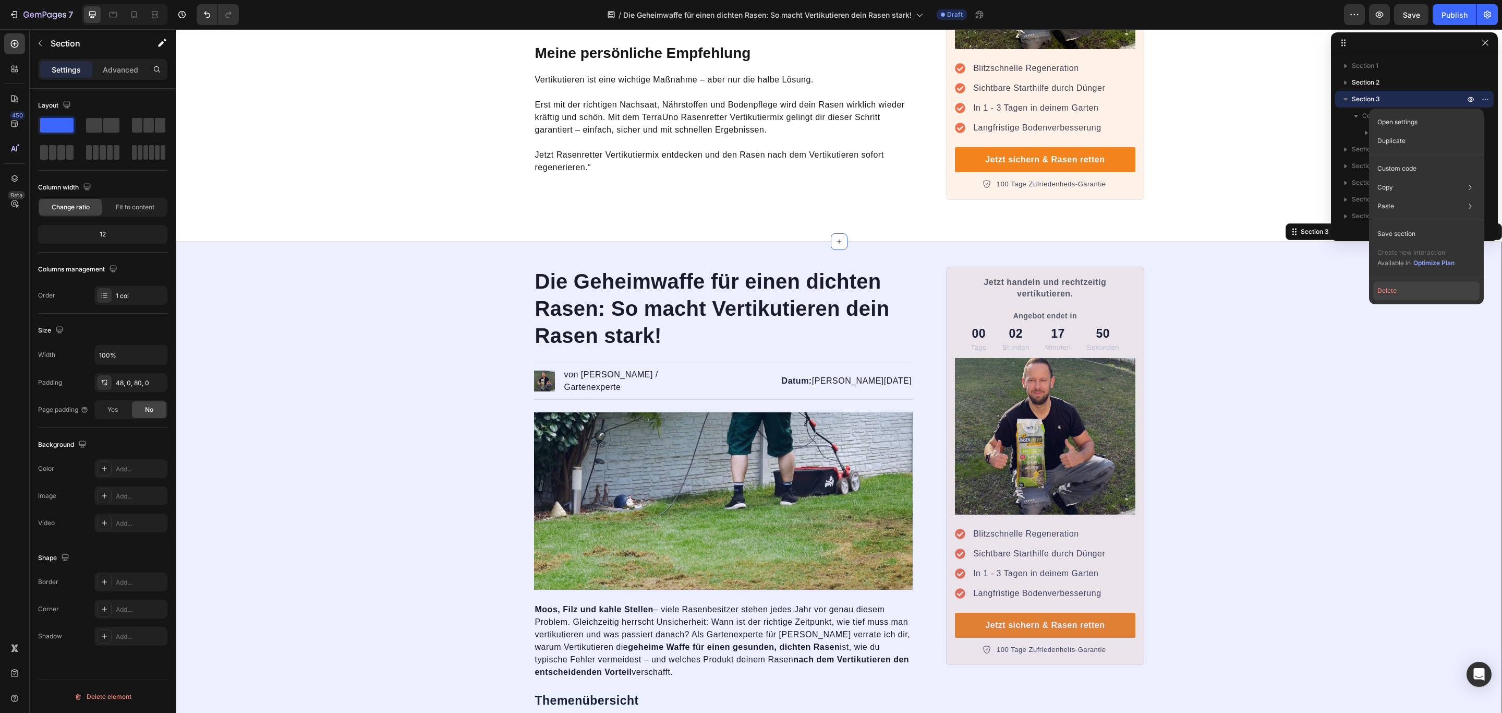
click at [1387, 291] on button "Delete" at bounding box center [1427, 290] width 106 height 19
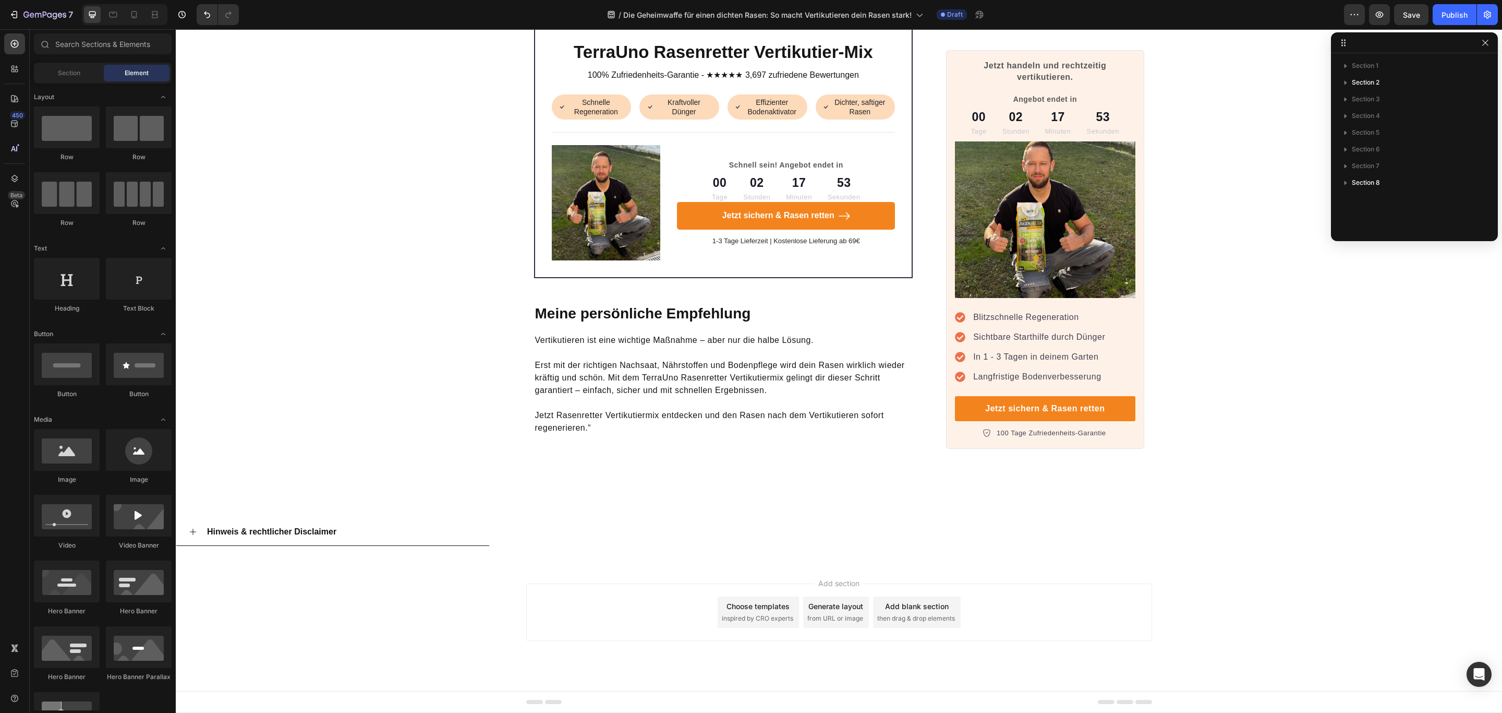
scroll to position [3430, 0]
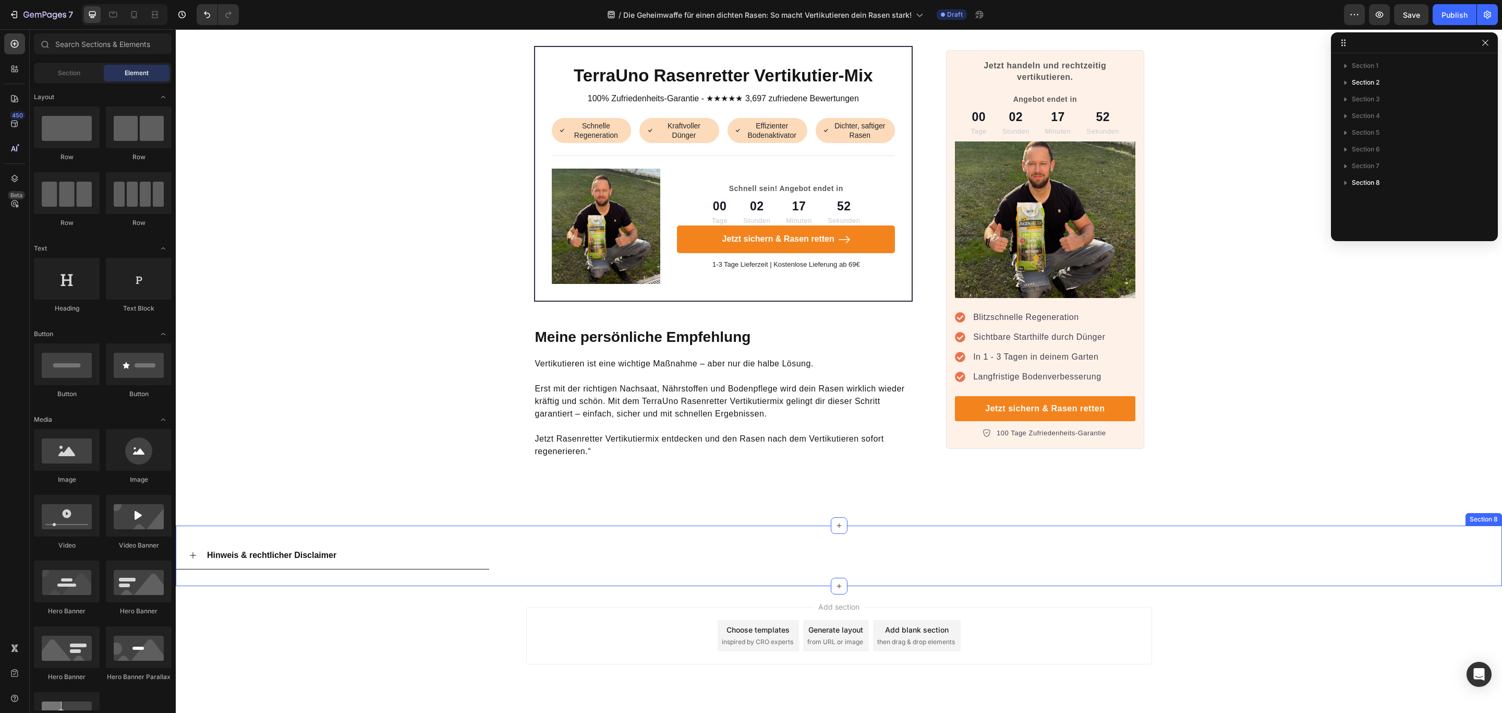
click at [1309, 525] on div "Hinweis & rechtlicher Disclaimer Accordion Section 8" at bounding box center [839, 555] width 1327 height 61
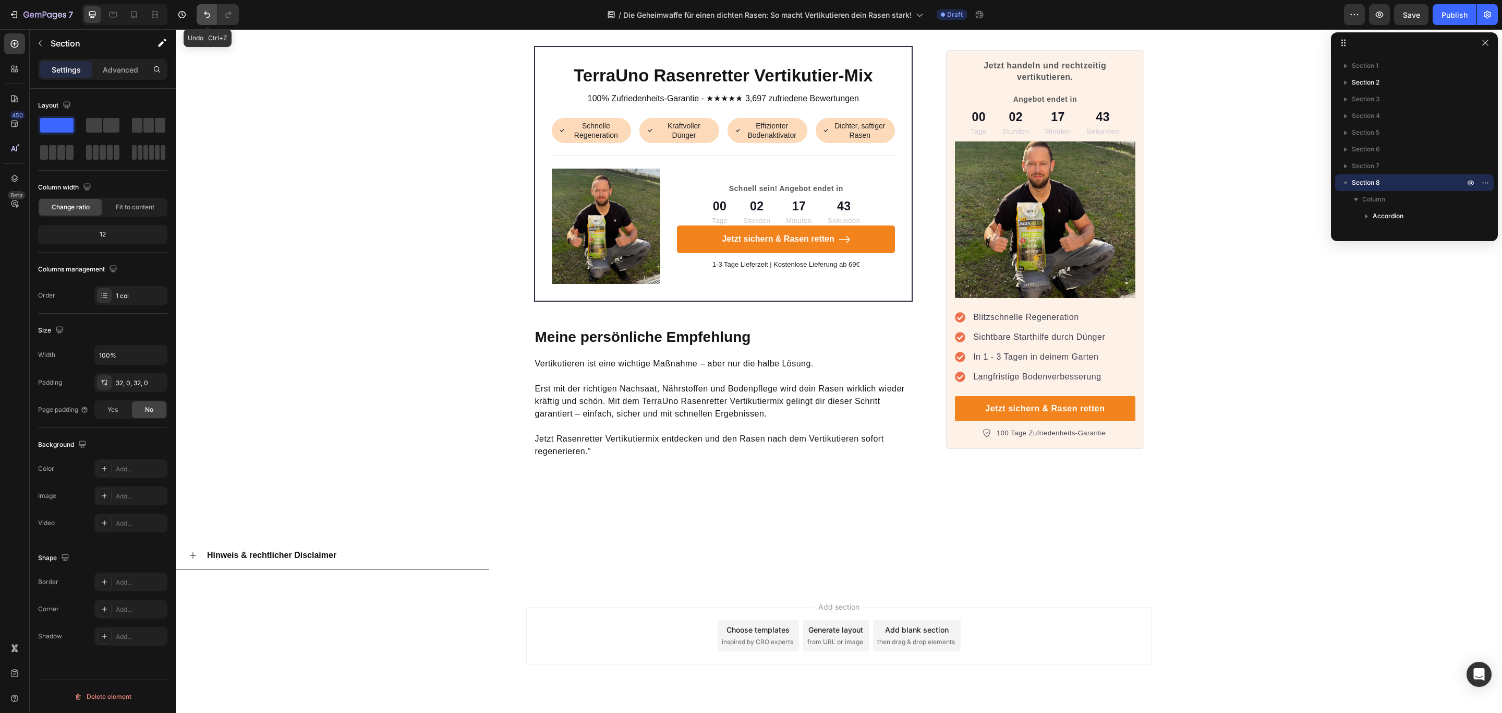
click at [204, 16] on icon "Undo/Redo" at bounding box center [207, 14] width 10 height 10
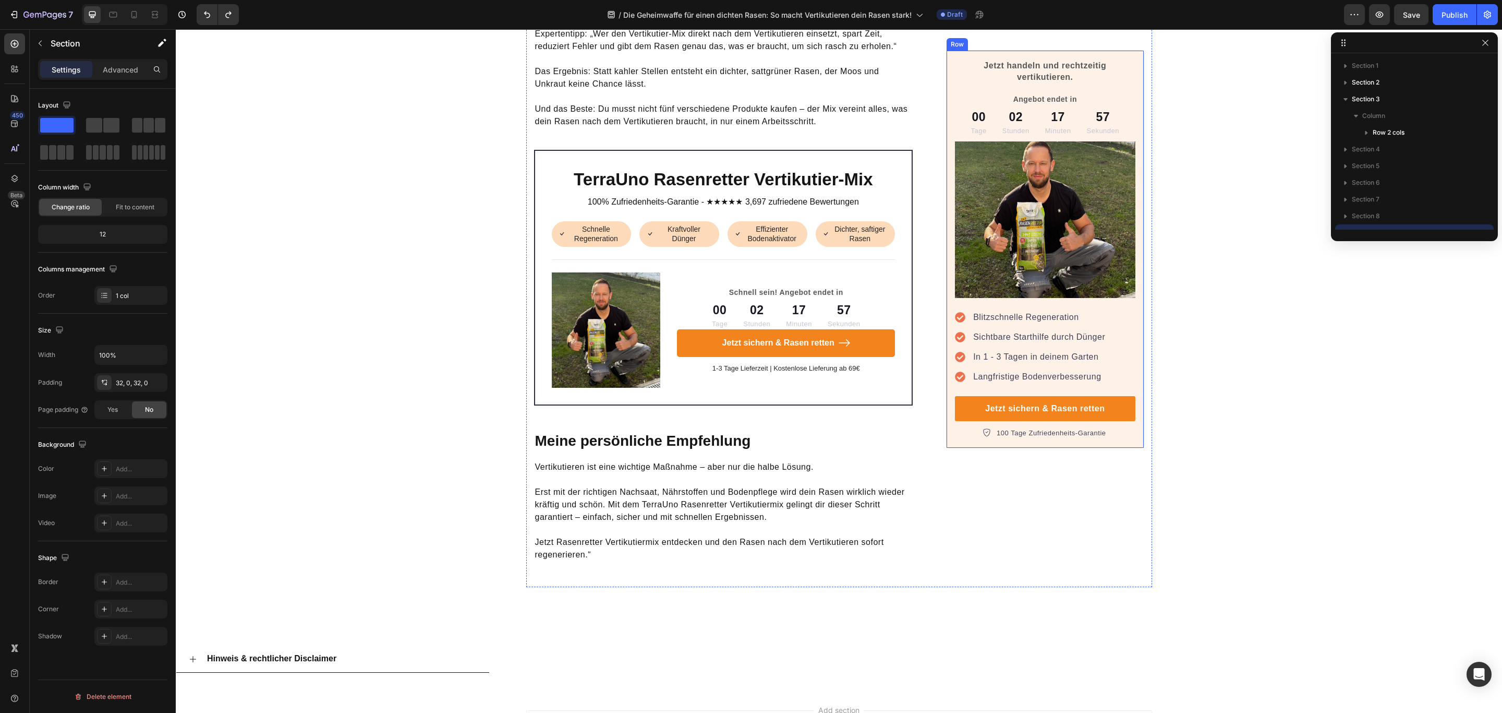
scroll to position [7310, 0]
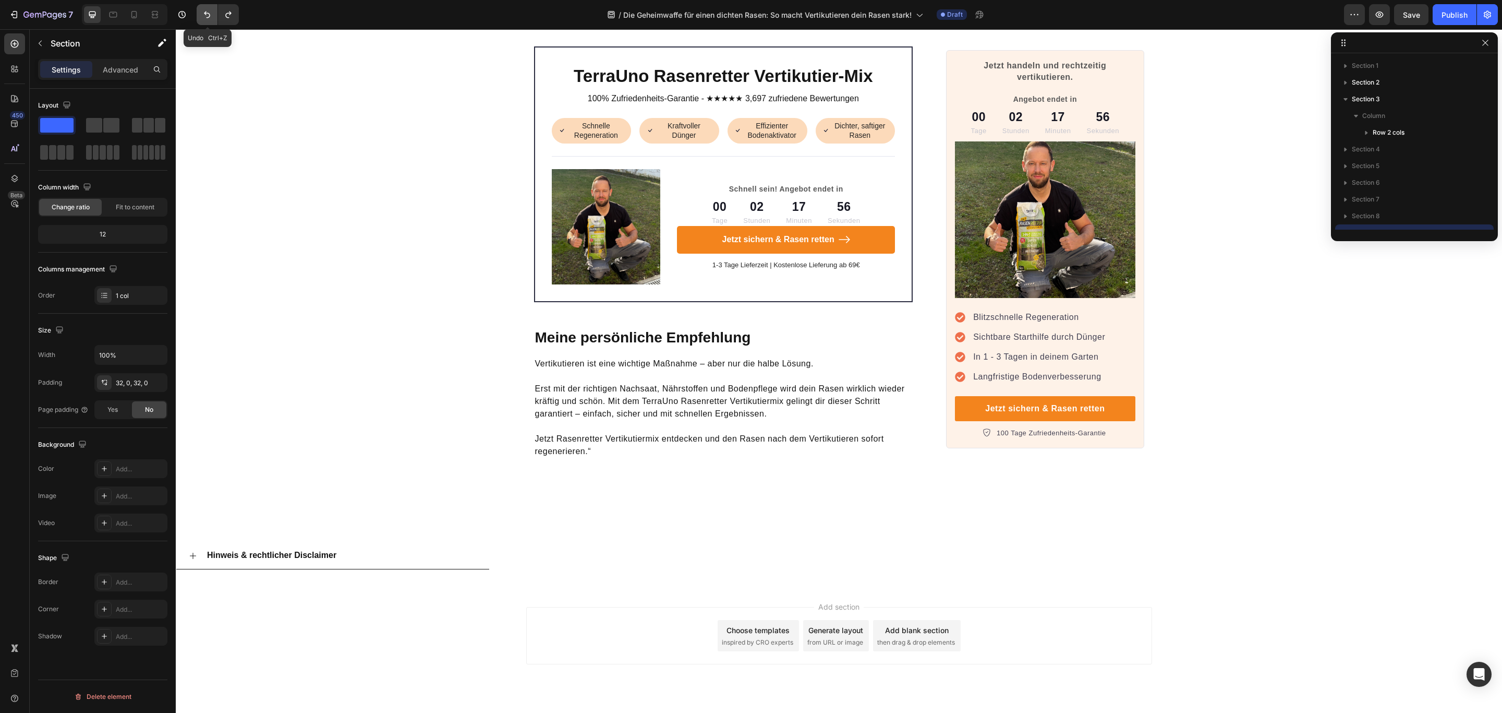
click at [203, 16] on icon "Undo/Redo" at bounding box center [207, 14] width 10 height 10
click at [225, 17] on icon "Undo/Redo" at bounding box center [228, 14] width 10 height 10
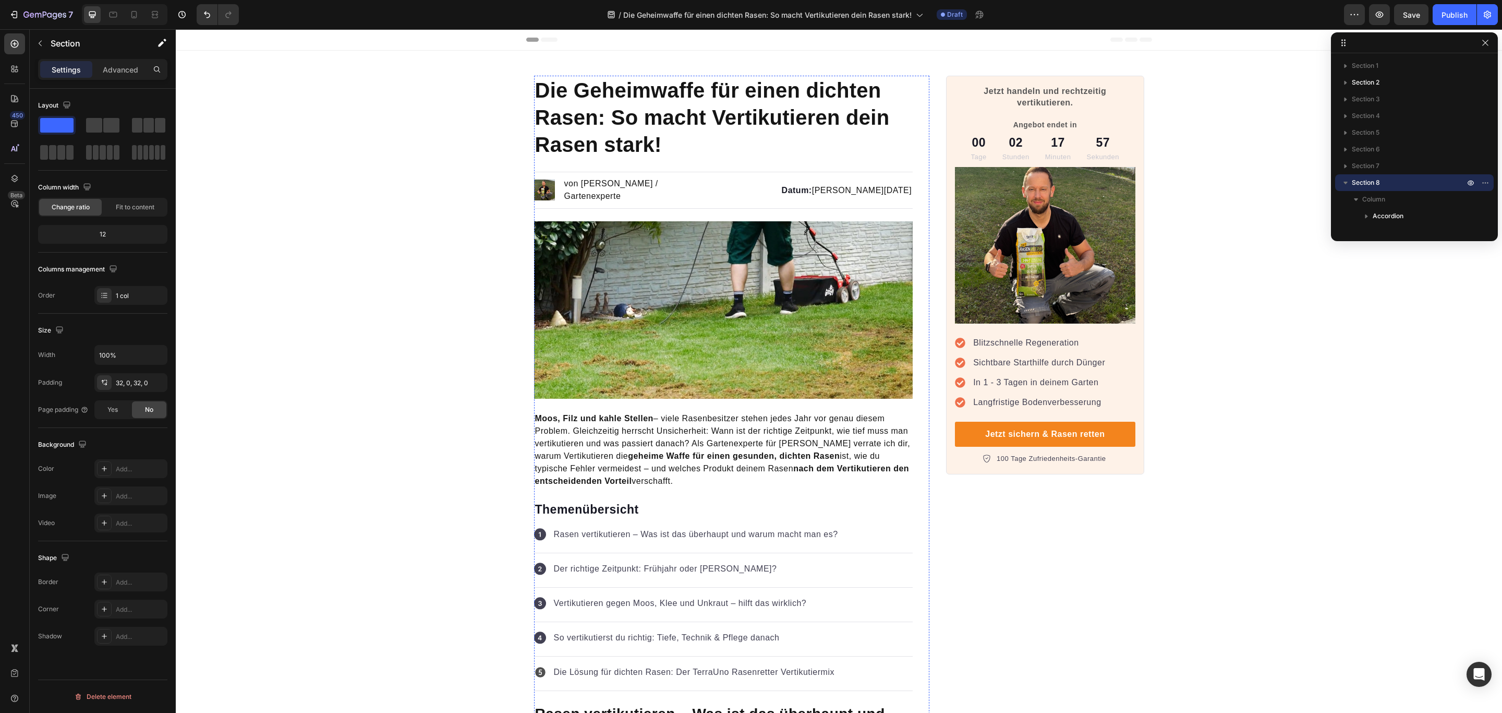
scroll to position [78, 0]
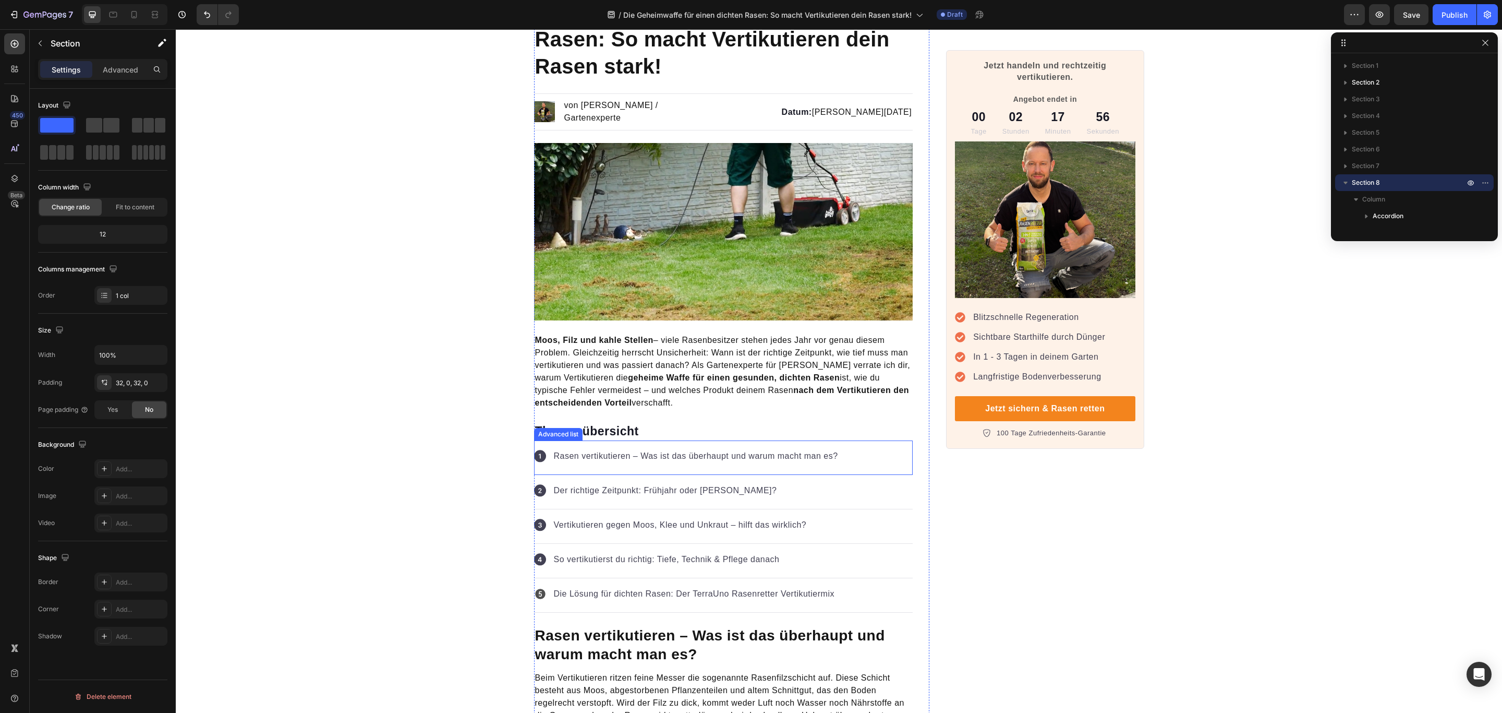
click at [871, 451] on div "Icon Rasen vertikutieren – Was ist das überhaupt und warum macht man es? Text b…" at bounding box center [723, 457] width 379 height 34
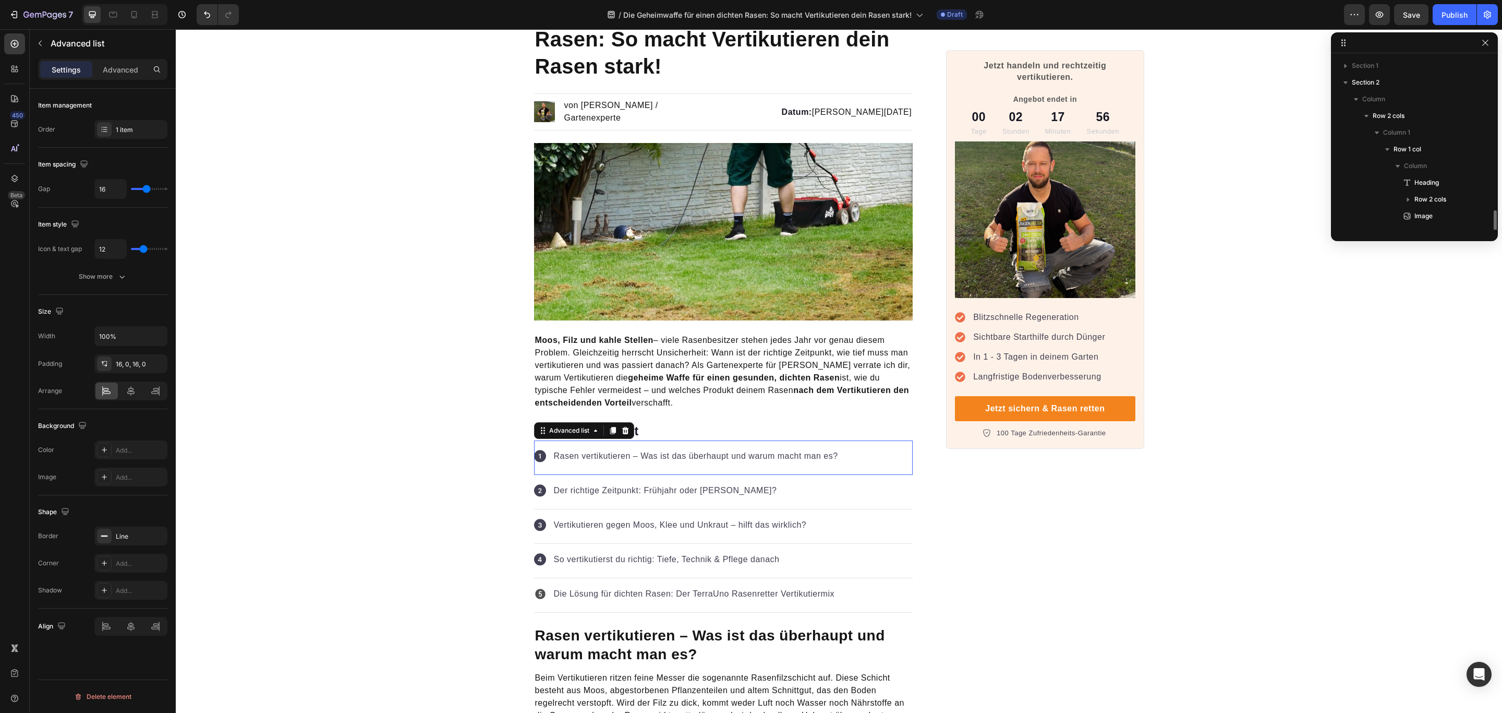
scroll to position [130, 0]
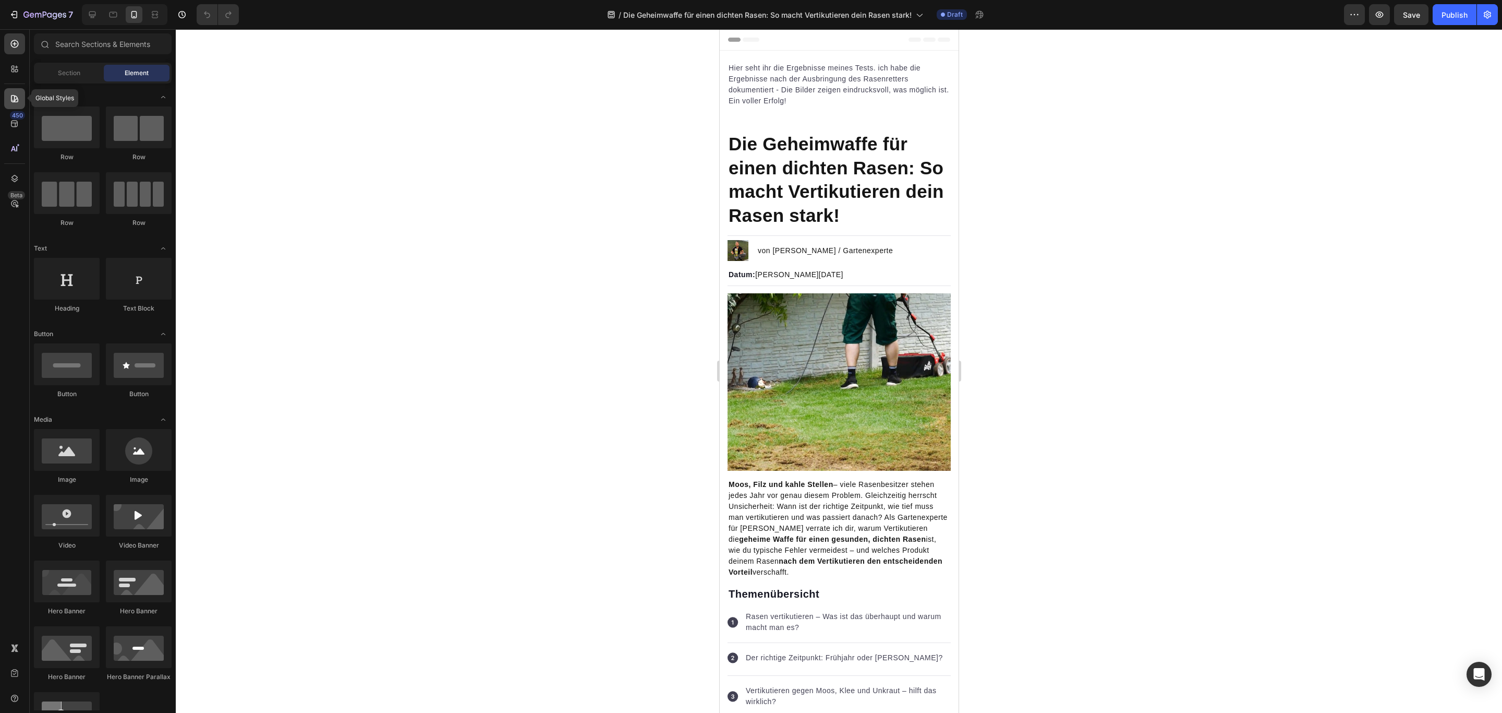
click at [11, 96] on icon at bounding box center [14, 98] width 10 height 10
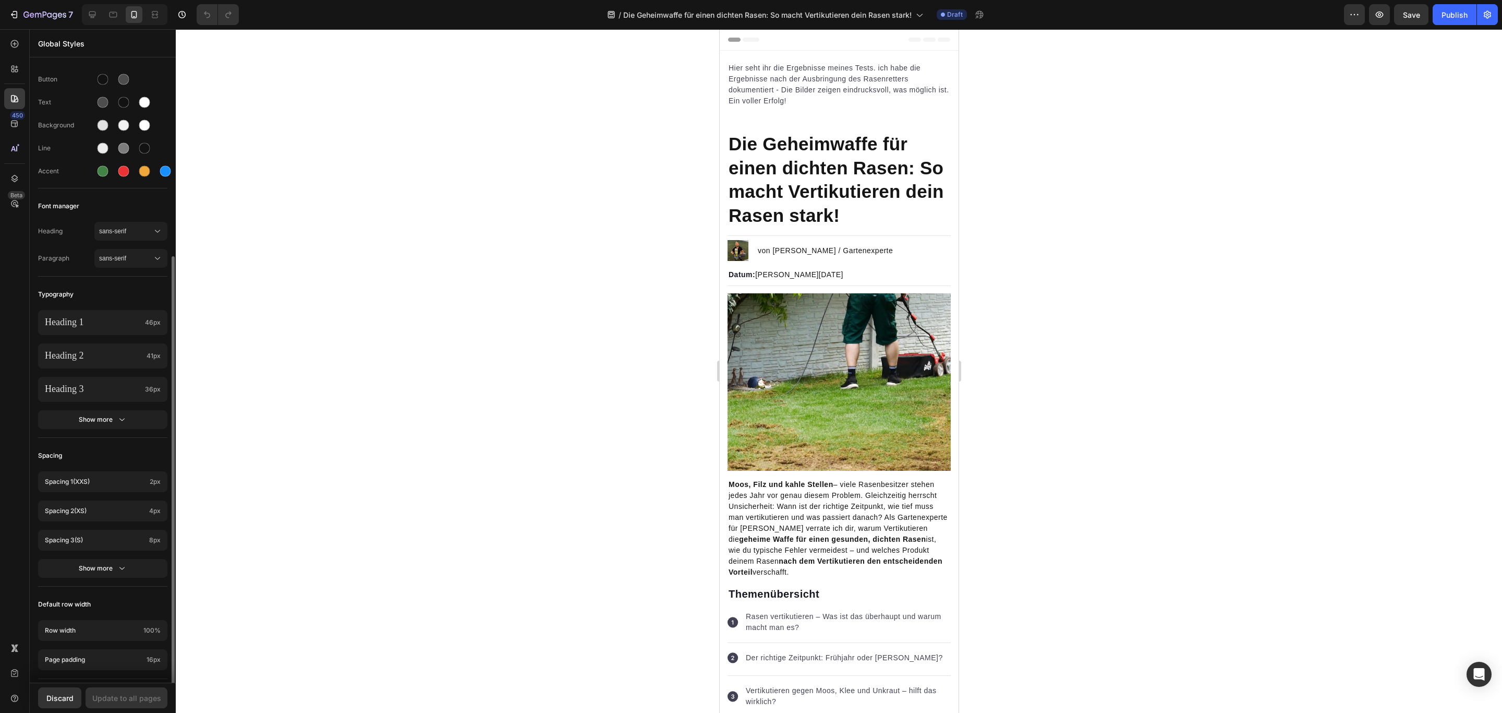
scroll to position [199, 0]
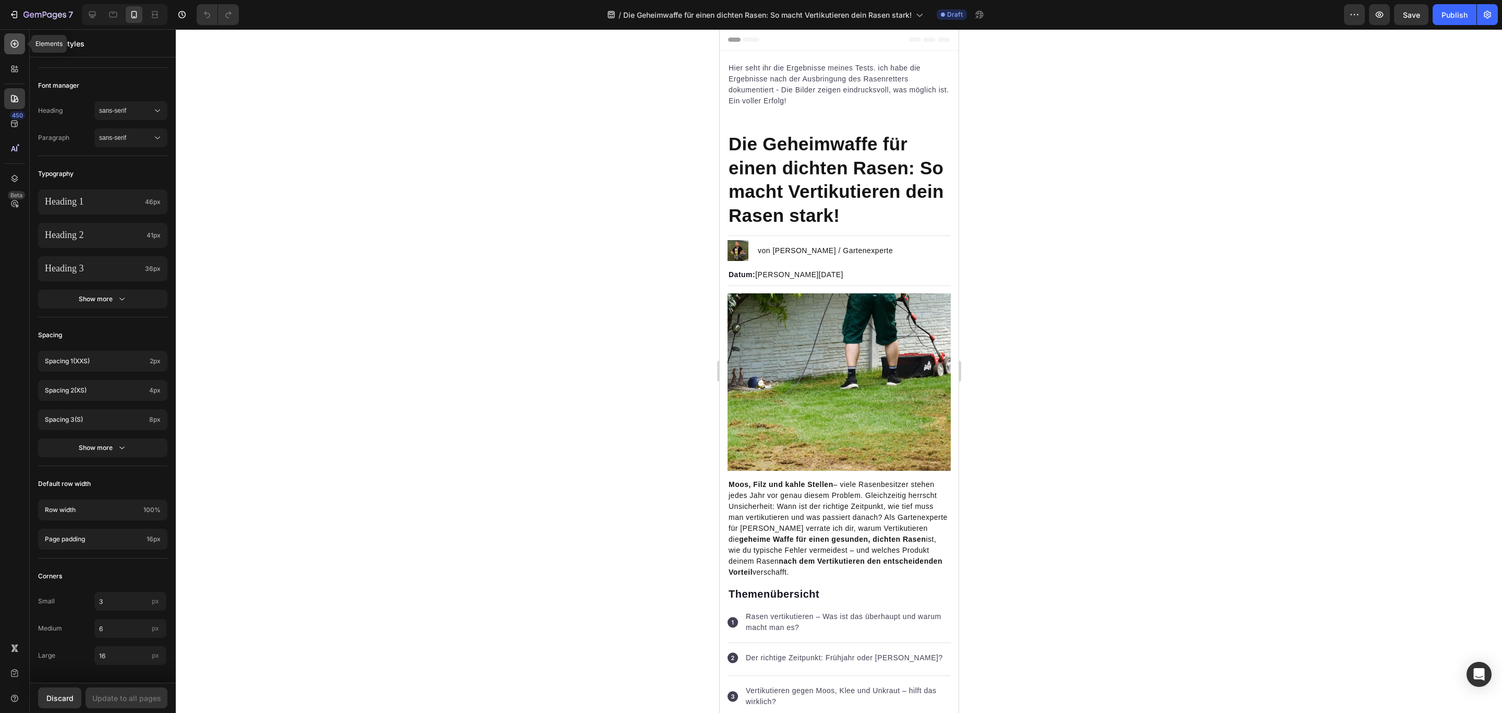
click at [18, 41] on icon at bounding box center [14, 44] width 10 height 10
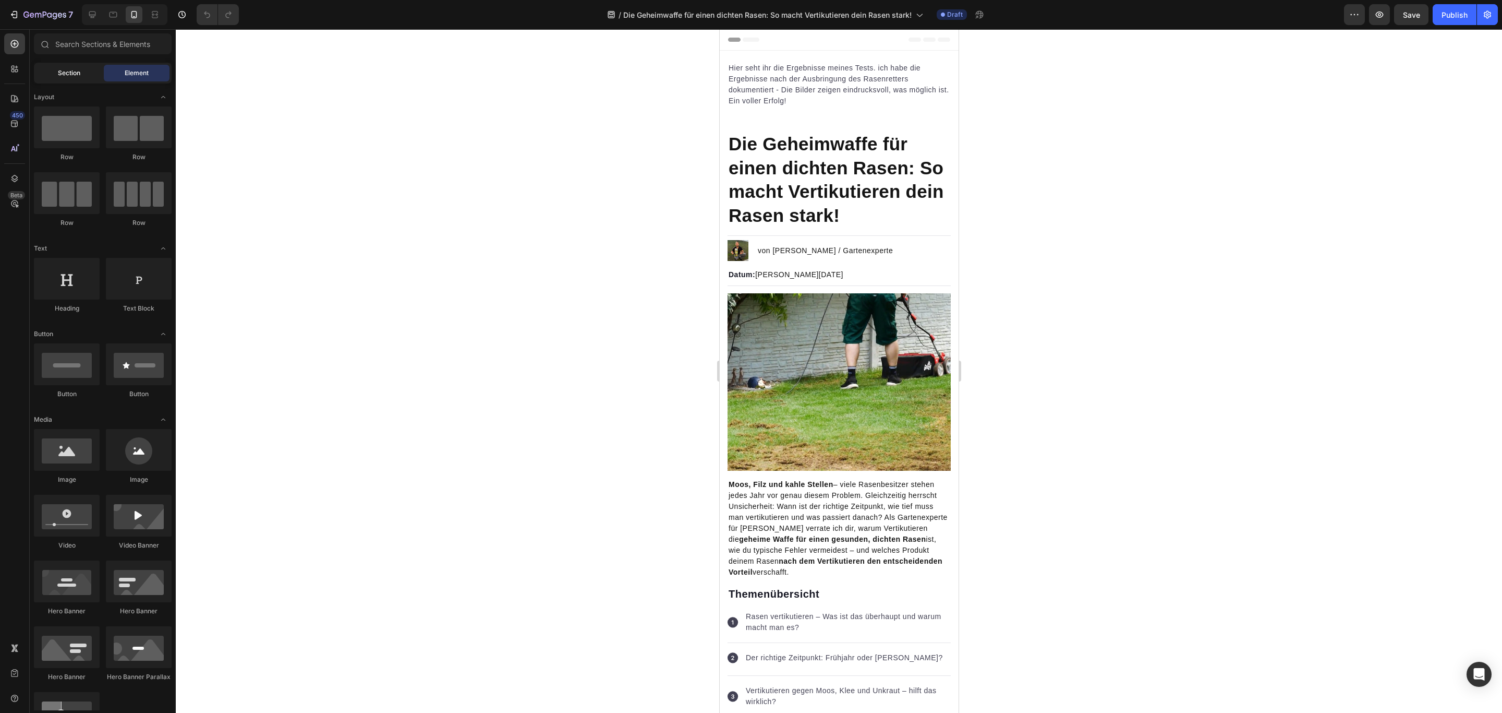
click at [78, 66] on div "Section" at bounding box center [69, 73] width 66 height 17
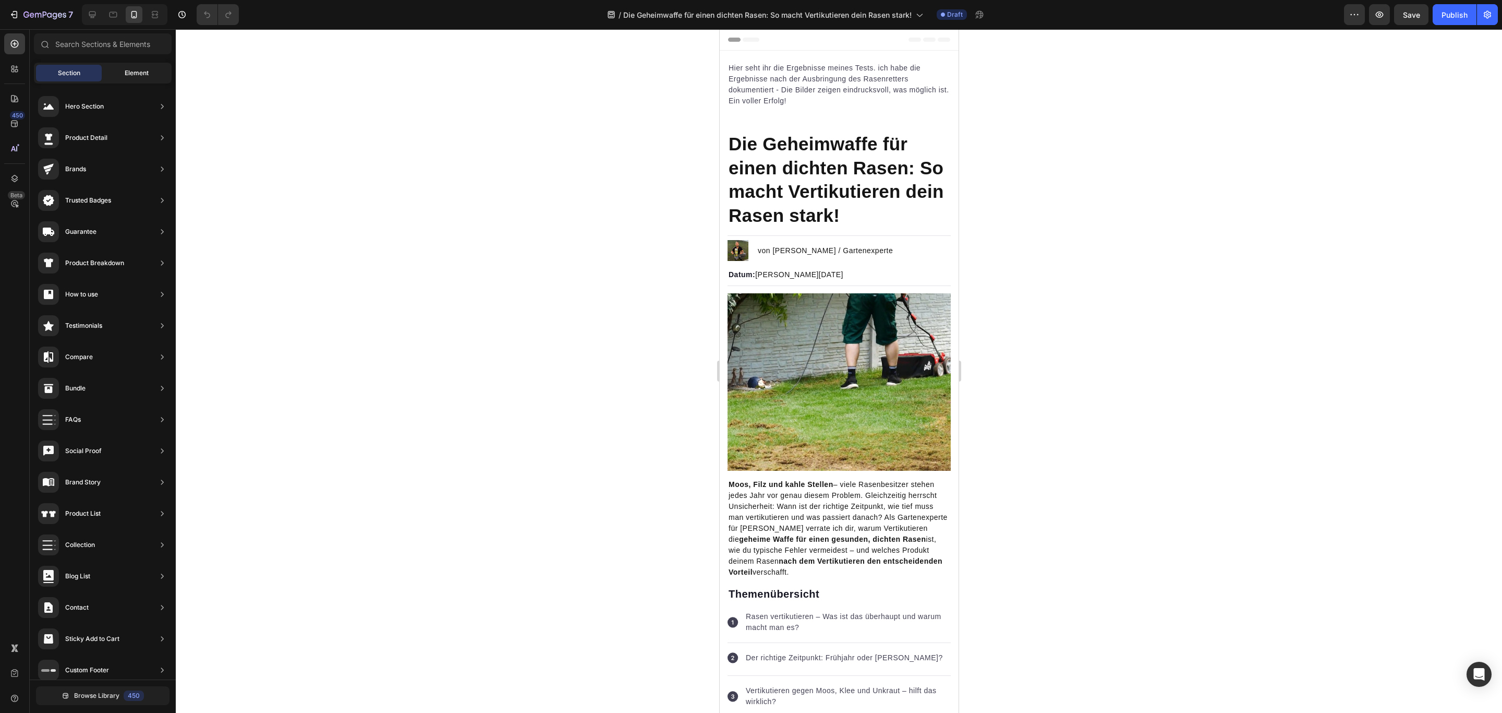
click at [141, 69] on span "Element" at bounding box center [137, 72] width 24 height 9
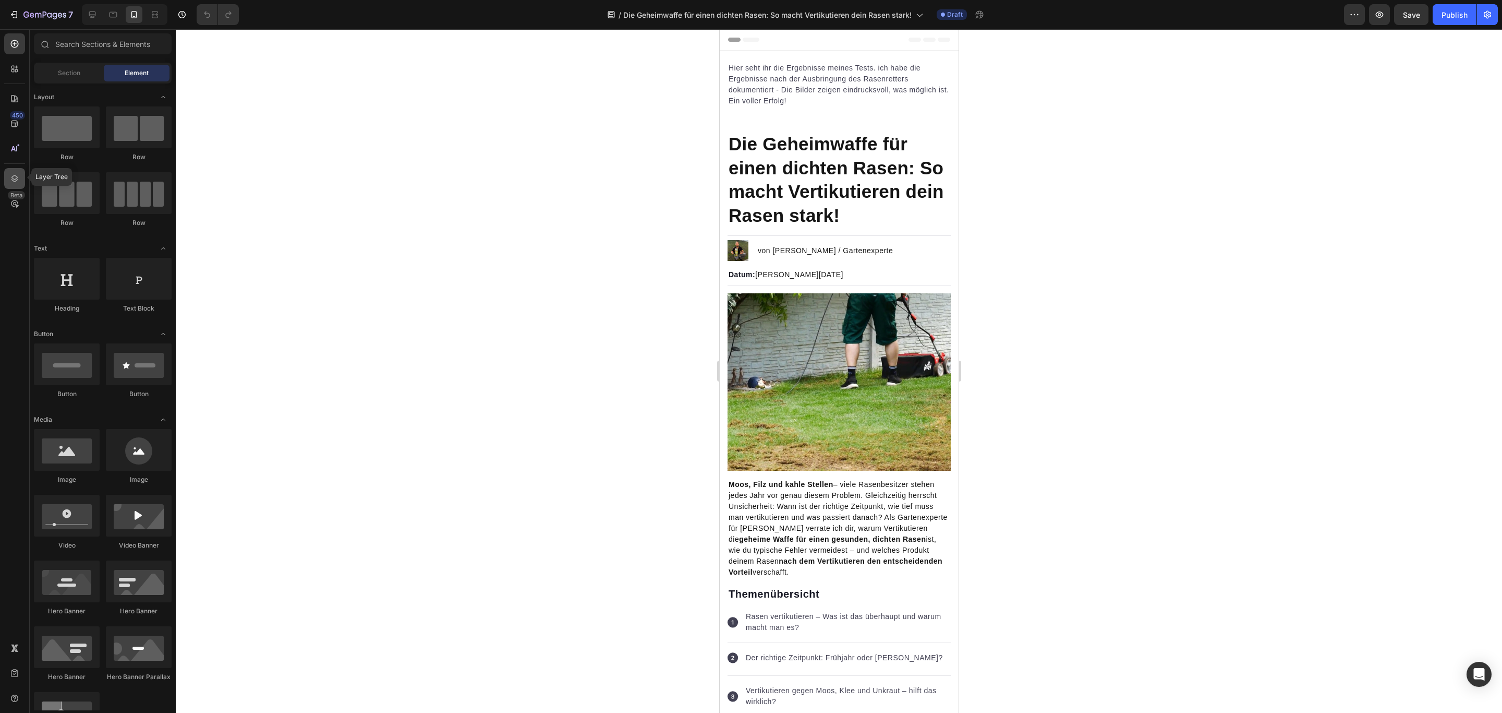
click at [16, 178] on icon at bounding box center [14, 178] width 10 height 10
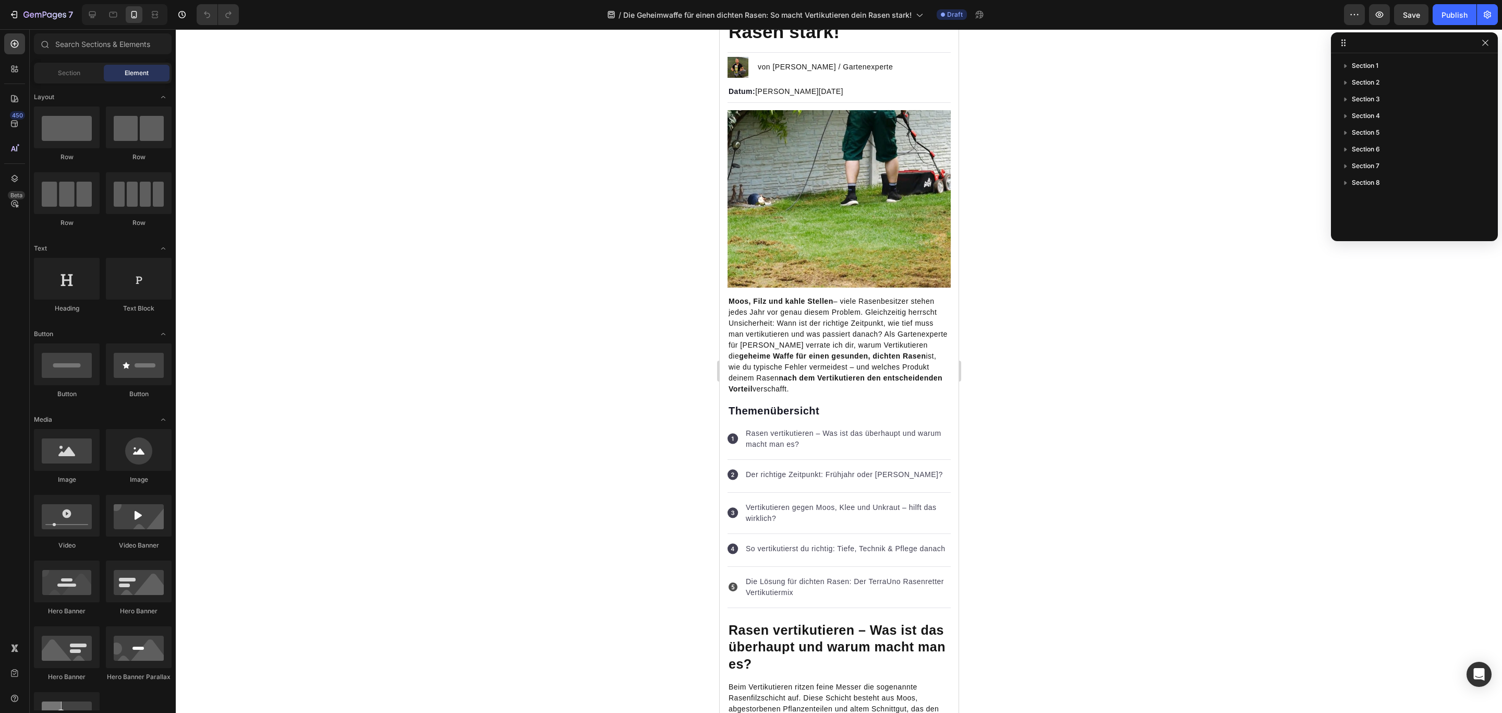
scroll to position [148, 0]
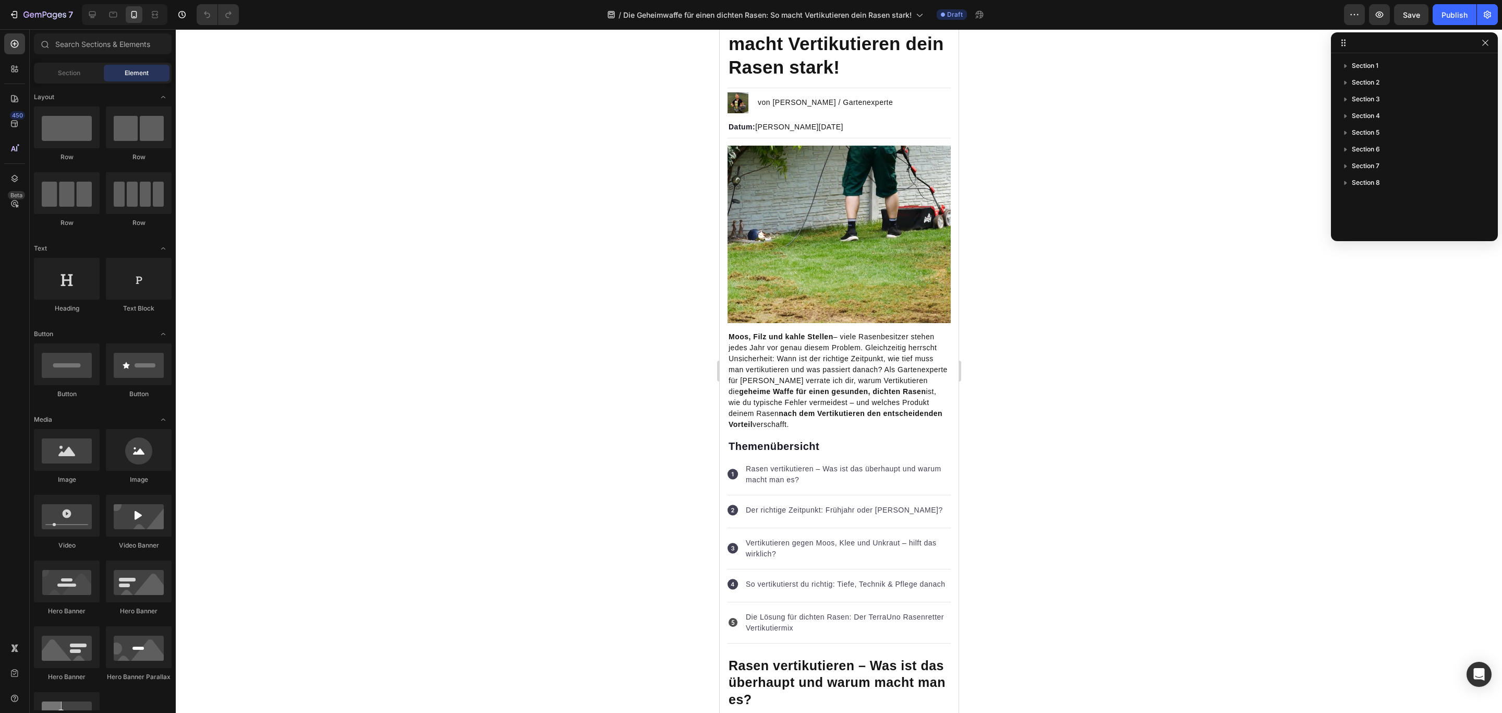
click at [371, 510] on div at bounding box center [839, 370] width 1327 height 683
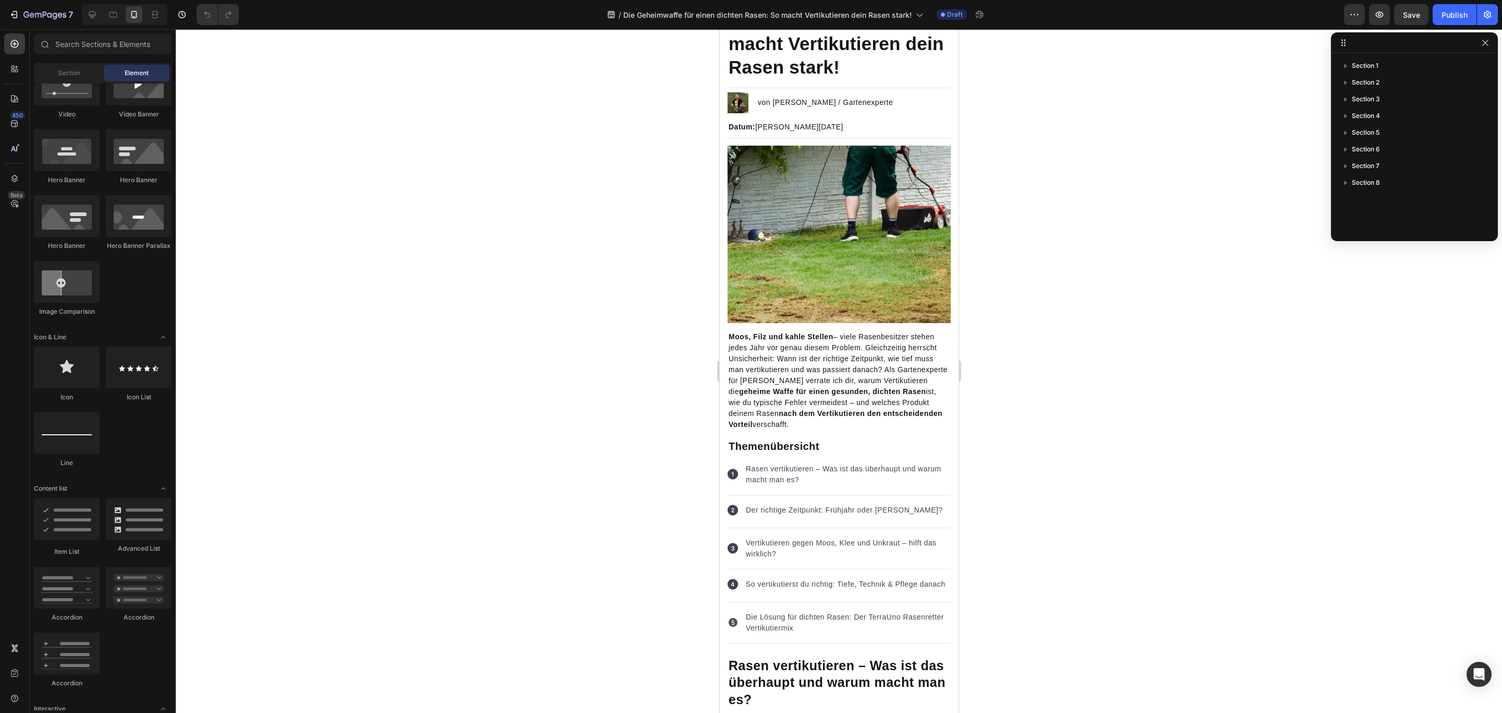
scroll to position [0, 0]
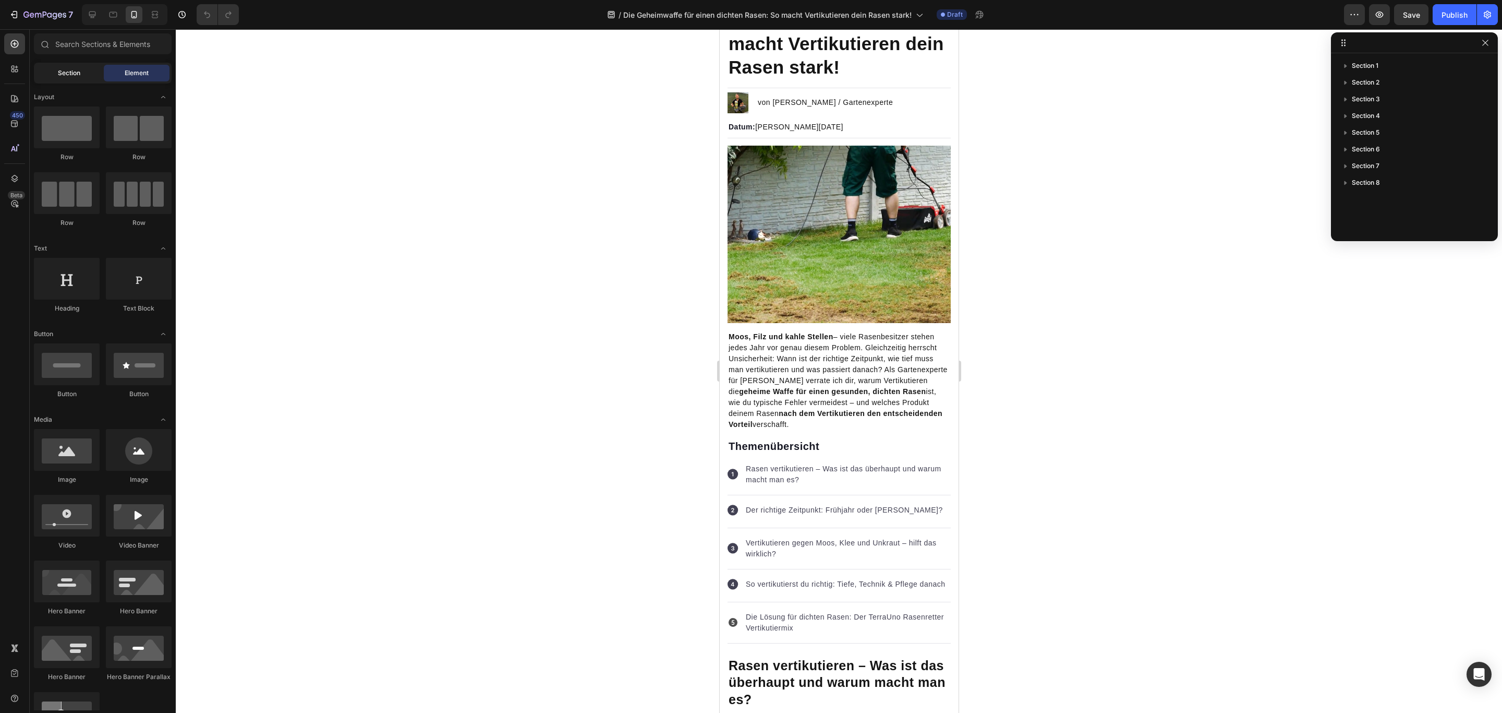
click at [79, 77] on span "Section" at bounding box center [69, 72] width 22 height 9
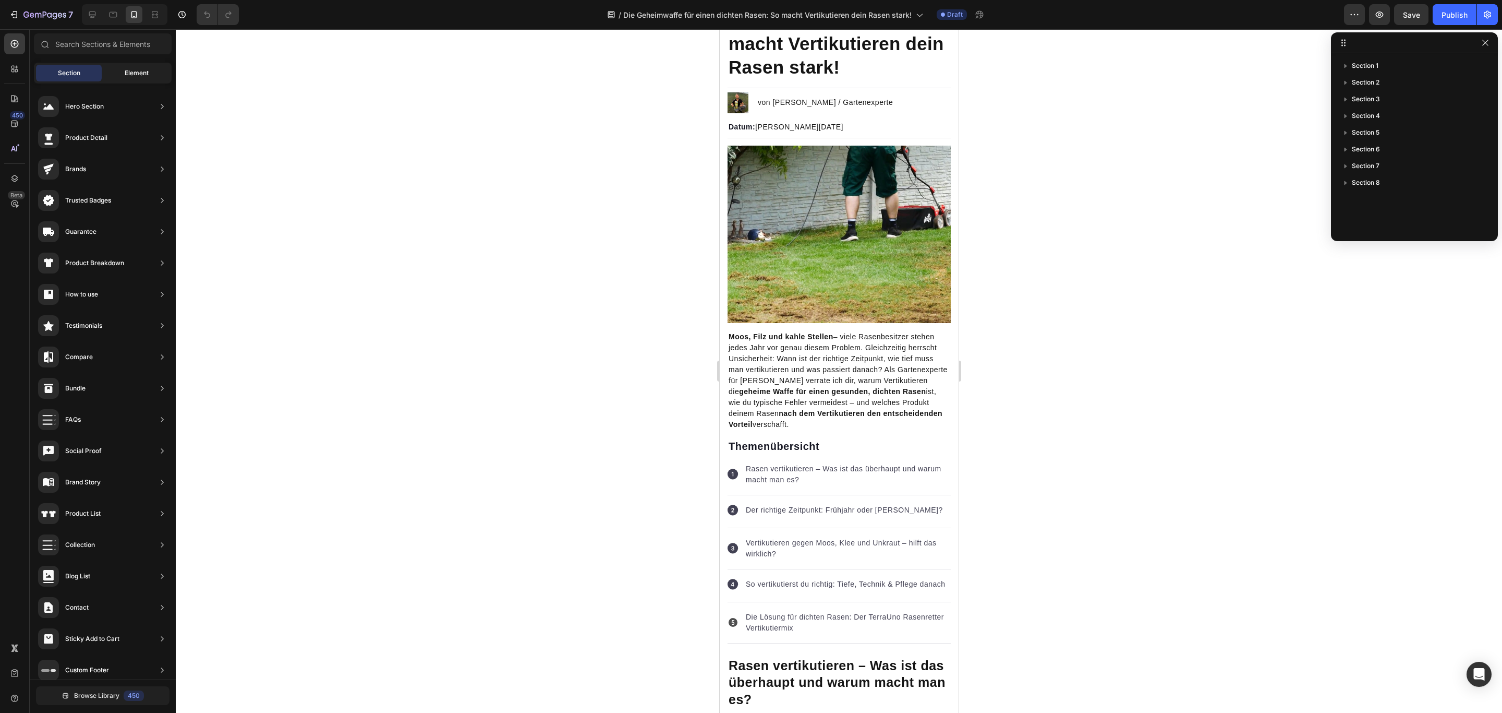
click at [138, 80] on div "Element" at bounding box center [137, 73] width 66 height 17
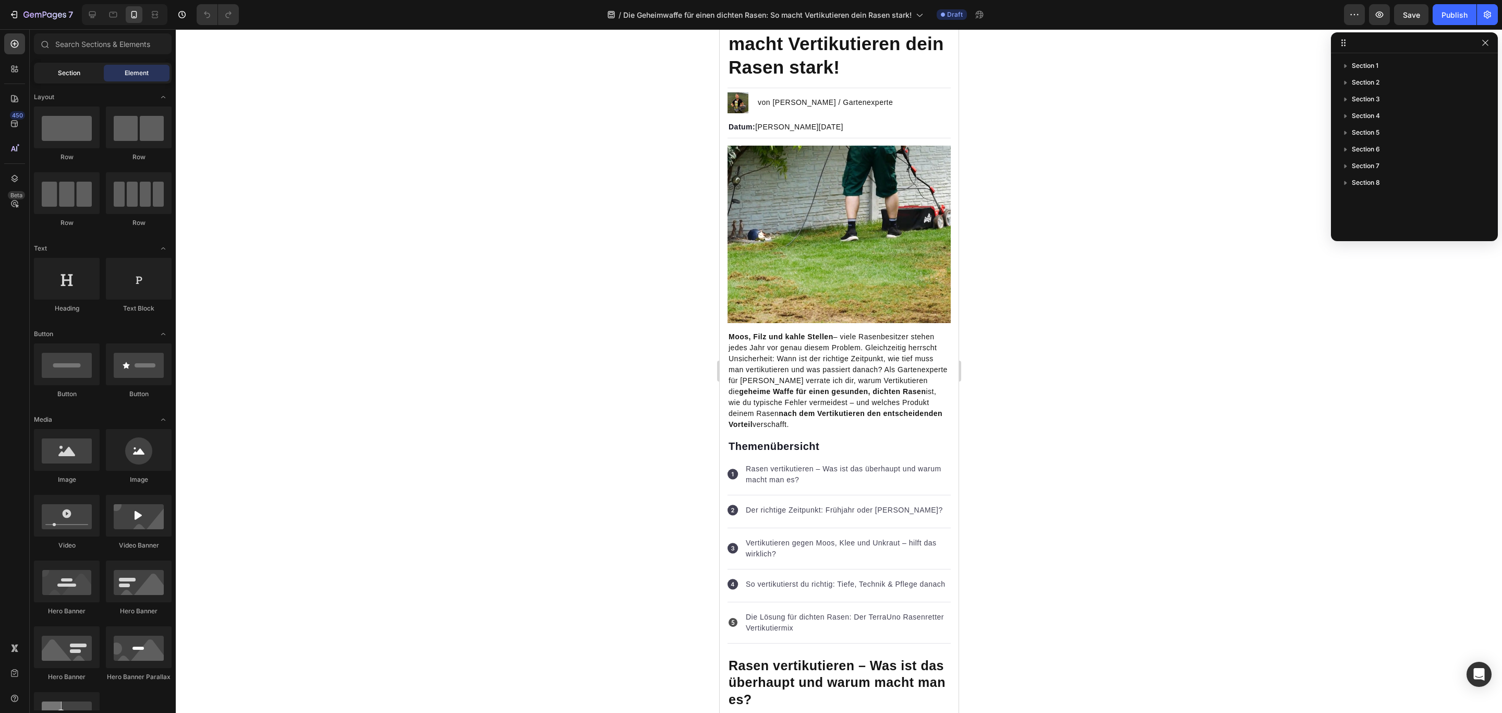
click at [83, 80] on div "Section" at bounding box center [69, 73] width 66 height 17
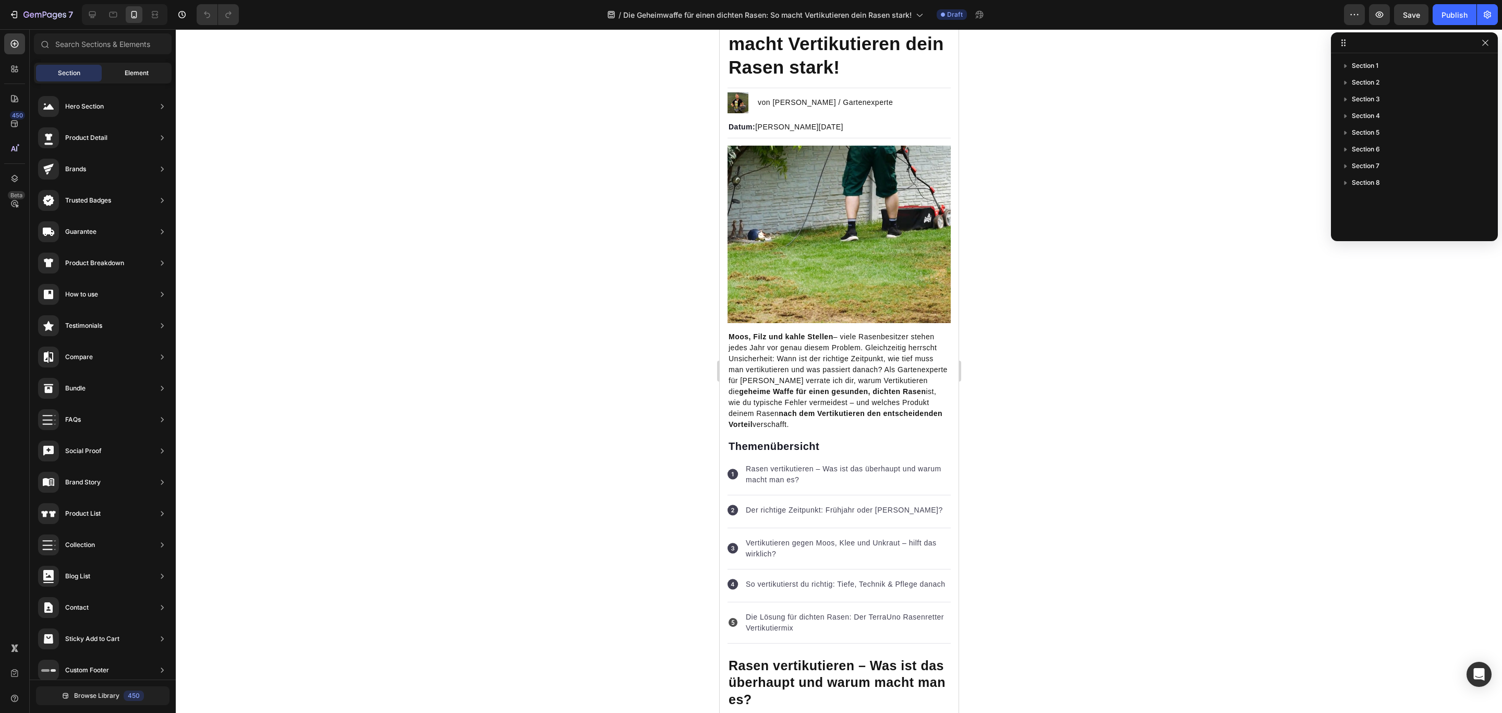
click at [119, 80] on div "Element" at bounding box center [137, 73] width 66 height 17
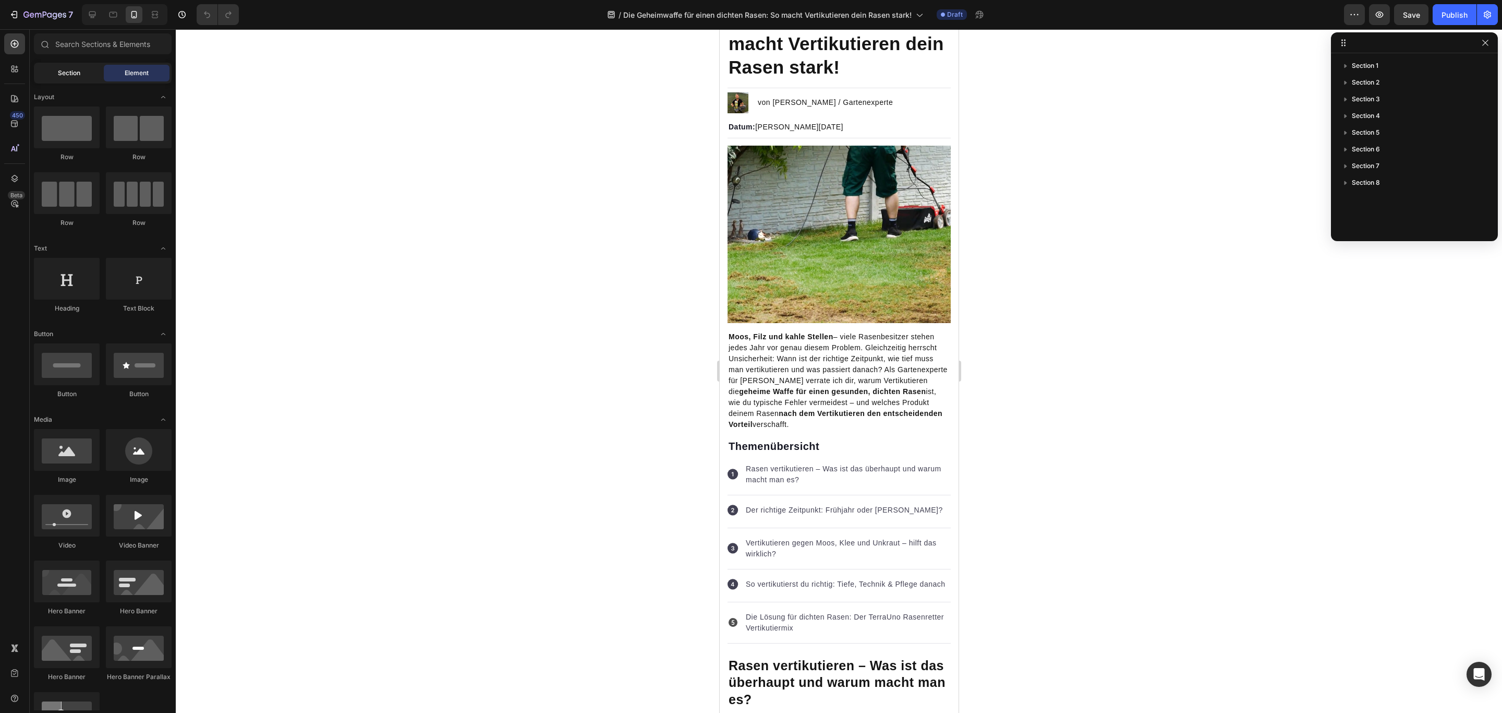
click at [82, 80] on div "Section" at bounding box center [69, 73] width 66 height 17
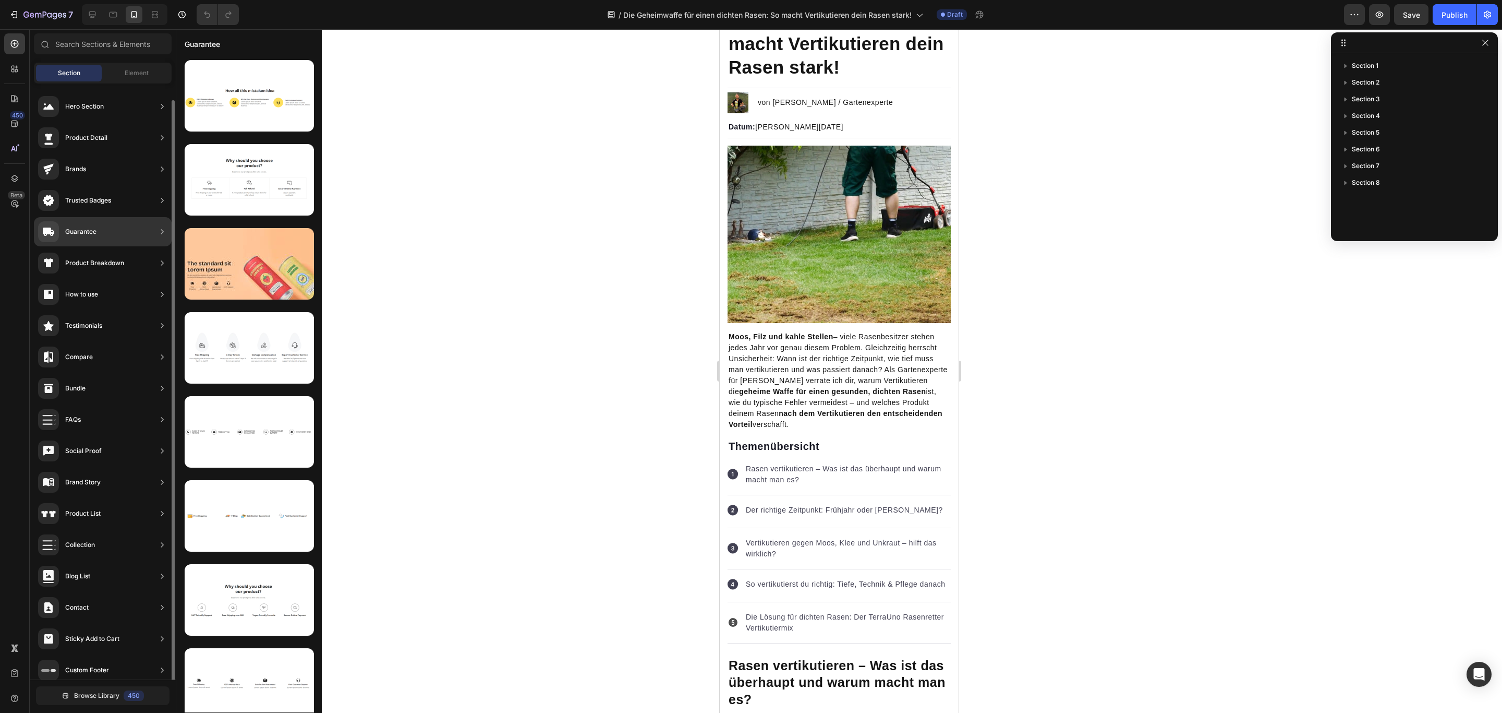
scroll to position [8, 0]
